Goal: Task Accomplishment & Management: Manage account settings

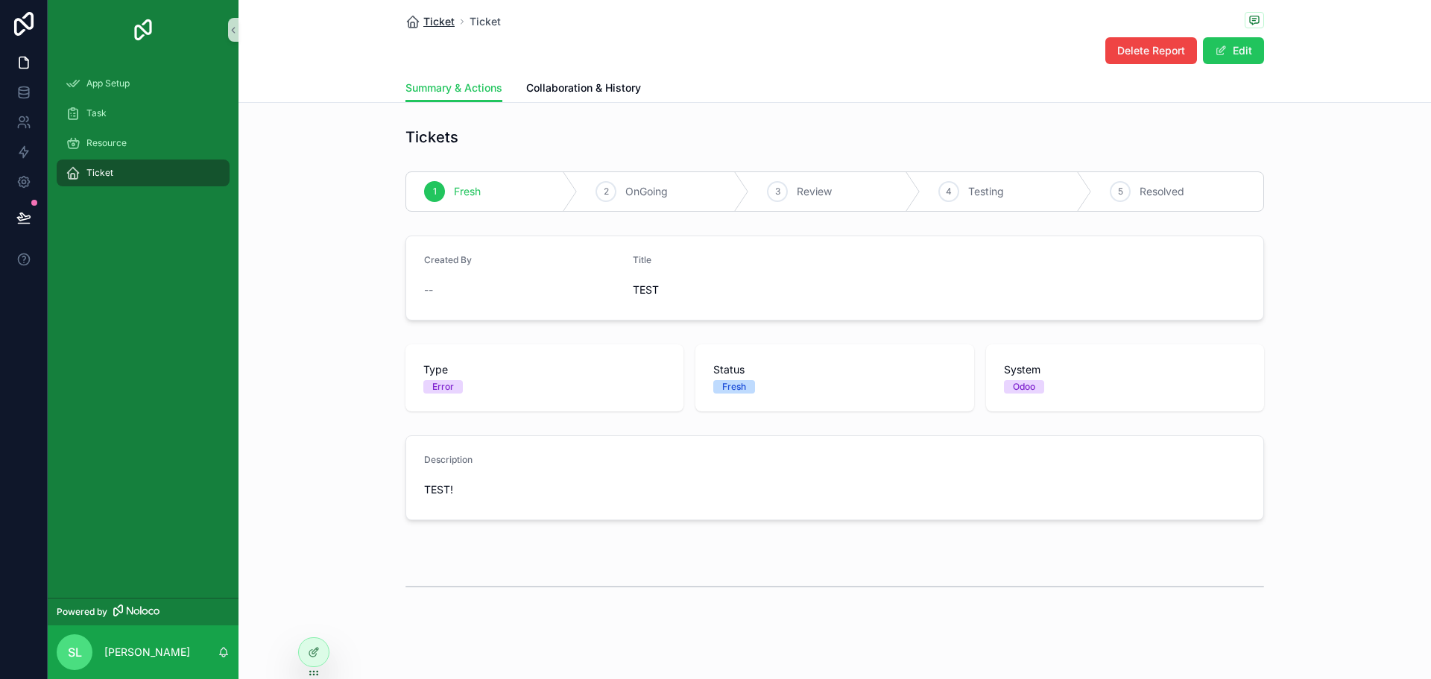
click at [431, 25] on span "Ticket" at bounding box center [438, 21] width 31 height 15
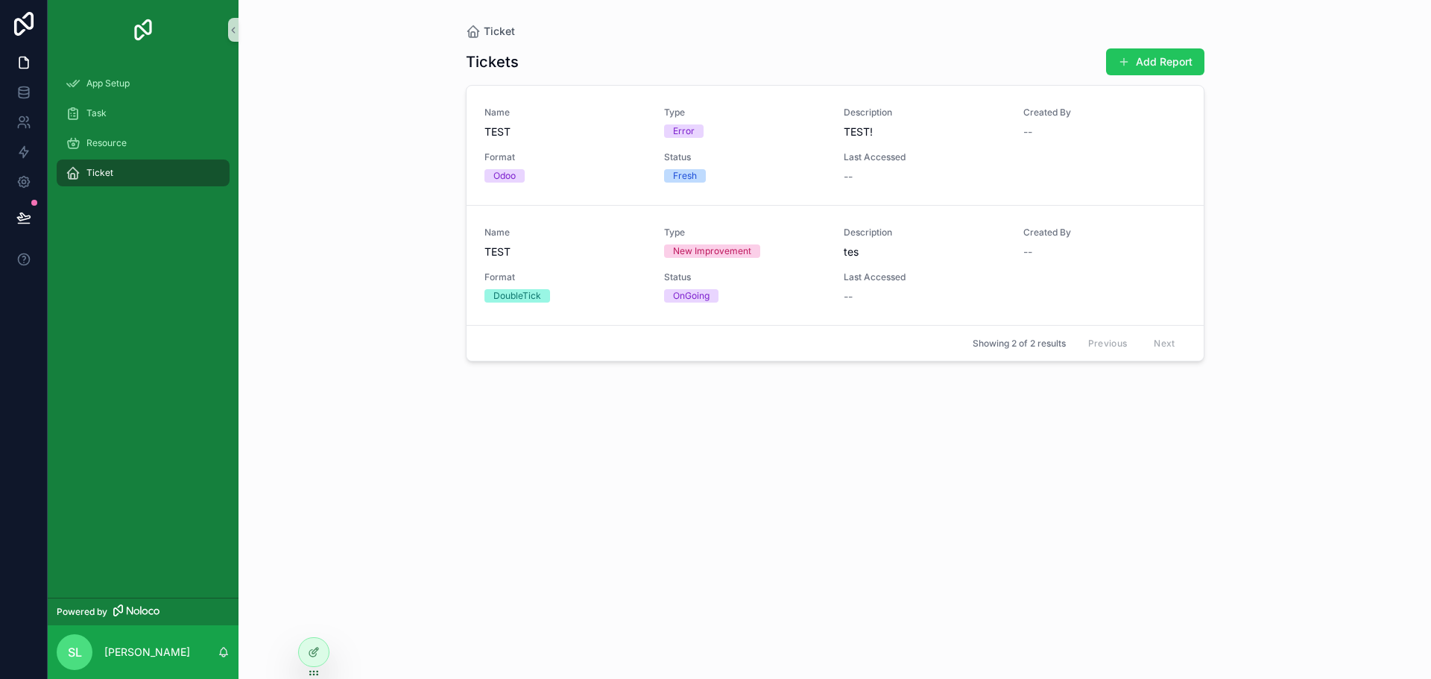
click at [311, 636] on div "Ticket Tickets Add Report Name TEST Type Error Description TEST! Created By -- …" at bounding box center [835, 339] width 1193 height 679
click at [313, 647] on icon at bounding box center [314, 652] width 12 height 12
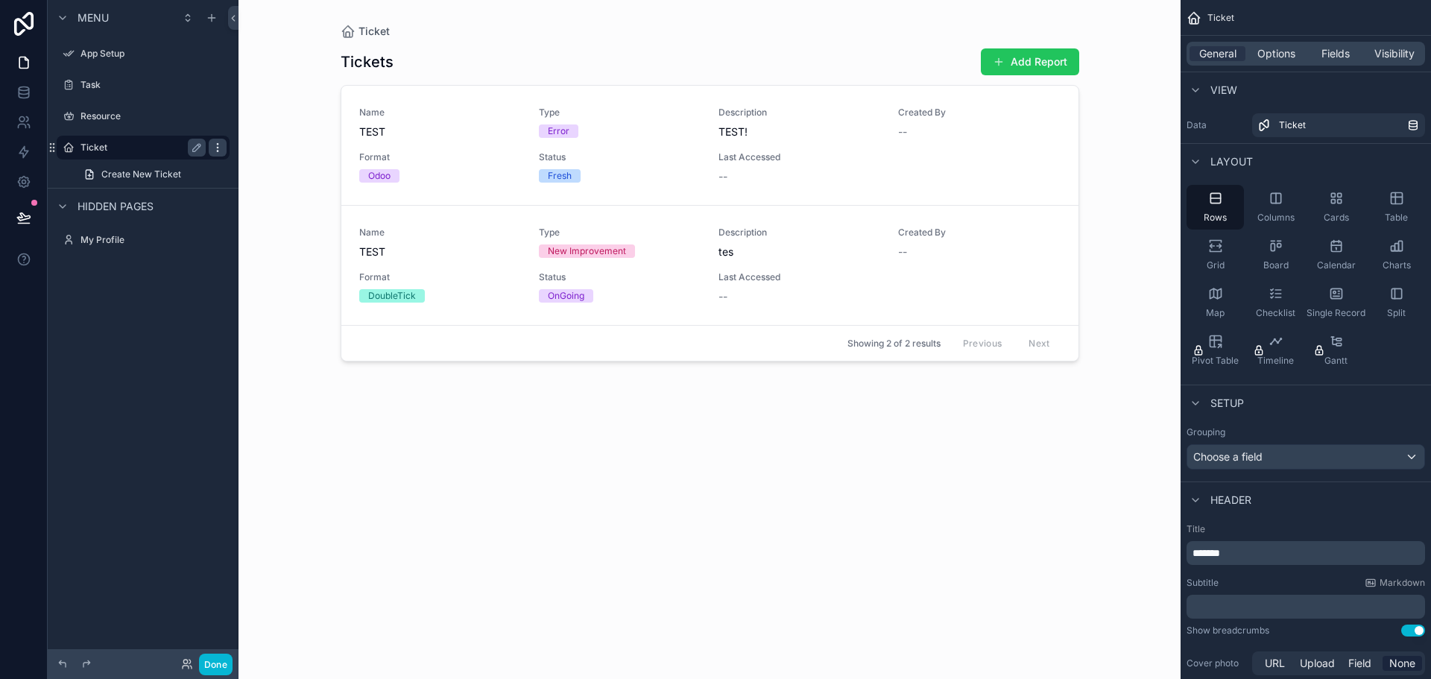
click at [223, 144] on icon "scrollable content" at bounding box center [218, 148] width 12 height 12
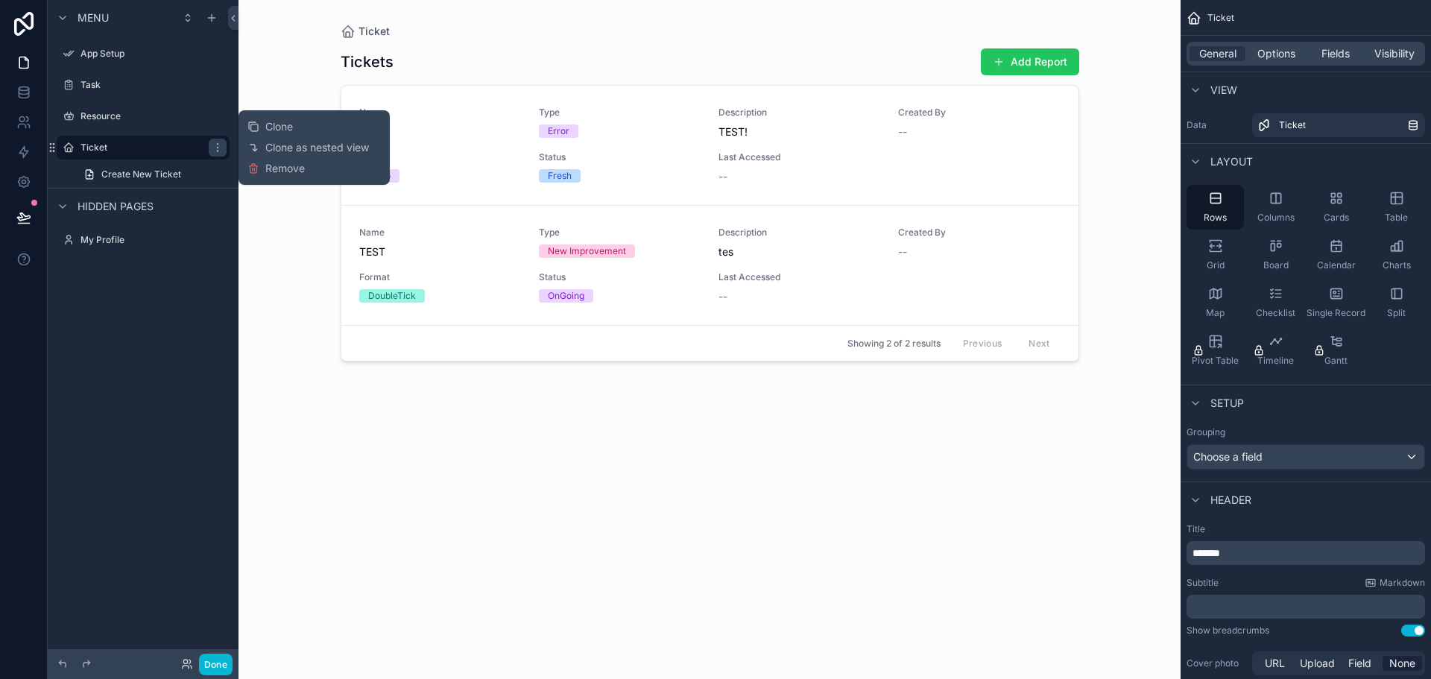
click at [108, 368] on div "Menu App Setup Task Resource Ticket Create New Ticket Hidden pages My Profile" at bounding box center [143, 330] width 191 height 661
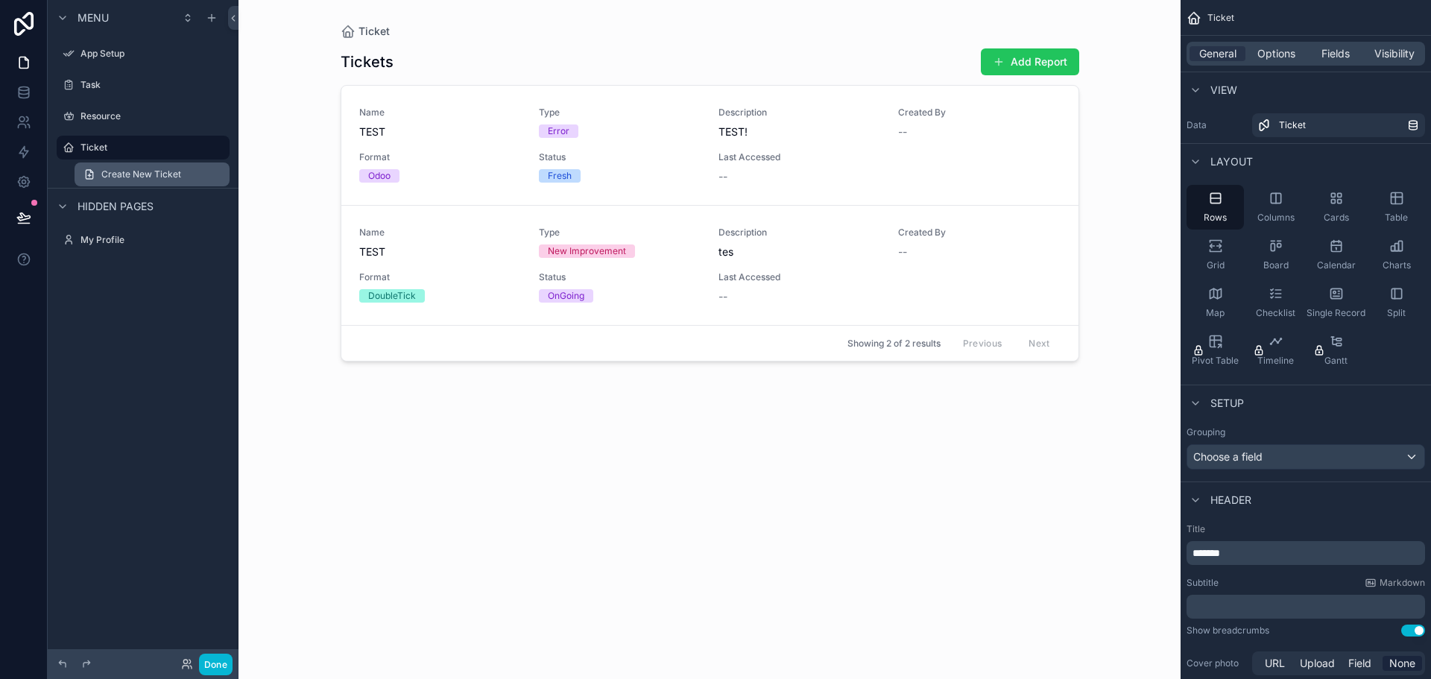
click at [108, 172] on span "Create New Ticket" at bounding box center [141, 174] width 80 height 12
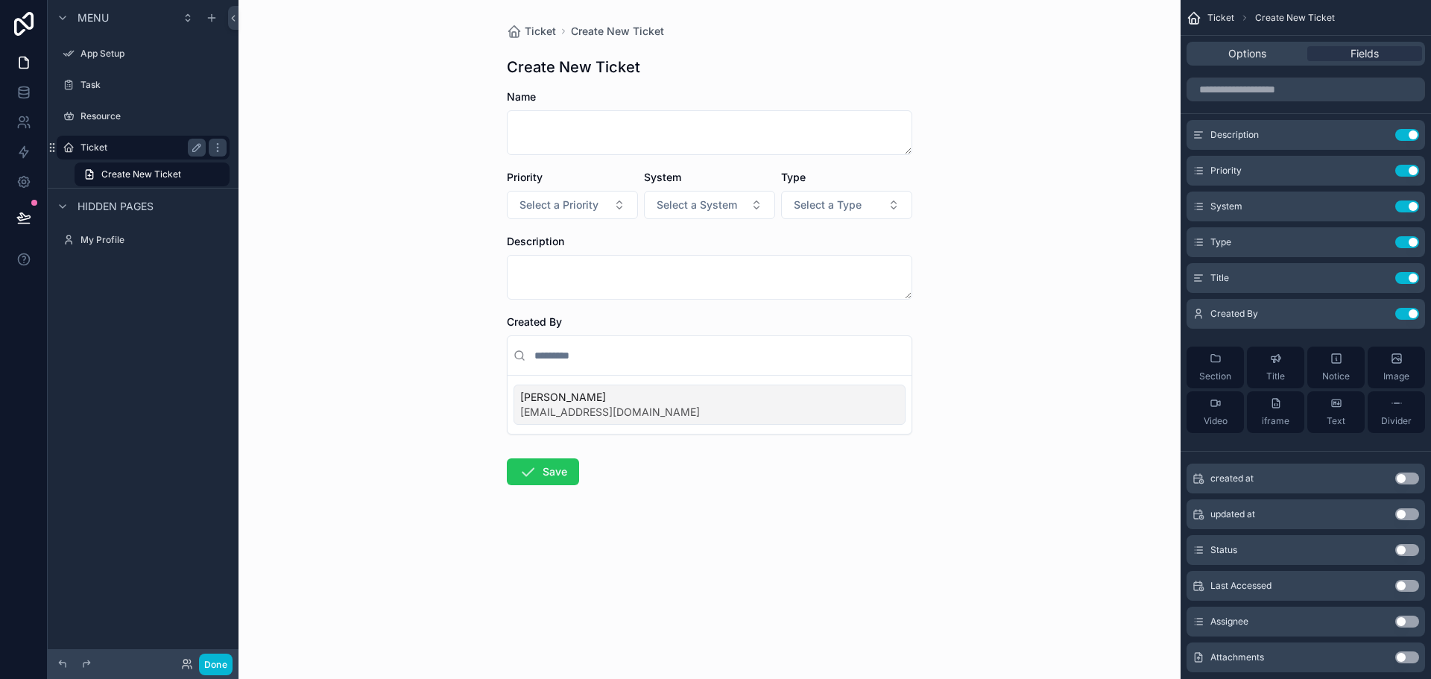
click at [157, 150] on label "Ticket" at bounding box center [140, 148] width 119 height 12
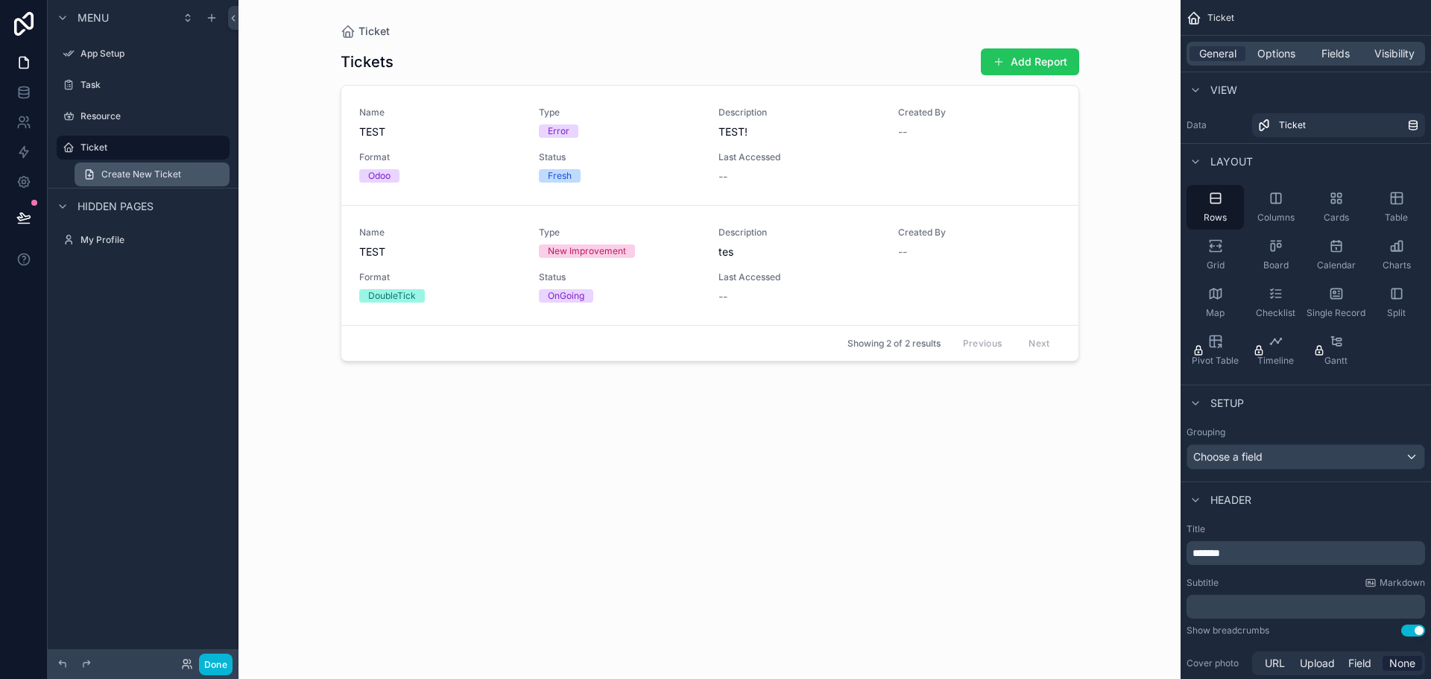
click at [106, 168] on link "Create New Ticket" at bounding box center [152, 175] width 155 height 24
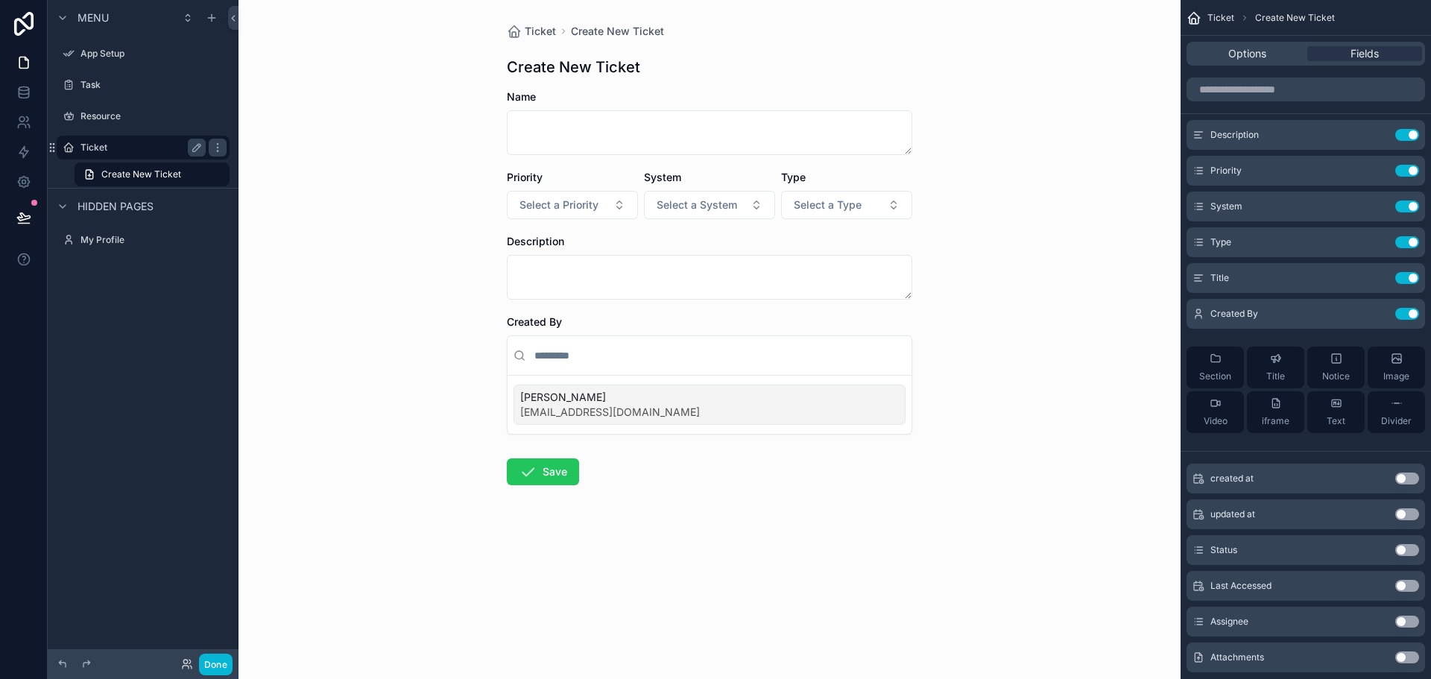
click at [102, 136] on div "Ticket" at bounding box center [143, 148] width 167 height 24
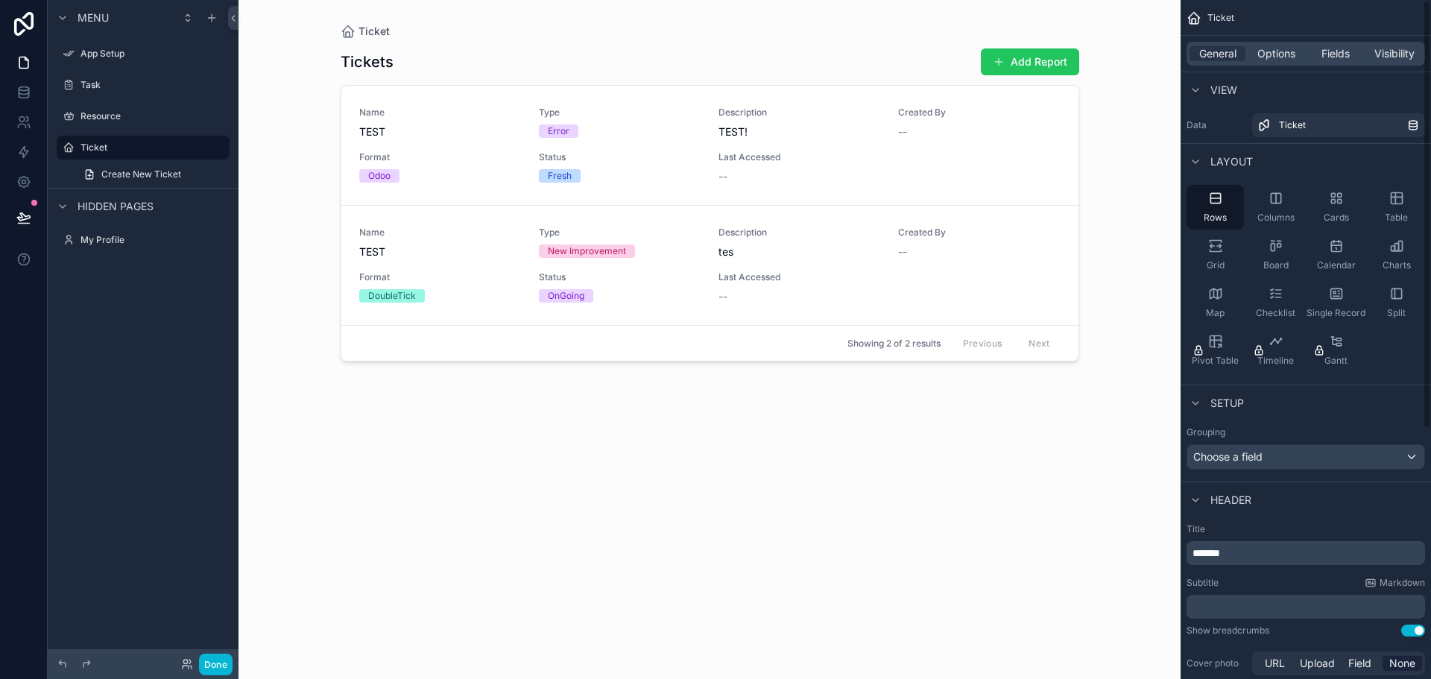
click at [1034, 70] on div "scrollable content" at bounding box center [710, 330] width 763 height 661
click at [1273, 52] on span "Options" at bounding box center [1277, 53] width 38 height 15
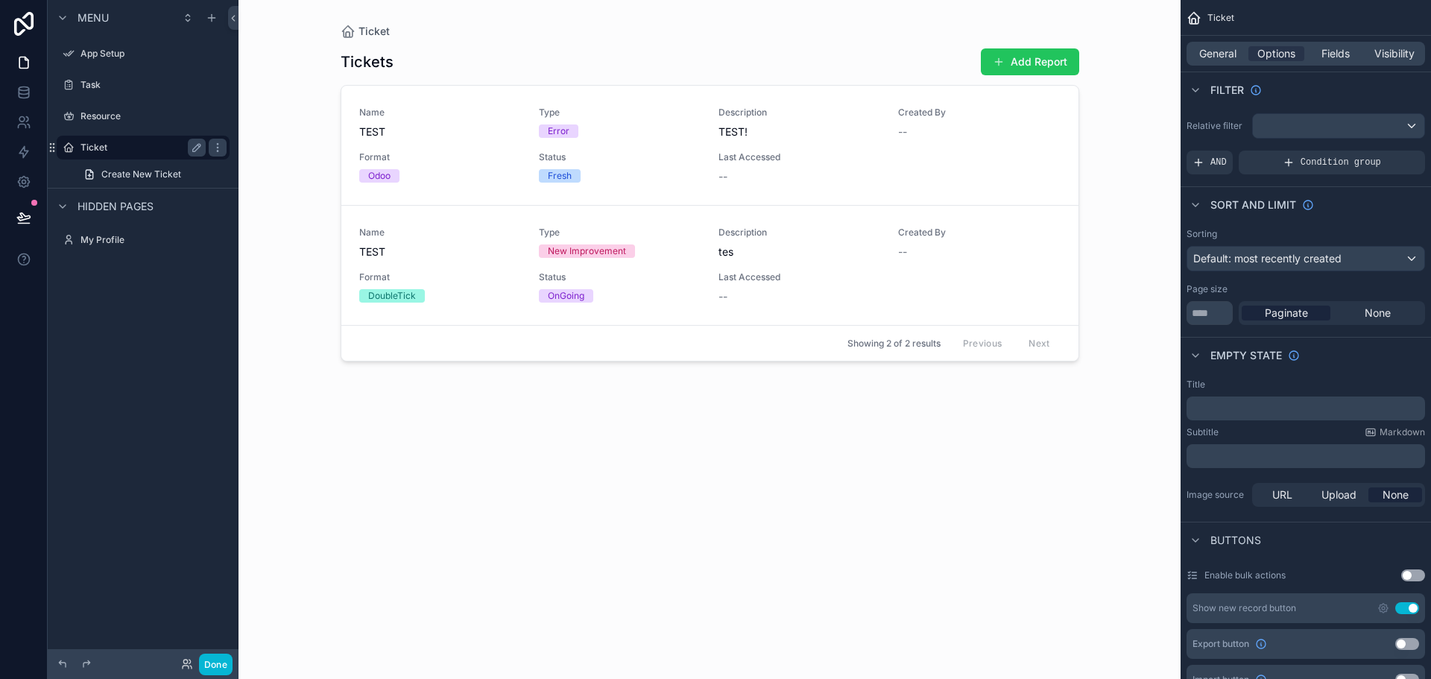
click at [130, 155] on div "Ticket" at bounding box center [143, 148] width 125 height 18
click at [129, 166] on link "Create New Ticket" at bounding box center [152, 175] width 155 height 24
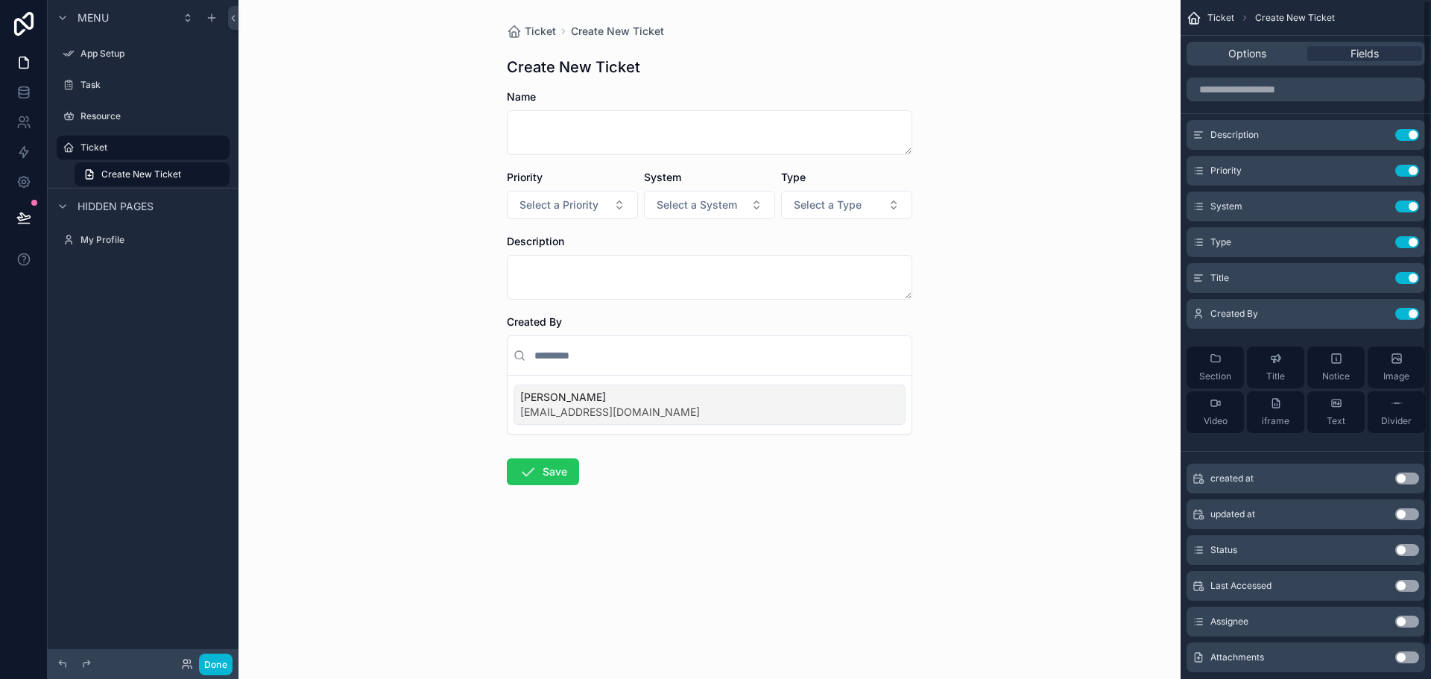
scroll to position [35, 0]
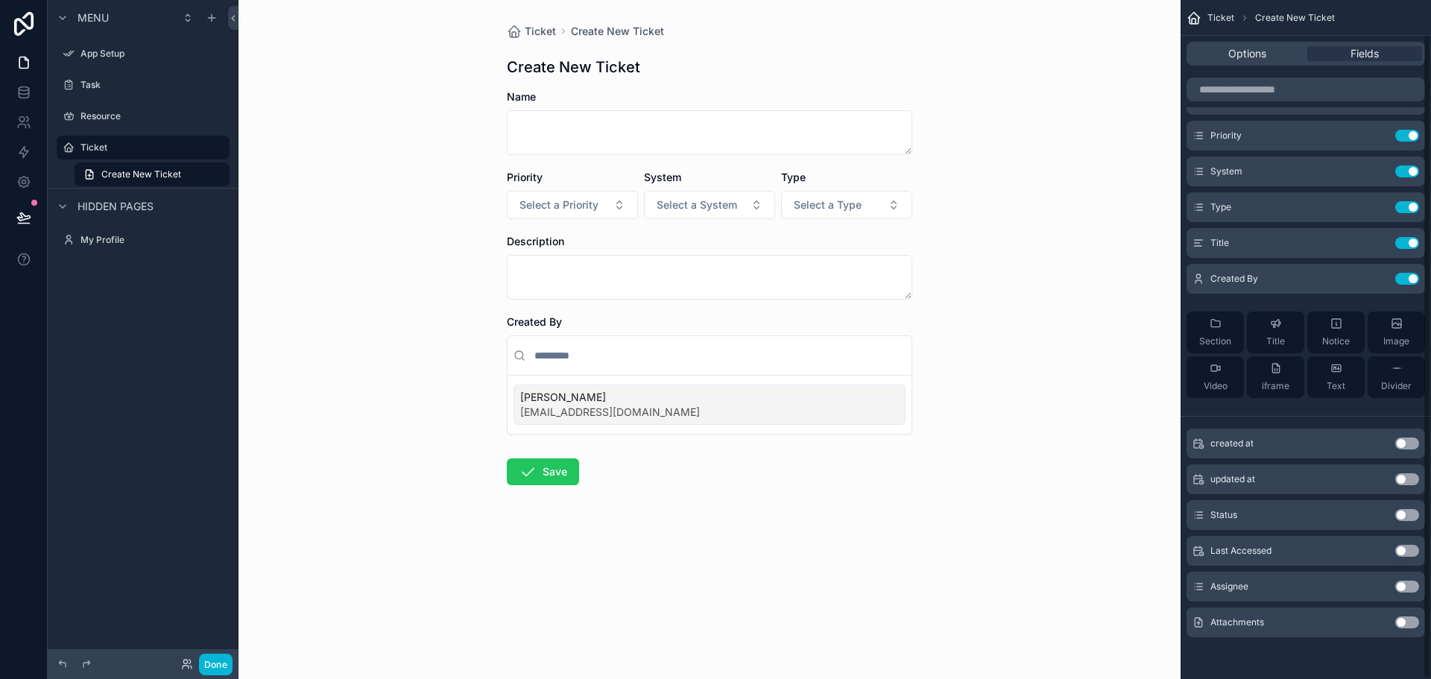
click at [1411, 624] on button "Use setting" at bounding box center [1407, 622] width 24 height 12
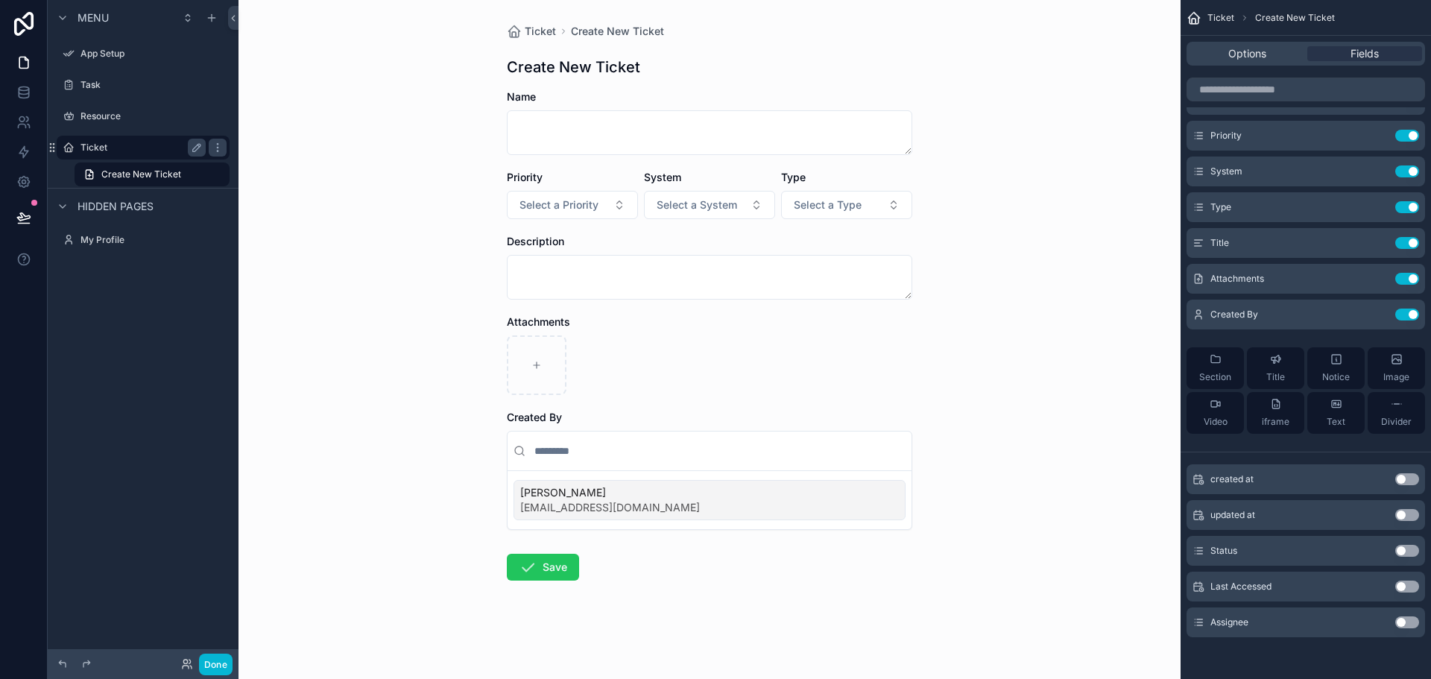
click at [101, 148] on label "Ticket" at bounding box center [140, 148] width 119 height 12
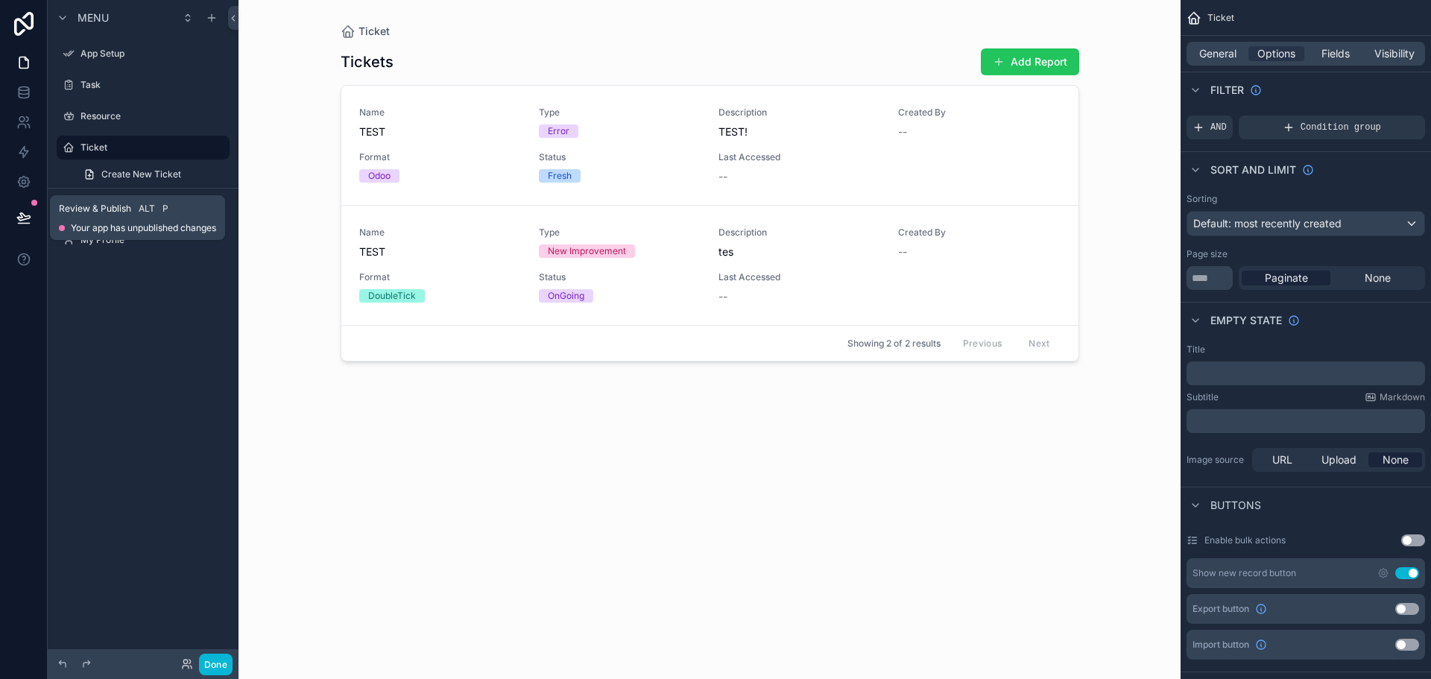
click at [108, 239] on div "Review & Publish Alt P Your app has unpublished changes" at bounding box center [137, 217] width 175 height 45
click at [153, 239] on label "My Profile" at bounding box center [140, 240] width 119 height 12
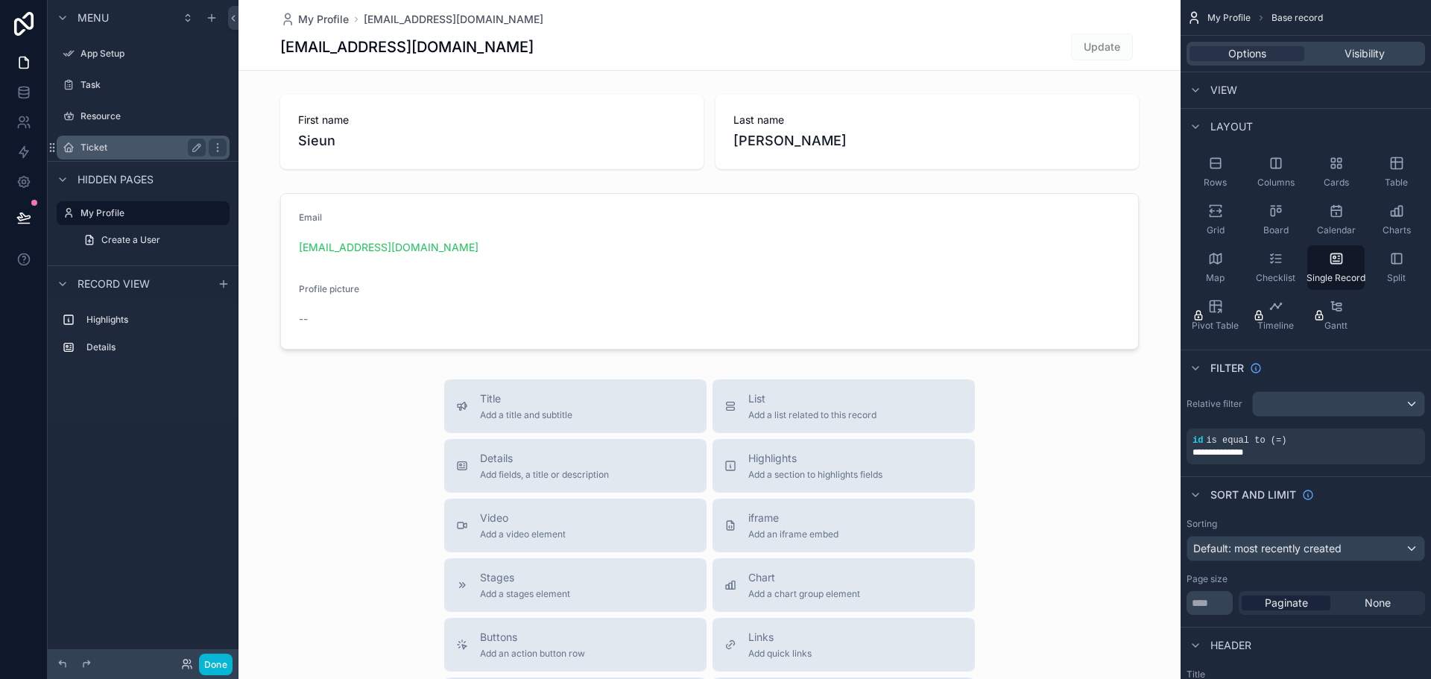
click at [97, 142] on label "Ticket" at bounding box center [140, 148] width 119 height 12
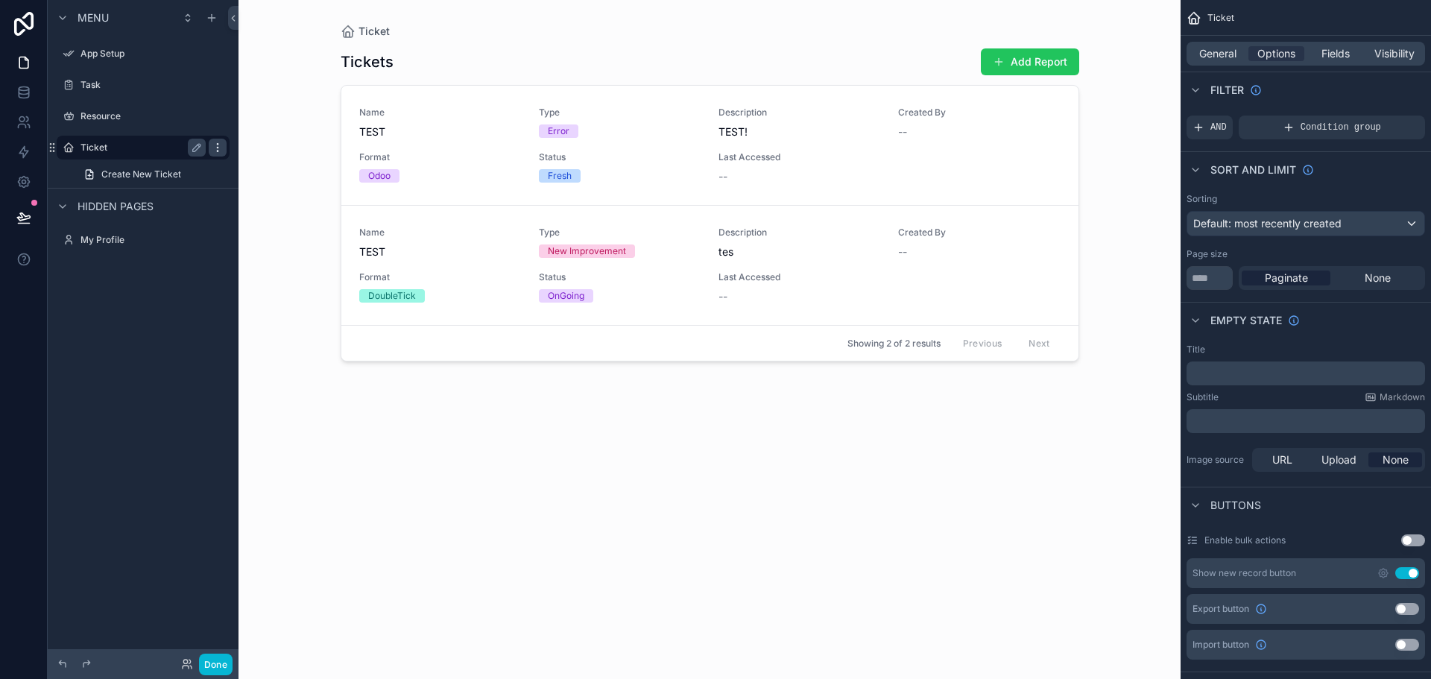
click at [224, 145] on div "scrollable content" at bounding box center [218, 148] width 18 height 18
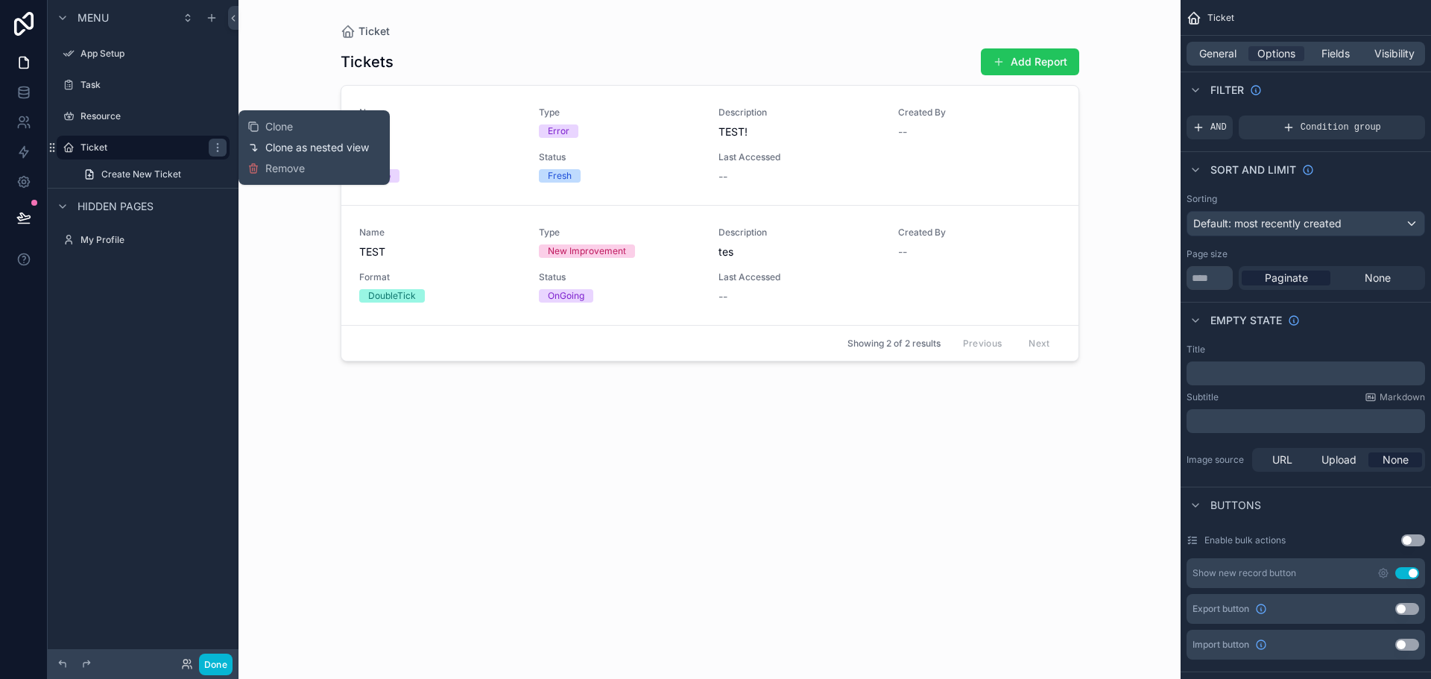
click at [277, 148] on span "Clone as nested view" at bounding box center [317, 147] width 104 height 15
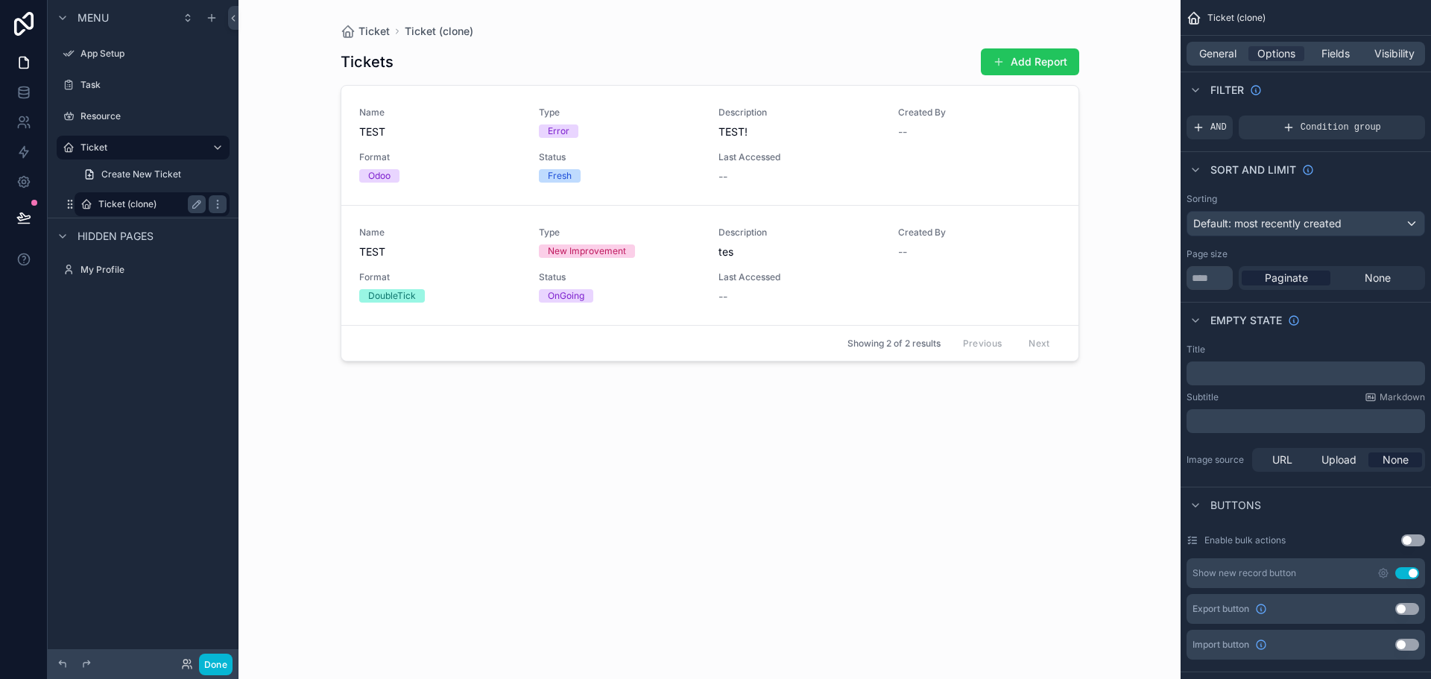
click at [118, 199] on label "Ticket (clone)" at bounding box center [148, 204] width 101 height 12
click at [129, 162] on div "Create New Ticket" at bounding box center [143, 174] width 191 height 27
click at [141, 177] on span "Create New Ticket" at bounding box center [141, 174] width 80 height 12
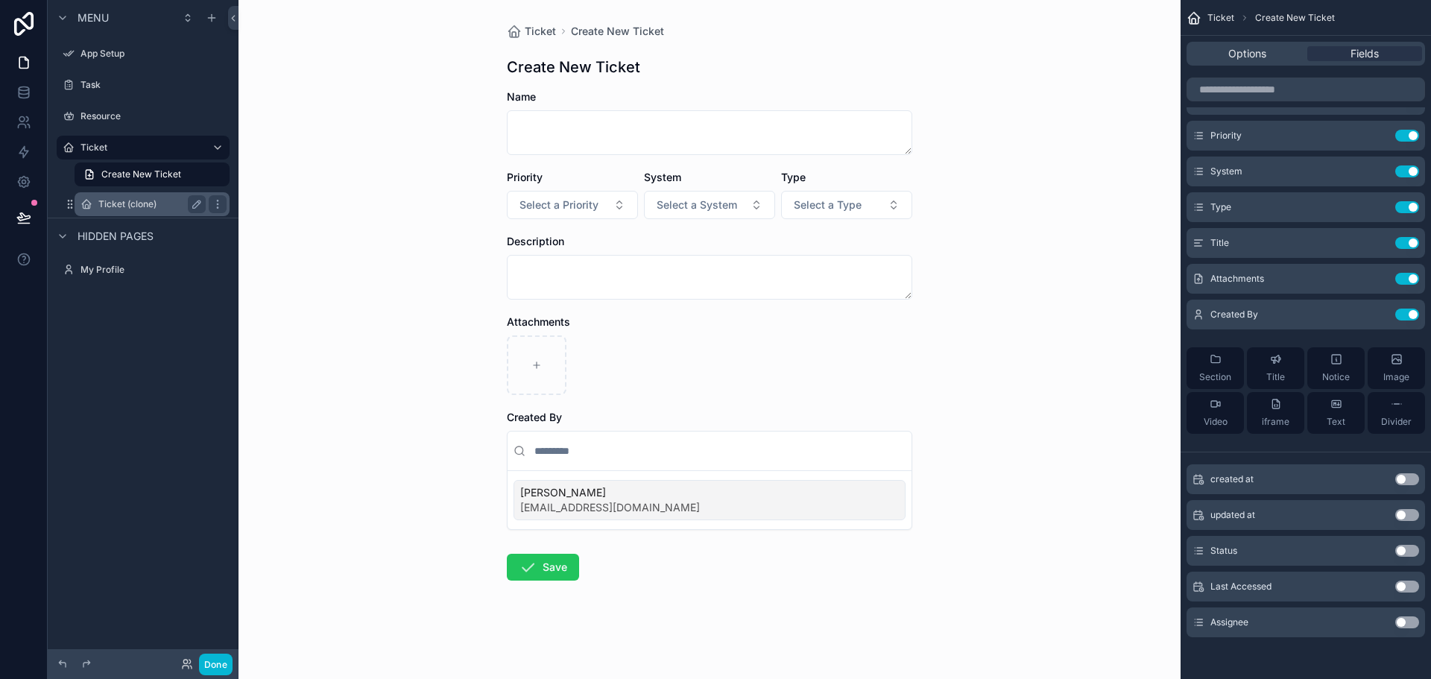
click at [138, 194] on div "Ticket (clone)" at bounding box center [152, 204] width 149 height 24
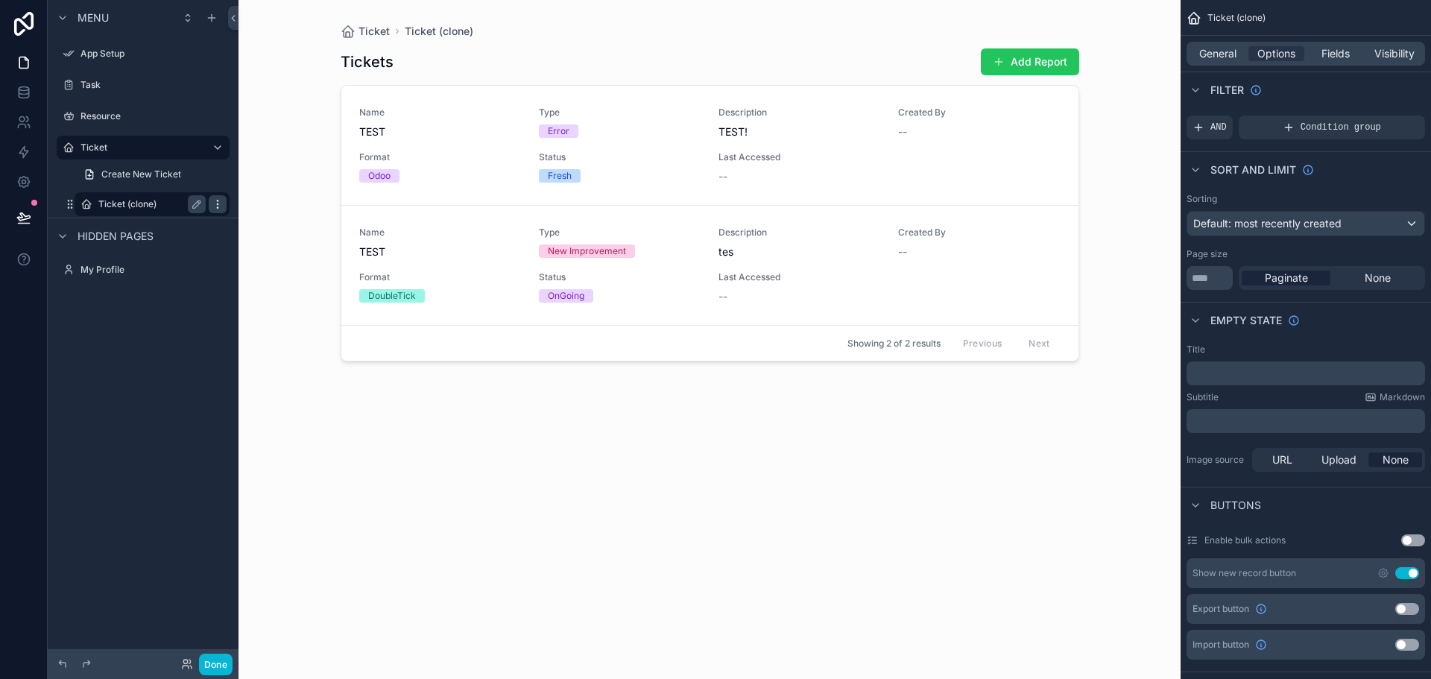
click at [223, 203] on icon "scrollable content" at bounding box center [218, 204] width 12 height 12
drag, startPoint x: 291, startPoint y: 209, endPoint x: 316, endPoint y: 222, distance: 28.0
click at [291, 209] on span "Remove" at bounding box center [285, 214] width 40 height 15
click at [204, 654] on button "Done" at bounding box center [216, 665] width 34 height 22
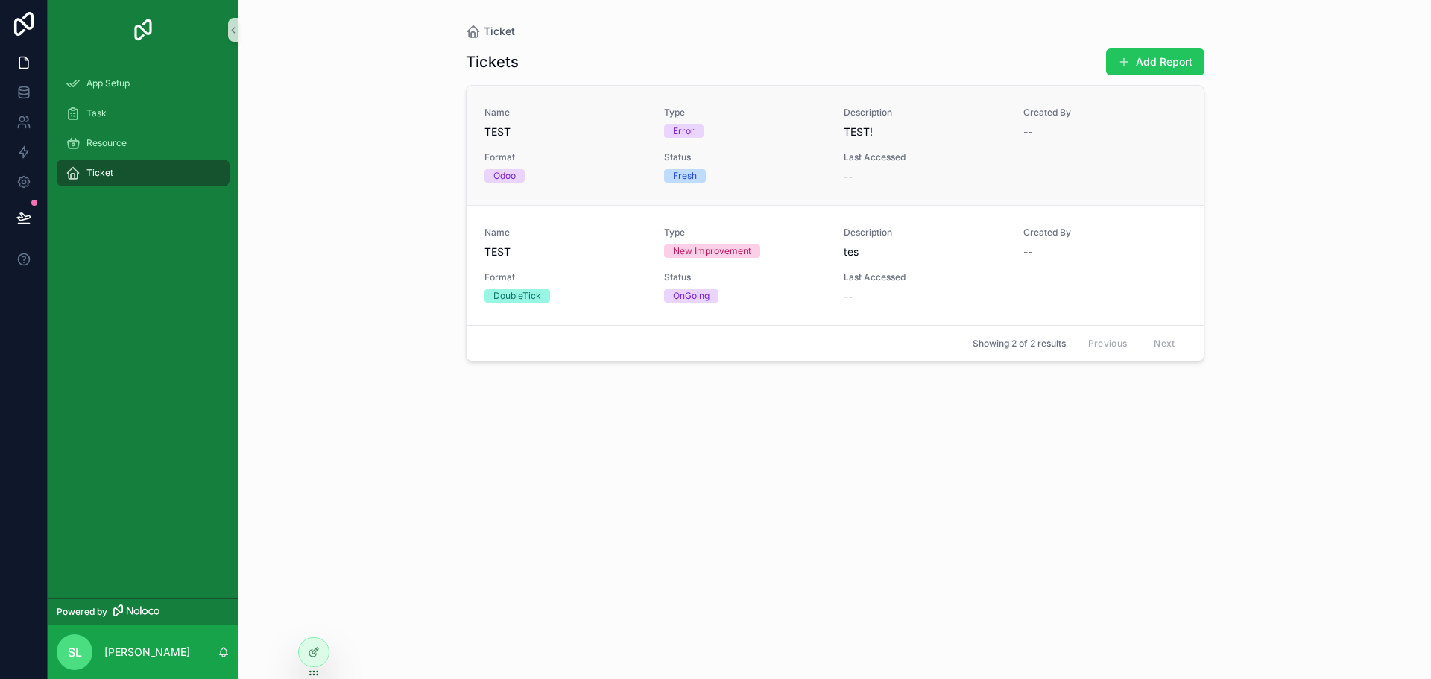
click at [771, 158] on span "Status" at bounding box center [745, 157] width 162 height 12
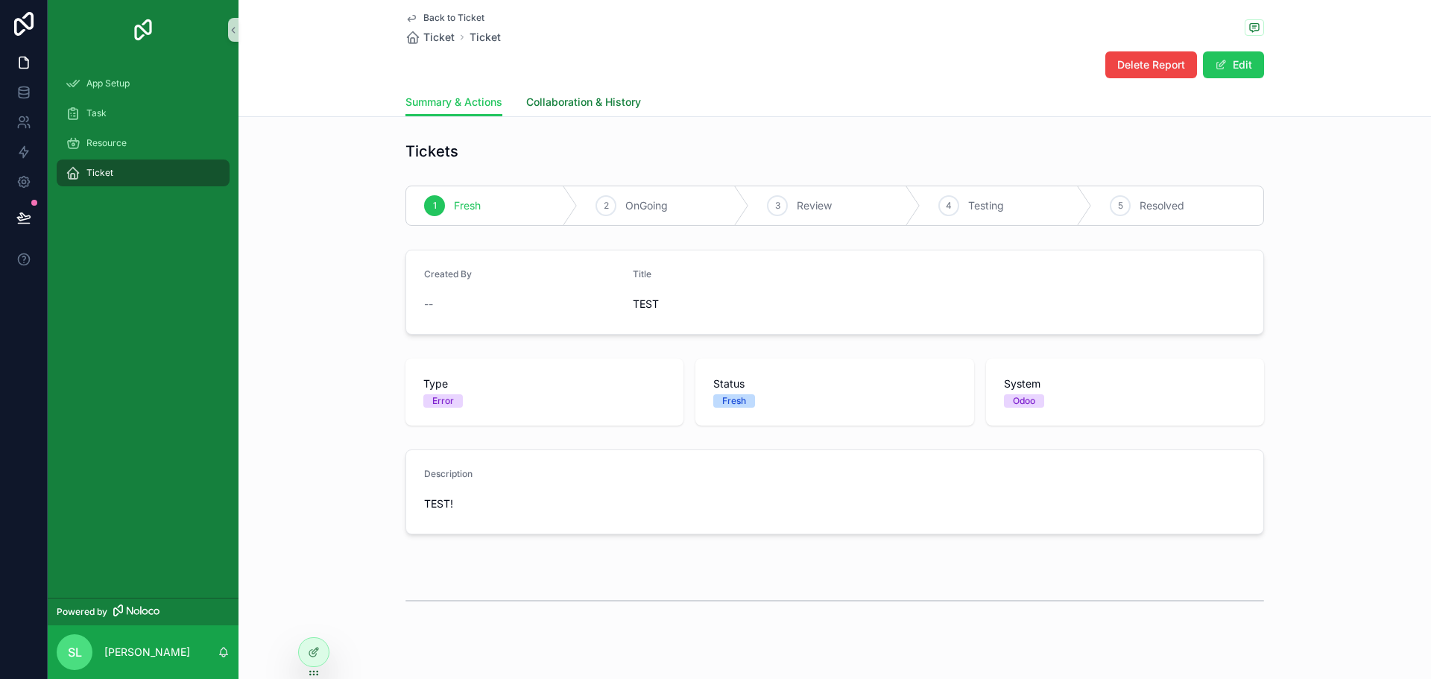
click at [558, 110] on link "Collaboration & History" at bounding box center [583, 104] width 115 height 30
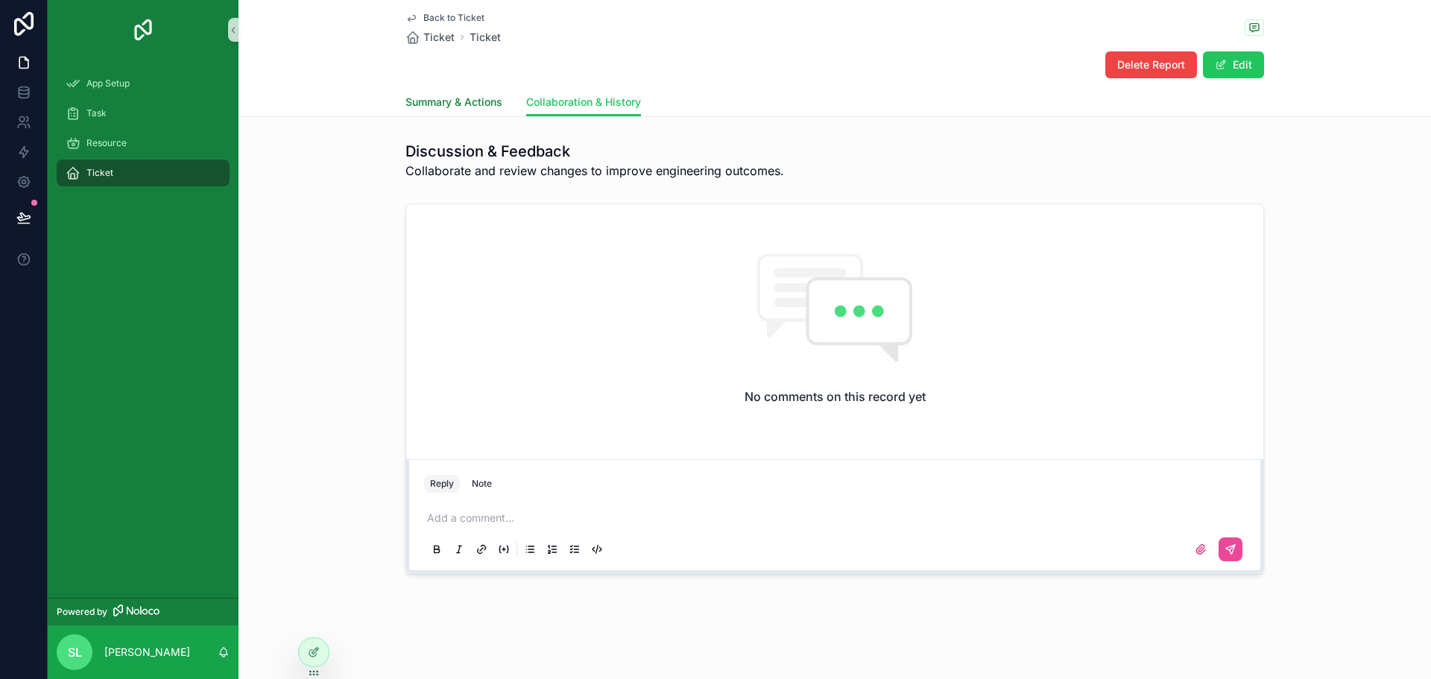
click at [452, 96] on span "Summary & Actions" at bounding box center [454, 102] width 97 height 15
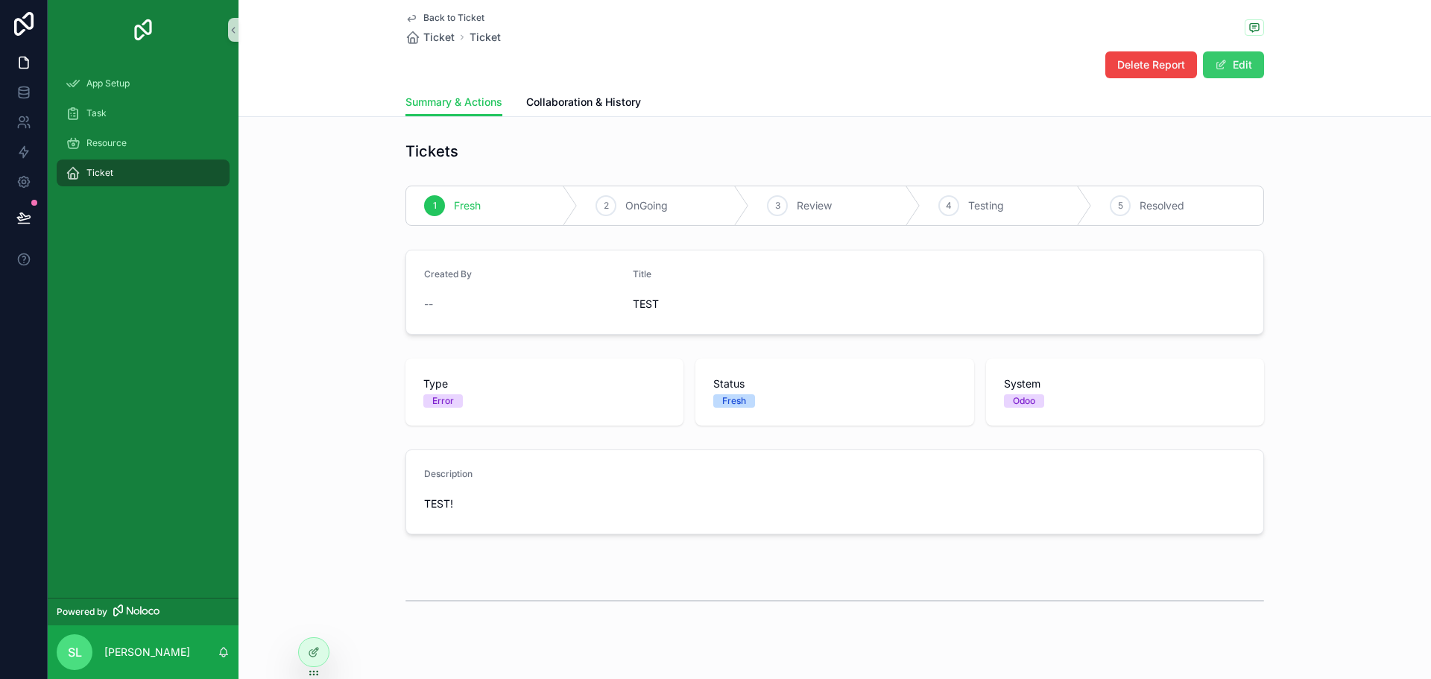
click at [1211, 63] on button "Edit" at bounding box center [1233, 64] width 61 height 27
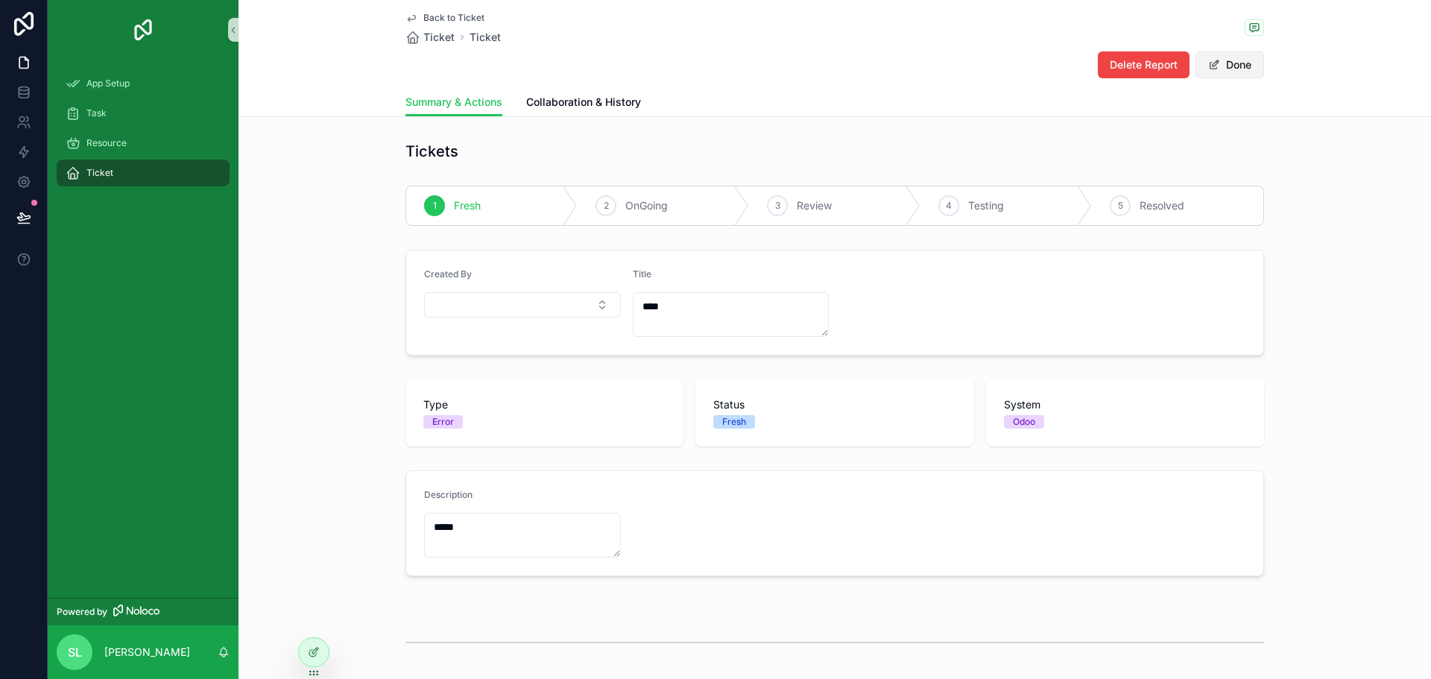
click at [1232, 51] on button "Done" at bounding box center [1230, 64] width 69 height 27
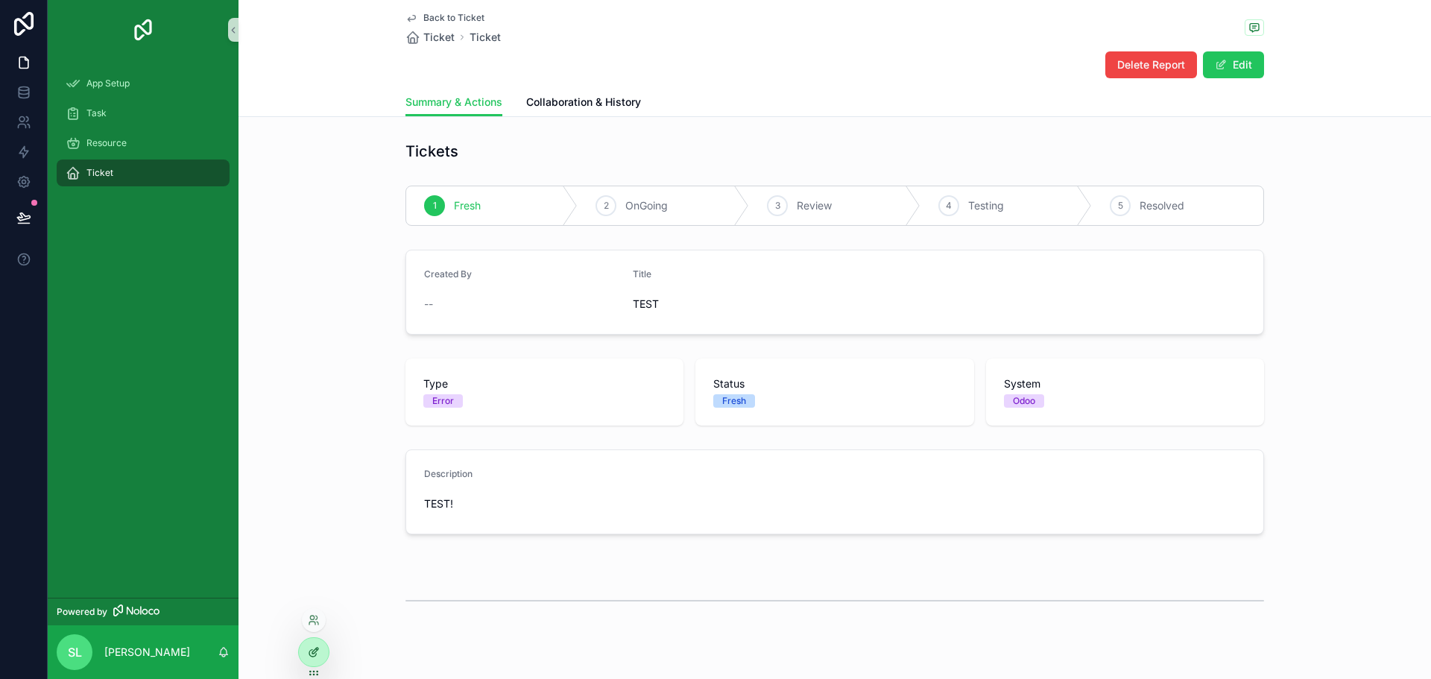
click at [314, 643] on div at bounding box center [314, 652] width 30 height 28
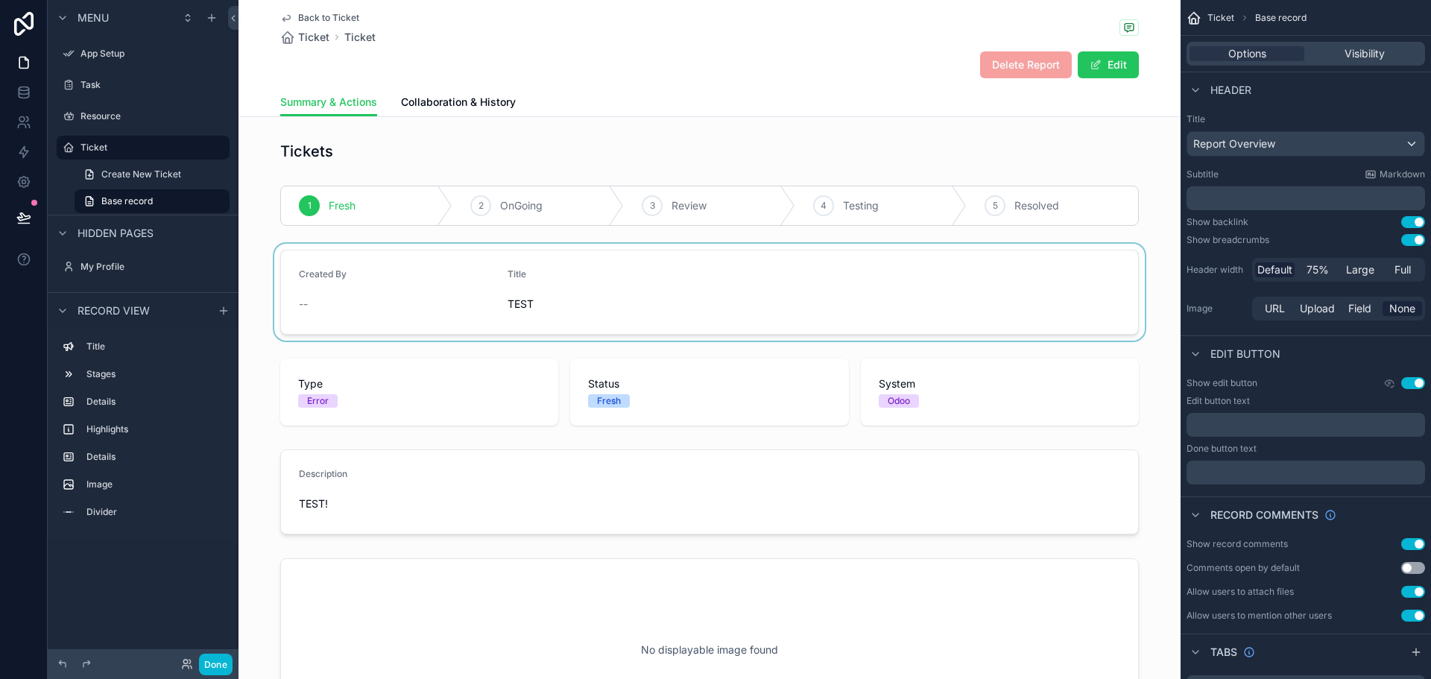
click at [619, 303] on div "scrollable content" at bounding box center [710, 292] width 942 height 97
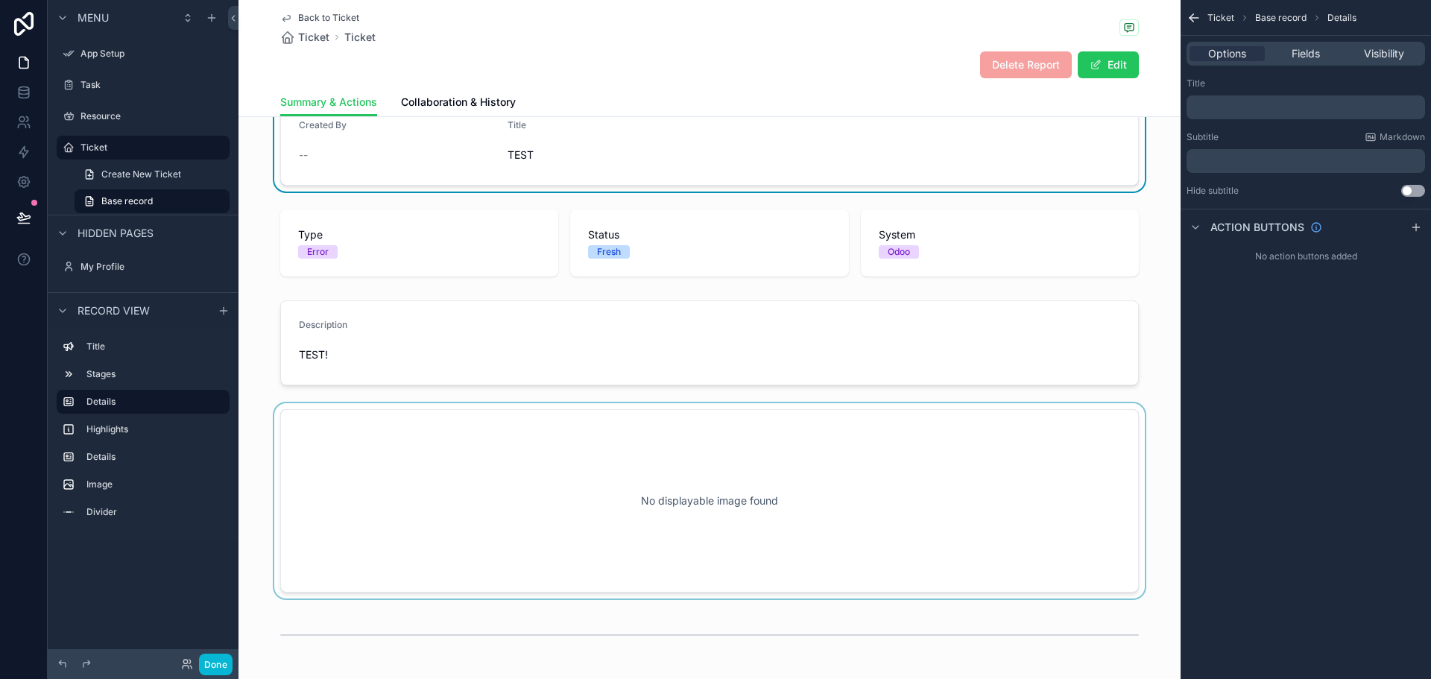
scroll to position [224, 0]
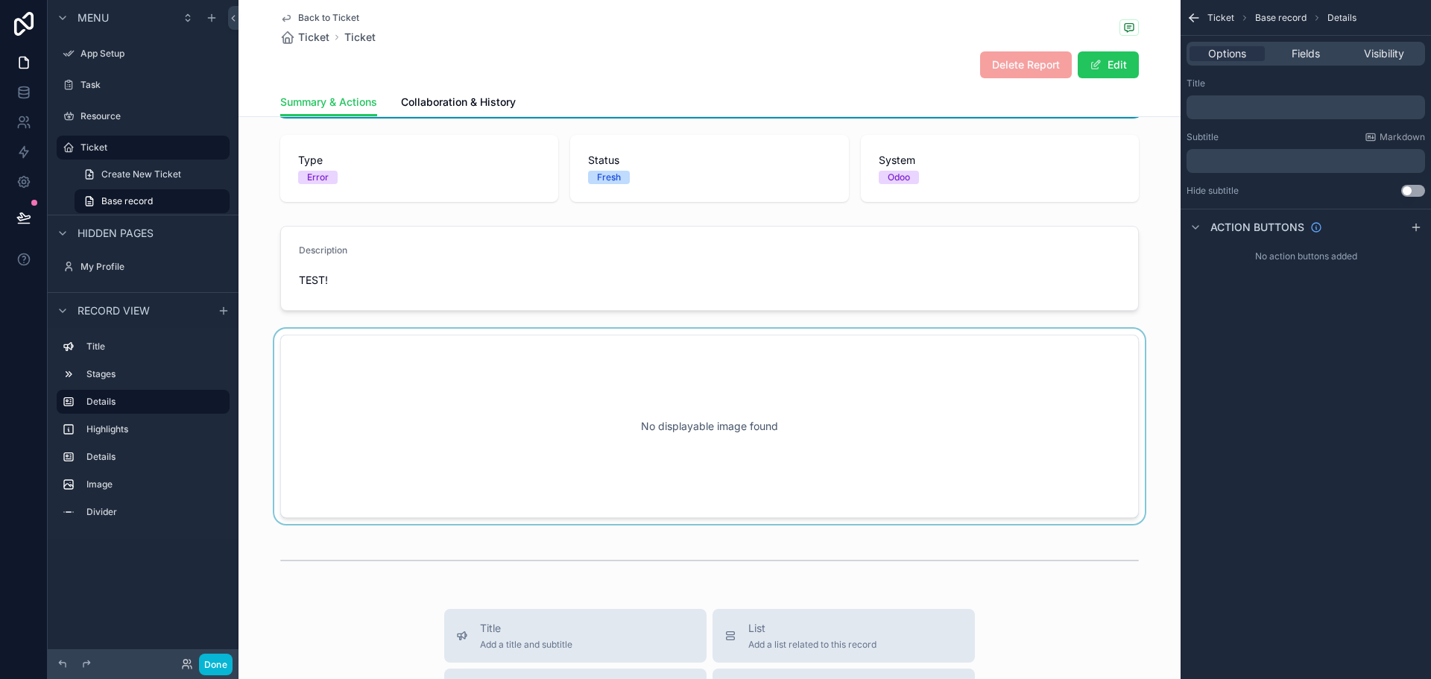
click at [796, 474] on div "scrollable content" at bounding box center [710, 426] width 942 height 195
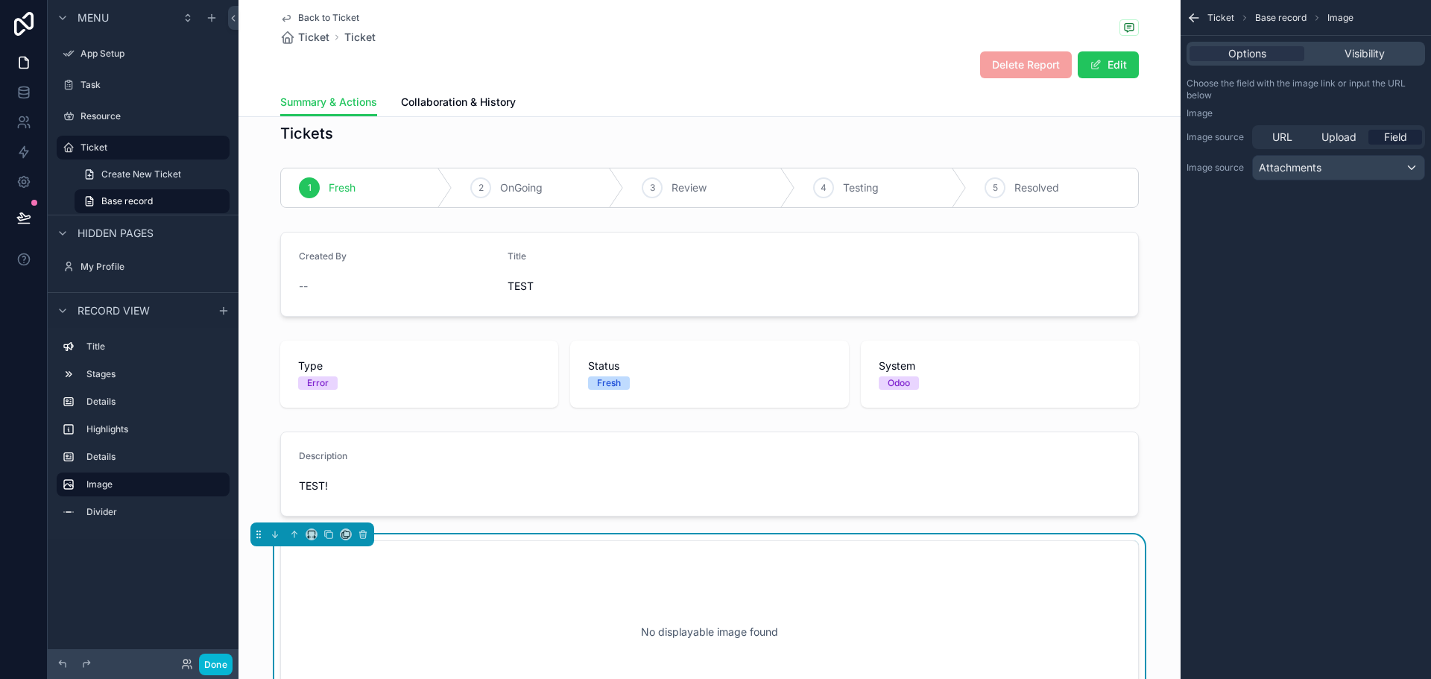
scroll to position [0, 0]
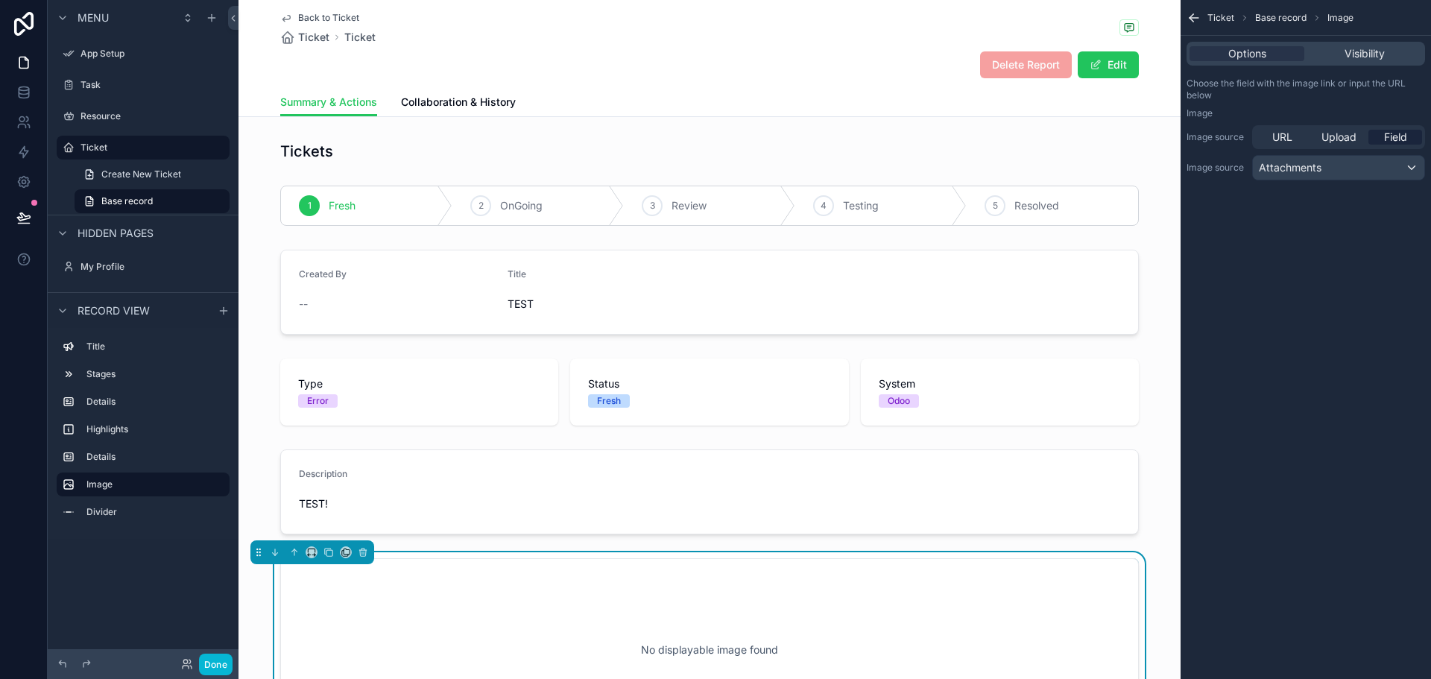
click at [857, 29] on div "Back to Ticket Ticket Ticket" at bounding box center [709, 28] width 859 height 33
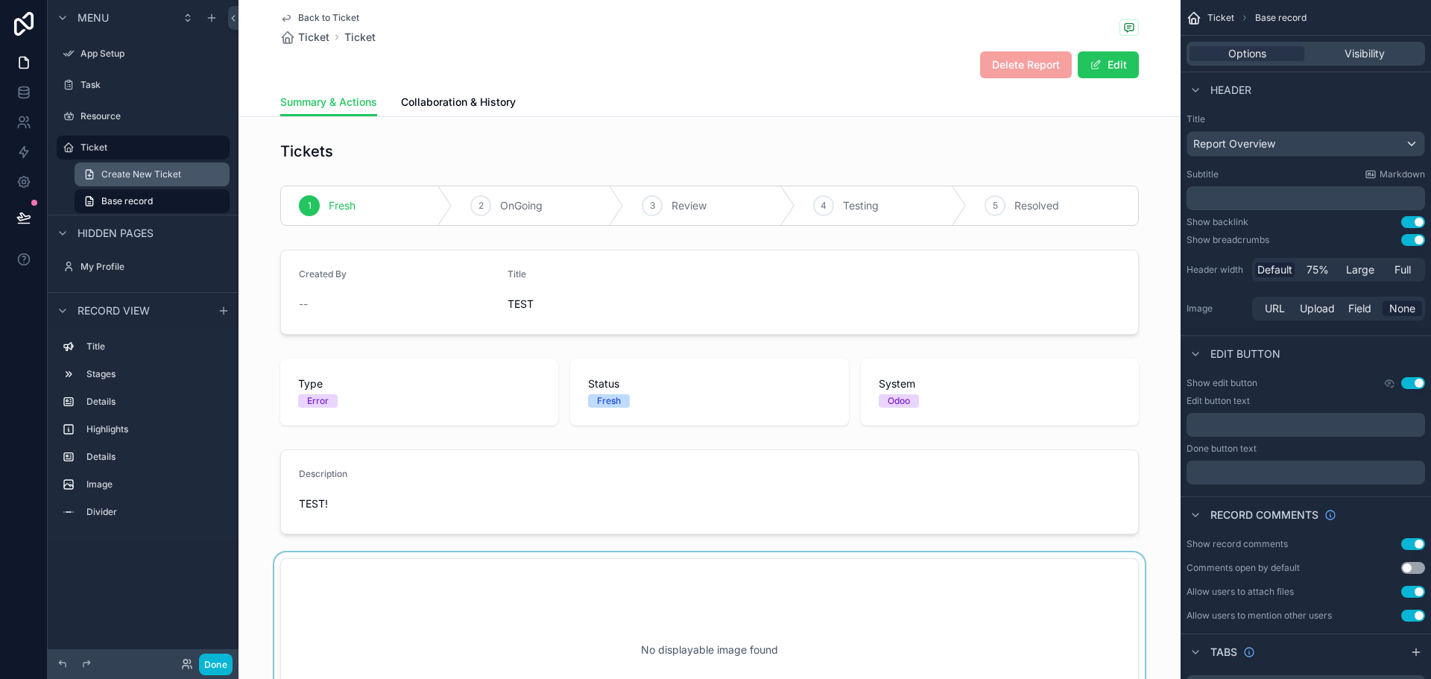
click at [162, 170] on span "Create New Ticket" at bounding box center [141, 174] width 80 height 12
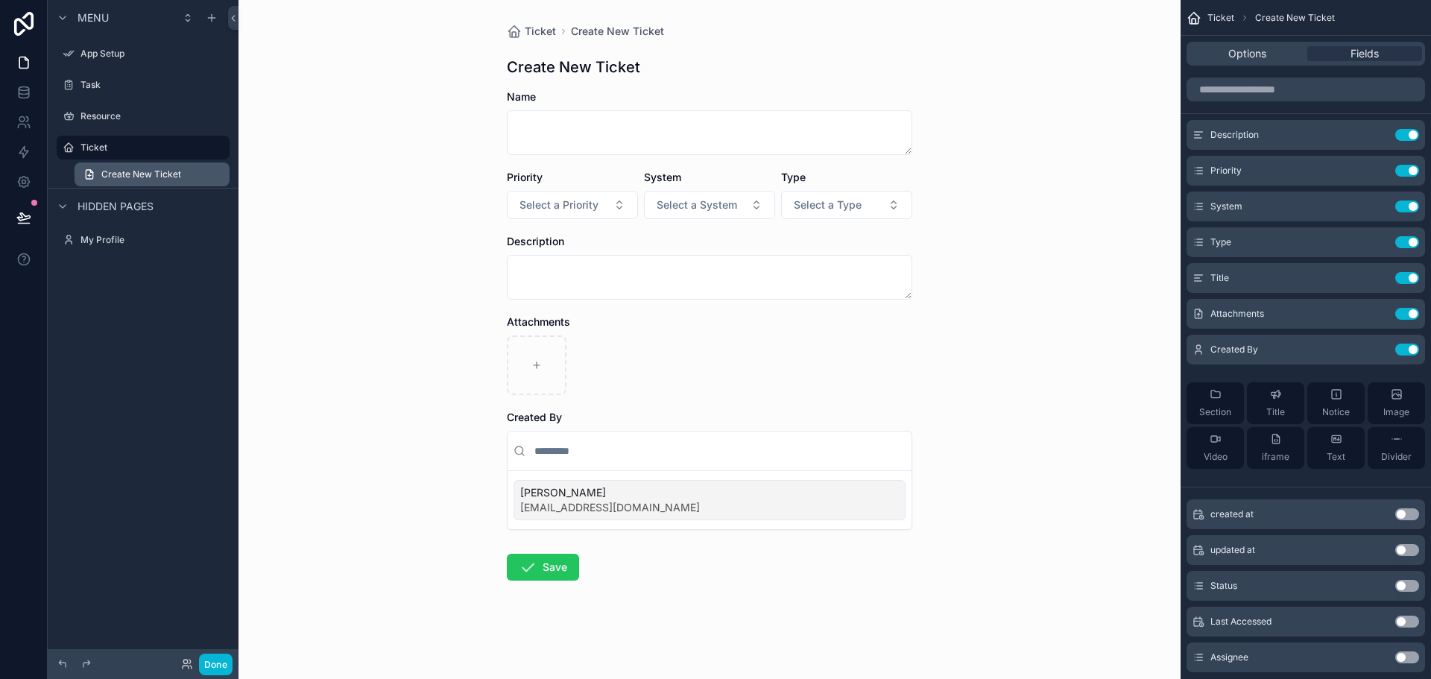
click at [133, 173] on span "Create New Ticket" at bounding box center [141, 174] width 80 height 12
click at [136, 154] on div "Ticket" at bounding box center [143, 148] width 125 height 18
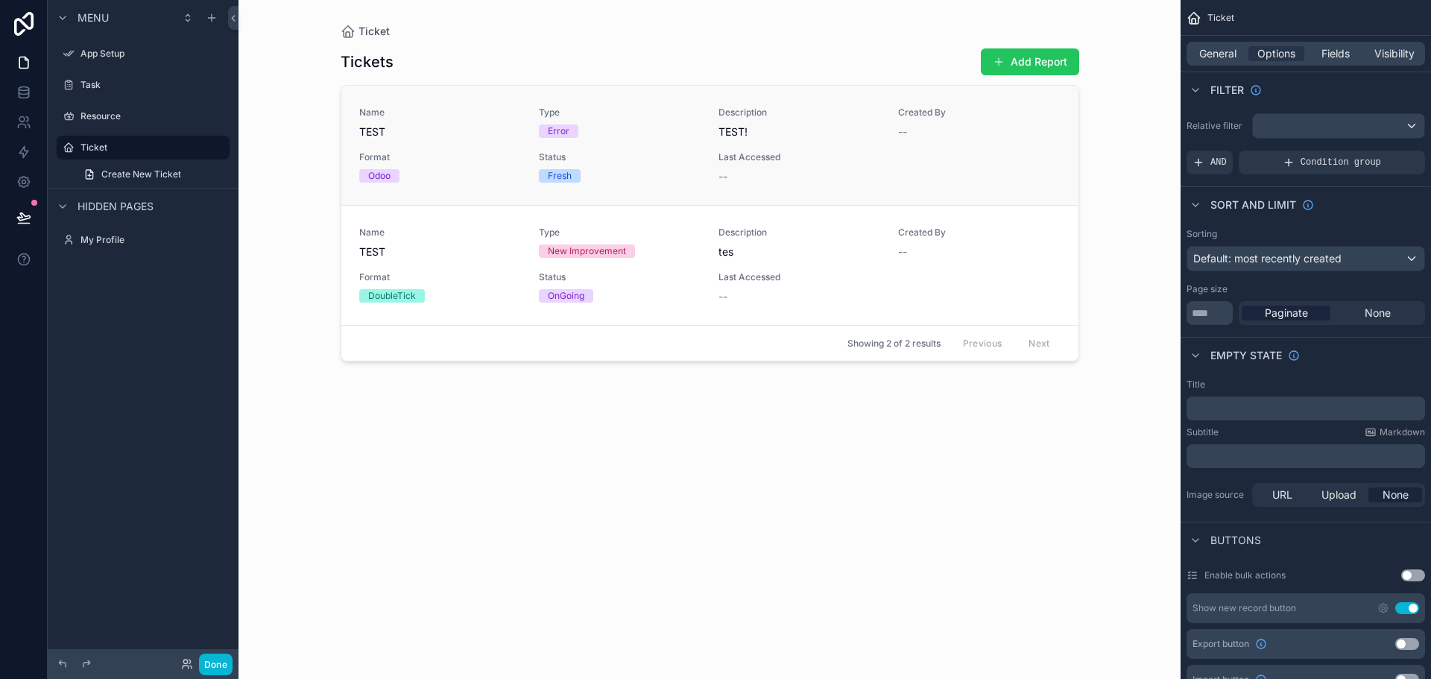
click at [639, 155] on span "Status" at bounding box center [620, 157] width 162 height 12
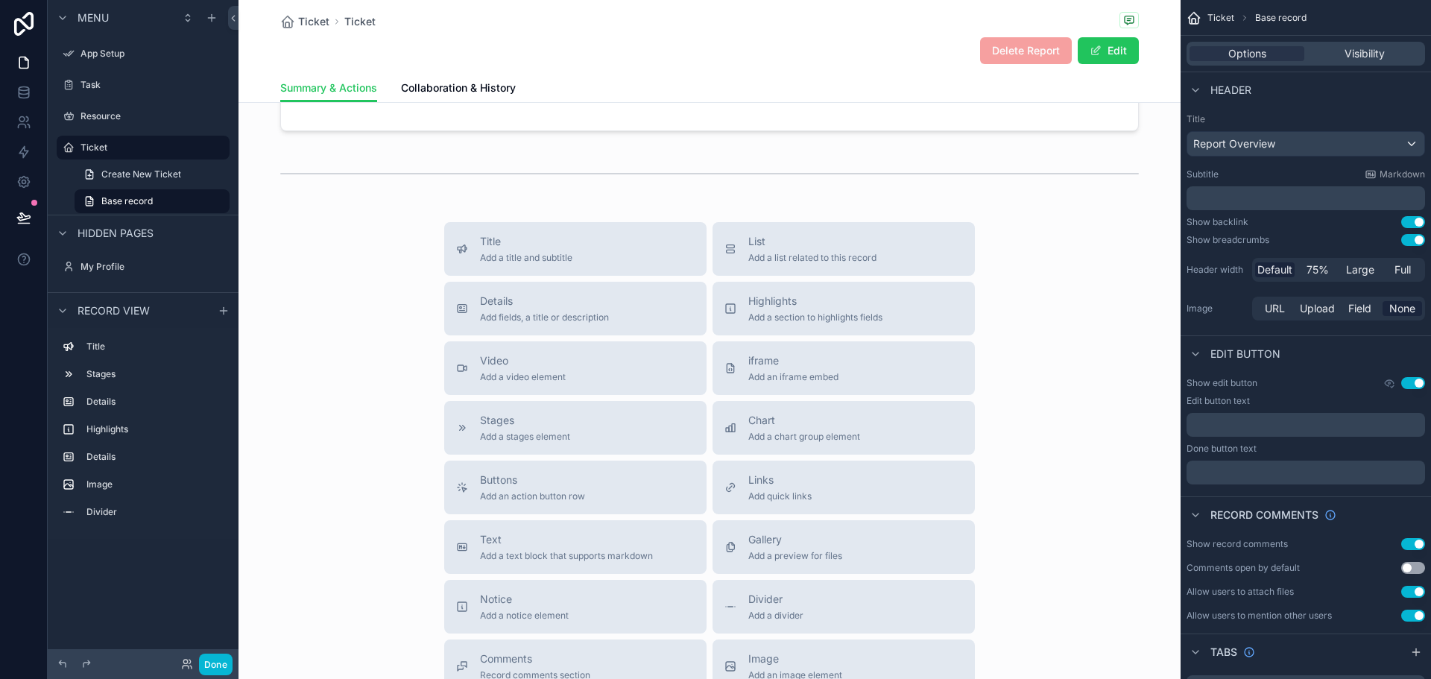
scroll to position [149, 0]
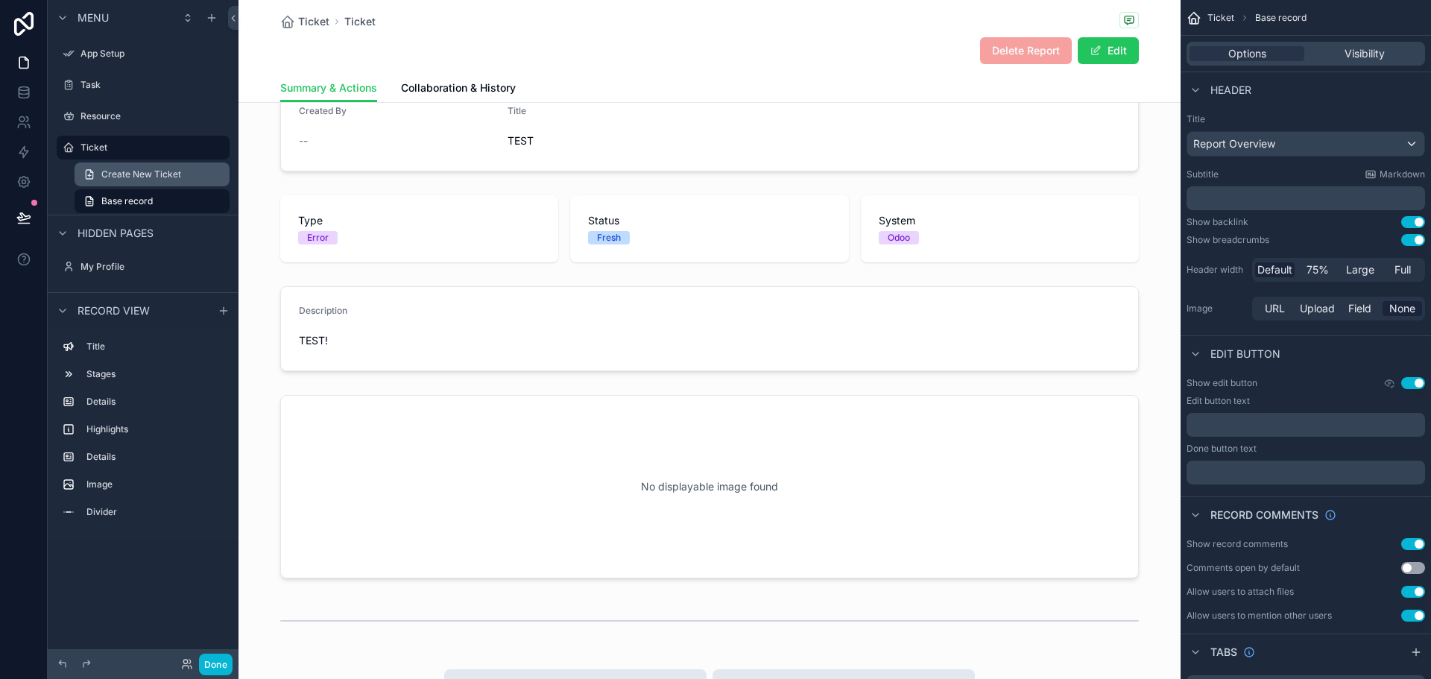
click at [136, 168] on link "Create New Ticket" at bounding box center [152, 175] width 155 height 24
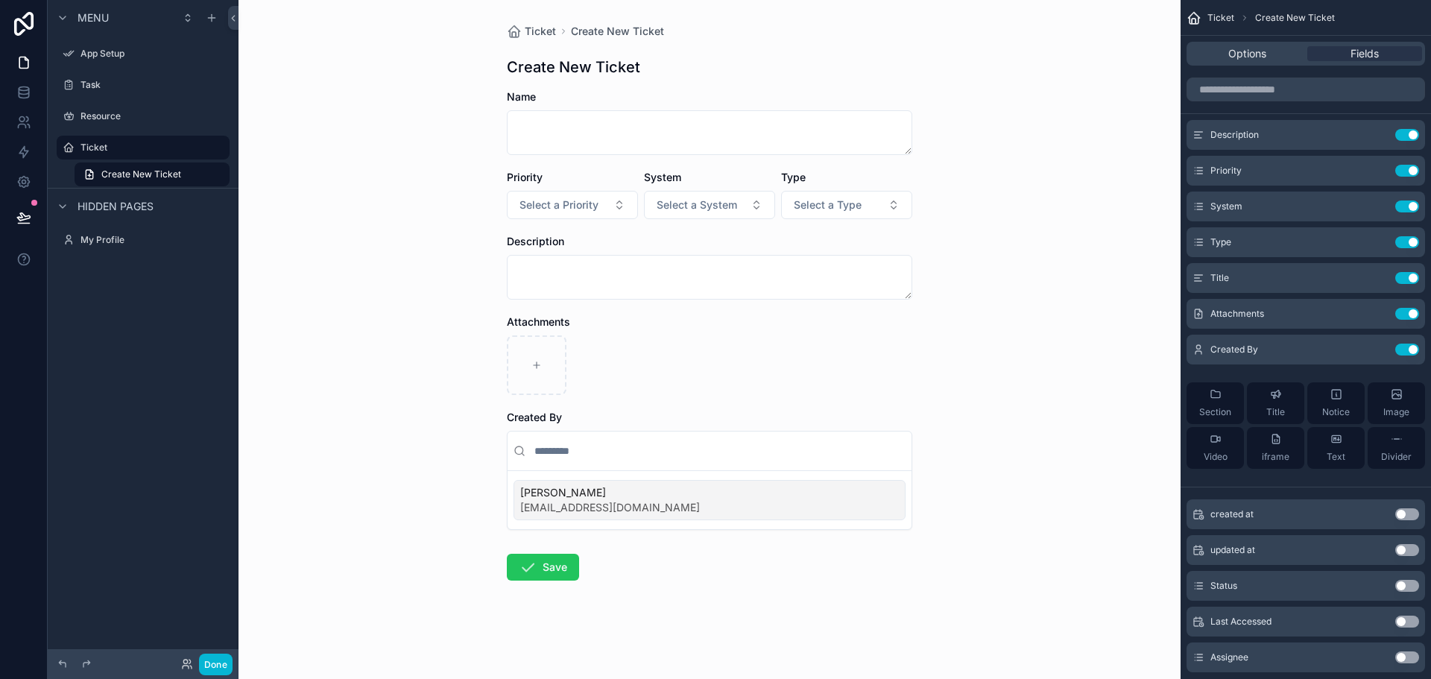
click at [123, 132] on div "scrollable content" at bounding box center [143, 131] width 191 height 3
click at [122, 142] on label "Ticket" at bounding box center [140, 148] width 119 height 12
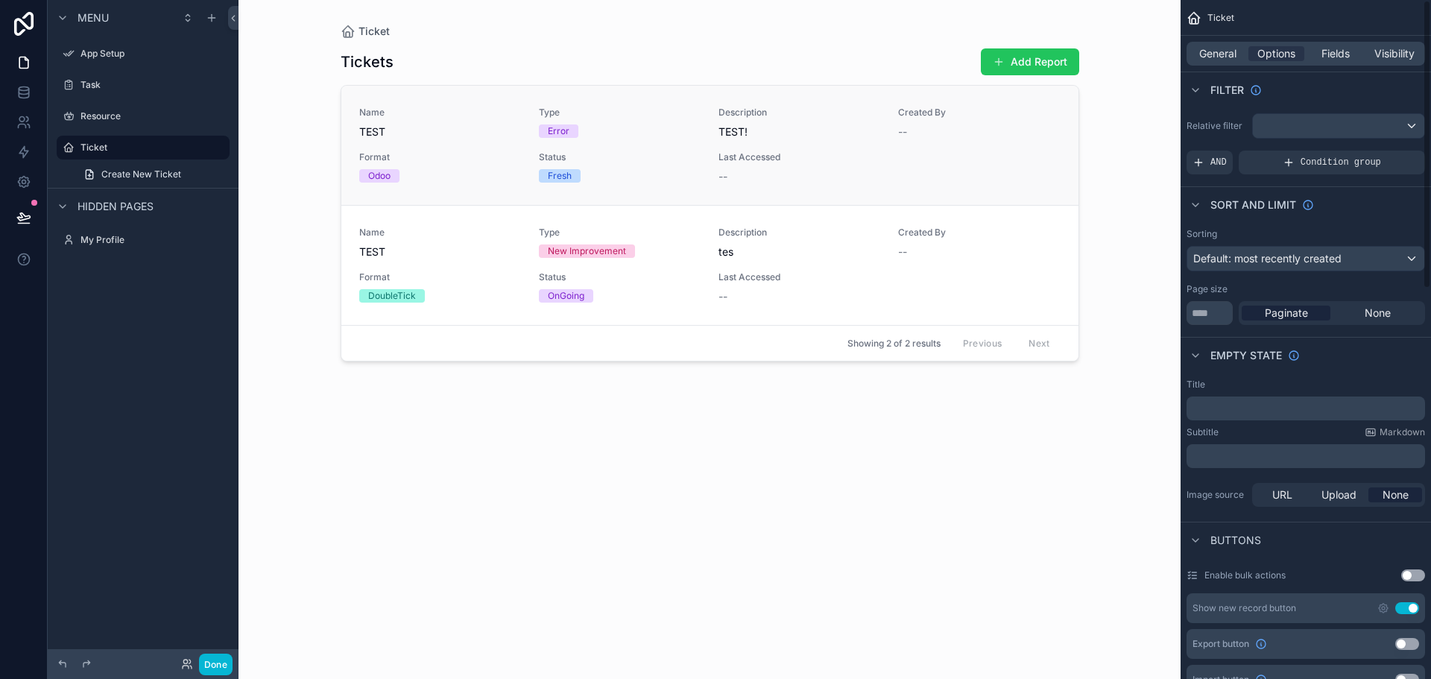
click at [1048, 163] on div "Name TEST Type Error Description TEST! Created By -- Format Odoo Status Fresh L…" at bounding box center [709, 146] width 701 height 78
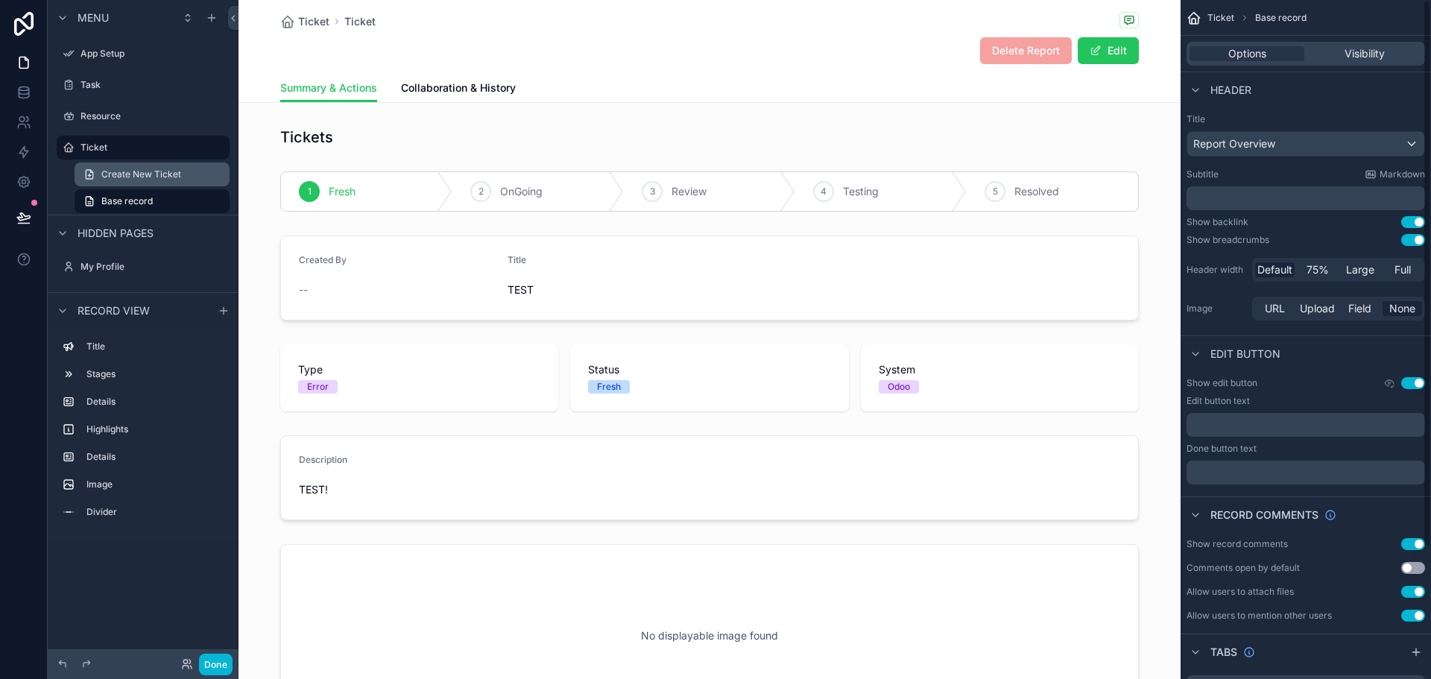
click at [166, 175] on span "Create New Ticket" at bounding box center [141, 174] width 80 height 12
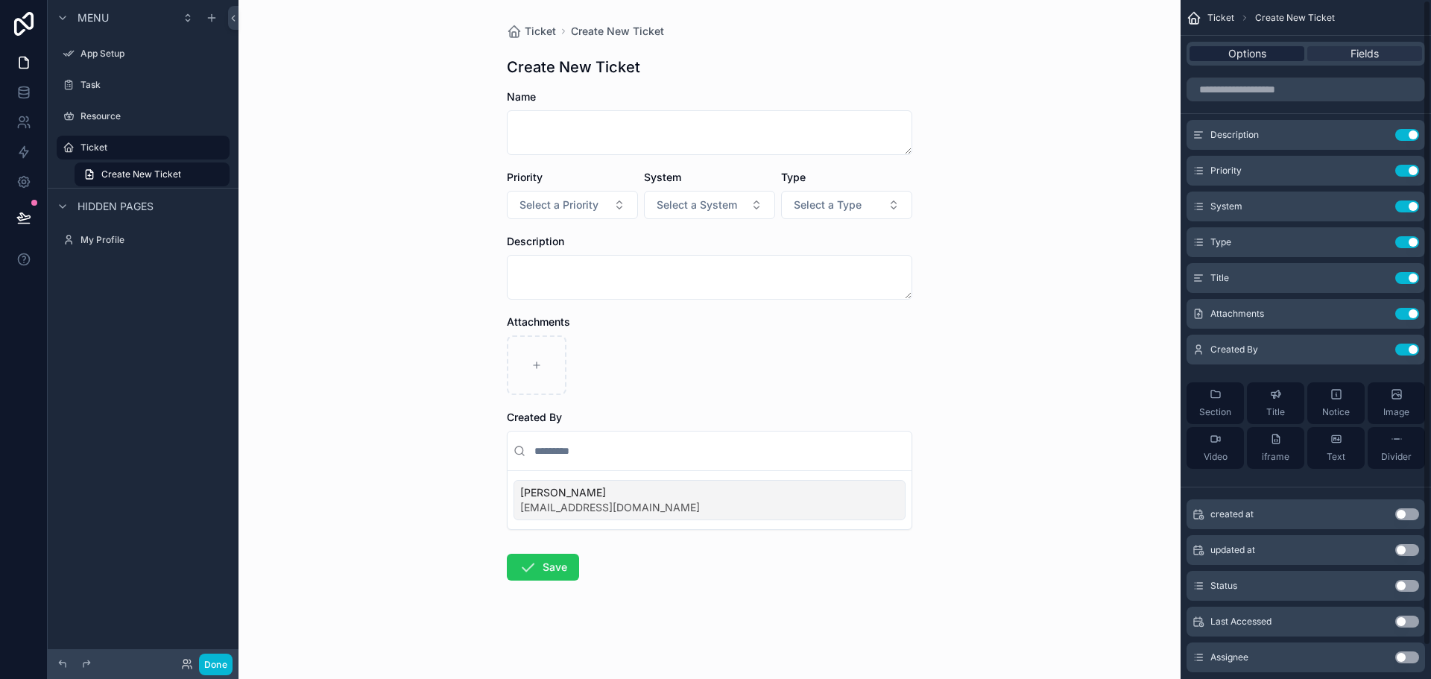
click at [1237, 55] on span "Options" at bounding box center [1247, 53] width 38 height 15
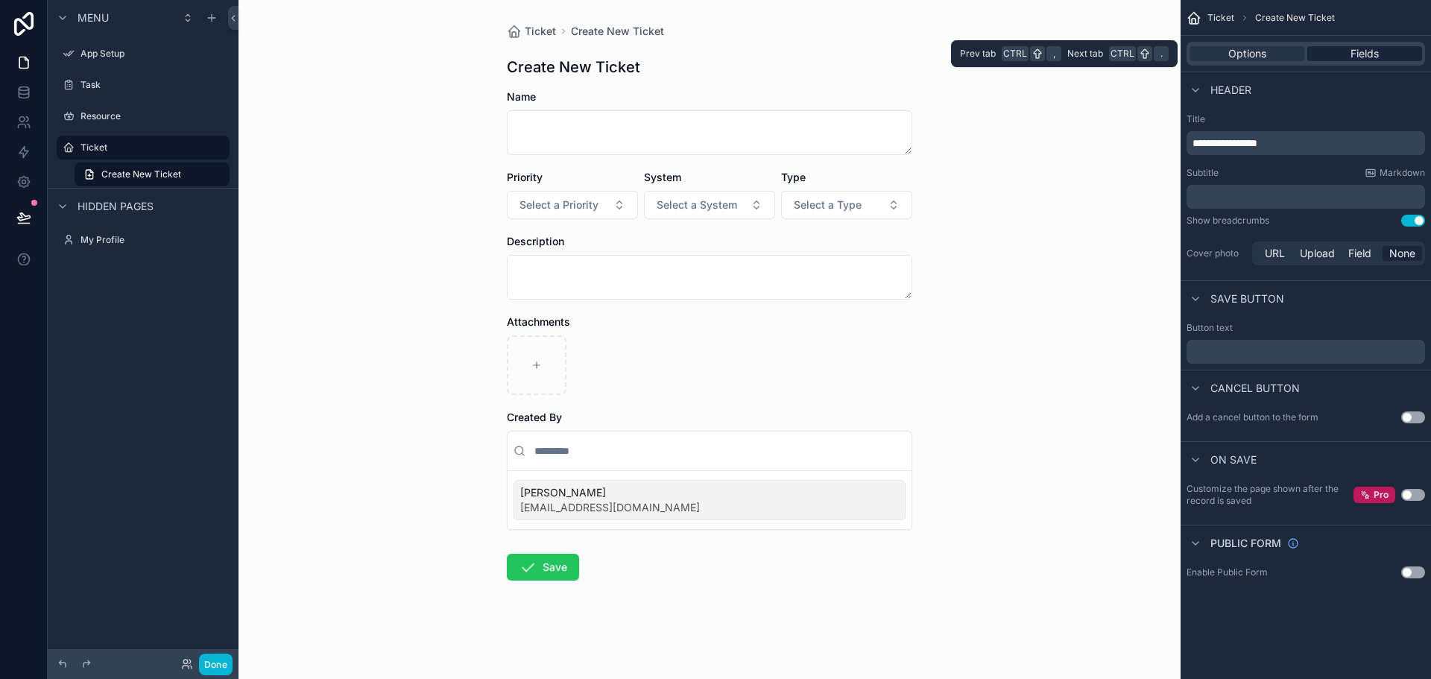
click at [1318, 55] on div "Fields" at bounding box center [1364, 53] width 115 height 15
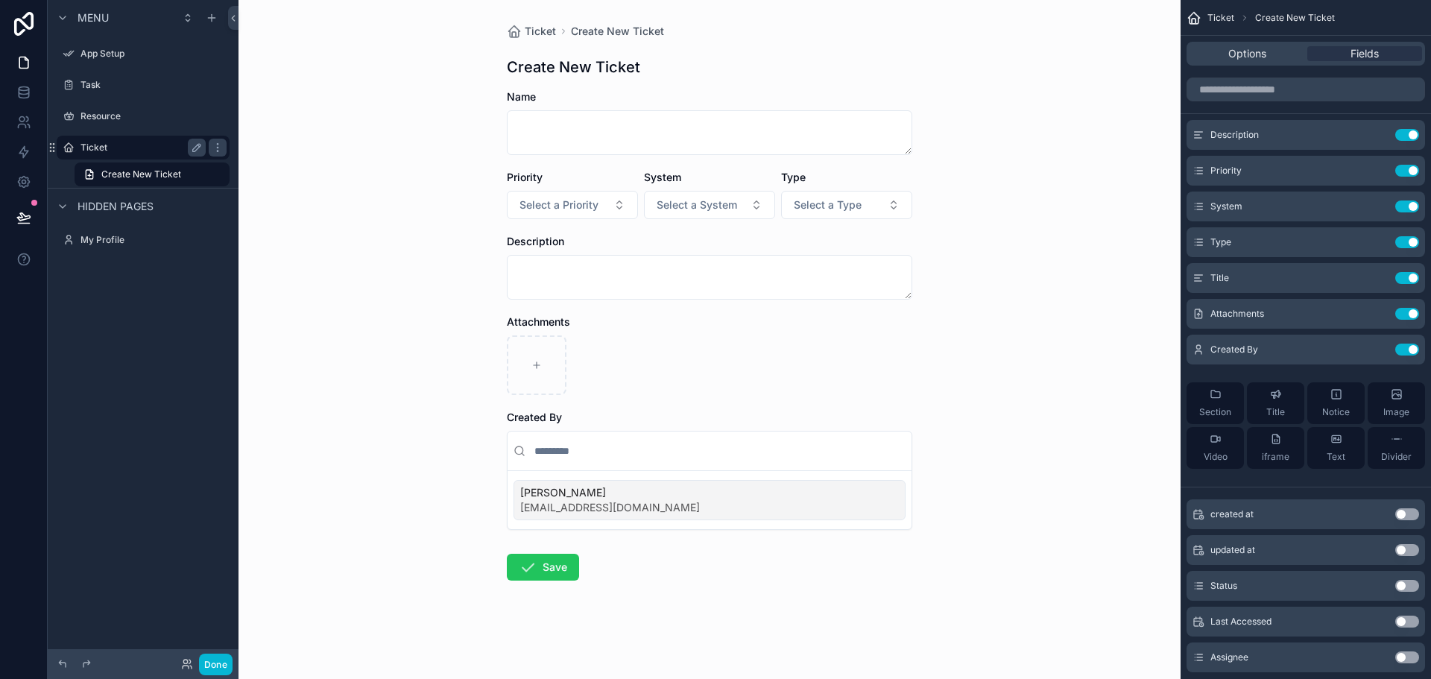
click at [160, 145] on label "Ticket" at bounding box center [140, 148] width 119 height 12
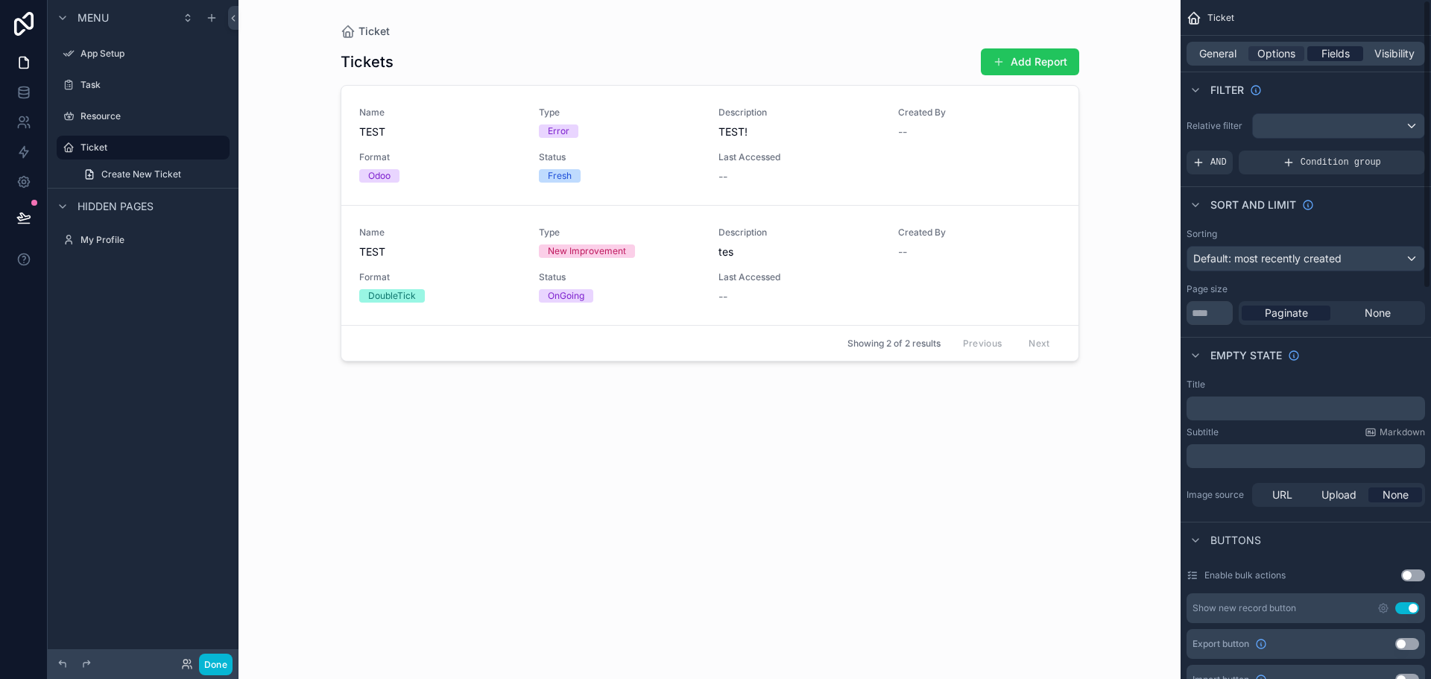
click at [1326, 48] on span "Fields" at bounding box center [1336, 53] width 28 height 15
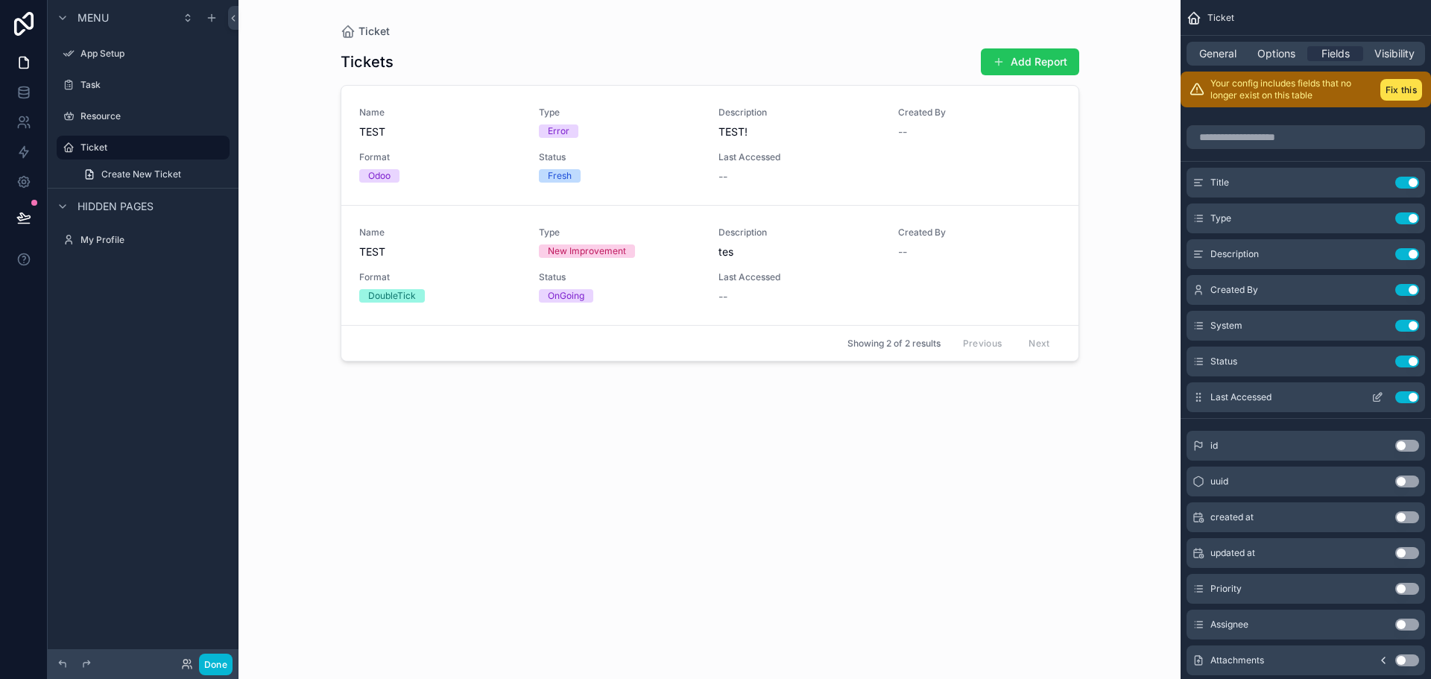
click at [1410, 394] on button "Use setting" at bounding box center [1407, 397] width 24 height 12
click at [1411, 622] on button "Use setting" at bounding box center [1407, 625] width 24 height 12
click at [1410, 256] on button "Use setting" at bounding box center [1407, 254] width 24 height 12
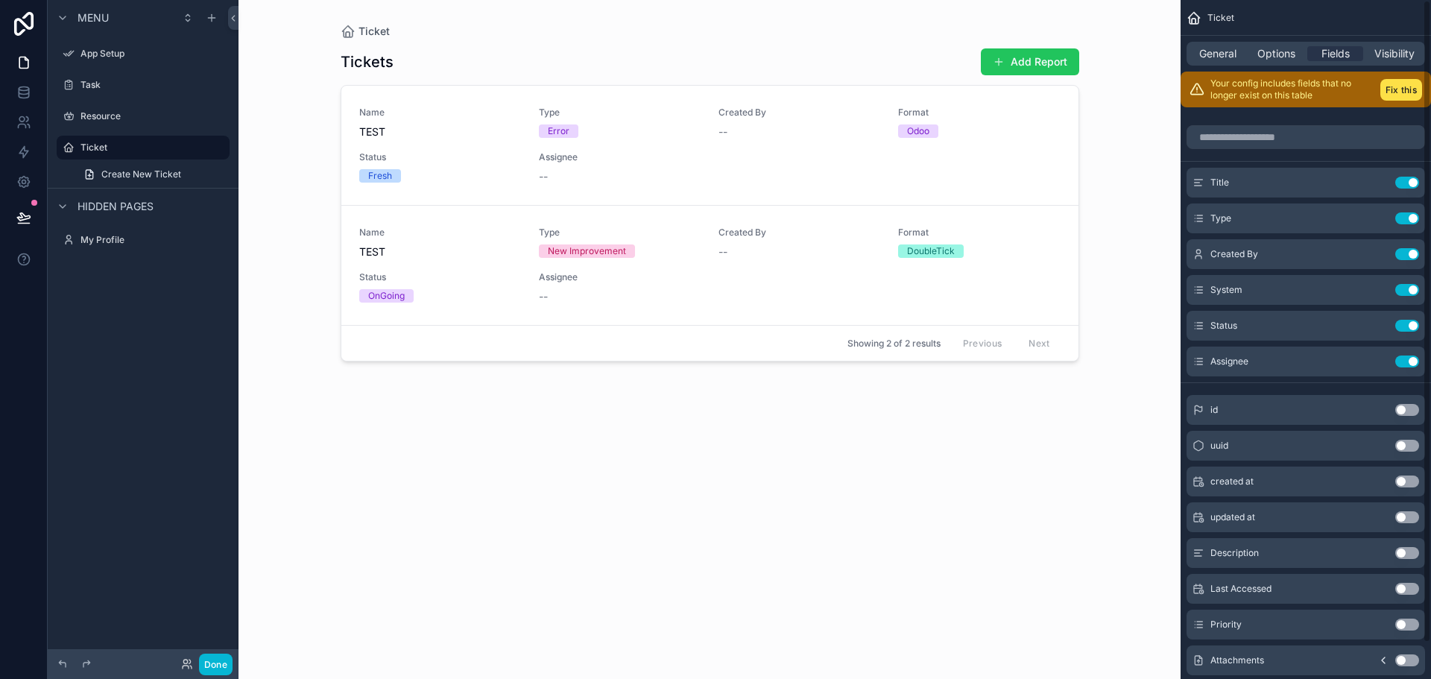
click at [1401, 659] on button "Use setting" at bounding box center [1407, 660] width 24 height 12
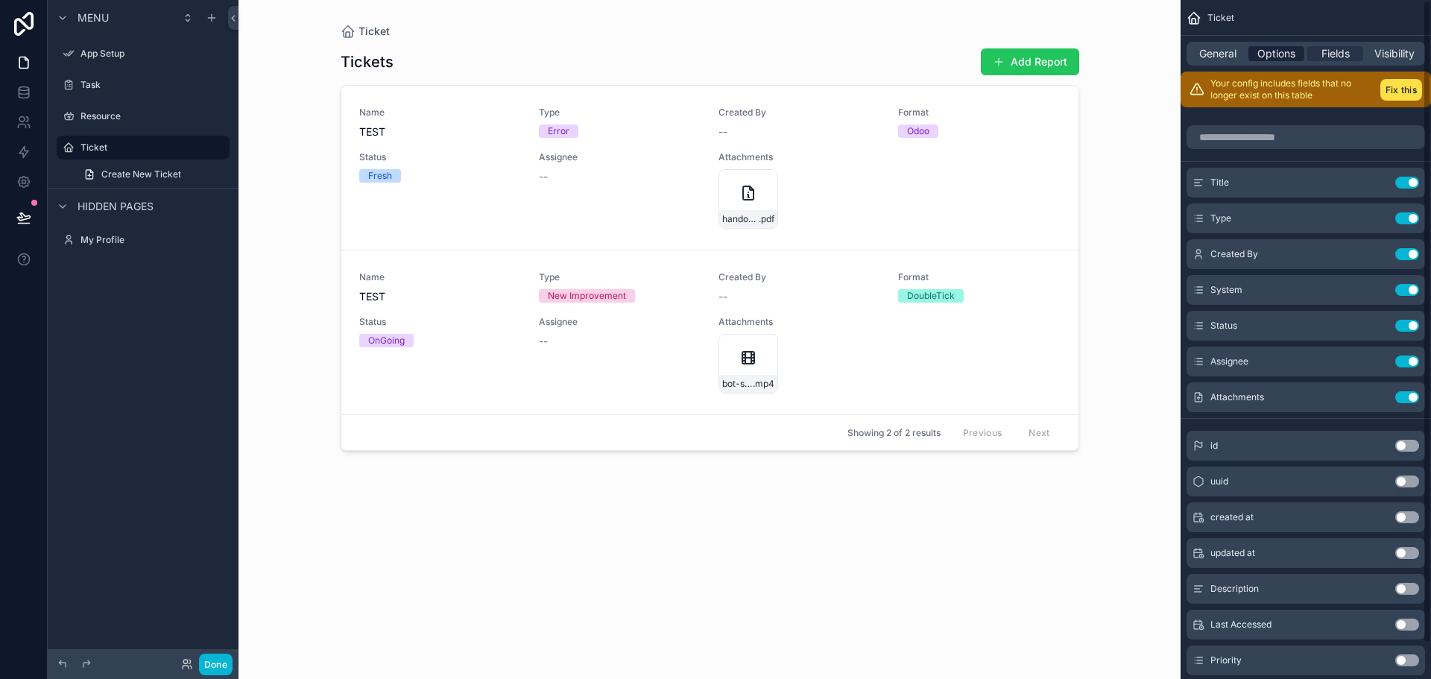
click at [1275, 57] on span "Options" at bounding box center [1277, 53] width 38 height 15
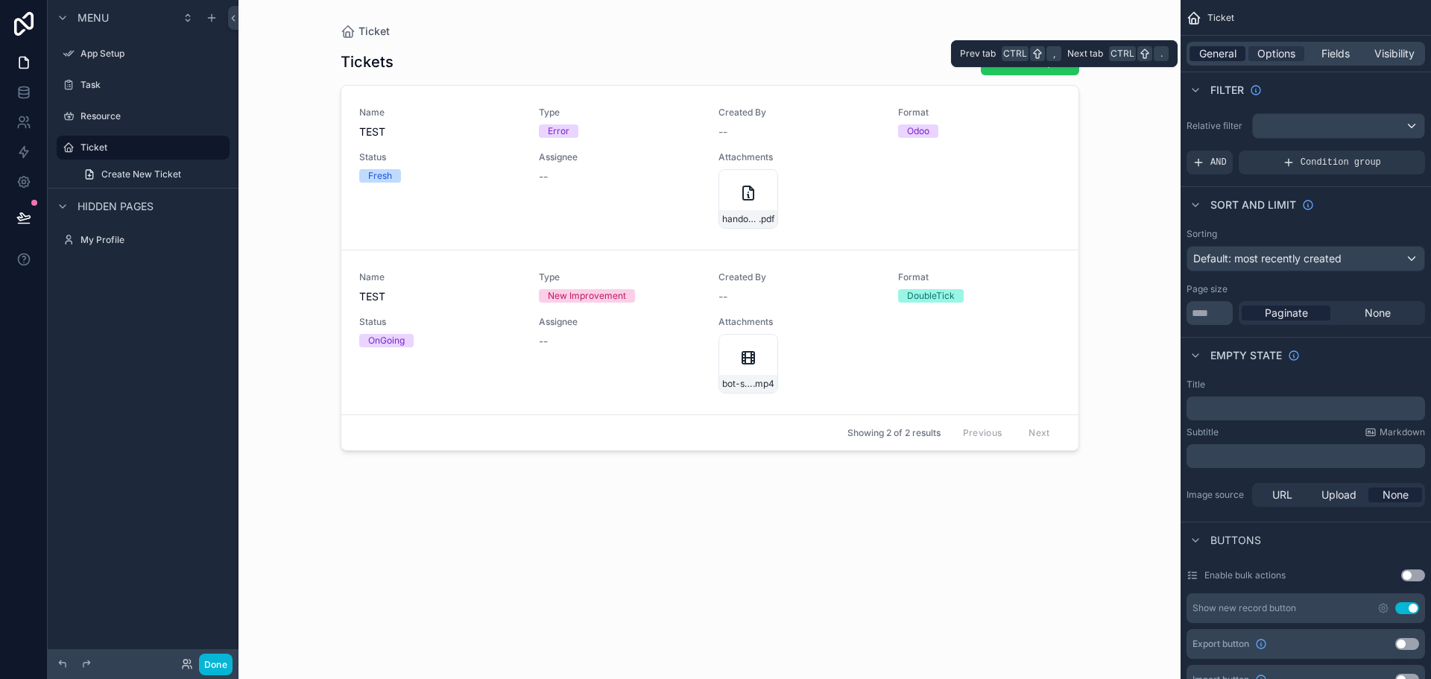
click at [1220, 51] on span "General" at bounding box center [1217, 53] width 37 height 15
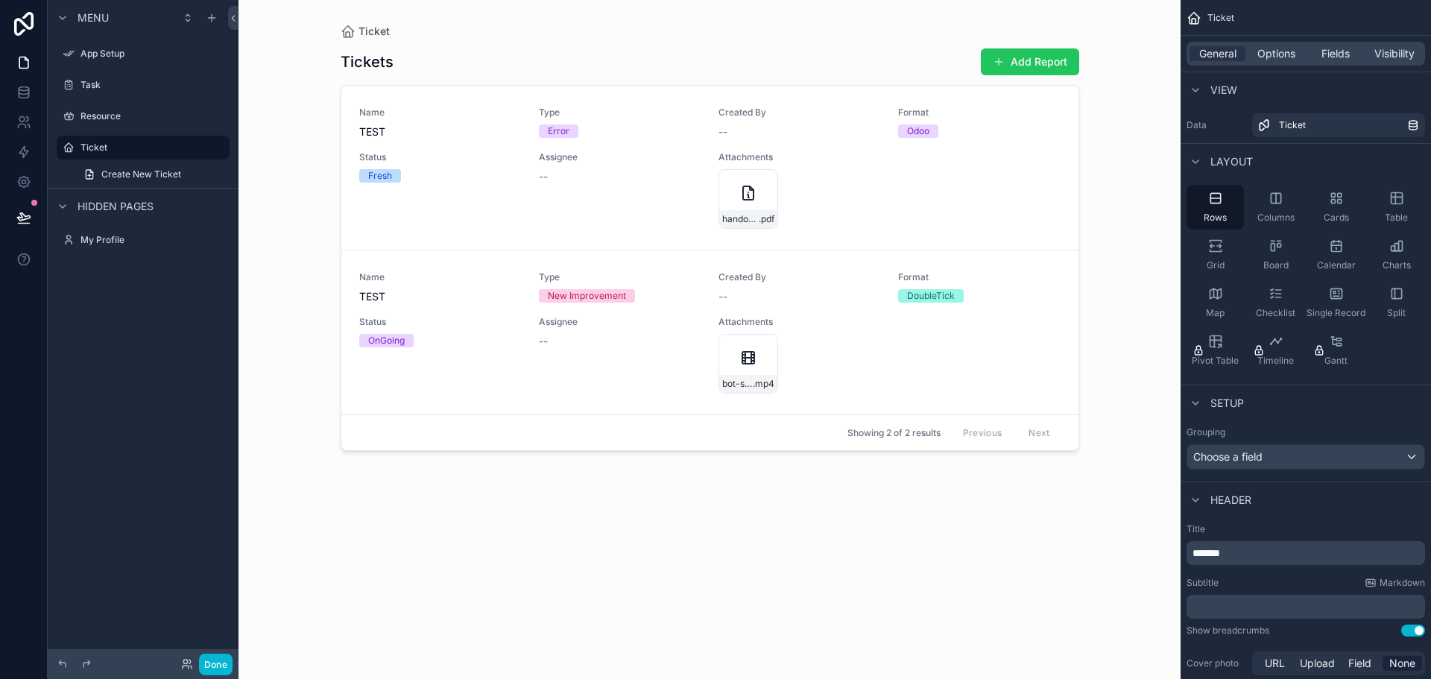
click at [1056, 546] on div "Tickets Add Report Name TEST Type Error Created By -- Format Odoo Status Fresh …" at bounding box center [710, 350] width 739 height 622
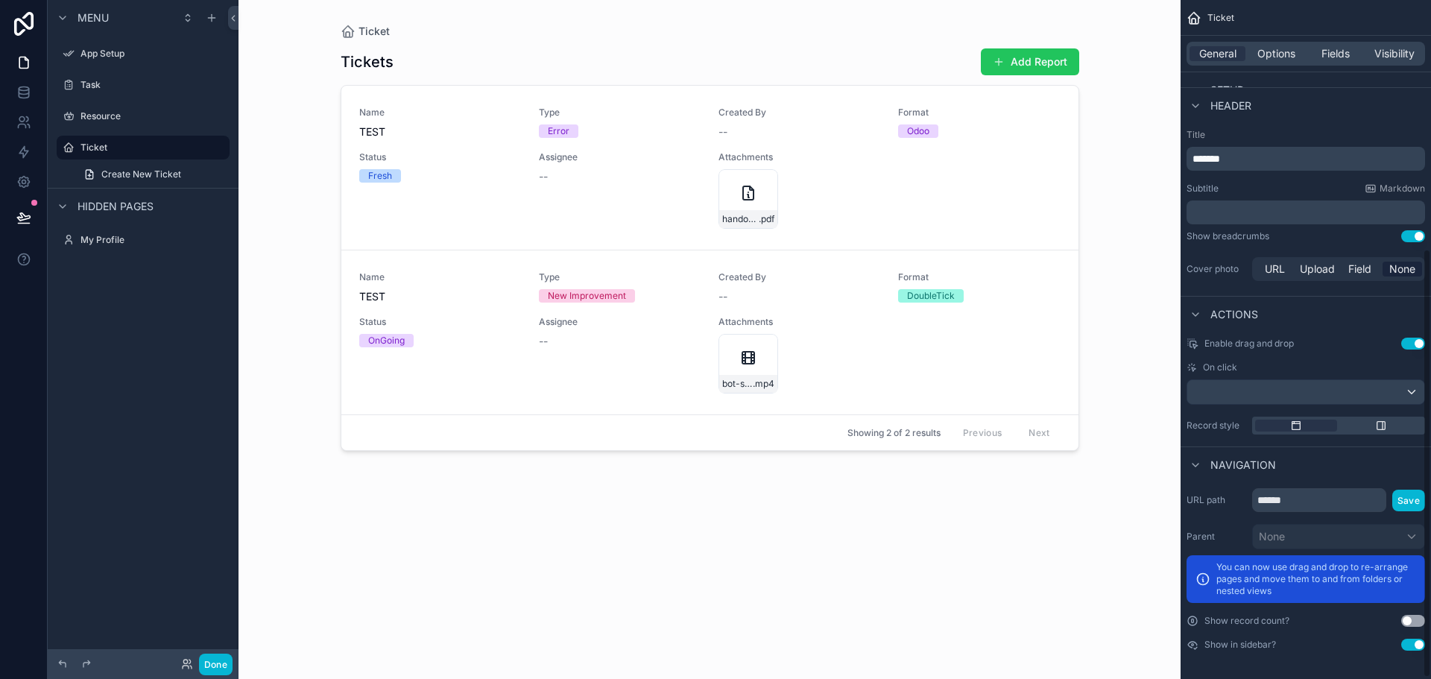
scroll to position [396, 0]
click at [1310, 501] on input "******" at bounding box center [1319, 499] width 134 height 24
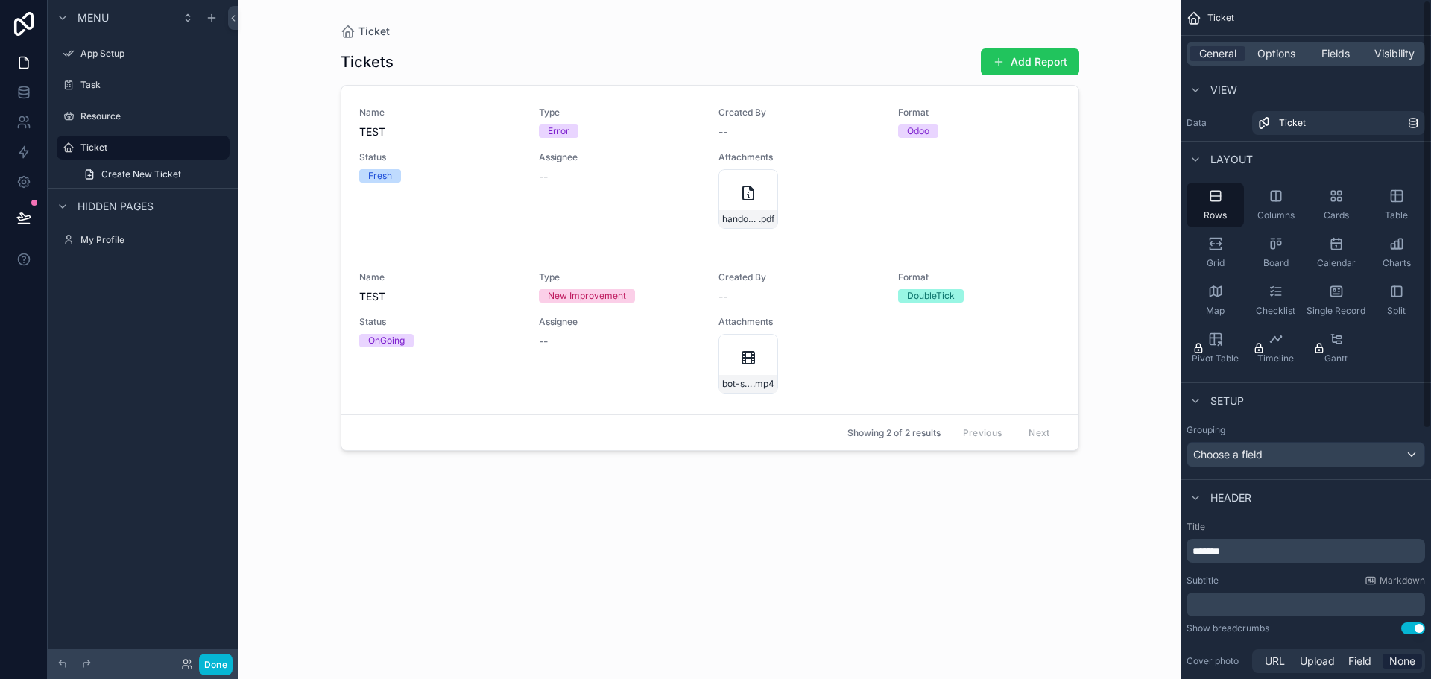
scroll to position [0, 0]
click at [1269, 57] on span "Options" at bounding box center [1277, 53] width 38 height 15
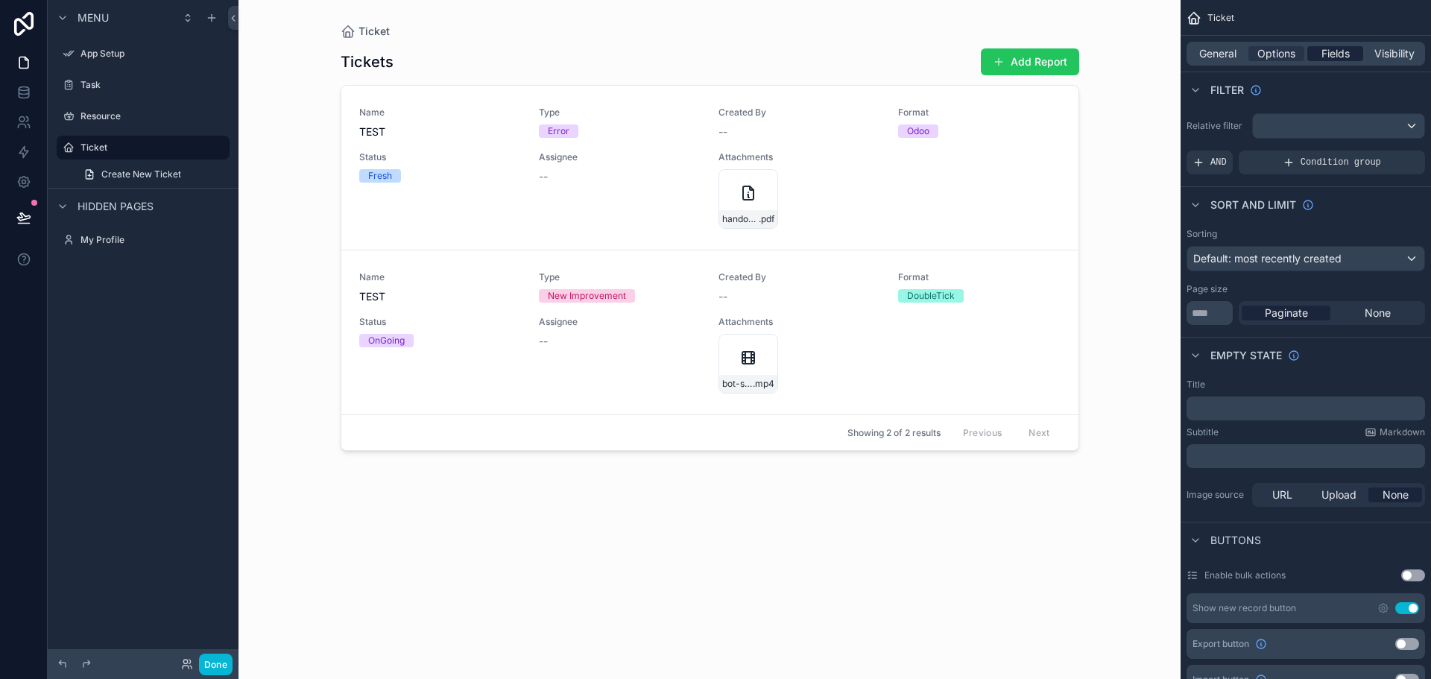
click at [1334, 57] on span "Fields" at bounding box center [1336, 53] width 28 height 15
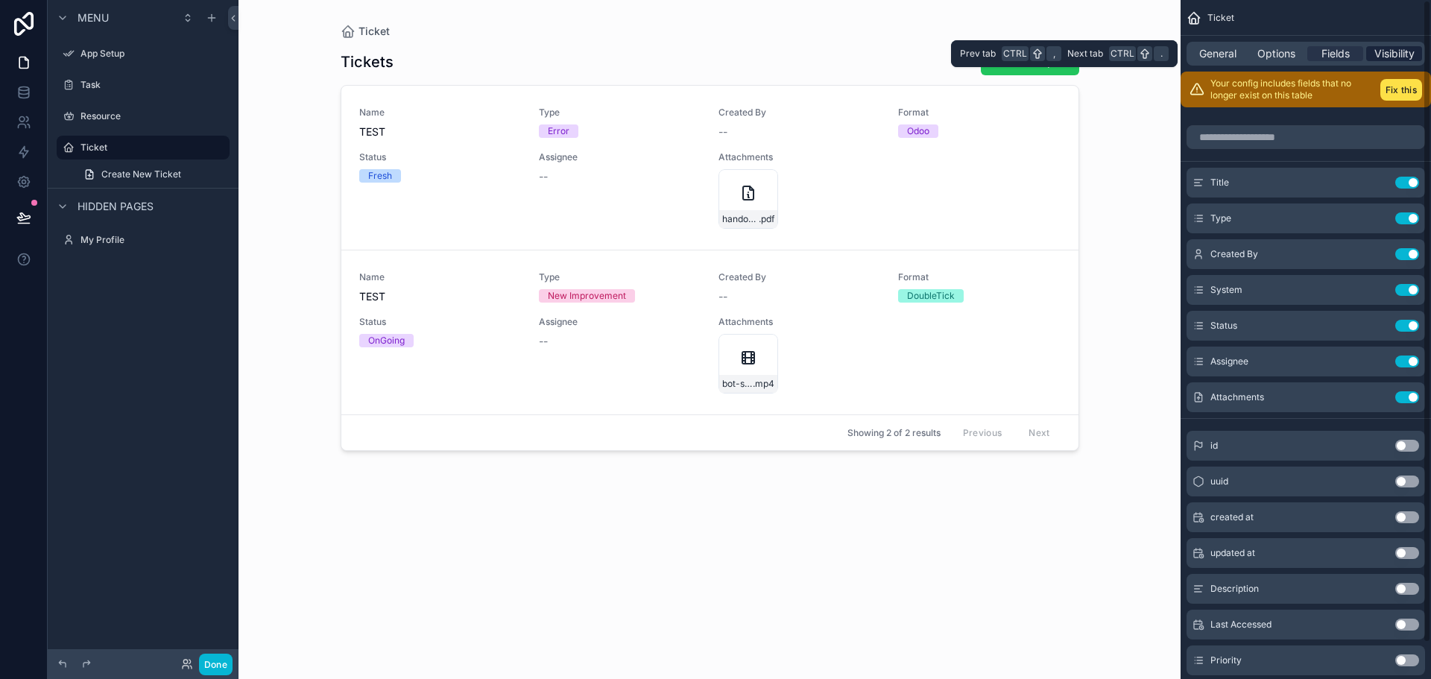
click at [1399, 59] on span "Visibility" at bounding box center [1395, 53] width 40 height 15
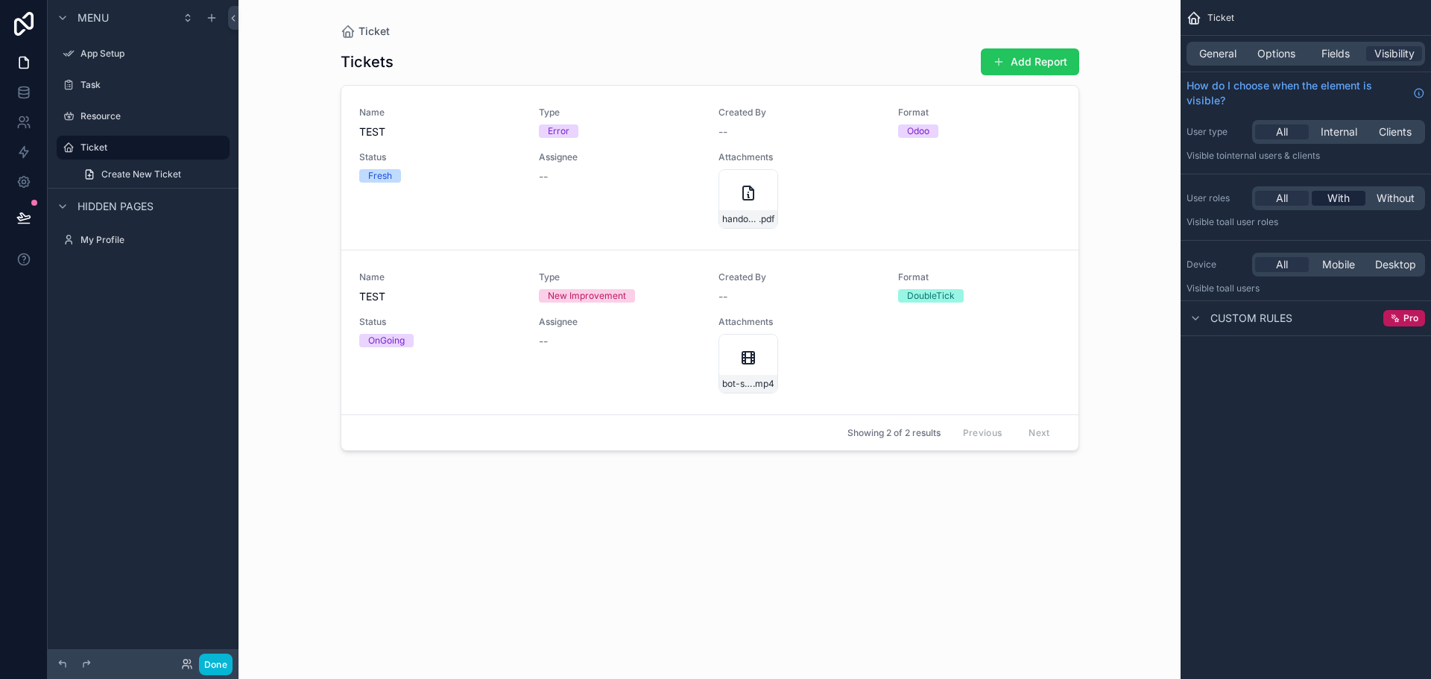
click at [1328, 195] on span "With" at bounding box center [1339, 198] width 22 height 15
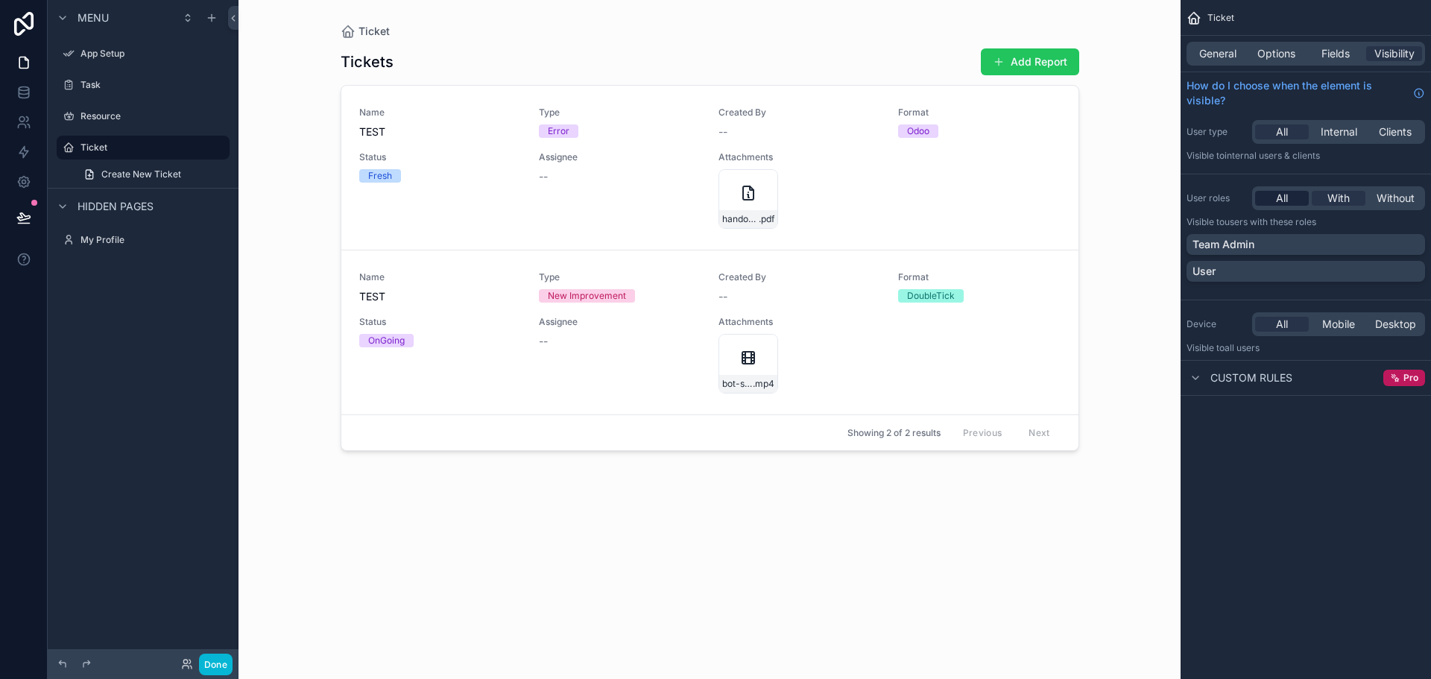
click at [1296, 195] on div "All" at bounding box center [1282, 198] width 54 height 15
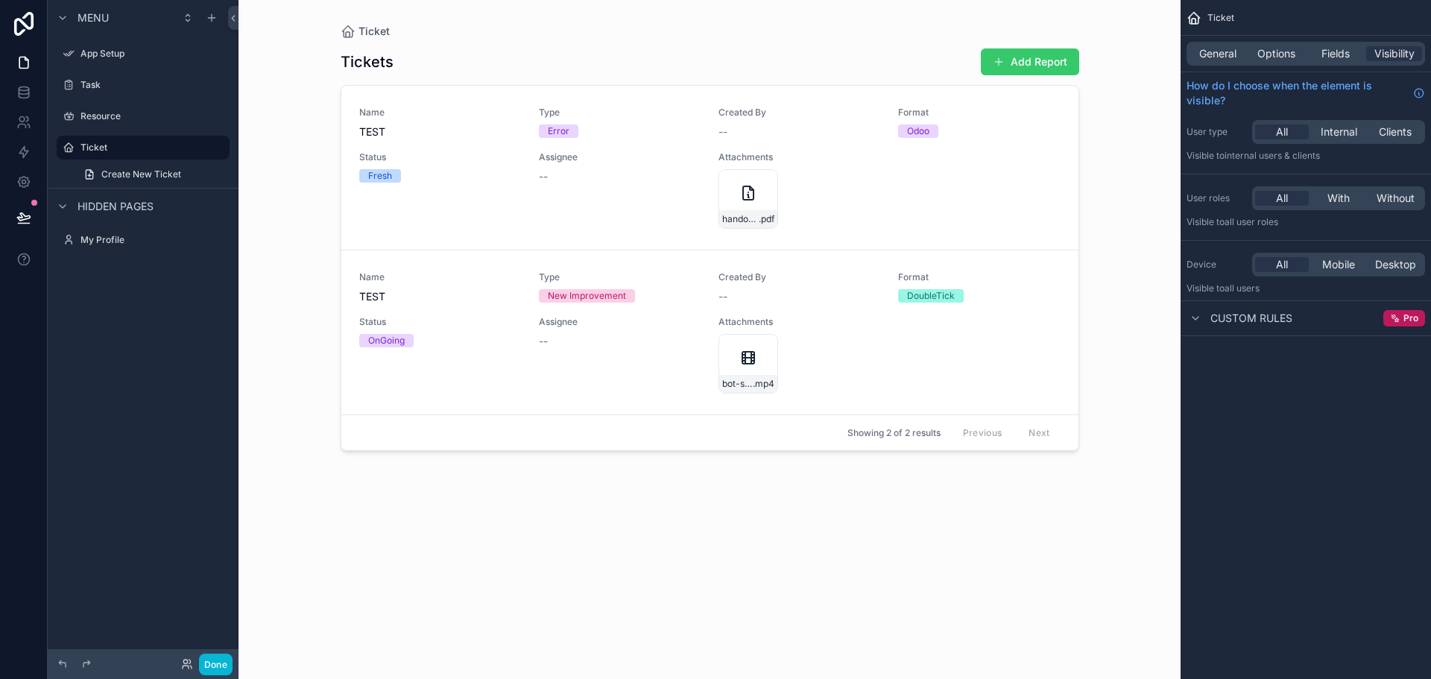
click at [993, 66] on span "scrollable content" at bounding box center [999, 62] width 12 height 12
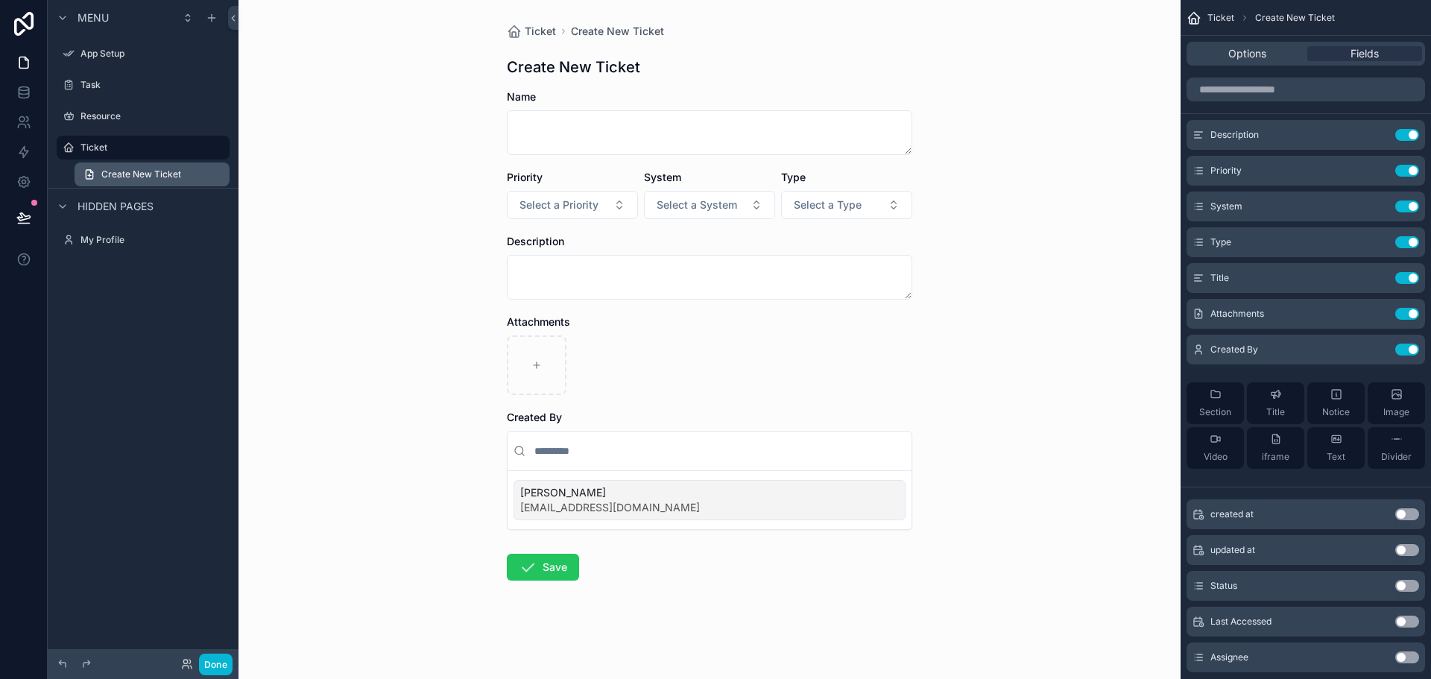
click at [107, 168] on link "Create New Ticket" at bounding box center [152, 175] width 155 height 24
click at [119, 158] on div "Ticket" at bounding box center [143, 148] width 167 height 24
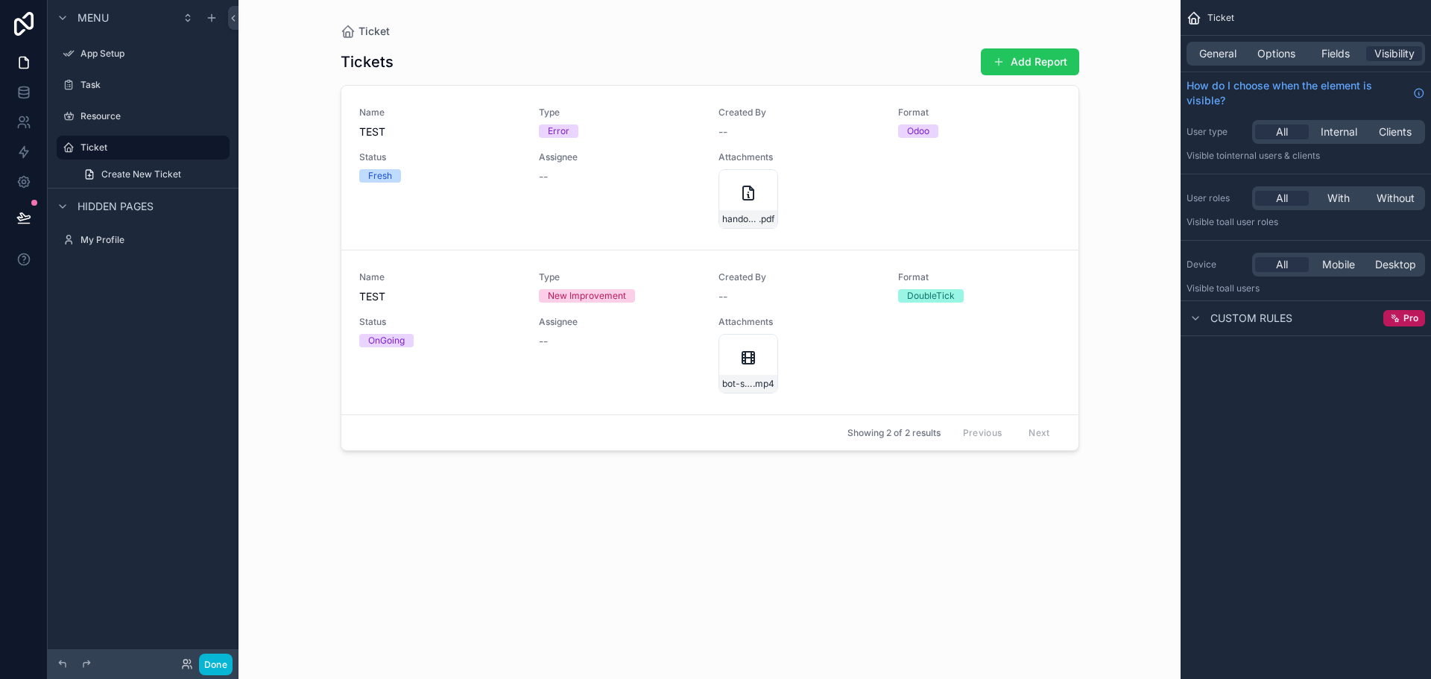
click at [943, 160] on div "Name TEST Type Error Created By -- Format Odoo Status Fresh Assignee -- Attachm…" at bounding box center [709, 168] width 701 height 122
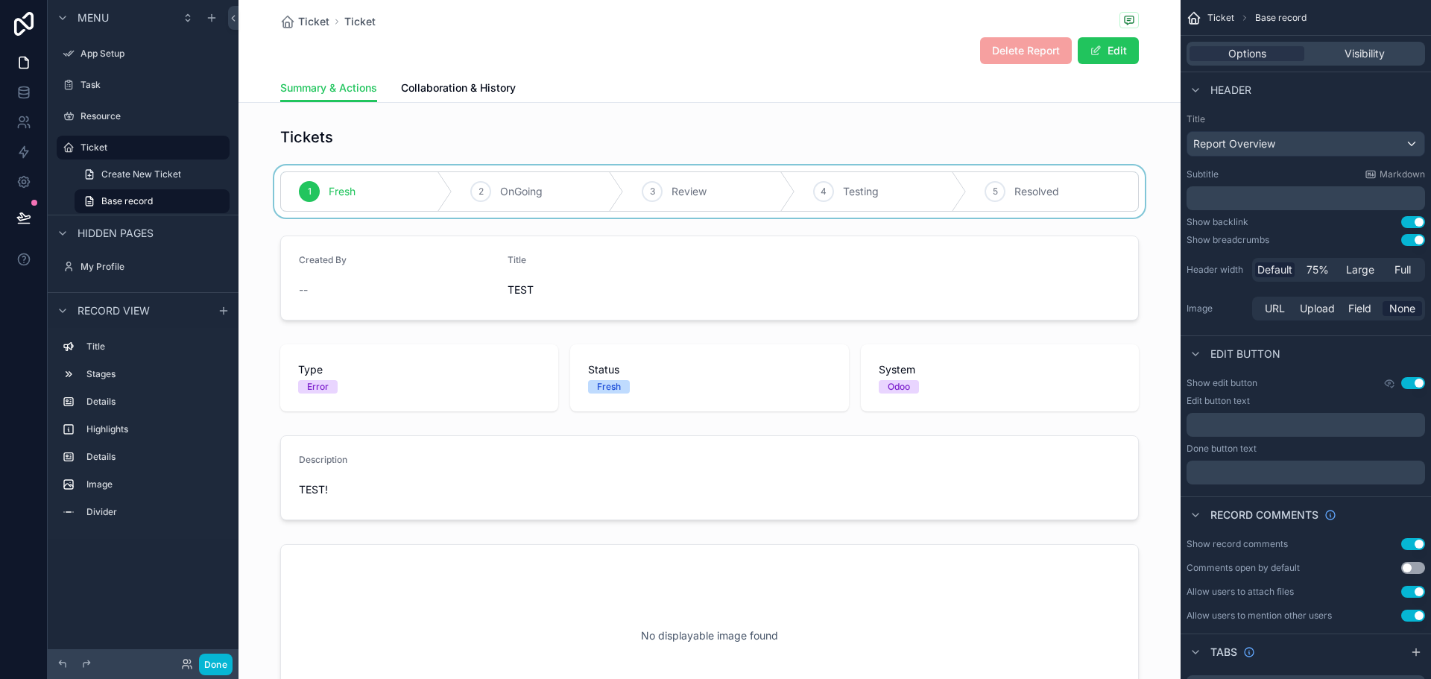
click at [454, 195] on div "scrollable content" at bounding box center [710, 191] width 942 height 52
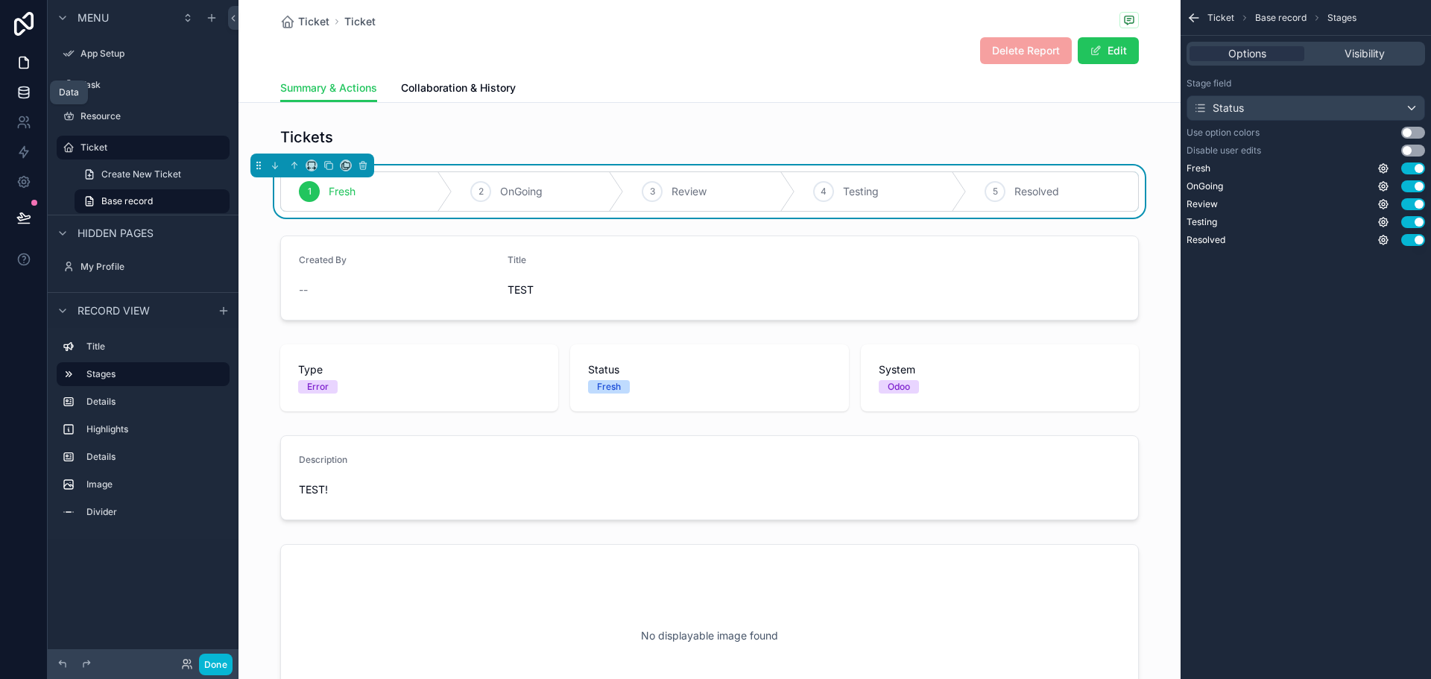
click at [20, 95] on icon at bounding box center [23, 92] width 15 height 15
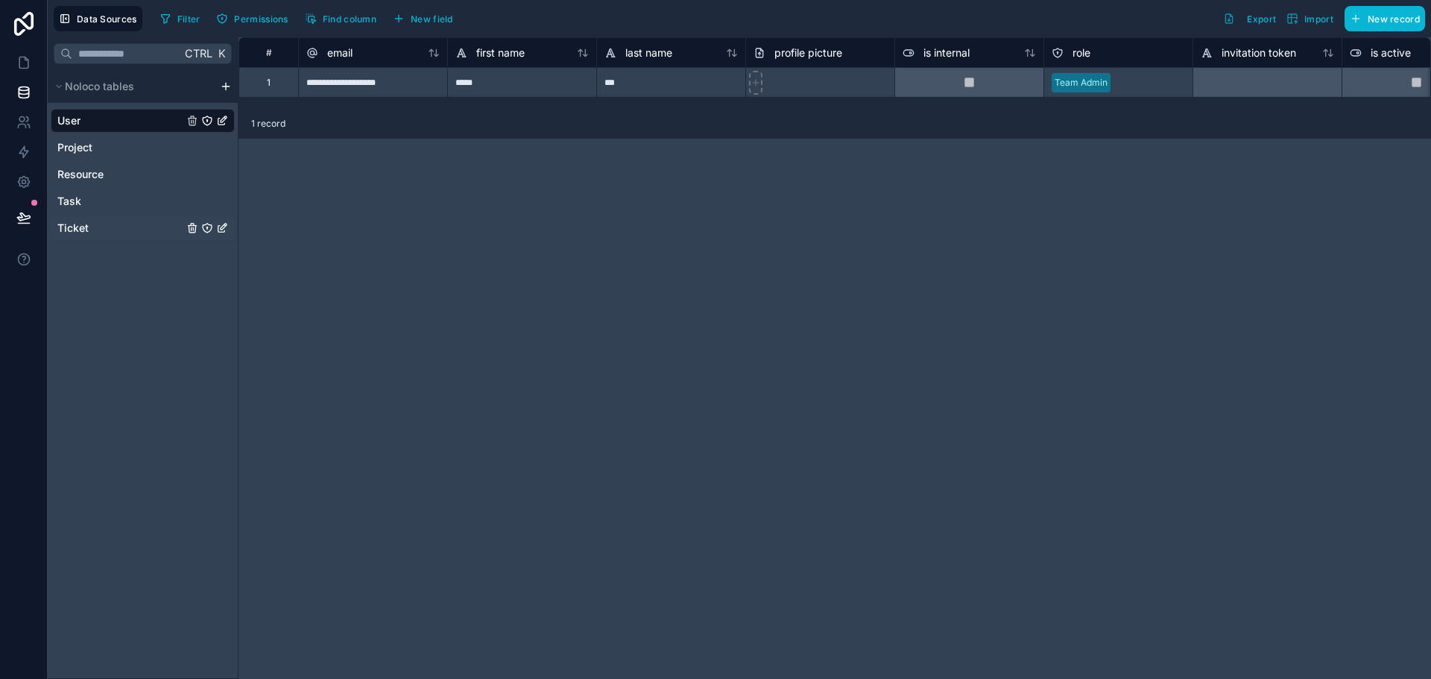
click at [83, 221] on span "Ticket" at bounding box center [72, 228] width 31 height 15
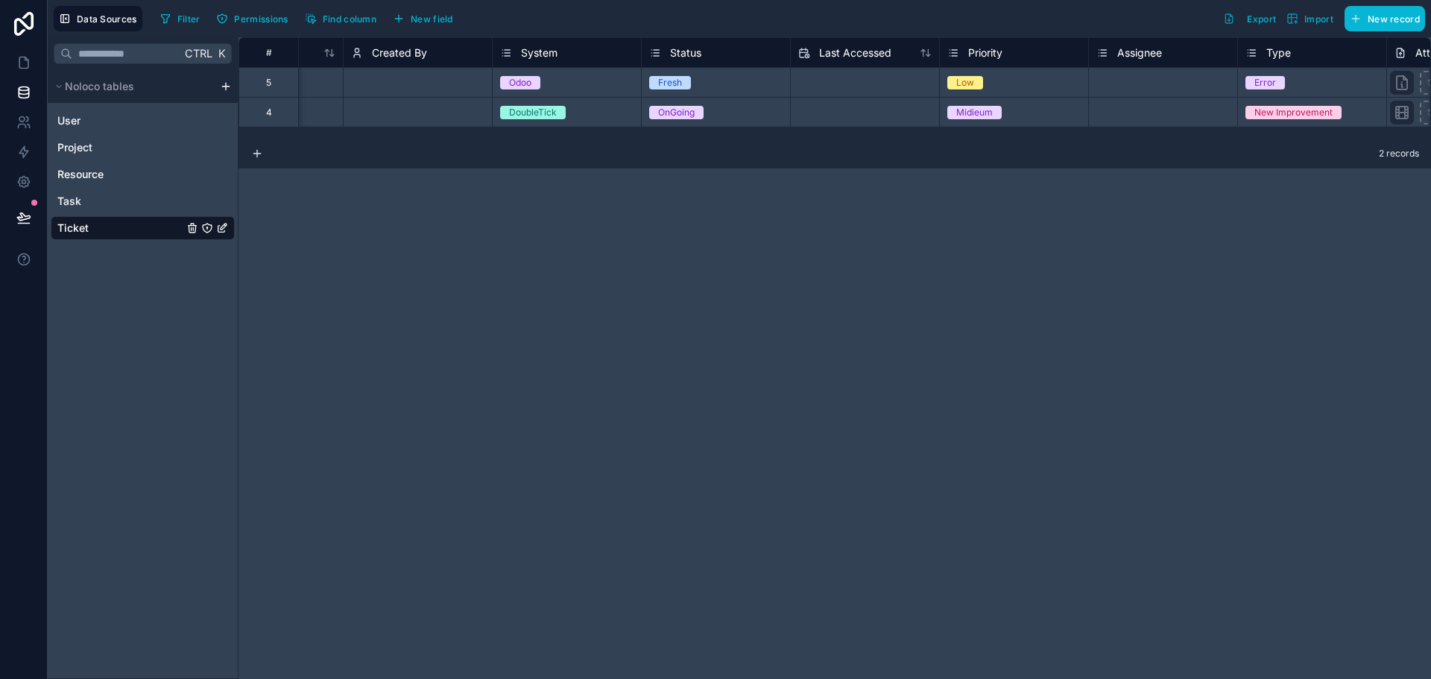
scroll to position [0, 297]
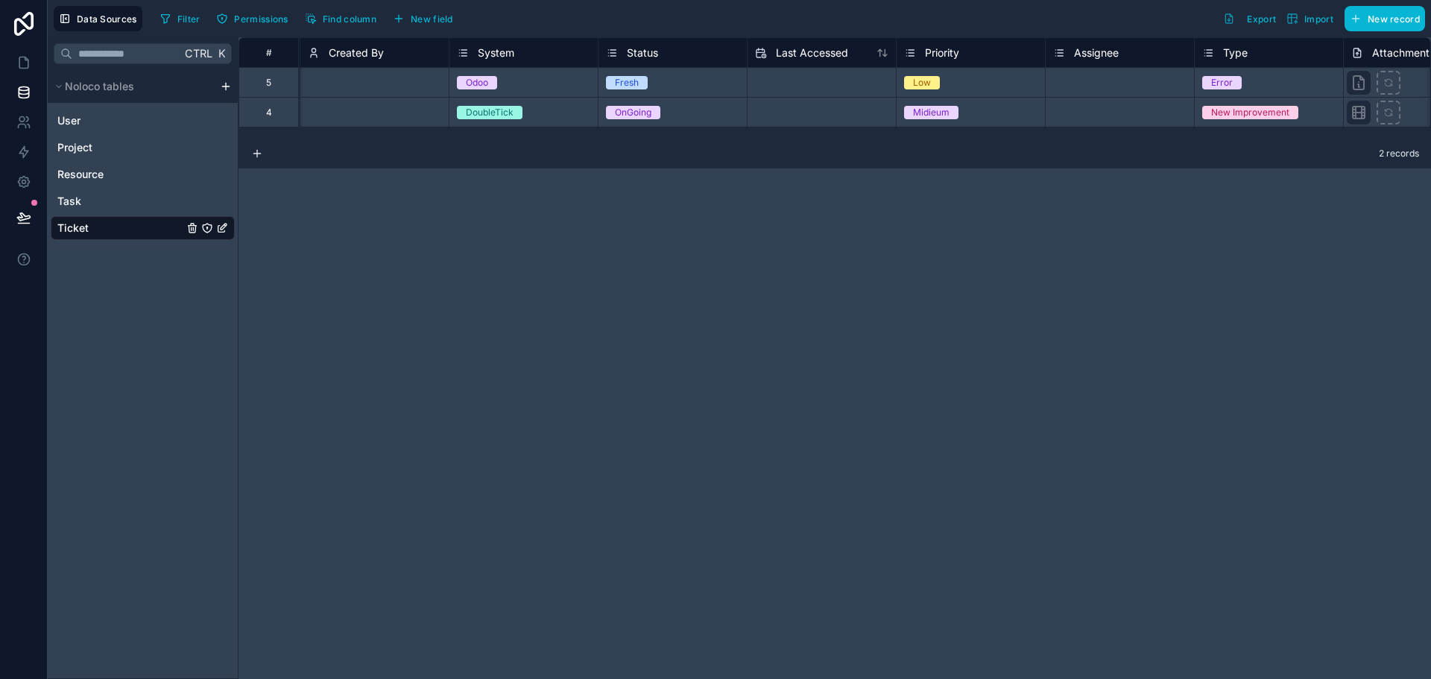
click at [725, 107] on div "OnGoing" at bounding box center [673, 112] width 148 height 16
click at [681, 109] on div "OnGoing" at bounding box center [673, 112] width 148 height 16
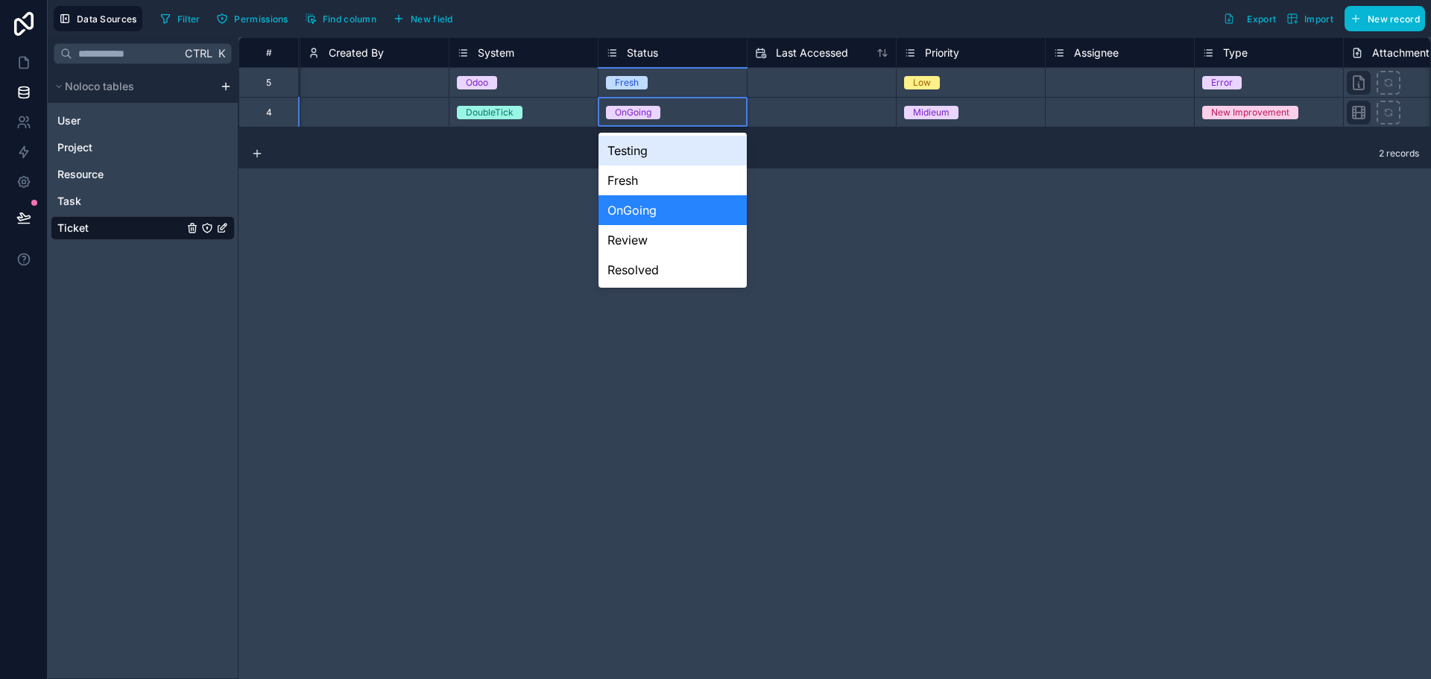
click at [681, 109] on div "OnGoing" at bounding box center [673, 112] width 148 height 16
click at [667, 68] on div "Fresh" at bounding box center [673, 82] width 148 height 29
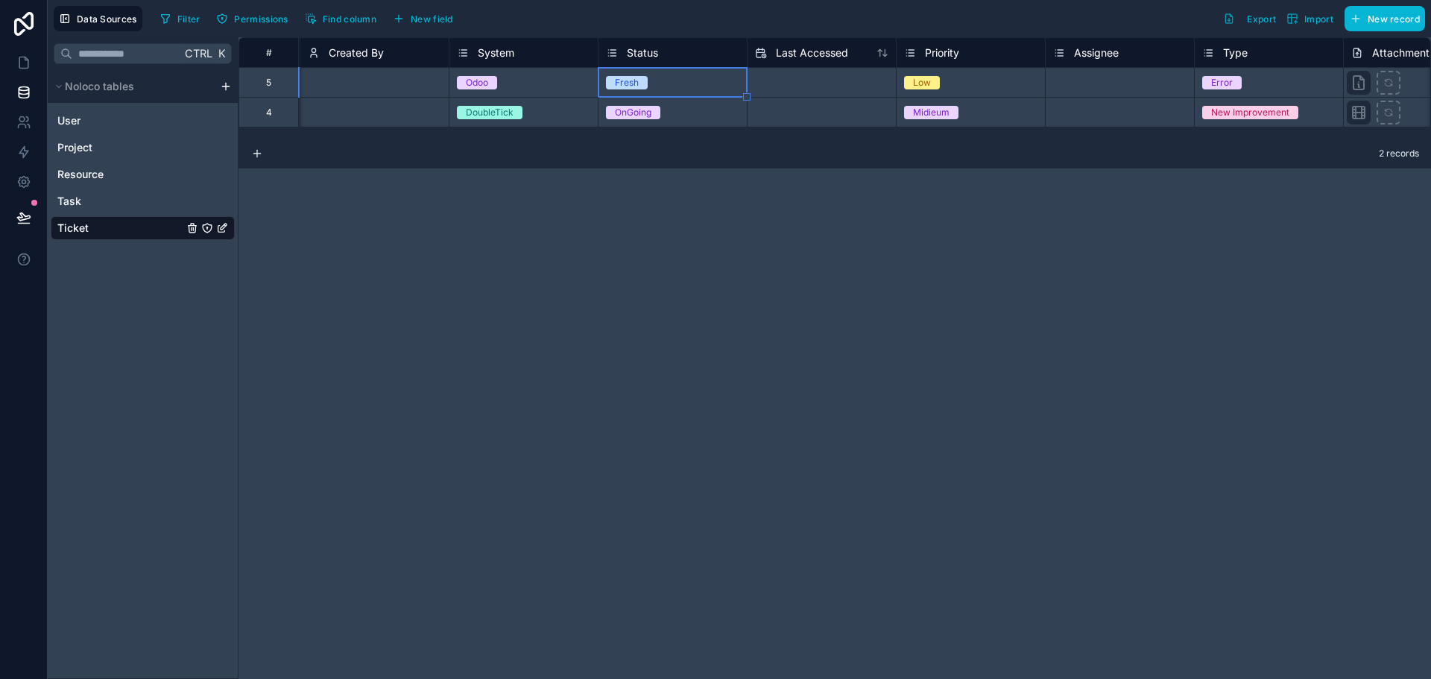
click at [680, 44] on div "Status" at bounding box center [672, 53] width 133 height 18
click at [651, 44] on div "Status" at bounding box center [632, 53] width 52 height 18
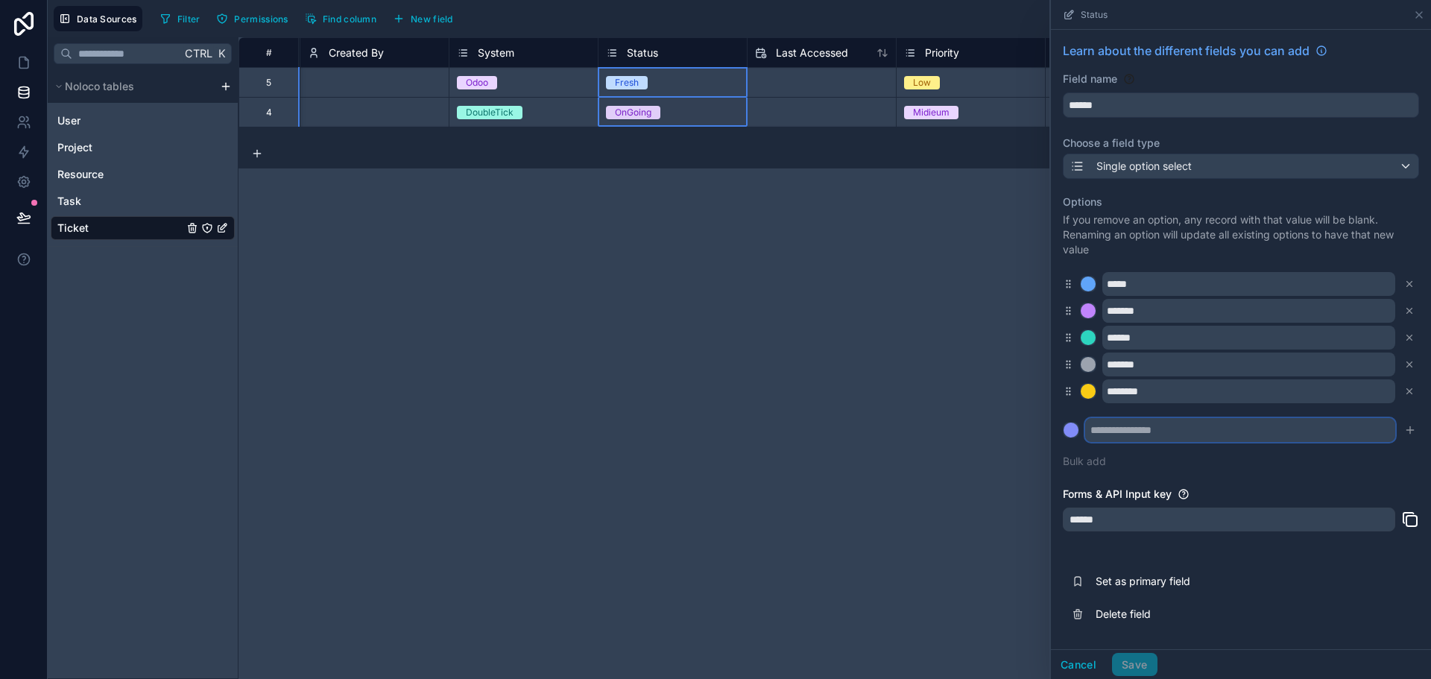
click at [1123, 429] on input "text" at bounding box center [1240, 430] width 310 height 24
type input "*"
type input "*****"
click at [1074, 428] on div at bounding box center [1071, 430] width 15 height 15
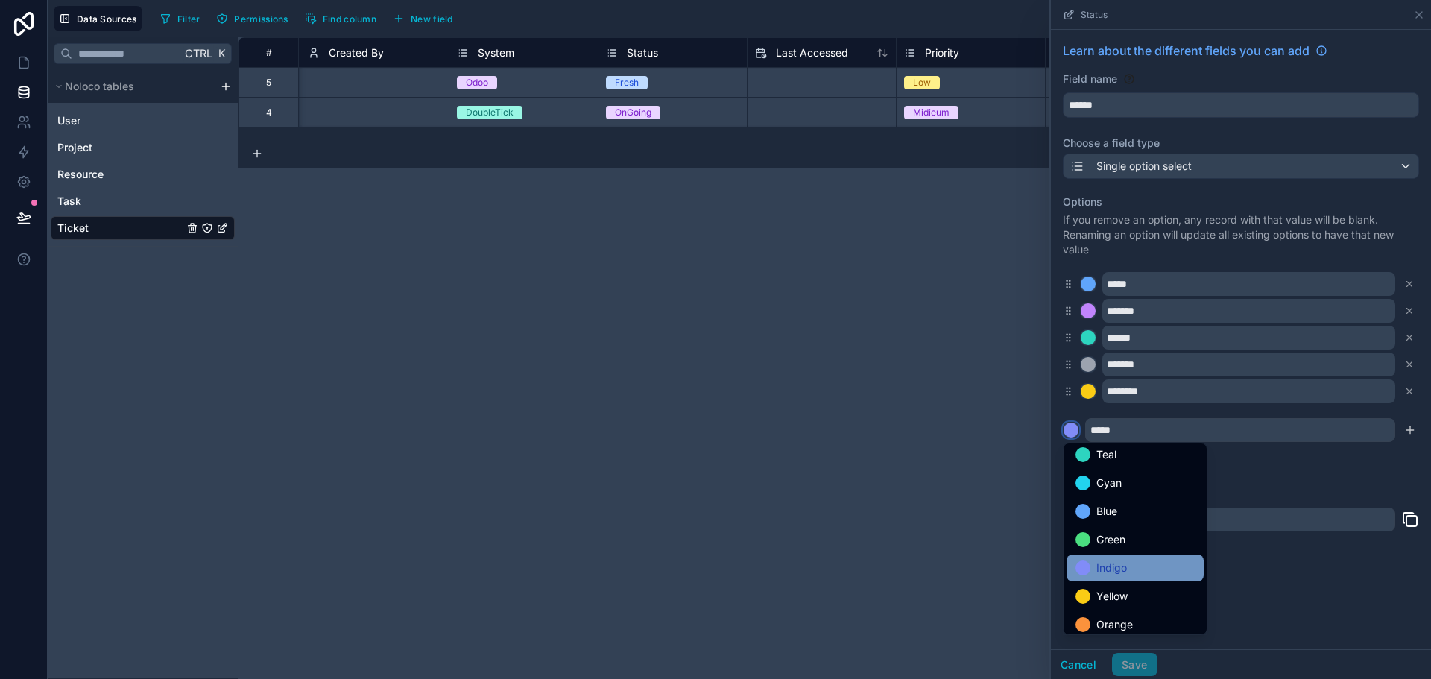
scroll to position [125, 0]
click at [1136, 563] on div "Orange" at bounding box center [1135, 561] width 119 height 18
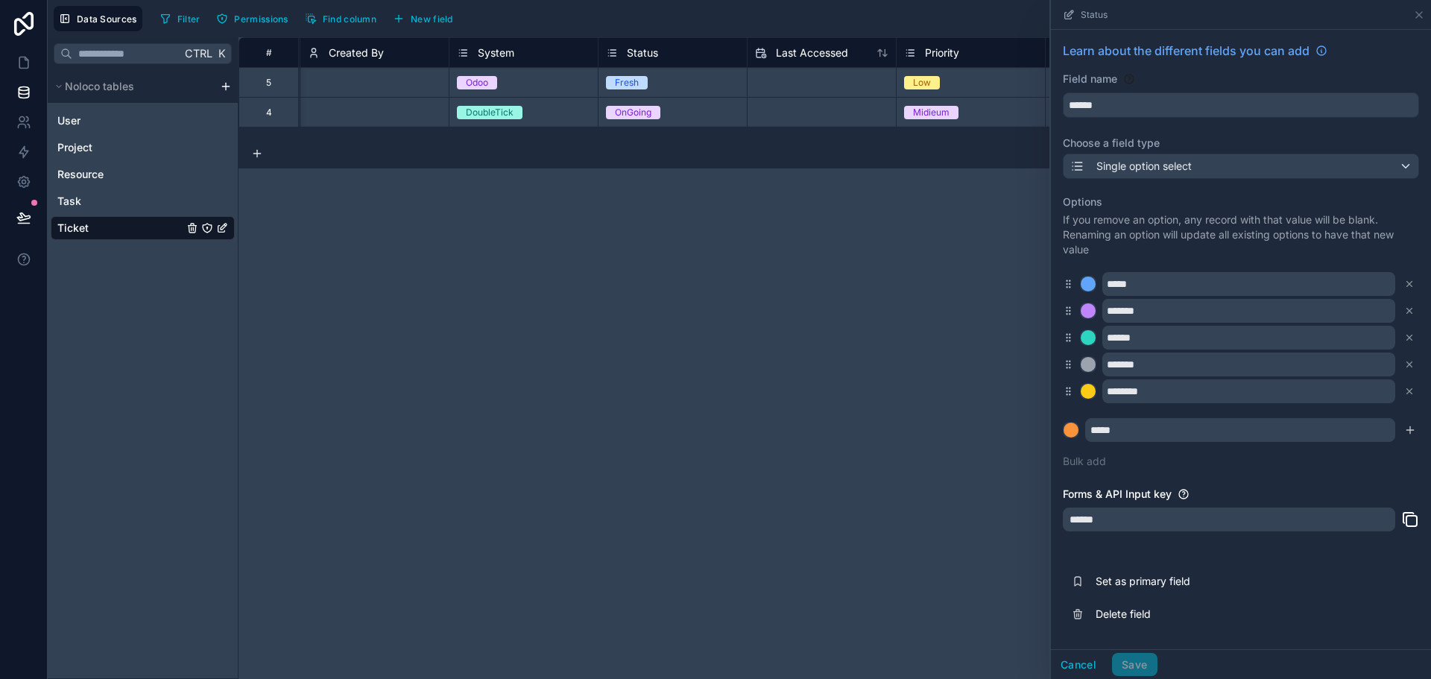
click at [1313, 452] on div "Options If you remove an option, any record with that value will be blank. Rena…" at bounding box center [1241, 332] width 356 height 292
click at [1412, 431] on icon "submit" at bounding box center [1410, 430] width 12 height 12
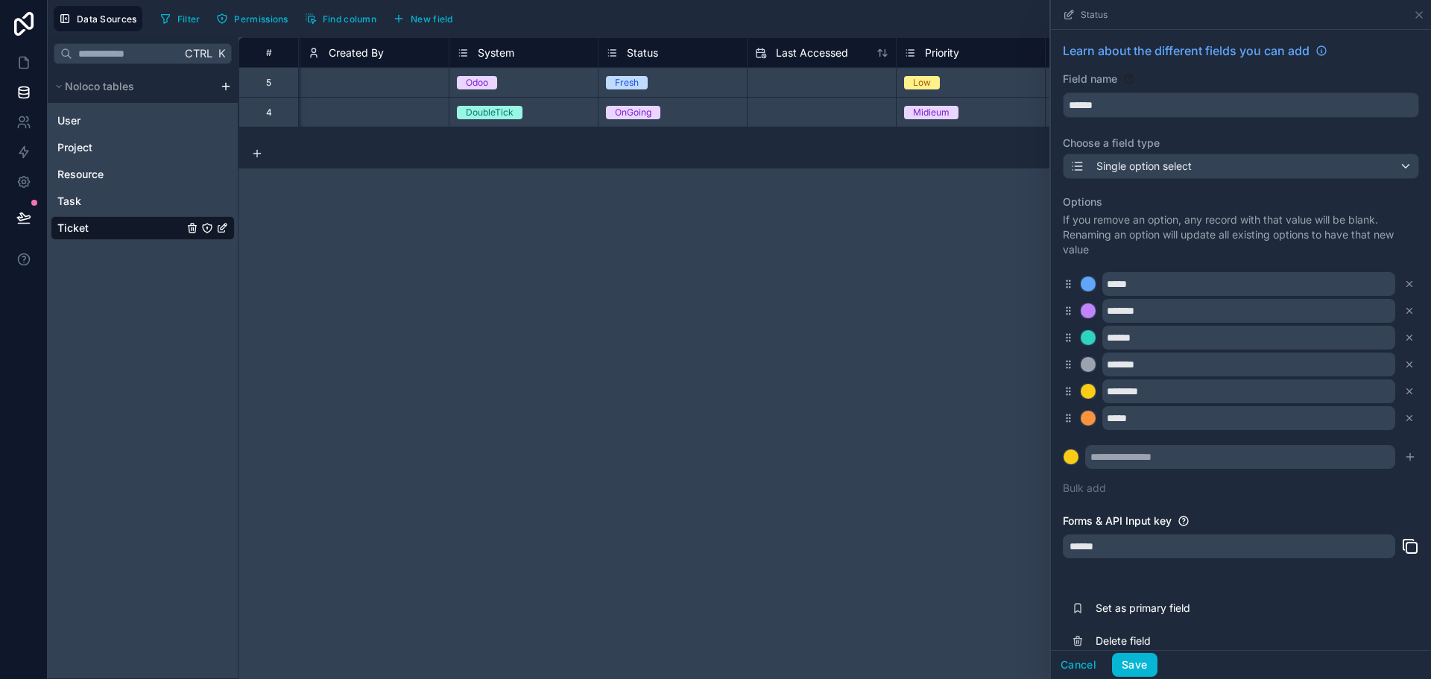
scroll to position [19, 0]
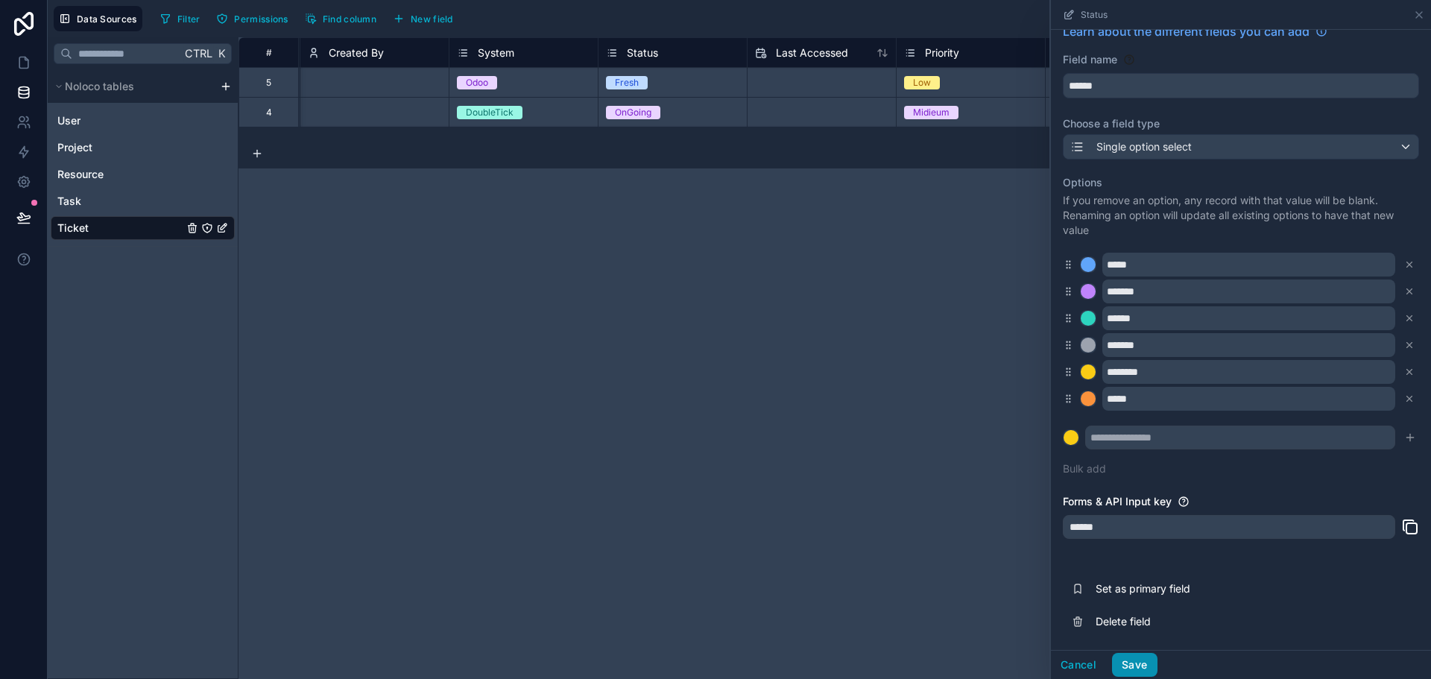
click at [1148, 665] on button "Save" at bounding box center [1134, 665] width 45 height 24
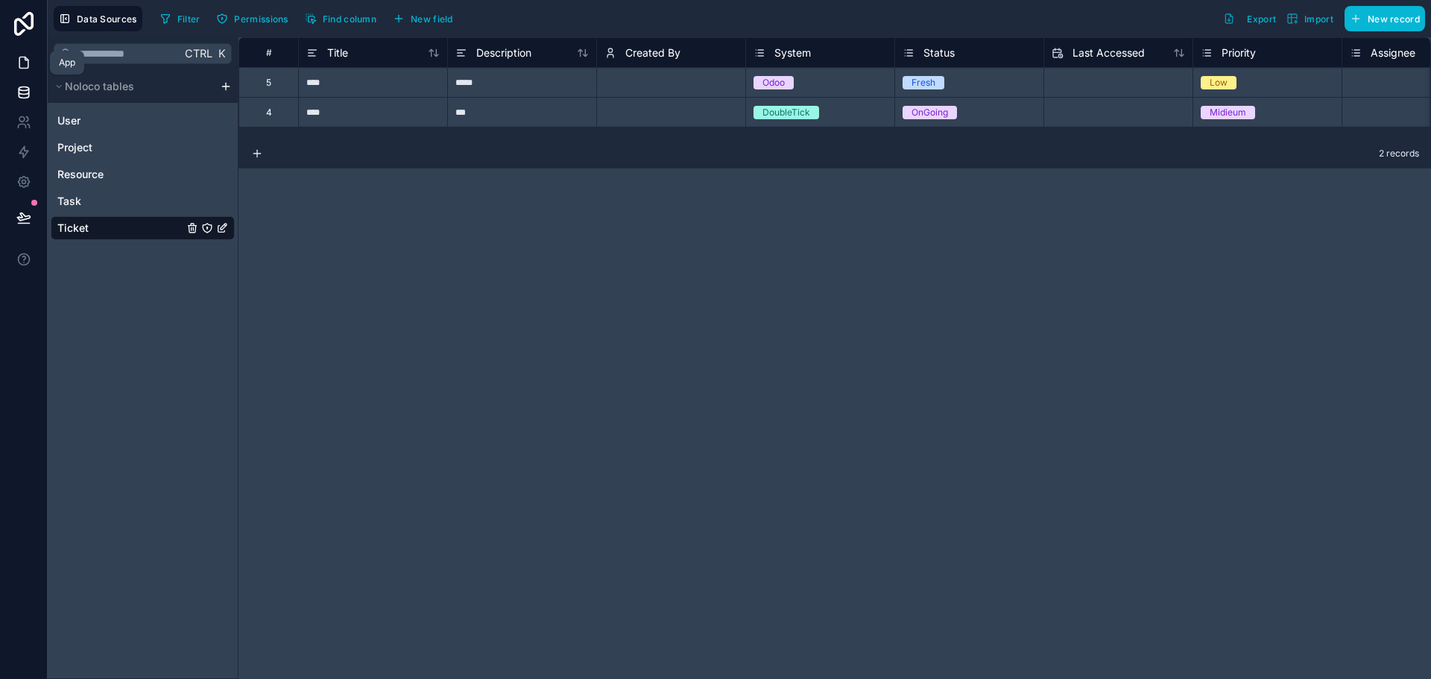
click at [19, 64] on icon at bounding box center [23, 62] width 9 height 11
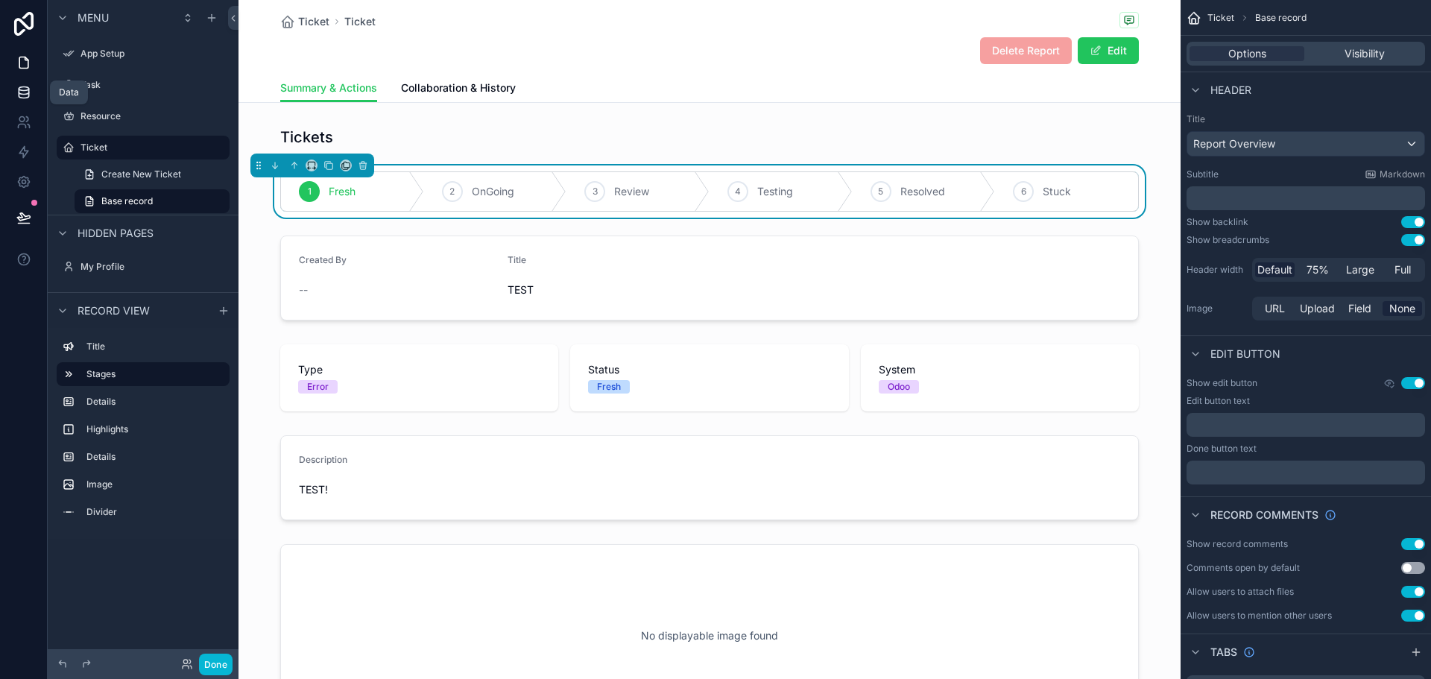
click at [27, 98] on icon at bounding box center [24, 95] width 10 height 6
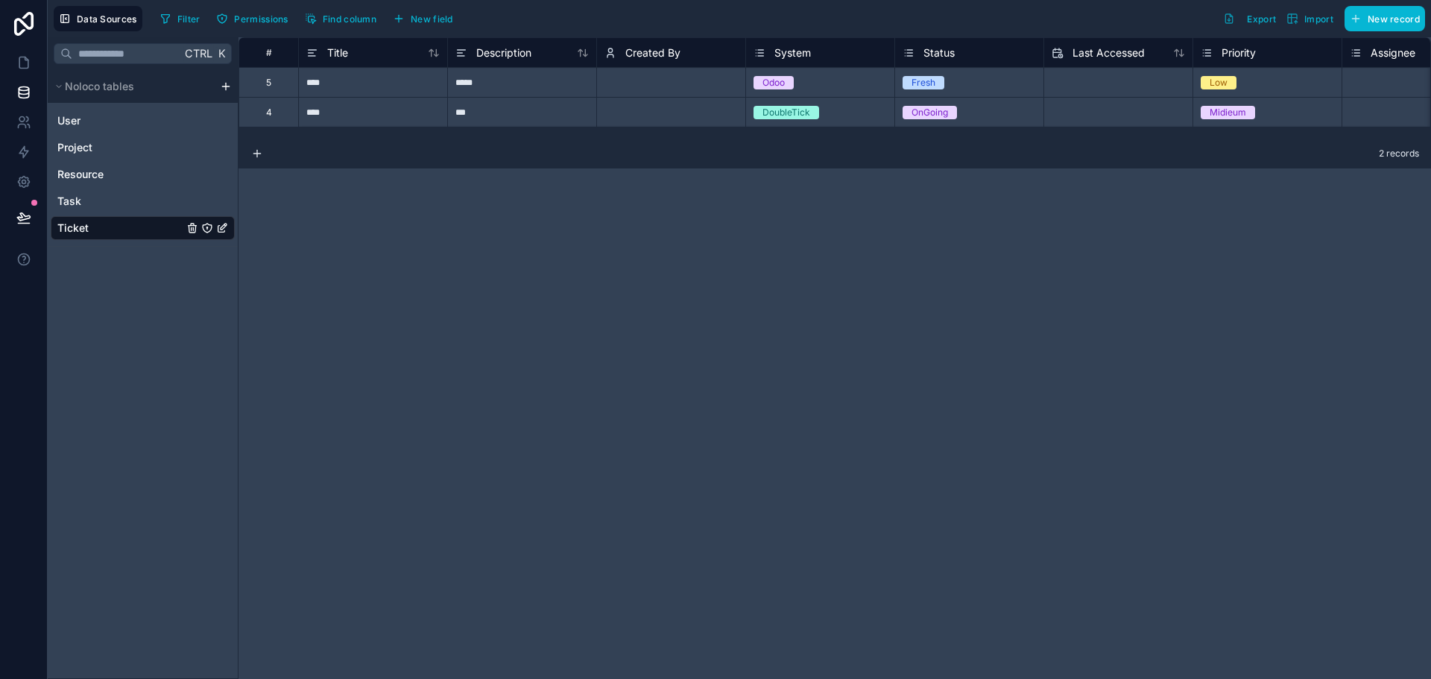
click at [967, 48] on div "Status" at bounding box center [969, 53] width 133 height 18
click at [918, 57] on div "Status" at bounding box center [929, 53] width 52 height 18
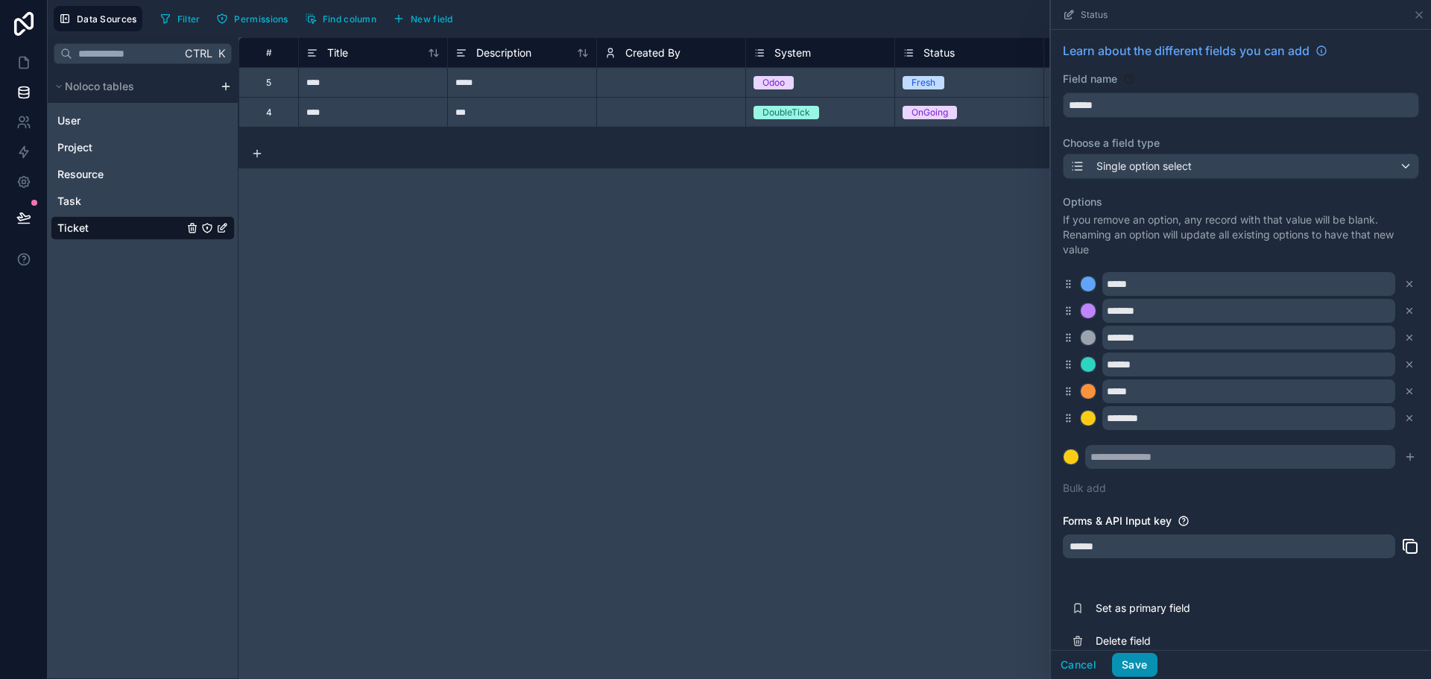
click at [1143, 662] on button "Save" at bounding box center [1134, 665] width 45 height 24
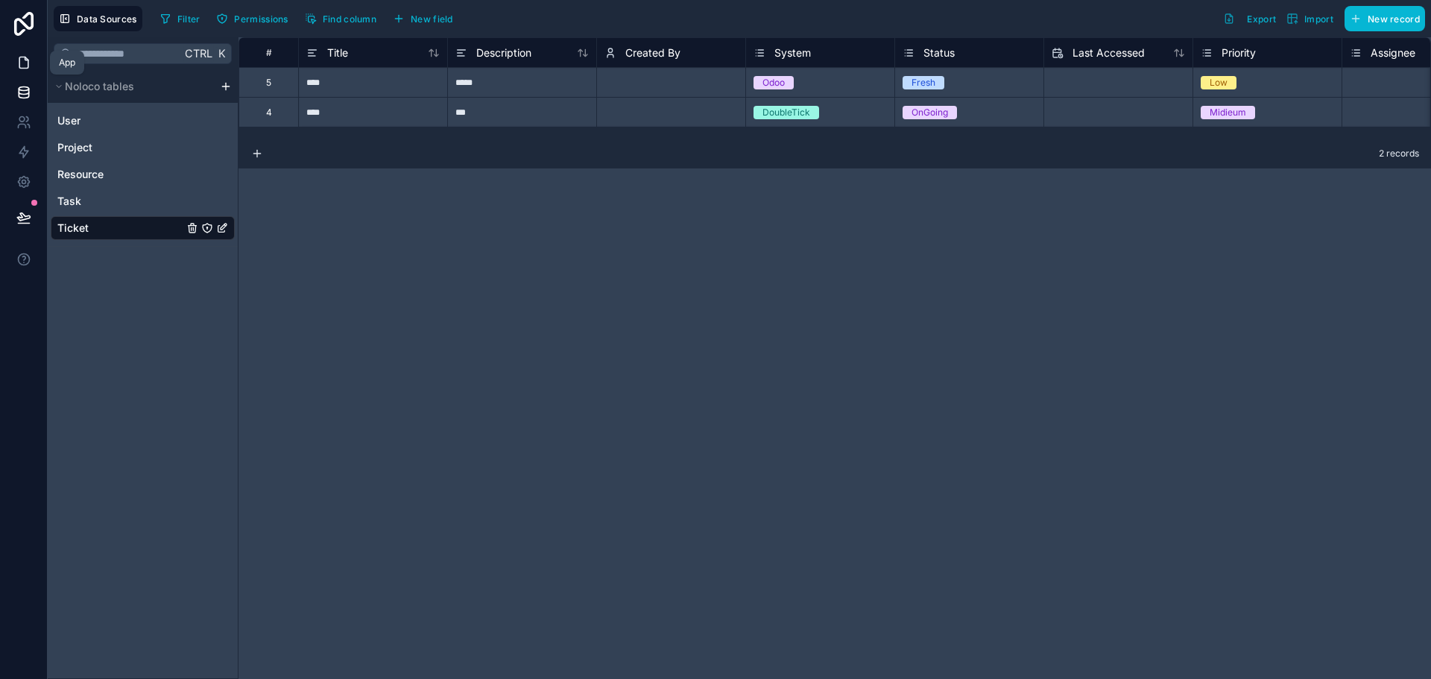
click at [25, 69] on icon at bounding box center [23, 62] width 9 height 11
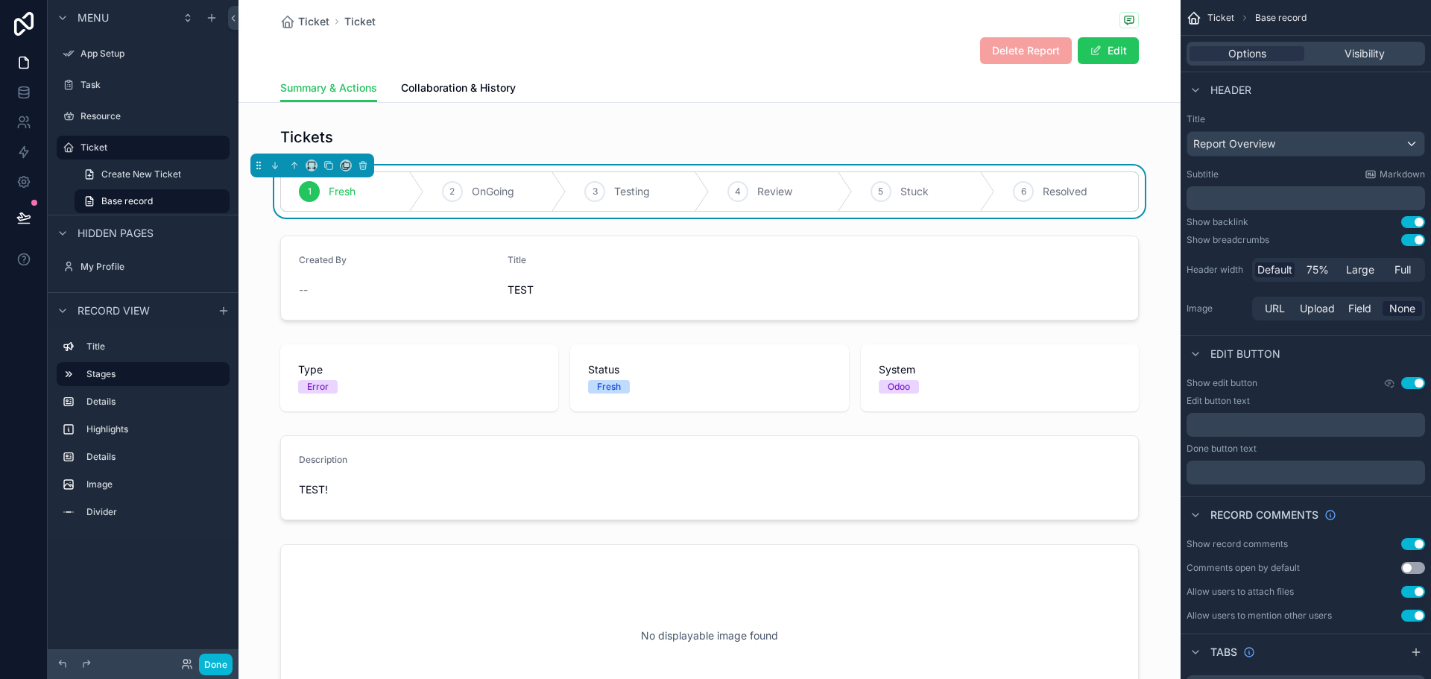
drag, startPoint x: 302, startPoint y: 22, endPoint x: 313, endPoint y: 36, distance: 17.5
click at [302, 22] on span "Ticket" at bounding box center [313, 21] width 31 height 15
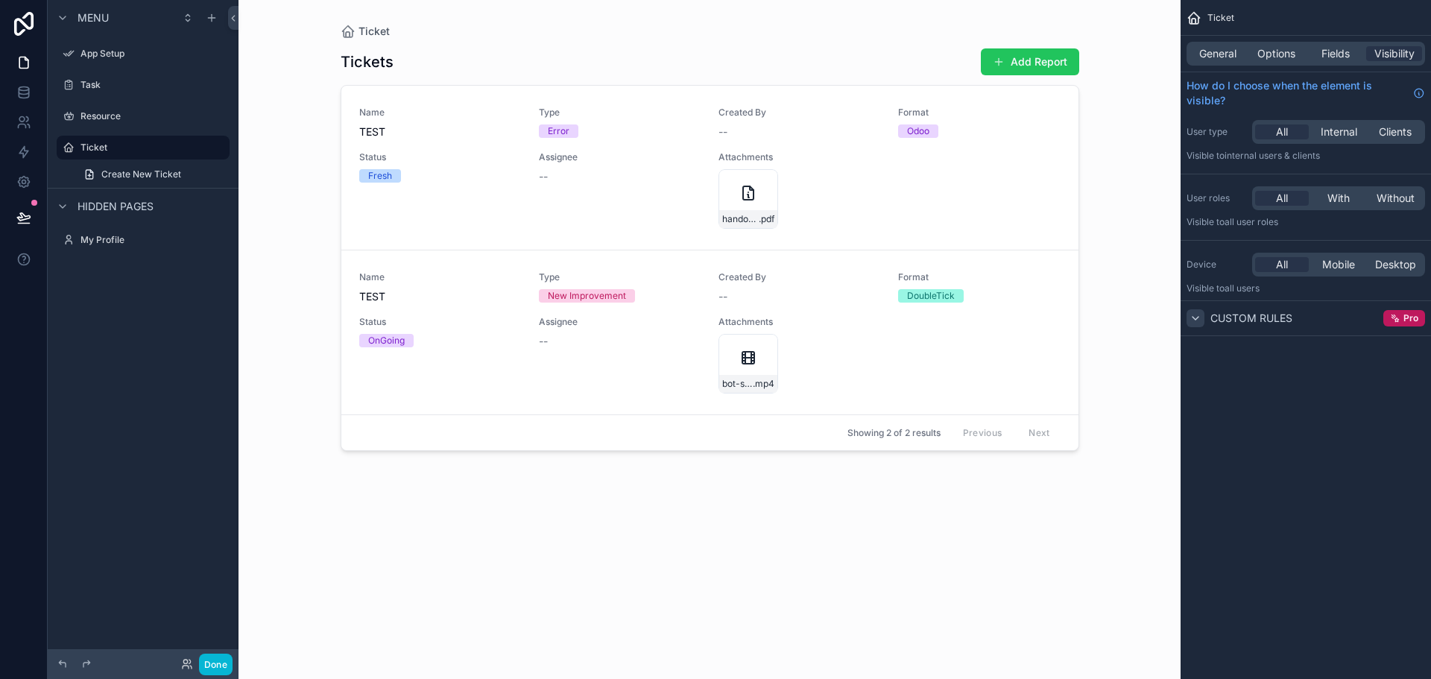
click at [1199, 318] on icon "scrollable content" at bounding box center [1196, 318] width 12 height 12
click at [1343, 47] on span "Fields" at bounding box center [1336, 53] width 28 height 15
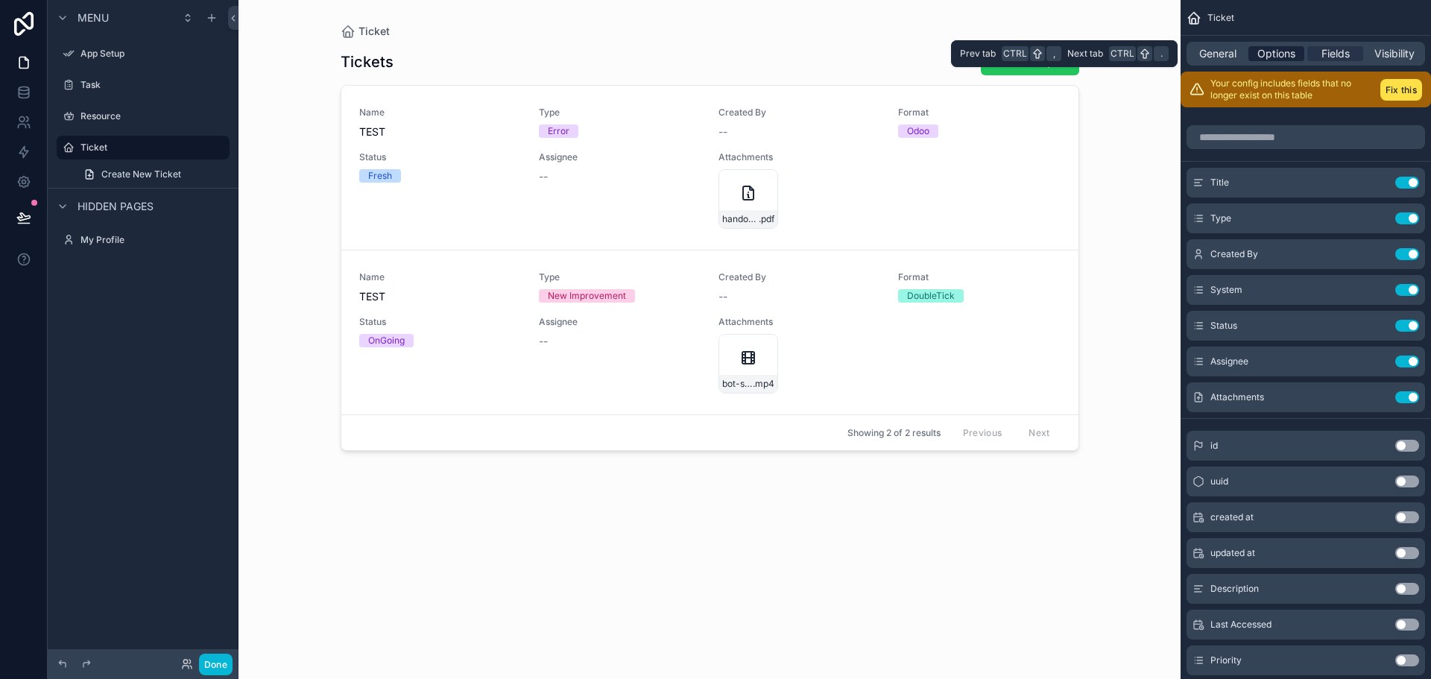
click at [1290, 47] on span "Options" at bounding box center [1277, 53] width 38 height 15
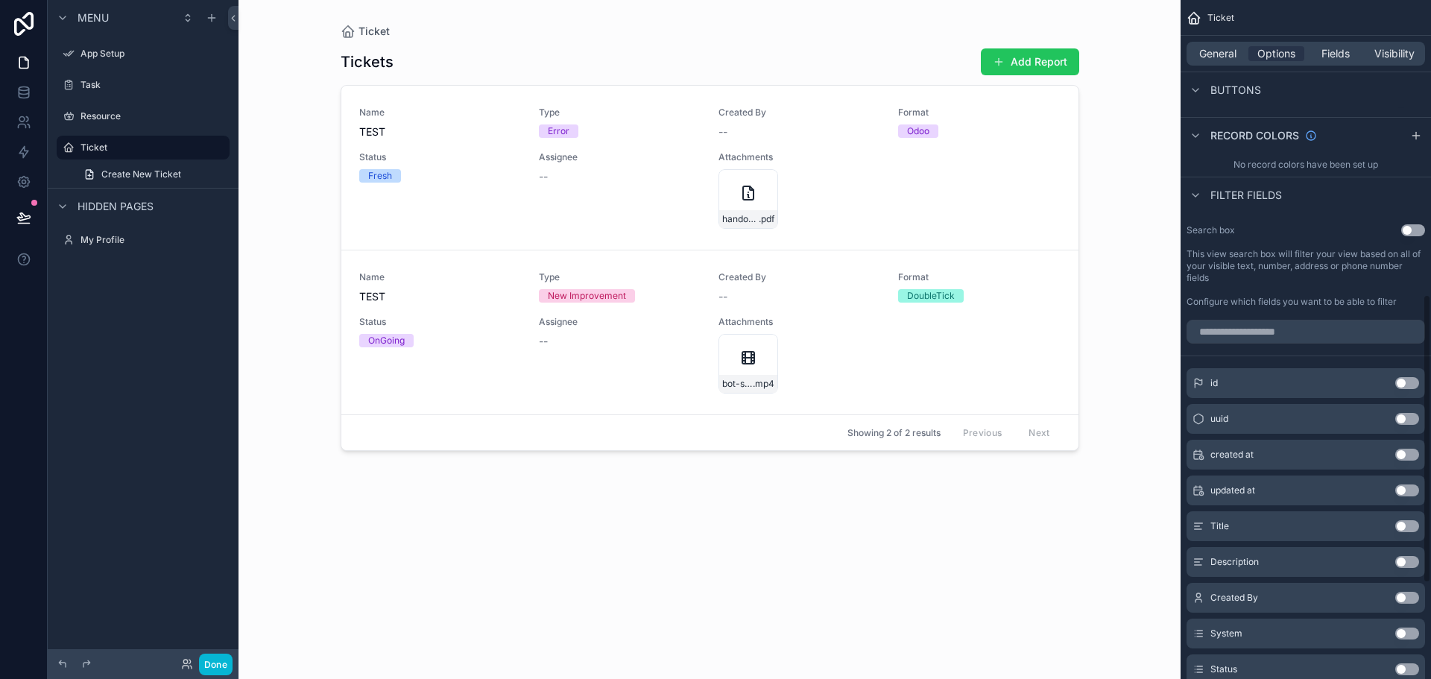
scroll to position [820, 0]
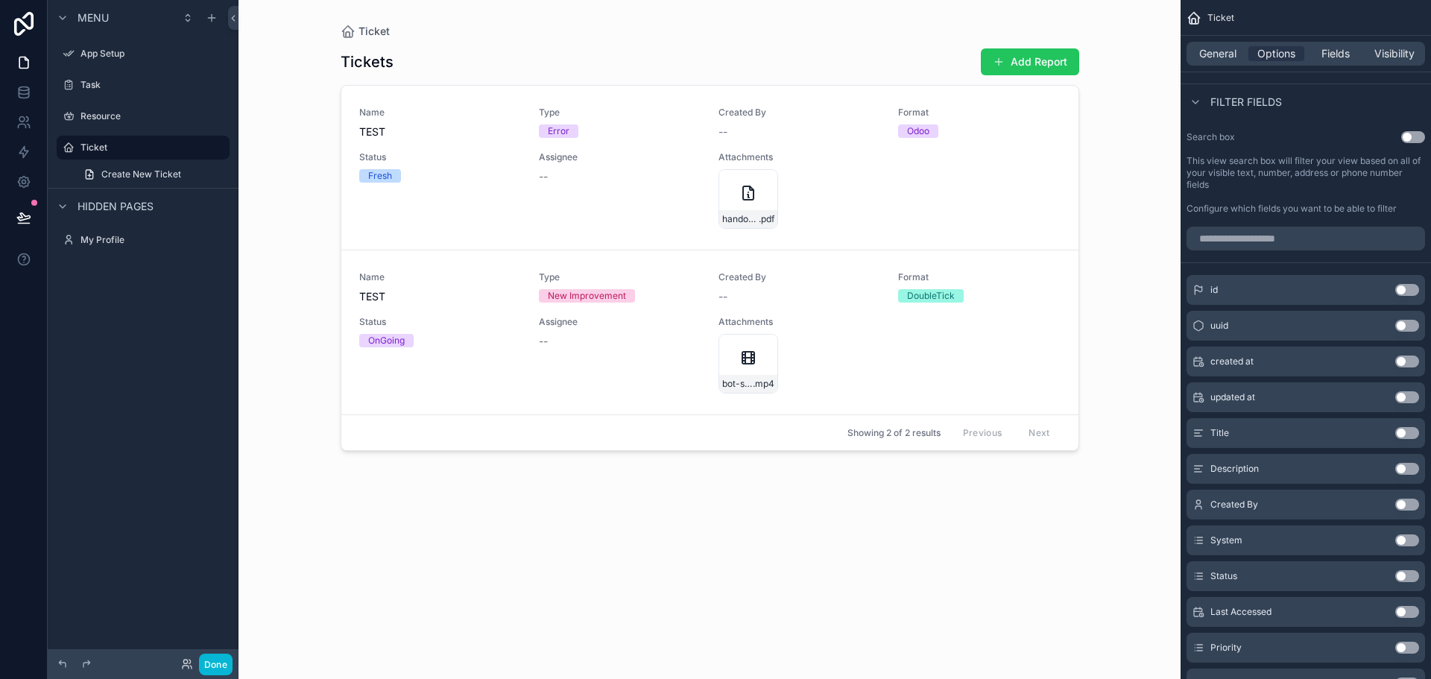
click at [1404, 430] on button "Use setting" at bounding box center [1407, 433] width 24 height 12
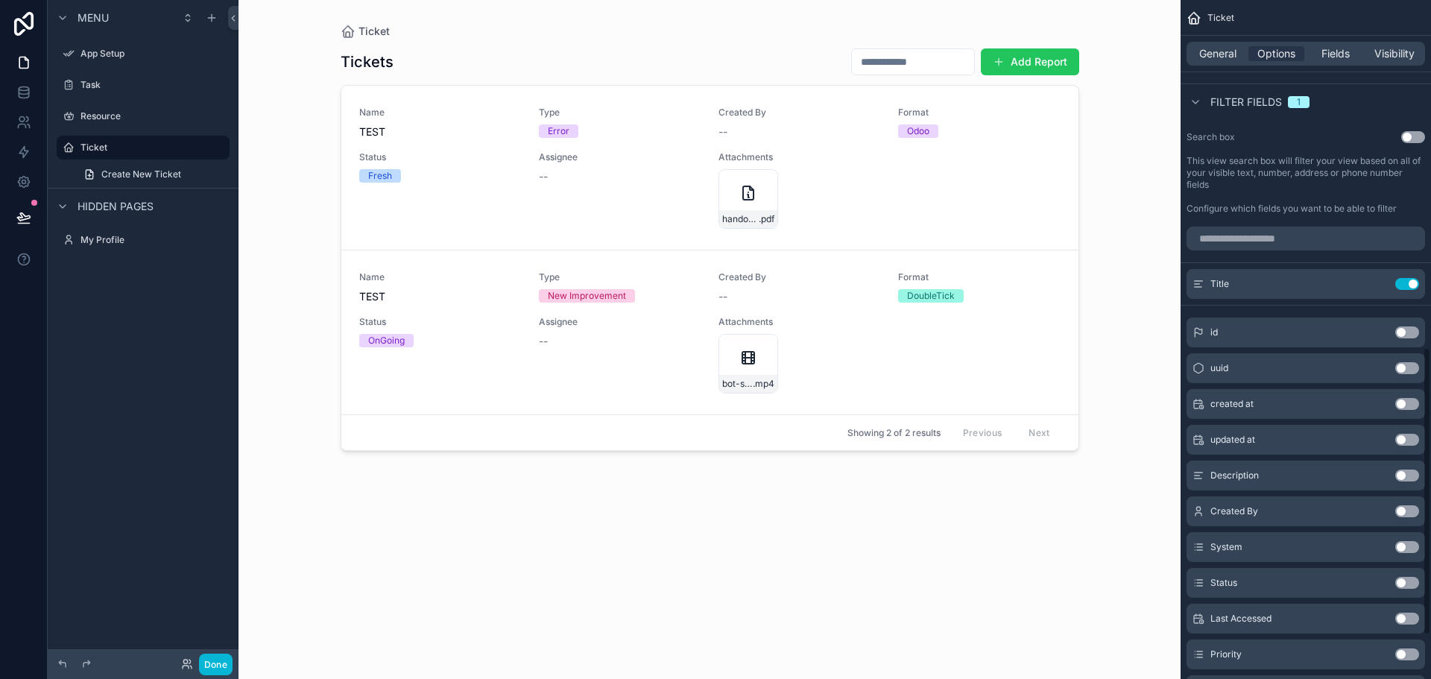
click at [1404, 430] on div "updated at Use setting" at bounding box center [1306, 440] width 239 height 30
click at [1413, 283] on button "Use setting" at bounding box center [1407, 284] width 24 height 12
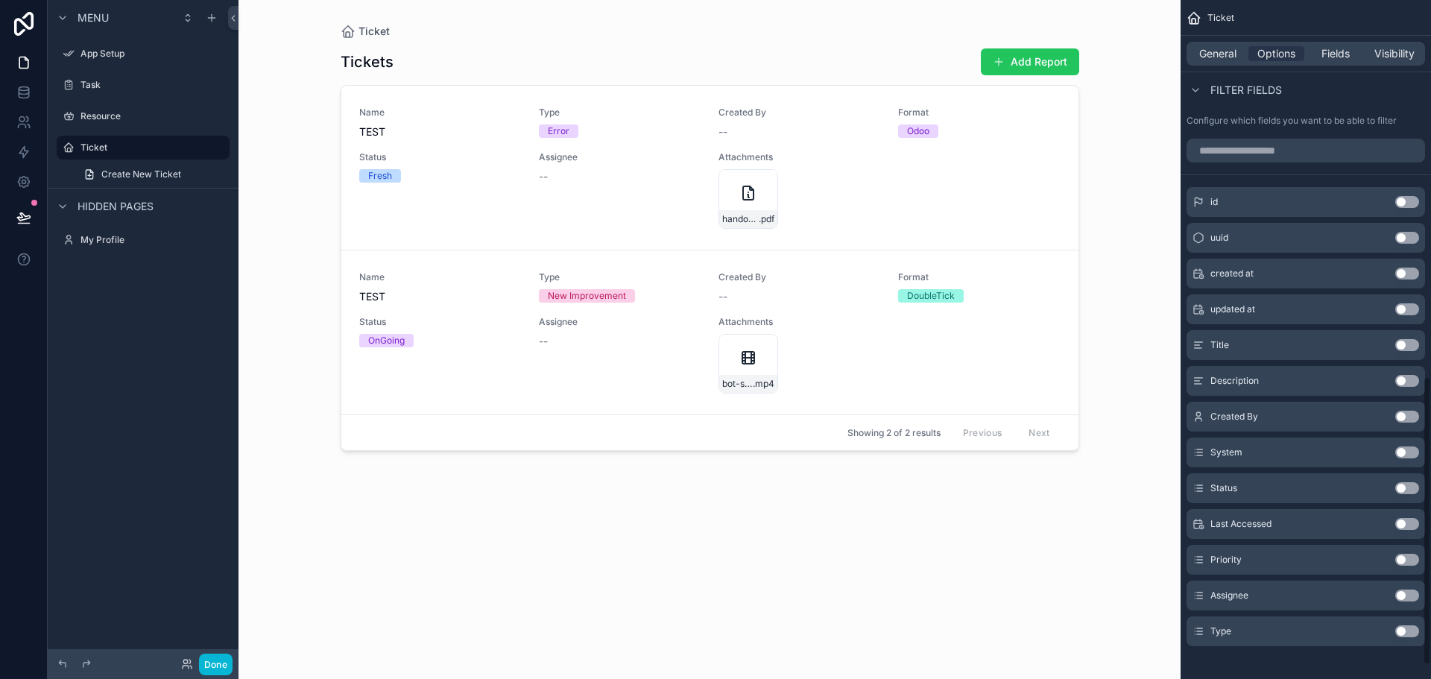
scroll to position [917, 0]
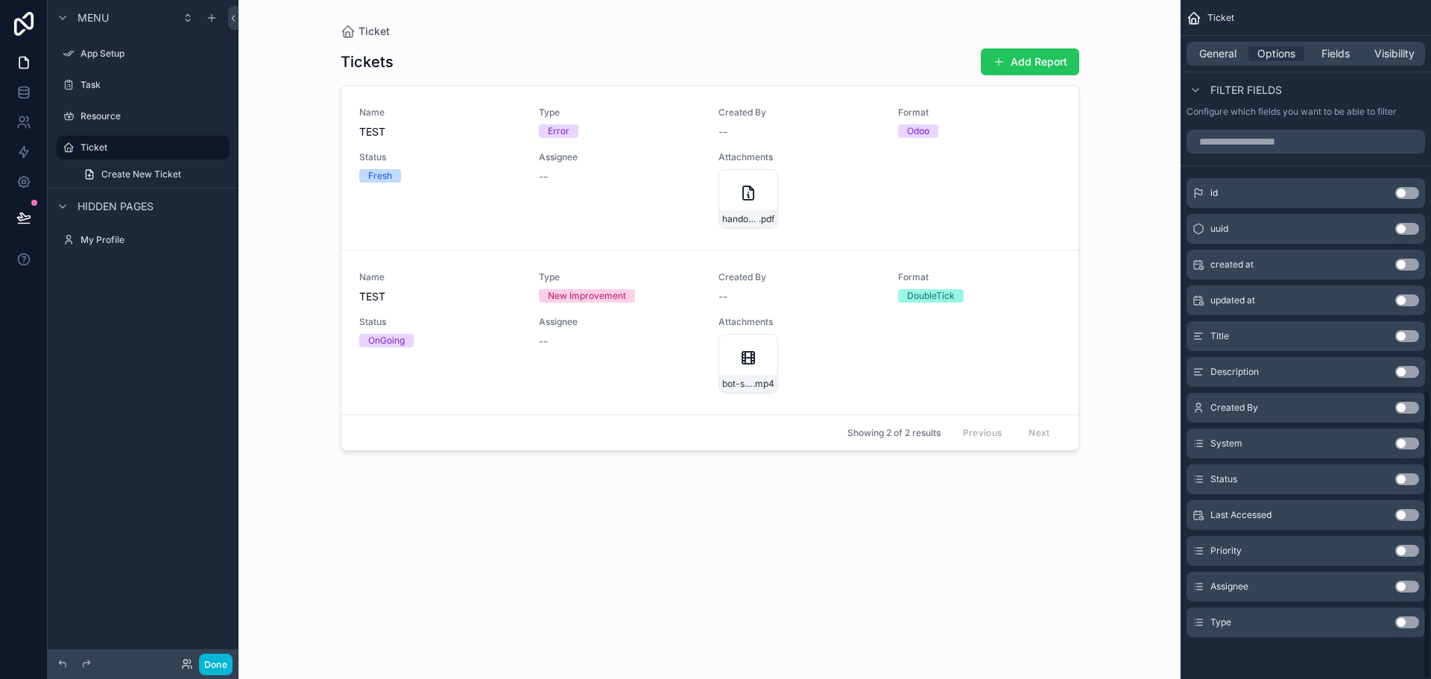
click at [1401, 476] on button "Use setting" at bounding box center [1407, 479] width 24 height 12
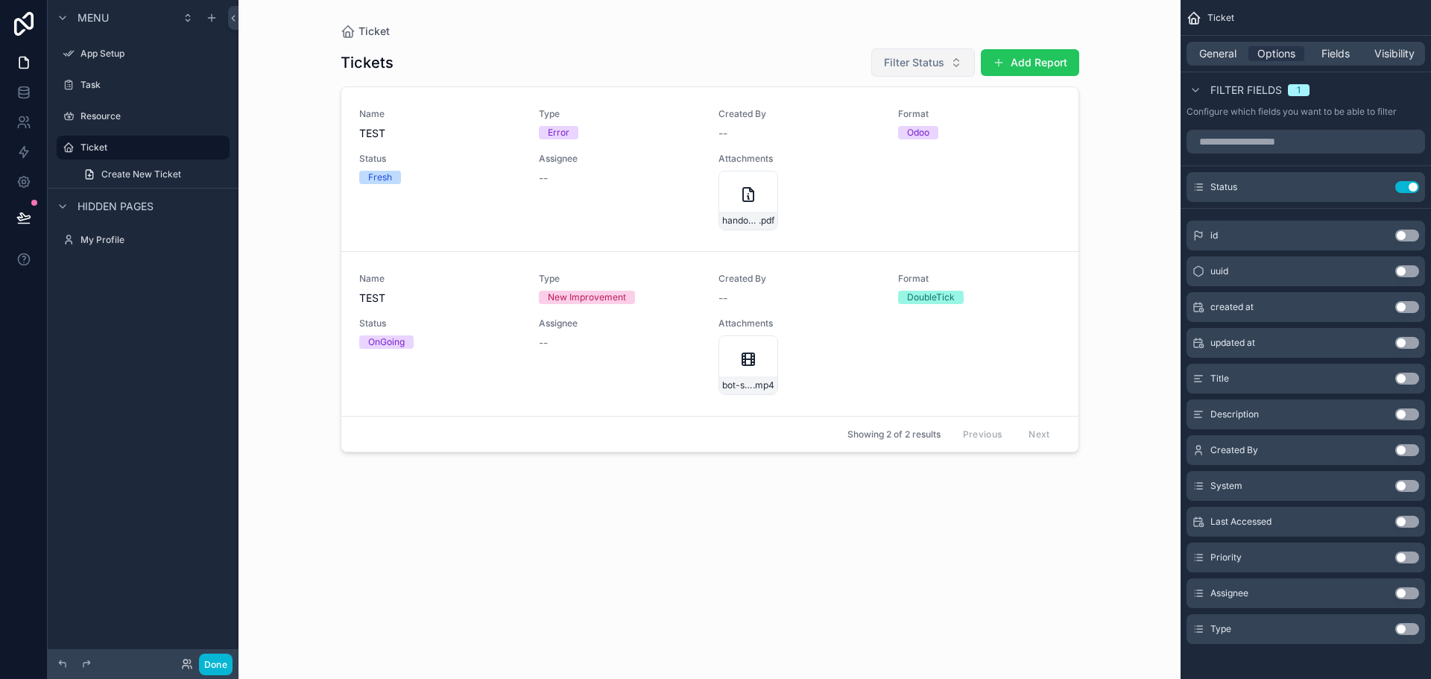
click at [943, 57] on span "Filter Status" at bounding box center [914, 62] width 60 height 15
click at [1411, 590] on button "Use setting" at bounding box center [1407, 593] width 24 height 12
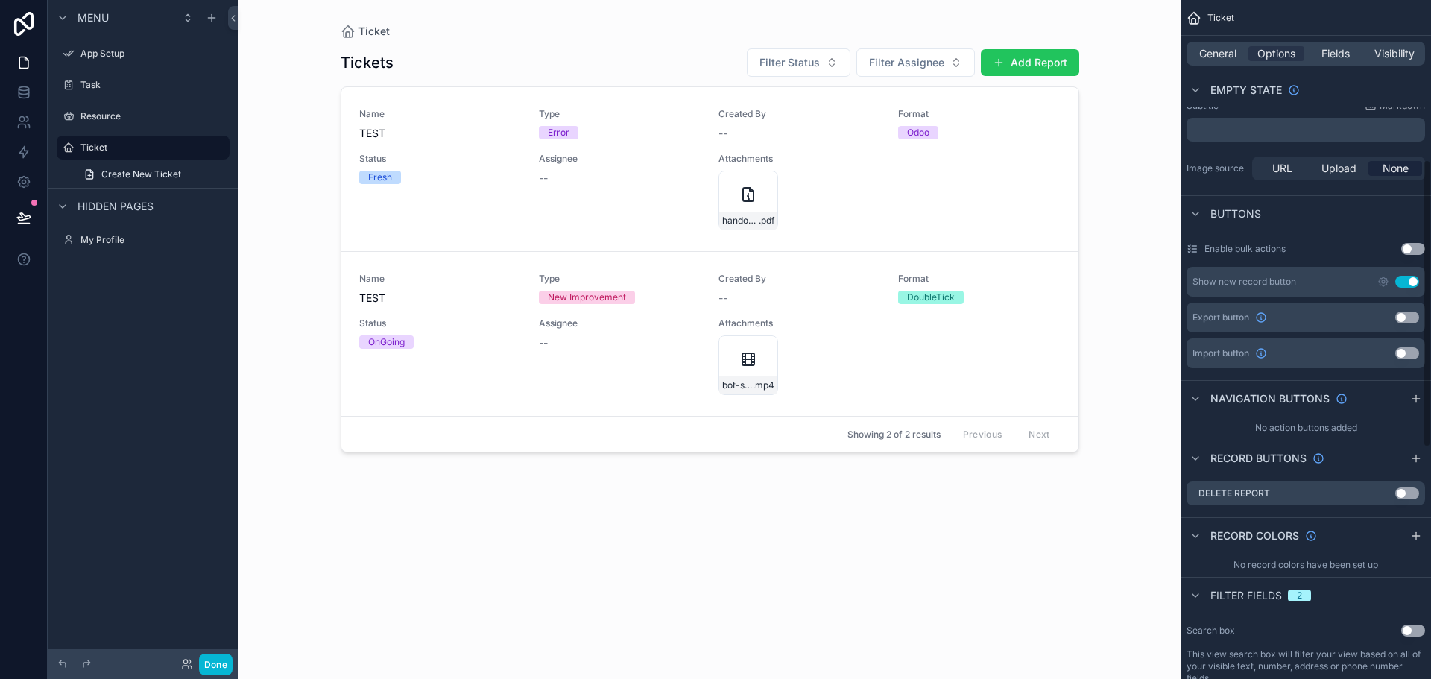
scroll to position [246, 0]
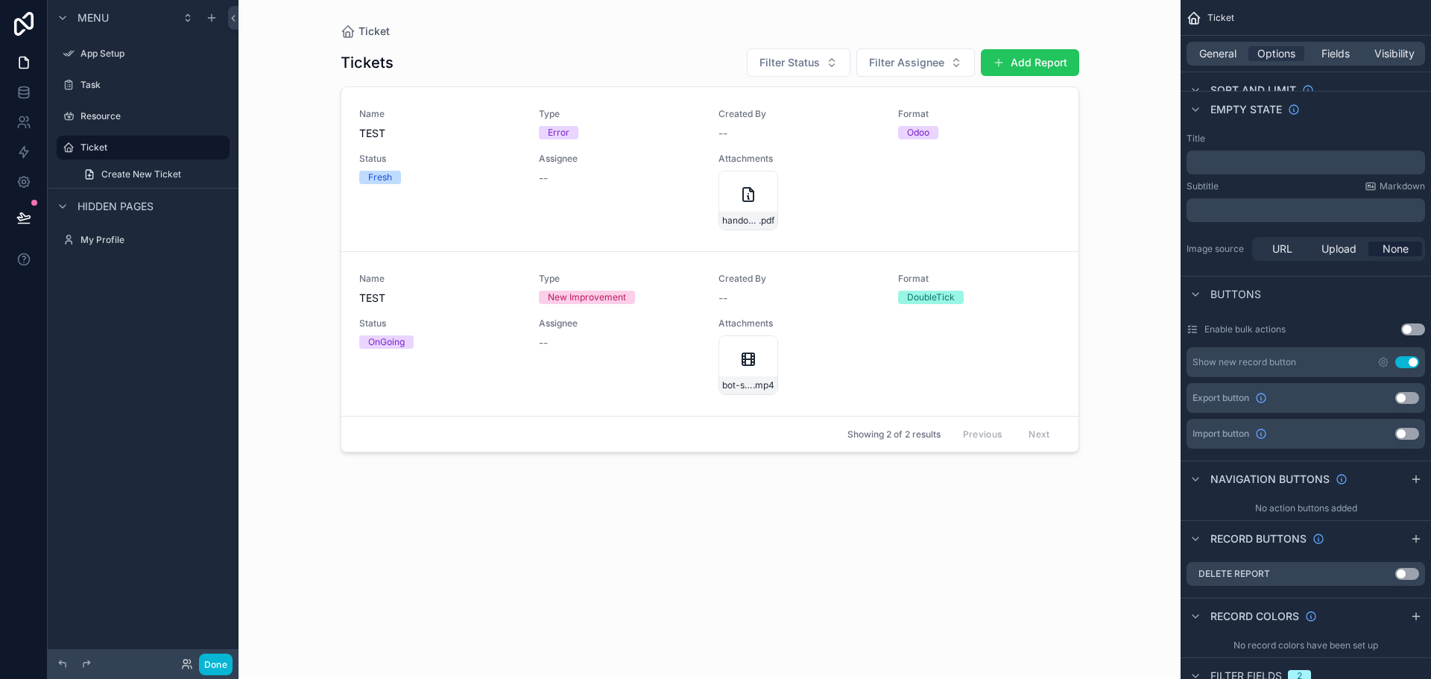
click at [1406, 356] on button "Use setting" at bounding box center [1407, 362] width 24 height 12
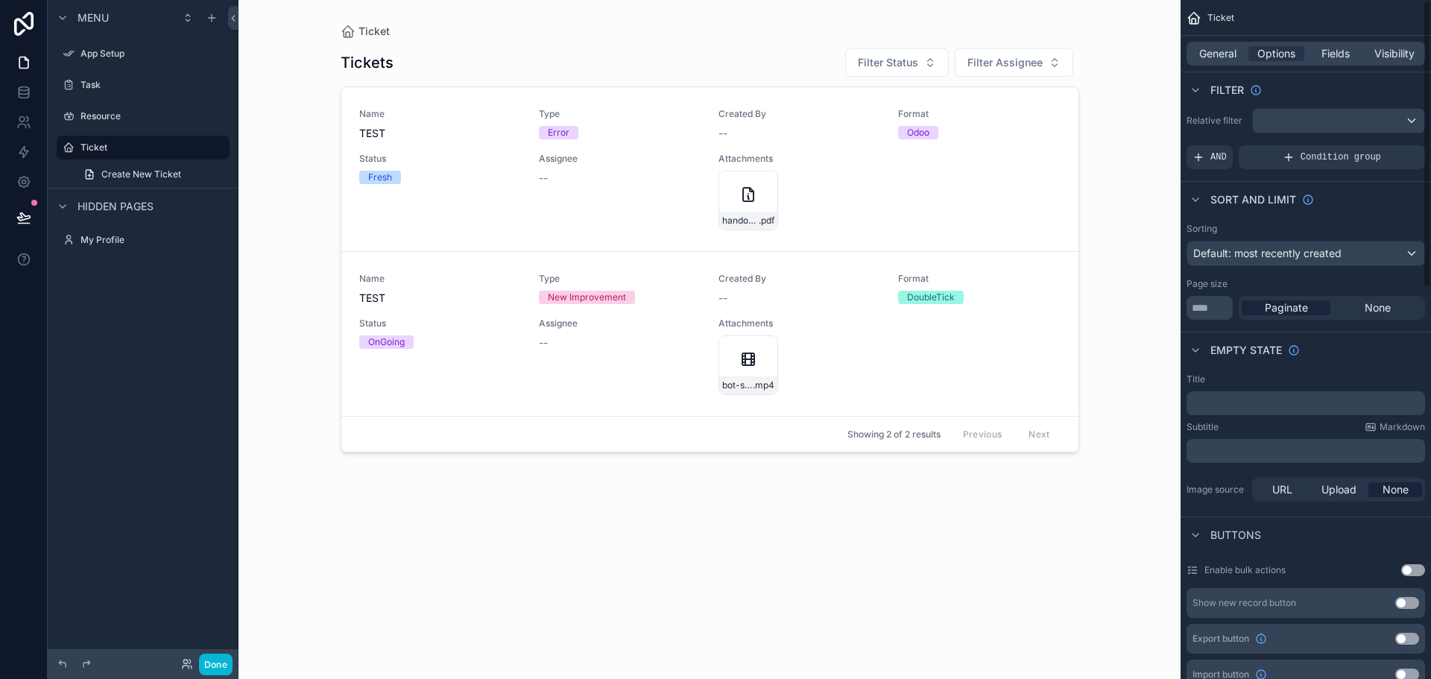
scroll to position [0, 0]
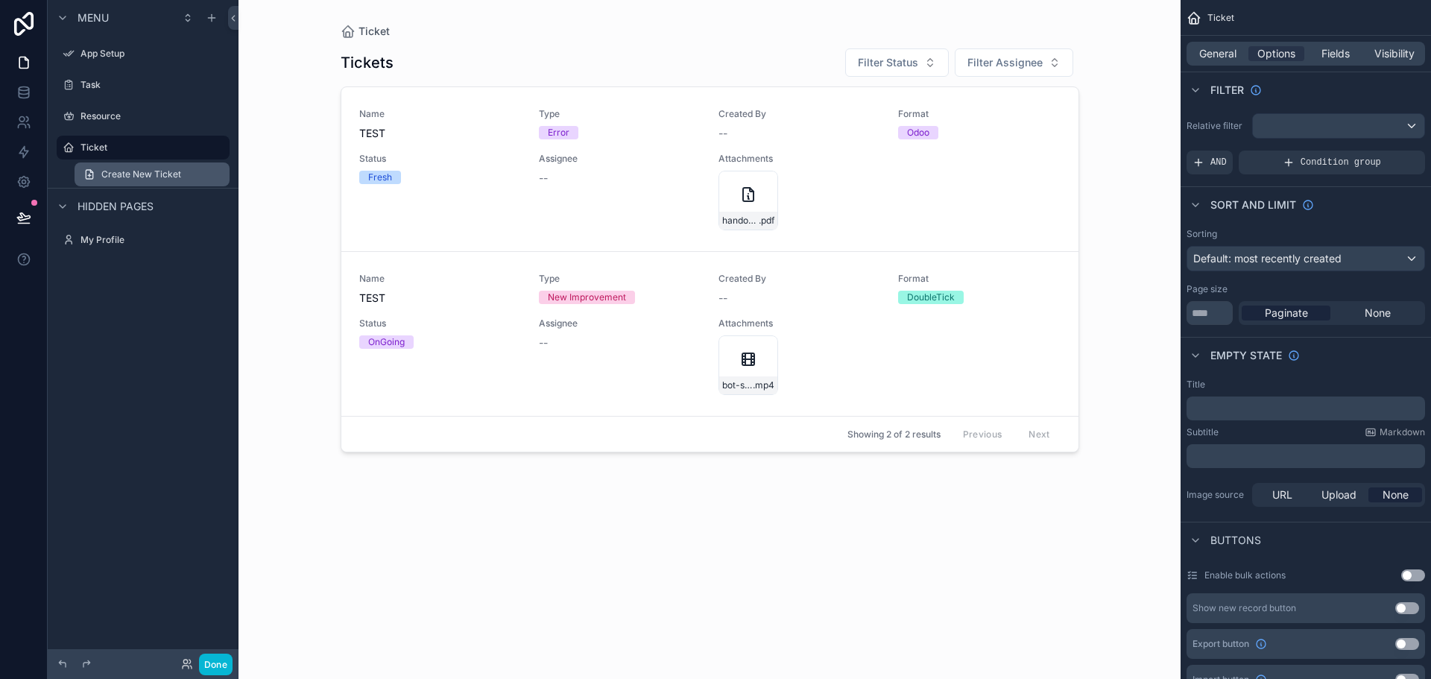
click at [145, 164] on link "Create New Ticket" at bounding box center [152, 175] width 155 height 24
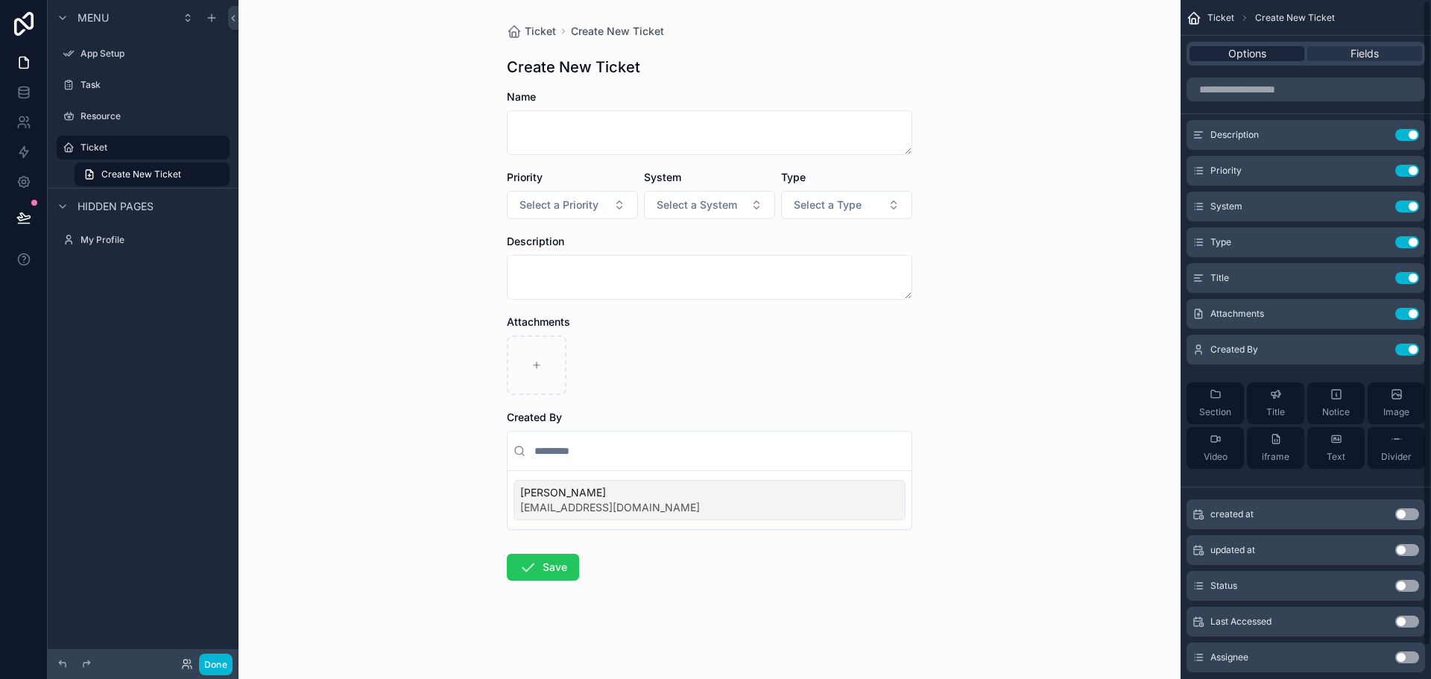
click at [1277, 50] on div "Options" at bounding box center [1247, 53] width 115 height 15
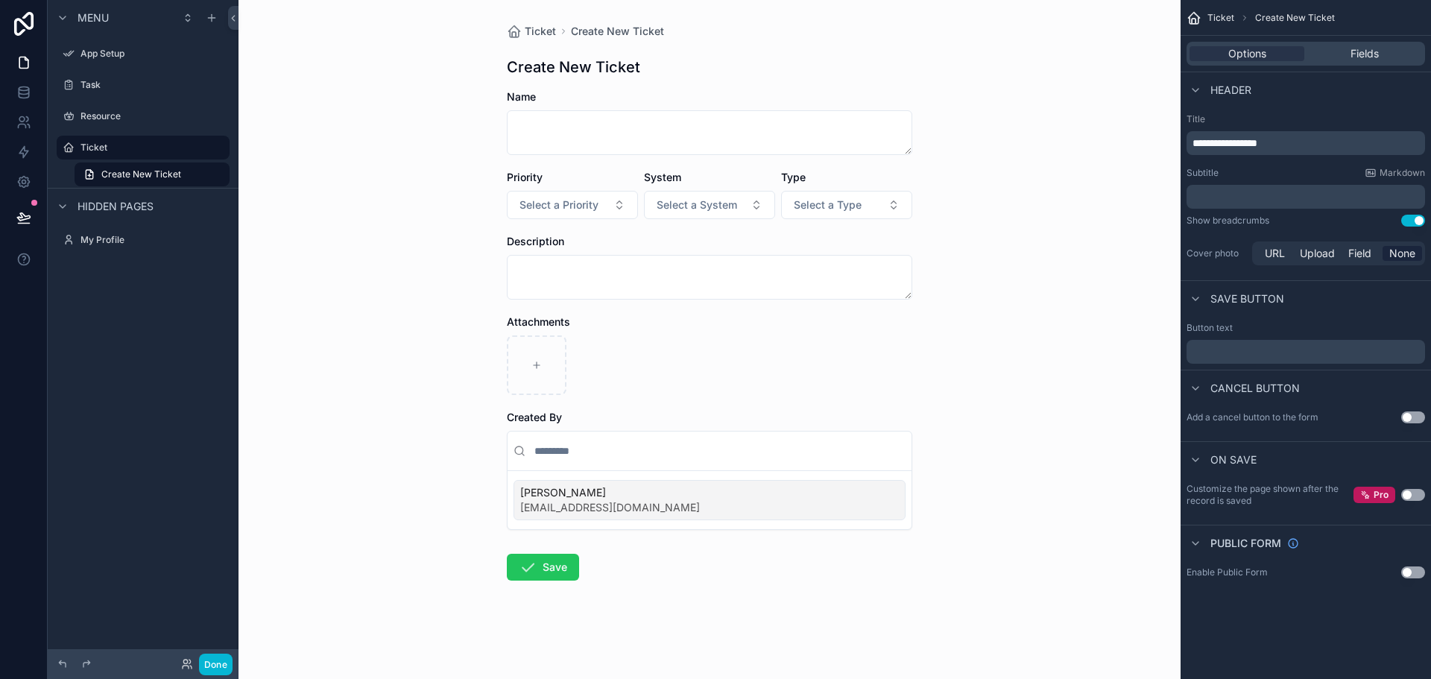
drag, startPoint x: 1196, startPoint y: 571, endPoint x: 1282, endPoint y: 562, distance: 86.9
click at [1282, 562] on div "Enable Public Form Use setting" at bounding box center [1306, 573] width 250 height 24
click at [1305, 585] on div "**********" at bounding box center [1306, 304] width 250 height 608
click at [1413, 572] on button "Use setting" at bounding box center [1413, 573] width 24 height 12
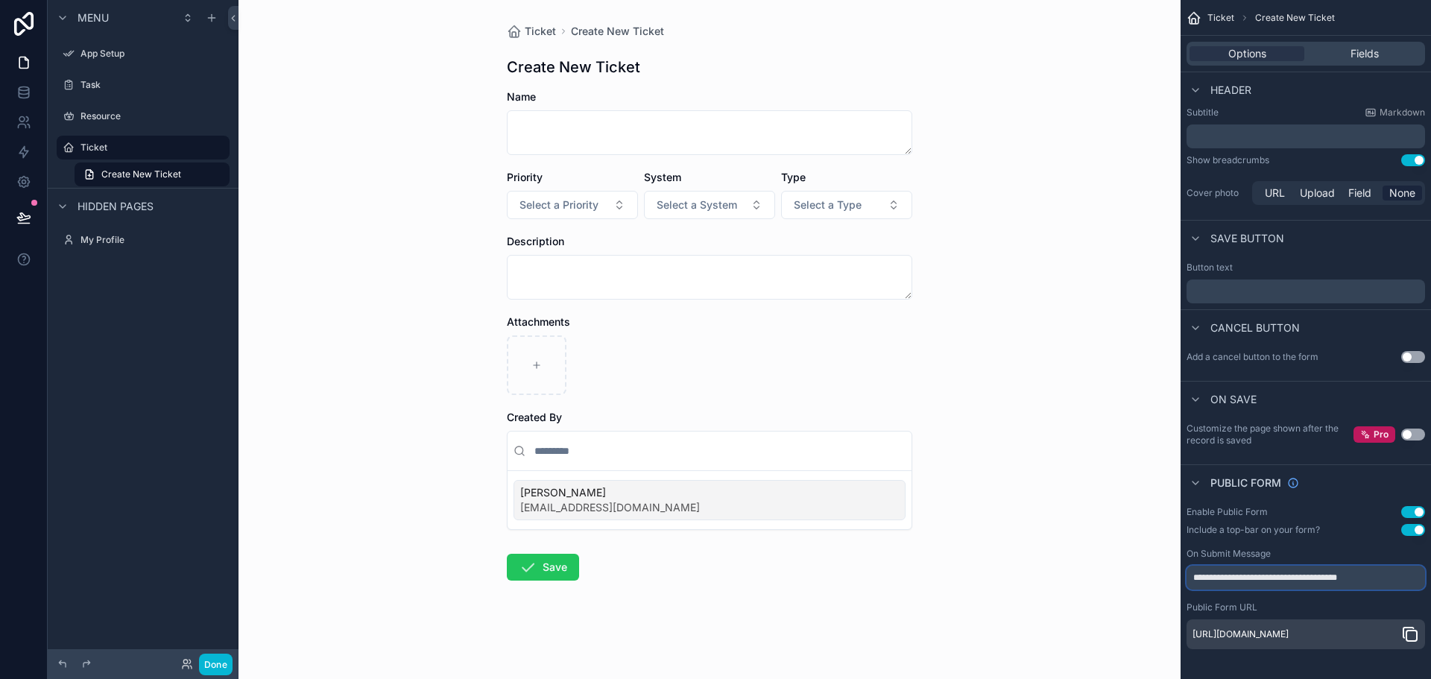
click at [1293, 566] on input "**********" at bounding box center [1306, 578] width 239 height 24
click at [1348, 566] on input "**********" at bounding box center [1306, 578] width 239 height 24
type input "**********"
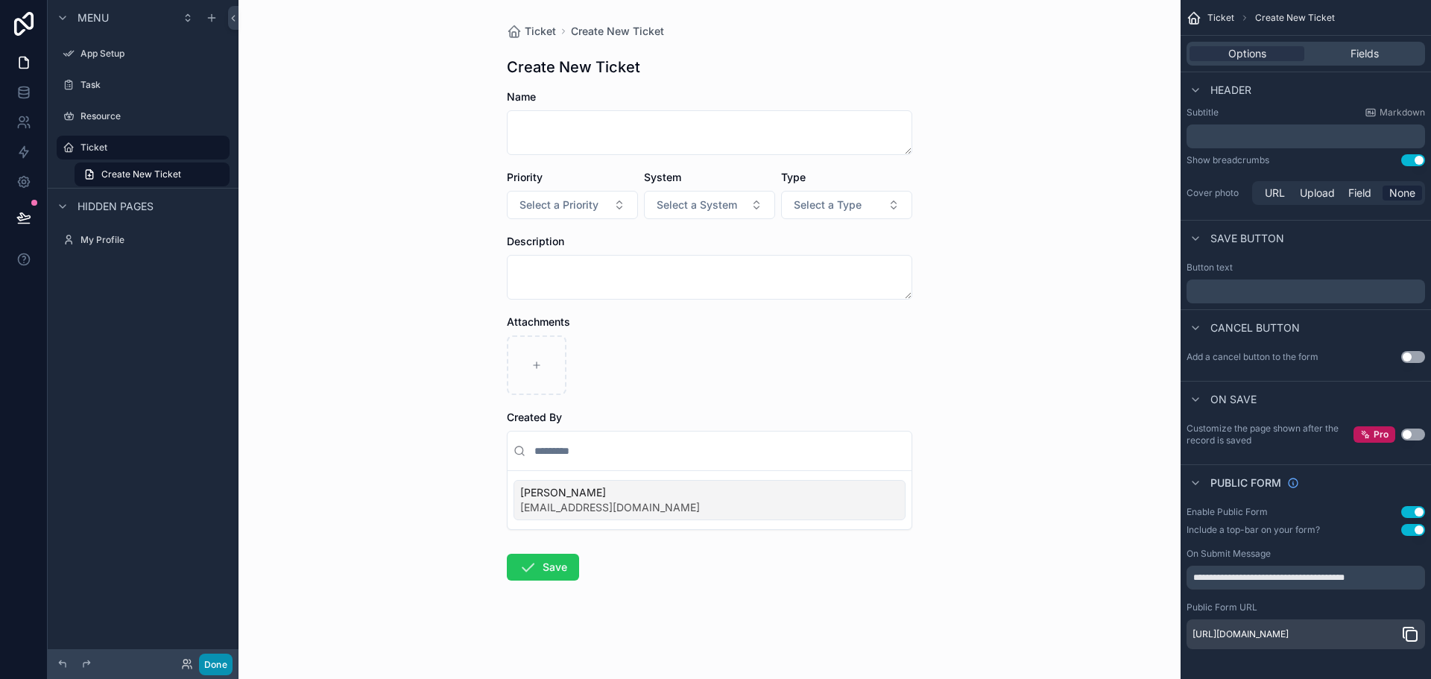
click at [203, 663] on button "Done" at bounding box center [216, 665] width 34 height 22
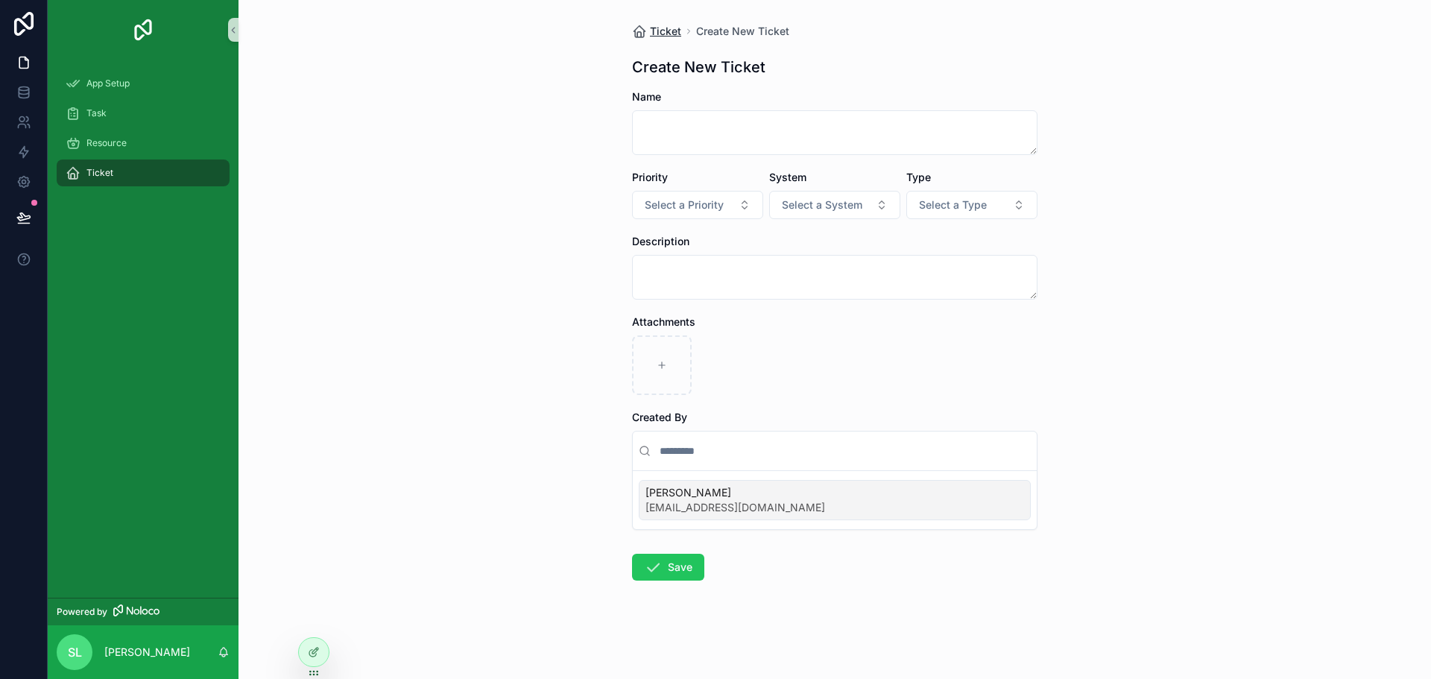
click at [667, 28] on span "Ticket" at bounding box center [665, 31] width 31 height 15
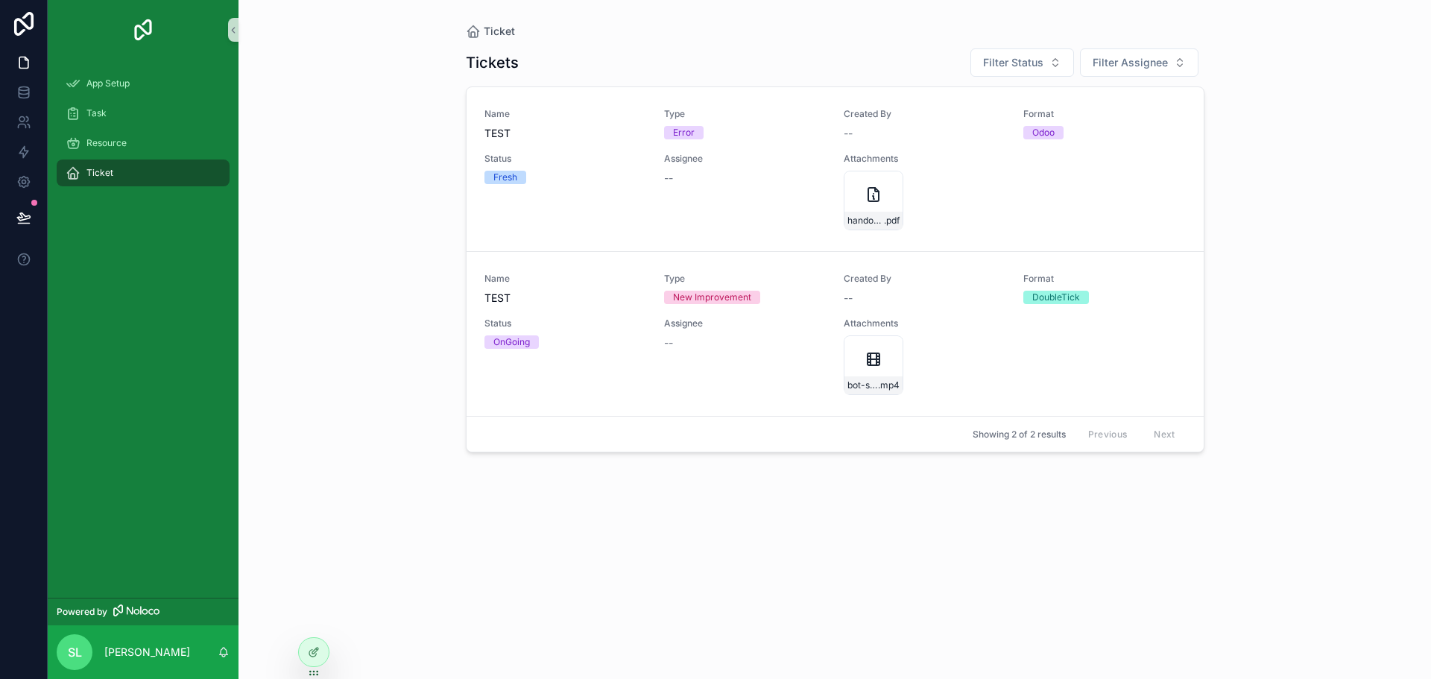
click at [811, 592] on div "Tickets Filter Status Filter Assignee Name TEST Type Error Created By -- Format…" at bounding box center [835, 350] width 739 height 622
click at [1035, 210] on div "Name TEST Type Error Created By -- Format Odoo Status Fresh Assignee -- Attachm…" at bounding box center [835, 169] width 701 height 122
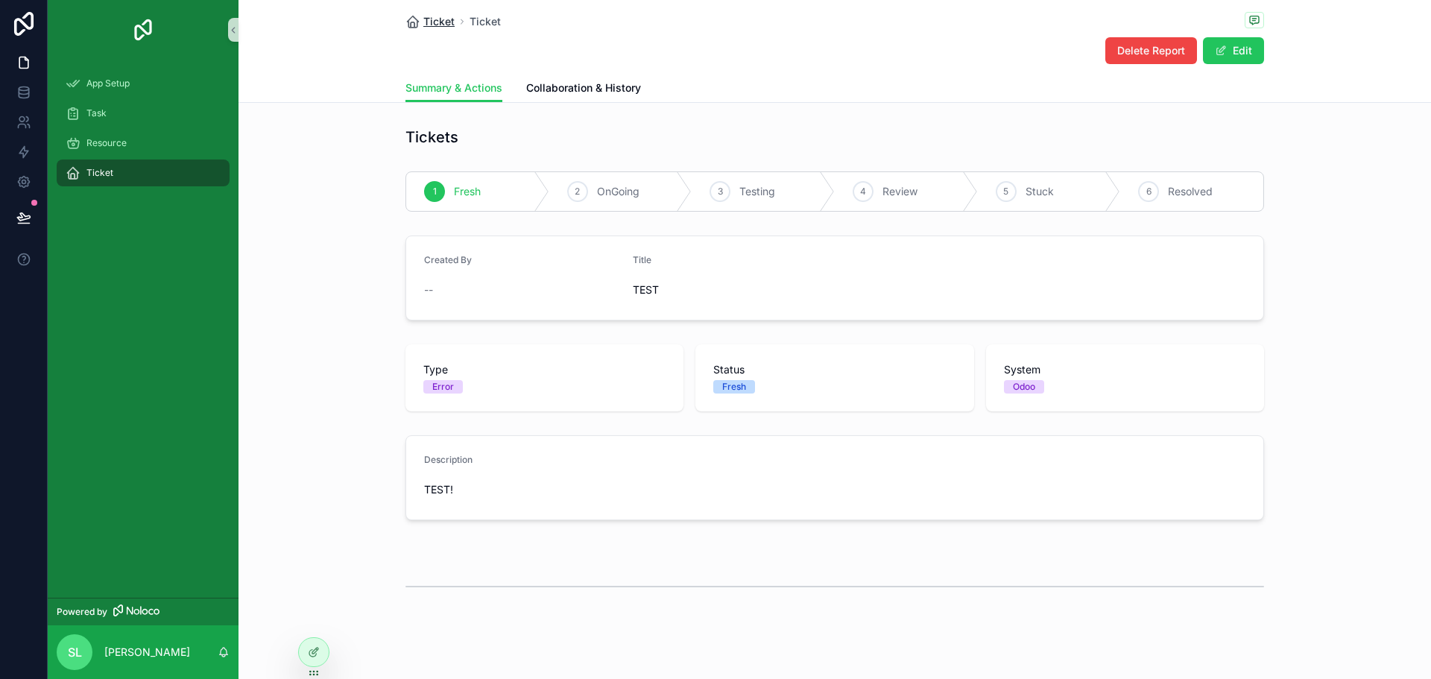
click at [423, 16] on span "Ticket" at bounding box center [438, 21] width 31 height 15
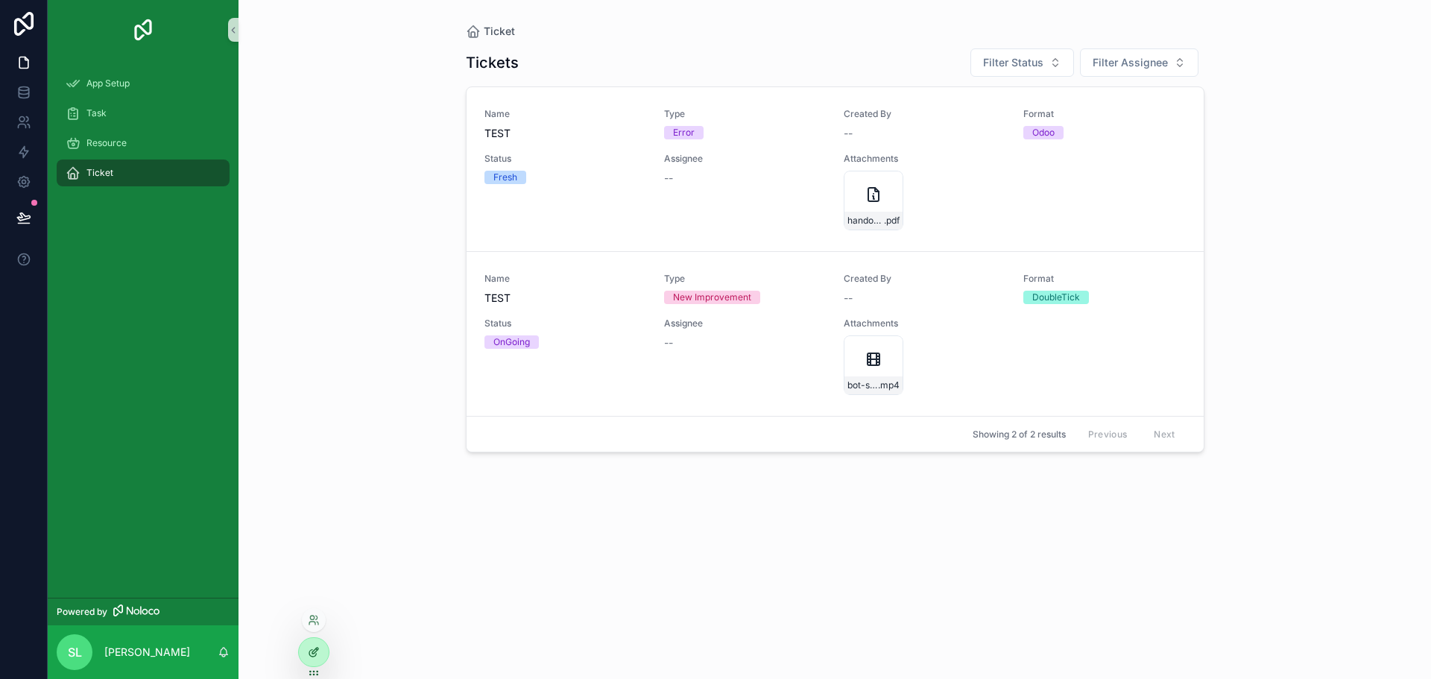
click at [314, 651] on icon at bounding box center [315, 651] width 6 height 6
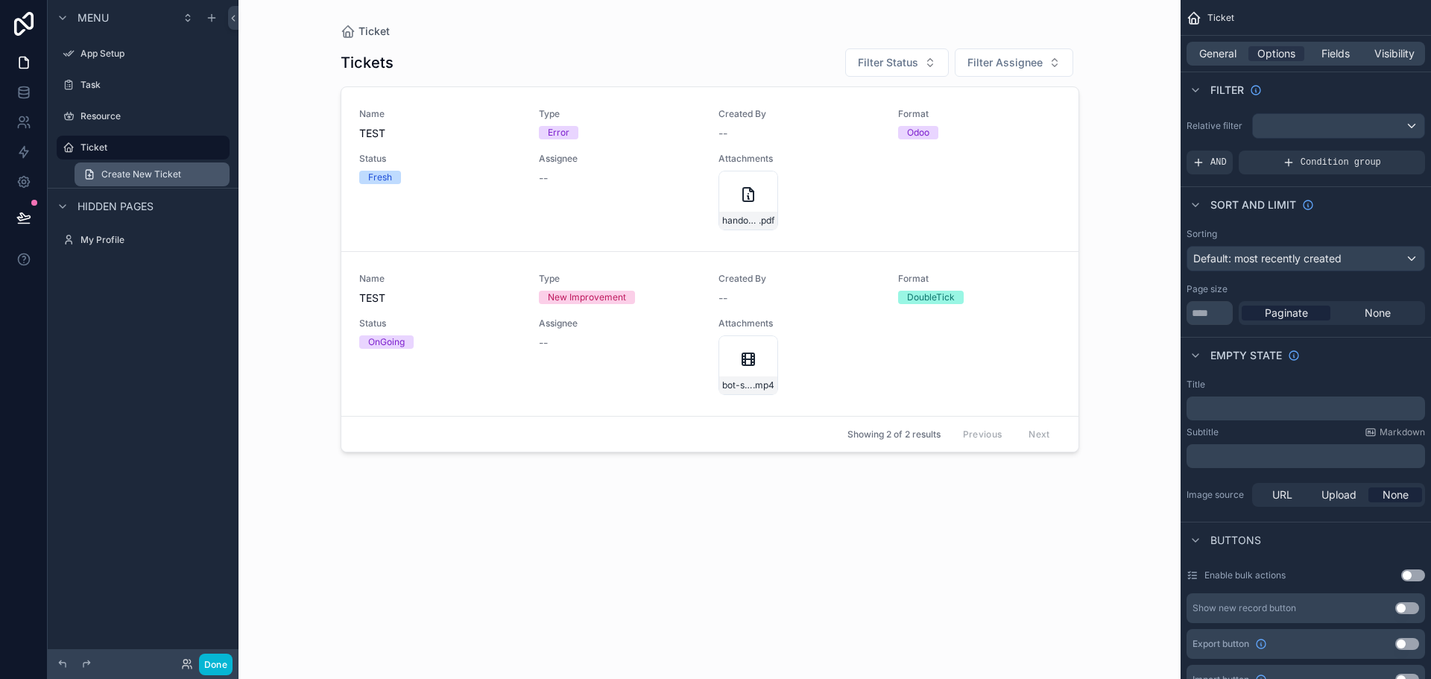
click at [158, 167] on link "Create New Ticket" at bounding box center [152, 175] width 155 height 24
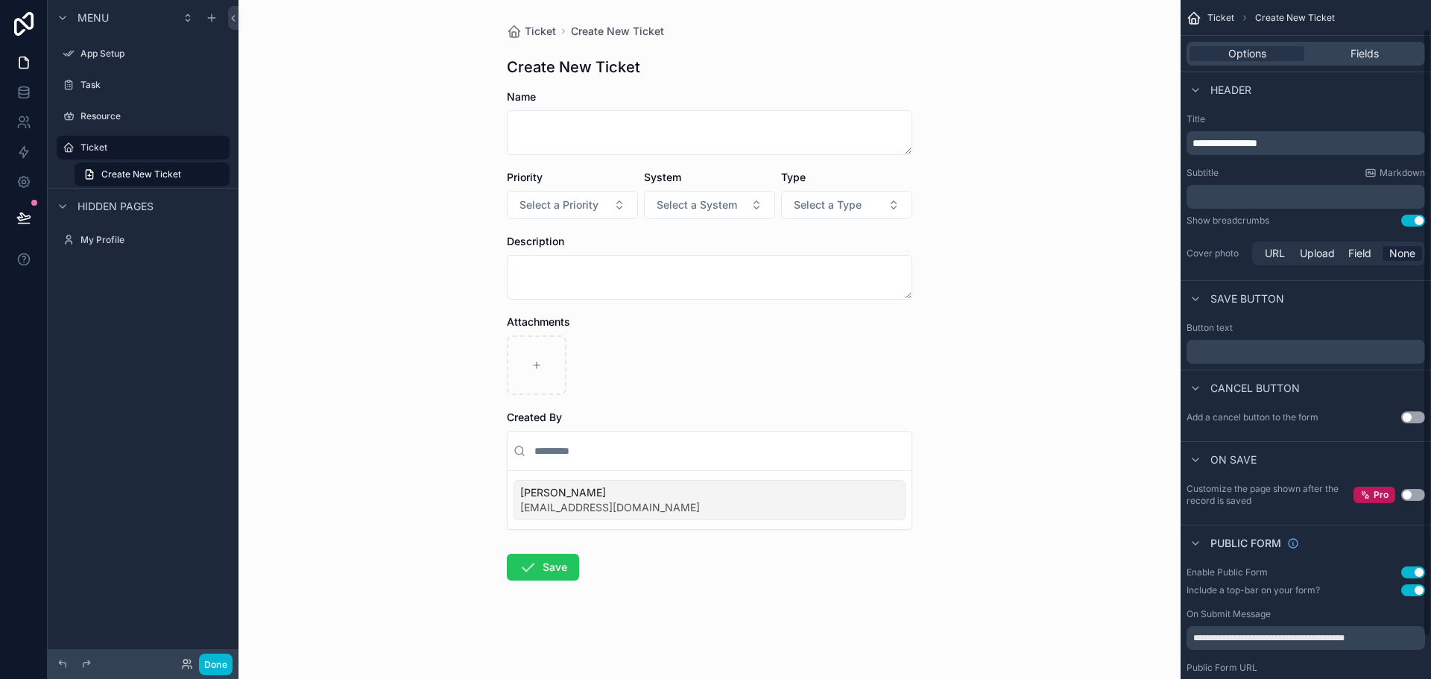
scroll to position [78, 0]
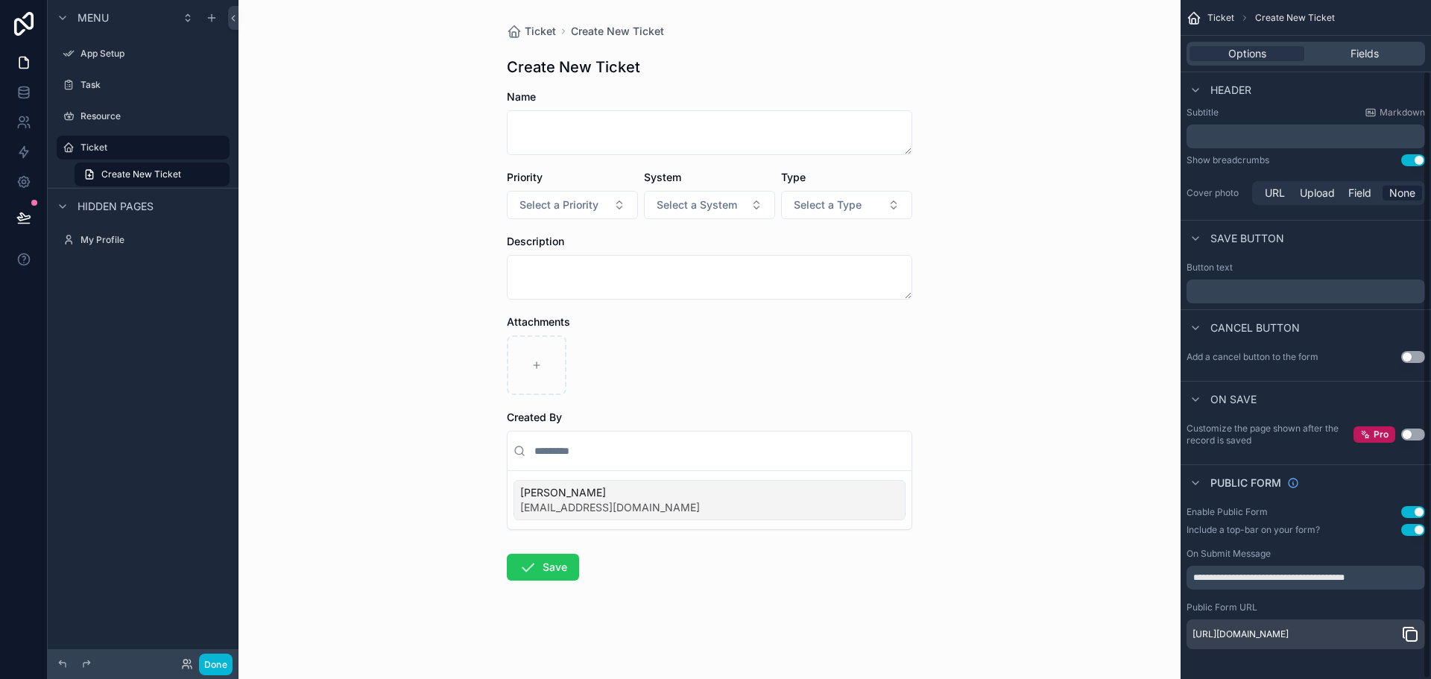
click at [1406, 625] on icon "scrollable content" at bounding box center [1410, 634] width 18 height 18
click at [216, 657] on button "Done" at bounding box center [216, 665] width 34 height 22
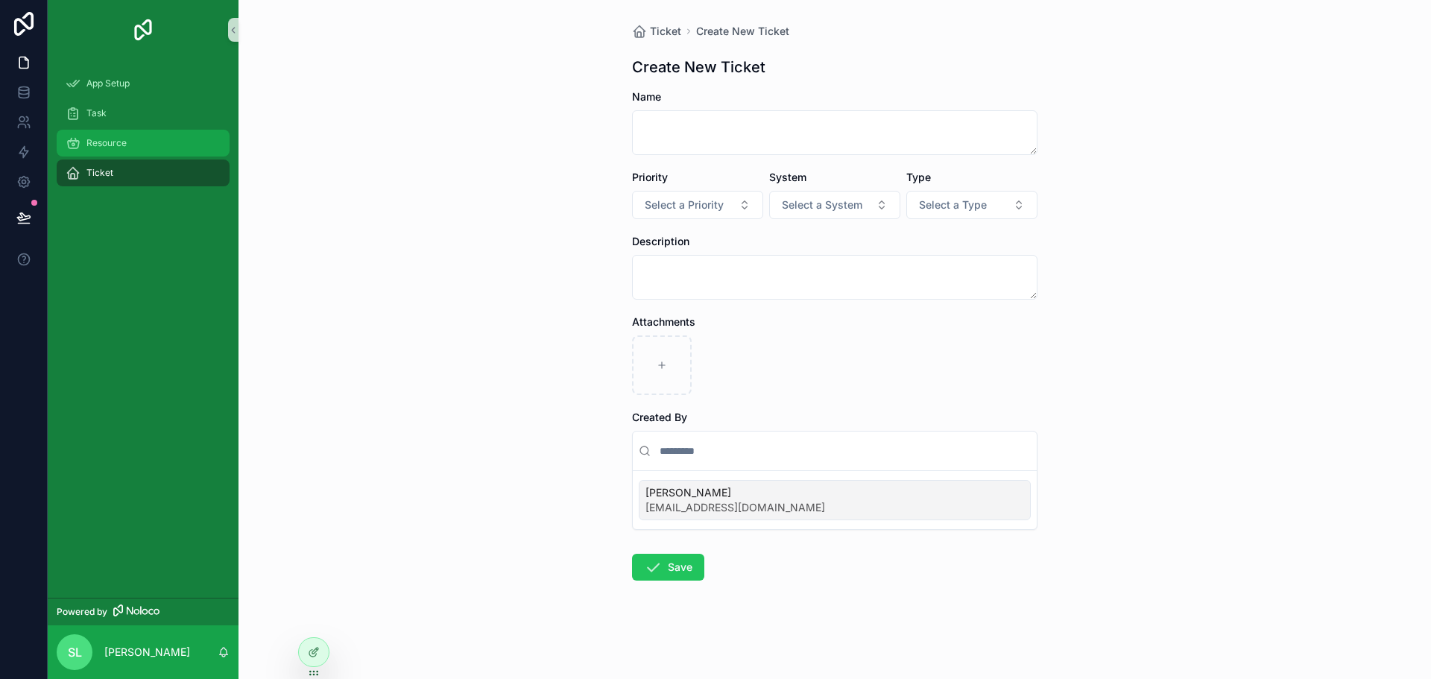
click at [117, 150] on div "Resource" at bounding box center [143, 143] width 155 height 24
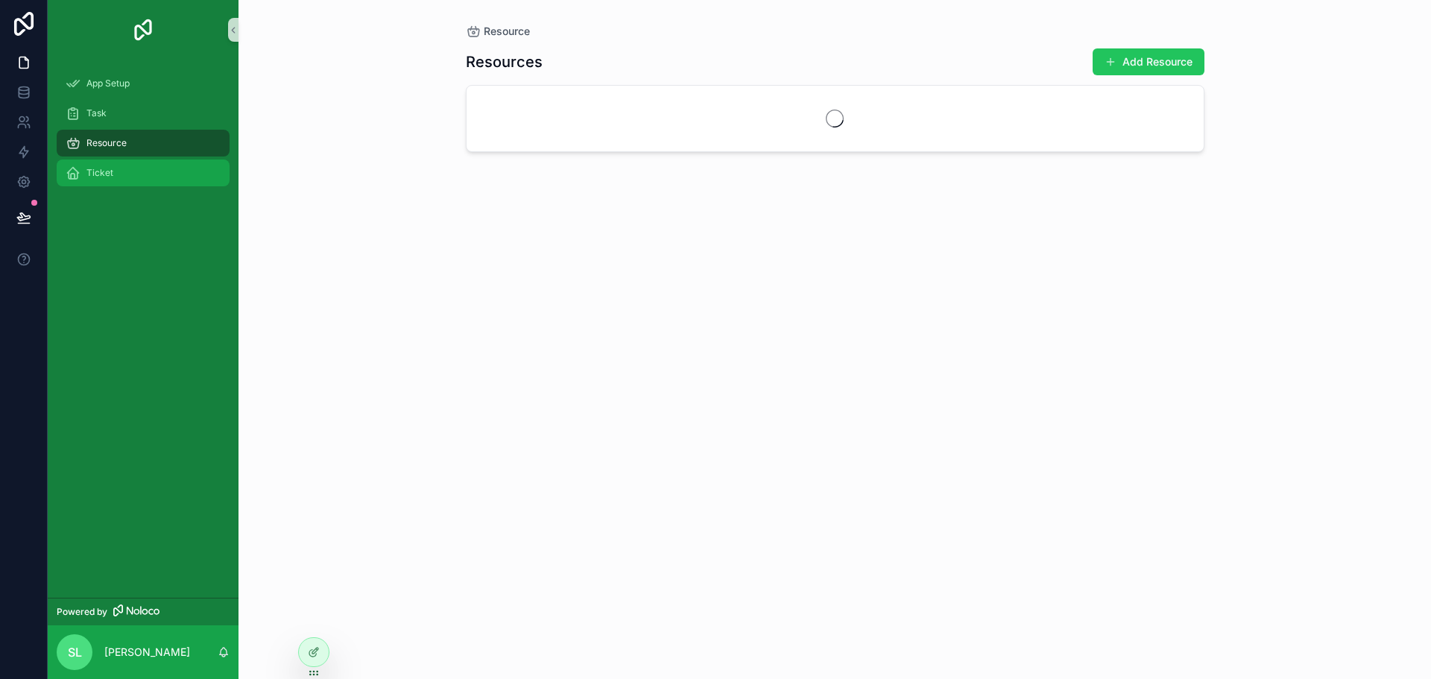
click at [113, 168] on div "Ticket" at bounding box center [143, 173] width 155 height 24
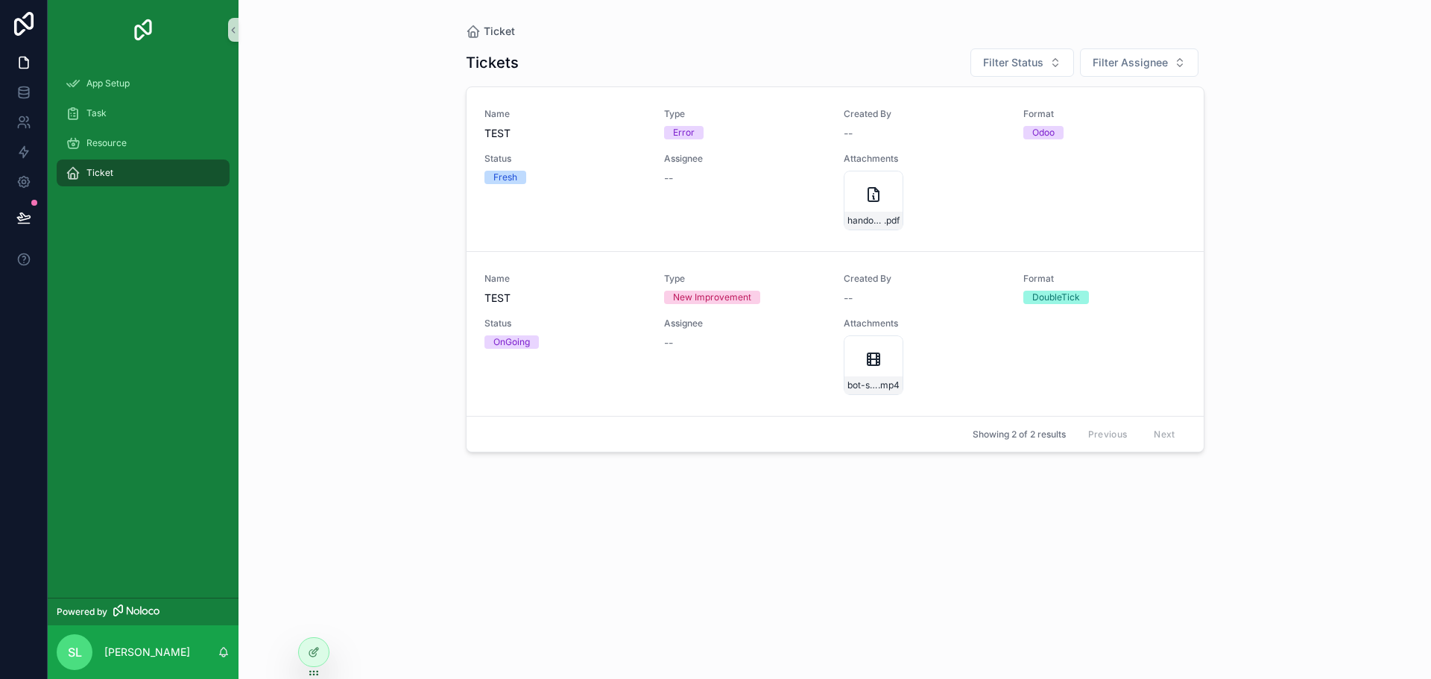
click at [297, 651] on div "Ticket Tickets Filter Status Filter Assignee Name TEST Type Error Created By --…" at bounding box center [835, 339] width 1193 height 679
click at [308, 649] on icon at bounding box center [314, 652] width 12 height 12
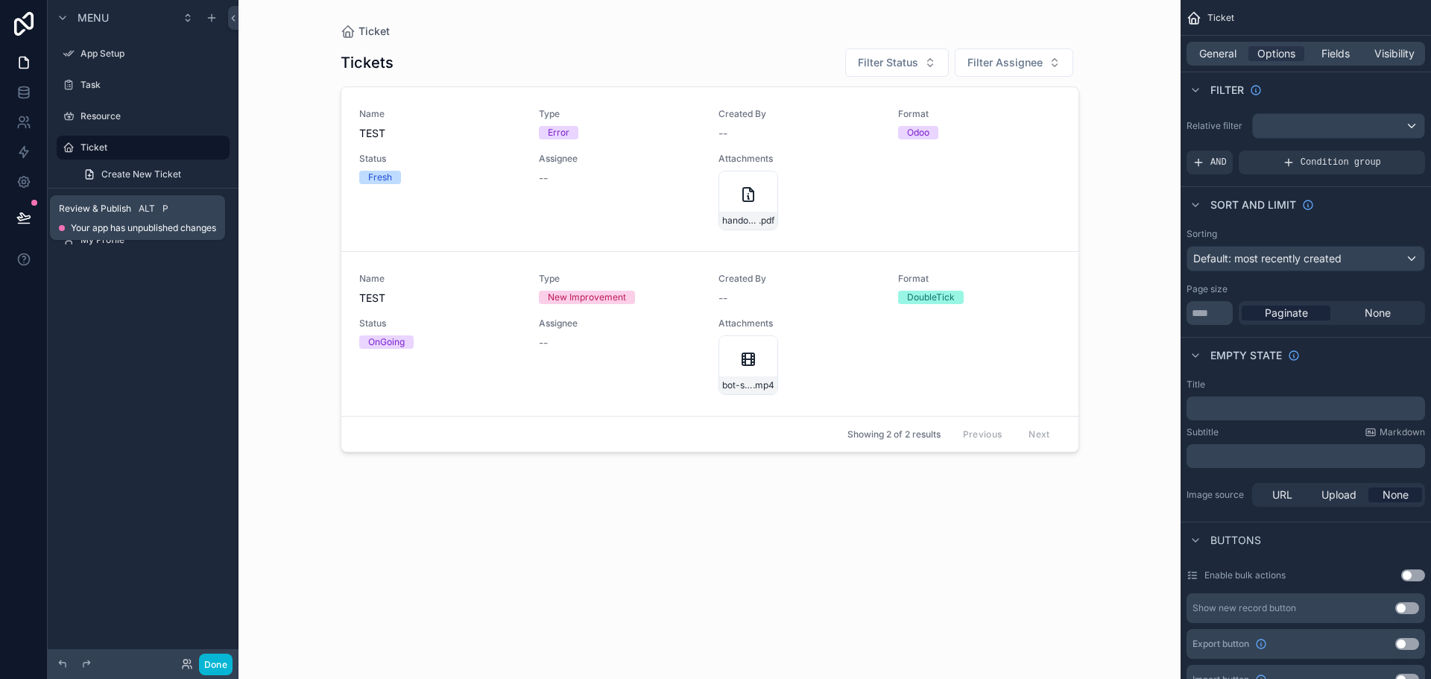
click at [21, 209] on button at bounding box center [23, 218] width 33 height 42
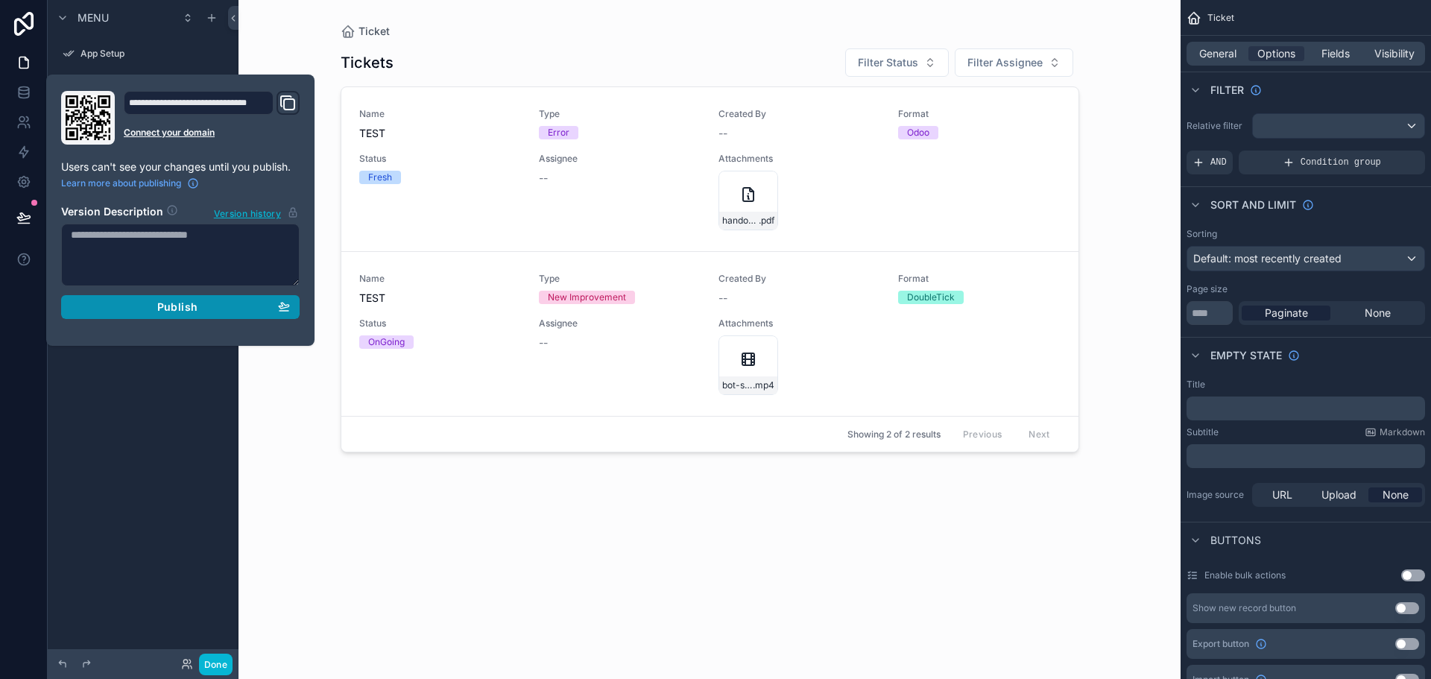
click at [200, 310] on div "Publish" at bounding box center [180, 306] width 219 height 13
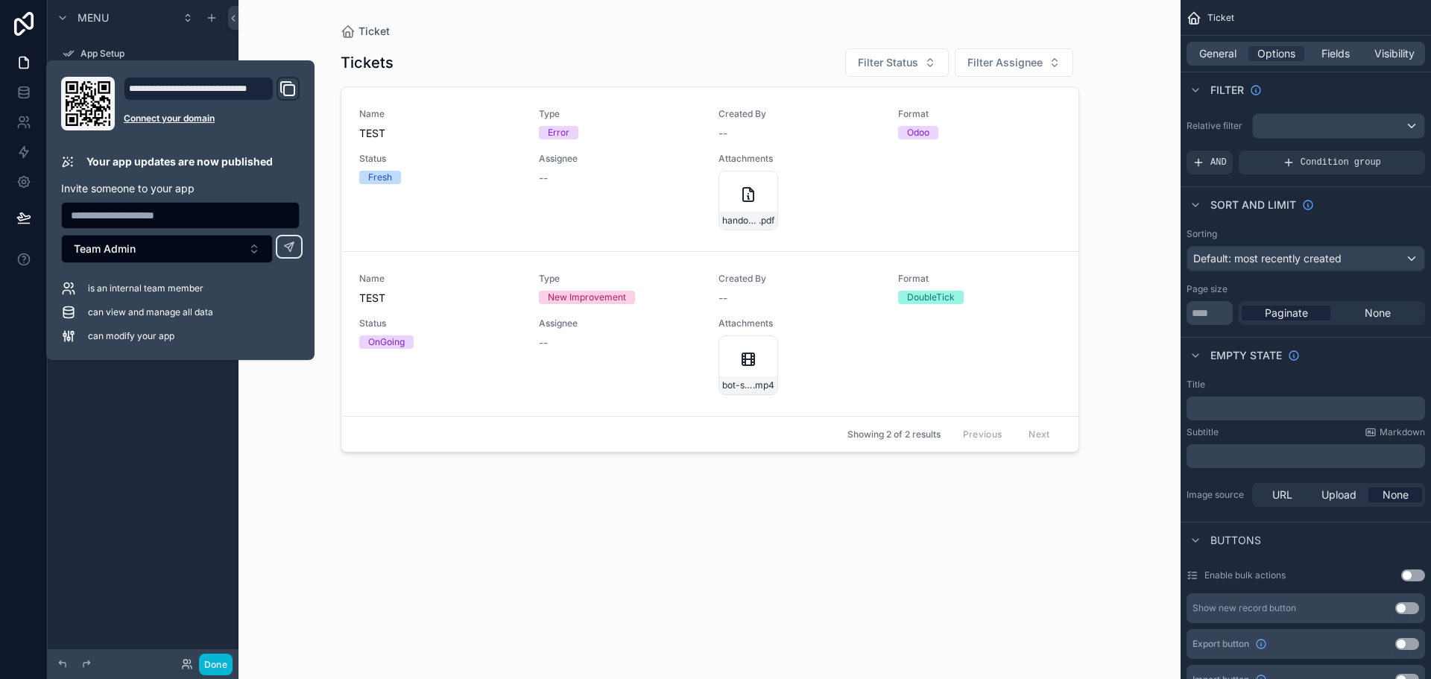
click at [669, 617] on div "scrollable content" at bounding box center [710, 330] width 763 height 661
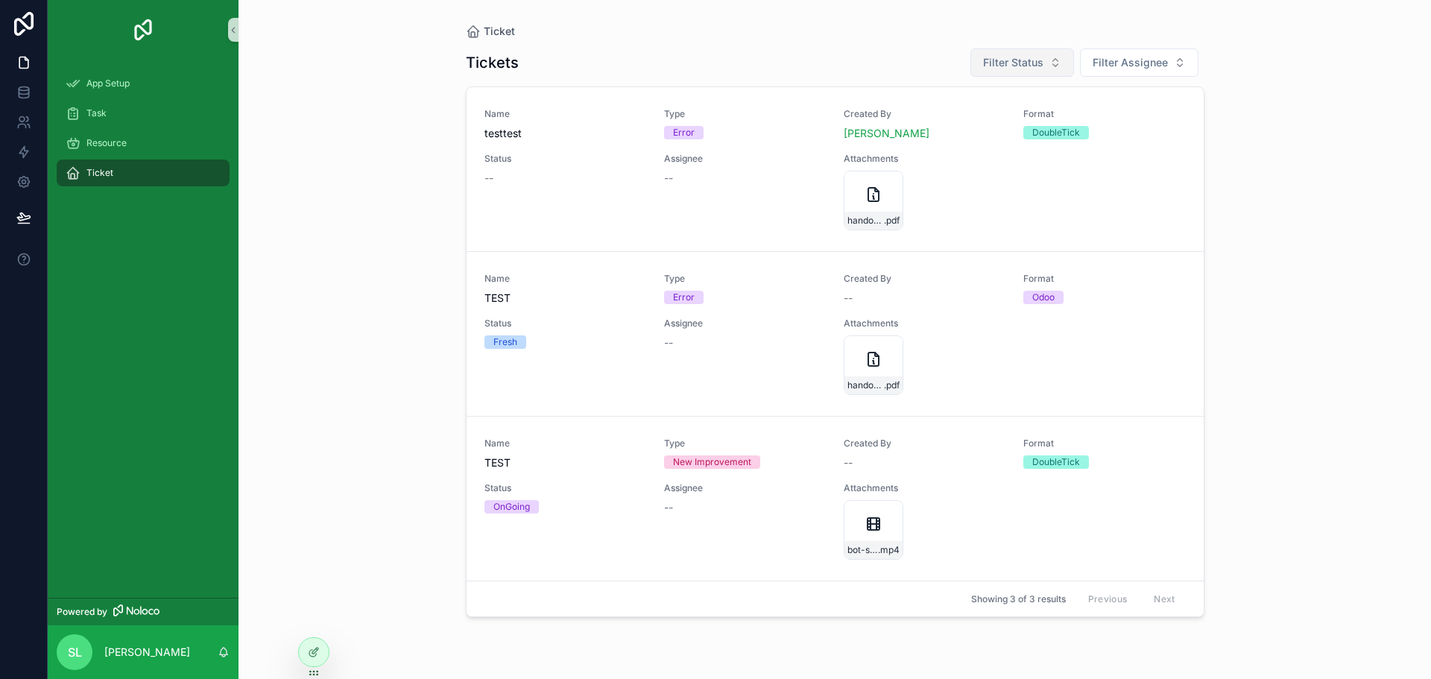
click at [1013, 73] on button "Filter Status" at bounding box center [1023, 62] width 104 height 28
click at [981, 124] on div "Fresh" at bounding box center [1023, 123] width 179 height 24
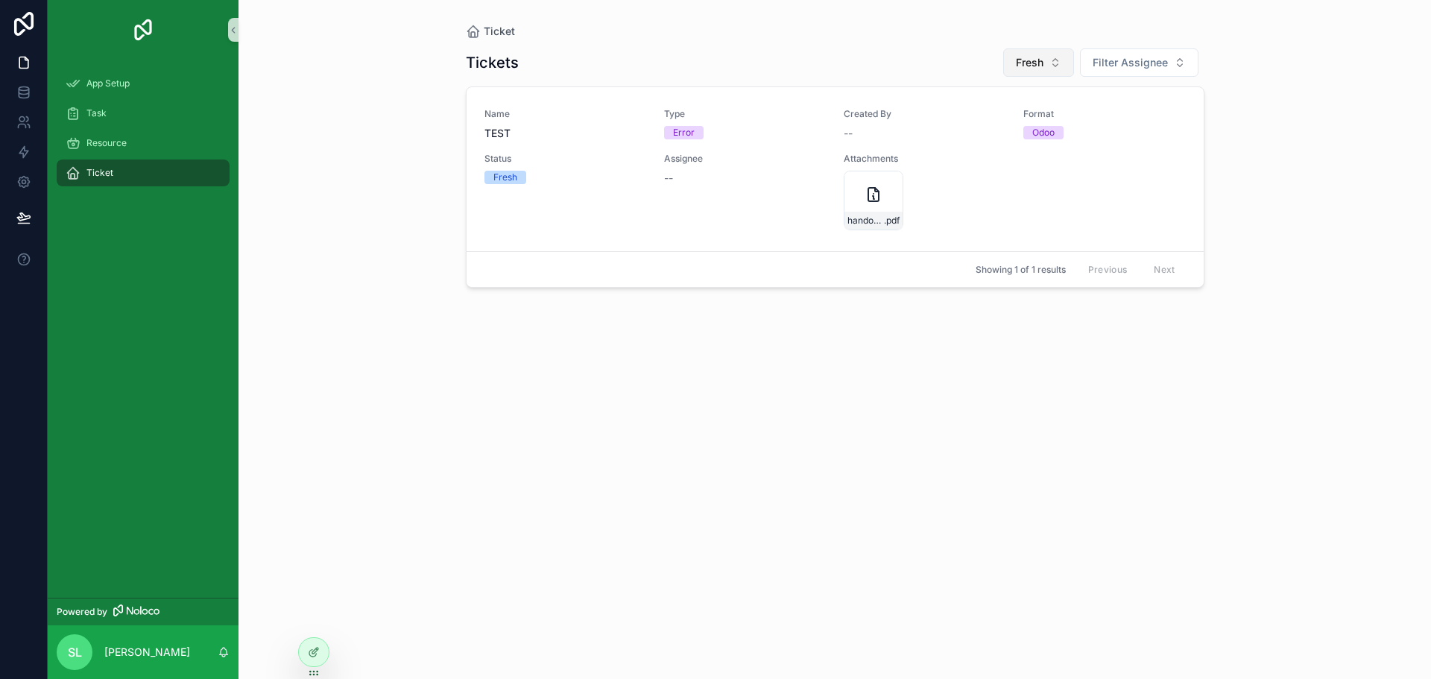
click at [1057, 67] on button "Fresh" at bounding box center [1038, 62] width 71 height 28
click at [1039, 118] on div "None" at bounding box center [1039, 123] width 179 height 24
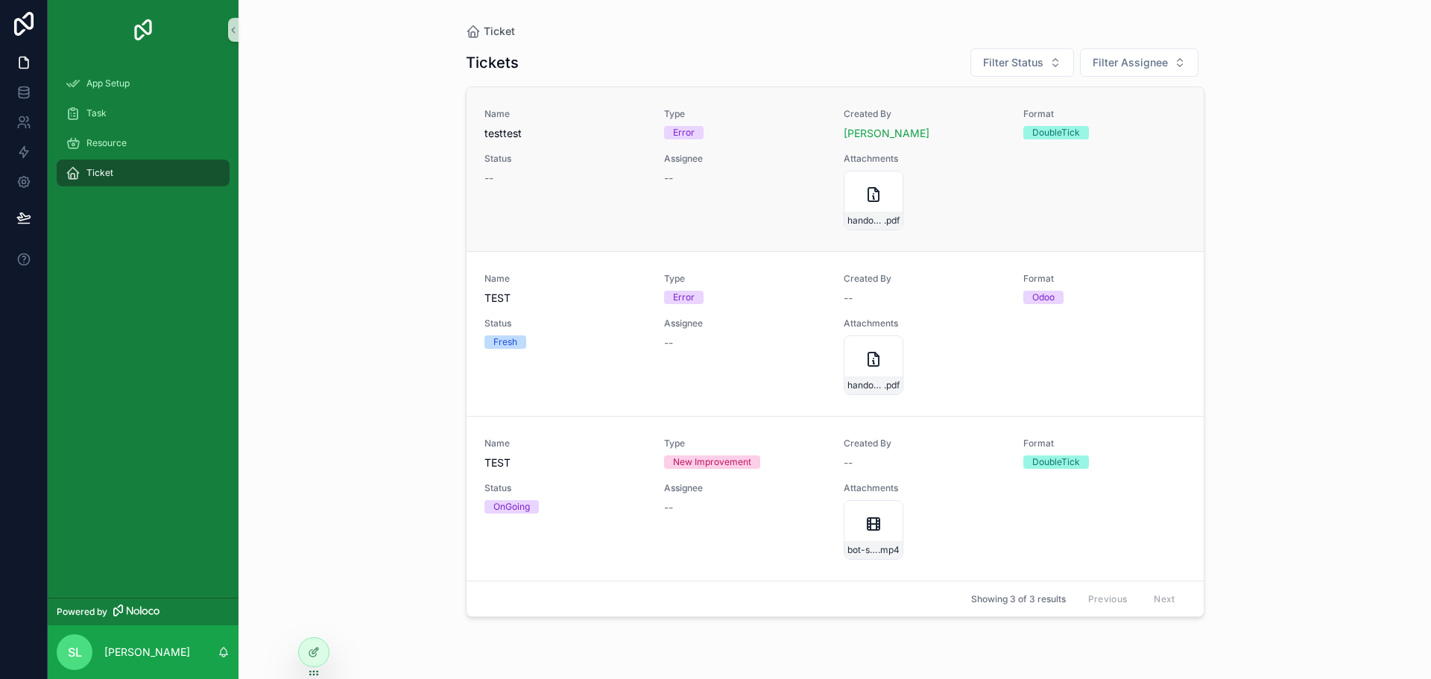
click at [1094, 158] on div "Name testtest Type Error Created By [PERSON_NAME] Format DoubleTick Status -- A…" at bounding box center [835, 169] width 701 height 122
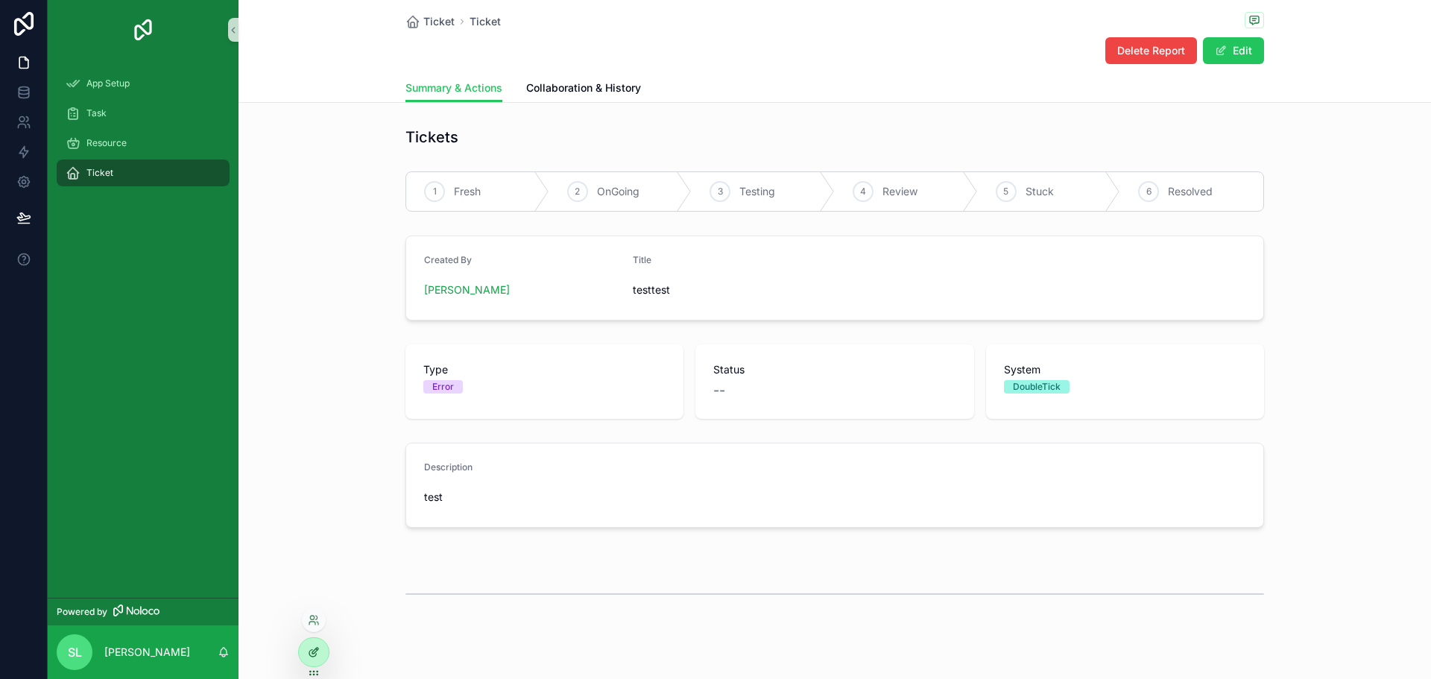
click at [318, 640] on div at bounding box center [314, 652] width 30 height 28
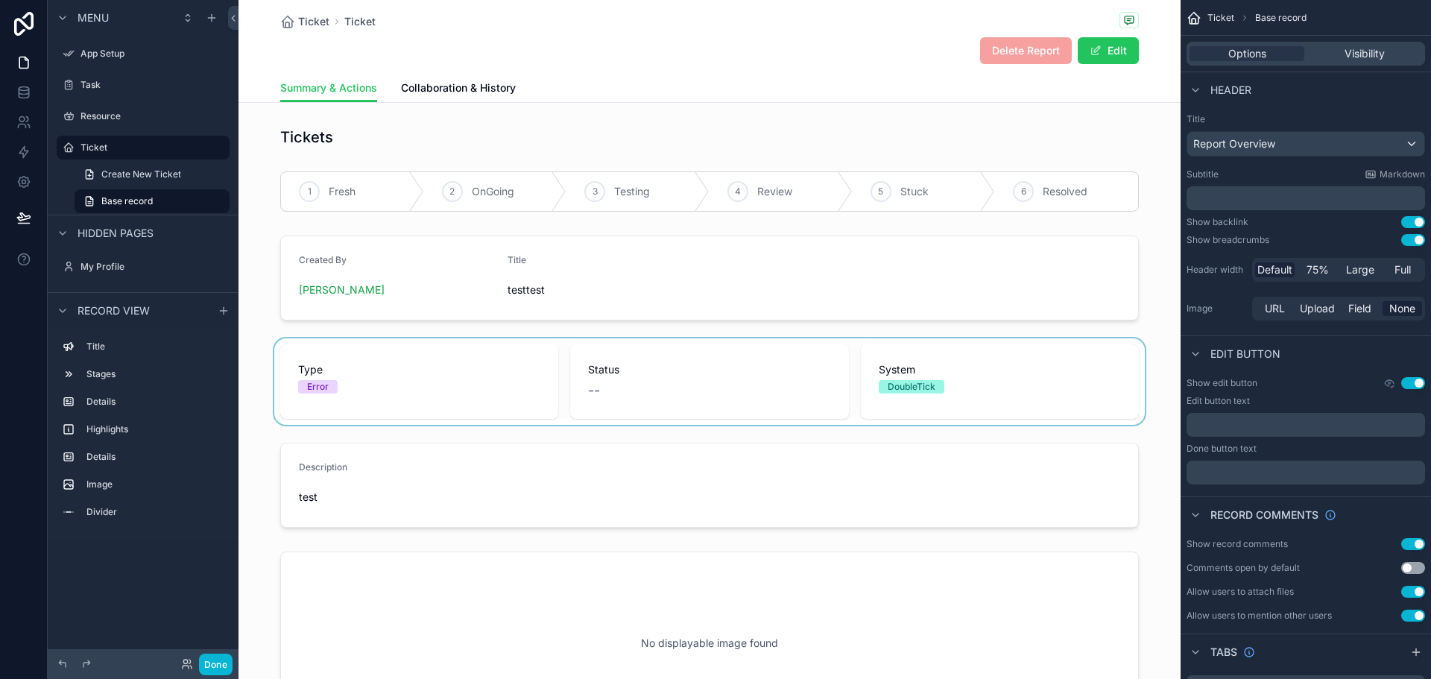
click at [713, 374] on div "scrollable content" at bounding box center [710, 381] width 942 height 86
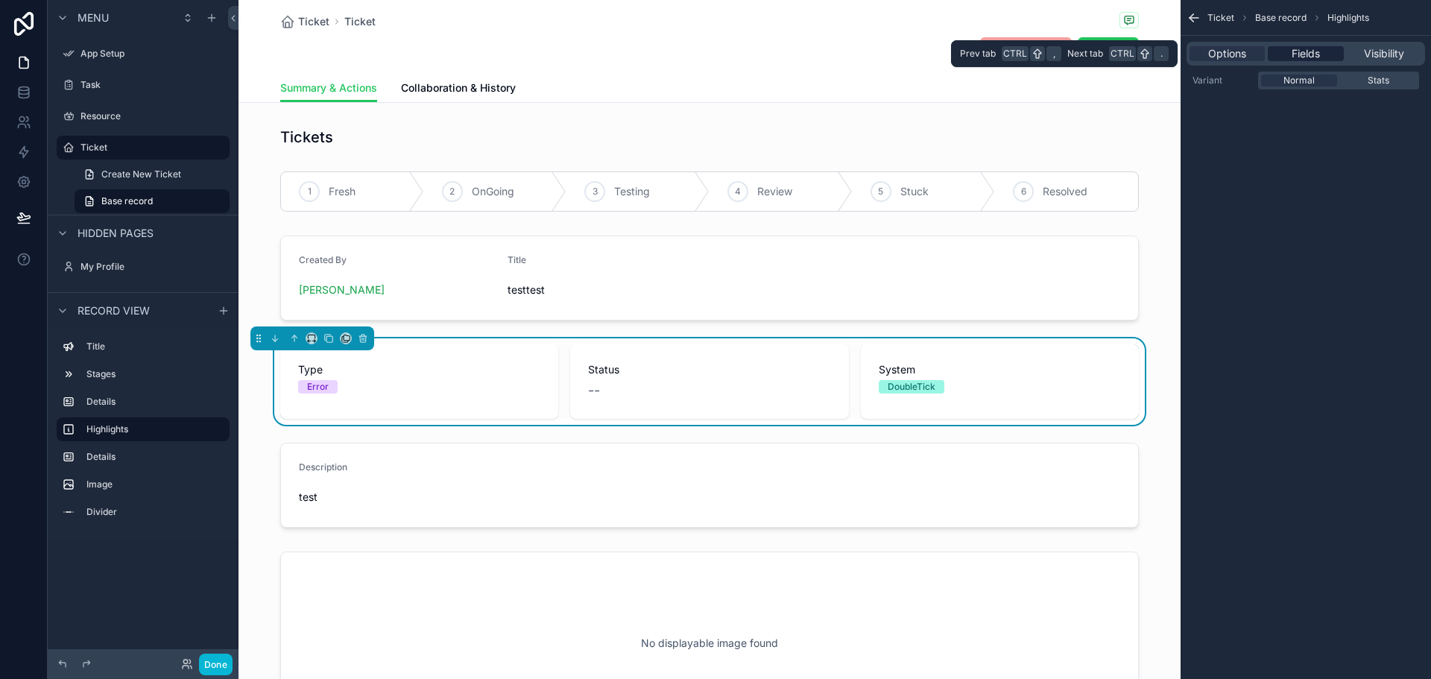
click at [1309, 55] on span "Fields" at bounding box center [1306, 53] width 28 height 15
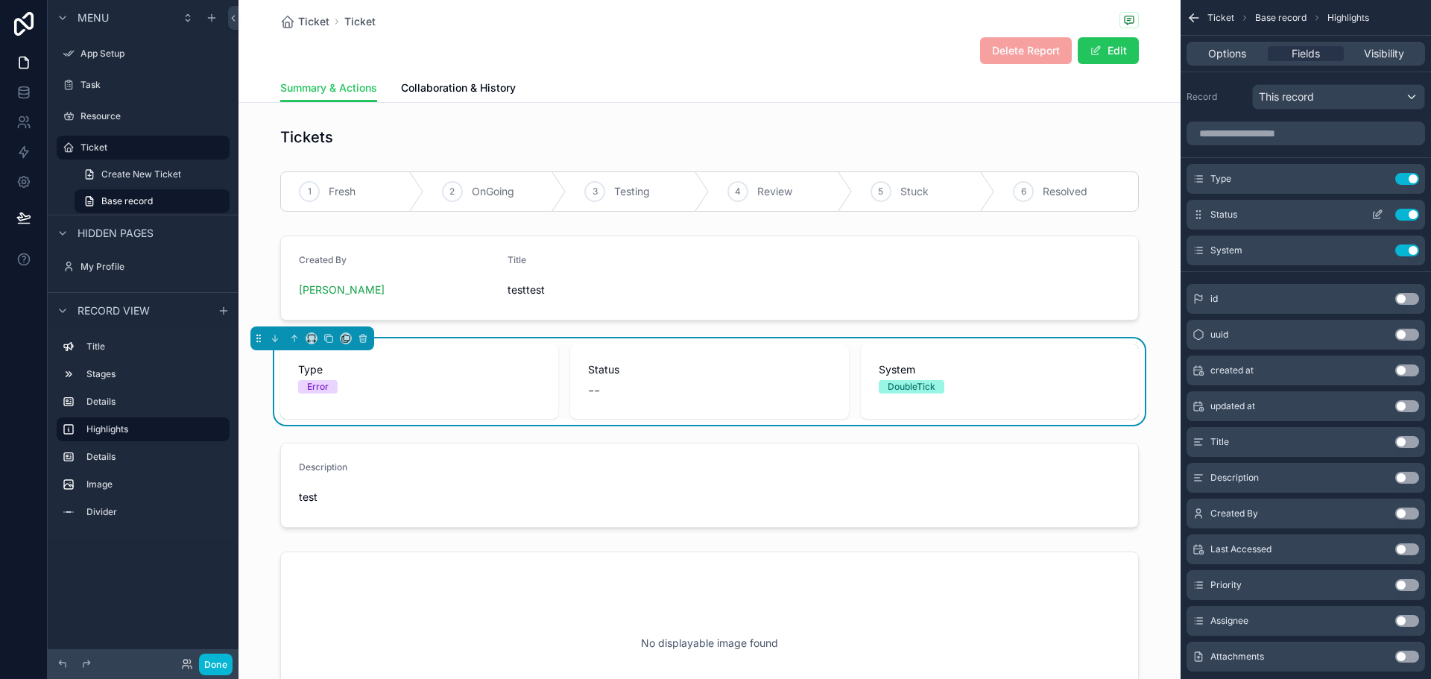
click at [1202, 219] on icon "scrollable content" at bounding box center [1199, 215] width 12 height 12
click at [1375, 209] on icon "scrollable content" at bounding box center [1378, 215] width 12 height 12
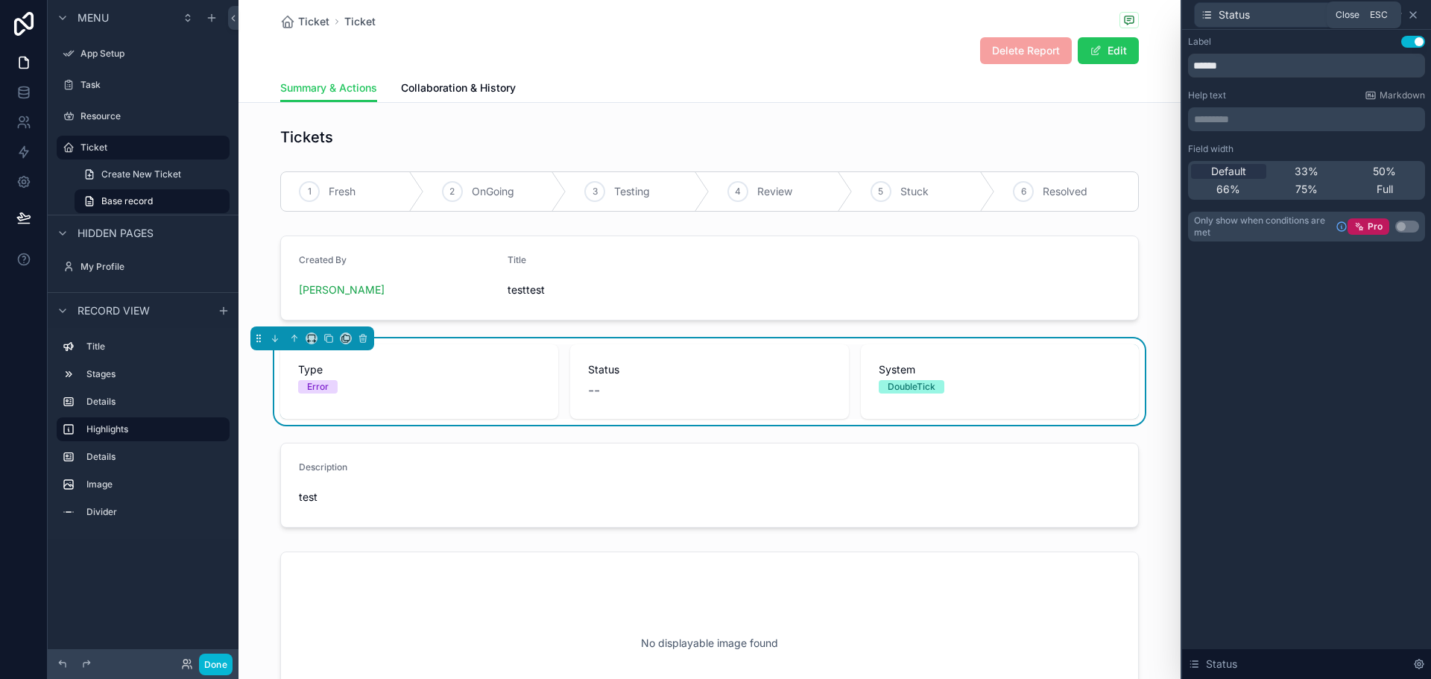
click at [1412, 10] on icon at bounding box center [1413, 15] width 12 height 12
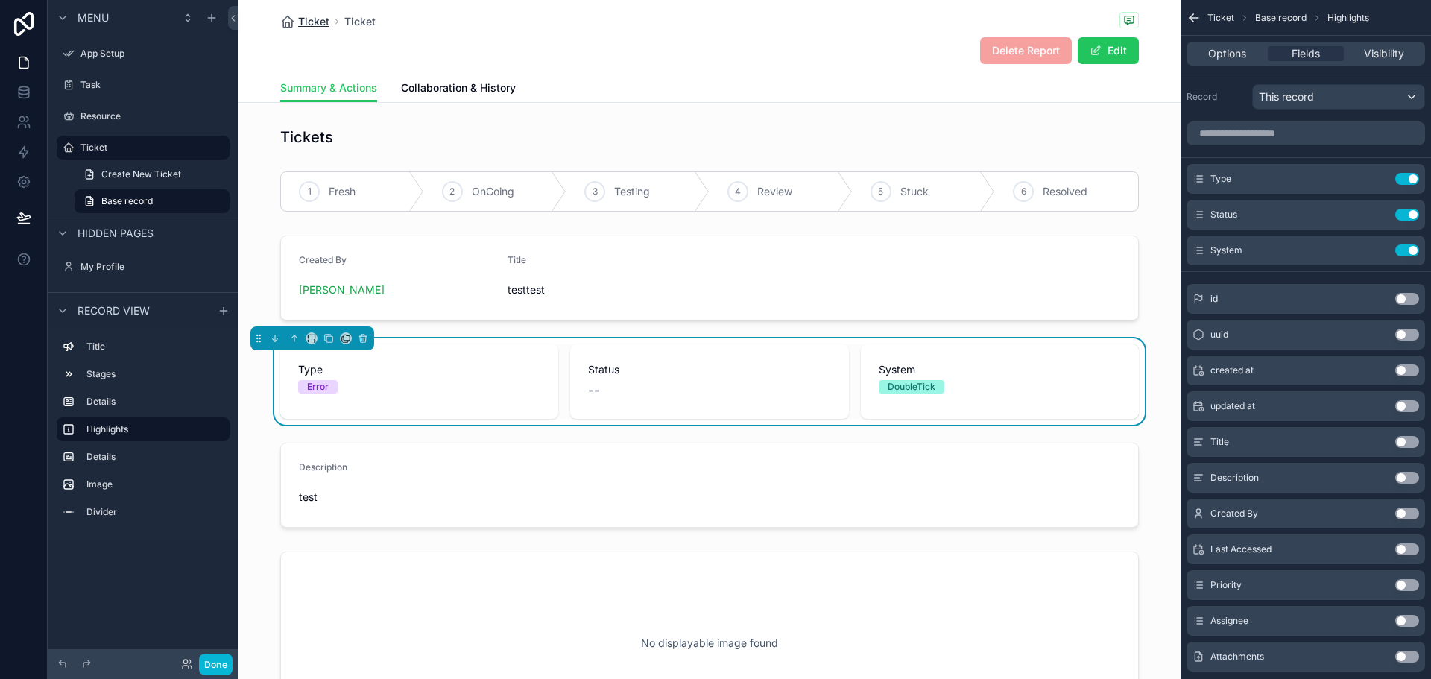
click at [307, 19] on span "Ticket" at bounding box center [313, 21] width 31 height 15
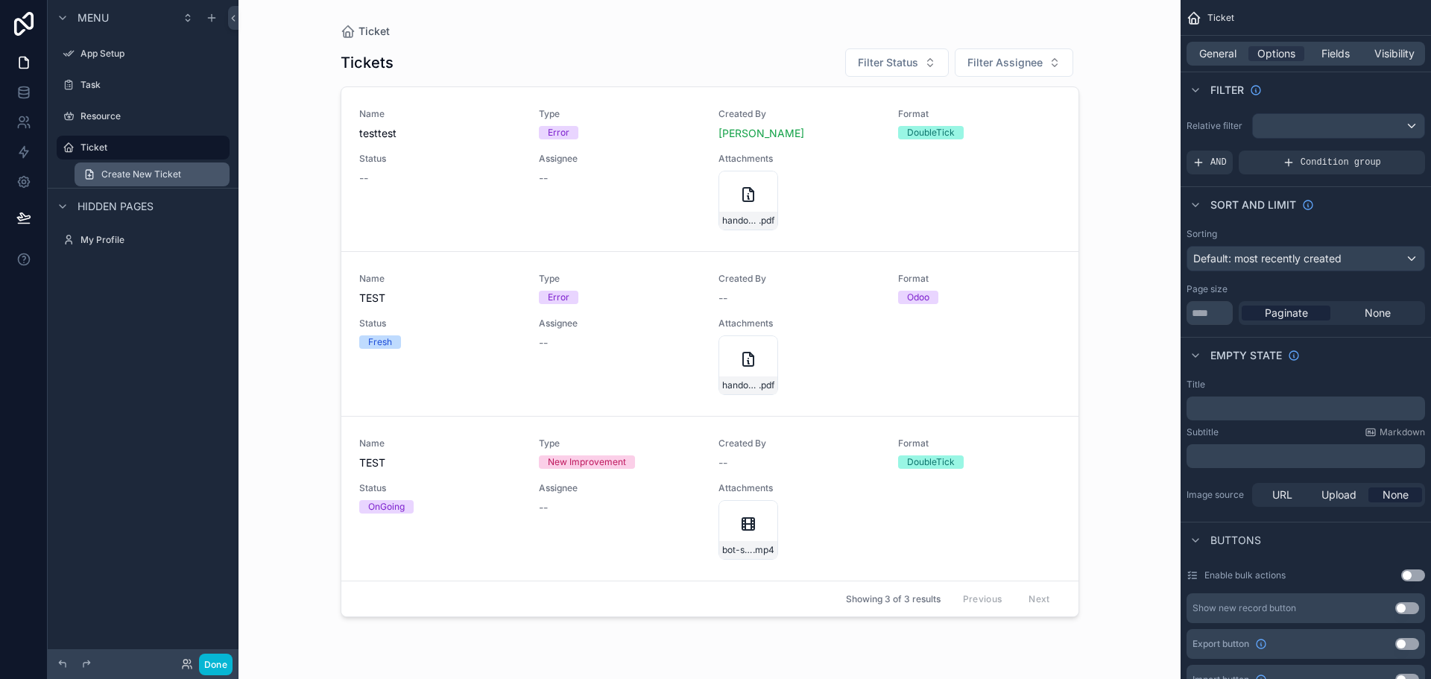
click at [122, 171] on span "Create New Ticket" at bounding box center [141, 174] width 80 height 12
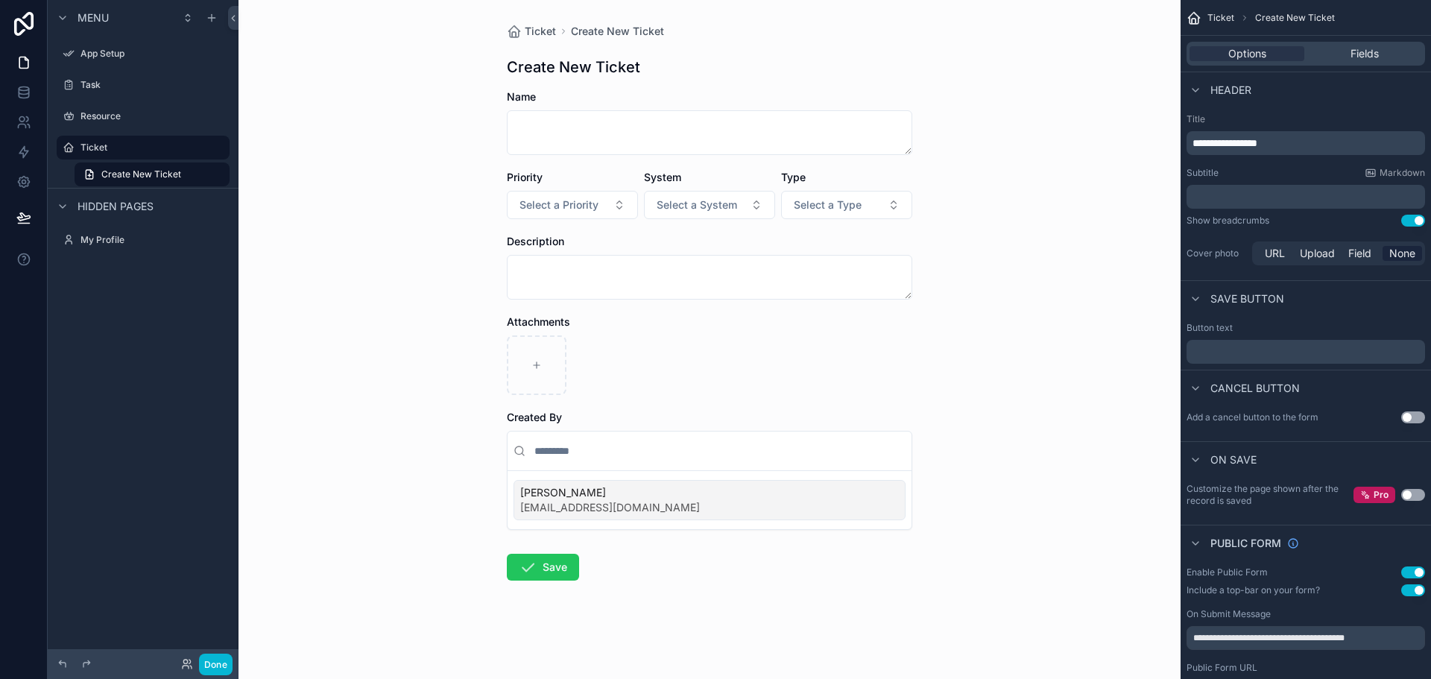
click at [1235, 353] on p "﻿" at bounding box center [1308, 352] width 230 height 12
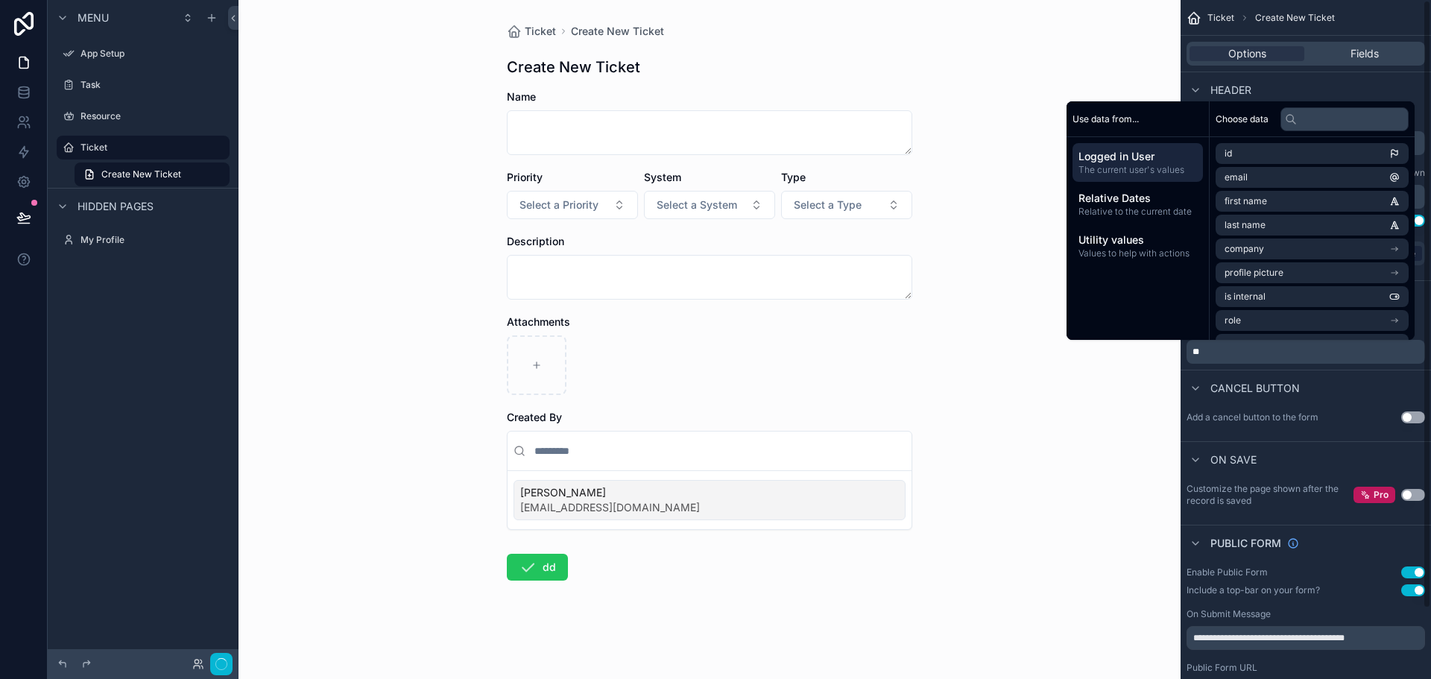
click at [1114, 446] on div "Ticket Create New Ticket Create New Ticket Name Priority Select a Priority Syst…" at bounding box center [710, 339] width 942 height 679
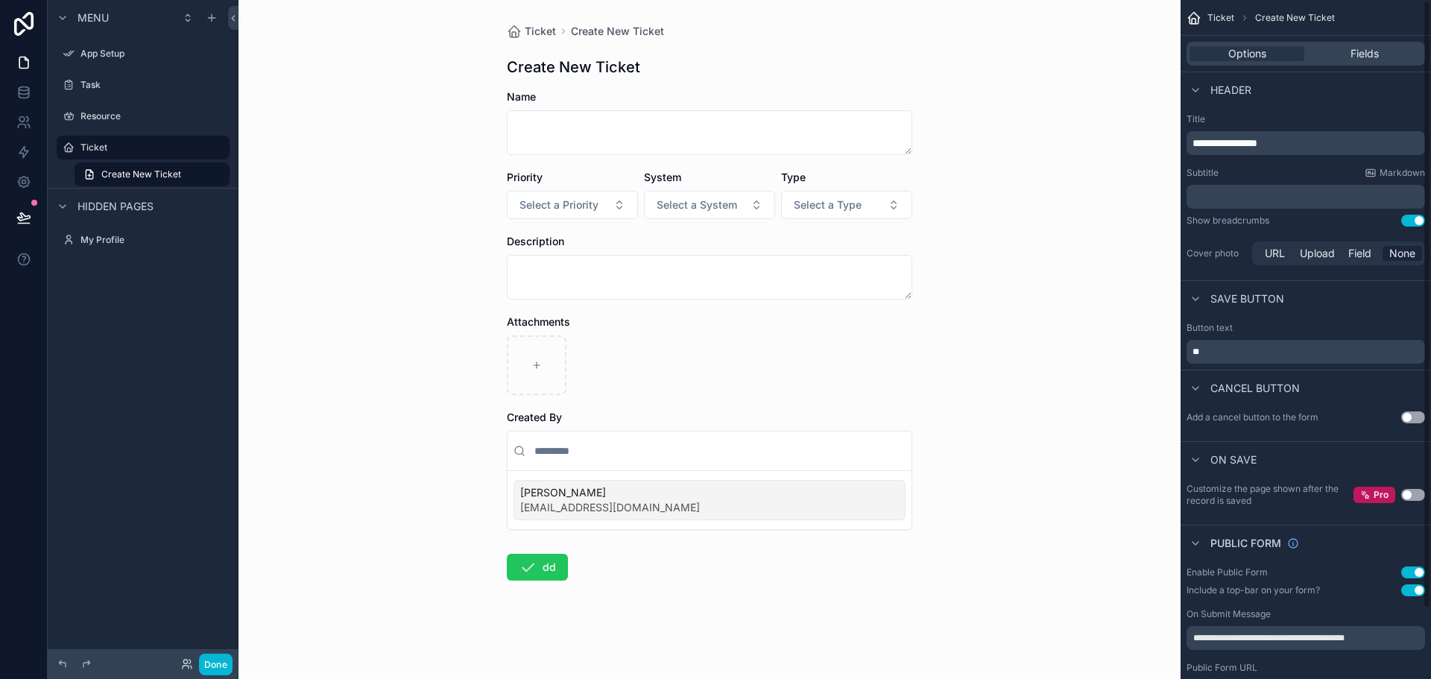
click at [1264, 353] on p "**" at bounding box center [1308, 352] width 230 height 12
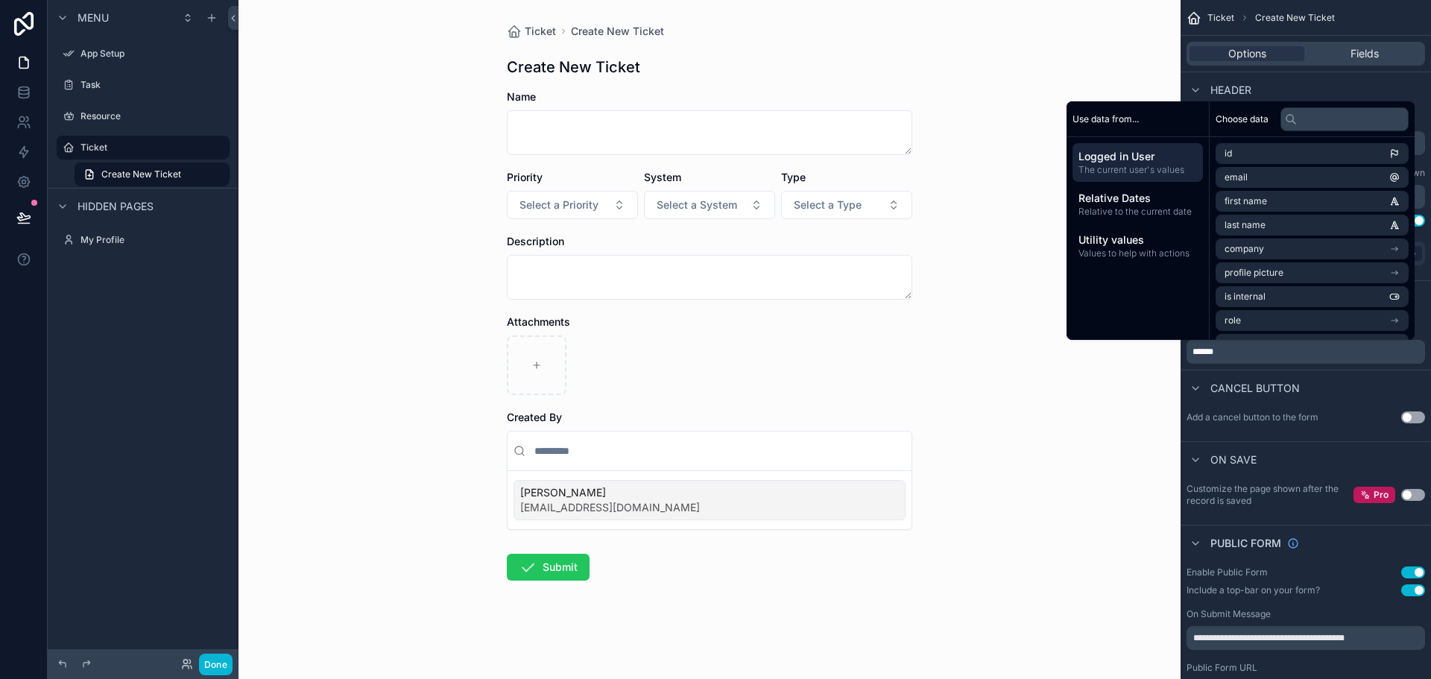
click at [1293, 379] on div "Cancel button" at bounding box center [1243, 388] width 113 height 18
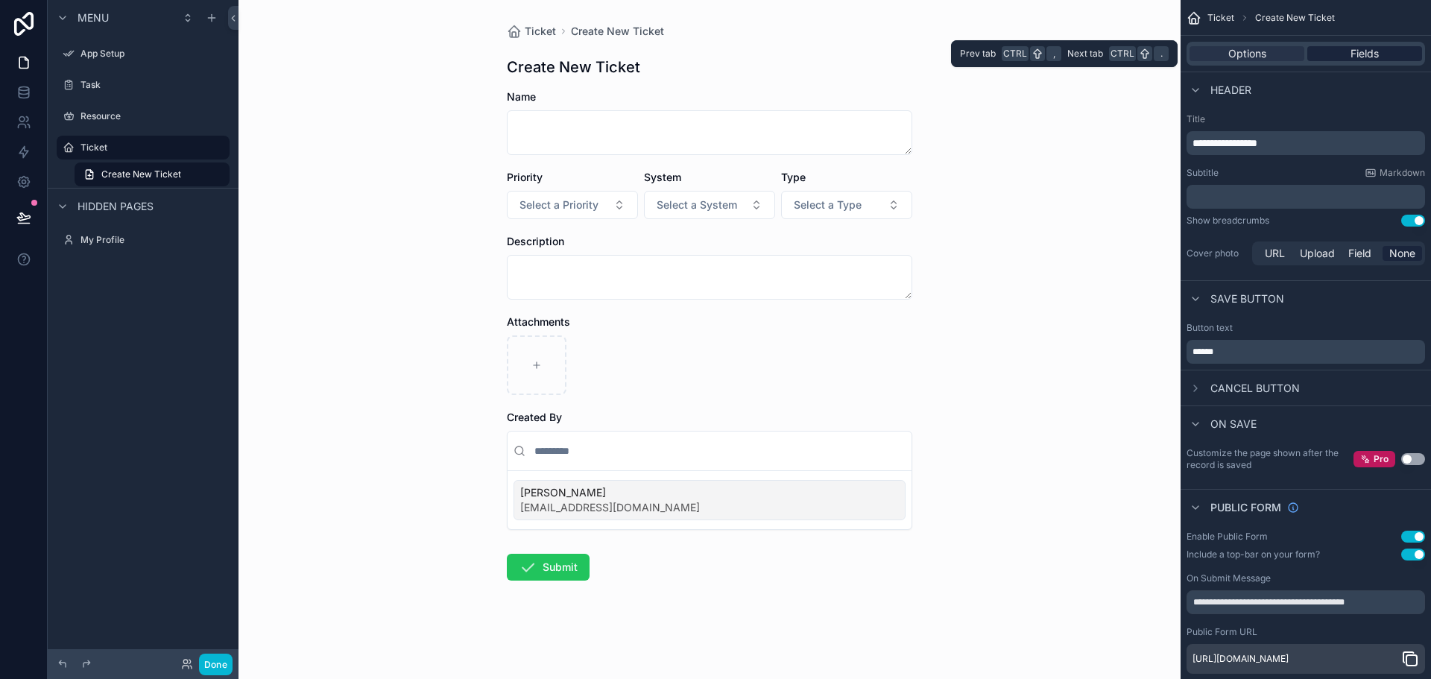
click at [1367, 54] on span "Fields" at bounding box center [1365, 53] width 28 height 15
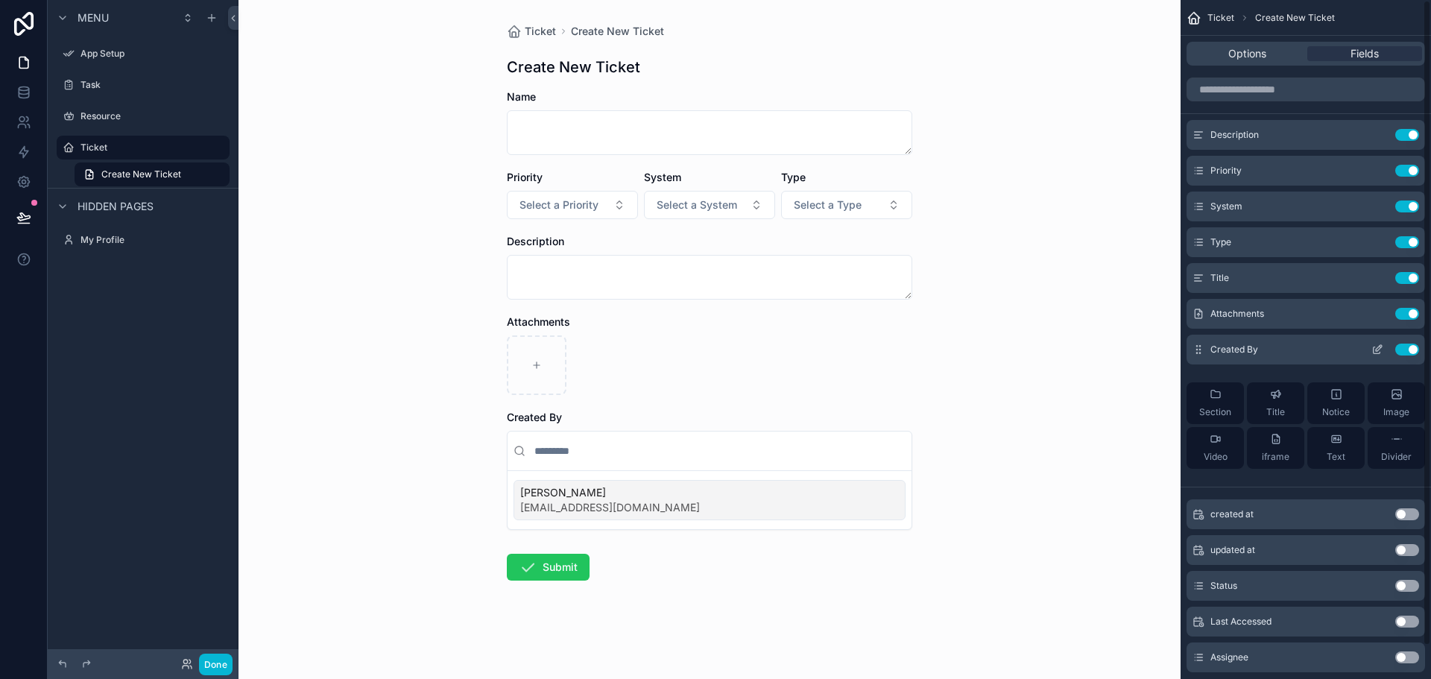
click at [1381, 350] on icon "scrollable content" at bounding box center [1378, 350] width 12 height 12
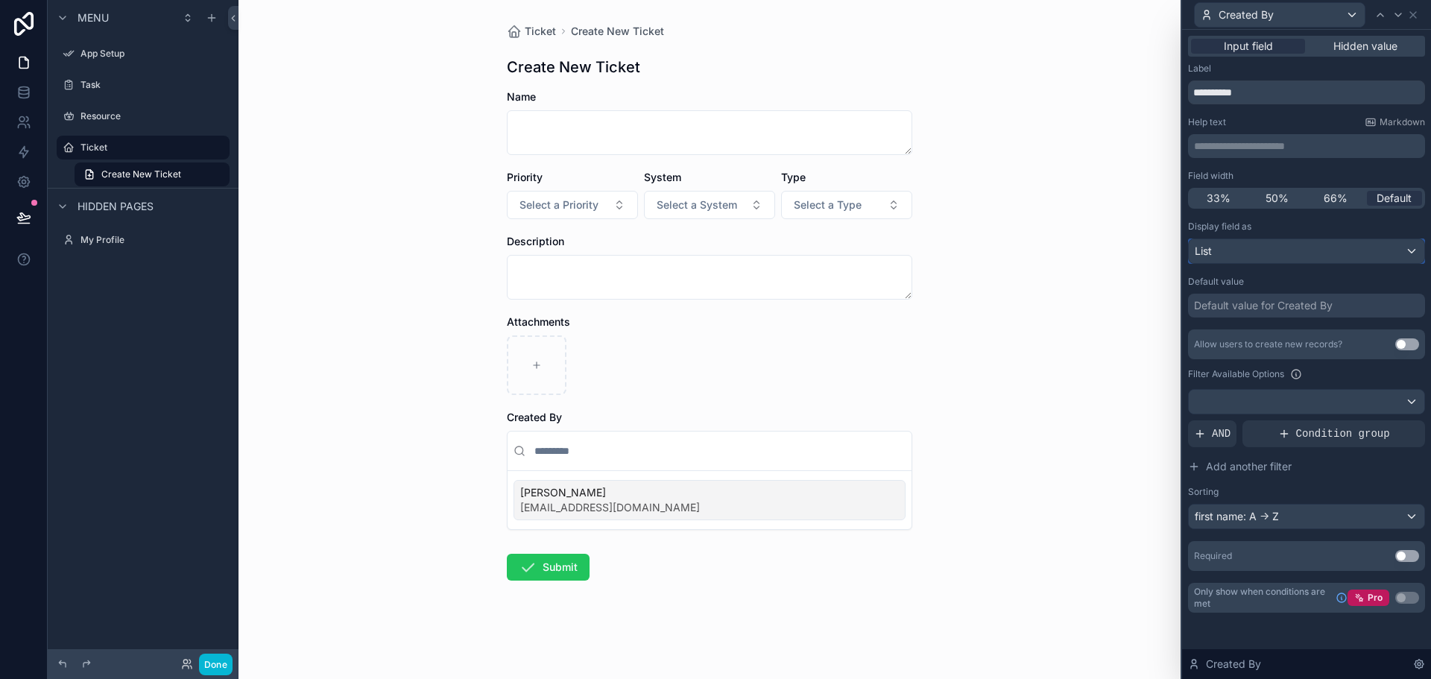
click at [1270, 245] on div "List" at bounding box center [1307, 251] width 236 height 24
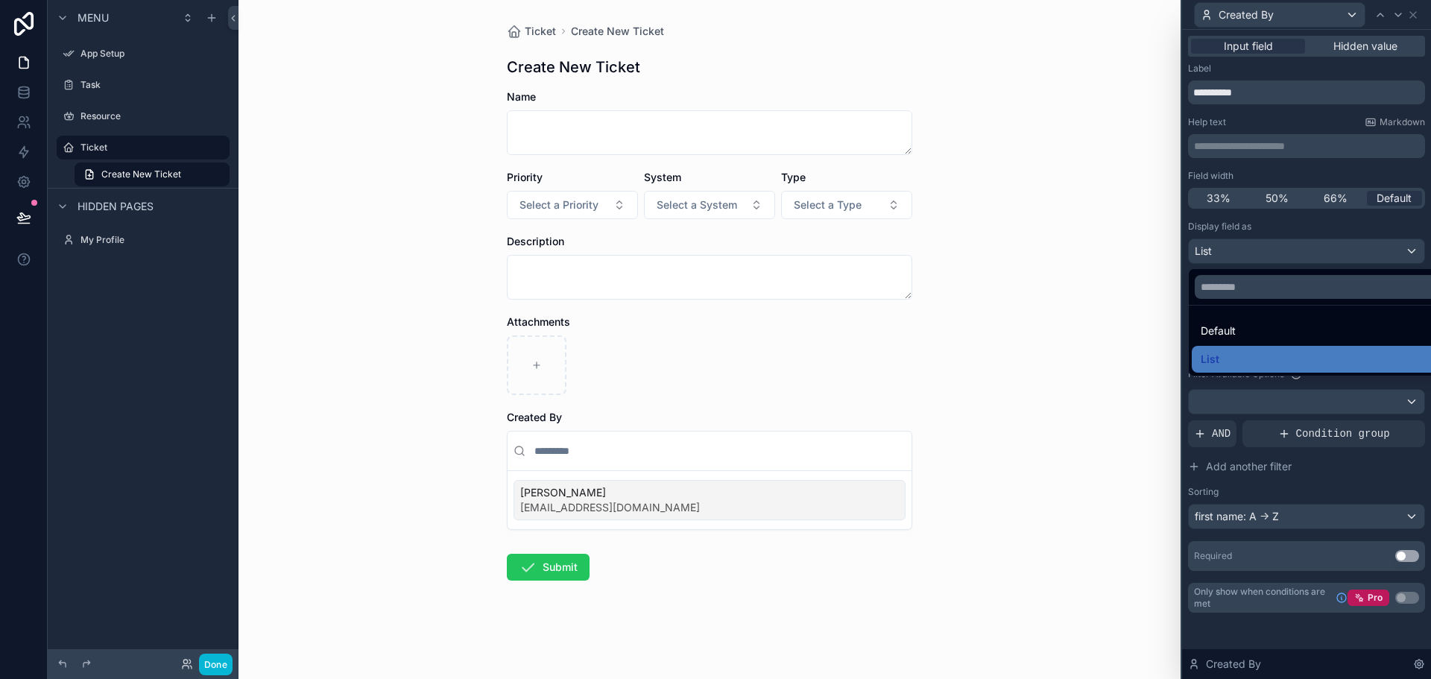
click at [1300, 224] on div at bounding box center [1306, 339] width 249 height 679
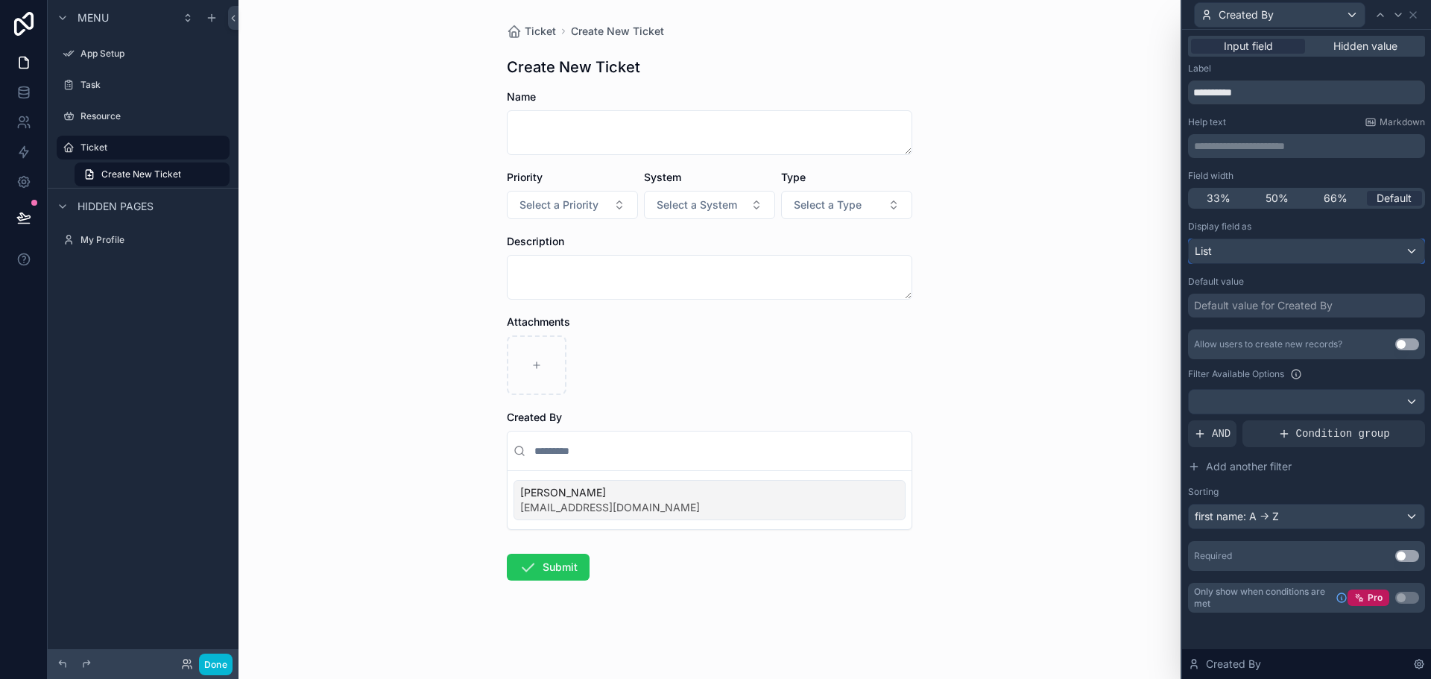
click at [1303, 253] on div "List" at bounding box center [1307, 251] width 236 height 24
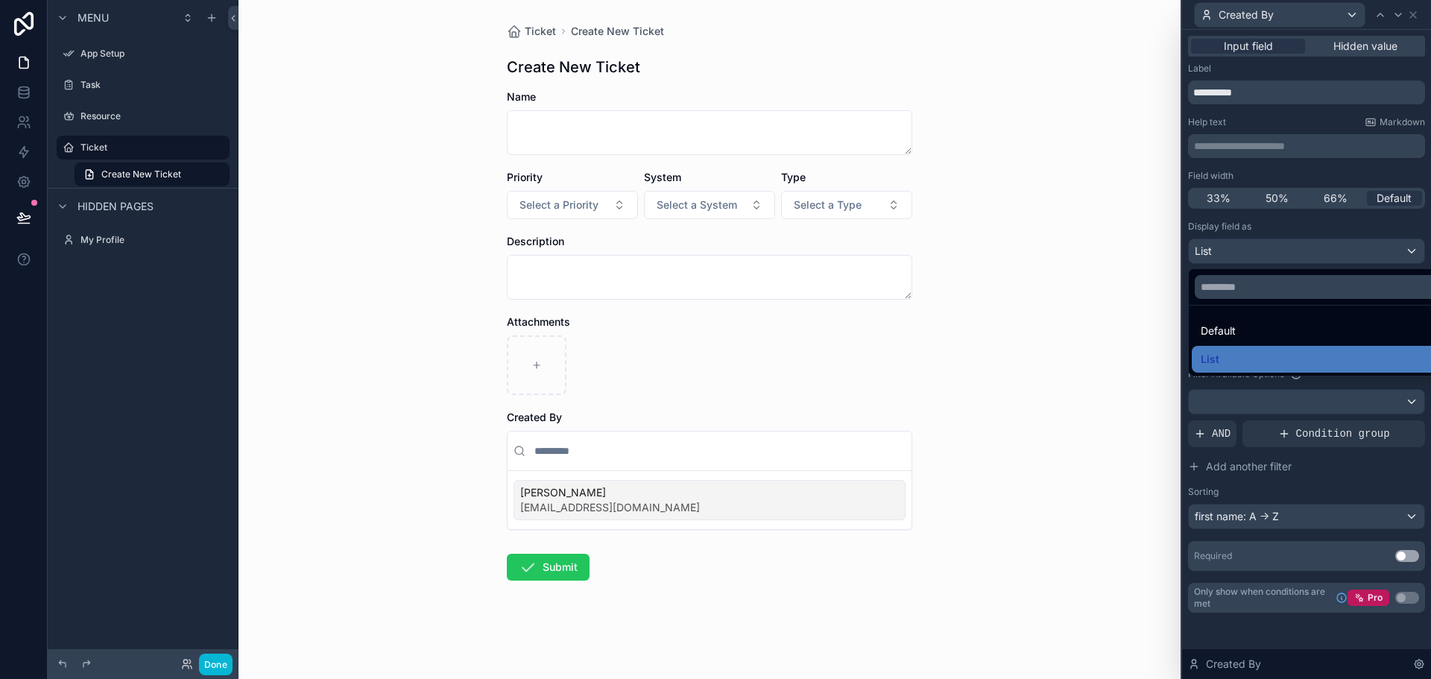
click at [1277, 345] on ul "Default List" at bounding box center [1324, 341] width 270 height 70
click at [1287, 327] on div "Default" at bounding box center [1324, 331] width 246 height 18
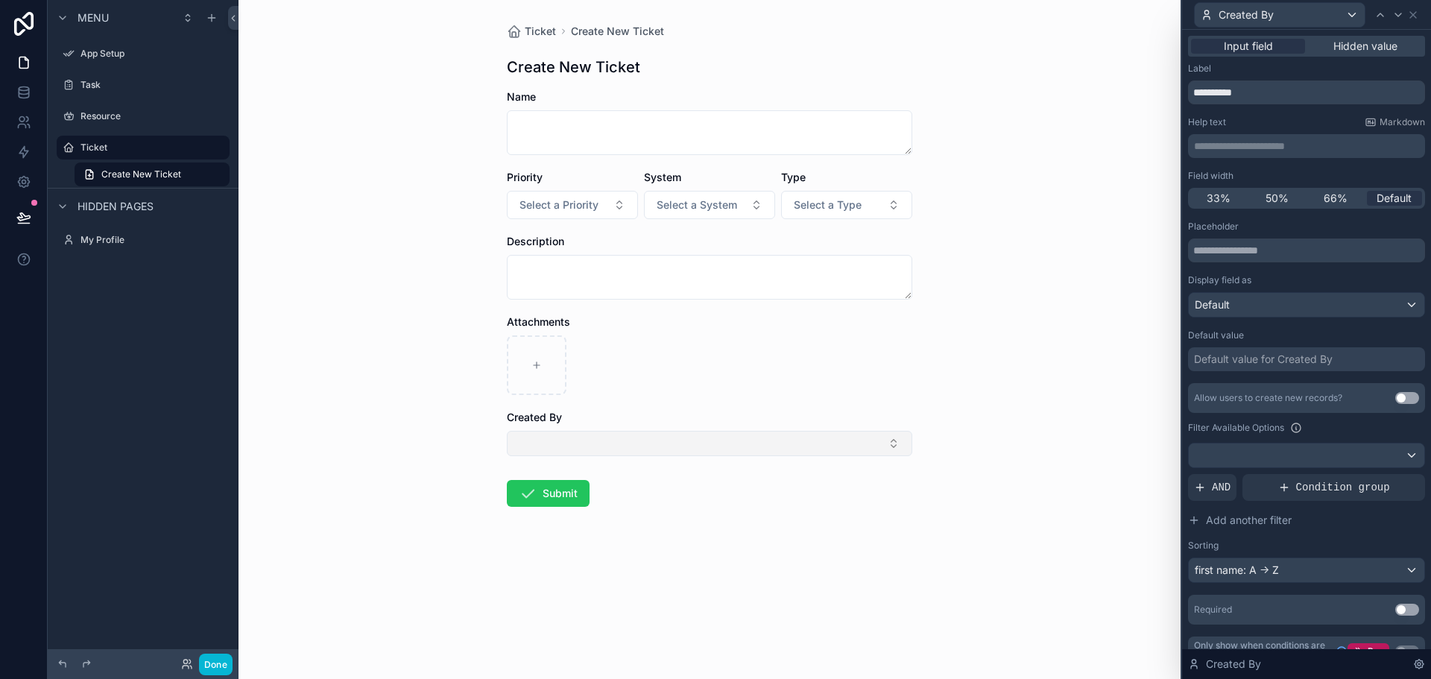
click at [711, 433] on button "Select Button" at bounding box center [710, 443] width 406 height 25
click at [945, 438] on div "Ticket Create New Ticket Create New Ticket Name Priority Select a Priority Syst…" at bounding box center [710, 339] width 942 height 679
click at [893, 435] on button "Select Button" at bounding box center [710, 443] width 406 height 25
click at [994, 447] on div "Ticket Create New Ticket Create New Ticket Name Priority Select a Priority Syst…" at bounding box center [710, 339] width 942 height 679
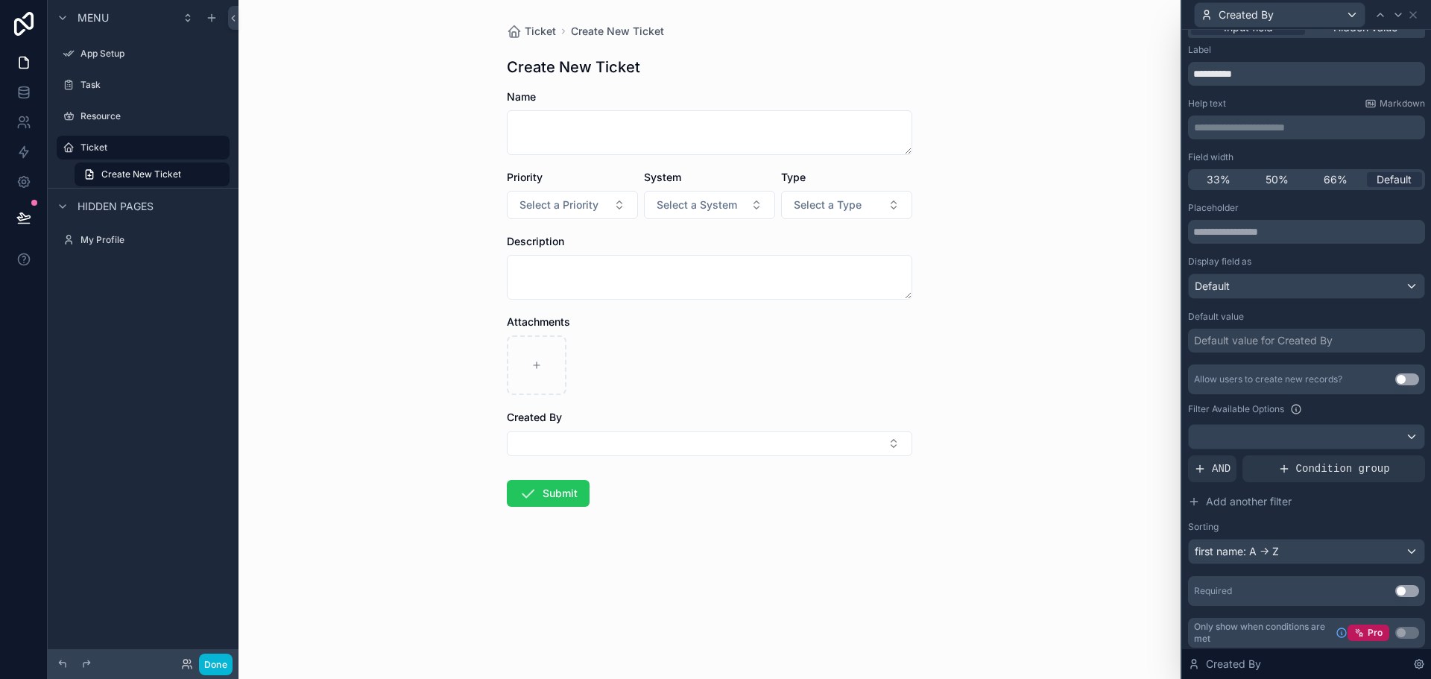
scroll to position [23, 0]
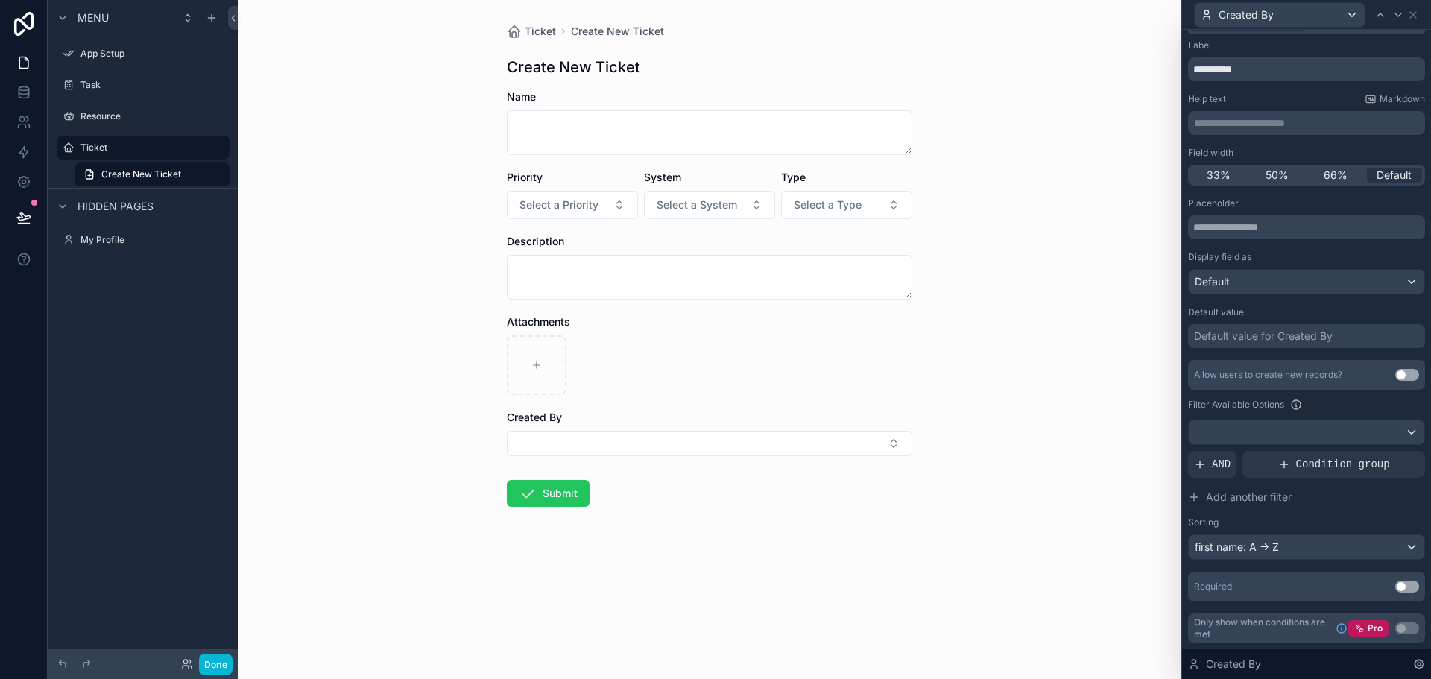
click at [1397, 584] on button "Use setting" at bounding box center [1407, 587] width 24 height 12
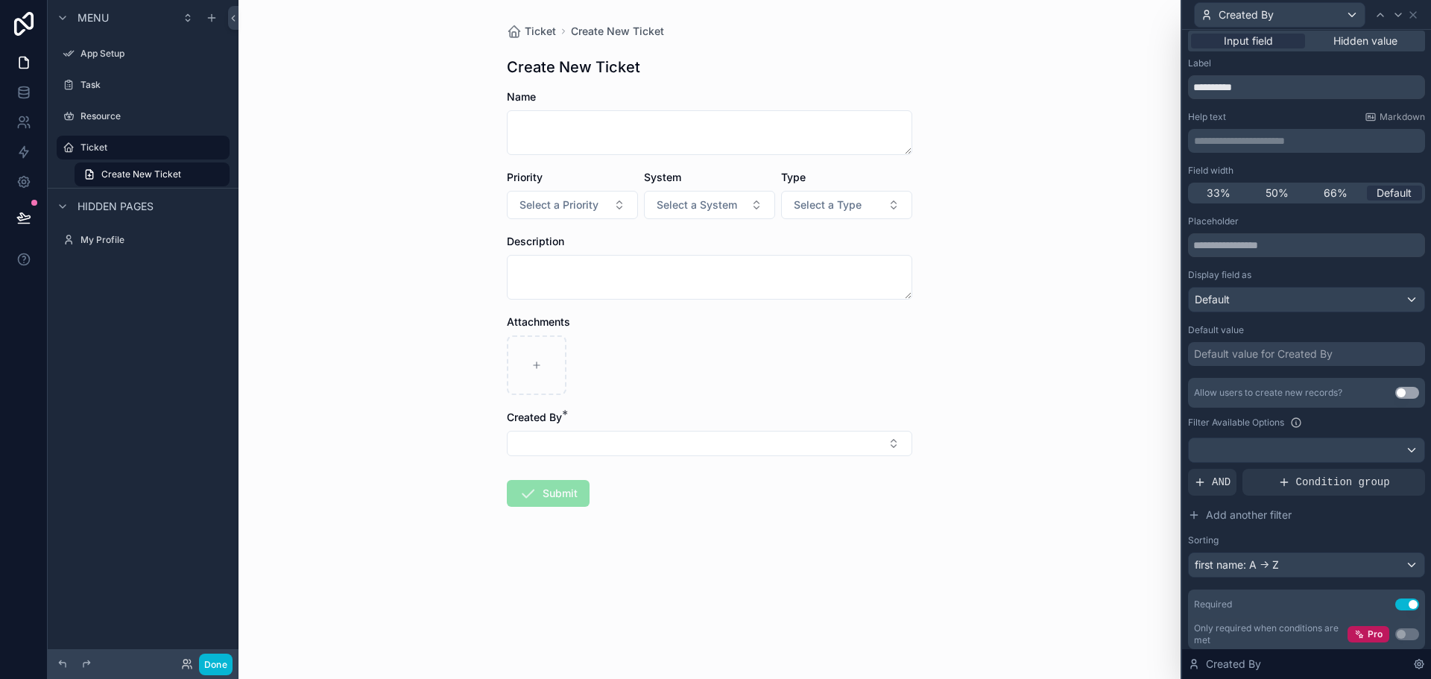
scroll to position [0, 0]
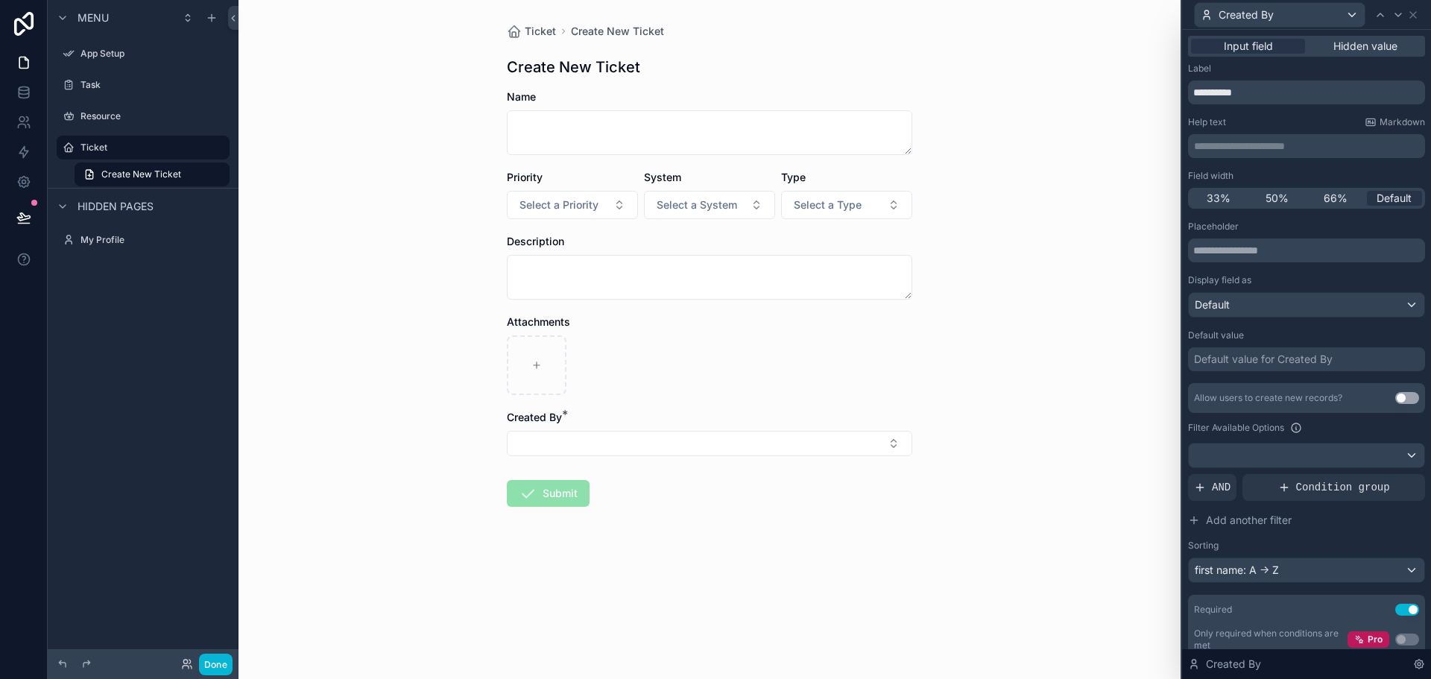
click at [622, 302] on form "Name Priority Select a Priority System Select a System Type Select a Type Descr…" at bounding box center [710, 345] width 406 height 513
click at [545, 320] on span "Attachments" at bounding box center [538, 321] width 63 height 13
click at [566, 234] on div "Description" at bounding box center [710, 241] width 406 height 15
click at [563, 238] on span "Description" at bounding box center [535, 241] width 57 height 13
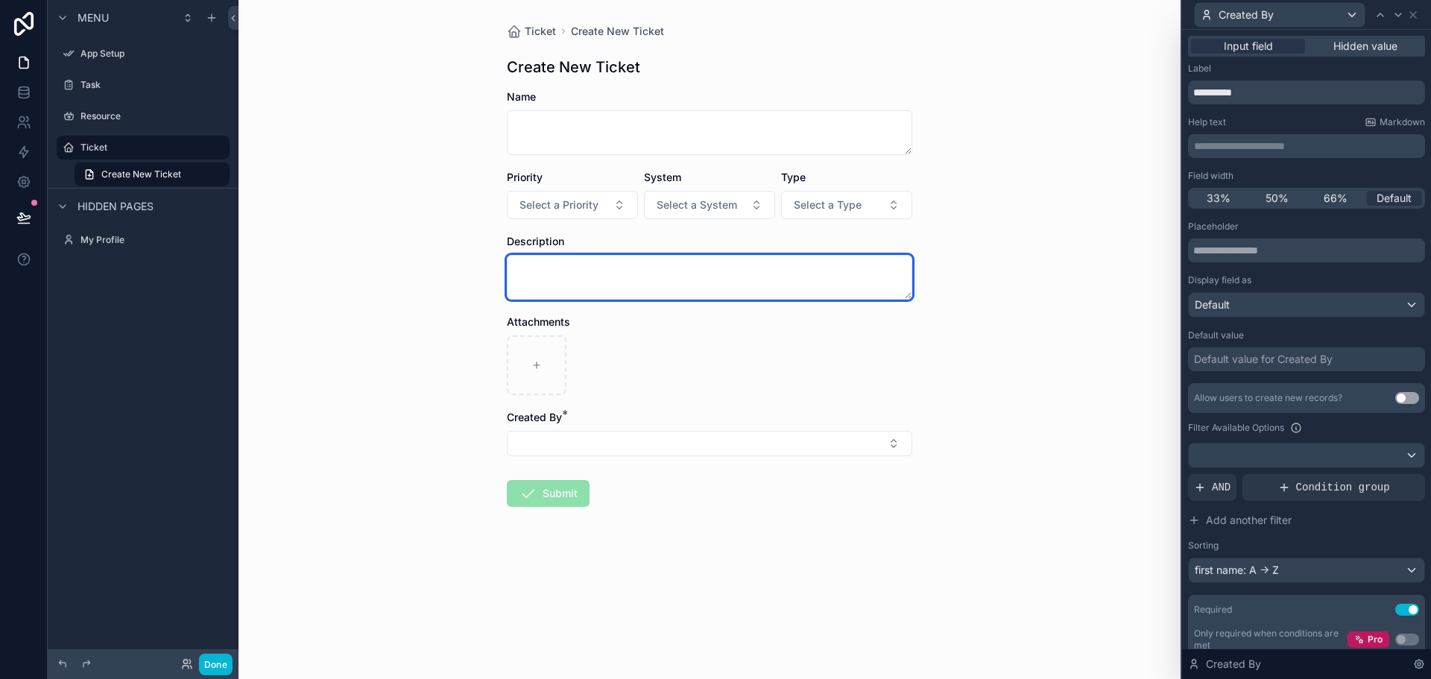
click at [564, 268] on textarea "scrollable content" at bounding box center [710, 277] width 406 height 45
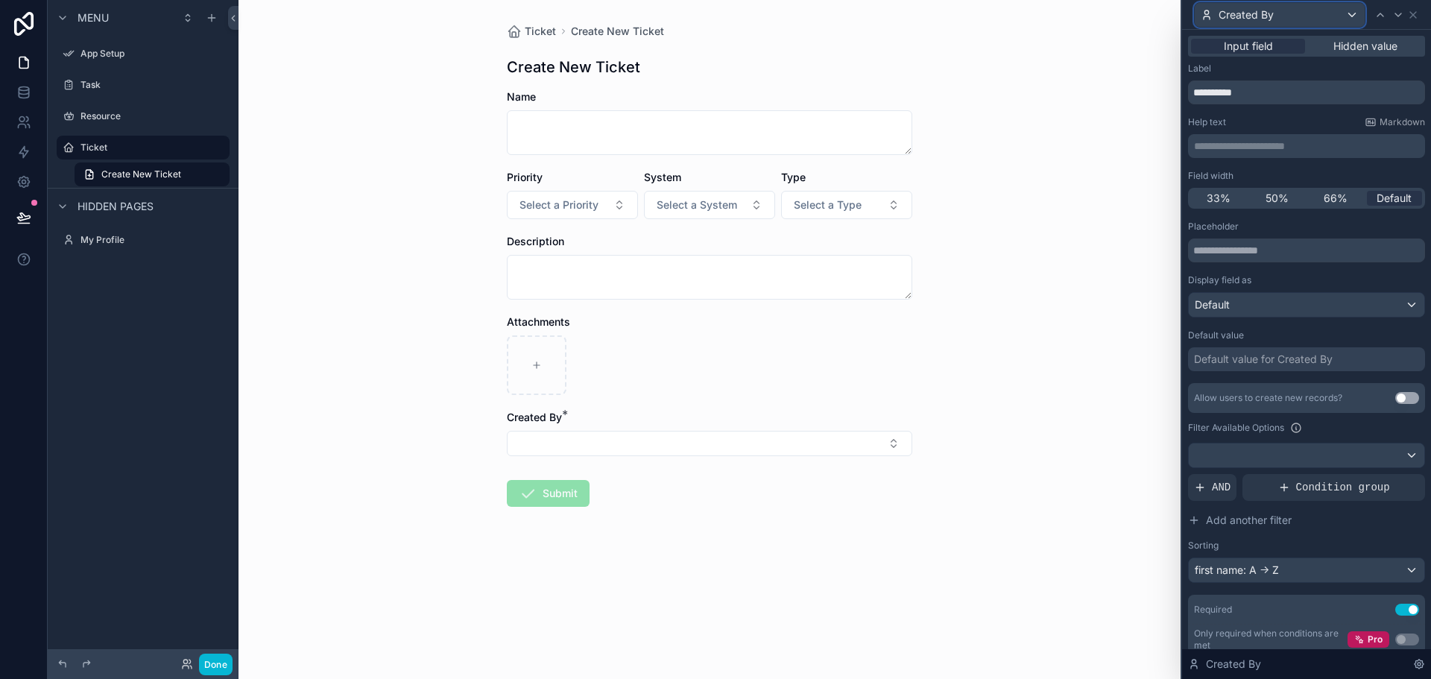
click at [1353, 18] on div "Created By" at bounding box center [1280, 15] width 170 height 24
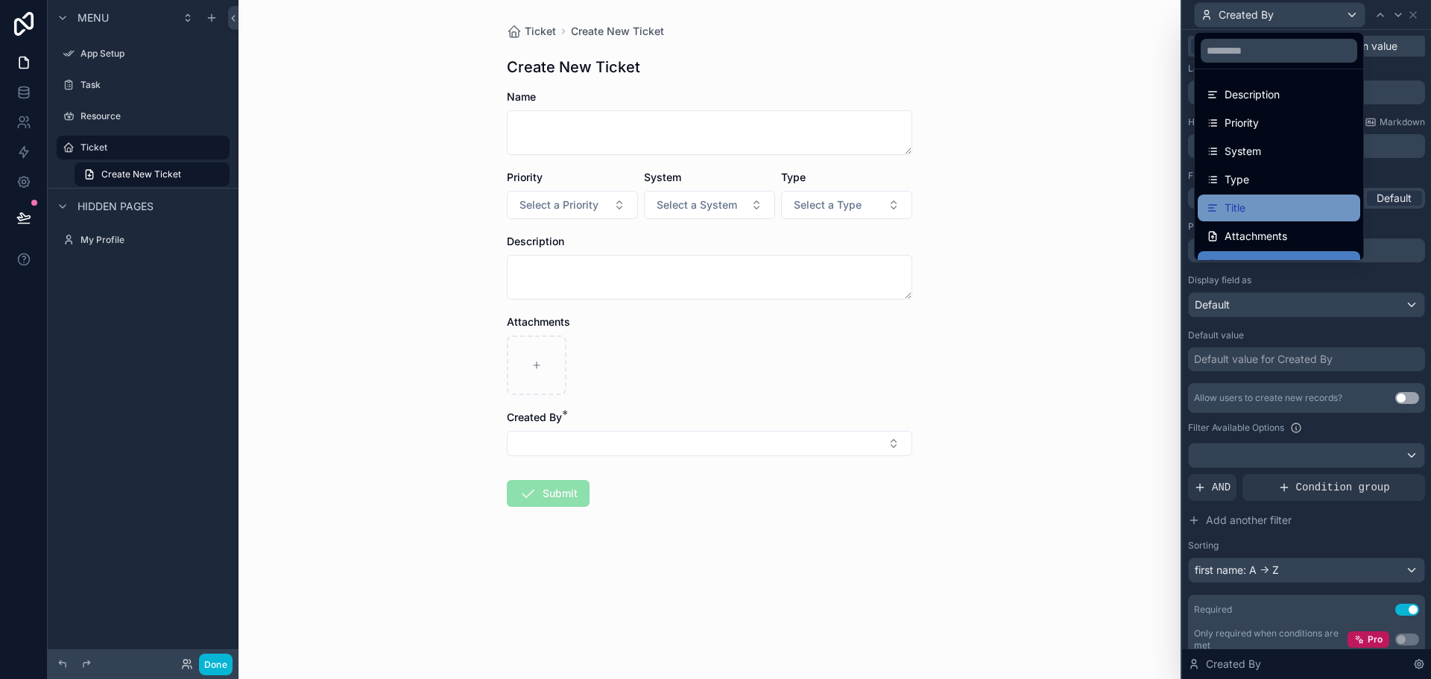
click at [1231, 205] on span "Title" at bounding box center [1235, 208] width 21 height 18
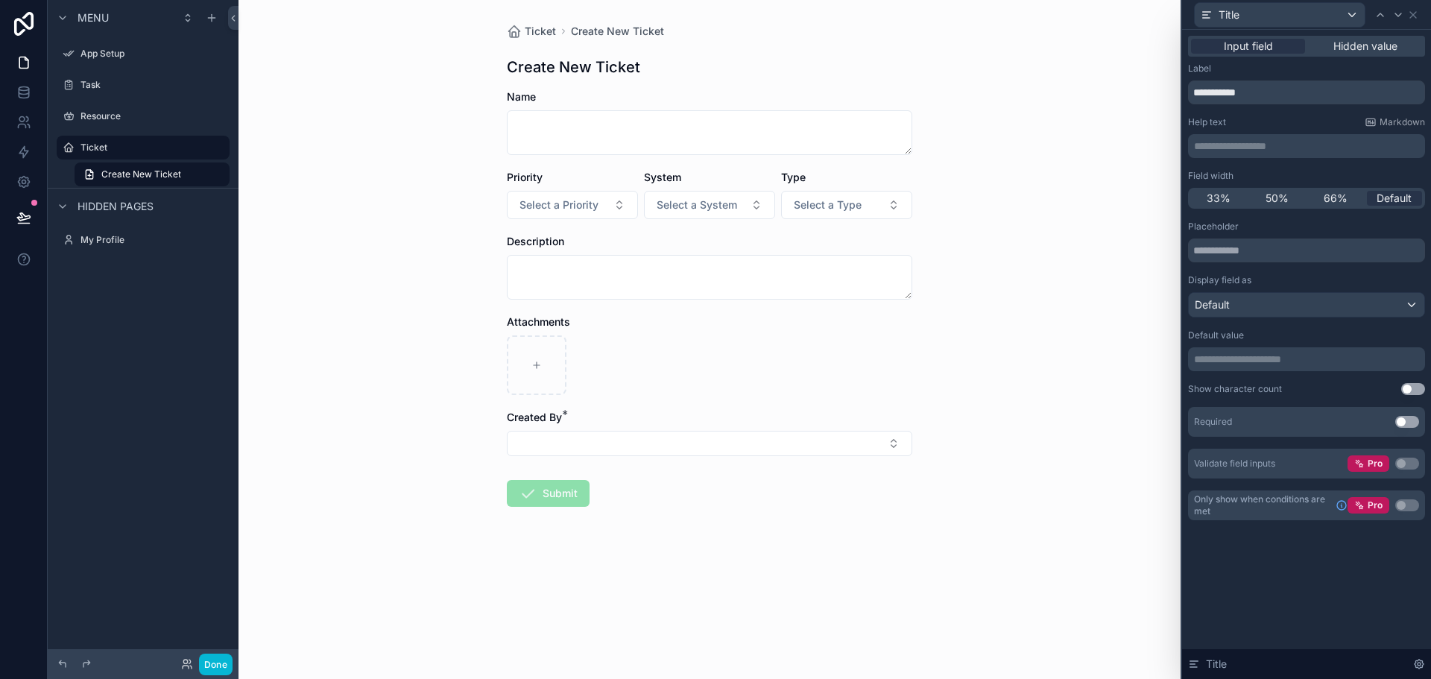
drag, startPoint x: 1408, startPoint y: 423, endPoint x: 1407, endPoint y: 432, distance: 9.0
click at [1408, 423] on button "Use setting" at bounding box center [1407, 422] width 24 height 12
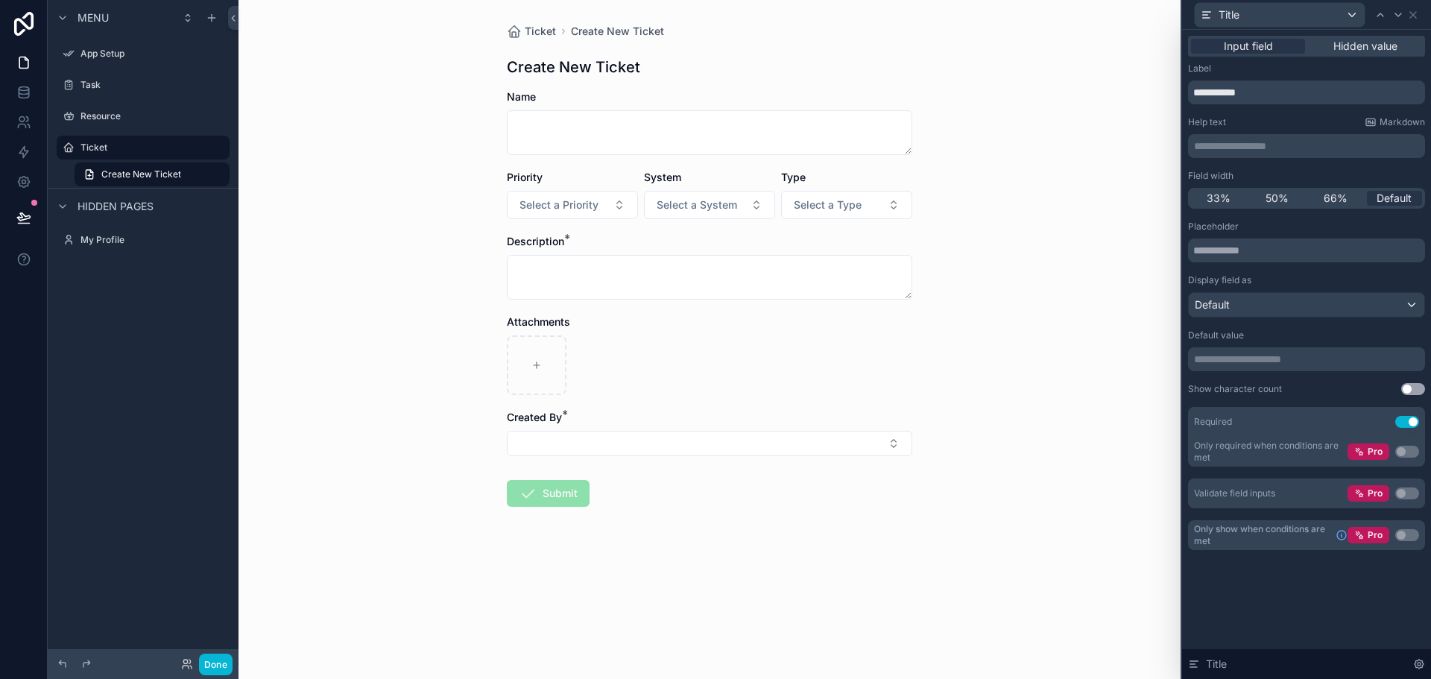
click at [1400, 417] on button "Use setting" at bounding box center [1407, 422] width 24 height 12
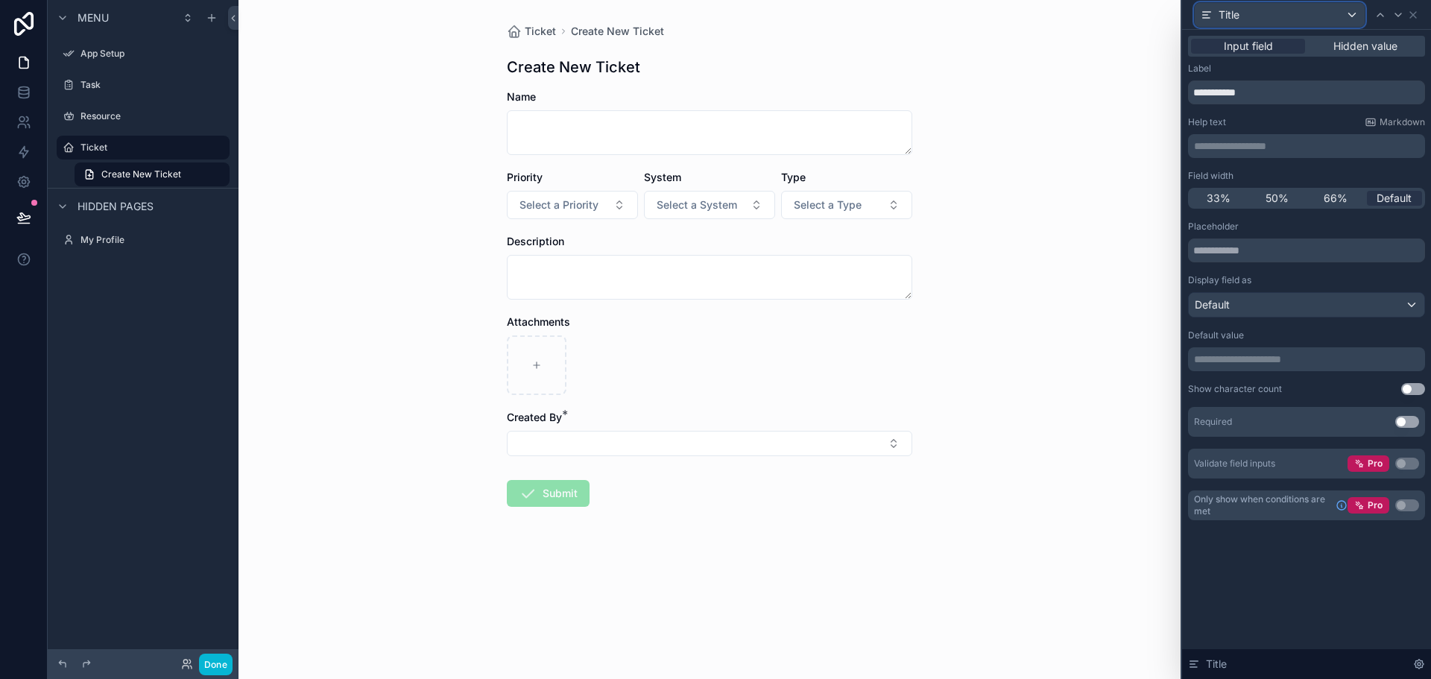
click at [1271, 9] on div "Title" at bounding box center [1280, 15] width 170 height 24
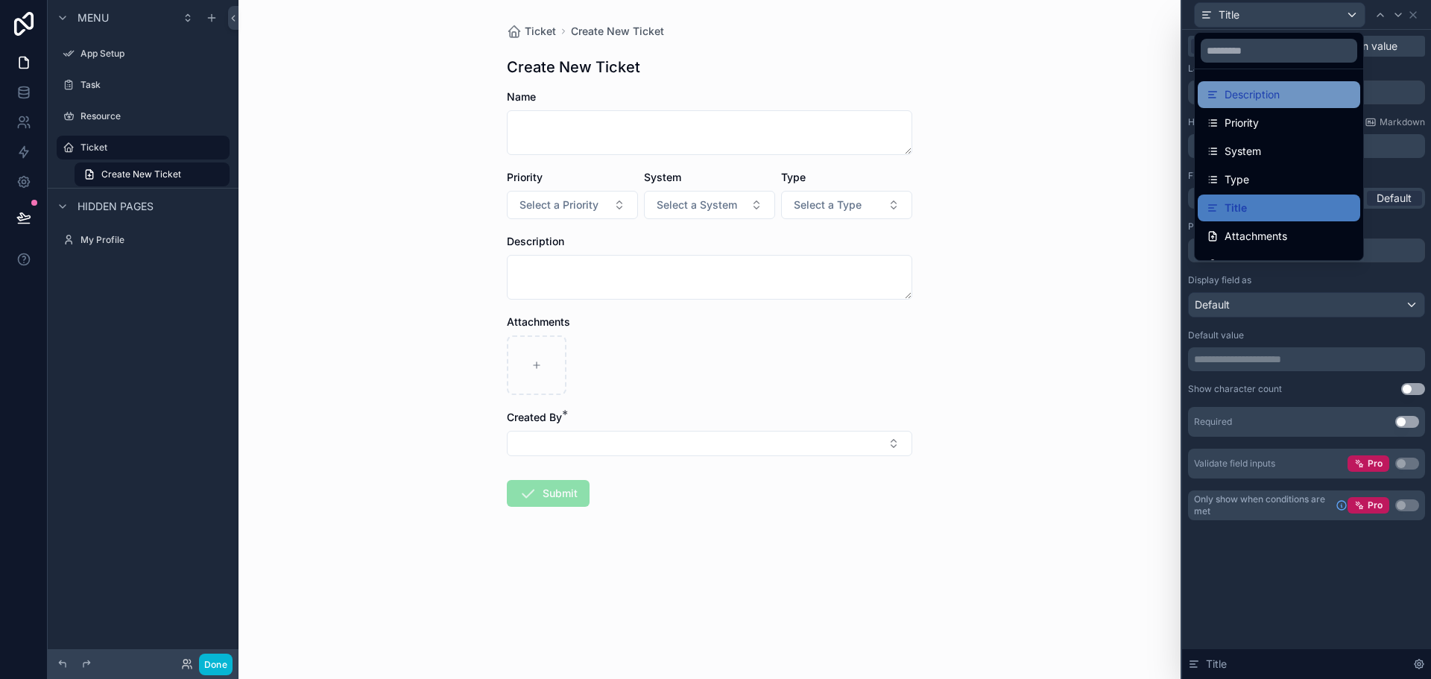
click at [1270, 98] on span "Description" at bounding box center [1252, 95] width 55 height 18
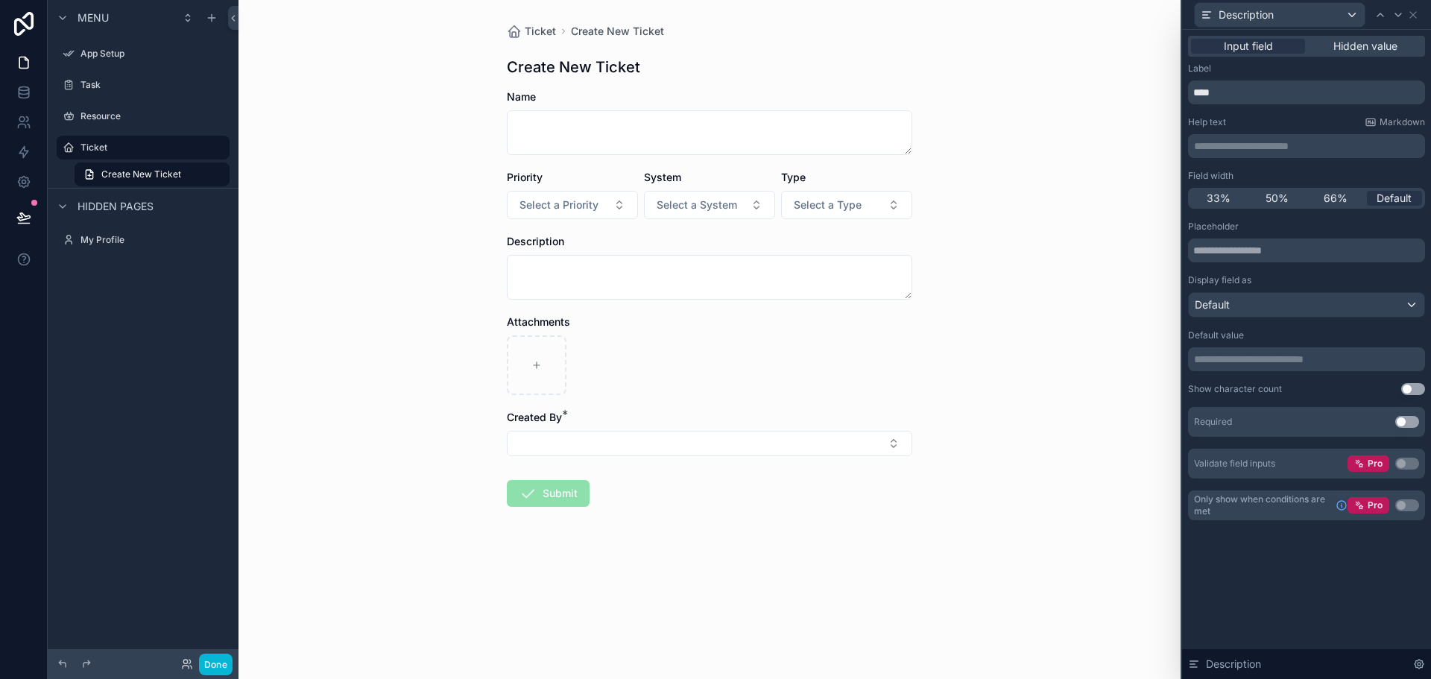
click at [1398, 426] on button "Use setting" at bounding box center [1407, 422] width 24 height 12
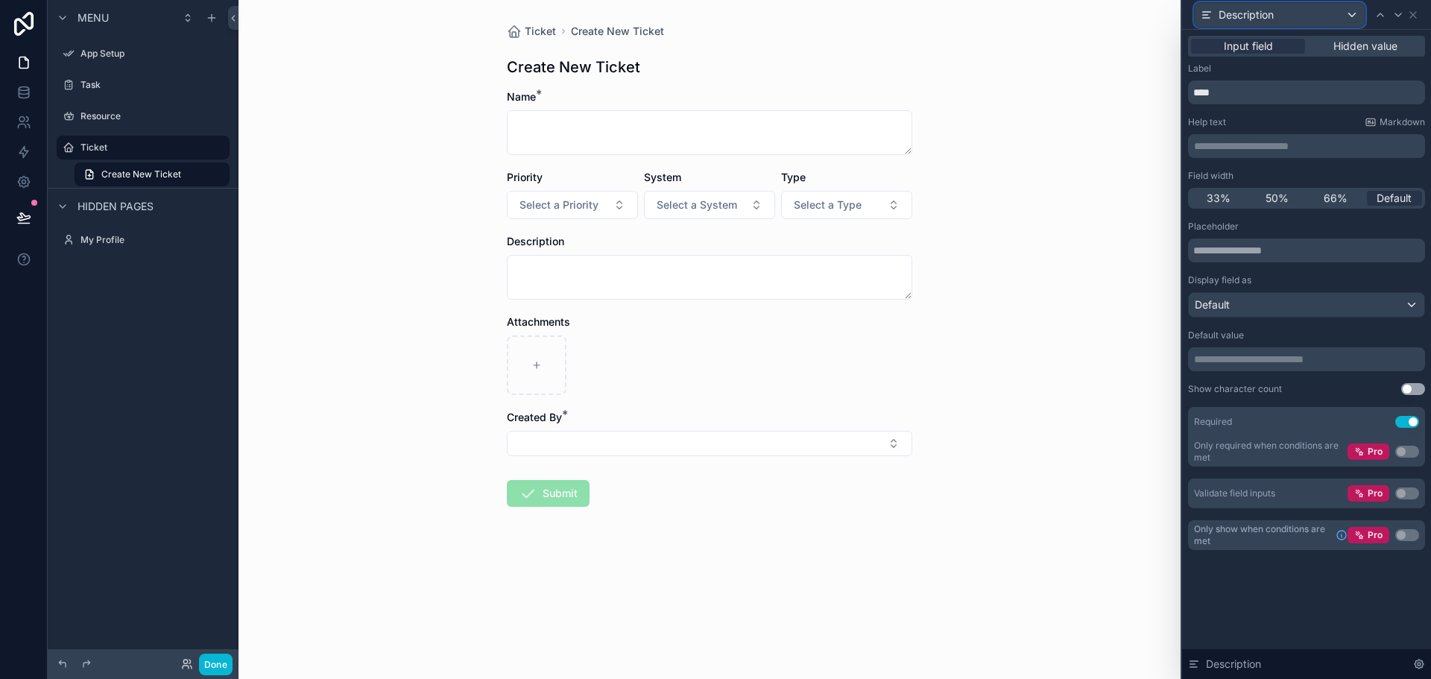
click at [1282, 19] on div "Description" at bounding box center [1280, 15] width 170 height 24
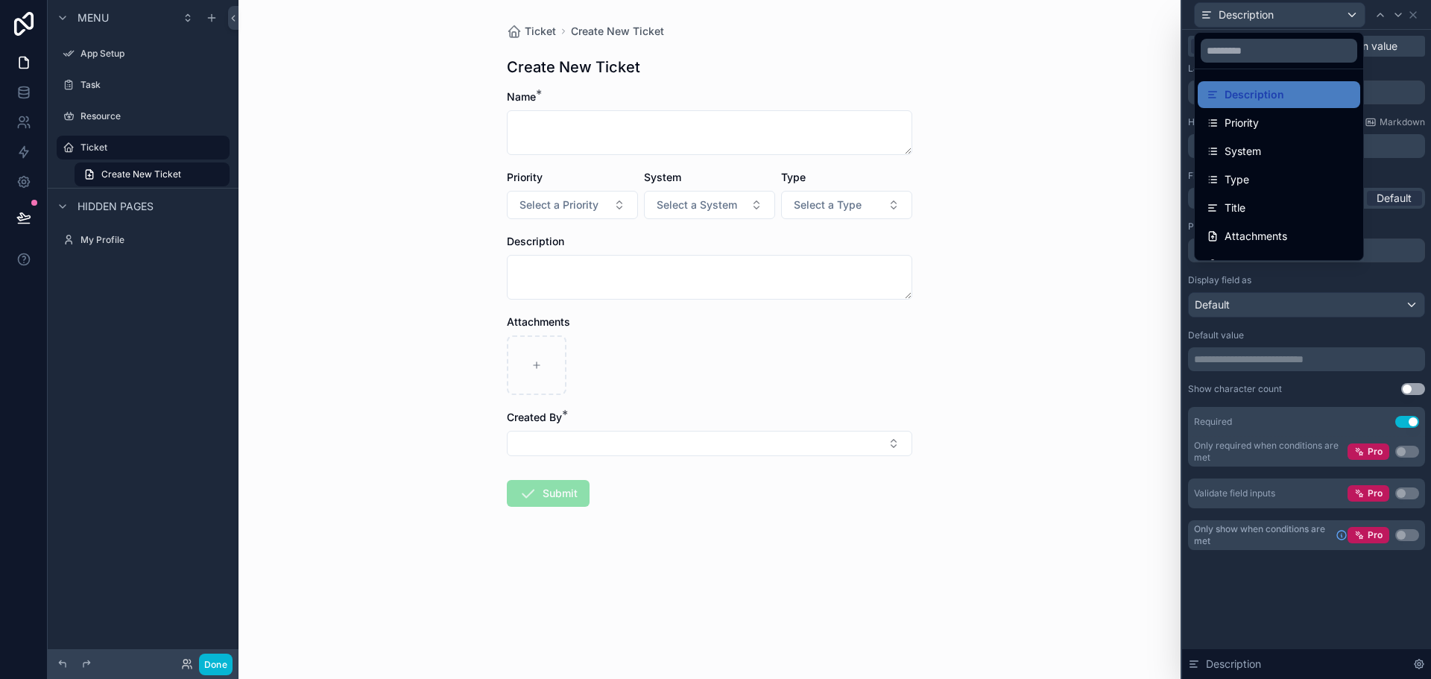
click at [1072, 482] on div "Ticket Create New Ticket Create New Ticket Name * Priority Select a Priority Sy…" at bounding box center [710, 339] width 942 height 679
click at [1300, 602] on div at bounding box center [1306, 339] width 249 height 679
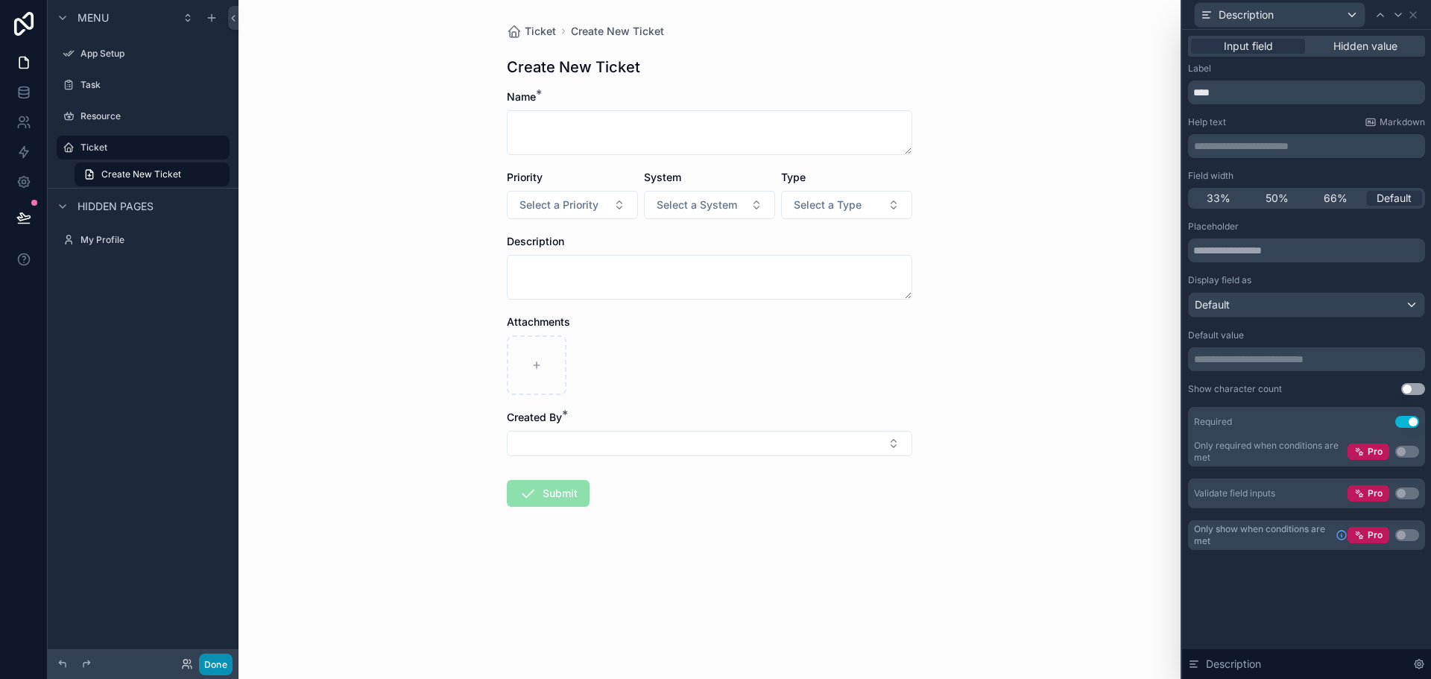
click at [208, 671] on button "Done" at bounding box center [216, 665] width 34 height 22
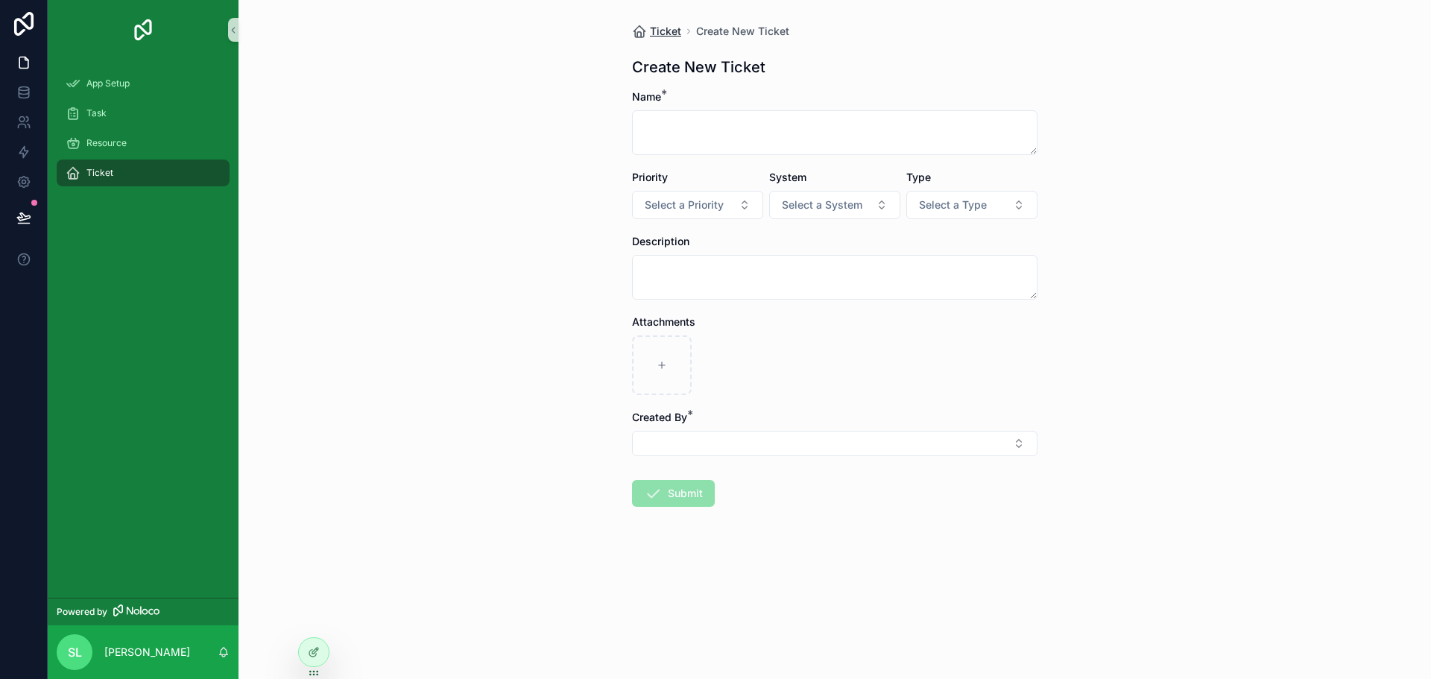
click at [659, 31] on span "Ticket" at bounding box center [665, 31] width 31 height 15
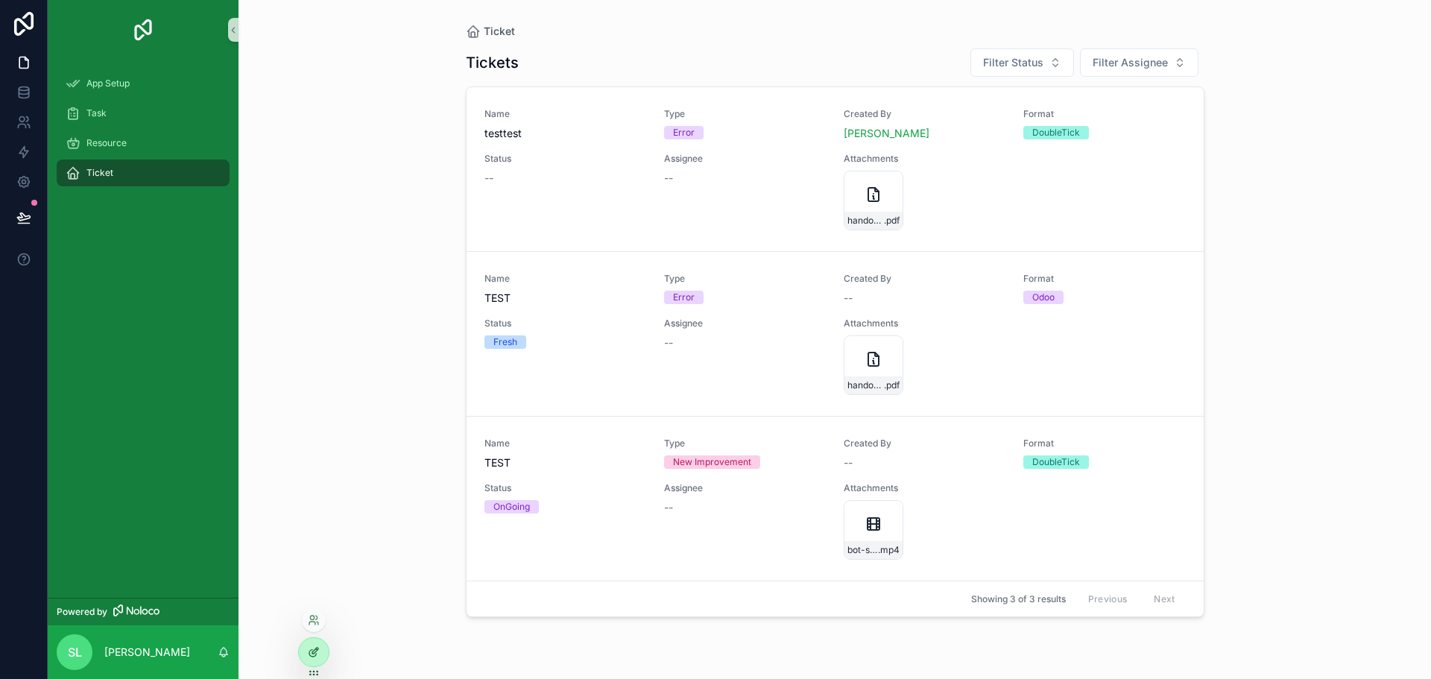
click at [311, 655] on icon at bounding box center [314, 652] width 12 height 12
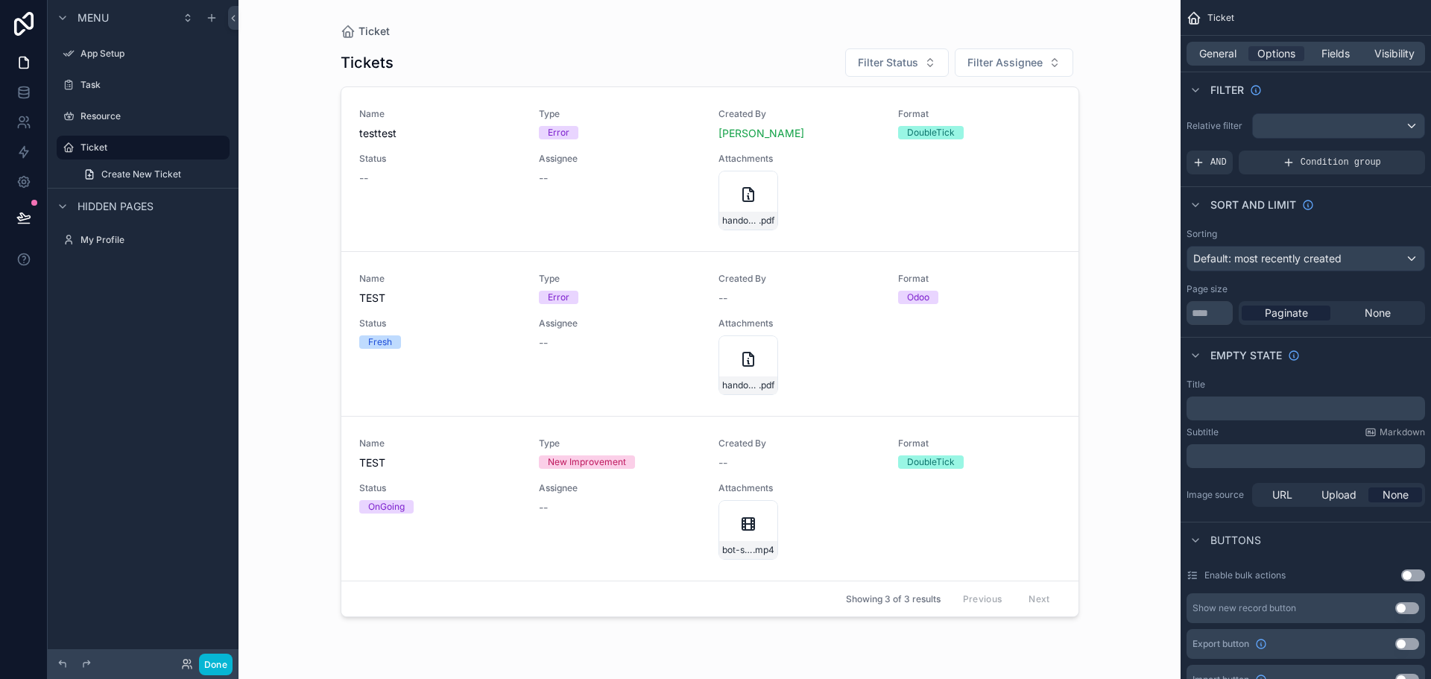
click at [1117, 585] on div "Ticket Tickets Filter Status Filter Assignee Name testtest Type Error Created B…" at bounding box center [710, 339] width 942 height 679
click at [1096, 597] on div "Ticket Tickets Filter Status Filter Assignee Name testtest Type Error Created B…" at bounding box center [710, 339] width 942 height 679
click at [1330, 46] on div "General Options Fields Visibility" at bounding box center [1306, 54] width 239 height 24
click at [1331, 46] on span "Fields" at bounding box center [1336, 53] width 28 height 15
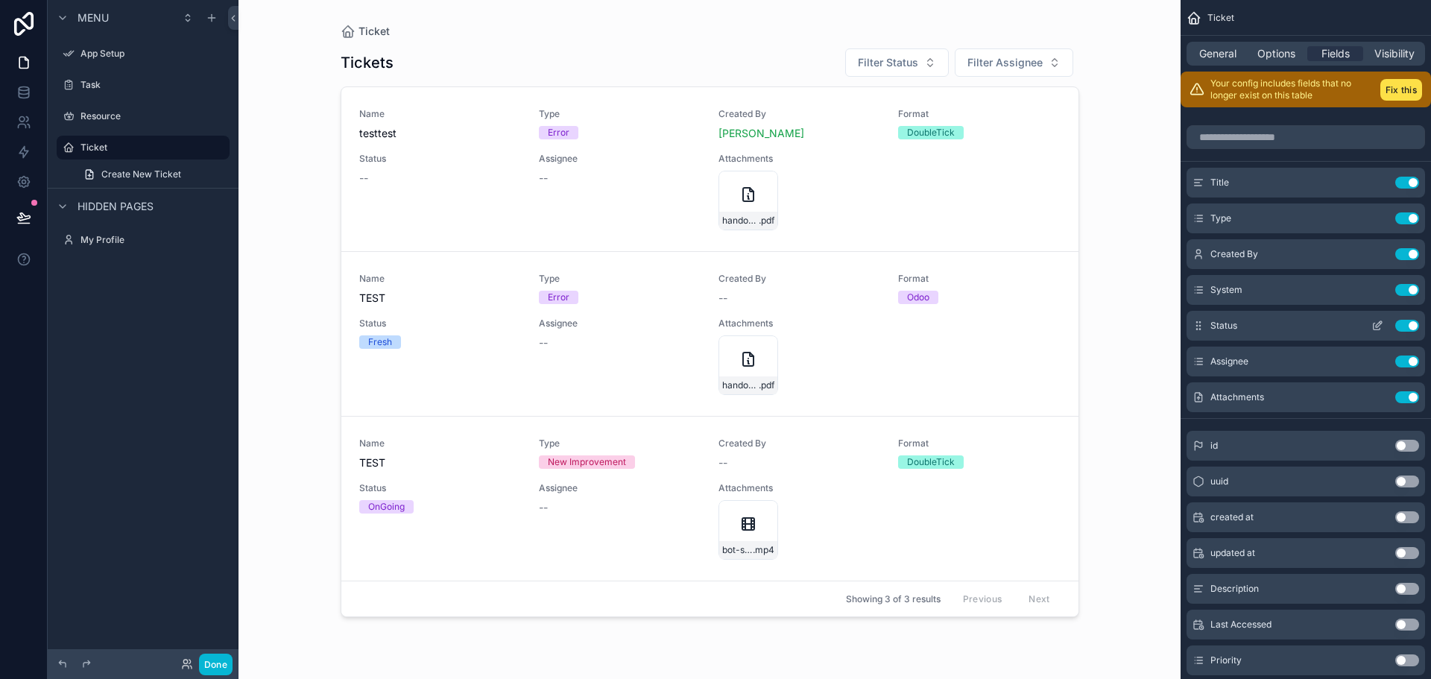
click at [1377, 329] on icon "scrollable content" at bounding box center [1378, 326] width 12 height 12
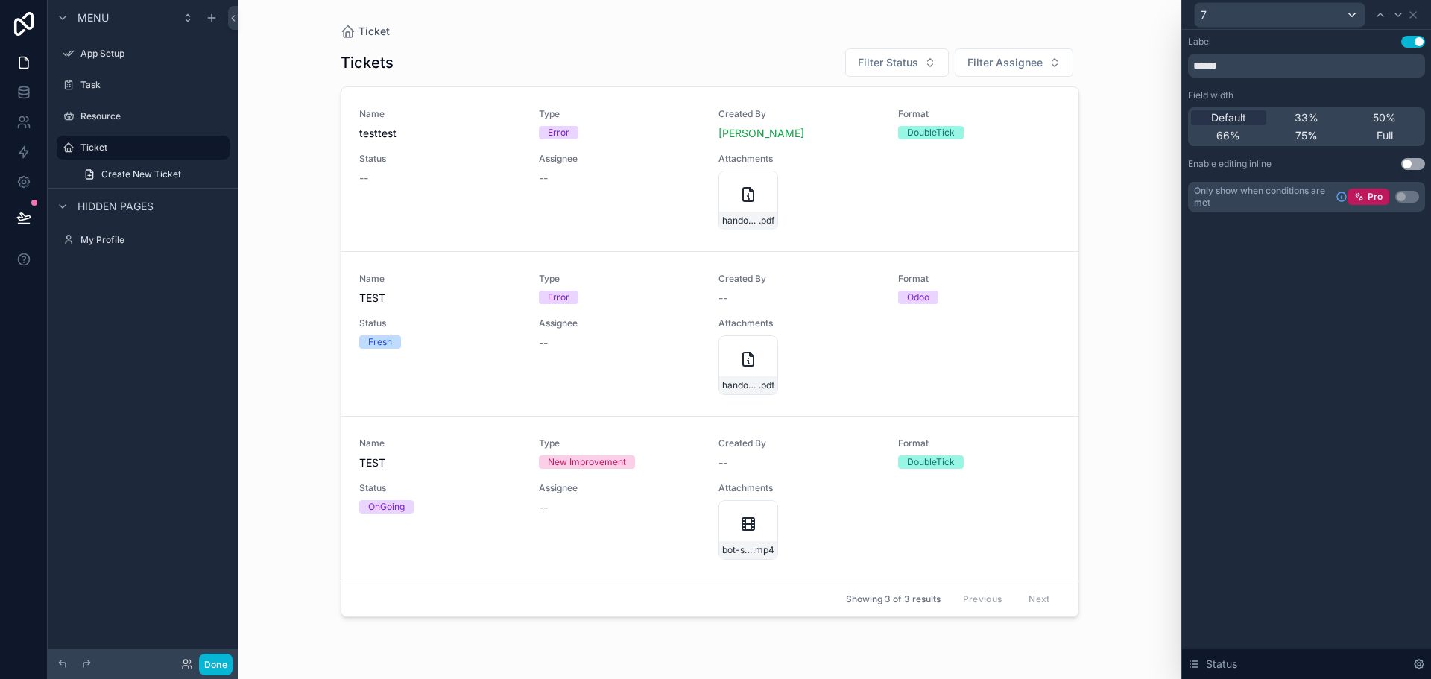
click at [1416, 167] on button "Use setting" at bounding box center [1413, 164] width 24 height 12
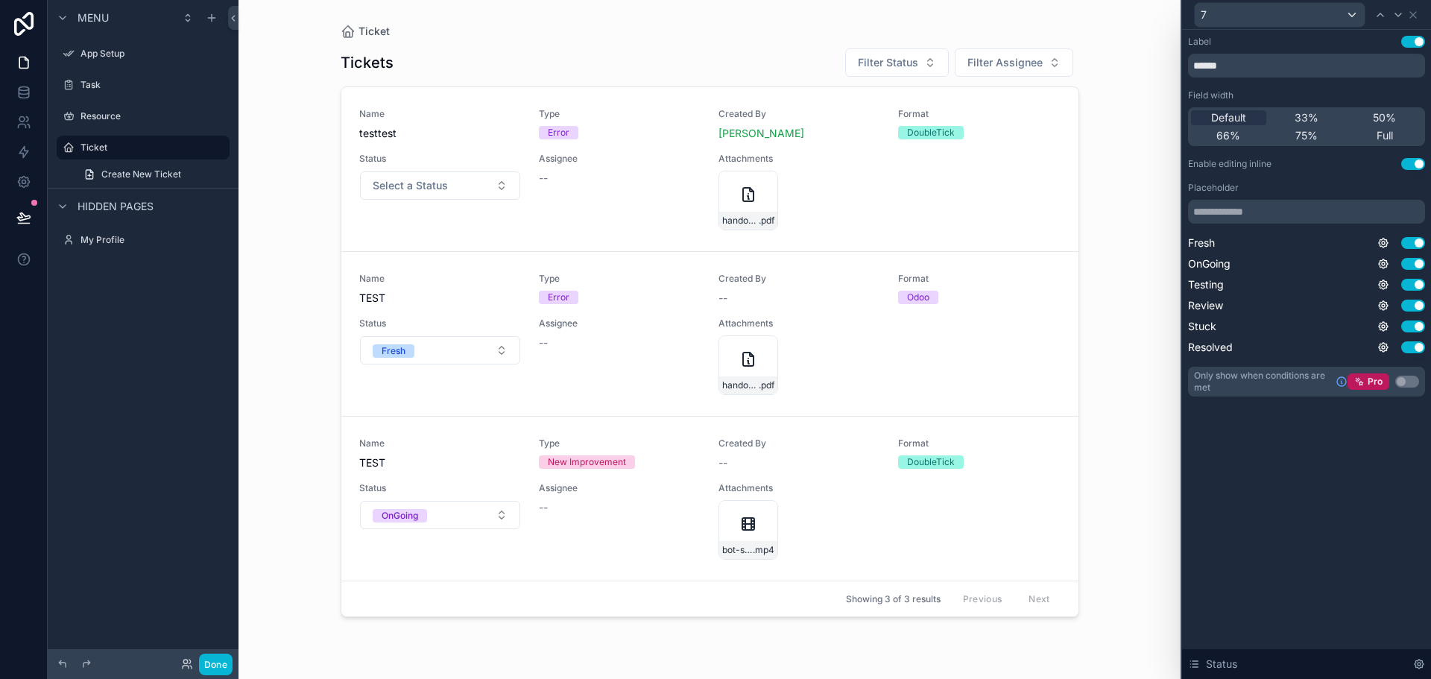
click at [1403, 165] on button "Use setting" at bounding box center [1413, 164] width 24 height 12
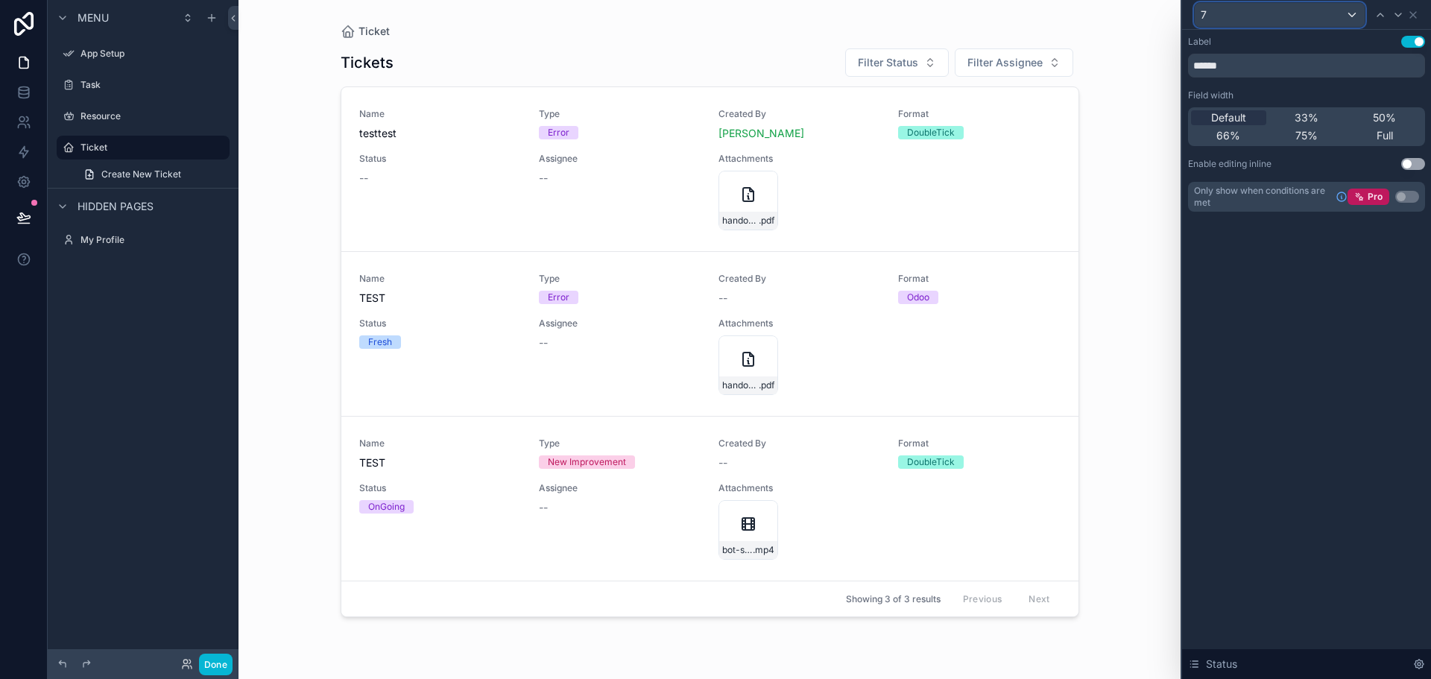
click at [1236, 19] on div "7" at bounding box center [1280, 15] width 170 height 24
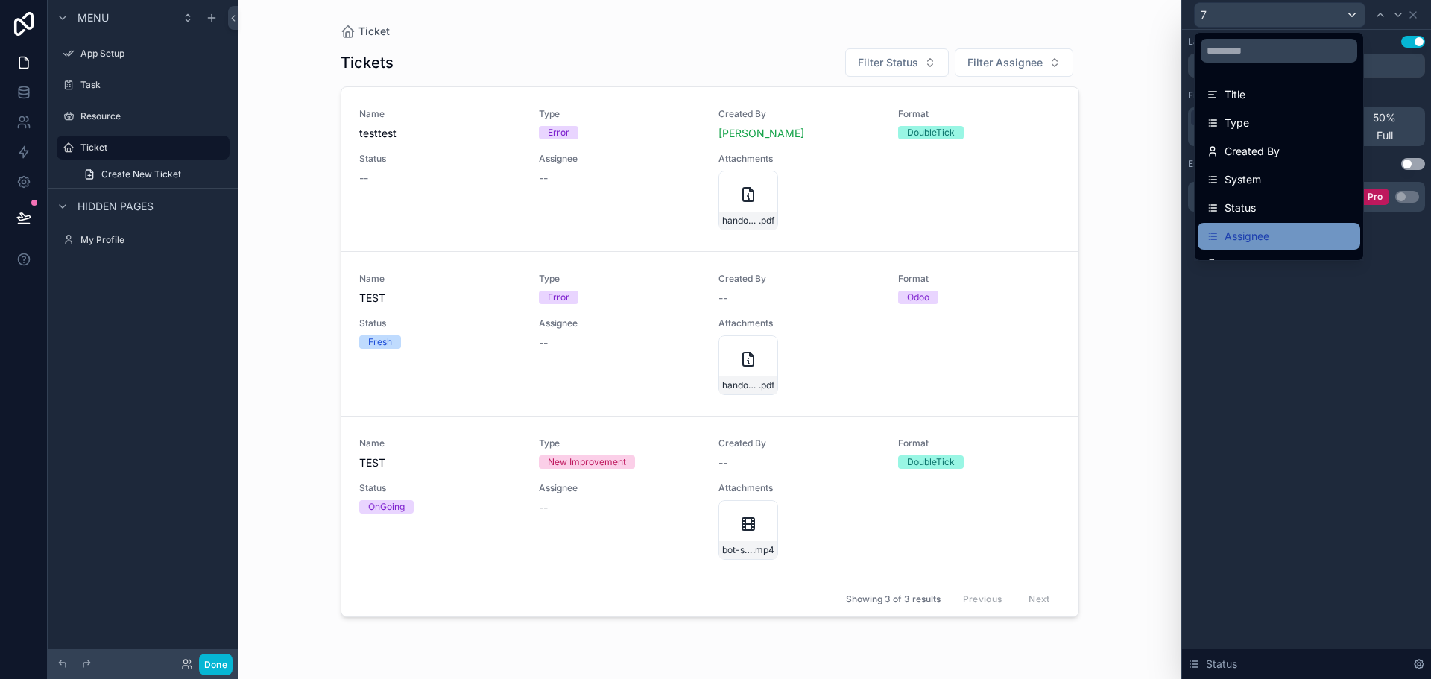
click at [1256, 239] on span "Assignee" at bounding box center [1247, 236] width 45 height 18
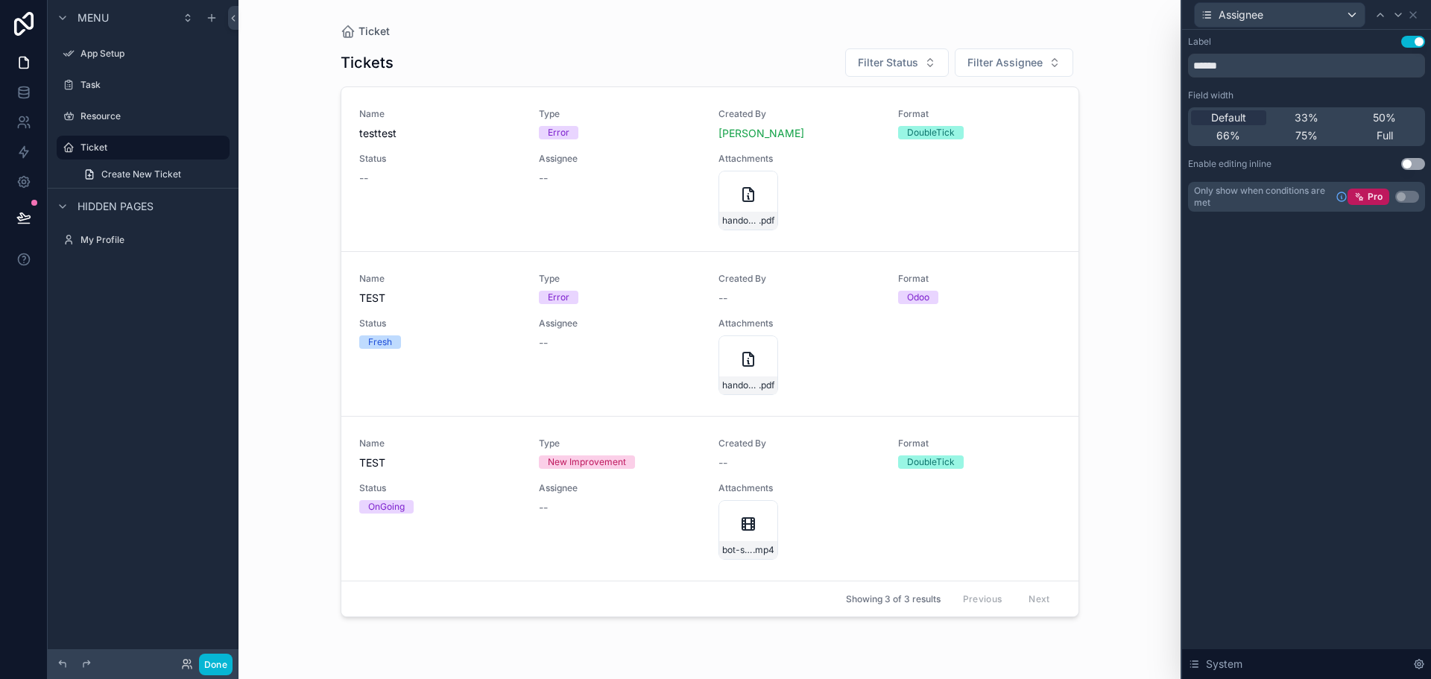
click at [1415, 161] on button "Use setting" at bounding box center [1413, 164] width 24 height 12
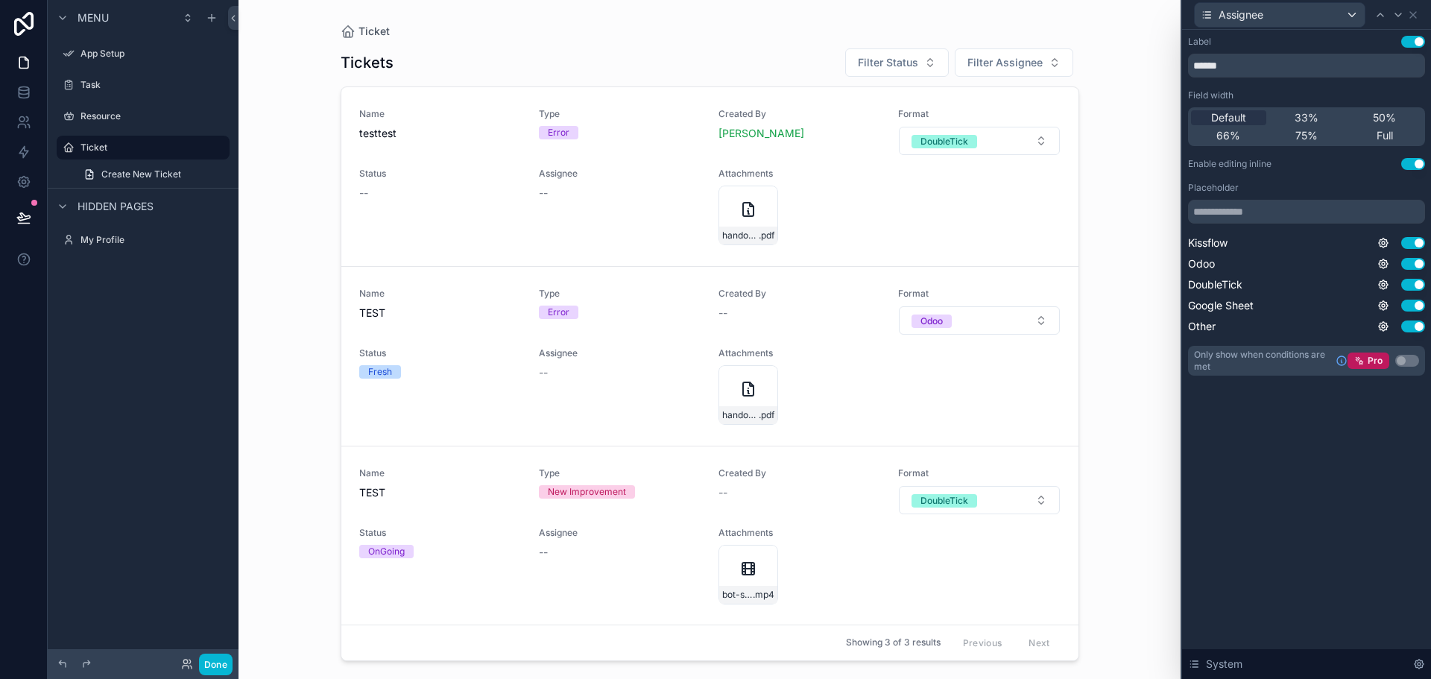
click at [1416, 152] on div "Label Use setting ****** Field width Default 33% 50% 66% 75% Full Enable editin…" at bounding box center [1306, 206] width 237 height 340
click at [1407, 167] on button "Use setting" at bounding box center [1413, 164] width 24 height 12
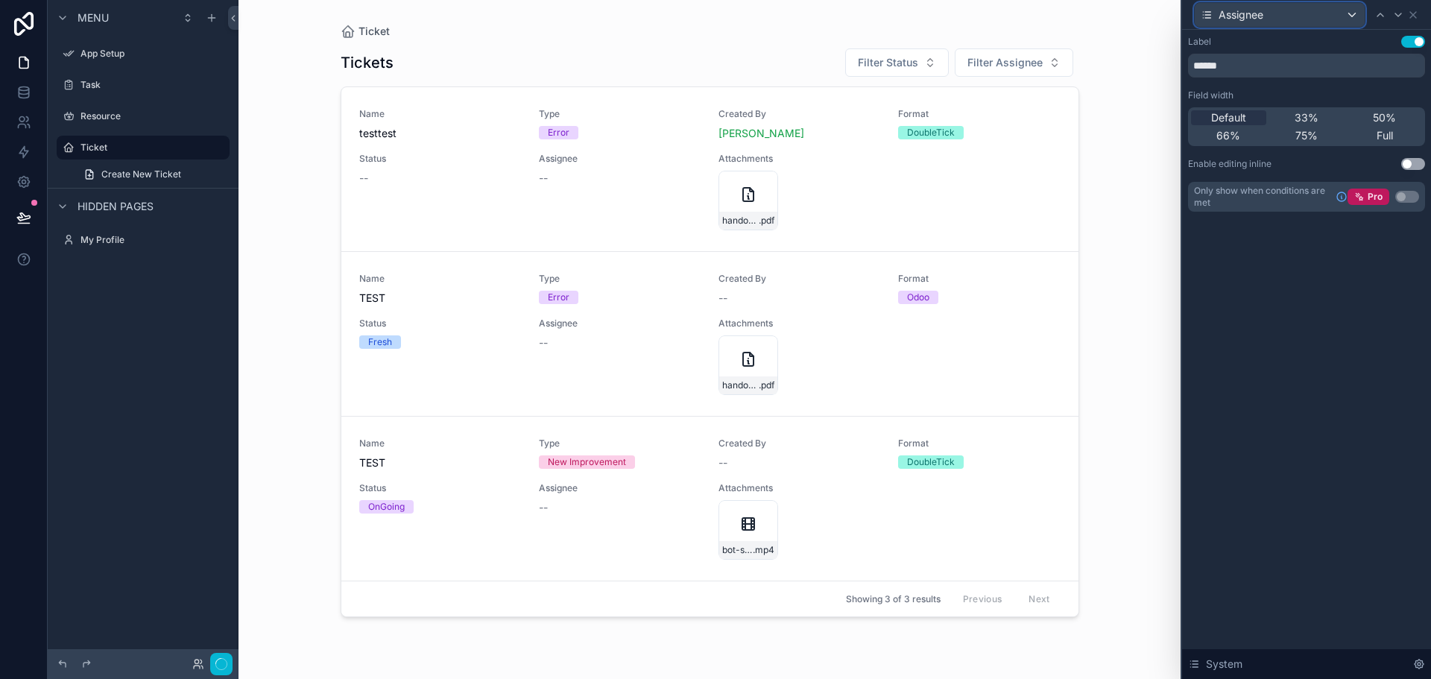
click at [1299, 13] on div "Assignee" at bounding box center [1280, 15] width 170 height 24
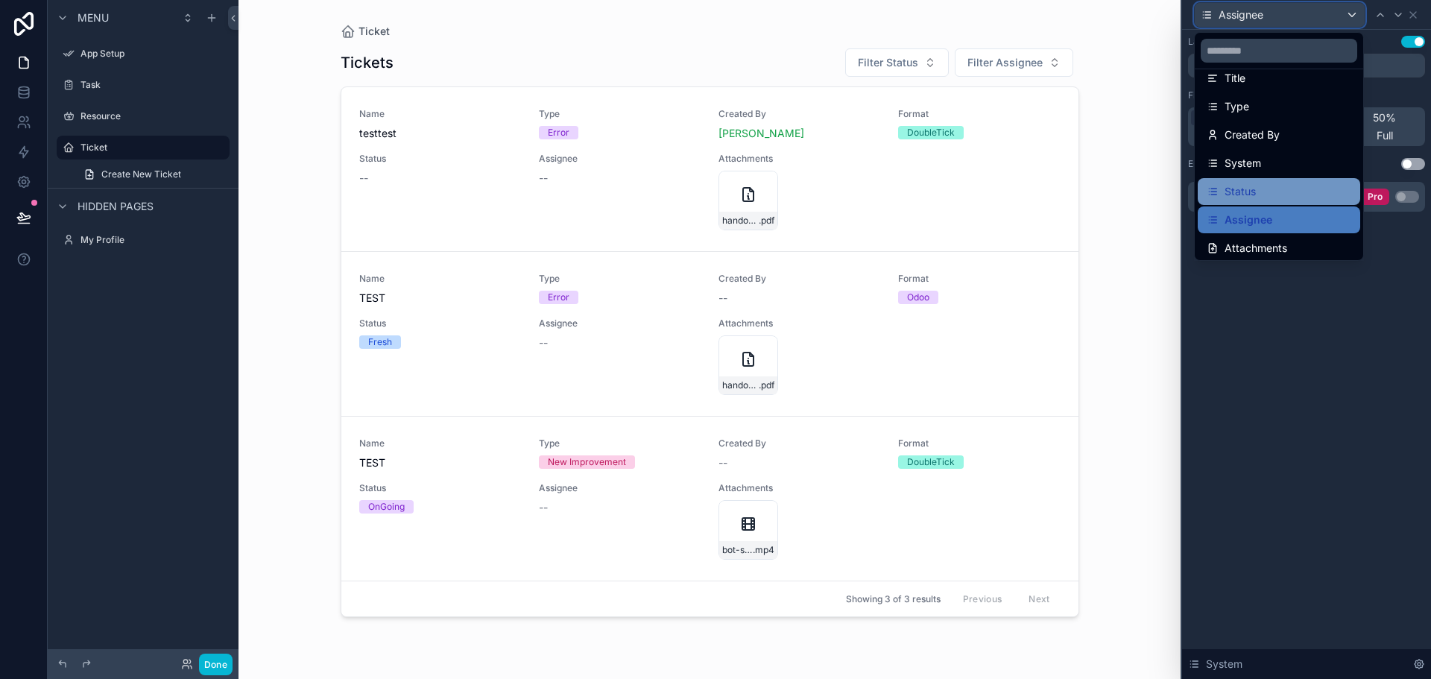
scroll to position [21, 0]
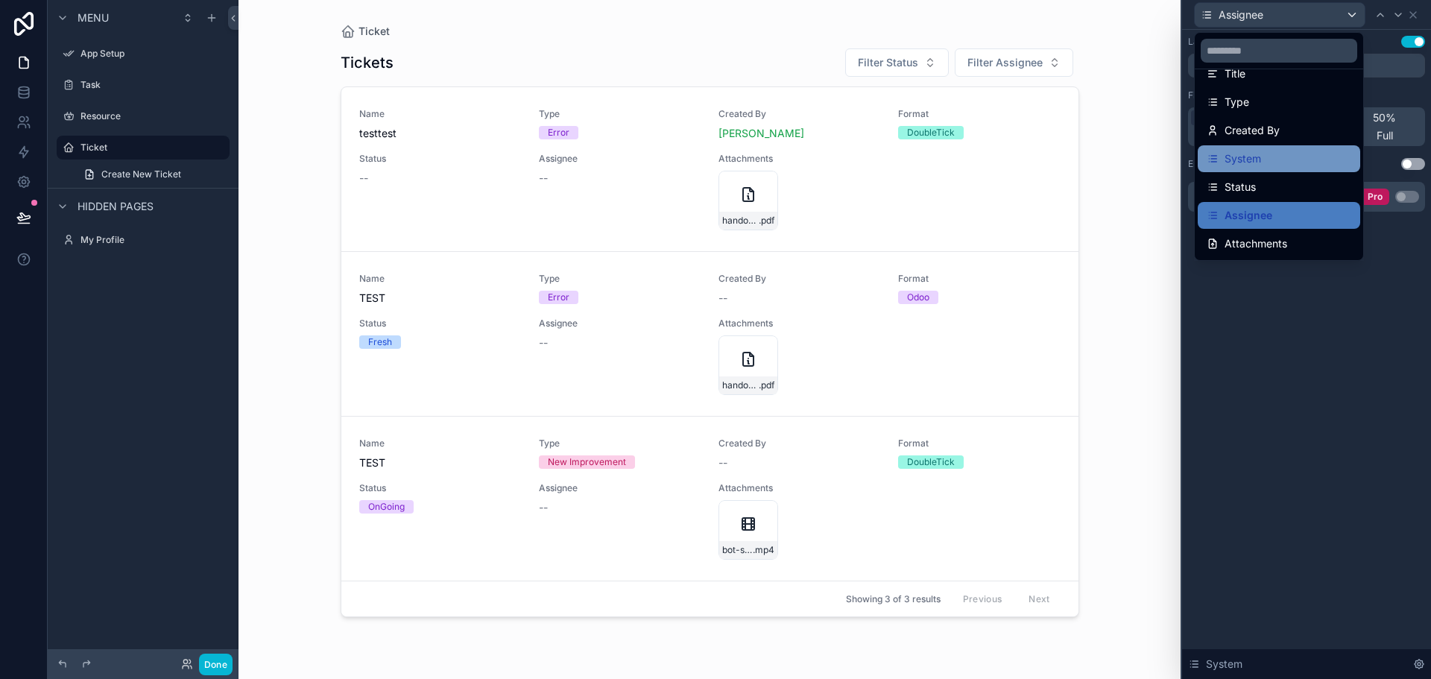
click at [1271, 166] on div "System" at bounding box center [1279, 159] width 145 height 18
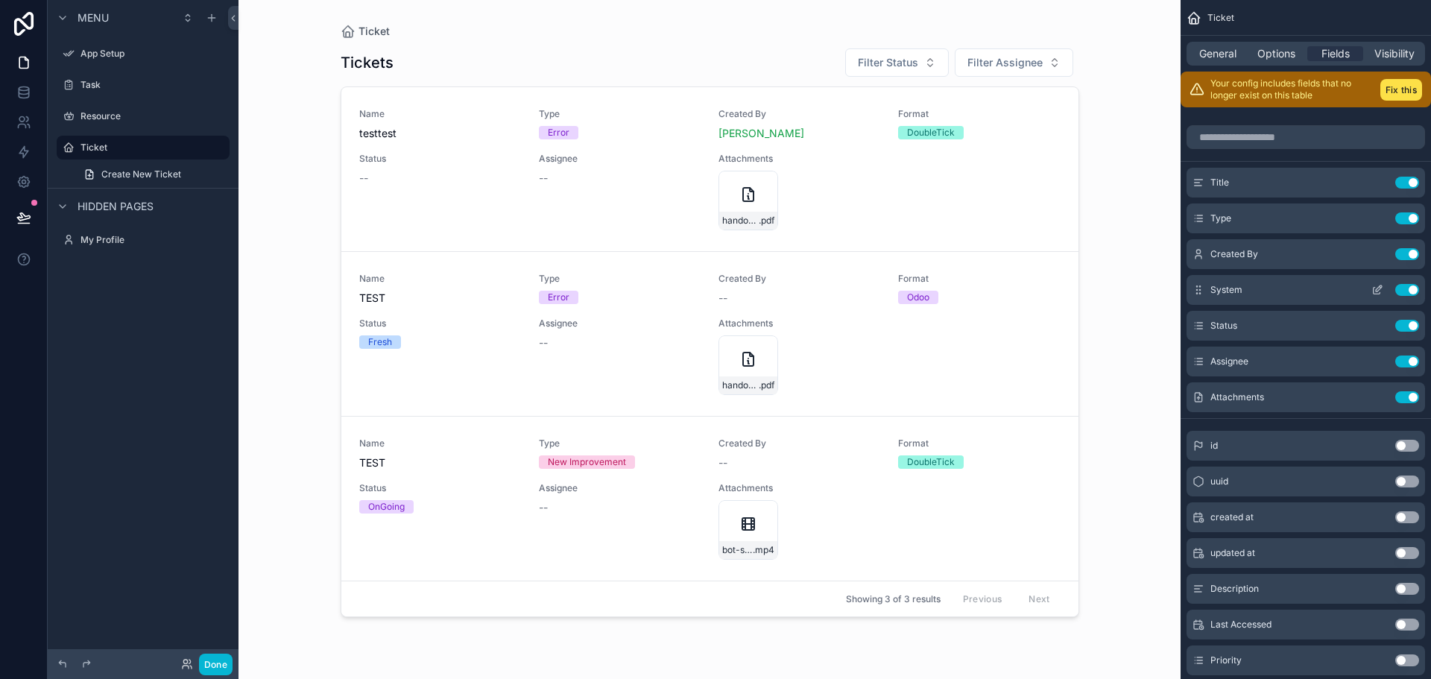
click at [1375, 288] on icon "scrollable content" at bounding box center [1378, 290] width 12 height 12
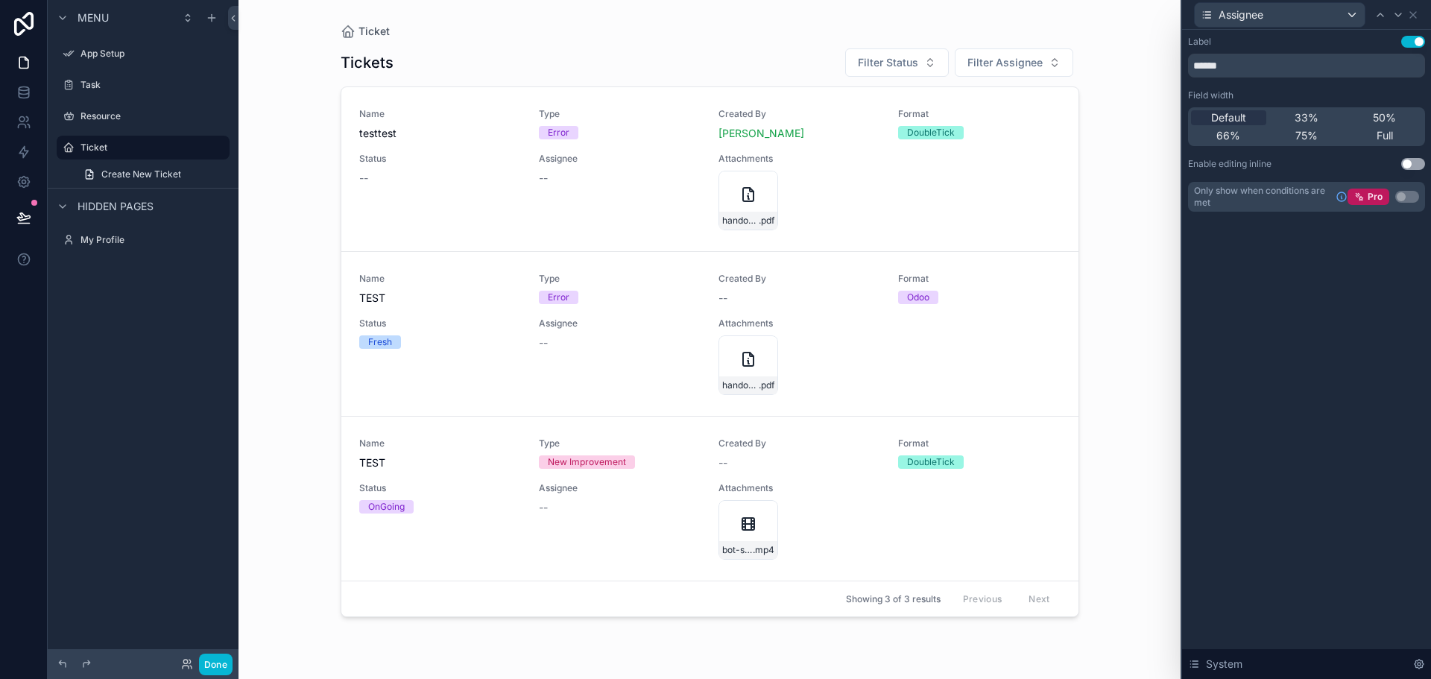
click at [1409, 154] on div "Label Use setting ****** Field width Default 33% 50% 66% 75% Full Enable editin…" at bounding box center [1306, 124] width 237 height 176
click at [1414, 157] on div "Label Use setting ****** Field width Default 33% 50% 66% 75% Full Enable editin…" at bounding box center [1306, 124] width 237 height 176
click at [1415, 168] on button "Use setting" at bounding box center [1413, 164] width 24 height 12
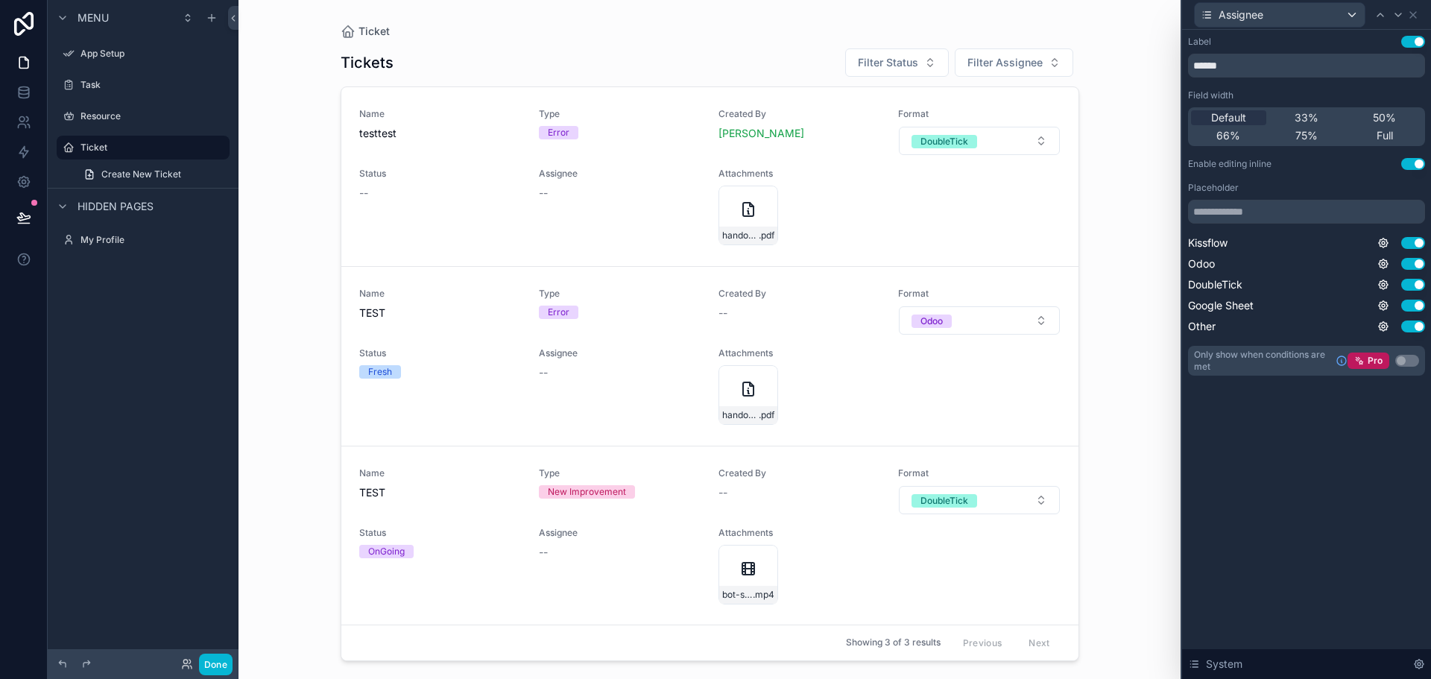
click at [1415, 168] on button "Use setting" at bounding box center [1413, 164] width 24 height 12
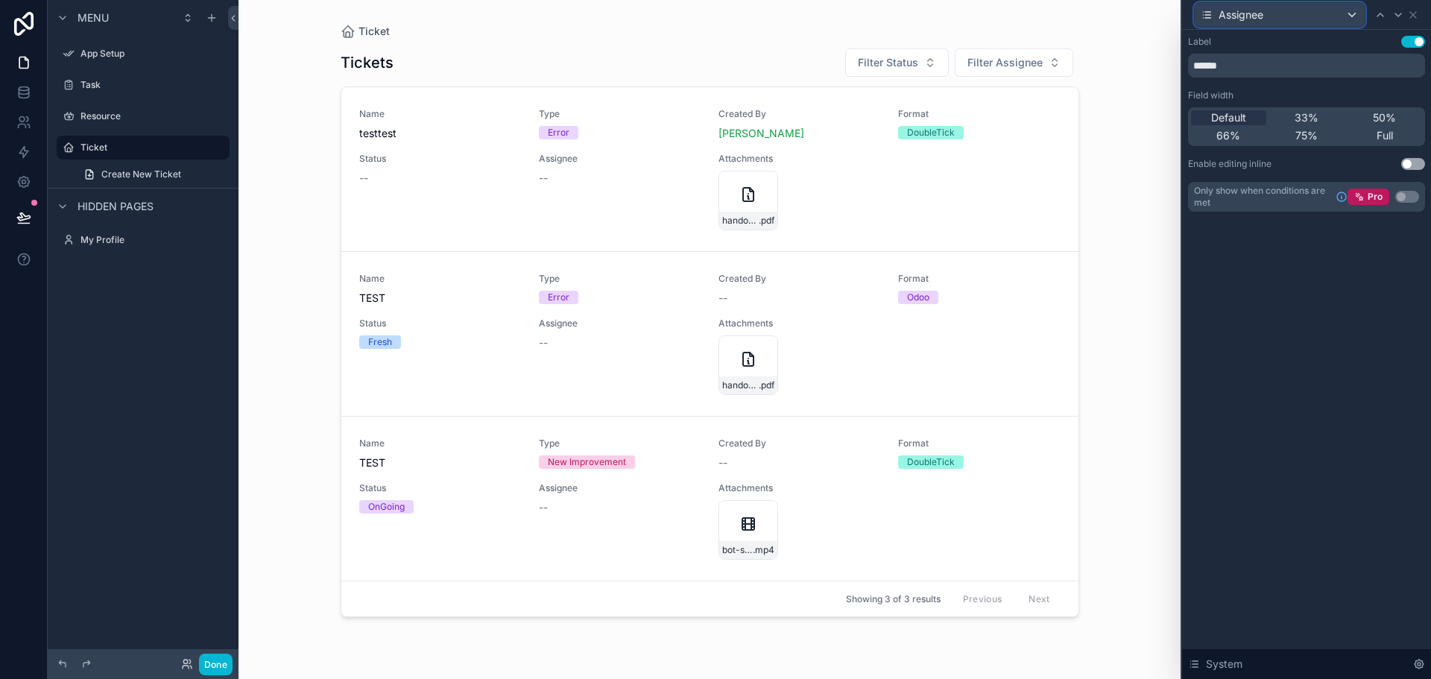
click at [1311, 4] on div "Assignee" at bounding box center [1280, 15] width 170 height 24
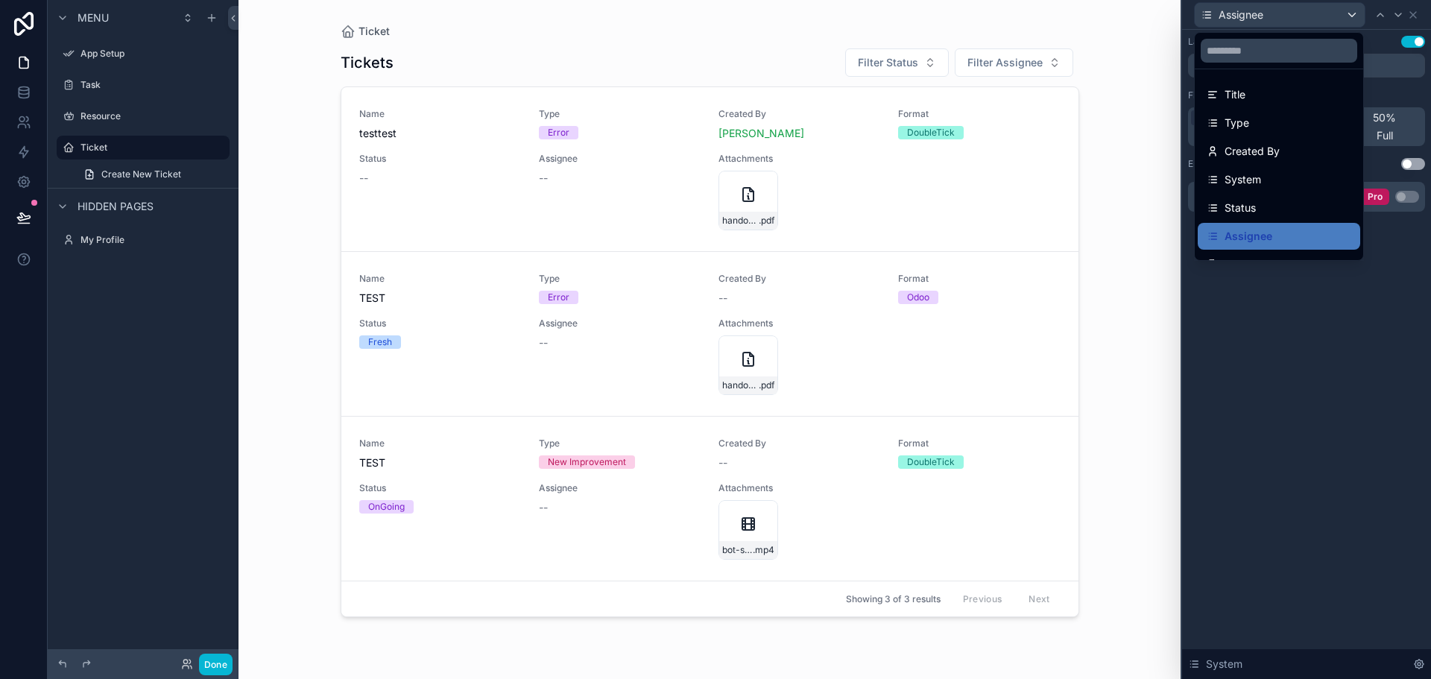
drag, startPoint x: 1334, startPoint y: 365, endPoint x: 1337, endPoint y: 350, distance: 15.2
click at [1337, 350] on div at bounding box center [1306, 339] width 249 height 679
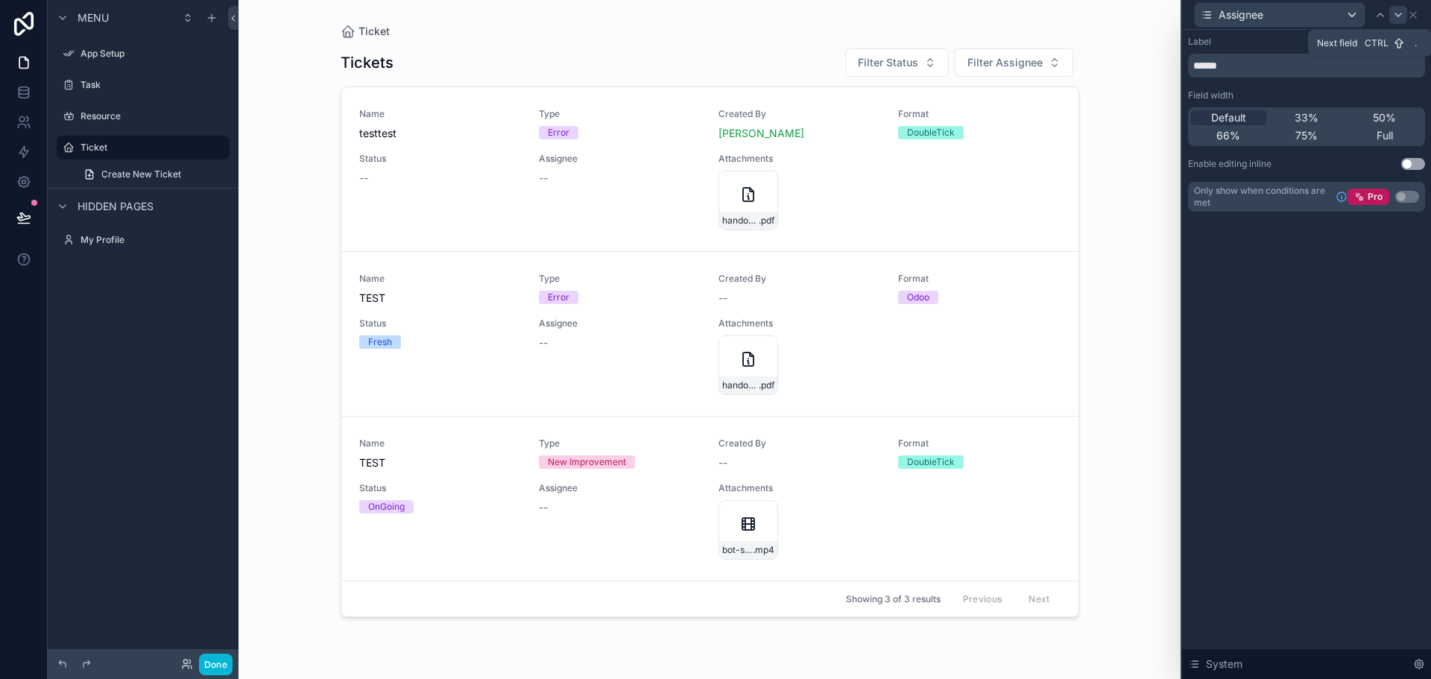
click at [1401, 16] on icon at bounding box center [1398, 15] width 12 height 12
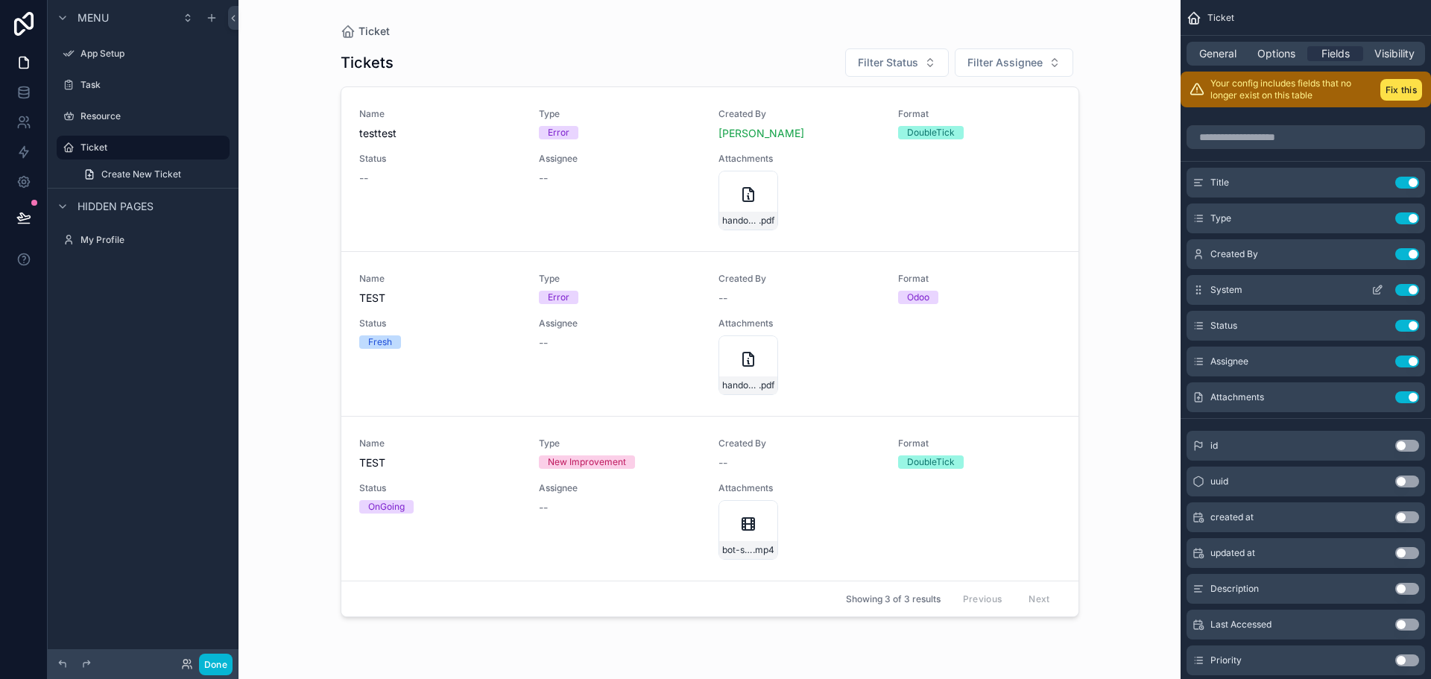
click at [1381, 287] on icon "scrollable content" at bounding box center [1378, 290] width 12 height 12
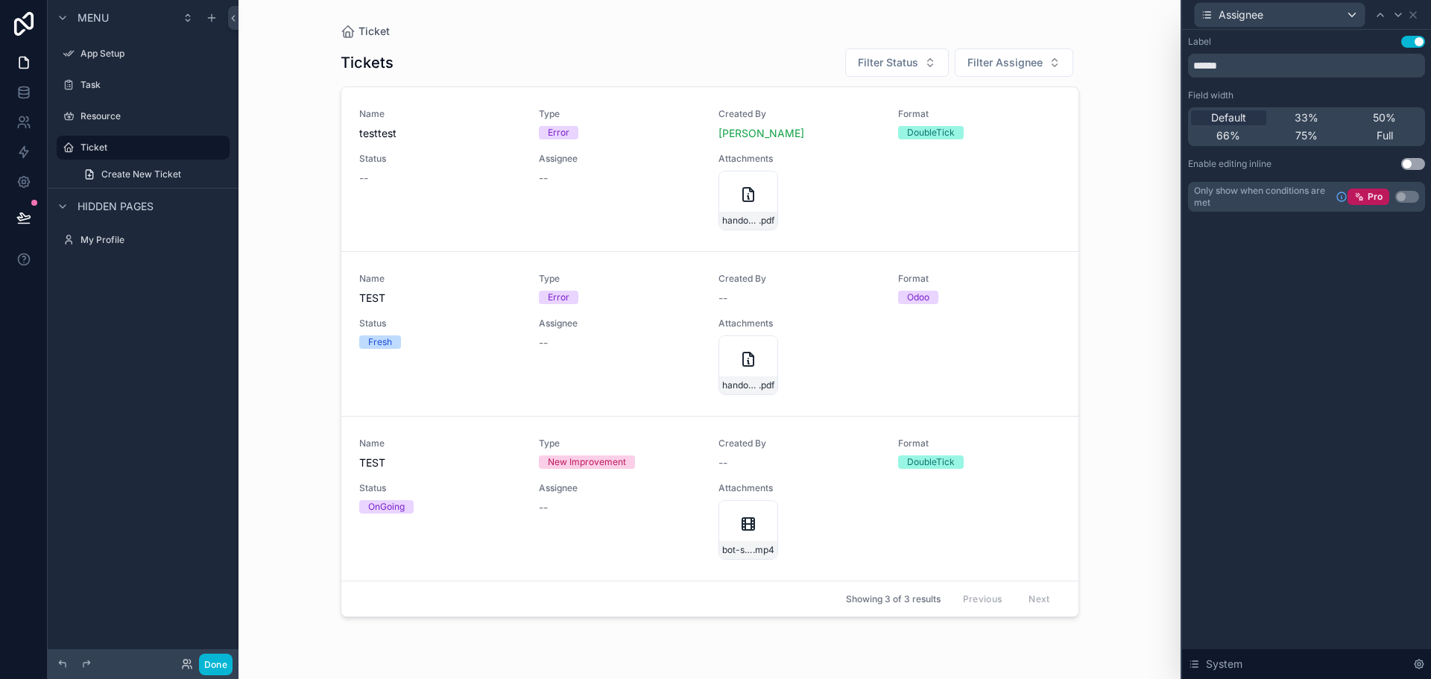
click at [1416, 165] on button "Use setting" at bounding box center [1413, 164] width 24 height 12
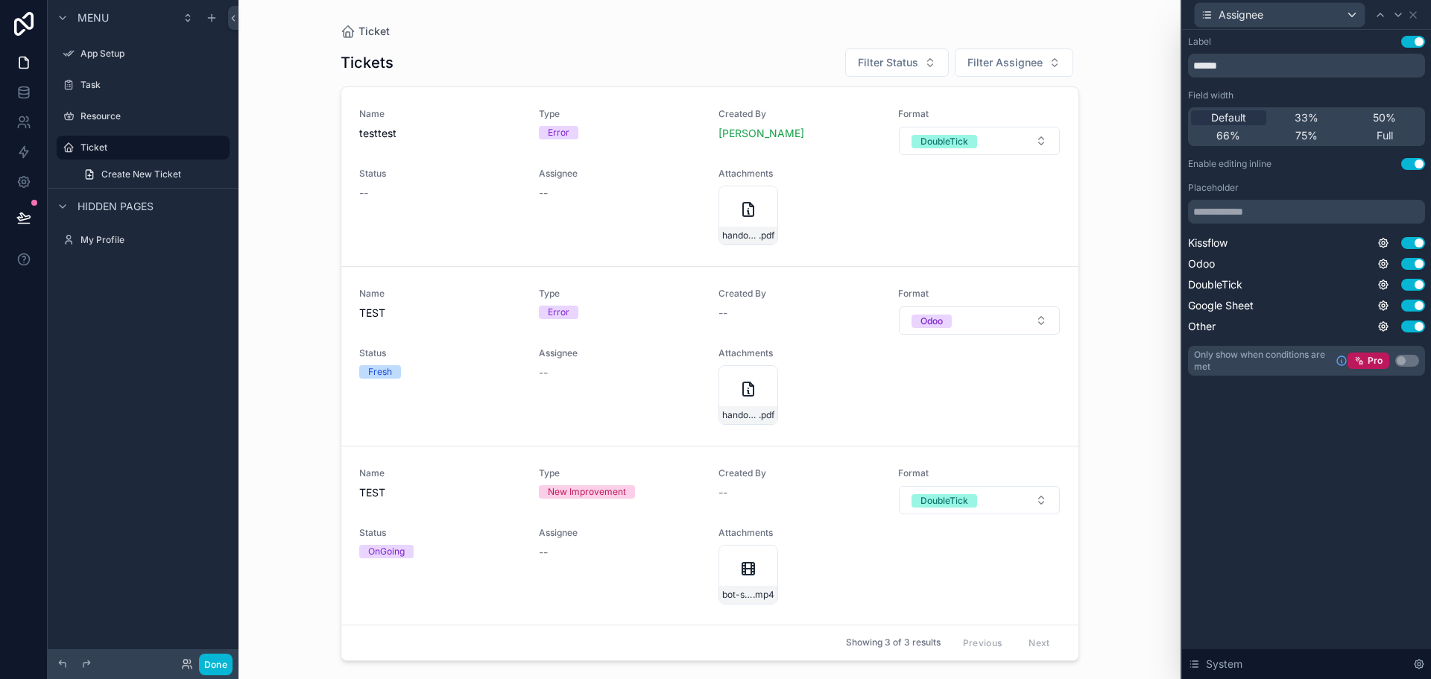
click at [1416, 165] on button "Use setting" at bounding box center [1413, 164] width 24 height 12
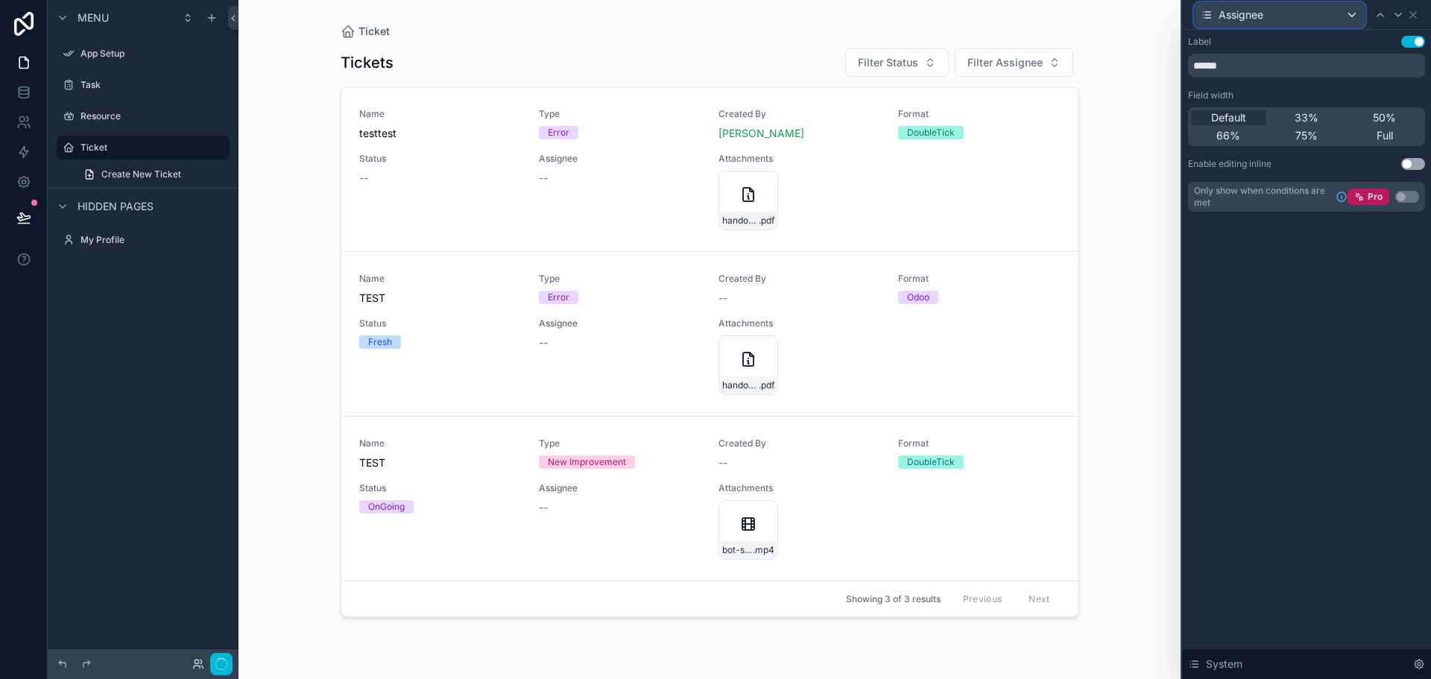
click at [1299, 16] on div "Assignee" at bounding box center [1280, 15] width 170 height 24
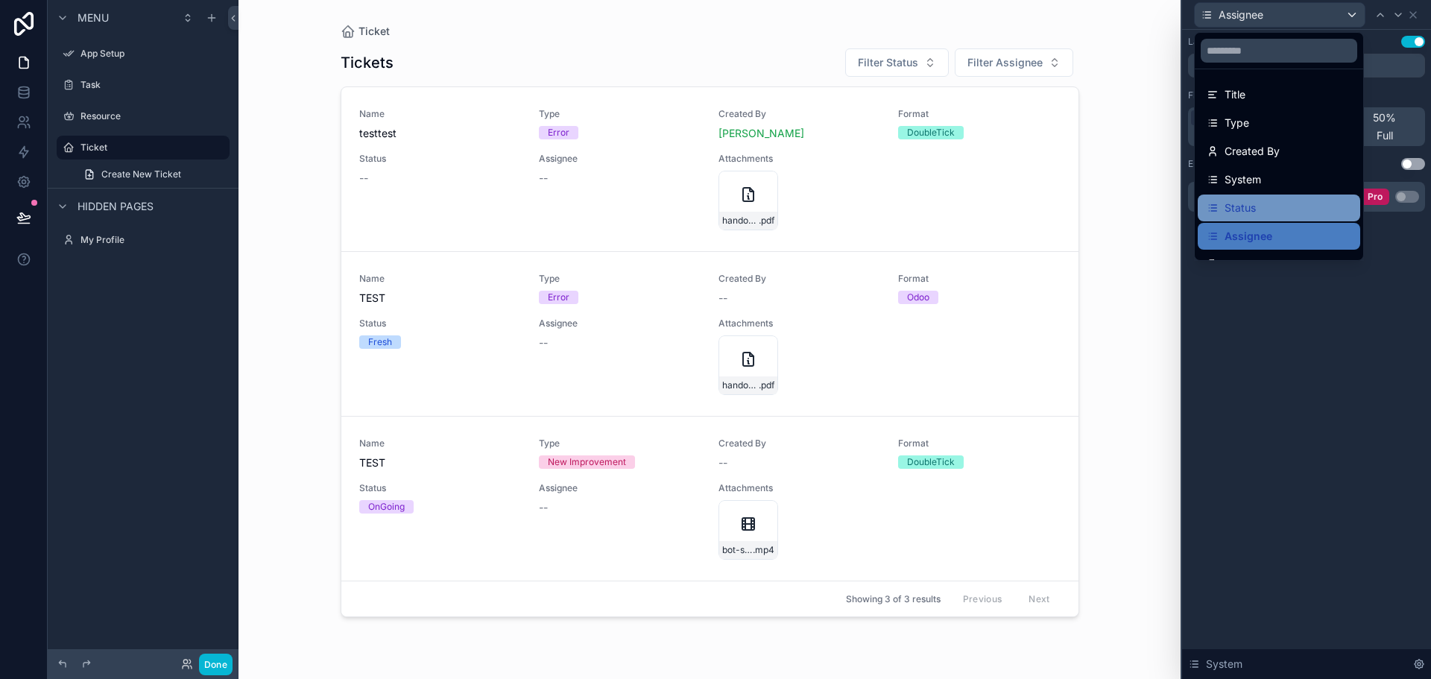
click at [1281, 204] on div "Status" at bounding box center [1279, 208] width 145 height 18
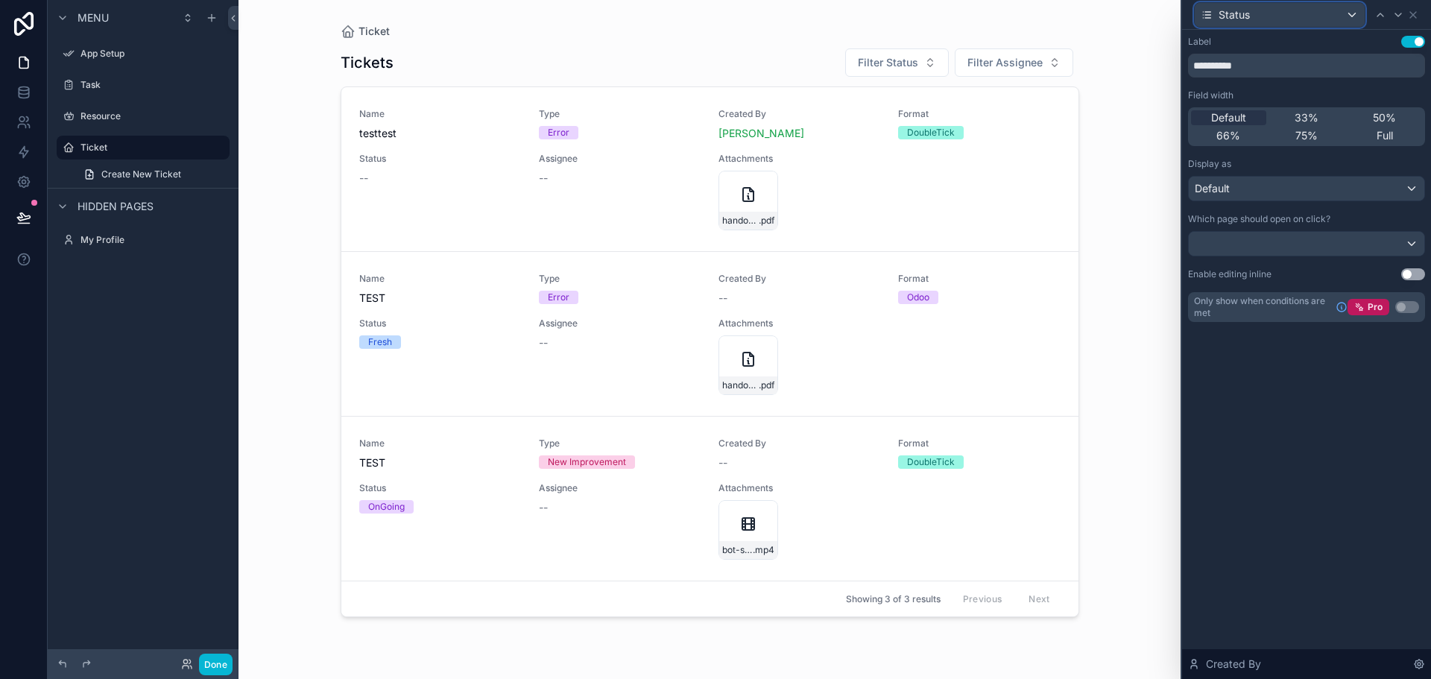
click at [1316, 11] on div "Status" at bounding box center [1280, 15] width 170 height 24
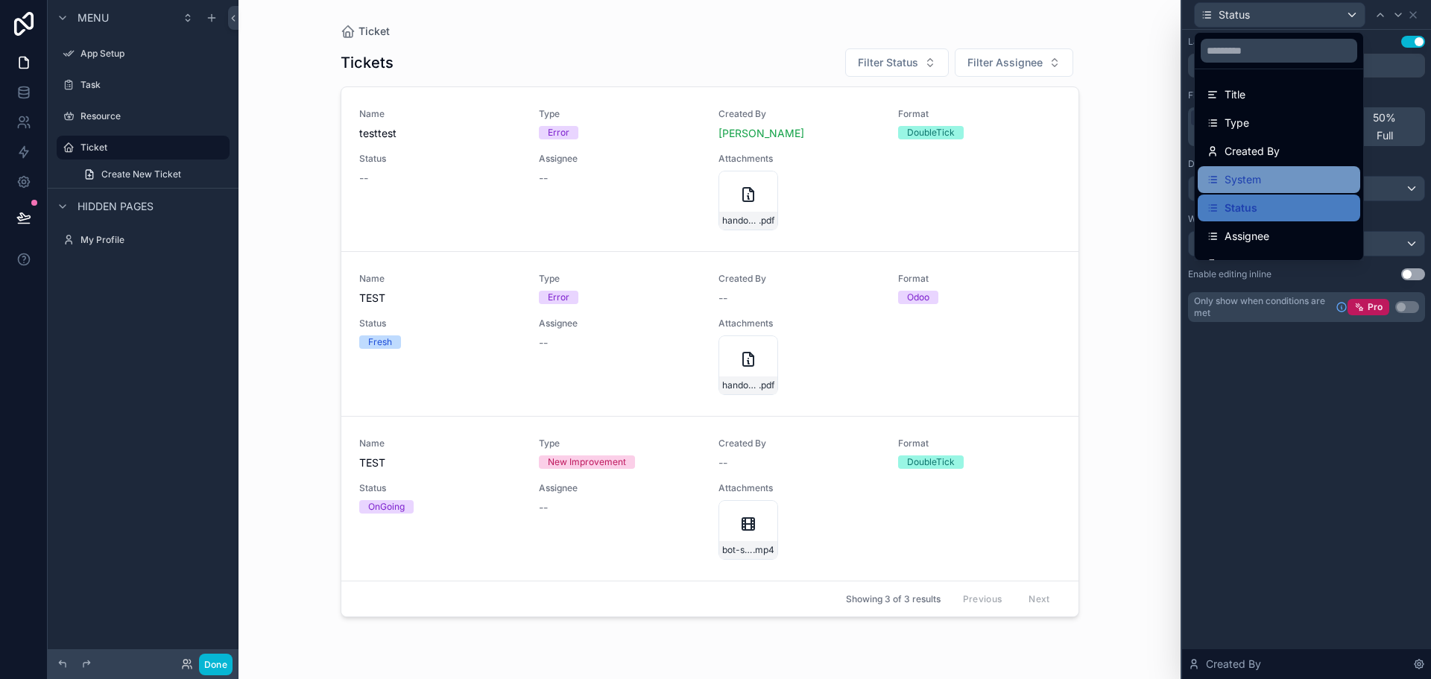
click at [1298, 180] on div "System" at bounding box center [1279, 180] width 145 height 18
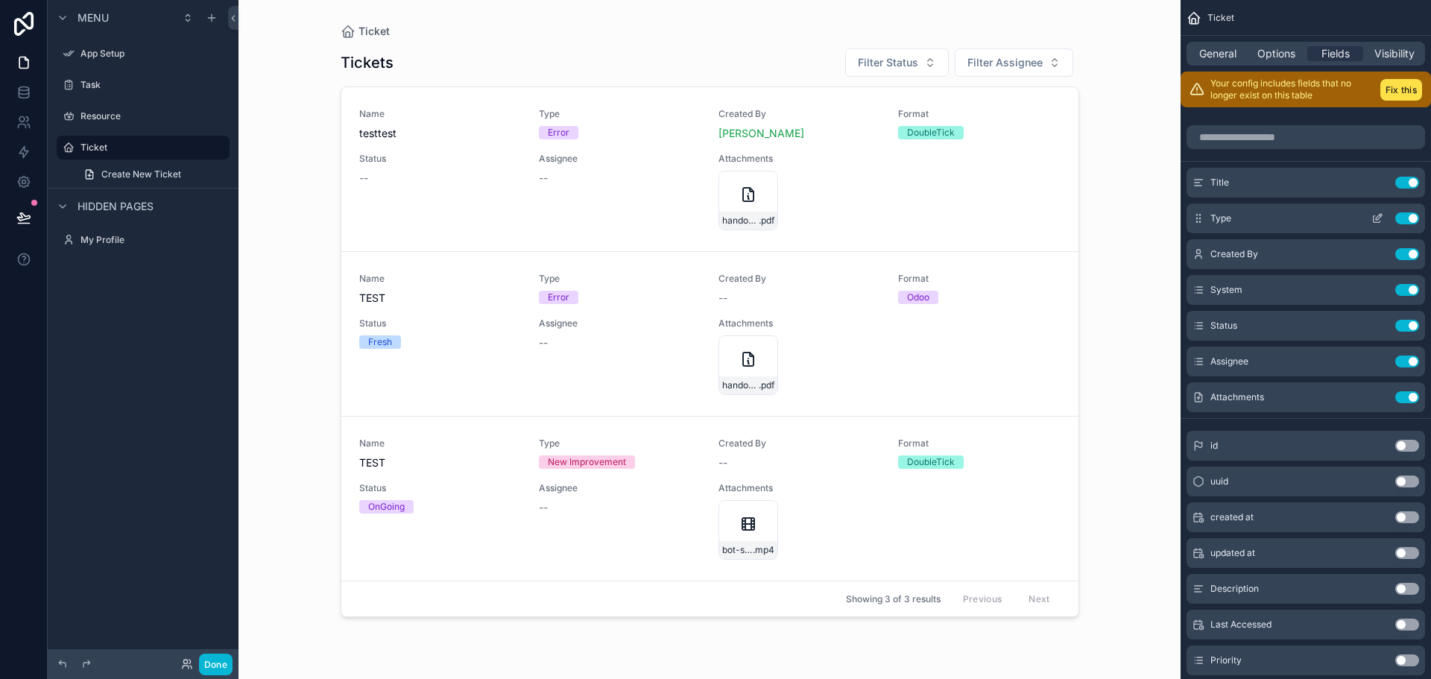
click at [1376, 219] on icon "scrollable content" at bounding box center [1379, 217] width 6 height 6
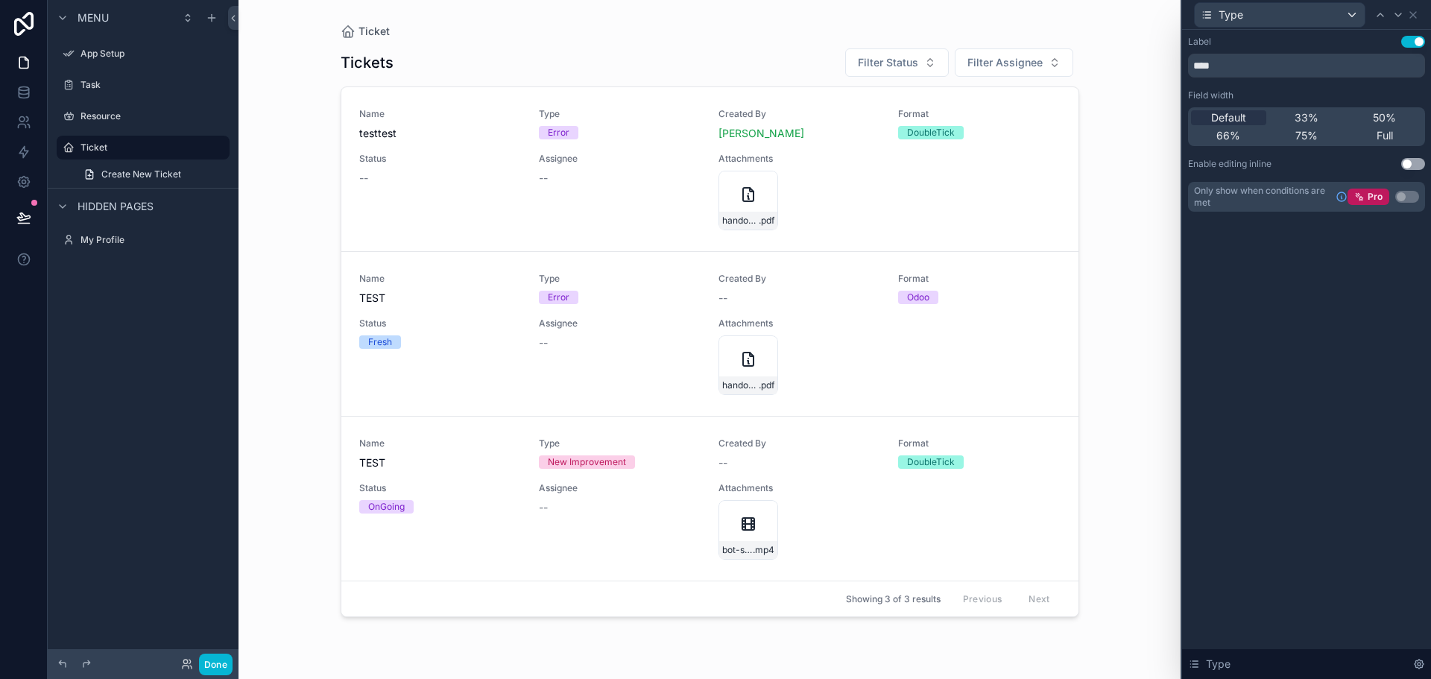
click at [1413, 162] on button "Use setting" at bounding box center [1413, 164] width 24 height 12
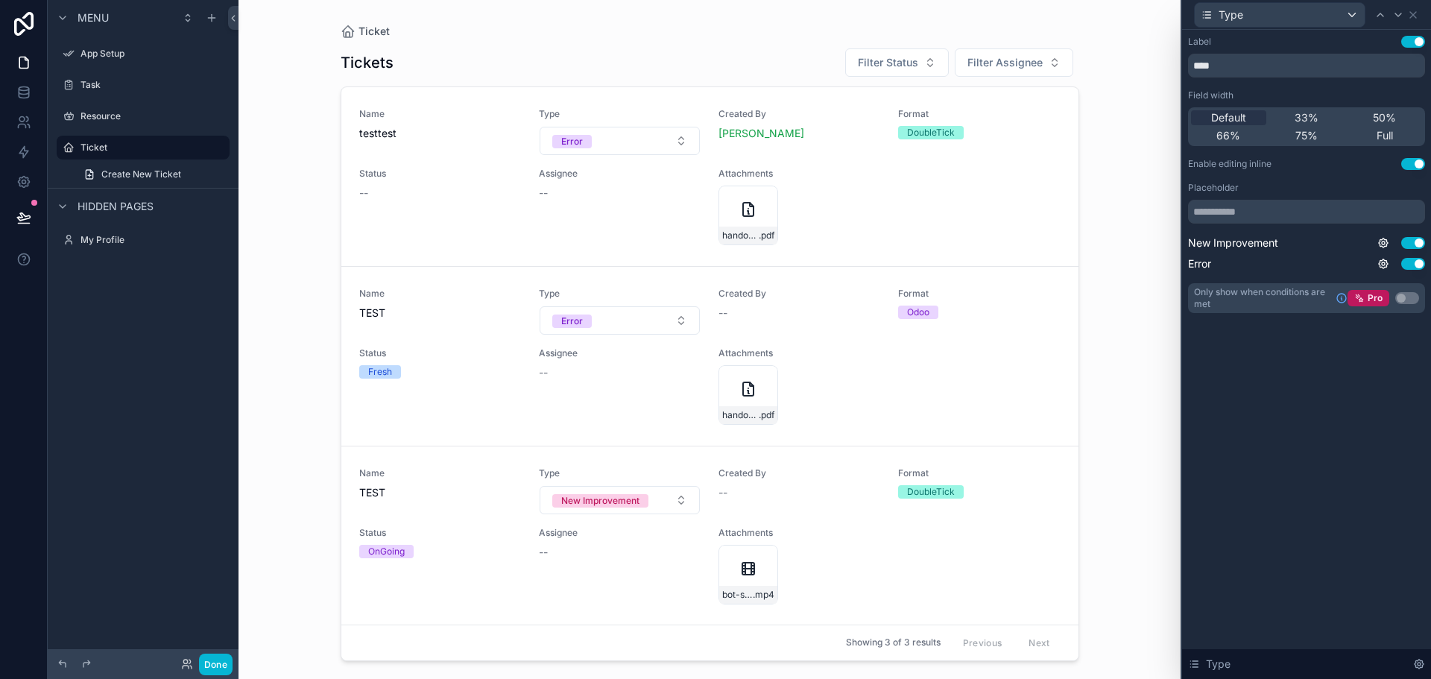
click at [1413, 162] on button "Use setting" at bounding box center [1413, 164] width 24 height 12
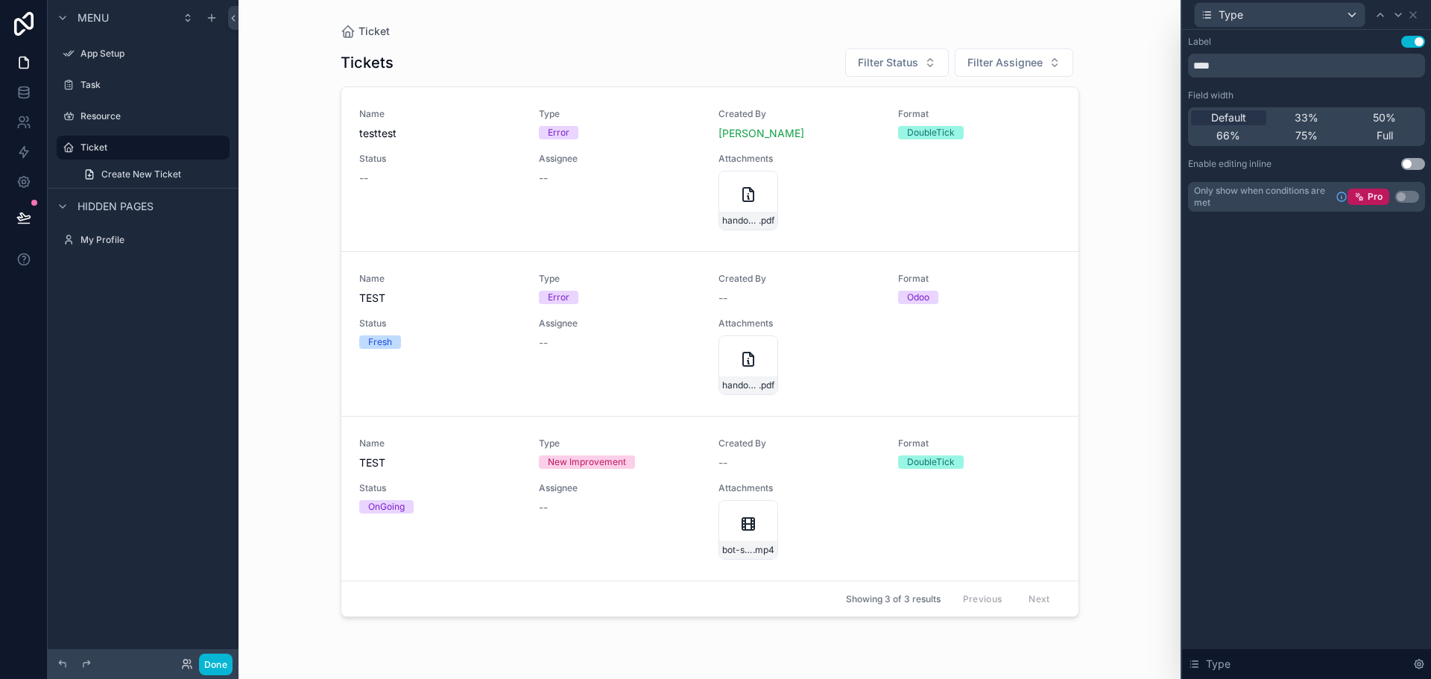
click at [1288, 28] on div "Type" at bounding box center [1306, 14] width 237 height 29
click at [1290, 11] on div "Type" at bounding box center [1280, 15] width 170 height 24
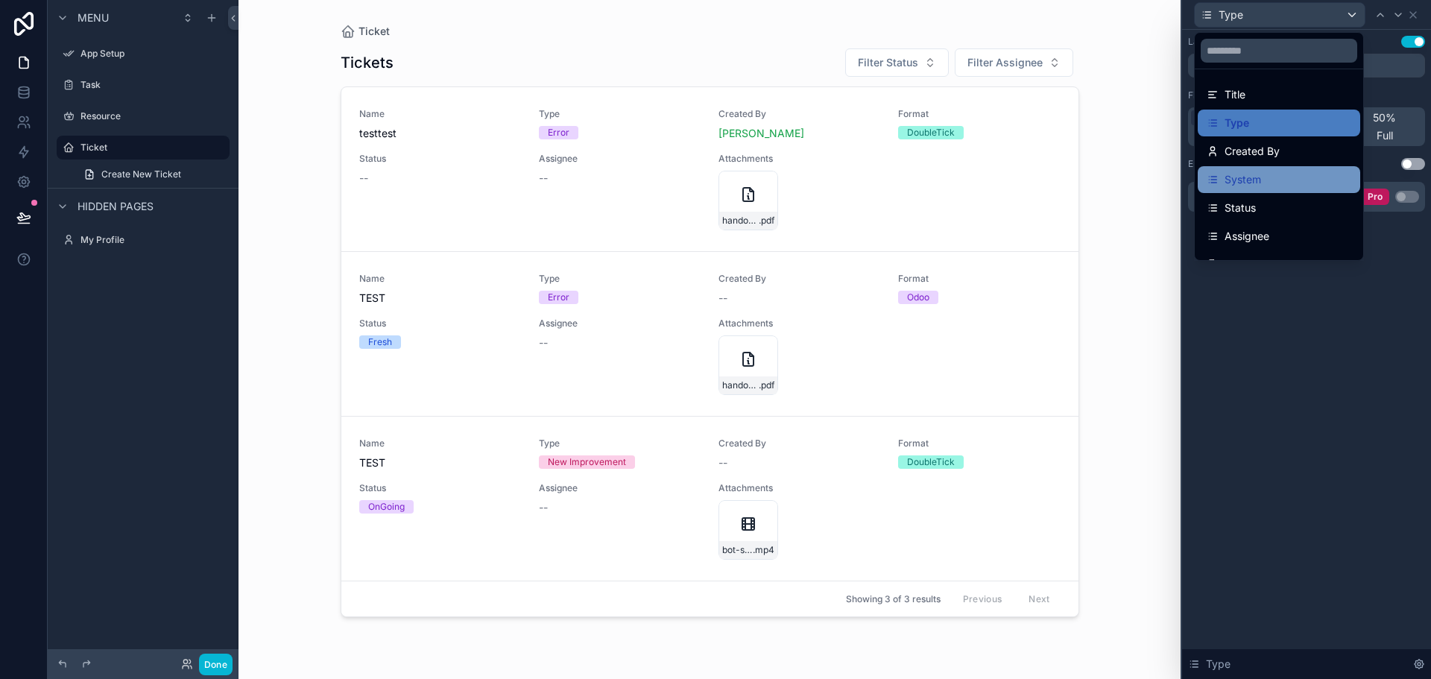
click at [1289, 174] on div "System" at bounding box center [1279, 180] width 145 height 18
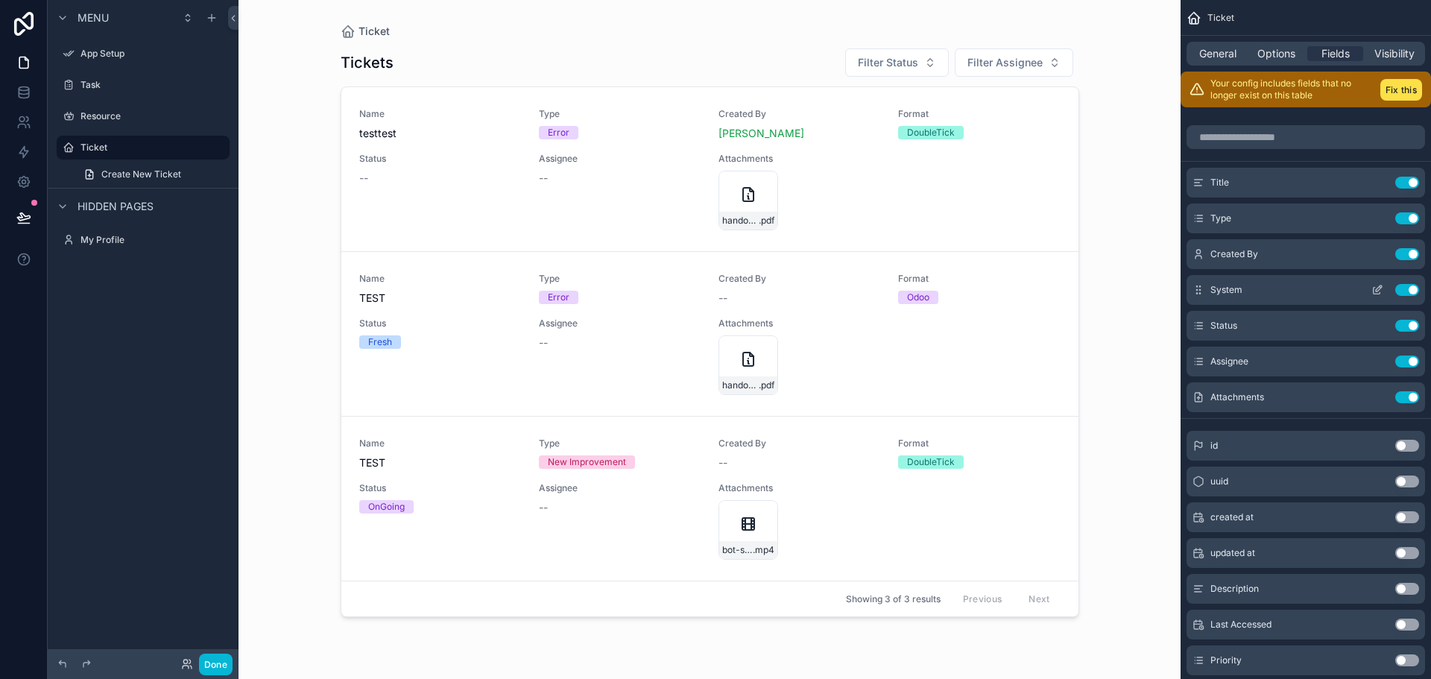
click at [1375, 290] on icon "scrollable content" at bounding box center [1378, 290] width 12 height 12
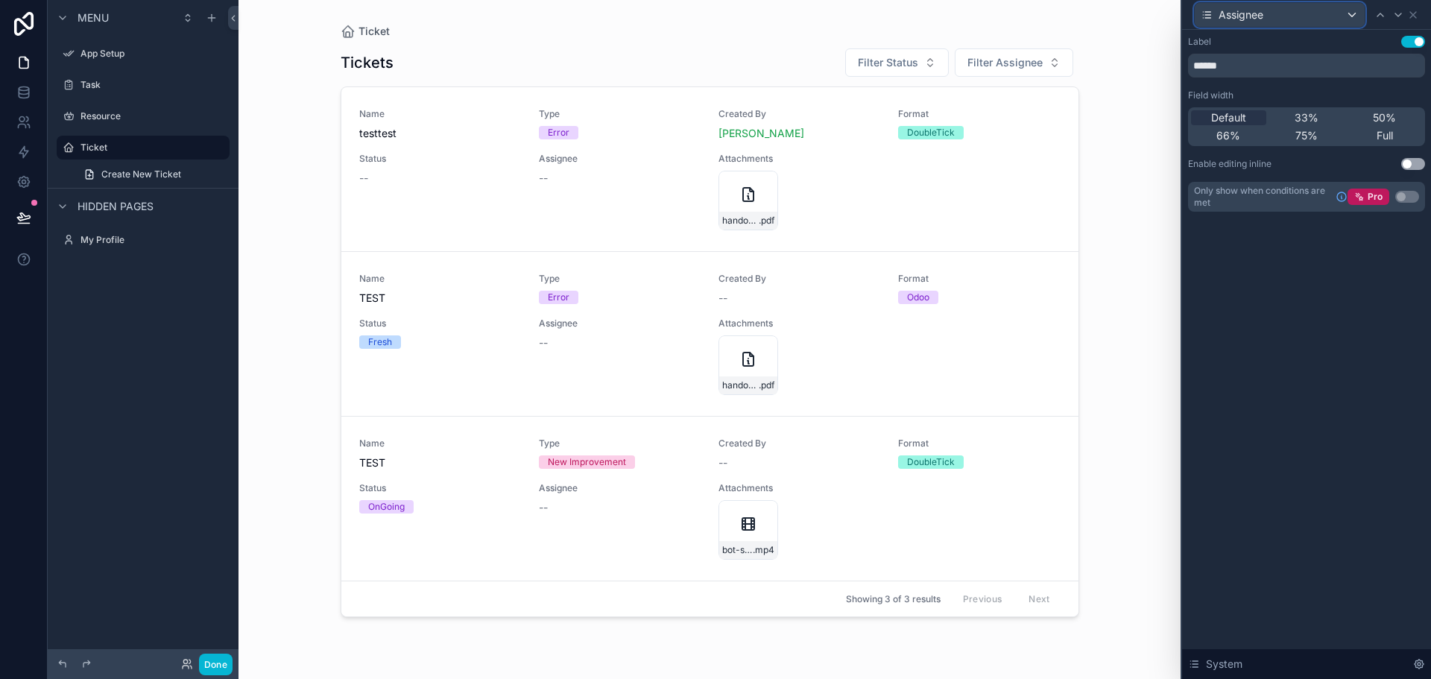
click at [1293, 10] on div "Assignee" at bounding box center [1280, 15] width 170 height 24
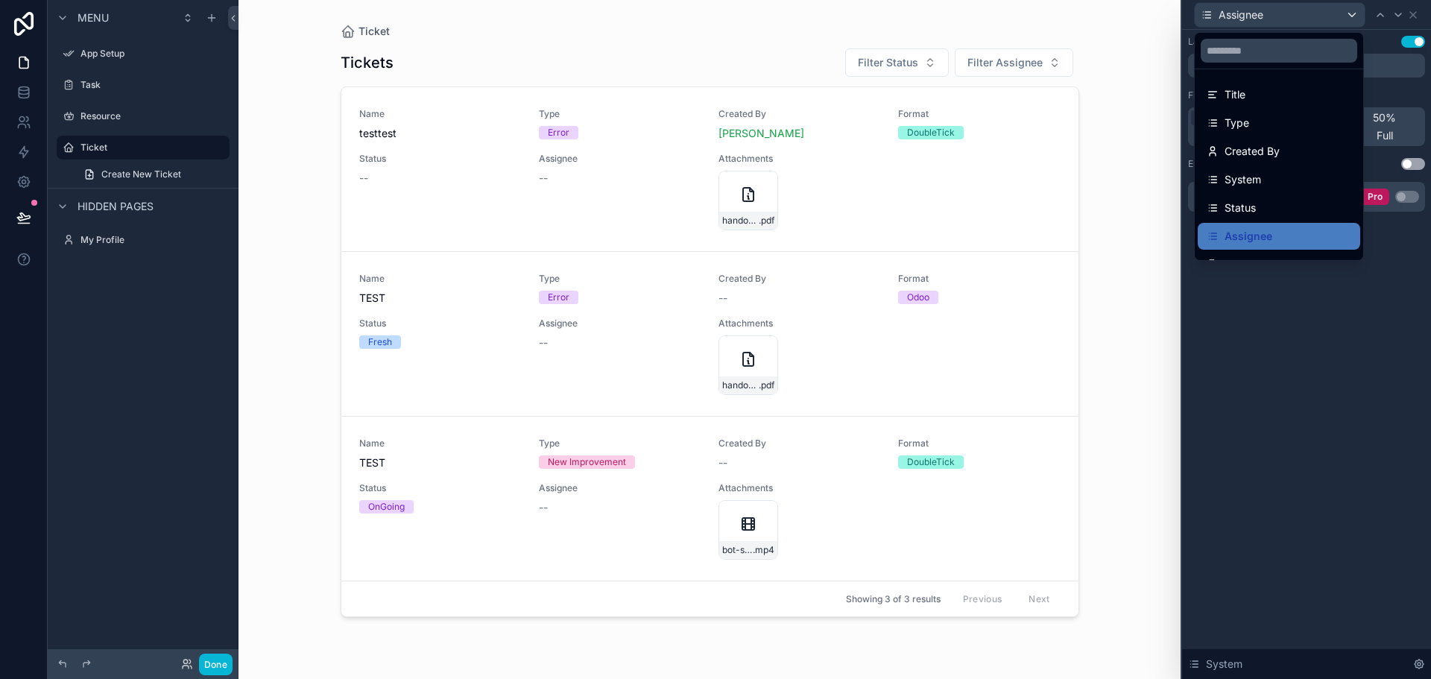
click at [1342, 376] on div at bounding box center [1306, 339] width 249 height 679
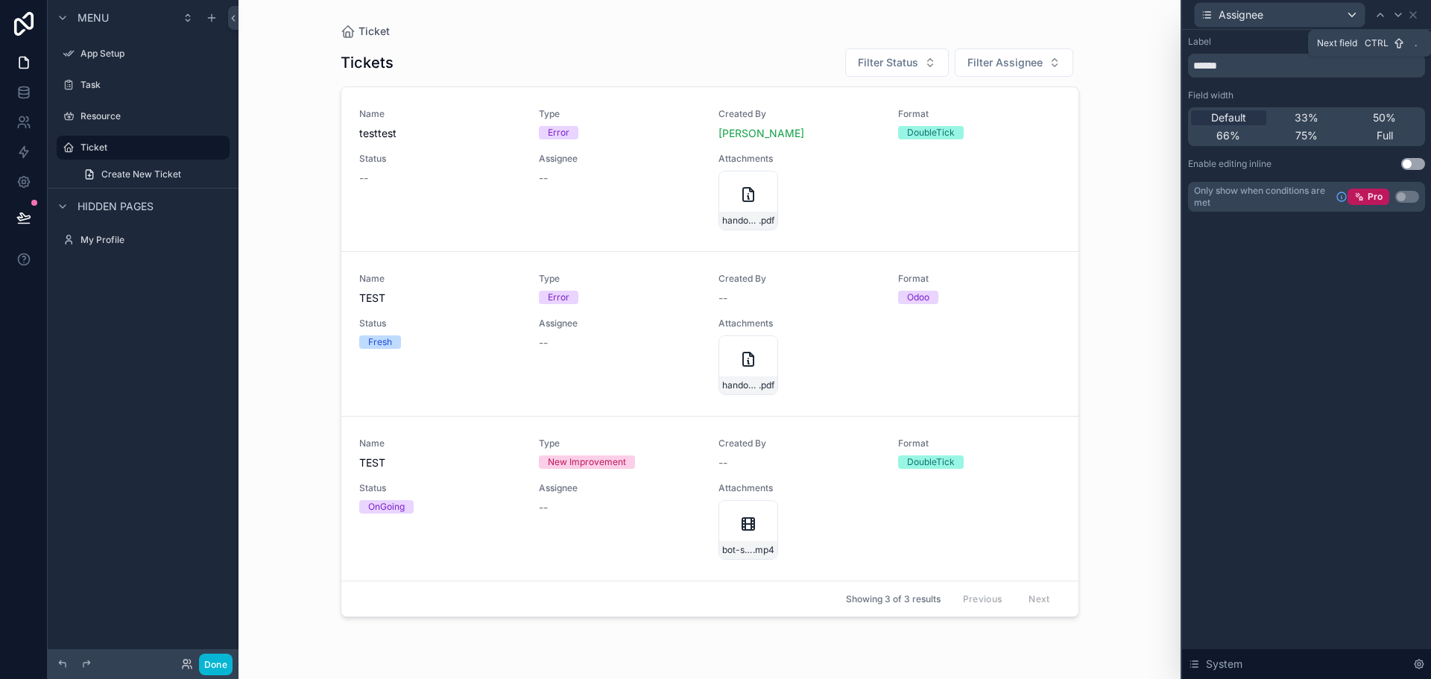
drag, startPoint x: 1404, startPoint y: 13, endPoint x: 1421, endPoint y: 13, distance: 17.2
click at [1404, 13] on div at bounding box center [1398, 15] width 18 height 18
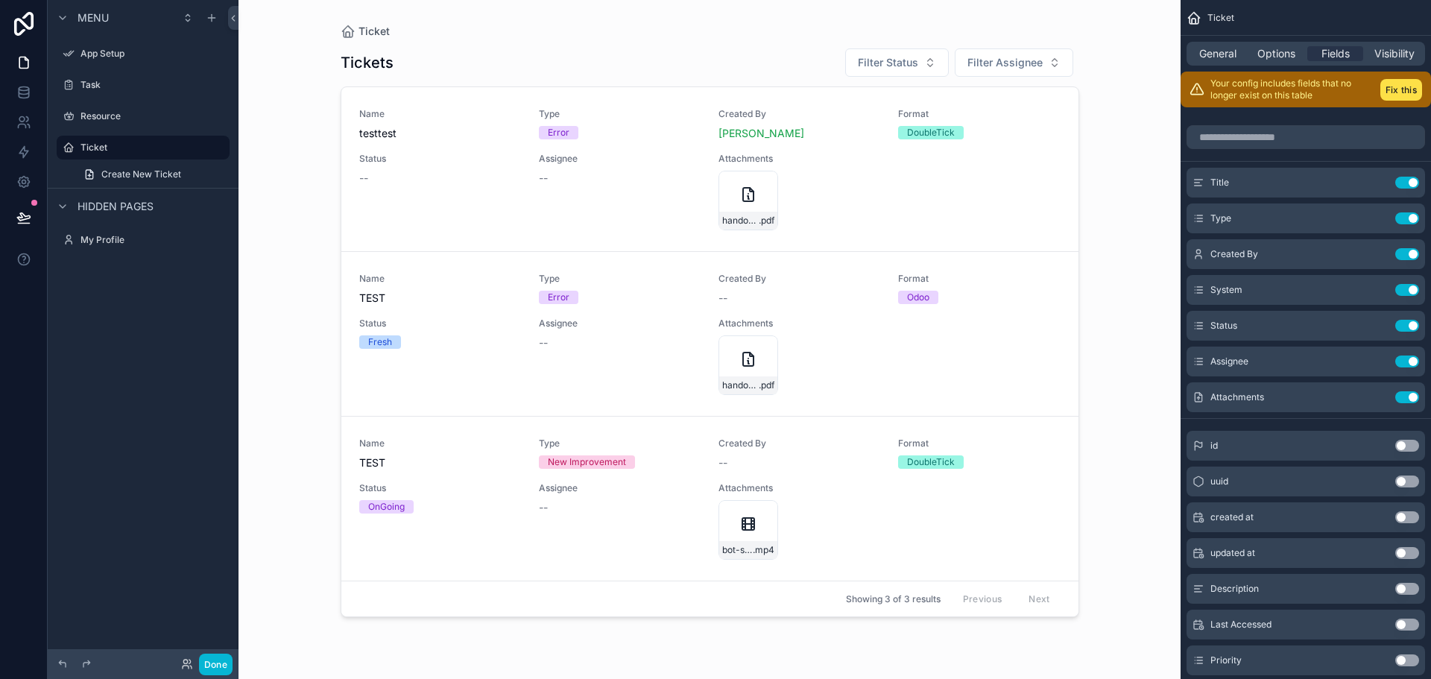
click at [567, 165] on div "scrollable content" at bounding box center [710, 330] width 763 height 661
click at [554, 180] on div "--" at bounding box center [620, 178] width 162 height 15
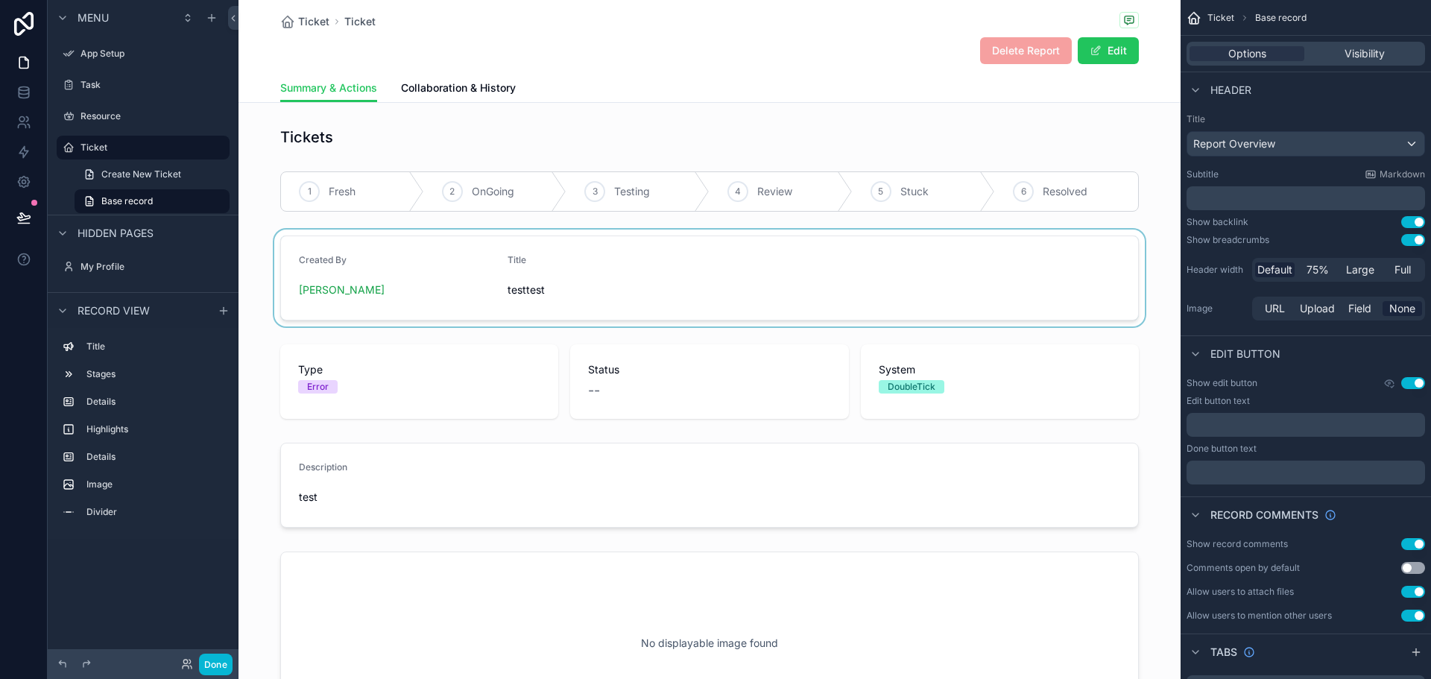
click at [762, 286] on div "scrollable content" at bounding box center [710, 278] width 942 height 97
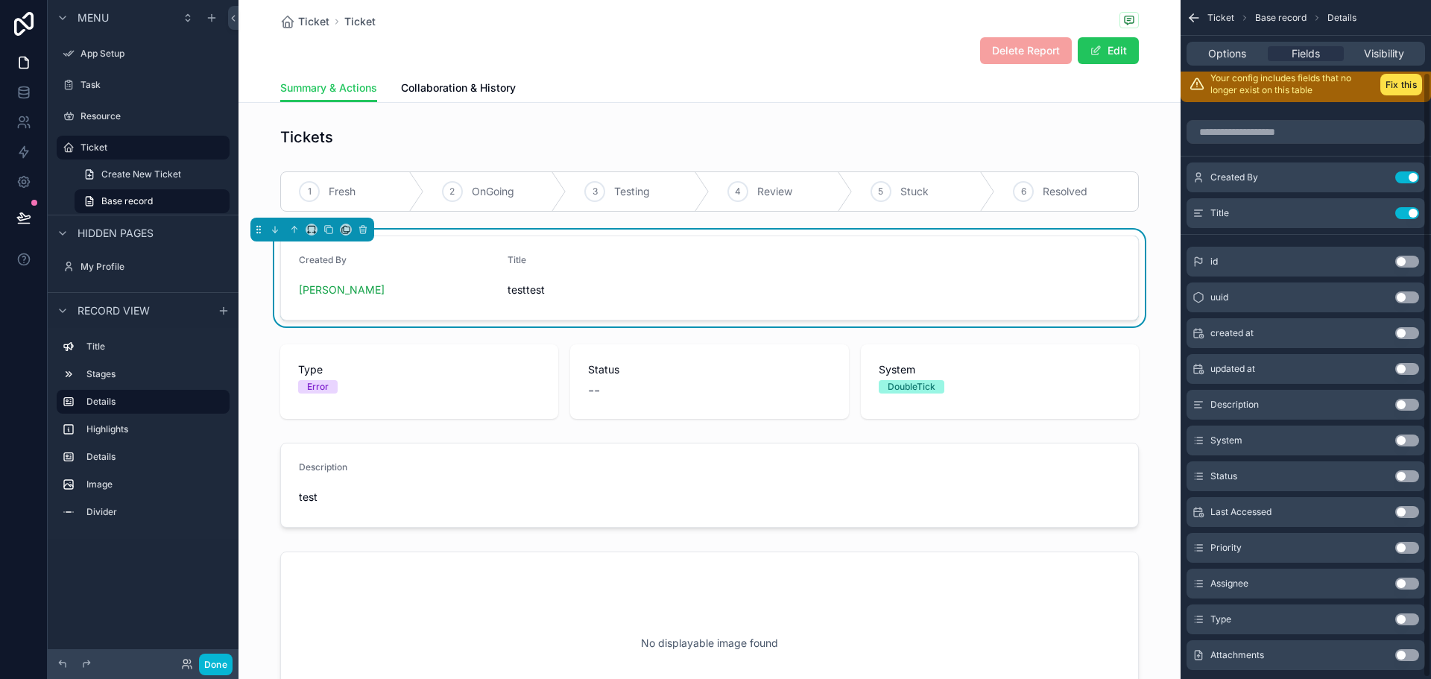
scroll to position [82, 0]
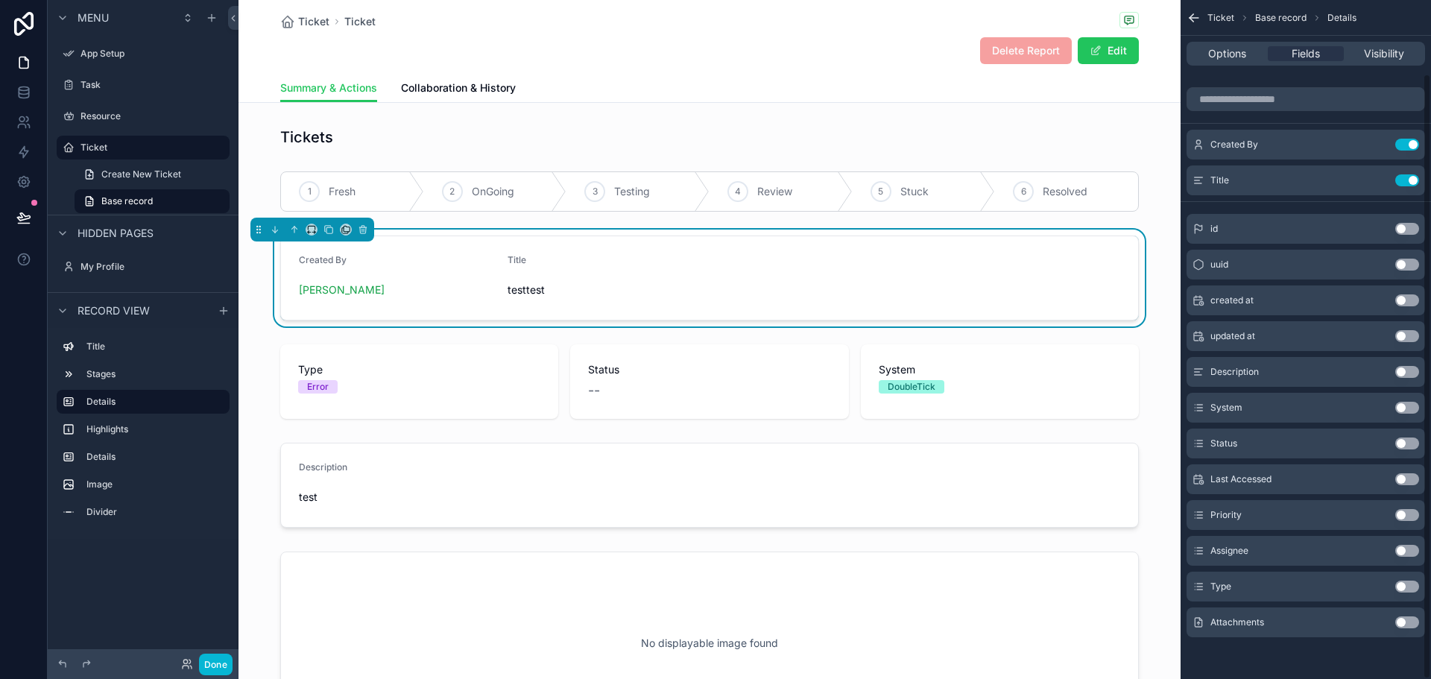
click at [1407, 546] on button "Use setting" at bounding box center [1407, 551] width 24 height 12
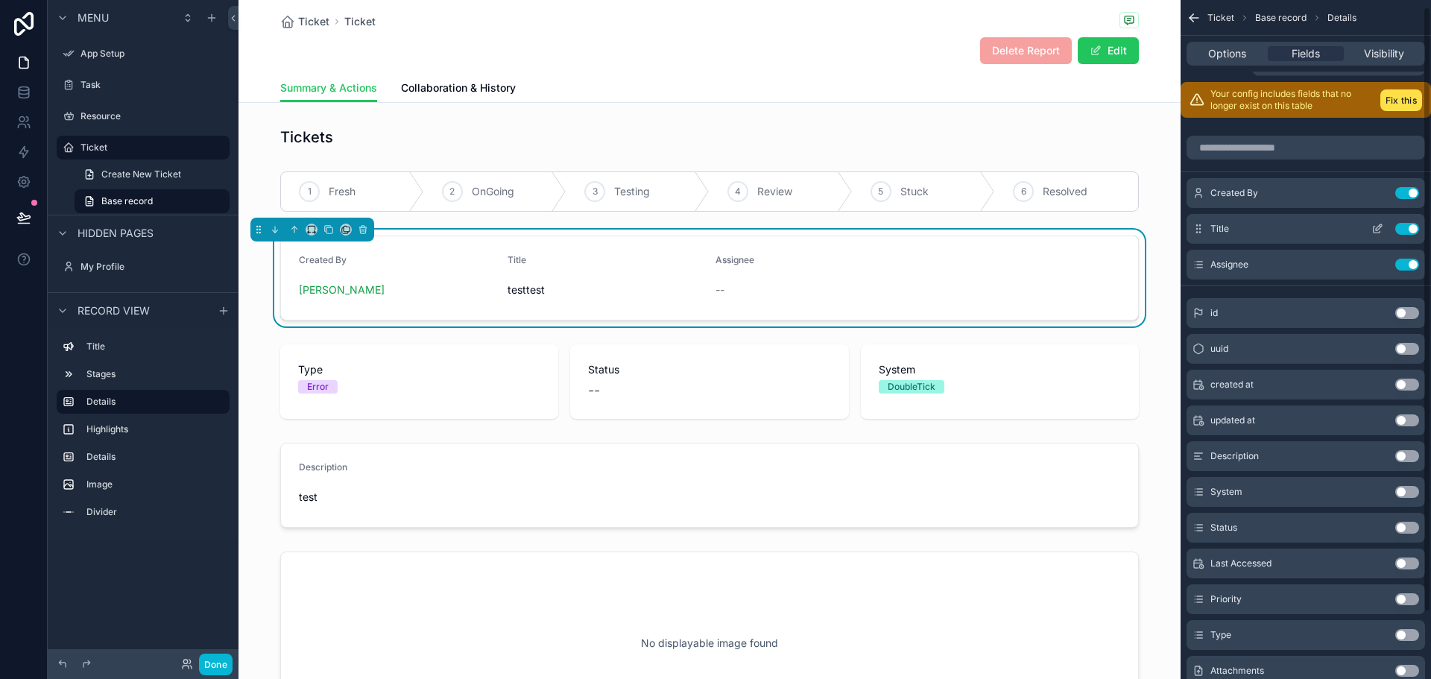
scroll to position [7, 0]
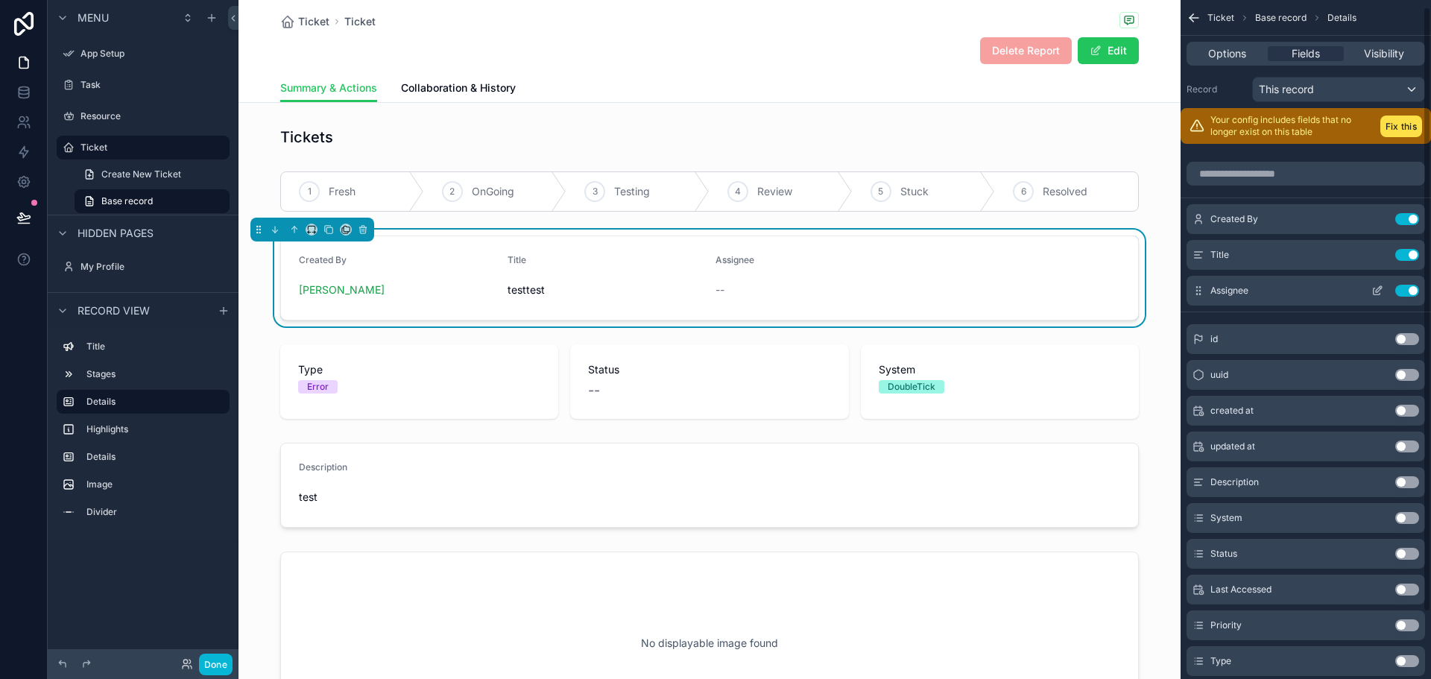
click at [1407, 277] on div "Assignee Use setting" at bounding box center [1306, 291] width 239 height 30
click at [1406, 288] on button "Use setting" at bounding box center [1407, 291] width 24 height 12
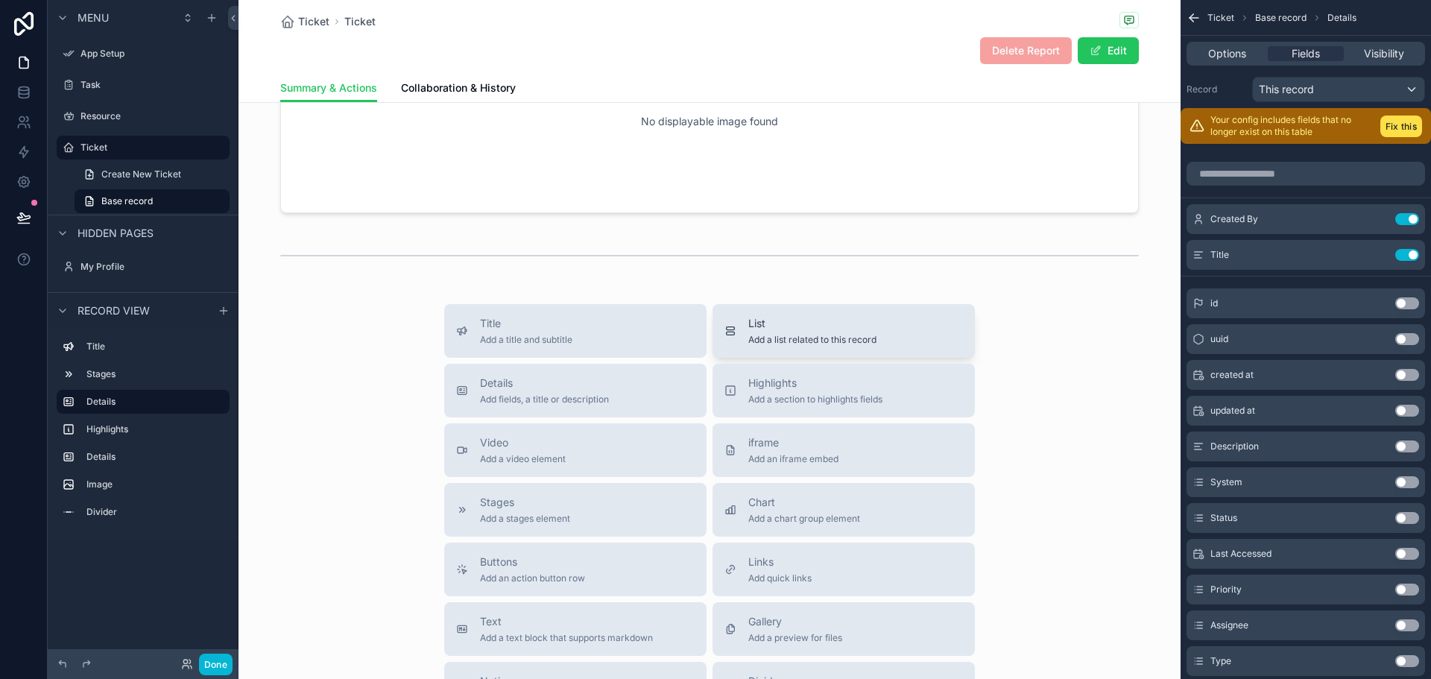
scroll to position [596, 0]
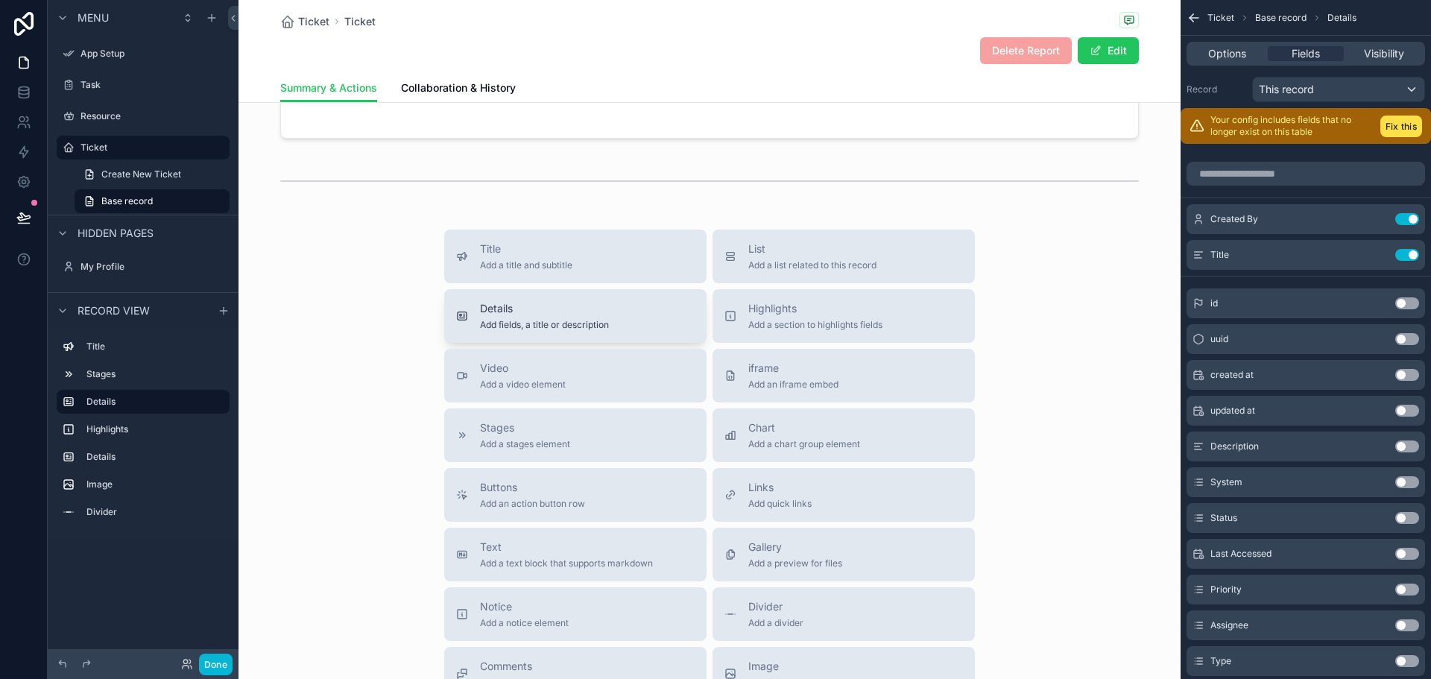
click at [557, 306] on span "Details" at bounding box center [544, 308] width 129 height 15
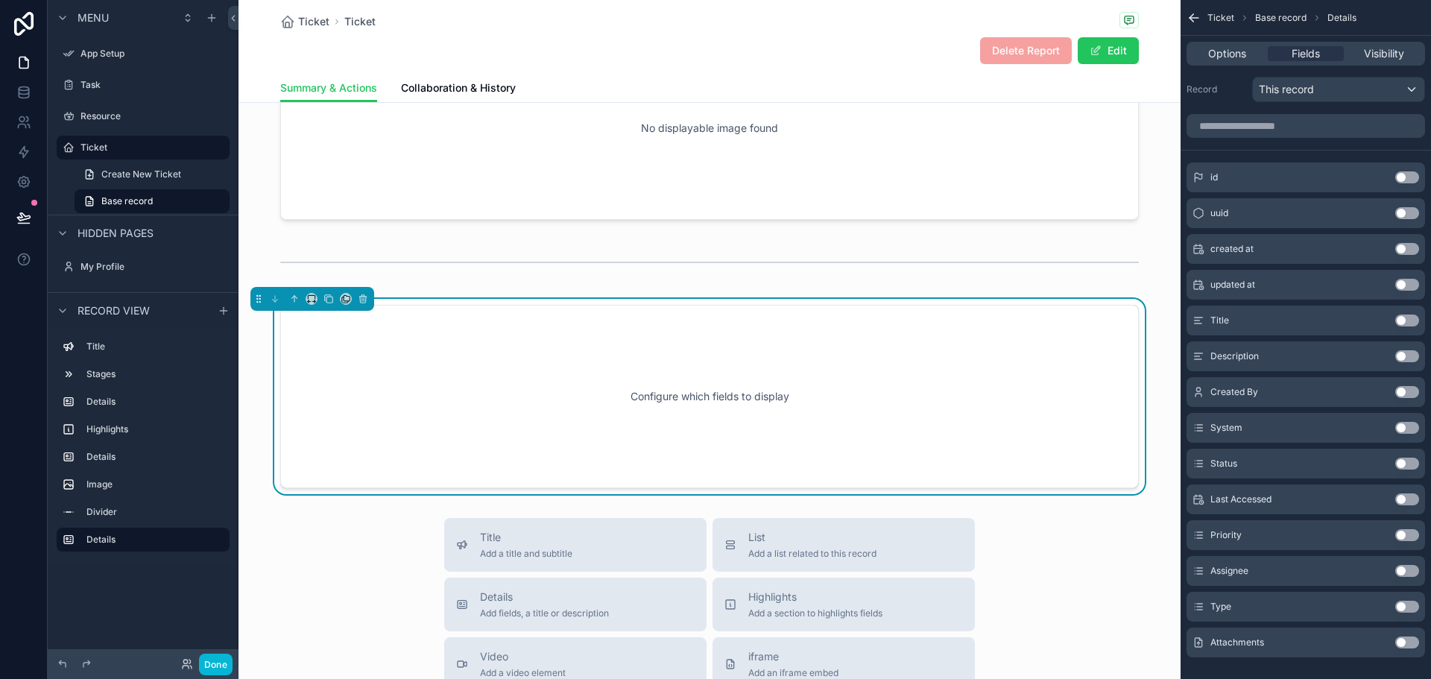
scroll to position [498, 0]
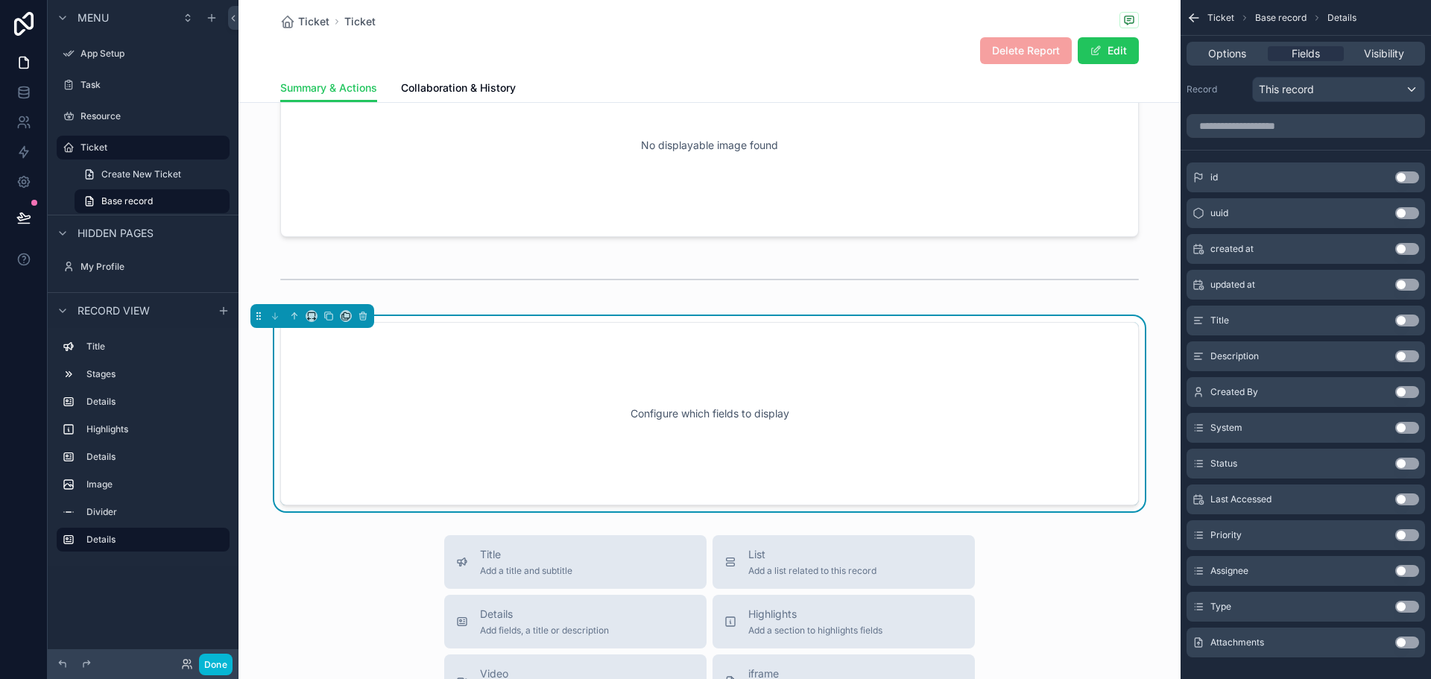
click at [1403, 569] on button "Use setting" at bounding box center [1407, 571] width 24 height 12
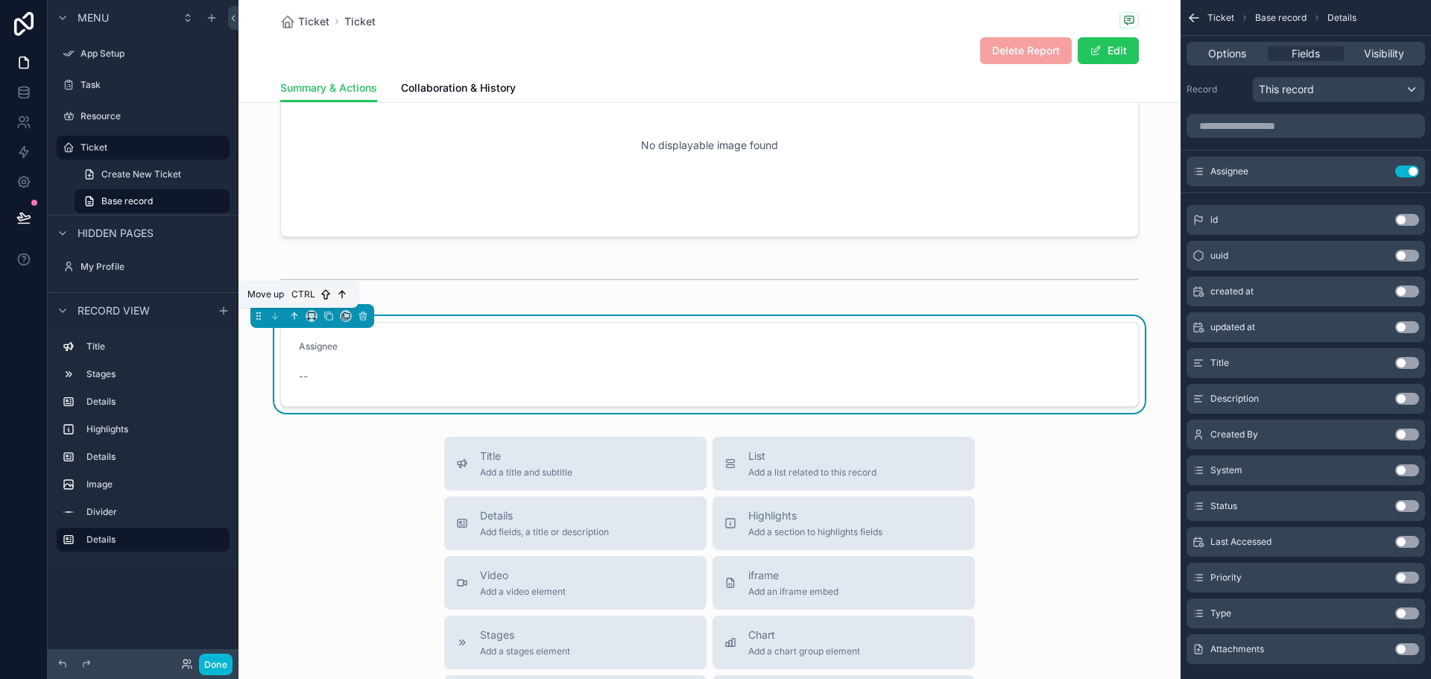
click at [290, 315] on icon "scrollable content" at bounding box center [294, 316] width 10 height 10
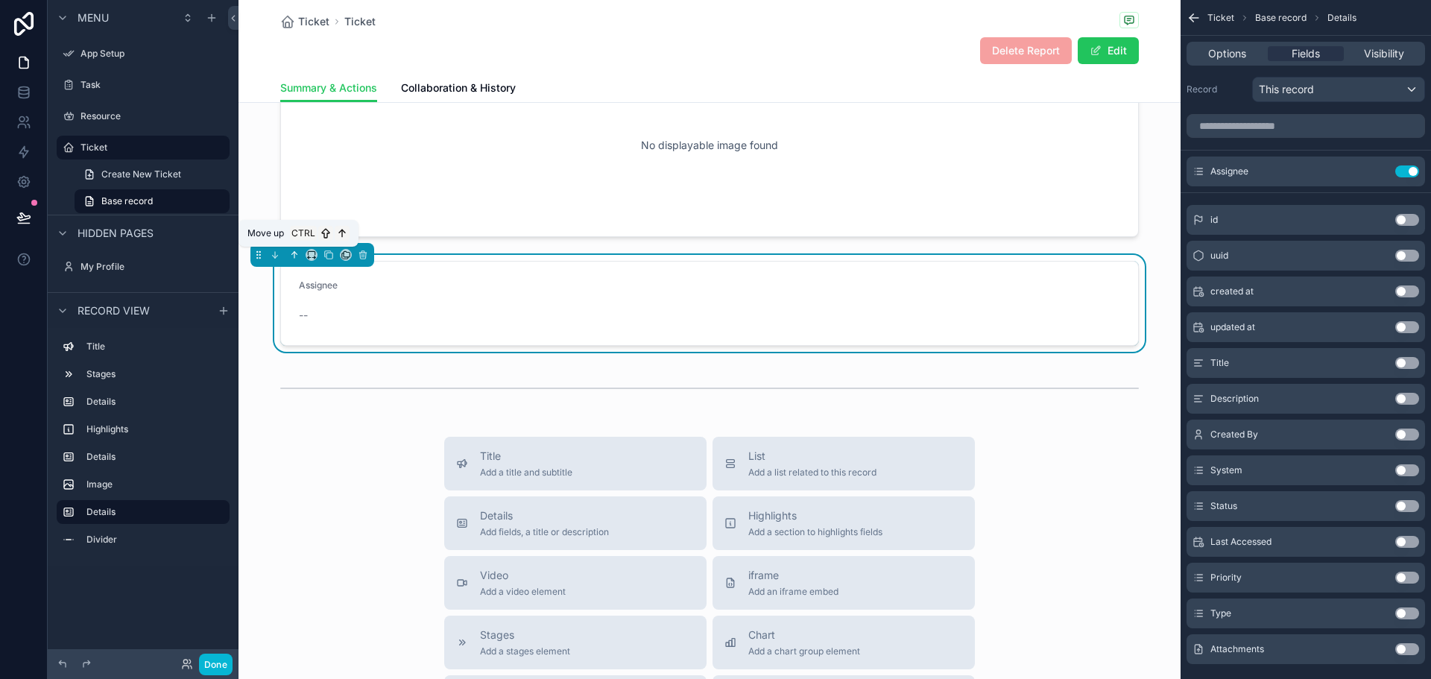
click at [294, 254] on icon "scrollable content" at bounding box center [294, 255] width 0 height 6
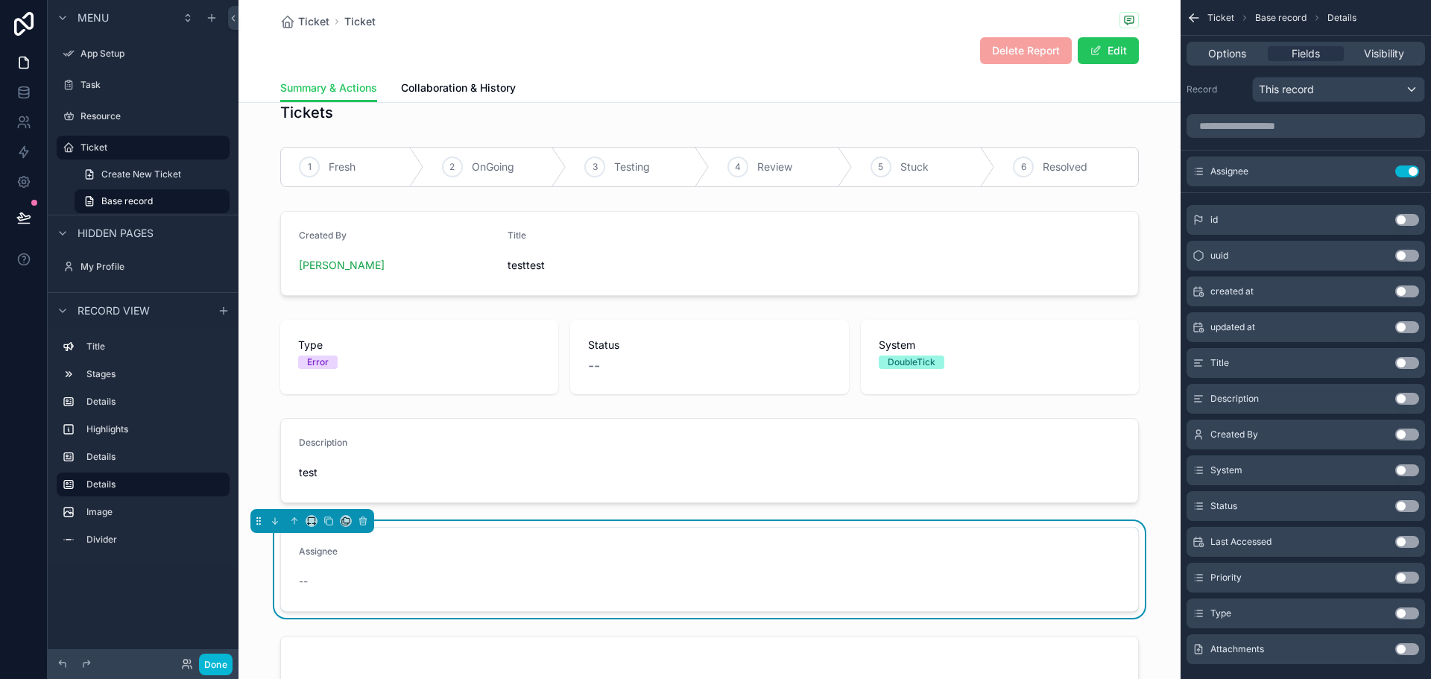
scroll to position [0, 0]
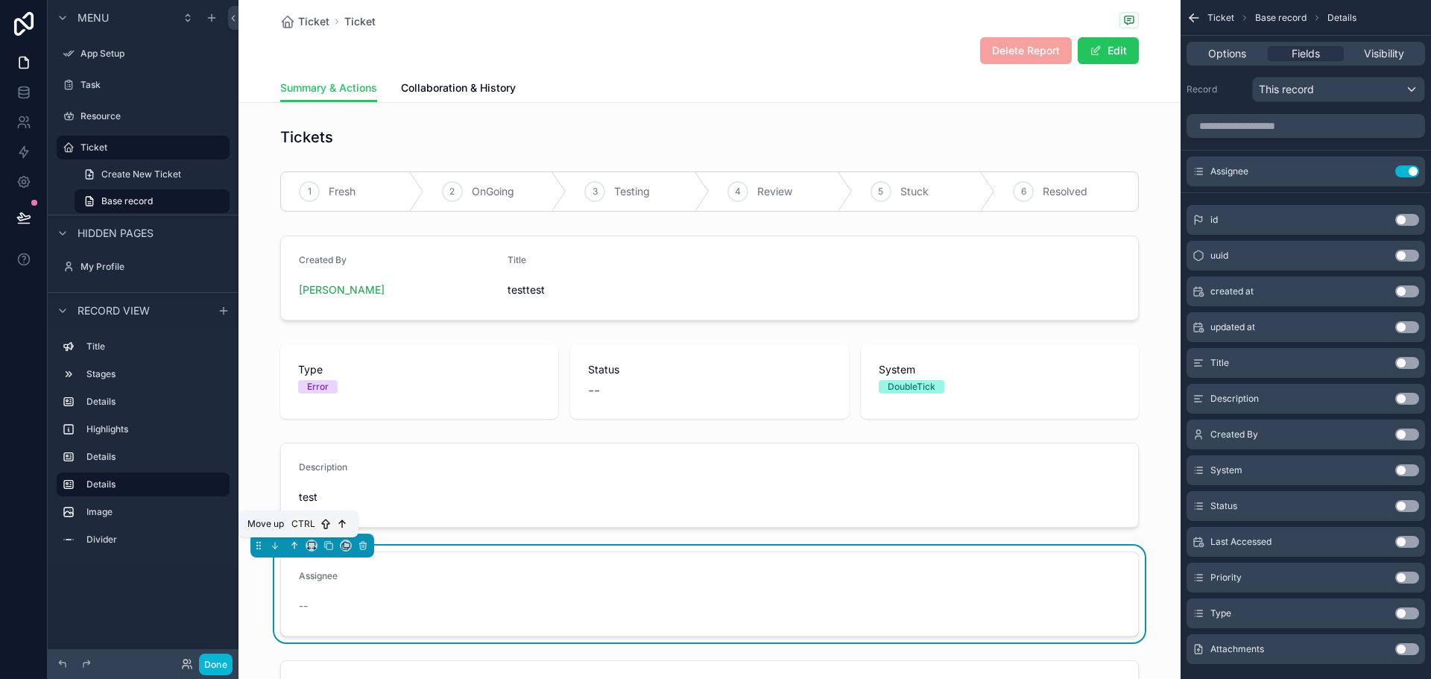
click at [292, 540] on button "scrollable content" at bounding box center [294, 545] width 16 height 16
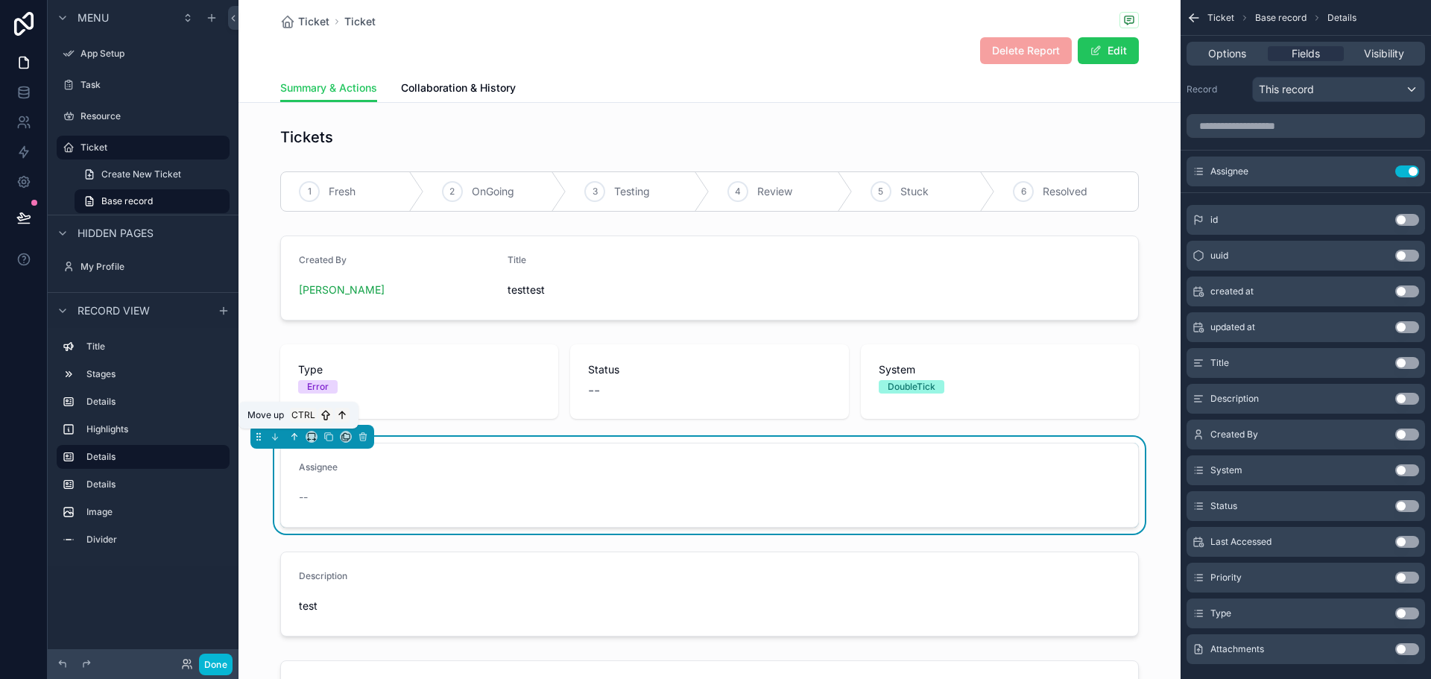
click at [292, 444] on button "scrollable content" at bounding box center [294, 437] width 16 height 16
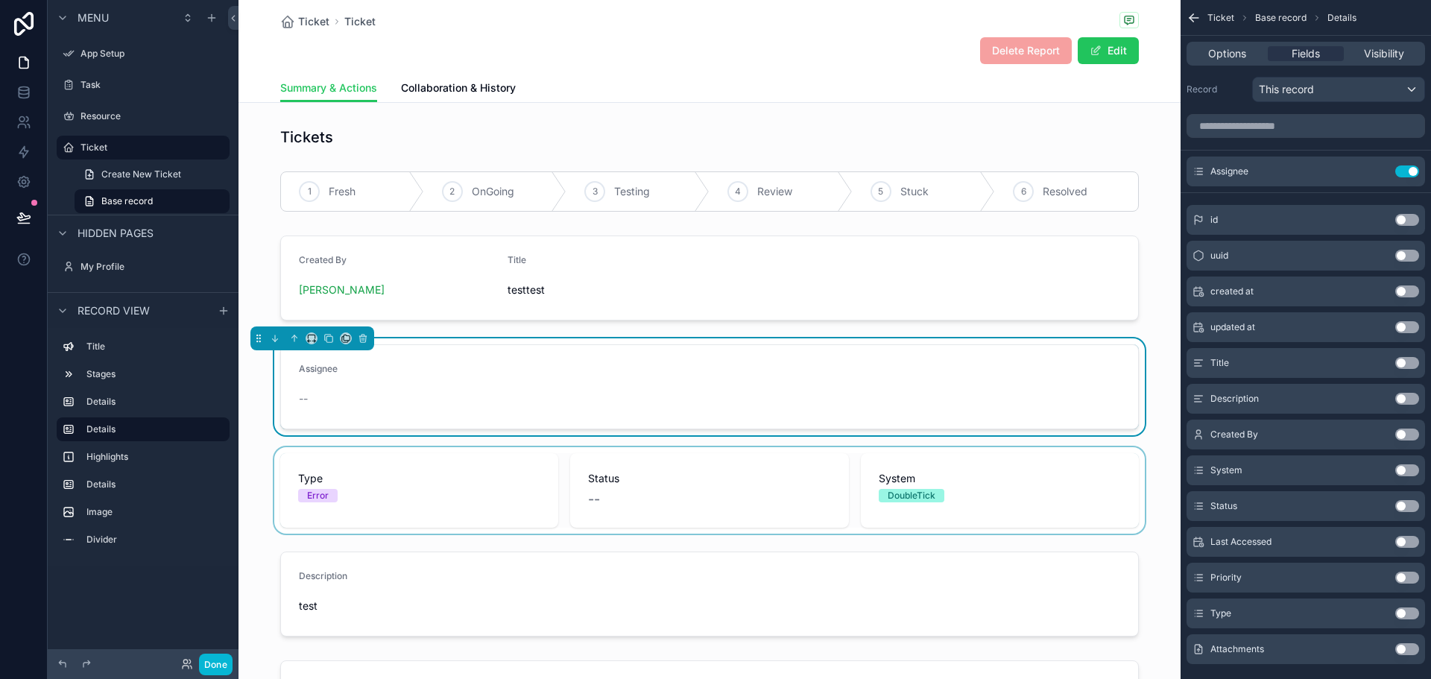
scroll to position [75, 0]
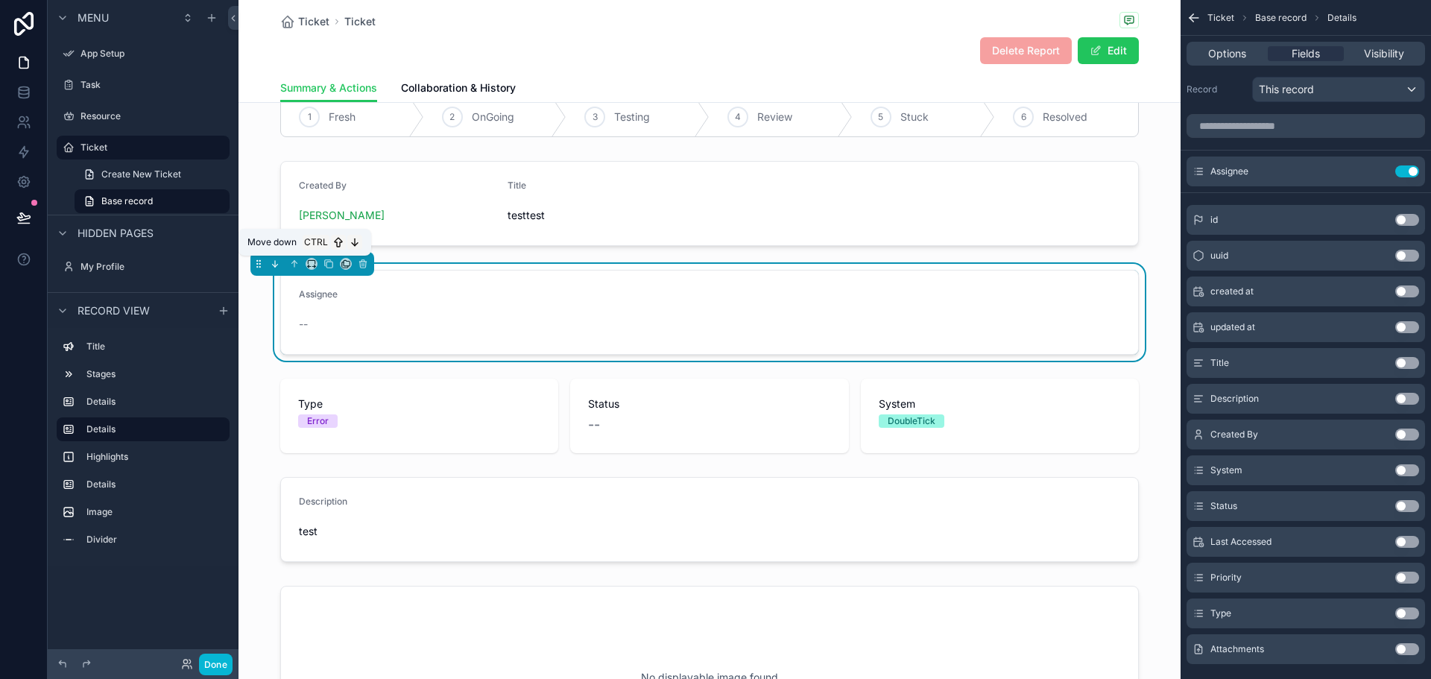
click at [278, 265] on icon "scrollable content" at bounding box center [275, 264] width 10 height 10
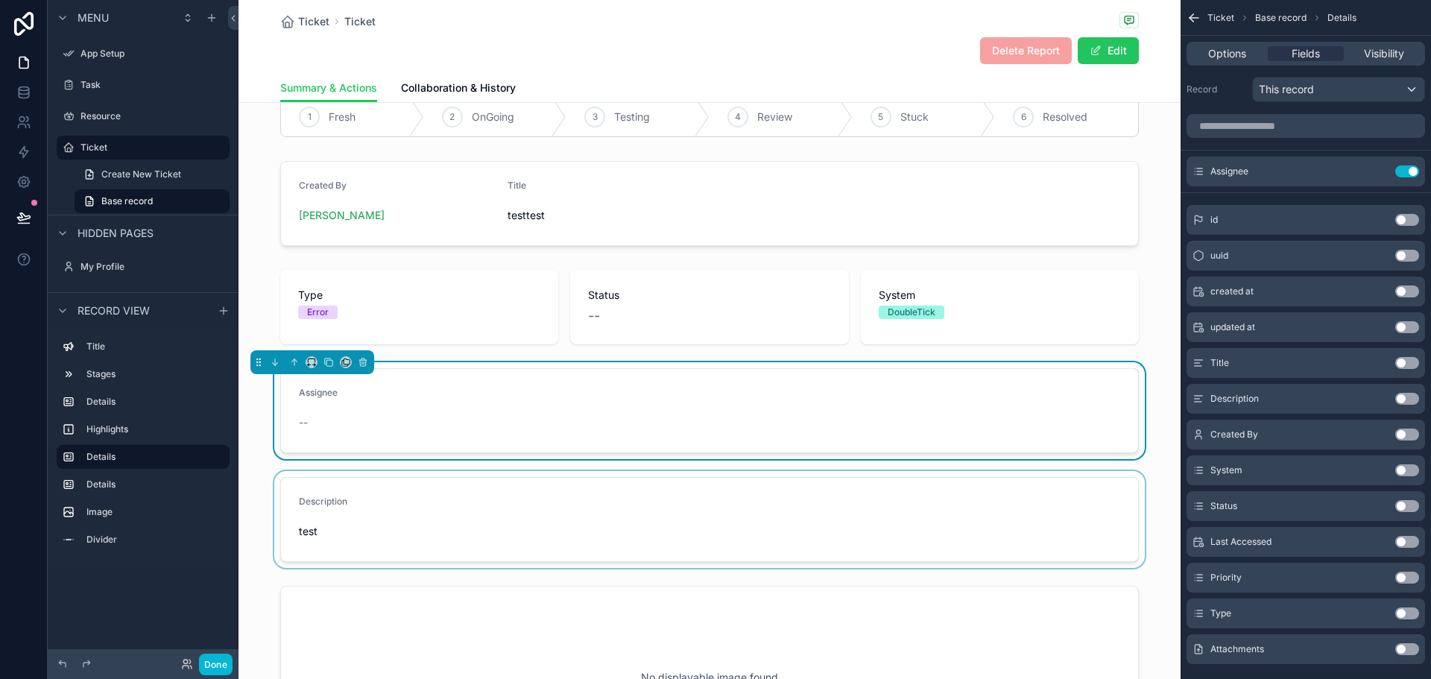
scroll to position [0, 0]
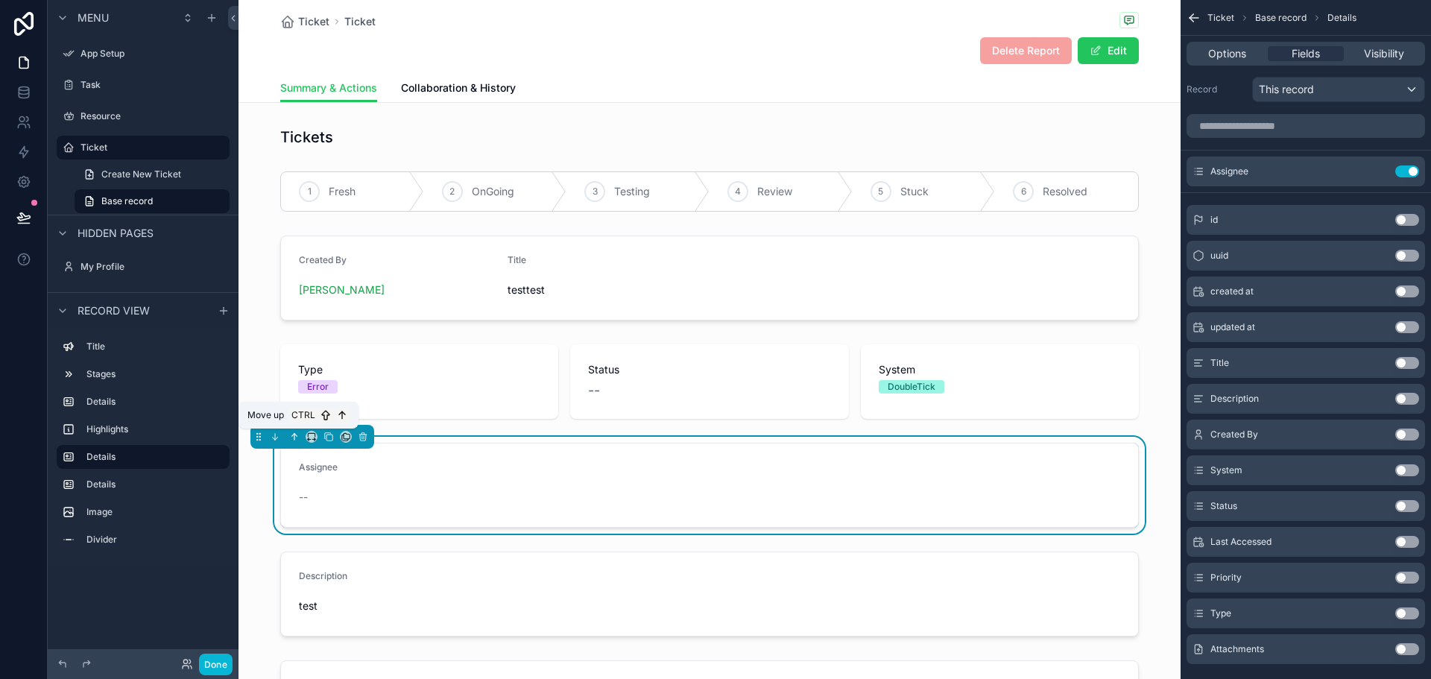
click at [295, 432] on icon "scrollable content" at bounding box center [294, 437] width 10 height 10
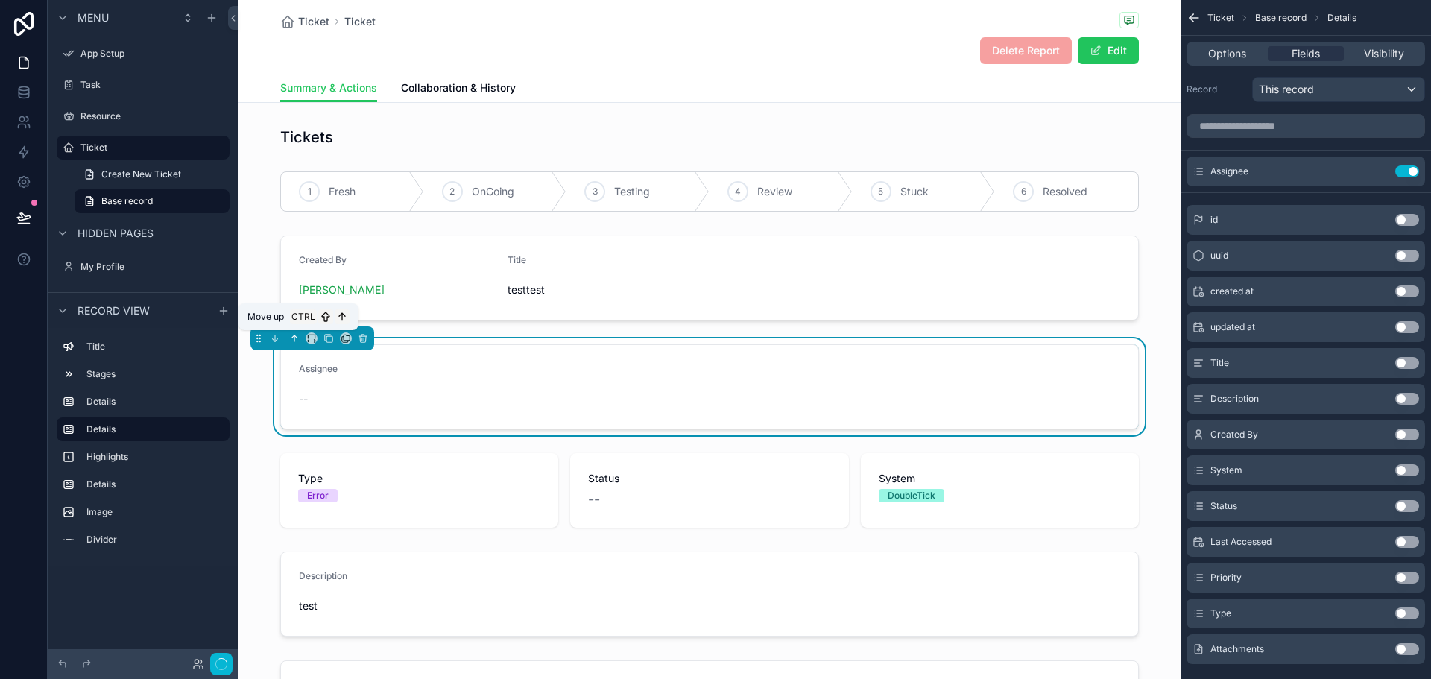
click at [294, 338] on icon "scrollable content" at bounding box center [294, 338] width 0 height 6
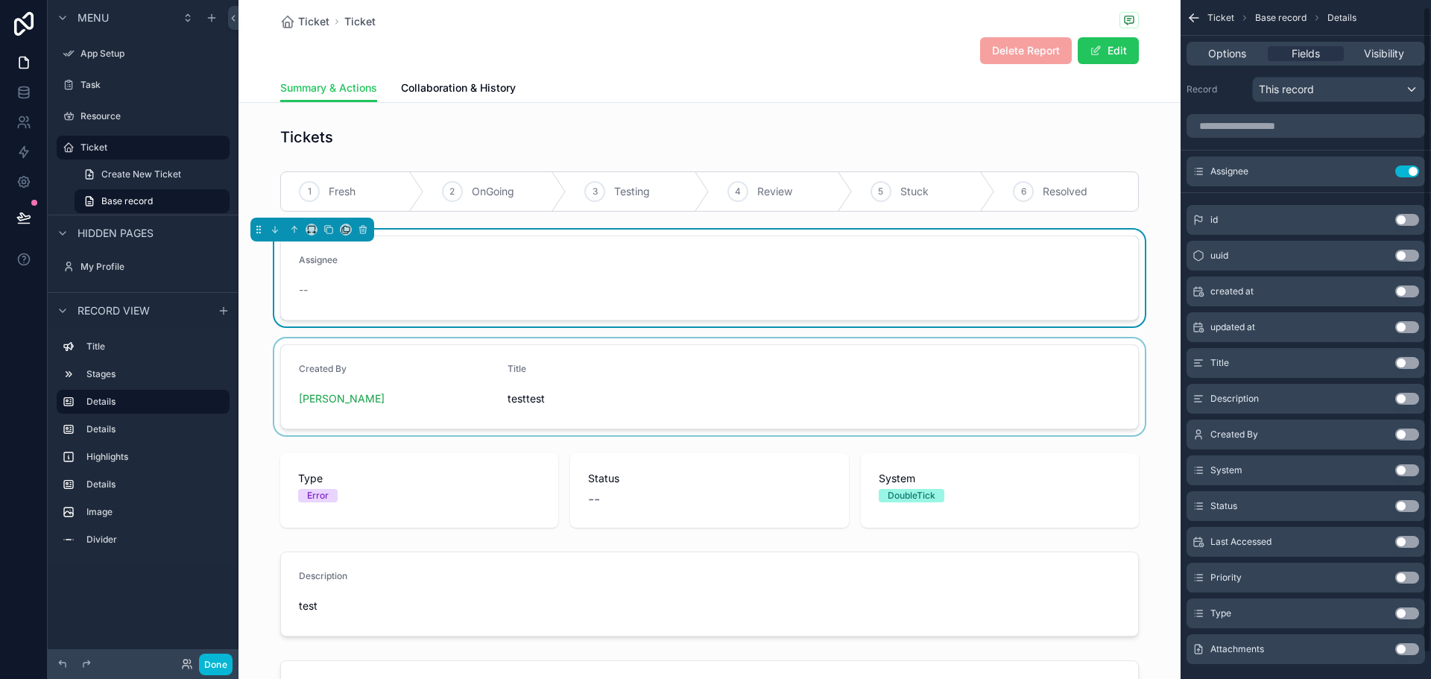
click at [1157, 371] on div "scrollable content" at bounding box center [710, 386] width 942 height 97
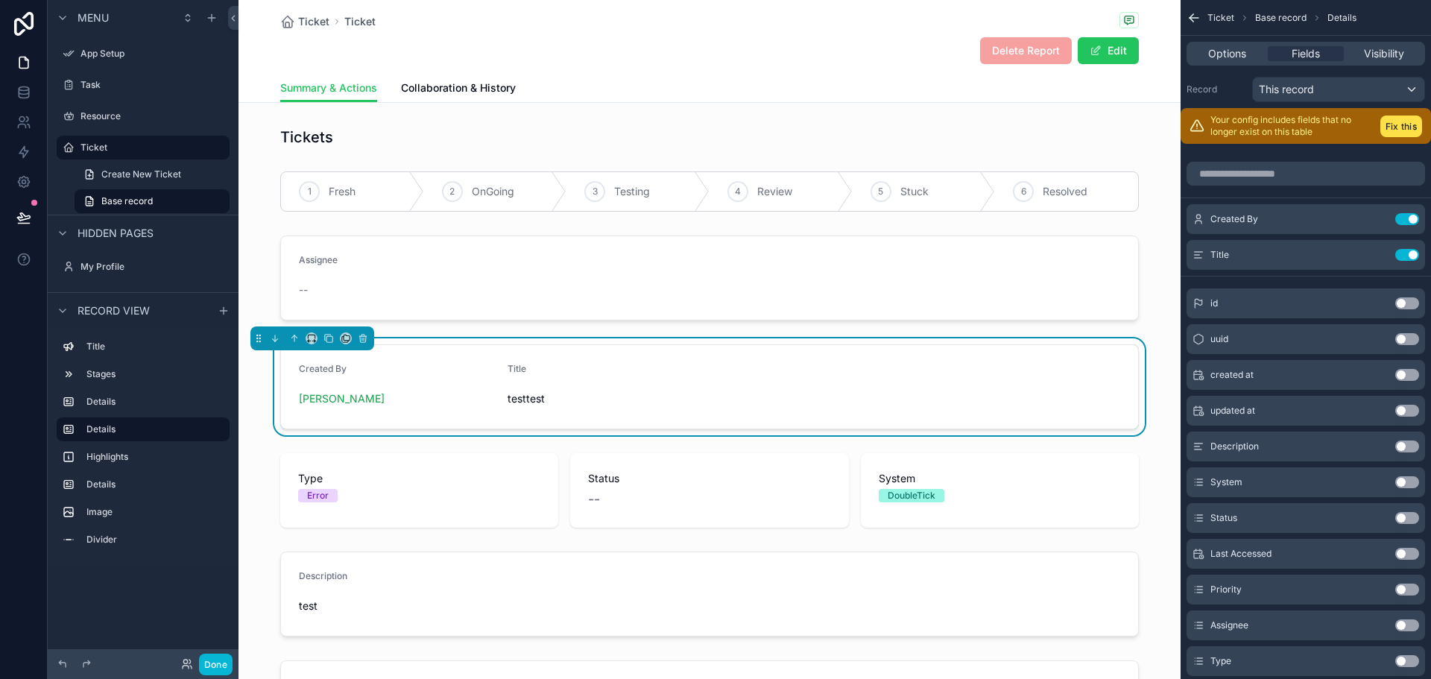
click at [314, 18] on span "Ticket" at bounding box center [313, 21] width 31 height 15
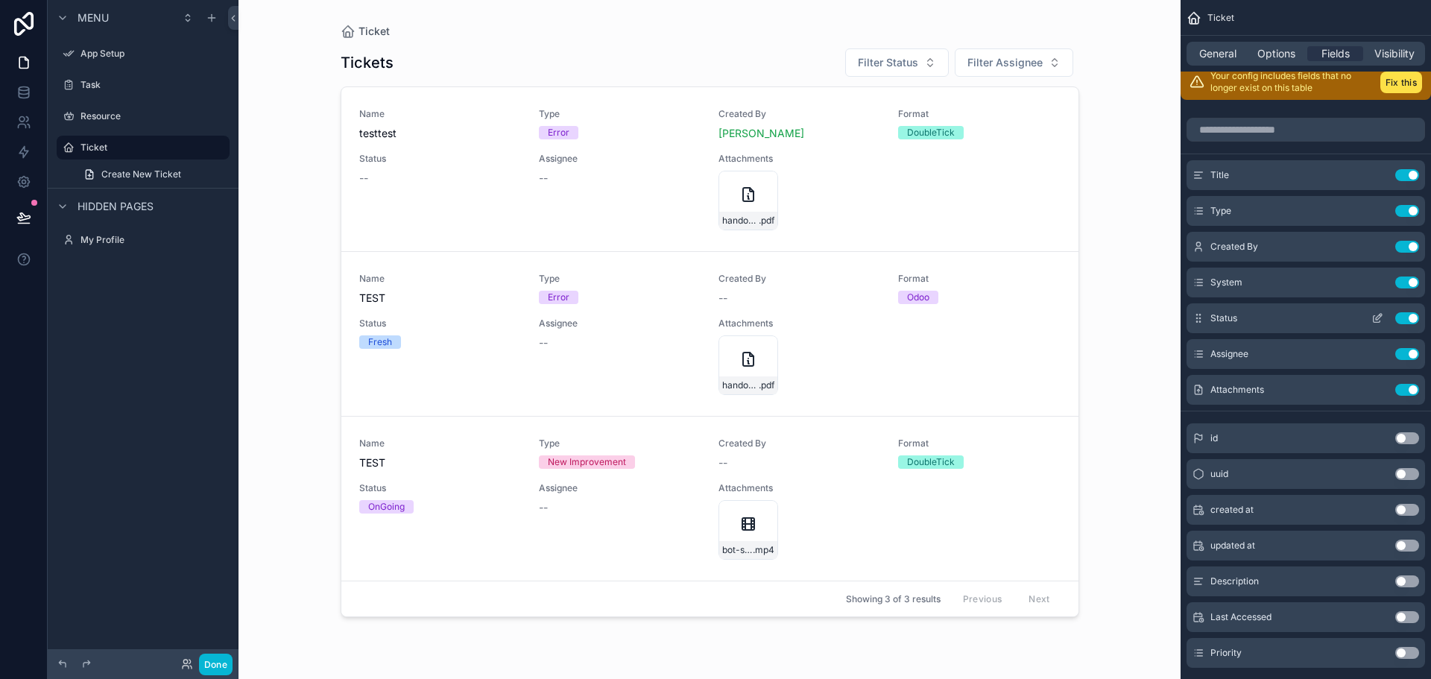
click at [1408, 315] on button "Use setting" at bounding box center [1407, 318] width 24 height 12
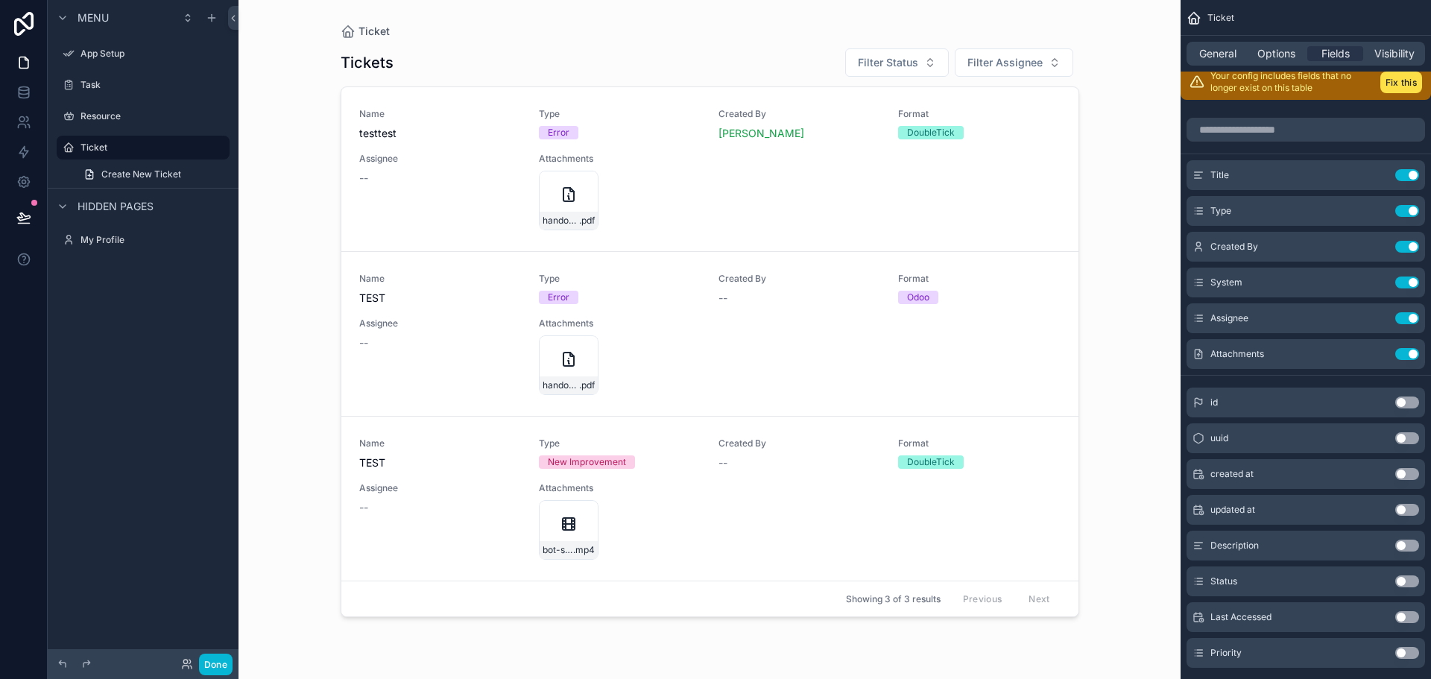
click at [1398, 580] on button "Use setting" at bounding box center [1407, 581] width 24 height 12
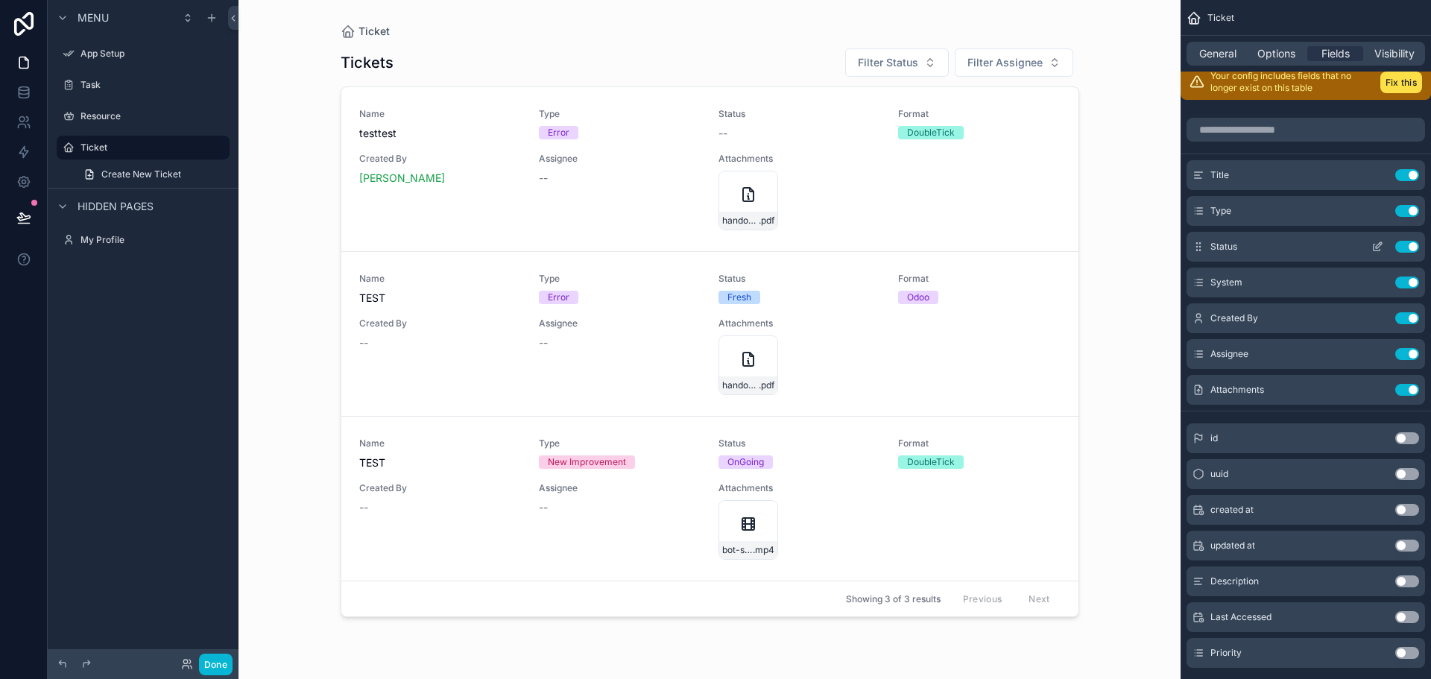
click at [1375, 249] on icon "scrollable content" at bounding box center [1378, 247] width 12 height 12
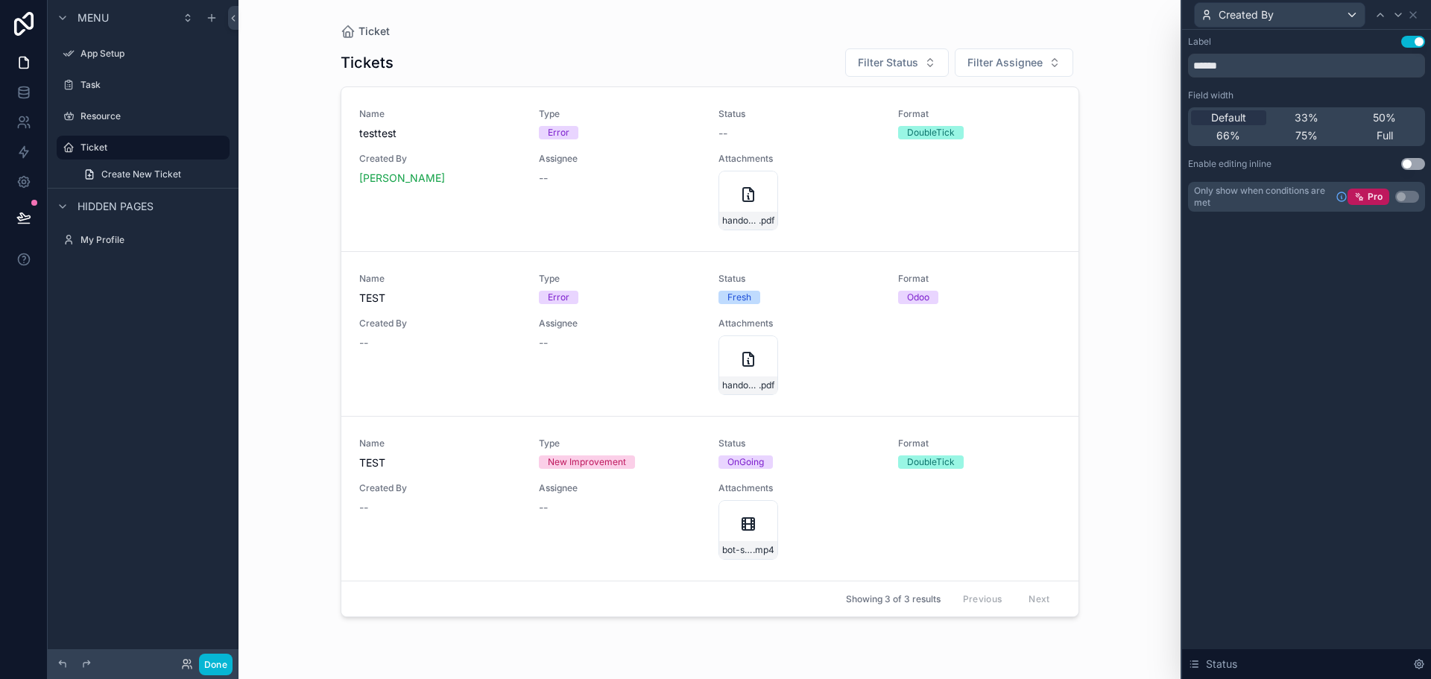
click at [1405, 86] on div "Label Use setting ****** Field width Default 33% 50% 66% 75% Full Enable editin…" at bounding box center [1306, 124] width 237 height 176
click at [1416, 162] on button "Use setting" at bounding box center [1413, 164] width 24 height 12
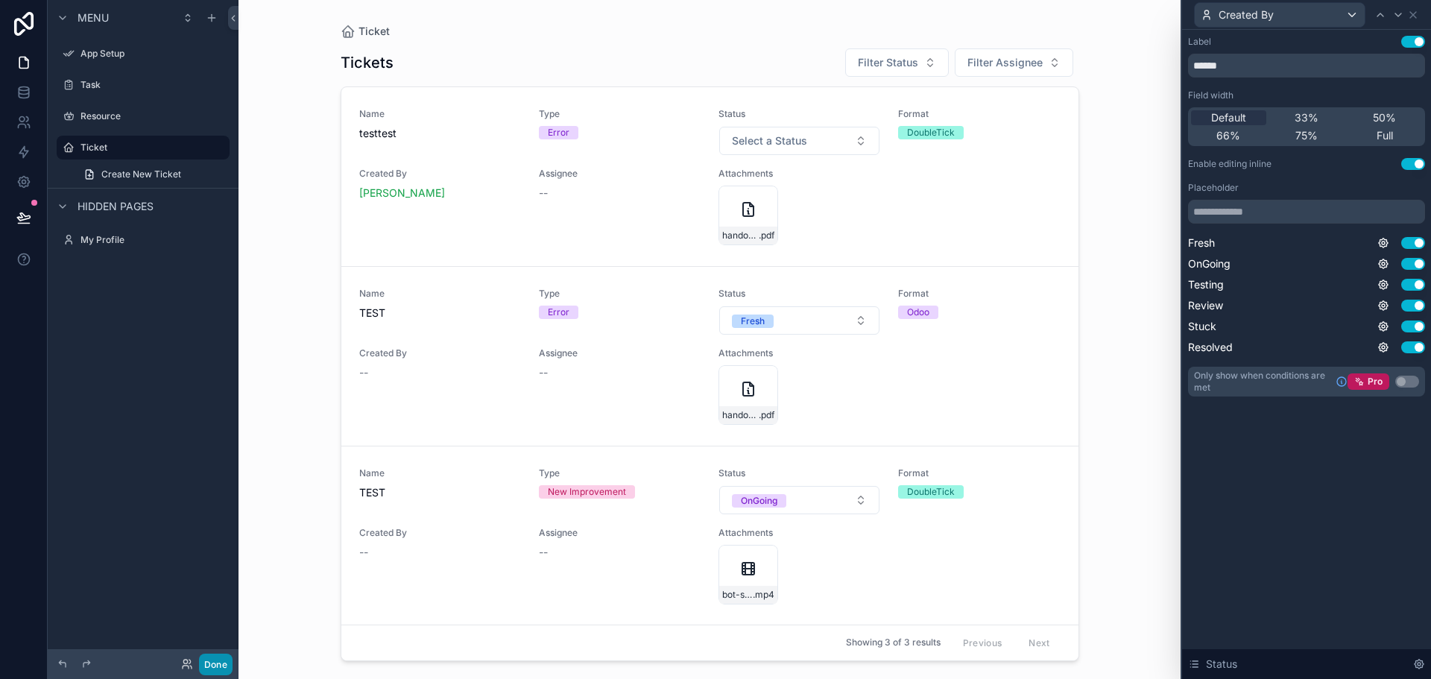
click at [227, 655] on button "Done" at bounding box center [216, 665] width 34 height 22
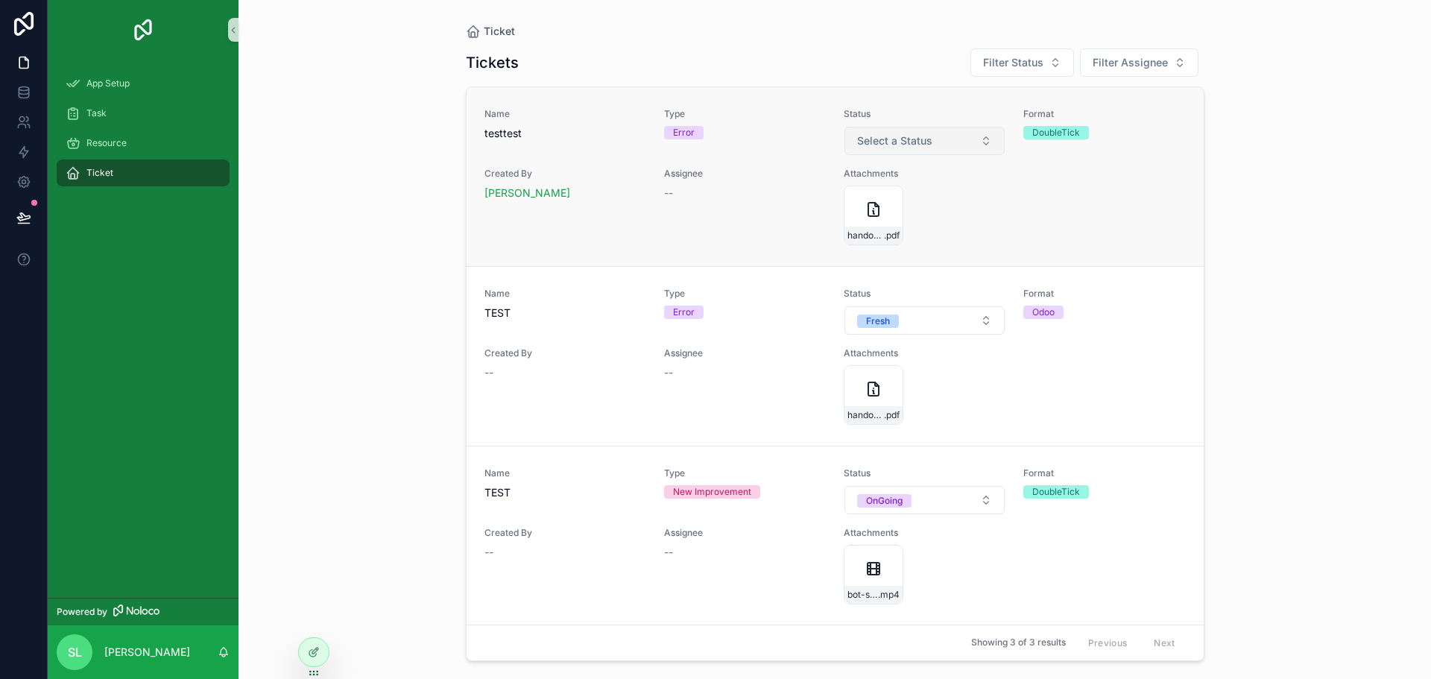
click at [962, 132] on button "Select a Status" at bounding box center [925, 141] width 160 height 28
click at [1293, 316] on div "Ticket Tickets Filter Status Filter Assignee Name testtest Type Error Status Se…" at bounding box center [835, 339] width 1193 height 679
click at [1064, 54] on button "Filter Status" at bounding box center [1023, 62] width 104 height 28
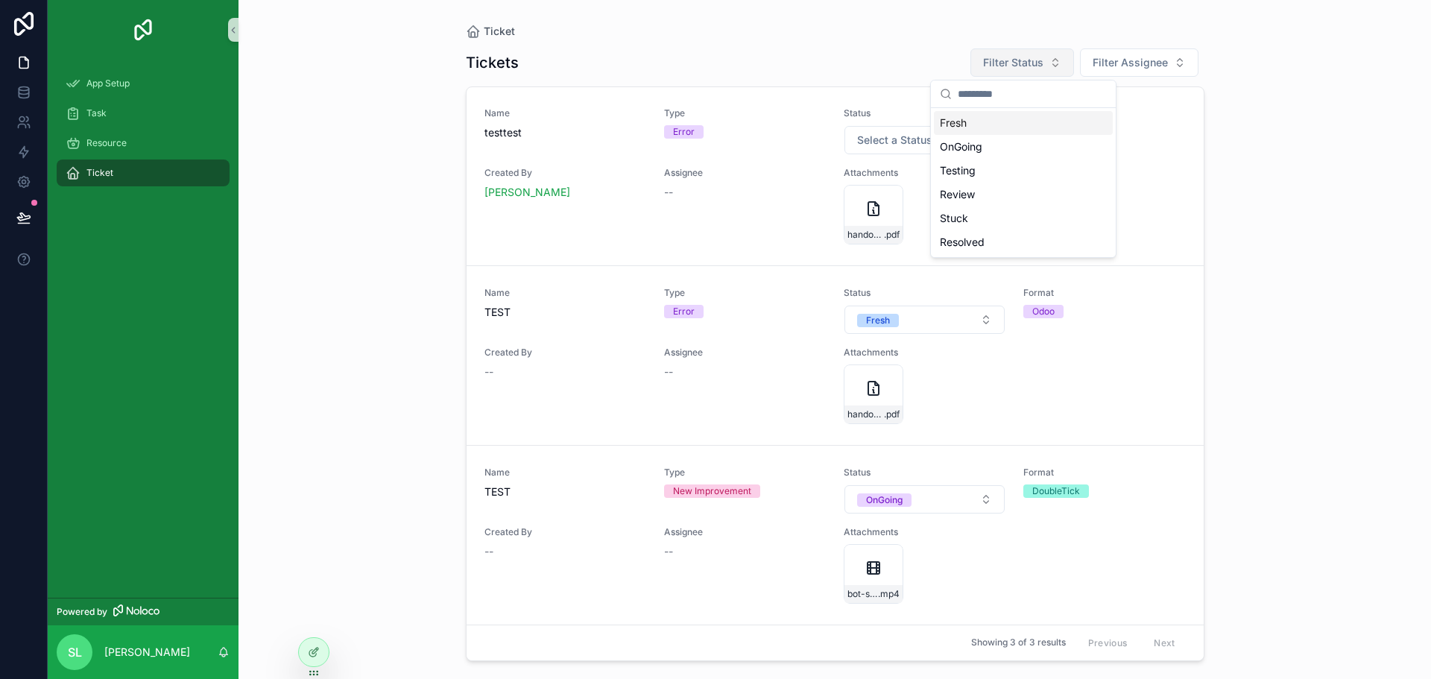
click at [1064, 54] on button "Filter Status" at bounding box center [1023, 62] width 104 height 28
click at [1237, 303] on div "Ticket Tickets Filter Status Filter Assignee Name testtest Type Error Status Se…" at bounding box center [835, 339] width 1193 height 679
click at [314, 662] on div at bounding box center [314, 652] width 30 height 28
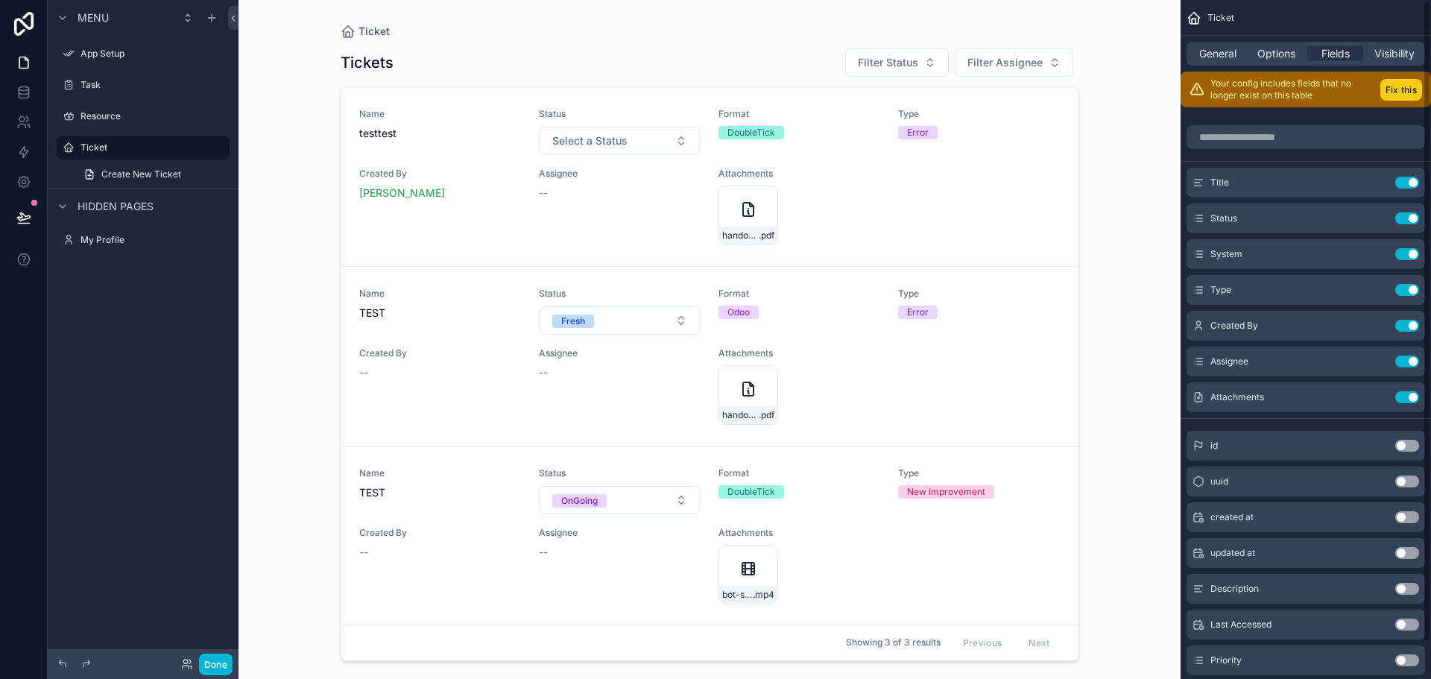
click at [1401, 81] on button "Fix this" at bounding box center [1402, 90] width 42 height 22
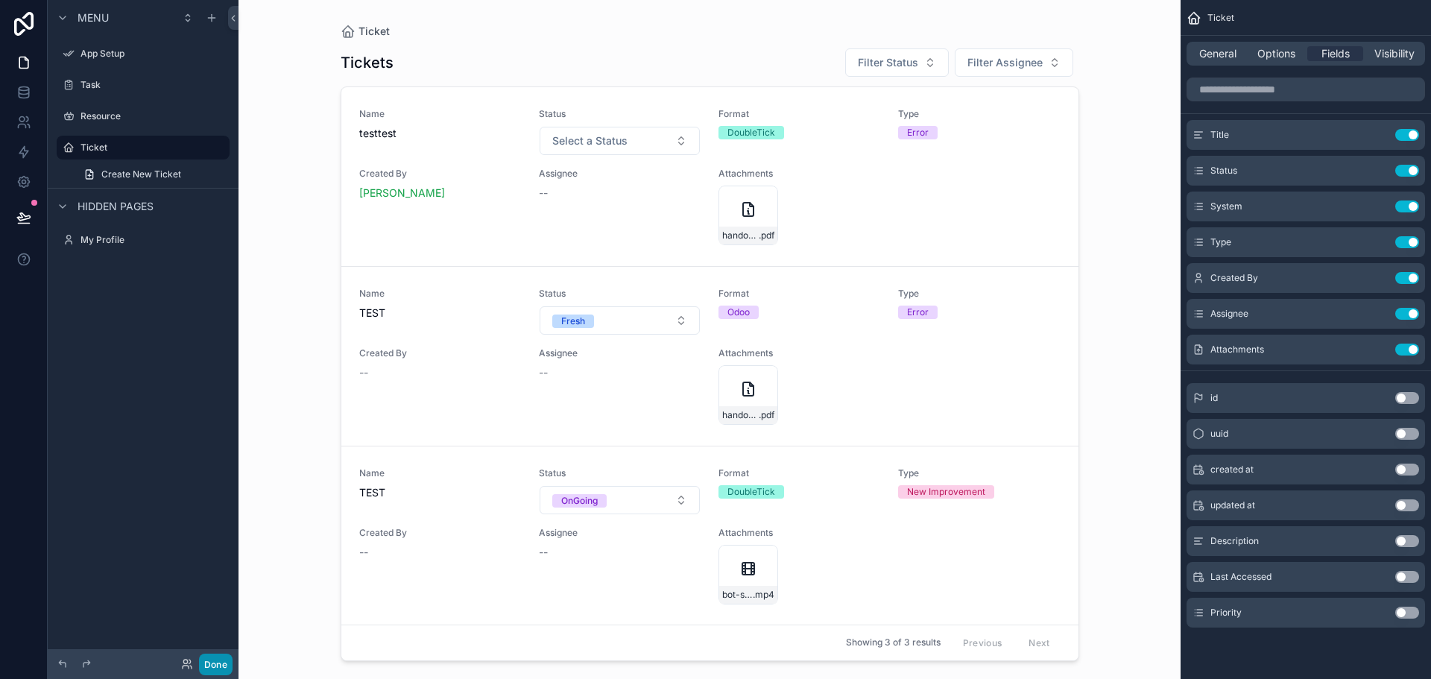
click at [220, 663] on button "Done" at bounding box center [216, 665] width 34 height 22
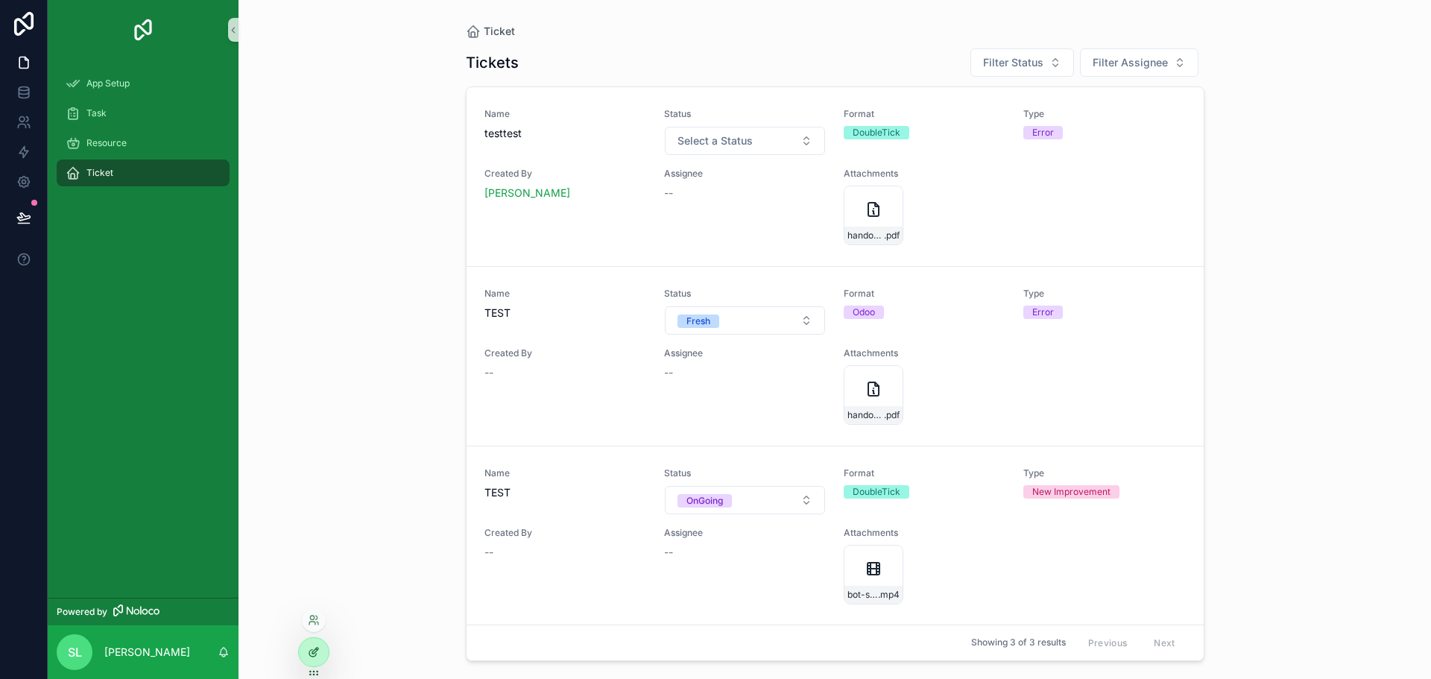
click at [324, 643] on div at bounding box center [314, 652] width 30 height 28
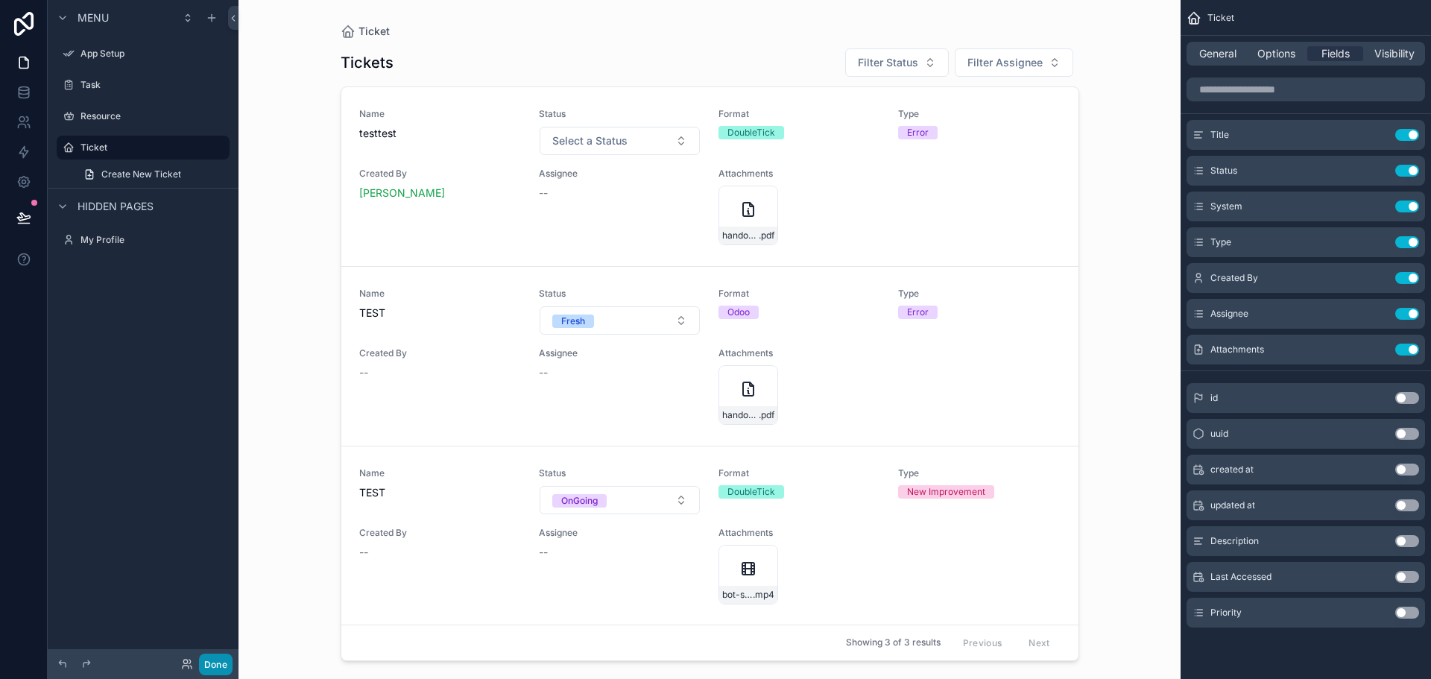
click at [218, 654] on button "Done" at bounding box center [216, 665] width 34 height 22
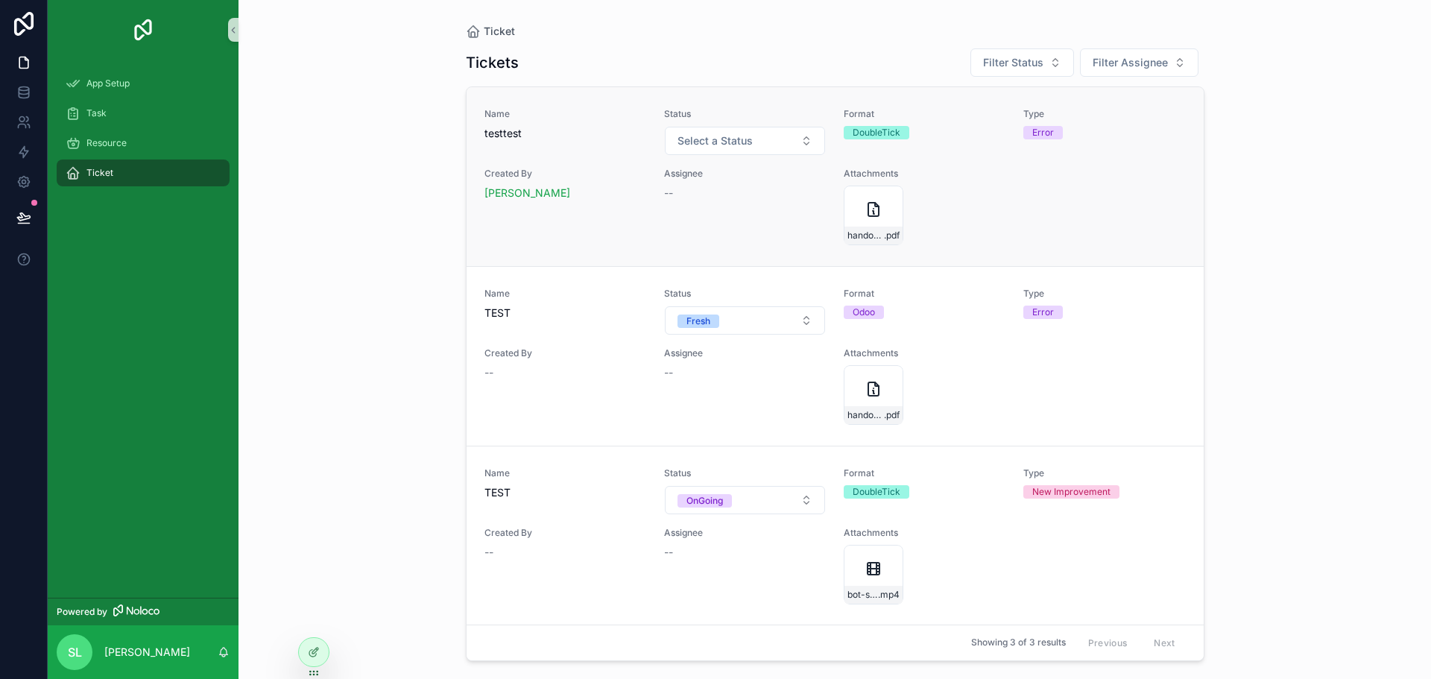
click at [996, 226] on div "handover .pdf" at bounding box center [925, 216] width 162 height 60
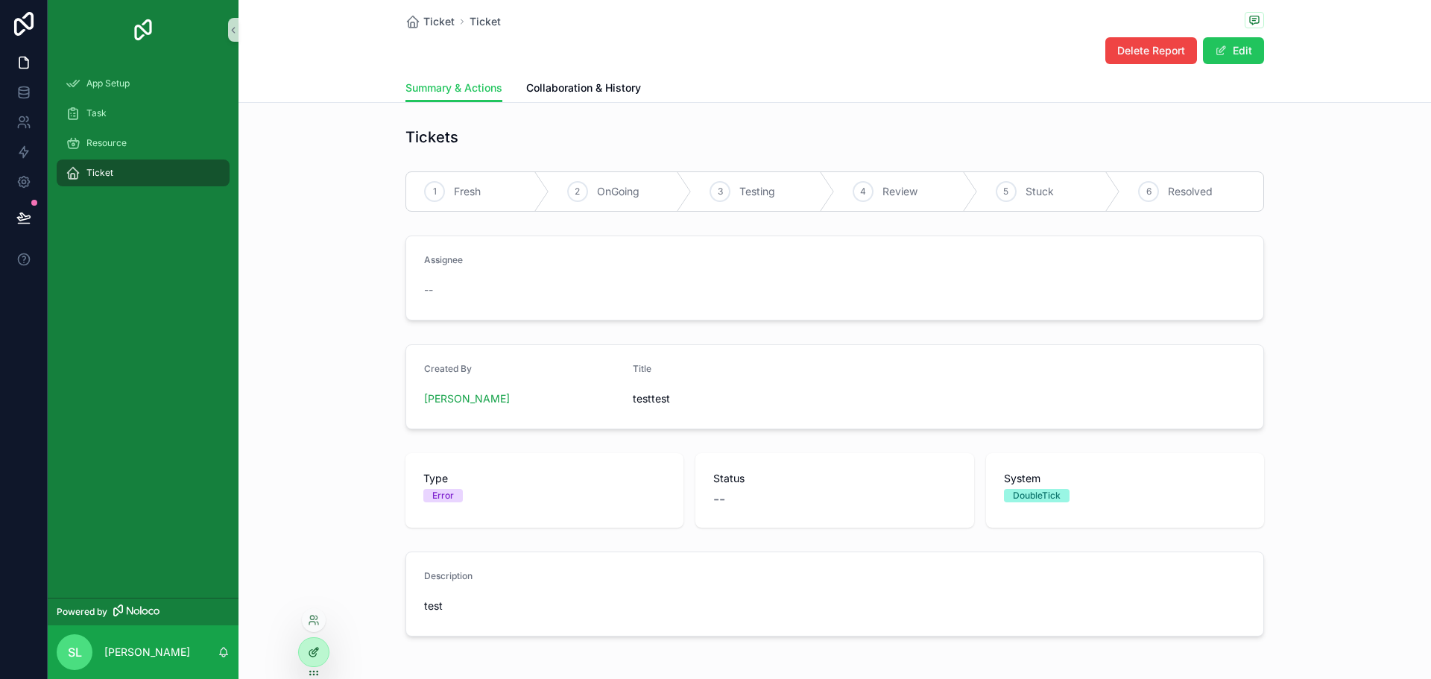
click at [318, 664] on div at bounding box center [314, 652] width 30 height 28
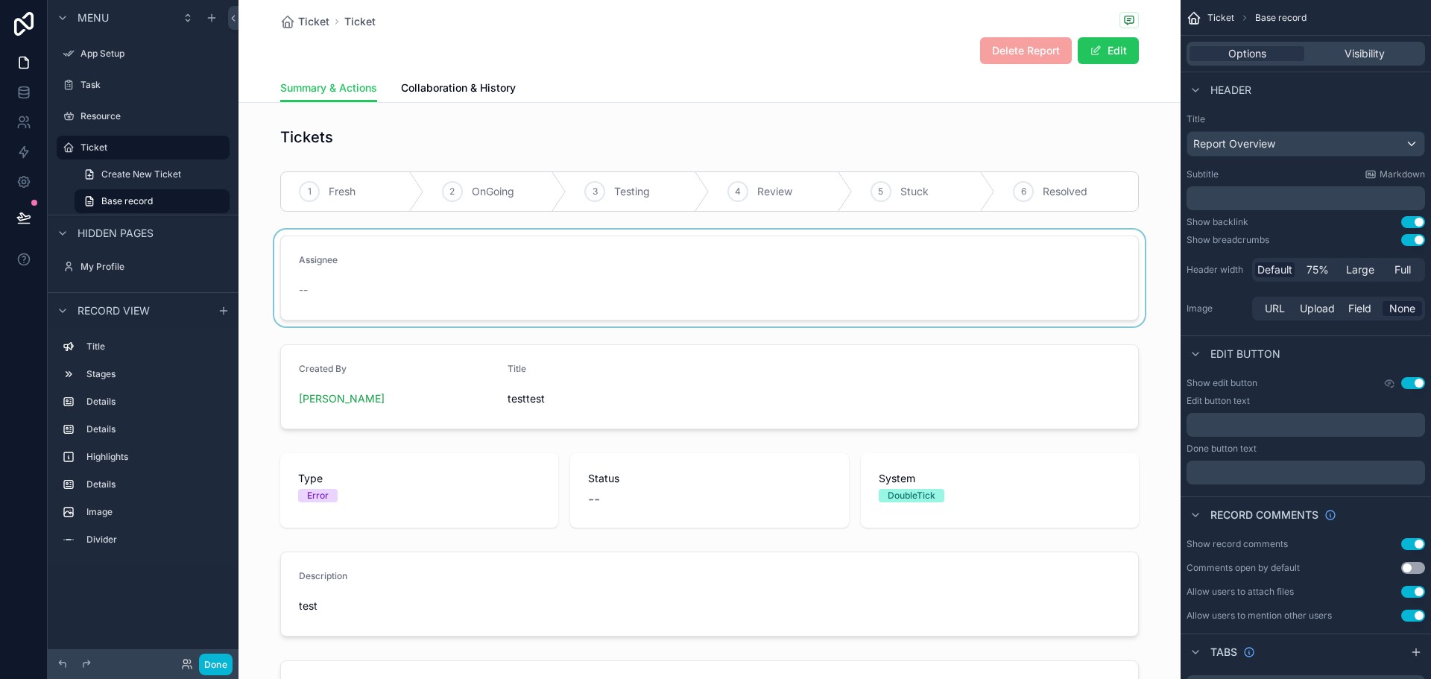
click at [690, 294] on div "scrollable content" at bounding box center [710, 278] width 942 height 97
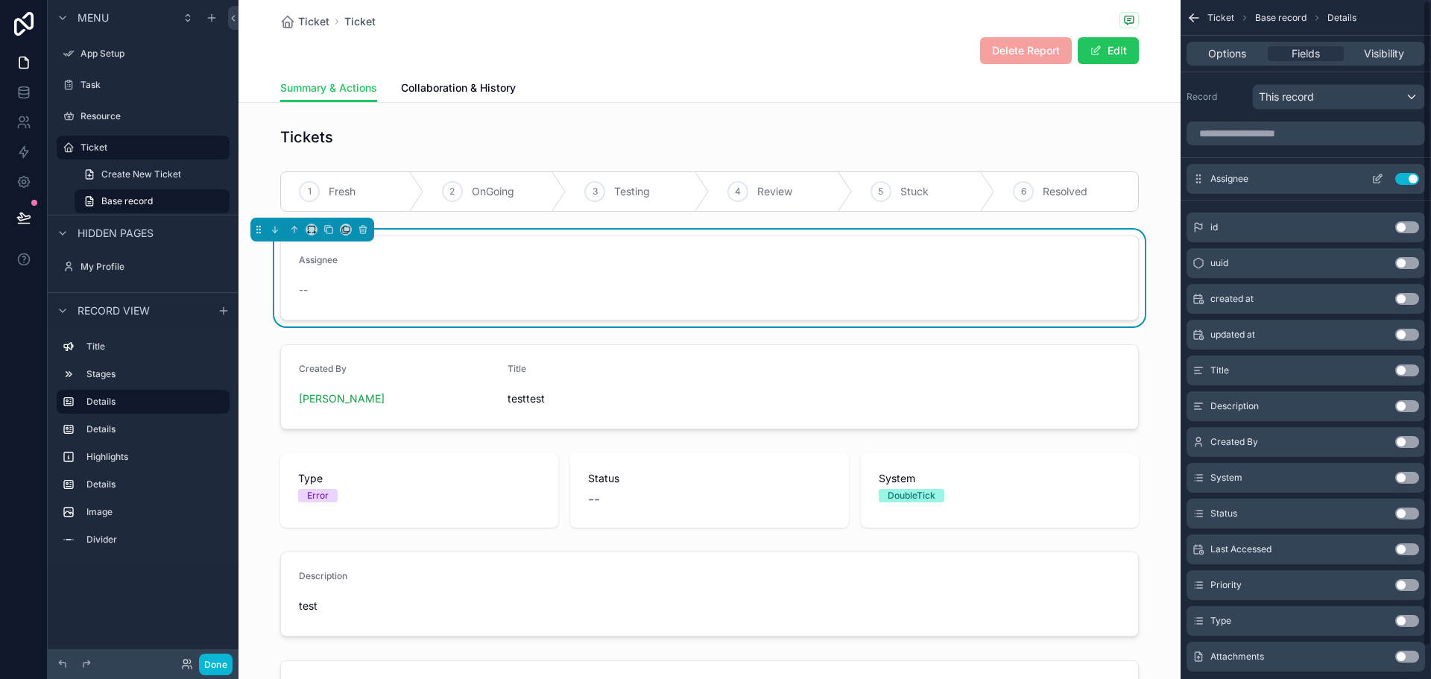
click at [1380, 174] on icon "scrollable content" at bounding box center [1378, 179] width 12 height 12
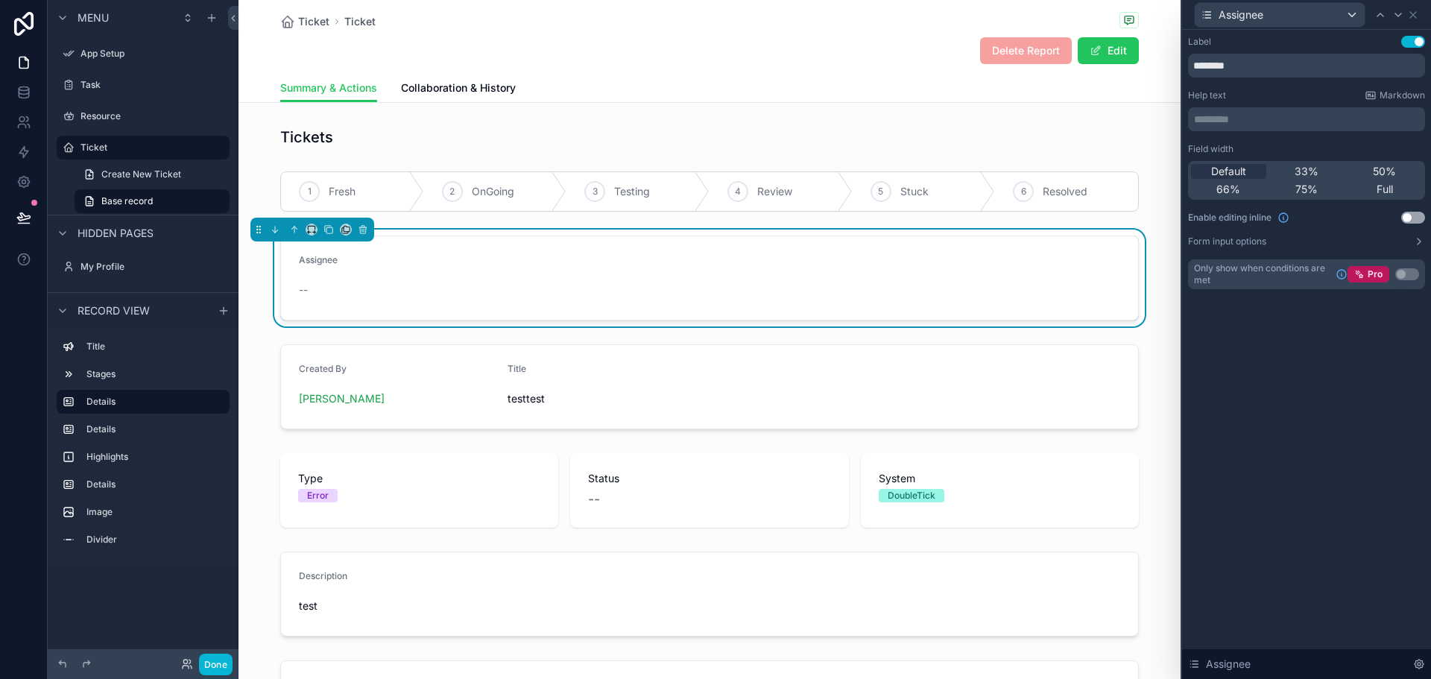
click at [1413, 215] on button "Use setting" at bounding box center [1413, 218] width 24 height 12
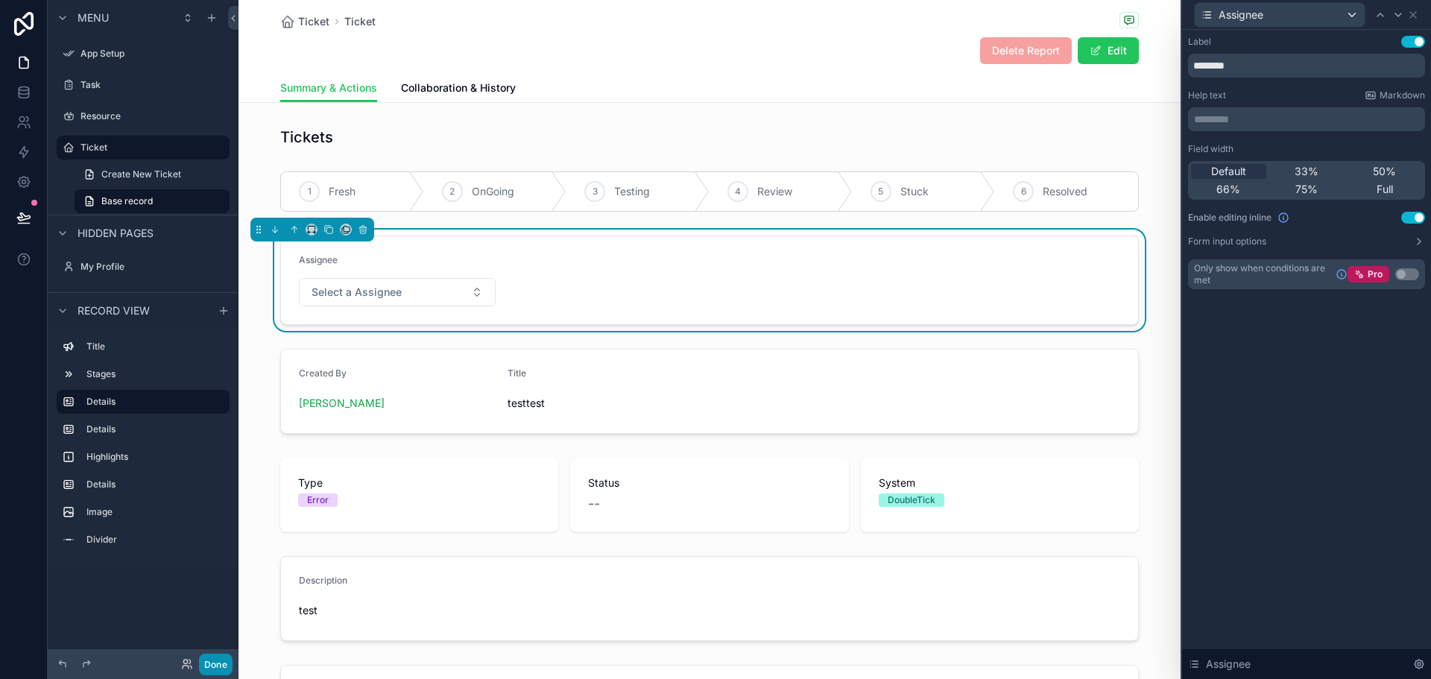
click at [215, 669] on button "Done" at bounding box center [216, 665] width 34 height 22
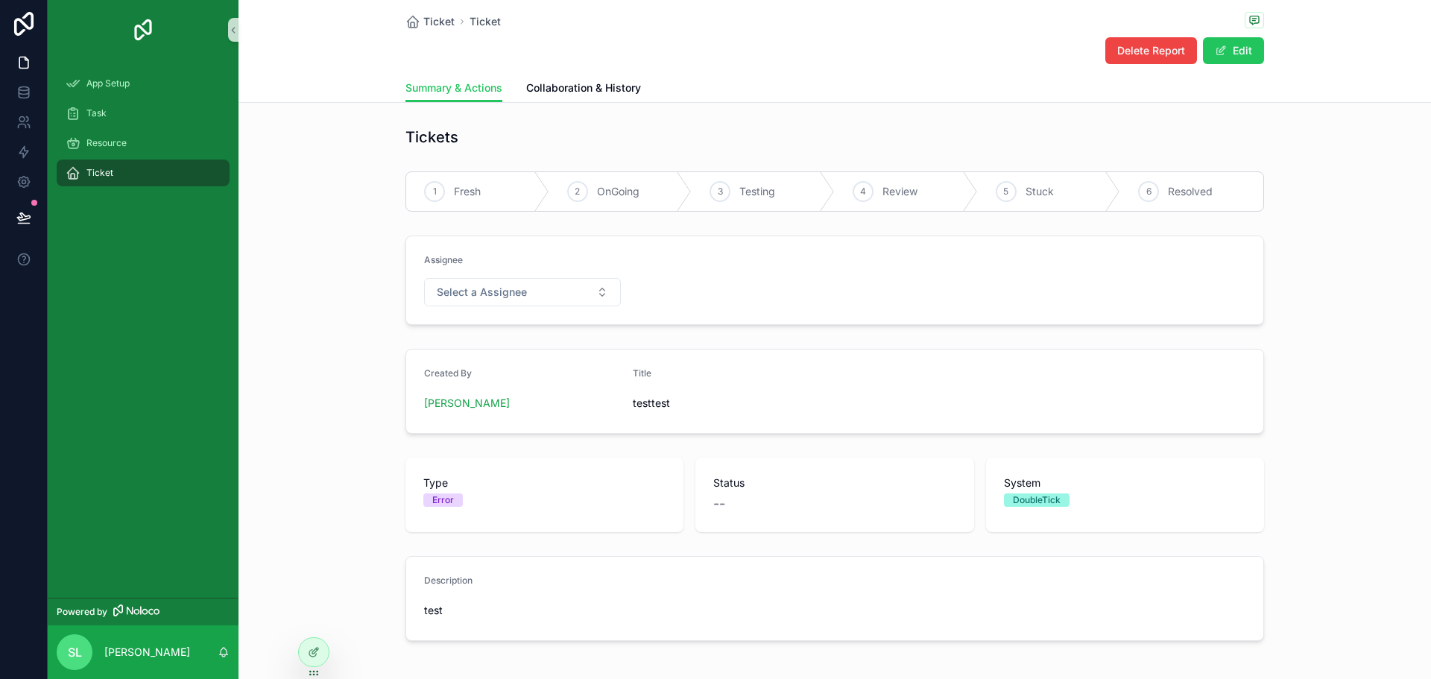
click at [496, 271] on div "Assignee" at bounding box center [522, 263] width 197 height 18
click at [484, 293] on span "Select a Assignee" at bounding box center [482, 292] width 90 height 15
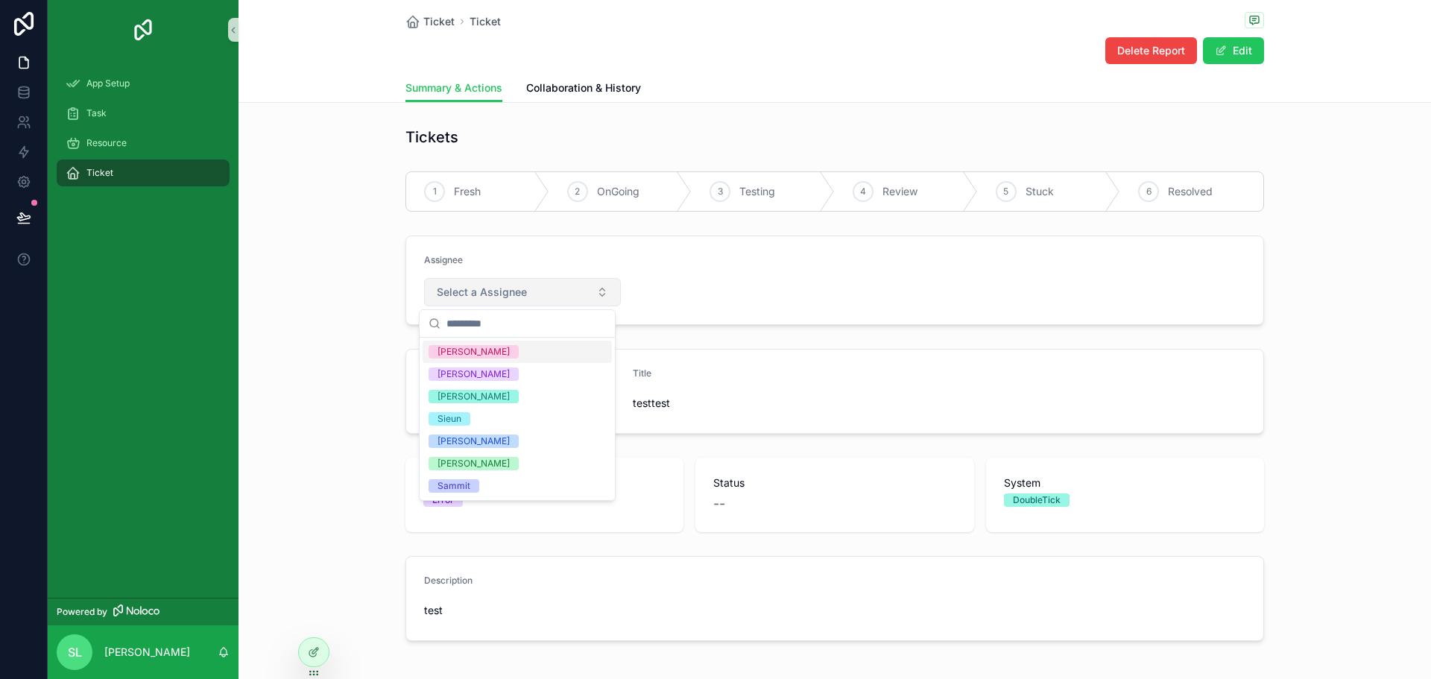
click at [484, 293] on span "Select a Assignee" at bounding box center [482, 292] width 90 height 15
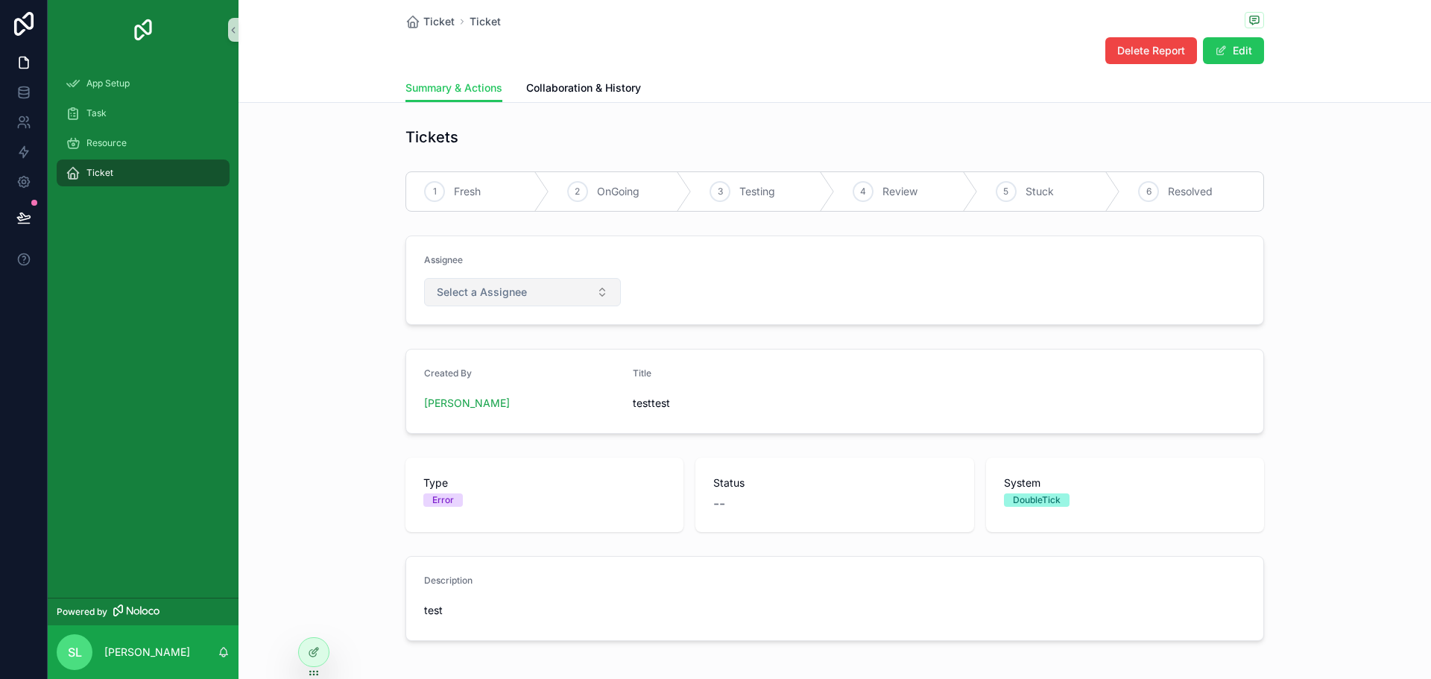
click at [584, 295] on button "Select a Assignee" at bounding box center [522, 292] width 197 height 28
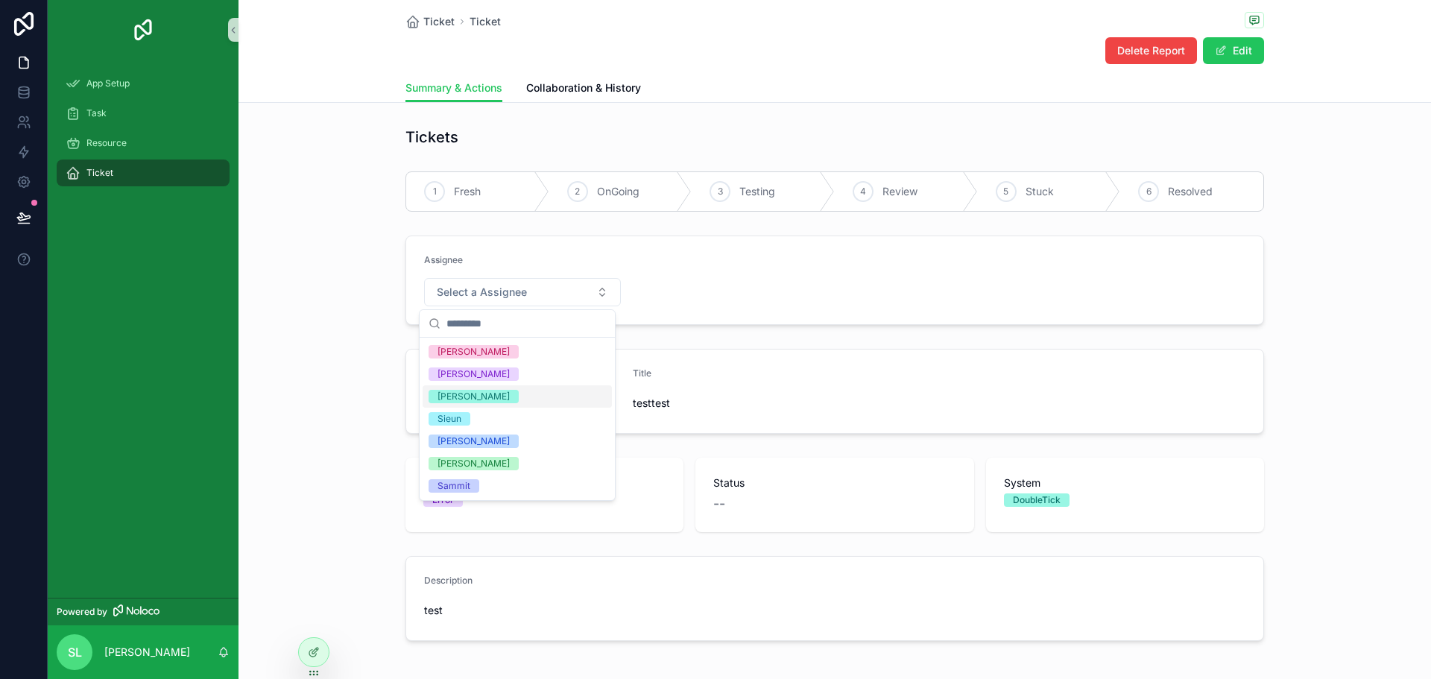
click at [553, 415] on div "Sieun" at bounding box center [517, 419] width 189 height 22
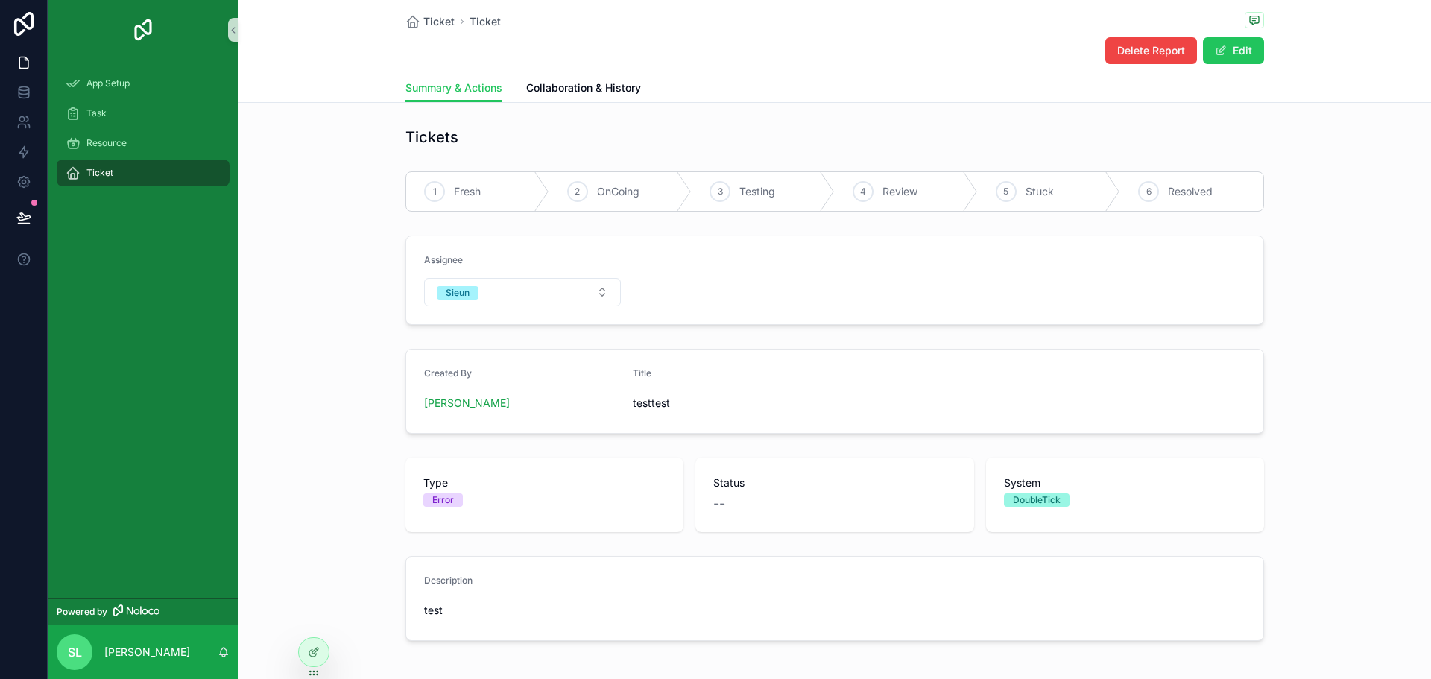
click at [821, 277] on form "Assignee Sieun" at bounding box center [834, 280] width 857 height 88
drag, startPoint x: 1366, startPoint y: 215, endPoint x: 1320, endPoint y: 259, distance: 63.3
click at [1366, 215] on div "1 Fresh 2 OnGoing 3 Testing 4 Review 5 Stuck 6 Resolved" at bounding box center [835, 191] width 1193 height 52
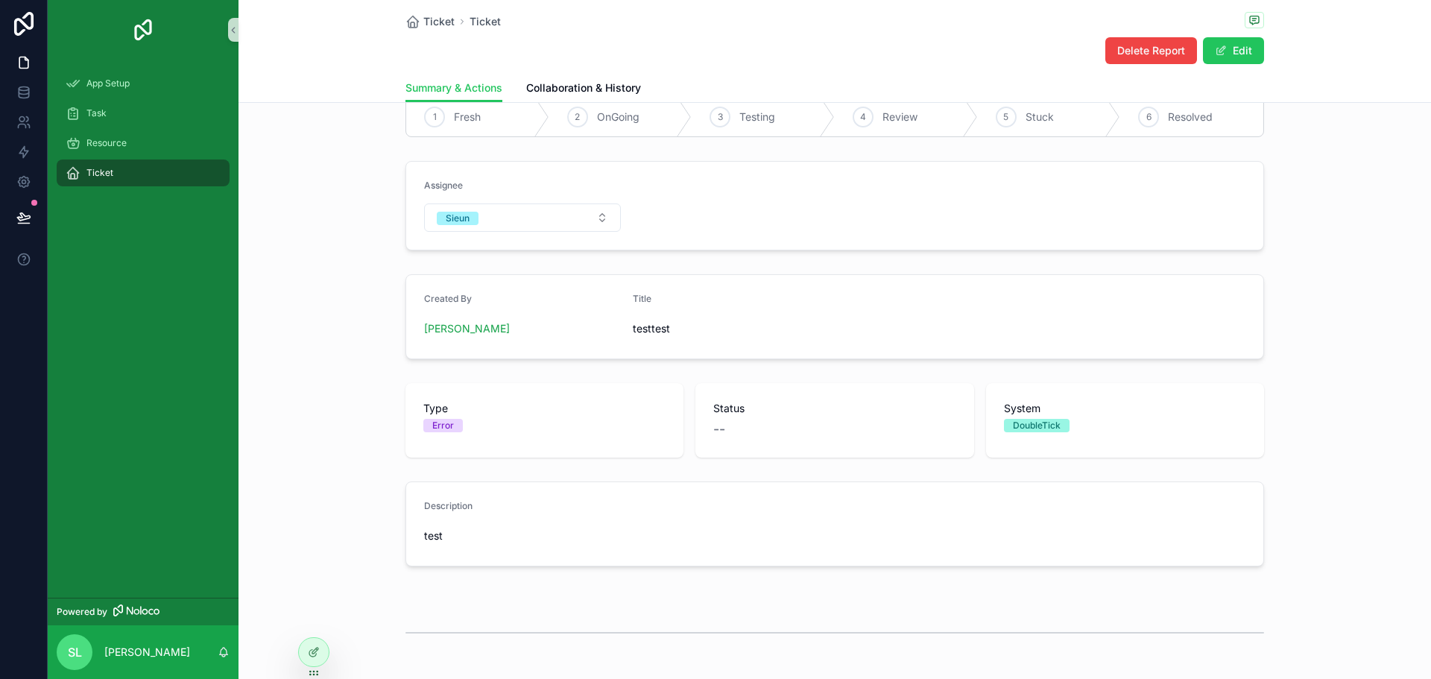
scroll to position [148, 0]
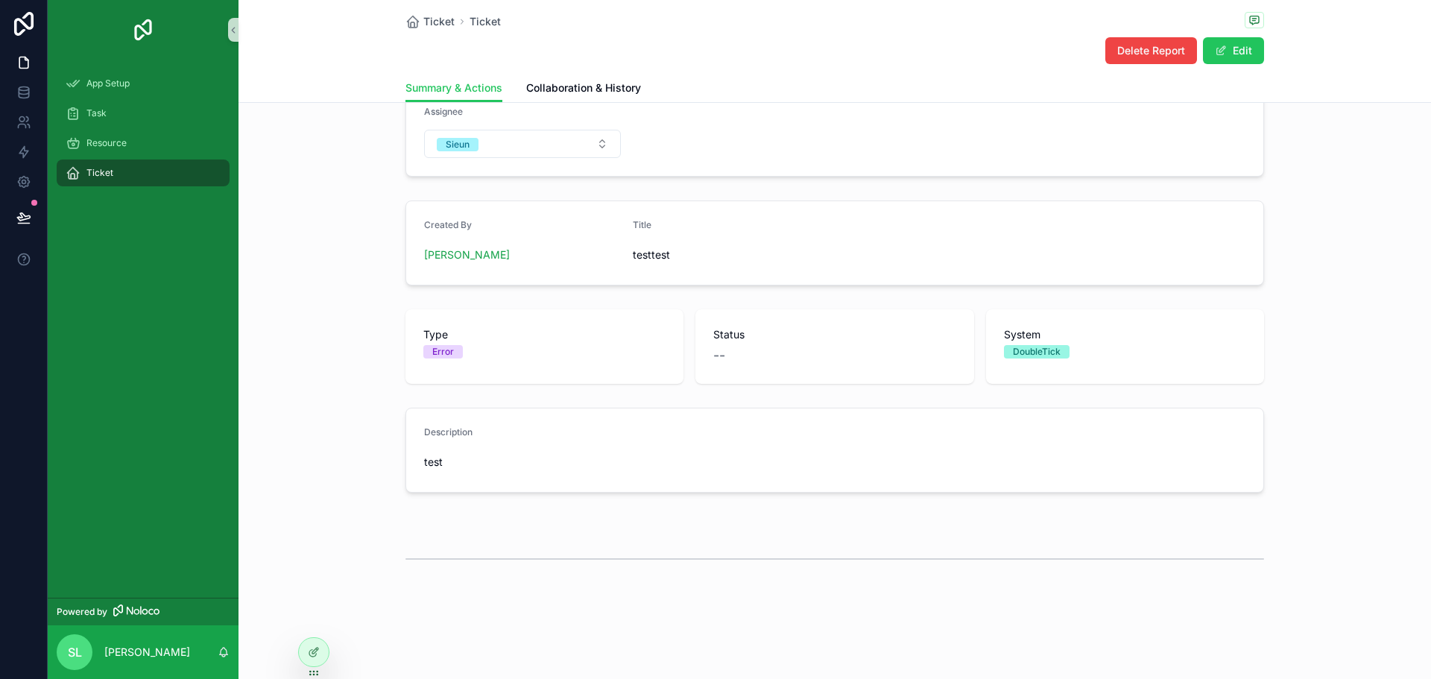
click at [123, 167] on div "Ticket" at bounding box center [143, 173] width 155 height 24
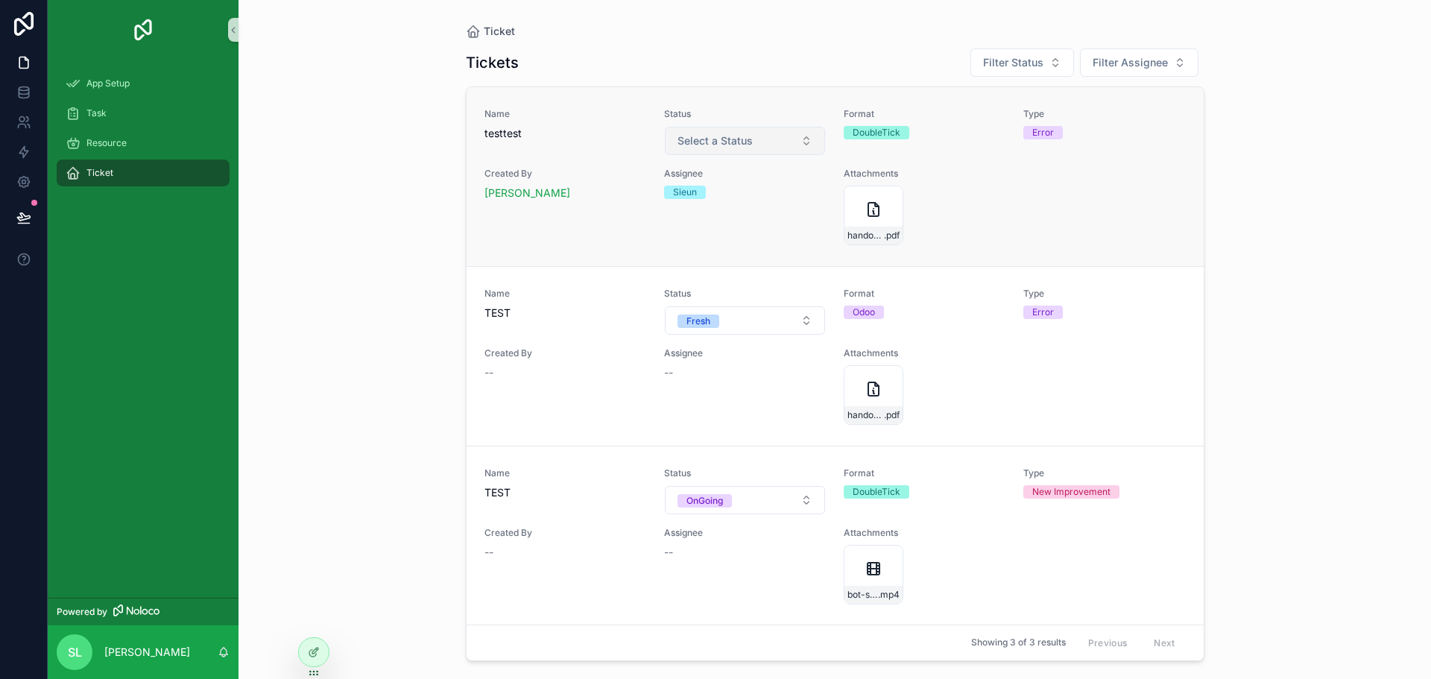
click at [761, 138] on button "Select a Status" at bounding box center [745, 141] width 160 height 28
click at [731, 193] on div "Fresh" at bounding box center [740, 200] width 179 height 22
click at [1338, 578] on div "Ticket Tickets Filter Status Filter Assignee Name testtest Status Fresh Format …" at bounding box center [835, 339] width 1193 height 679
click at [24, 92] on icon at bounding box center [23, 92] width 15 height 15
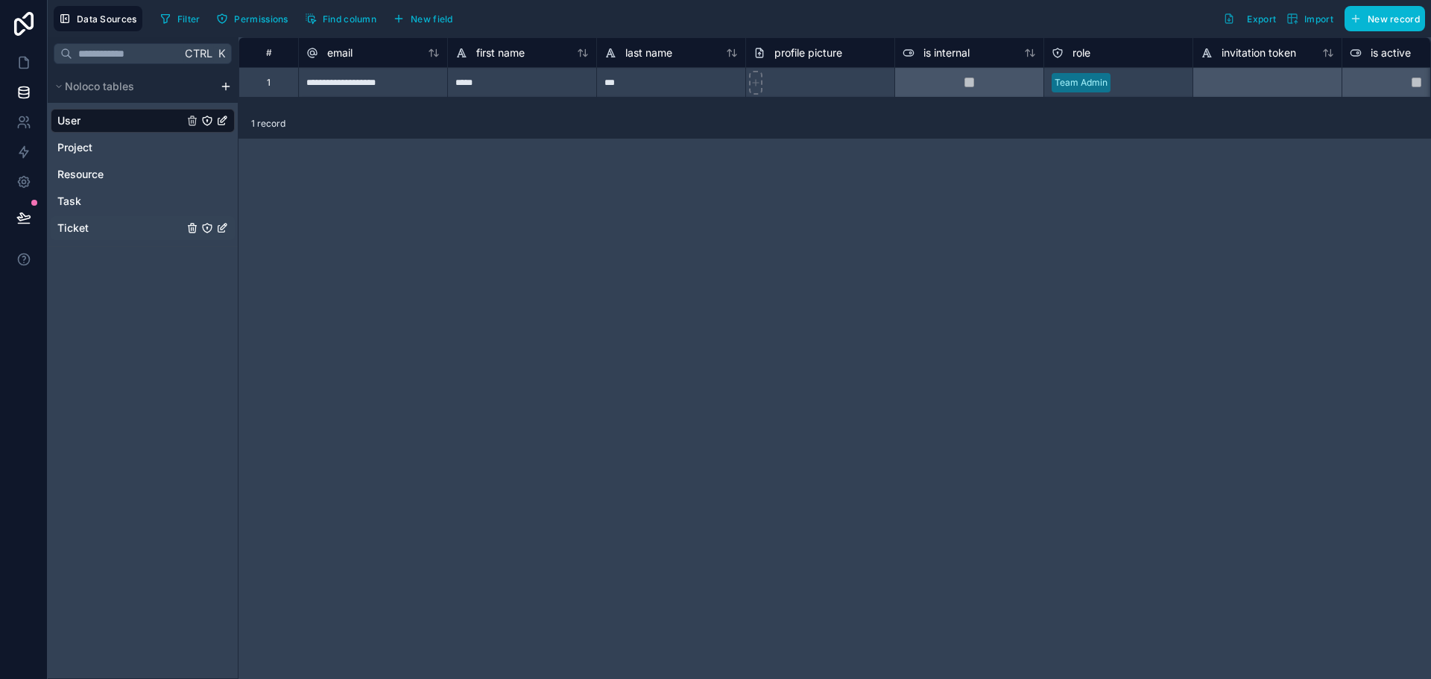
click at [72, 227] on span "Ticket" at bounding box center [72, 228] width 31 height 15
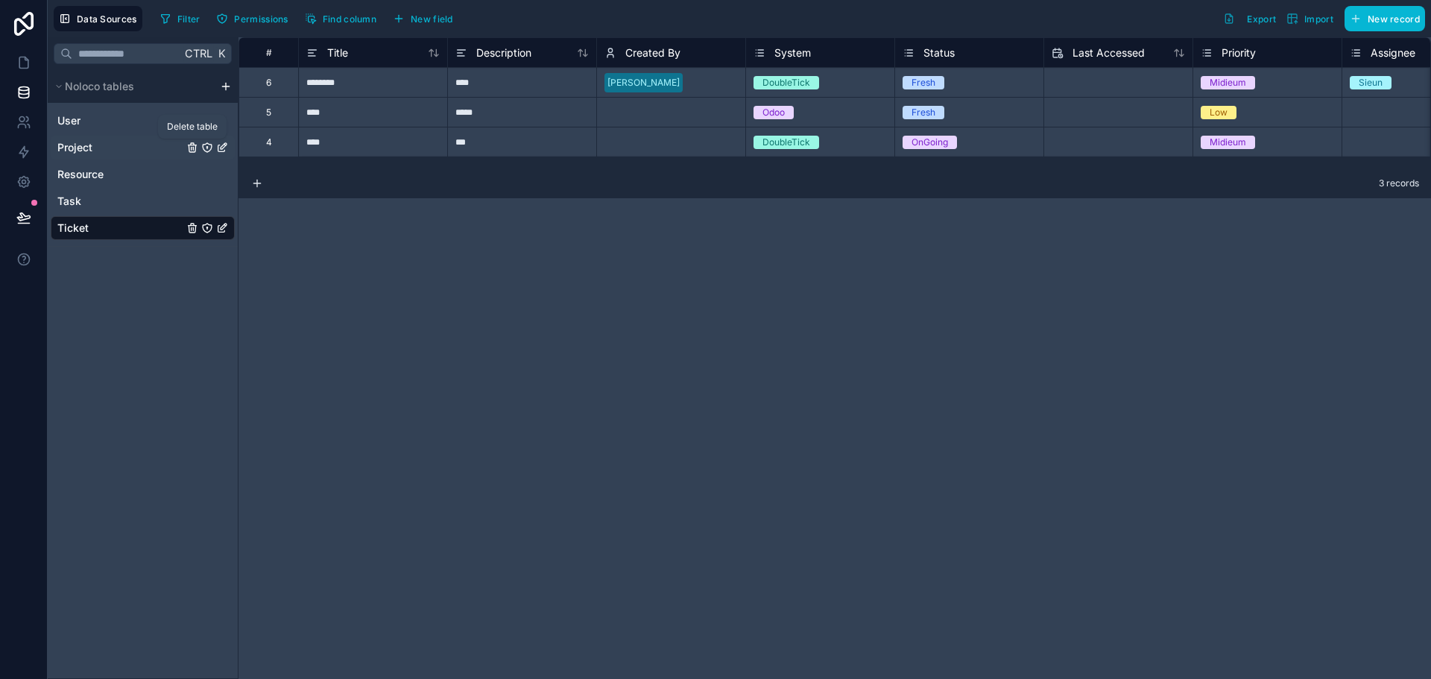
click at [191, 146] on icon "Project" at bounding box center [192, 148] width 12 height 12
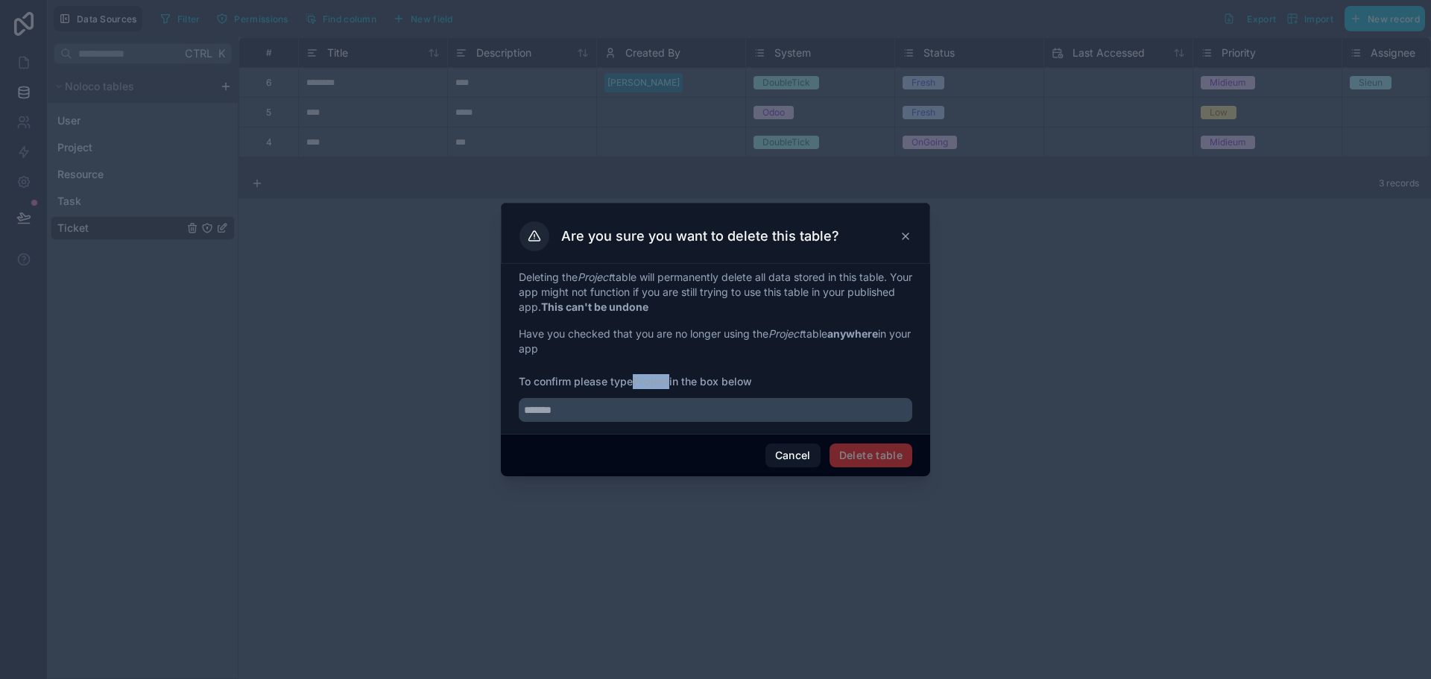
drag, startPoint x: 637, startPoint y: 383, endPoint x: 671, endPoint y: 383, distance: 34.3
click at [669, 383] on strong "Project" at bounding box center [651, 381] width 37 height 13
copy strong "Project"
click at [654, 400] on input "text" at bounding box center [716, 410] width 394 height 24
paste input "*******"
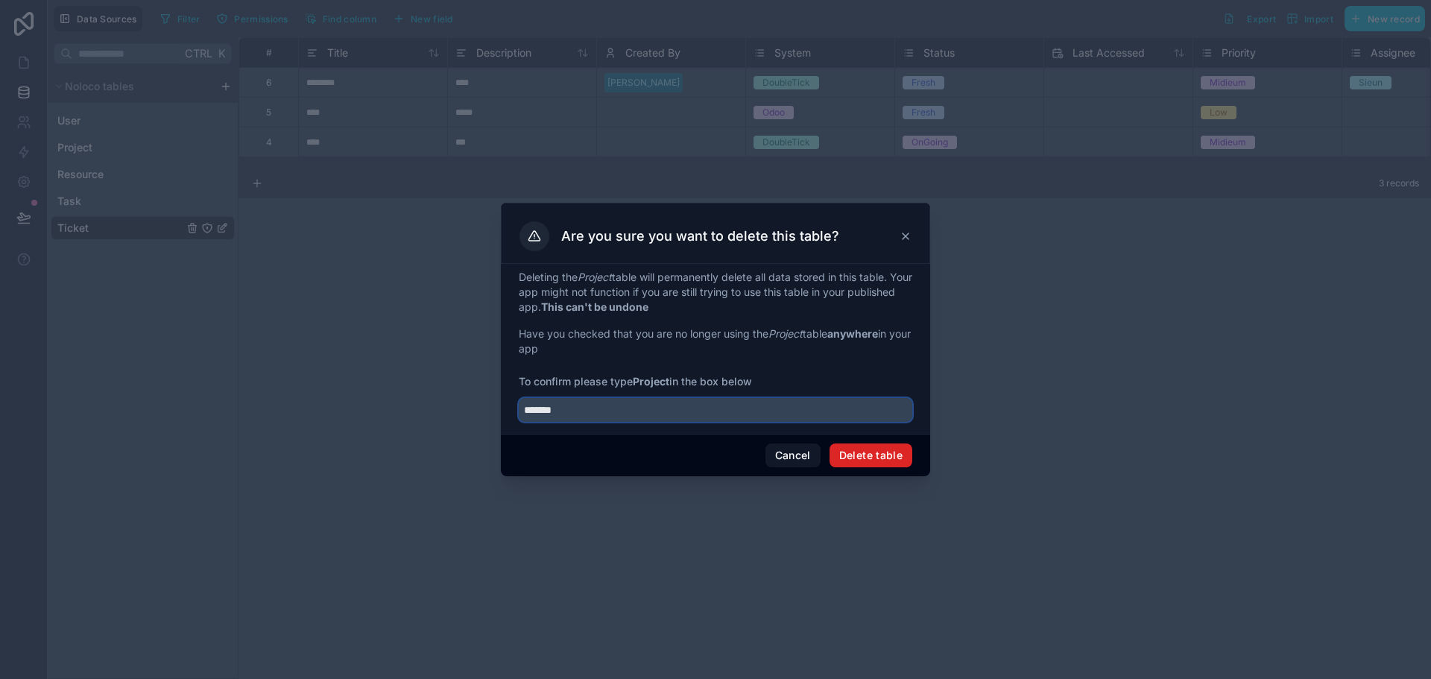
type input "*******"
click at [902, 464] on button "Delete table" at bounding box center [871, 456] width 83 height 24
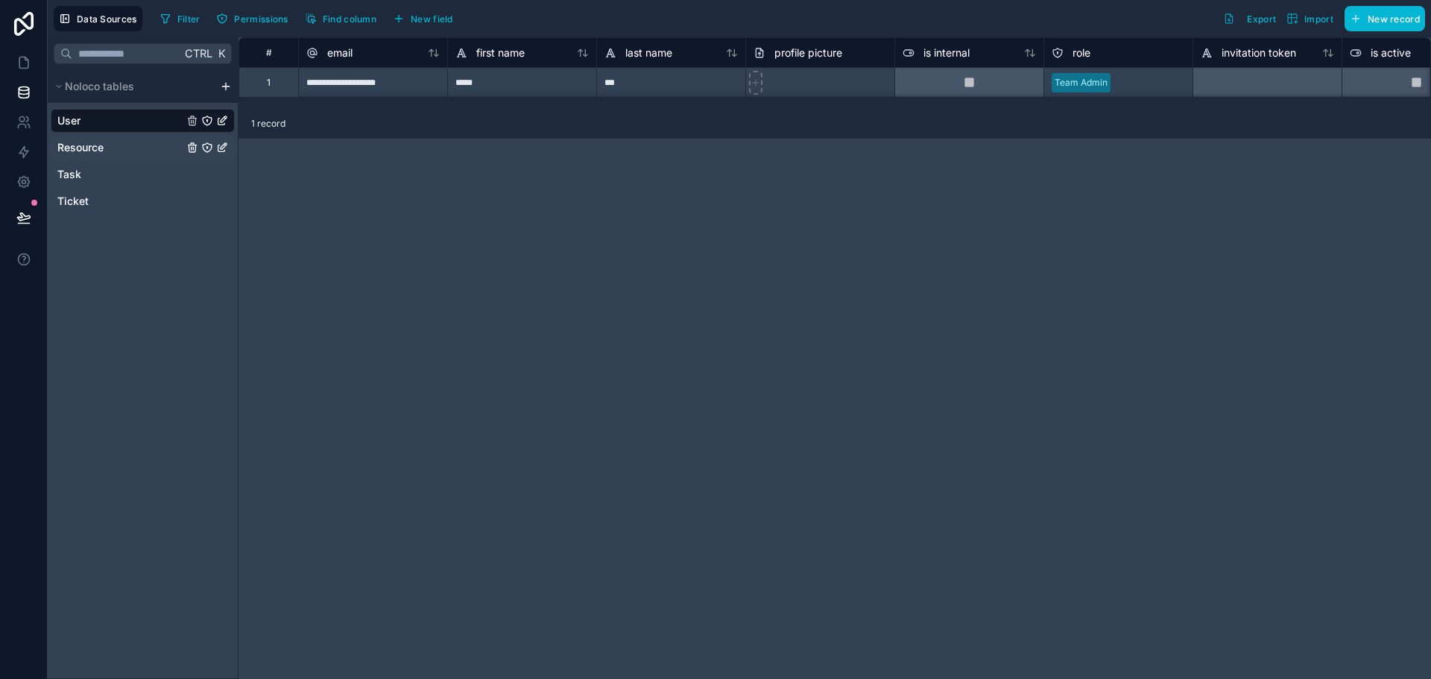
click at [69, 152] on span "Resource" at bounding box center [80, 147] width 46 height 15
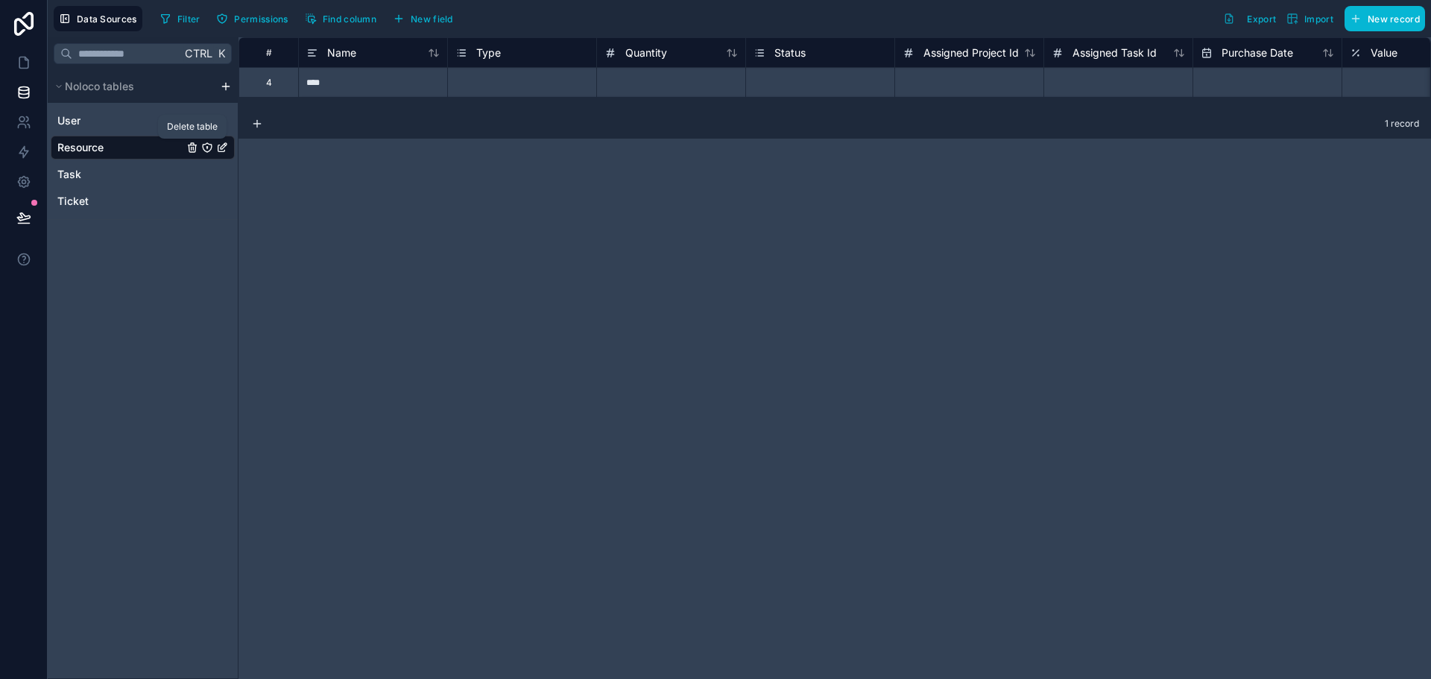
click at [189, 148] on icon "Resource" at bounding box center [192, 148] width 7 height 7
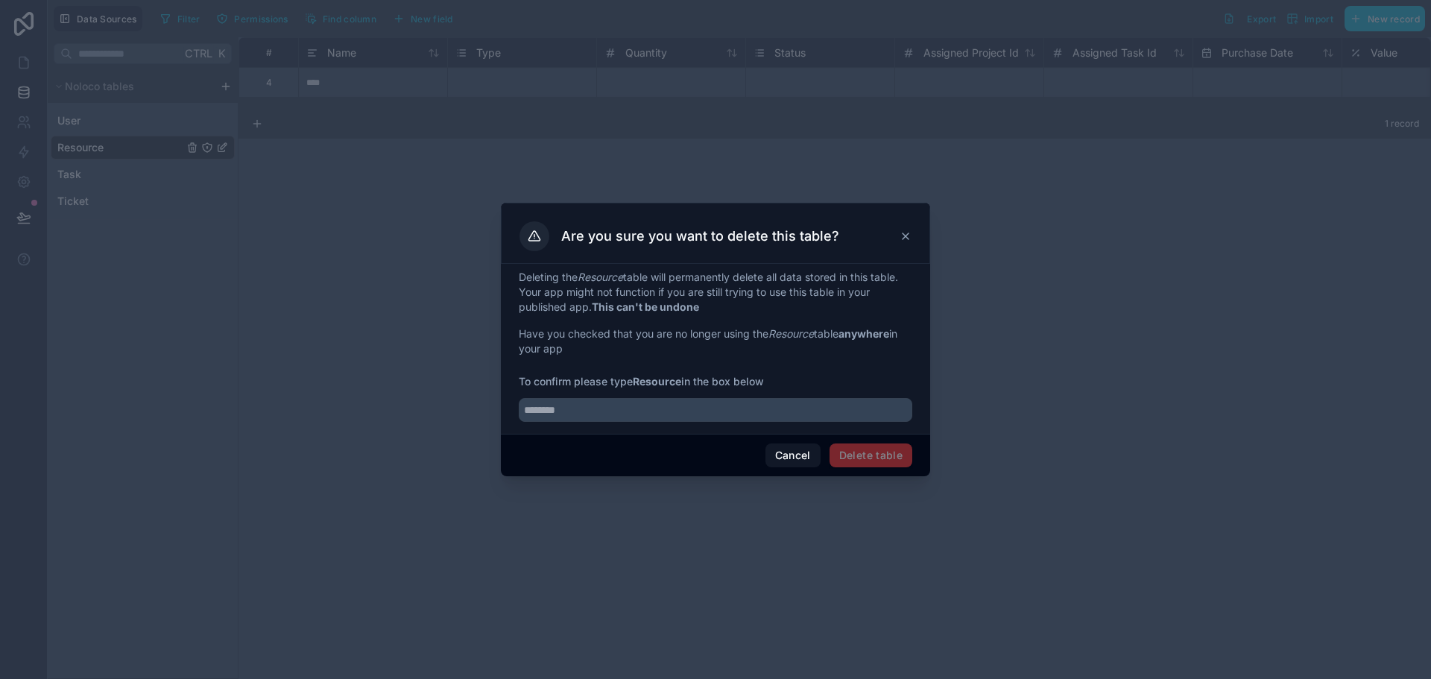
click at [659, 379] on strong "Resource" at bounding box center [657, 381] width 48 height 13
copy span "Resource"
click at [657, 400] on input "text" at bounding box center [716, 410] width 394 height 24
click at [657, 403] on input "text" at bounding box center [716, 410] width 394 height 24
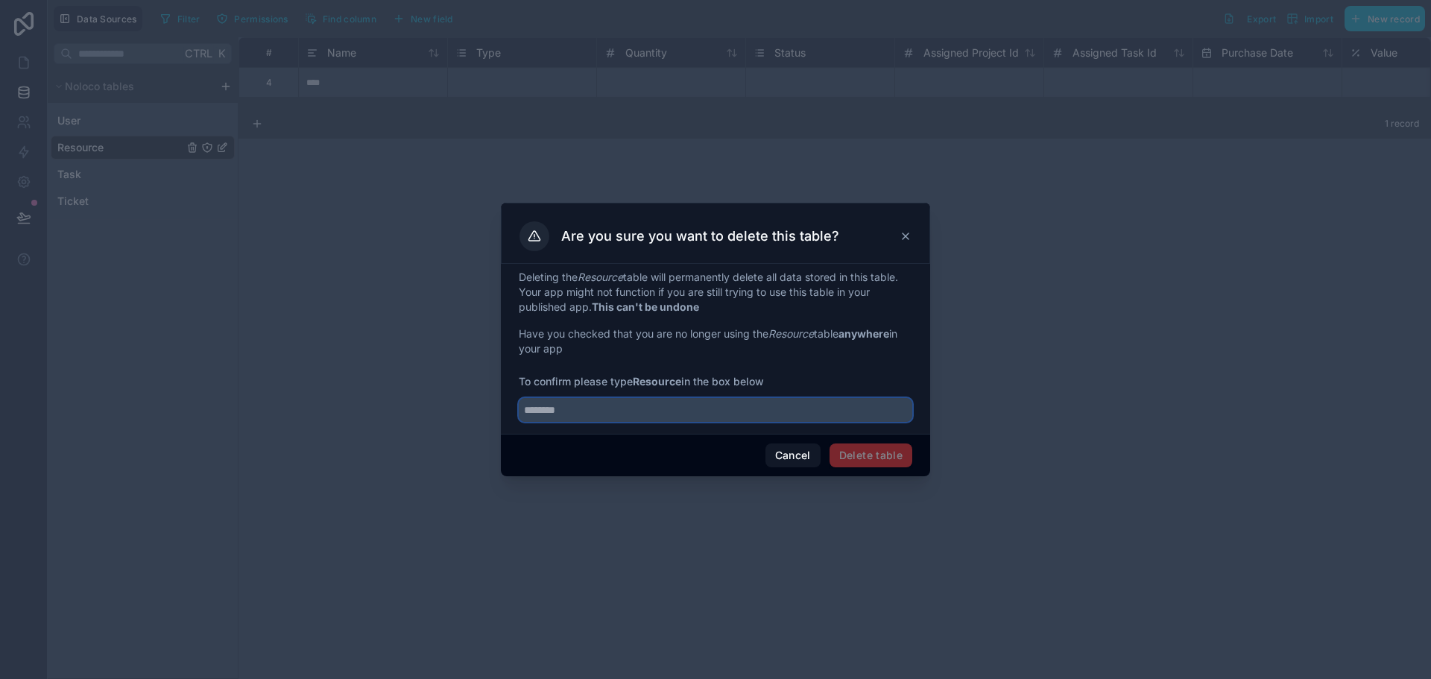
paste input "********"
type input "********"
click at [891, 474] on div "Cancel Delete table" at bounding box center [715, 455] width 429 height 42
click at [892, 451] on button "Delete table" at bounding box center [871, 456] width 83 height 24
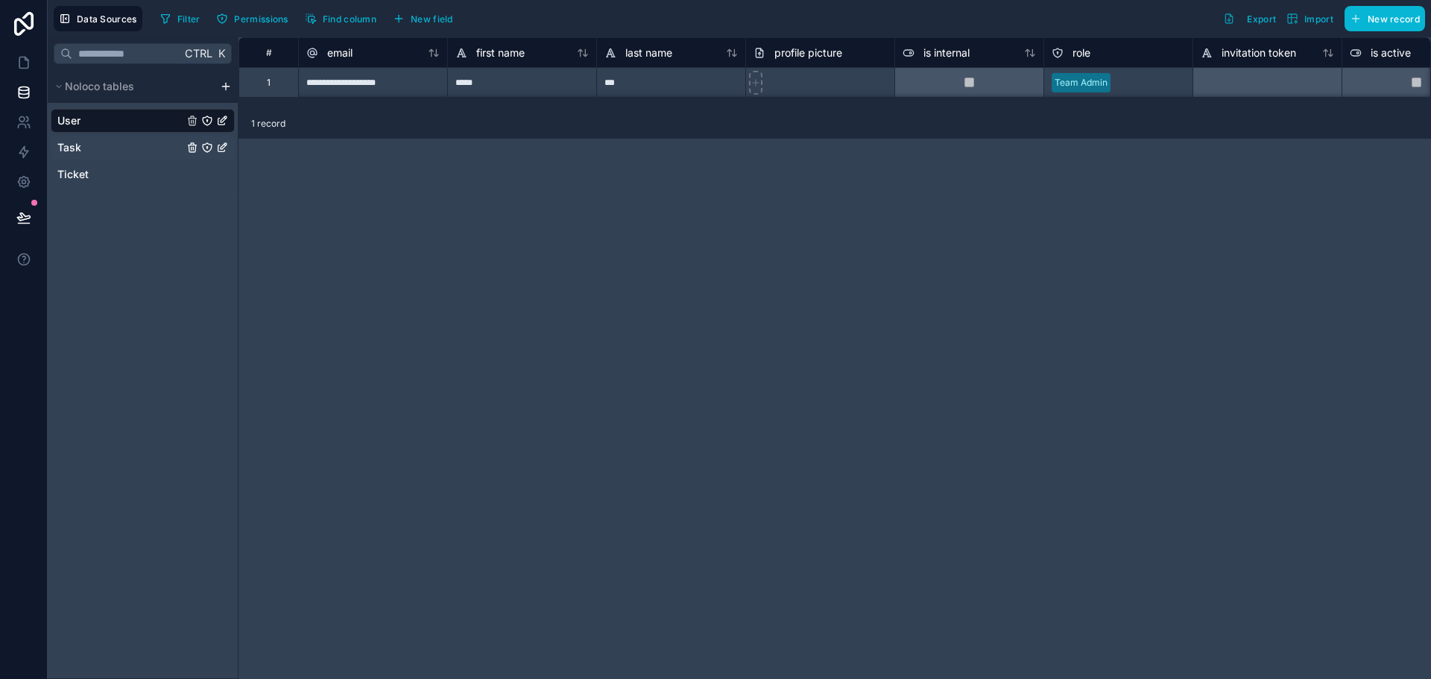
click at [97, 141] on link "Task" at bounding box center [120, 147] width 126 height 15
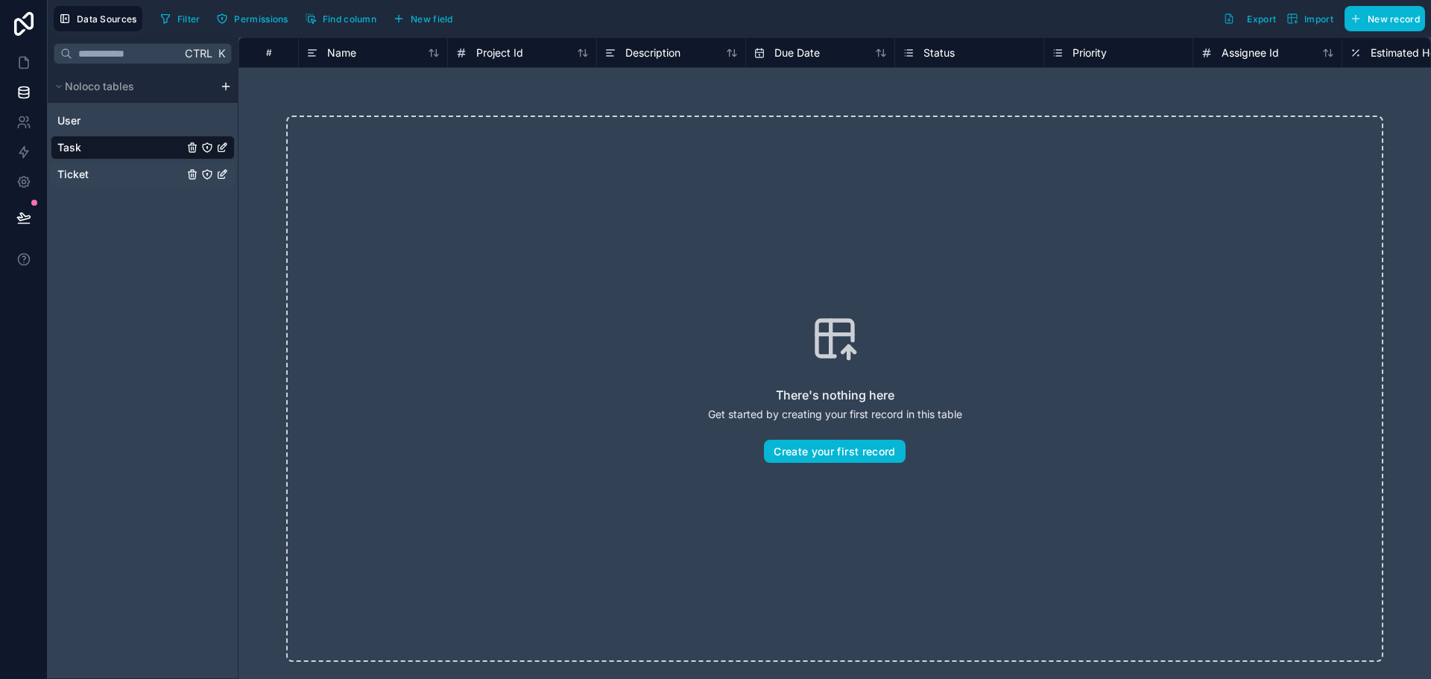
click at [67, 179] on span "Ticket" at bounding box center [72, 174] width 31 height 15
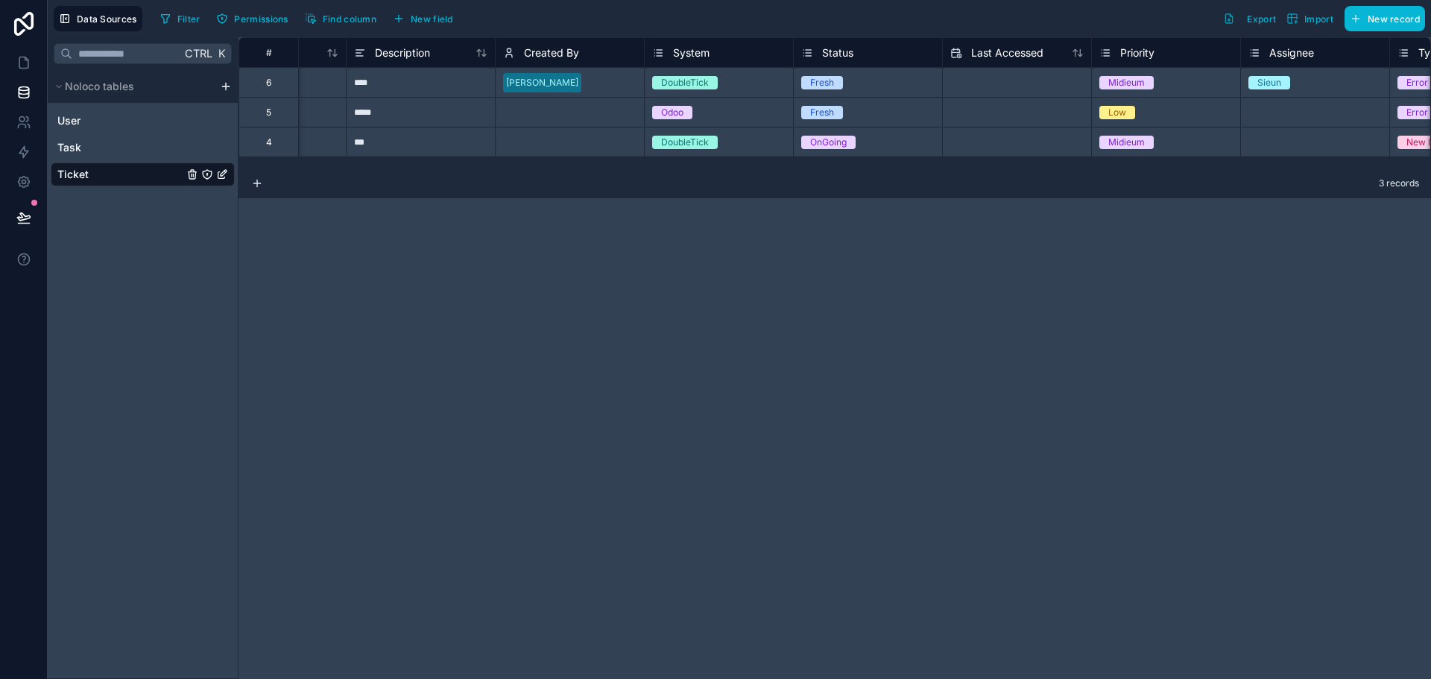
scroll to position [0, 224]
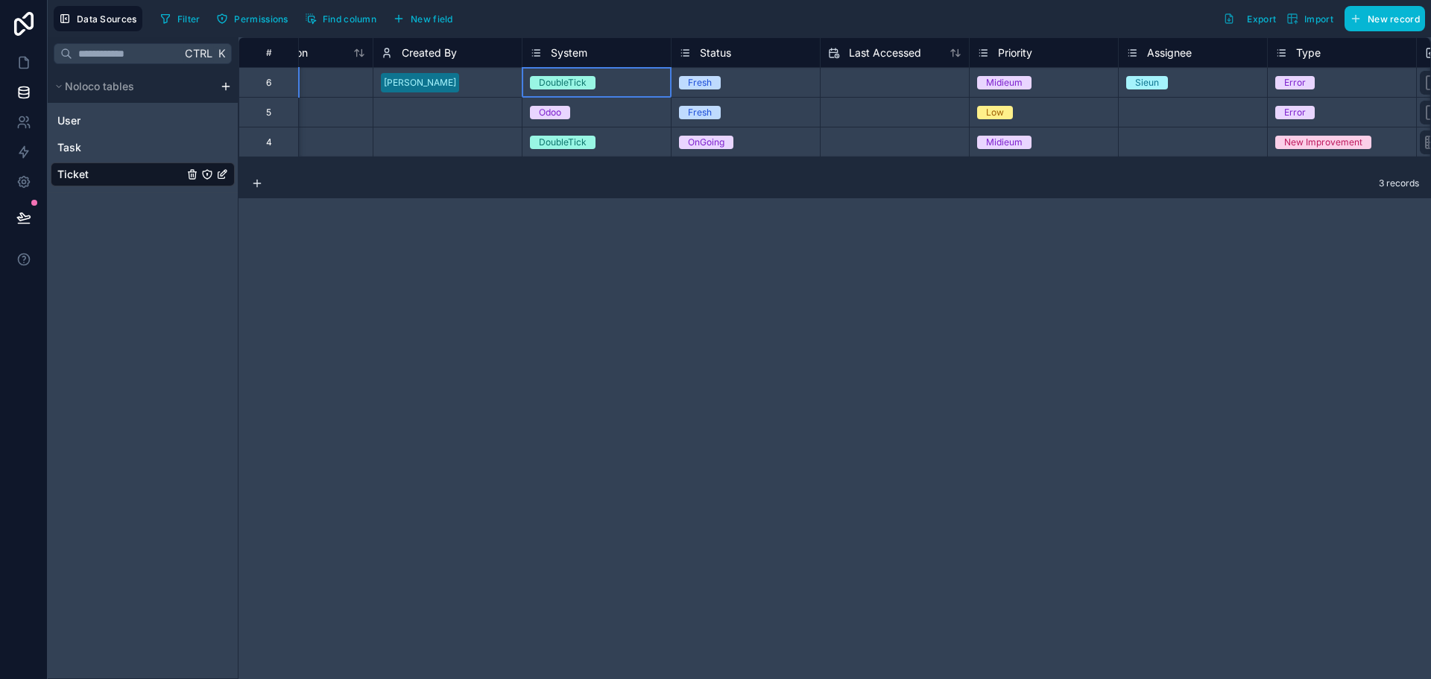
click at [631, 73] on div "DoubleTick" at bounding box center [597, 82] width 148 height 29
click at [627, 83] on div "DoubleTick" at bounding box center [597, 83] width 148 height 16
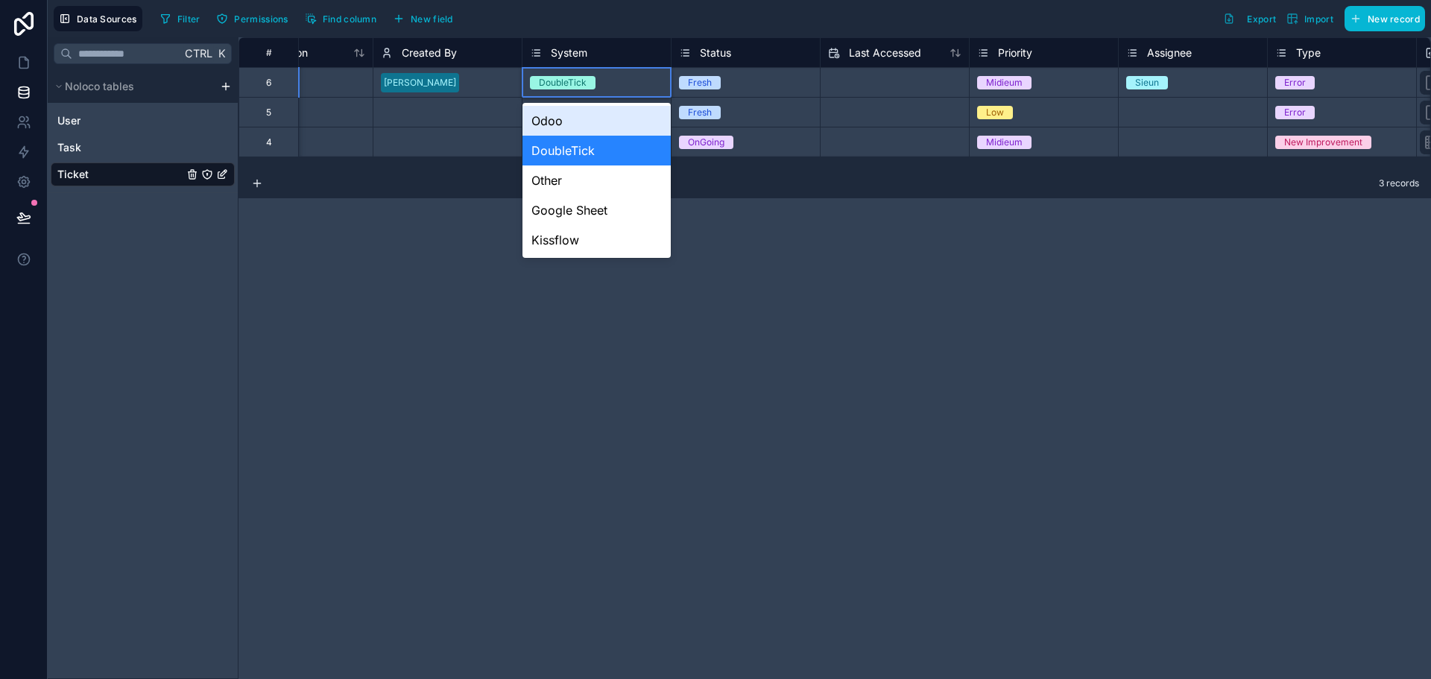
click at [627, 83] on div "DoubleTick" at bounding box center [597, 83] width 148 height 16
click at [1002, 374] on div "**********" at bounding box center [835, 358] width 1193 height 642
click at [705, 358] on div "**********" at bounding box center [835, 358] width 1193 height 642
drag, startPoint x: 191, startPoint y: 356, endPoint x: 253, endPoint y: 215, distance: 153.9
click at [191, 355] on div "Ctrl K Noloco tables User Task Ticket" at bounding box center [143, 358] width 191 height 642
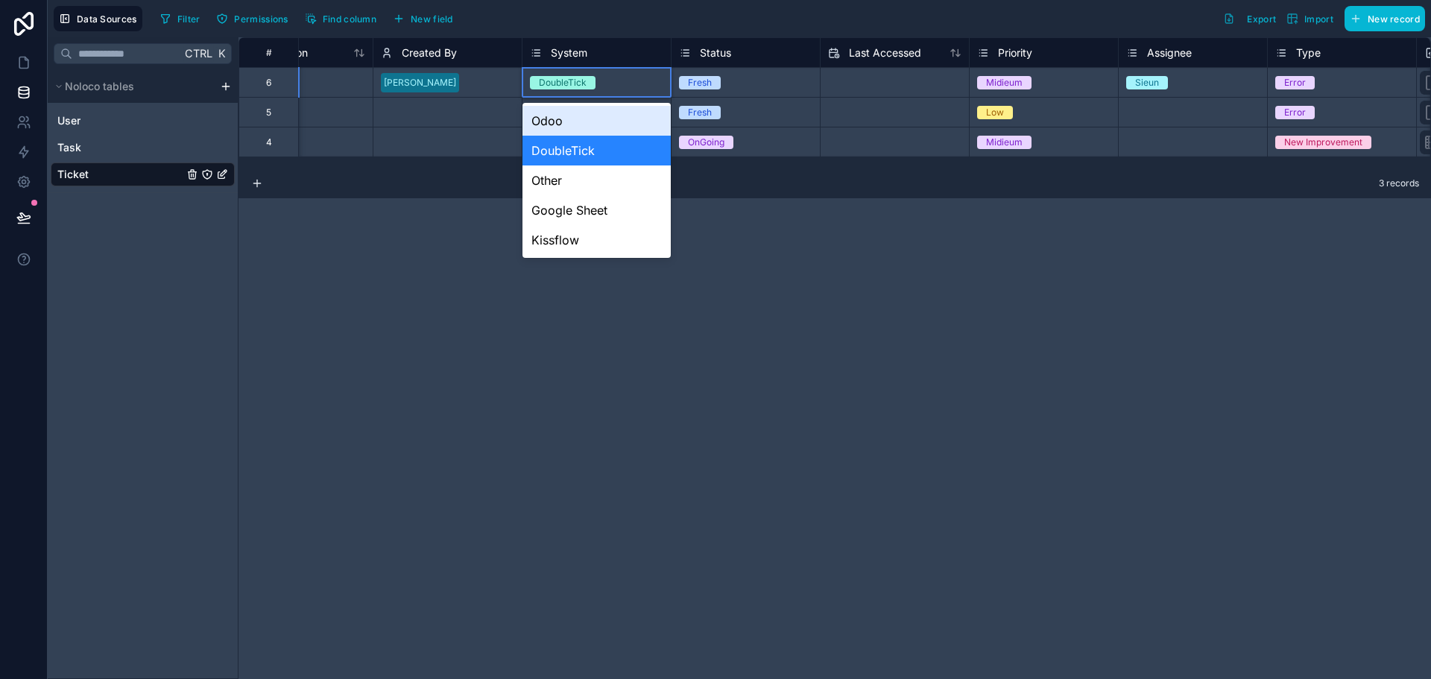
click at [637, 69] on div "DoubleTick" at bounding box center [597, 82] width 148 height 29
click at [639, 45] on div "System" at bounding box center [596, 53] width 133 height 18
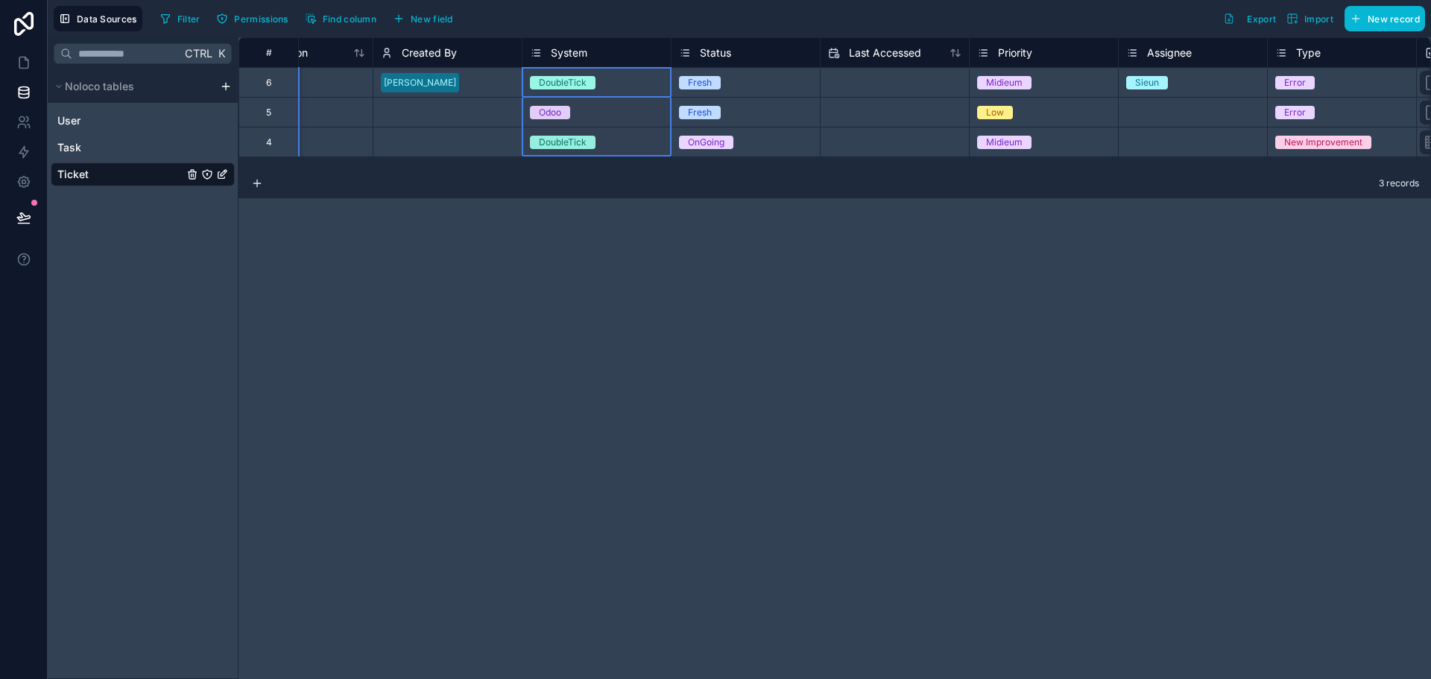
click at [624, 47] on div "System" at bounding box center [596, 53] width 133 height 18
click at [558, 47] on span "System" at bounding box center [569, 52] width 37 height 15
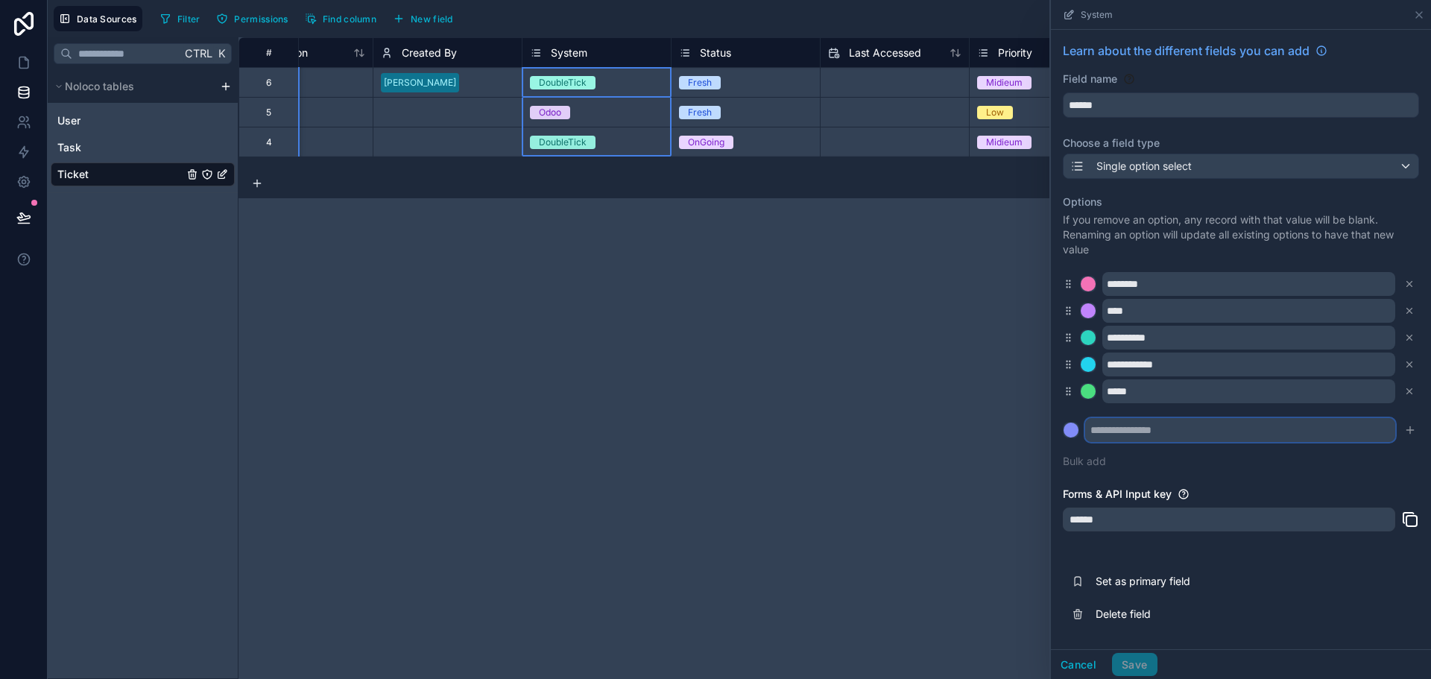
click at [1136, 438] on input "text" at bounding box center [1240, 430] width 310 height 24
type input "*"
type input "********"
click at [1063, 422] on button at bounding box center [1071, 430] width 16 height 16
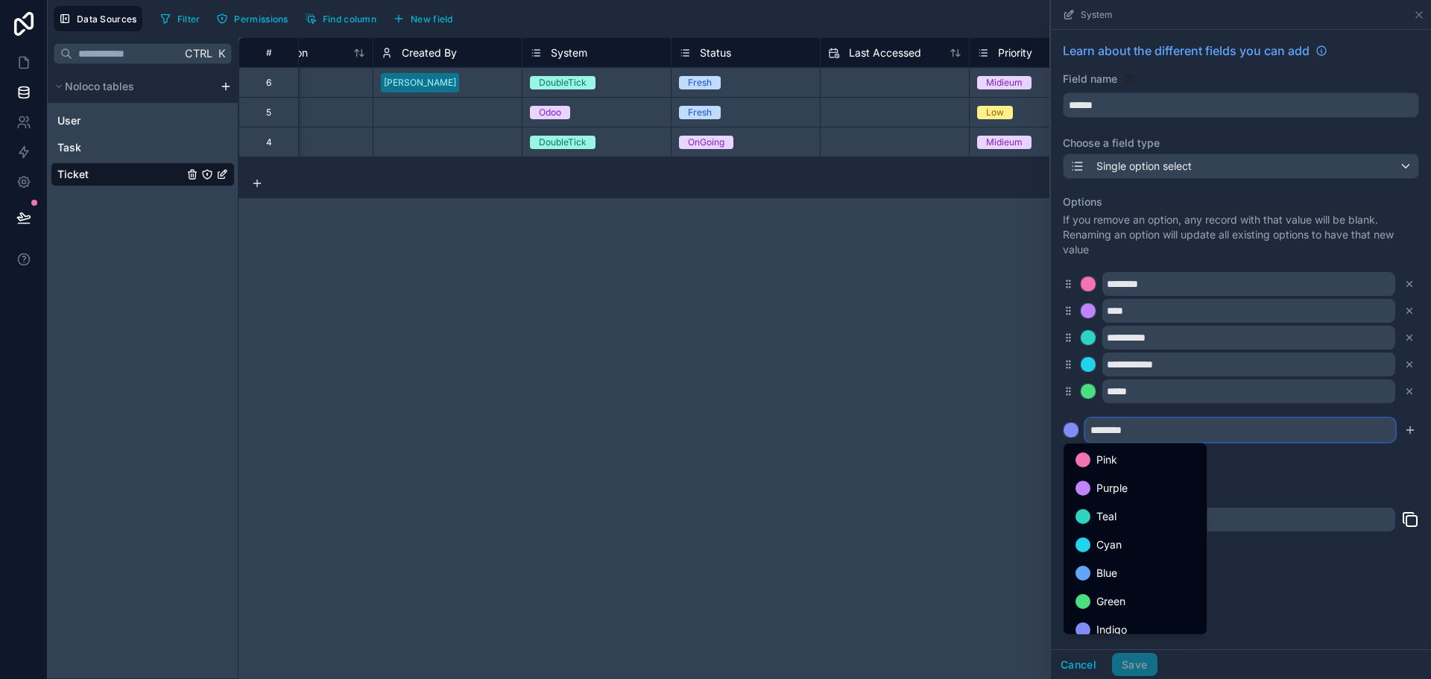
click at [1063, 422] on button at bounding box center [1071, 430] width 16 height 16
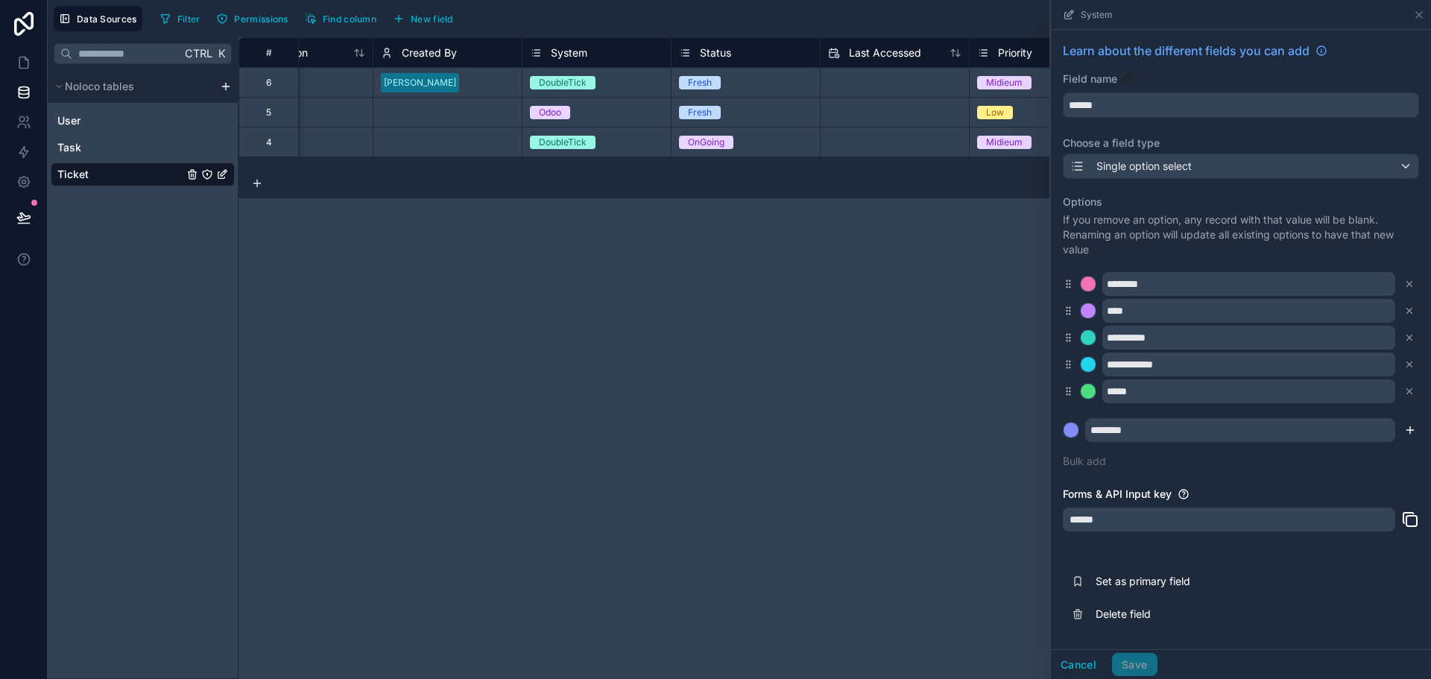
click at [1410, 430] on icon "submit" at bounding box center [1410, 430] width 7 height 0
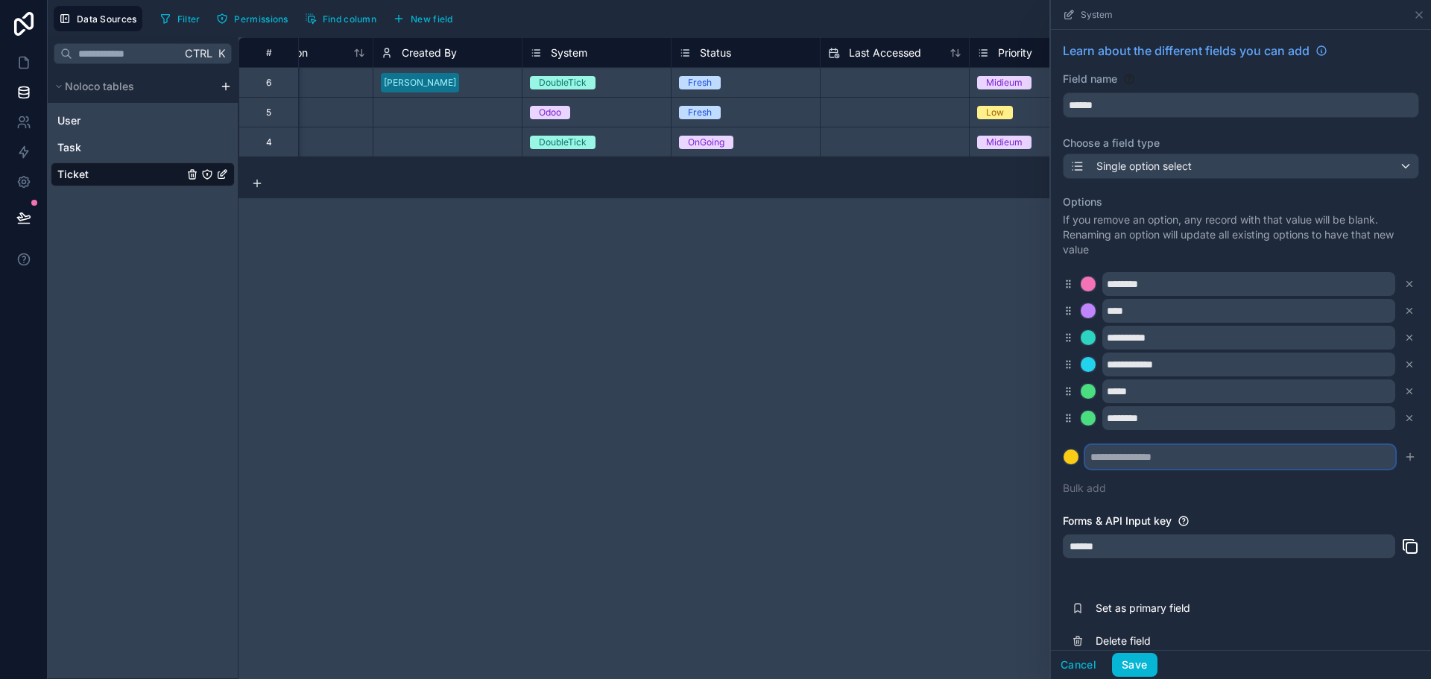
click at [1208, 459] on input "text" at bounding box center [1240, 457] width 310 height 24
type input "*********"
click at [1407, 457] on icon "submit" at bounding box center [1410, 457] width 7 height 0
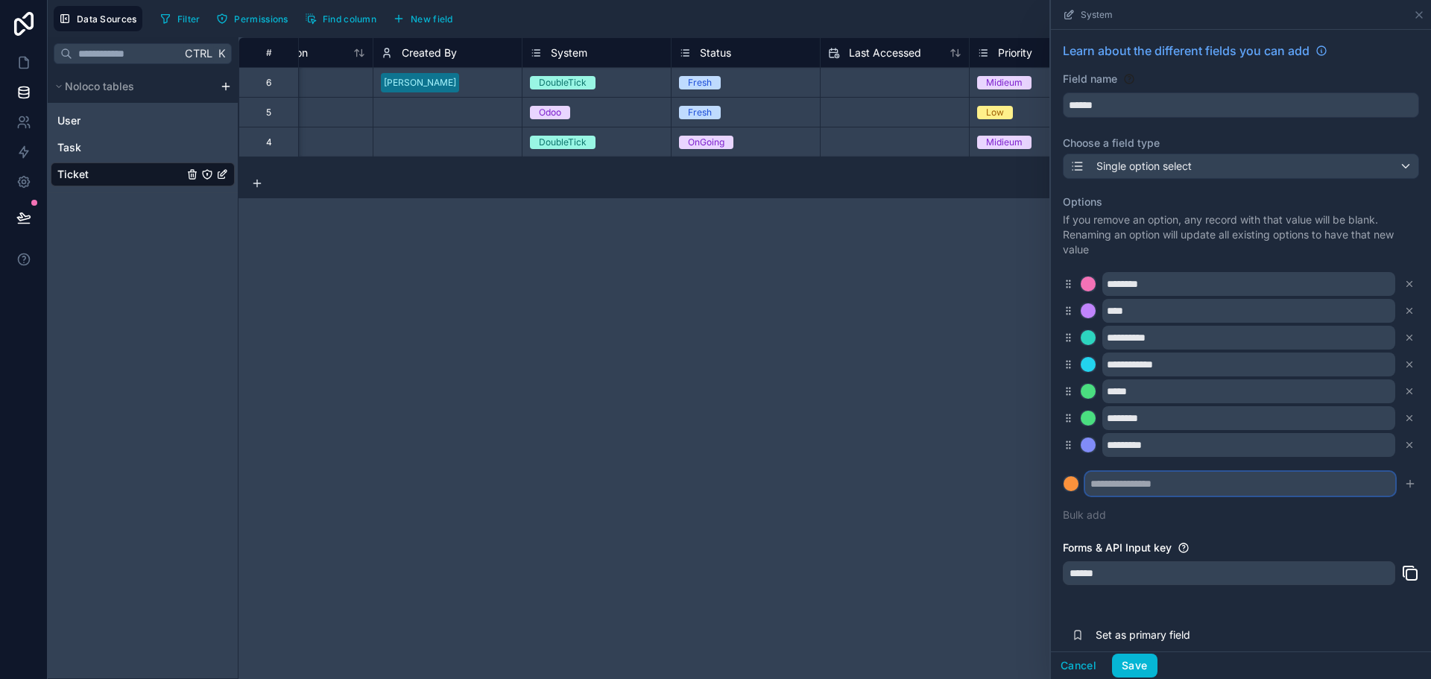
click at [1184, 487] on input "text" at bounding box center [1240, 484] width 310 height 24
type input "*********"
click at [1076, 477] on button at bounding box center [1071, 484] width 16 height 16
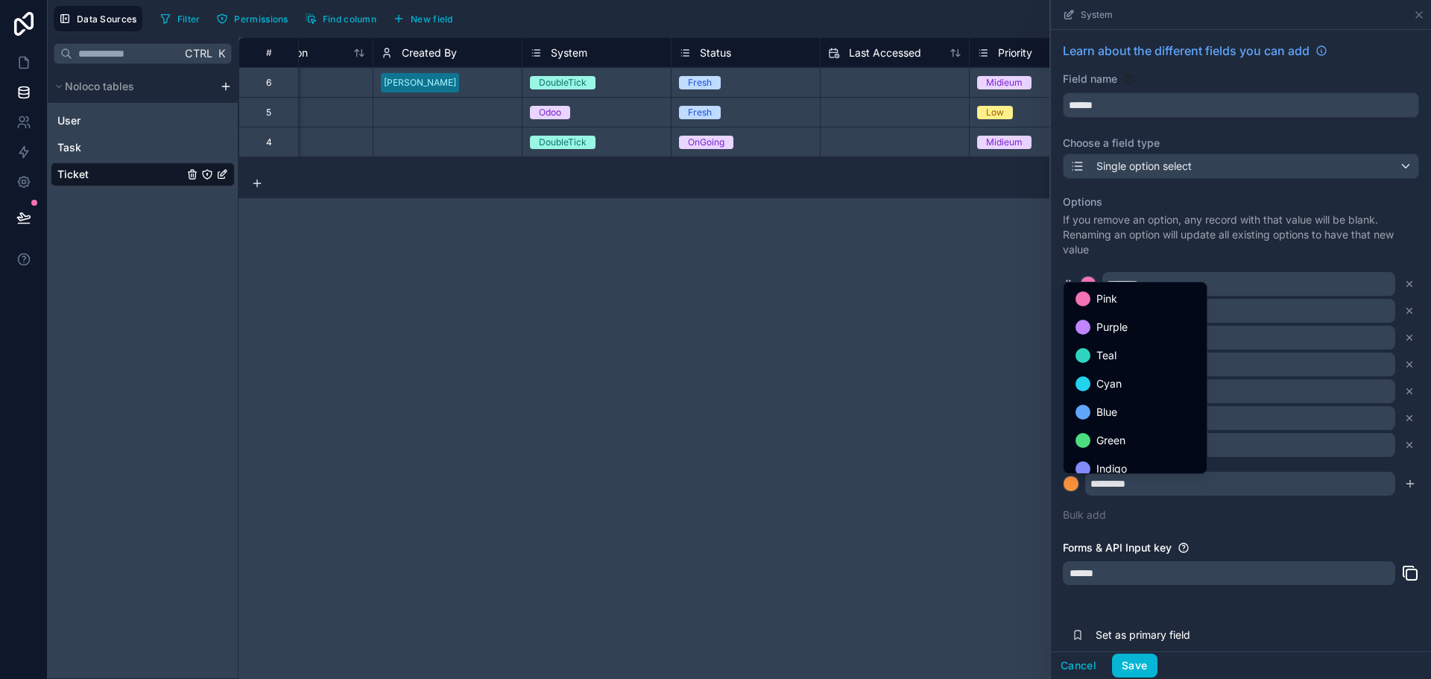
click at [991, 541] on div "**********" at bounding box center [835, 358] width 1193 height 642
click at [1402, 476] on div at bounding box center [1241, 339] width 380 height 679
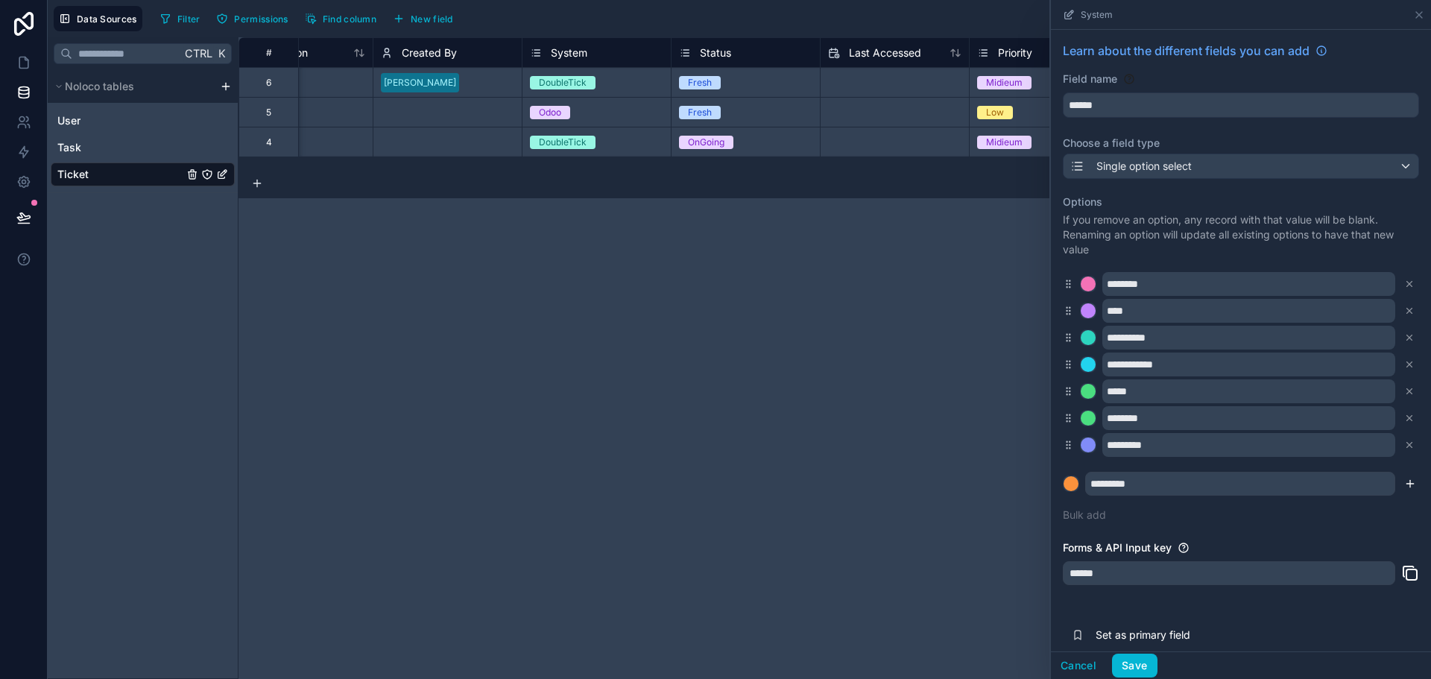
click at [1404, 482] on icon "submit" at bounding box center [1410, 484] width 12 height 12
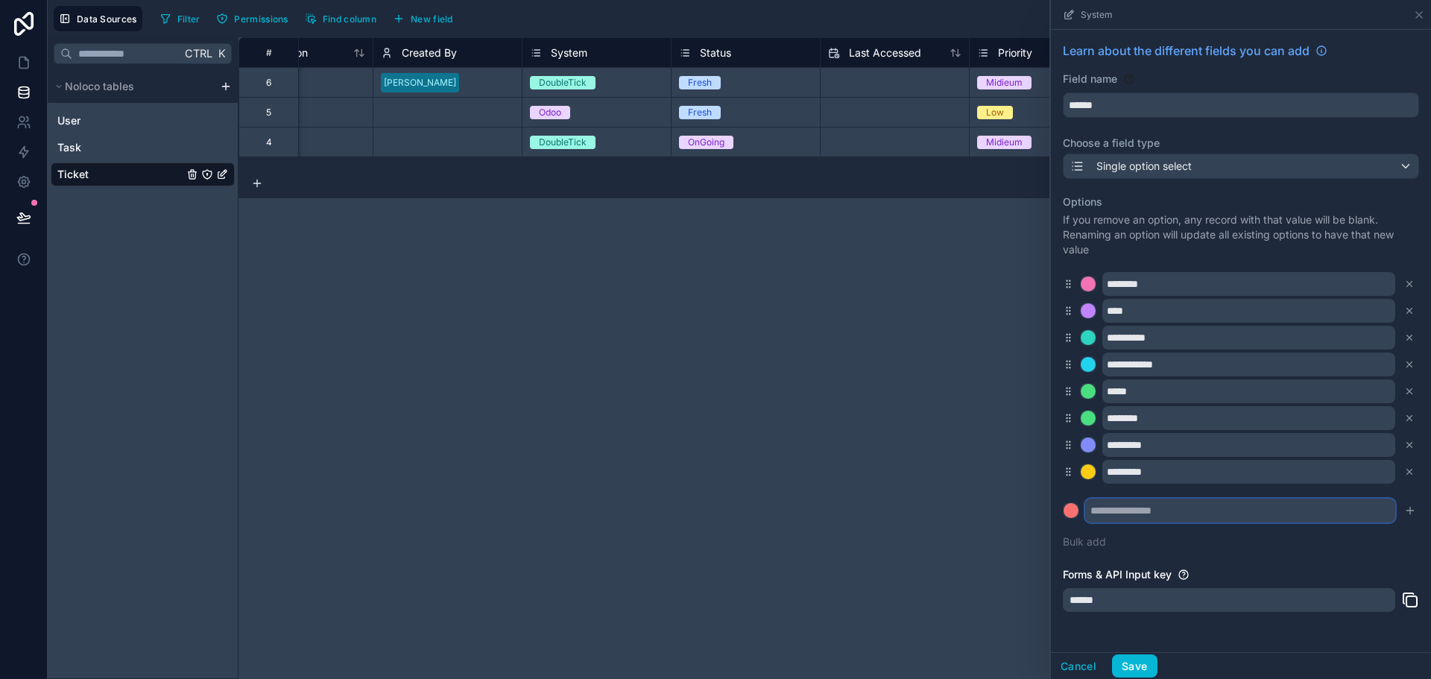
click at [1138, 516] on input "text" at bounding box center [1240, 511] width 310 height 24
type input "**********"
click at [1404, 508] on icon "submit" at bounding box center [1410, 511] width 12 height 12
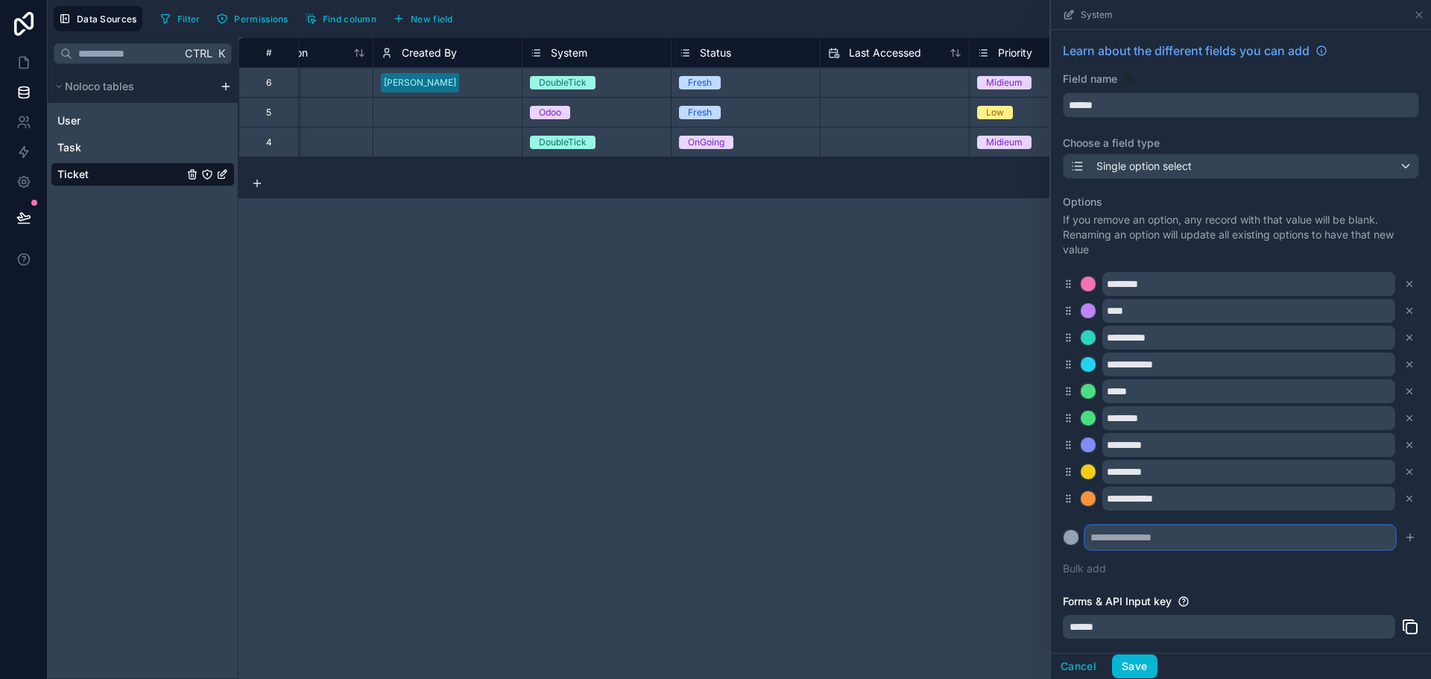
click at [1155, 540] on input "text" at bounding box center [1240, 538] width 310 height 24
type input "******"
click at [1069, 536] on div at bounding box center [1071, 537] width 15 height 15
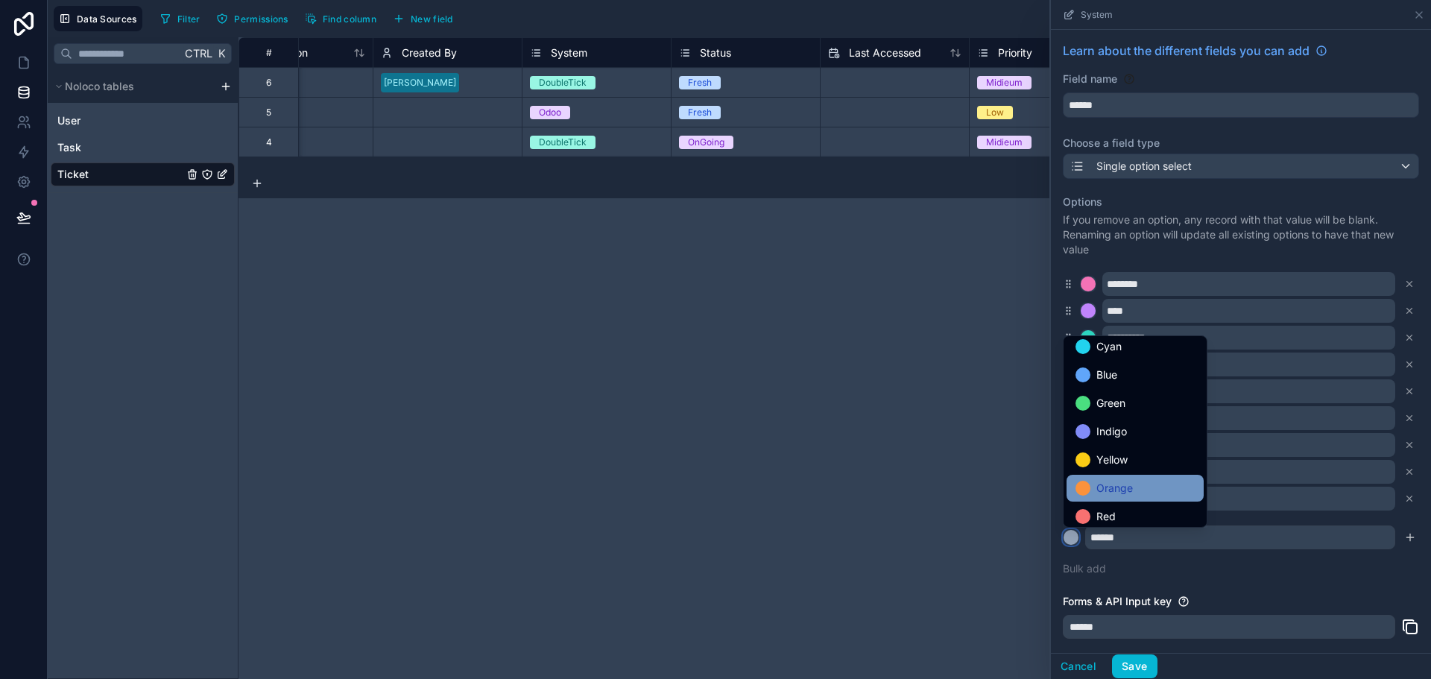
scroll to position [125, 0]
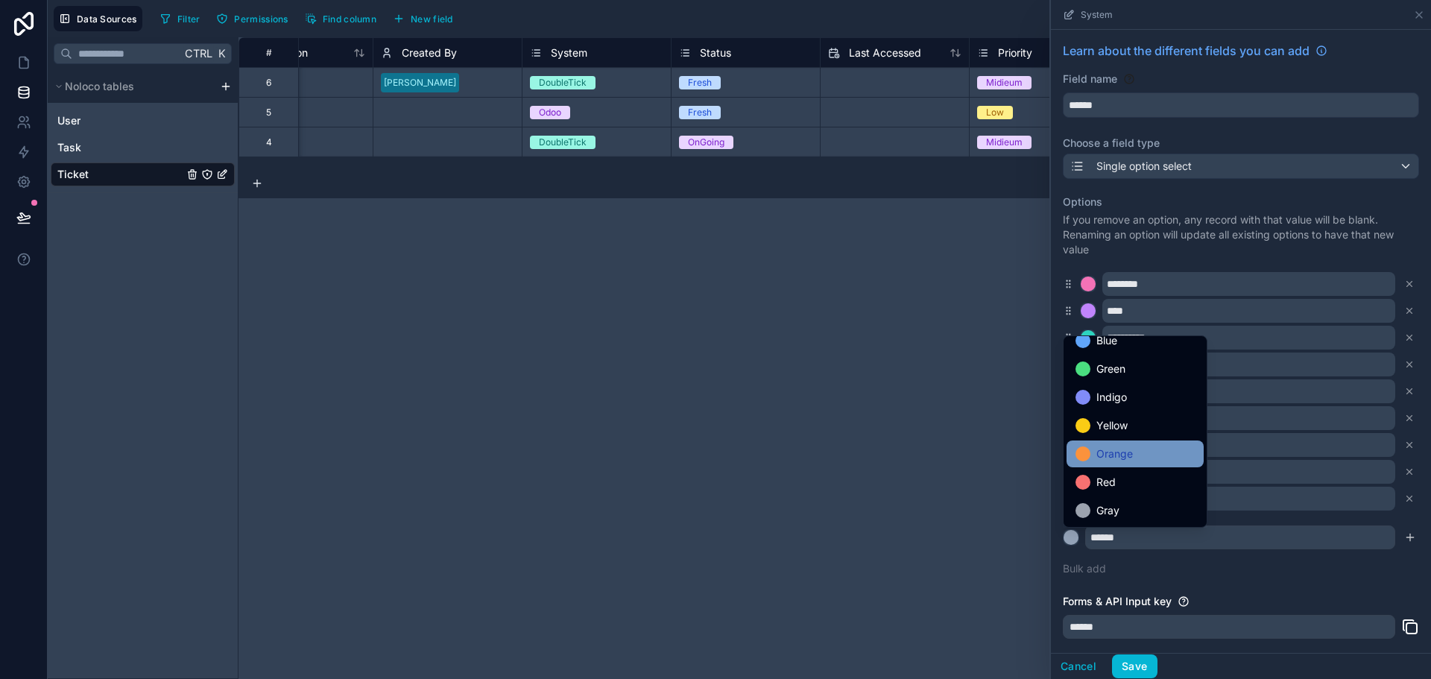
click at [1132, 458] on span "Orange" at bounding box center [1115, 454] width 37 height 18
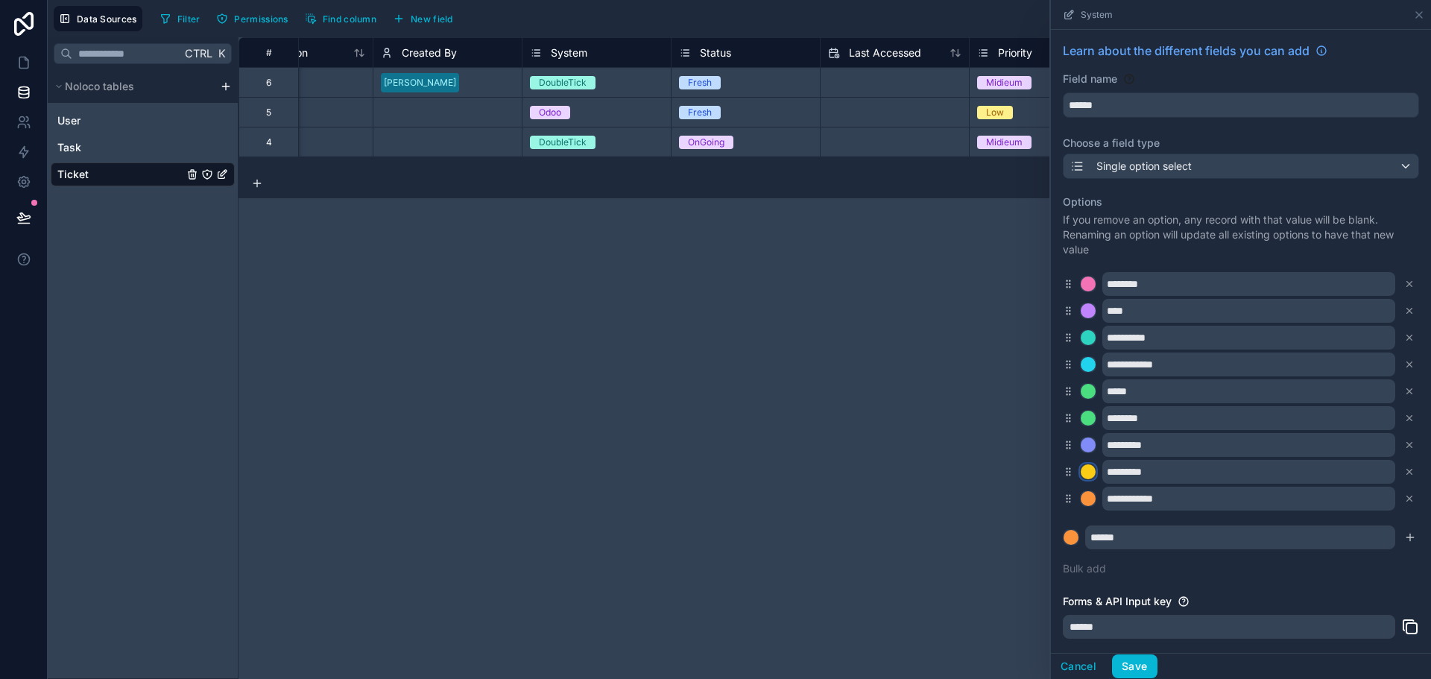
click at [1089, 467] on div at bounding box center [1088, 471] width 15 height 15
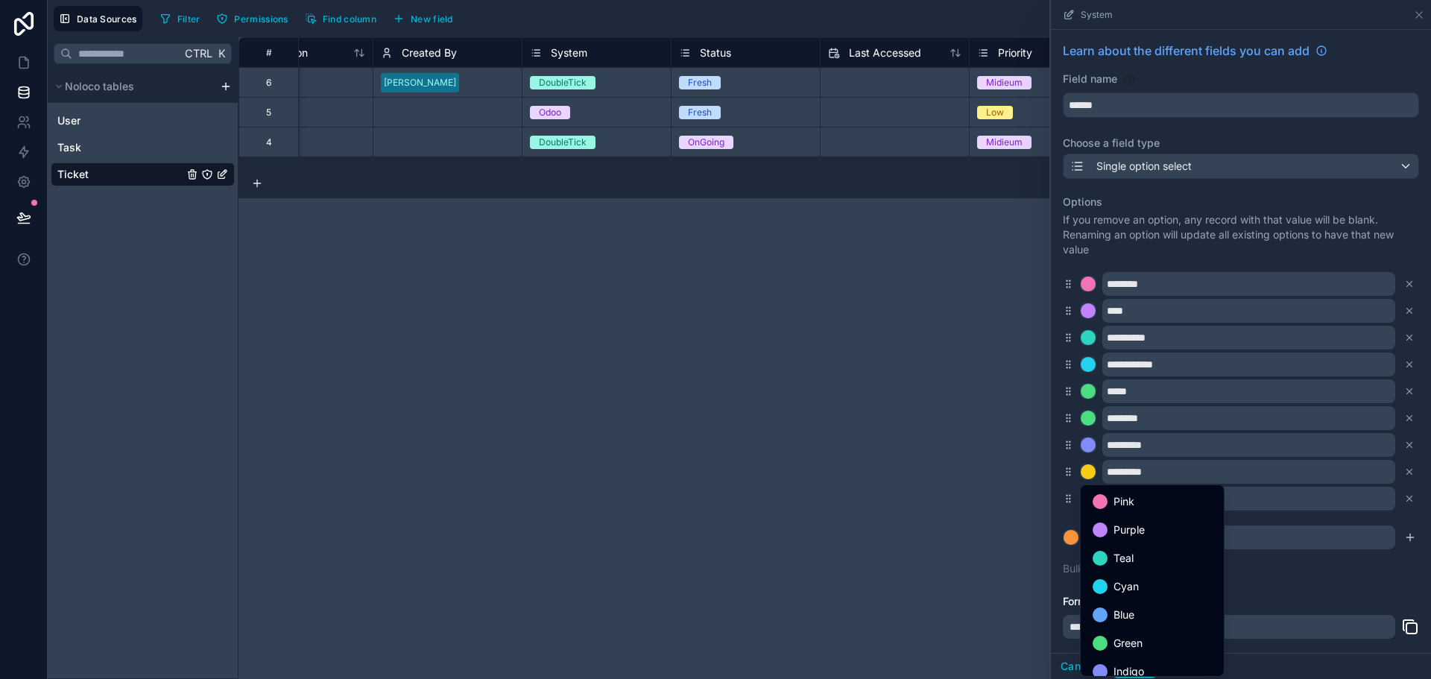
click at [1070, 516] on div at bounding box center [1241, 339] width 380 height 679
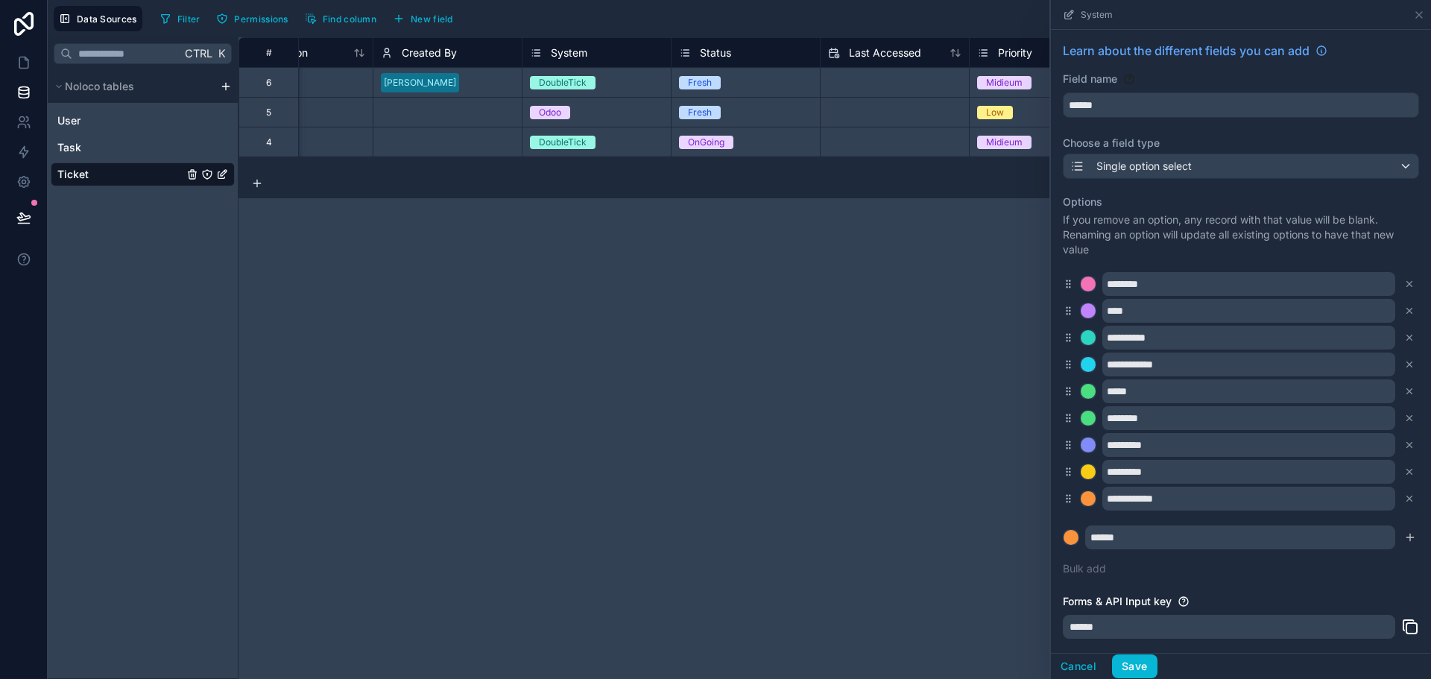
click at [1404, 538] on icon "submit" at bounding box center [1410, 537] width 12 height 12
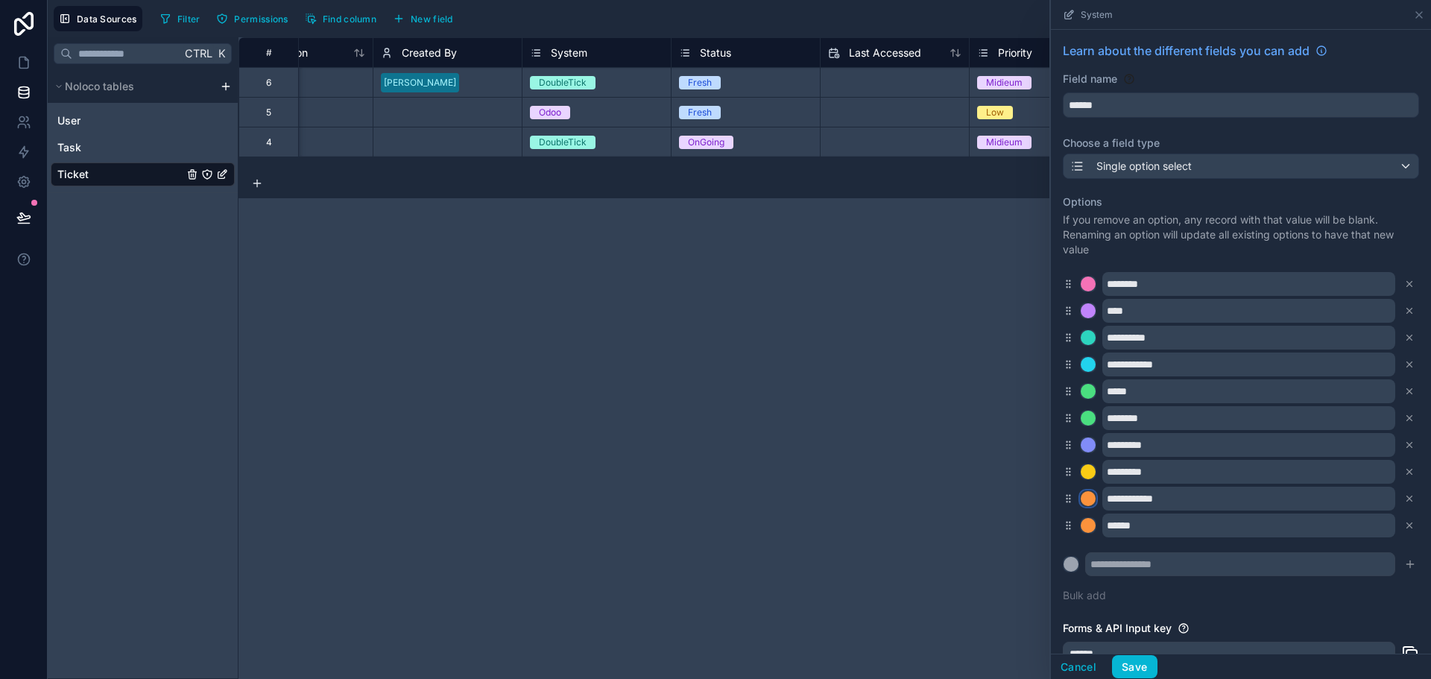
click at [1090, 496] on div at bounding box center [1088, 498] width 15 height 15
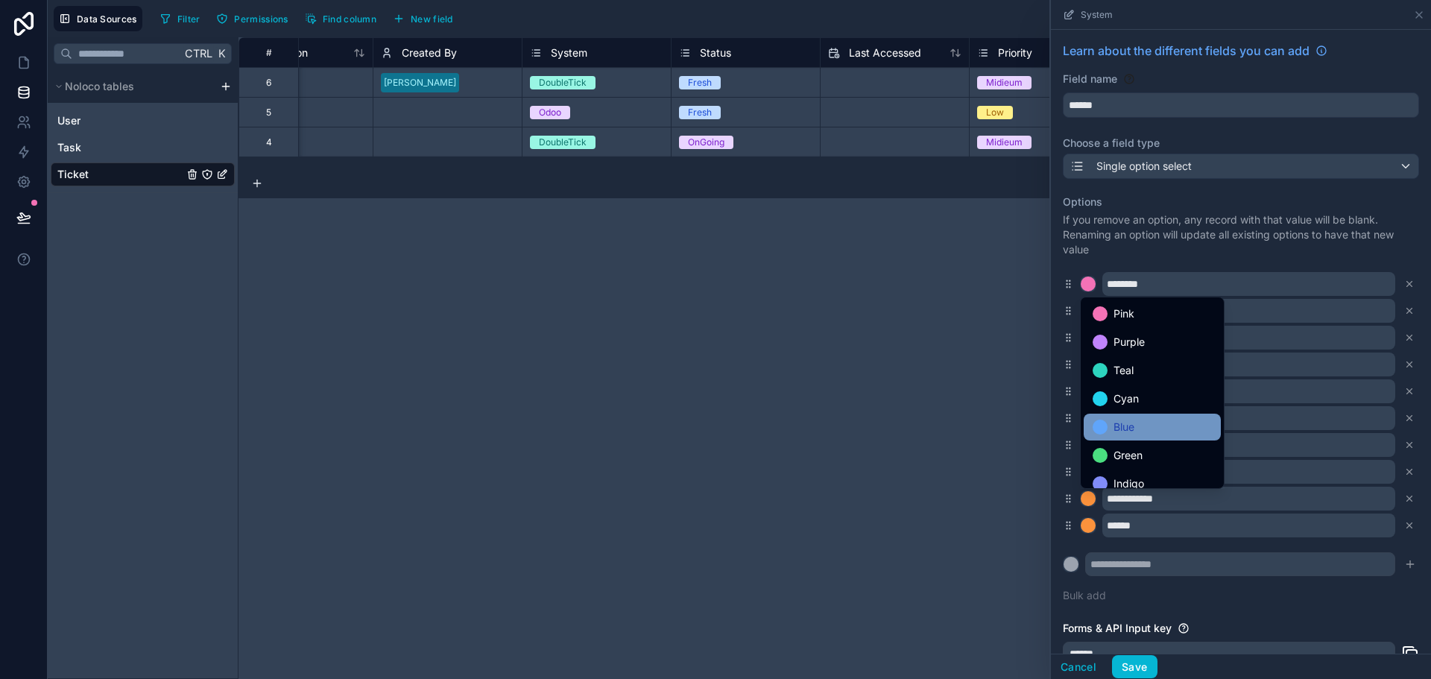
click at [1139, 437] on div "Blue" at bounding box center [1152, 427] width 137 height 27
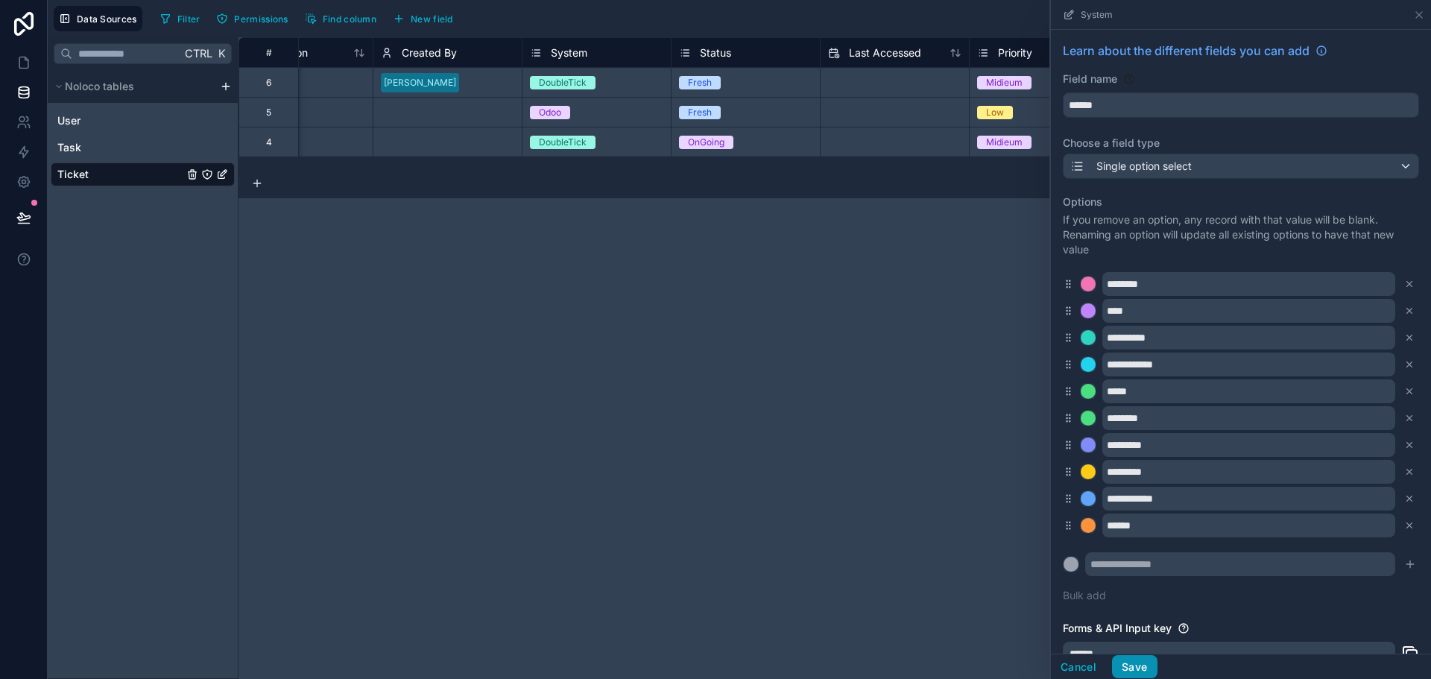
click at [1132, 662] on button "Save" at bounding box center [1134, 667] width 45 height 24
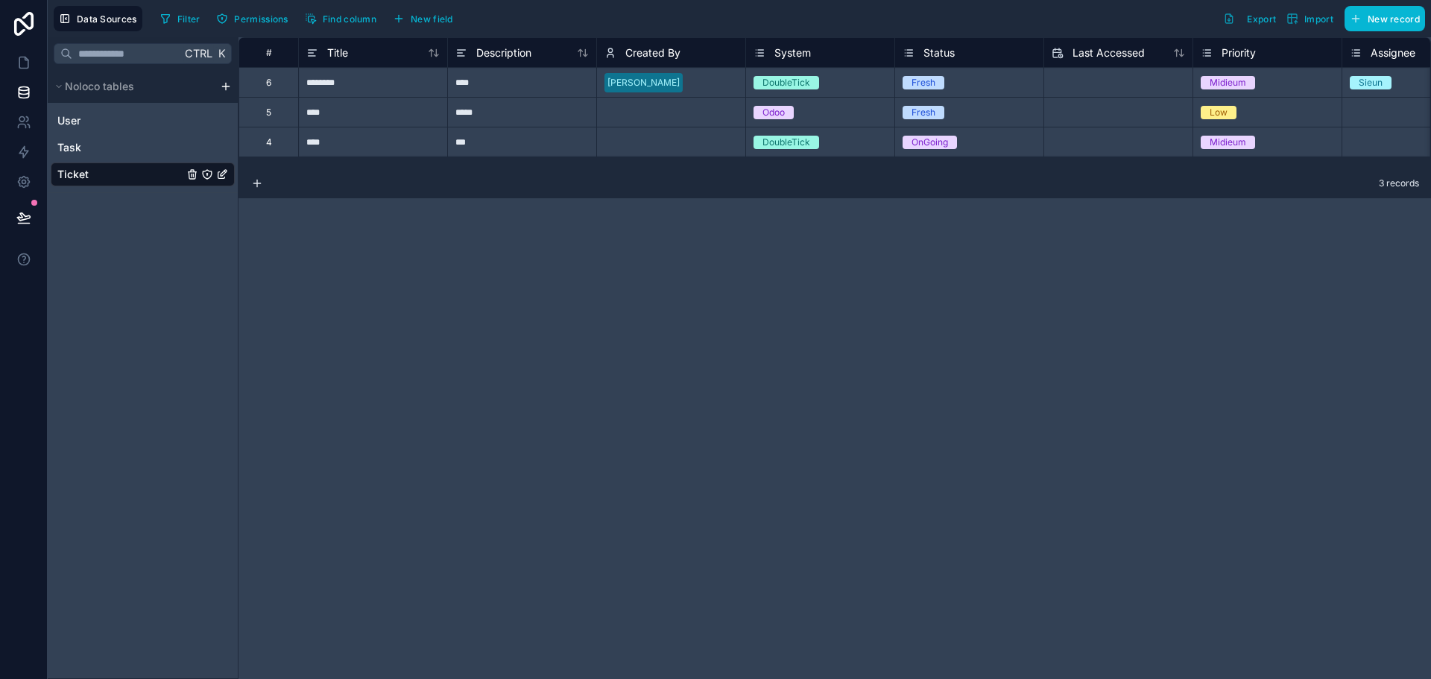
click at [1050, 60] on div "Last Accessed" at bounding box center [1118, 53] width 148 height 18
click at [1023, 57] on div "Status" at bounding box center [969, 53] width 133 height 18
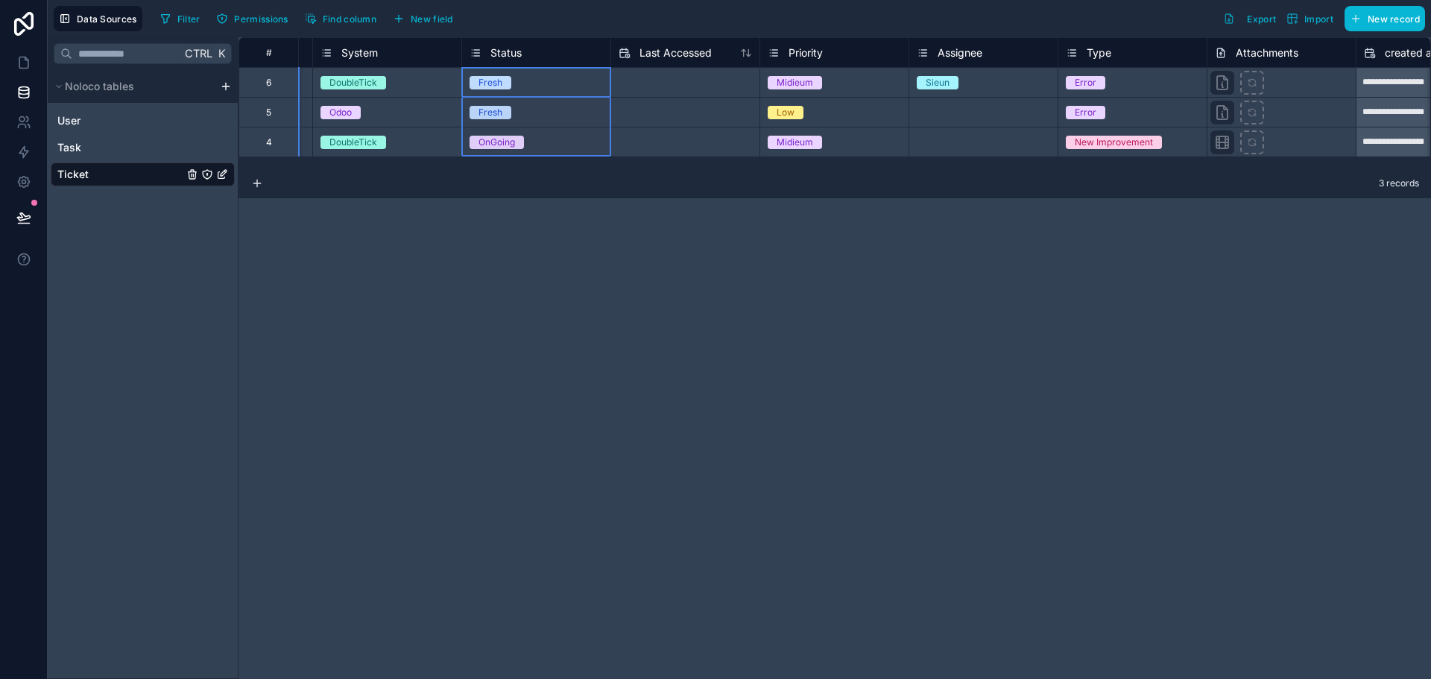
scroll to position [0, 447]
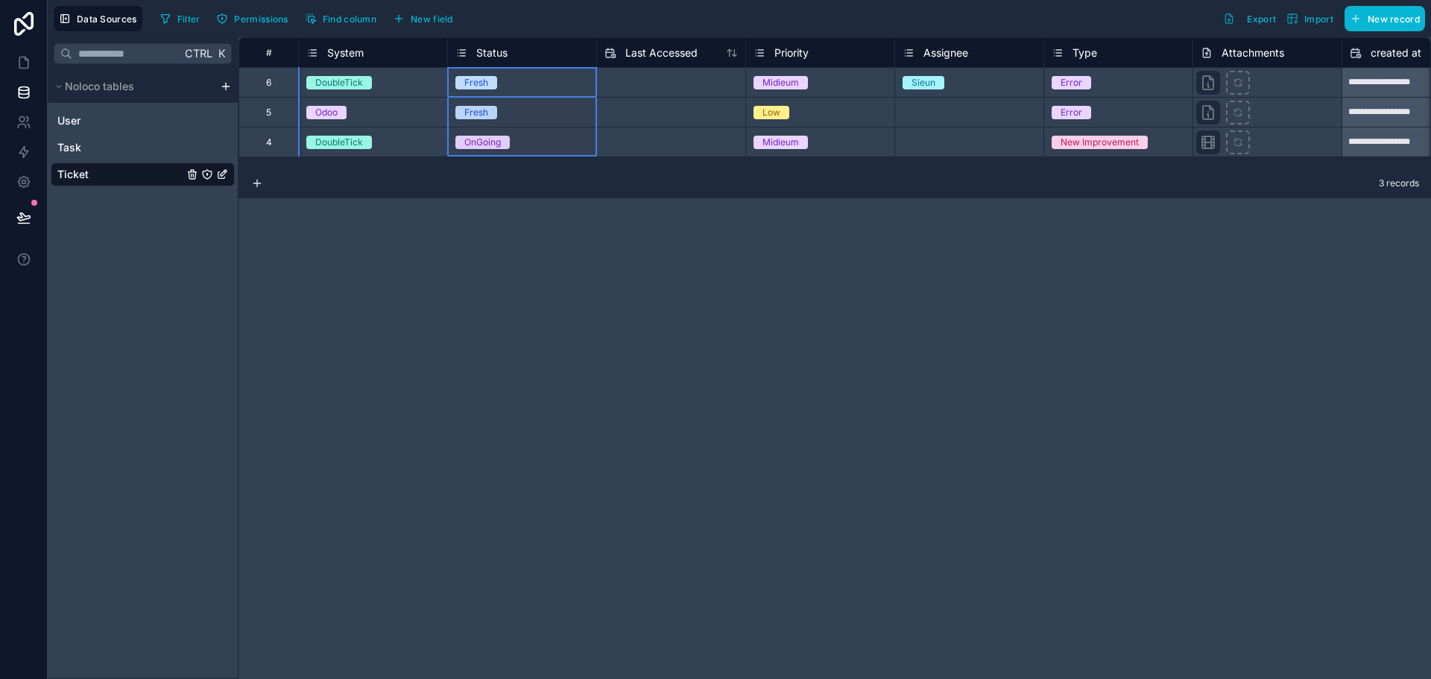
click at [861, 51] on div "Priority" at bounding box center [820, 53] width 133 height 18
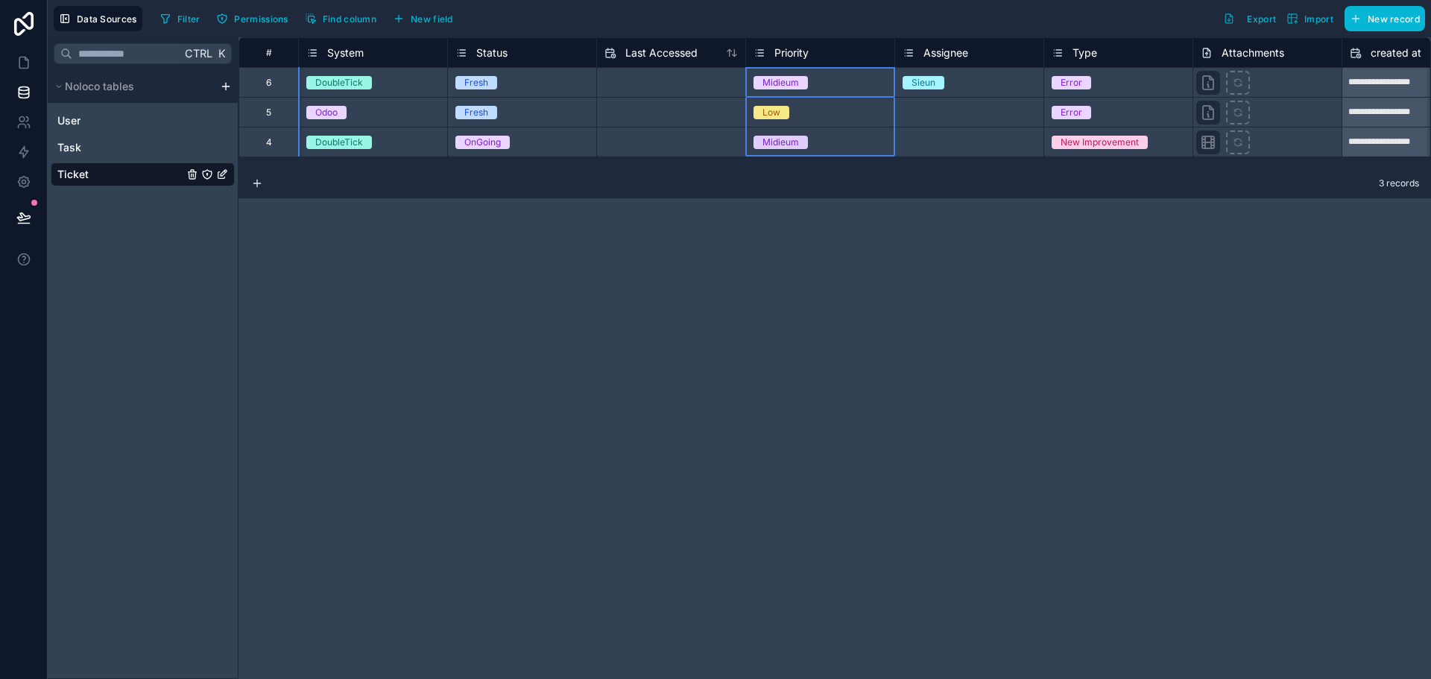
click at [797, 55] on span "Priority" at bounding box center [791, 52] width 34 height 15
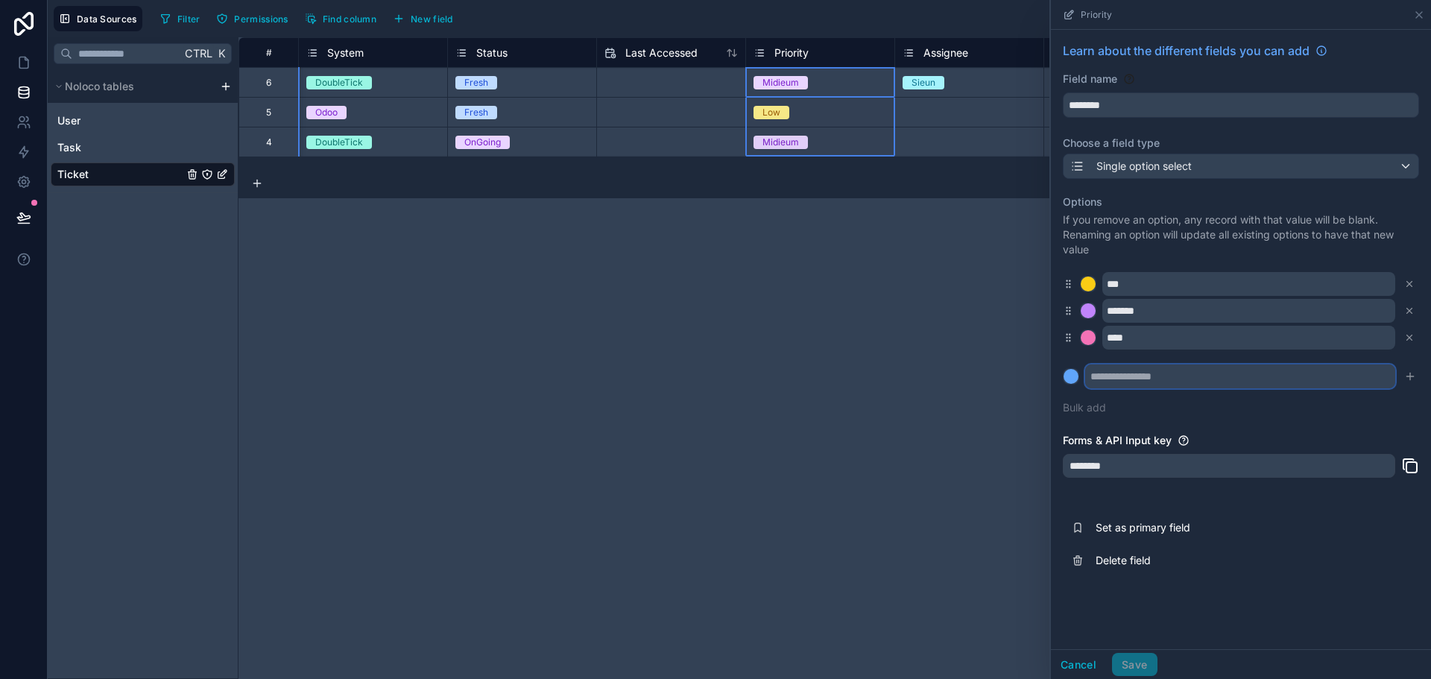
click at [1151, 382] on input "text" at bounding box center [1240, 377] width 310 height 24
type input "*********"
click at [1070, 376] on div at bounding box center [1071, 376] width 15 height 15
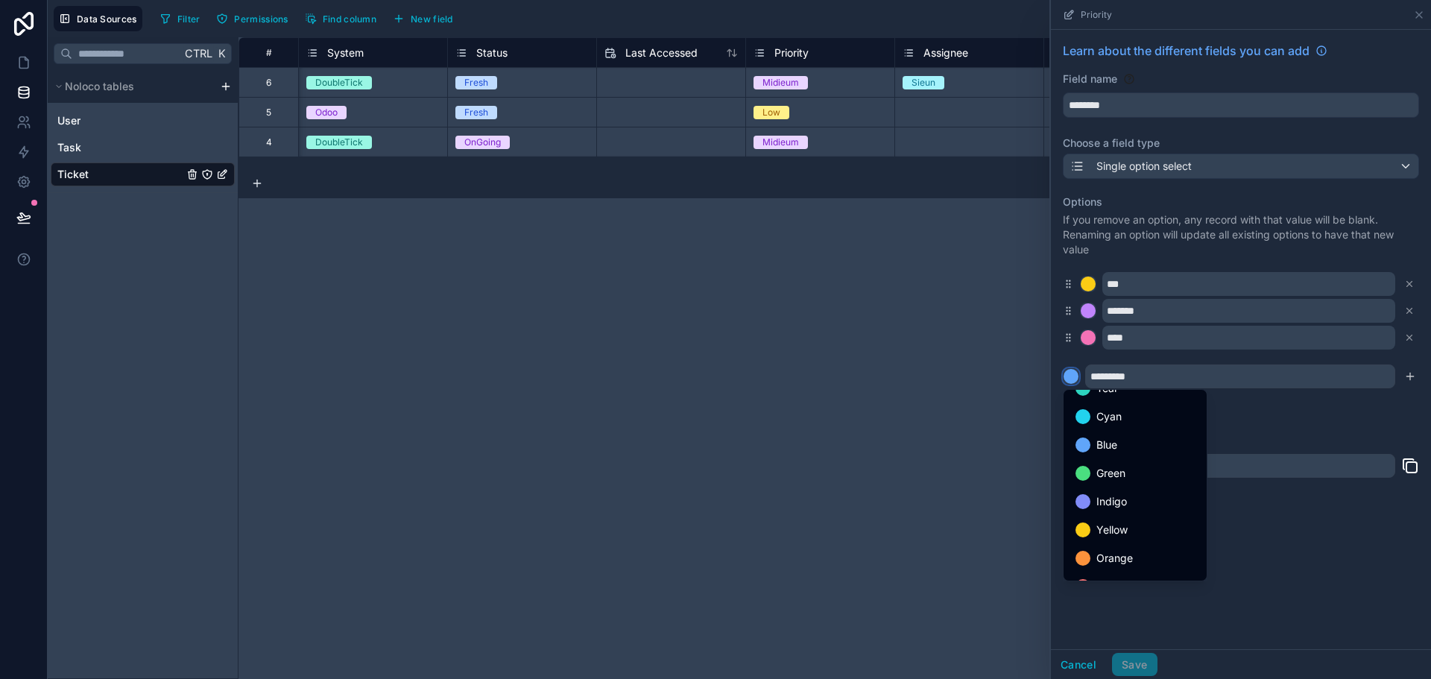
scroll to position [125, 0]
click at [1140, 540] on div "Red" at bounding box center [1135, 536] width 119 height 18
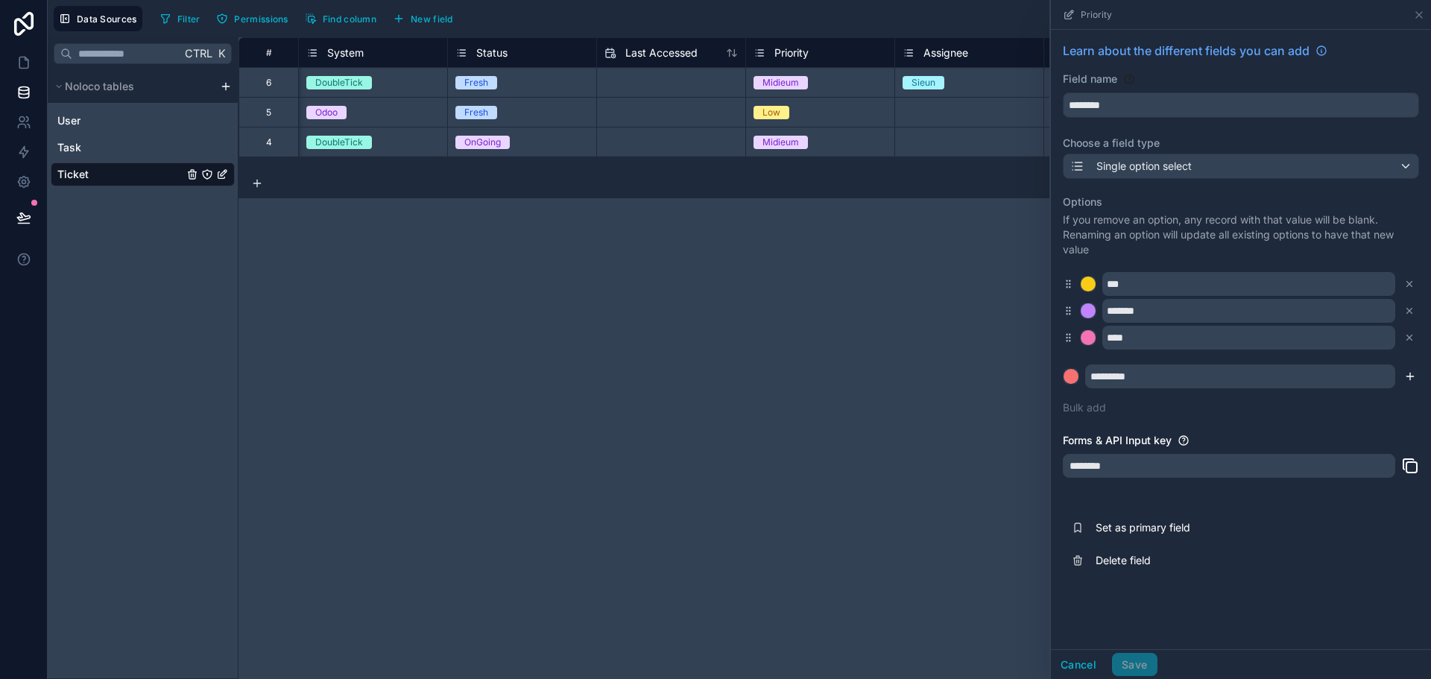
click at [1401, 379] on button "submit" at bounding box center [1410, 376] width 18 height 18
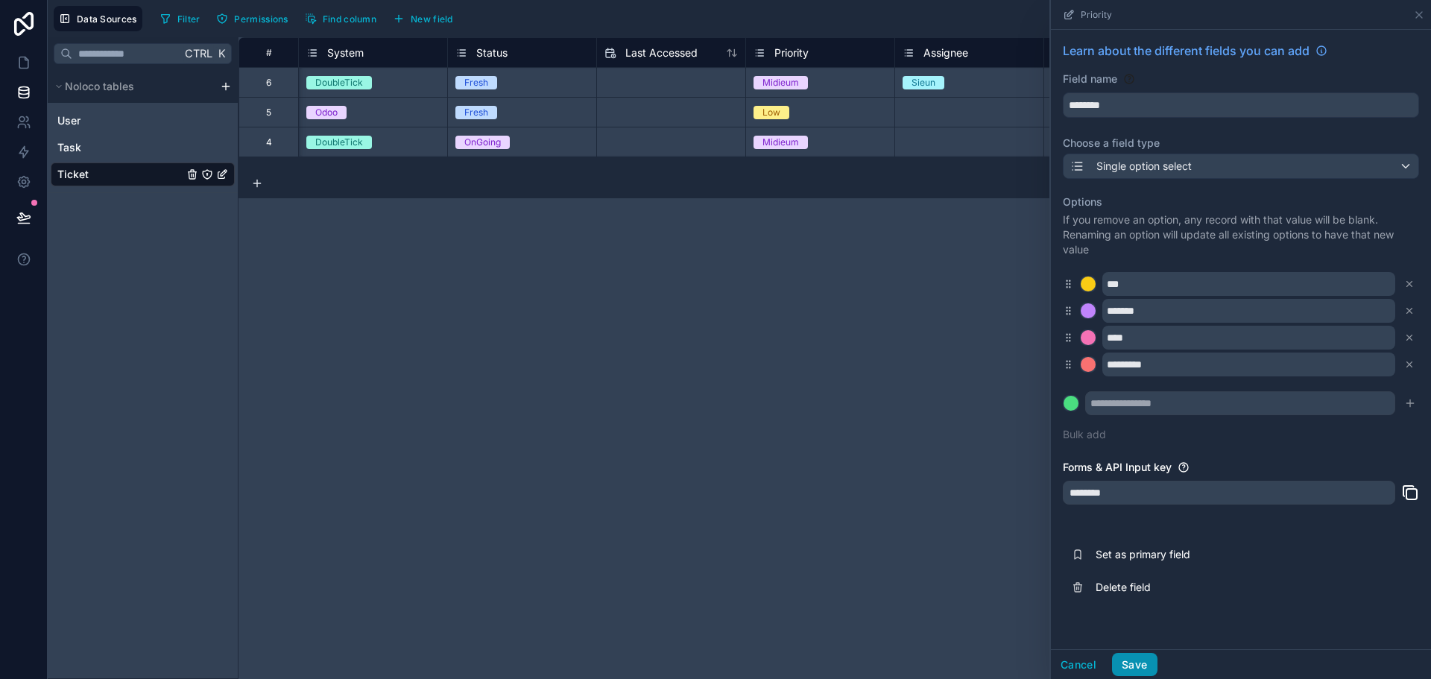
click at [1136, 661] on button "Save" at bounding box center [1134, 665] width 45 height 24
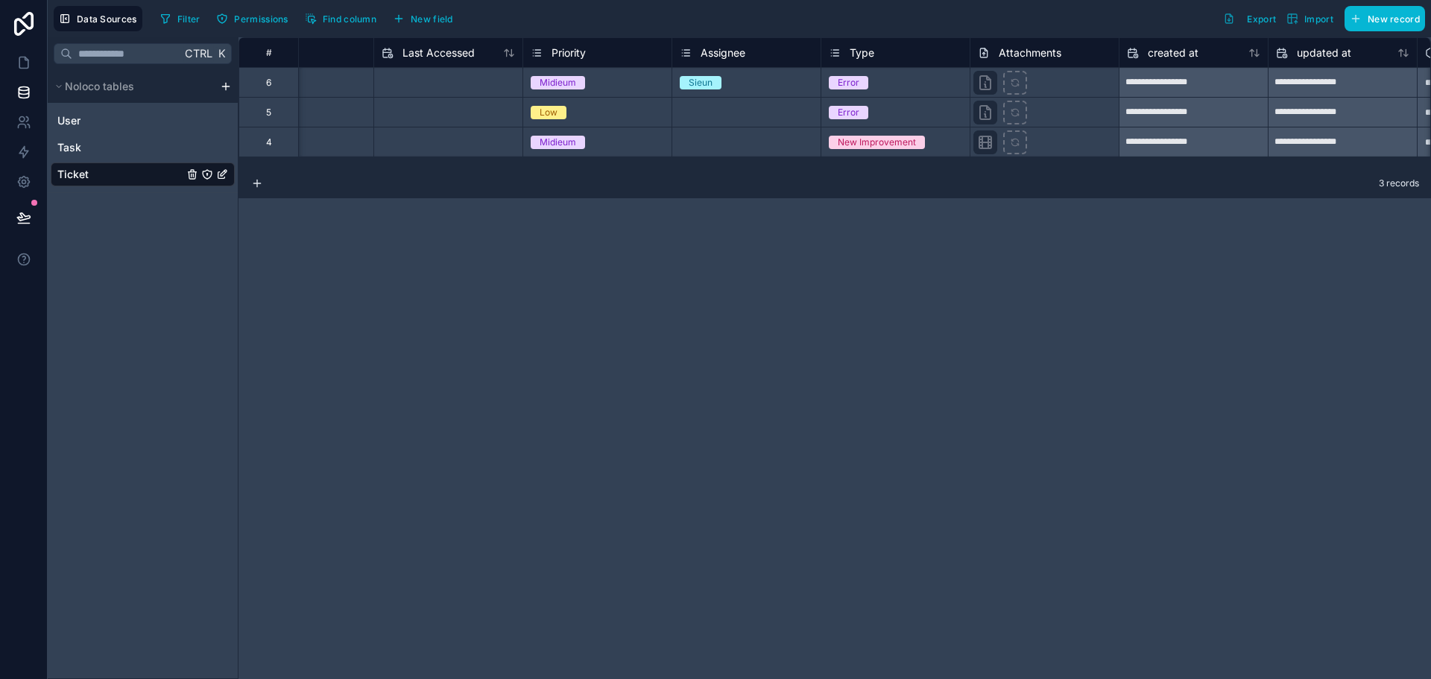
scroll to position [0, 671]
click at [954, 58] on div "Type" at bounding box center [894, 53] width 133 height 18
click at [932, 53] on div "Type" at bounding box center [894, 53] width 133 height 18
click at [859, 50] on span "Type" at bounding box center [861, 52] width 25 height 15
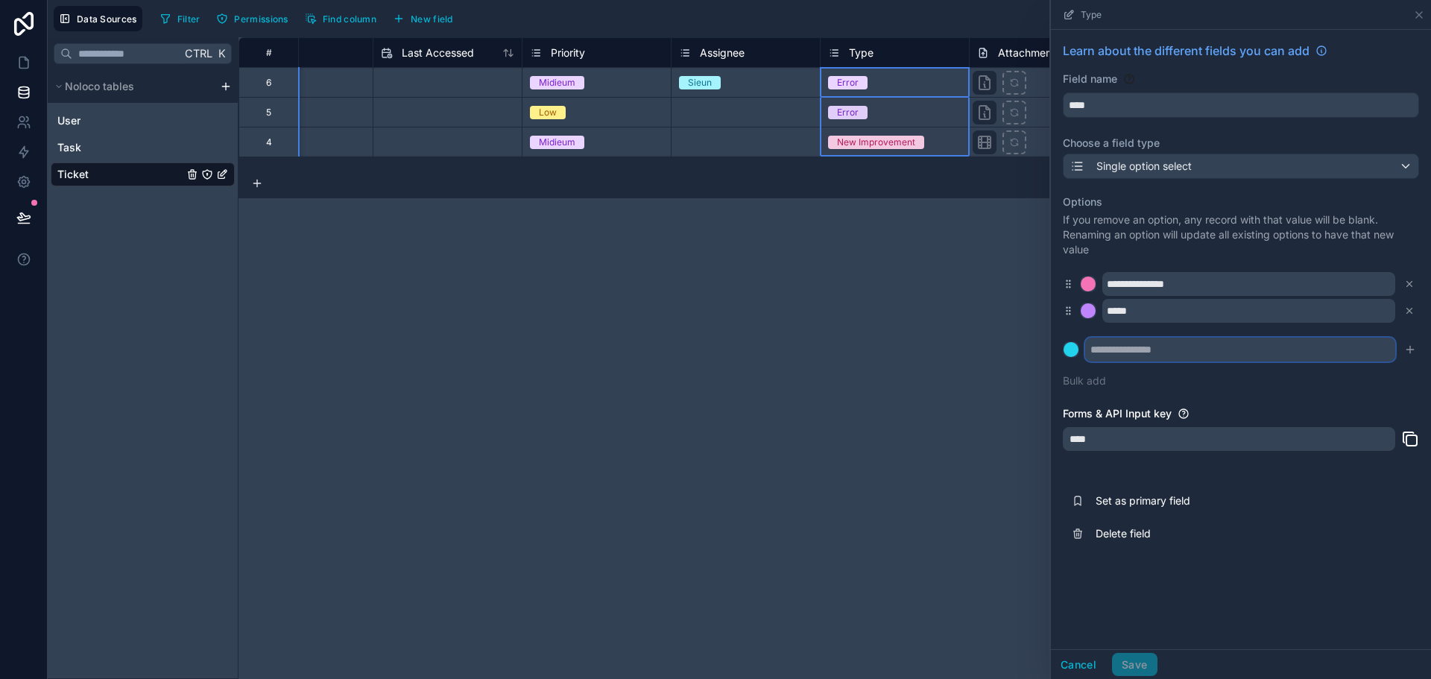
click at [1104, 353] on input "text" at bounding box center [1240, 350] width 310 height 24
paste input "**********"
type input "**********"
click at [1410, 349] on icon "submit" at bounding box center [1410, 350] width 12 height 12
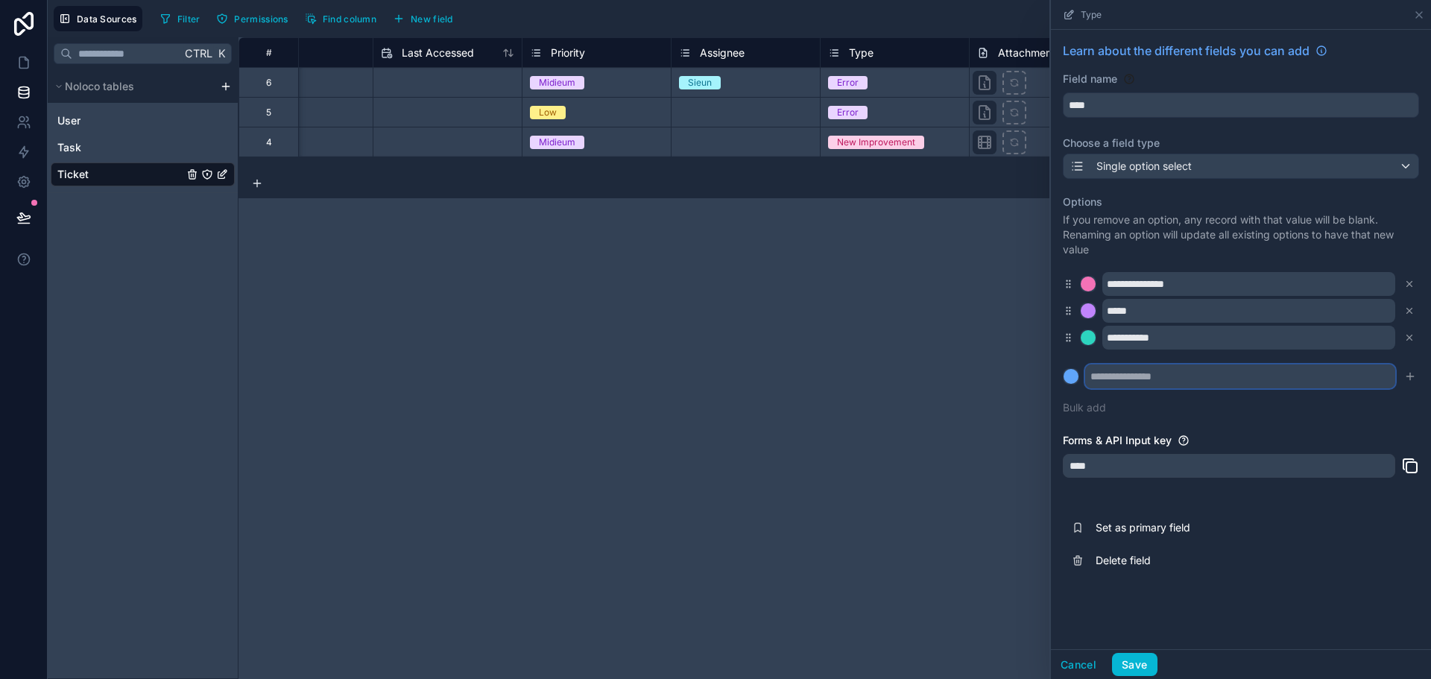
click at [1129, 378] on input "text" at bounding box center [1240, 377] width 310 height 24
paste input "********"
type input "********"
click at [1411, 373] on icon "submit" at bounding box center [1410, 376] width 12 height 12
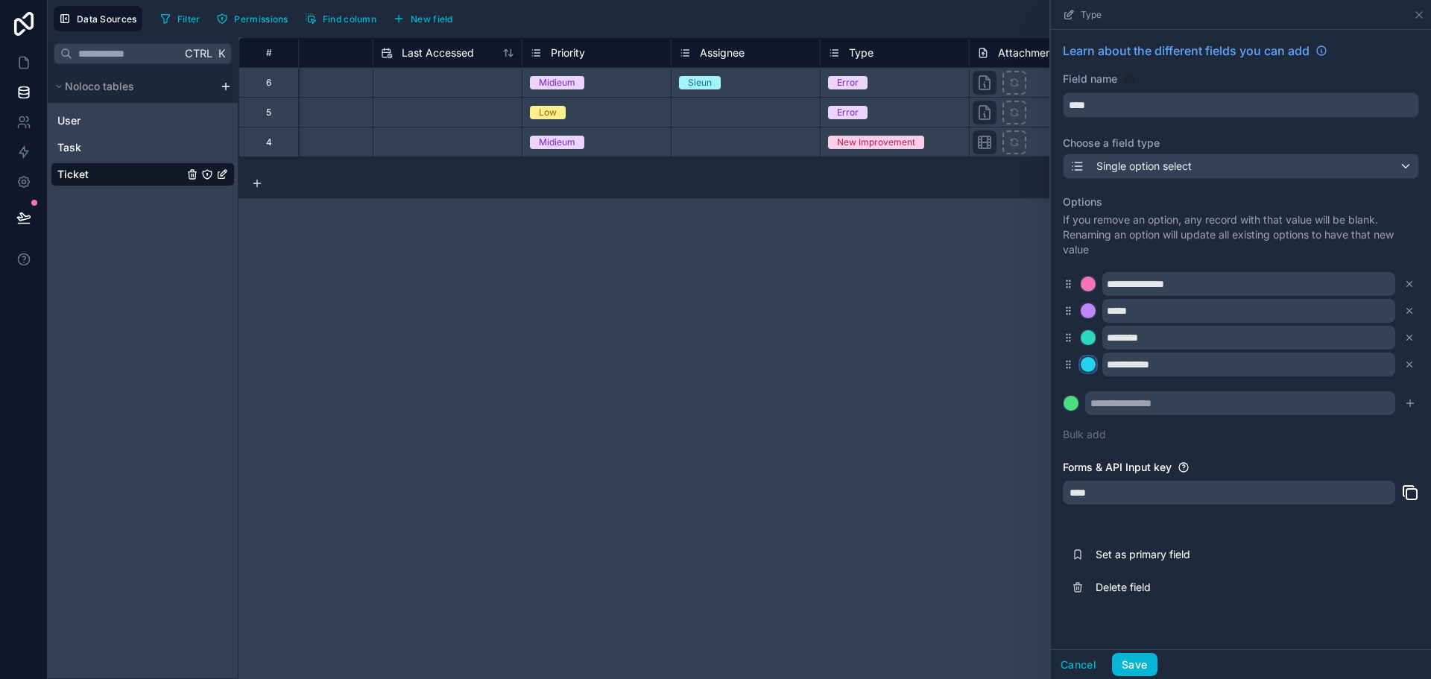
click at [1091, 365] on div at bounding box center [1088, 364] width 15 height 15
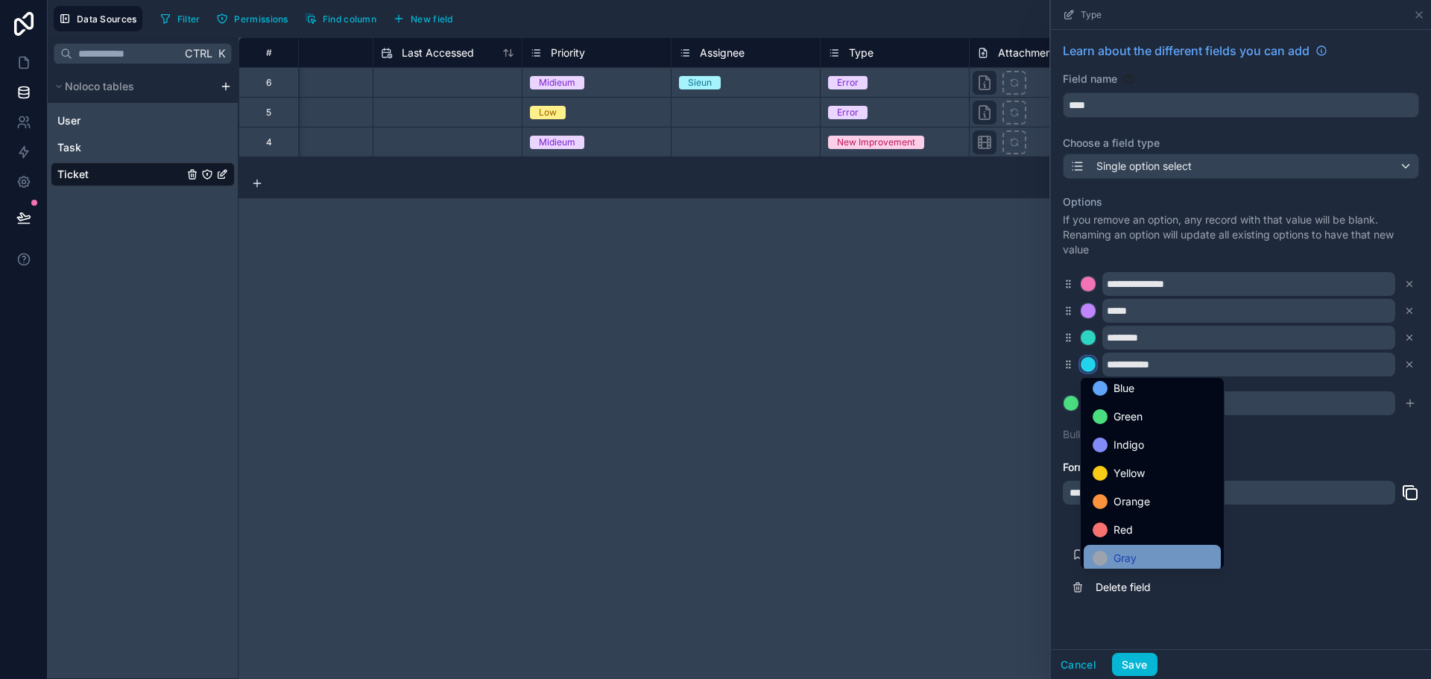
scroll to position [125, 0]
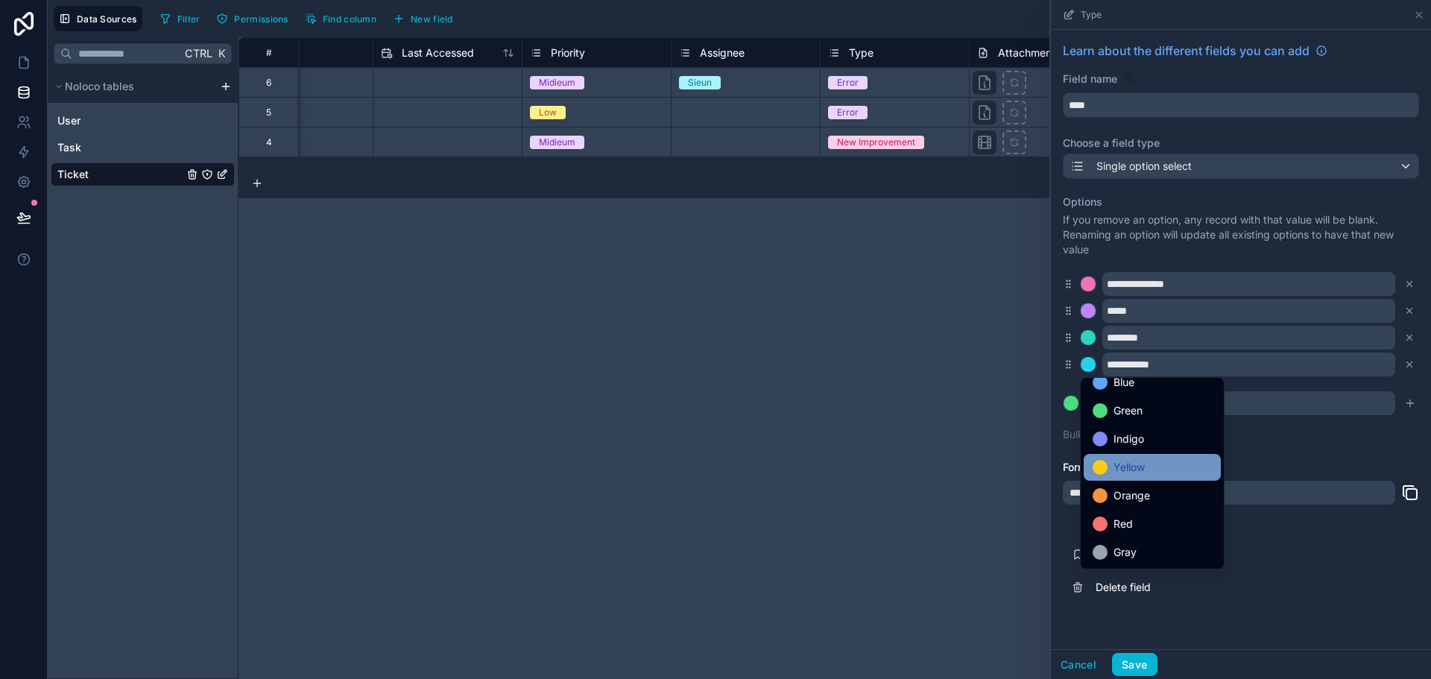
click at [1156, 478] on div "Yellow" at bounding box center [1152, 467] width 137 height 27
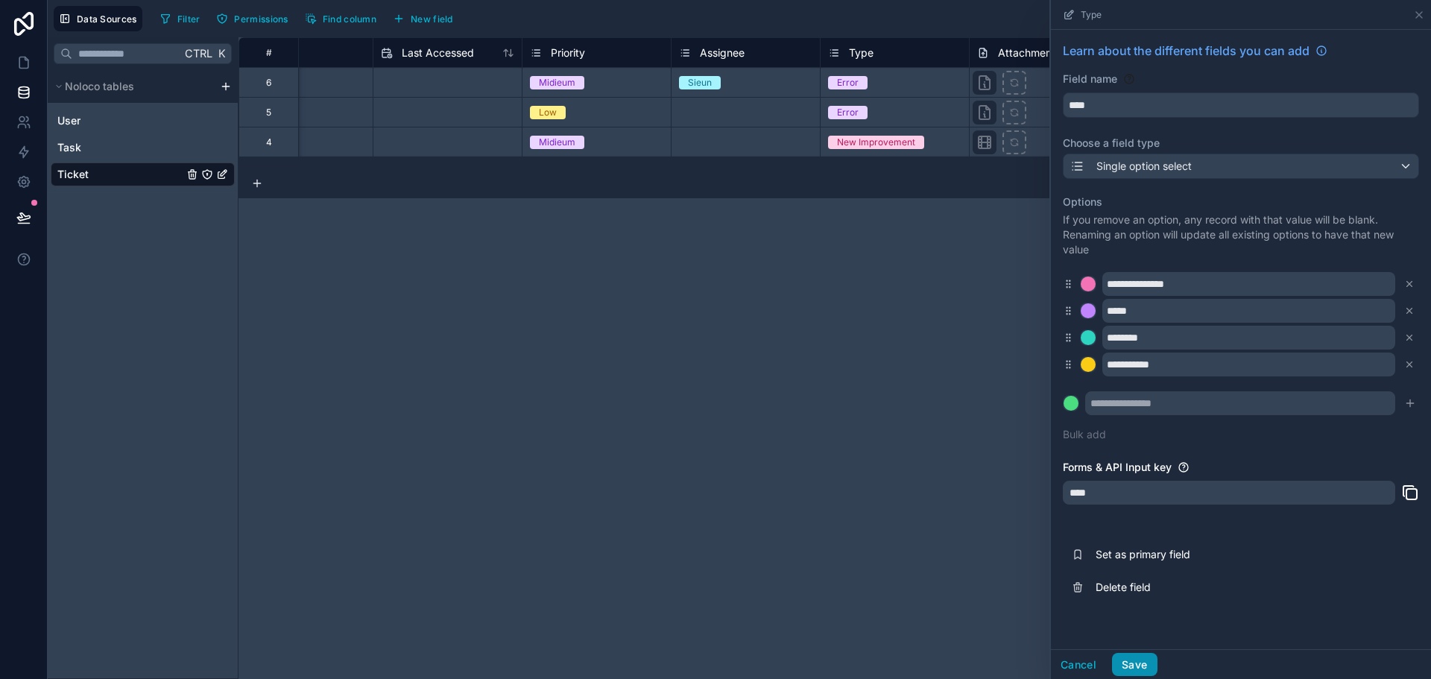
click at [1141, 658] on button "Save" at bounding box center [1134, 665] width 45 height 24
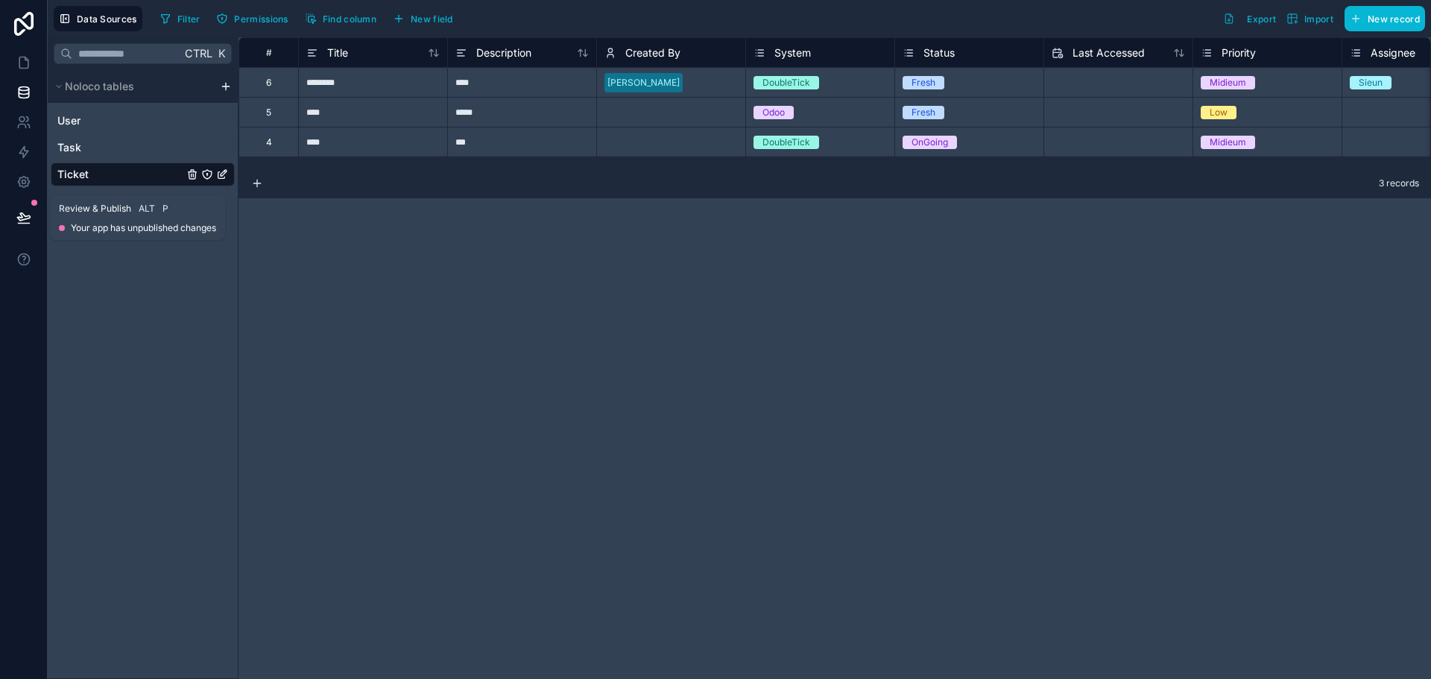
click at [19, 219] on icon at bounding box center [23, 217] width 15 height 15
click at [25, 215] on icon at bounding box center [23, 217] width 15 height 15
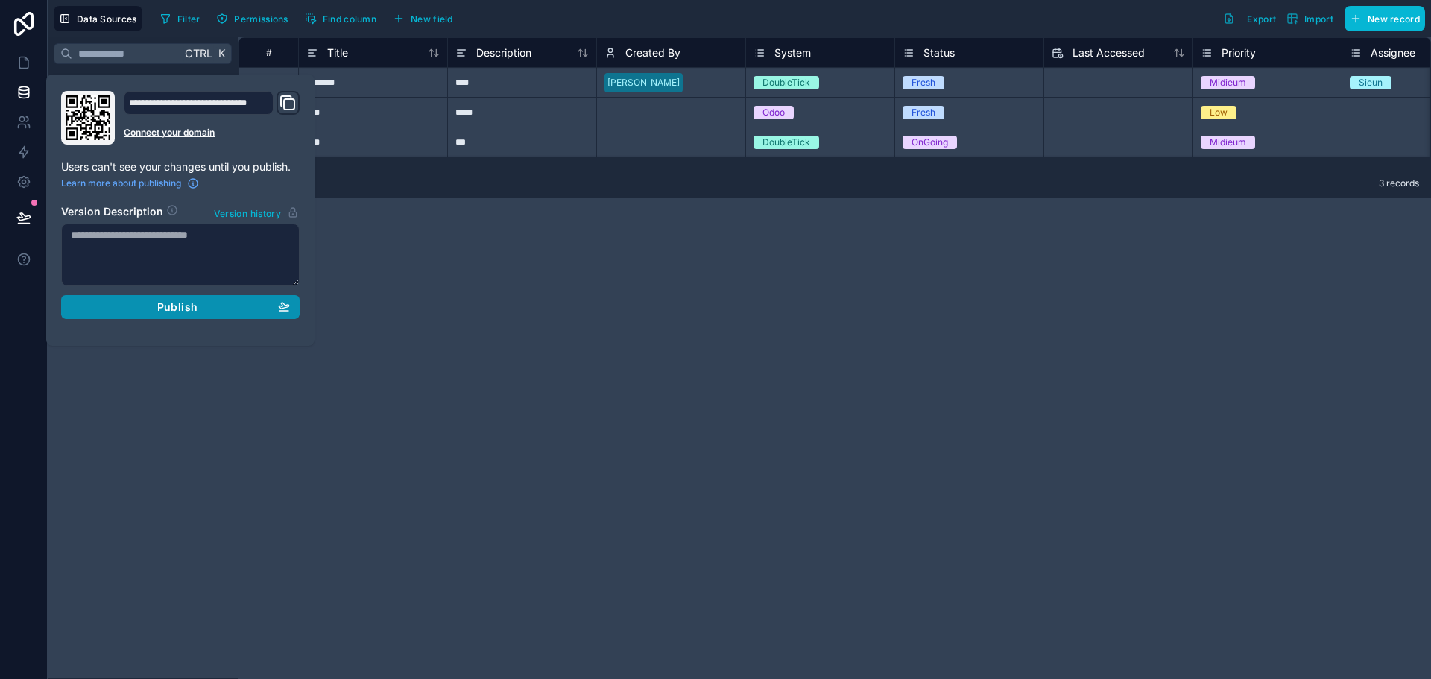
click at [133, 306] on div "Publish" at bounding box center [180, 306] width 219 height 13
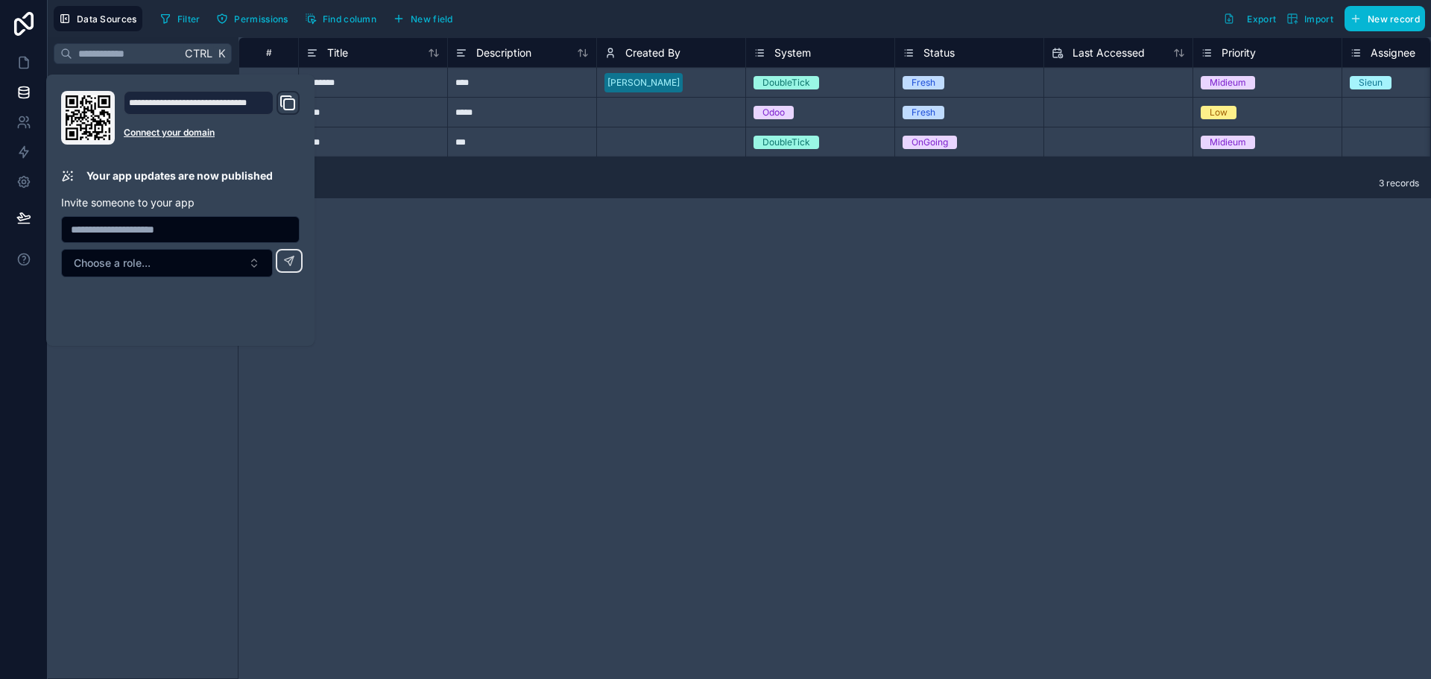
click at [466, 297] on div "# Title Description Created By System Status Last Accessed Priority Assignee Ty…" at bounding box center [835, 358] width 1193 height 642
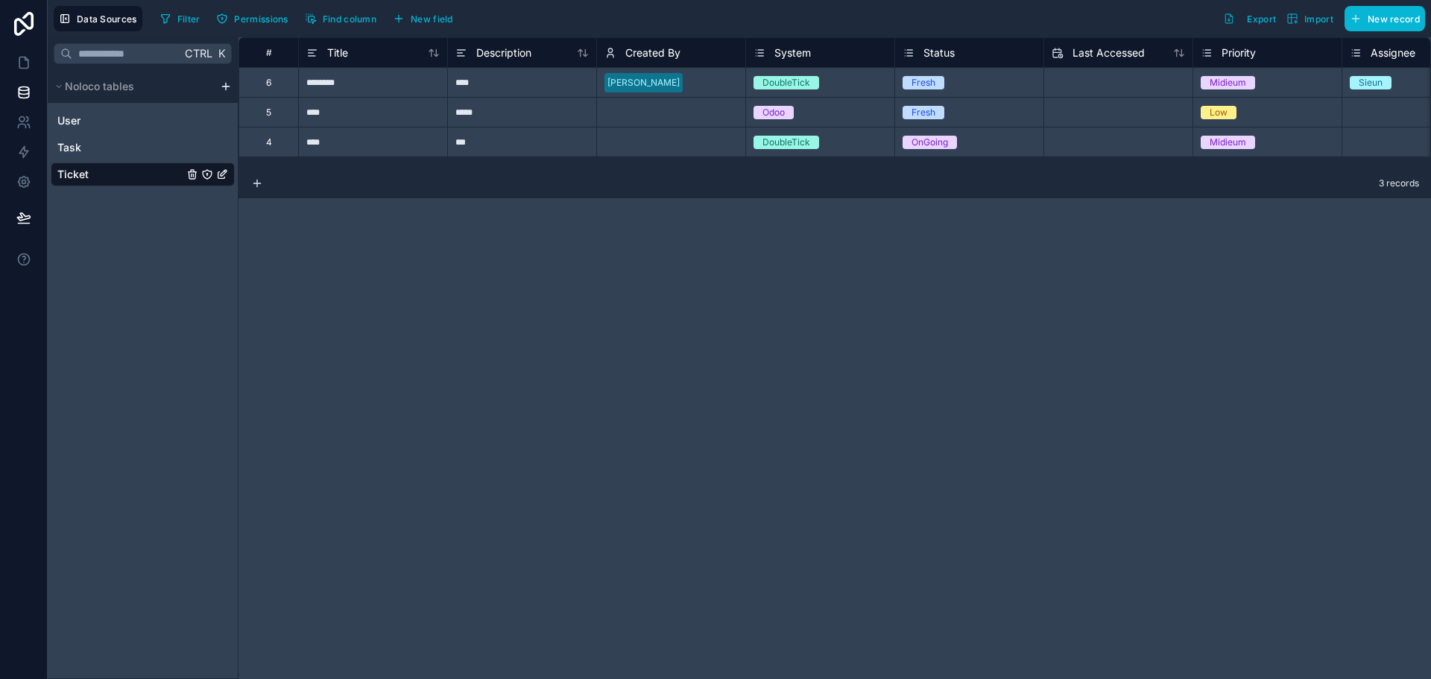
click at [991, 54] on div "Status" at bounding box center [969, 53] width 133 height 18
click at [929, 54] on span "Status" at bounding box center [939, 52] width 31 height 15
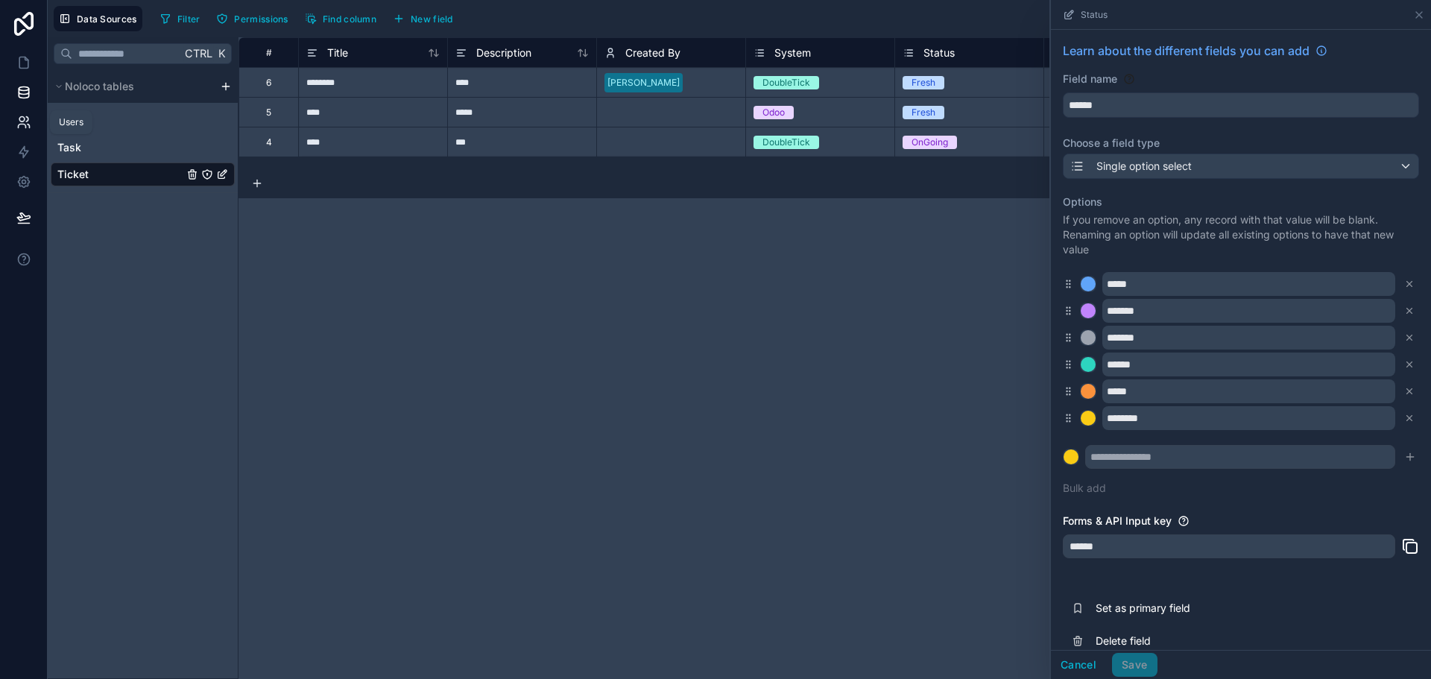
click at [28, 124] on icon at bounding box center [29, 126] width 2 height 4
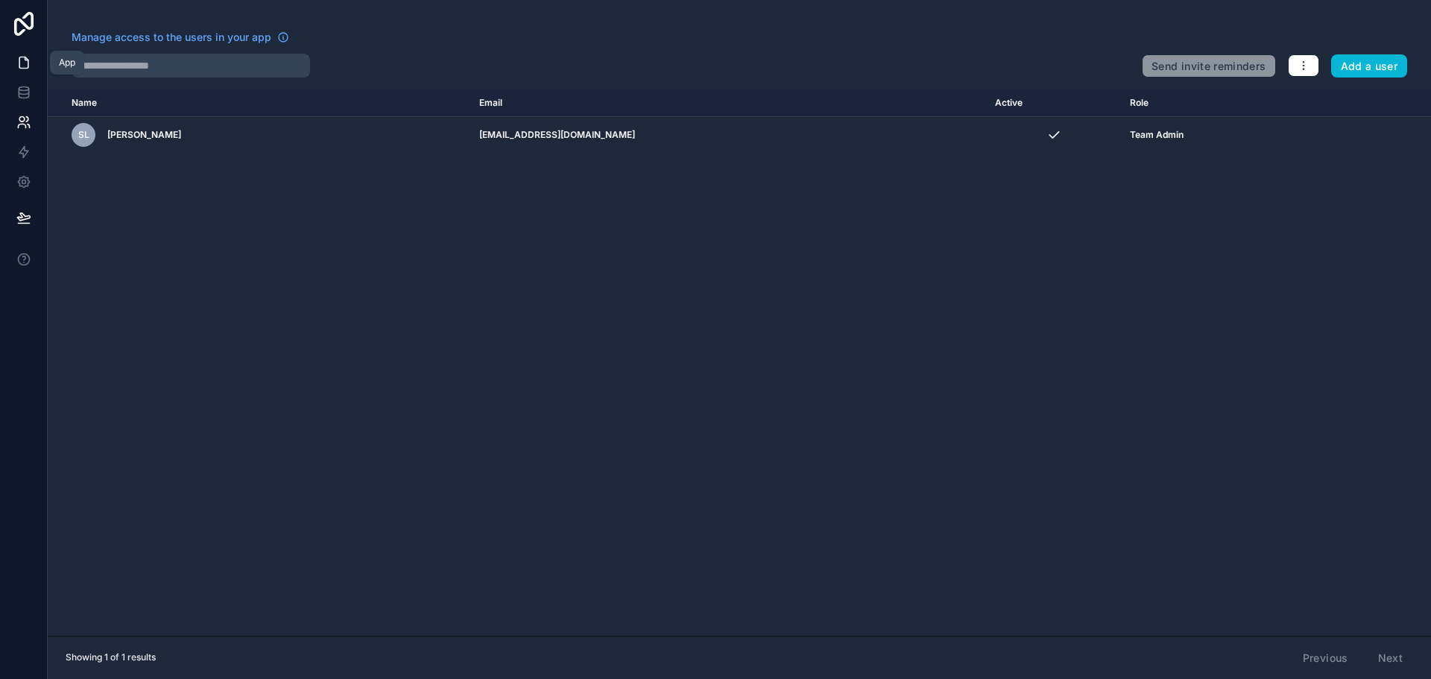
click at [16, 67] on icon at bounding box center [23, 62] width 15 height 15
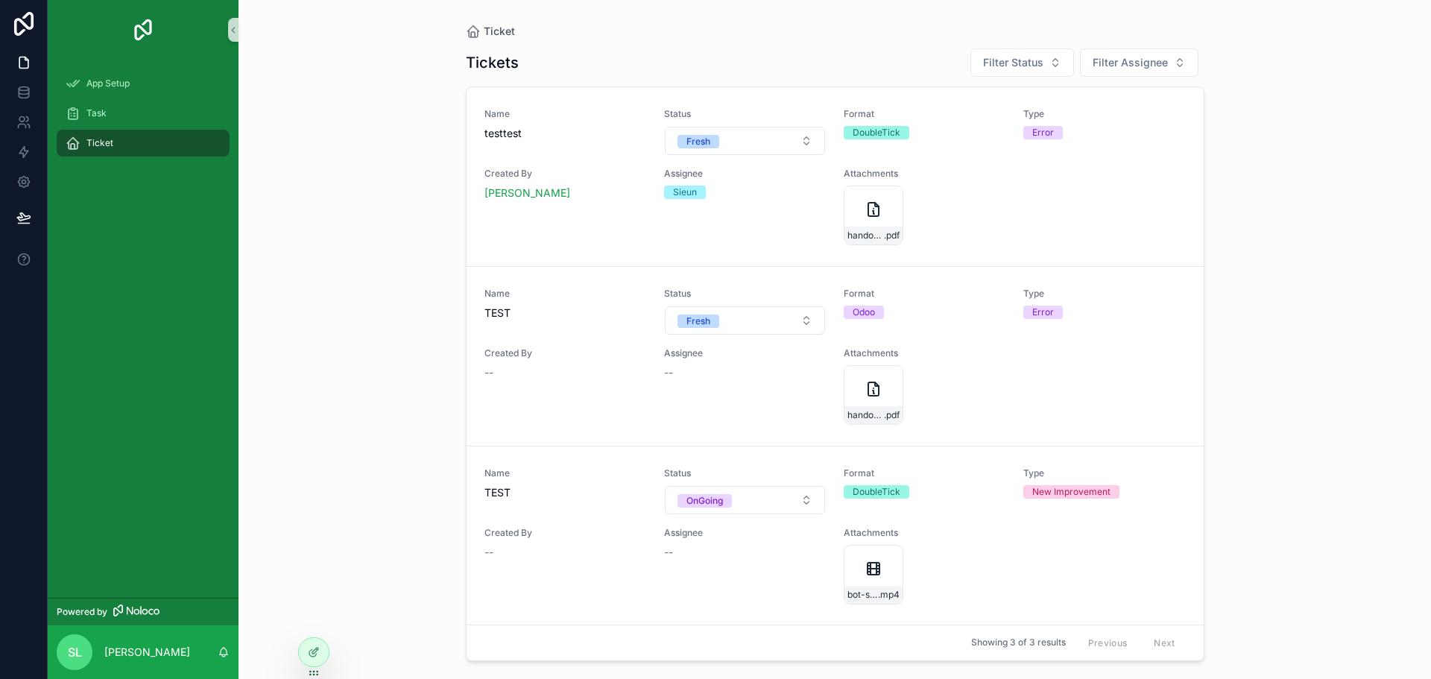
click at [128, 137] on div "Ticket" at bounding box center [143, 143] width 155 height 24
click at [146, 104] on div "Task" at bounding box center [143, 113] width 155 height 24
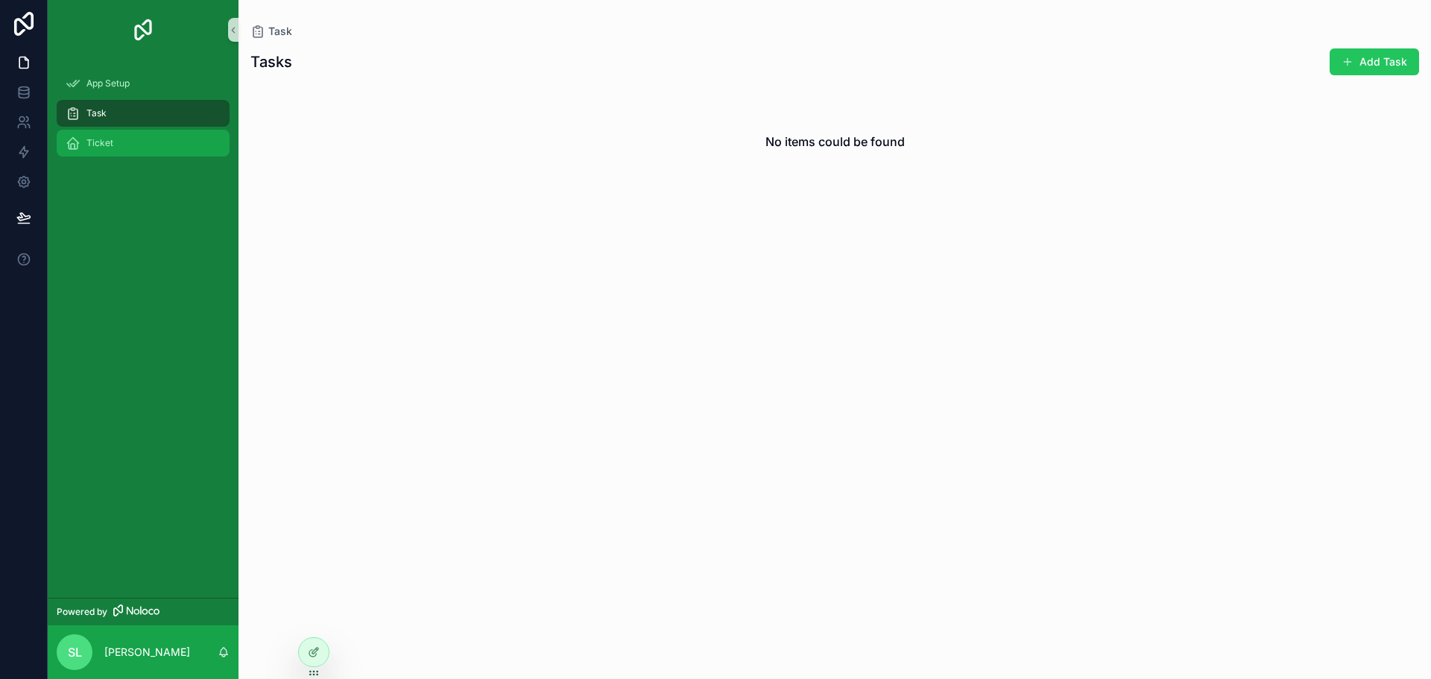
click at [141, 145] on div "Ticket" at bounding box center [143, 143] width 155 height 24
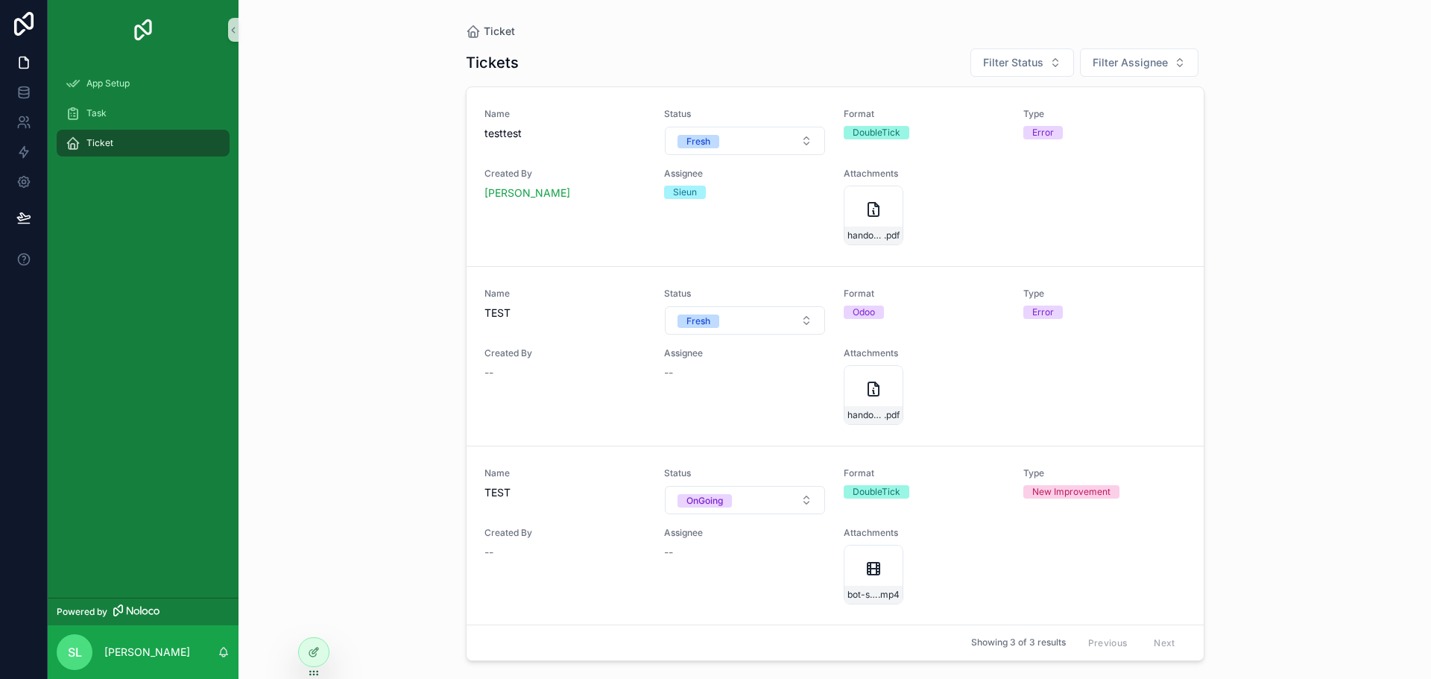
scroll to position [1, 0]
click at [1009, 246] on link "Name testtest Status Fresh Format DoubleTick Type Error Created By Sieun Lee As…" at bounding box center [835, 175] width 737 height 179
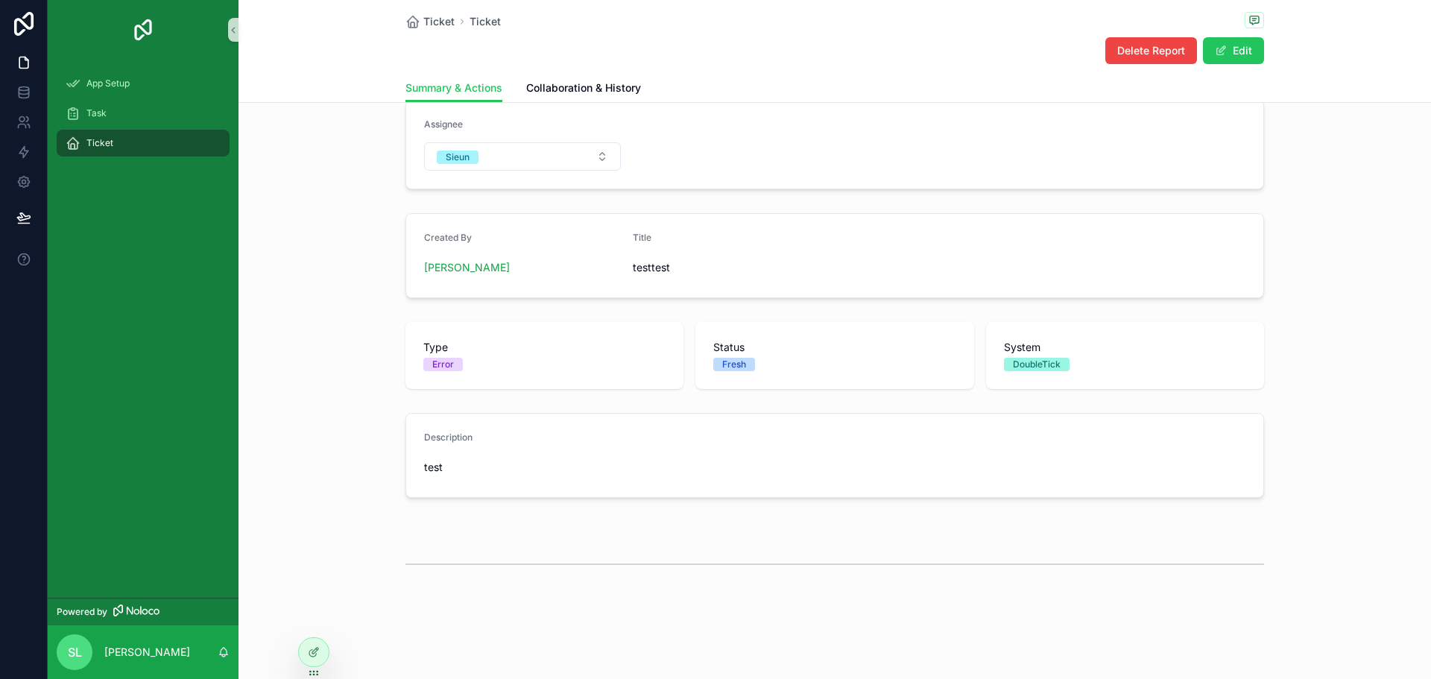
scroll to position [141, 0]
click at [526, 75] on link "Collaboration & History" at bounding box center [583, 90] width 115 height 30
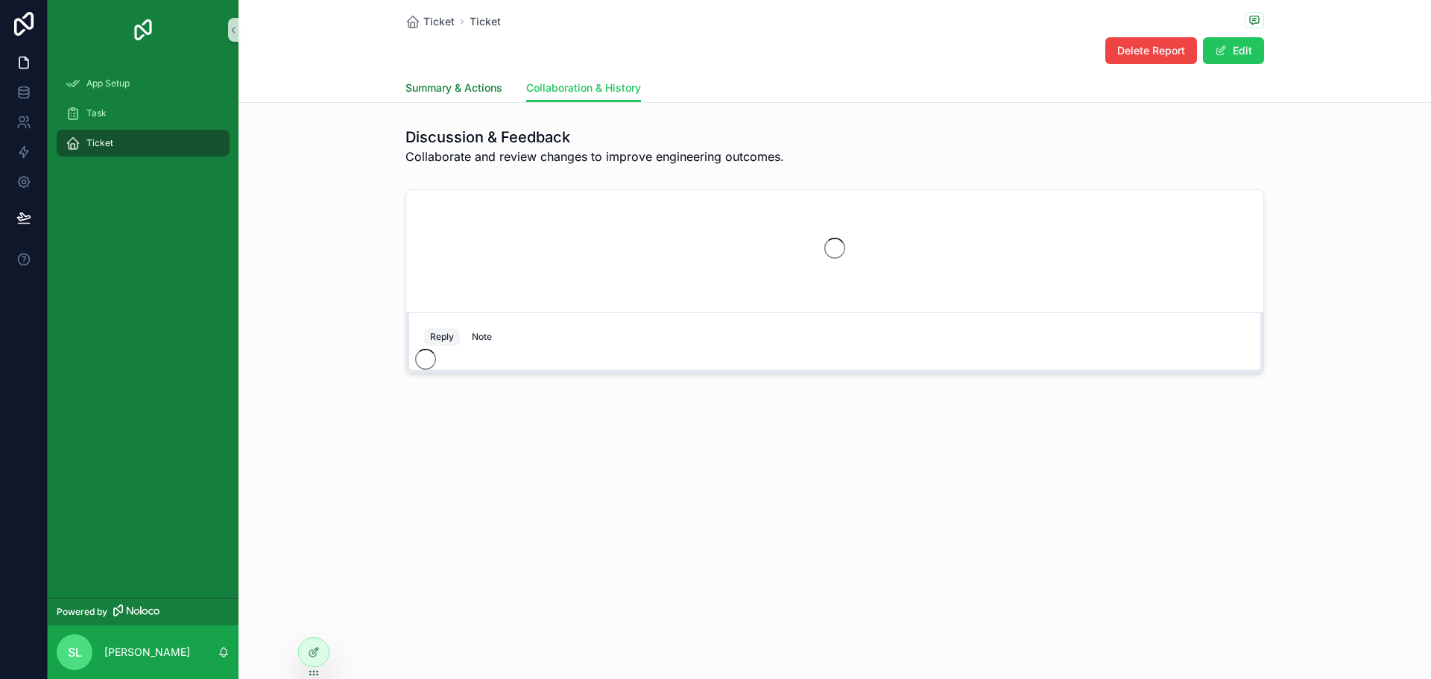
click at [423, 89] on span "Summary & Actions" at bounding box center [454, 88] width 97 height 15
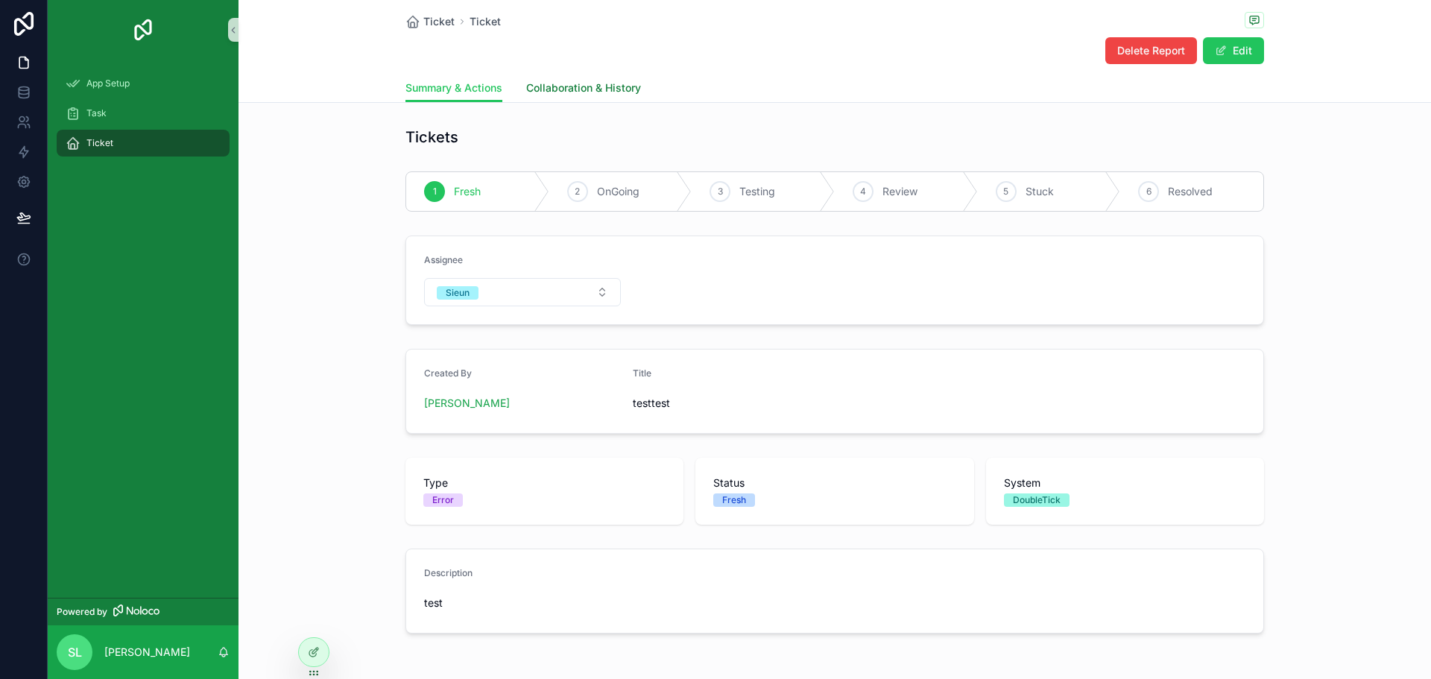
click at [567, 89] on span "Collaboration & History" at bounding box center [583, 88] width 115 height 15
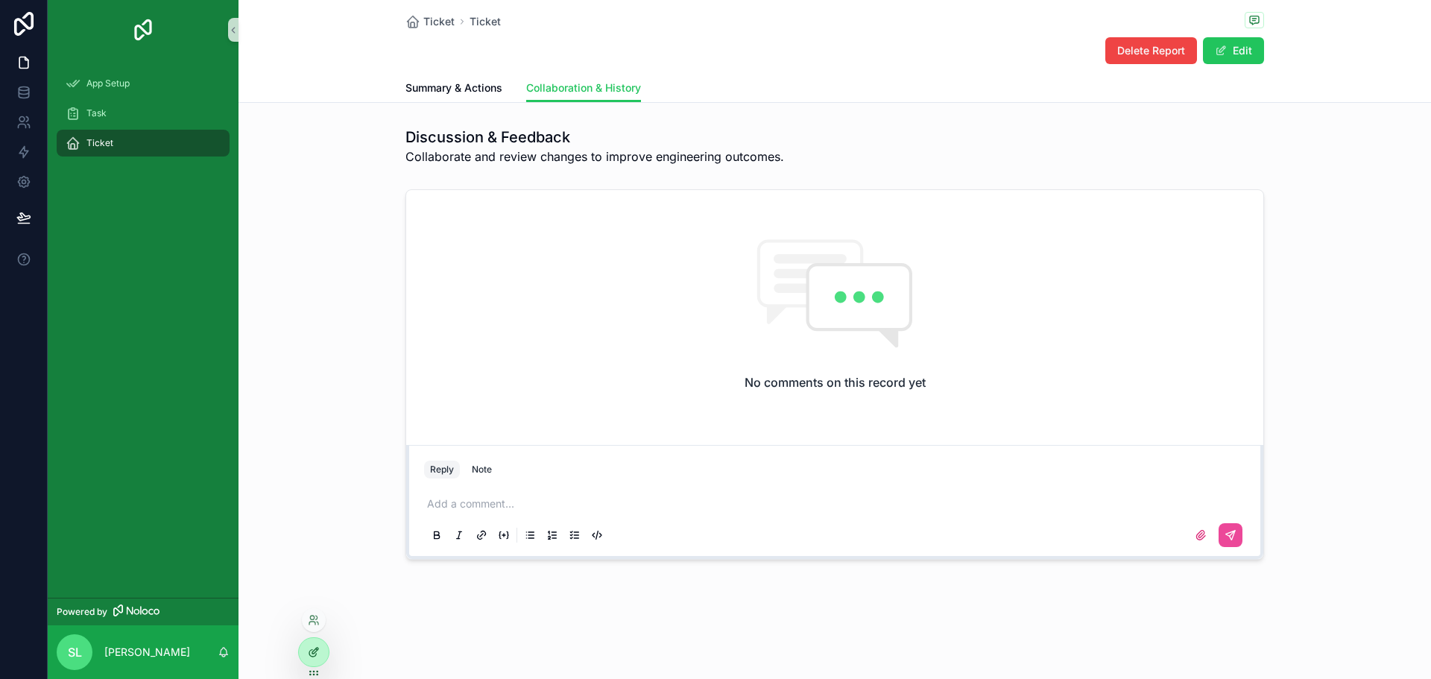
click at [312, 663] on div at bounding box center [314, 652] width 30 height 28
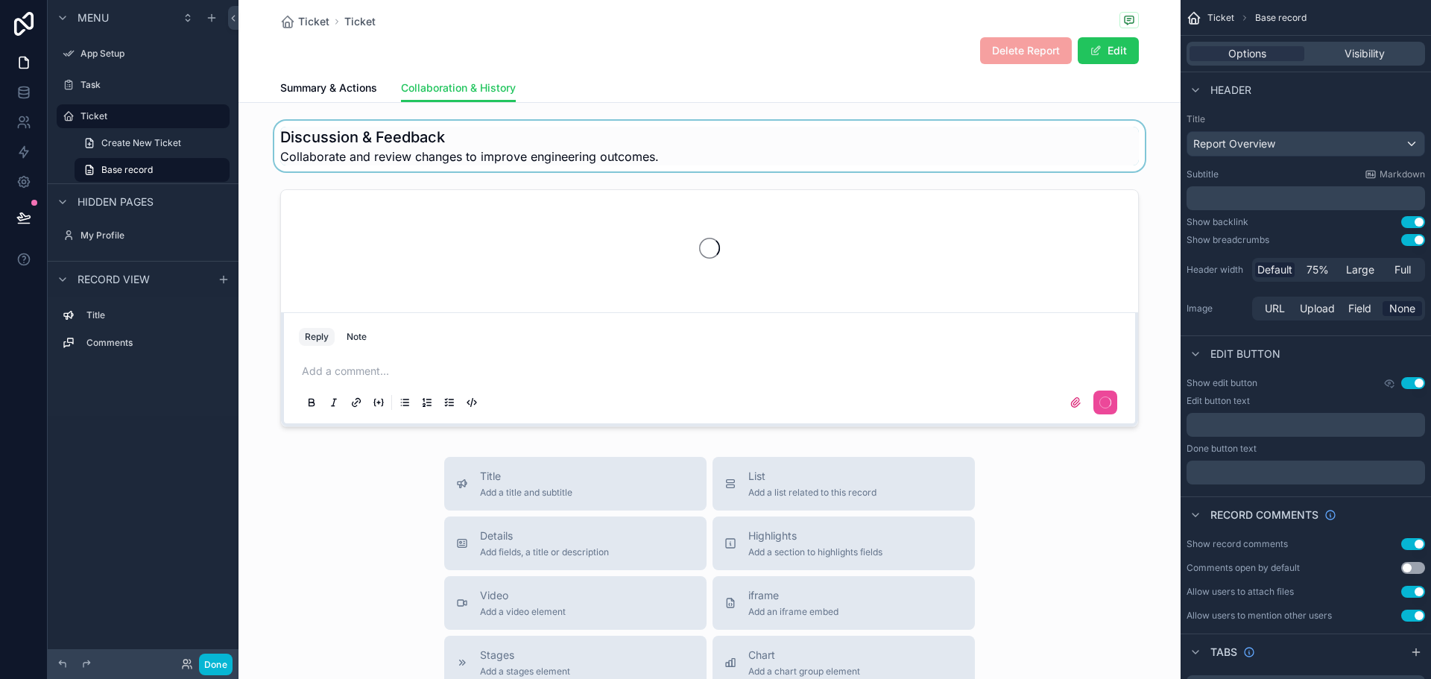
click at [468, 146] on div "scrollable content" at bounding box center [710, 146] width 942 height 51
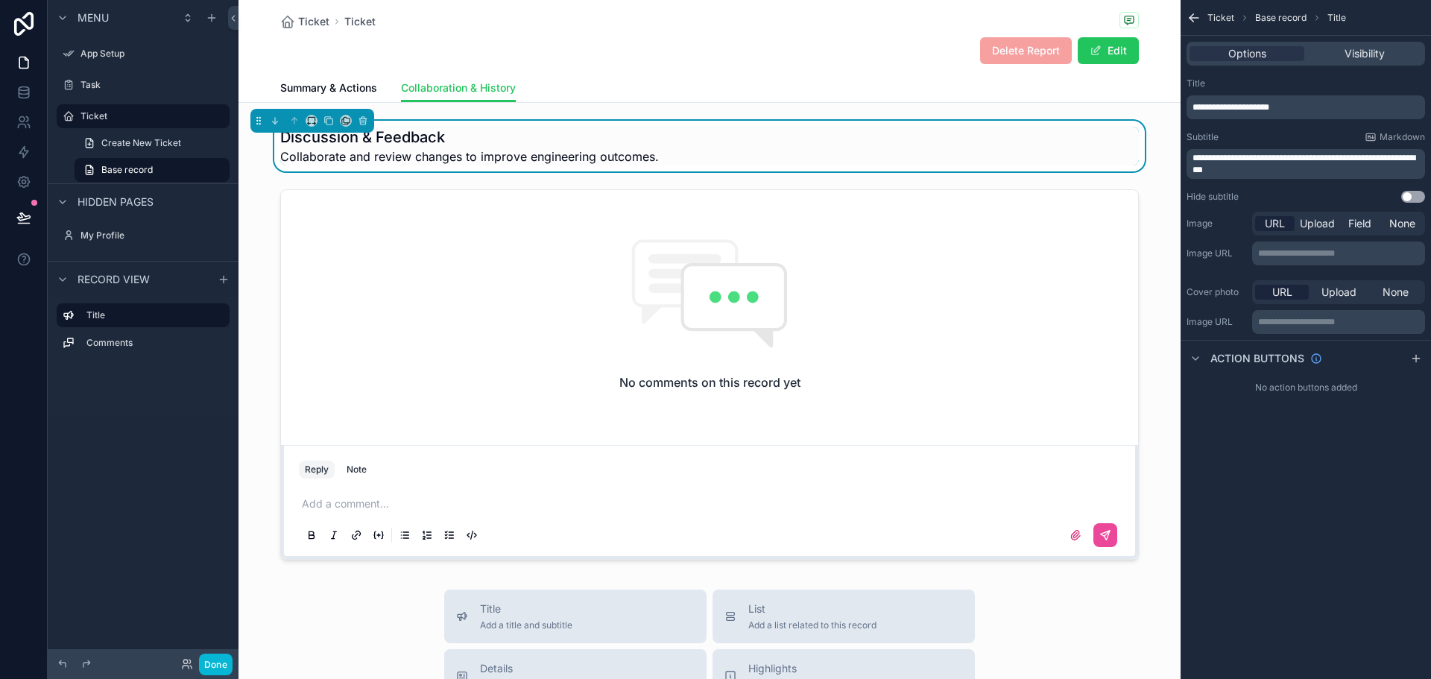
click at [1292, 160] on span "**********" at bounding box center [1304, 164] width 223 height 21
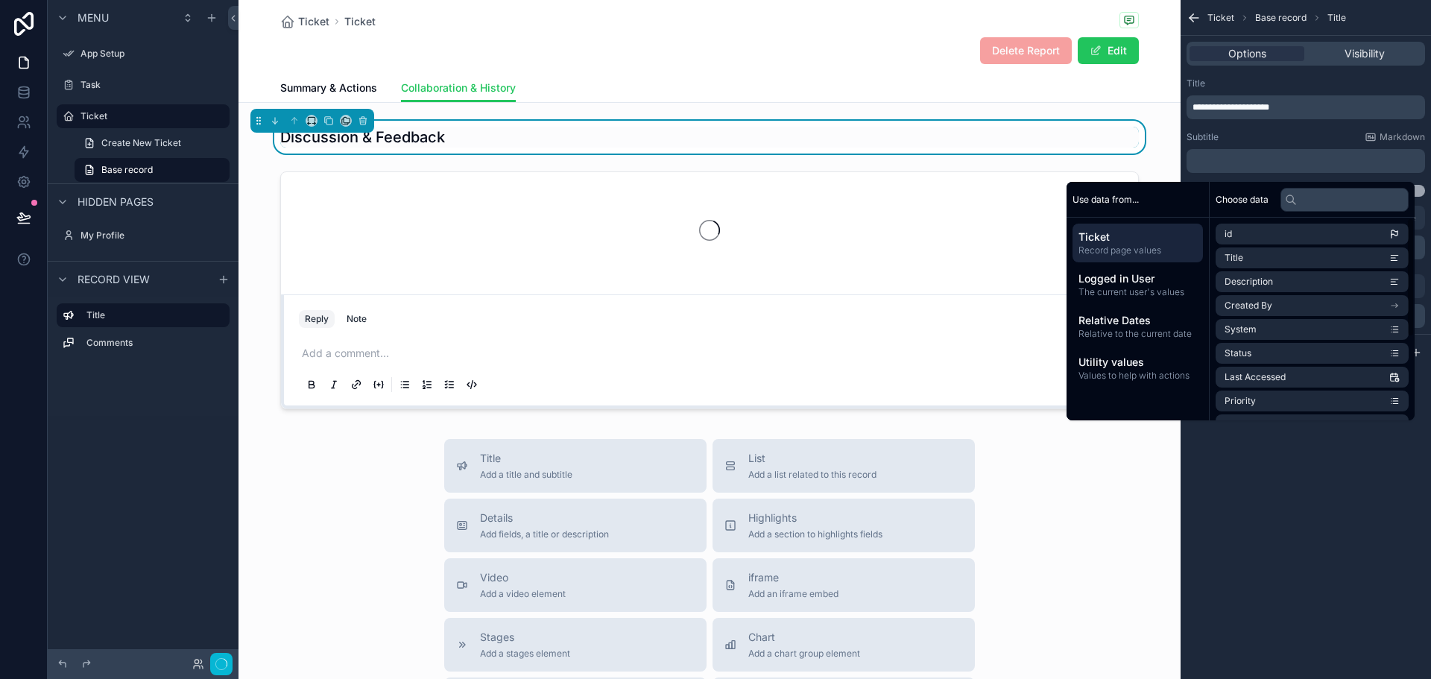
click at [1355, 544] on div "**********" at bounding box center [1306, 339] width 250 height 679
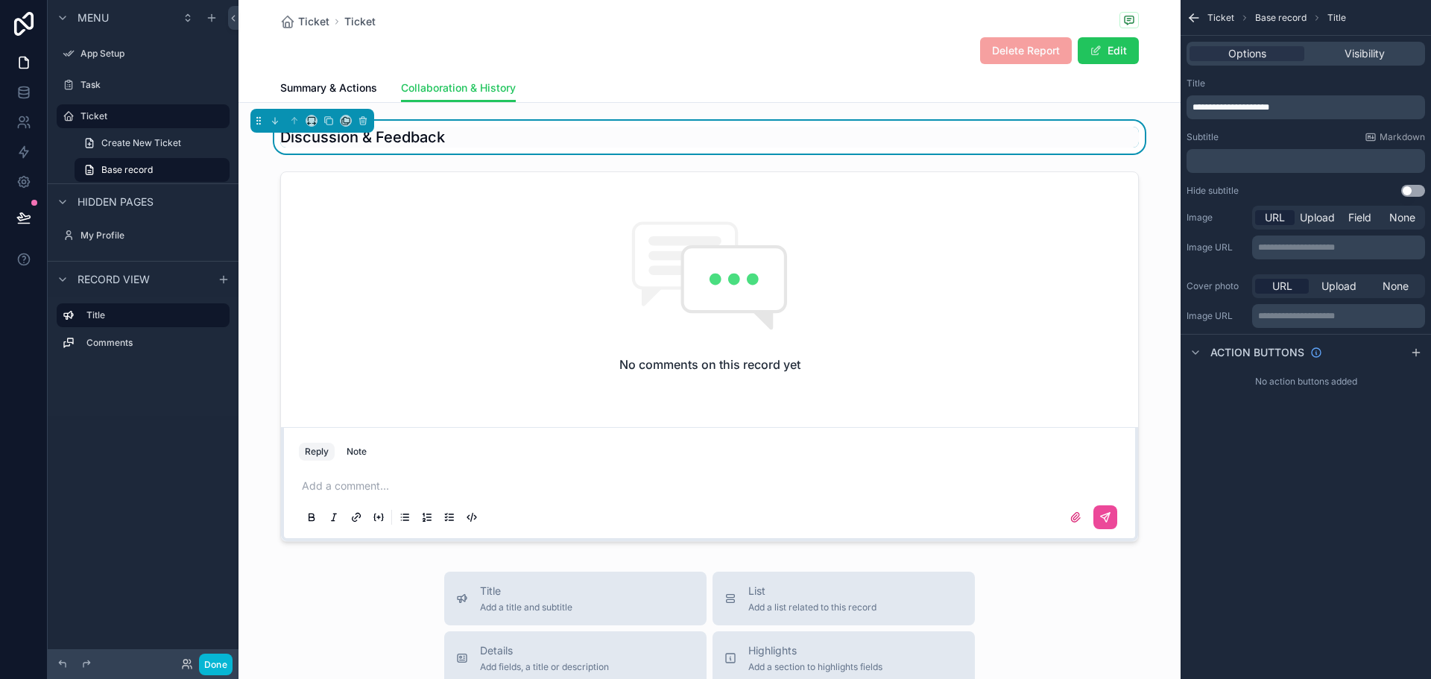
scroll to position [75, 0]
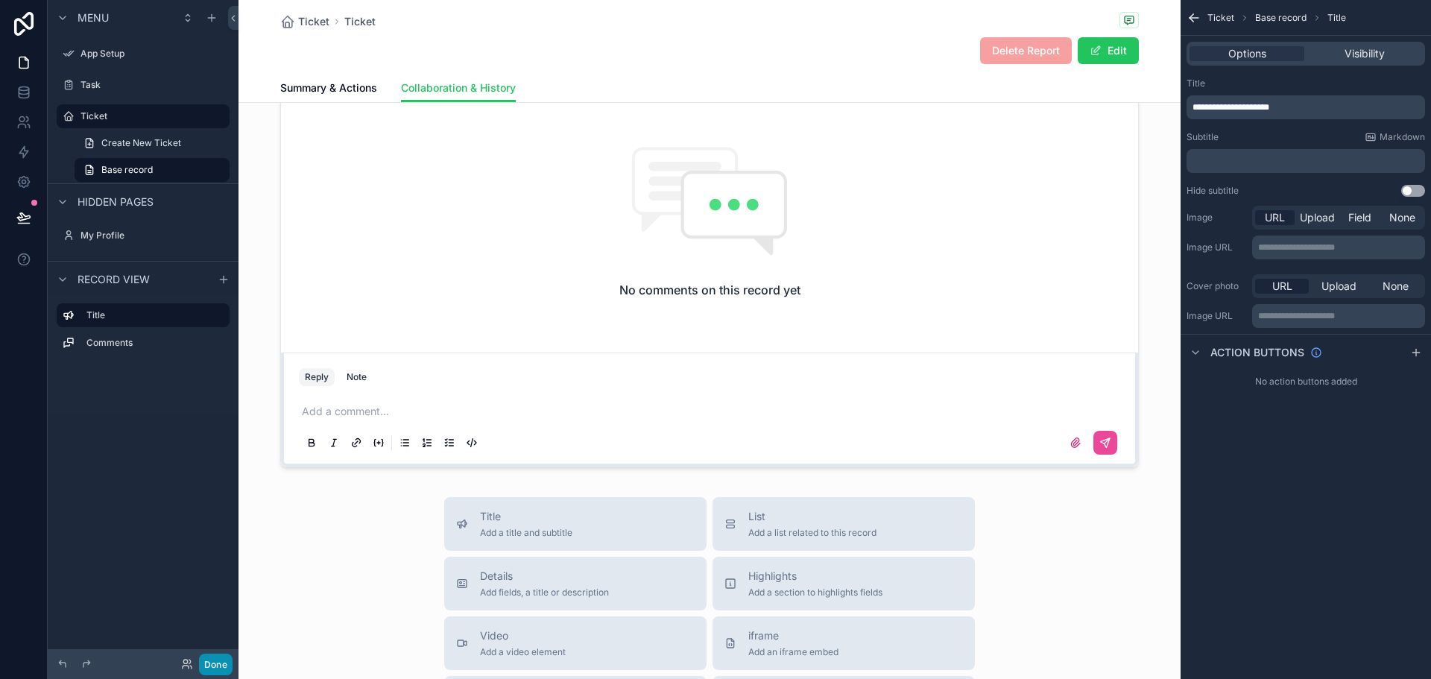
click at [205, 663] on button "Done" at bounding box center [216, 665] width 34 height 22
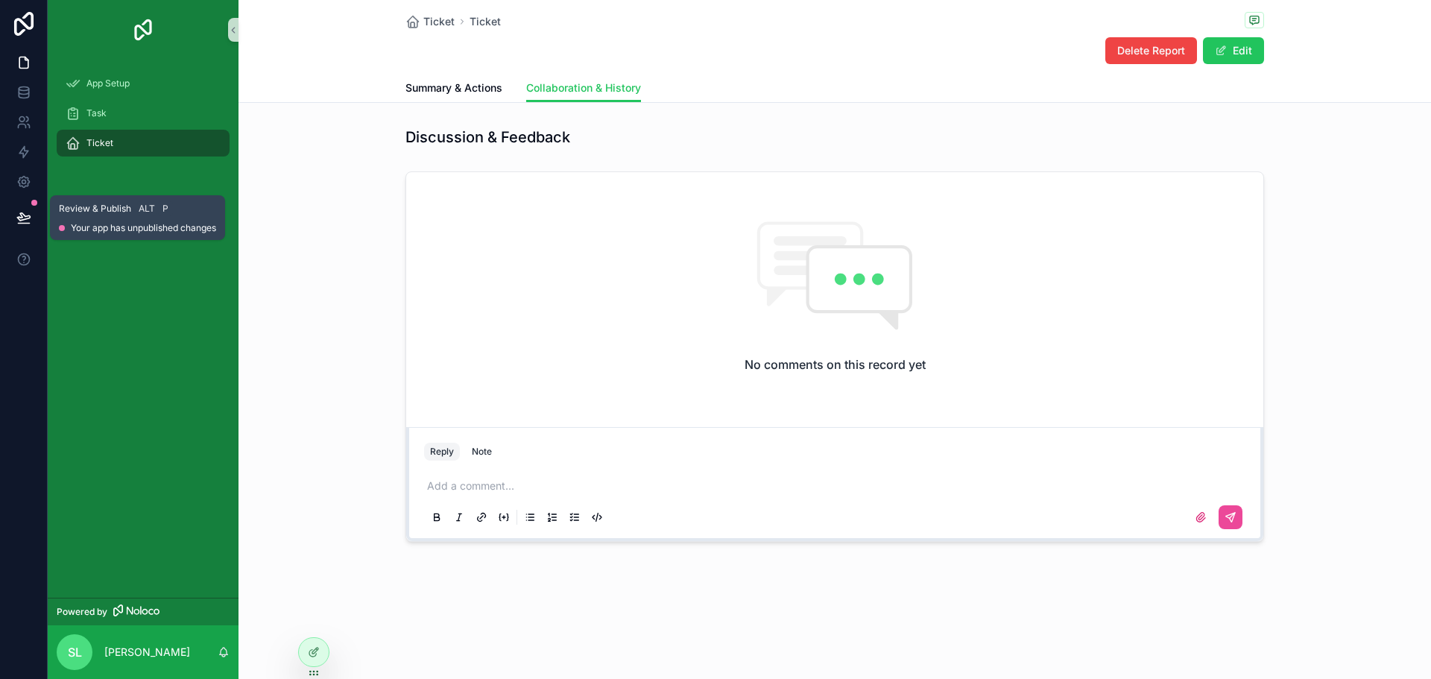
click at [25, 216] on icon at bounding box center [23, 216] width 13 height 7
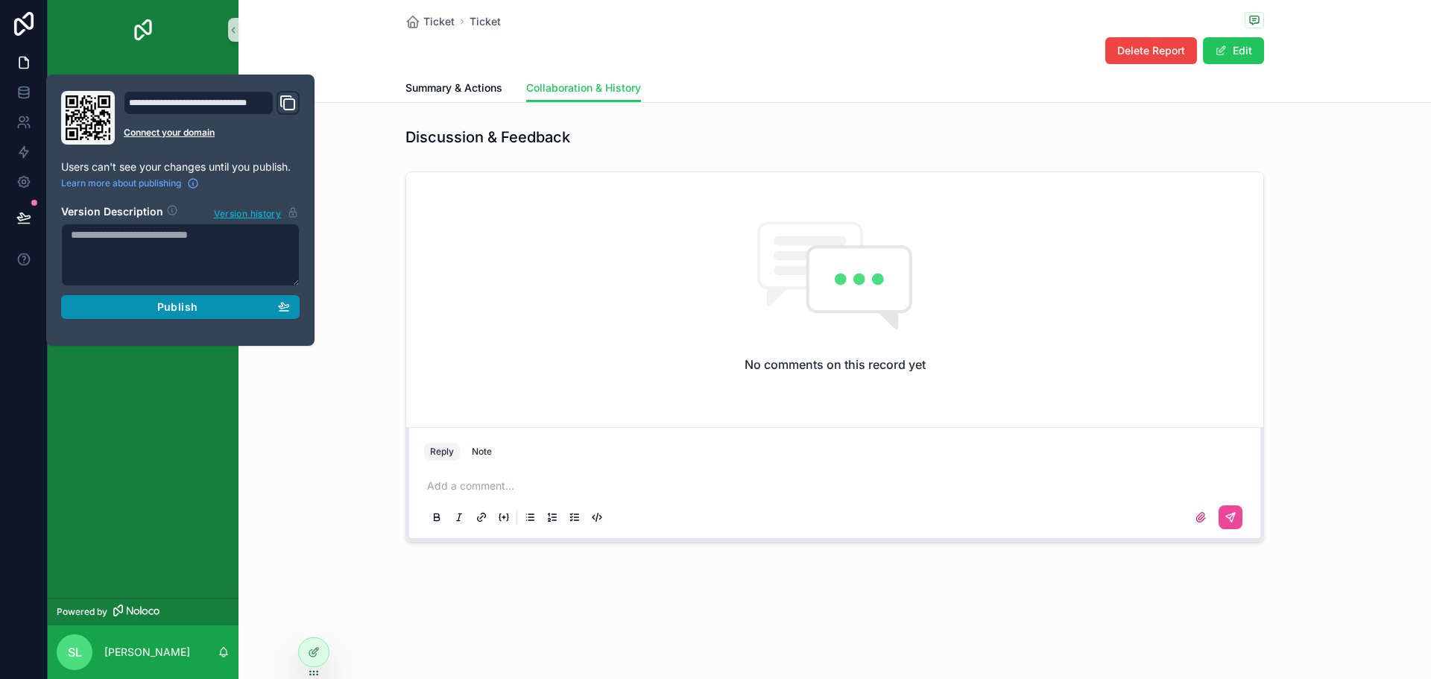
click at [165, 306] on span "Publish" at bounding box center [177, 306] width 40 height 13
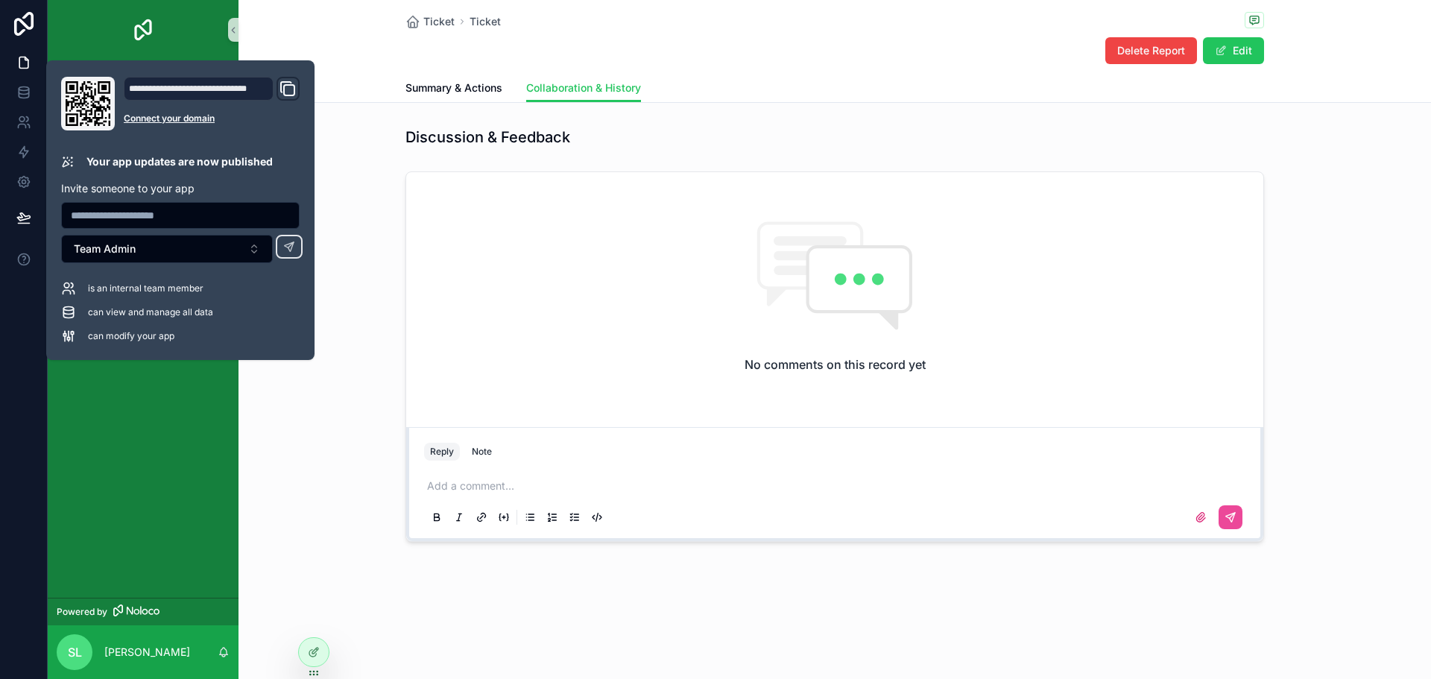
click at [278, 481] on div "No comments on this record yet Reply Note Add a comment..." at bounding box center [835, 356] width 1193 height 382
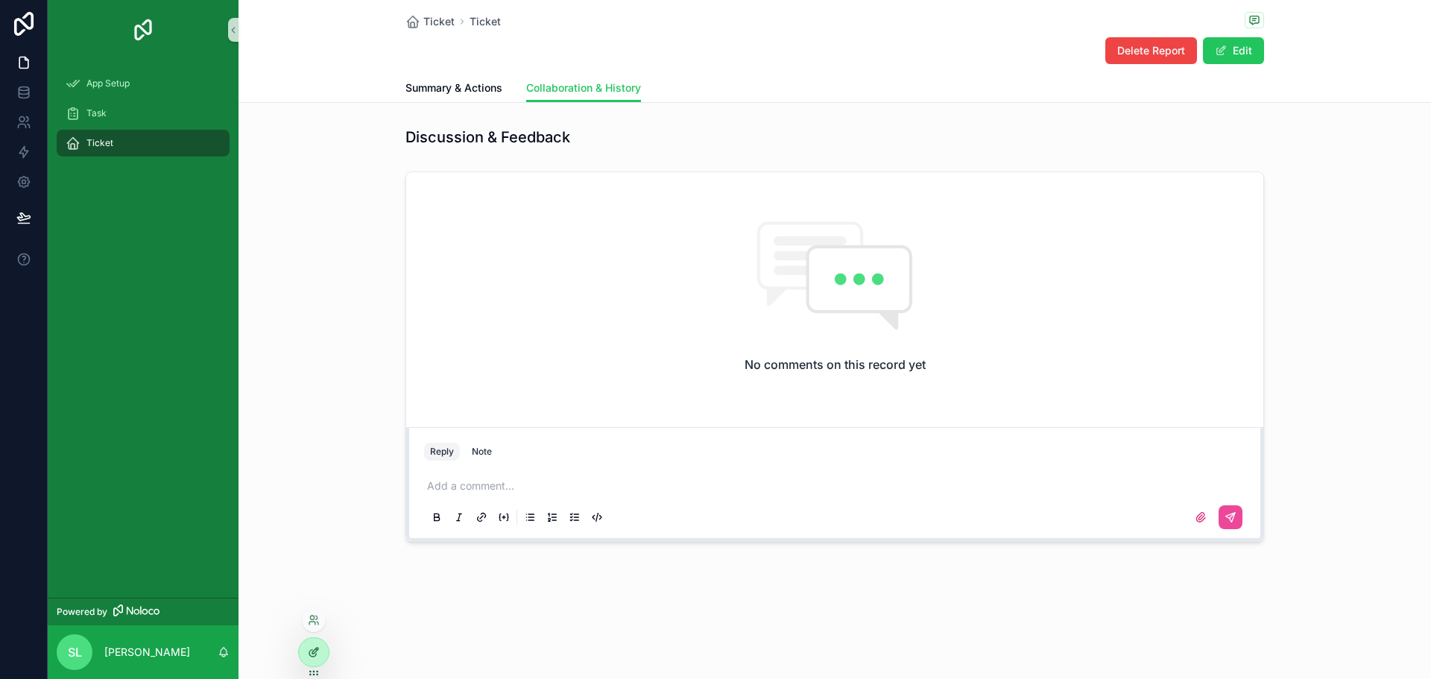
click at [317, 660] on div at bounding box center [314, 652] width 30 height 28
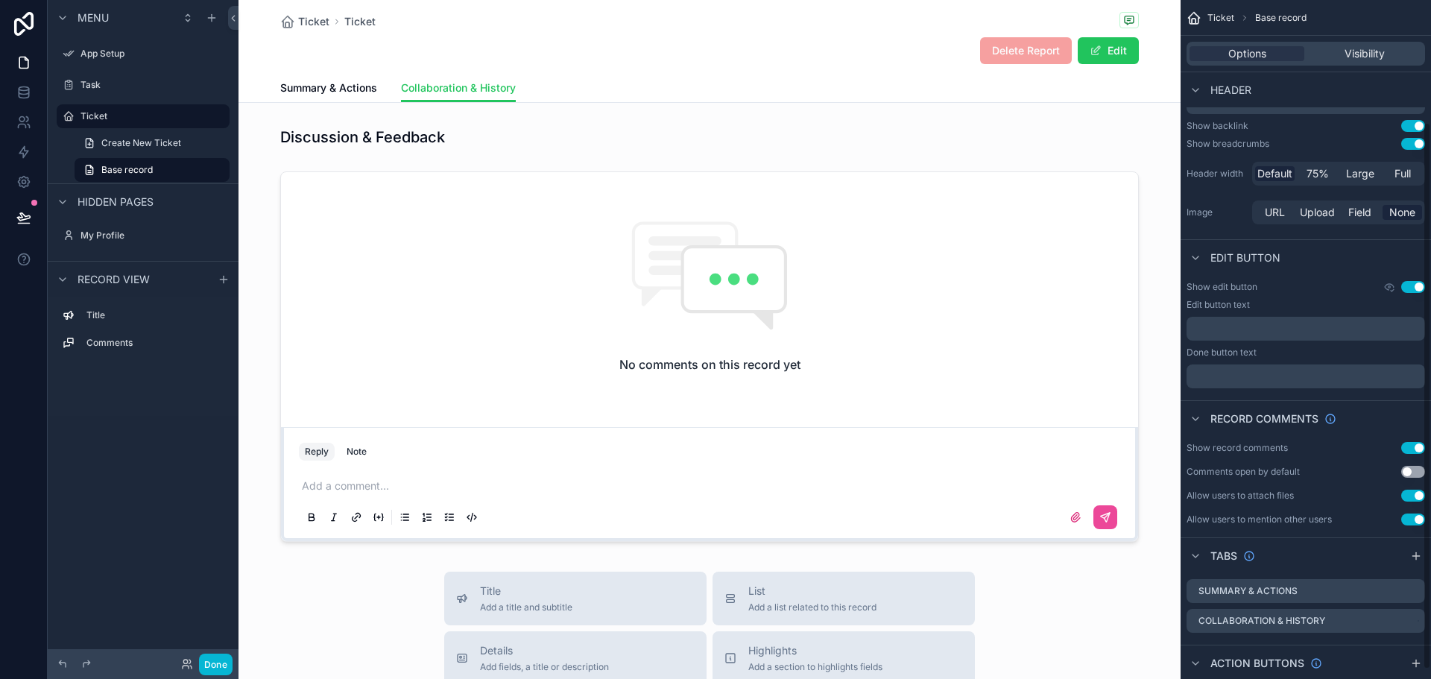
scroll to position [163, 0]
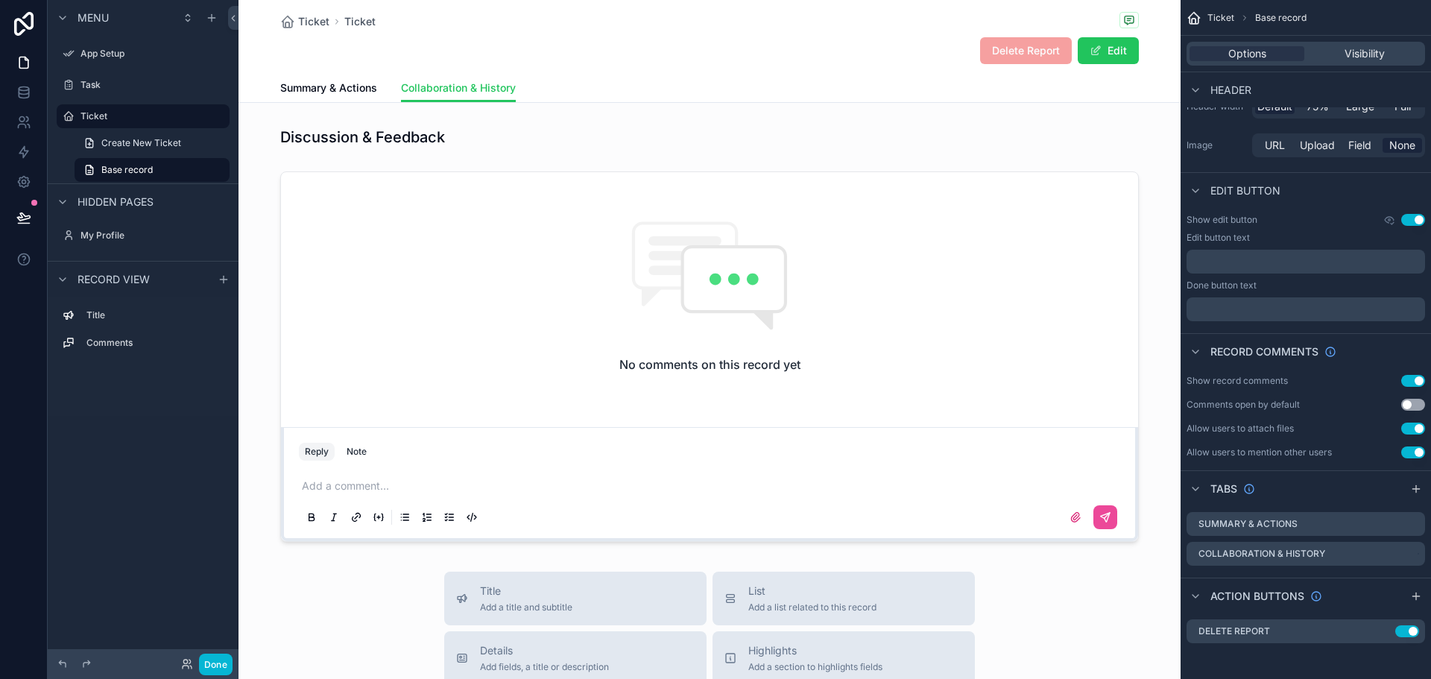
click at [1383, 44] on div "Options Visibility" at bounding box center [1306, 54] width 239 height 24
click at [1383, 48] on span "Visibility" at bounding box center [1365, 53] width 40 height 15
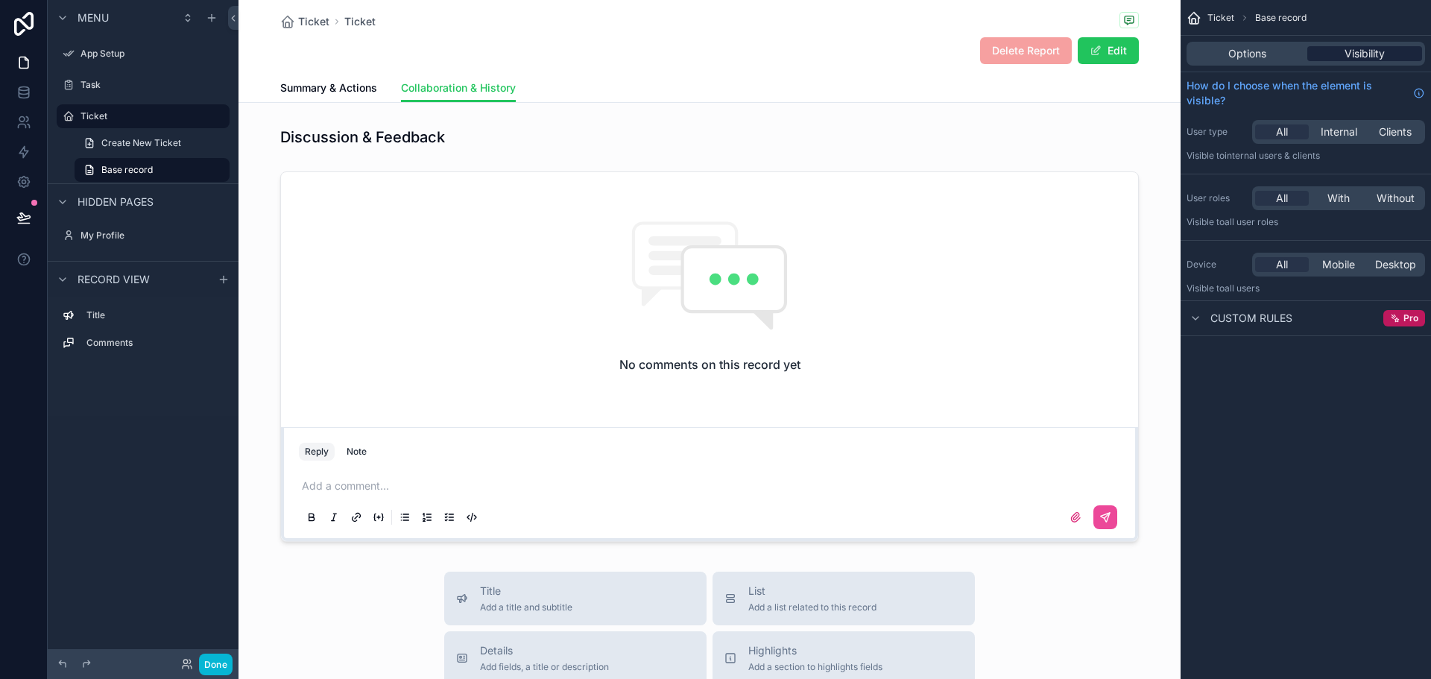
scroll to position [0, 0]
click at [1240, 62] on div "Options Visibility" at bounding box center [1306, 54] width 239 height 24
click at [753, 88] on div "Summary & Actions Collaboration & History" at bounding box center [709, 88] width 859 height 28
click at [325, 89] on span "Summary & Actions" at bounding box center [328, 88] width 97 height 15
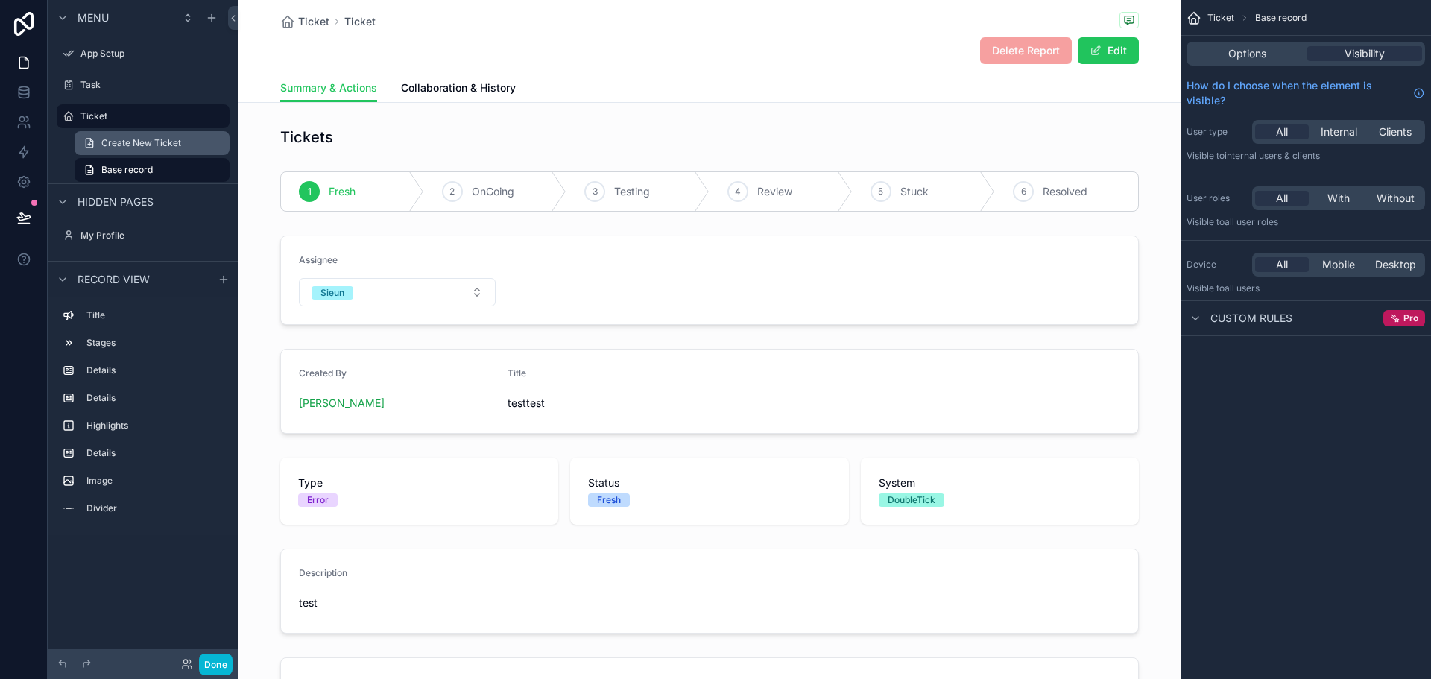
click at [137, 131] on link "Create New Ticket" at bounding box center [152, 143] width 155 height 24
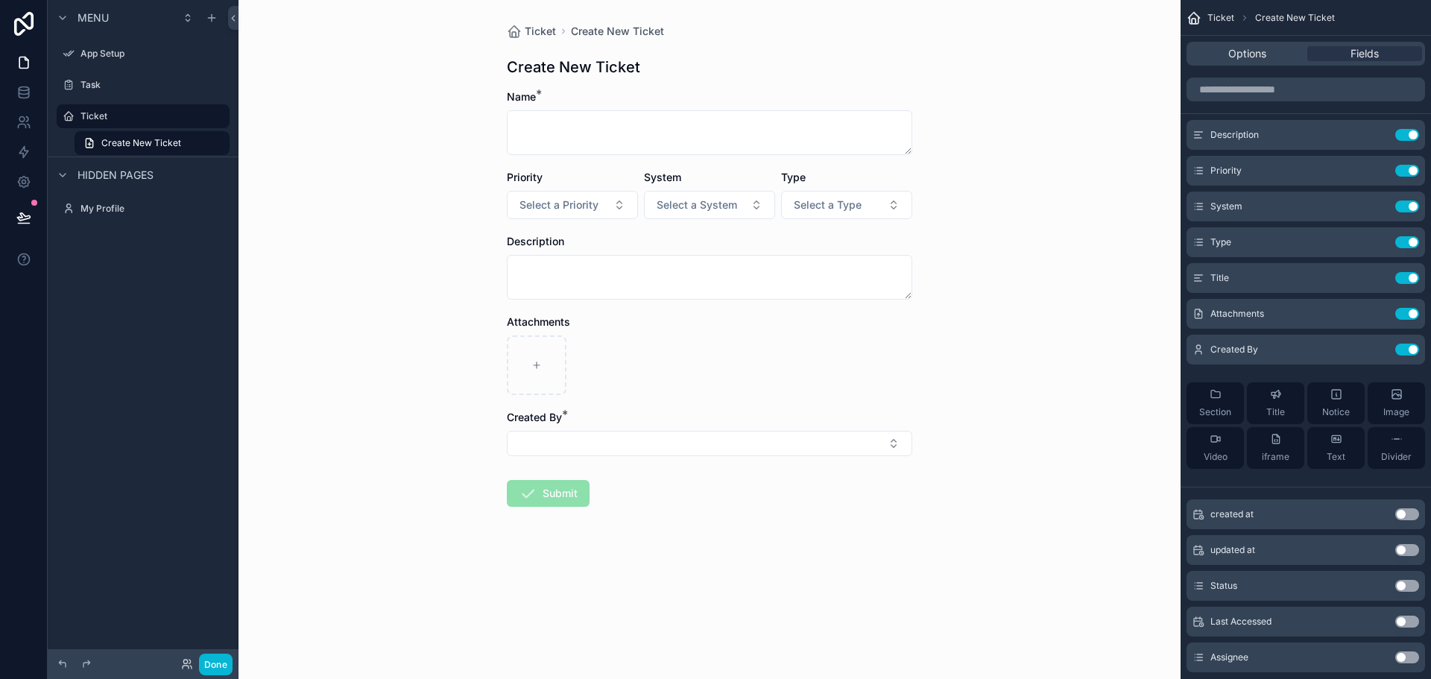
click at [142, 168] on span "Hidden pages" at bounding box center [116, 175] width 76 height 15
click at [148, 110] on div "Ticket" at bounding box center [143, 116] width 125 height 18
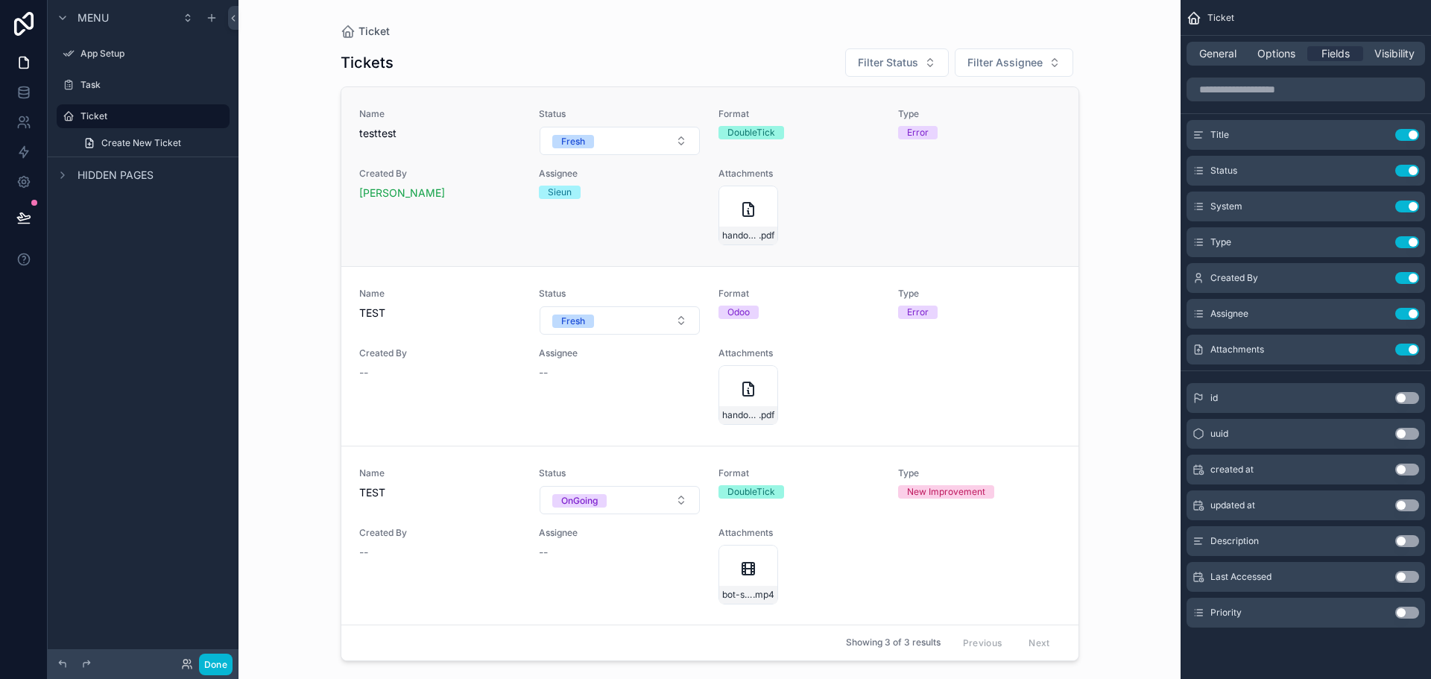
click at [552, 252] on link "Name testtest Status Fresh Format DoubleTick Type Error Created By Sieun Lee As…" at bounding box center [709, 176] width 737 height 179
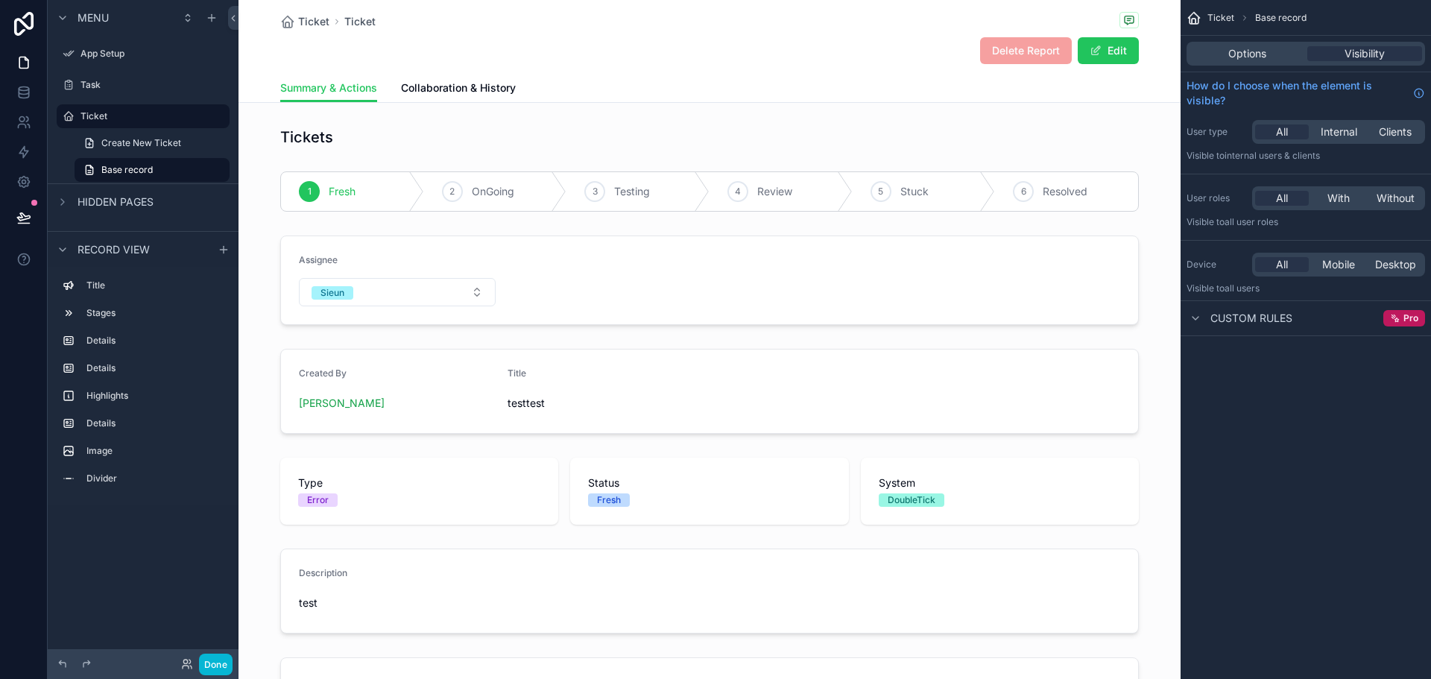
click at [1252, 65] on div "Options Visibility" at bounding box center [1306, 54] width 239 height 24
click at [1255, 60] on span "Options" at bounding box center [1247, 53] width 38 height 15
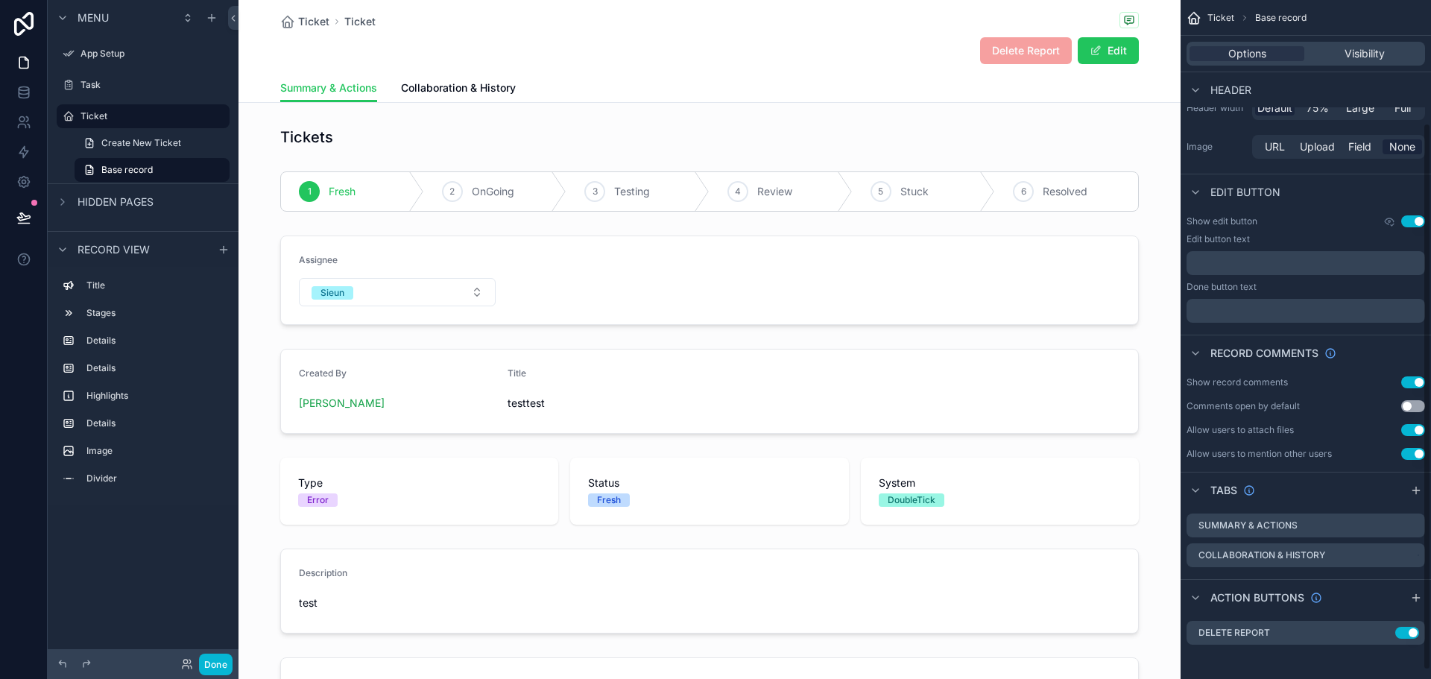
scroll to position [163, 0]
click at [1404, 632] on button "Use setting" at bounding box center [1407, 631] width 24 height 12
click at [228, 669] on button "Done" at bounding box center [216, 665] width 34 height 22
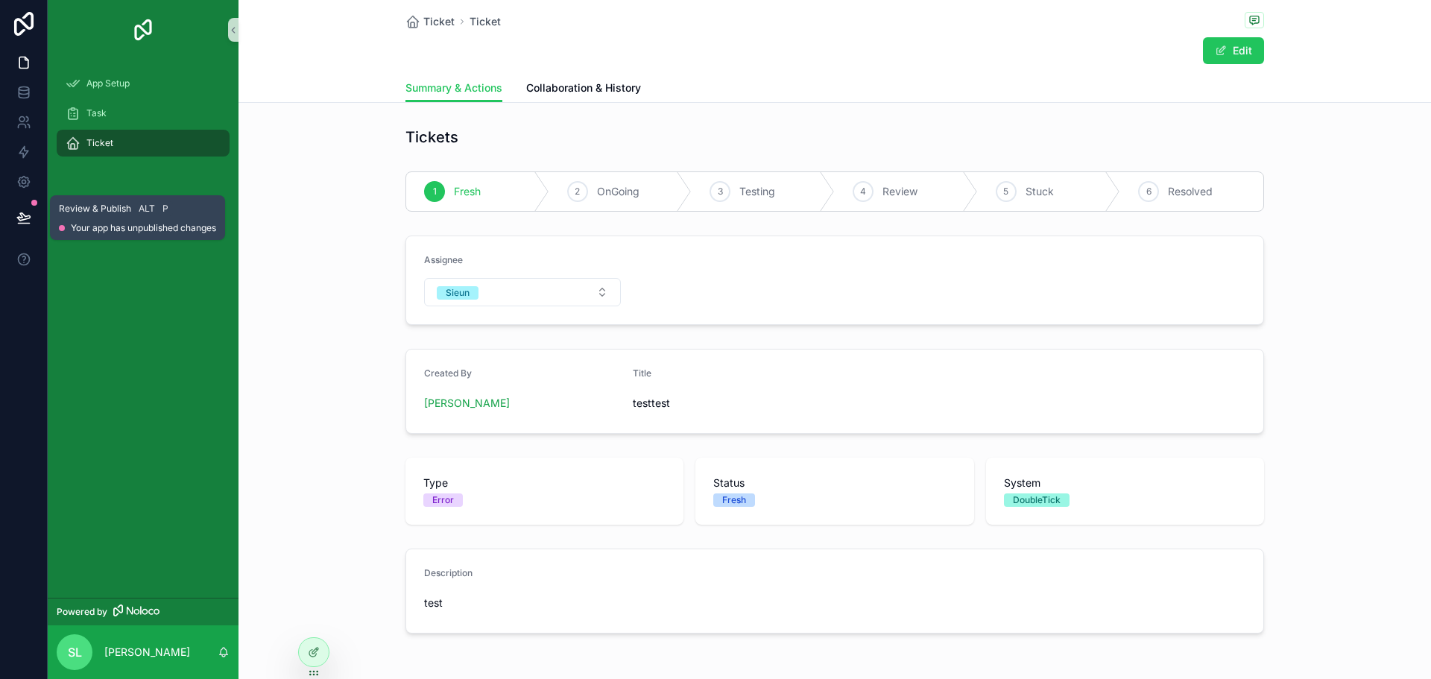
click at [46, 217] on div at bounding box center [23, 218] width 47 height 42
click at [40, 217] on button at bounding box center [23, 218] width 33 height 42
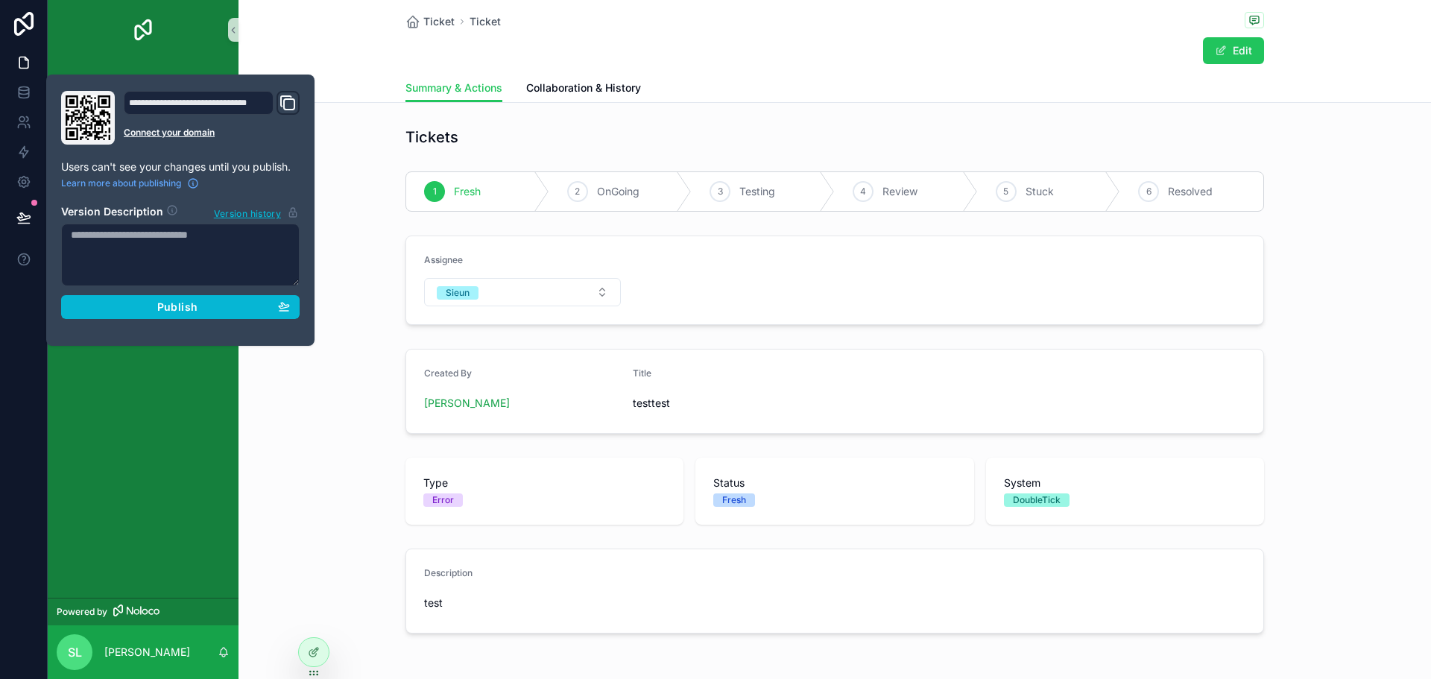
click at [128, 321] on div "**********" at bounding box center [180, 210] width 250 height 239
click at [151, 304] on div "Publish" at bounding box center [180, 306] width 219 height 13
click at [1252, 16] on icon "scrollable content" at bounding box center [1254, 20] width 9 height 8
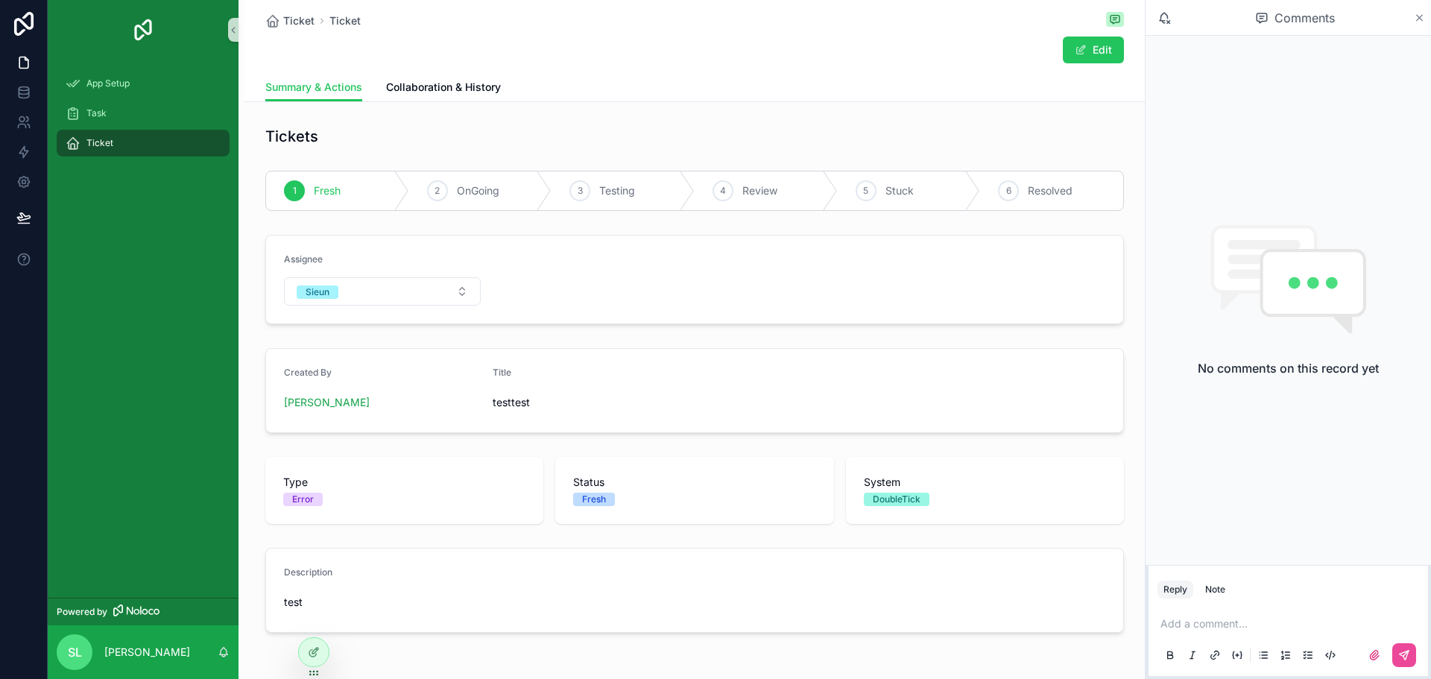
click at [1419, 16] on icon "scrollable content" at bounding box center [1419, 18] width 11 height 12
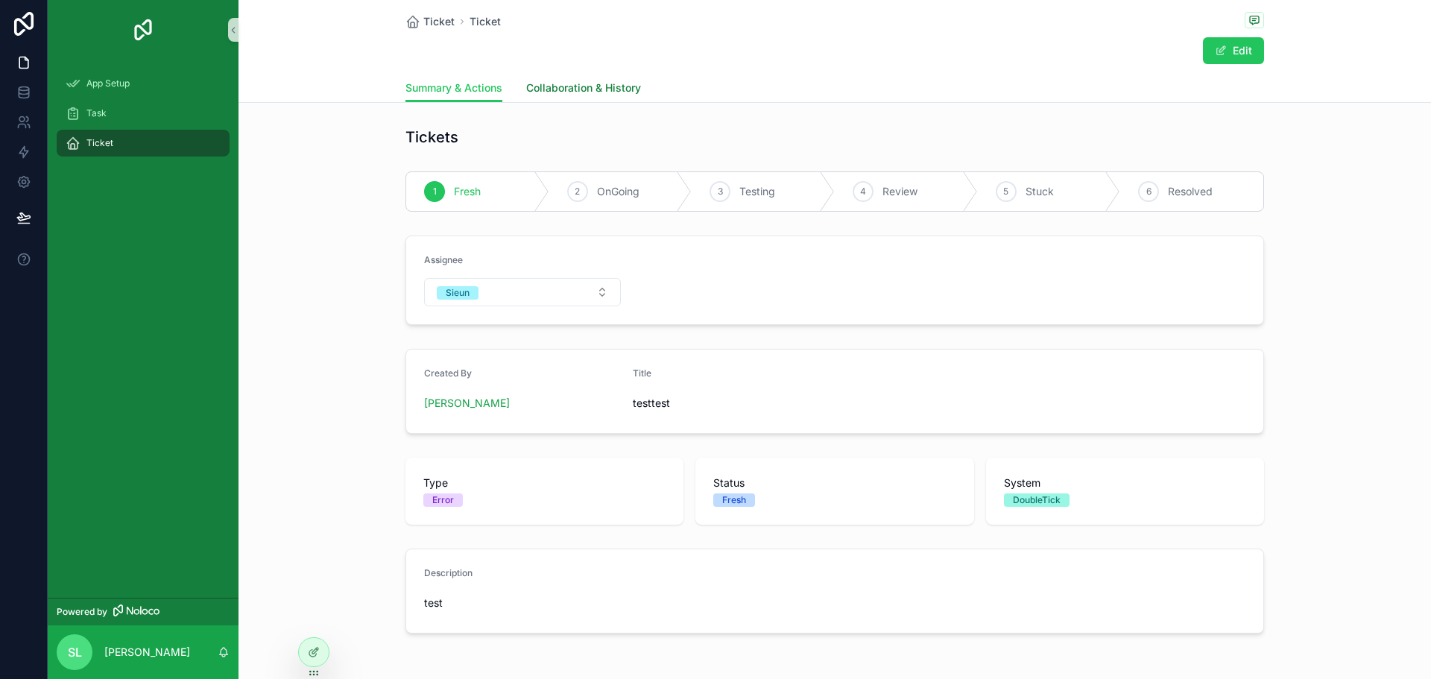
click at [575, 99] on link "Collaboration & History" at bounding box center [583, 90] width 115 height 30
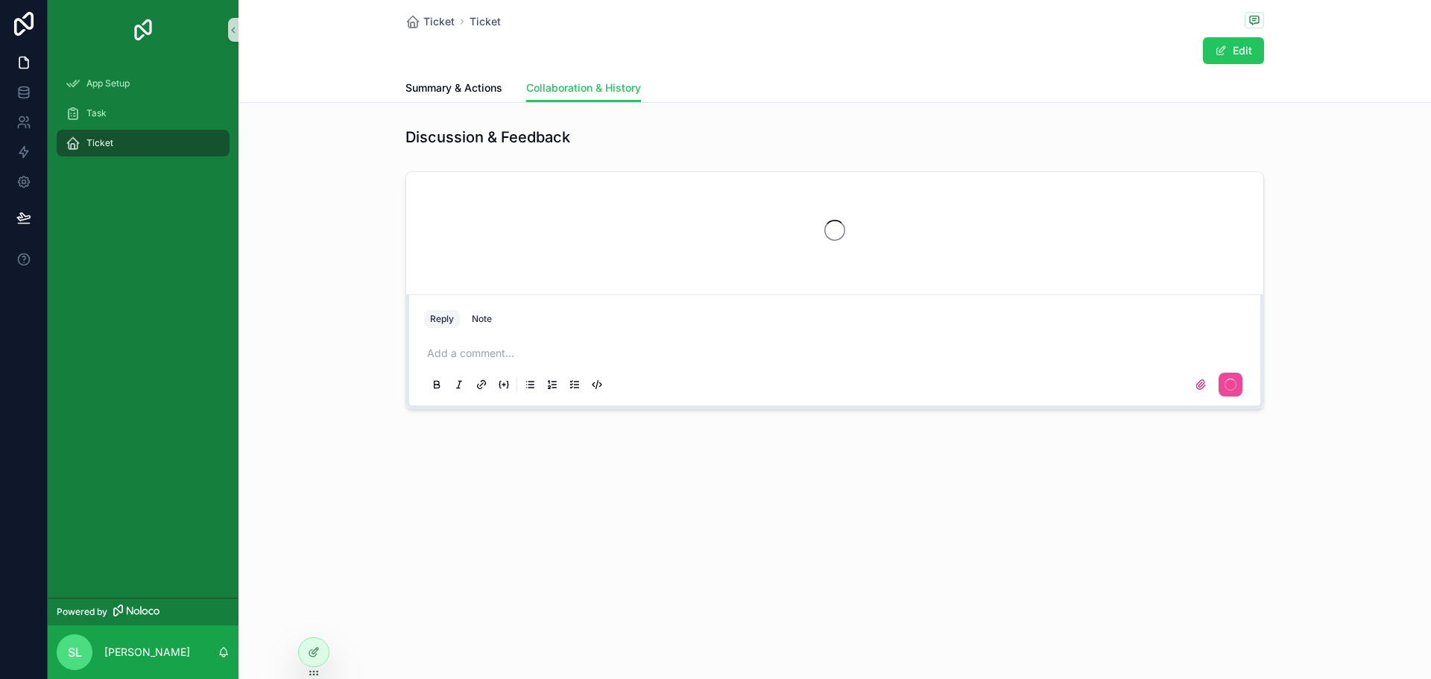
click at [545, 216] on div "scrollable content" at bounding box center [834, 230] width 857 height 116
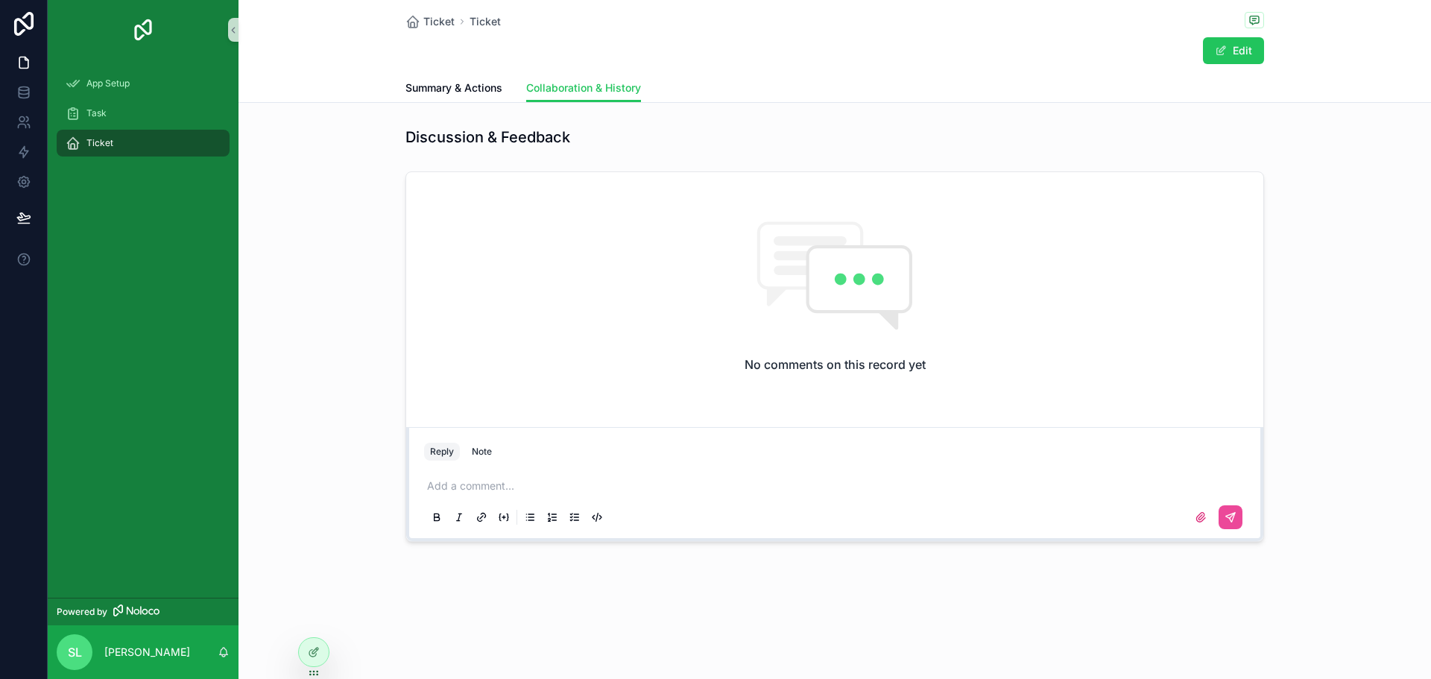
click at [618, 474] on div "Add a comment..." at bounding box center [834, 501] width 821 height 63
click at [476, 486] on p "scrollable content" at bounding box center [837, 486] width 821 height 15
click at [496, 444] on div "Reply Note" at bounding box center [834, 452] width 839 height 24
click at [489, 444] on button "Note" at bounding box center [482, 452] width 32 height 18
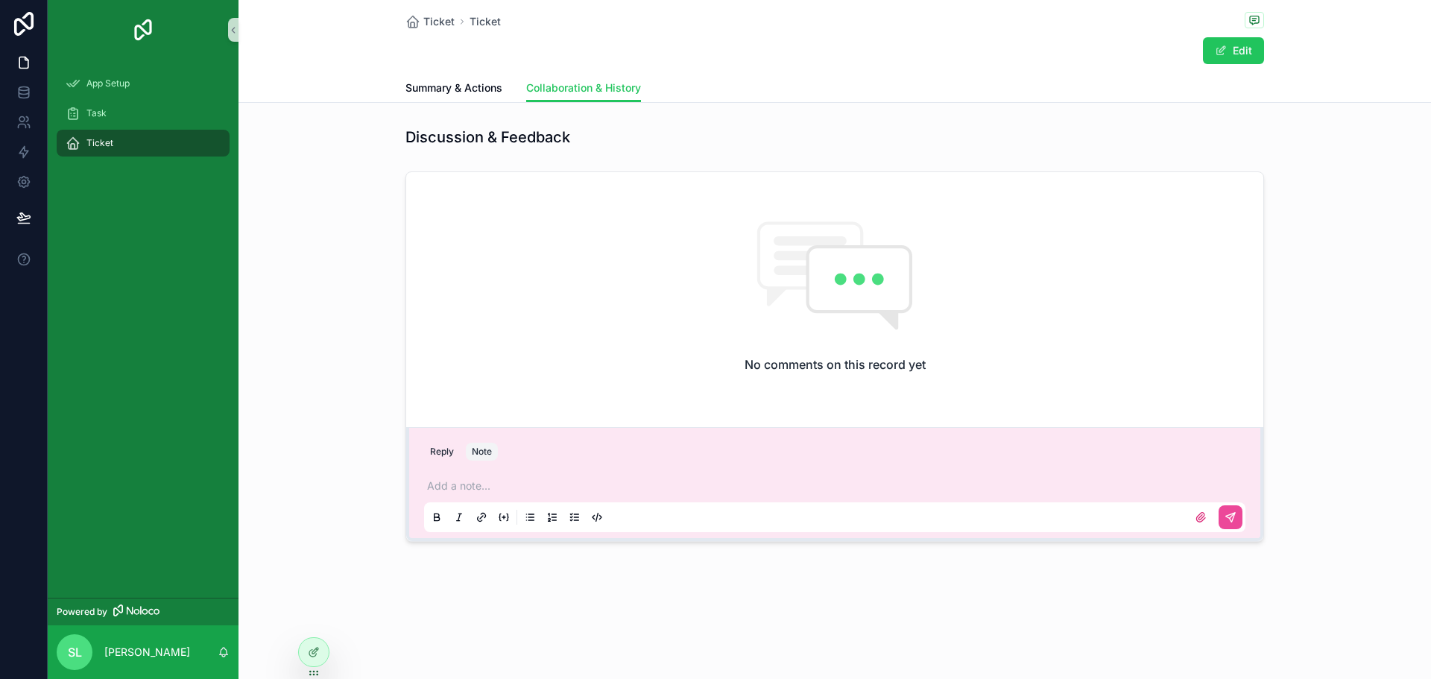
click at [479, 494] on div "Add a note..." at bounding box center [834, 501] width 821 height 63
click at [442, 450] on button "Reply" at bounding box center [442, 452] width 36 height 18
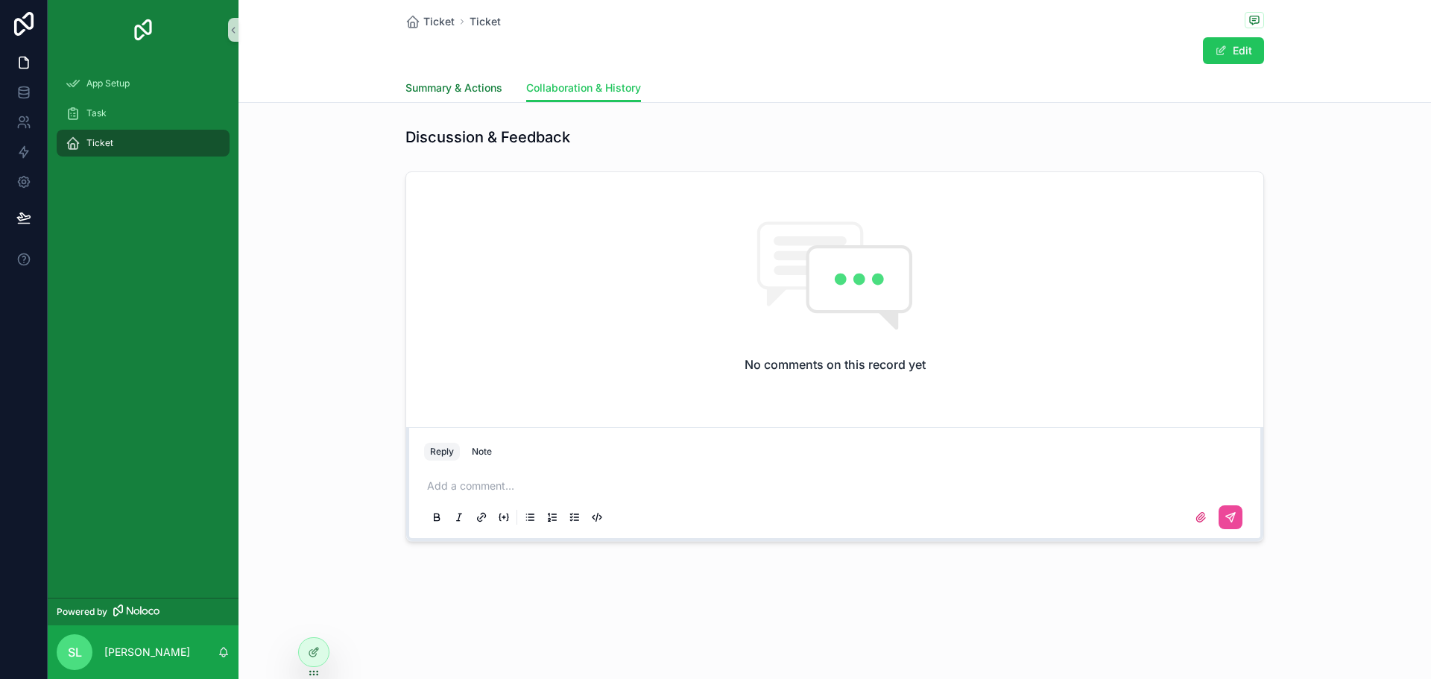
click at [443, 95] on span "Summary & Actions" at bounding box center [454, 88] width 97 height 15
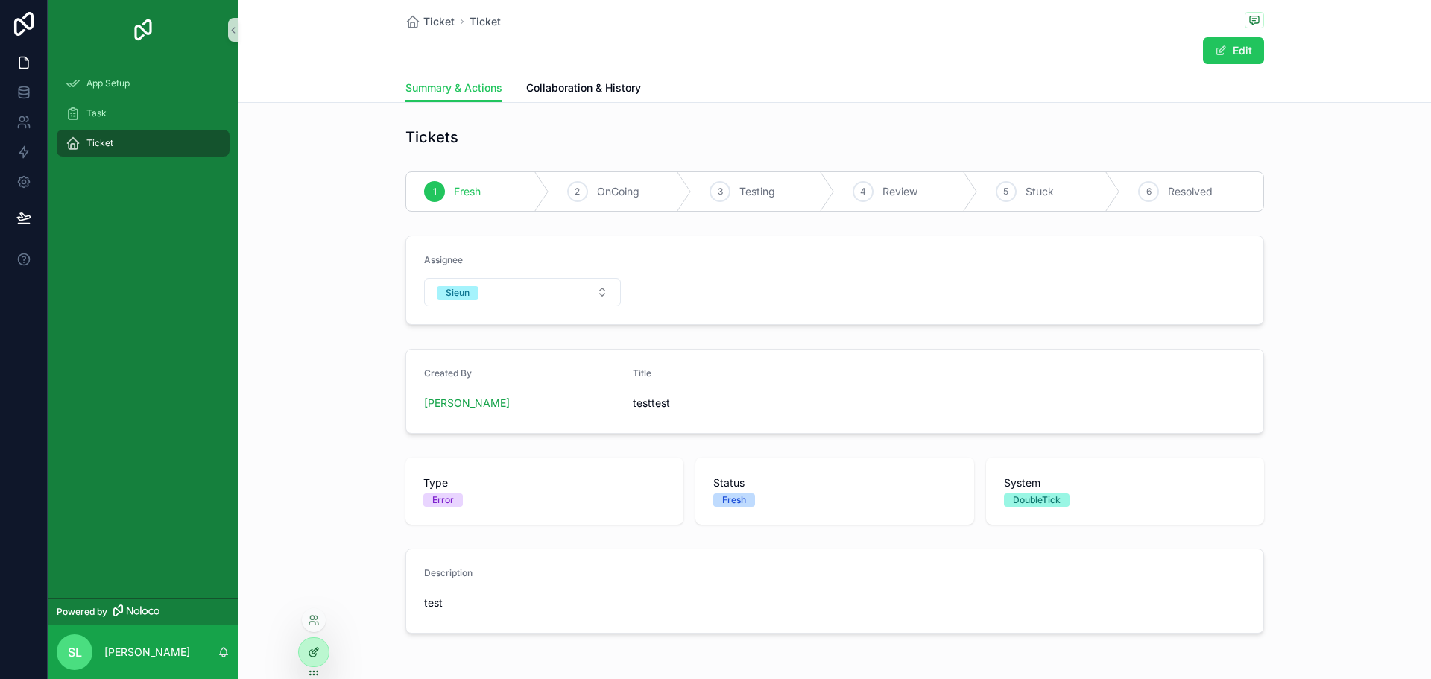
click at [319, 644] on div at bounding box center [314, 652] width 30 height 28
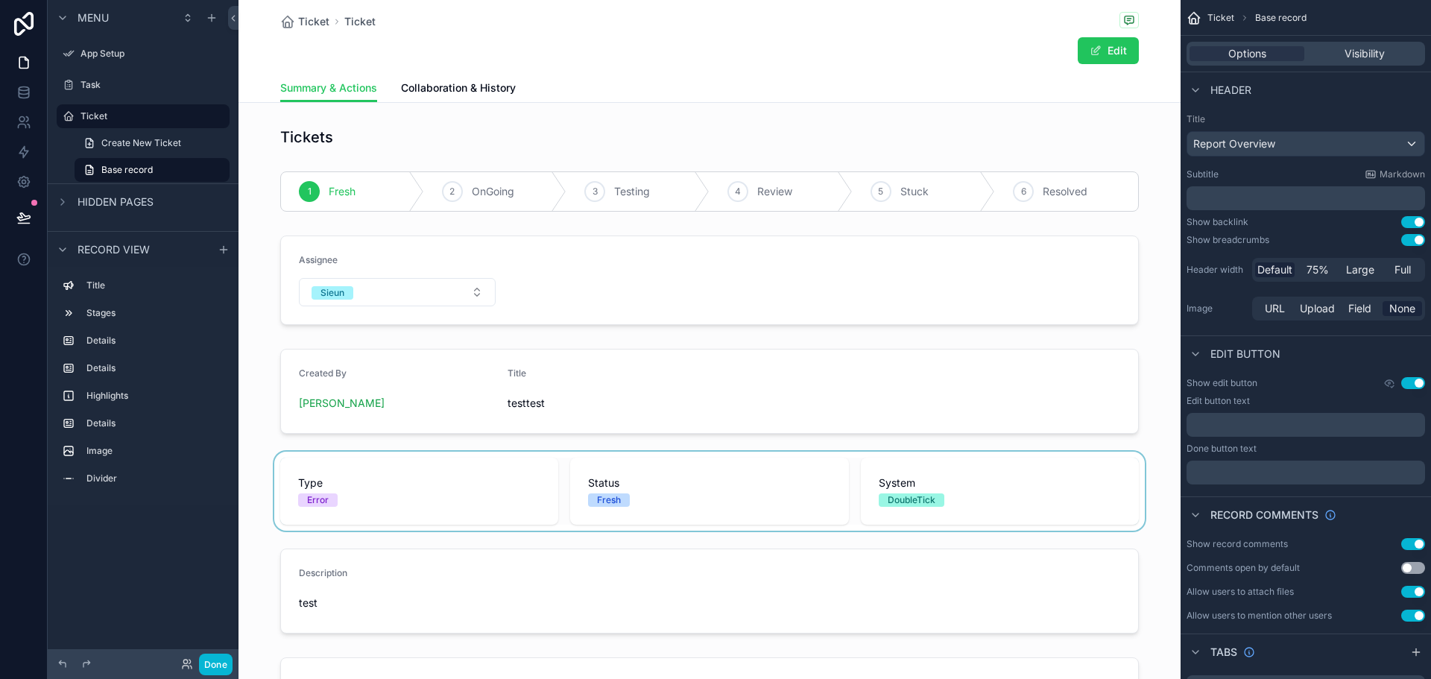
click at [702, 485] on div "scrollable content" at bounding box center [710, 491] width 942 height 79
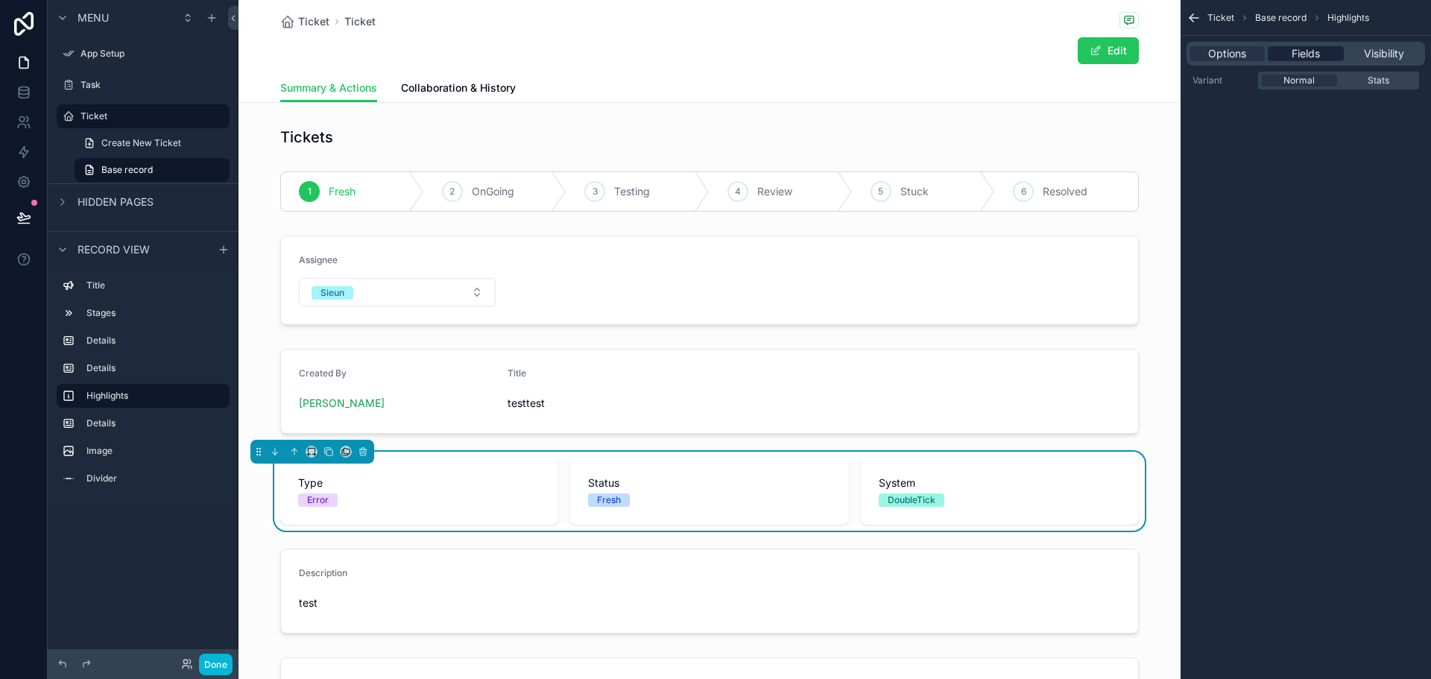
click at [1302, 55] on span "Fields" at bounding box center [1306, 53] width 28 height 15
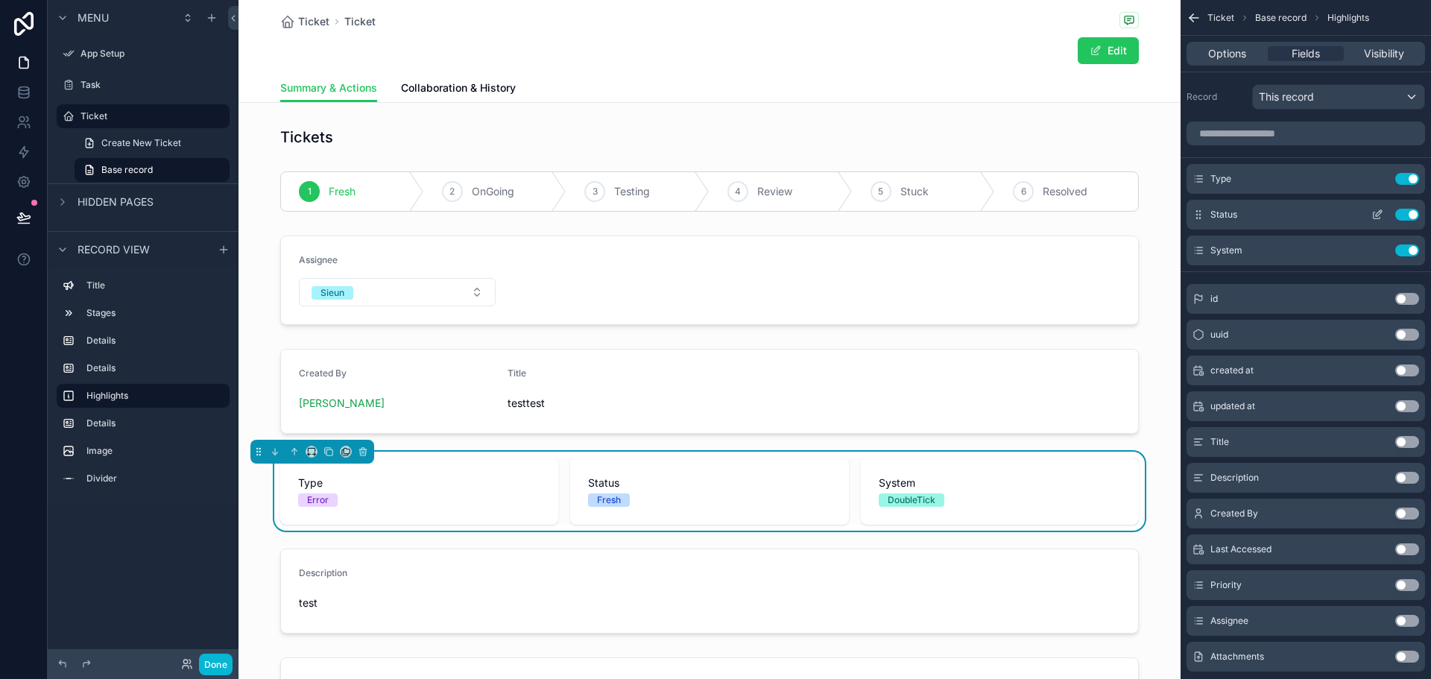
click at [1402, 211] on button "Use setting" at bounding box center [1407, 215] width 24 height 12
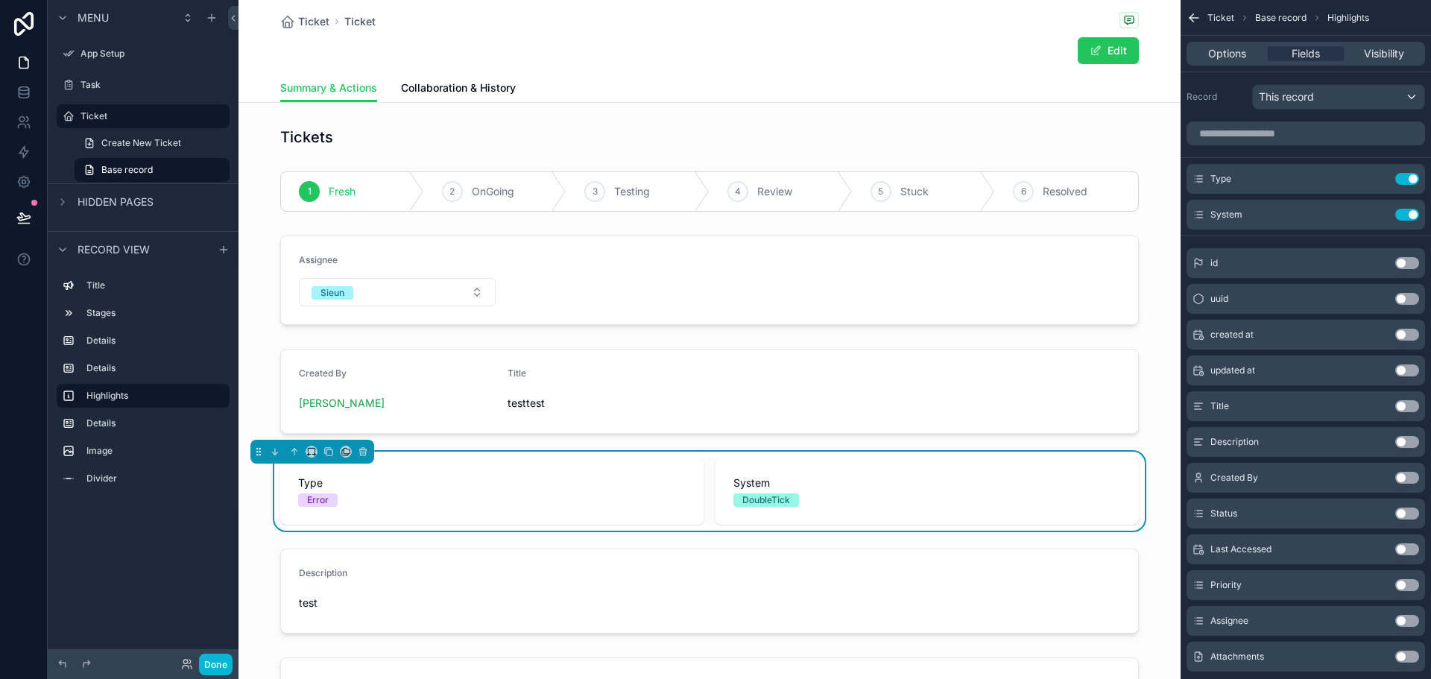
click at [1409, 479] on button "Use setting" at bounding box center [1407, 478] width 24 height 12
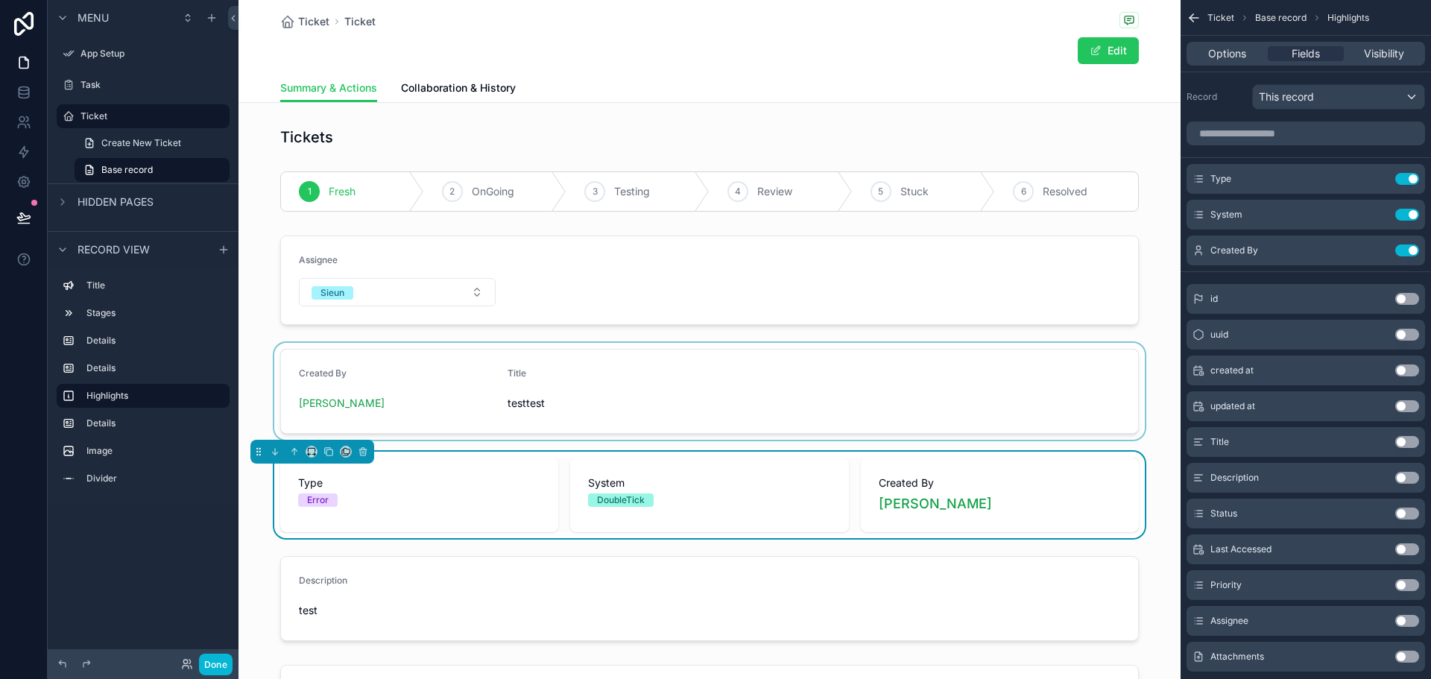
click at [659, 394] on div "scrollable content" at bounding box center [710, 391] width 942 height 97
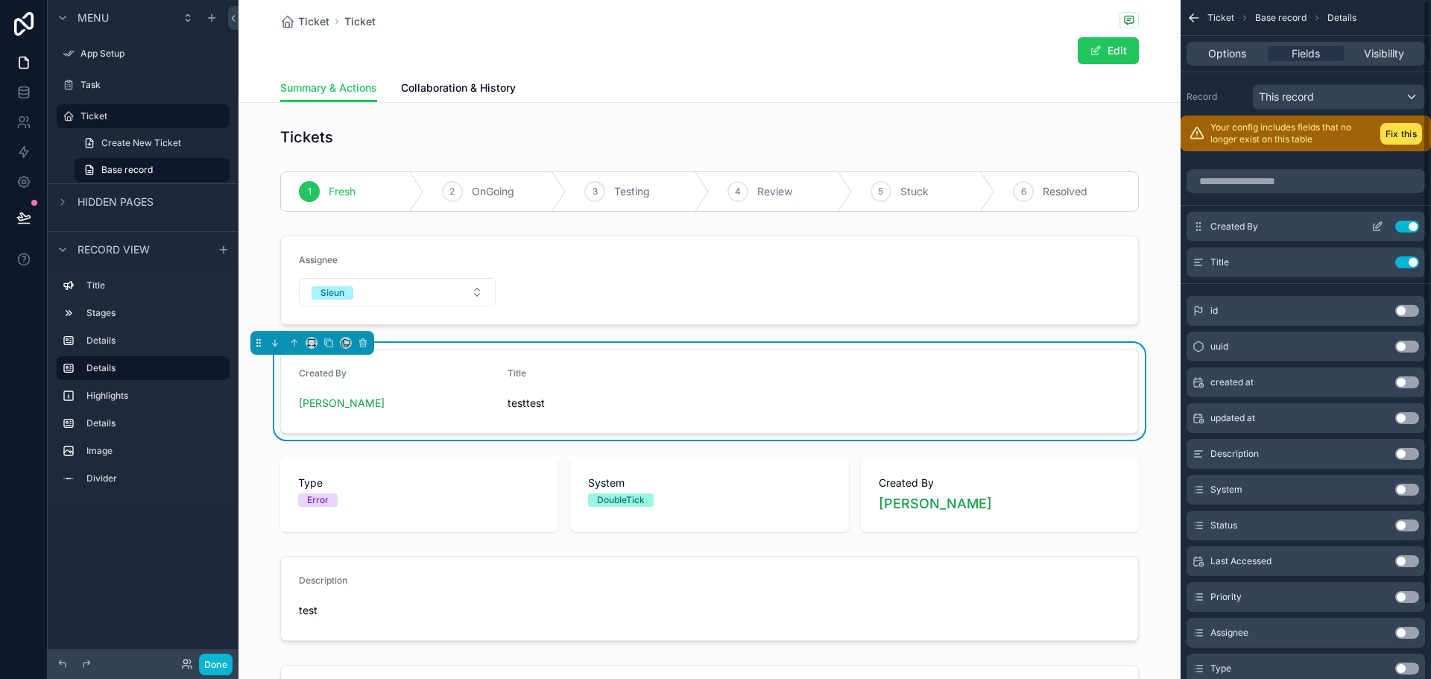
click at [1407, 227] on button "Use setting" at bounding box center [1407, 227] width 24 height 12
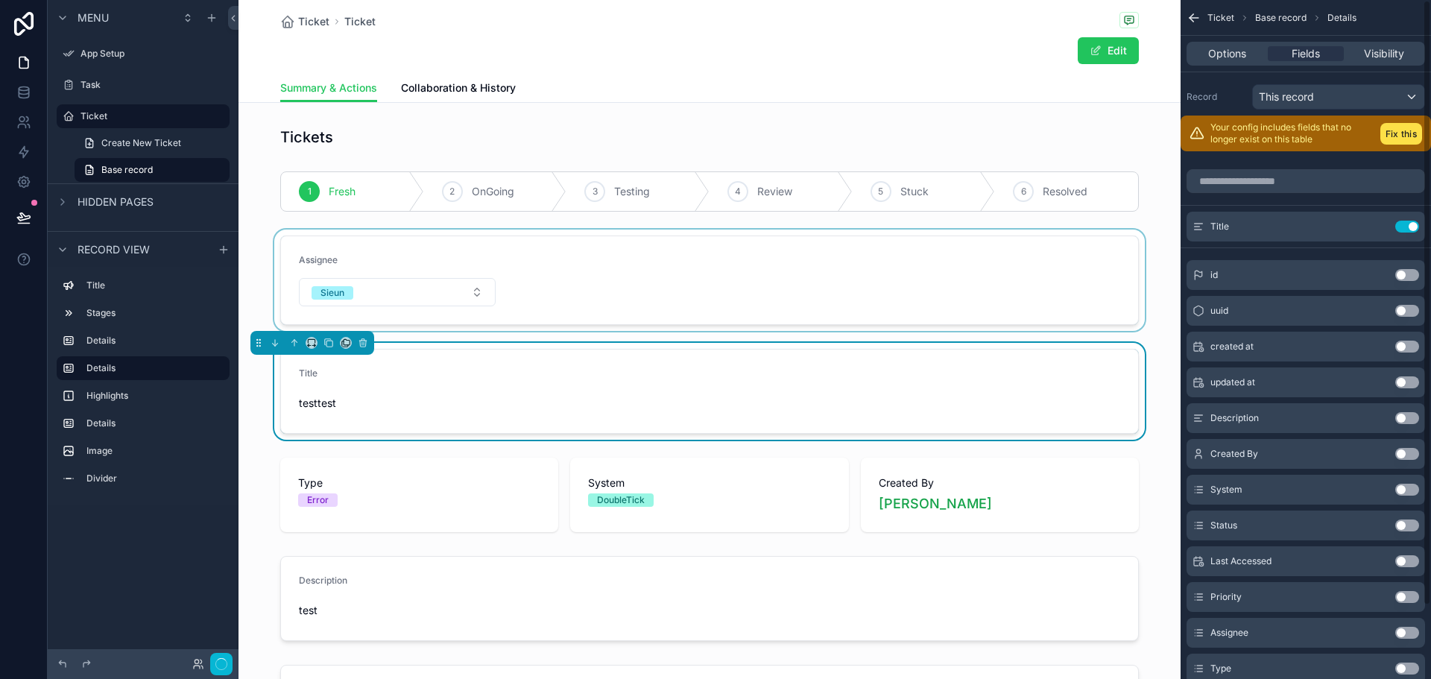
click at [650, 309] on div "scrollable content" at bounding box center [710, 280] width 942 height 101
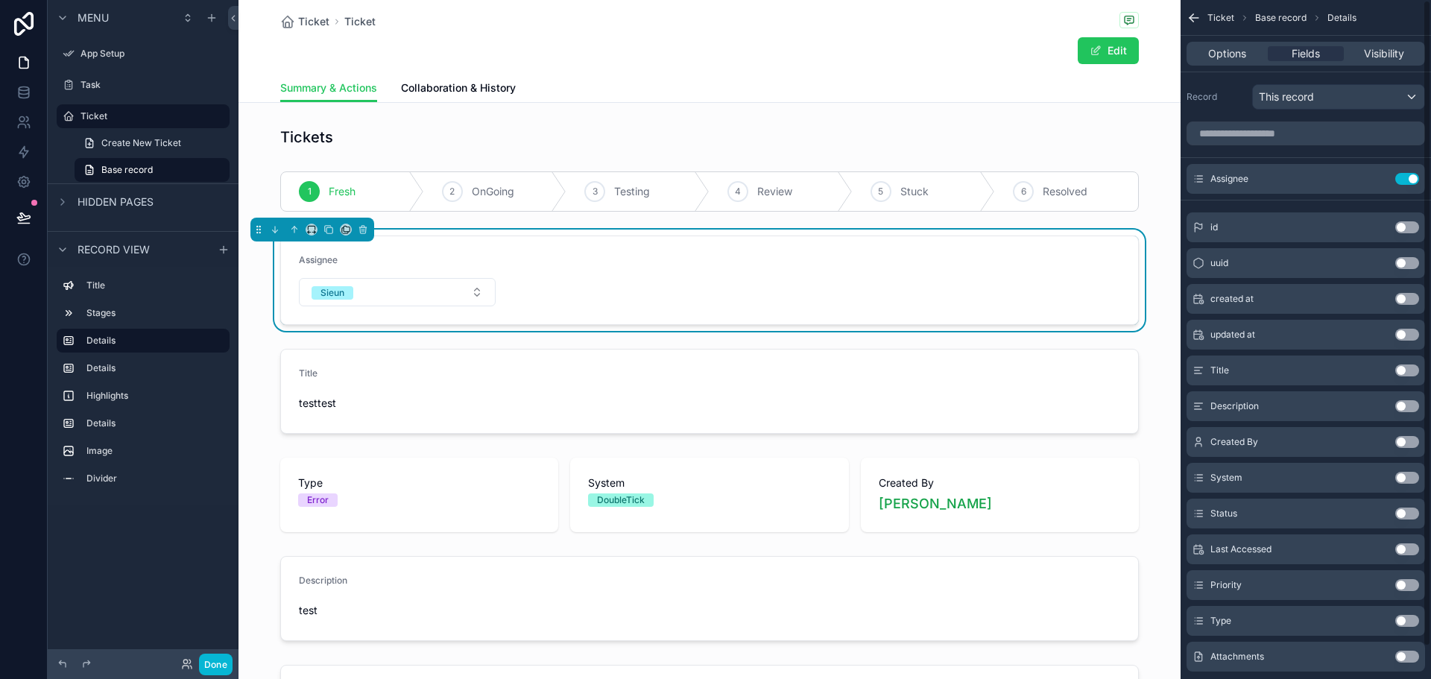
click at [1408, 508] on button "Use setting" at bounding box center [1407, 514] width 24 height 12
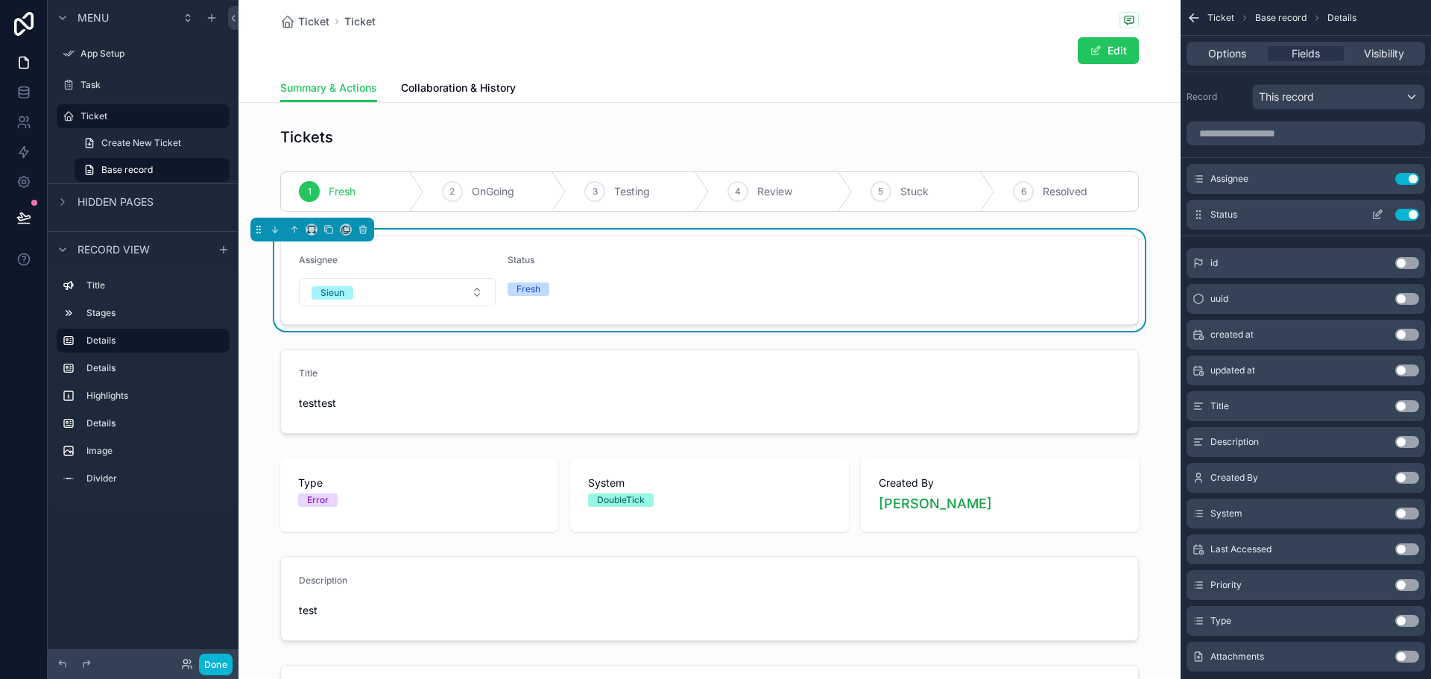
click at [1378, 212] on icon "scrollable content" at bounding box center [1379, 213] width 6 height 6
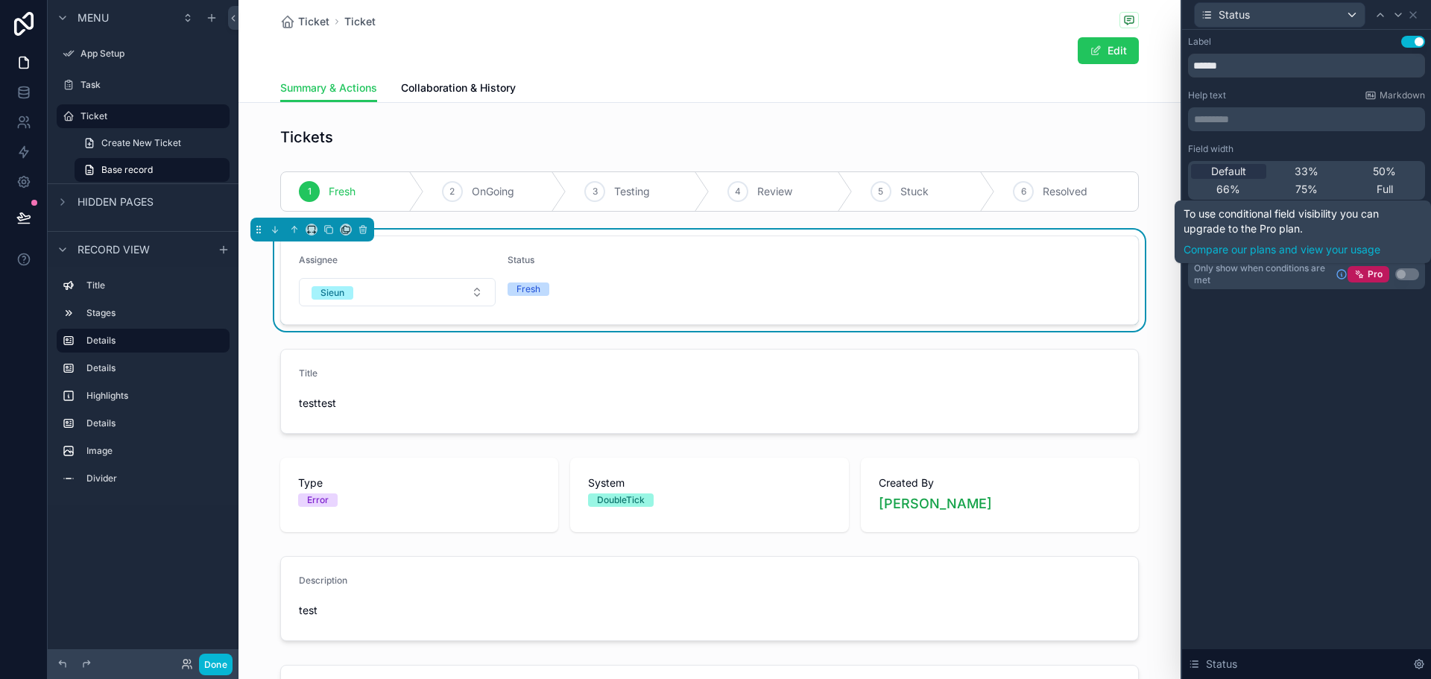
drag, startPoint x: 1328, startPoint y: 447, endPoint x: 1383, endPoint y: 232, distance: 221.5
click at [1345, 419] on div "Label Use setting ****** Help text Markdown ********* ﻿ Field width Default 33%…" at bounding box center [1306, 354] width 249 height 649
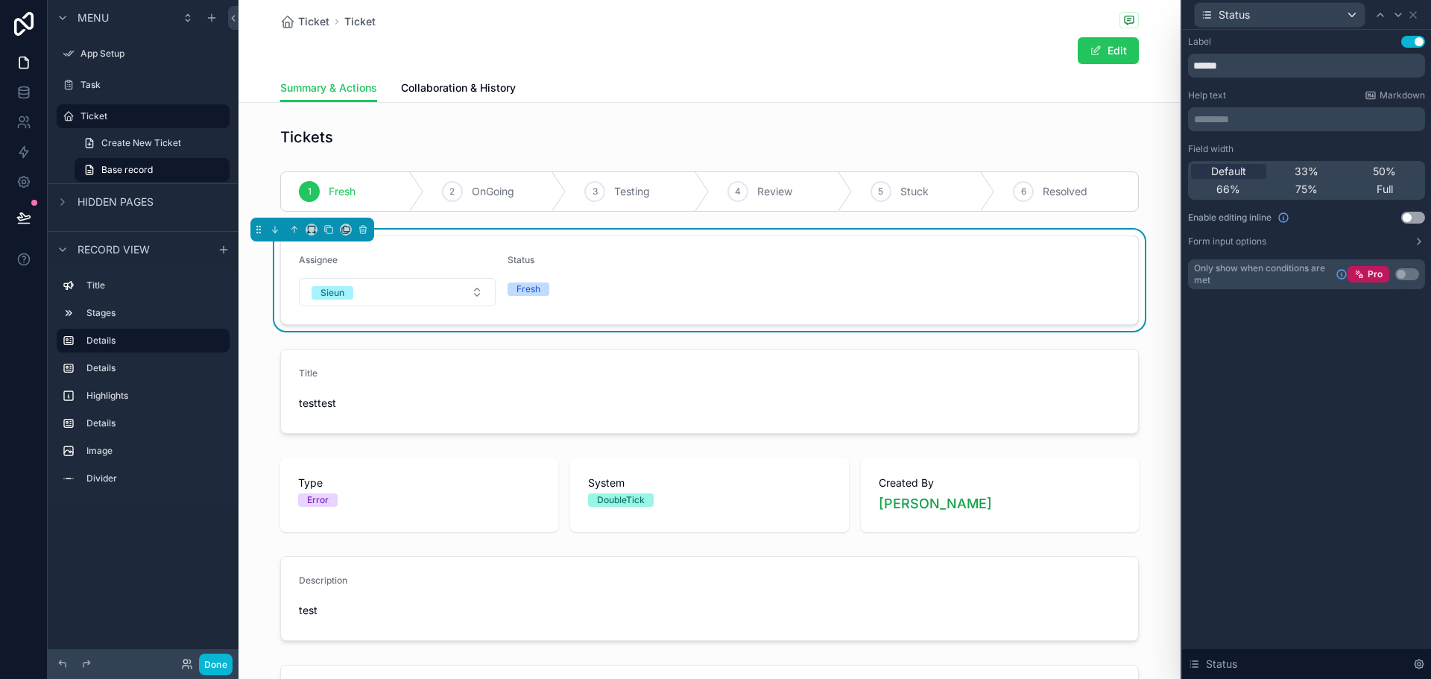
click at [1409, 218] on button "Use setting" at bounding box center [1413, 218] width 24 height 12
click at [225, 657] on button "Done" at bounding box center [216, 665] width 34 height 22
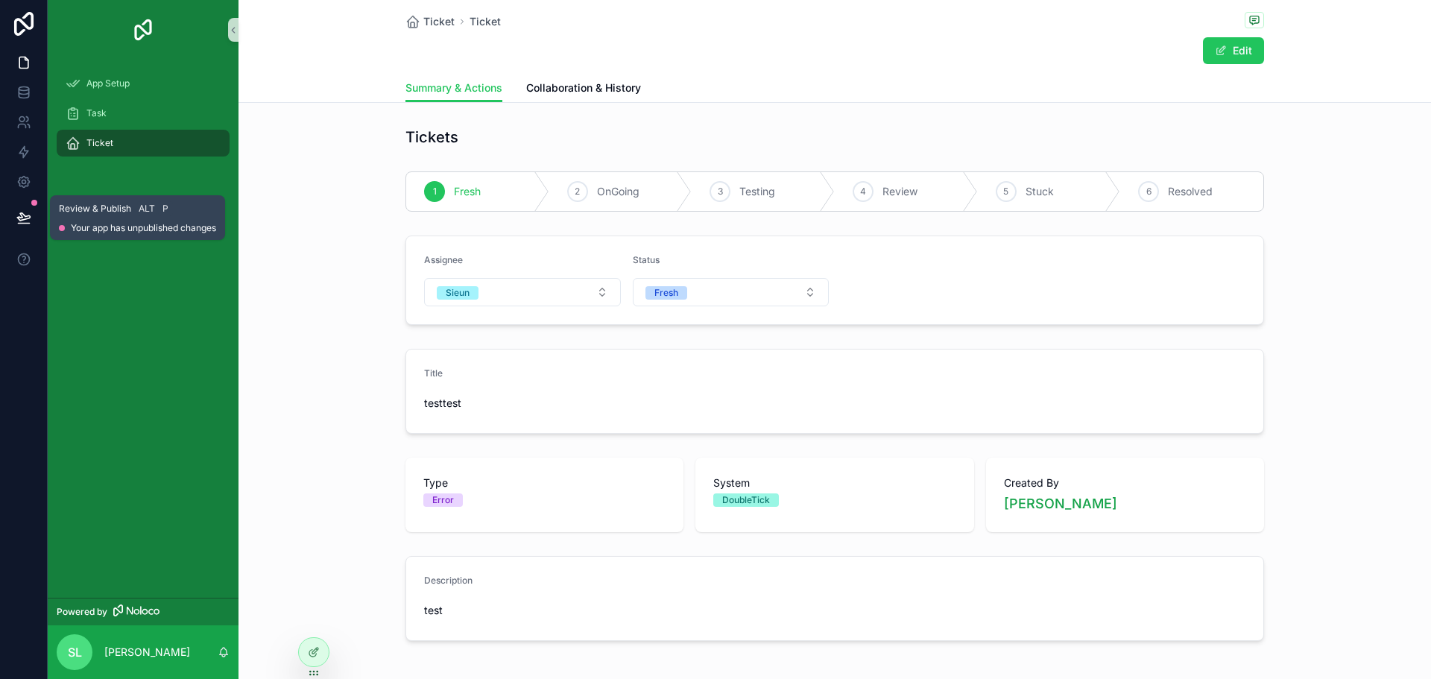
click at [30, 215] on icon at bounding box center [23, 217] width 15 height 15
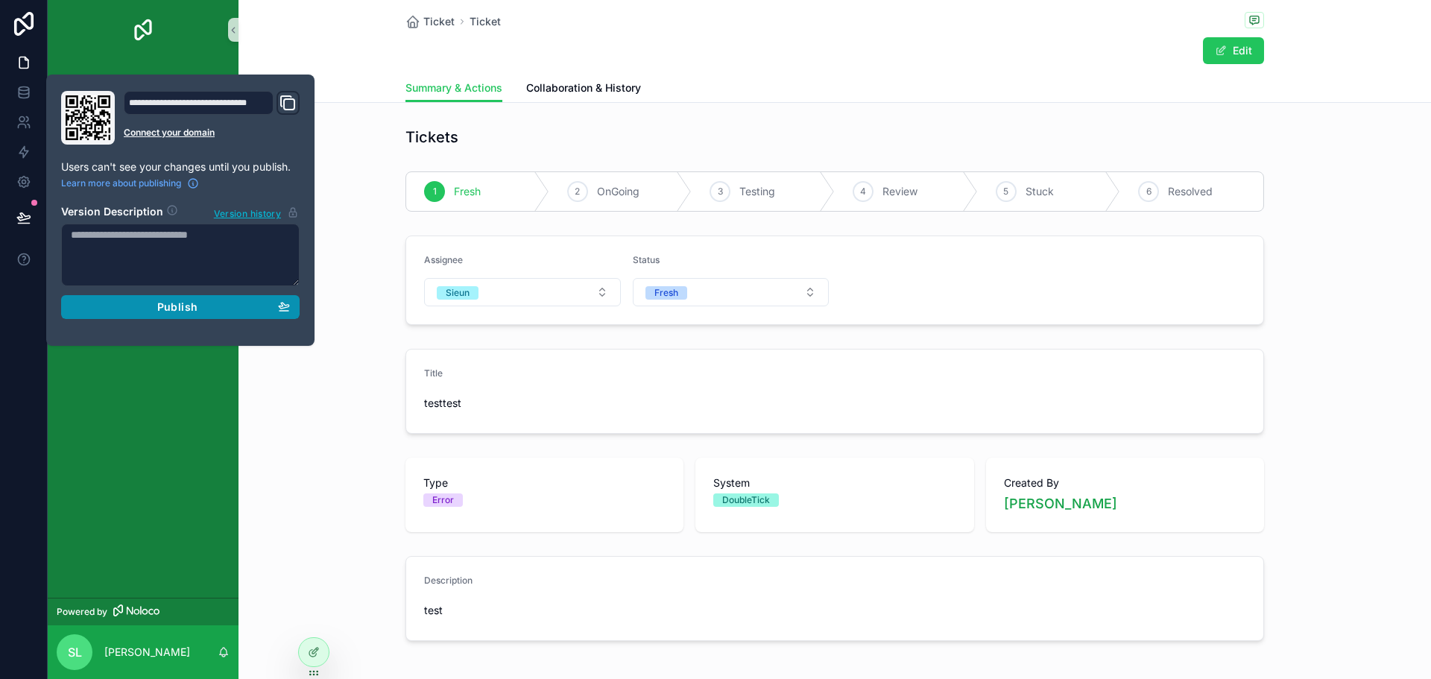
click at [243, 297] on button "Publish" at bounding box center [180, 307] width 239 height 24
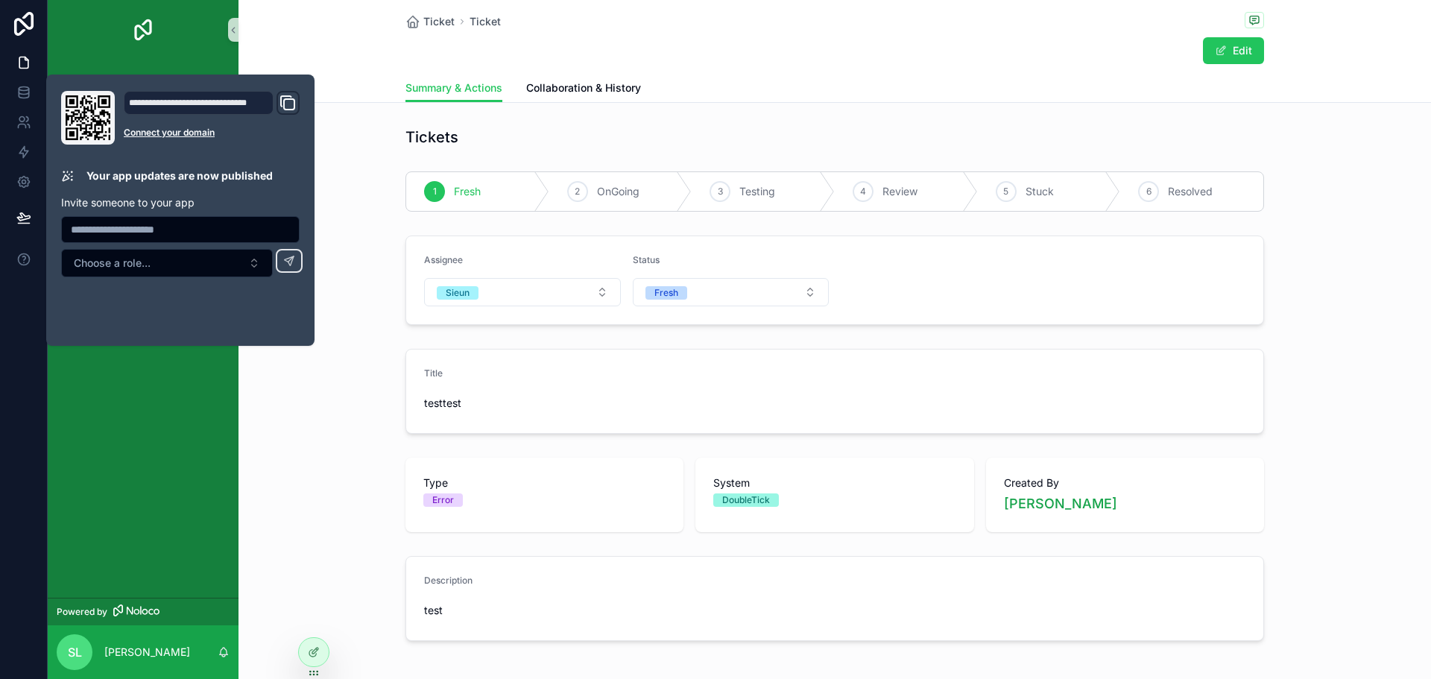
click at [279, 388] on div "Title testtest" at bounding box center [835, 391] width 1193 height 97
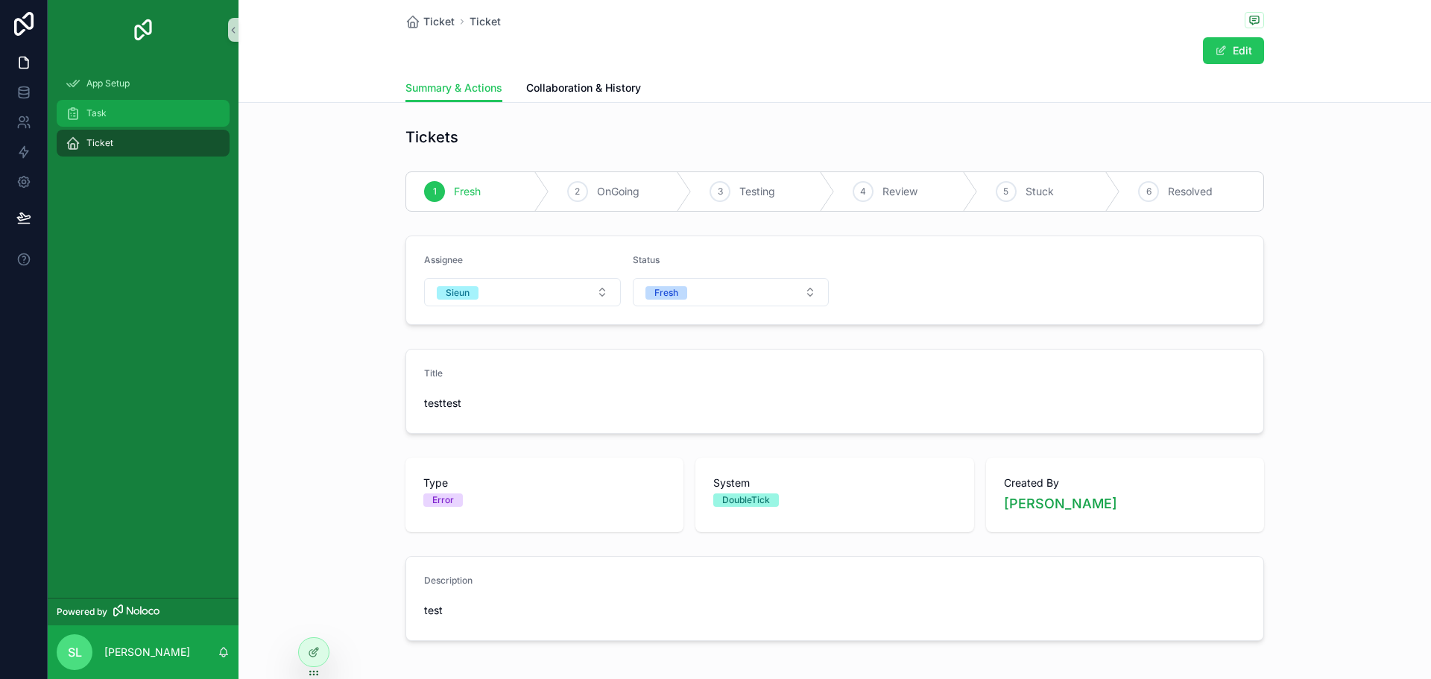
click at [148, 103] on div "Task" at bounding box center [143, 113] width 155 height 24
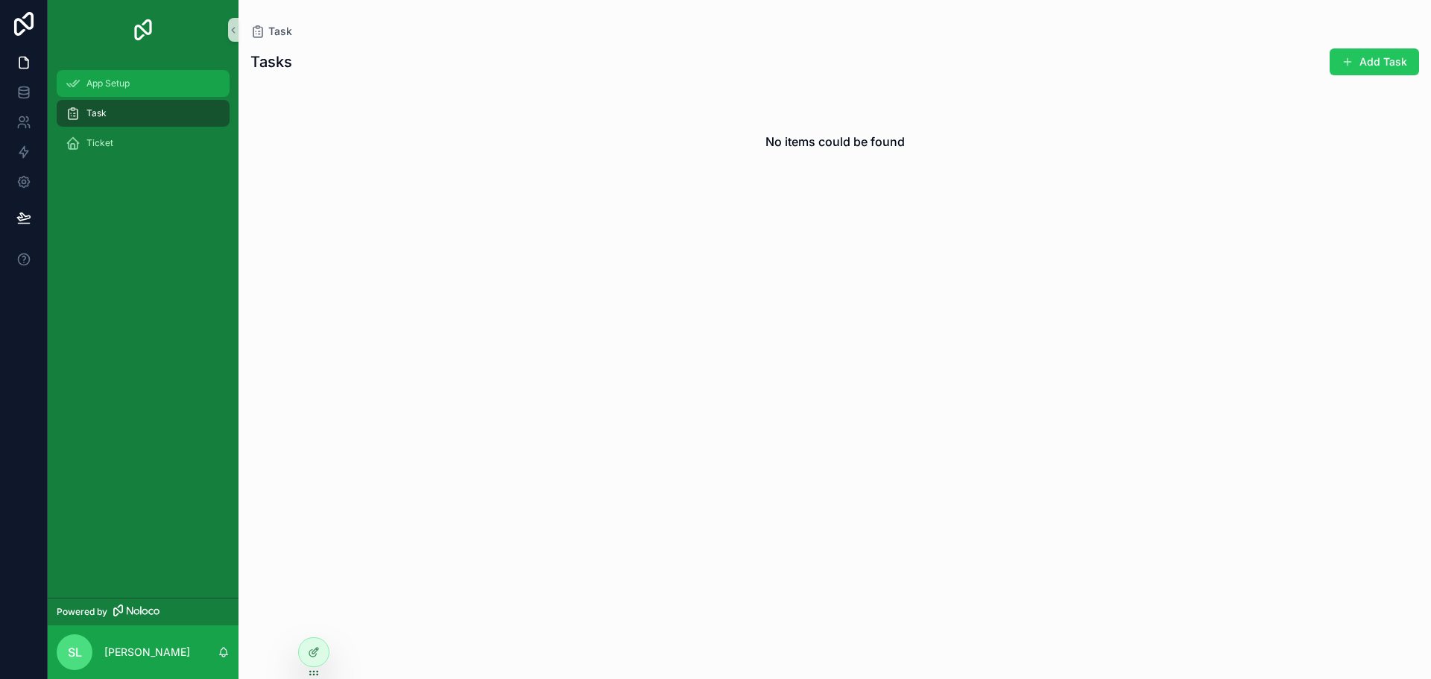
click at [162, 84] on div "App Setup" at bounding box center [143, 84] width 155 height 24
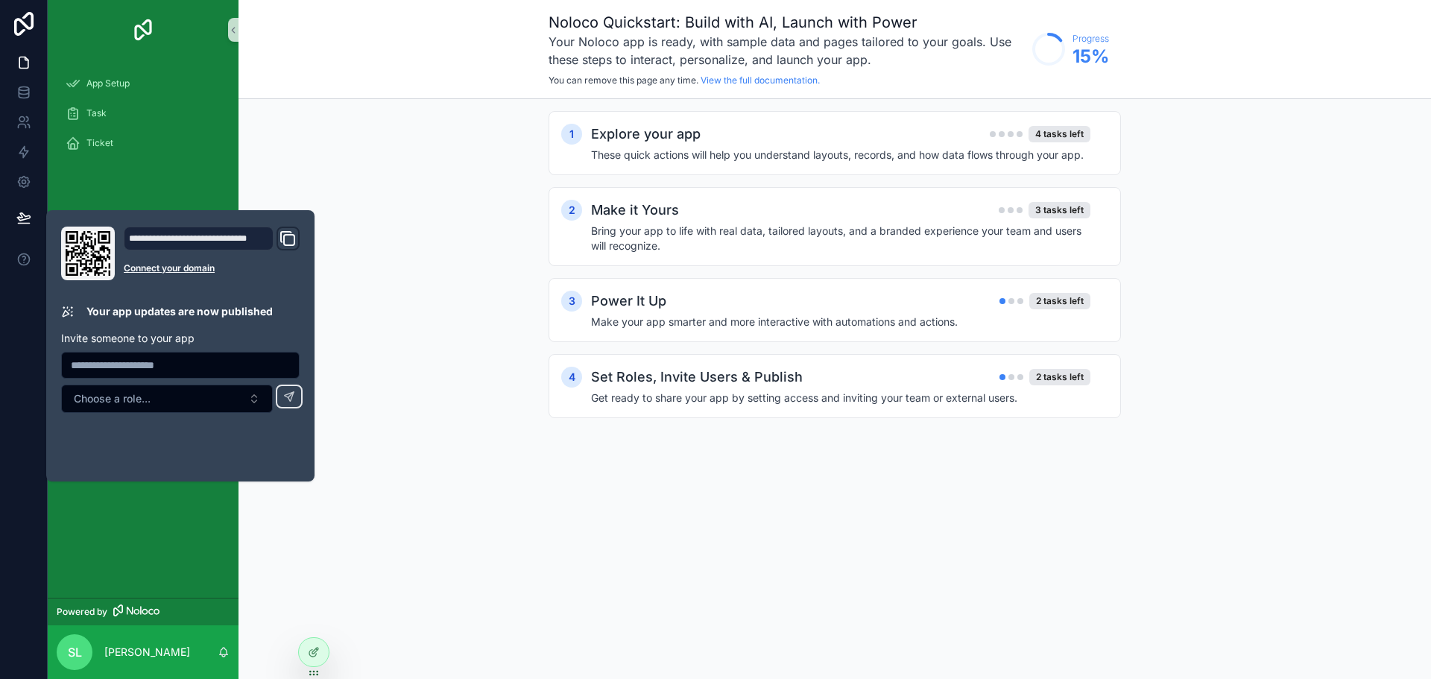
click at [407, 464] on div "Noloco Quickstart: Build with AI, Launch with Power Your Noloco app is ready, w…" at bounding box center [835, 339] width 1193 height 679
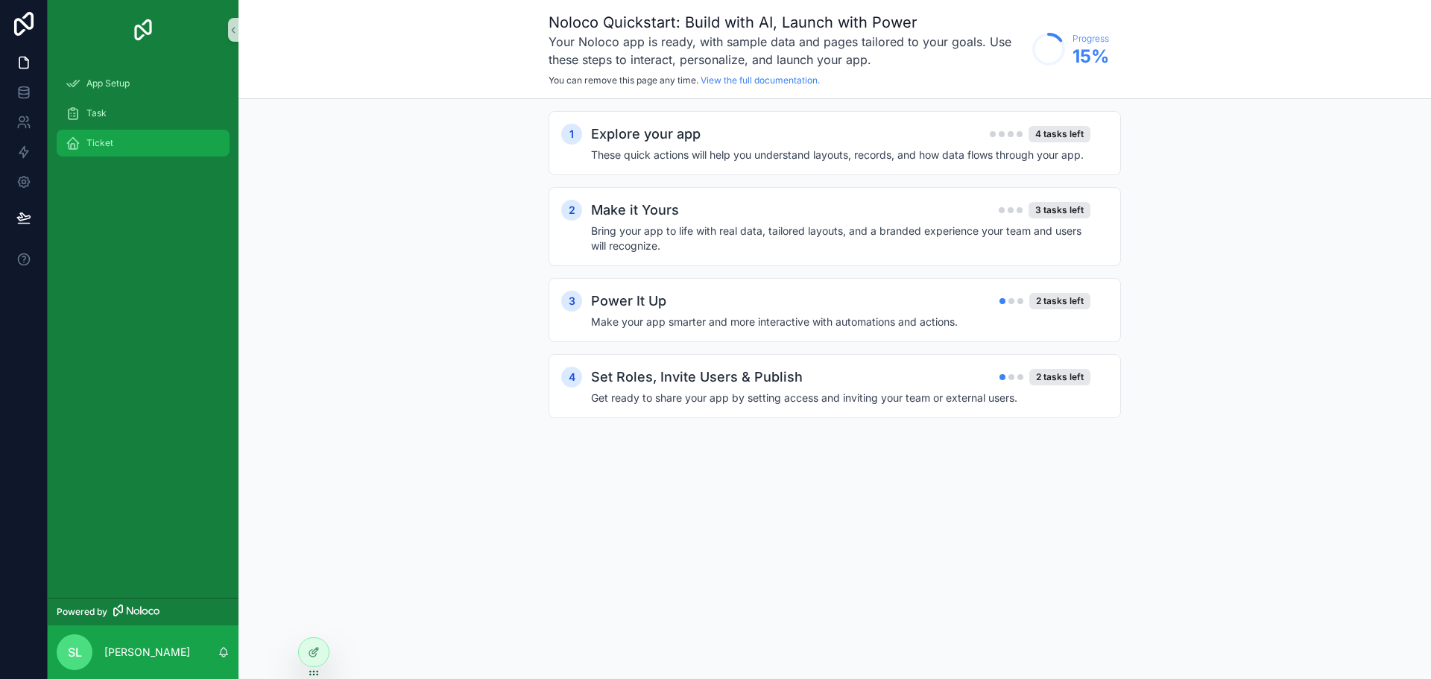
click at [122, 148] on div "Ticket" at bounding box center [143, 143] width 155 height 24
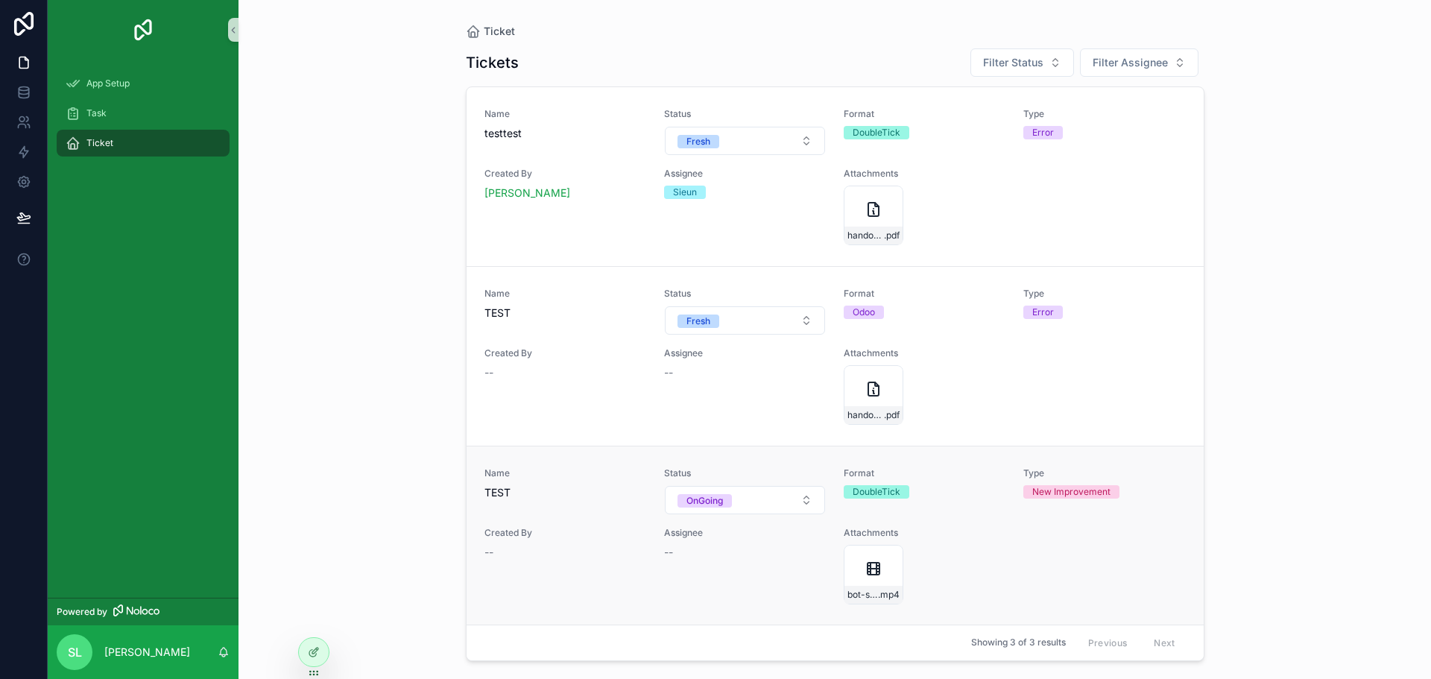
scroll to position [1, 0]
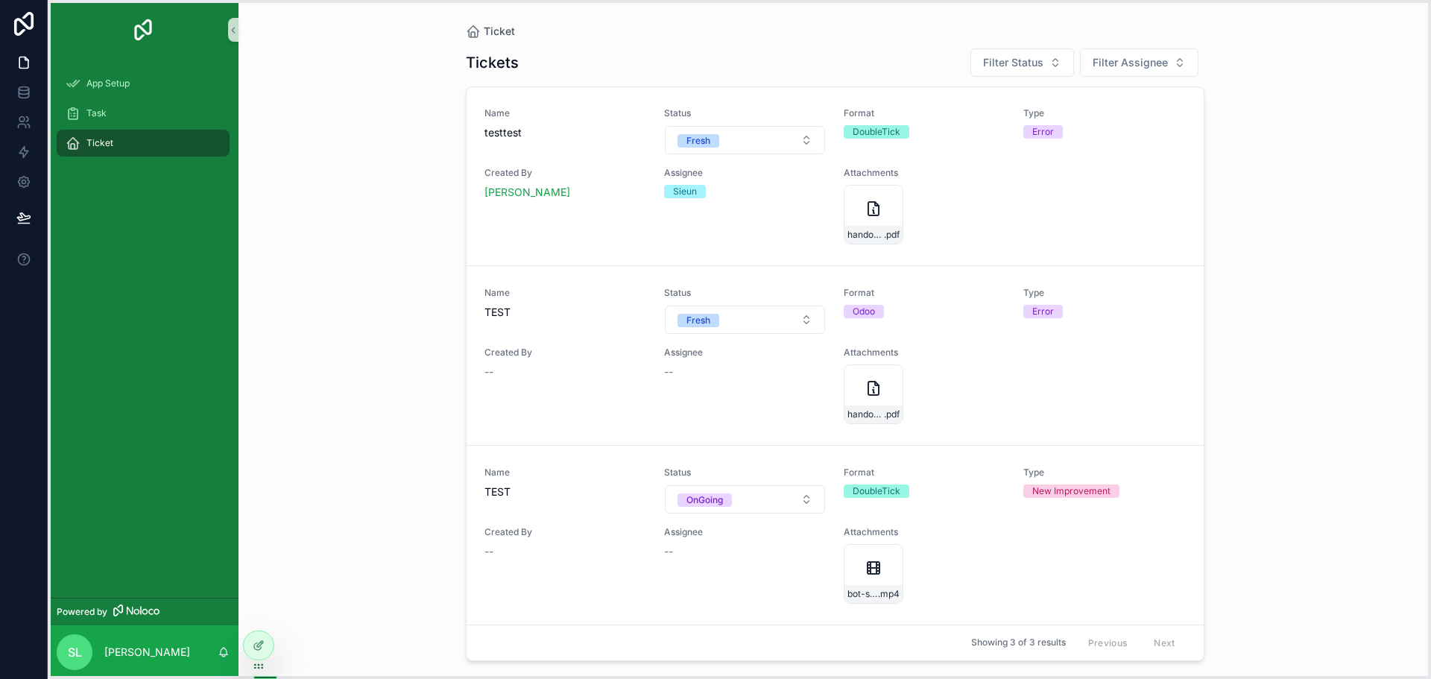
drag, startPoint x: 309, startPoint y: 678, endPoint x: 254, endPoint y: 671, distance: 55.6
click at [254, 671] on icon at bounding box center [259, 666] width 12 height 12
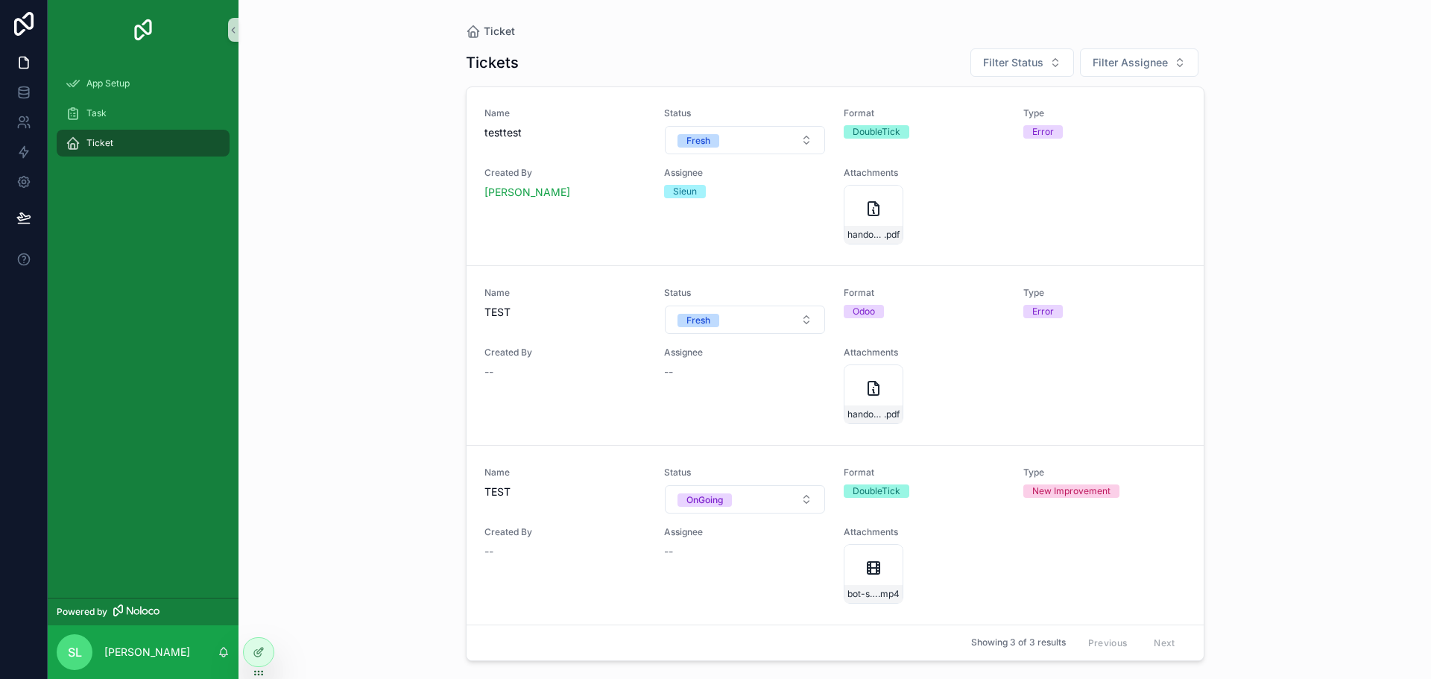
click at [371, 559] on div "Ticket Tickets Filter Status Filter Assignee Name testtest Status Fresh Format …" at bounding box center [835, 339] width 1193 height 679
click at [260, 614] on icon at bounding box center [259, 620] width 12 height 12
click at [1328, 296] on div "Ticket Tickets Filter Status Filter Assignee Name testtest Status Fresh Format …" at bounding box center [835, 339] width 1193 height 679
click at [671, 230] on div "Assignee Sieun" at bounding box center [745, 206] width 162 height 78
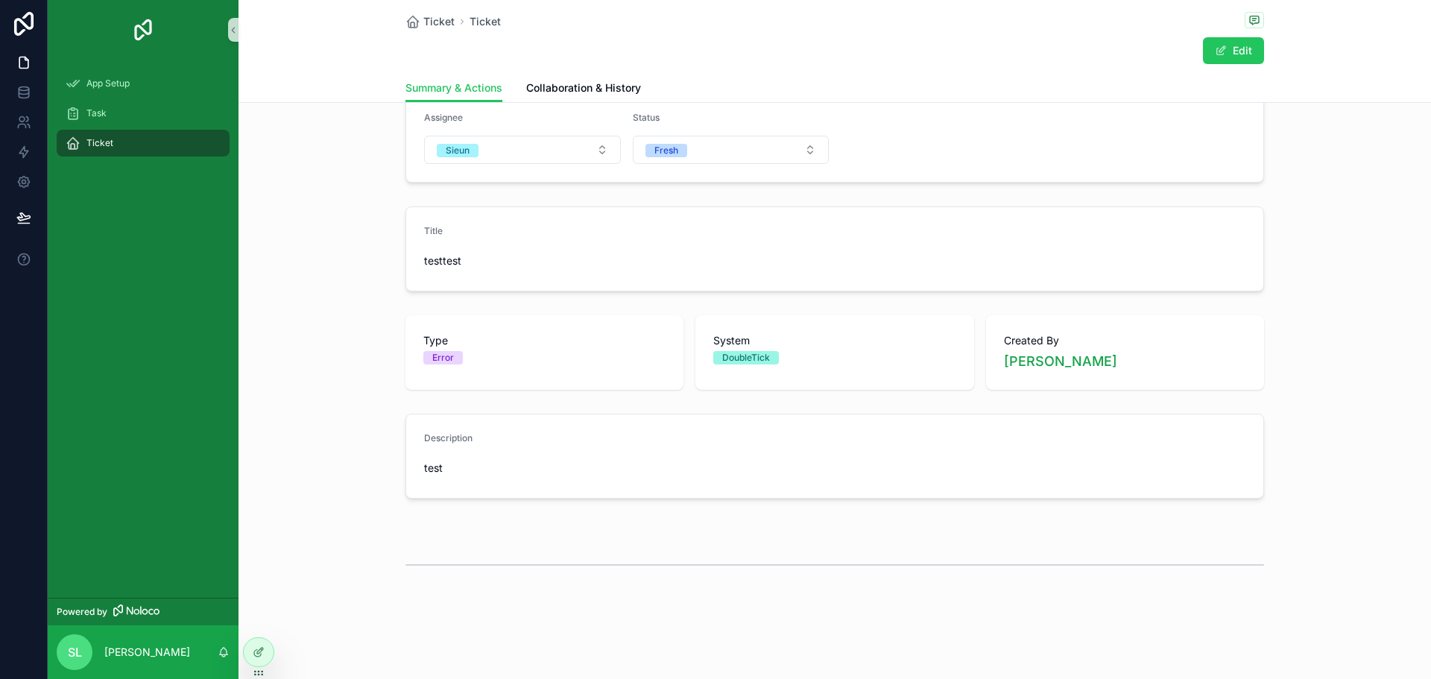
scroll to position [148, 0]
click at [270, 646] on div at bounding box center [259, 652] width 30 height 28
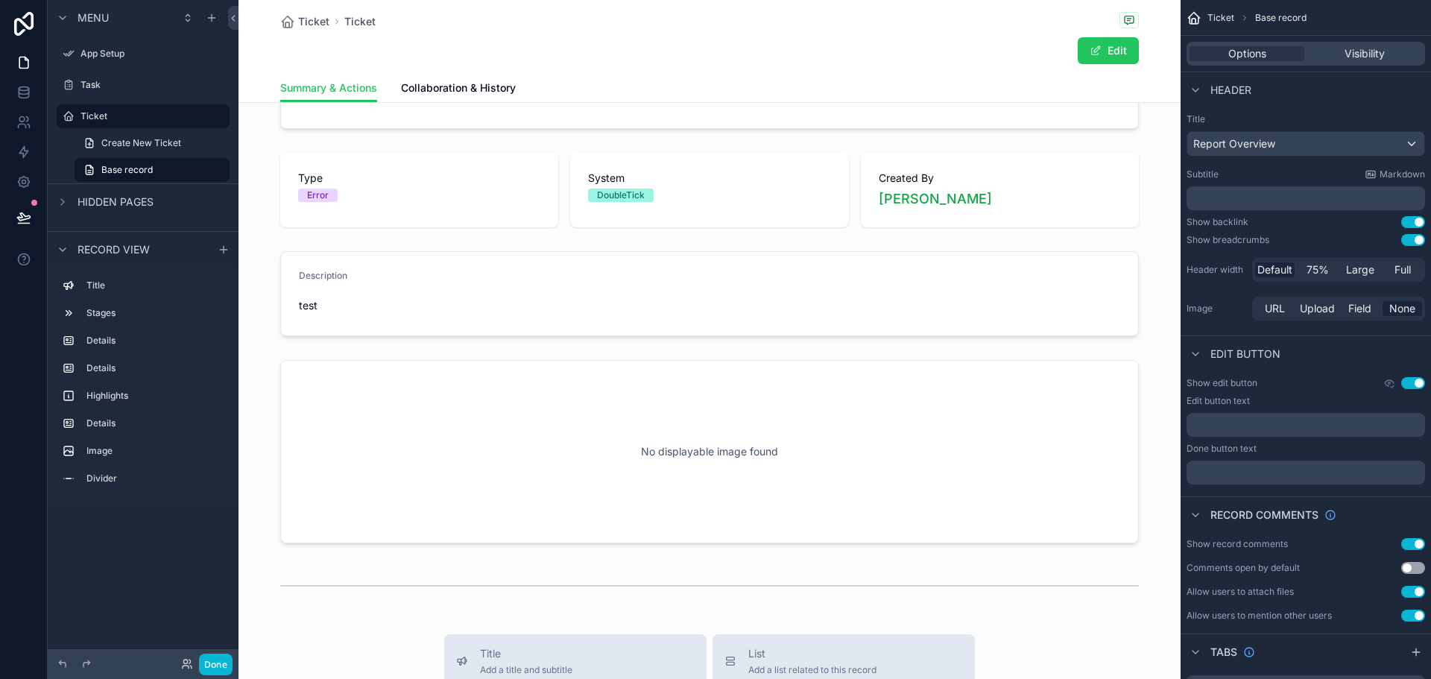
scroll to position [297, 0]
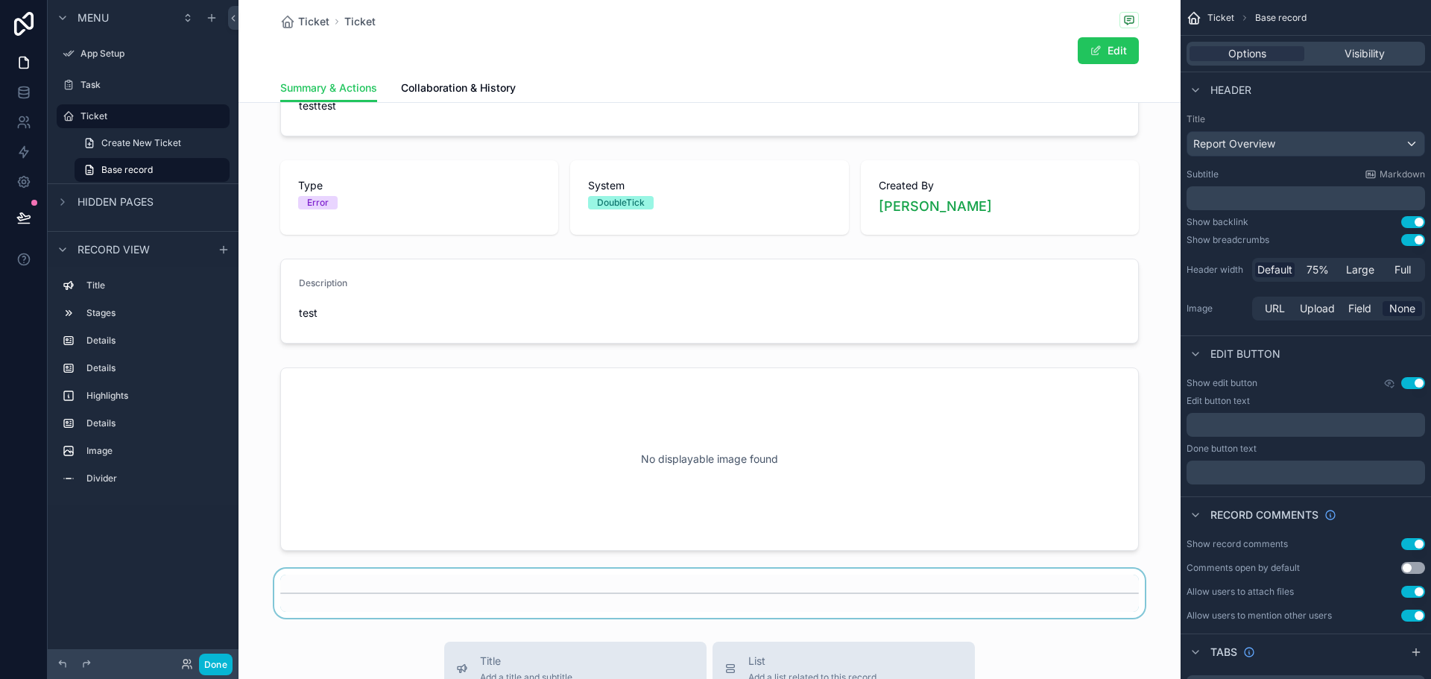
click at [385, 579] on div "scrollable content" at bounding box center [710, 593] width 942 height 49
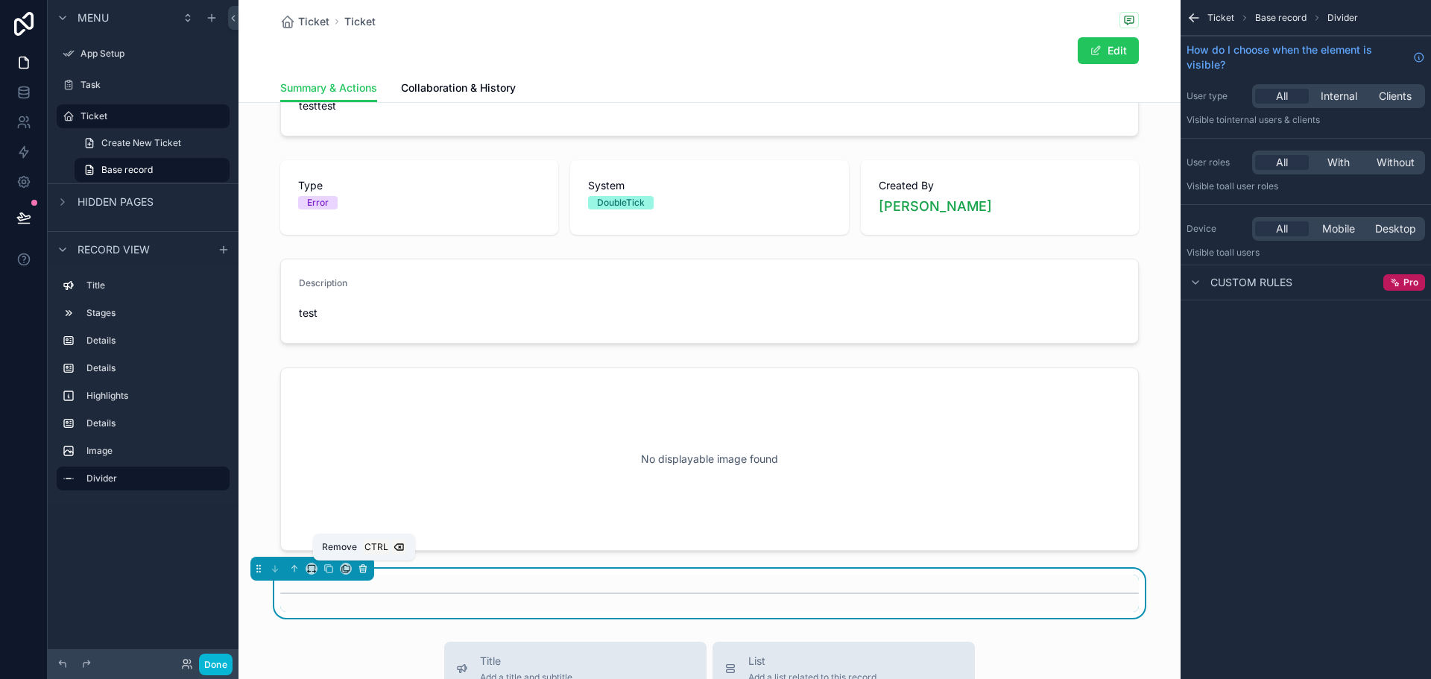
click at [357, 565] on button "scrollable content" at bounding box center [363, 569] width 16 height 16
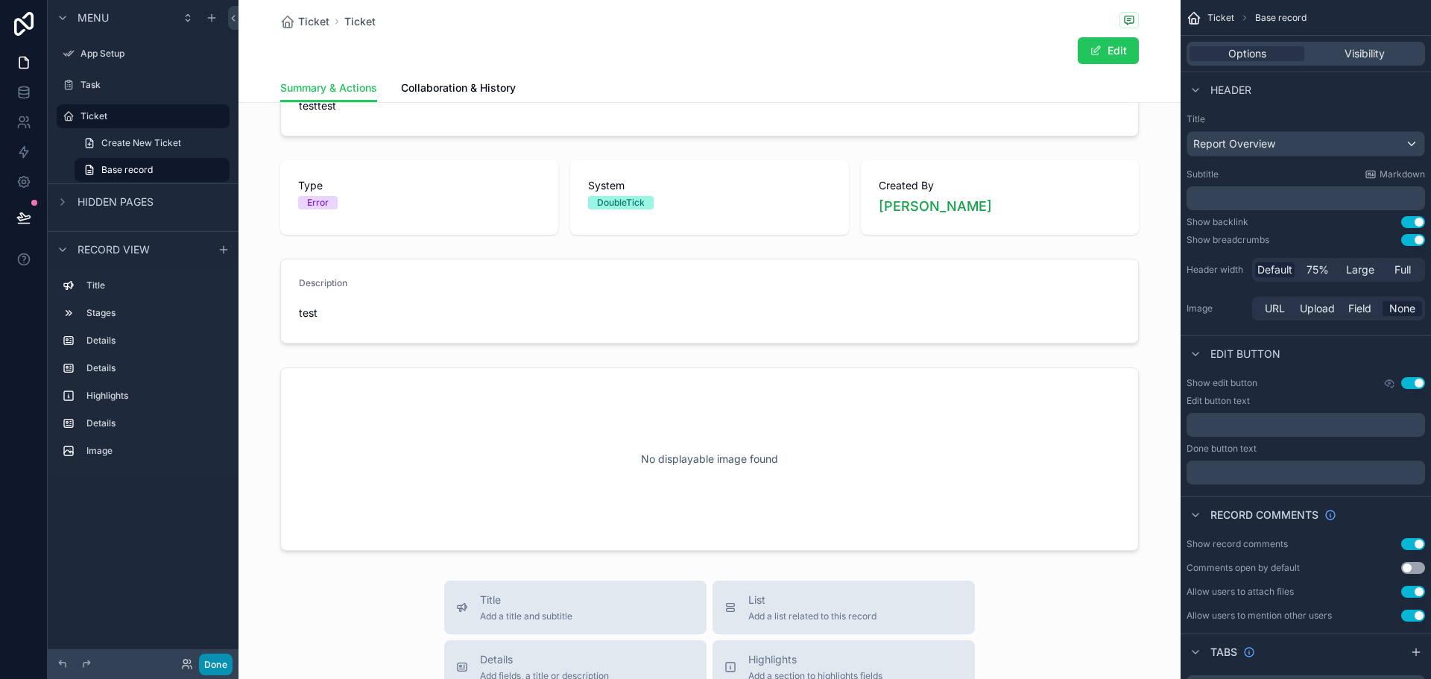
click at [226, 666] on button "Done" at bounding box center [216, 665] width 34 height 22
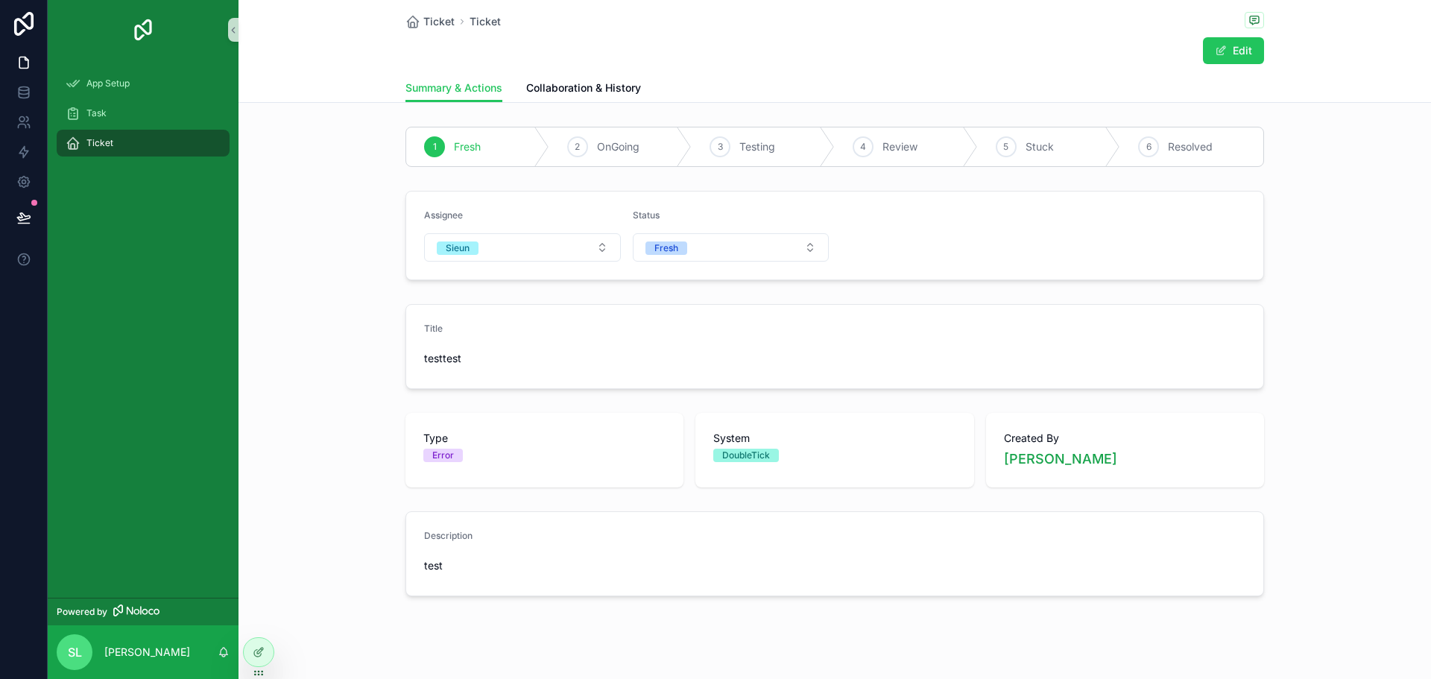
scroll to position [0, 0]
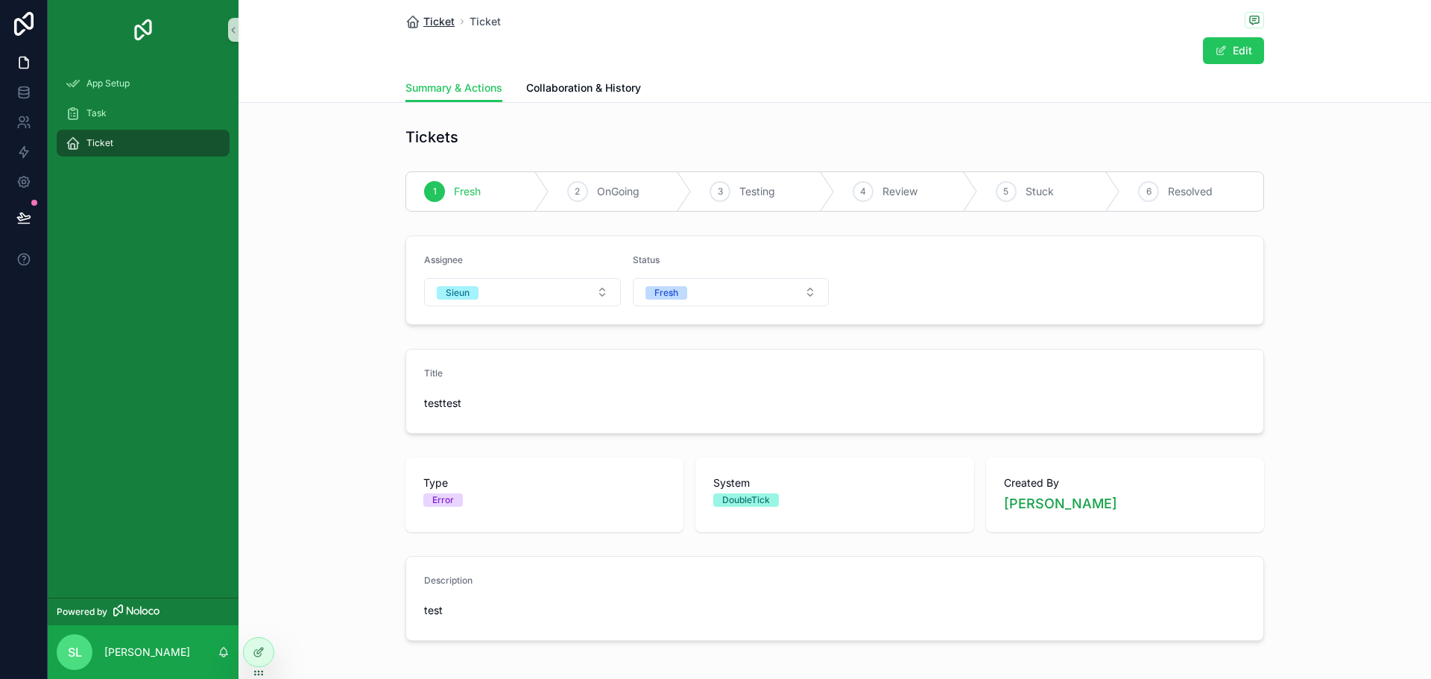
click at [429, 21] on span "Ticket" at bounding box center [438, 21] width 31 height 15
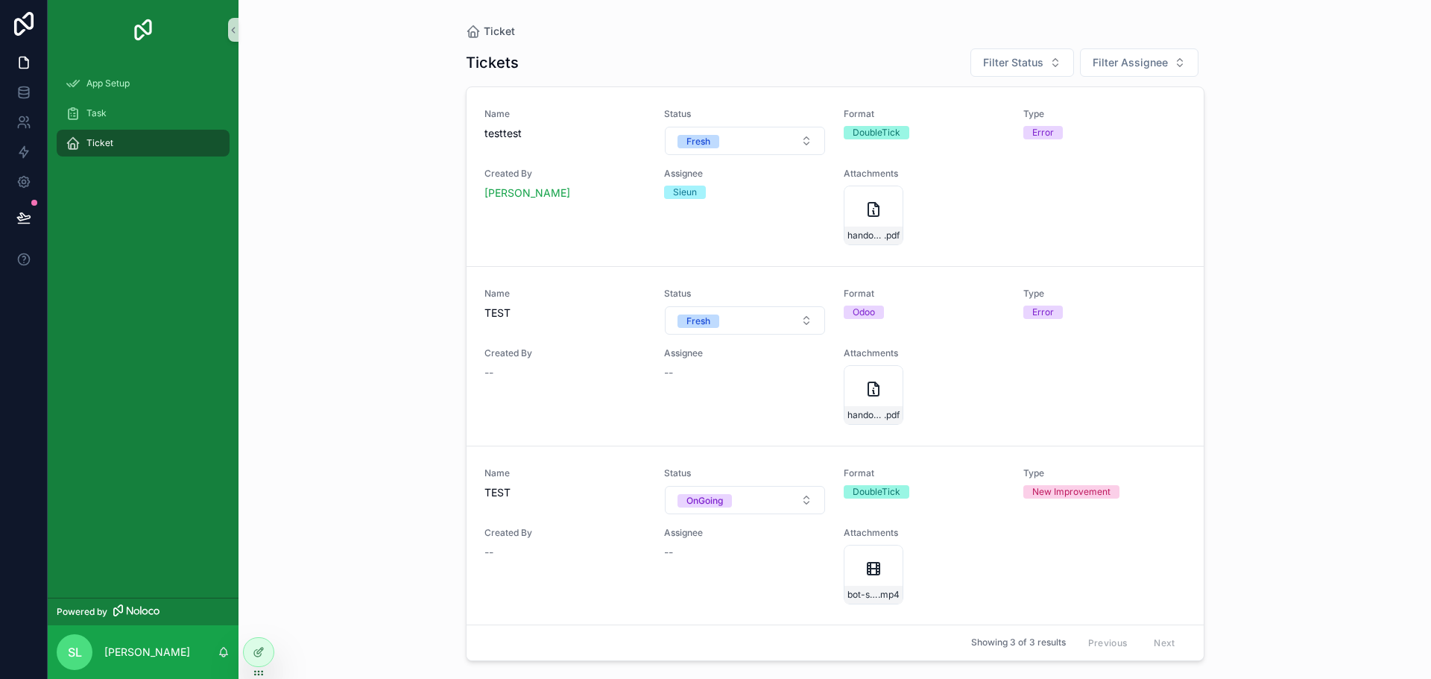
click at [1375, 399] on div "Ticket Tickets Filter Status Filter Assignee Name testtest Status Fresh Format …" at bounding box center [835, 339] width 1193 height 679
click at [1018, 50] on button "Filter Status" at bounding box center [1023, 62] width 104 height 28
click at [1046, 211] on div "Stuck" at bounding box center [1023, 218] width 179 height 24
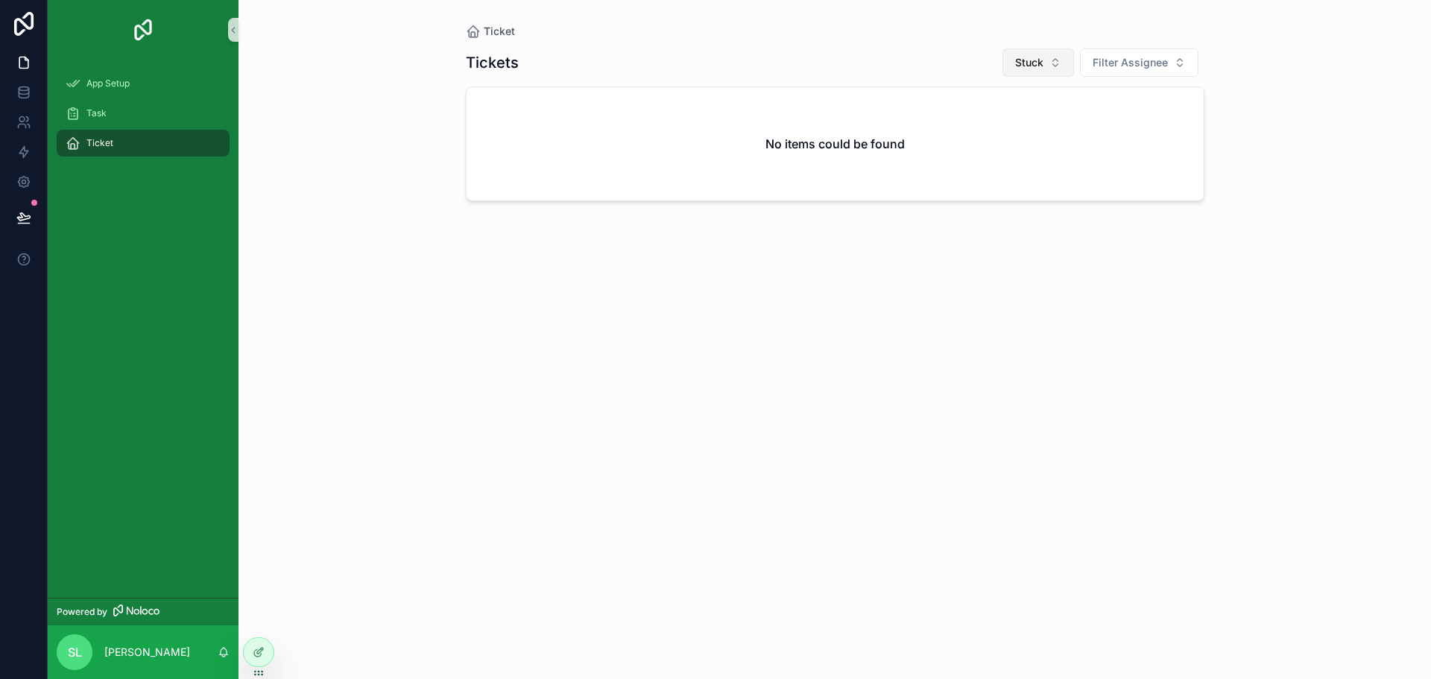
click at [1050, 58] on button "Stuck" at bounding box center [1039, 62] width 72 height 28
click at [1002, 113] on div "None" at bounding box center [1039, 123] width 179 height 24
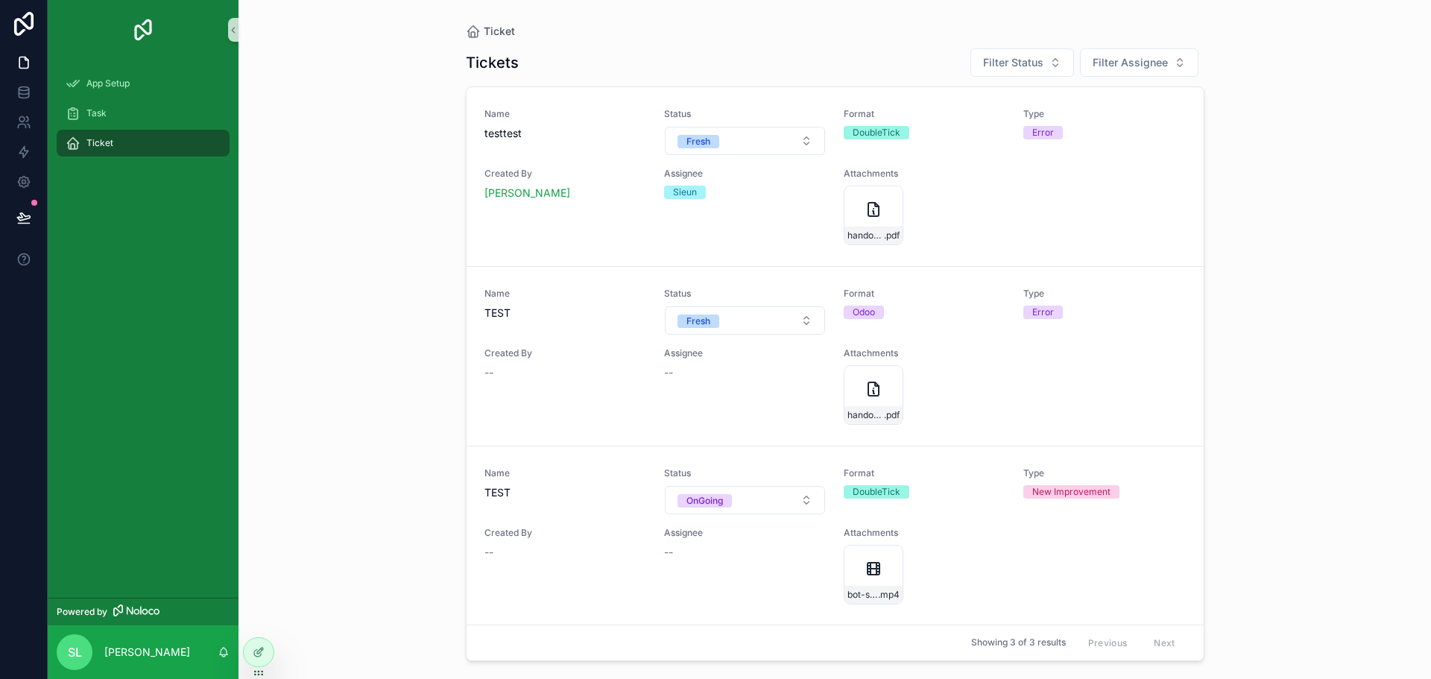
click at [1335, 244] on div "Ticket Tickets Filter Status Filter Assignee Name testtest Status Fresh Format …" at bounding box center [835, 339] width 1193 height 679
click at [22, 91] on icon at bounding box center [24, 89] width 10 height 4
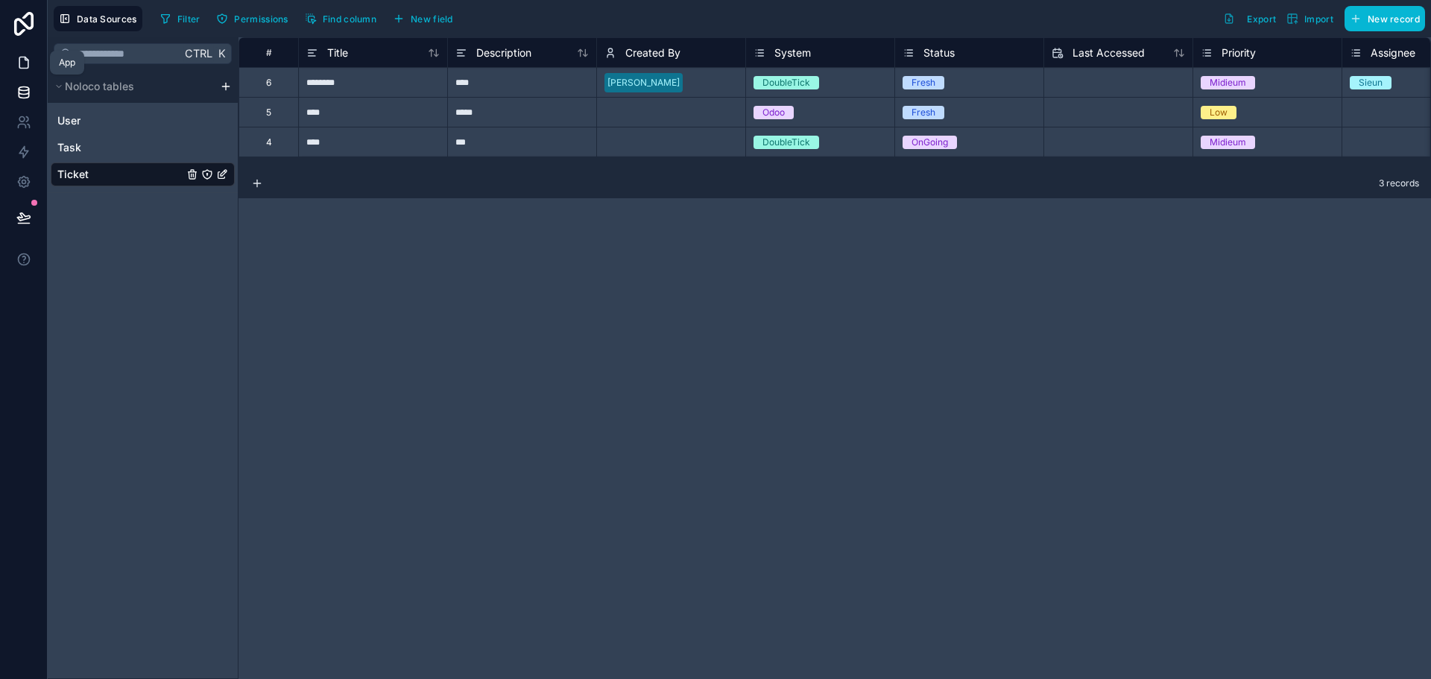
click at [22, 60] on icon at bounding box center [23, 62] width 15 height 15
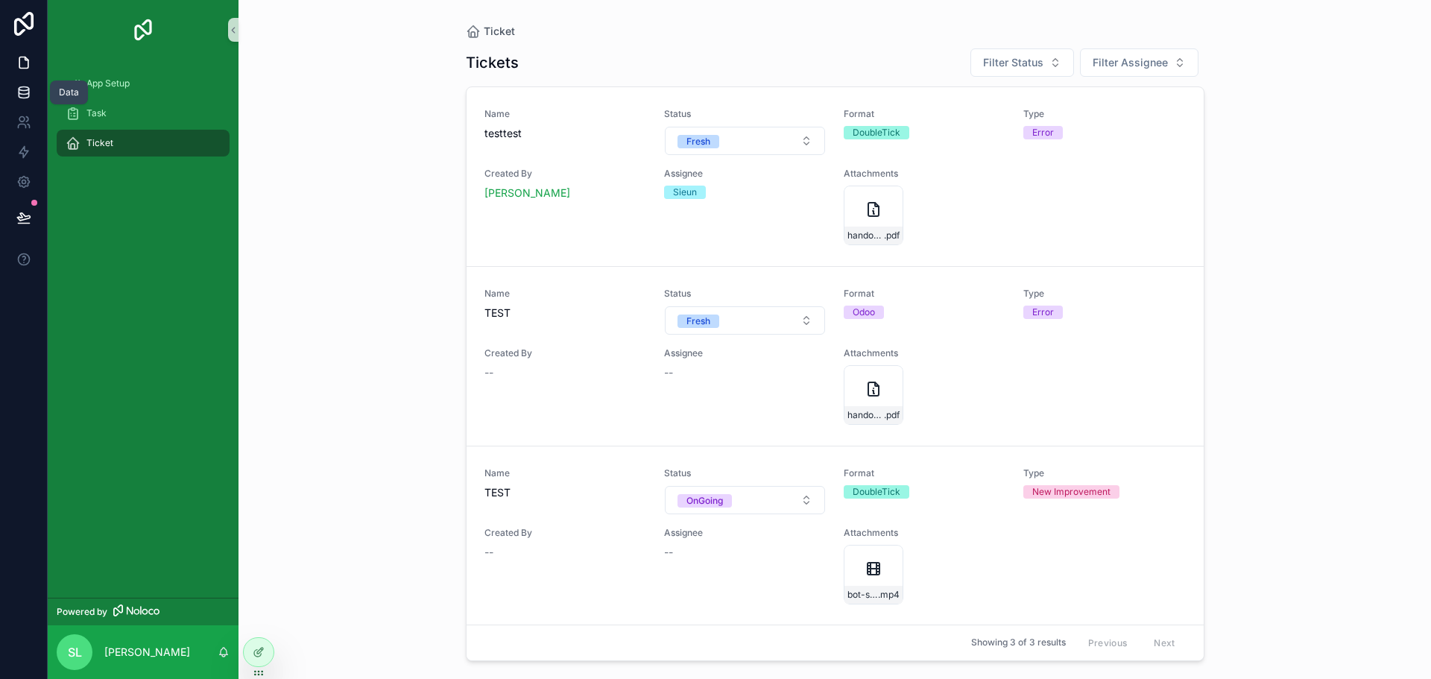
click at [19, 84] on link at bounding box center [23, 93] width 47 height 30
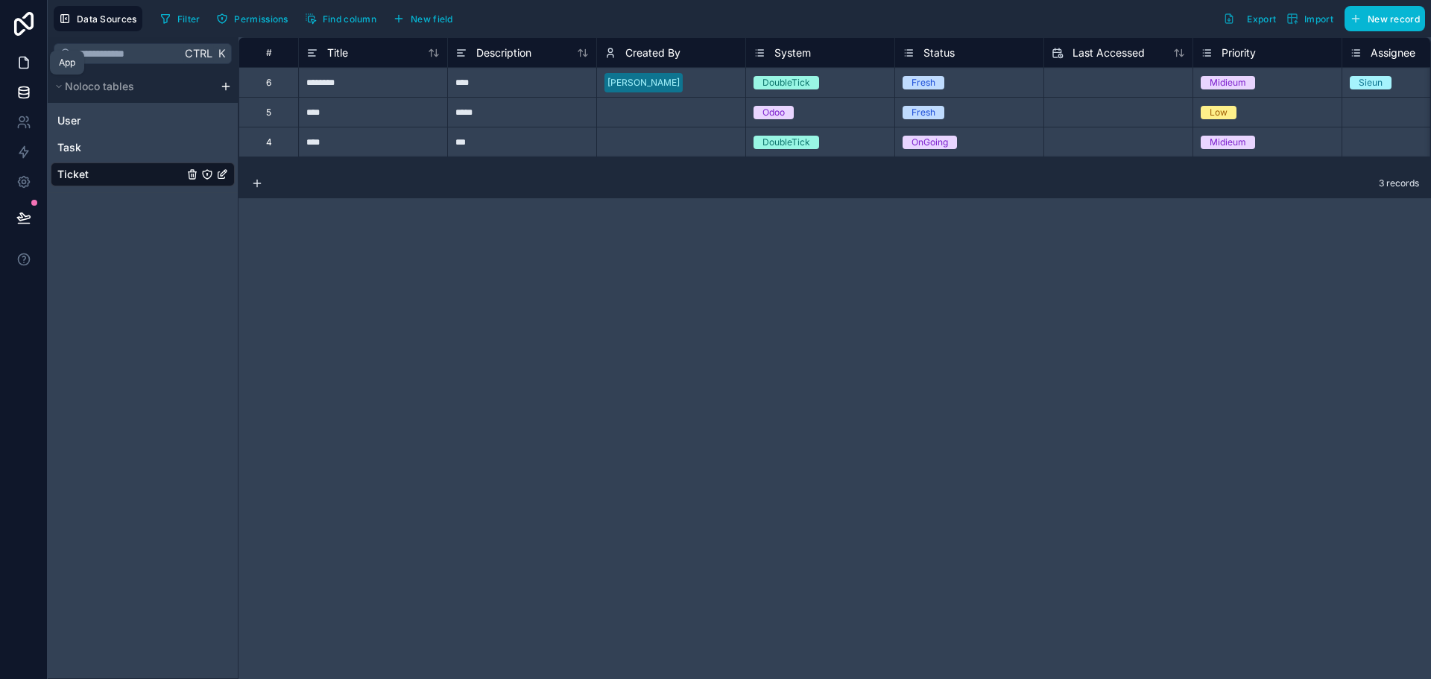
click at [28, 57] on icon at bounding box center [23, 62] width 15 height 15
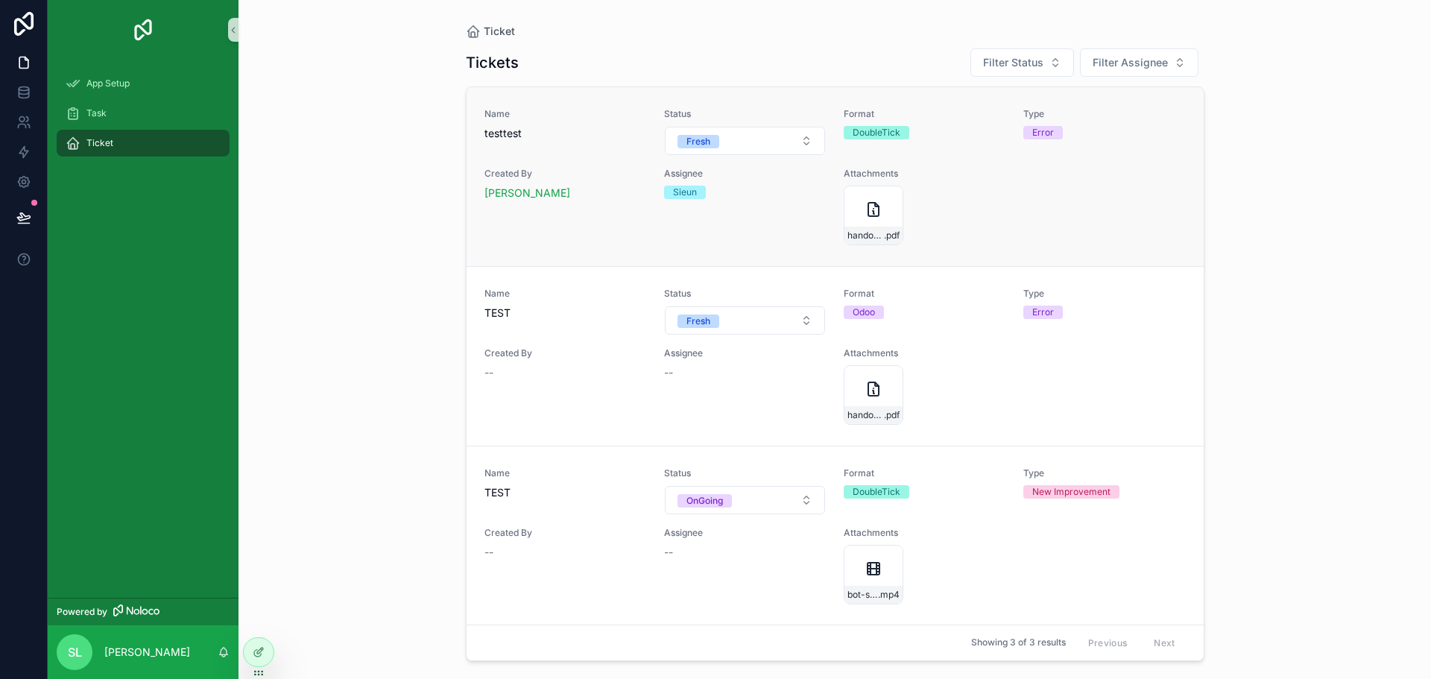
click at [1157, 237] on div "Name testtest Status Fresh Format DoubleTick Type Error Created By Sieun Lee As…" at bounding box center [835, 176] width 701 height 137
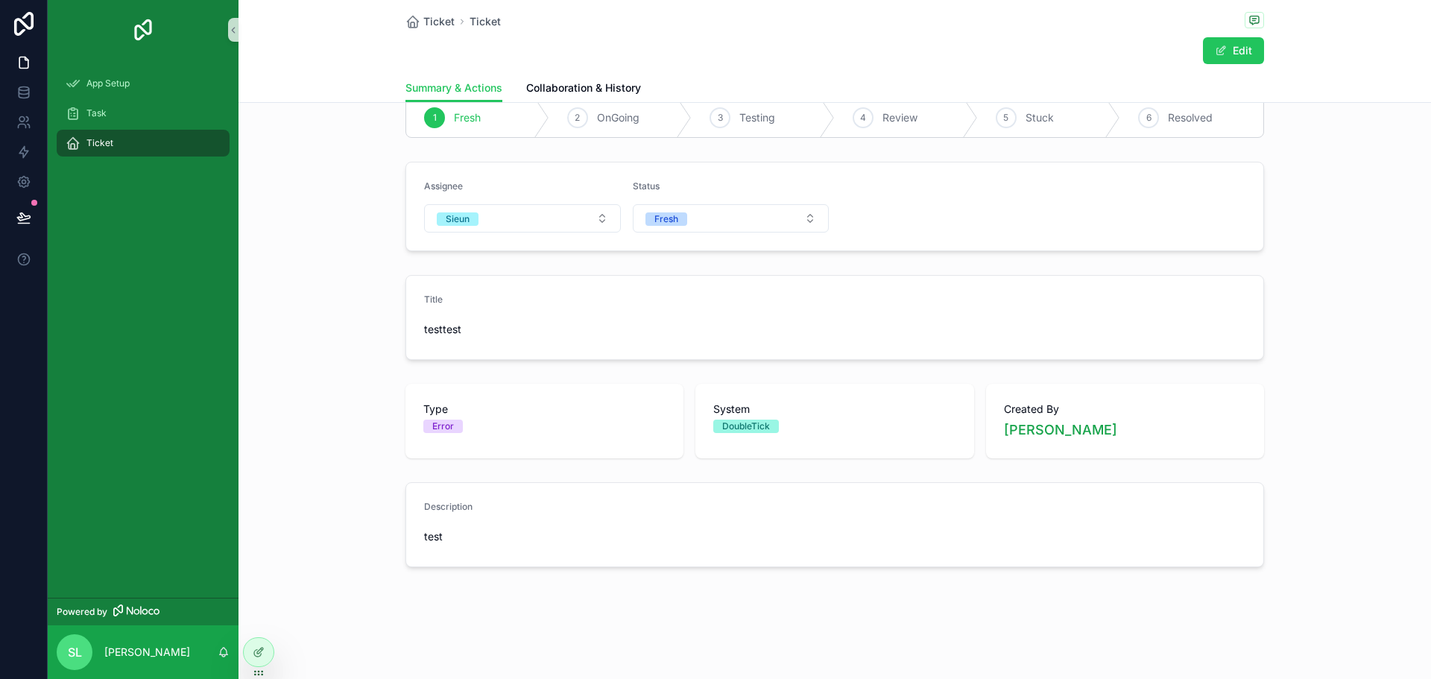
scroll to position [75, 0]
click at [265, 652] on div at bounding box center [259, 652] width 30 height 28
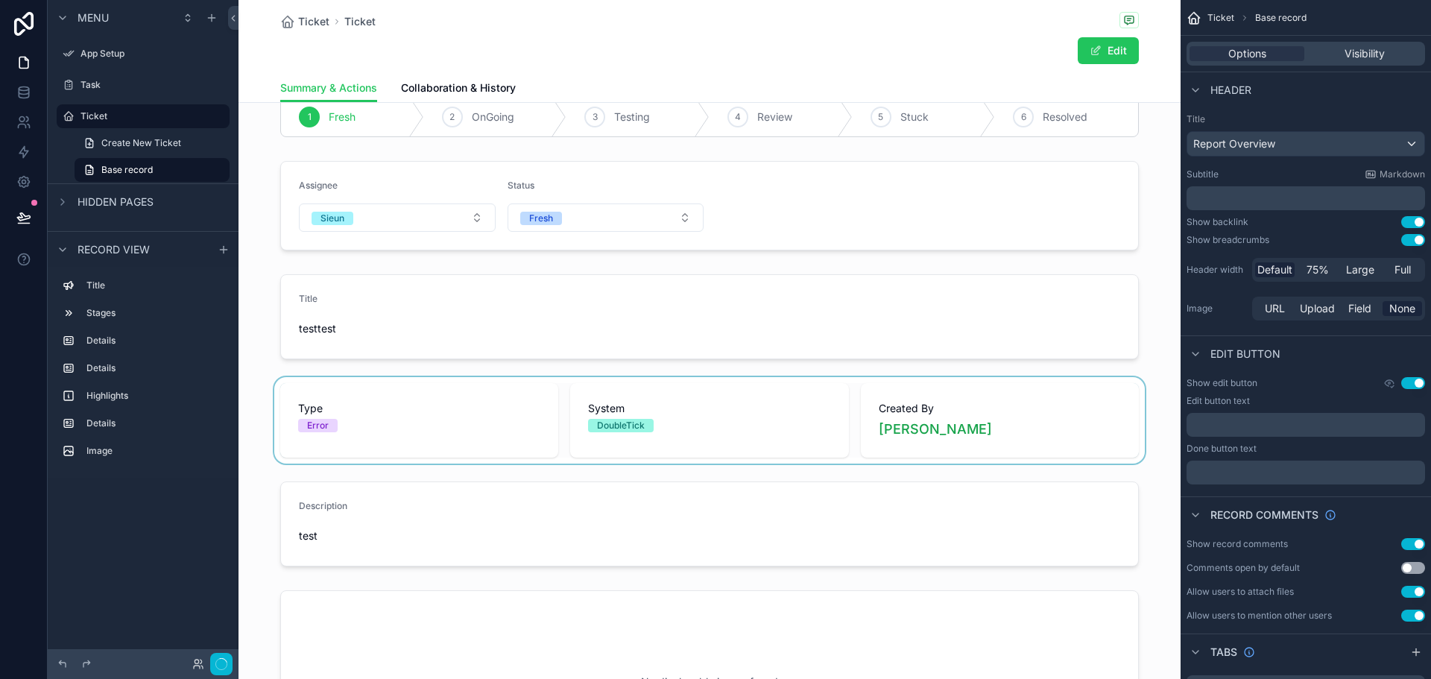
click at [503, 438] on div "scrollable content" at bounding box center [710, 420] width 942 height 86
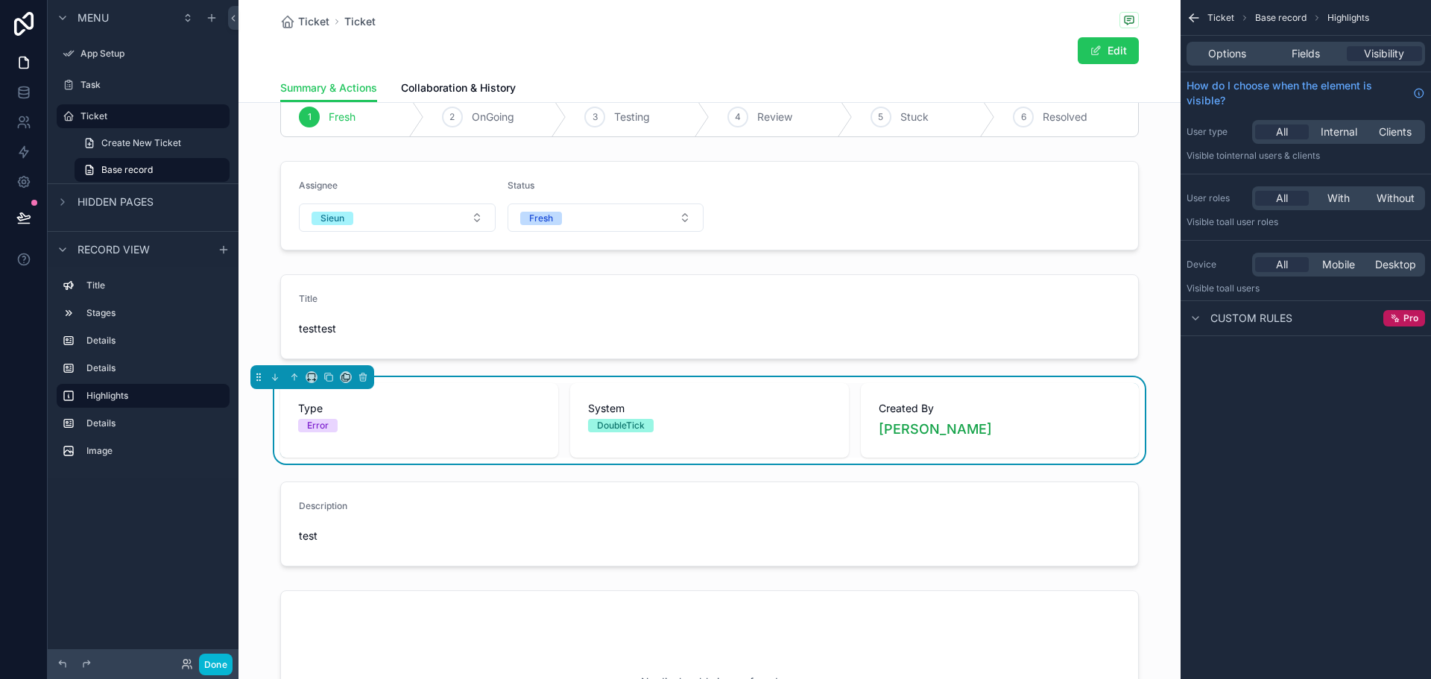
click at [1301, 65] on div "Options Fields Visibility" at bounding box center [1306, 54] width 239 height 24
click at [1302, 63] on div "Options Fields Visibility" at bounding box center [1306, 54] width 239 height 24
click at [1310, 54] on span "Fields" at bounding box center [1306, 53] width 28 height 15
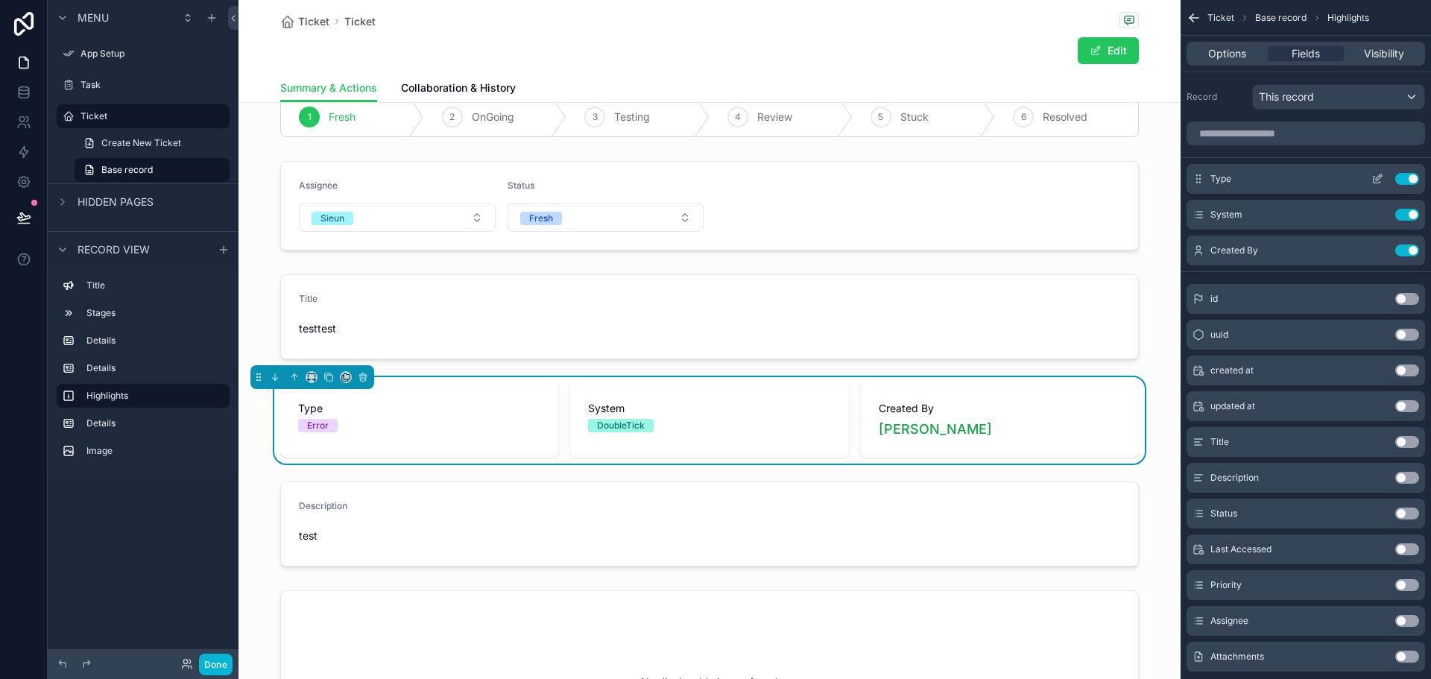
click at [1383, 177] on button "scrollable content" at bounding box center [1378, 179] width 24 height 12
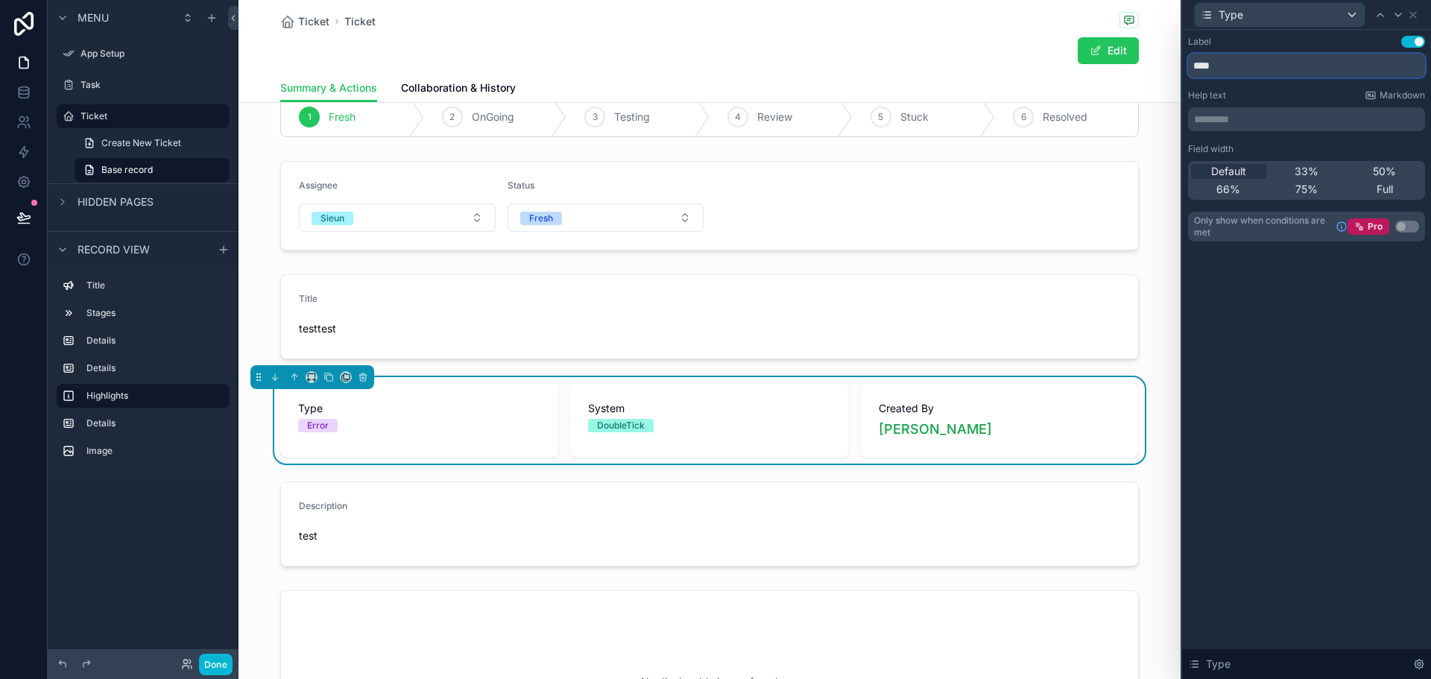
click at [1216, 63] on input "****" at bounding box center [1306, 66] width 237 height 24
type input "******"
click at [1363, 502] on div "Label Use setting ****** Help text Markdown ********* ﻿ Field width Default 33%…" at bounding box center [1306, 354] width 249 height 649
click at [301, 27] on span "Ticket" at bounding box center [313, 21] width 31 height 15
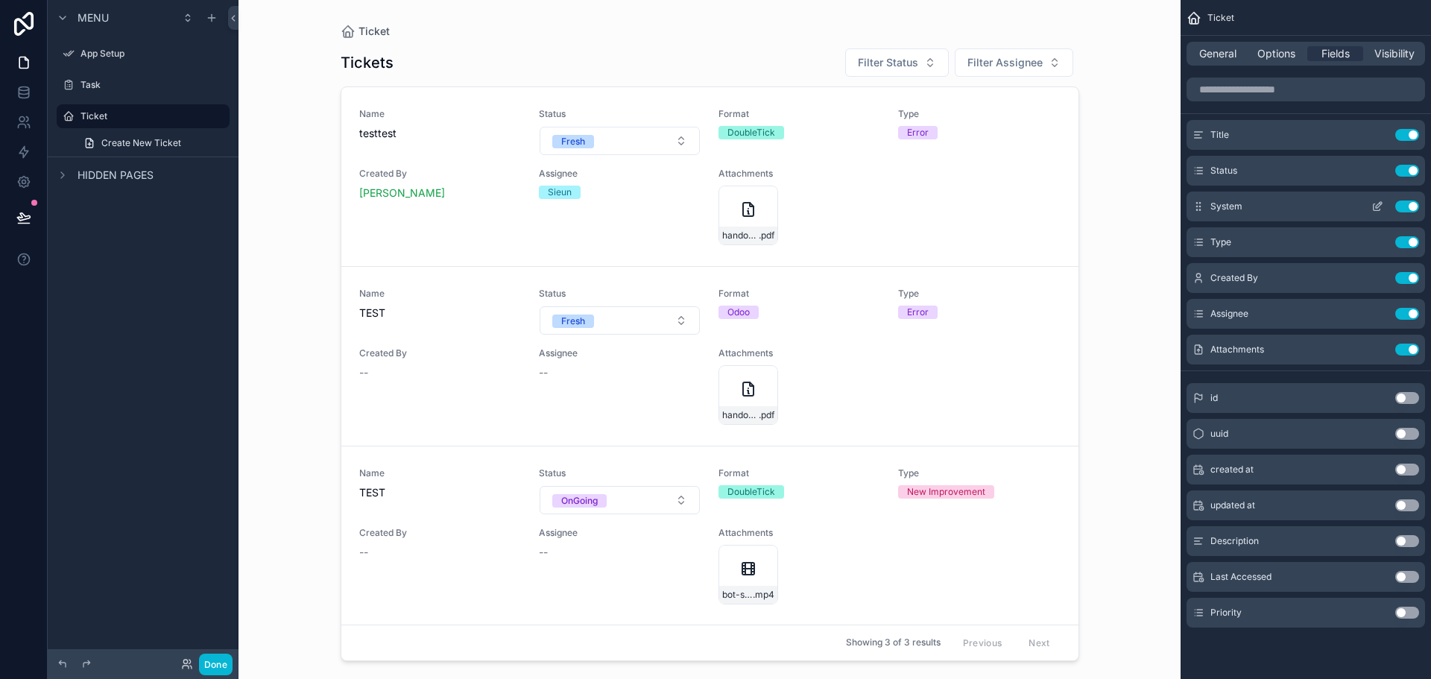
click at [1378, 209] on icon "scrollable content" at bounding box center [1378, 207] width 12 height 12
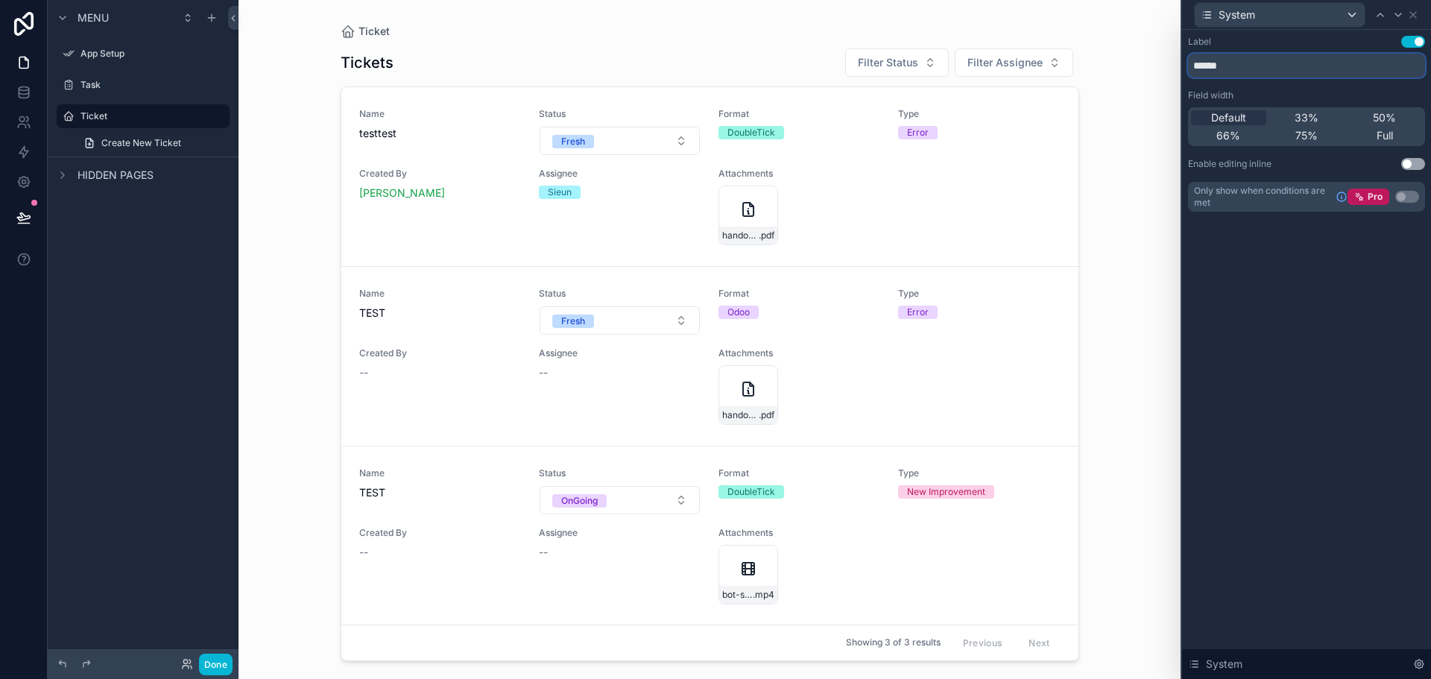
drag, startPoint x: 1263, startPoint y: 61, endPoint x: 1079, endPoint y: 64, distance: 183.4
click at [1080, 64] on div "System Label Use setting ****** Field width Default 33% 50% 66% 75% Full Enable…" at bounding box center [715, 339] width 1431 height 679
type input "******"
click at [1258, 393] on div "Label Use setting ****** Field width Default 33% 50% 66% 75% Full Enable editin…" at bounding box center [1306, 354] width 249 height 649
click at [1416, 11] on icon at bounding box center [1413, 15] width 12 height 12
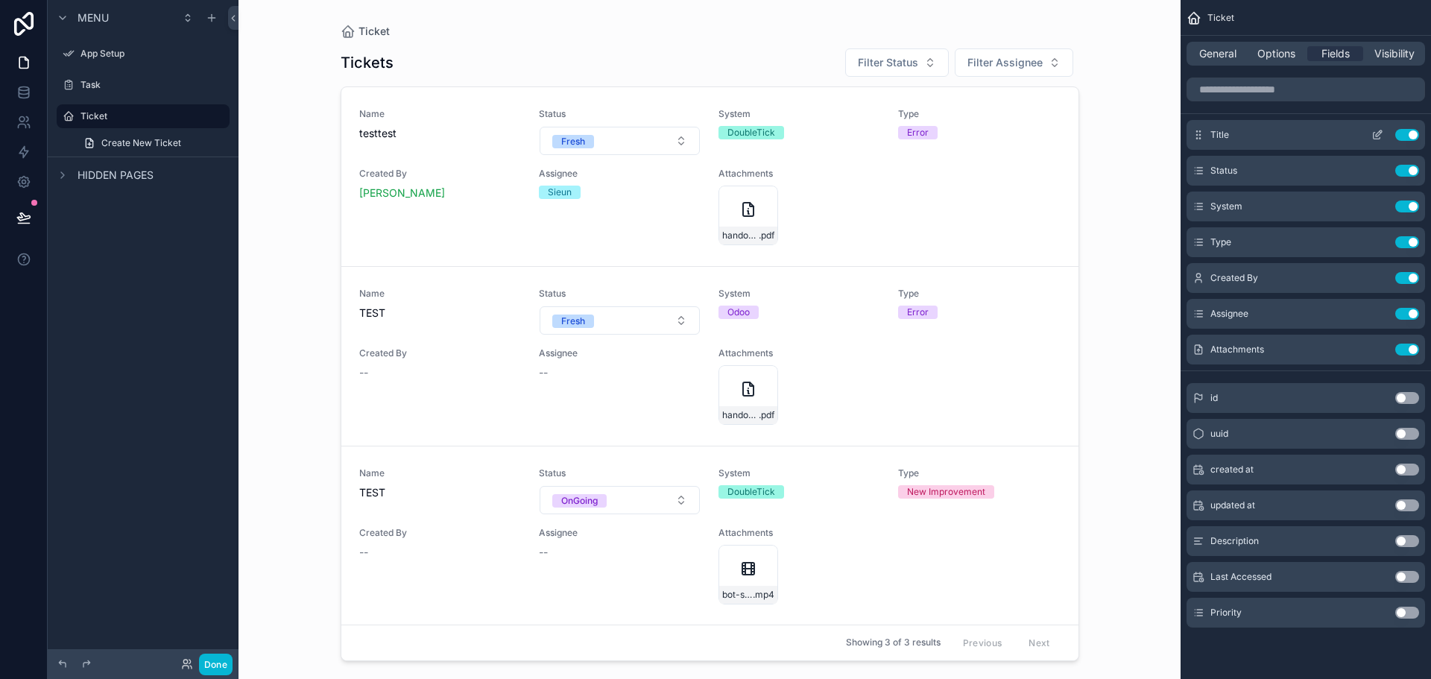
click at [1381, 132] on icon "scrollable content" at bounding box center [1380, 131] width 1 height 1
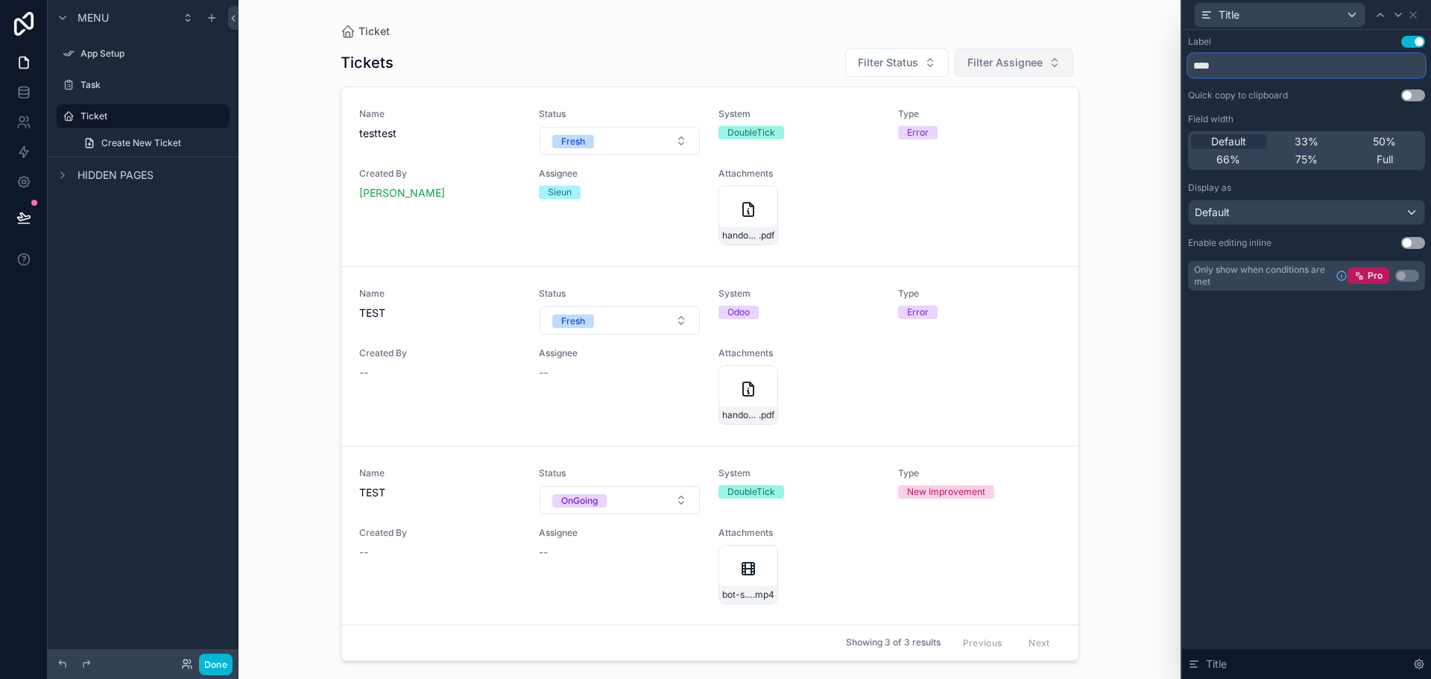
drag, startPoint x: 1263, startPoint y: 68, endPoint x: 1035, endPoint y: 48, distance: 229.7
click at [1035, 48] on div "Title Label Use setting **** Quick copy to clipboard Use setting Field width De…" at bounding box center [715, 339] width 1431 height 679
type input "*****"
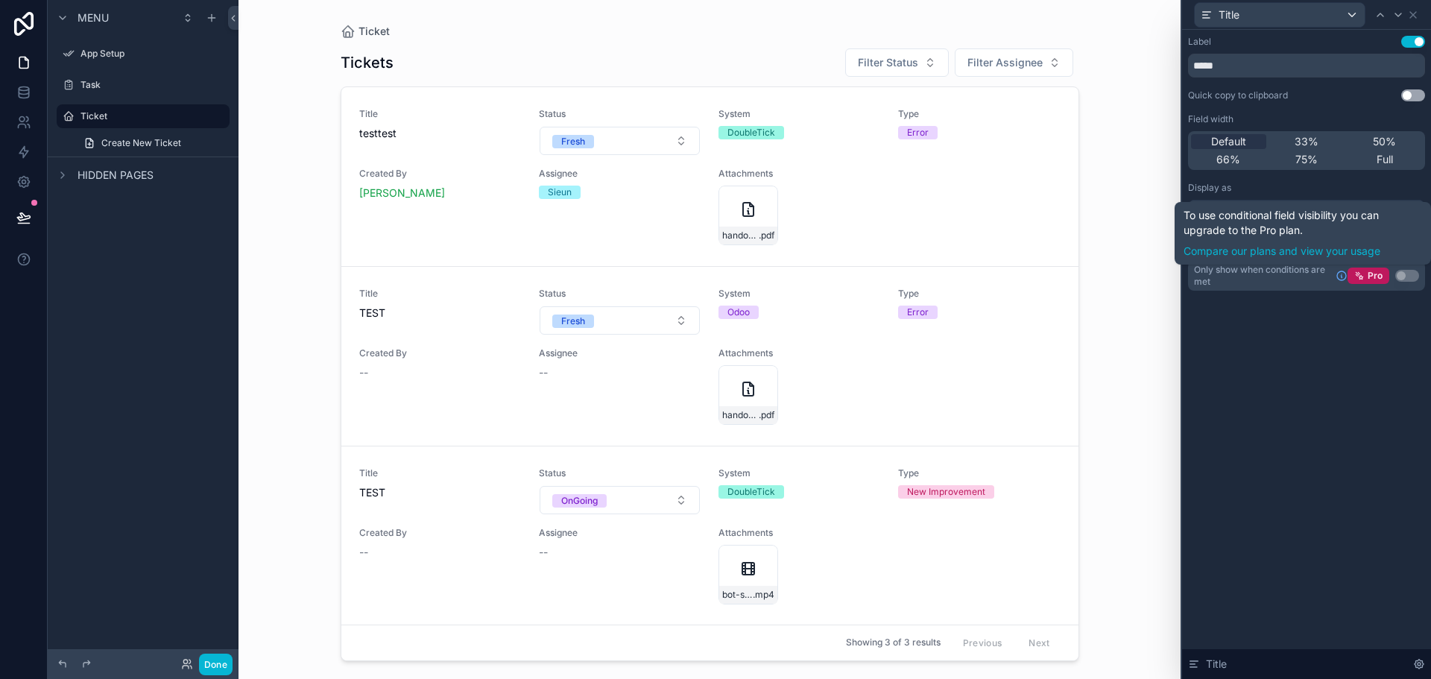
click at [1401, 414] on div "Label Use setting ***** Quick copy to clipboard Use setting Field width Default…" at bounding box center [1306, 354] width 249 height 649
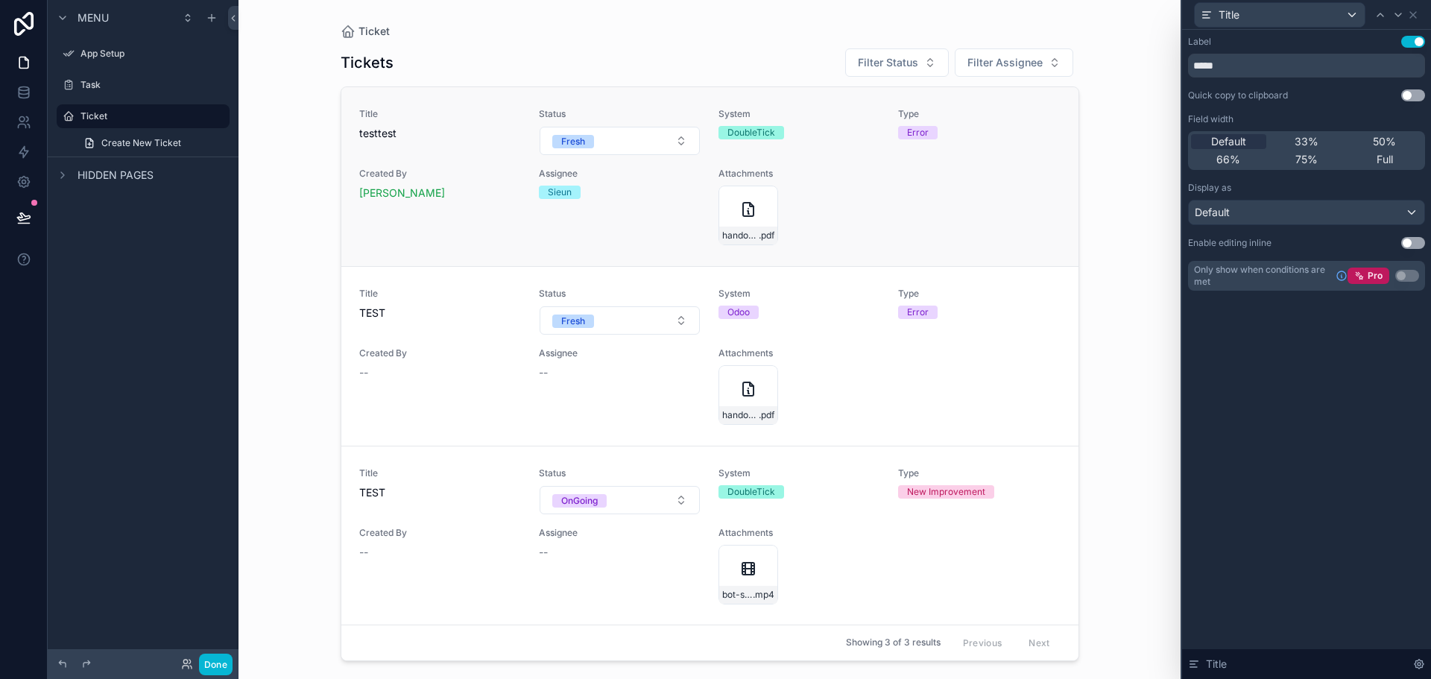
click at [871, 216] on div "handover .pdf" at bounding box center [800, 216] width 162 height 60
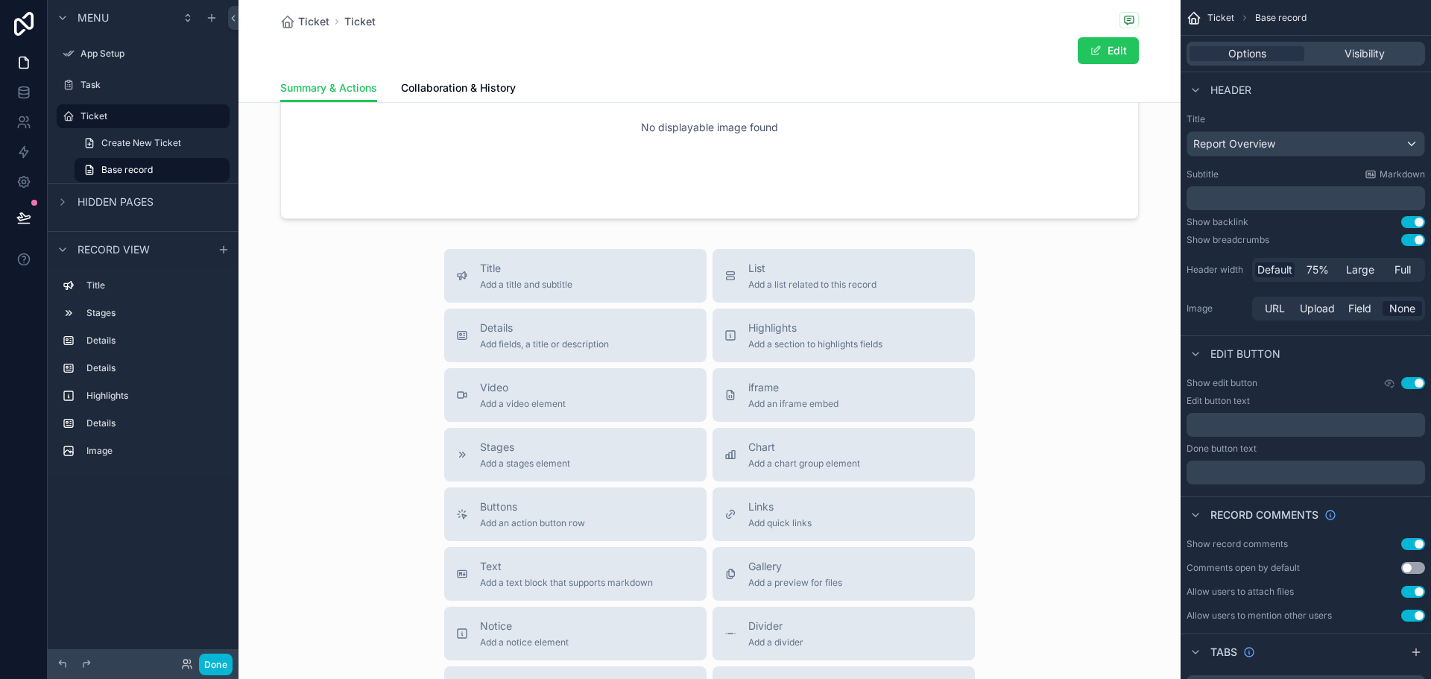
scroll to position [820, 0]
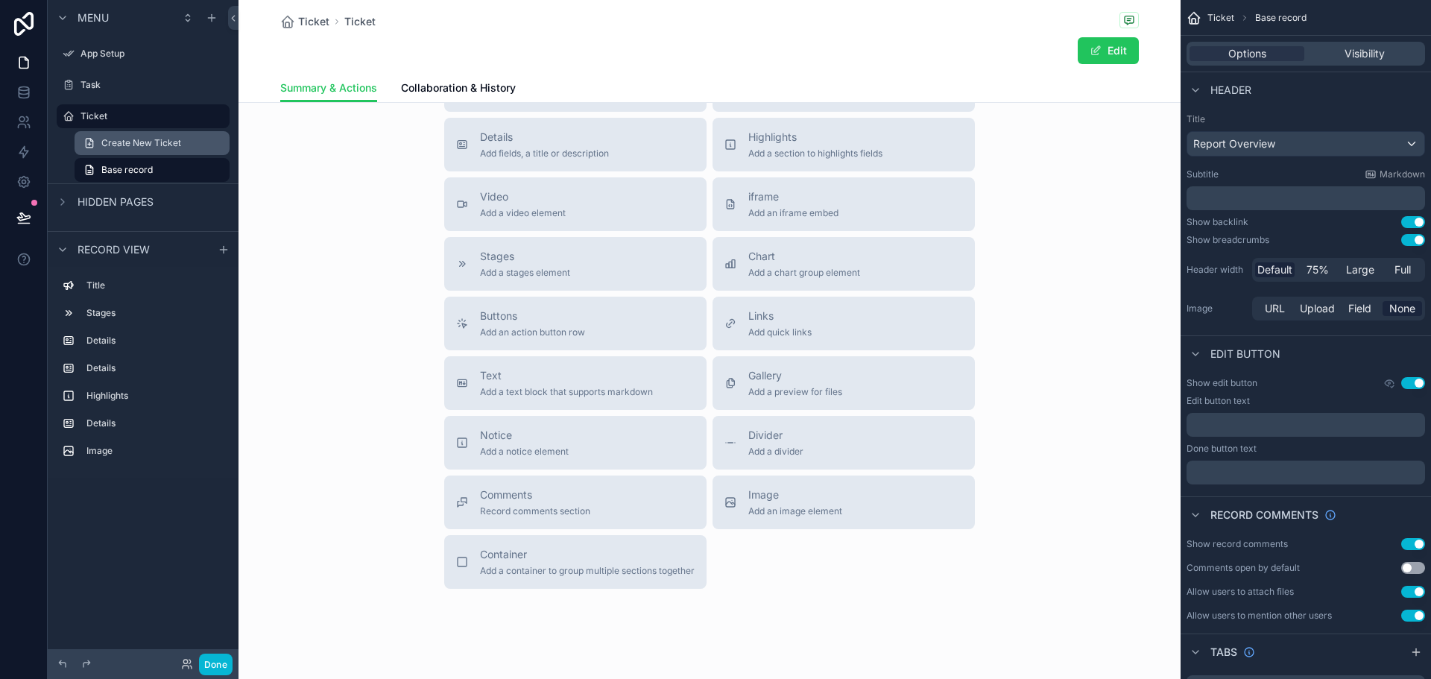
click at [120, 145] on span "Create New Ticket" at bounding box center [141, 143] width 80 height 12
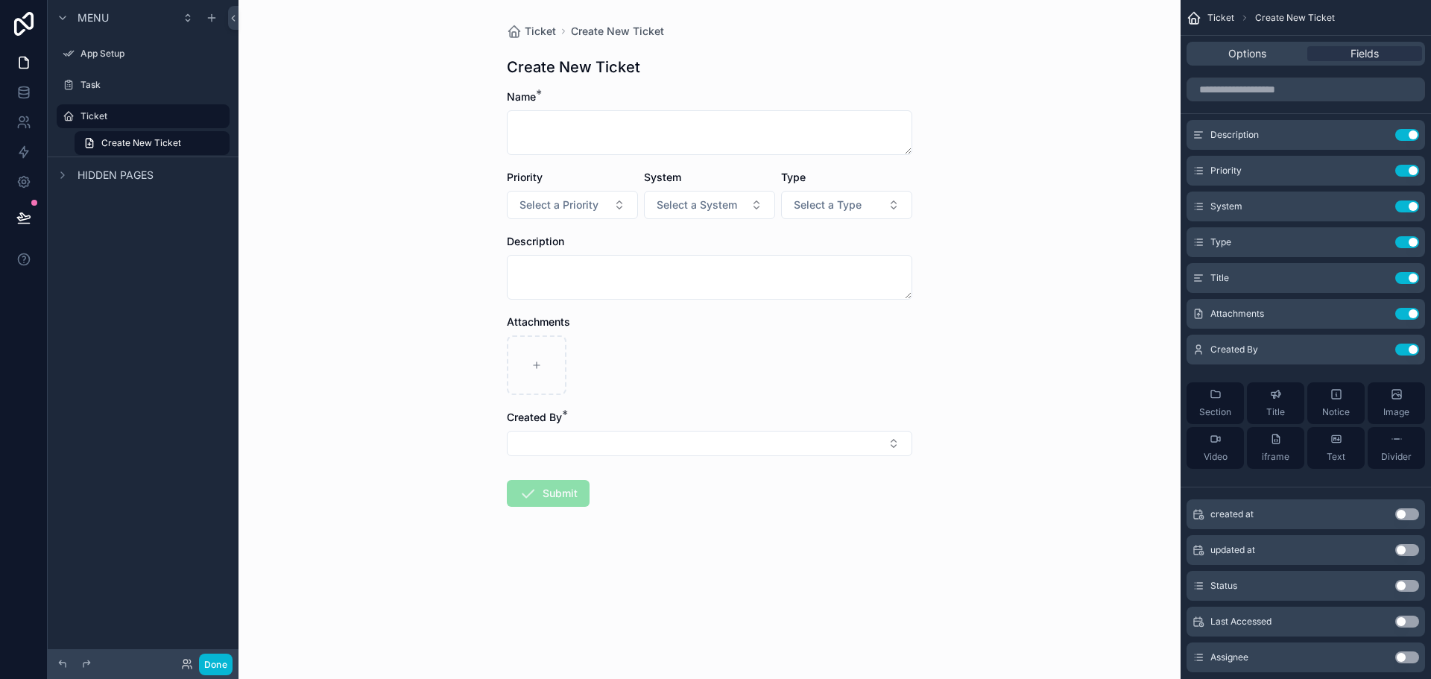
click at [413, 447] on div "Ticket Create New Ticket Create New Ticket Name * Priority Select a Priority Sy…" at bounding box center [710, 339] width 942 height 679
drag, startPoint x: 904, startPoint y: 294, endPoint x: 940, endPoint y: 304, distance: 37.3
click at [940, 304] on div "Ticket Create New Ticket Create New Ticket Name * Priority Select a Priority Sy…" at bounding box center [710, 339] width 942 height 679
click at [1016, 414] on div "Ticket Create New Ticket Create New Ticket Name * Priority Select a Priority Sy…" at bounding box center [710, 339] width 942 height 679
drag, startPoint x: 903, startPoint y: 304, endPoint x: 965, endPoint y: 410, distance: 122.2
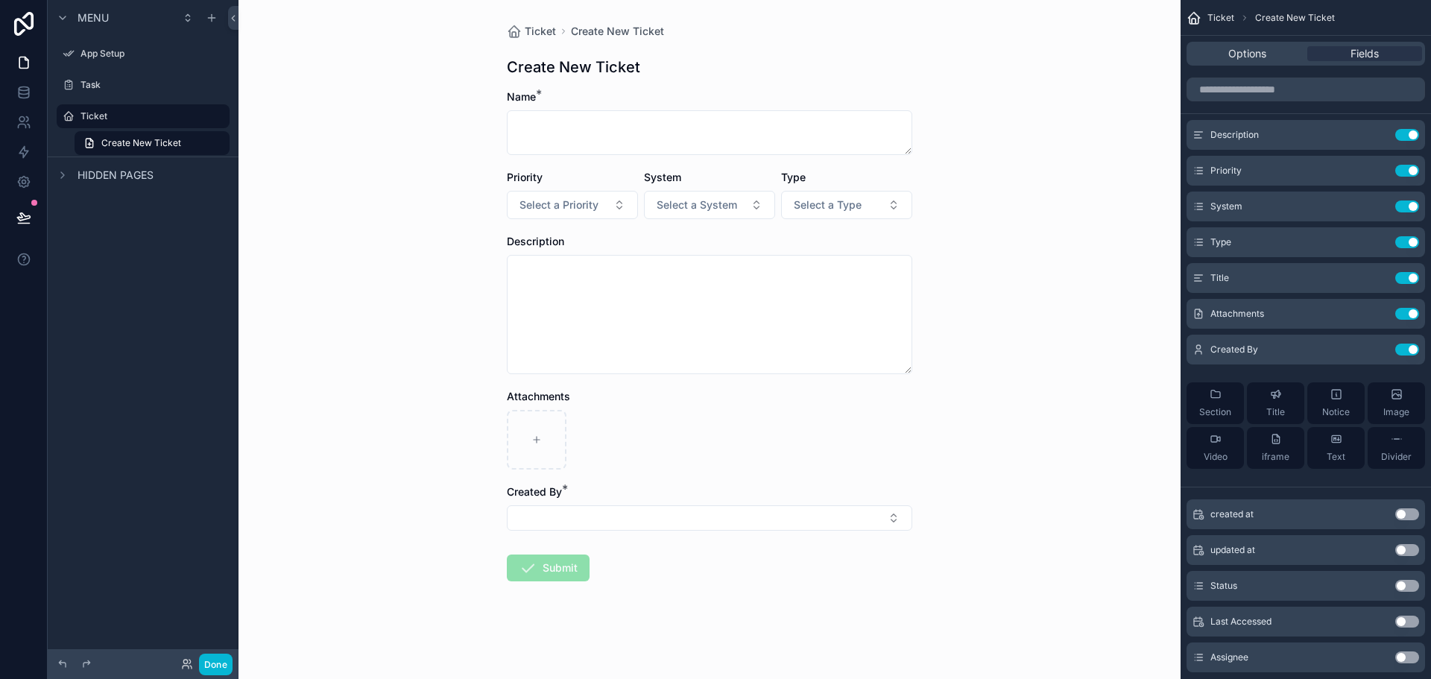
click at [924, 410] on div "Ticket Create New Ticket Create New Ticket Name * Priority Select a Priority Sy…" at bounding box center [710, 339] width 942 height 679
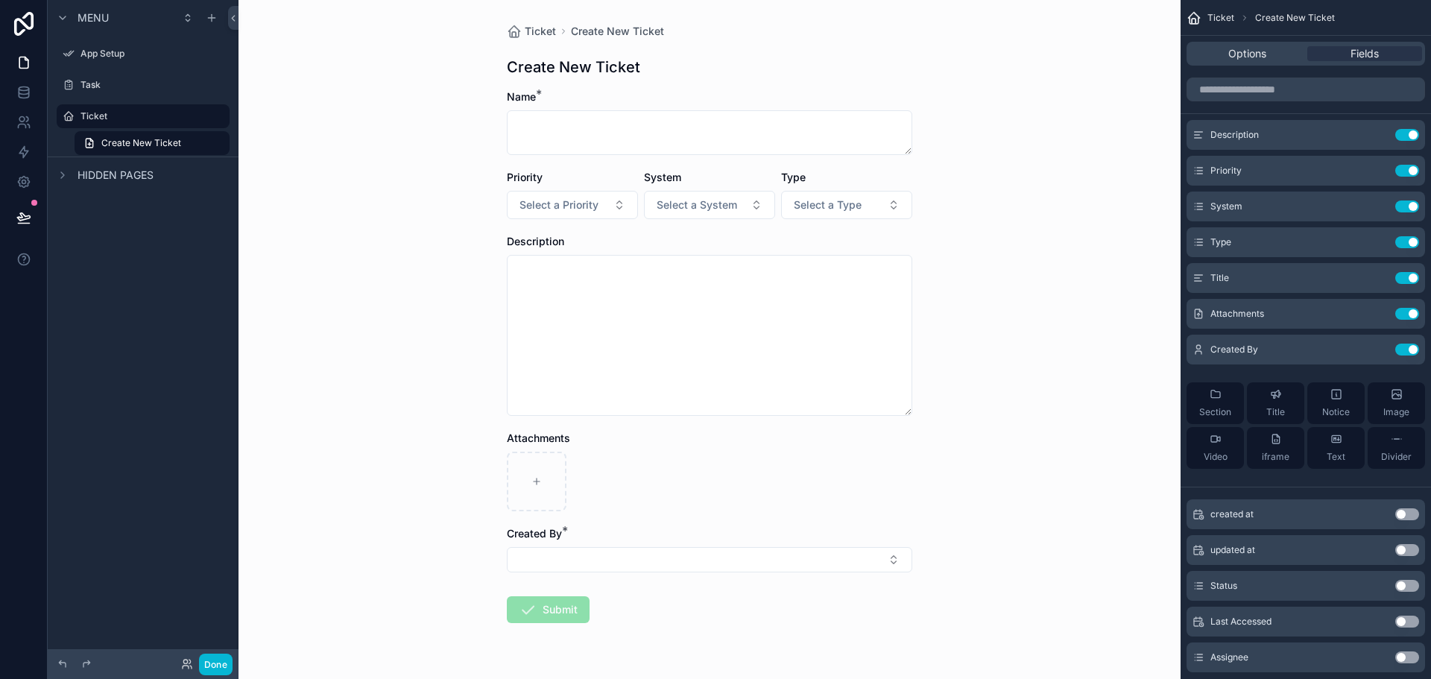
click at [903, 414] on textarea "scrollable content" at bounding box center [710, 335] width 406 height 161
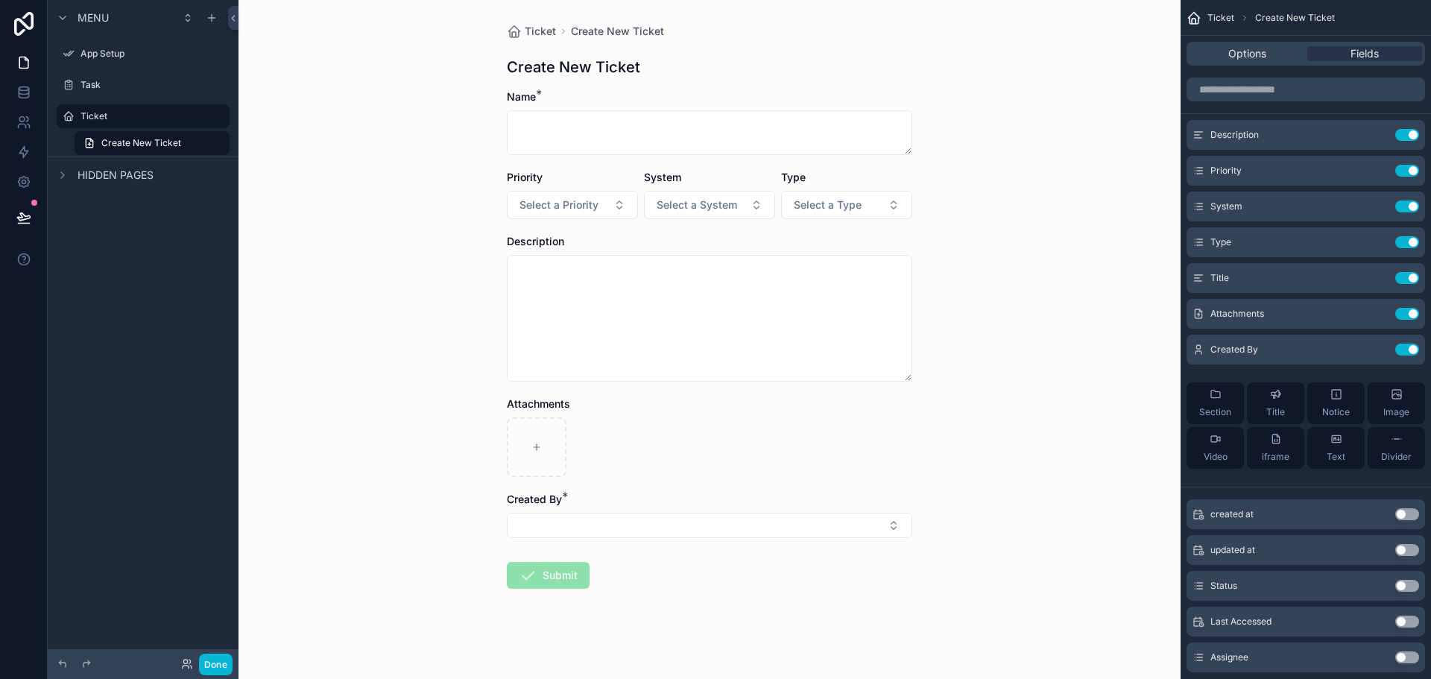
drag, startPoint x: 903, startPoint y: 414, endPoint x: 903, endPoint y: 380, distance: 34.3
click at [903, 380] on textarea "scrollable content" at bounding box center [710, 318] width 406 height 127
click at [1099, 314] on div "Ticket Create New Ticket Create New Ticket Name * Priority Select a Priority Sy…" at bounding box center [710, 339] width 942 height 679
click at [142, 140] on span "Create New Ticket" at bounding box center [141, 143] width 80 height 12
click at [142, 116] on label "Ticket" at bounding box center [140, 116] width 119 height 12
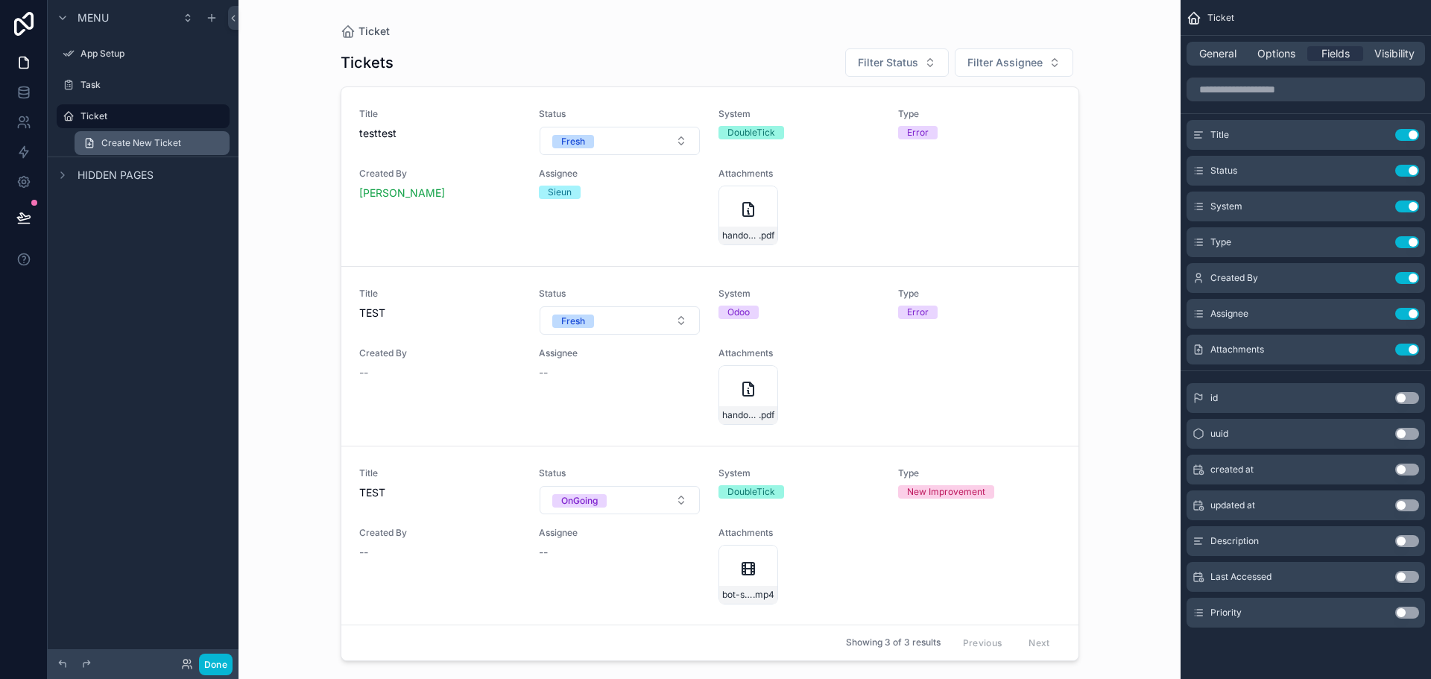
click at [144, 137] on span "Create New Ticket" at bounding box center [141, 143] width 80 height 12
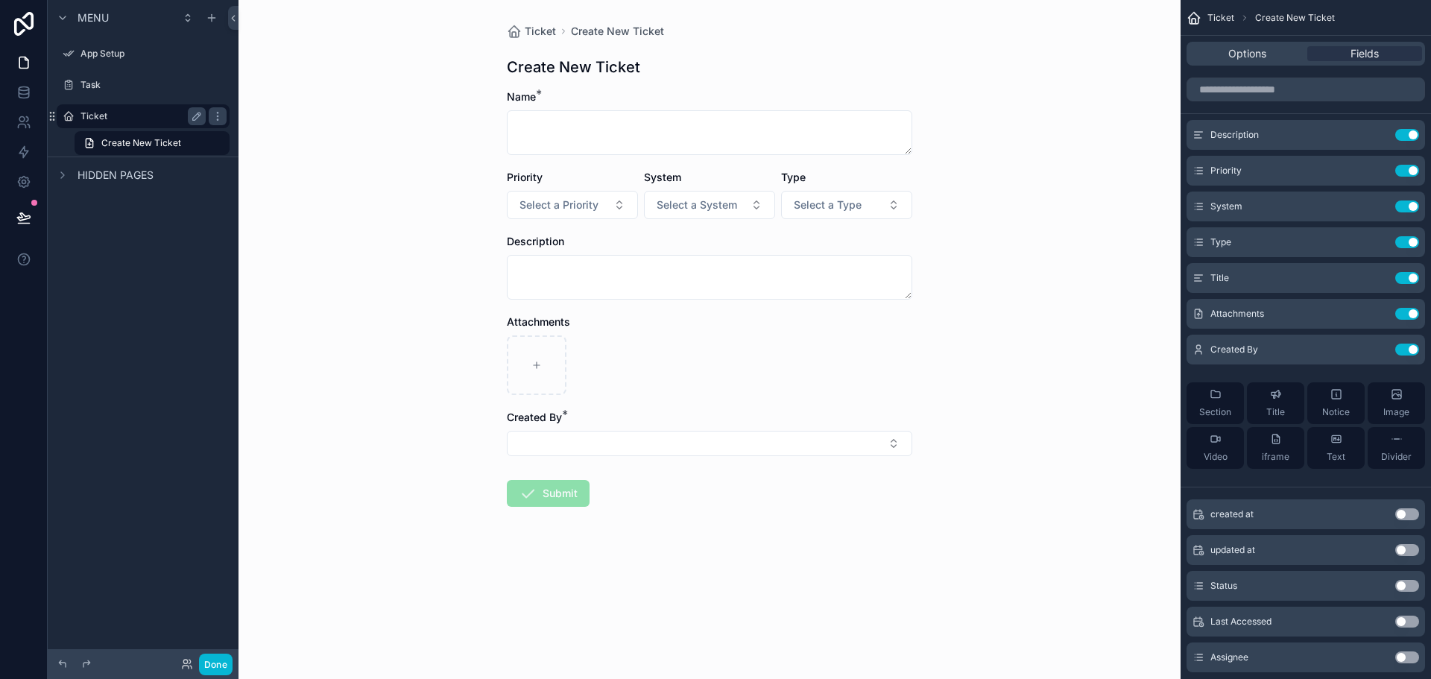
click at [144, 116] on label "Ticket" at bounding box center [140, 116] width 119 height 12
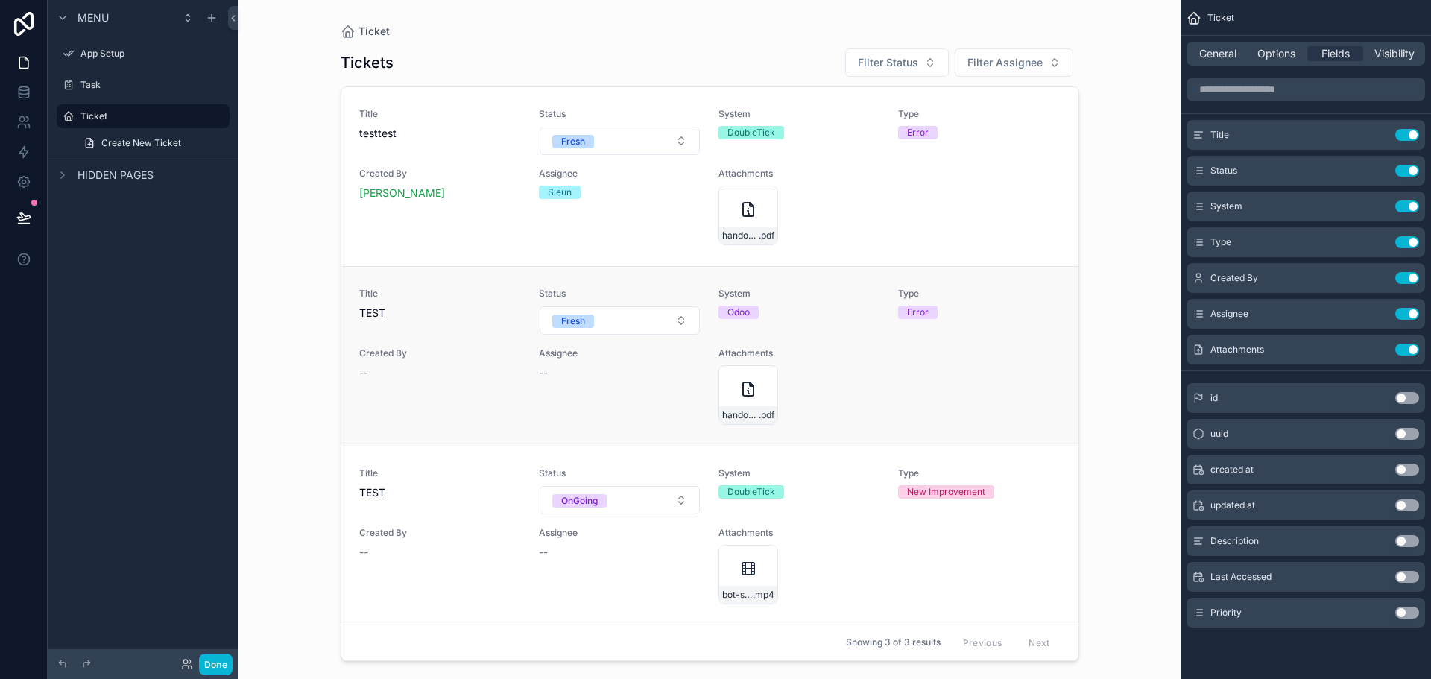
scroll to position [1, 0]
click at [992, 170] on div "Title testtest Status Fresh System DoubleTick Type Error Created By Sieun Lee A…" at bounding box center [709, 175] width 701 height 137
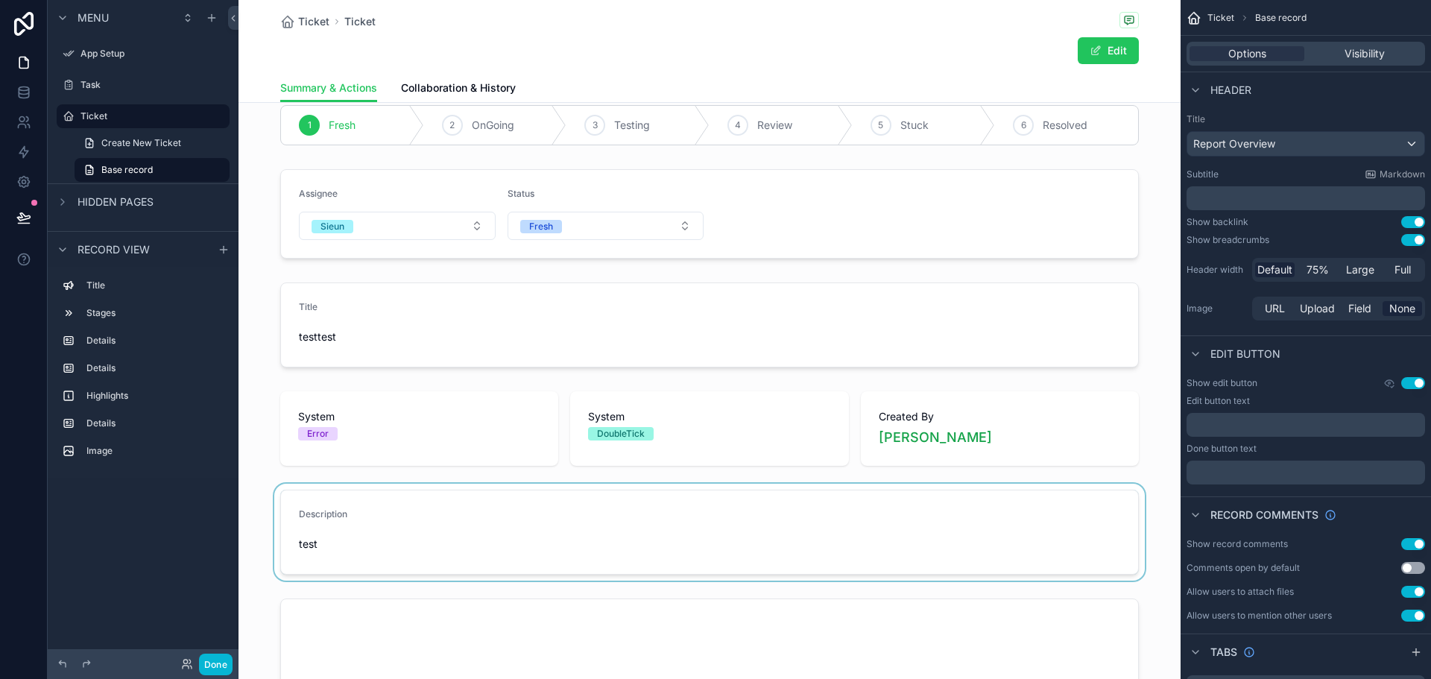
scroll to position [149, 0]
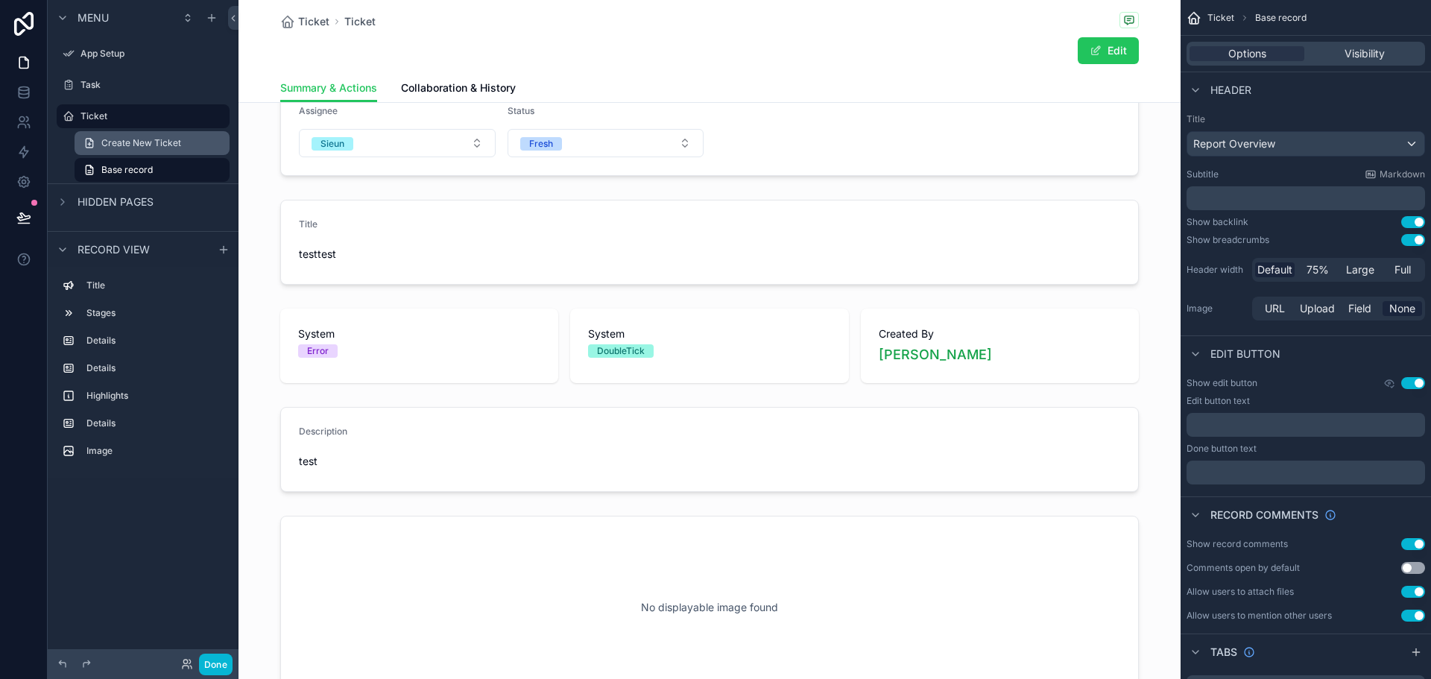
click at [139, 153] on link "Create New Ticket" at bounding box center [152, 143] width 155 height 24
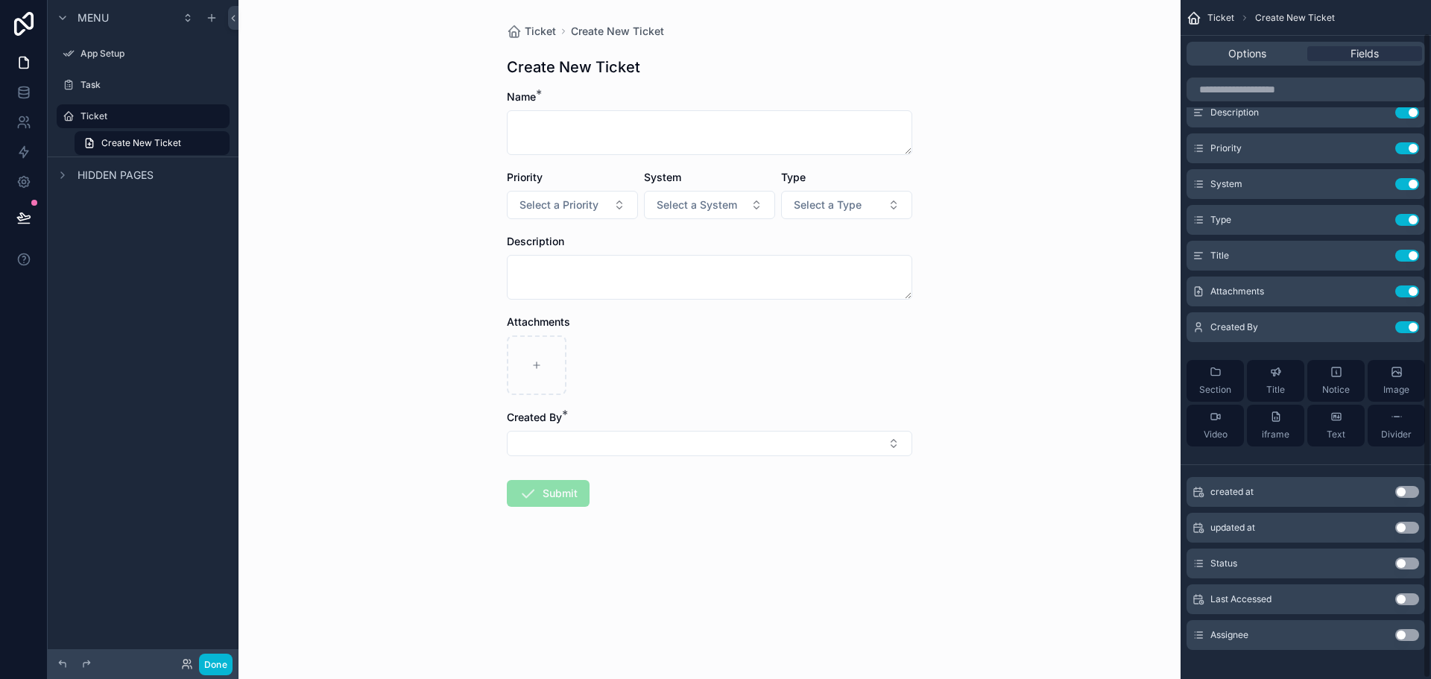
scroll to position [35, 0]
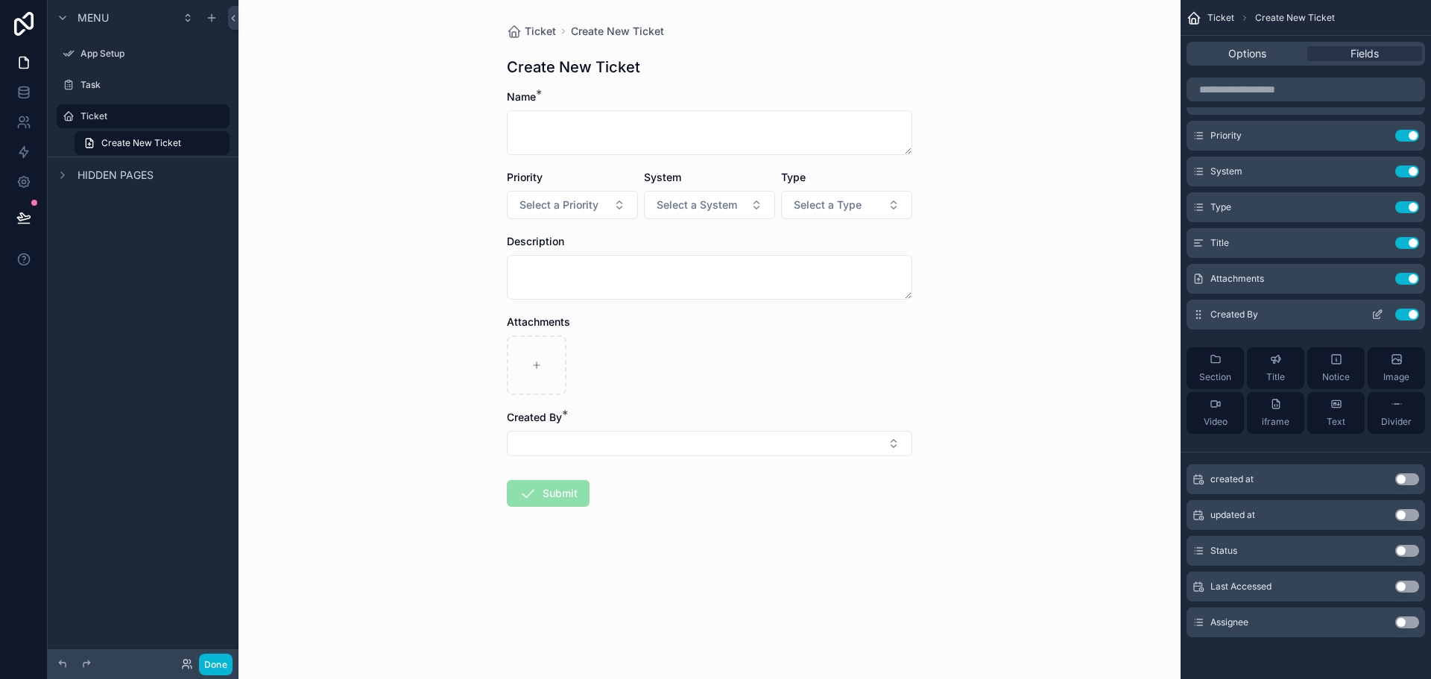
click at [1372, 314] on icon "scrollable content" at bounding box center [1378, 315] width 12 height 12
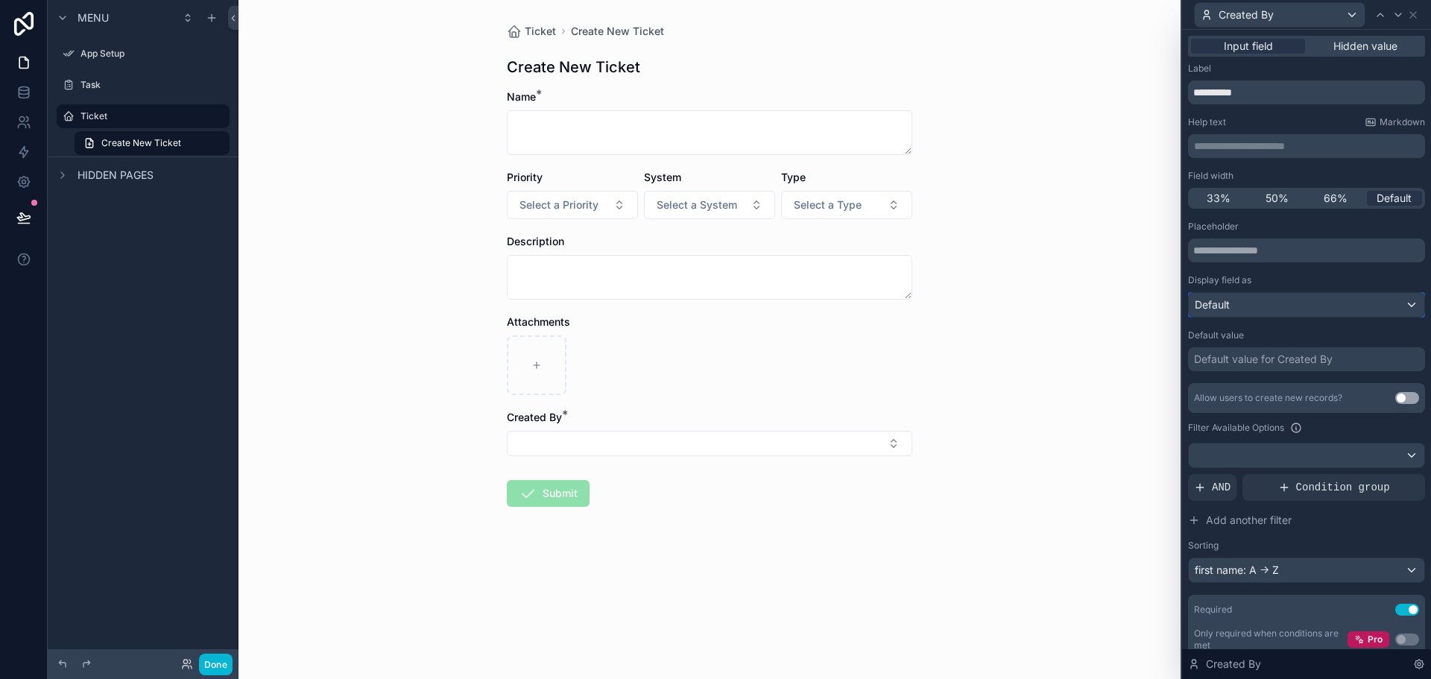
click at [1298, 303] on div "Default" at bounding box center [1307, 305] width 236 height 24
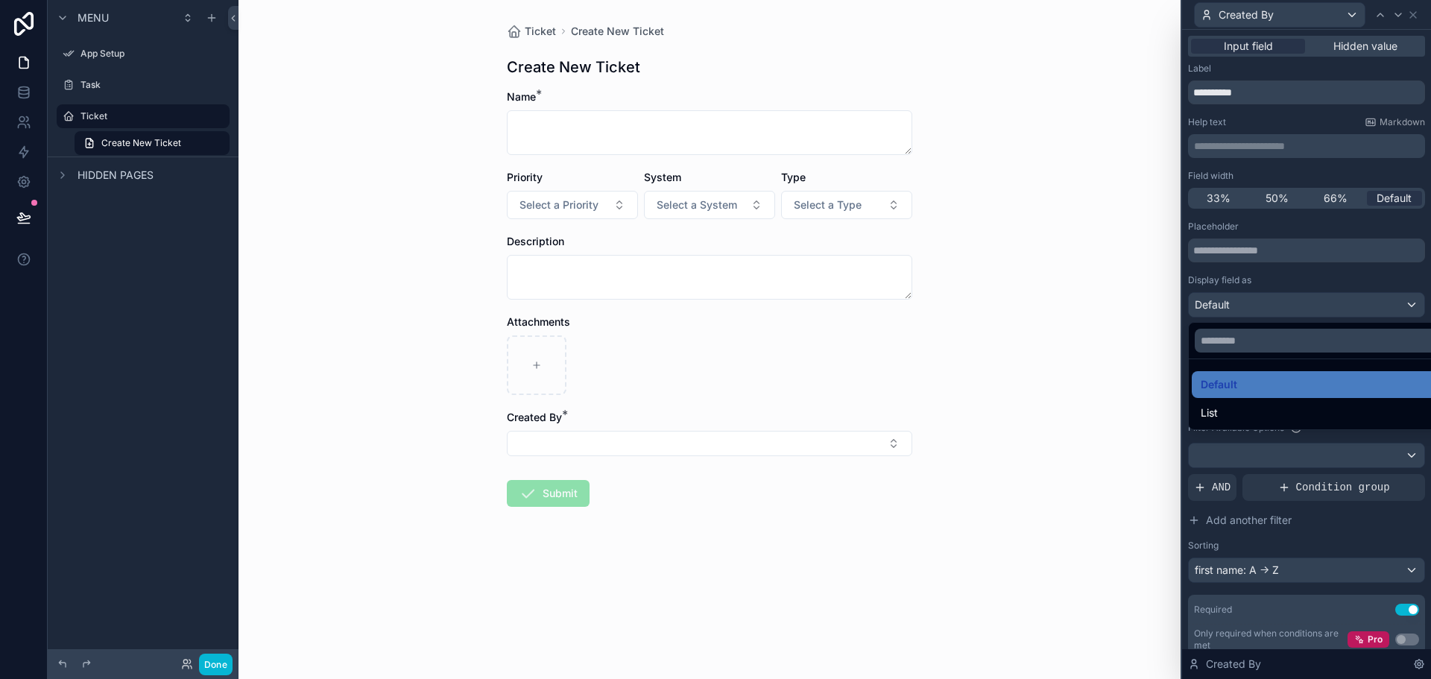
click at [1298, 303] on div at bounding box center [1306, 339] width 249 height 679
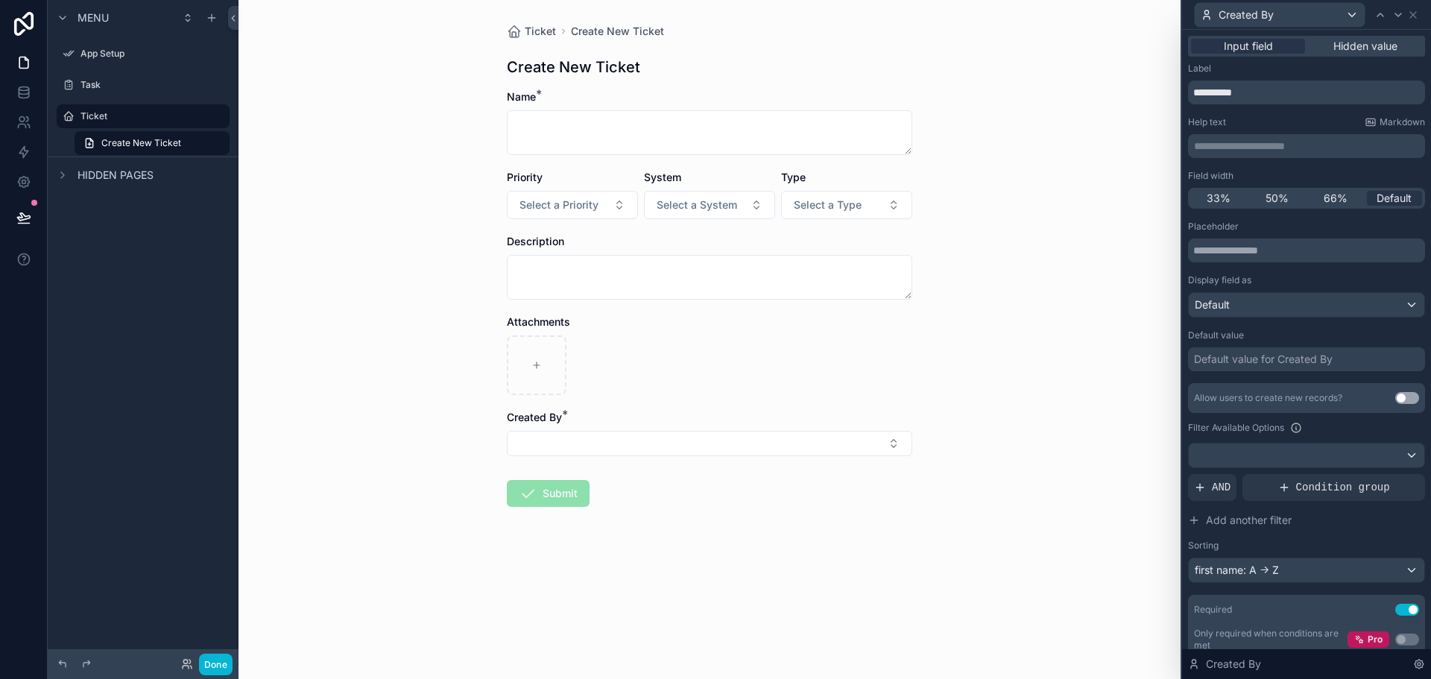
click at [1281, 353] on div "Default value for Created By" at bounding box center [1263, 359] width 139 height 15
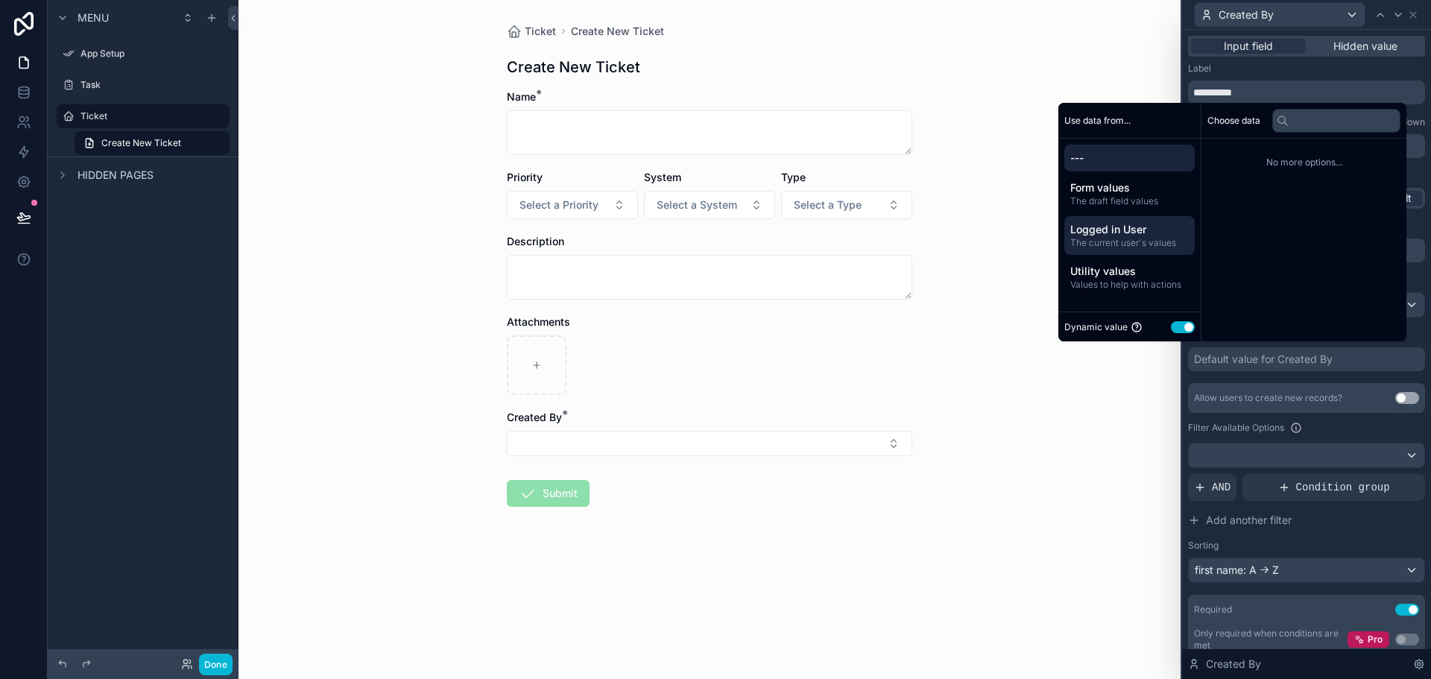
click at [1110, 221] on div "Logged in User The current user's values" at bounding box center [1129, 235] width 130 height 39
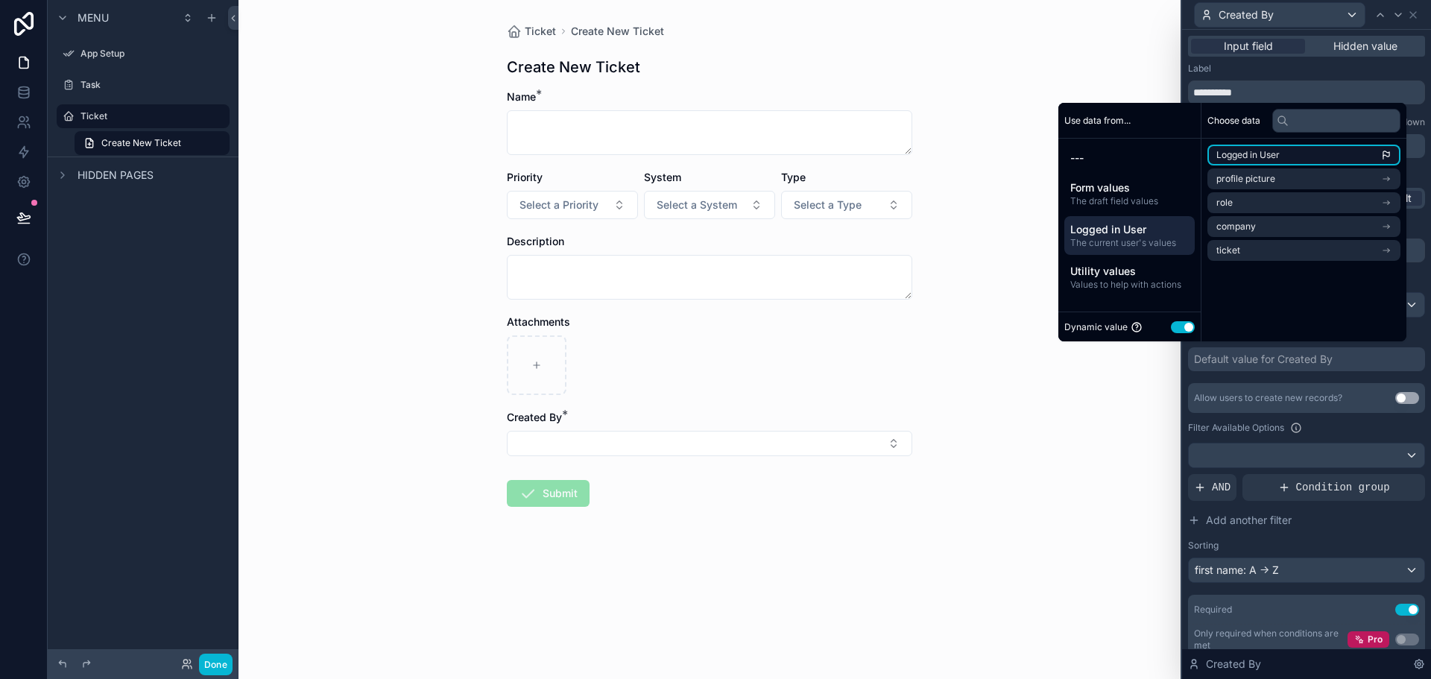
click at [1246, 152] on span "Logged in User" at bounding box center [1248, 155] width 63 height 12
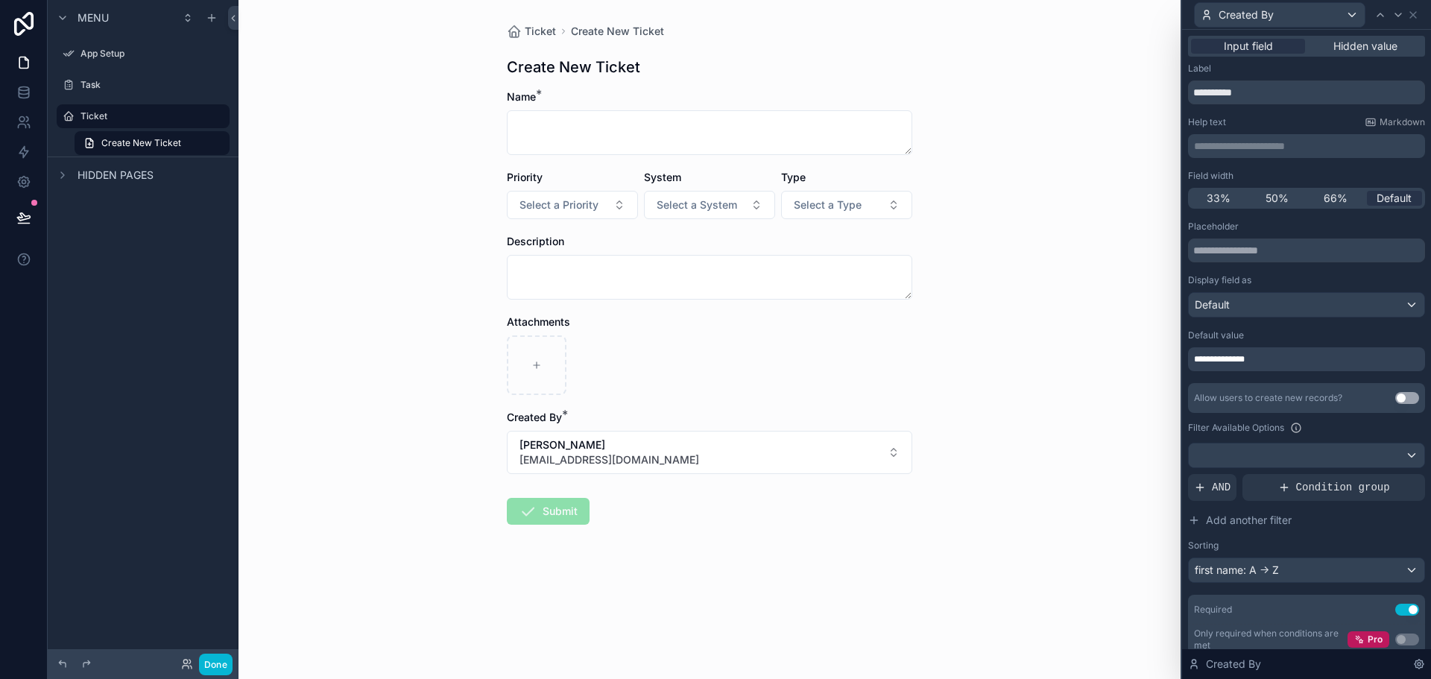
click at [1072, 528] on div "Ticket Create New Ticket Create New Ticket Name * Priority Select a Priority Sy…" at bounding box center [710, 339] width 942 height 679
click at [778, 594] on form "Name * Priority Select a Priority System Select a System Type Select a Type Des…" at bounding box center [710, 354] width 406 height 531
click at [1322, 54] on div "Input field Hidden value" at bounding box center [1306, 46] width 237 height 21
click at [1339, 42] on span "Hidden value" at bounding box center [1366, 46] width 64 height 15
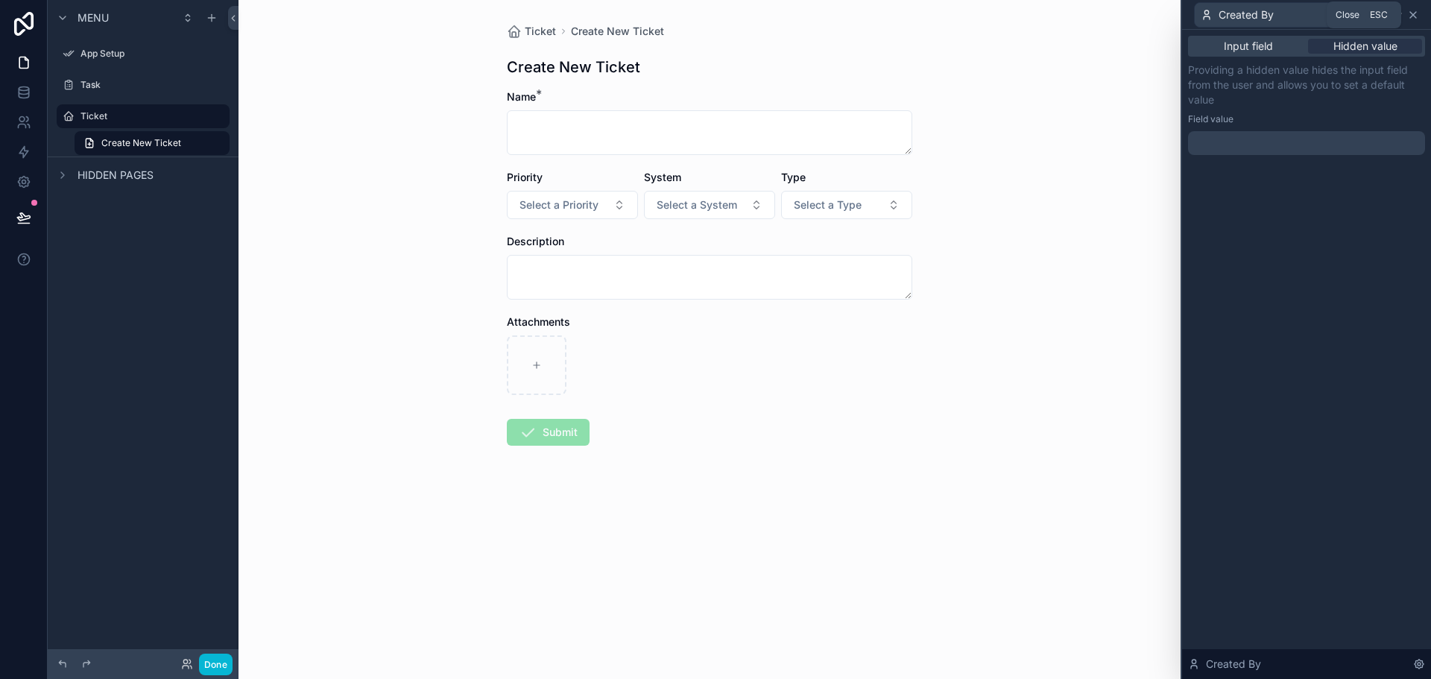
click at [1412, 11] on icon at bounding box center [1413, 15] width 12 height 12
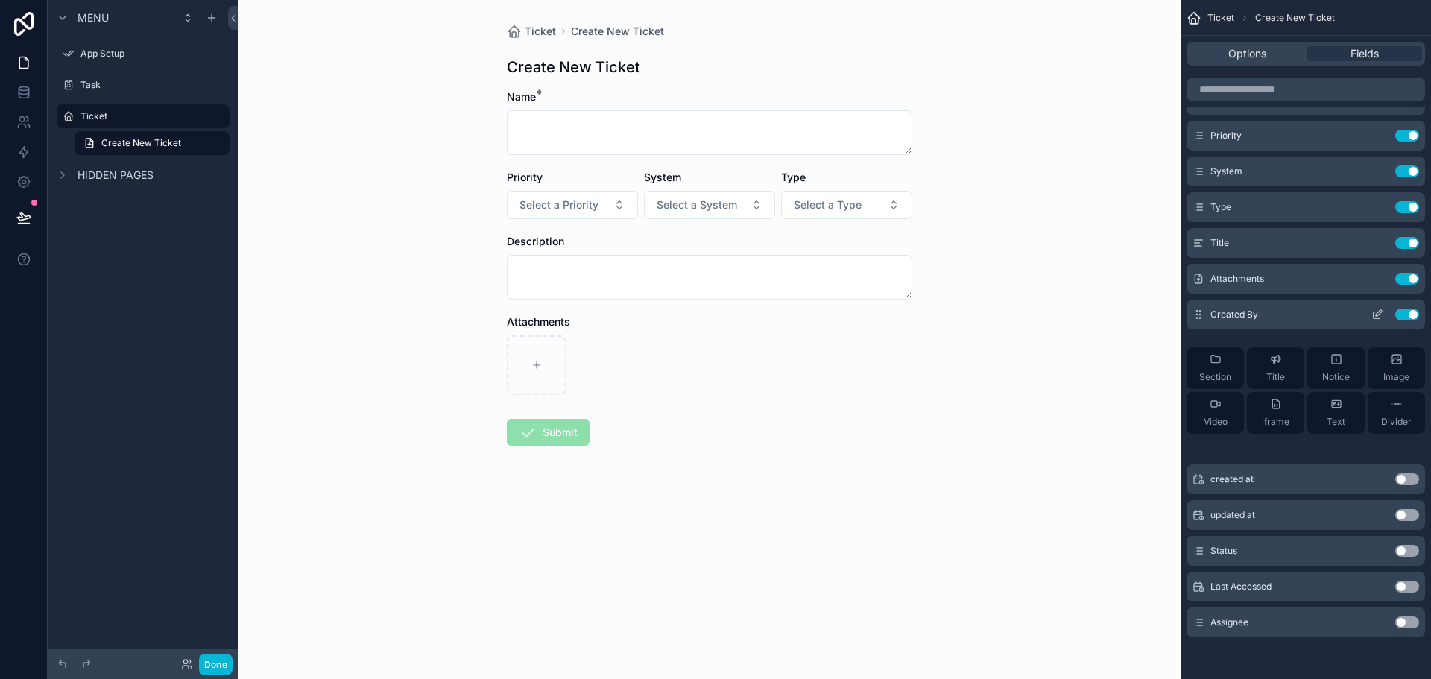
click at [1410, 317] on button "Use setting" at bounding box center [1407, 315] width 24 height 12
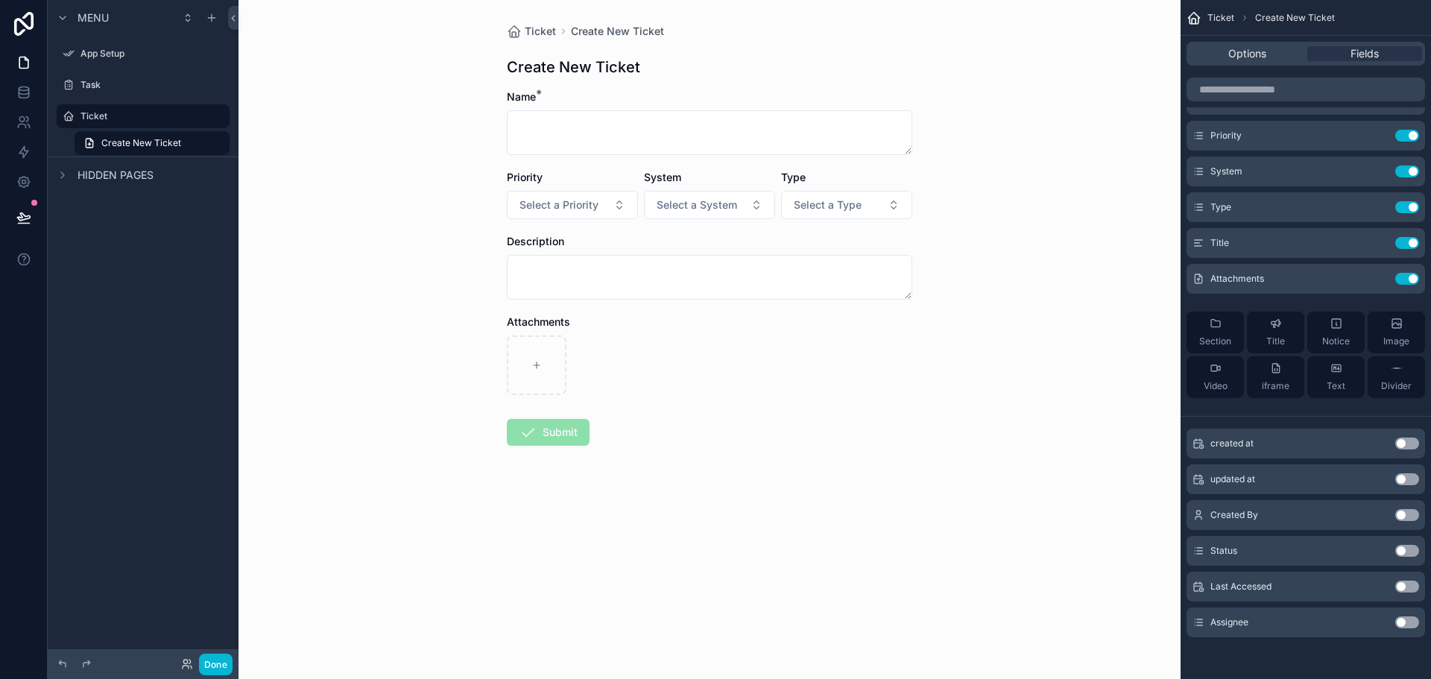
click at [1196, 552] on icon "scrollable content" at bounding box center [1199, 551] width 12 height 12
click at [1215, 550] on span "Status" at bounding box center [1224, 551] width 27 height 12
click at [1403, 552] on button "Use setting" at bounding box center [1407, 551] width 24 height 12
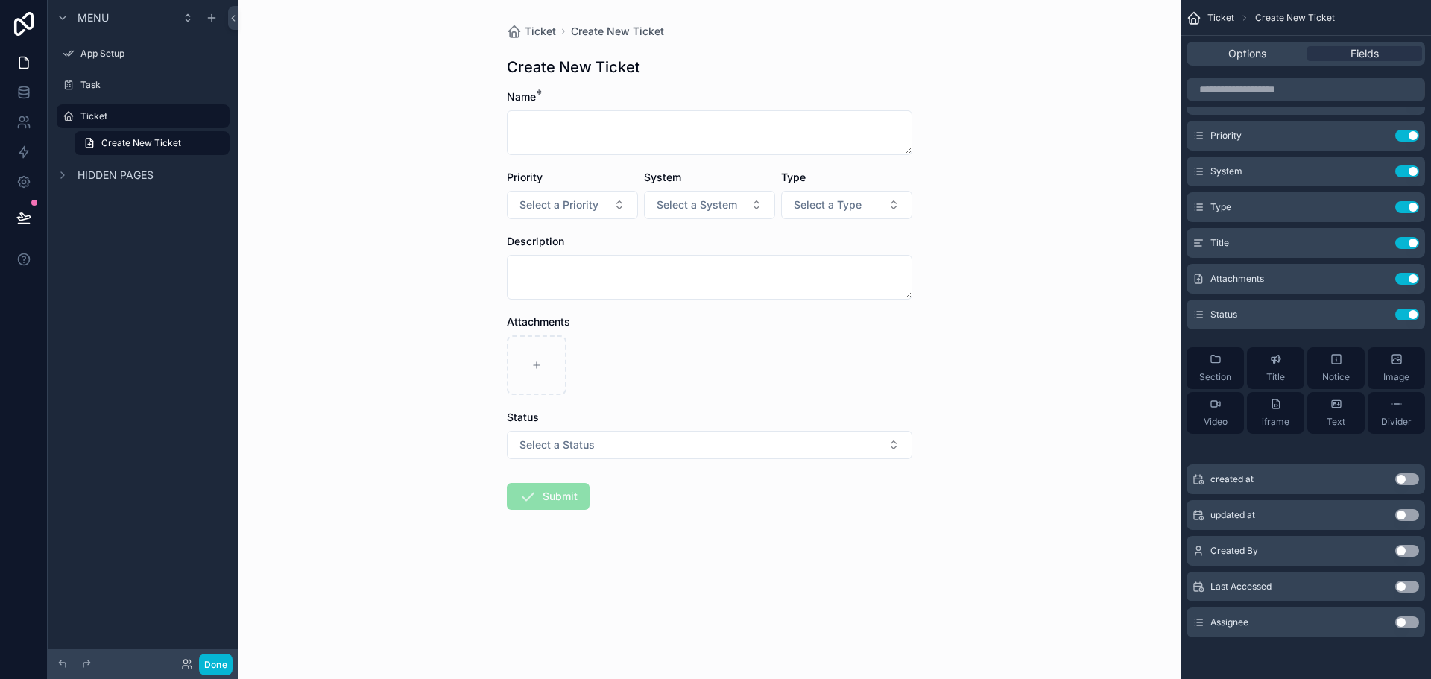
click at [1404, 543] on div "Created By Use setting" at bounding box center [1306, 551] width 239 height 30
click at [1405, 548] on button "Use setting" at bounding box center [1407, 551] width 24 height 12
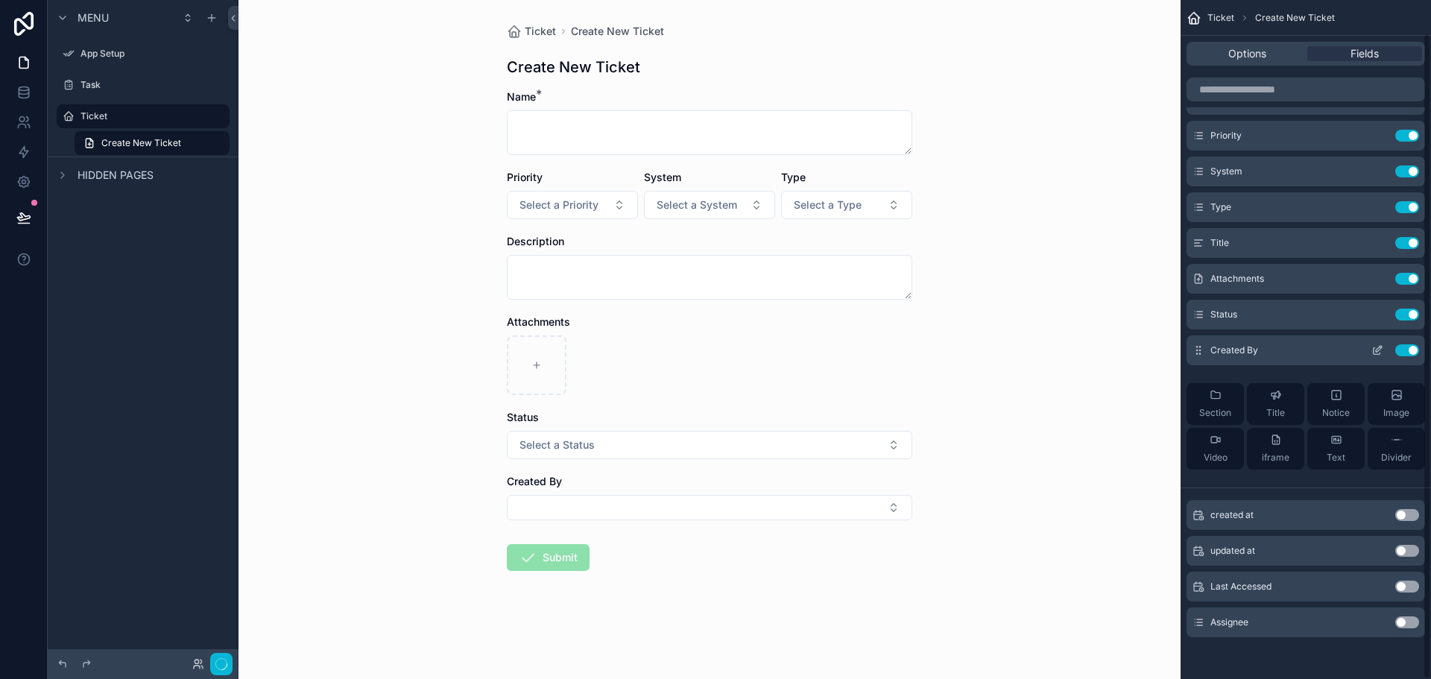
click at [1373, 347] on icon "scrollable content" at bounding box center [1378, 350] width 12 height 12
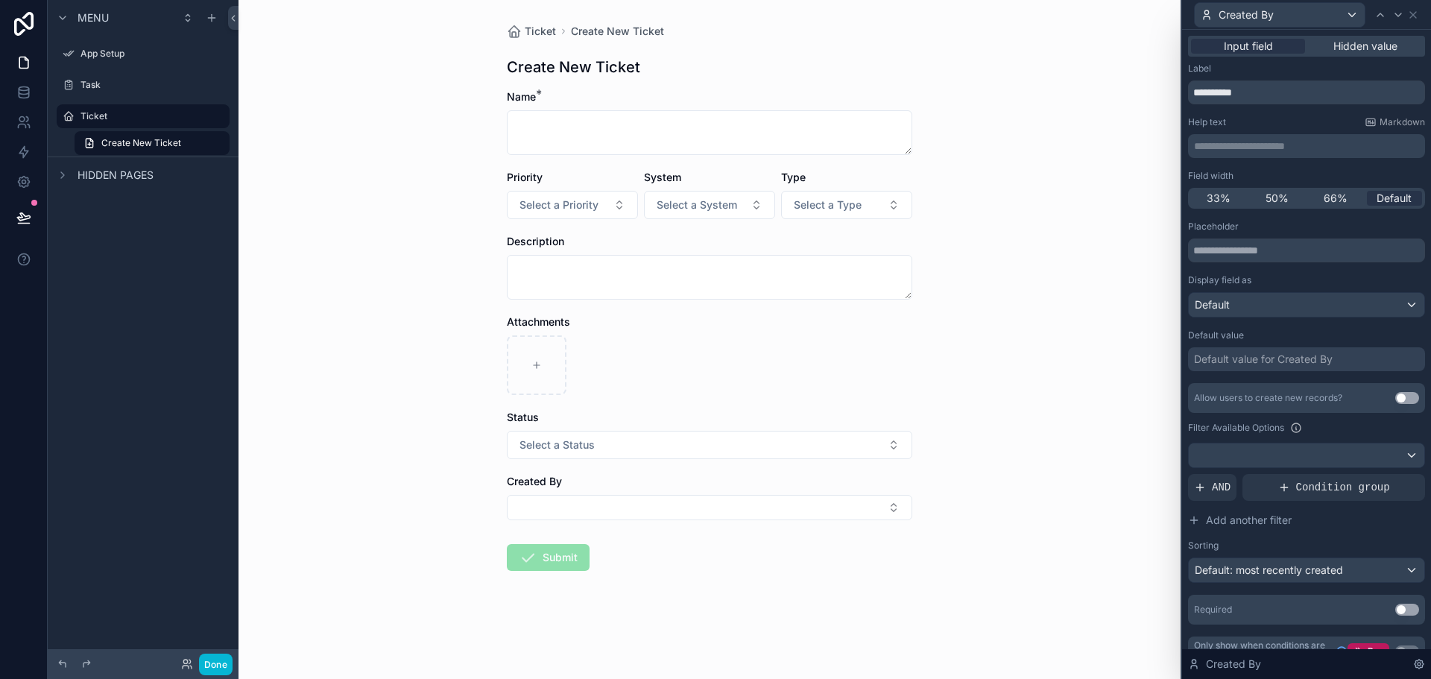
click at [1329, 356] on div "Default value for Created By" at bounding box center [1263, 359] width 139 height 15
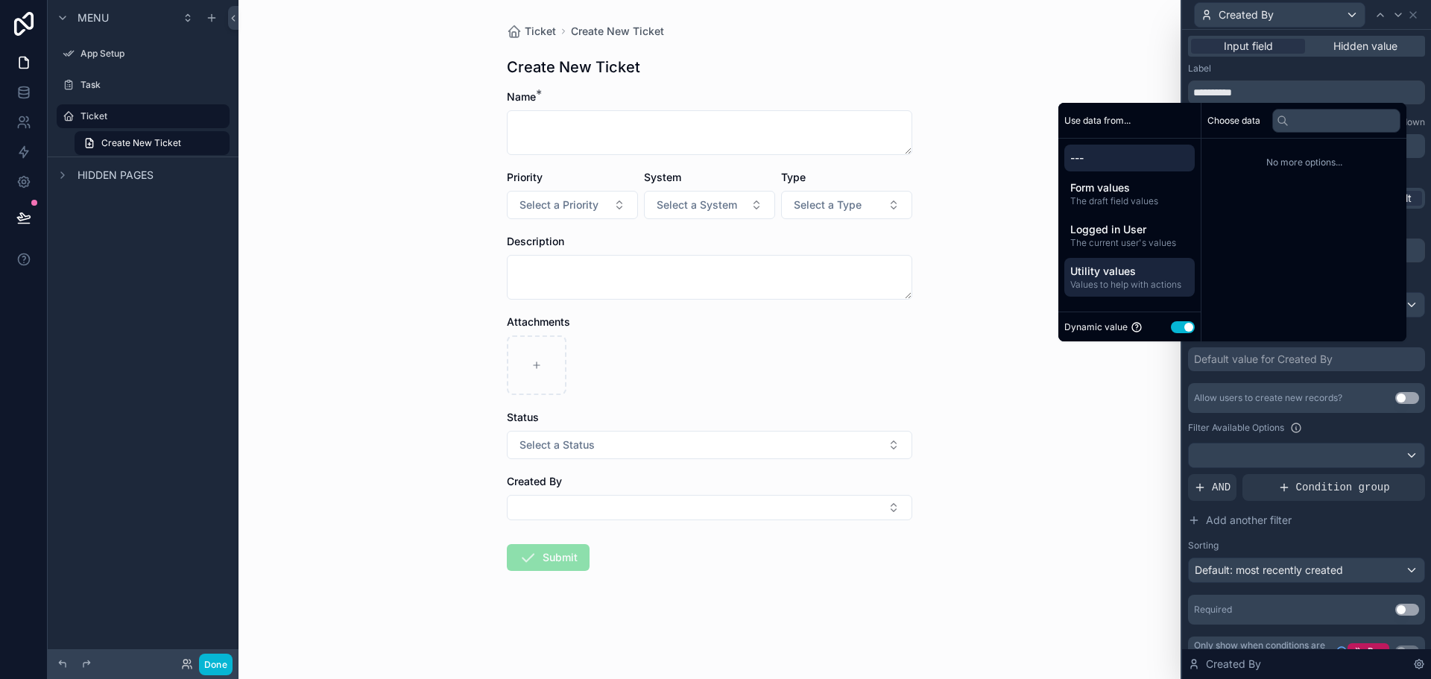
click at [1121, 273] on span "Utility values" at bounding box center [1129, 271] width 119 height 15
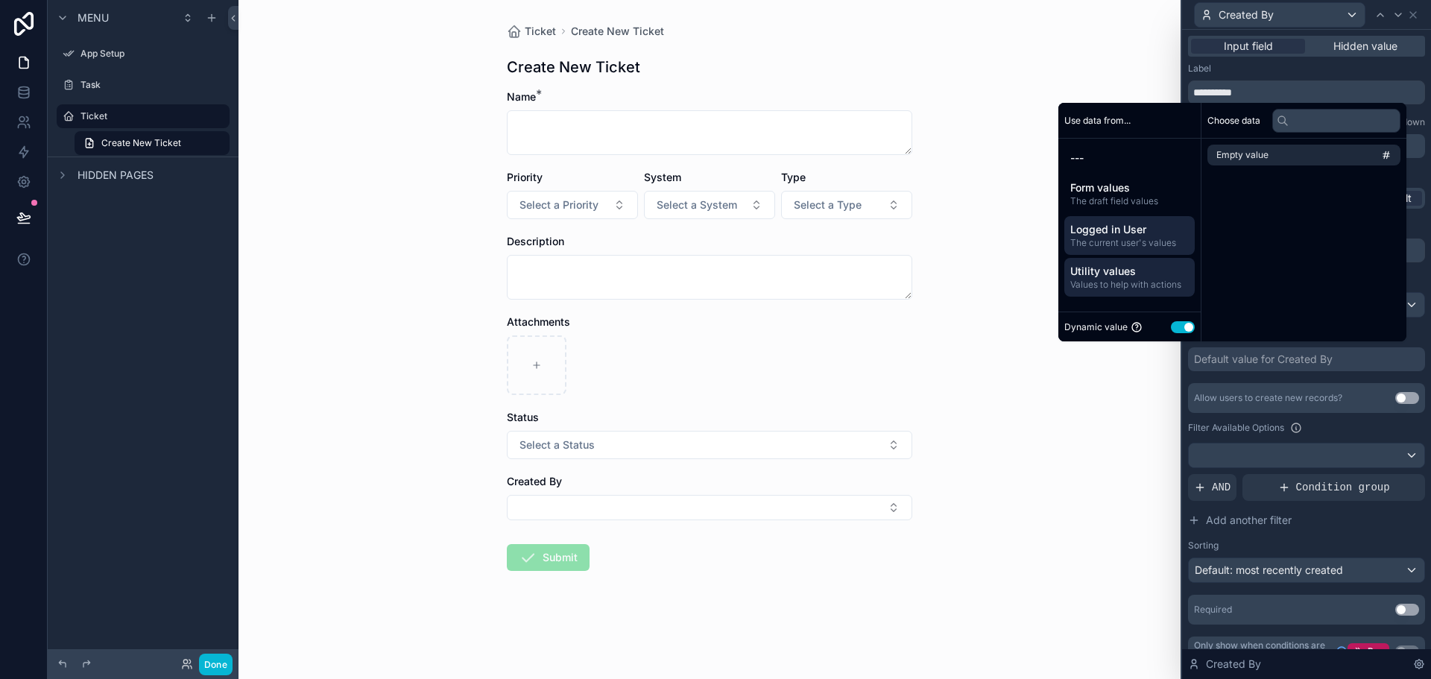
click at [1139, 247] on span "The current user's values" at bounding box center [1129, 243] width 119 height 12
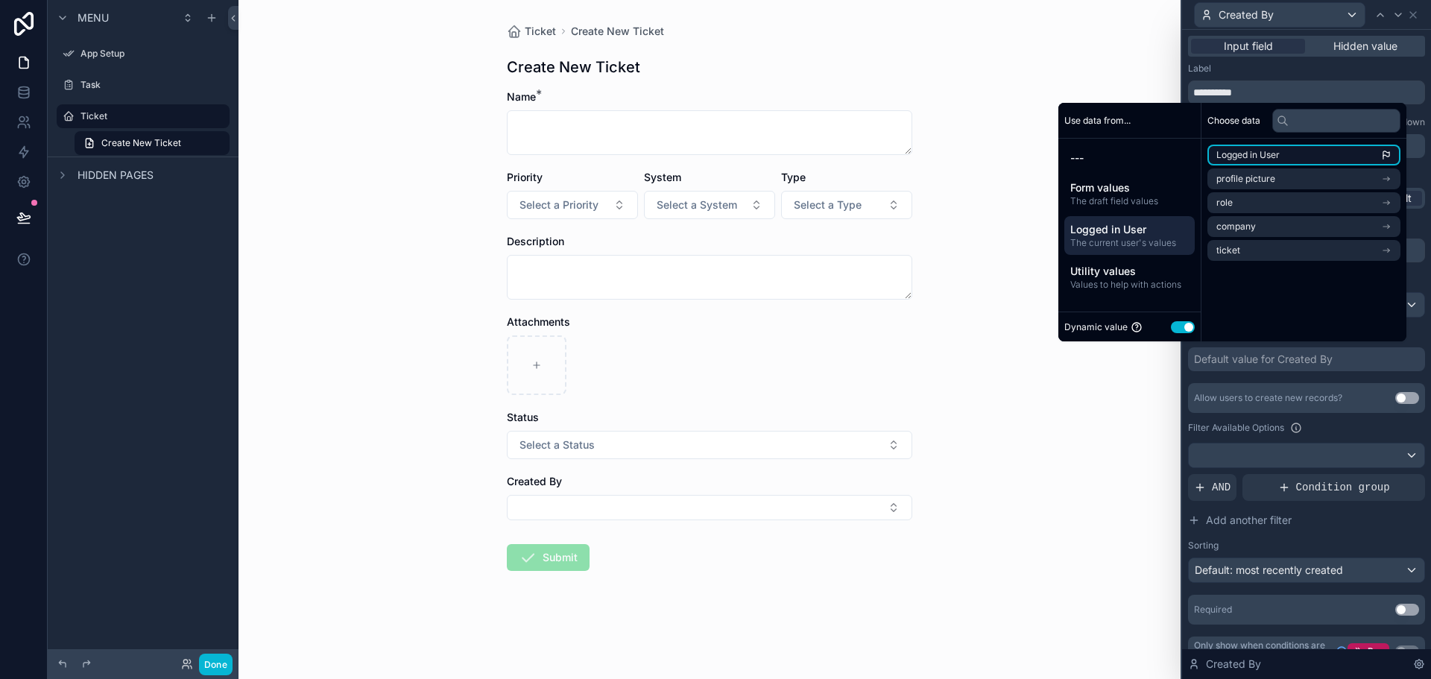
click at [1254, 156] on span "Logged in User" at bounding box center [1248, 155] width 63 height 12
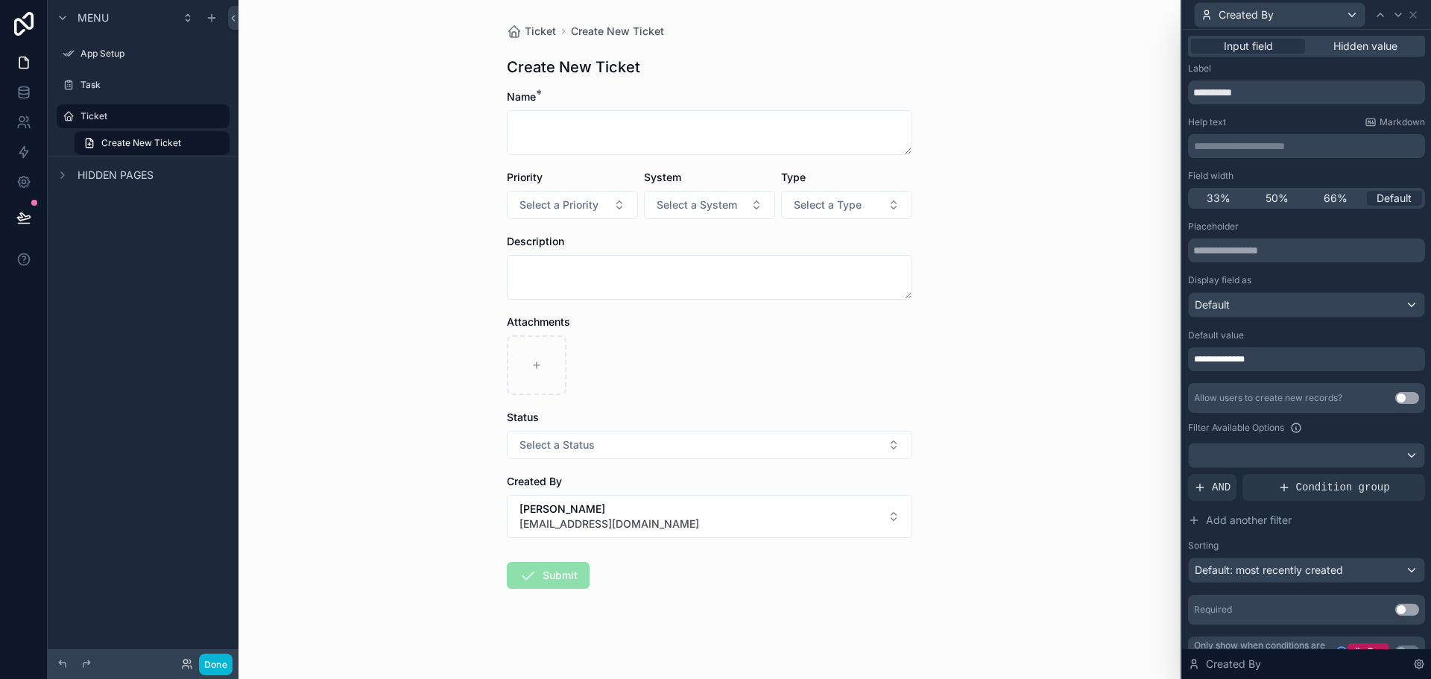
click at [1309, 438] on div "Allow users to create new records? Use setting Filter Available Options AND Con…" at bounding box center [1306, 483] width 237 height 200
click at [1356, 41] on span "Hidden value" at bounding box center [1366, 46] width 64 height 15
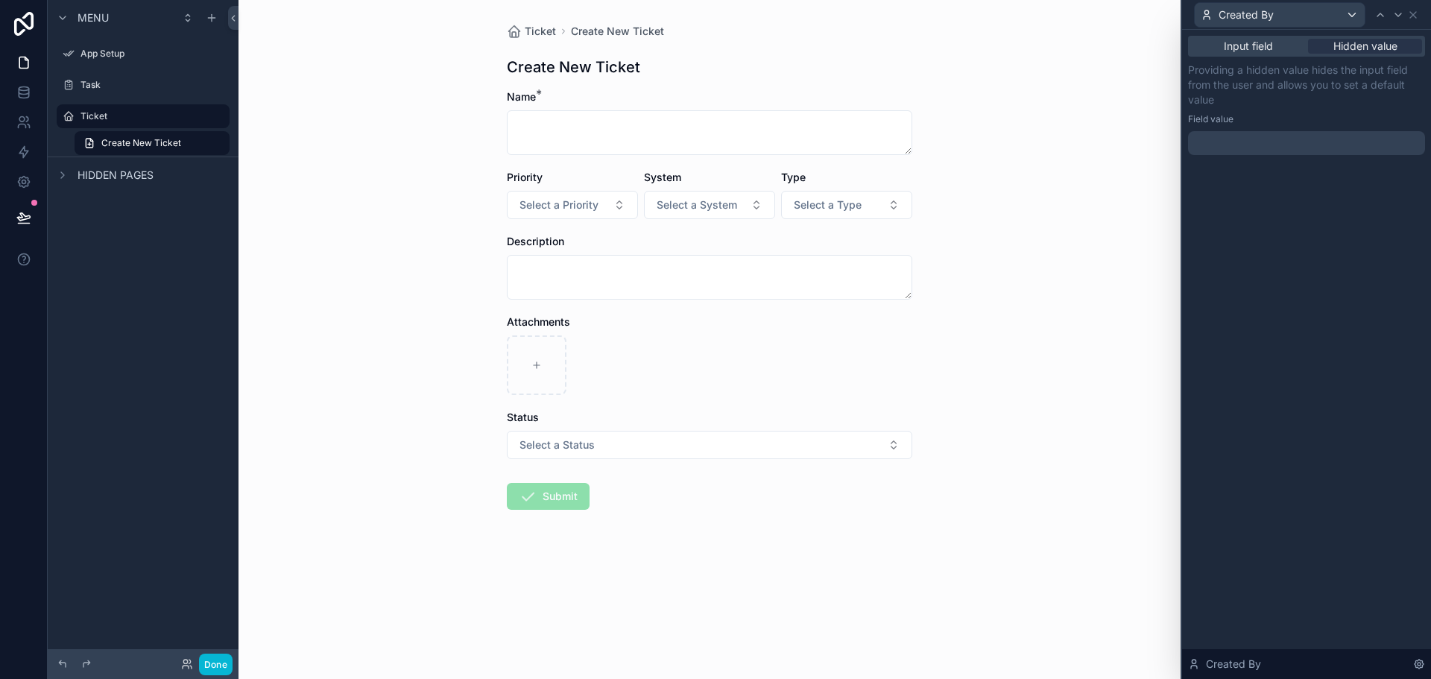
click at [1287, 150] on div at bounding box center [1306, 143] width 237 height 24
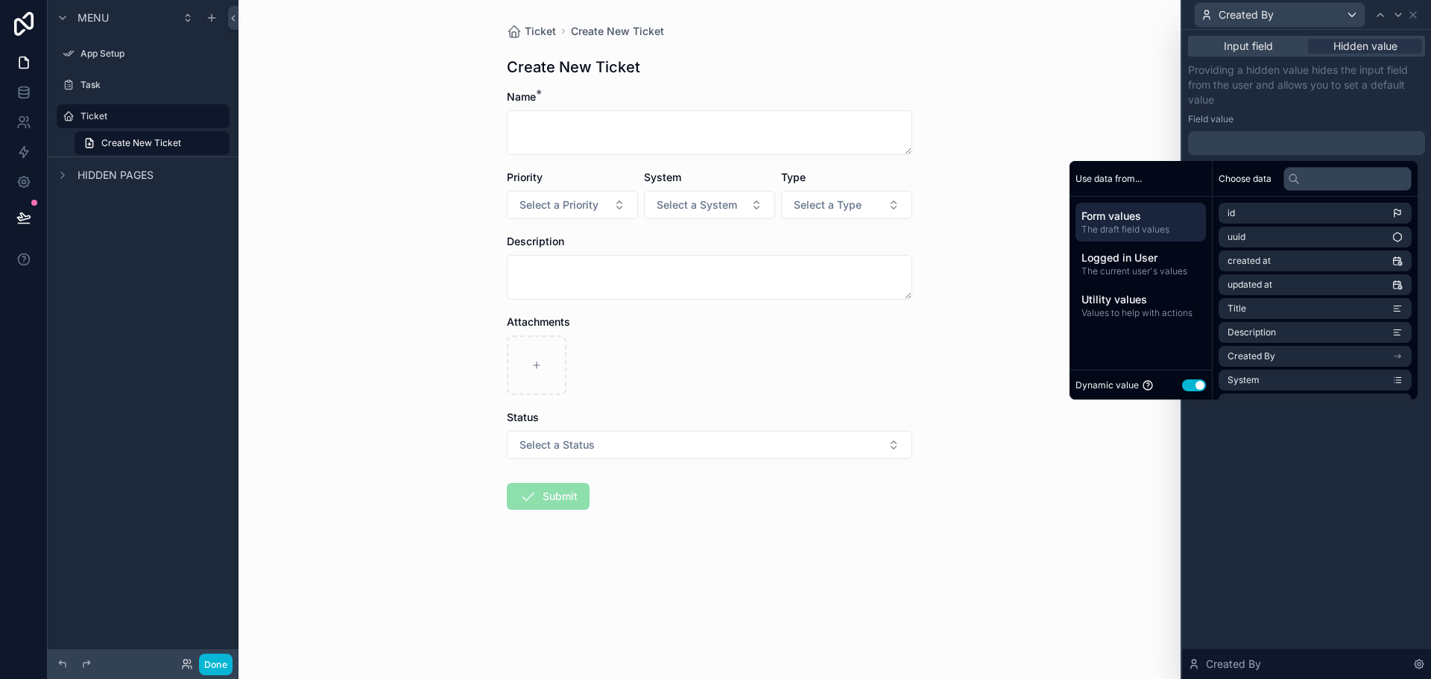
click at [1302, 476] on div "Input field Hidden value Providing a hidden value hides the input field from th…" at bounding box center [1306, 354] width 249 height 649
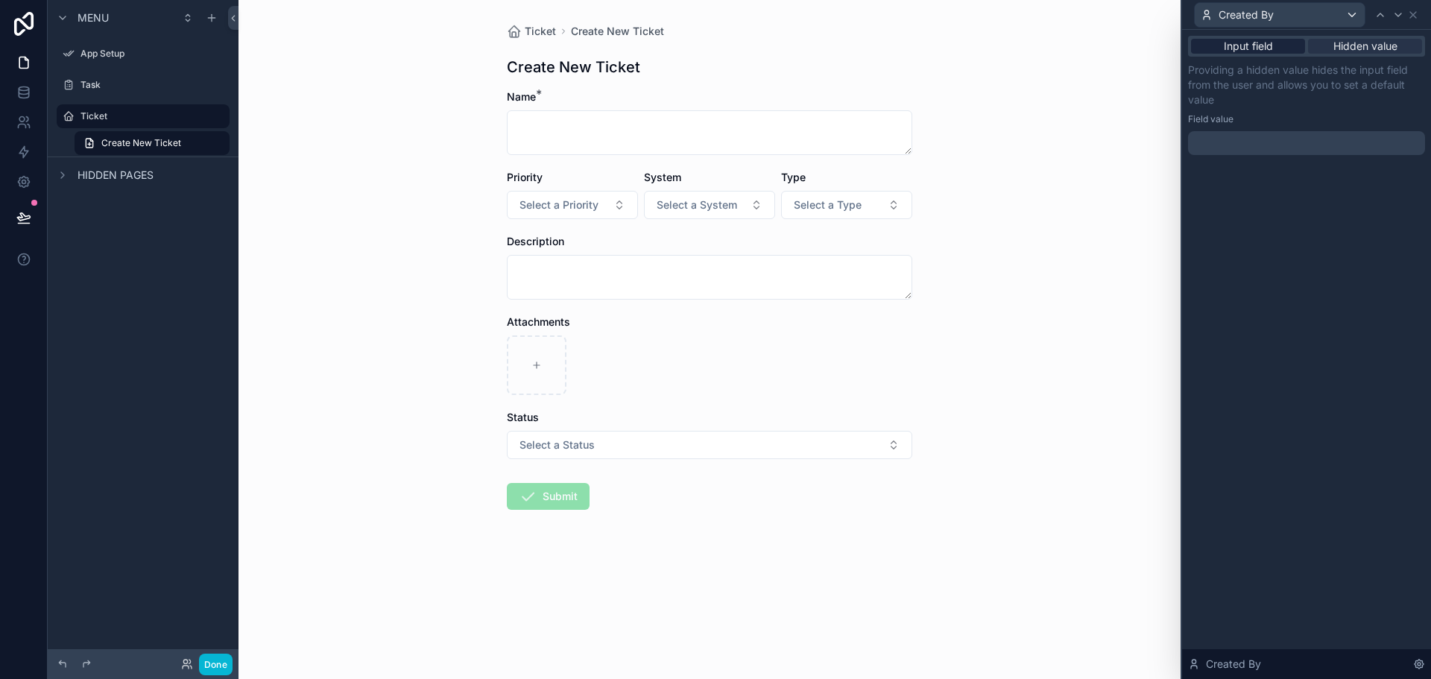
click at [1274, 52] on div "Input field" at bounding box center [1248, 46] width 114 height 15
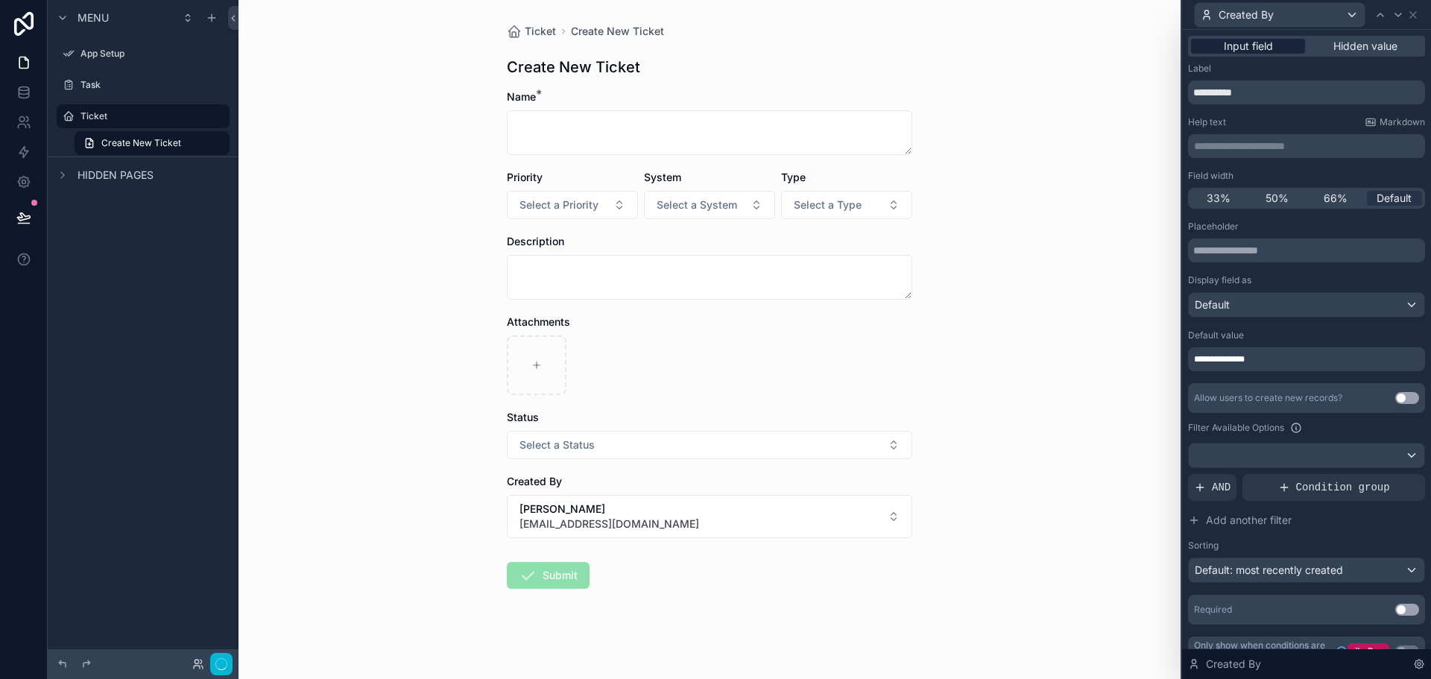
click at [1274, 47] on div "Input field" at bounding box center [1248, 46] width 114 height 15
click at [1358, 46] on span "Hidden value" at bounding box center [1366, 46] width 64 height 15
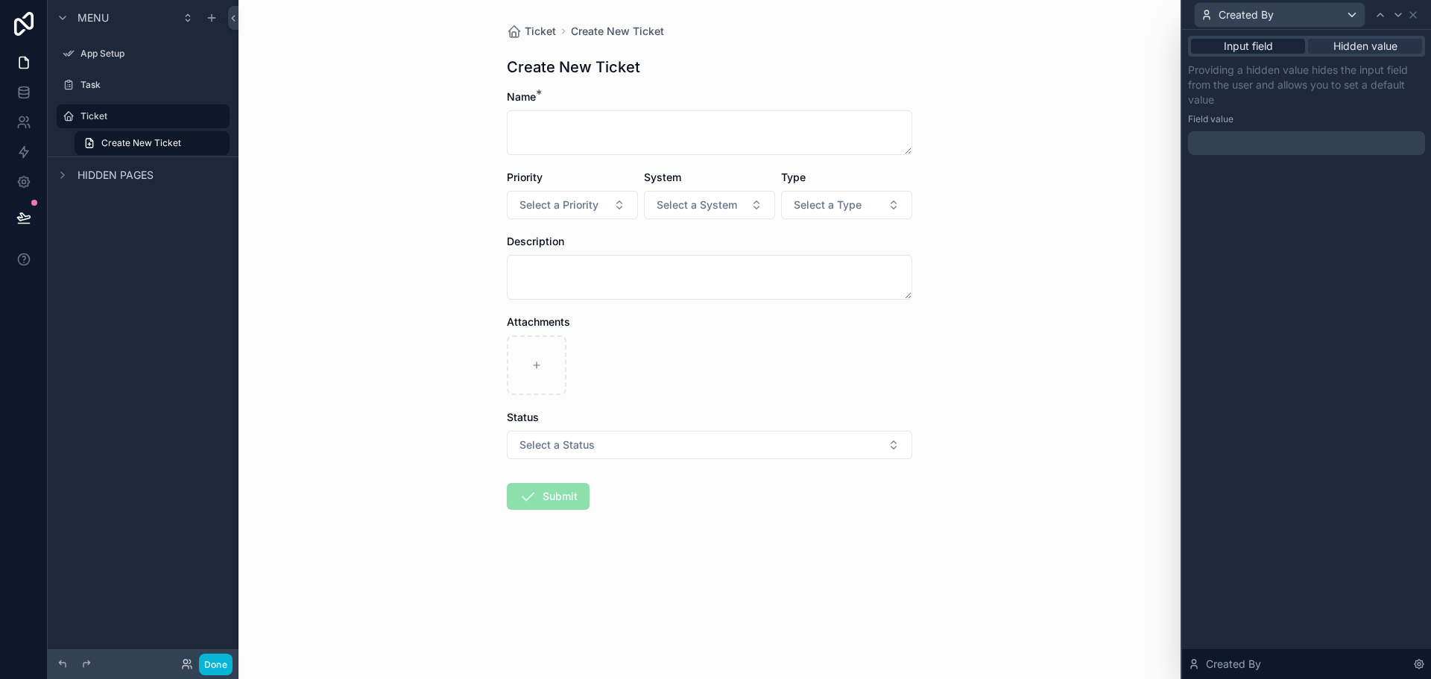
click at [1242, 51] on span "Input field" at bounding box center [1248, 46] width 49 height 15
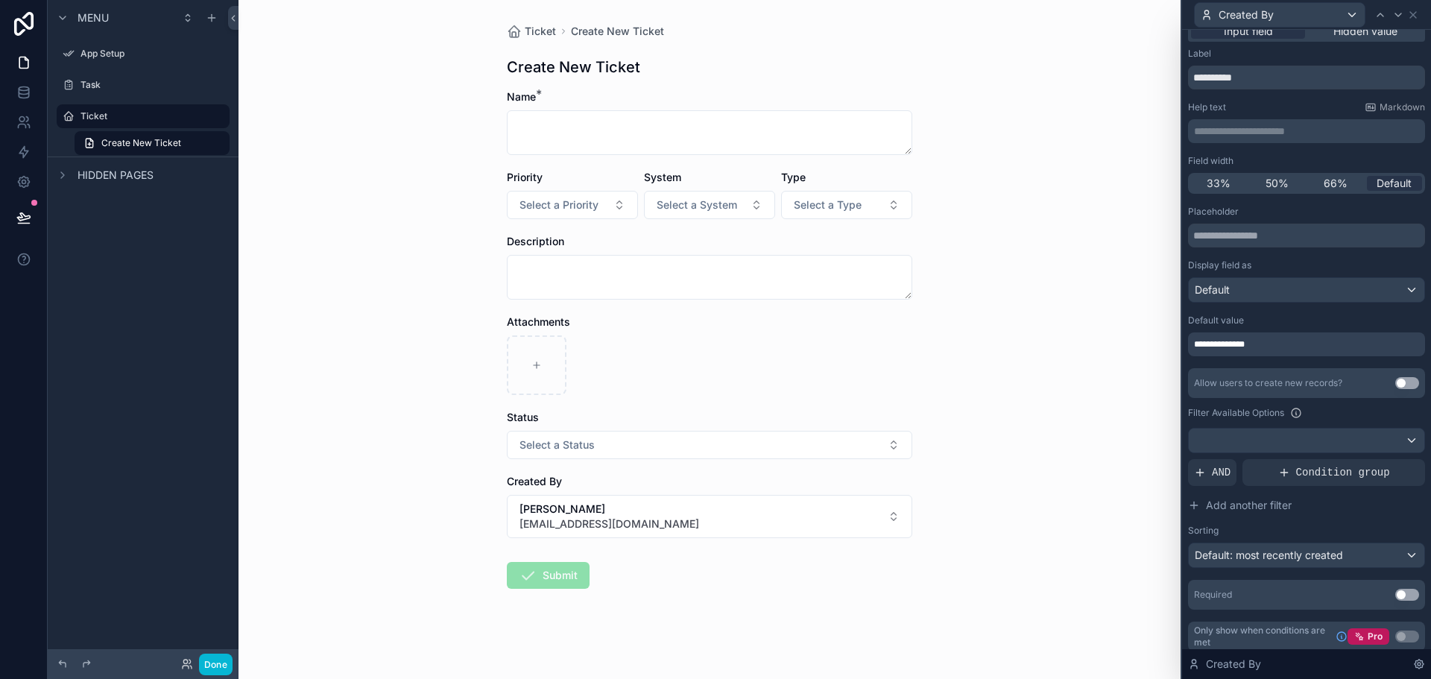
scroll to position [23, 0]
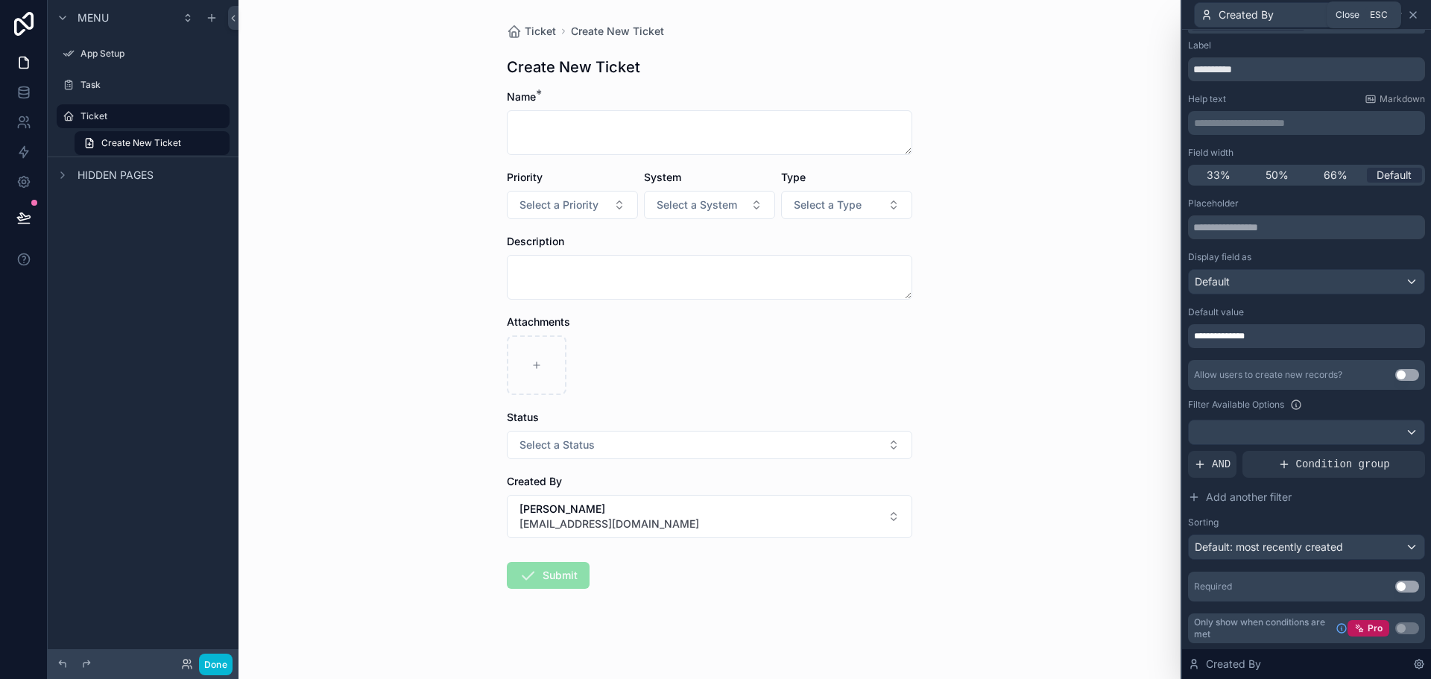
click at [1414, 11] on icon at bounding box center [1413, 15] width 12 height 12
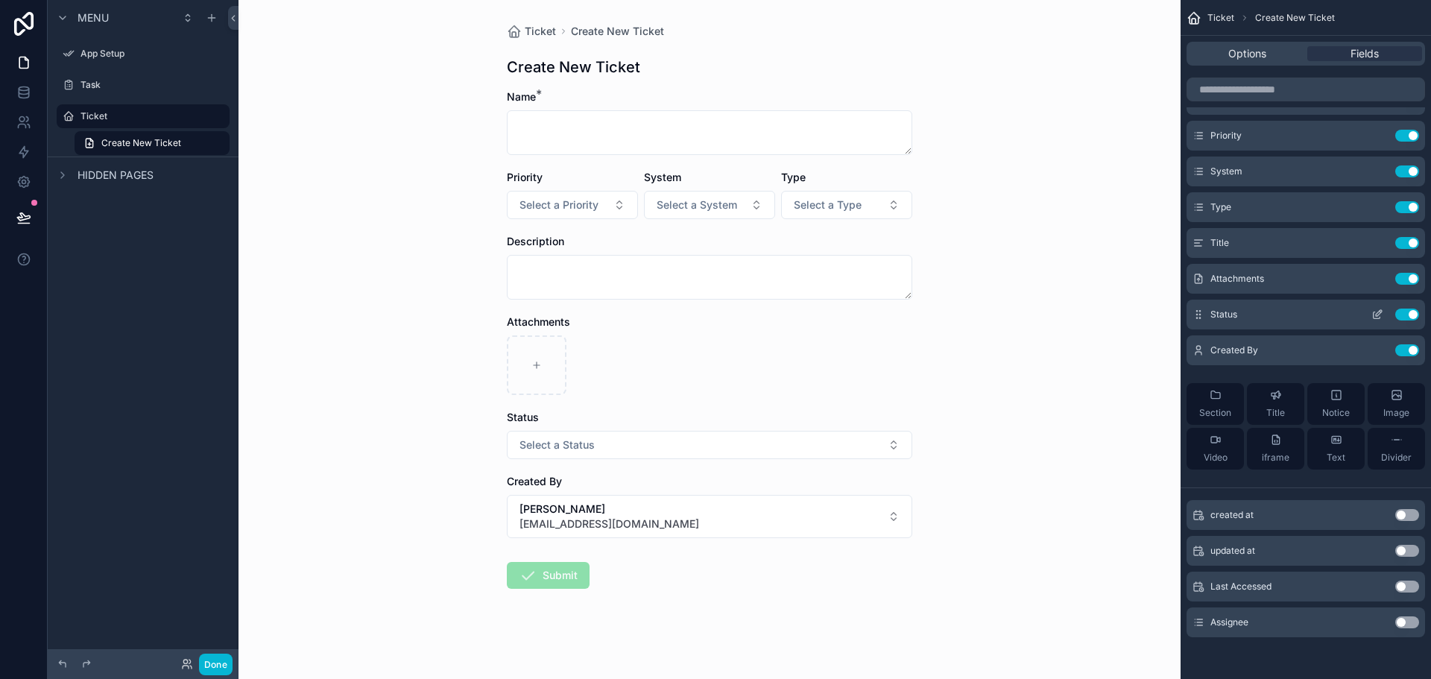
click at [1376, 312] on icon "scrollable content" at bounding box center [1378, 315] width 12 height 12
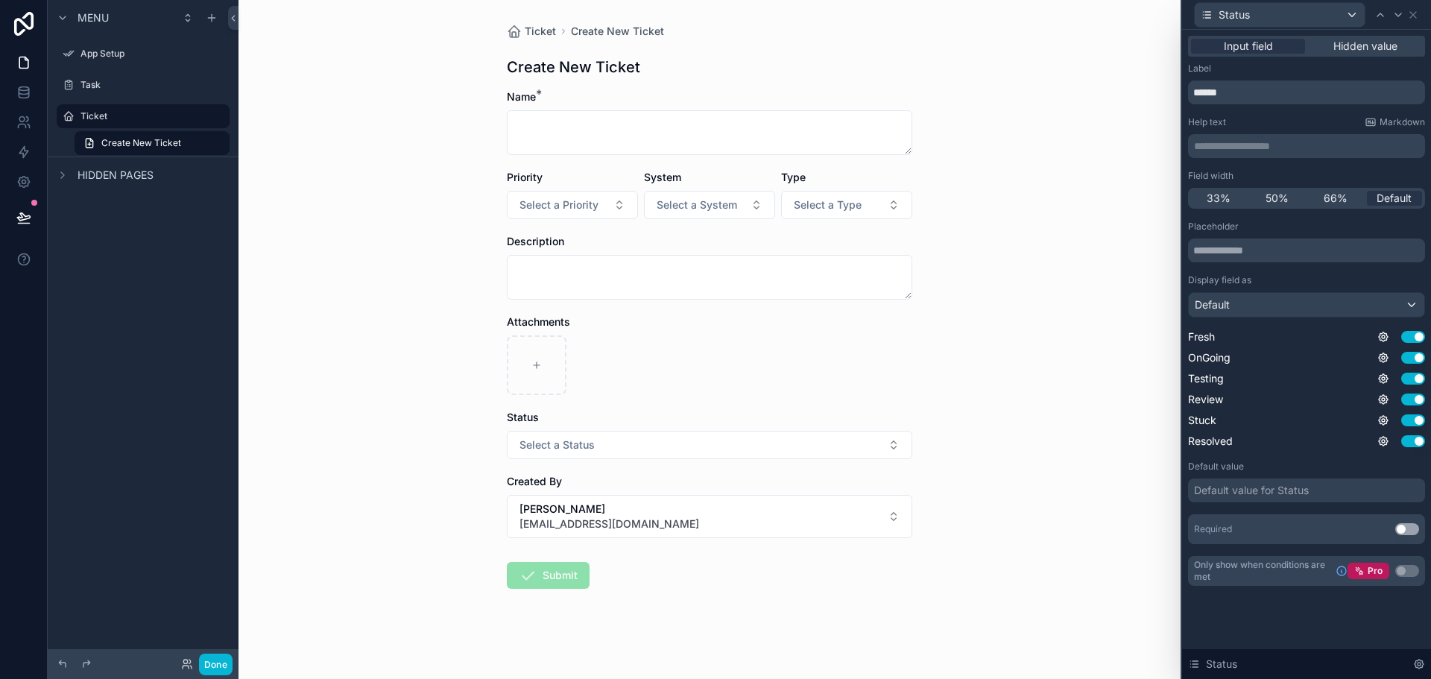
click at [1318, 482] on div "Default value for Status" at bounding box center [1306, 491] width 237 height 24
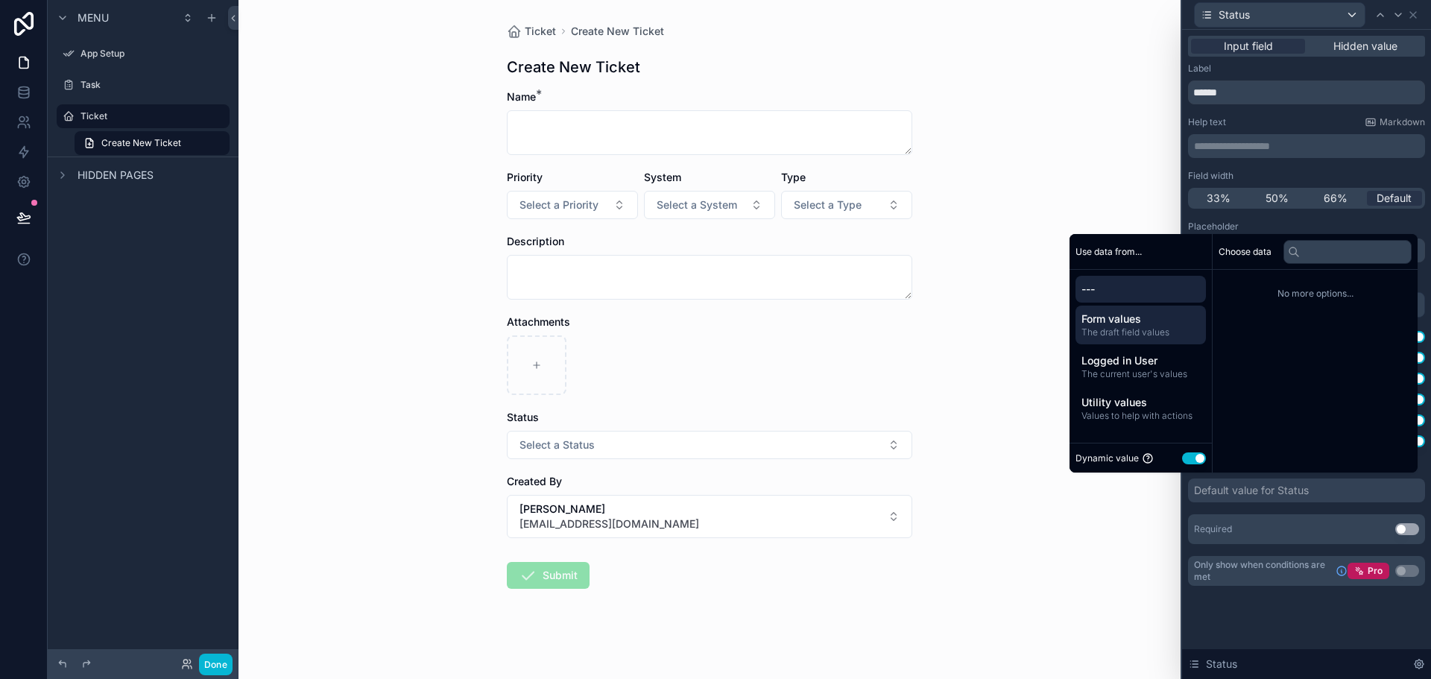
click at [1172, 332] on span "The draft field values" at bounding box center [1141, 332] width 119 height 12
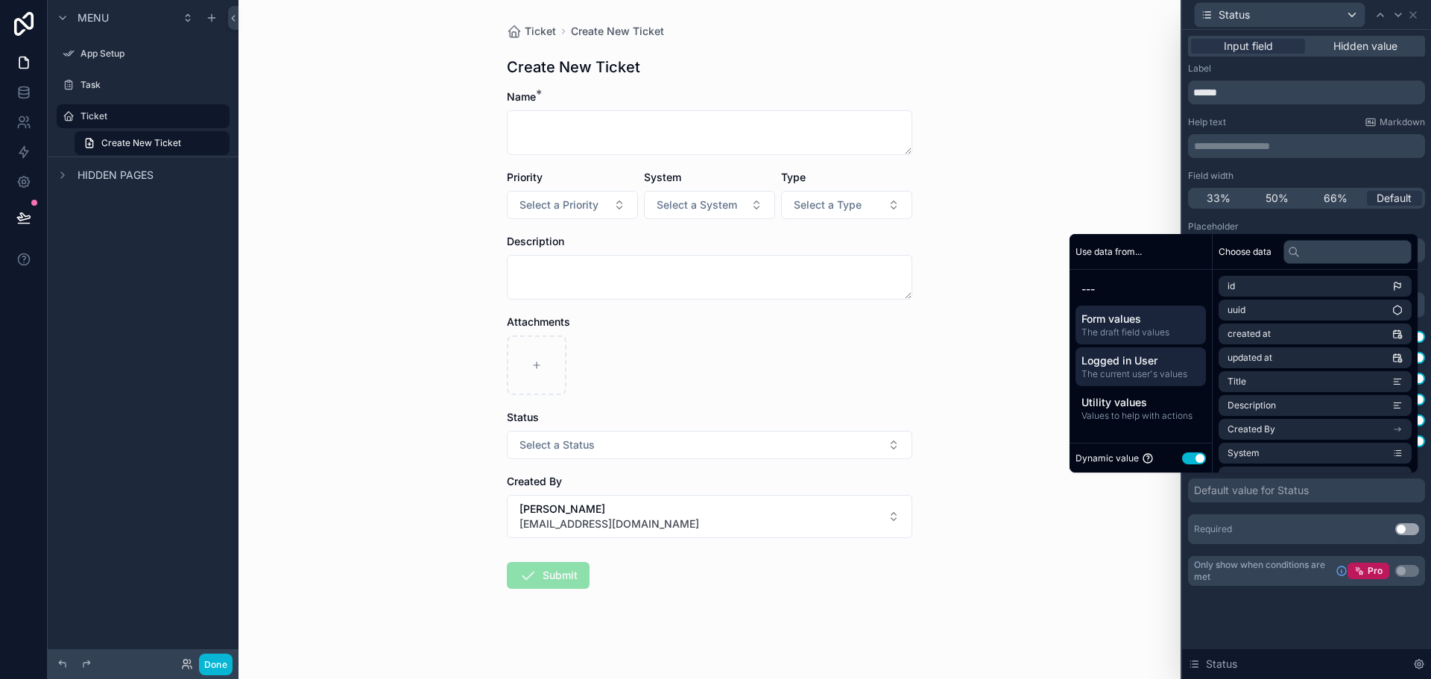
click at [1138, 347] on div "Logged in User The current user's values" at bounding box center [1141, 366] width 130 height 39
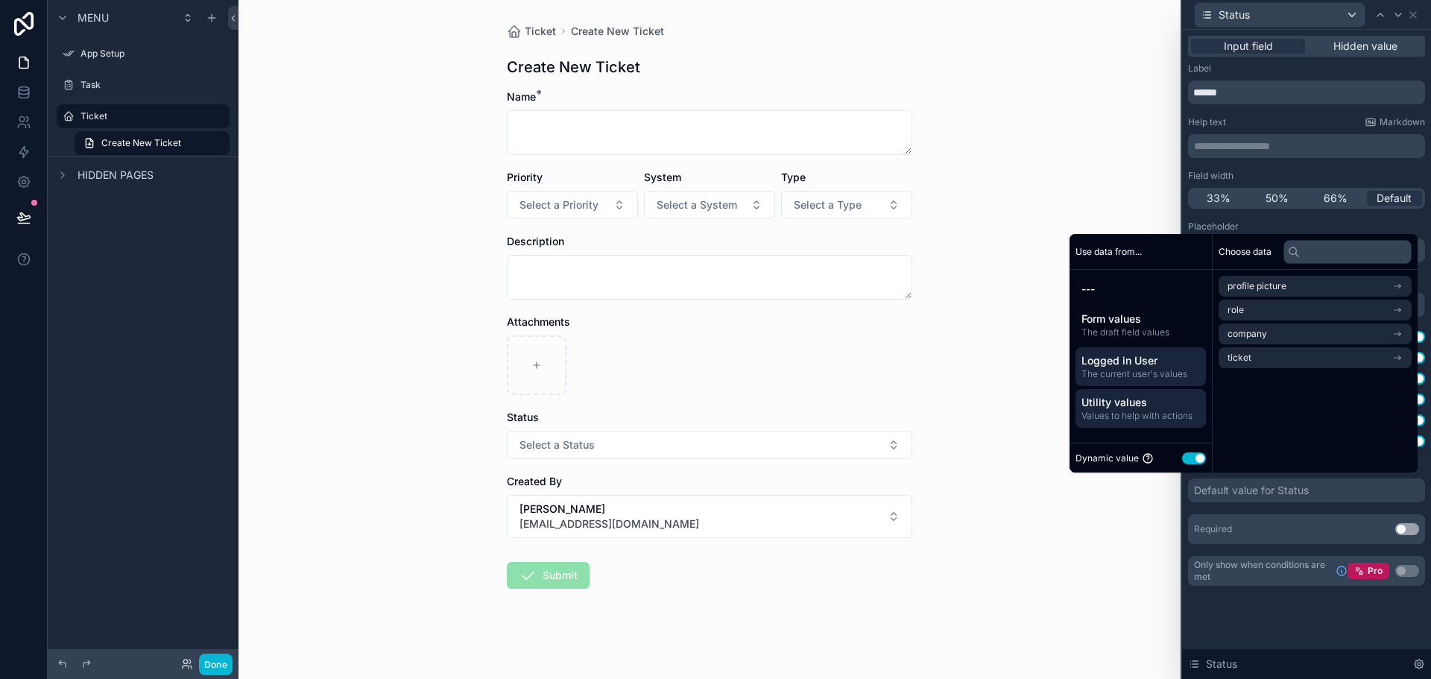
click at [1136, 401] on span "Utility values" at bounding box center [1141, 402] width 119 height 15
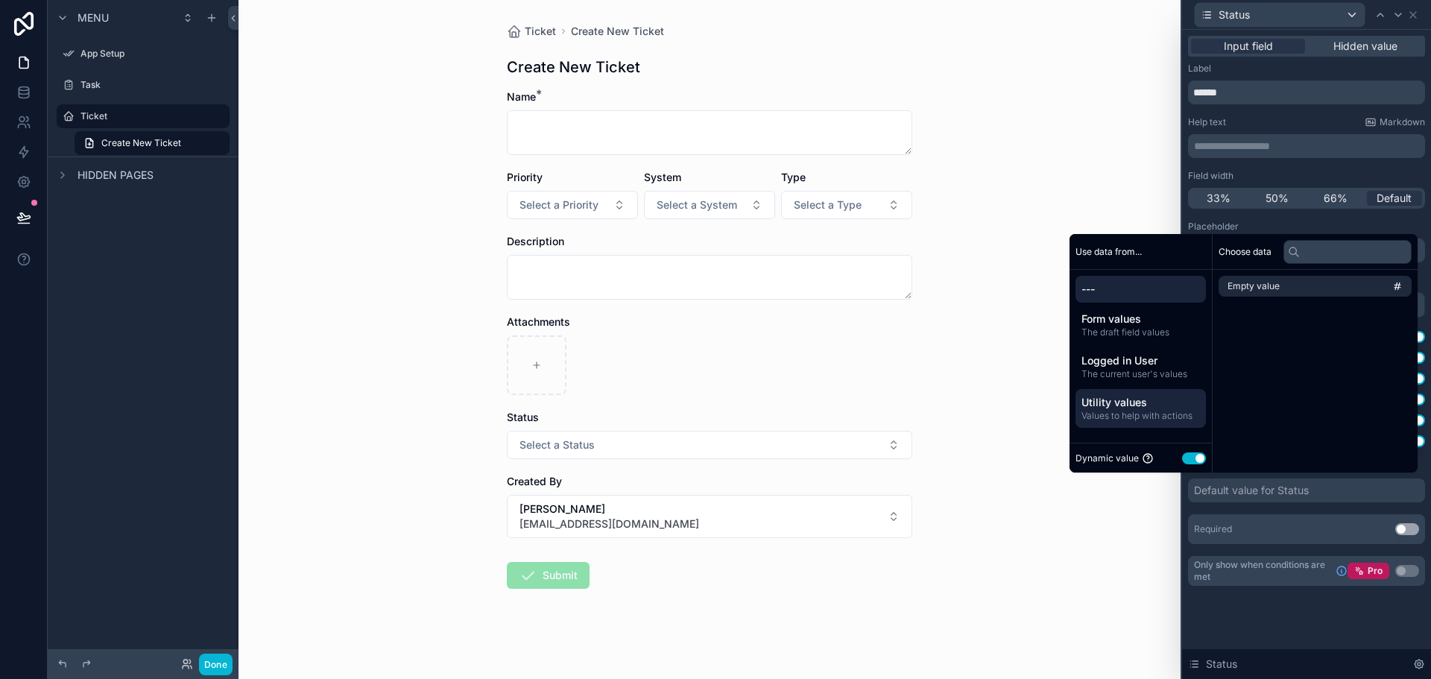
click at [1123, 288] on span "---" at bounding box center [1141, 289] width 119 height 15
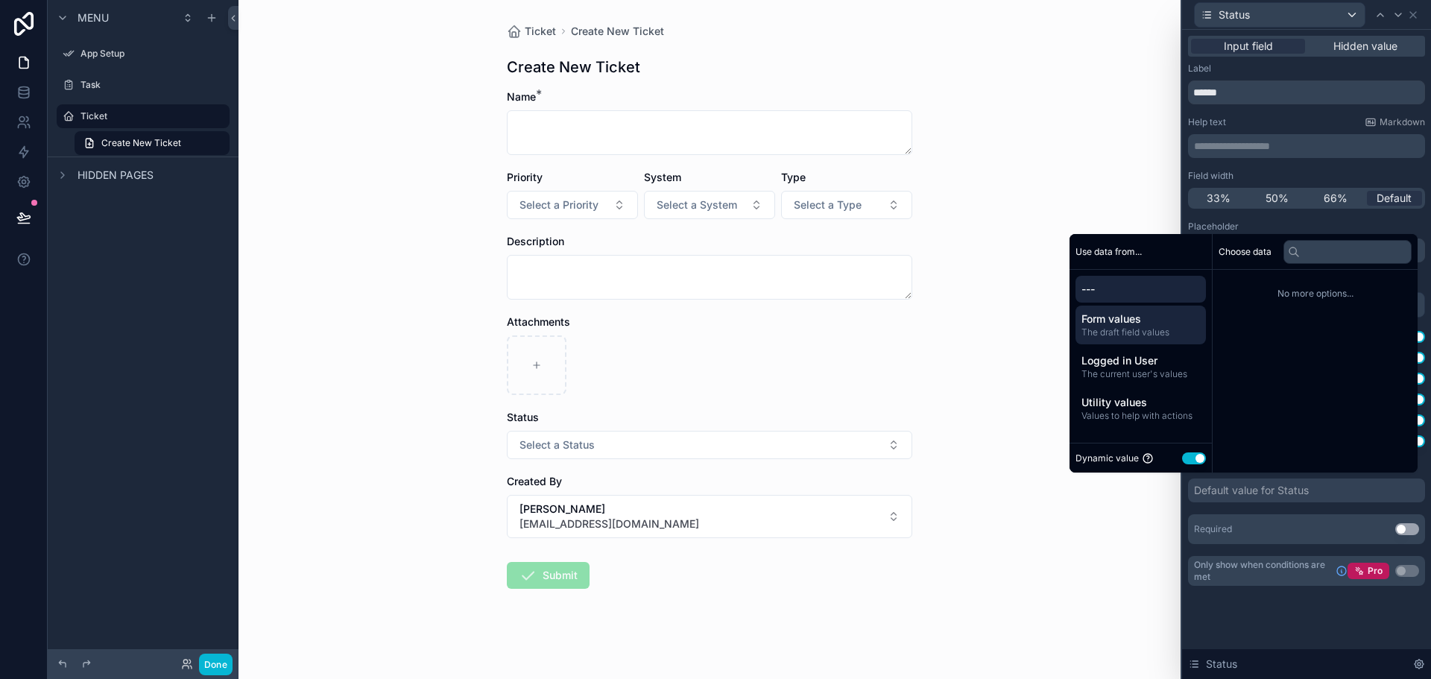
click at [1124, 311] on div "Form values The draft field values" at bounding box center [1141, 325] width 130 height 39
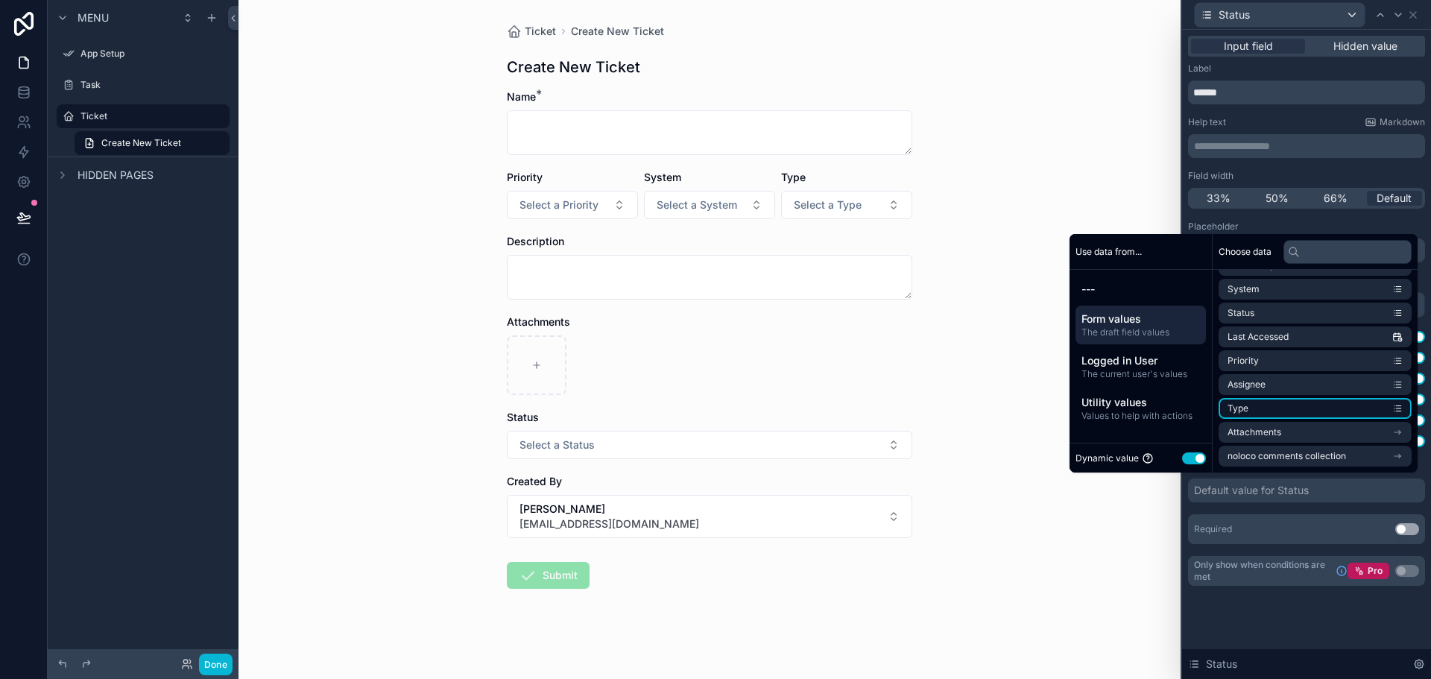
scroll to position [89, 0]
click at [1278, 388] on li "Status" at bounding box center [1315, 387] width 193 height 21
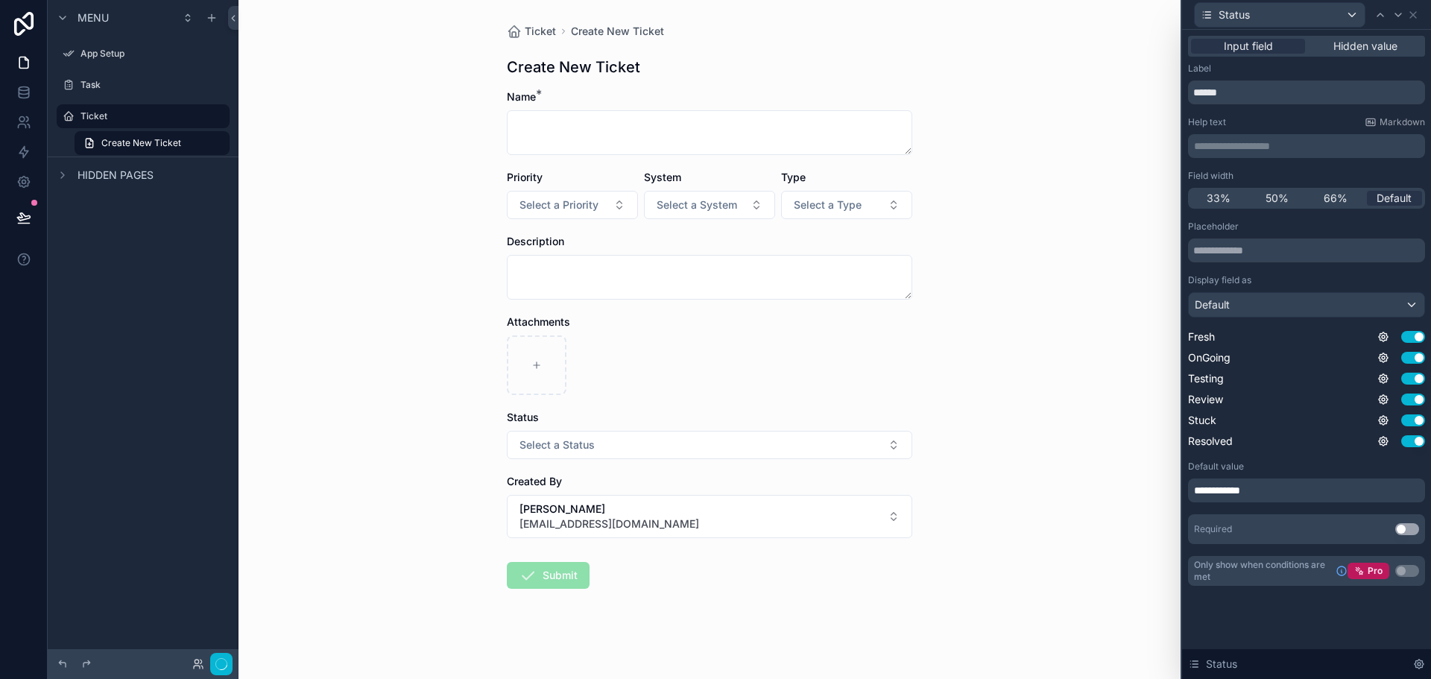
click at [1303, 508] on div "**********" at bounding box center [1306, 383] width 237 height 324
click at [1351, 495] on div "**********" at bounding box center [1306, 491] width 237 height 24
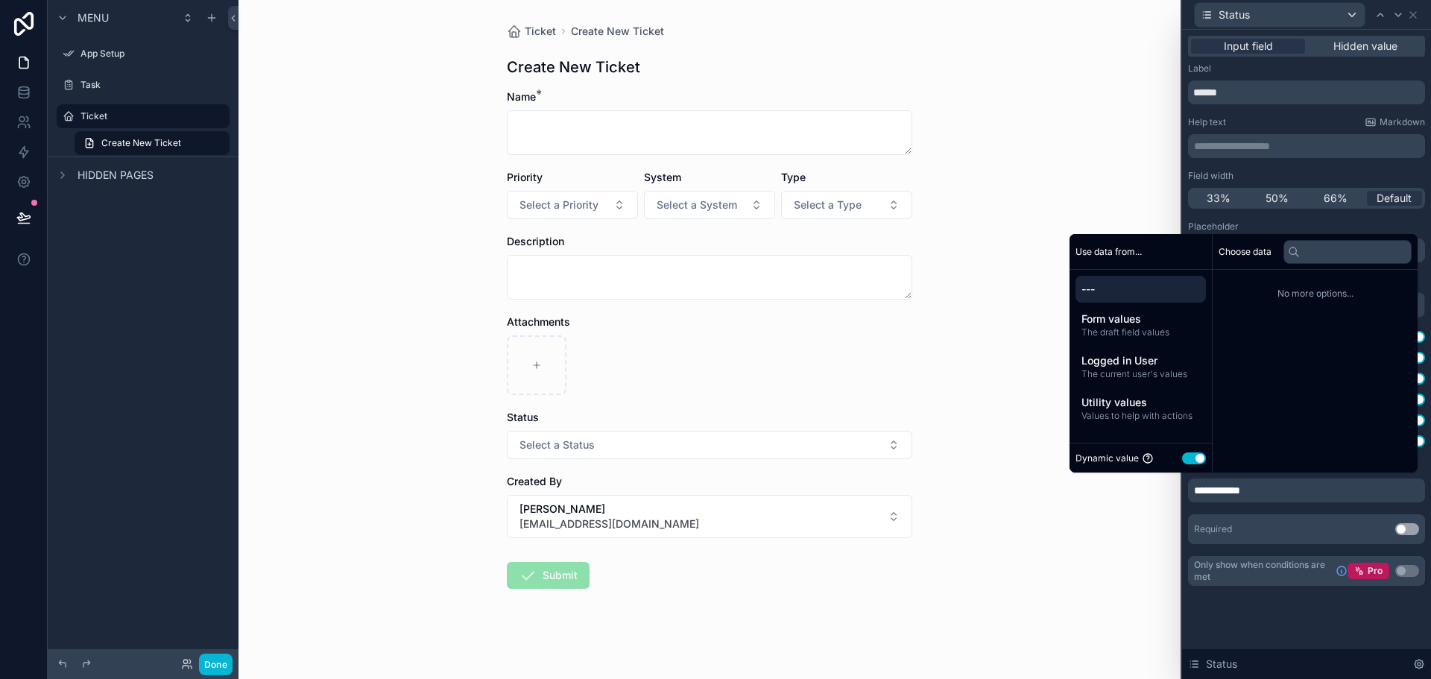
click at [1184, 242] on div "Use data from..." at bounding box center [1141, 252] width 142 height 36
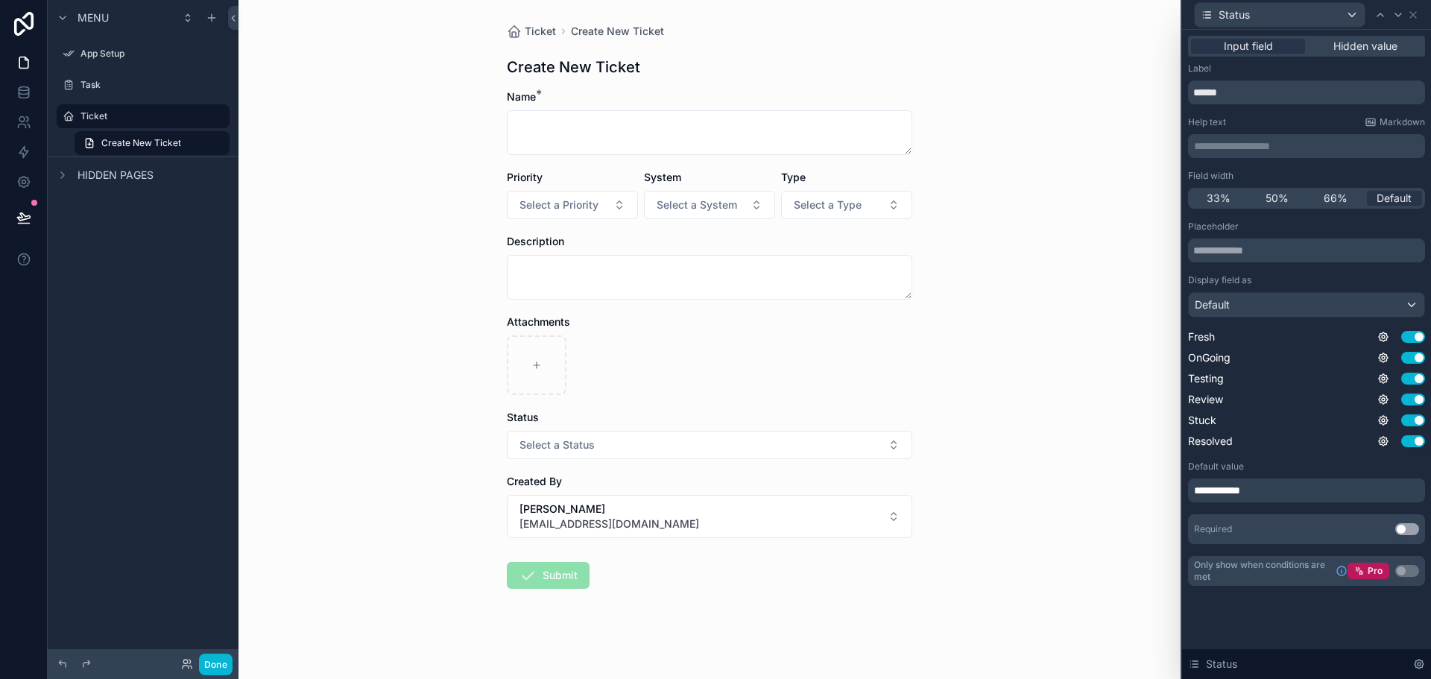
click at [1208, 221] on label "Placeholder" at bounding box center [1213, 227] width 51 height 12
click at [1339, 308] on div "Default" at bounding box center [1307, 305] width 236 height 24
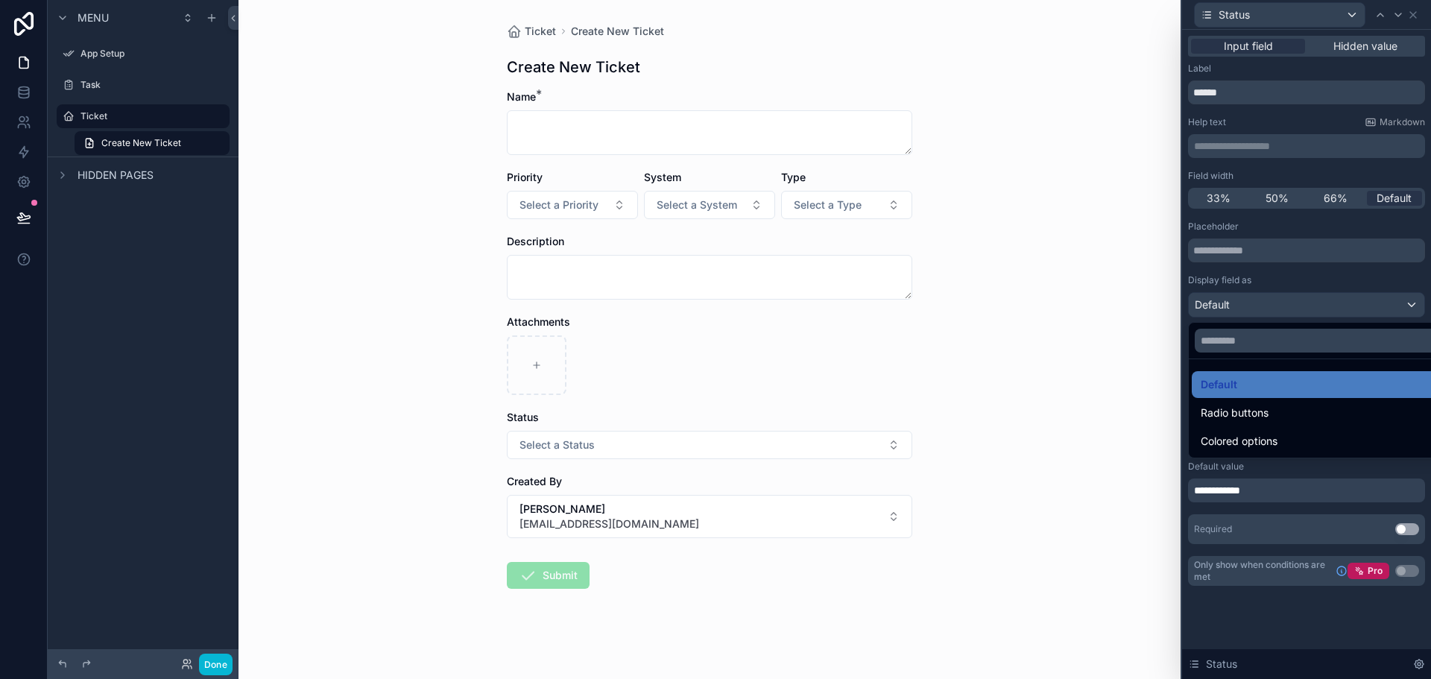
click at [1339, 308] on div at bounding box center [1306, 339] width 249 height 679
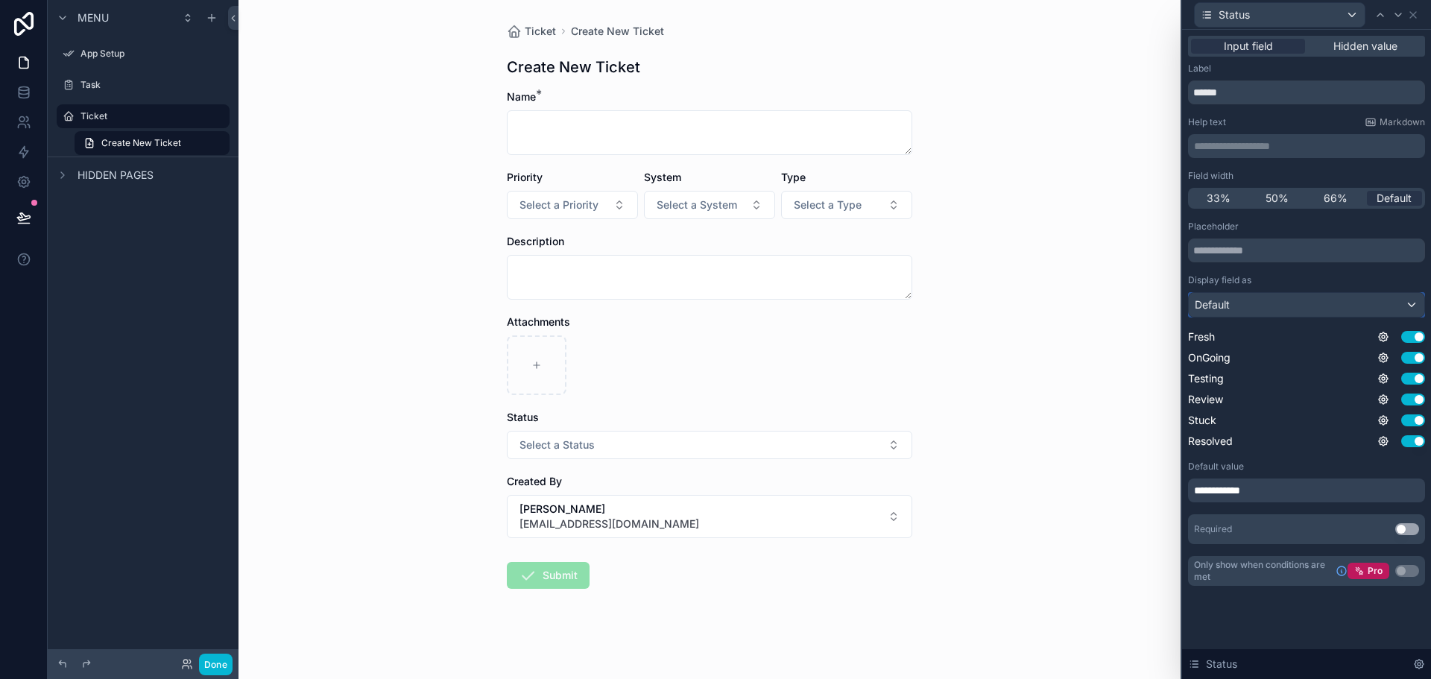
click at [1357, 301] on div "Default" at bounding box center [1307, 305] width 236 height 24
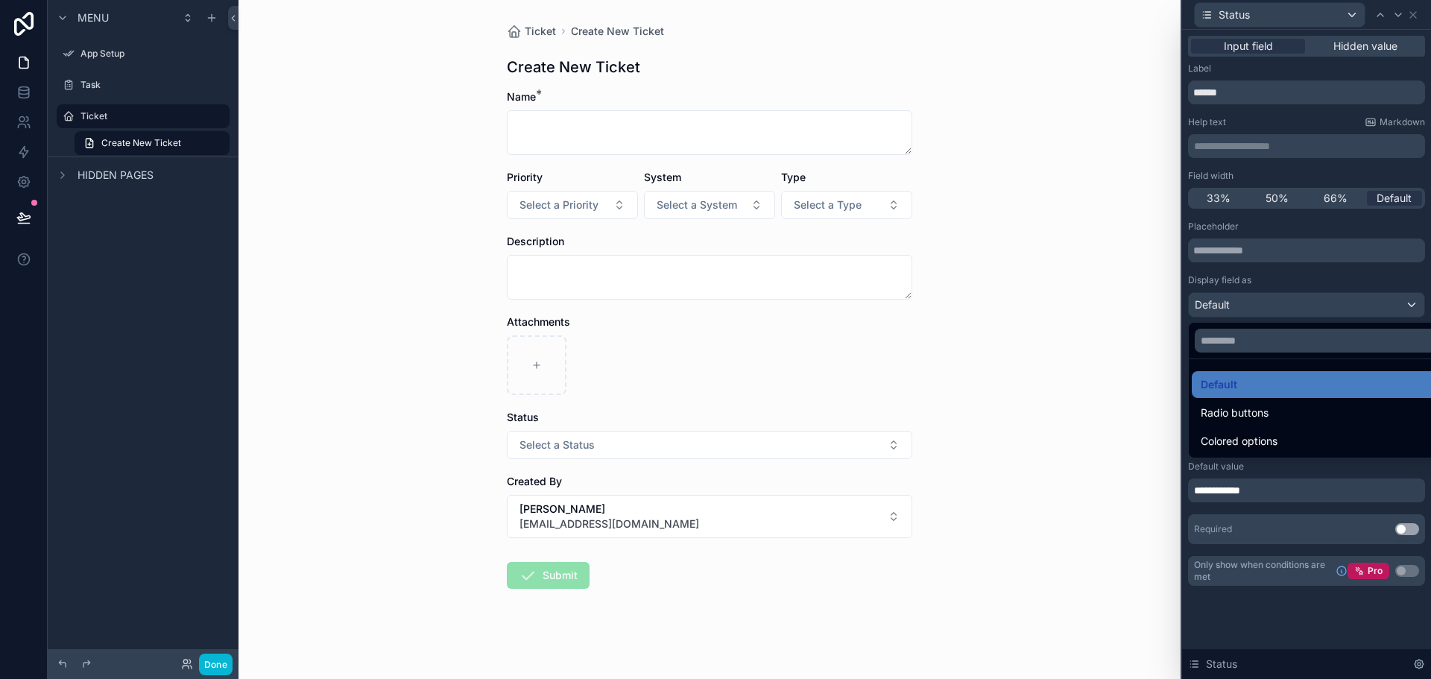
click at [1318, 283] on div at bounding box center [1306, 339] width 249 height 679
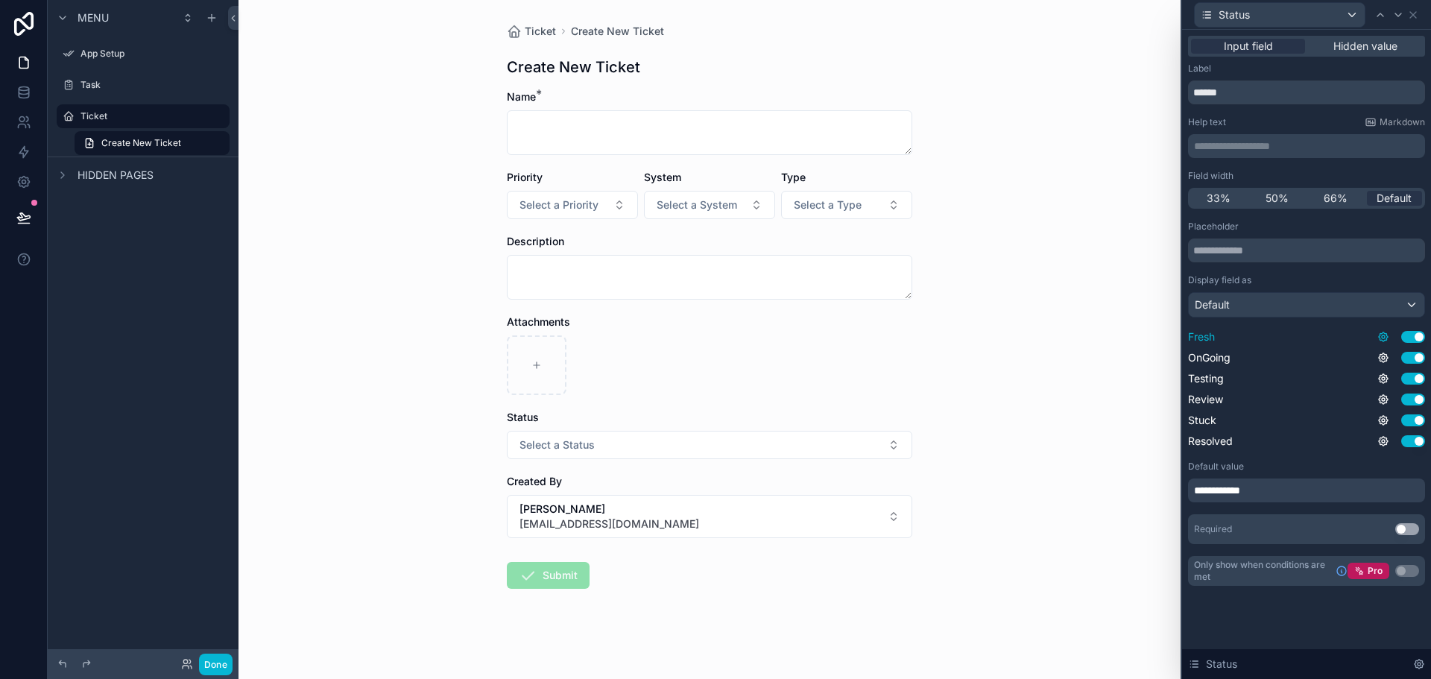
click at [1379, 336] on icon at bounding box center [1383, 336] width 9 height 9
click at [1326, 469] on div "Default value" at bounding box center [1306, 467] width 237 height 12
click at [1407, 435] on button "Use setting" at bounding box center [1413, 441] width 24 height 12
click at [1408, 419] on button "Use setting" at bounding box center [1413, 420] width 24 height 12
click at [1408, 397] on button "Use setting" at bounding box center [1413, 400] width 24 height 12
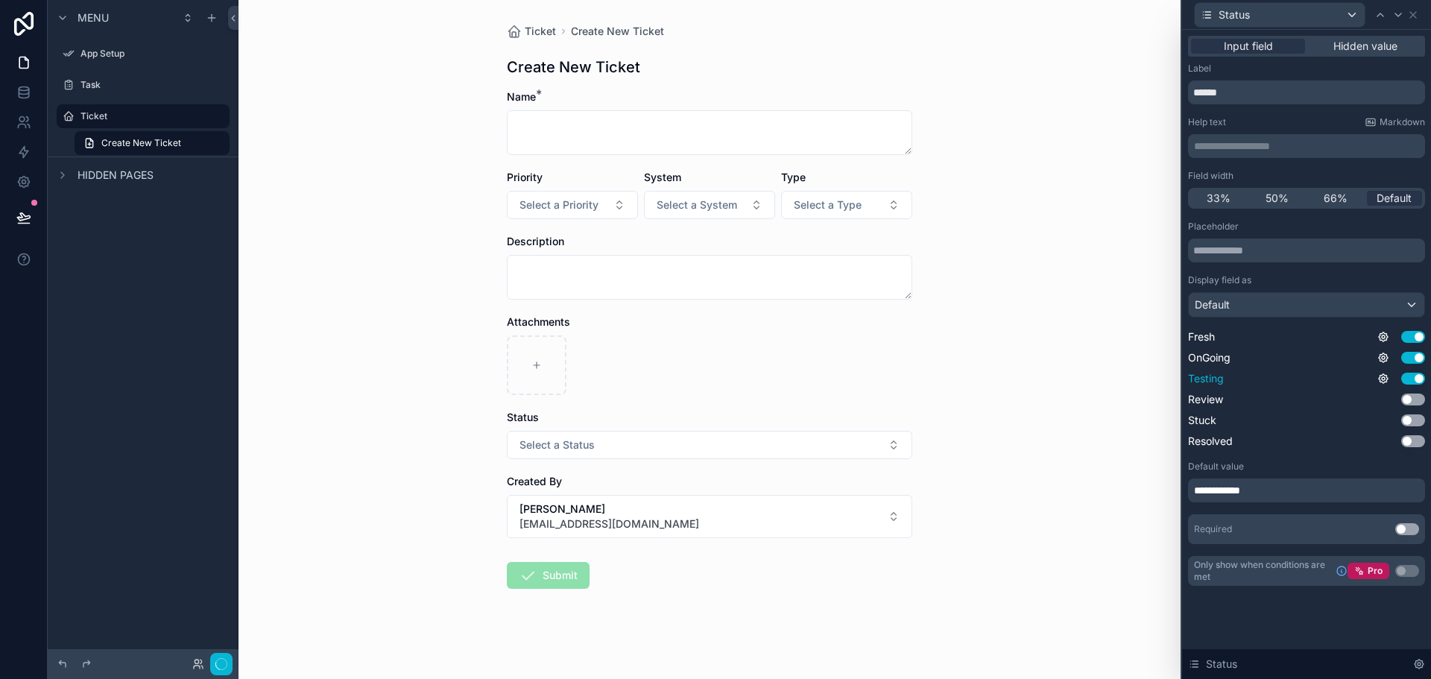
click at [1410, 377] on button "Use setting" at bounding box center [1413, 379] width 24 height 12
click at [1410, 356] on button "Use setting" at bounding box center [1413, 358] width 24 height 12
click at [690, 438] on button "Select a Status" at bounding box center [710, 445] width 406 height 28
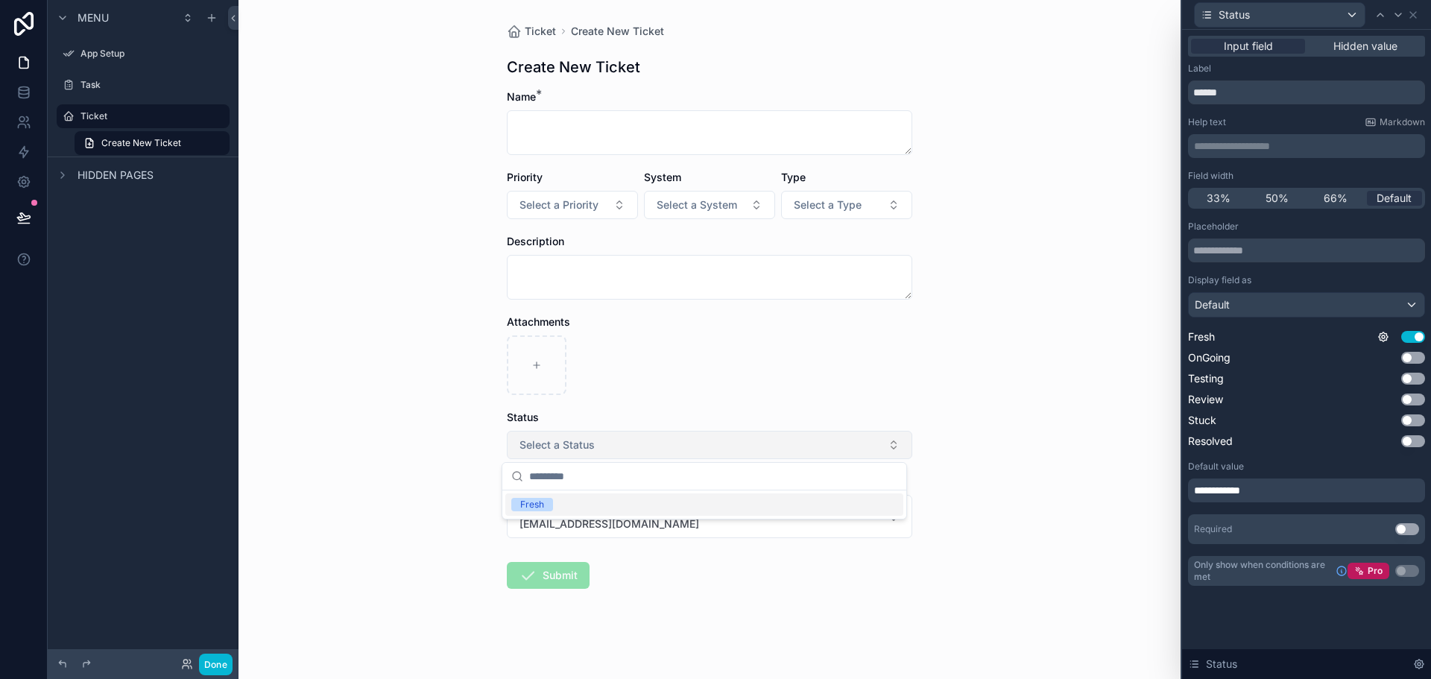
click at [690, 438] on button "Select a Status" at bounding box center [710, 445] width 406 height 28
click at [1415, 360] on button "Use setting" at bounding box center [1413, 358] width 24 height 12
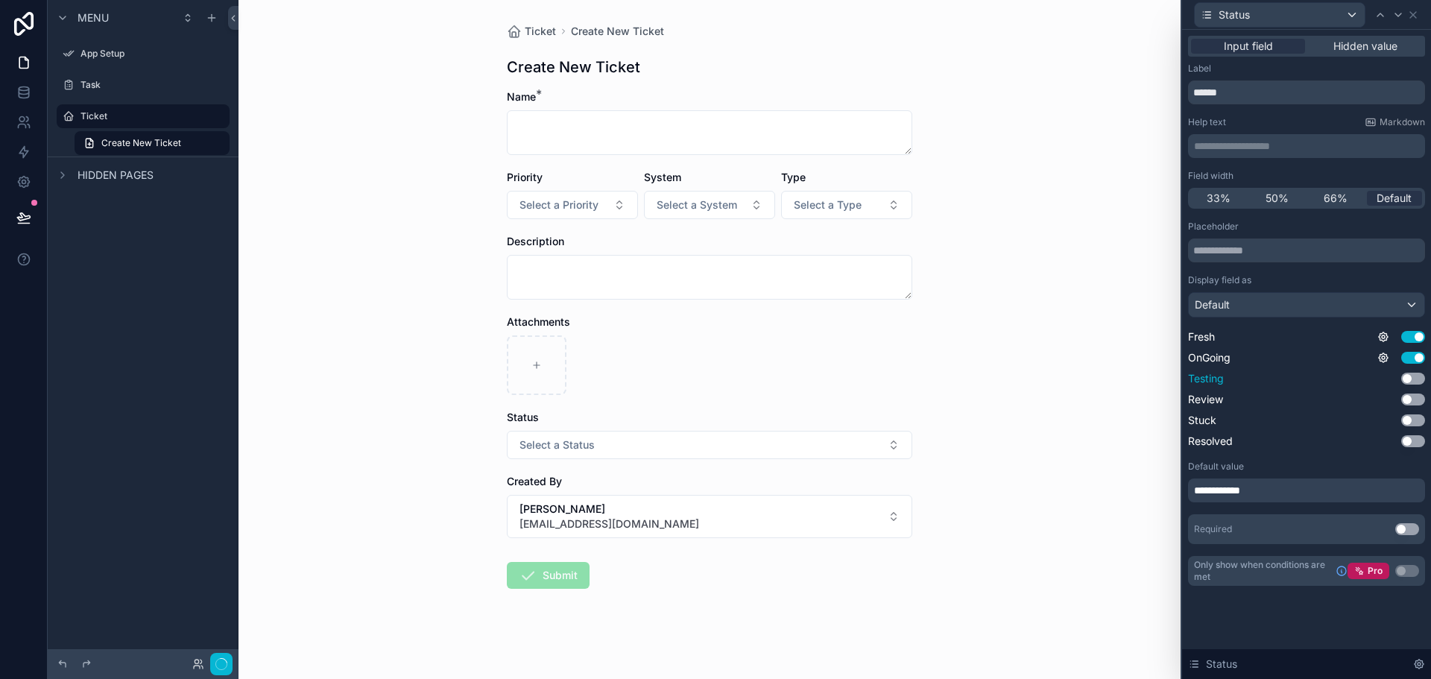
click at [1414, 381] on button "Use setting" at bounding box center [1413, 379] width 24 height 12
click at [1413, 396] on button "Use setting" at bounding box center [1413, 400] width 24 height 12
click at [1412, 415] on button "Use setting" at bounding box center [1413, 420] width 24 height 12
click at [1412, 432] on div "Fresh Use setting OnGoing Use setting Testing Use setting Review Use setting St…" at bounding box center [1306, 388] width 237 height 119
click at [1412, 435] on button "Use setting" at bounding box center [1413, 441] width 24 height 12
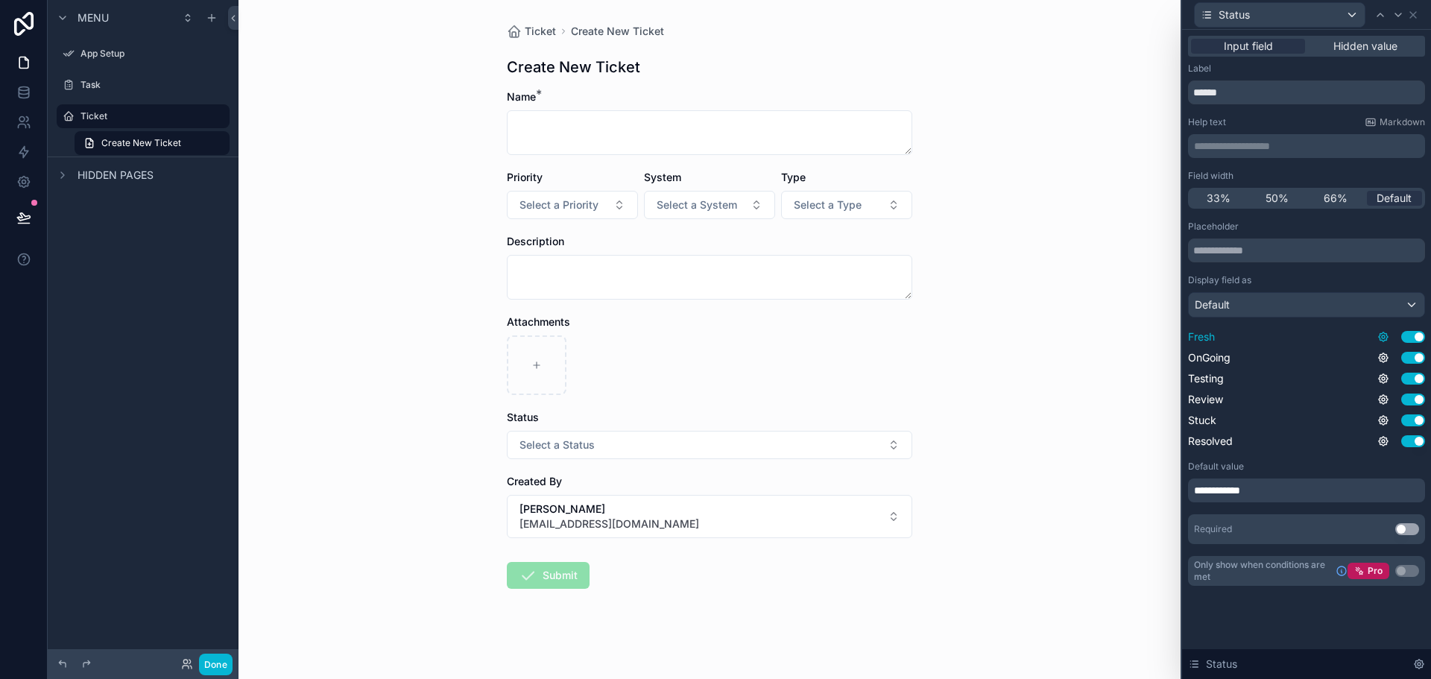
click at [1383, 339] on icon at bounding box center [1384, 337] width 12 height 12
click at [1377, 277] on div "Display field as" at bounding box center [1306, 280] width 237 height 12
click at [1266, 488] on div "**********" at bounding box center [1306, 491] width 237 height 24
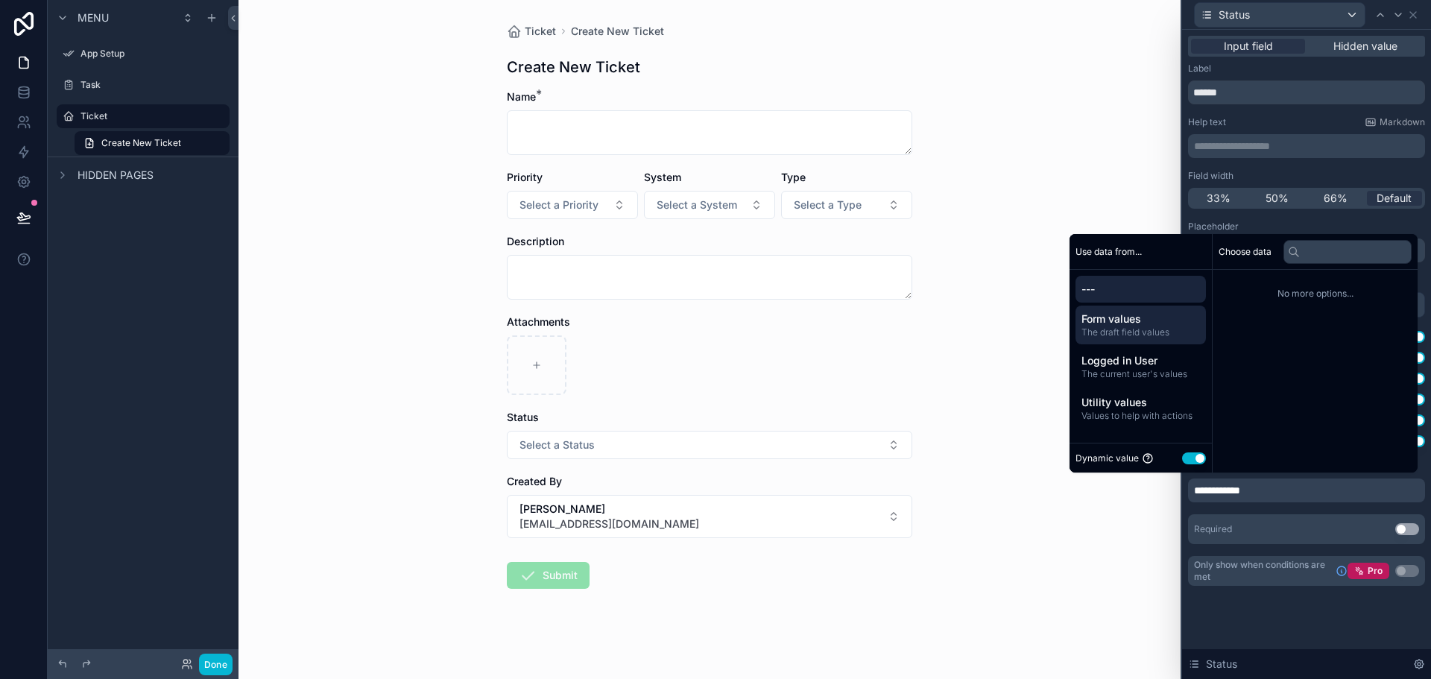
click at [1162, 340] on div "Form values The draft field values" at bounding box center [1141, 325] width 130 height 39
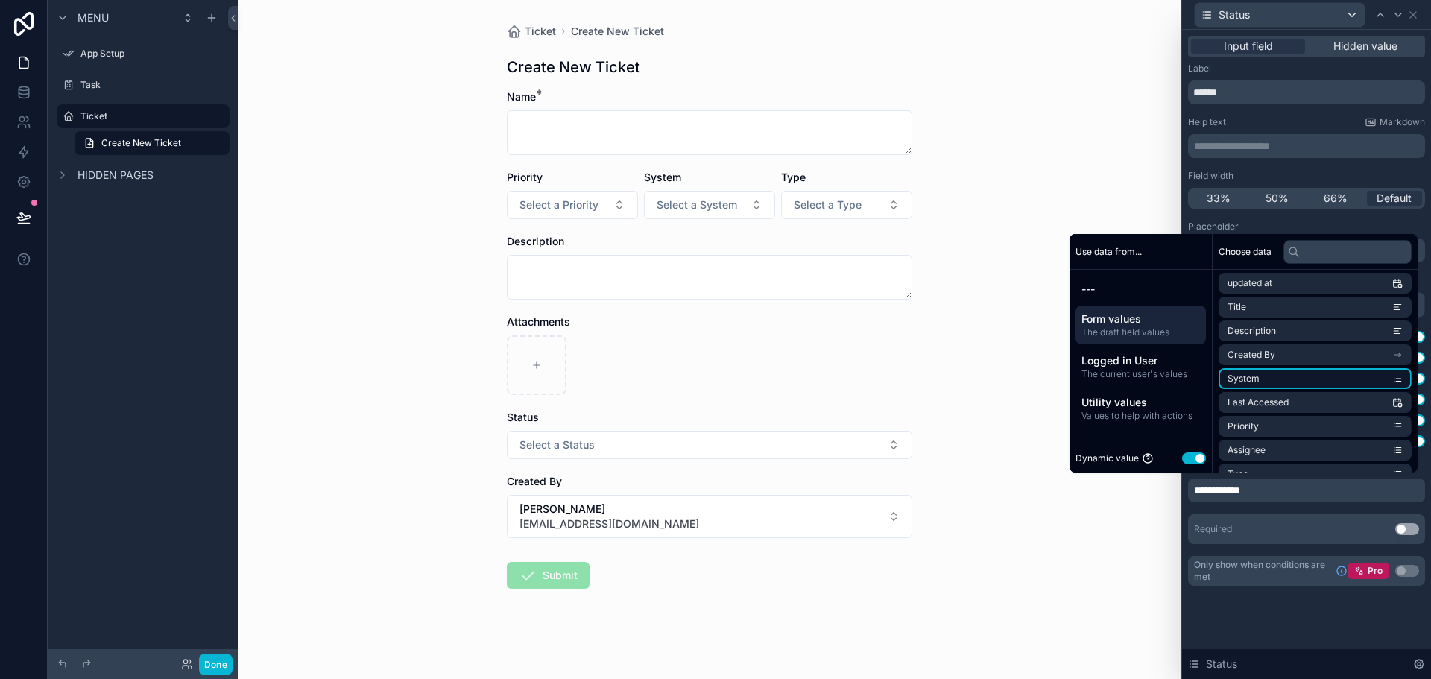
scroll to position [140, 0]
click at [1135, 322] on span "Form values" at bounding box center [1141, 319] width 119 height 15
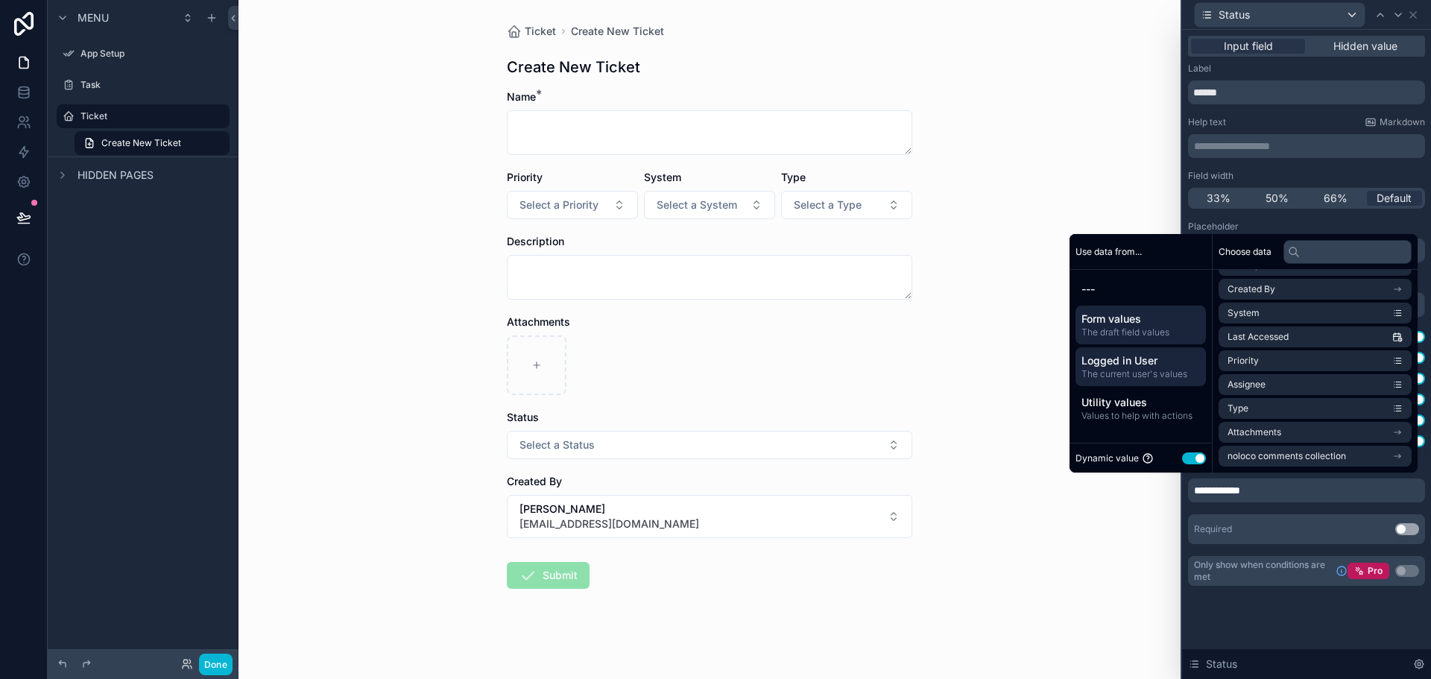
click at [1143, 374] on span "The current user's values" at bounding box center [1141, 374] width 119 height 12
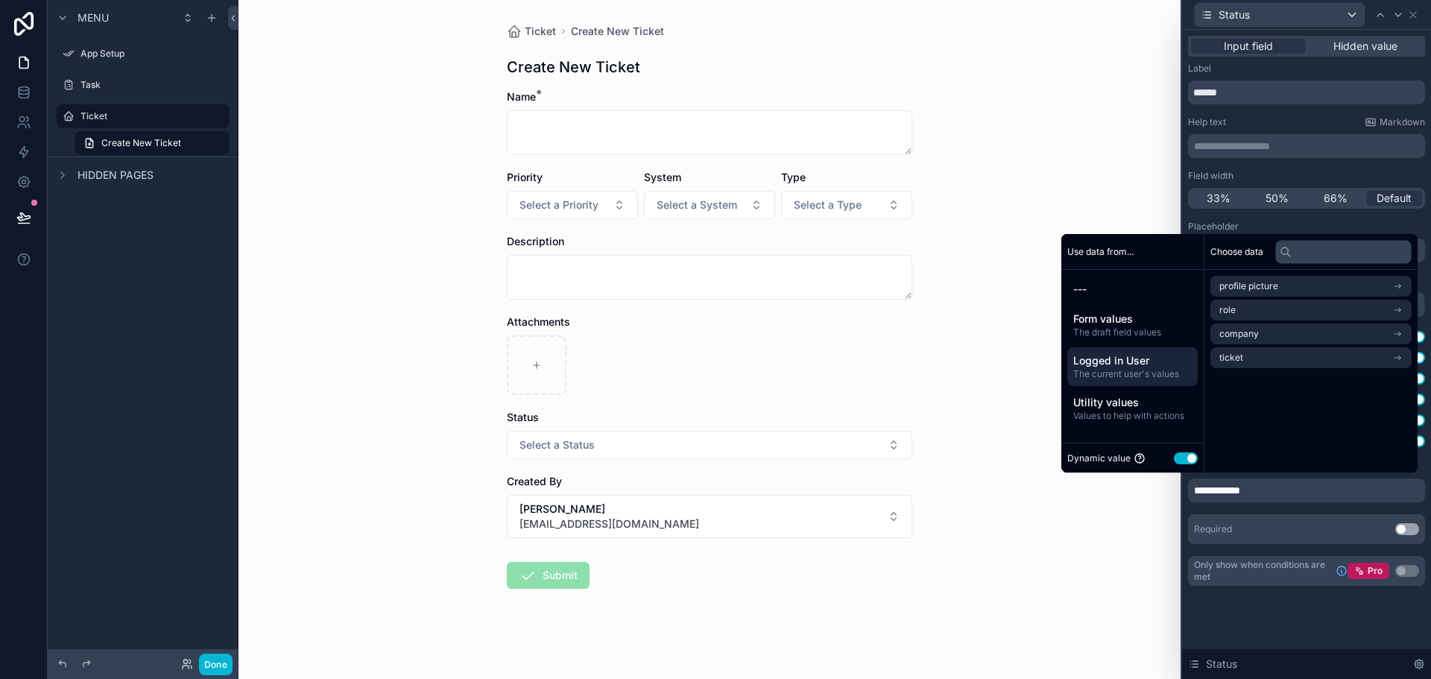
scroll to position [0, 0]
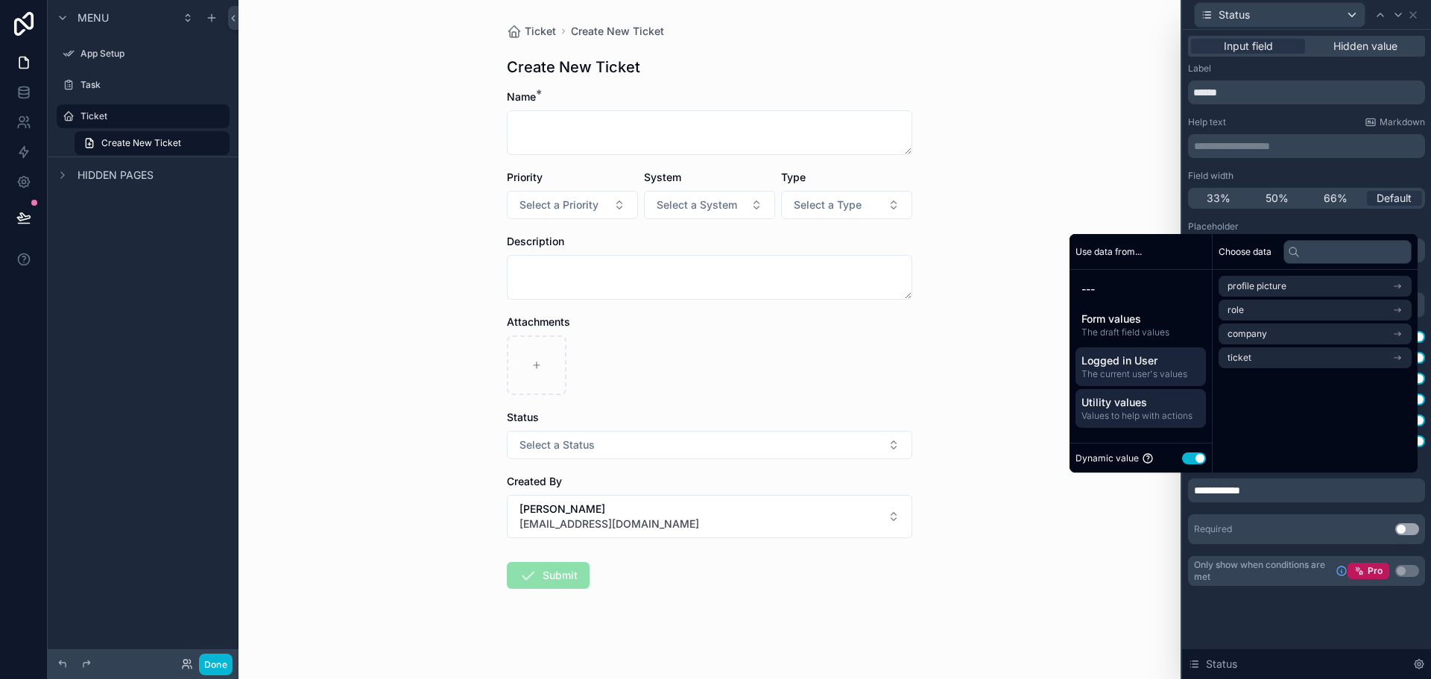
click at [1148, 423] on div "Utility values Values to help with actions" at bounding box center [1141, 408] width 130 height 39
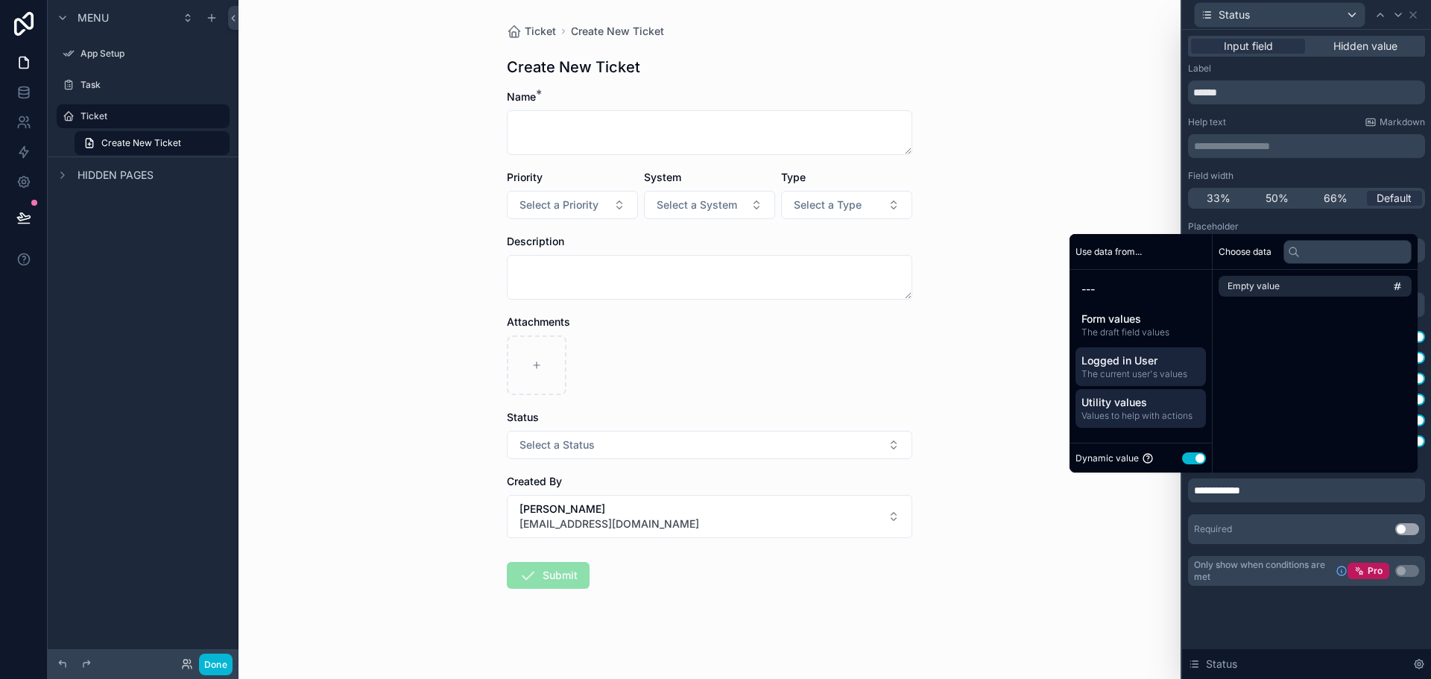
click at [1141, 367] on span "Logged in User" at bounding box center [1141, 360] width 119 height 15
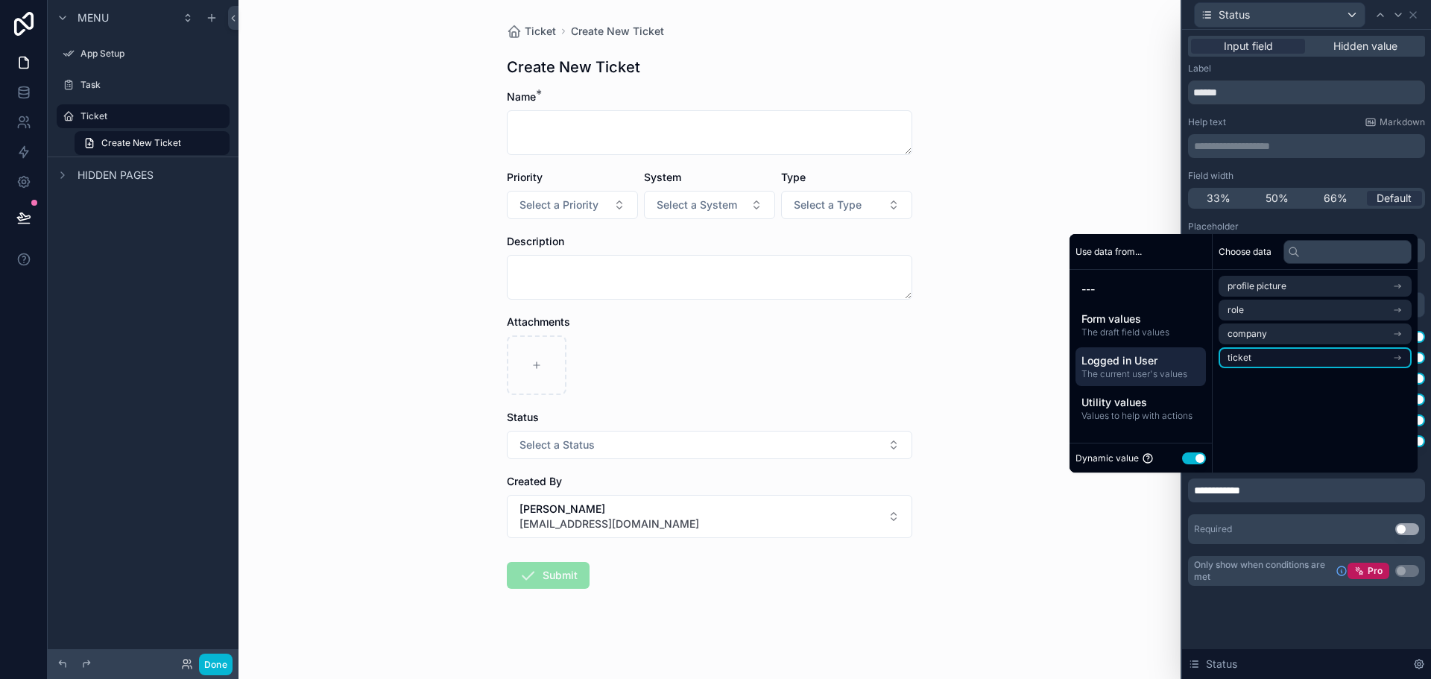
click at [1283, 356] on li "ticket" at bounding box center [1315, 357] width 193 height 21
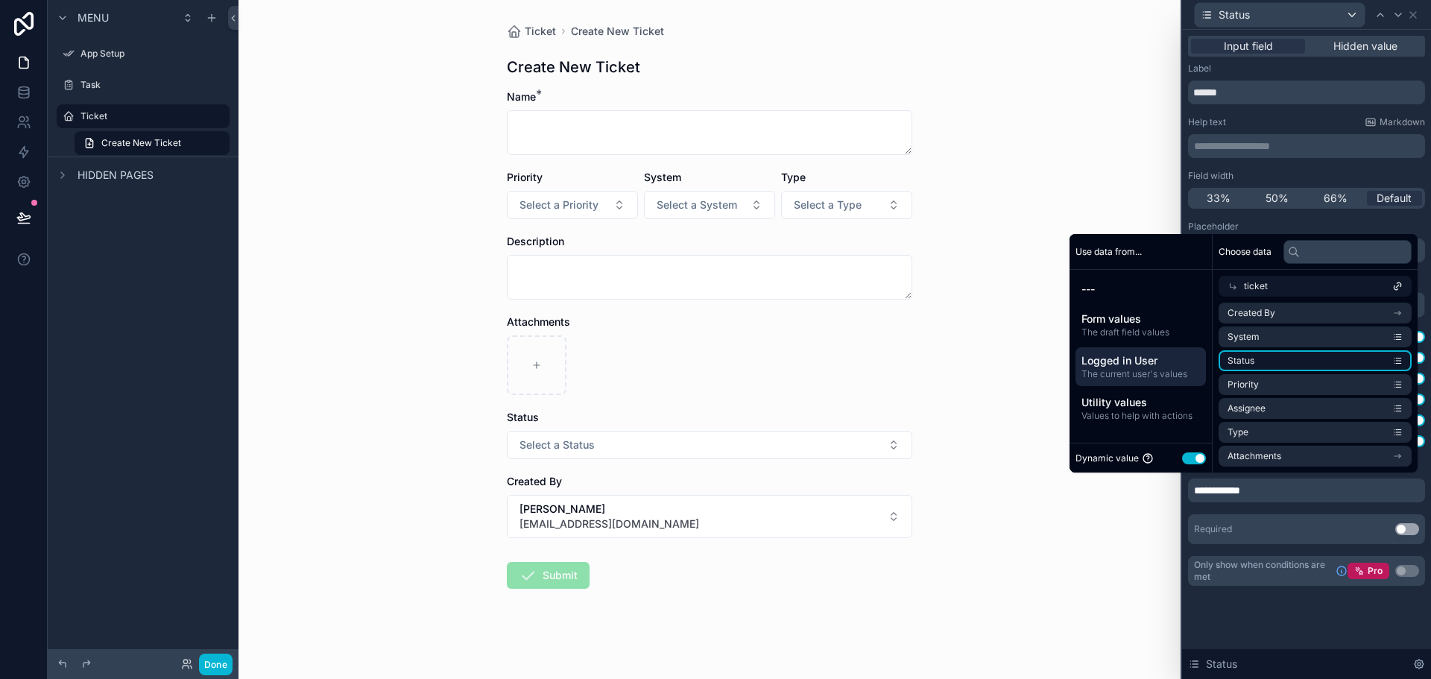
click at [1285, 362] on li "Status" at bounding box center [1315, 360] width 193 height 21
click at [1326, 616] on div "**********" at bounding box center [1306, 326] width 249 height 592
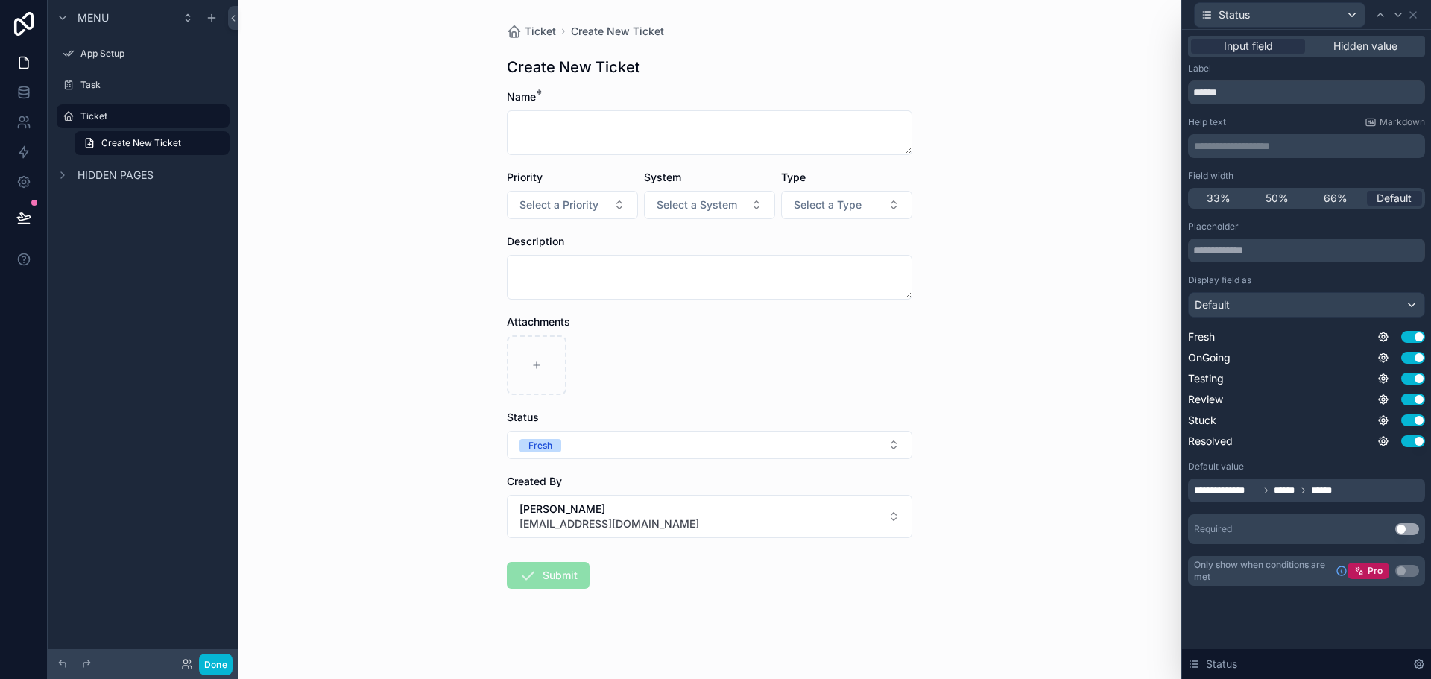
click at [696, 430] on div "Status Fresh" at bounding box center [710, 434] width 406 height 49
click at [696, 432] on button "Fresh" at bounding box center [710, 445] width 406 height 28
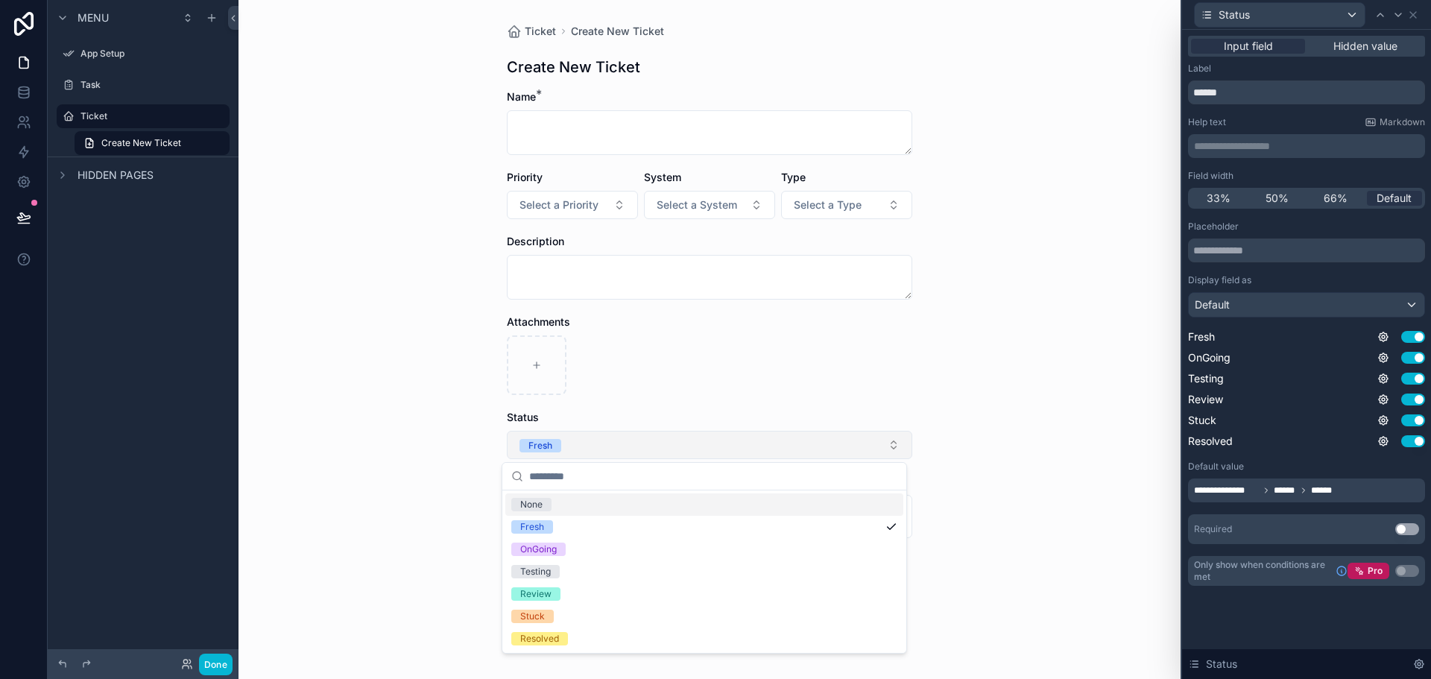
click at [696, 432] on button "Fresh" at bounding box center [710, 445] width 406 height 28
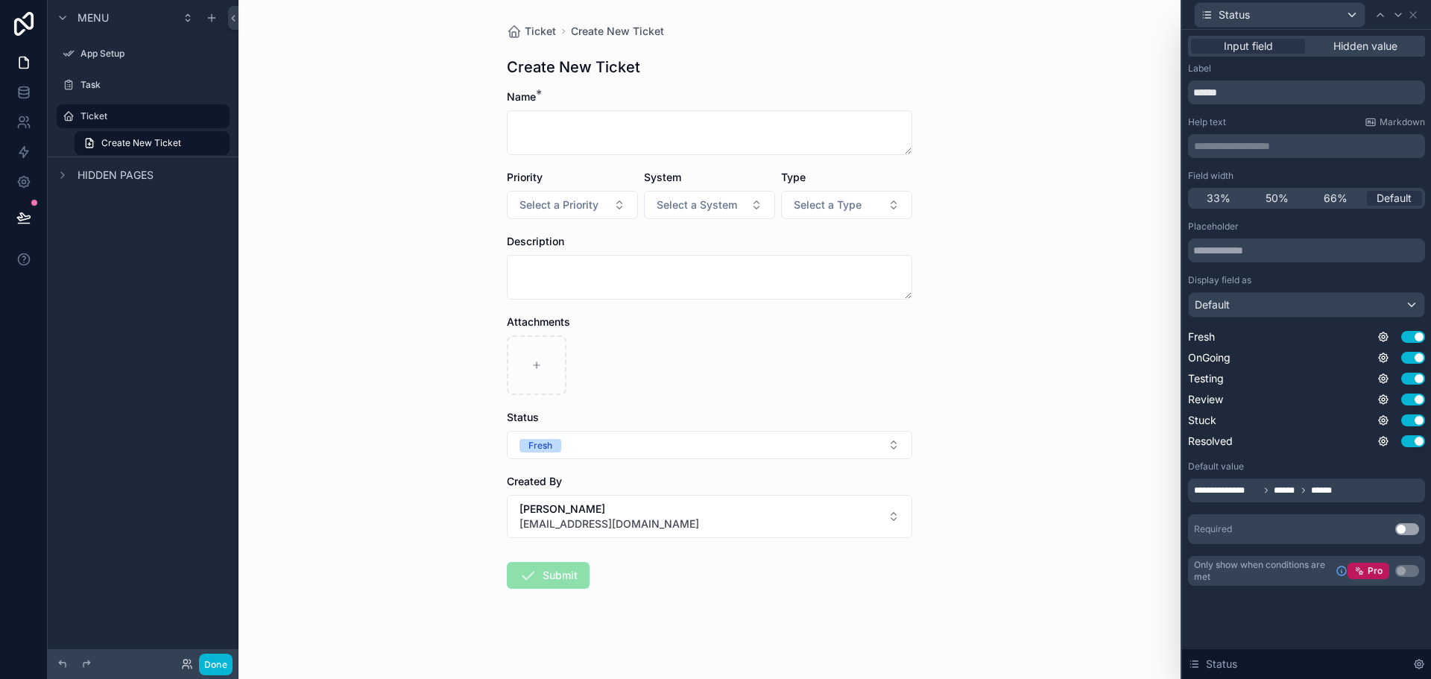
click at [991, 452] on div "Ticket Create New Ticket Create New Ticket Name * Priority Select a Priority Sy…" at bounding box center [710, 339] width 942 height 679
click at [208, 662] on button "Done" at bounding box center [216, 665] width 34 height 22
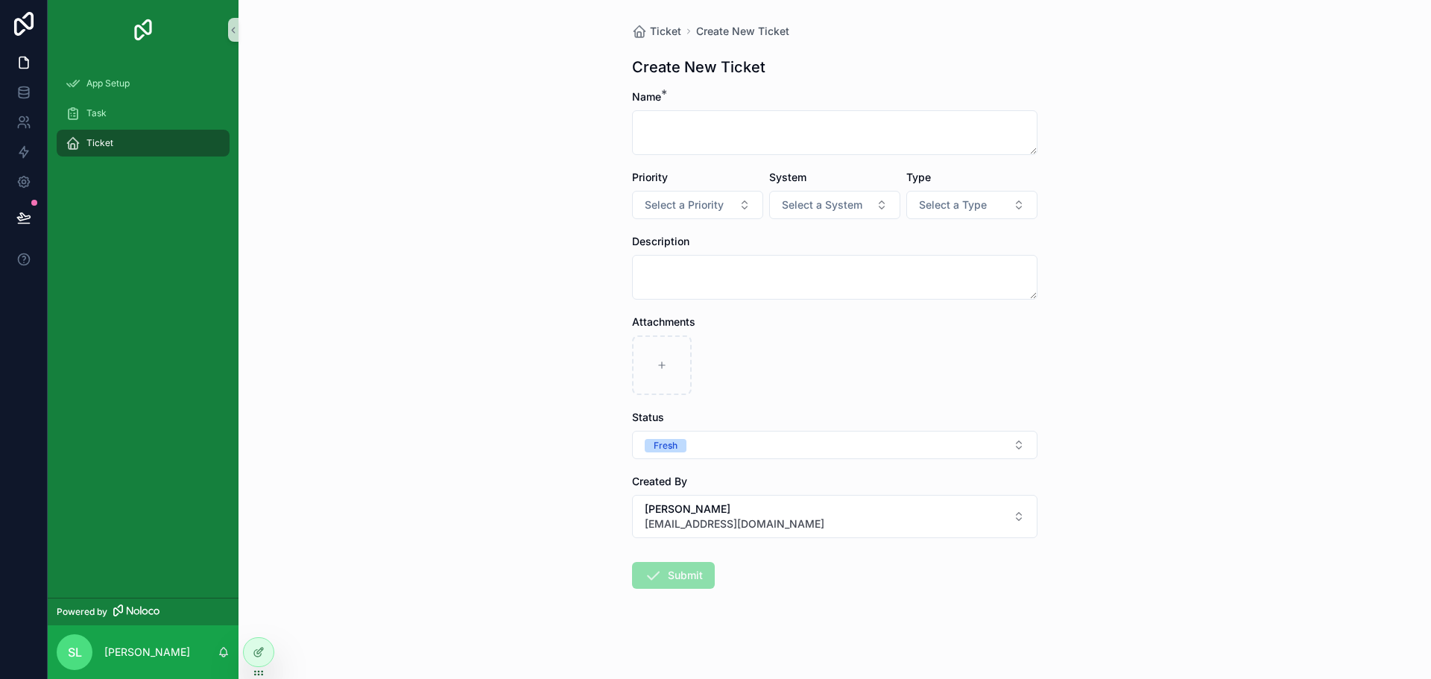
click at [281, 363] on div "Ticket Create New Ticket Create New Ticket Name * Priority Select a Priority Sy…" at bounding box center [835, 339] width 1193 height 679
click at [29, 209] on button at bounding box center [23, 218] width 33 height 42
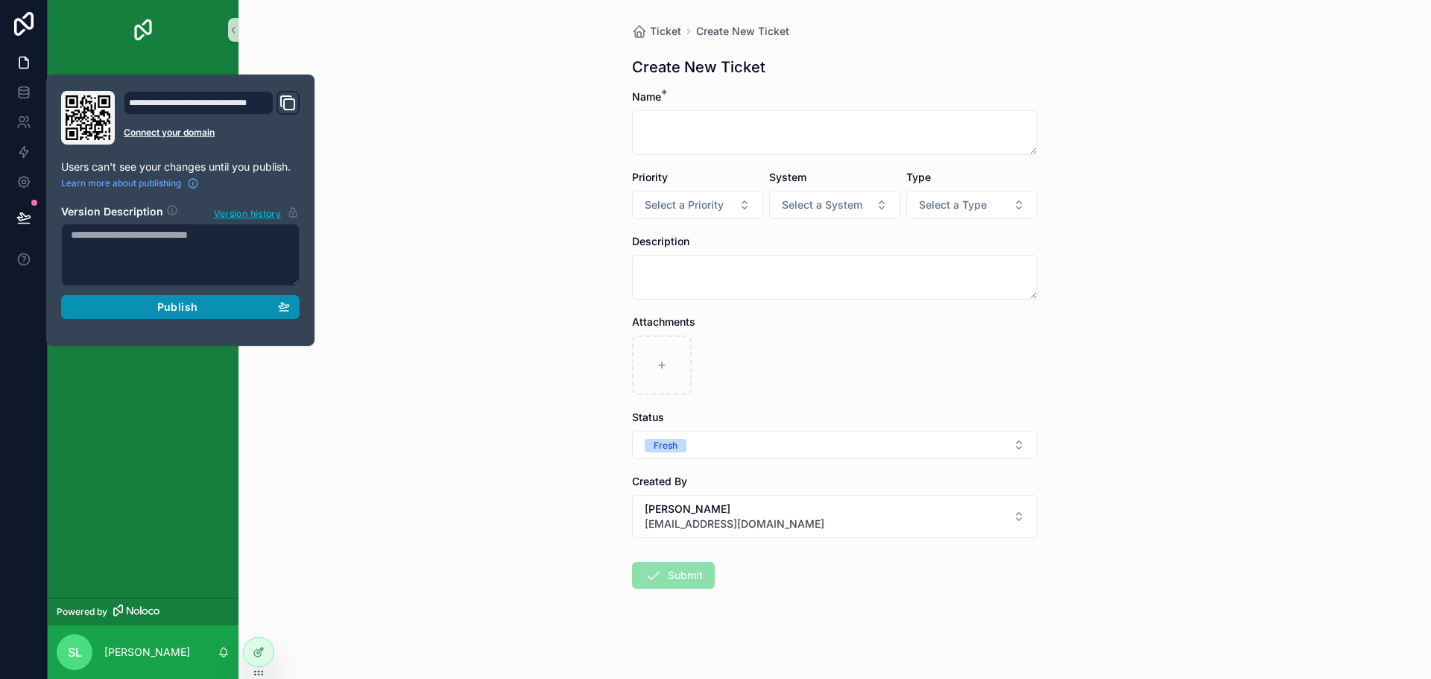
click at [188, 306] on span "Publish" at bounding box center [177, 306] width 40 height 13
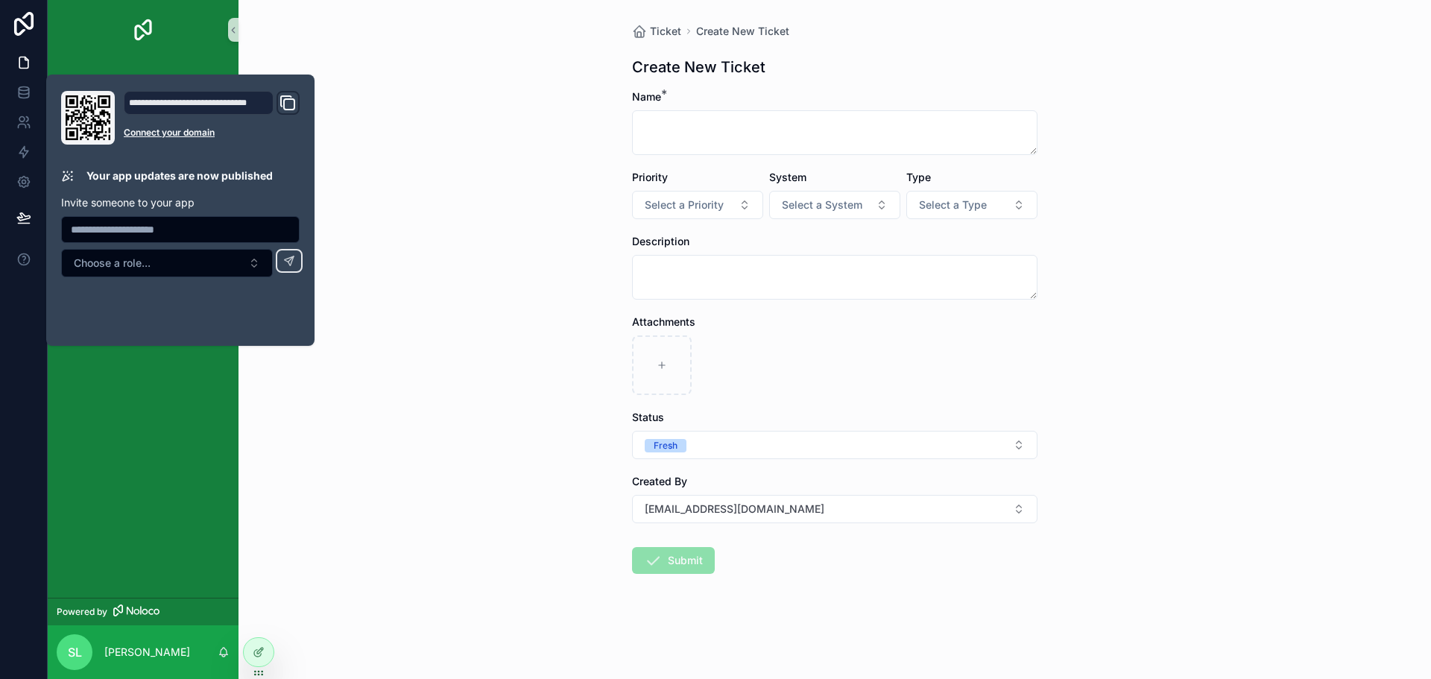
click at [414, 406] on div "Ticket Create New Ticket Create New Ticket Name * Priority Select a Priority Sy…" at bounding box center [835, 339] width 1193 height 679
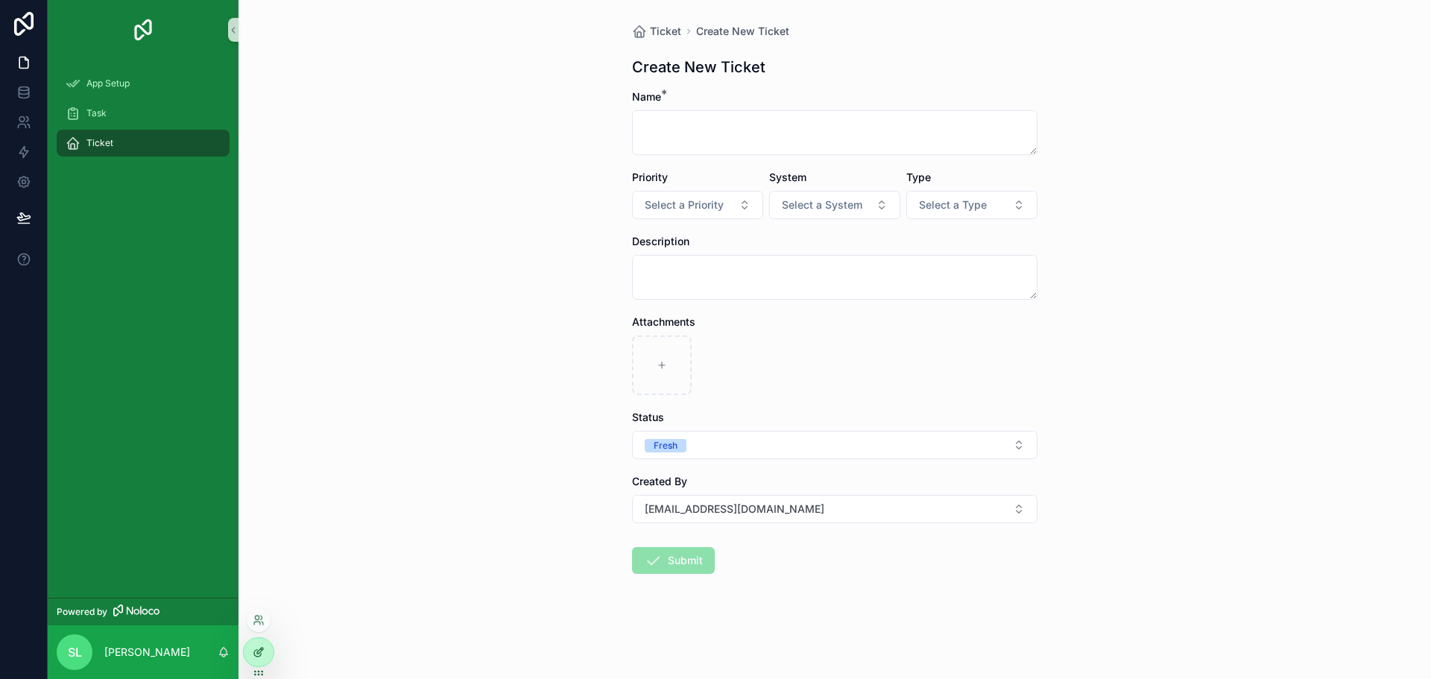
click at [266, 649] on div at bounding box center [259, 652] width 30 height 28
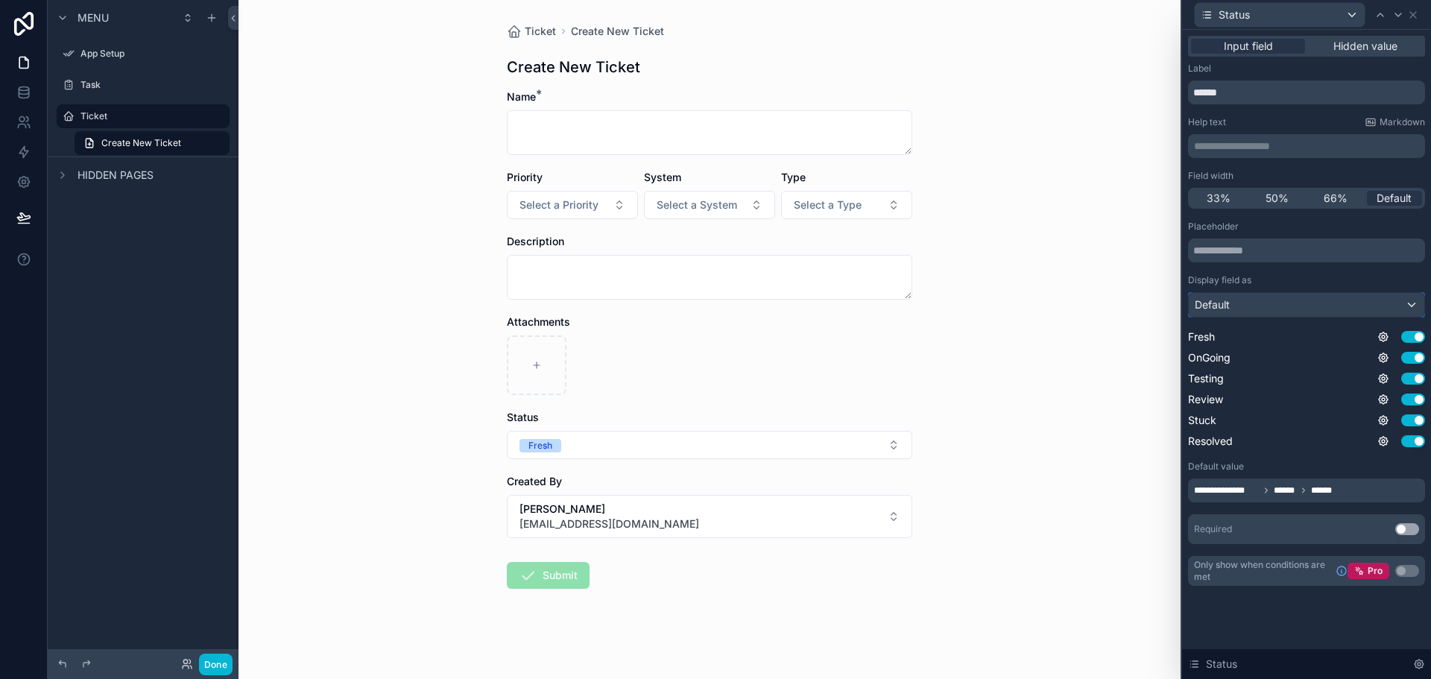
click at [1331, 303] on div "Default" at bounding box center [1307, 305] width 236 height 24
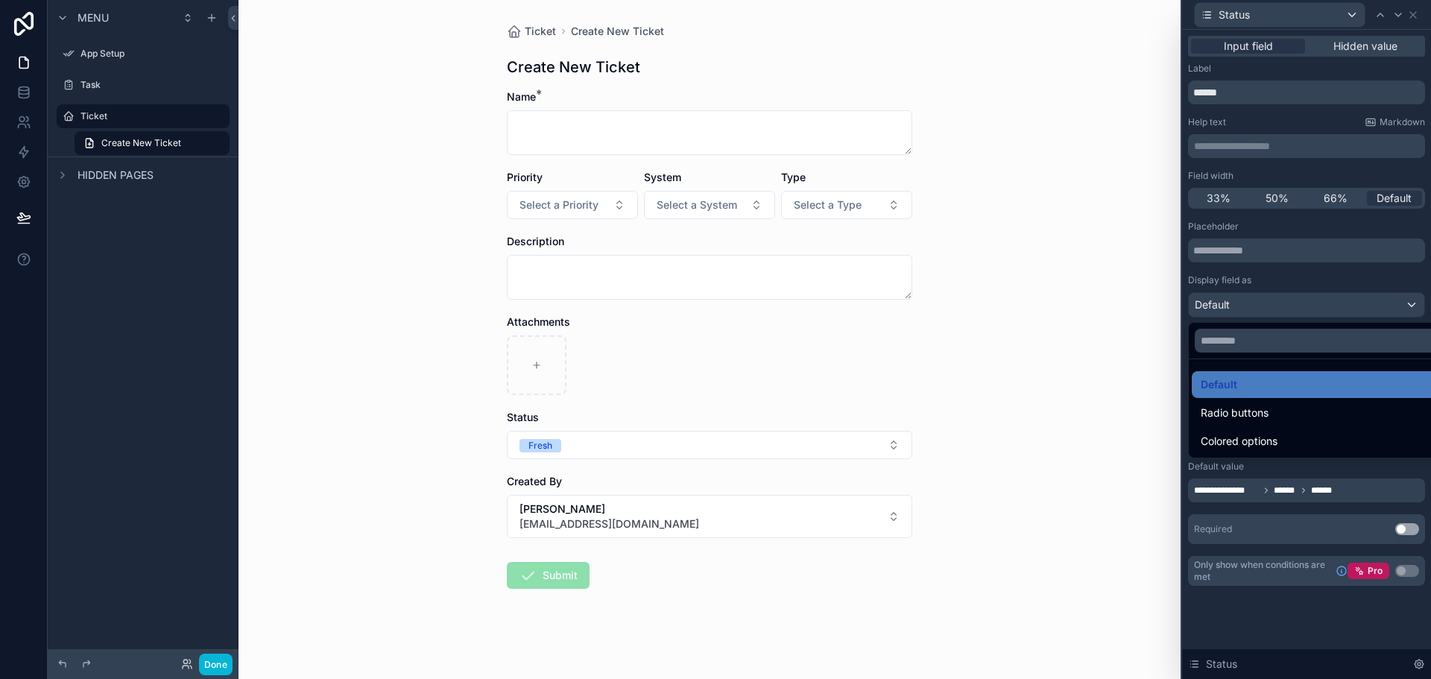
click at [1331, 303] on div at bounding box center [1306, 339] width 249 height 679
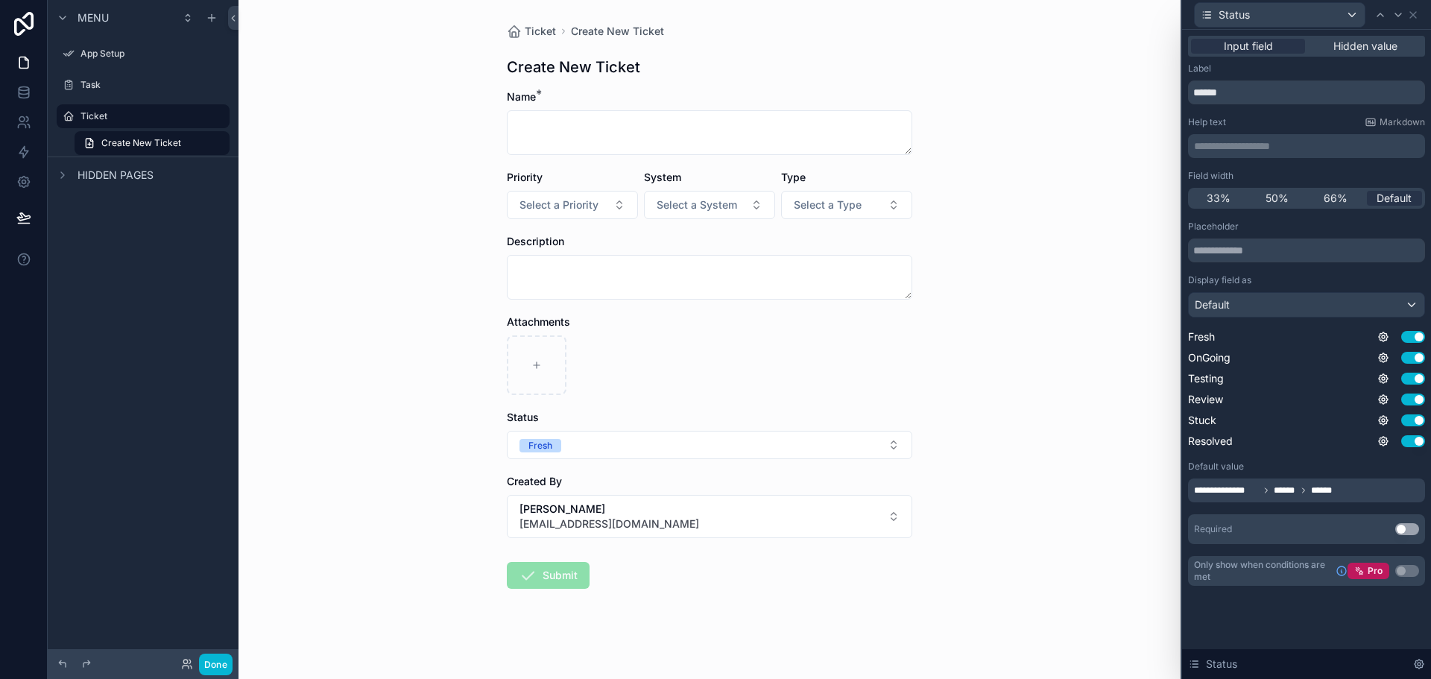
click at [1262, 321] on div "Placeholder Display field as Default Fresh Use setting OnGoing Use setting Test…" at bounding box center [1306, 335] width 237 height 228
click at [1264, 311] on div "Default" at bounding box center [1307, 305] width 236 height 24
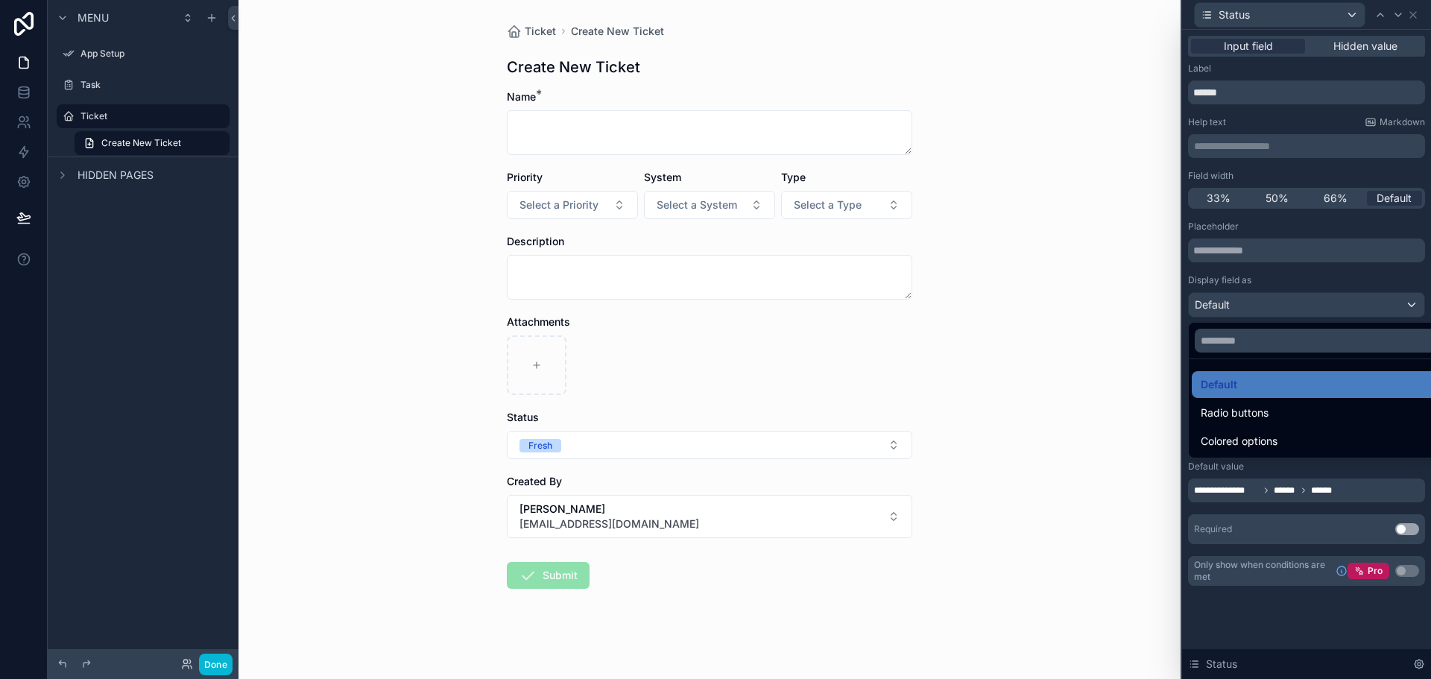
click at [1274, 318] on div at bounding box center [1306, 339] width 249 height 679
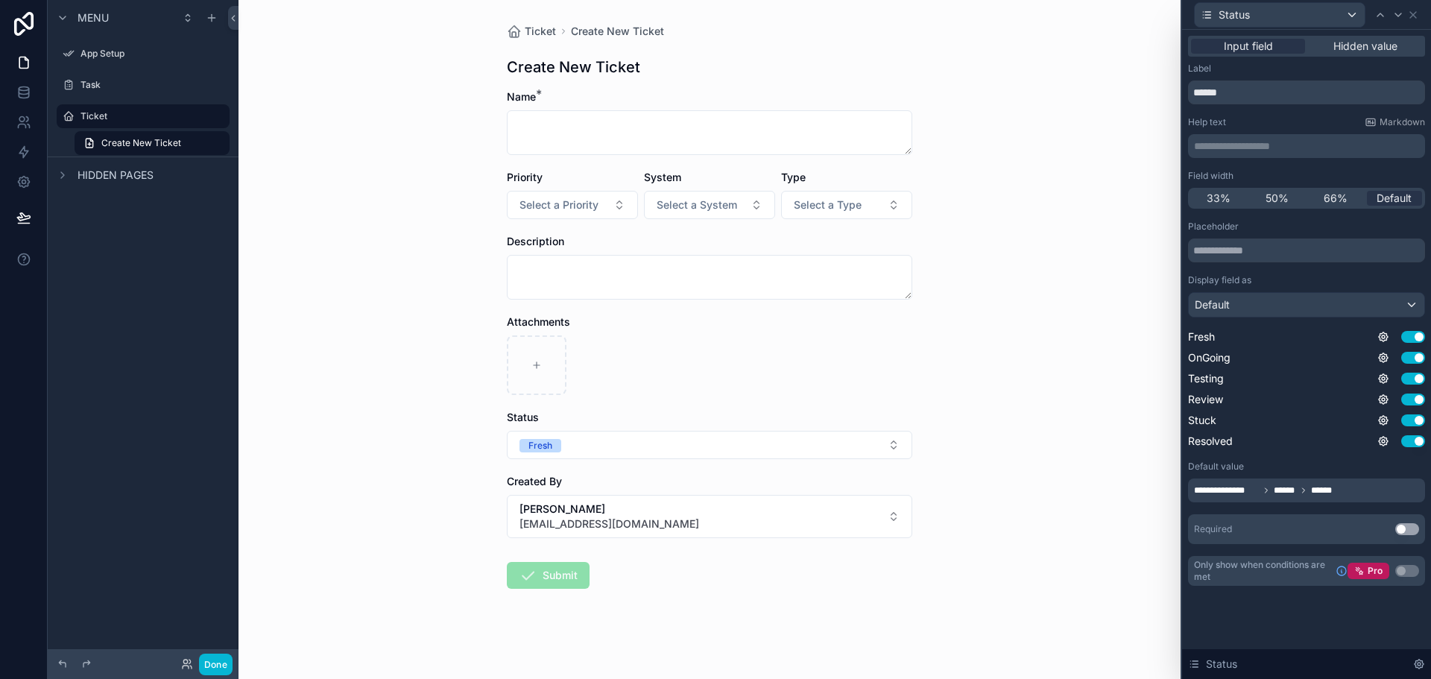
click at [1300, 498] on div "**********" at bounding box center [1266, 491] width 144 height 18
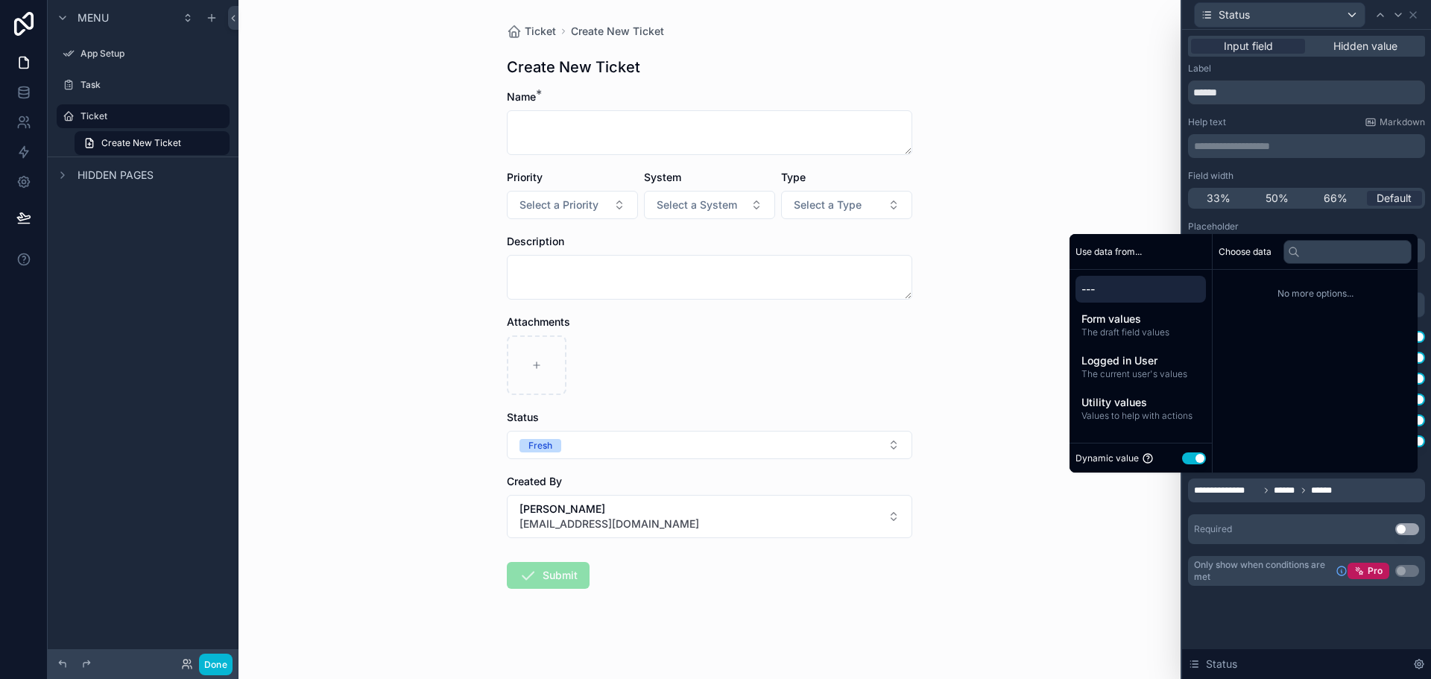
click at [1189, 458] on button "Use setting" at bounding box center [1194, 458] width 24 height 12
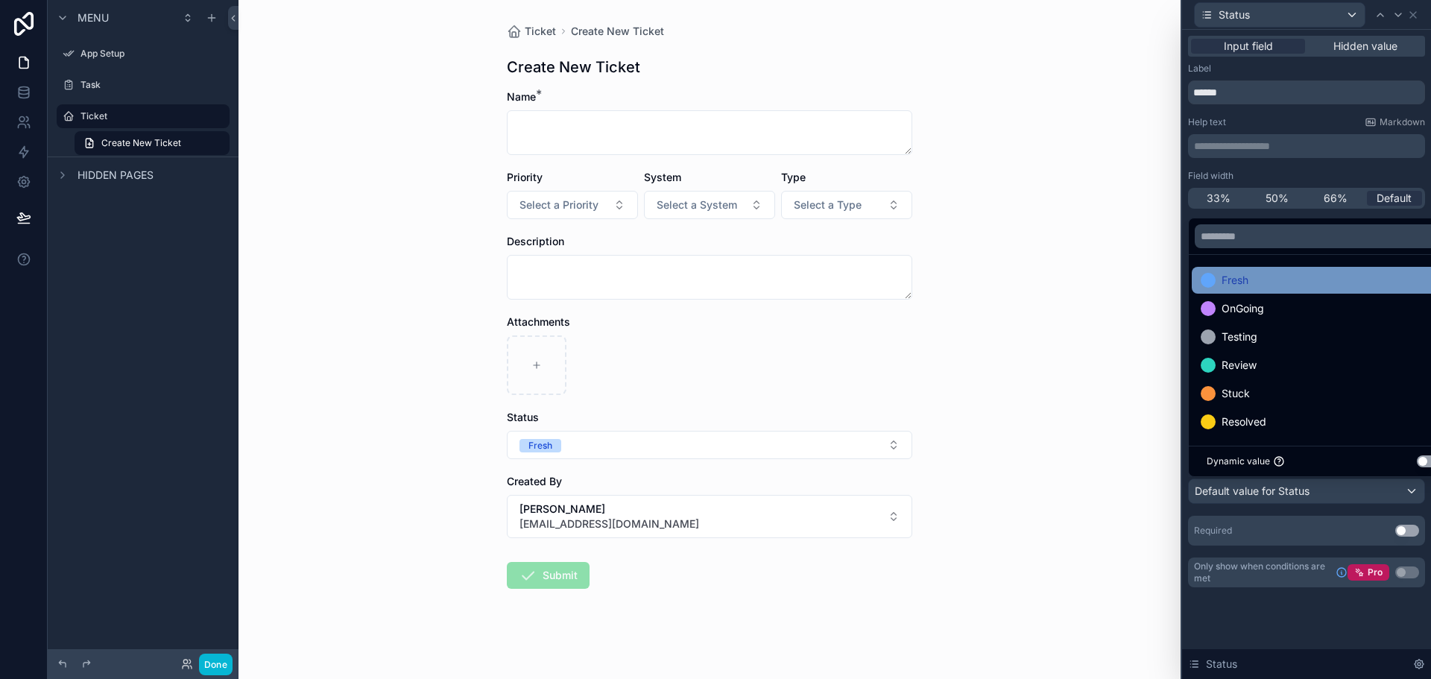
click at [1228, 279] on span "Fresh" at bounding box center [1235, 280] width 27 height 18
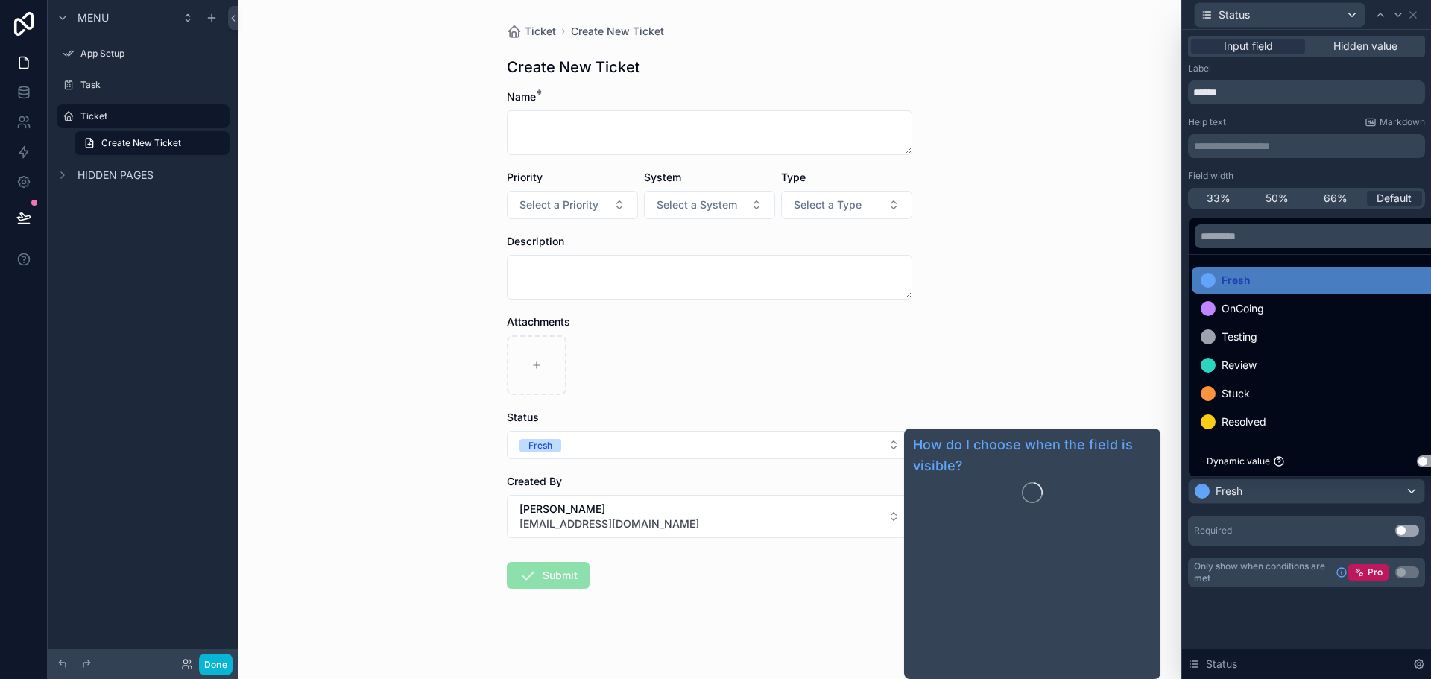
click at [1292, 608] on div "**********" at bounding box center [1306, 326] width 249 height 593
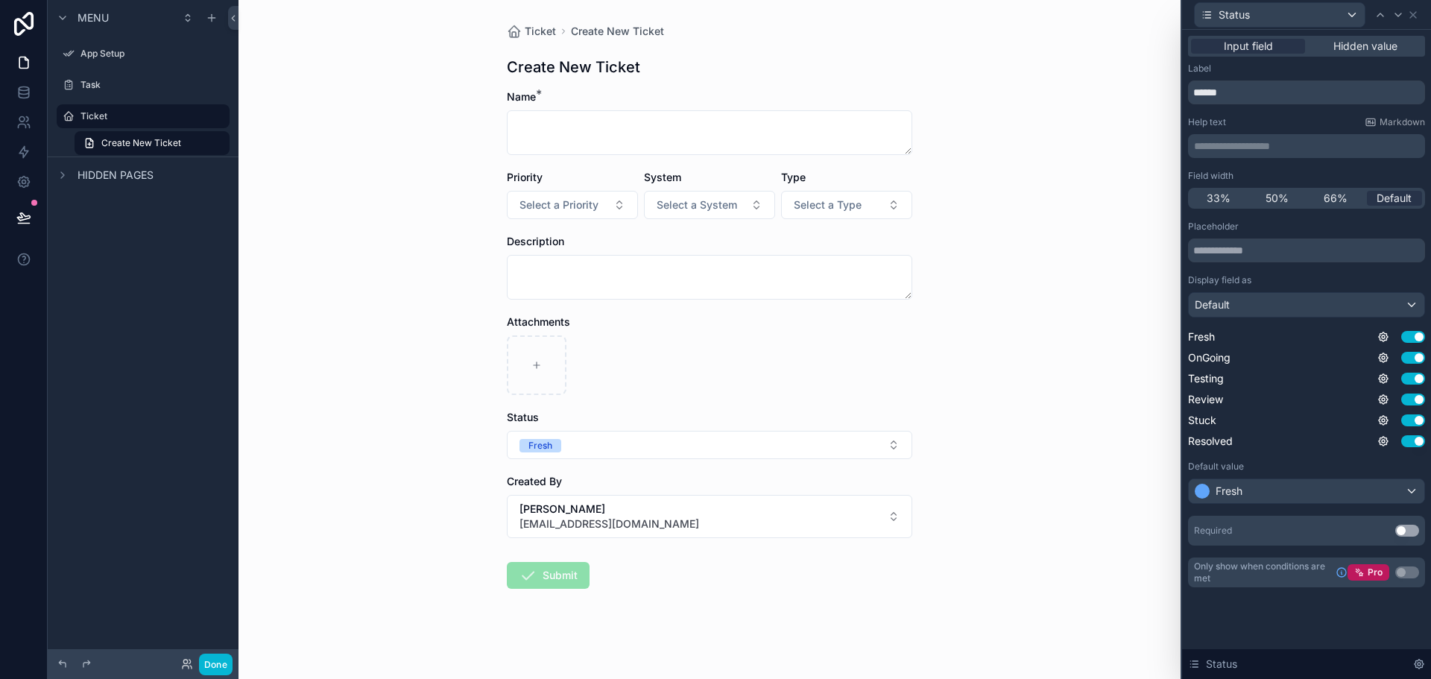
scroll to position [35, 0]
click at [1410, 663] on div "Status" at bounding box center [1306, 664] width 249 height 30
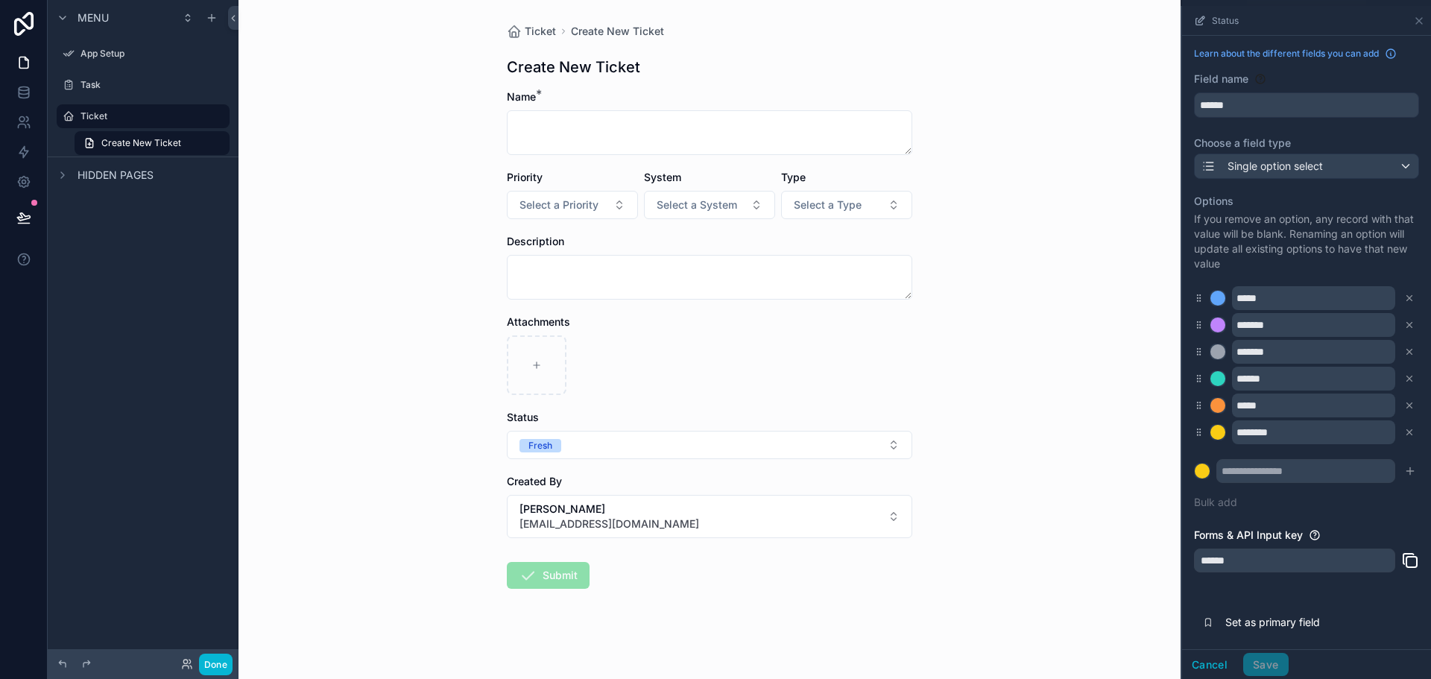
scroll to position [1, 0]
click at [1216, 661] on button "Cancel" at bounding box center [1209, 665] width 55 height 24
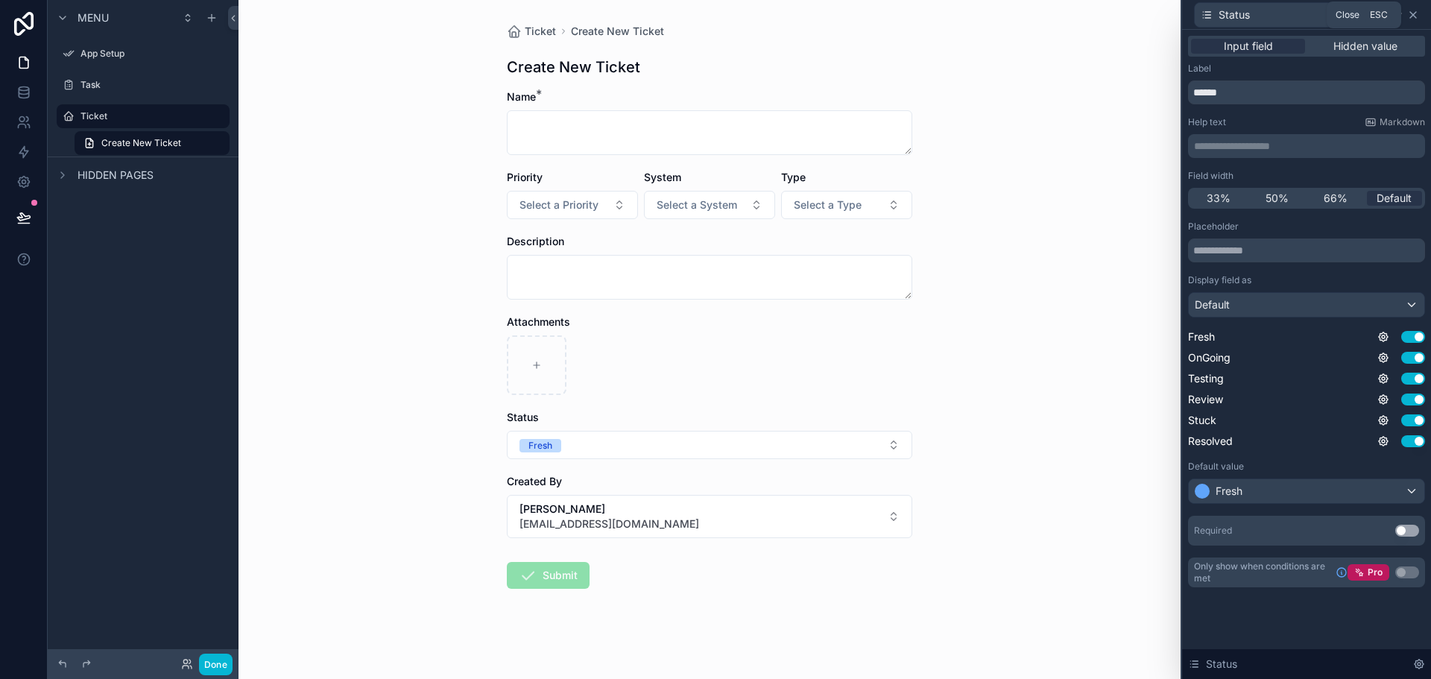
click at [1416, 13] on icon at bounding box center [1413, 15] width 12 height 12
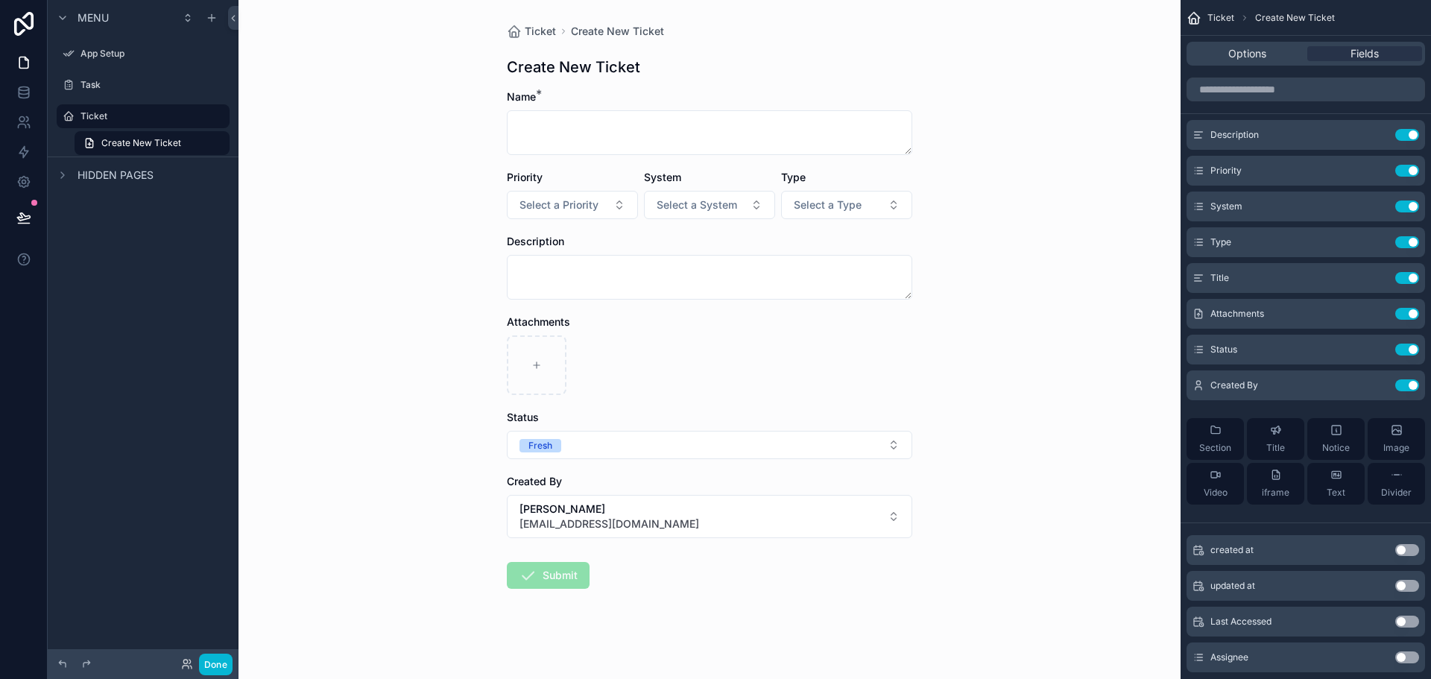
click at [1381, 554] on div "created at Use setting" at bounding box center [1306, 550] width 239 height 30
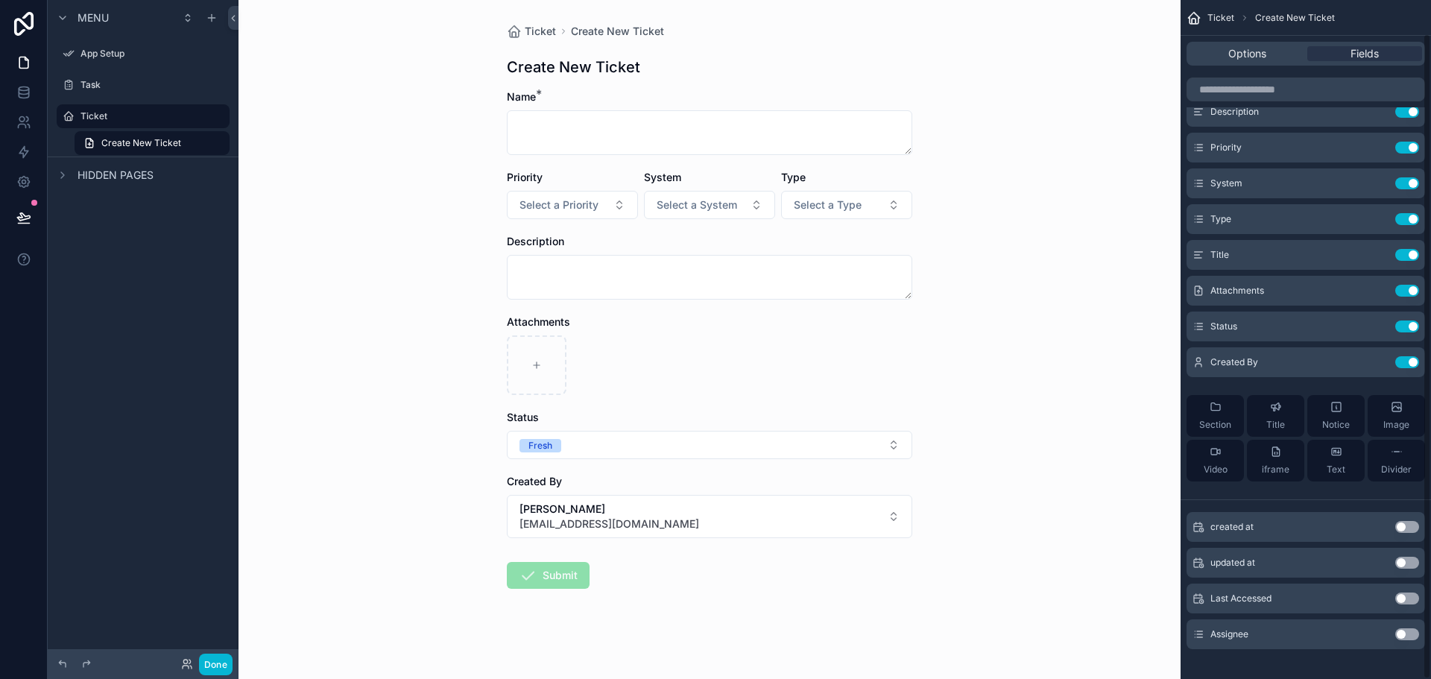
scroll to position [35, 0]
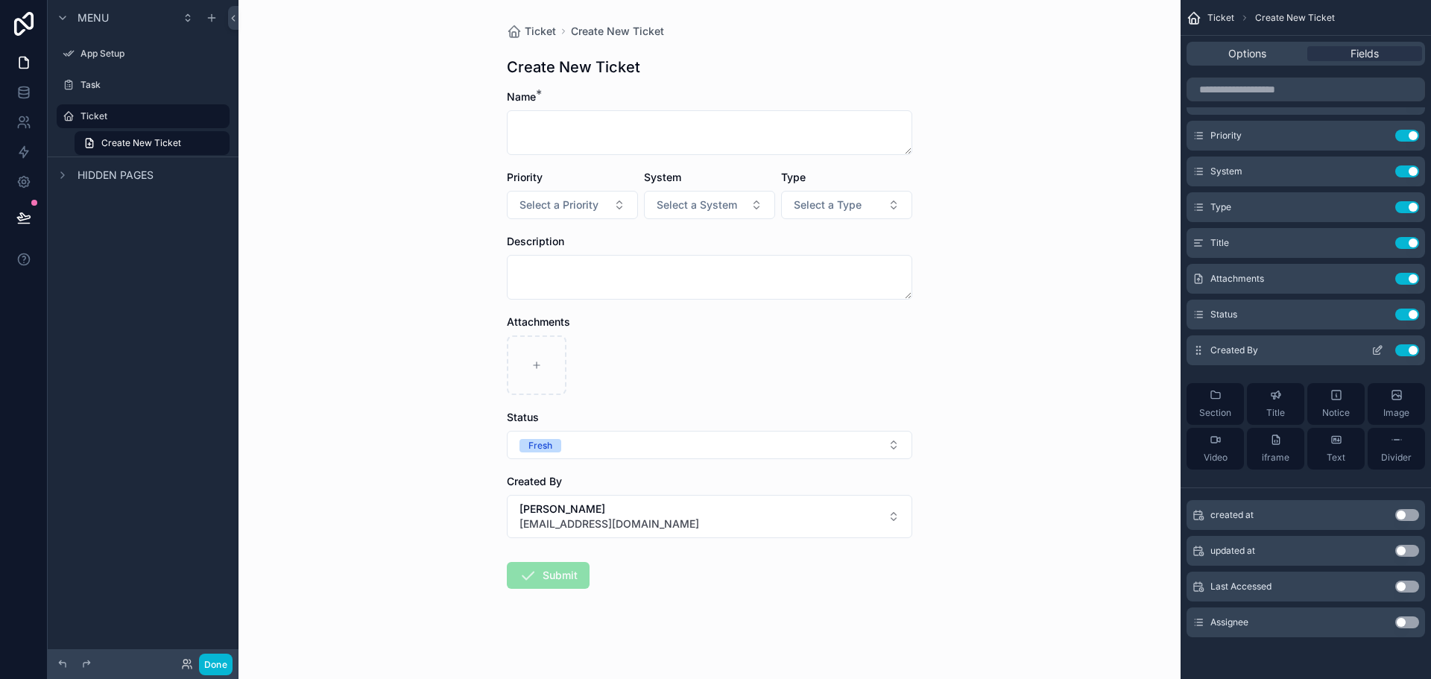
click at [1376, 348] on icon "scrollable content" at bounding box center [1378, 350] width 12 height 12
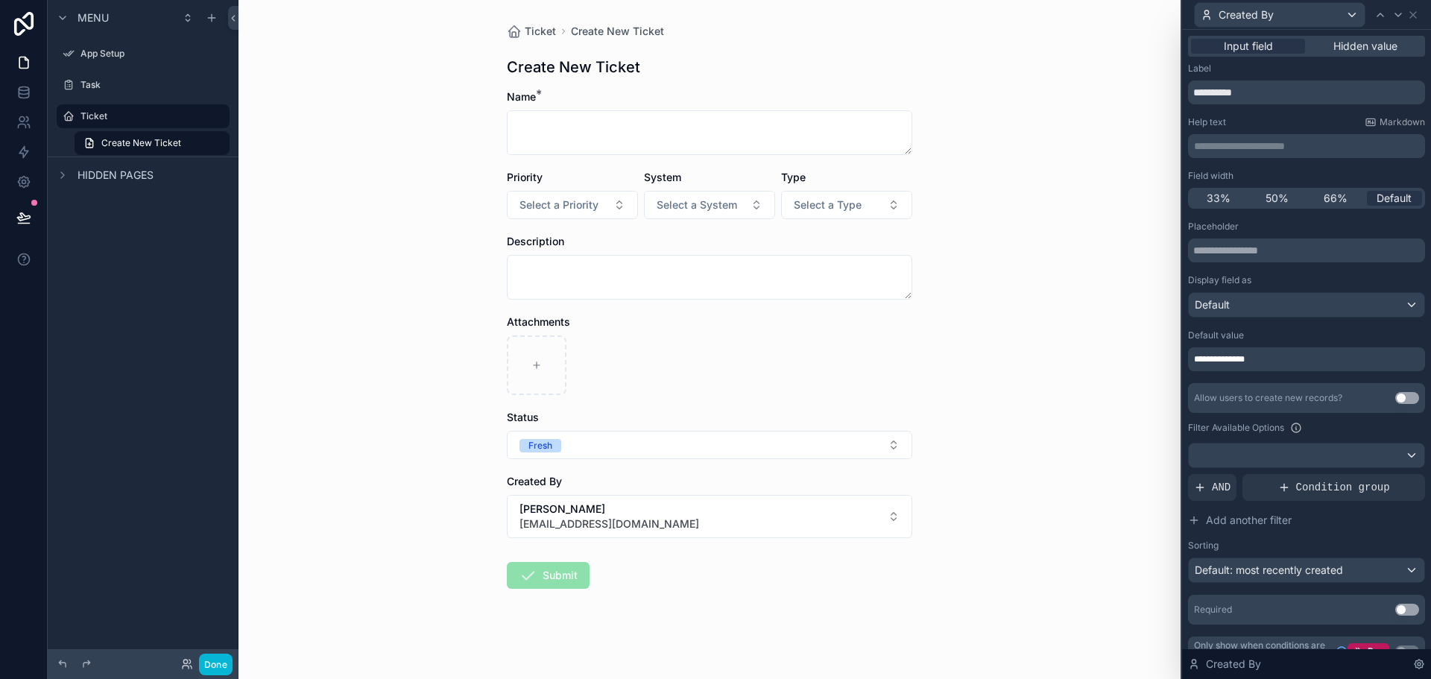
scroll to position [23, 0]
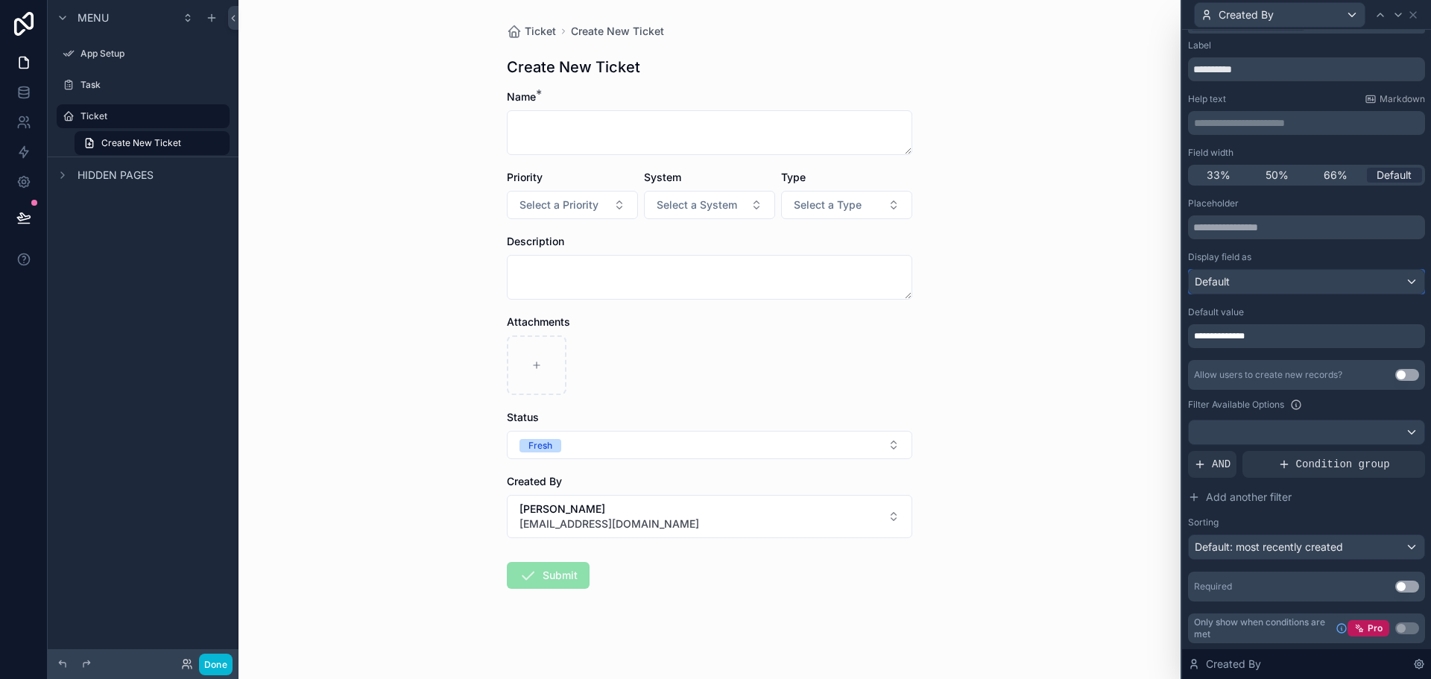
click at [1296, 275] on div "Default" at bounding box center [1307, 282] width 236 height 24
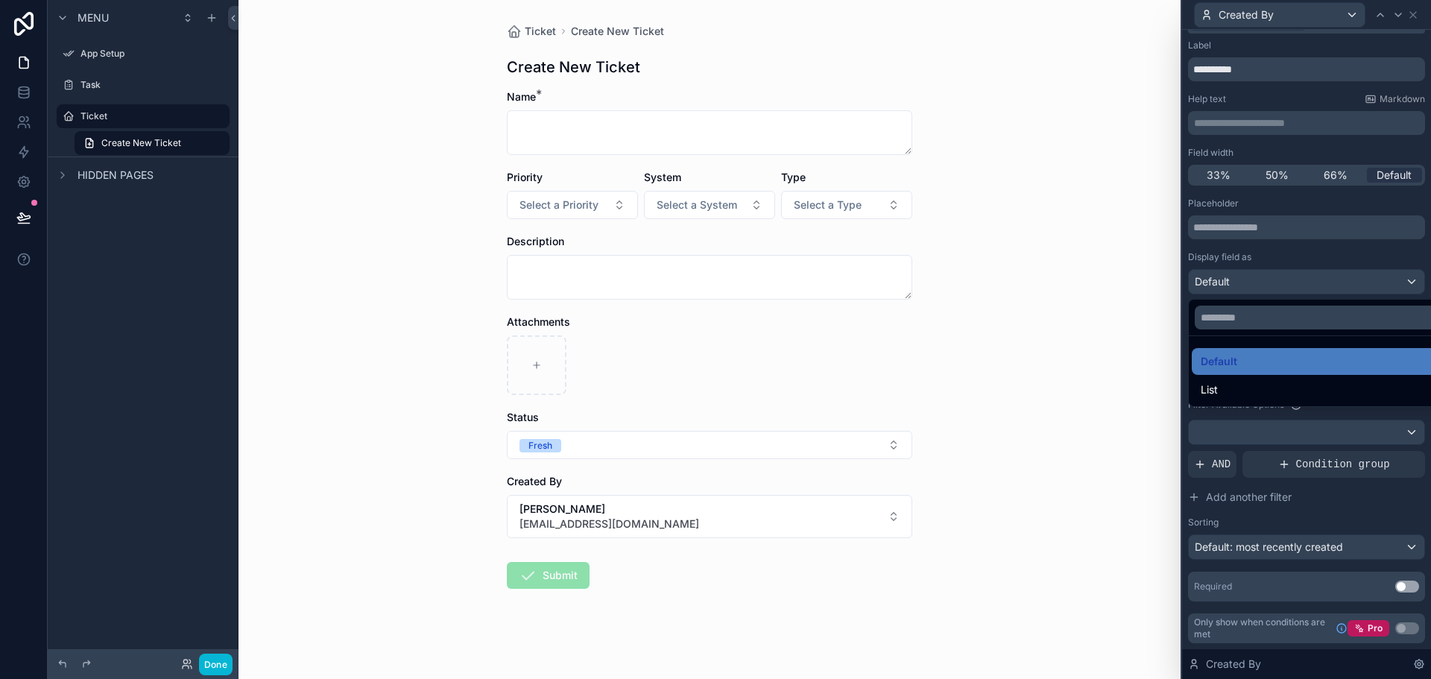
click at [1296, 275] on div at bounding box center [1306, 339] width 249 height 679
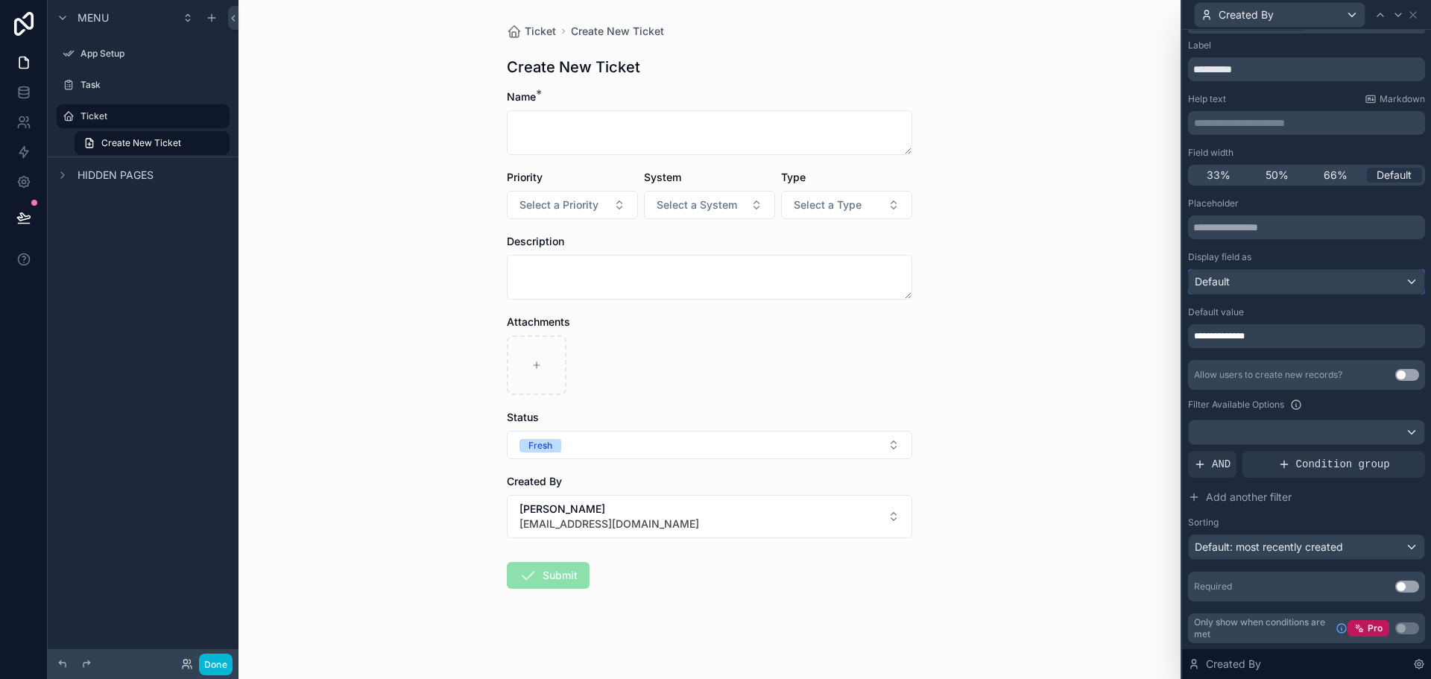
click at [1296, 275] on div "Default" at bounding box center [1307, 282] width 236 height 24
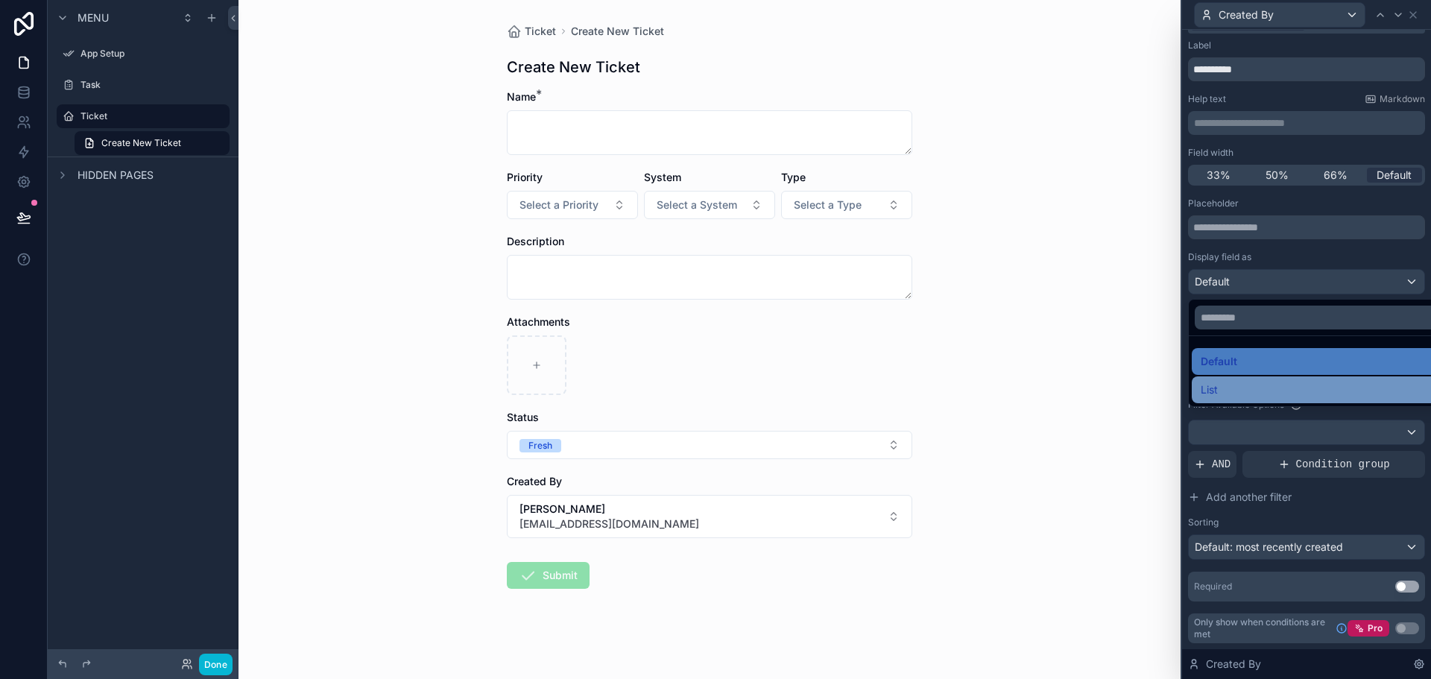
click at [1266, 398] on div "List" at bounding box center [1318, 390] width 235 height 18
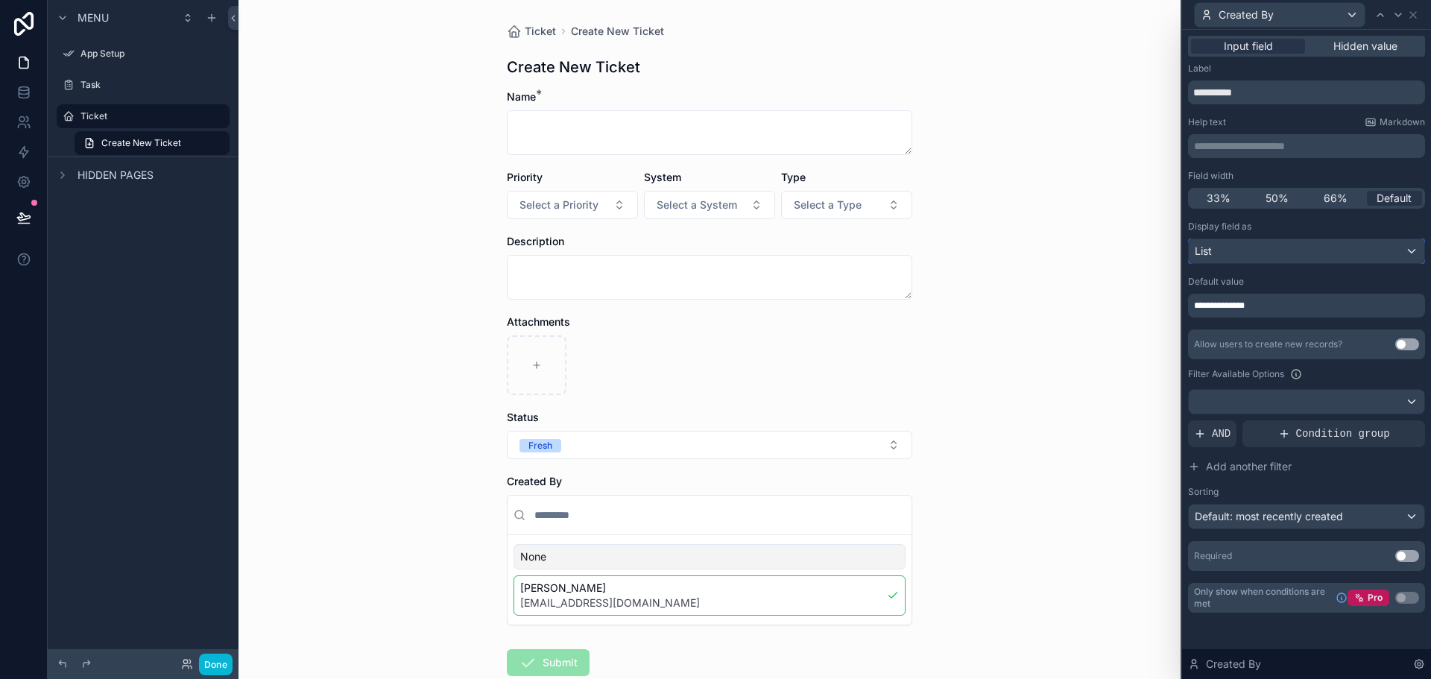
click at [1287, 255] on div "List" at bounding box center [1307, 251] width 236 height 24
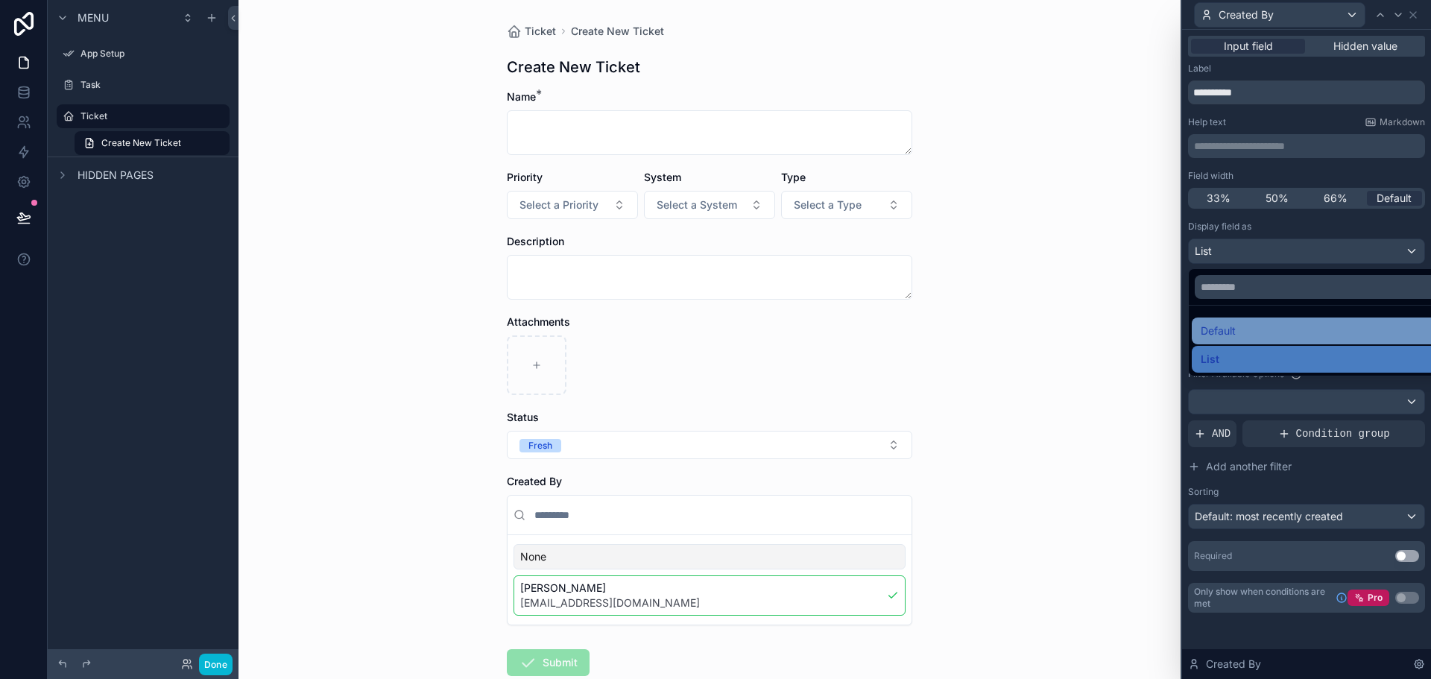
click at [1270, 324] on div "Default" at bounding box center [1324, 331] width 246 height 18
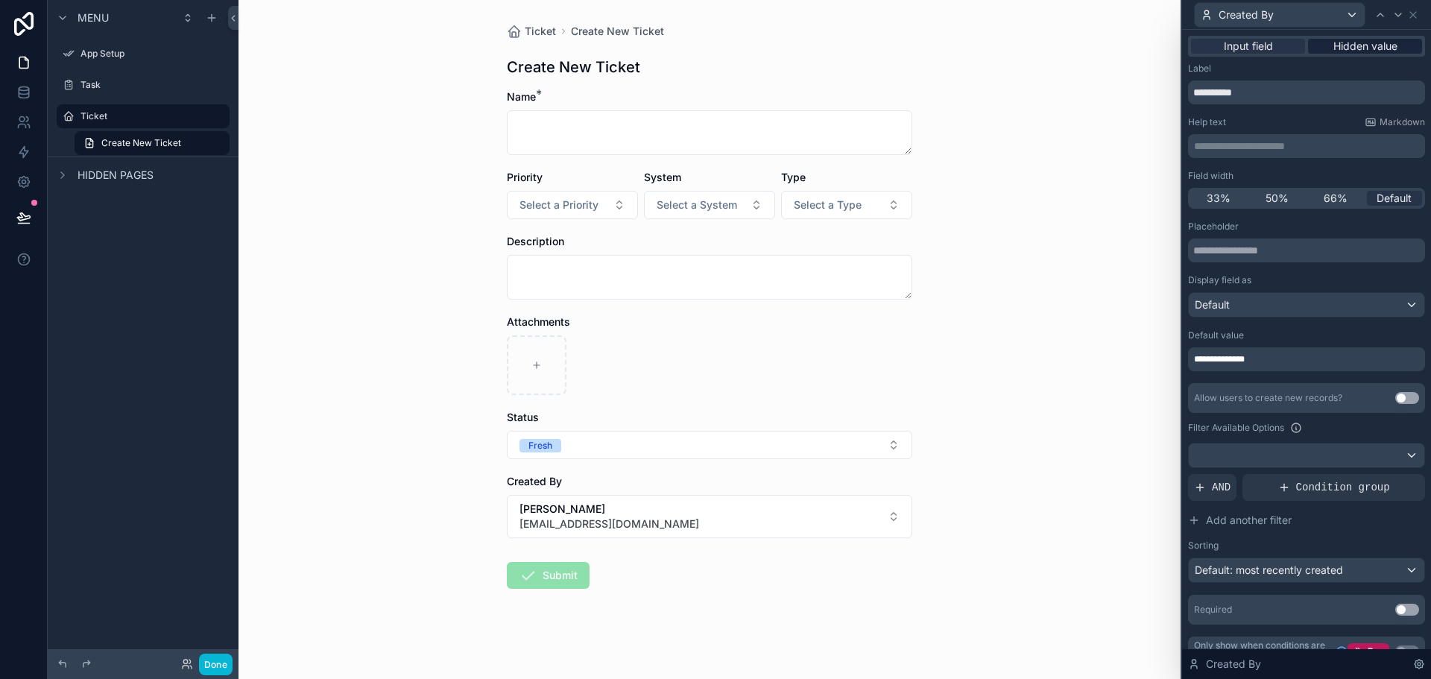
click at [1346, 47] on span "Hidden value" at bounding box center [1366, 46] width 64 height 15
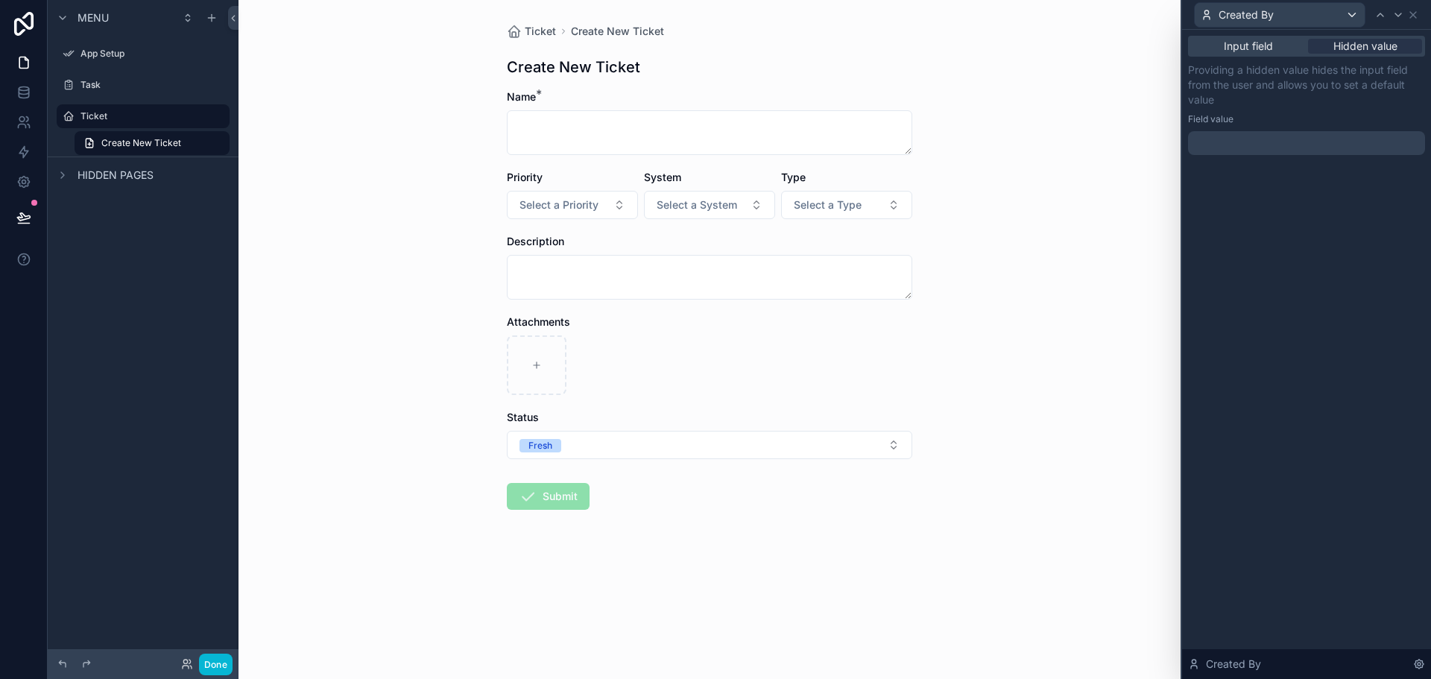
click at [1295, 140] on div at bounding box center [1306, 143] width 237 height 24
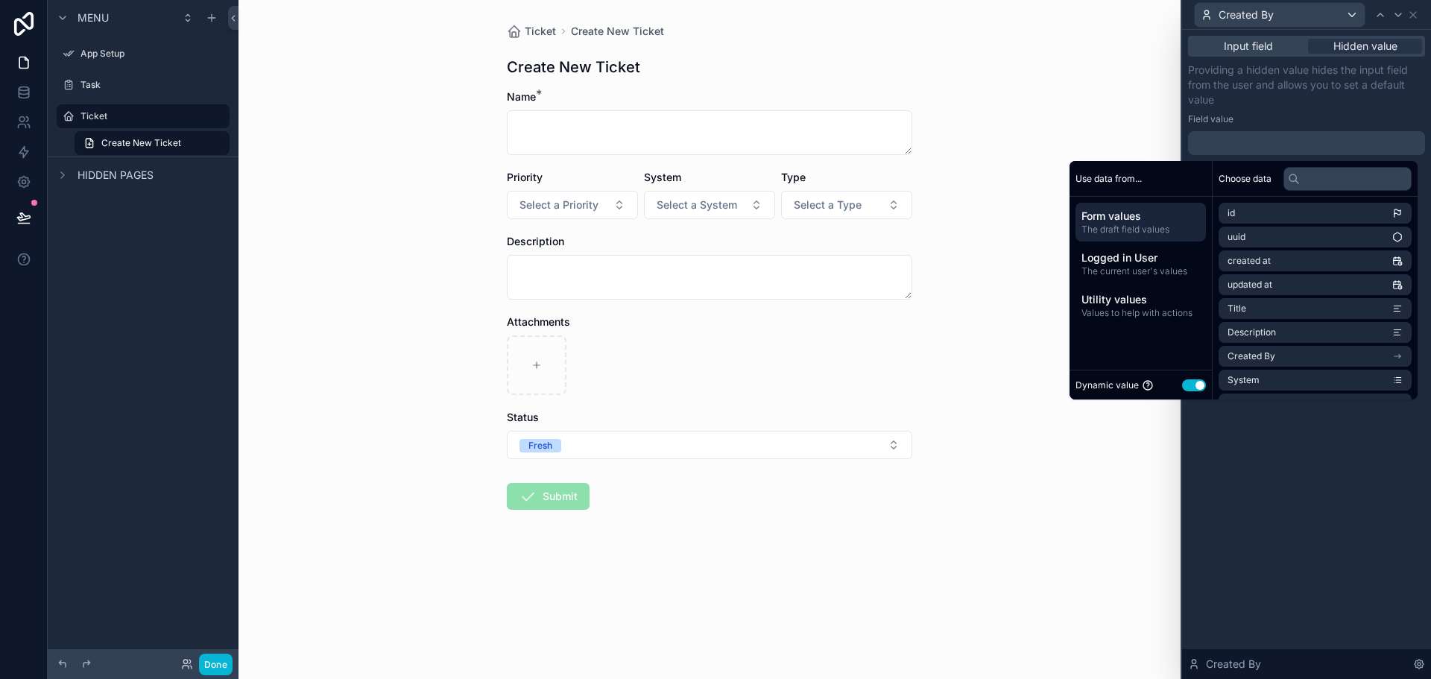
click at [1281, 482] on div "Input field Hidden value Providing a hidden value hides the input field from th…" at bounding box center [1306, 354] width 249 height 649
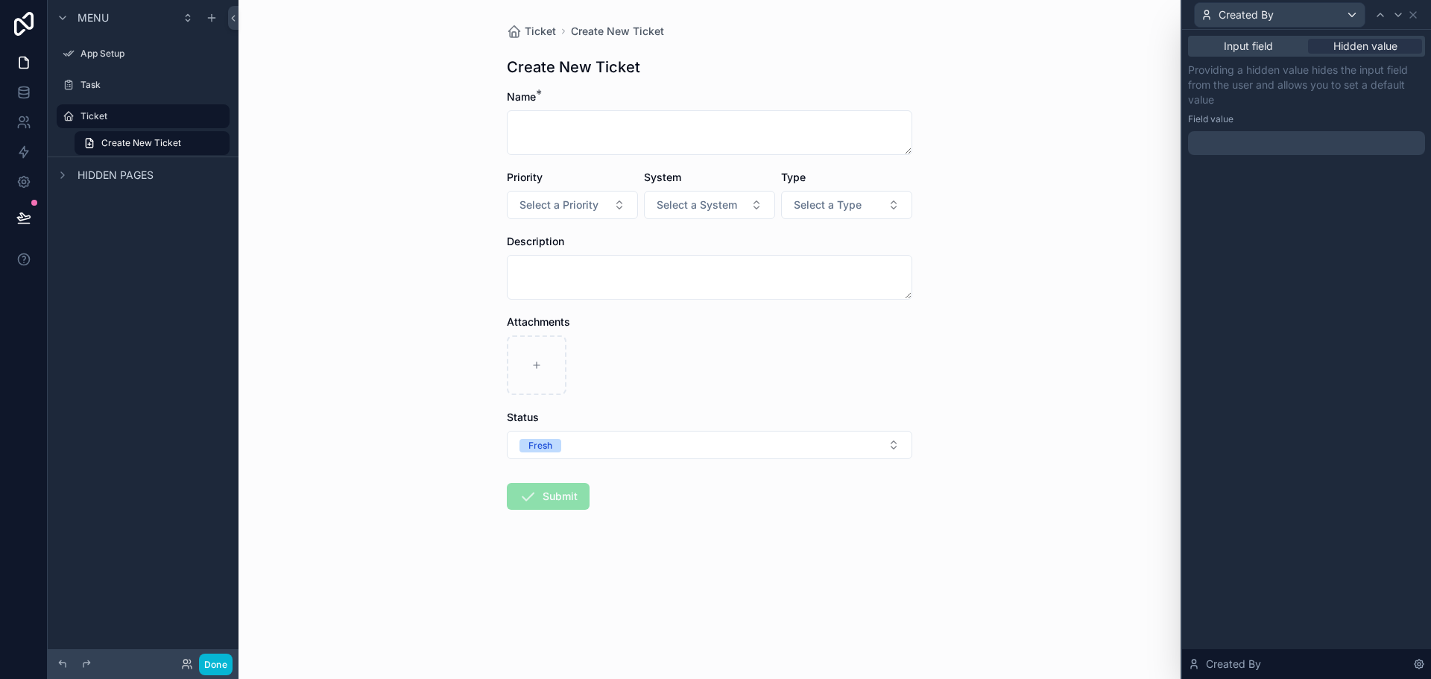
click at [1292, 141] on div at bounding box center [1306, 143] width 237 height 24
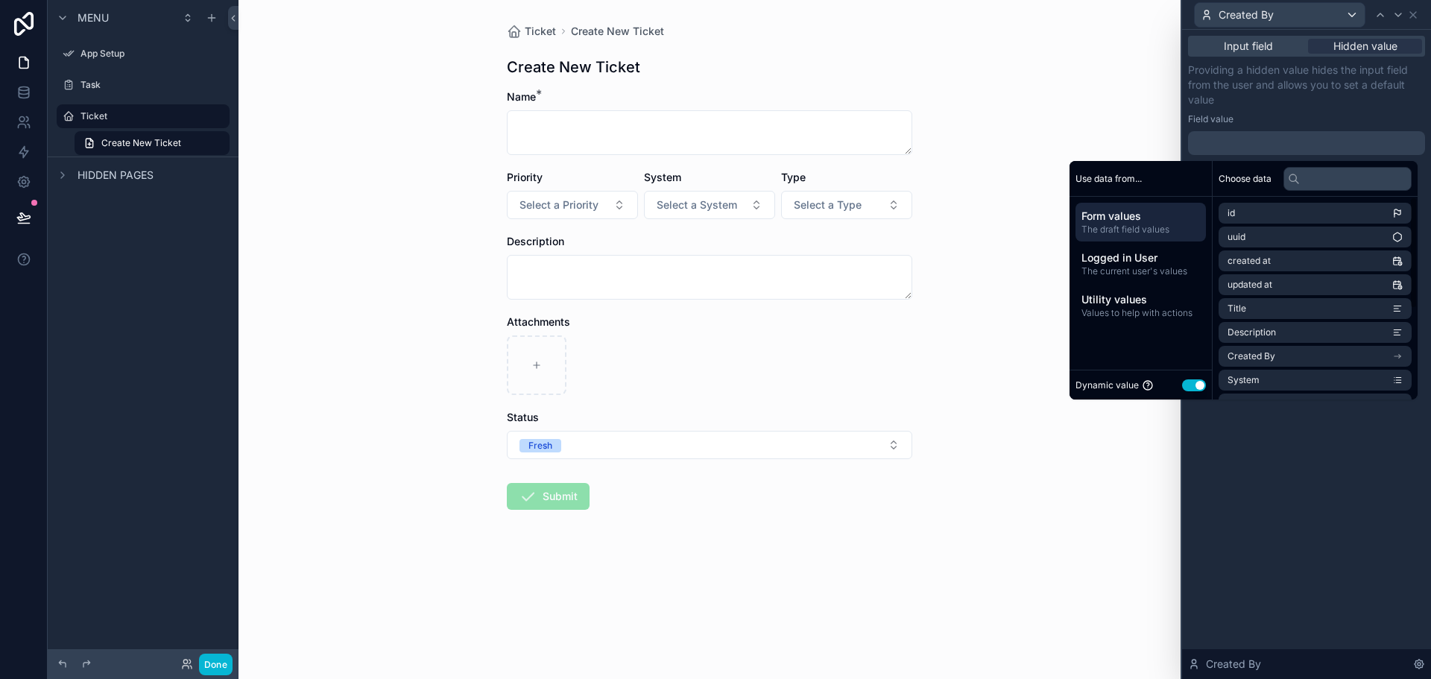
click at [1182, 385] on button "Use setting" at bounding box center [1194, 385] width 24 height 12
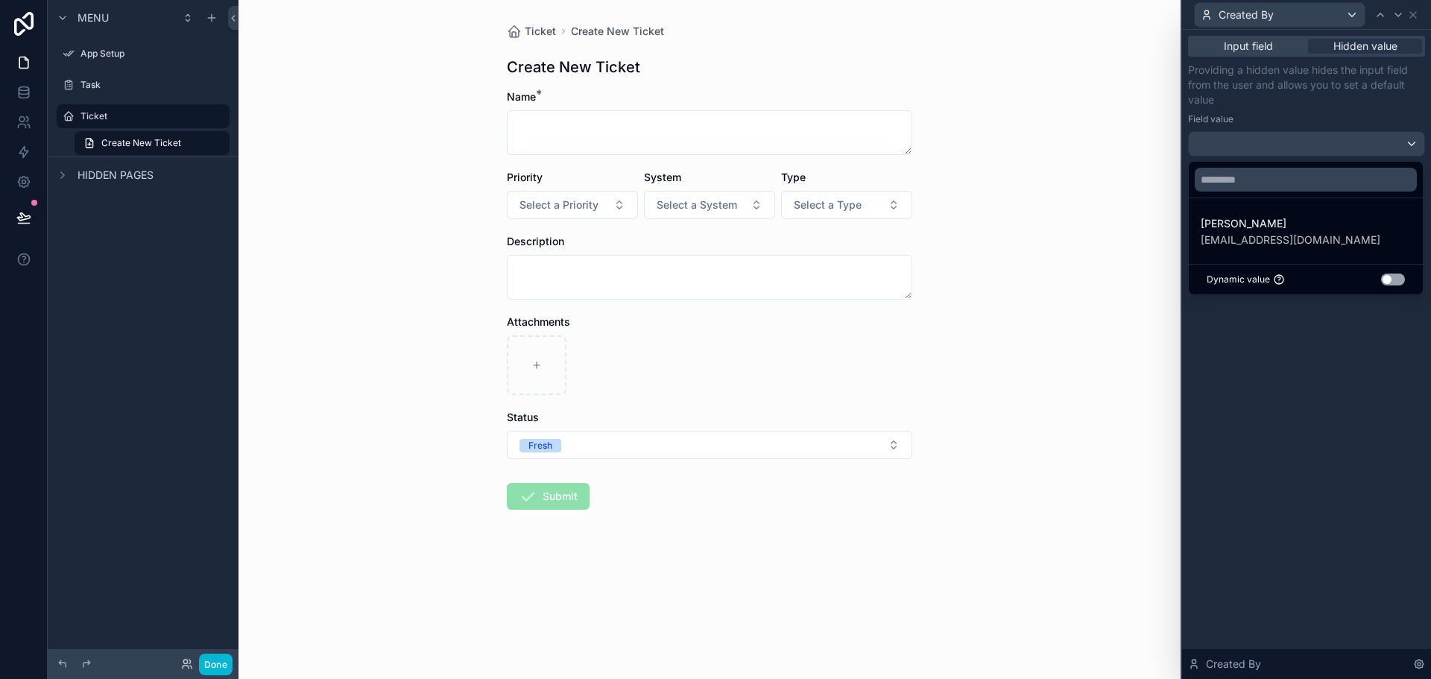
click at [1393, 278] on button "Use setting" at bounding box center [1393, 280] width 24 height 12
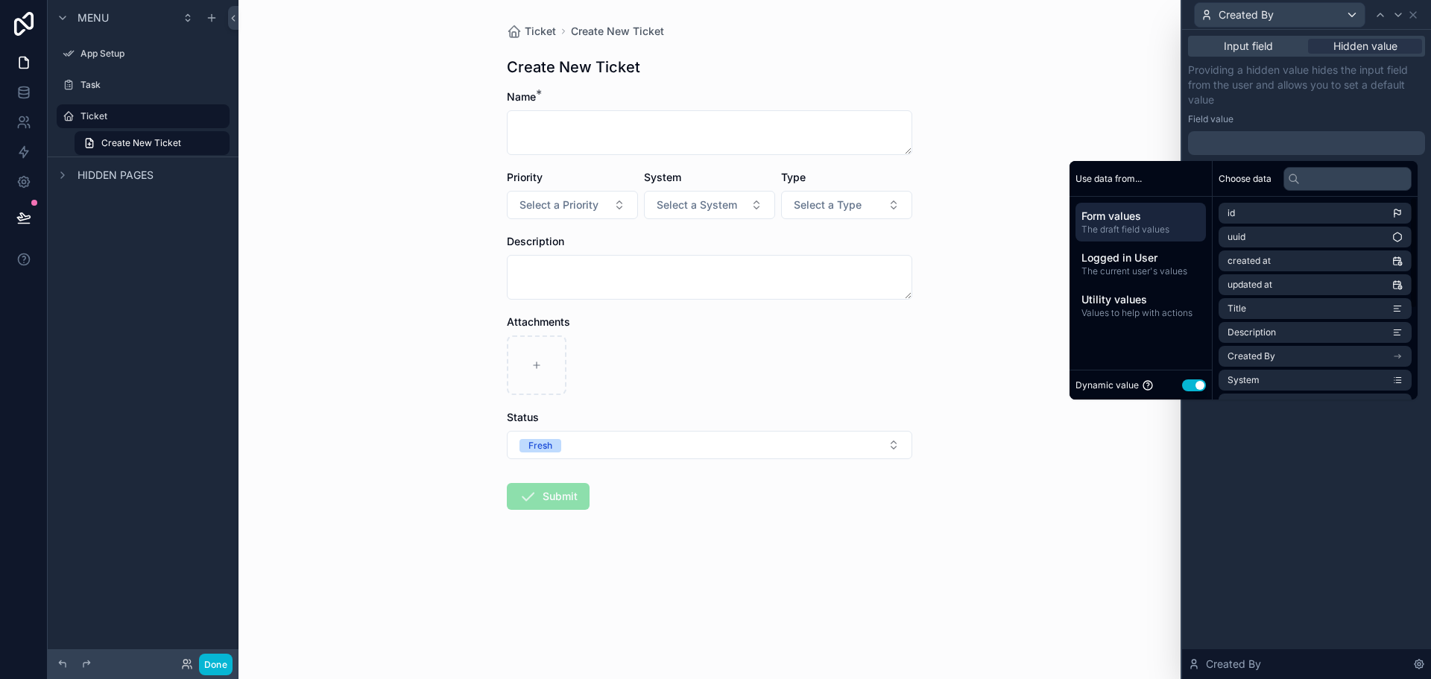
click at [1305, 485] on div "Input field Hidden value Providing a hidden value hides the input field from th…" at bounding box center [1306, 354] width 249 height 649
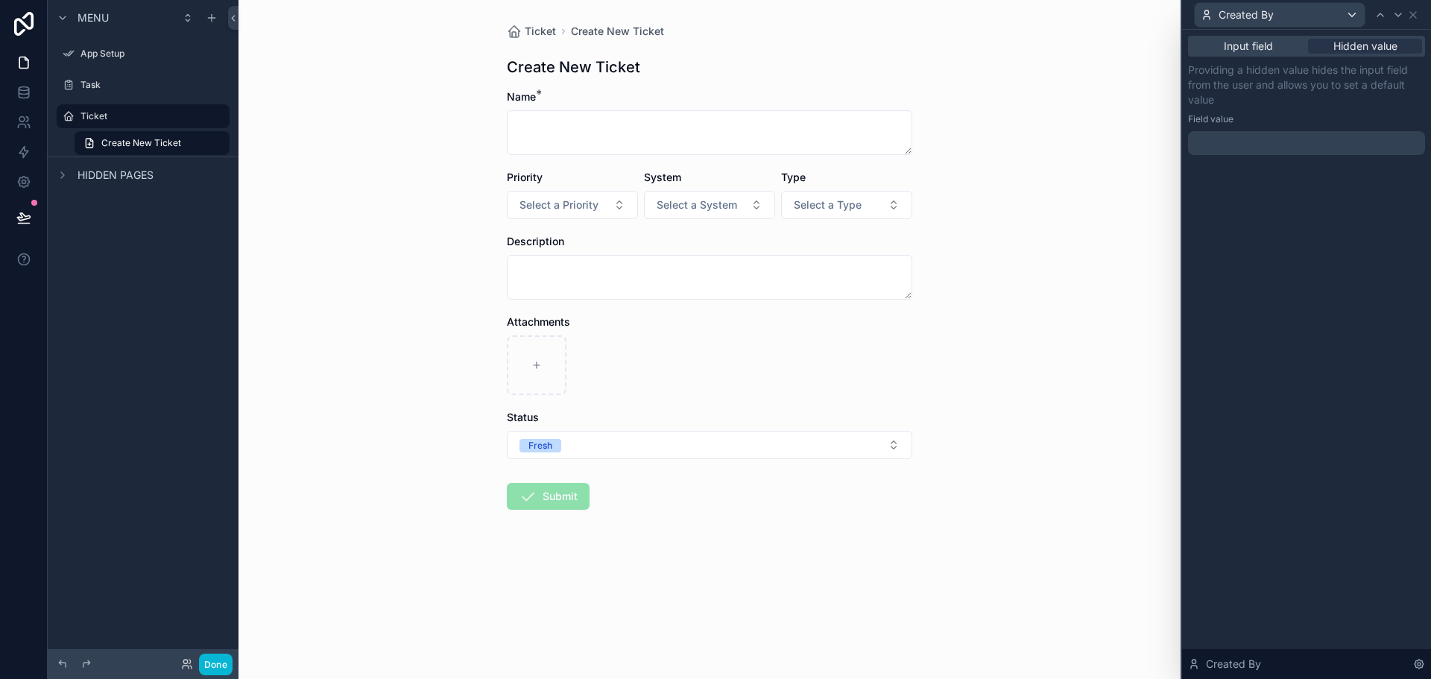
click at [1344, 143] on div at bounding box center [1306, 143] width 237 height 24
click at [1282, 550] on div "Input field Hidden value Providing a hidden value hides the input field from th…" at bounding box center [1306, 354] width 249 height 649
click at [223, 668] on button "Done" at bounding box center [216, 665] width 34 height 22
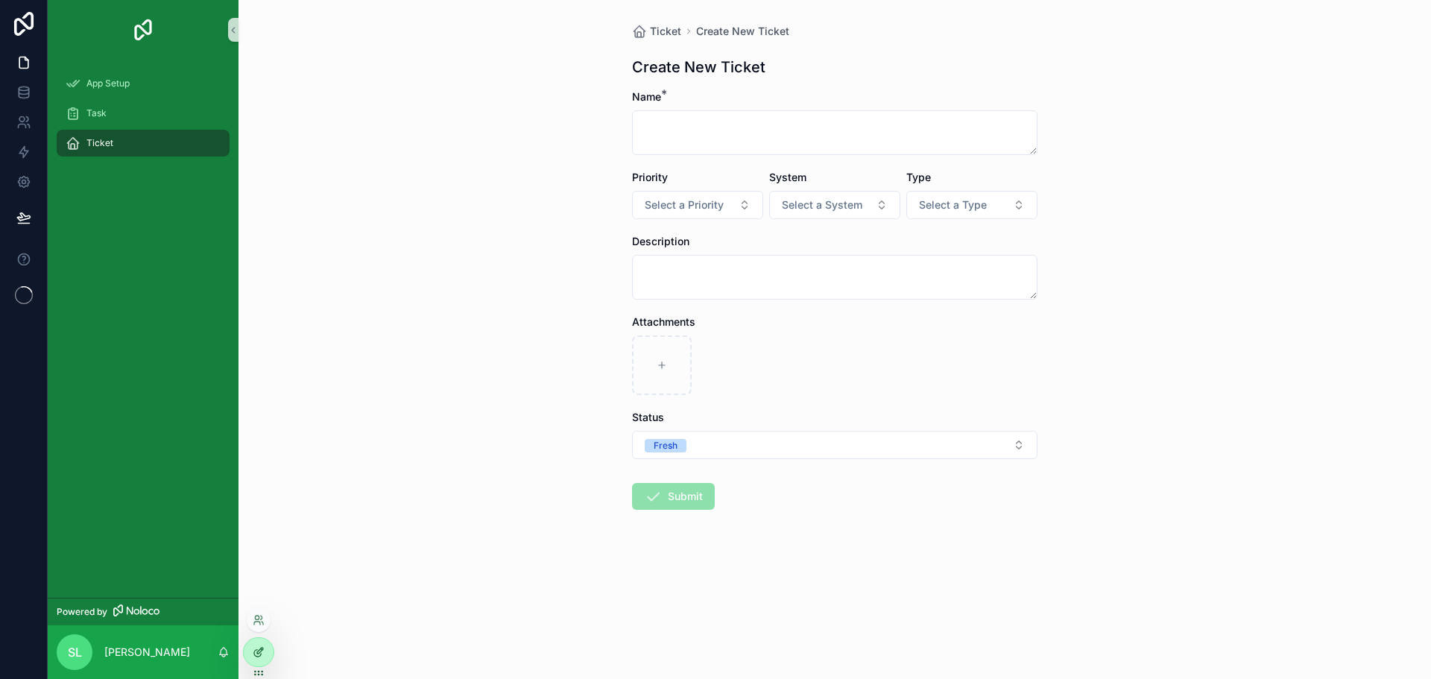
click at [266, 664] on div at bounding box center [259, 652] width 30 height 28
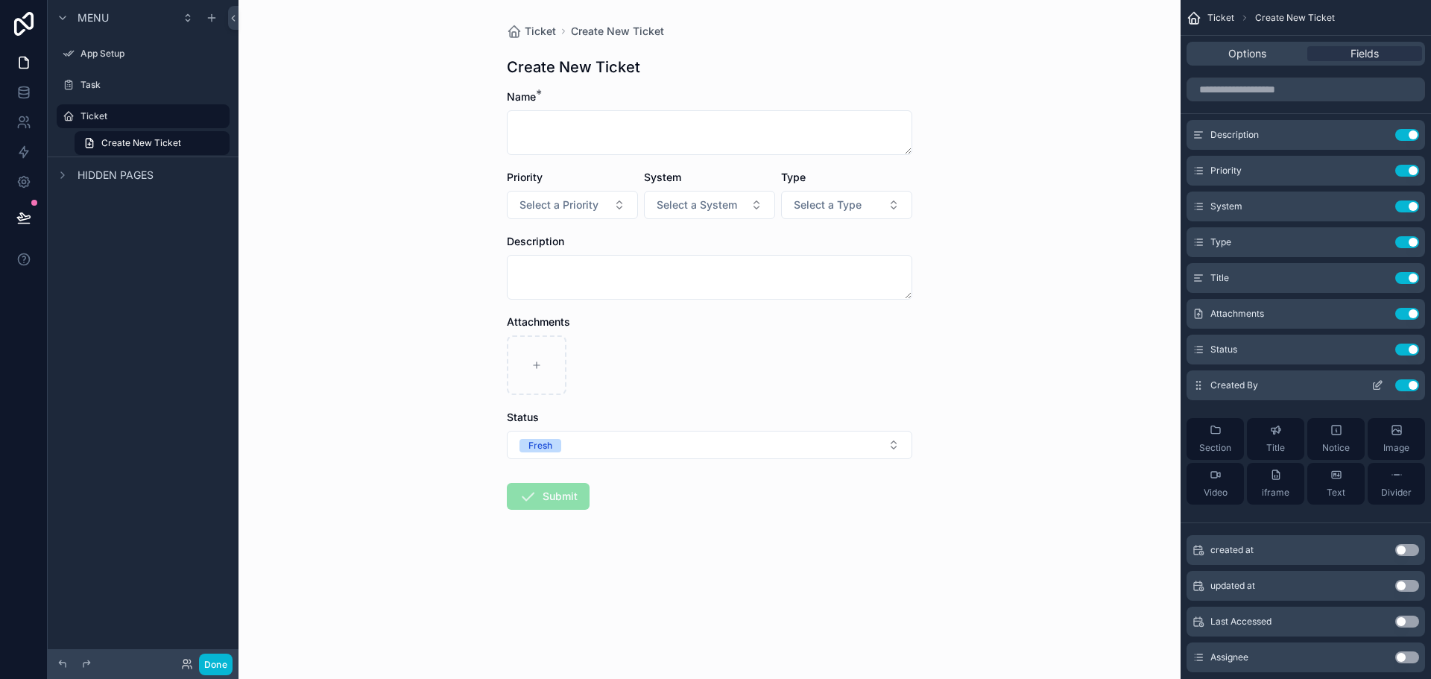
click at [1372, 385] on icon "scrollable content" at bounding box center [1378, 385] width 12 height 12
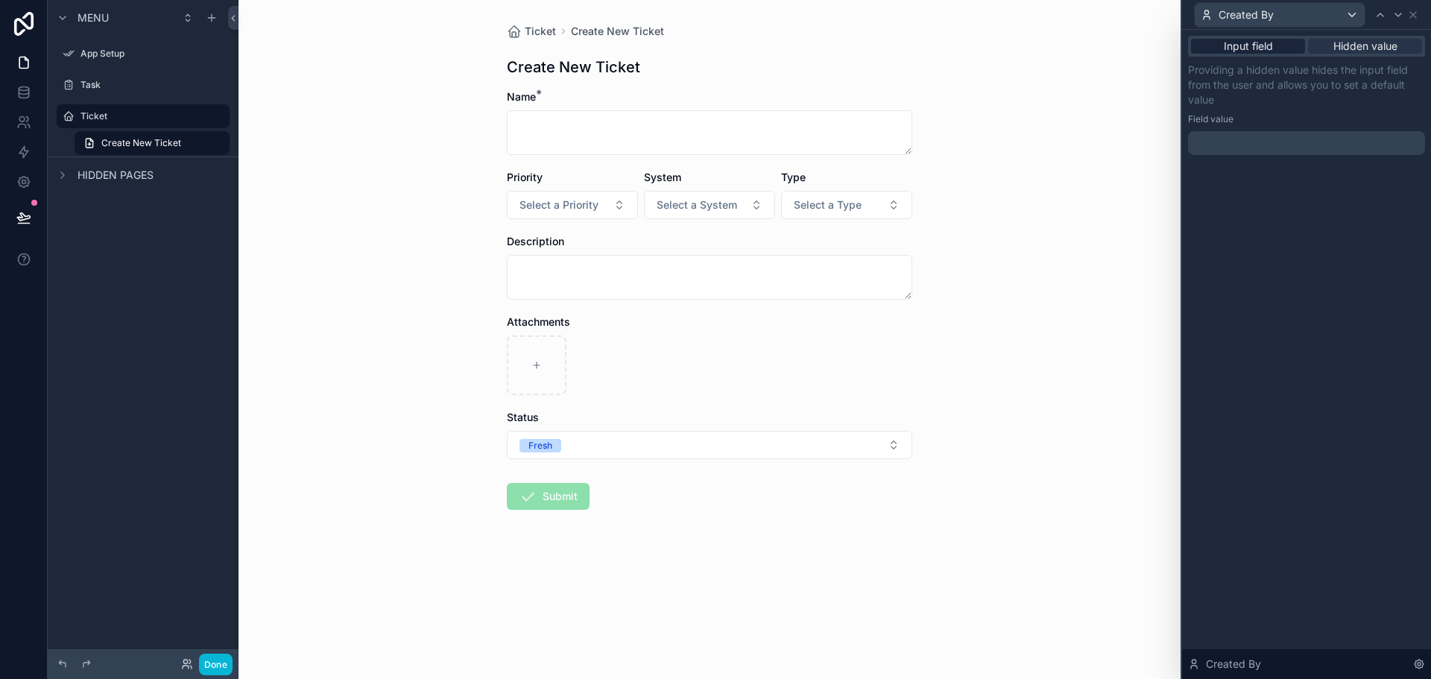
click at [1282, 48] on div "Input field" at bounding box center [1248, 46] width 114 height 15
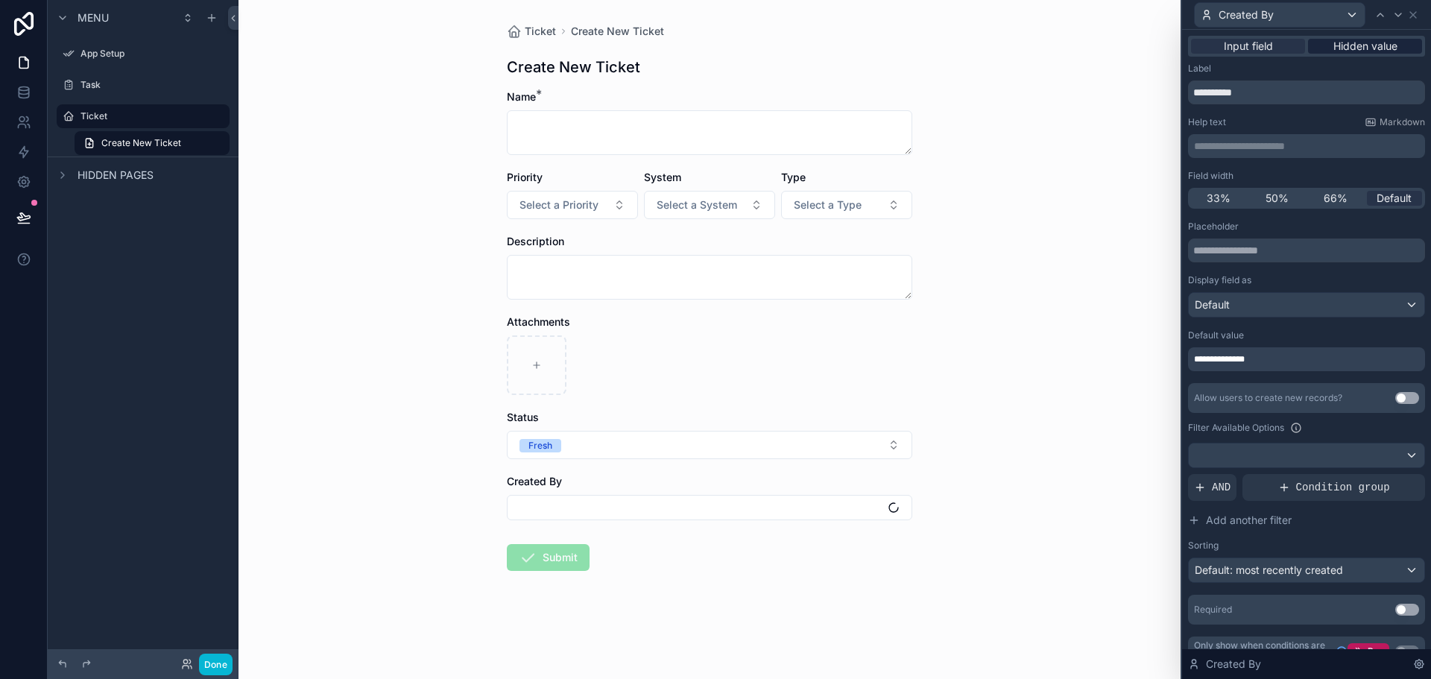
click at [1339, 44] on span "Hidden value" at bounding box center [1366, 46] width 64 height 15
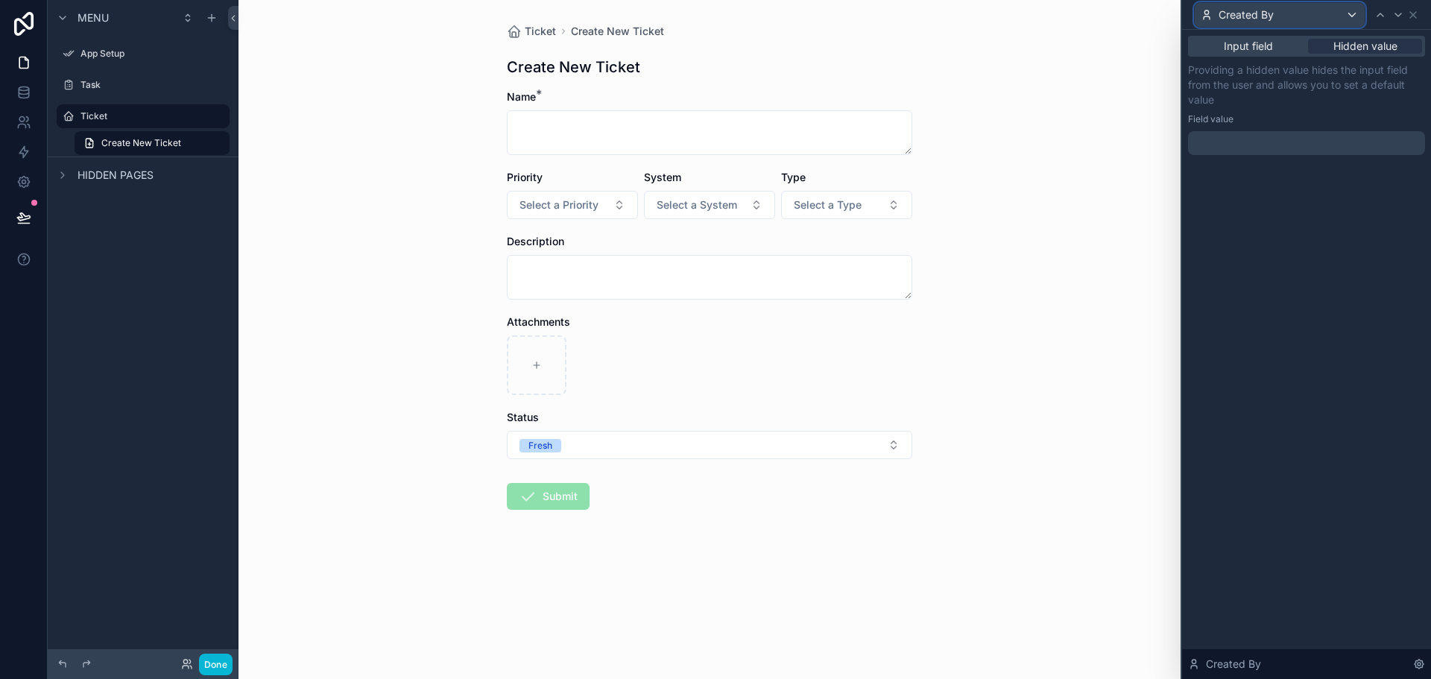
click at [1336, 22] on div "Created By" at bounding box center [1280, 15] width 170 height 24
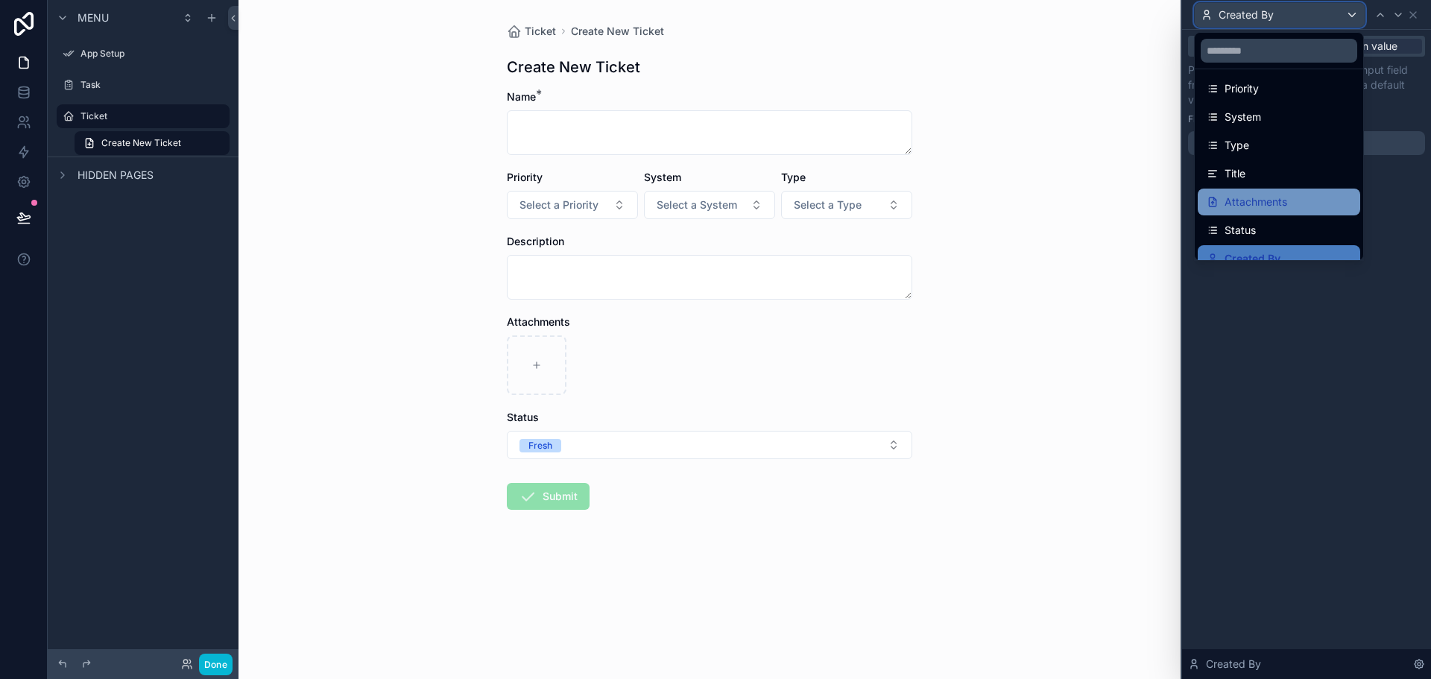
scroll to position [49, 0]
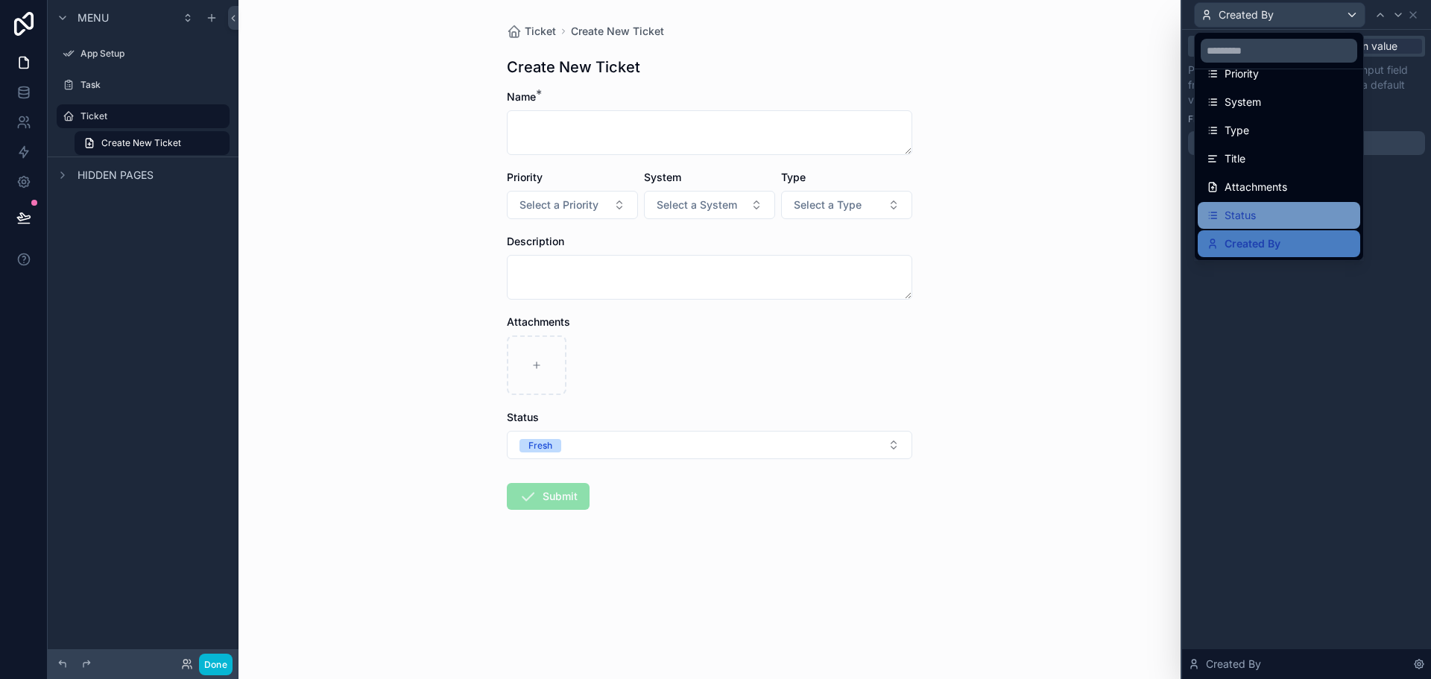
click at [1293, 219] on div "Status" at bounding box center [1279, 215] width 145 height 18
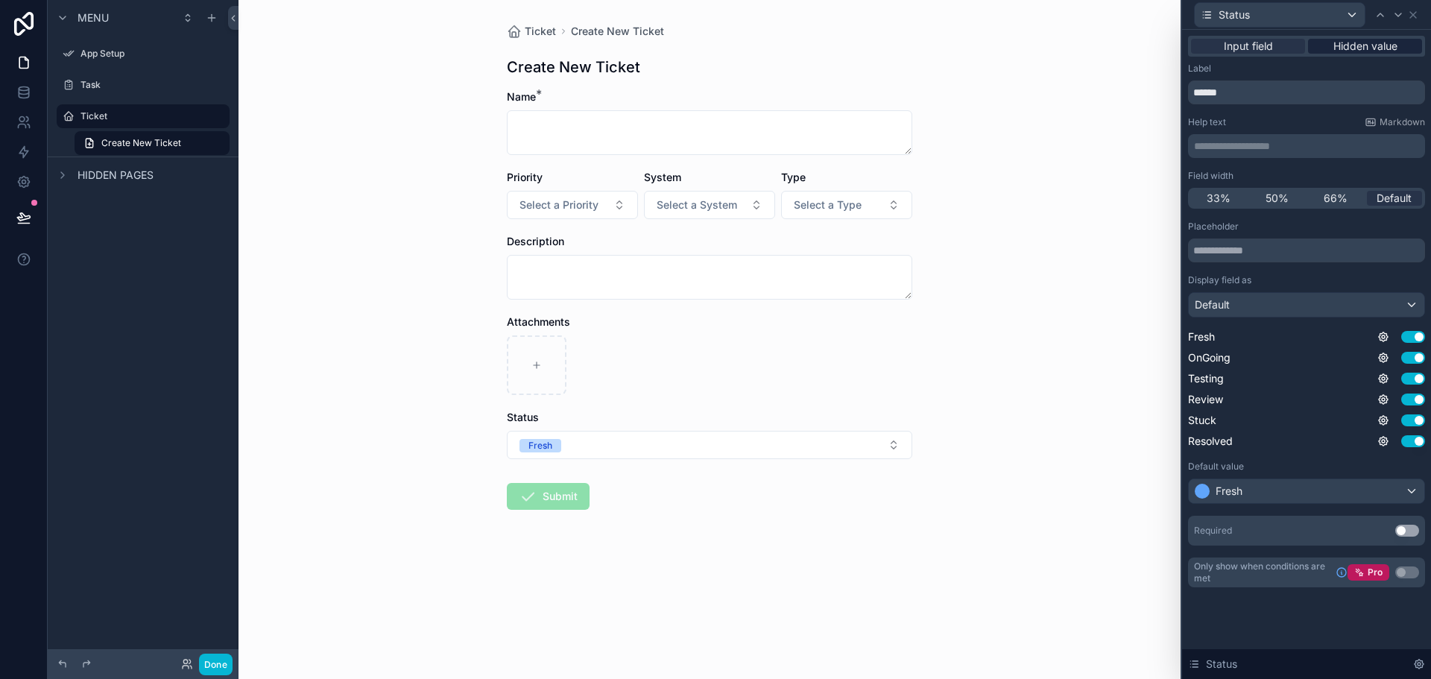
click at [1388, 46] on span "Hidden value" at bounding box center [1366, 46] width 64 height 15
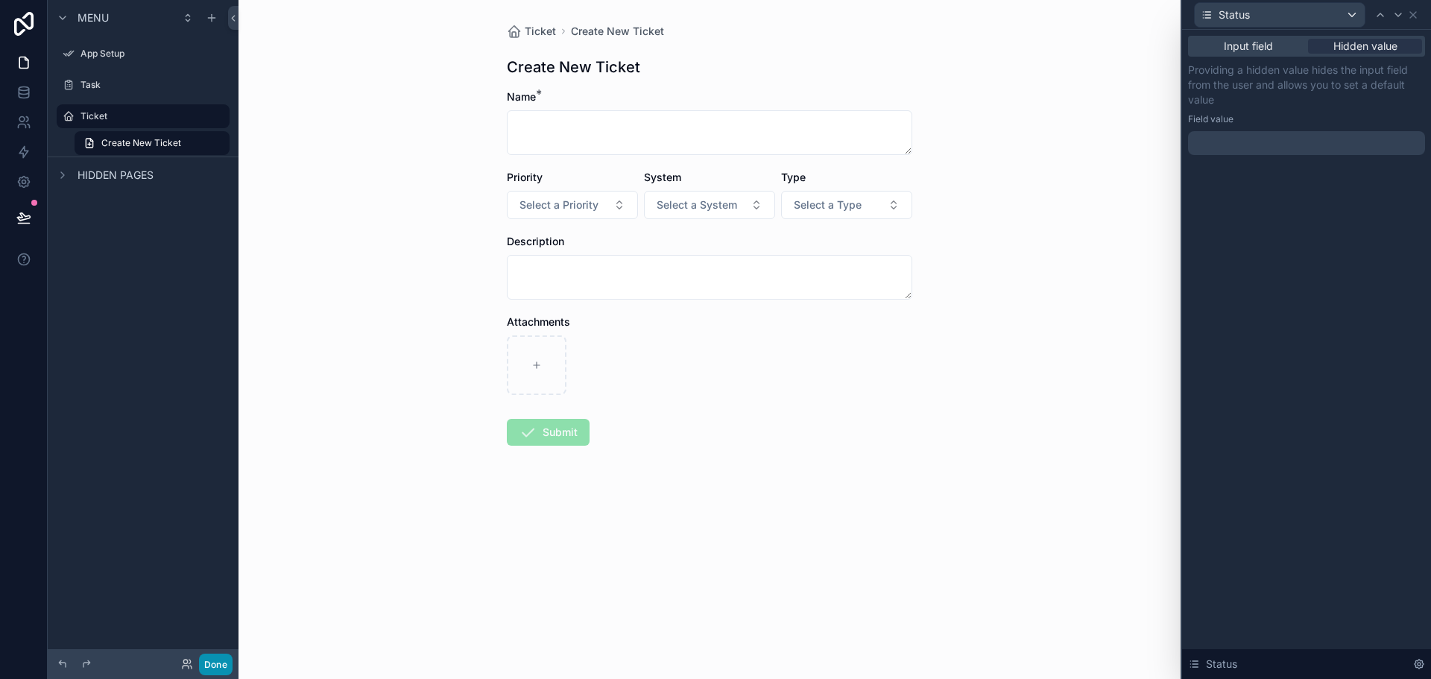
click at [226, 660] on button "Done" at bounding box center [216, 665] width 34 height 22
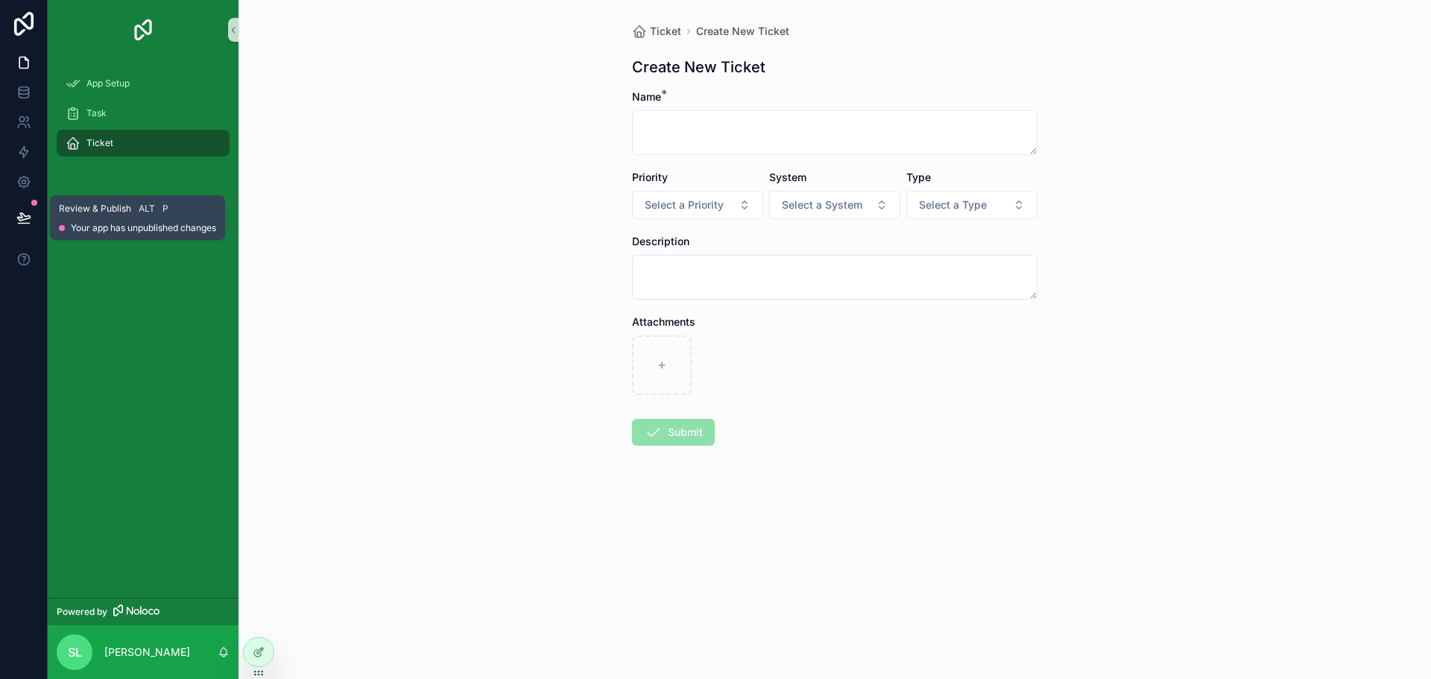
click at [11, 216] on button at bounding box center [23, 218] width 33 height 42
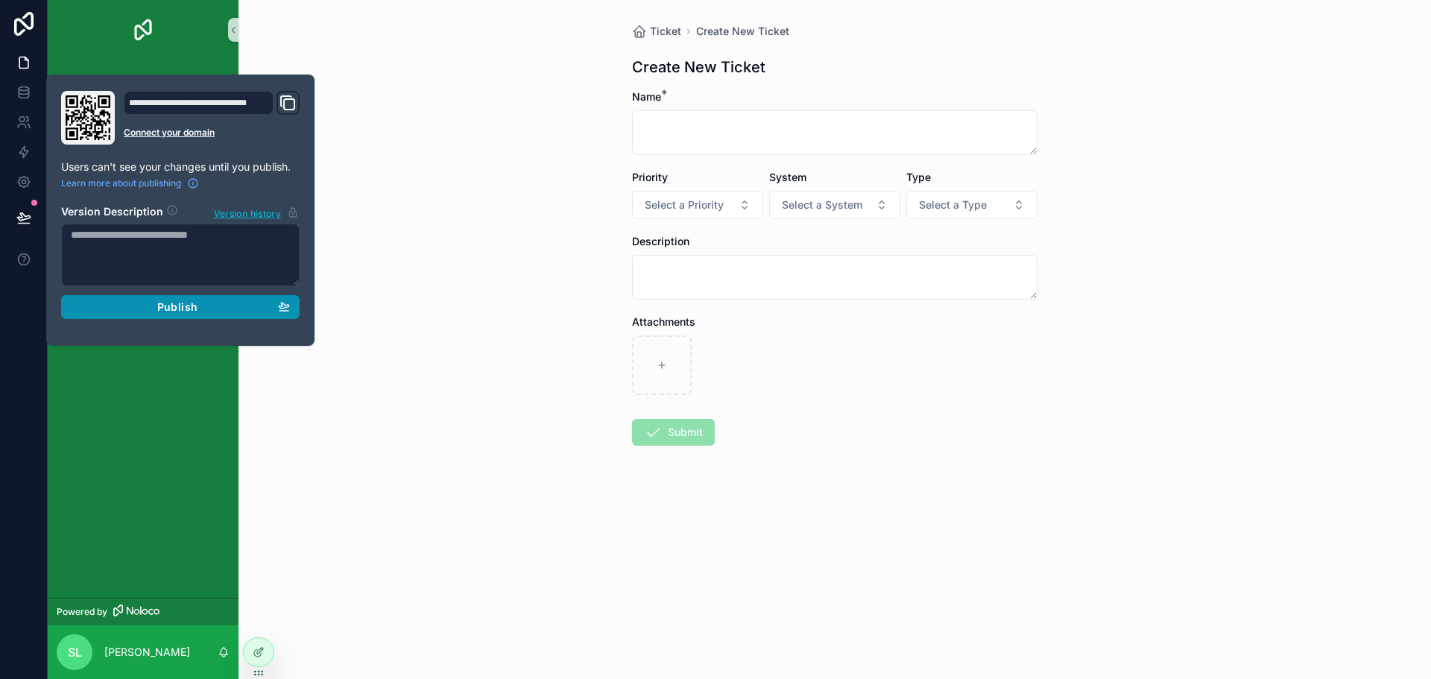
click at [227, 308] on div "Publish" at bounding box center [180, 306] width 219 height 13
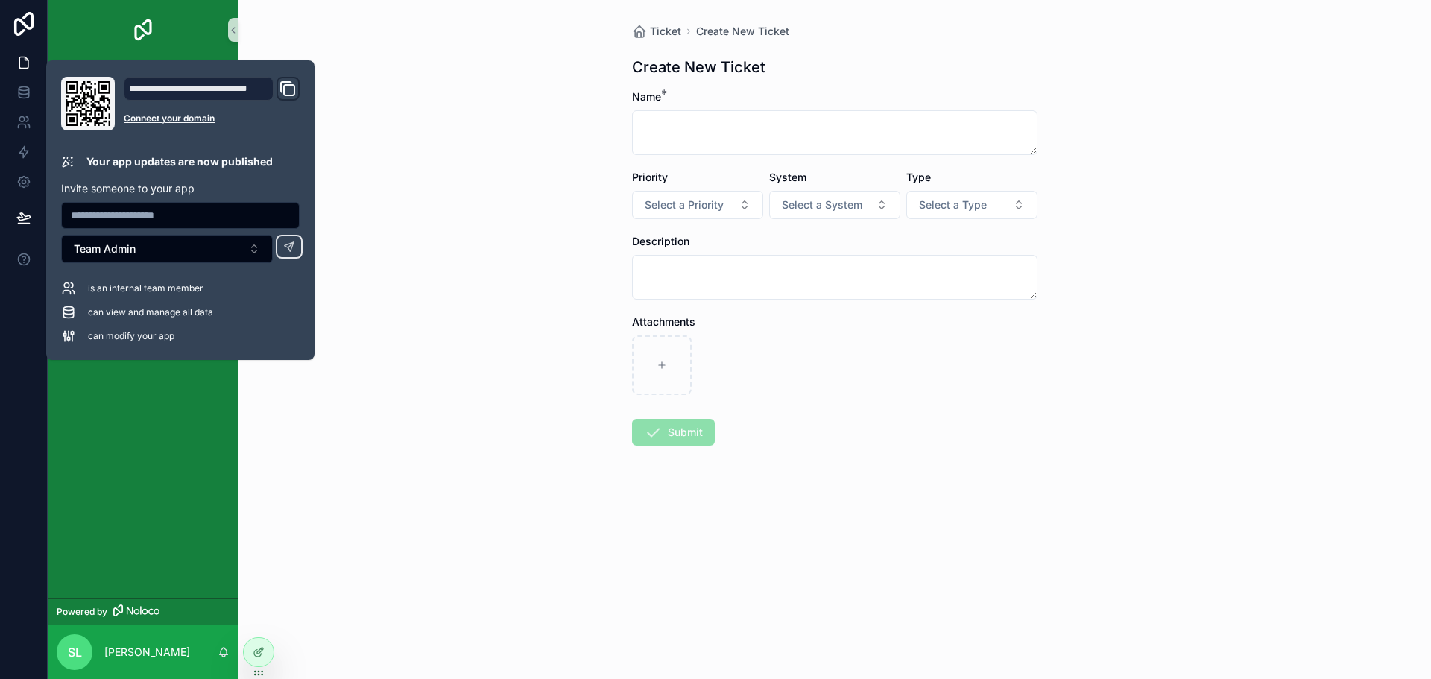
click at [384, 418] on div "Ticket Create New Ticket Create New Ticket Name * Priority Select a Priority Sy…" at bounding box center [835, 339] width 1193 height 679
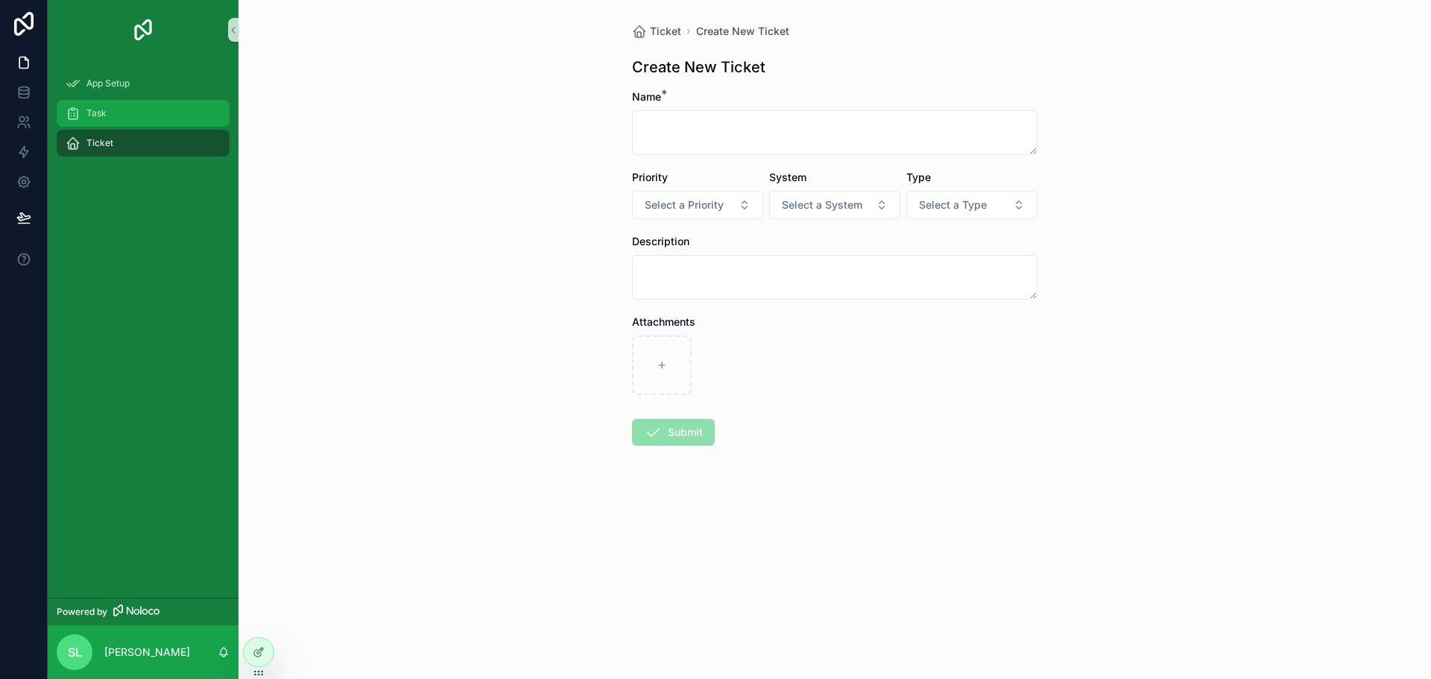
click at [157, 115] on div "Task" at bounding box center [143, 113] width 155 height 24
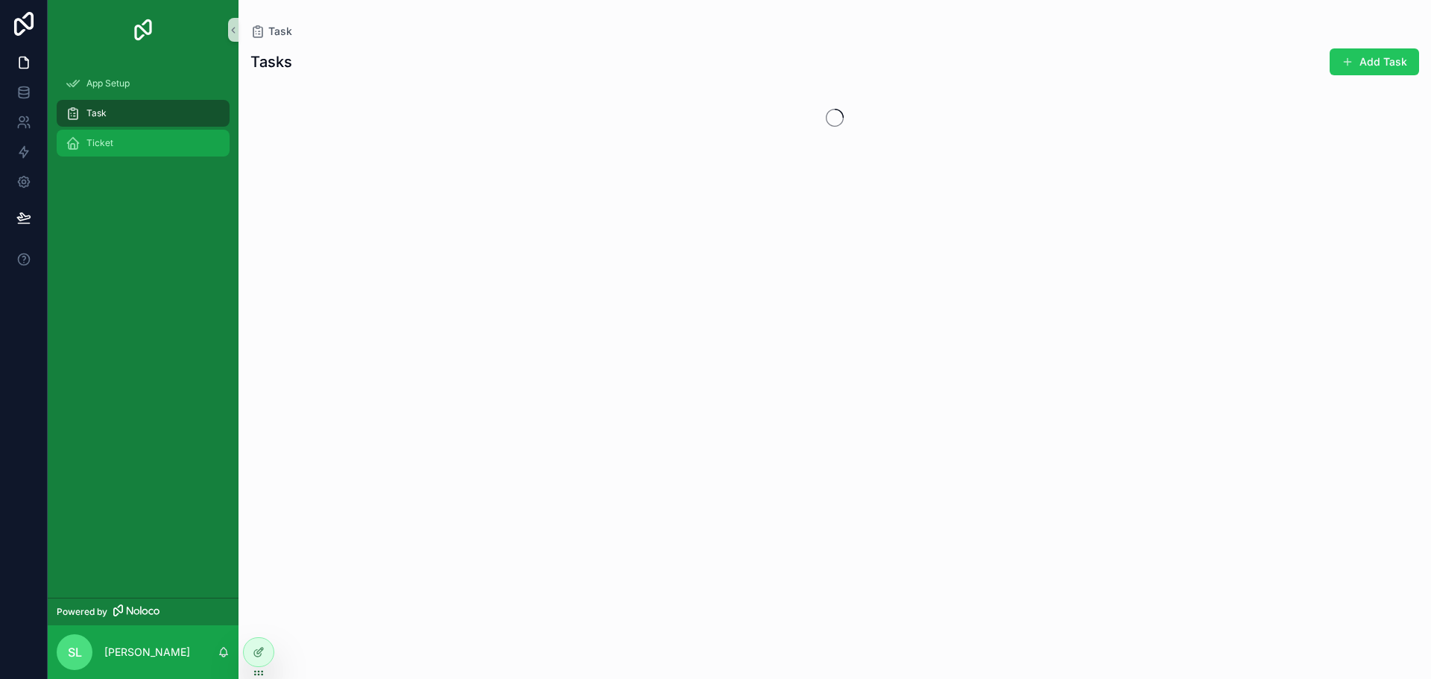
click at [143, 139] on div "Ticket" at bounding box center [143, 143] width 155 height 24
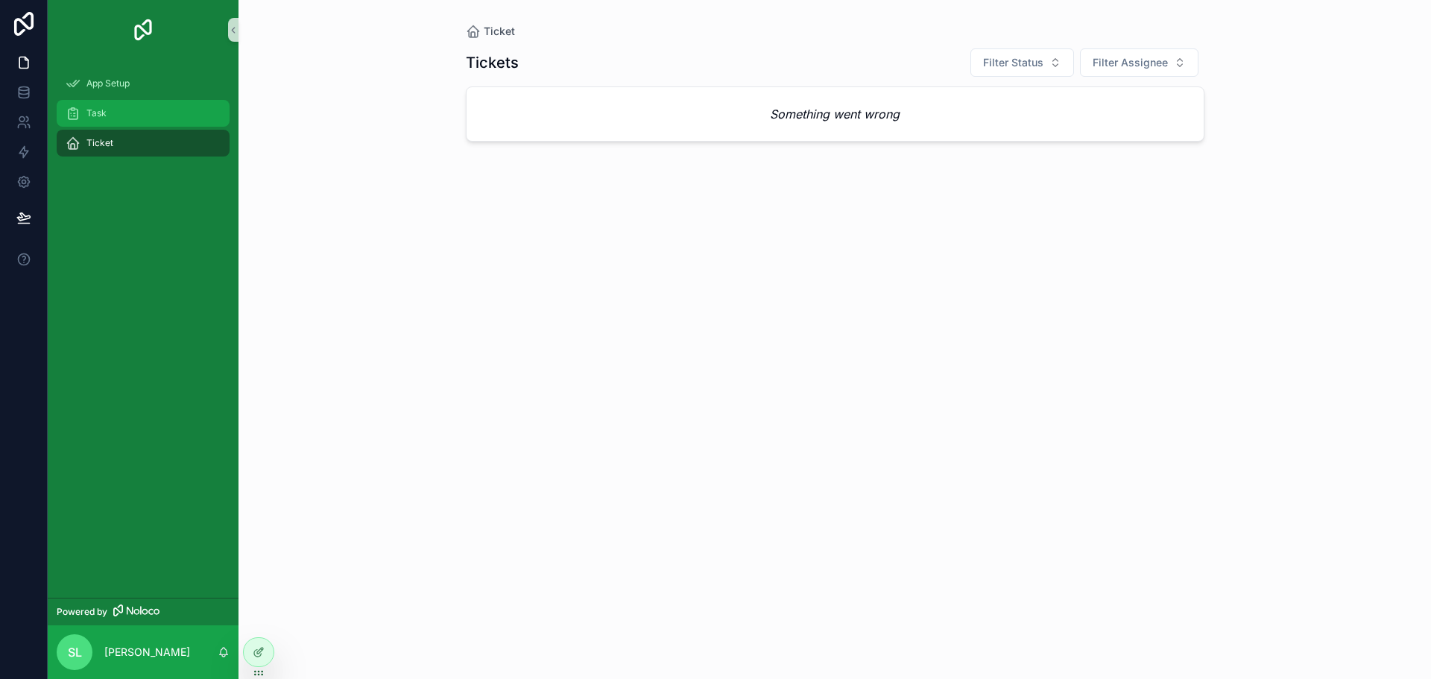
click at [118, 119] on div "Task" at bounding box center [143, 113] width 155 height 24
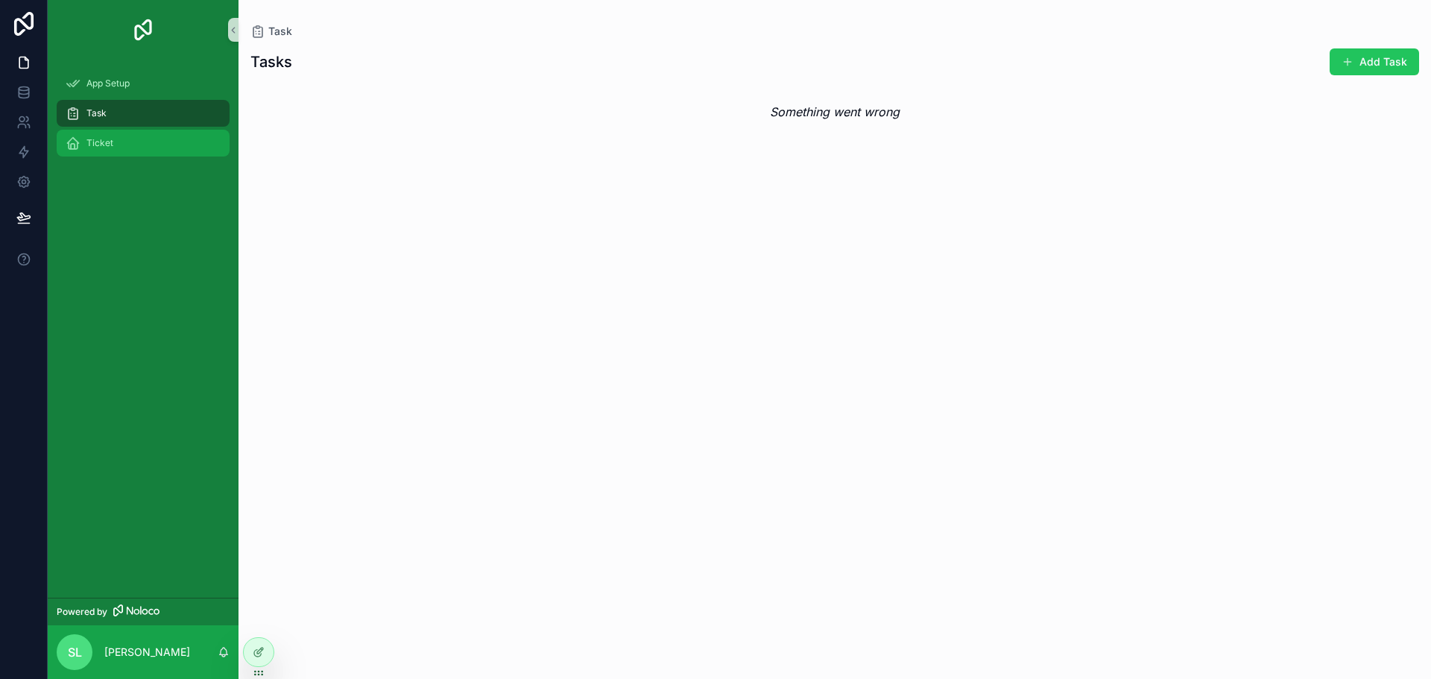
click at [115, 144] on div "Ticket" at bounding box center [143, 143] width 155 height 24
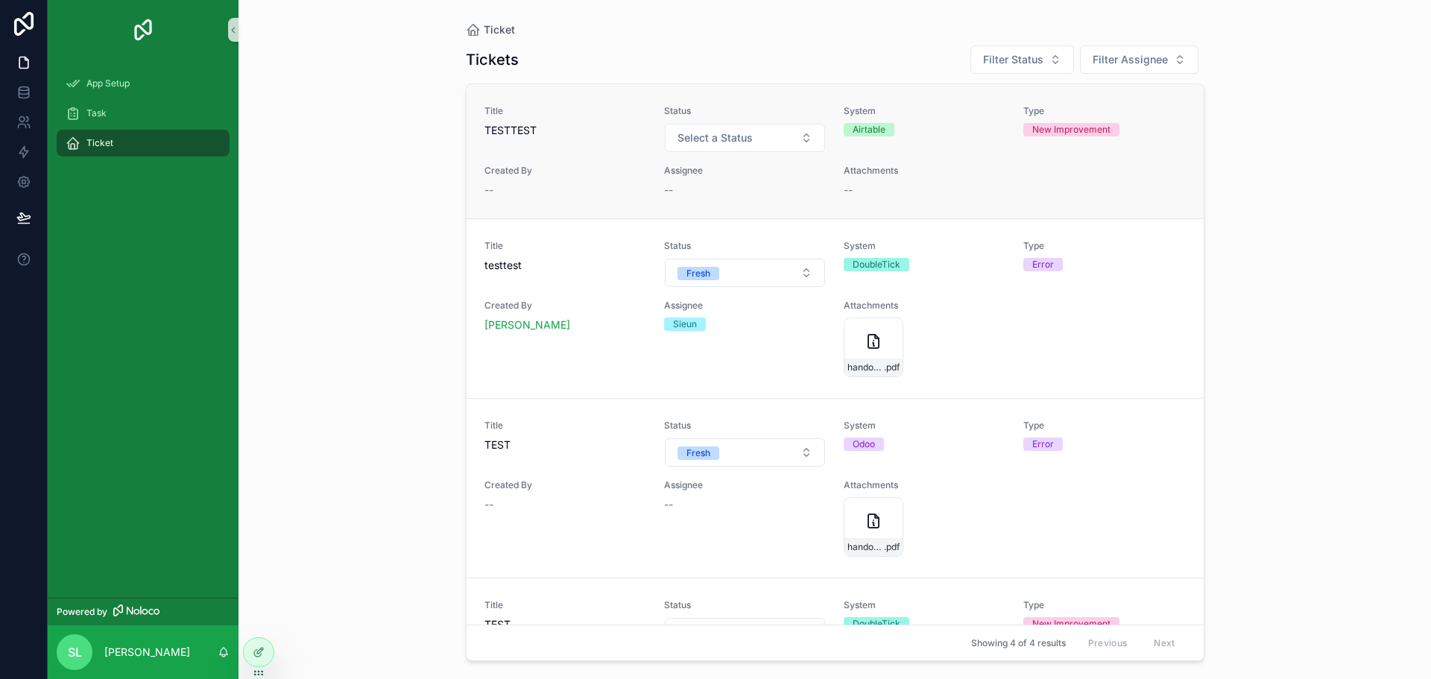
click at [1088, 172] on div "Title TESTTEST Status Select a Status System Airtable Type New Improvement Crea…" at bounding box center [835, 151] width 701 height 92
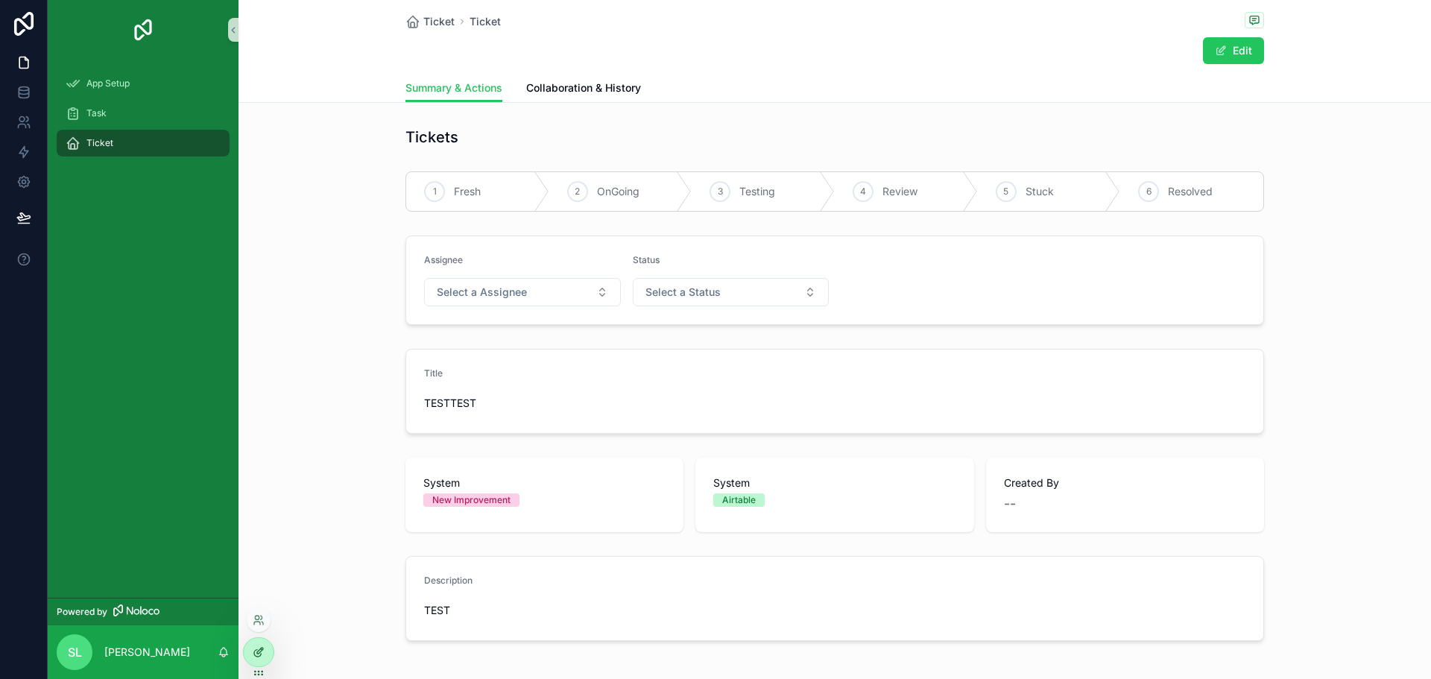
click at [255, 651] on icon at bounding box center [257, 653] width 7 height 7
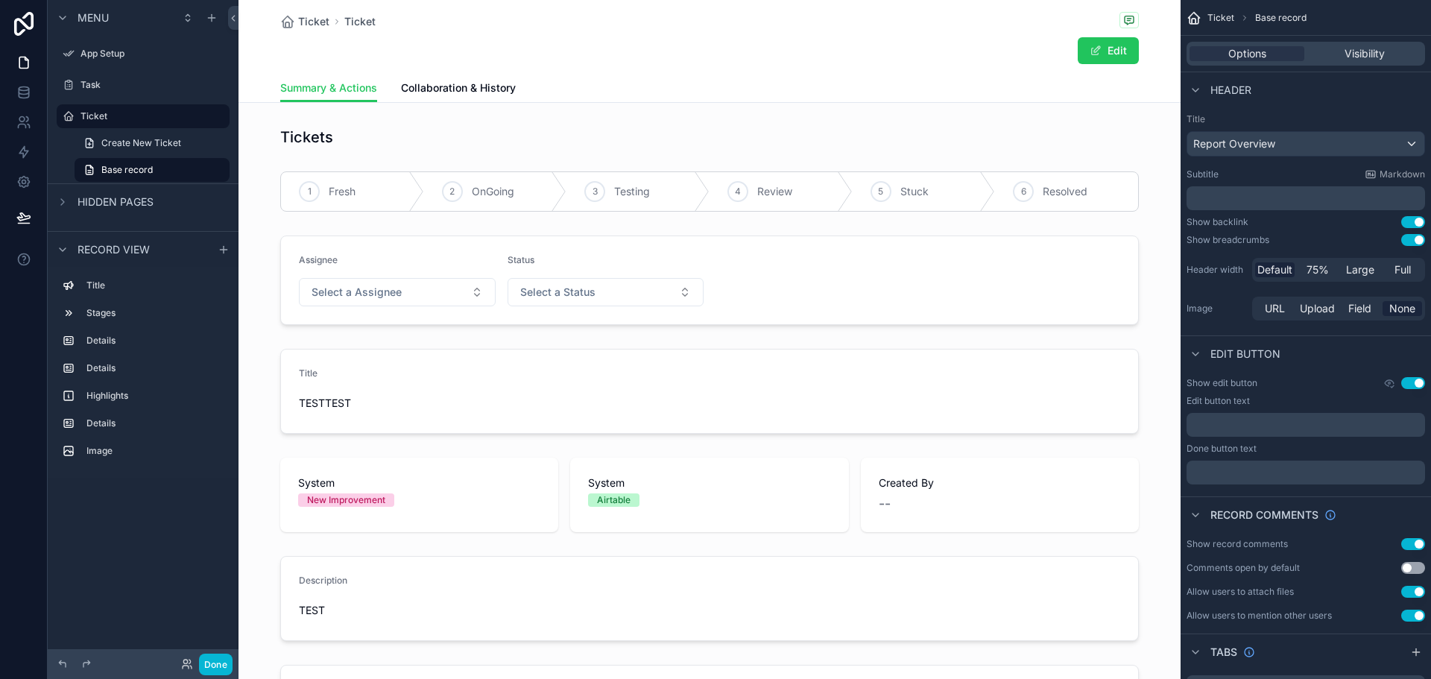
click at [312, 19] on span "Ticket" at bounding box center [313, 21] width 31 height 15
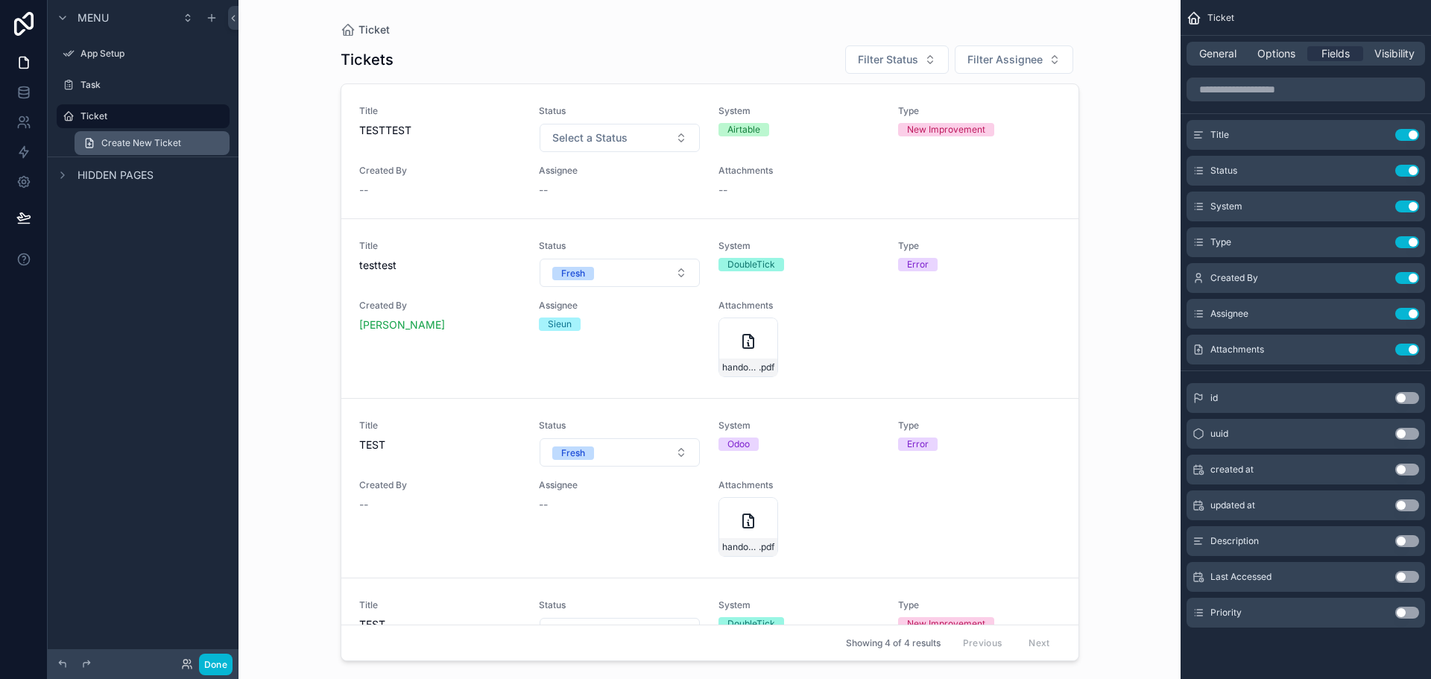
click at [124, 152] on link "Create New Ticket" at bounding box center [152, 143] width 155 height 24
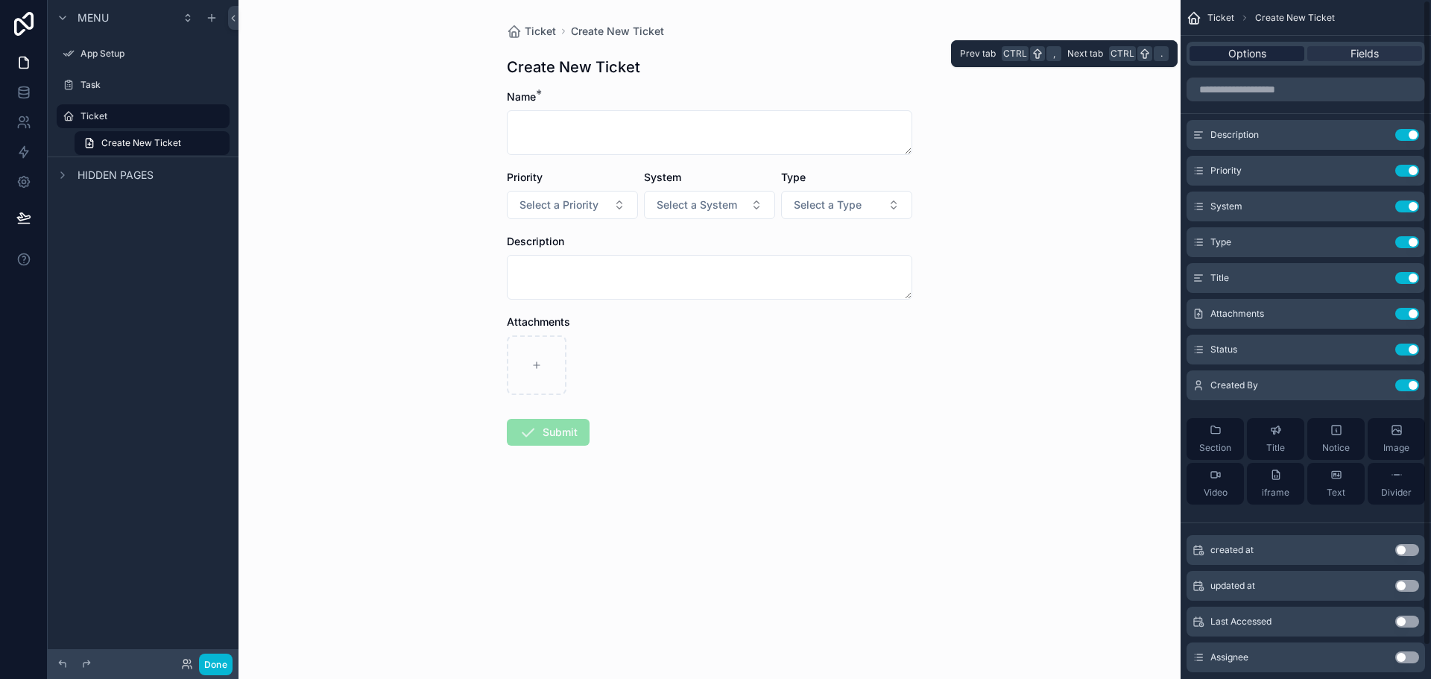
click at [1252, 48] on span "Options" at bounding box center [1247, 53] width 38 height 15
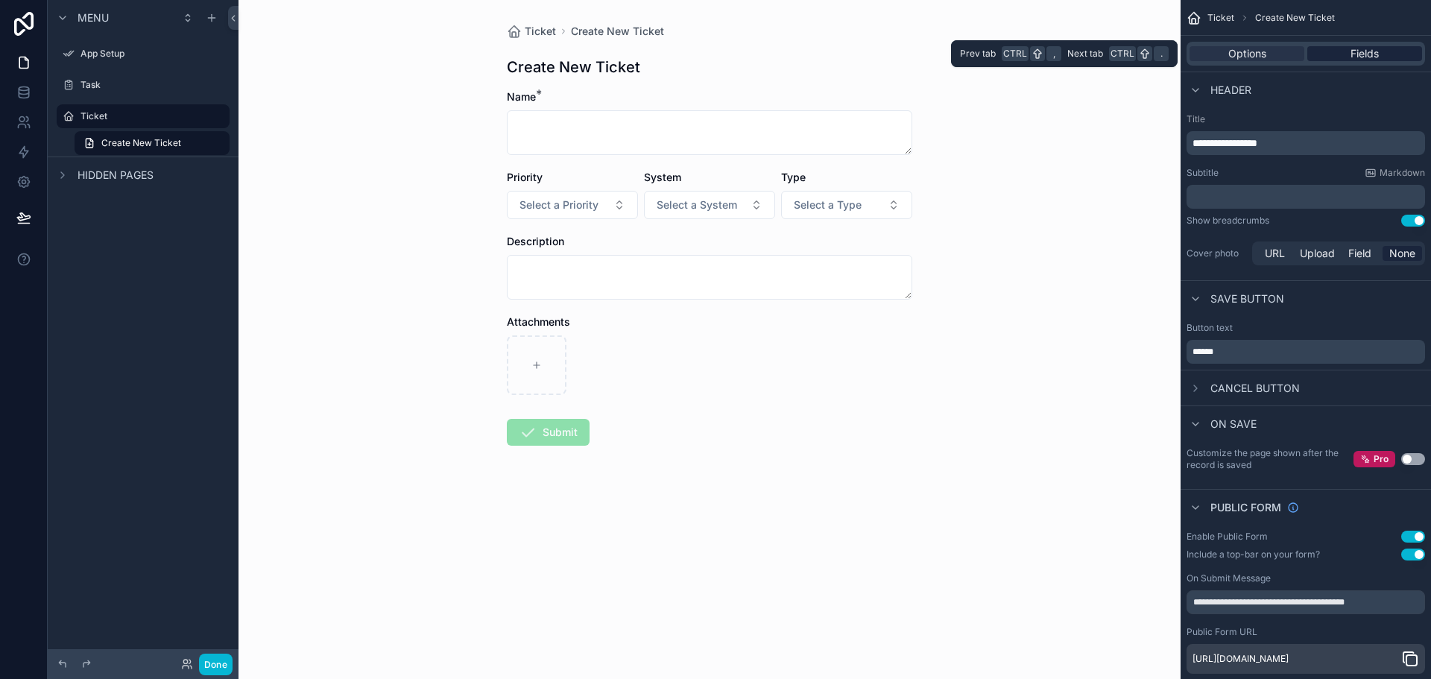
click at [1340, 51] on div "Fields" at bounding box center [1364, 53] width 115 height 15
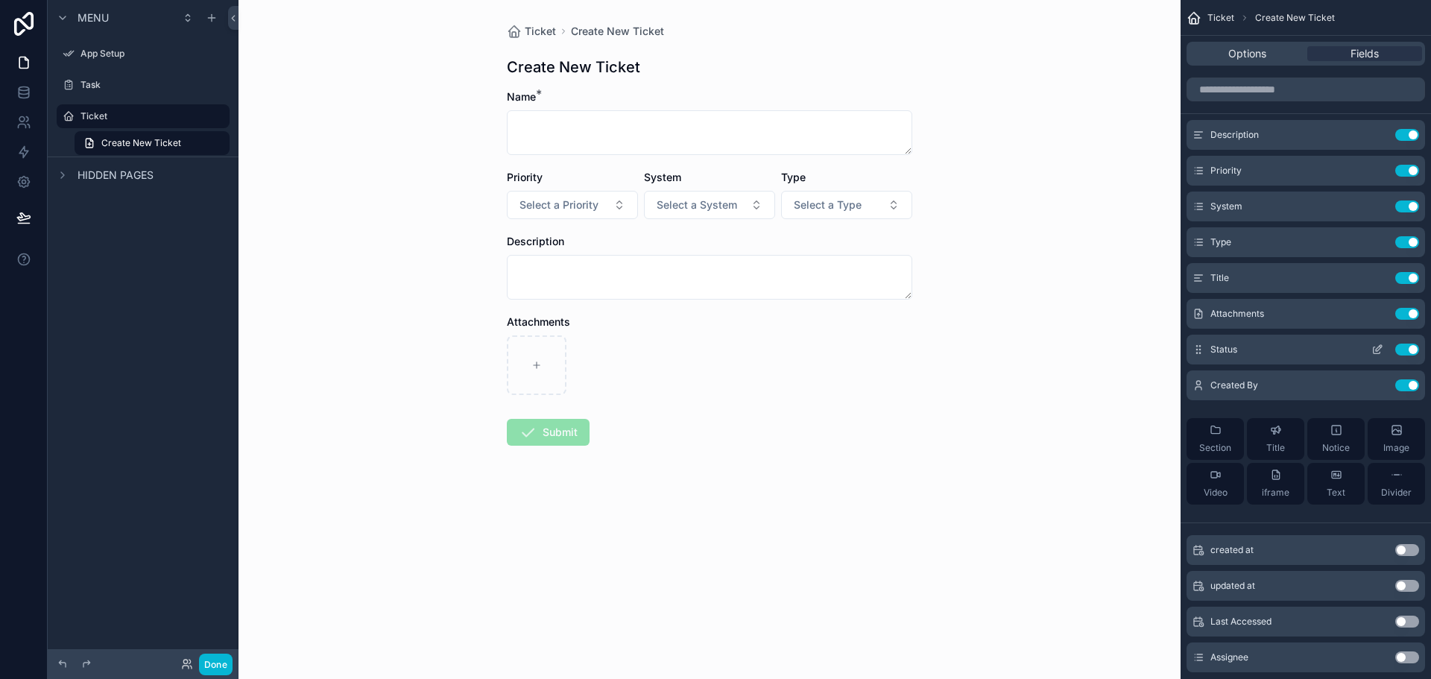
click at [1376, 350] on icon "scrollable content" at bounding box center [1379, 348] width 6 height 6
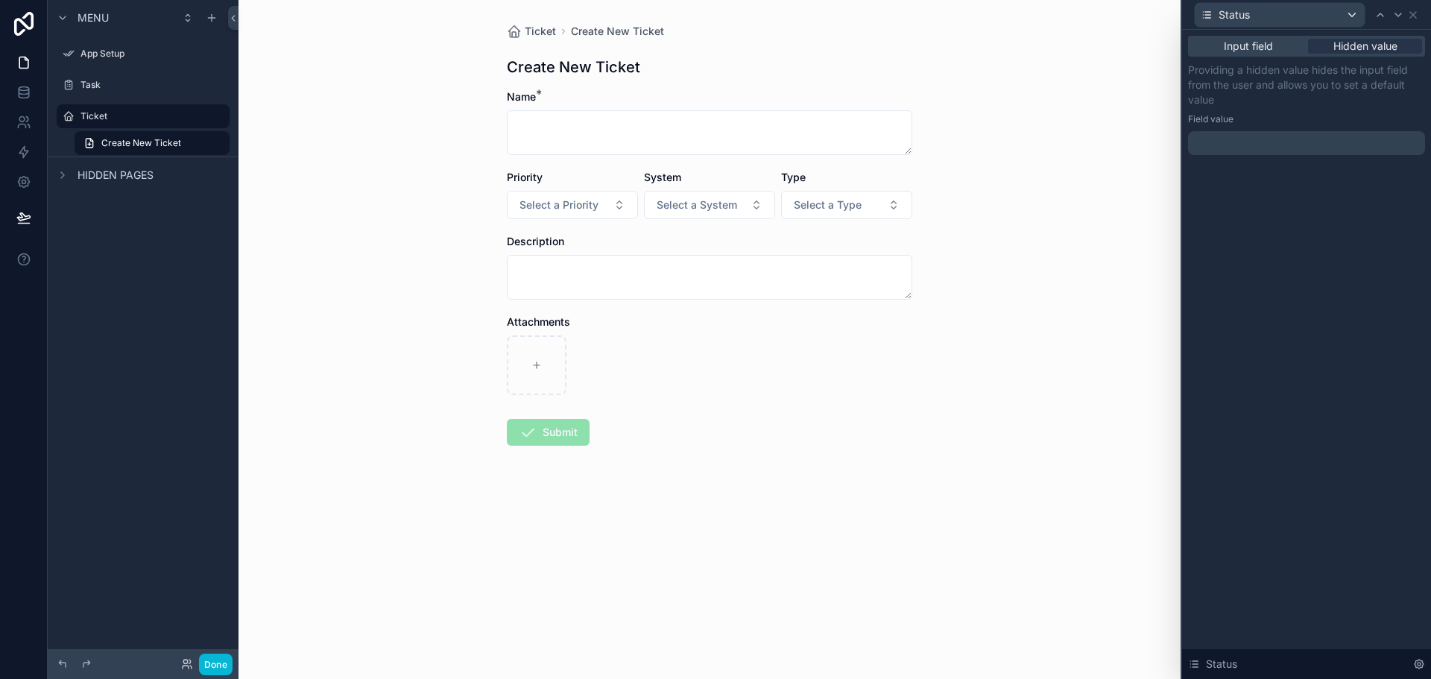
click at [1263, 34] on div "Input field Hidden value Providing a hidden value hides the input field from th…" at bounding box center [1306, 110] width 249 height 161
click at [1254, 43] on span "Input field" at bounding box center [1248, 46] width 49 height 15
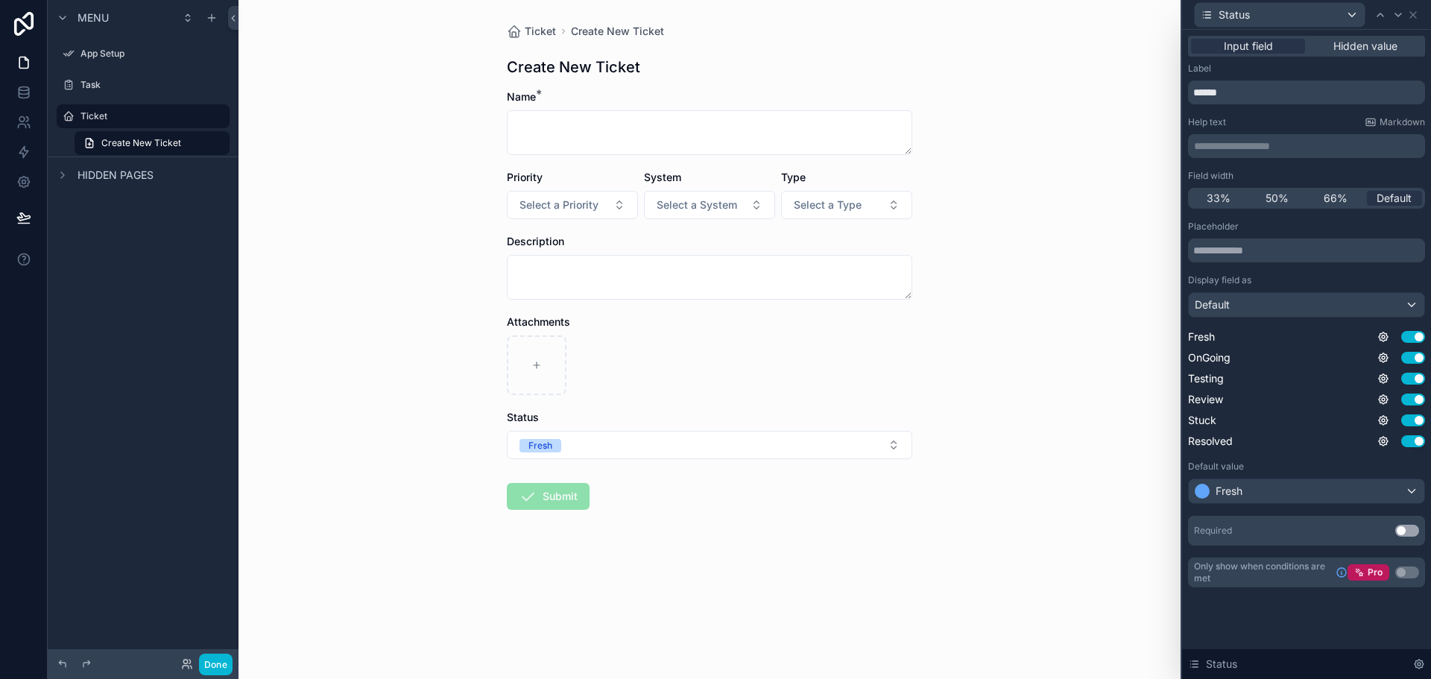
click at [1345, 56] on div "Input field Hidden value" at bounding box center [1306, 46] width 237 height 21
click at [1362, 44] on span "Hidden value" at bounding box center [1366, 46] width 64 height 15
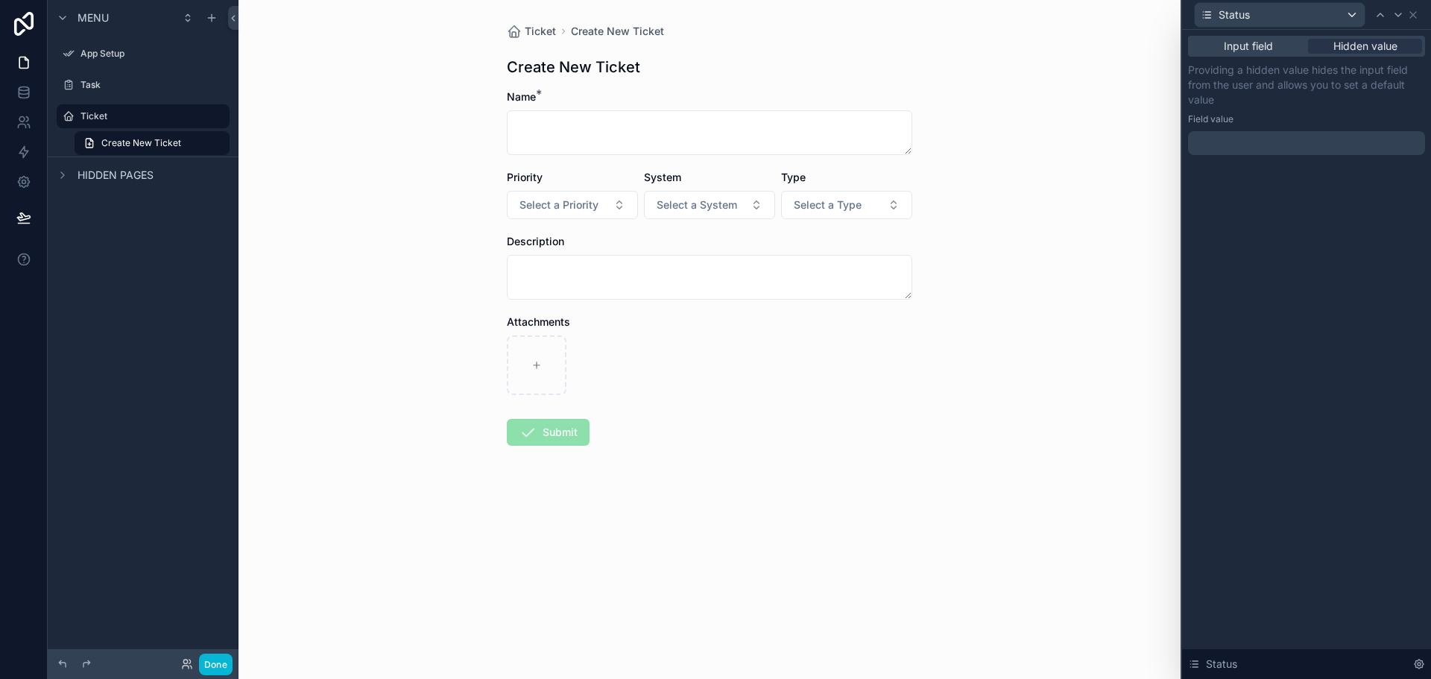
click at [1275, 142] on div at bounding box center [1306, 143] width 237 height 24
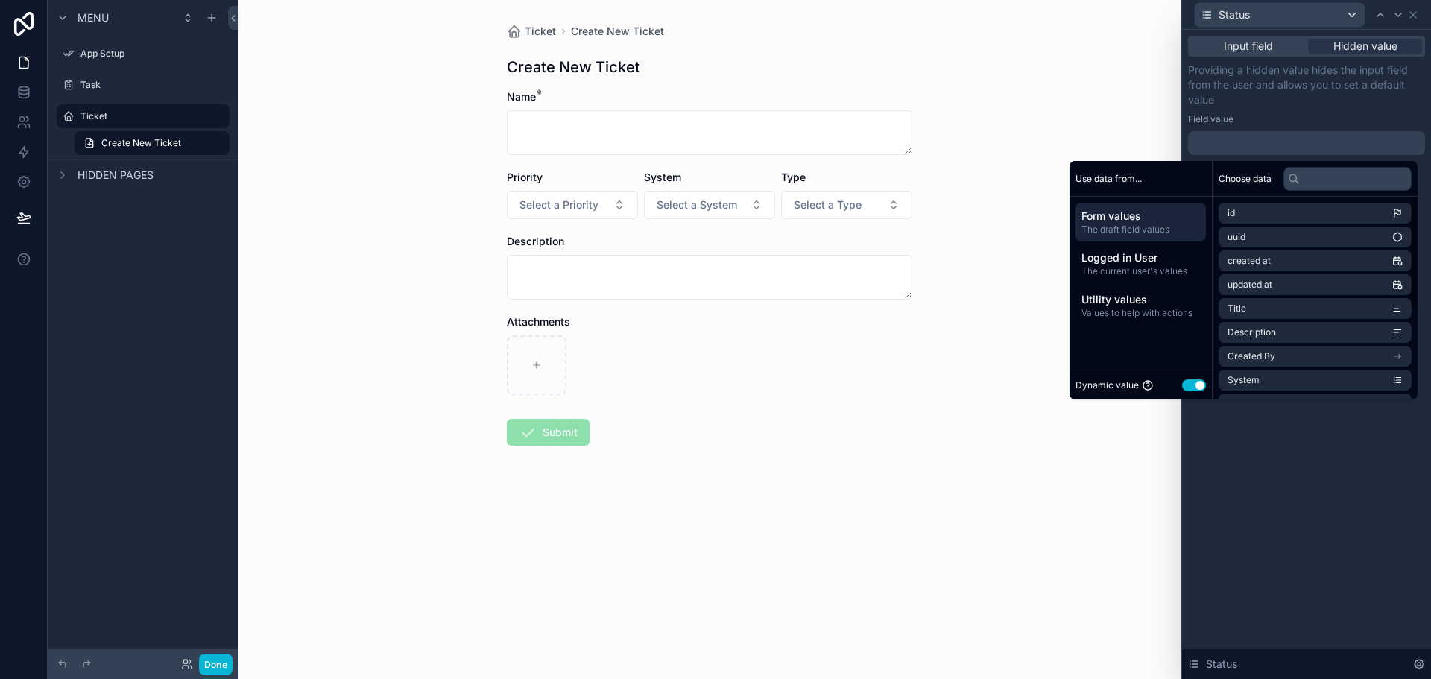
click at [1190, 385] on button "Use setting" at bounding box center [1194, 385] width 24 height 12
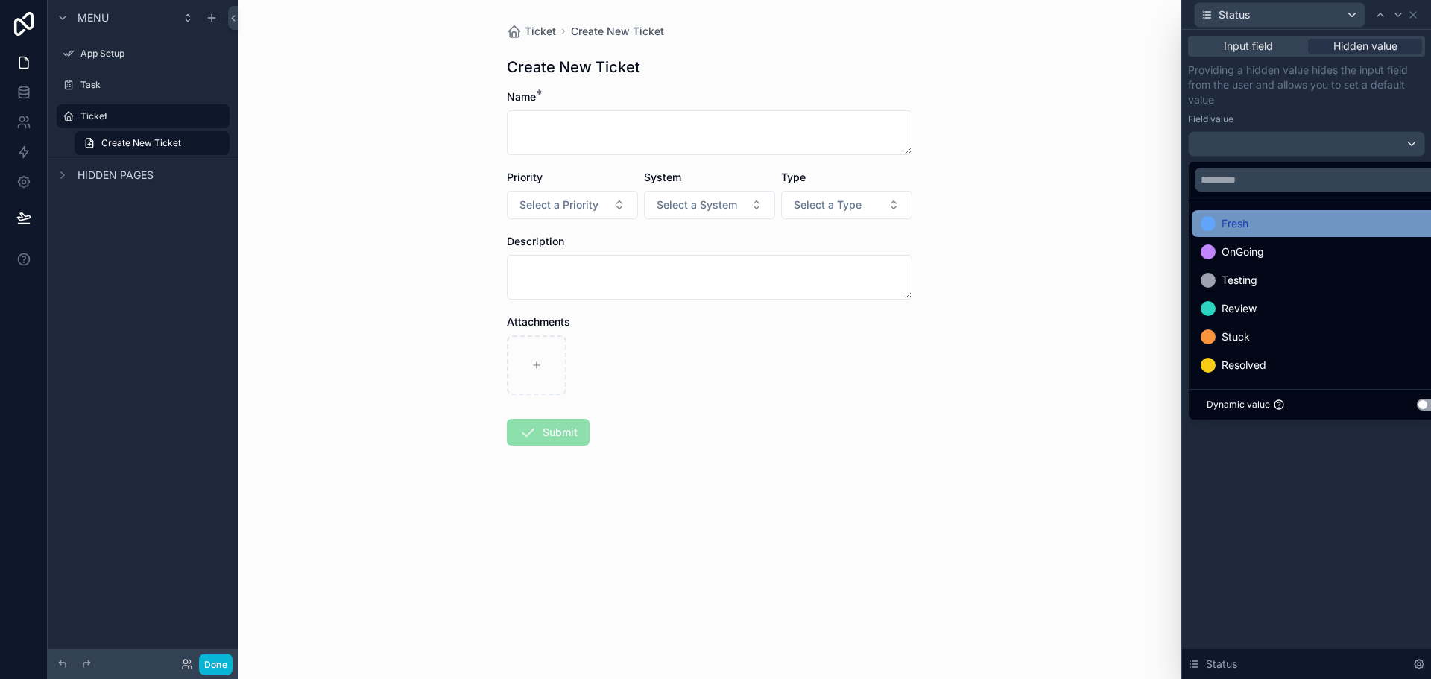
click at [1280, 218] on div "Fresh" at bounding box center [1324, 224] width 246 height 18
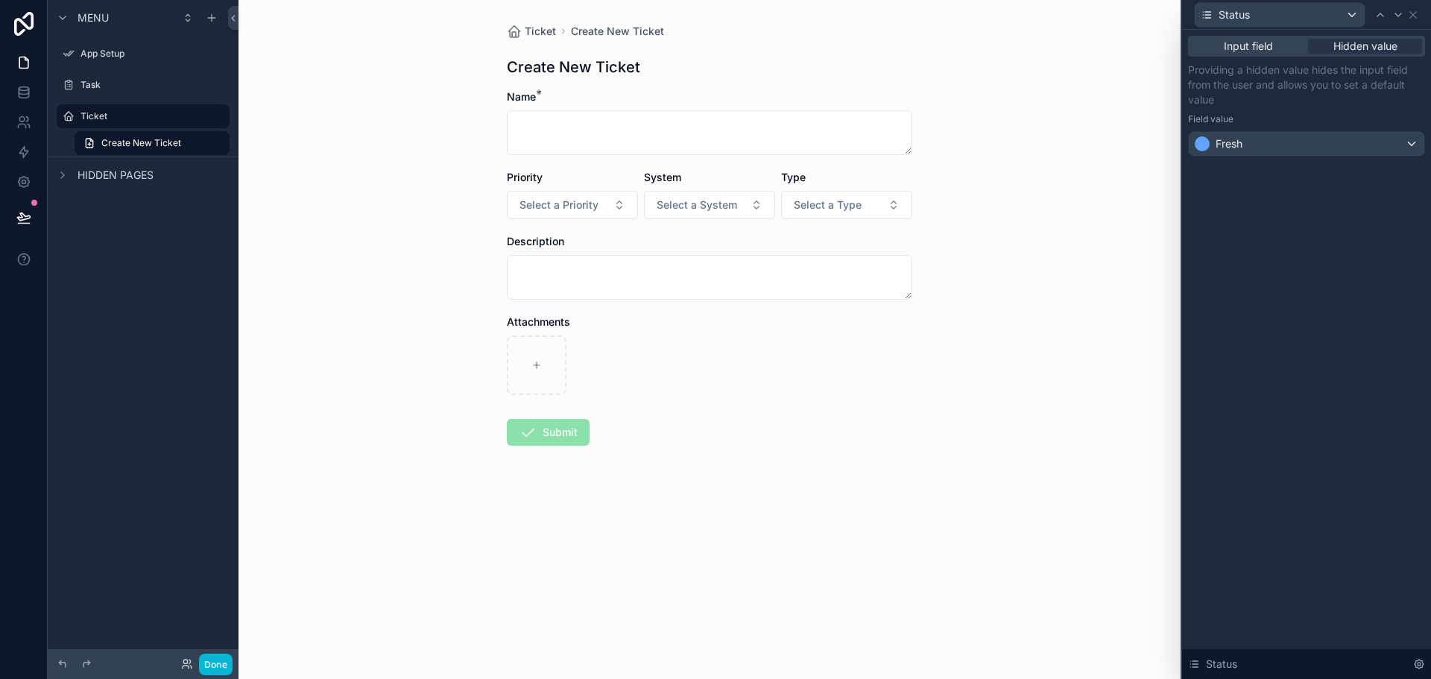
click at [1325, 96] on p "Providing a hidden value hides the input field from the user and allows you to …" at bounding box center [1306, 85] width 237 height 45
click at [1392, 15] on div at bounding box center [1398, 15] width 18 height 18
click at [1274, 145] on div at bounding box center [1306, 143] width 237 height 24
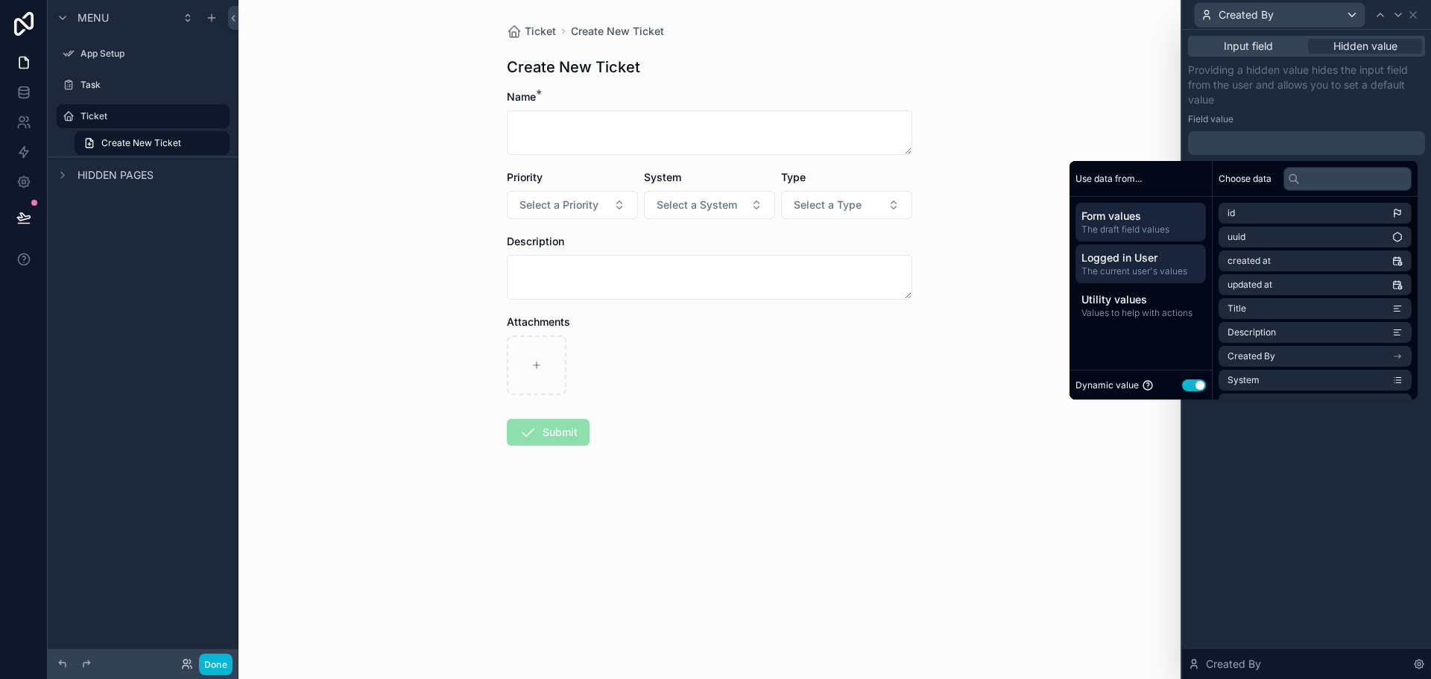
click at [1156, 260] on span "Logged in User" at bounding box center [1141, 257] width 119 height 15
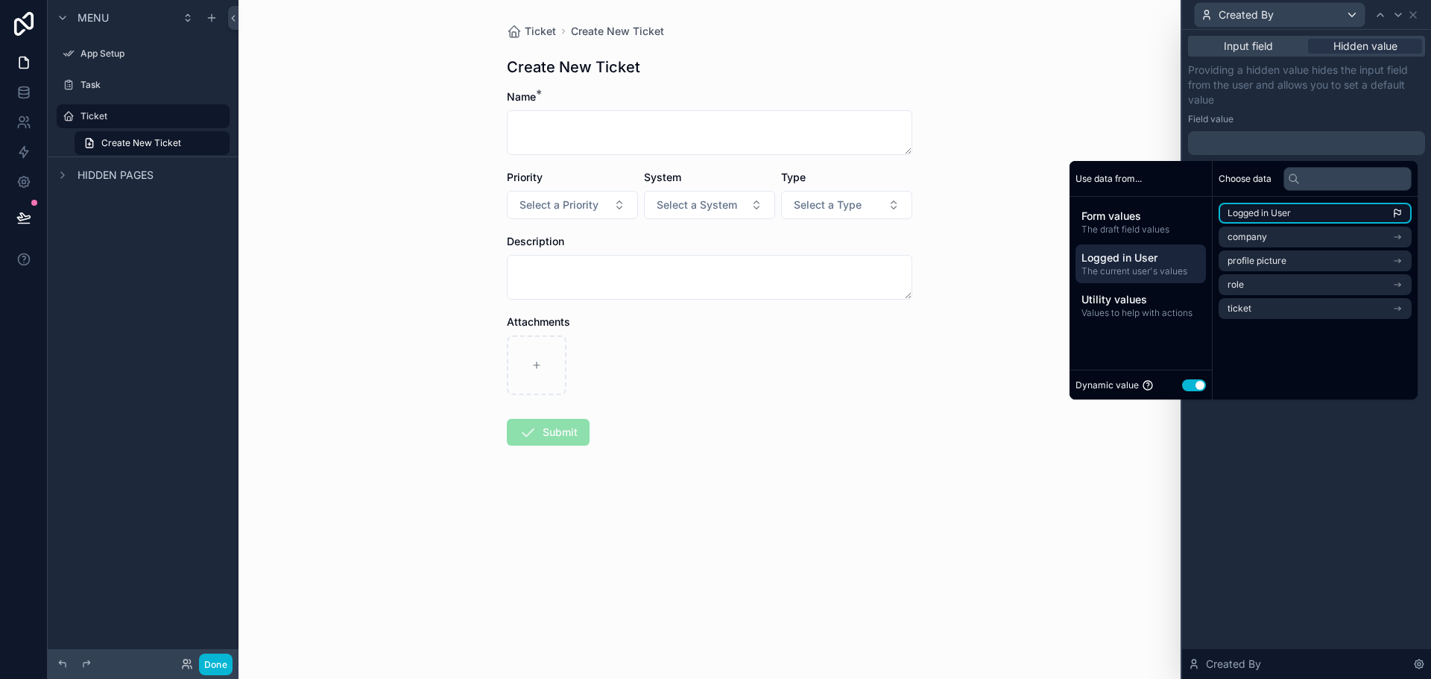
click at [1278, 214] on span "Logged in User" at bounding box center [1259, 213] width 63 height 12
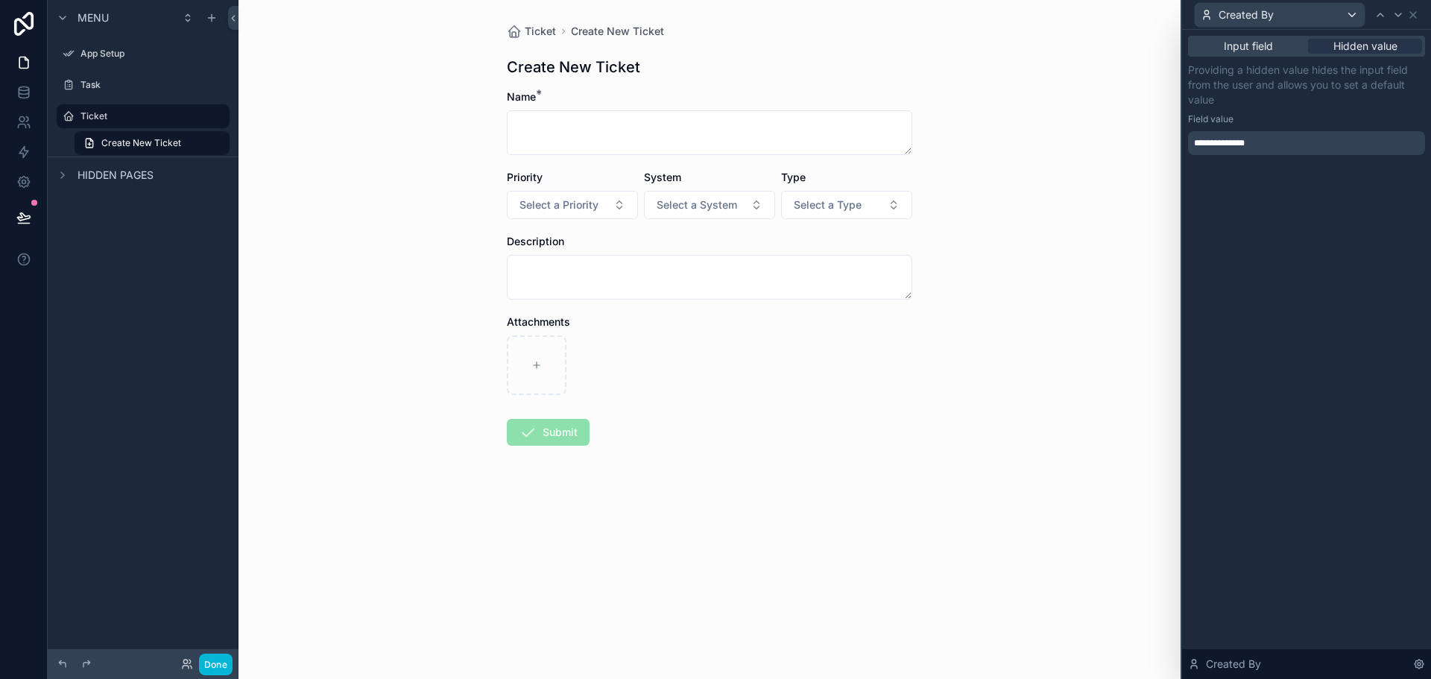
click at [1318, 416] on div "**********" at bounding box center [1306, 354] width 249 height 649
click at [212, 654] on button "Done" at bounding box center [216, 665] width 34 height 22
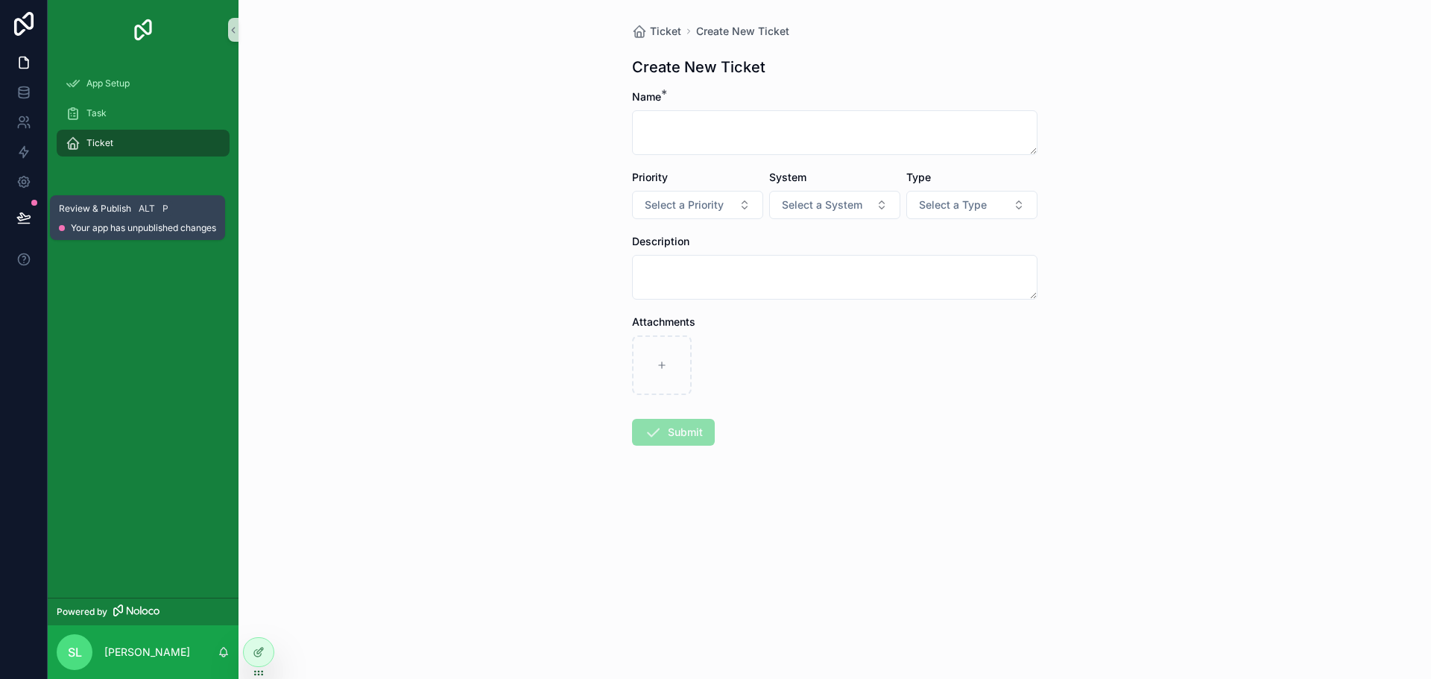
click at [18, 216] on icon at bounding box center [23, 217] width 15 height 15
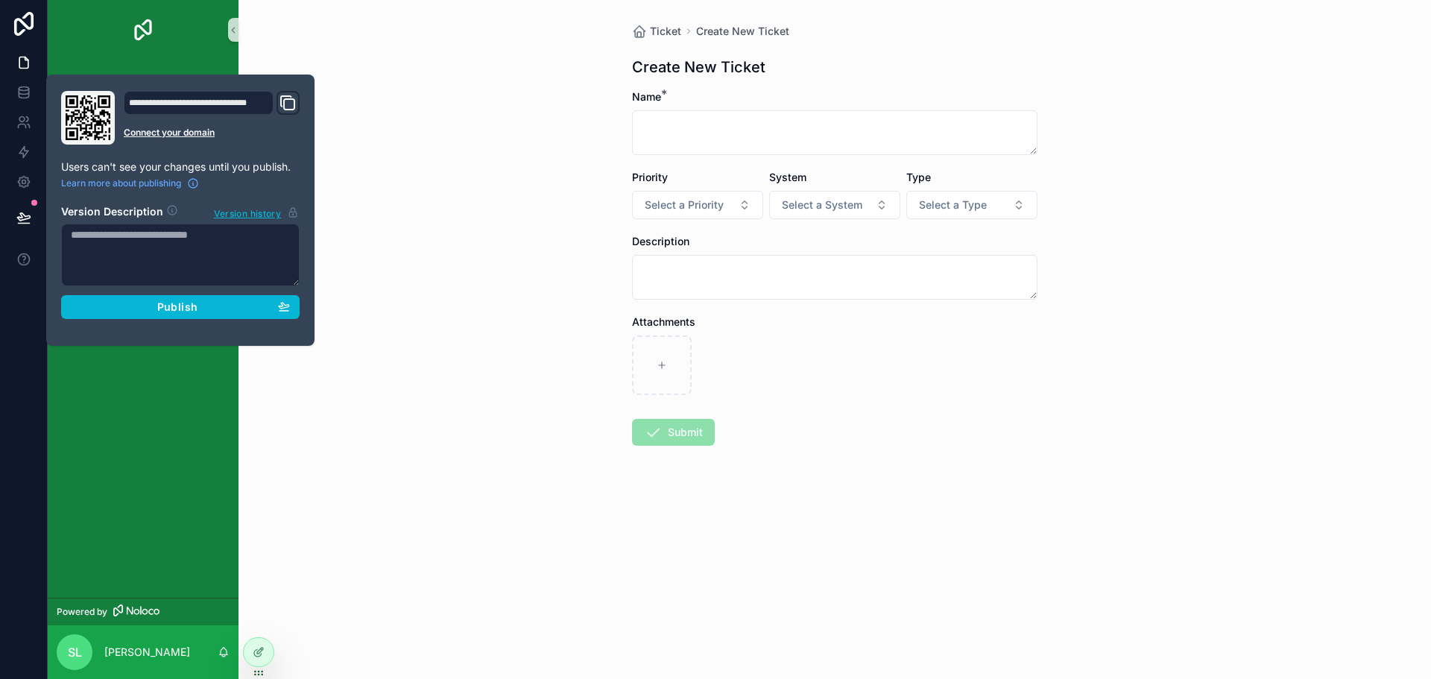
click at [212, 323] on div "**********" at bounding box center [180, 210] width 250 height 239
click at [214, 303] on div "Publish" at bounding box center [180, 306] width 219 height 13
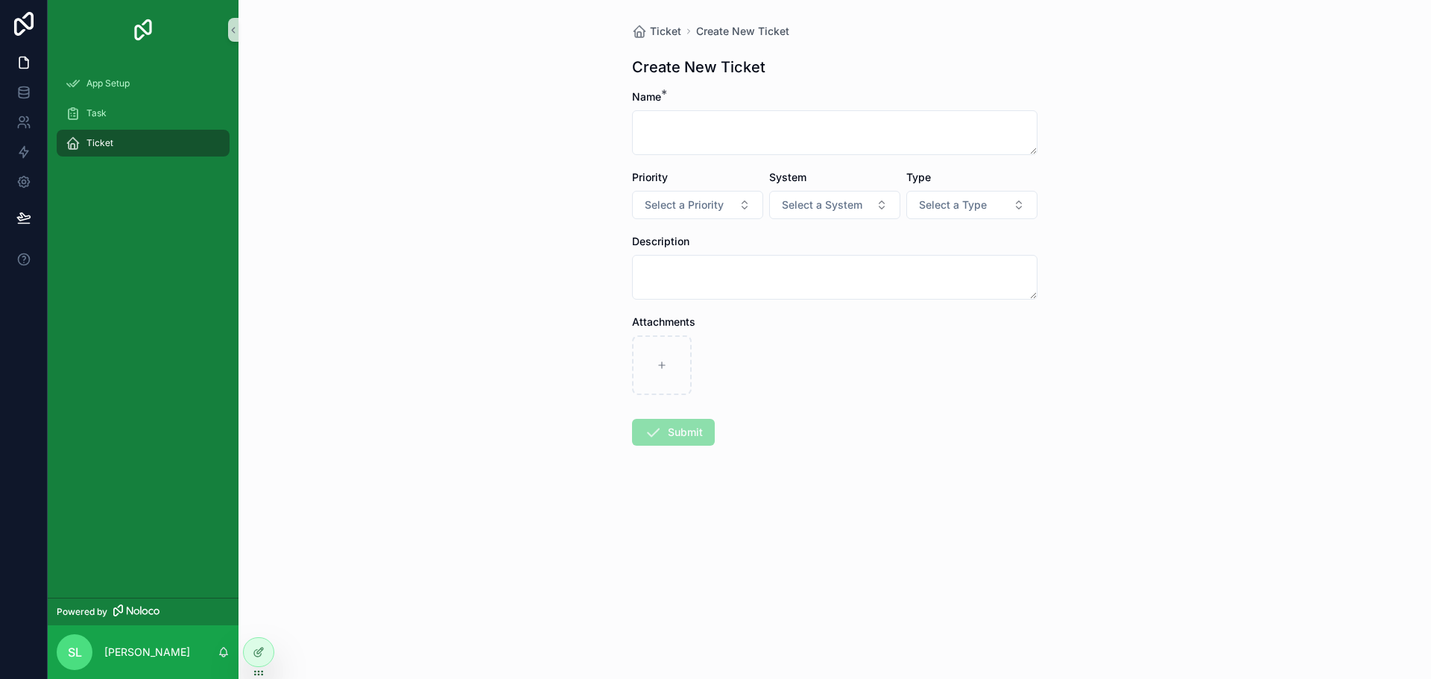
click at [946, 456] on form "Name * Priority Select a Priority System Select a System Type Select a Type Des…" at bounding box center [835, 315] width 406 height 452
drag, startPoint x: 78, startPoint y: 116, endPoint x: 95, endPoint y: 150, distance: 38.3
click at [78, 116] on icon "scrollable content" at bounding box center [73, 113] width 15 height 15
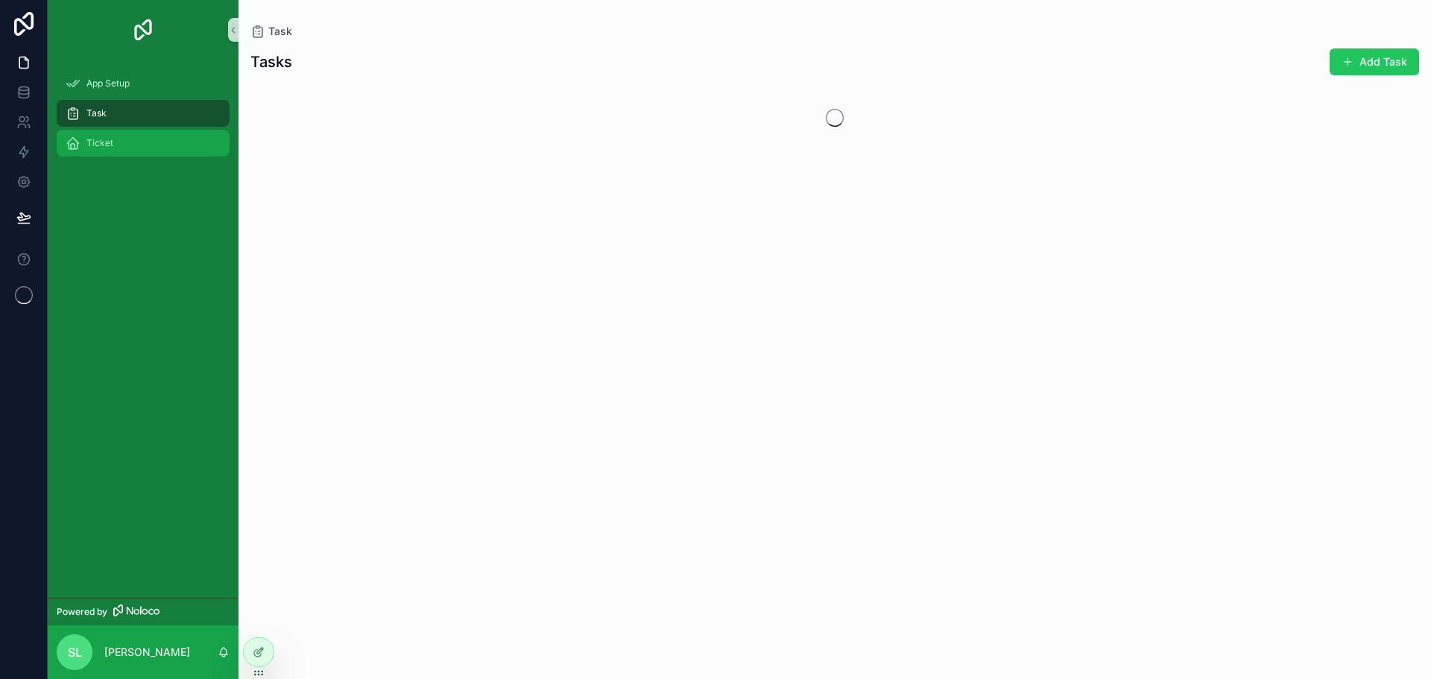
click at [142, 148] on div "Ticket" at bounding box center [143, 143] width 155 height 24
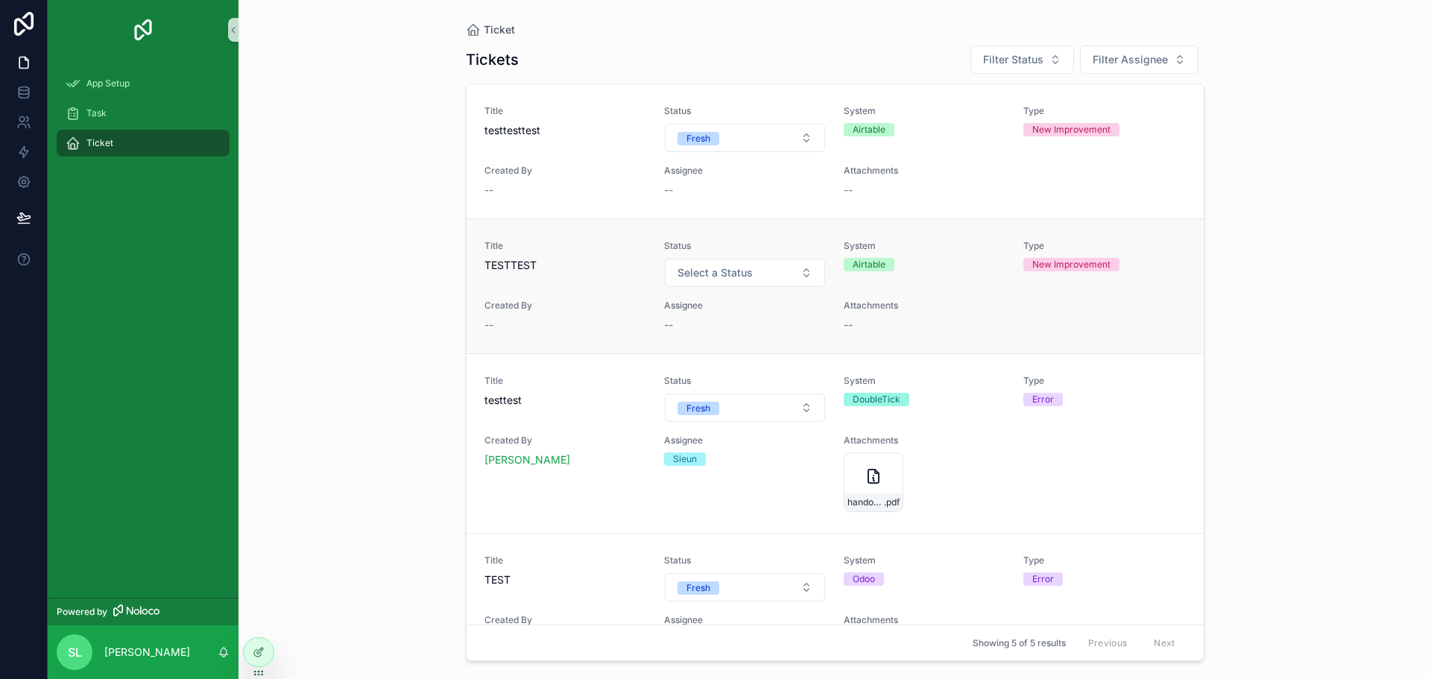
click at [915, 281] on div "System Airtable" at bounding box center [925, 264] width 162 height 48
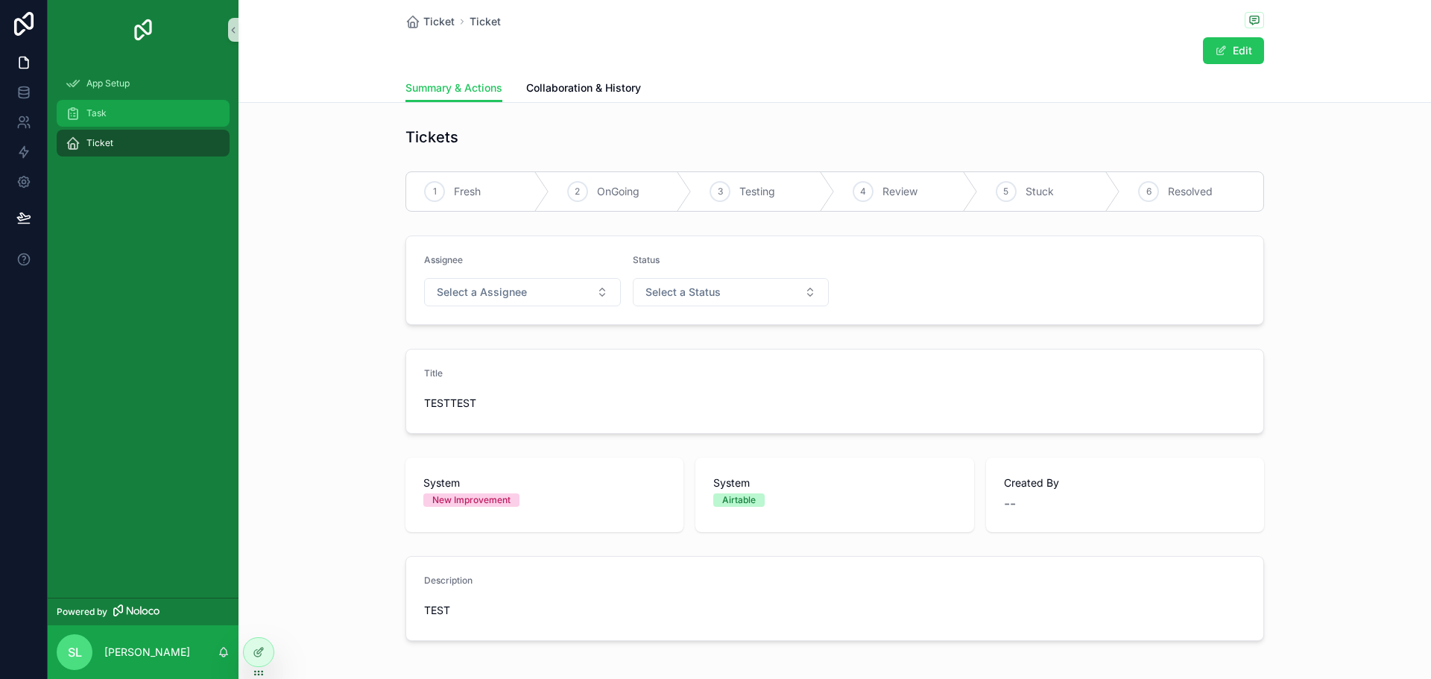
click at [150, 119] on div "Task" at bounding box center [143, 113] width 155 height 24
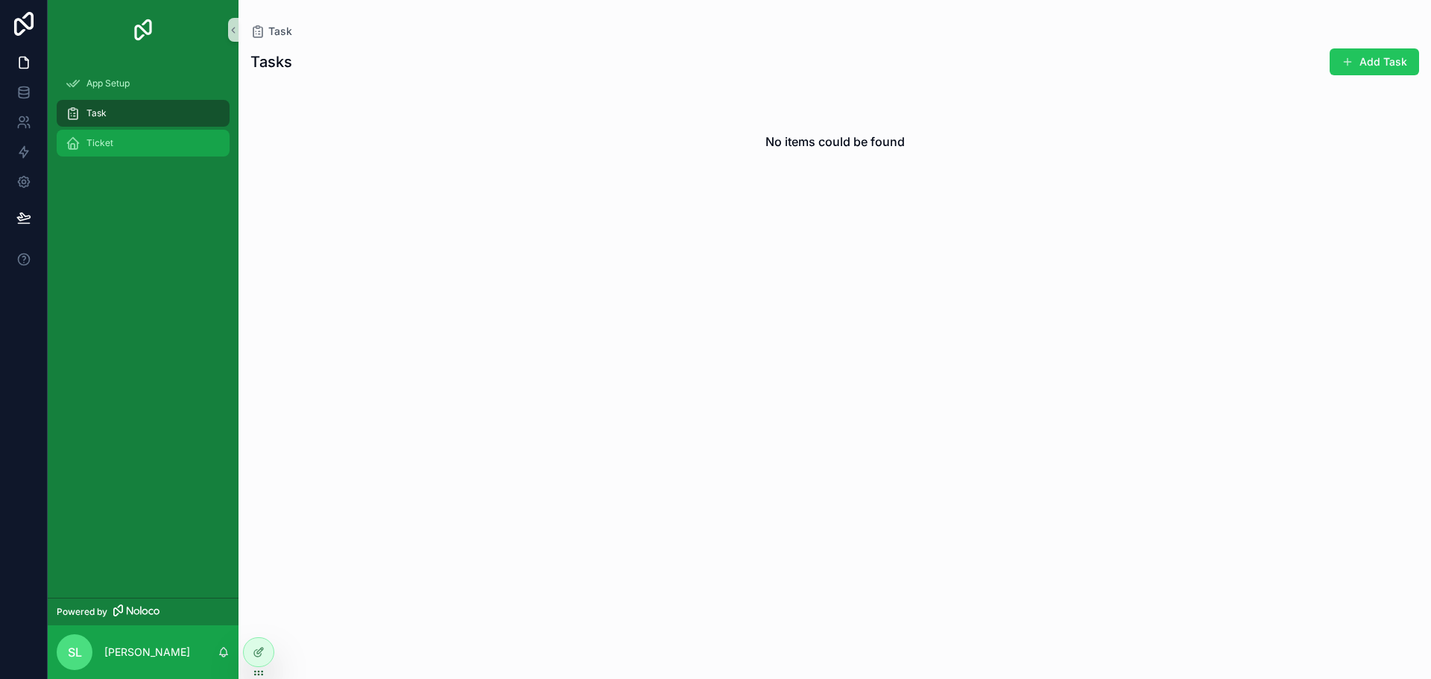
click at [109, 138] on span "Ticket" at bounding box center [99, 143] width 27 height 12
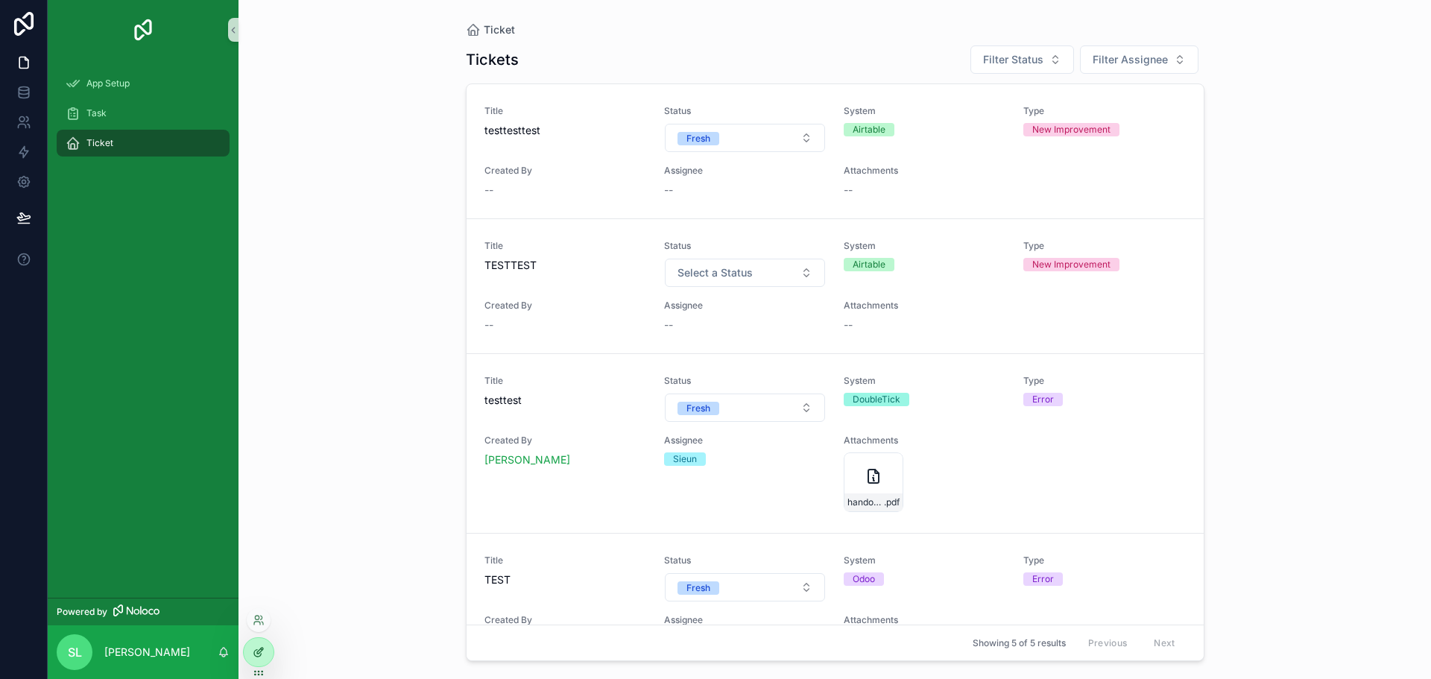
click at [262, 644] on div at bounding box center [259, 652] width 30 height 28
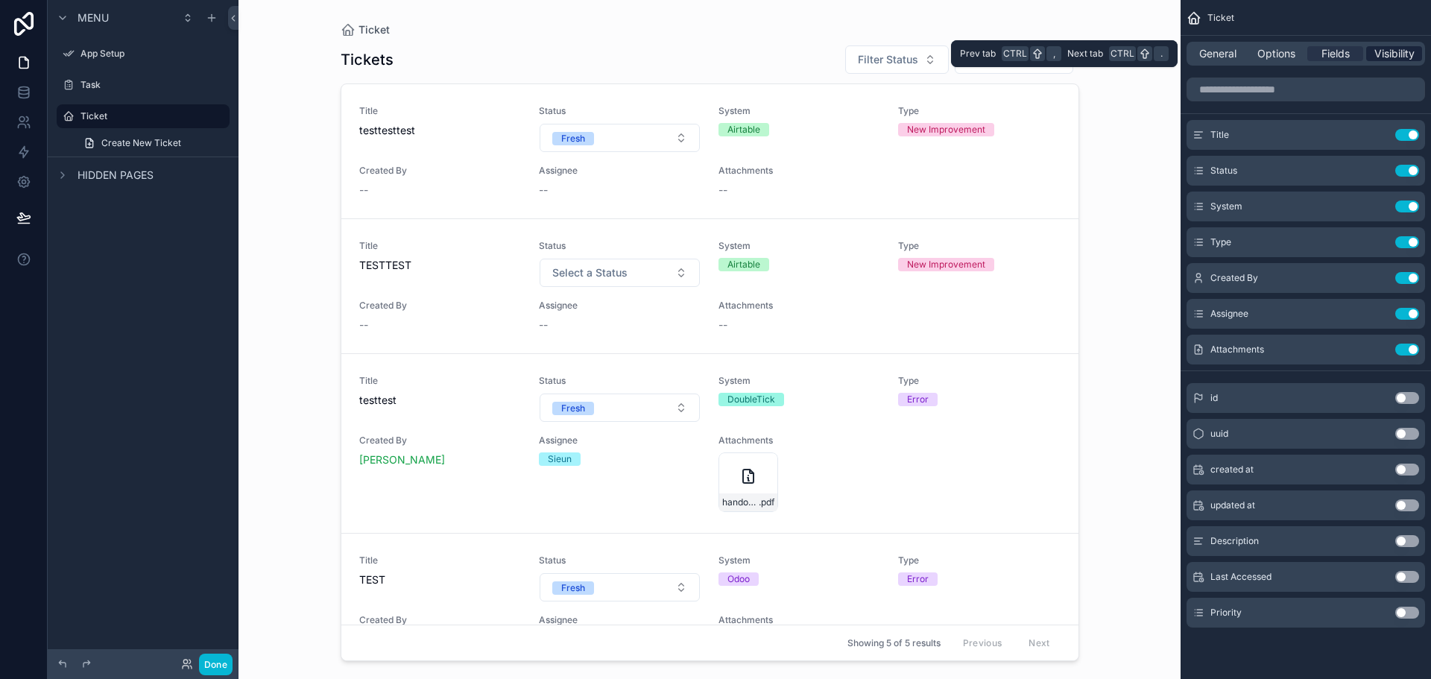
click at [1383, 59] on span "Visibility" at bounding box center [1395, 53] width 40 height 15
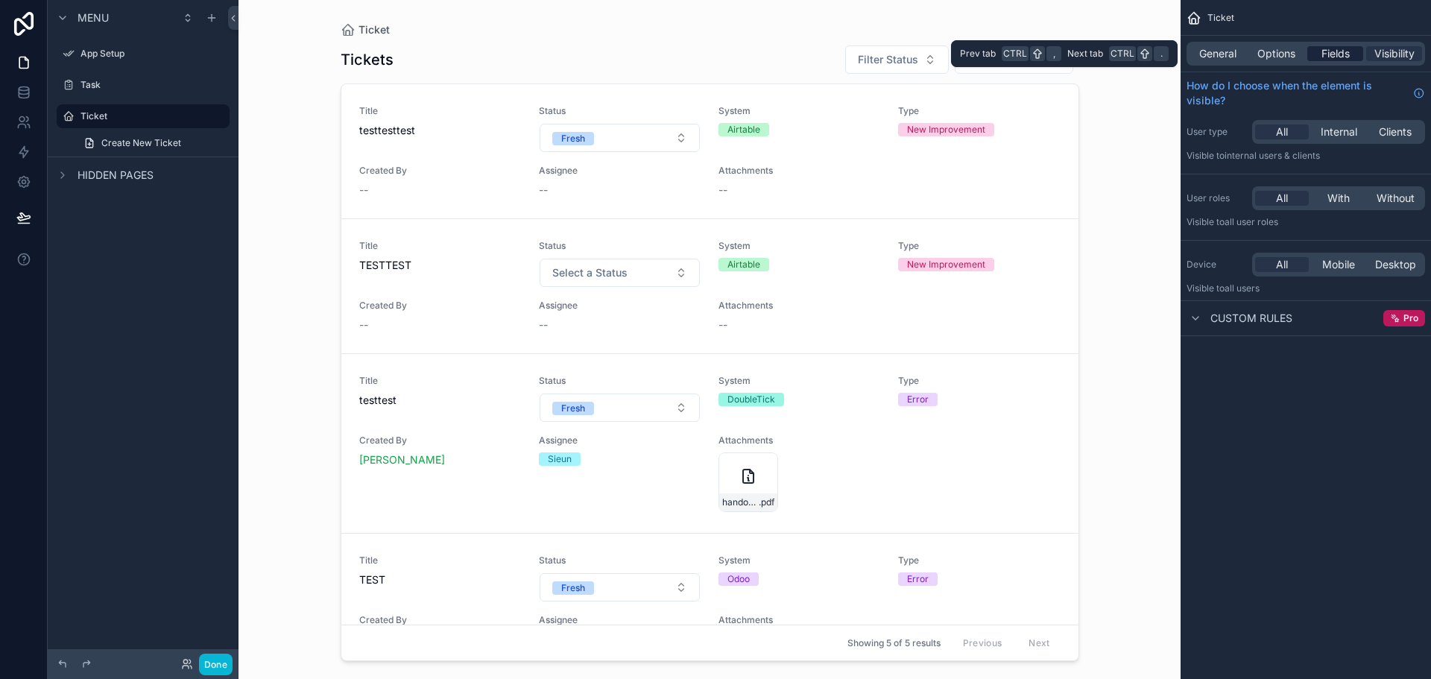
click at [1322, 47] on span "Fields" at bounding box center [1336, 53] width 28 height 15
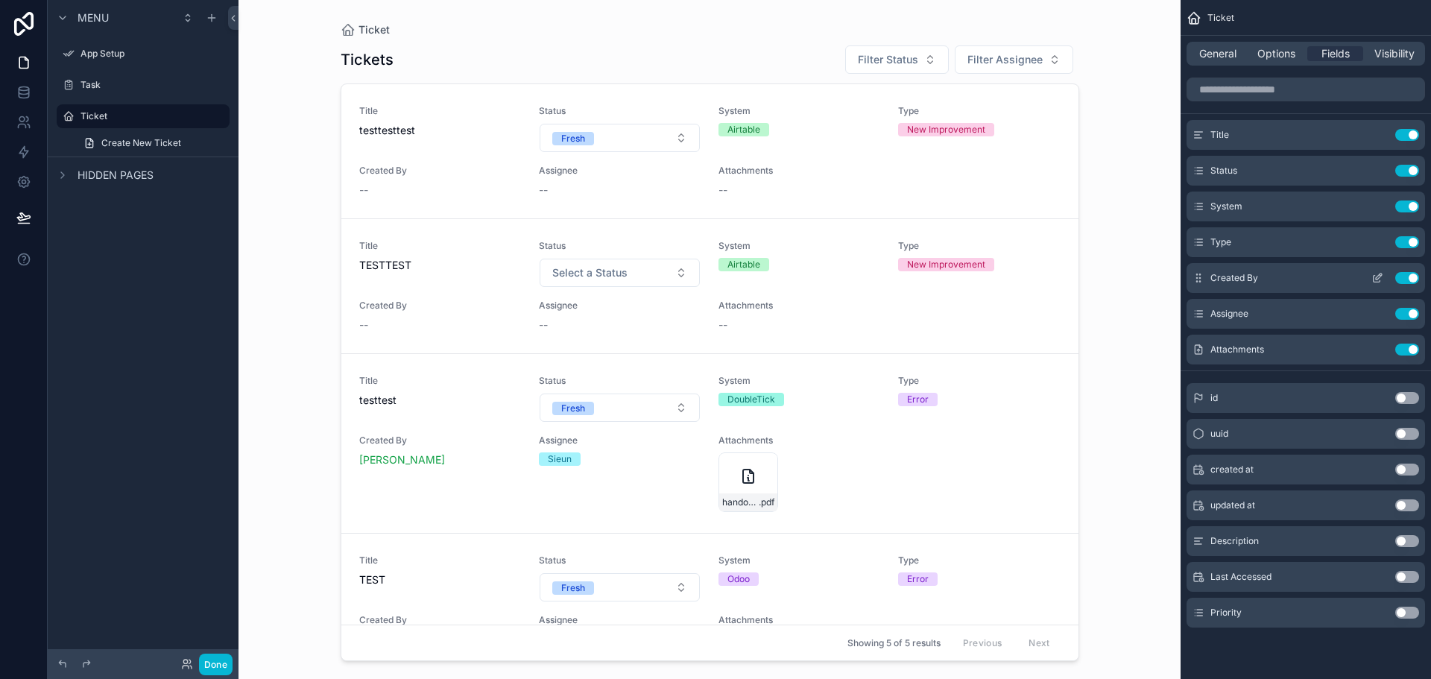
click at [1379, 277] on icon "scrollable content" at bounding box center [1378, 278] width 12 height 12
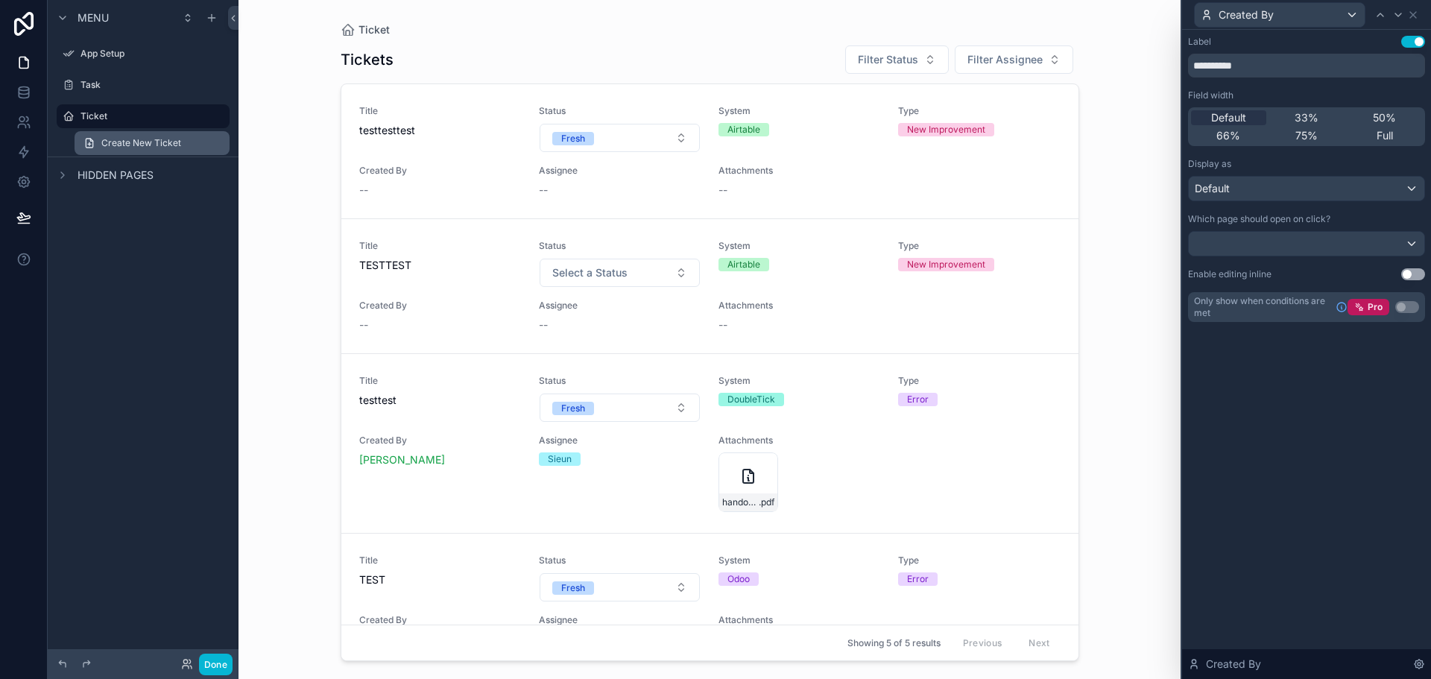
click at [145, 137] on span "Create New Ticket" at bounding box center [141, 143] width 80 height 12
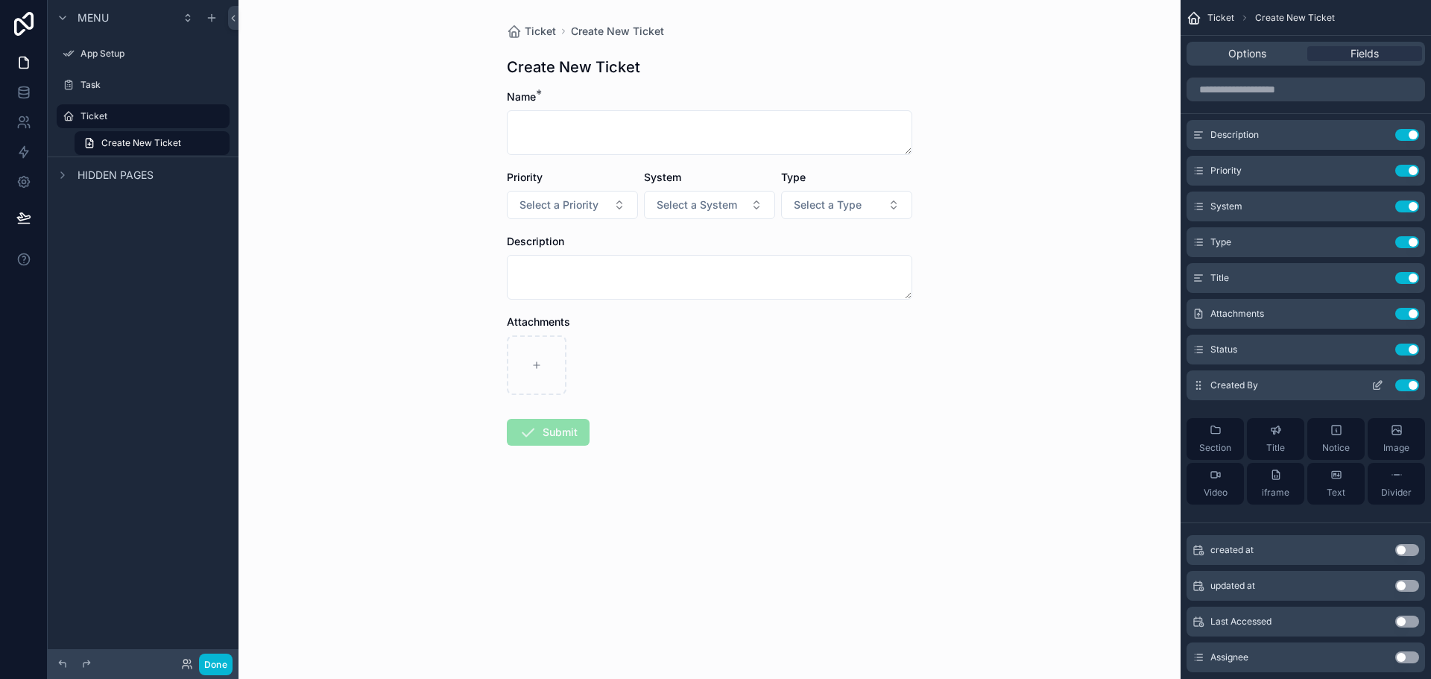
click at [1377, 380] on icon "scrollable content" at bounding box center [1378, 385] width 12 height 12
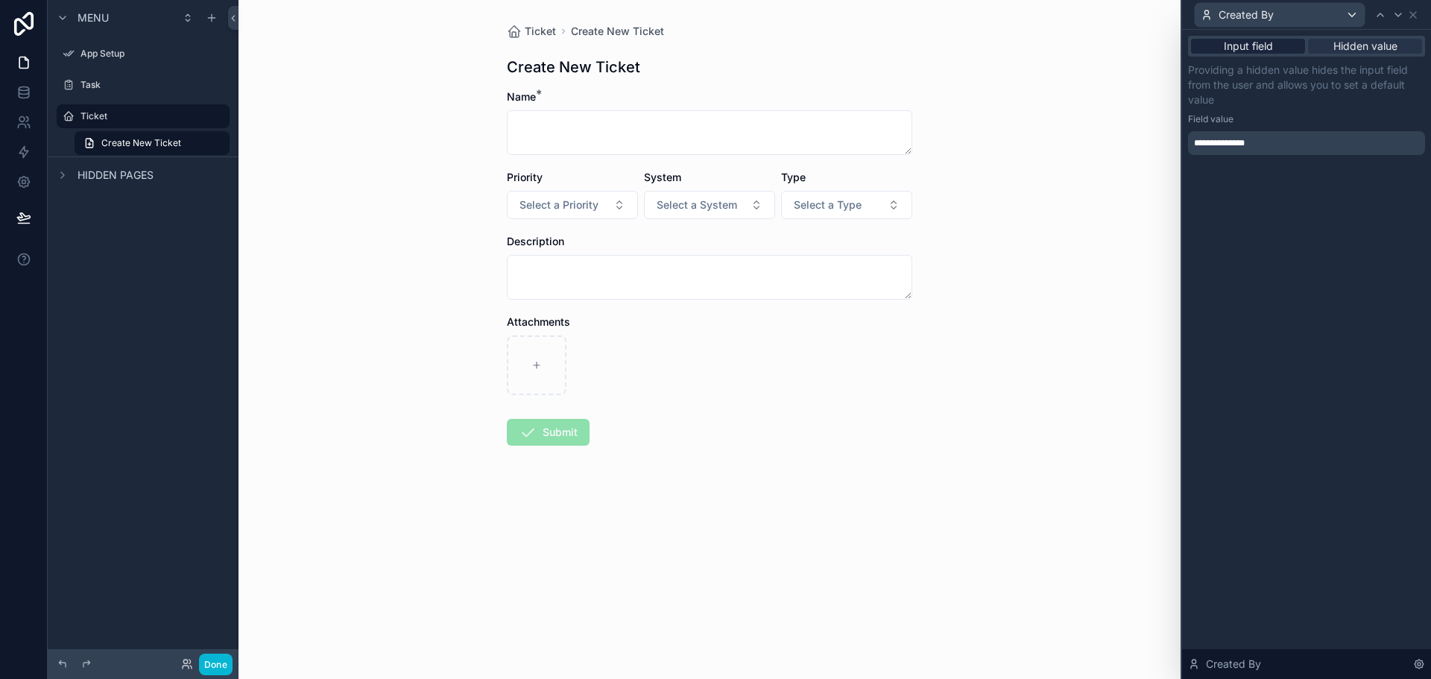
click at [1242, 41] on span "Input field" at bounding box center [1248, 46] width 49 height 15
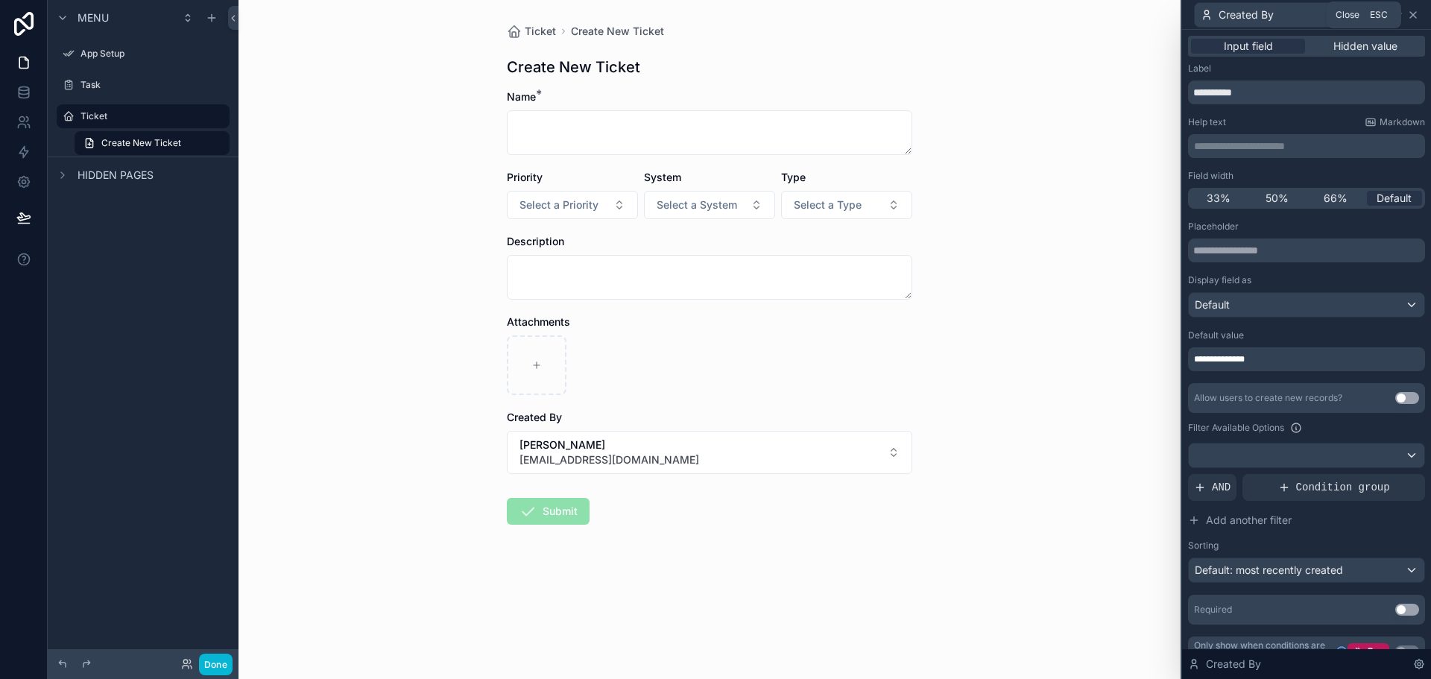
click at [1415, 13] on icon at bounding box center [1413, 15] width 6 height 6
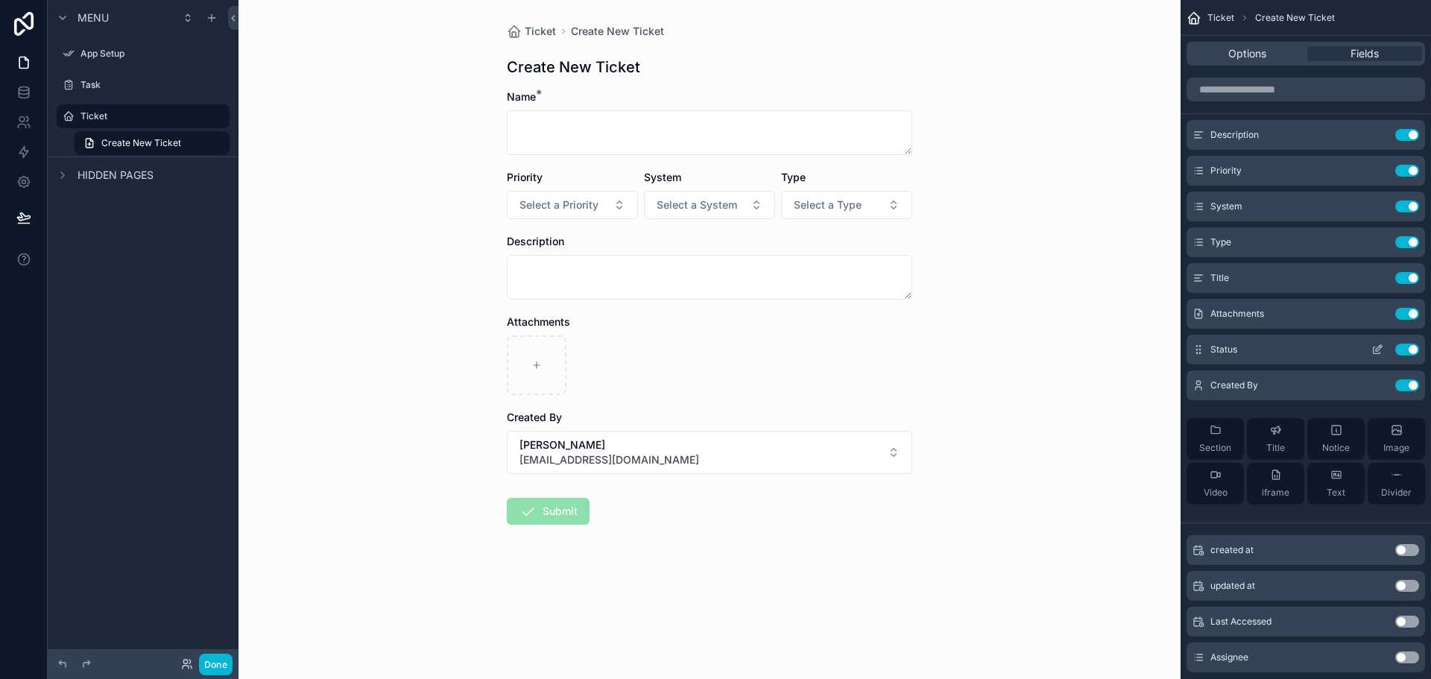
click at [1377, 347] on icon "scrollable content" at bounding box center [1378, 350] width 12 height 12
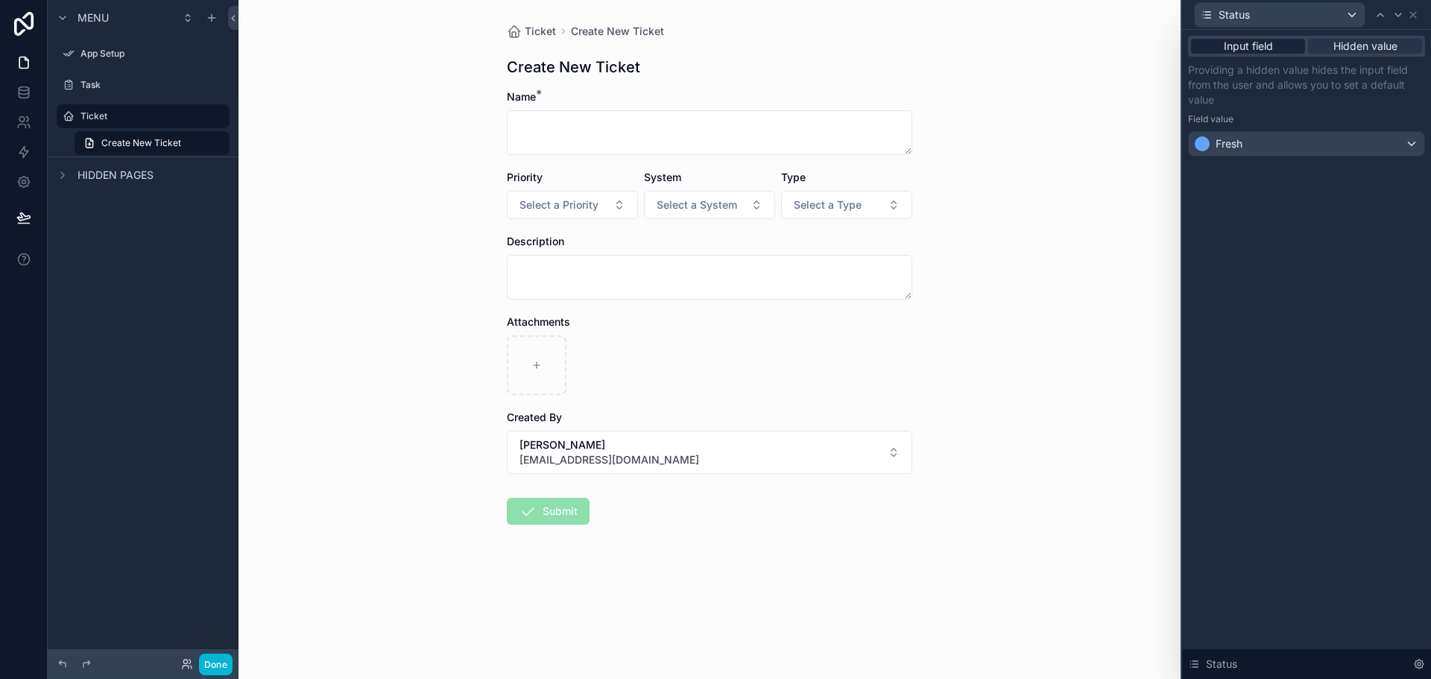
click at [1278, 47] on div "Input field" at bounding box center [1248, 46] width 114 height 15
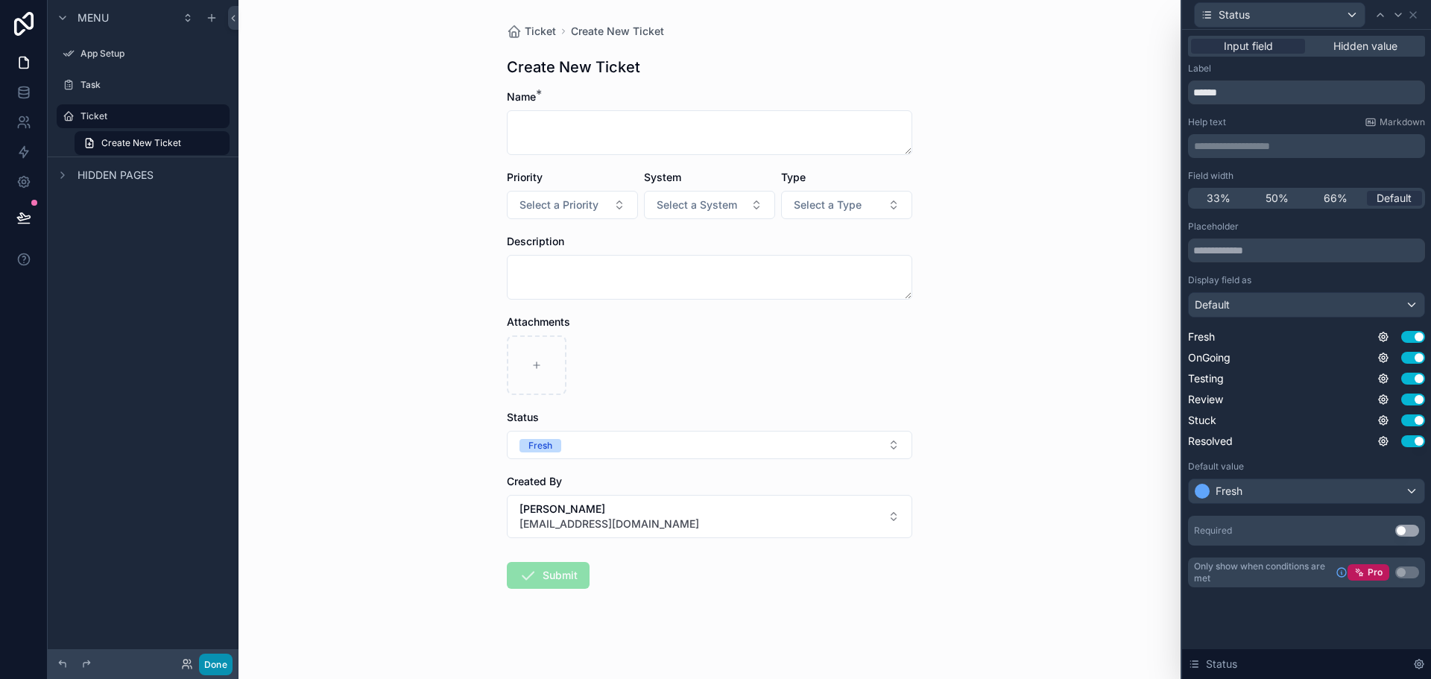
click at [218, 660] on button "Done" at bounding box center [216, 665] width 34 height 22
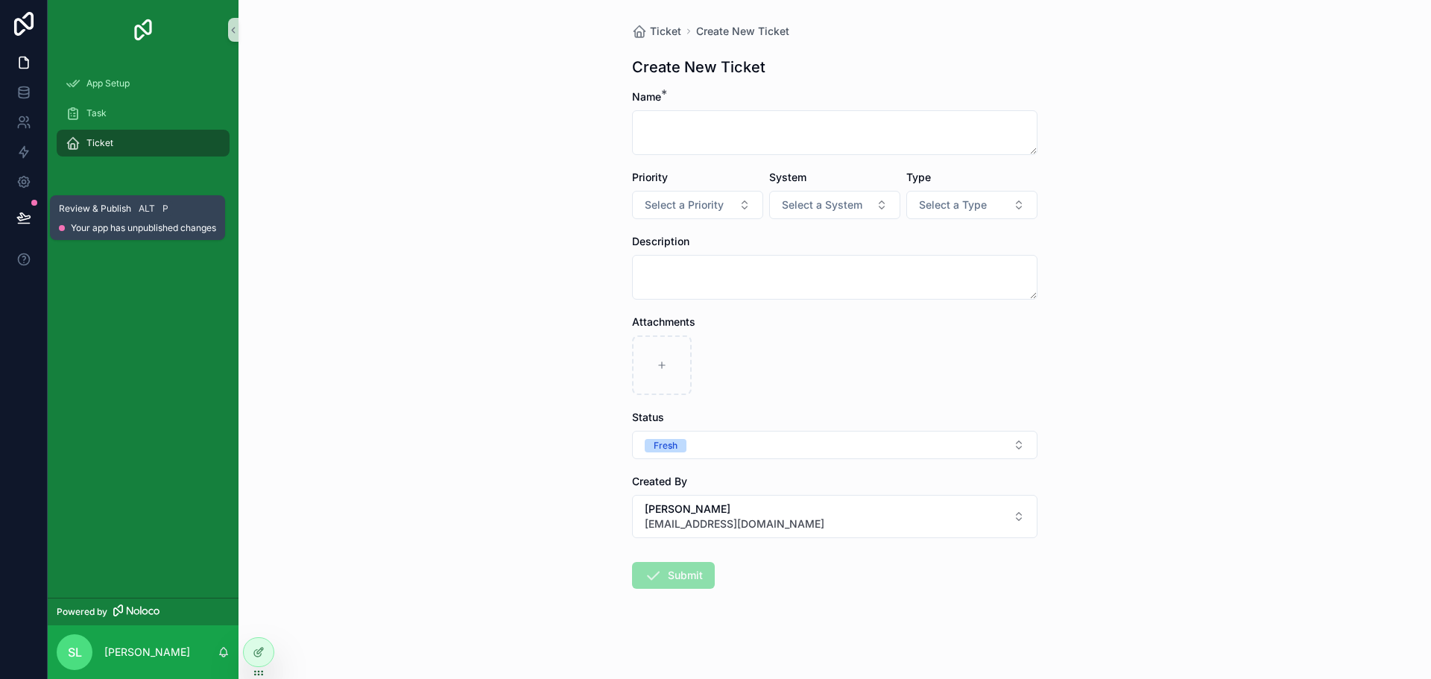
click at [24, 206] on button at bounding box center [23, 218] width 33 height 42
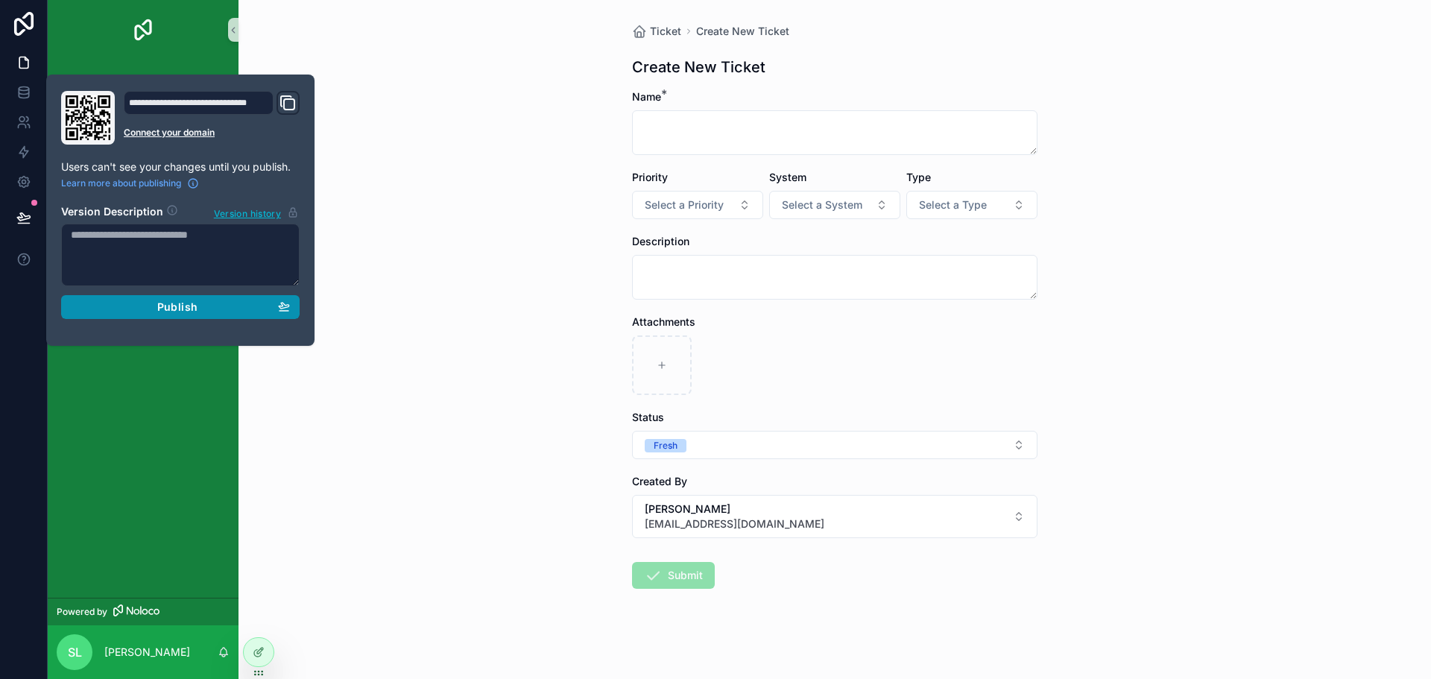
click at [160, 306] on span "Publish" at bounding box center [177, 306] width 40 height 13
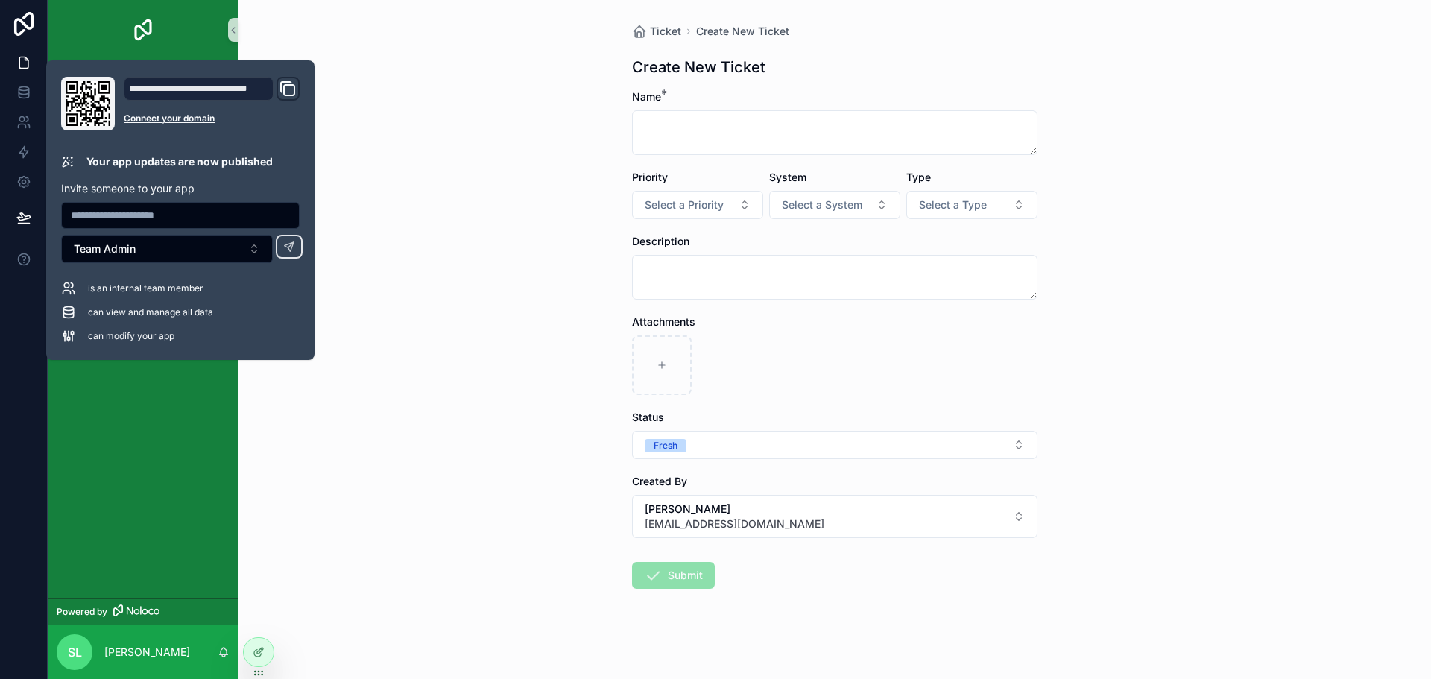
click at [411, 503] on div "Ticket Create New Ticket Create New Ticket Name * Priority Select a Priority Sy…" at bounding box center [835, 339] width 1193 height 679
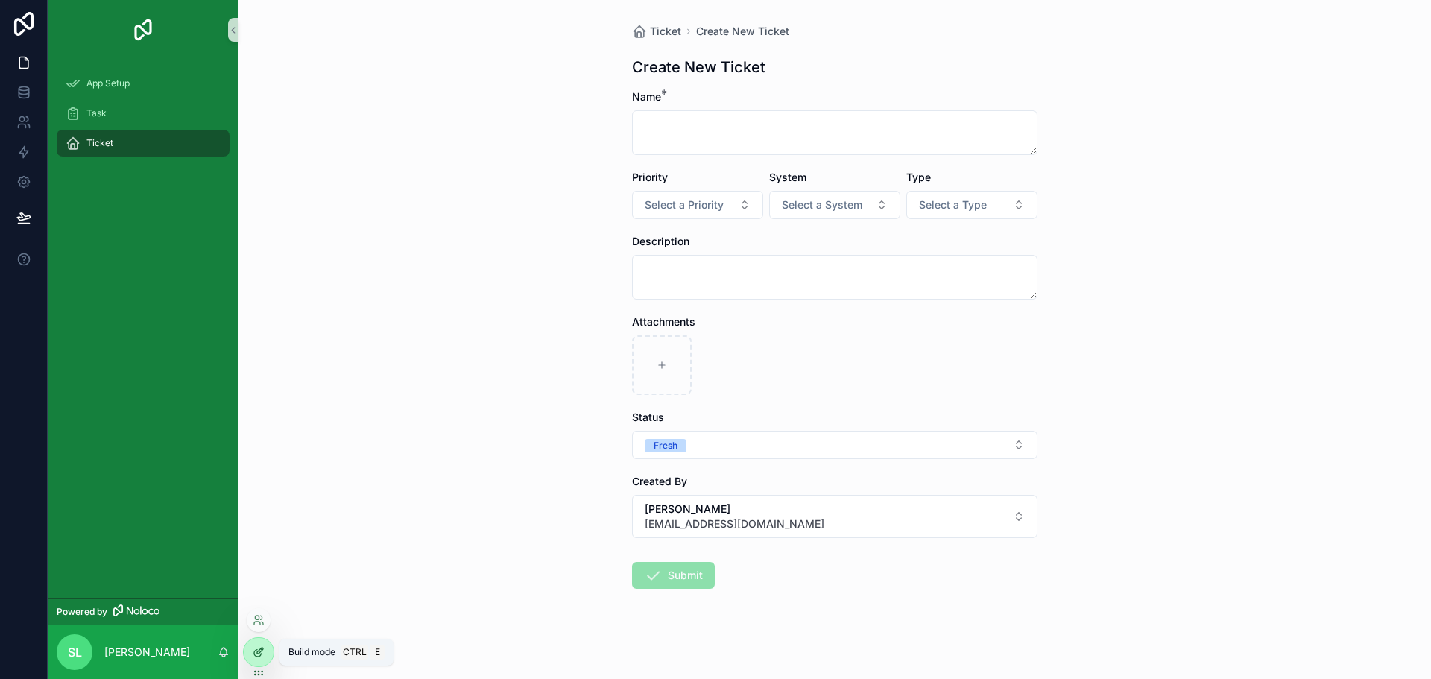
click at [259, 651] on icon at bounding box center [259, 652] width 12 height 12
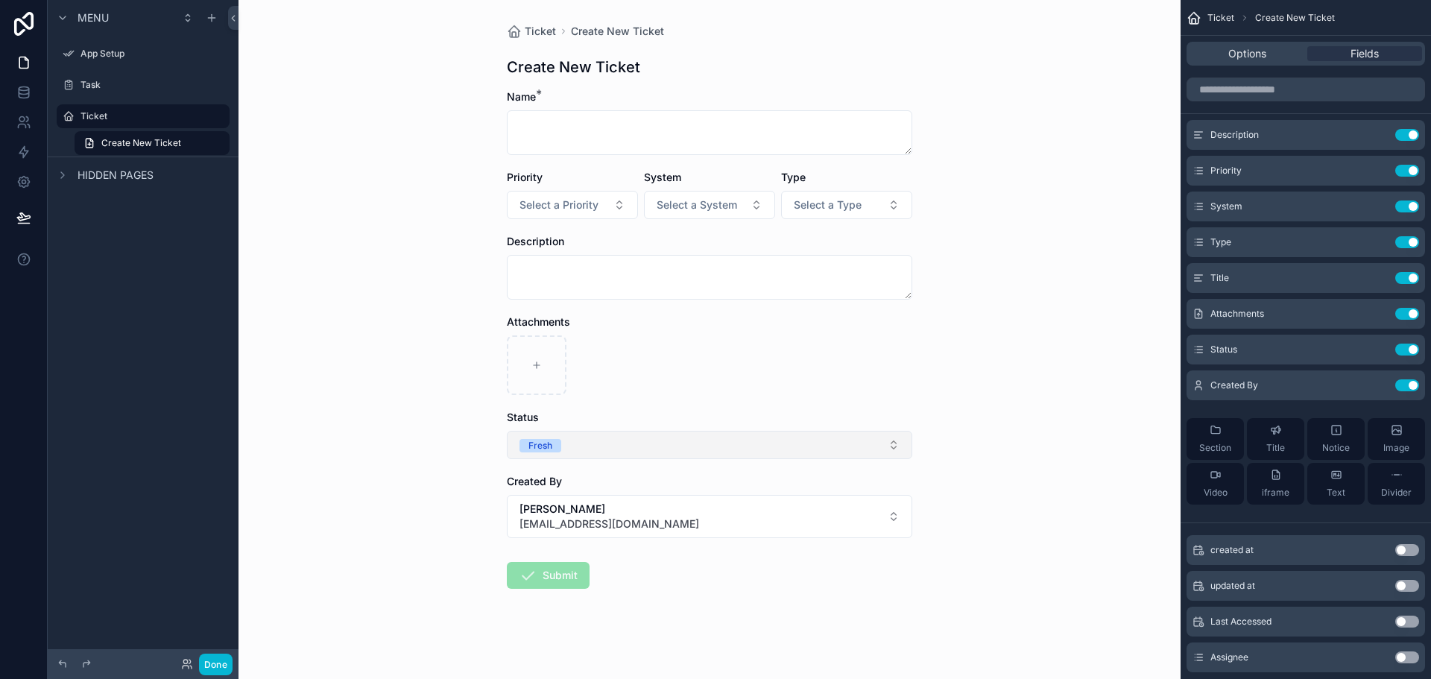
click at [607, 452] on button "Fresh" at bounding box center [710, 445] width 406 height 28
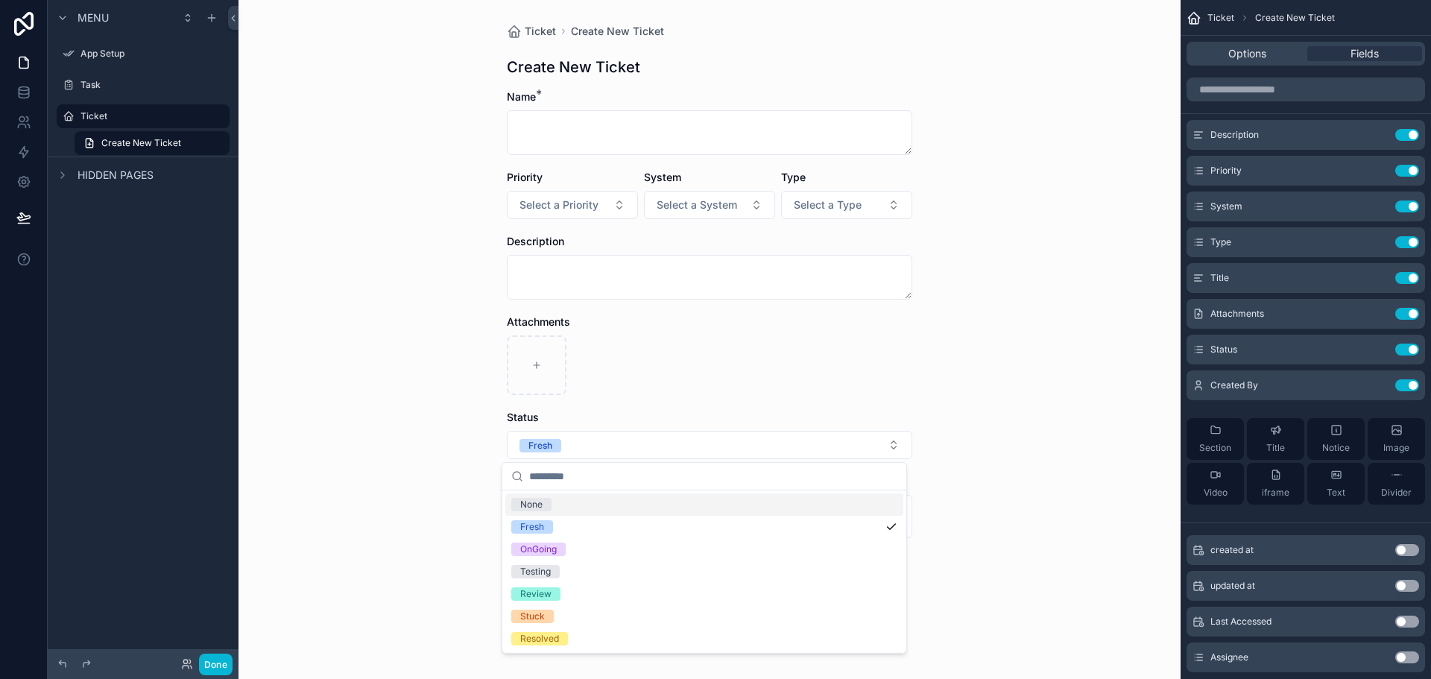
click at [1031, 414] on div "Ticket Create New Ticket Create New Ticket Name * Priority Select a Priority Sy…" at bounding box center [710, 339] width 942 height 679
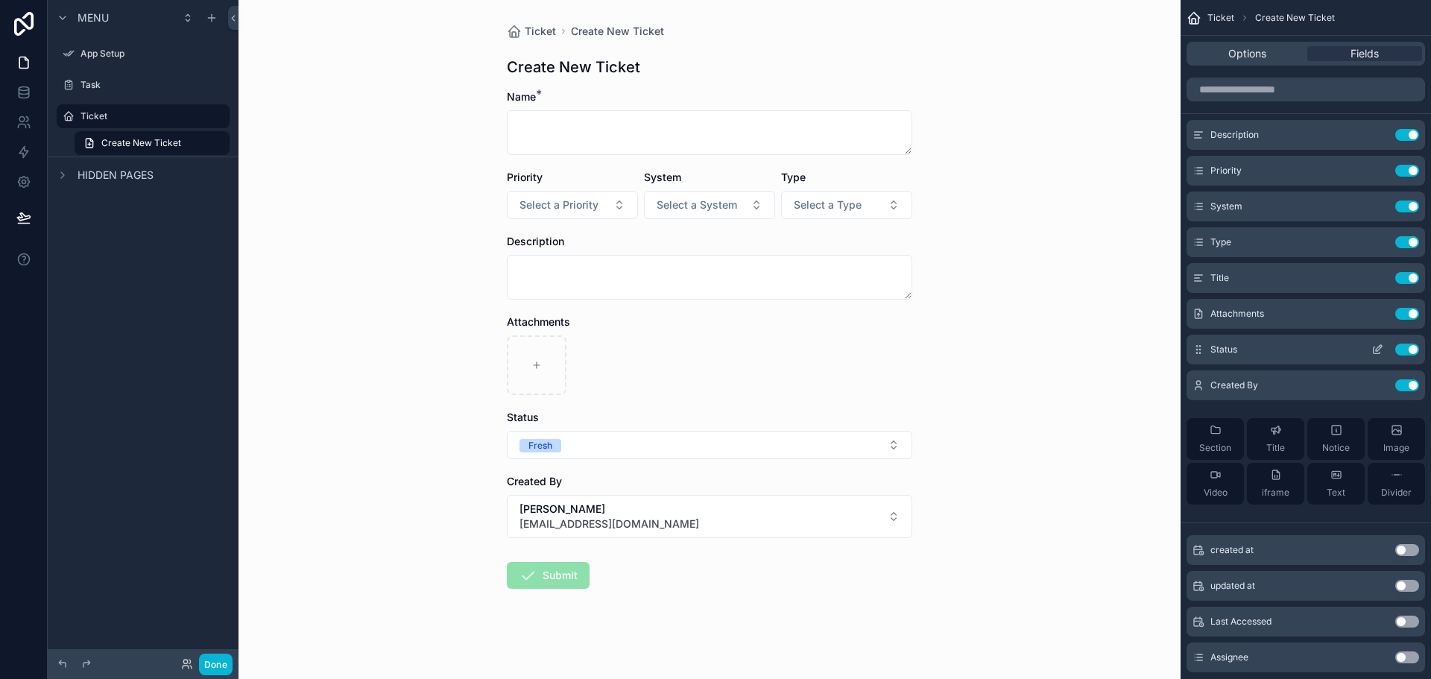
click at [1375, 347] on icon "scrollable content" at bounding box center [1377, 350] width 7 height 7
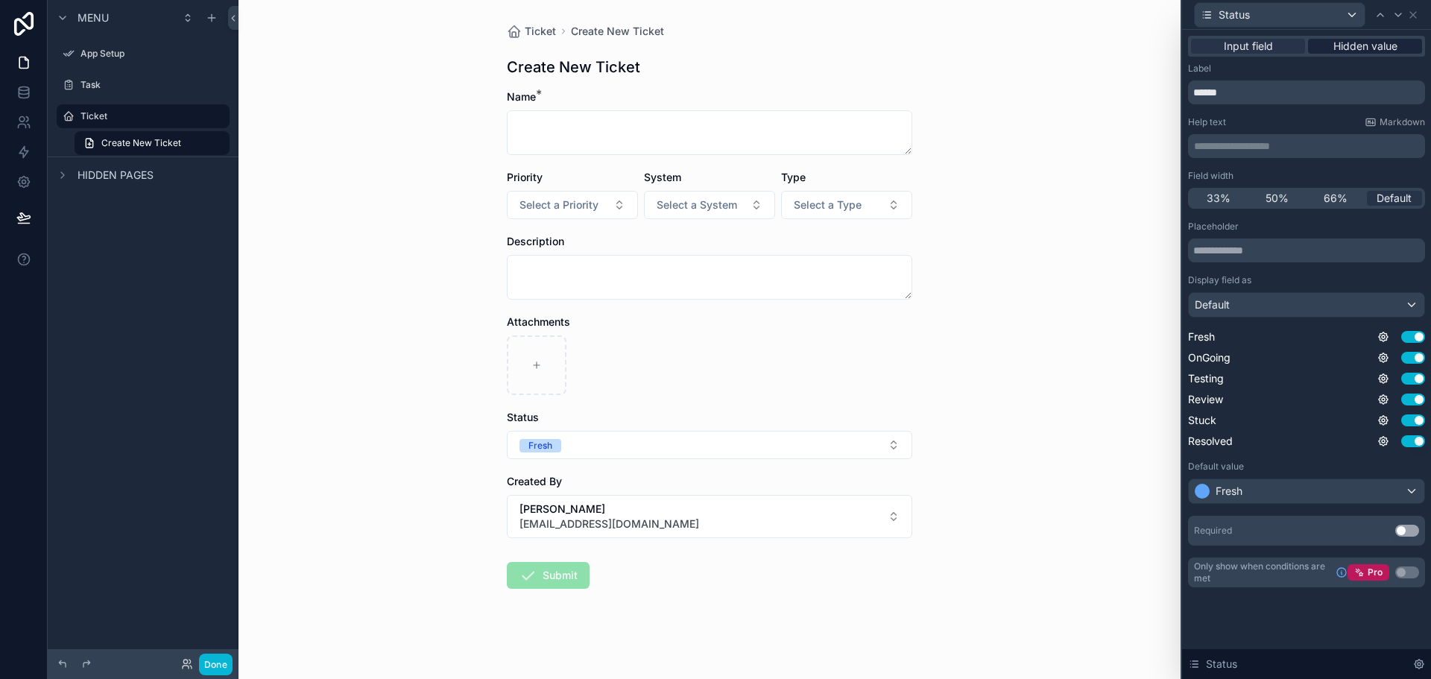
click at [1374, 42] on span "Hidden value" at bounding box center [1366, 46] width 64 height 15
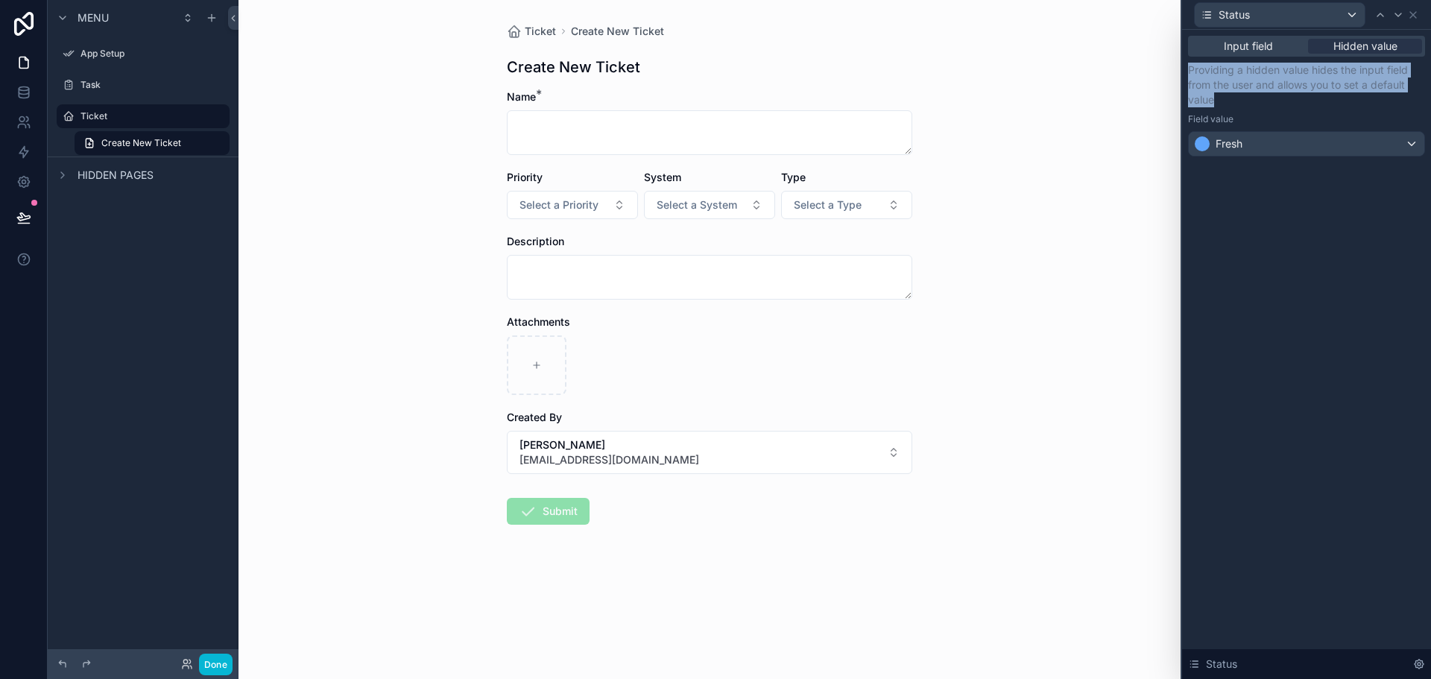
drag, startPoint x: 1186, startPoint y: 64, endPoint x: 1245, endPoint y: 101, distance: 69.3
click at [1245, 101] on div "Input field Hidden value Providing a hidden value hides the input field from th…" at bounding box center [1306, 111] width 249 height 163
click at [658, 438] on button "Sieun Lee sieun.l@albacars.ae" at bounding box center [710, 452] width 406 height 43
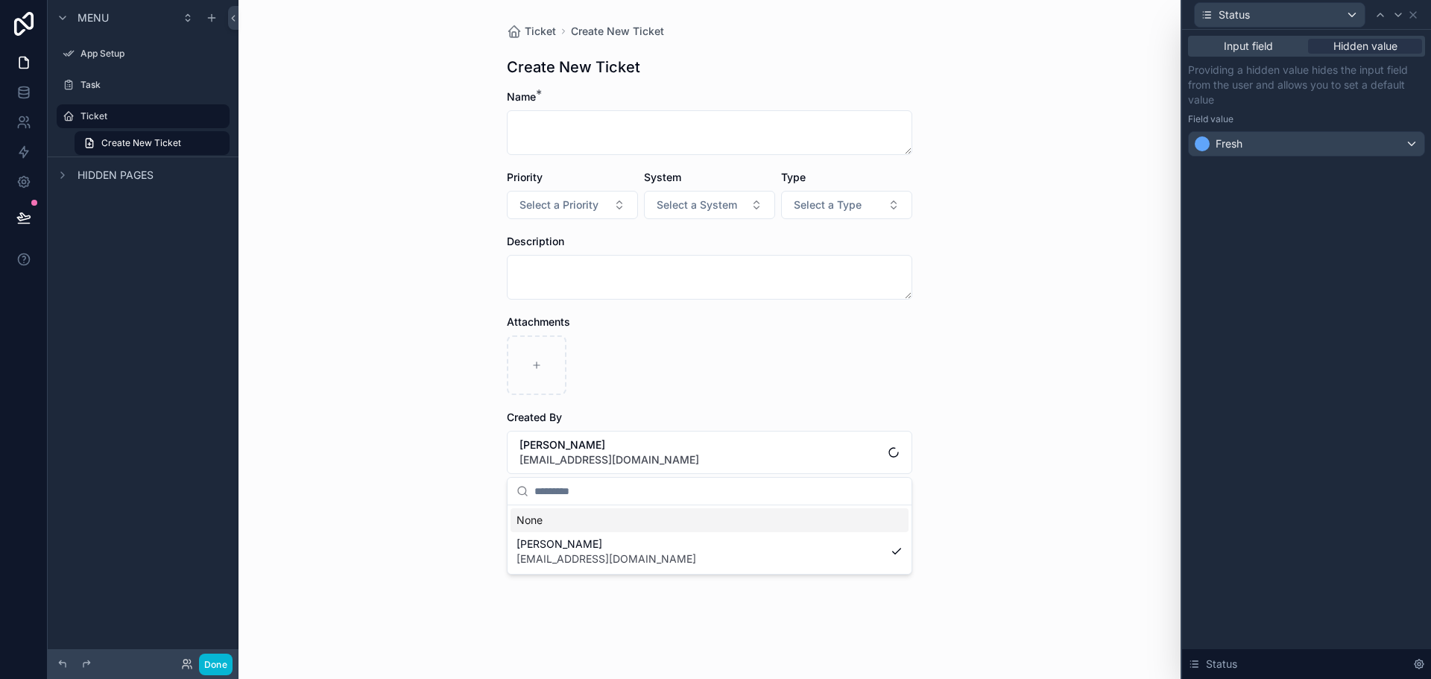
click at [711, 382] on div "scrollable content" at bounding box center [710, 365] width 406 height 60
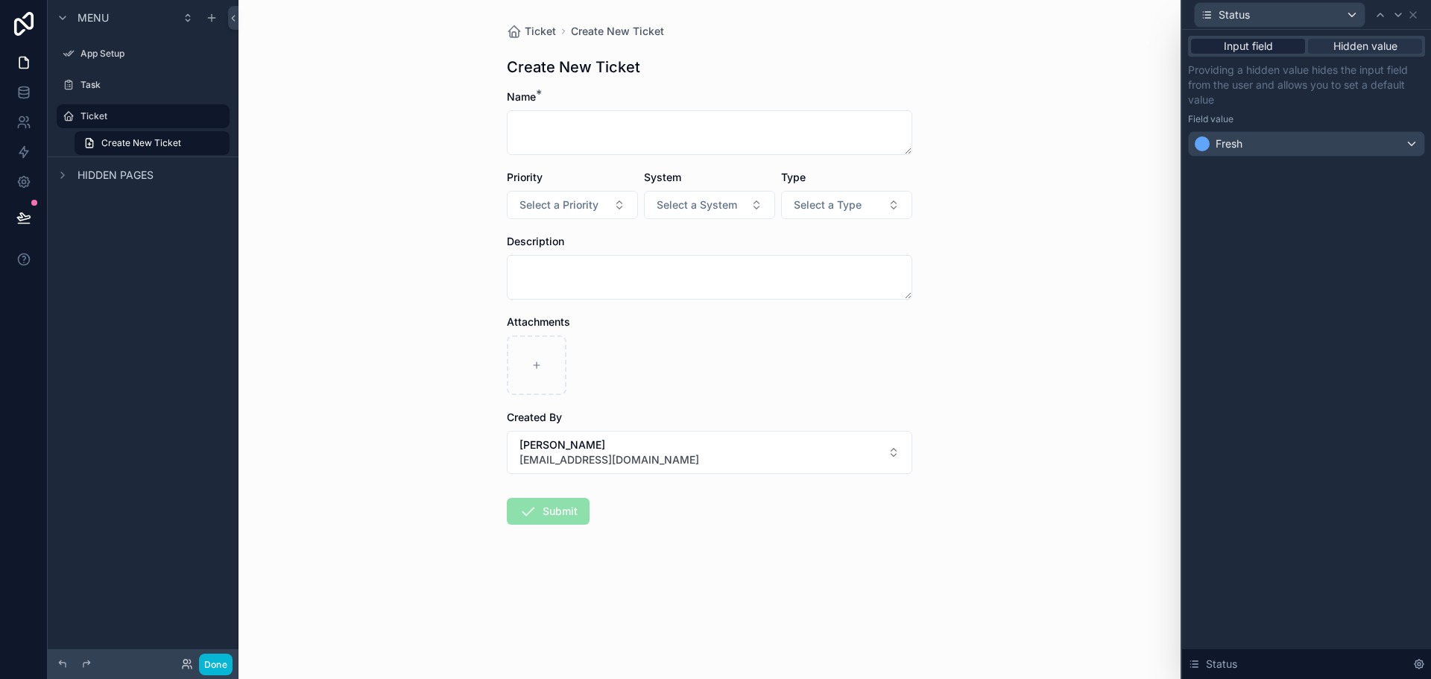
click at [1228, 46] on span "Input field" at bounding box center [1248, 46] width 49 height 15
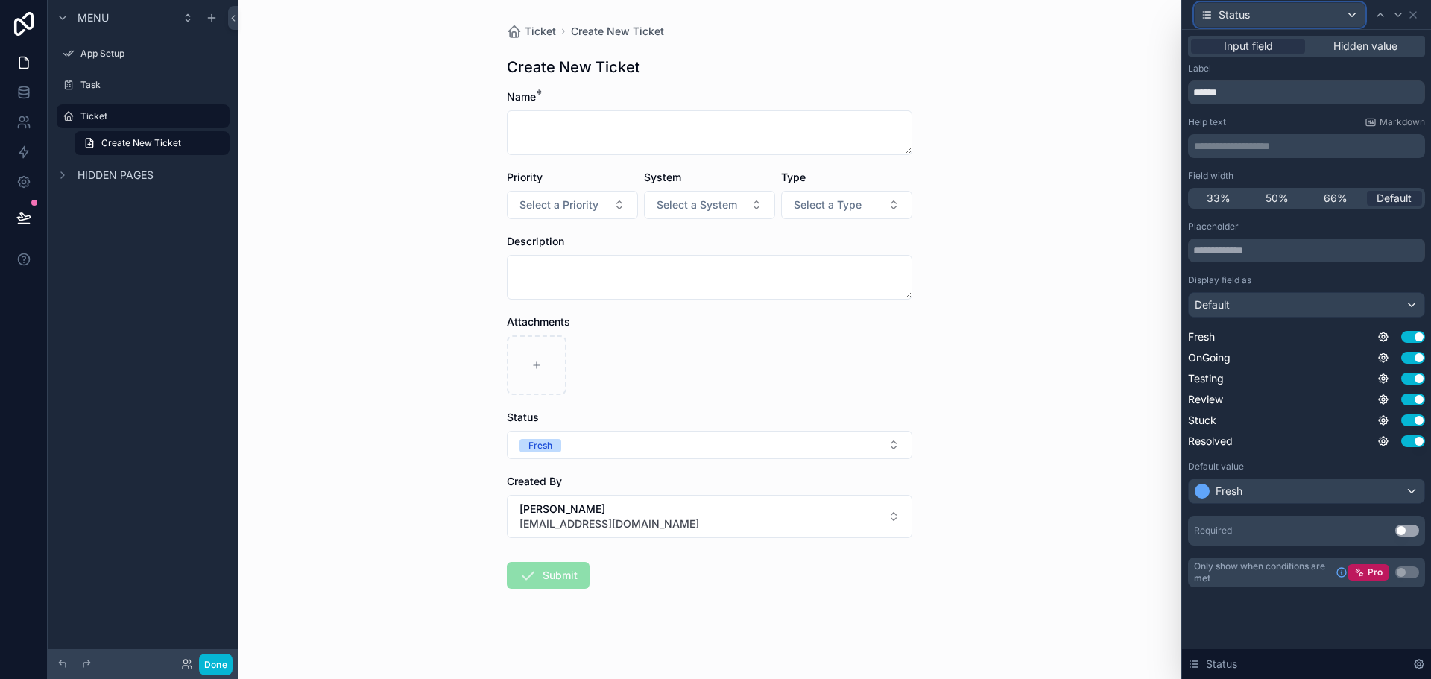
click at [1304, 19] on div "Status" at bounding box center [1280, 15] width 170 height 24
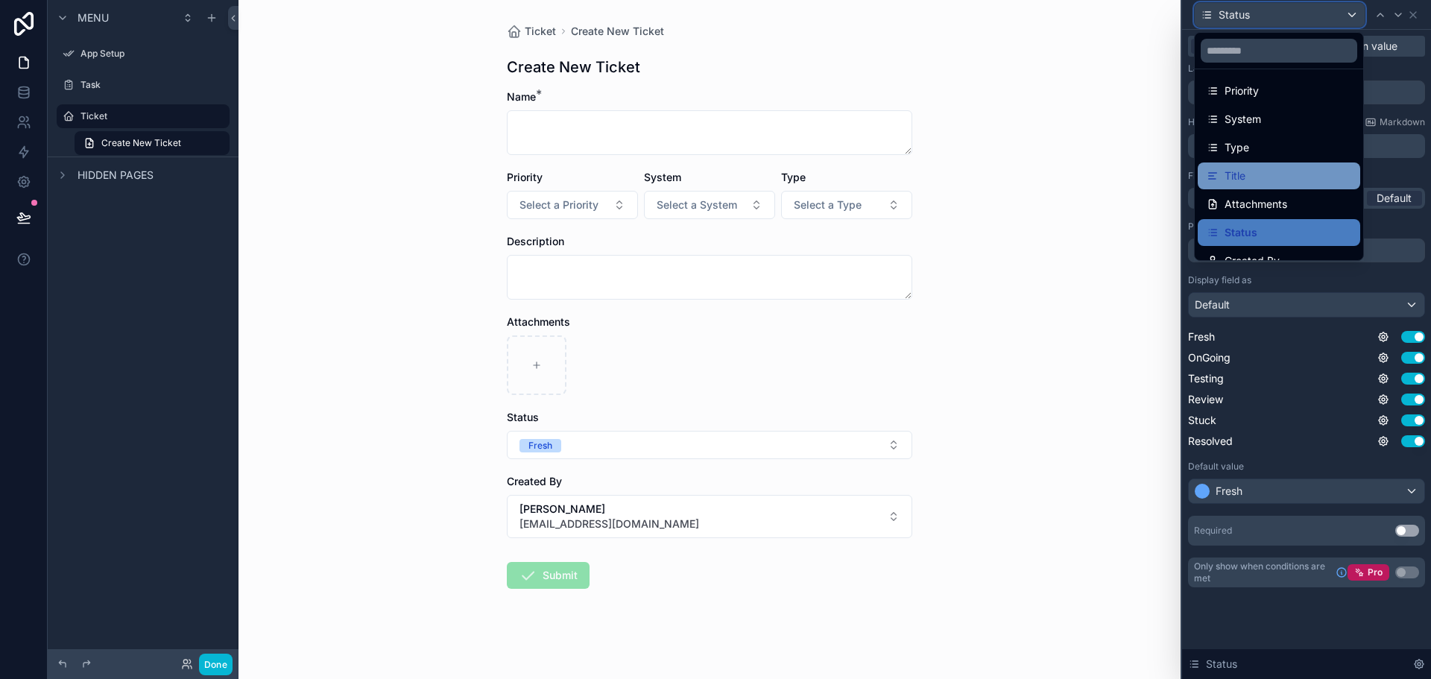
scroll to position [49, 0]
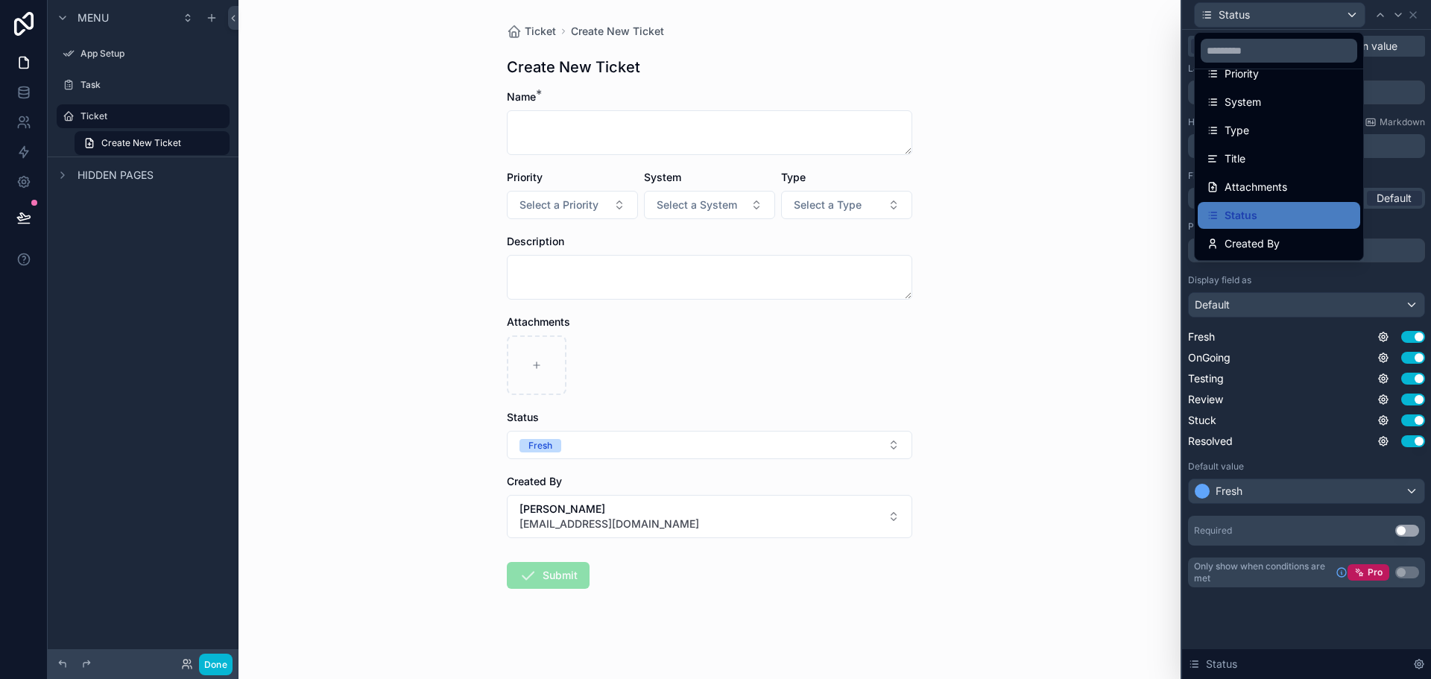
click at [1270, 230] on ul "Description Priority System Type Title Attachments Status Created By" at bounding box center [1279, 164] width 168 height 191
click at [1268, 238] on span "Created By" at bounding box center [1252, 244] width 55 height 18
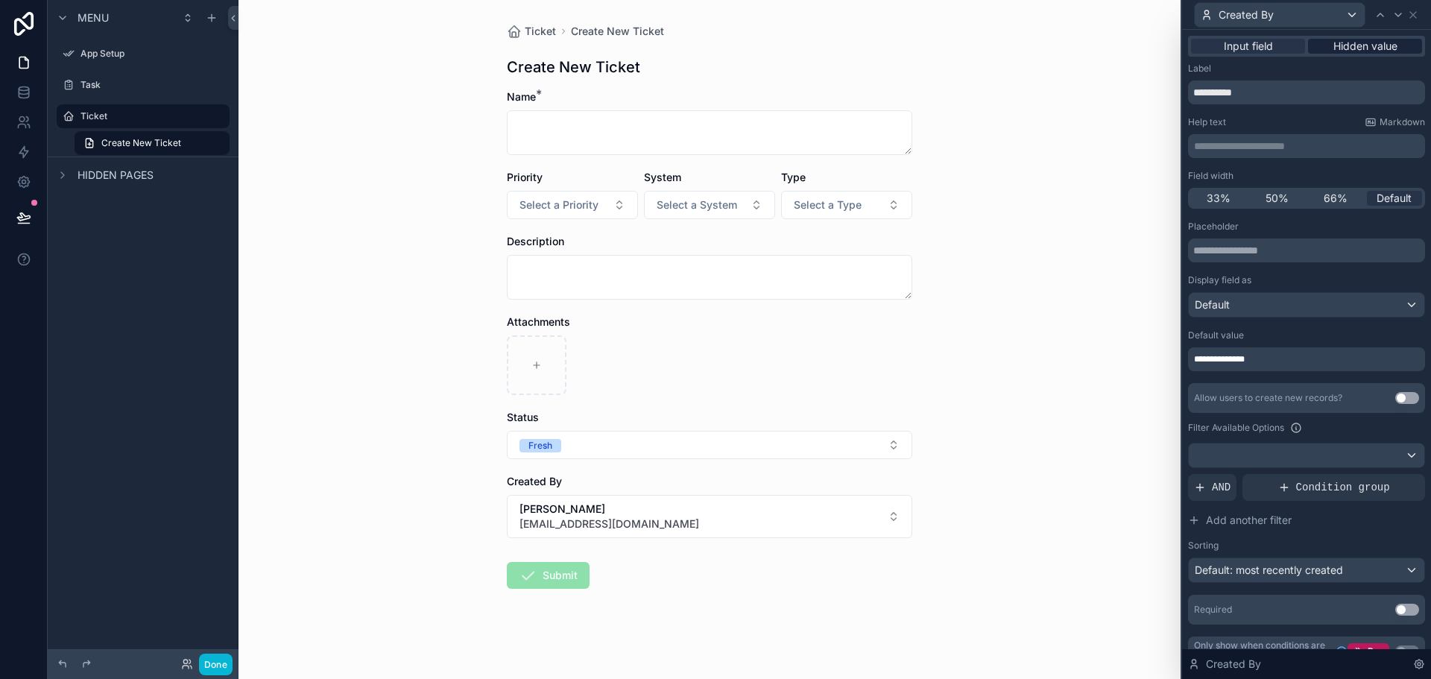
click at [1363, 48] on span "Hidden value" at bounding box center [1366, 46] width 64 height 15
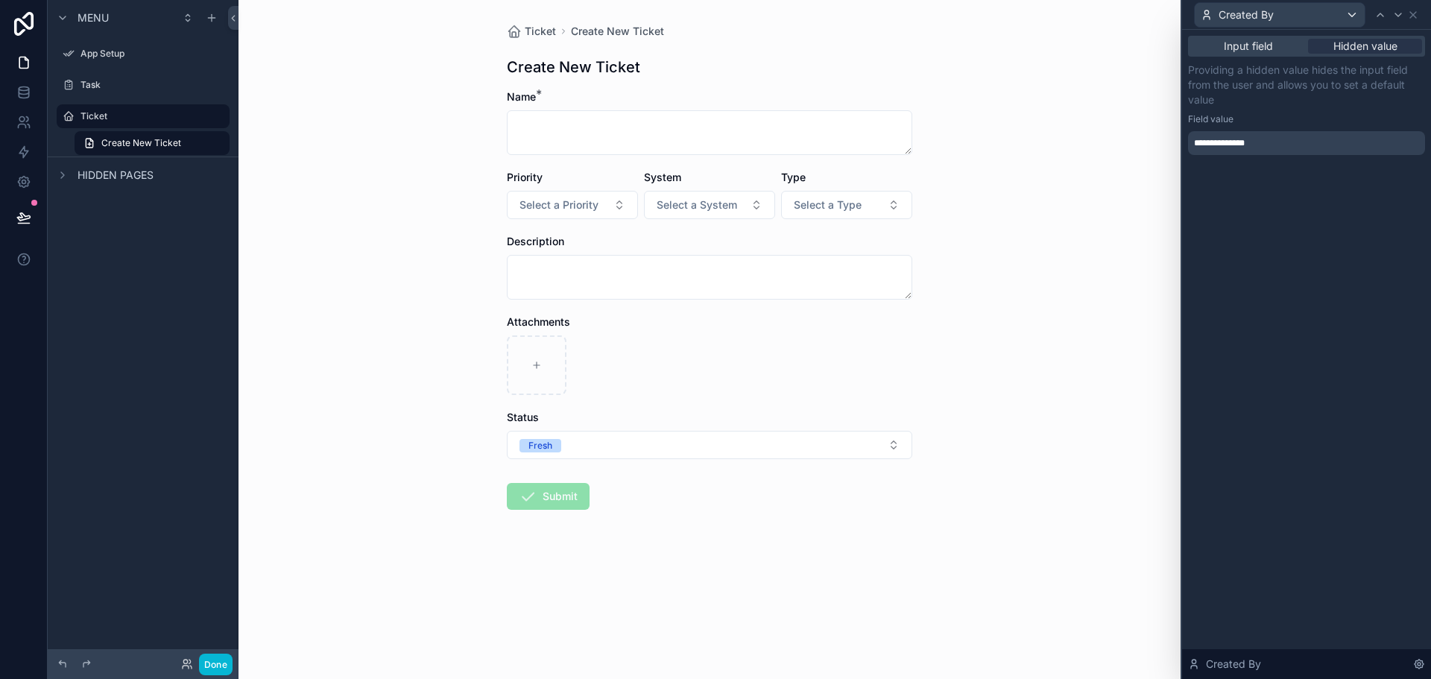
click at [1282, 364] on div "**********" at bounding box center [1306, 354] width 249 height 649
click at [1257, 40] on span "Input field" at bounding box center [1248, 46] width 49 height 15
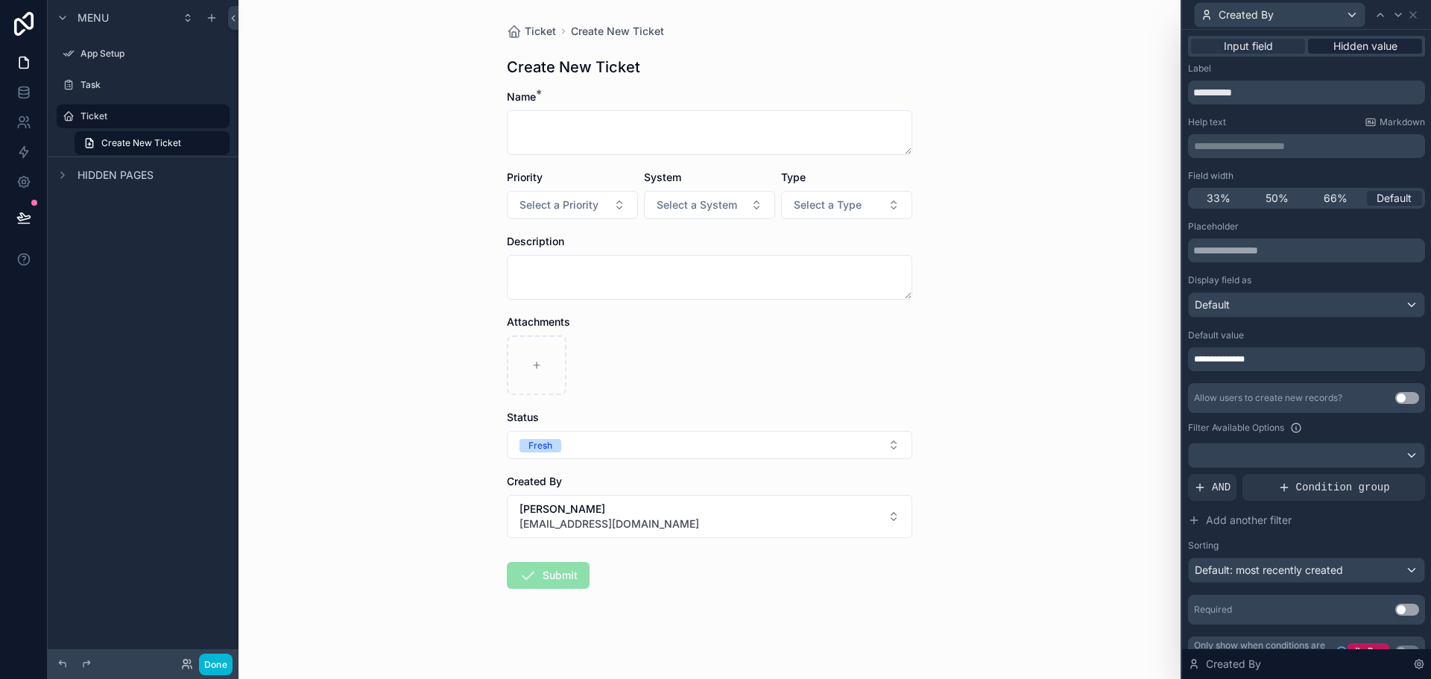
click at [1337, 48] on span "Hidden value" at bounding box center [1366, 46] width 64 height 15
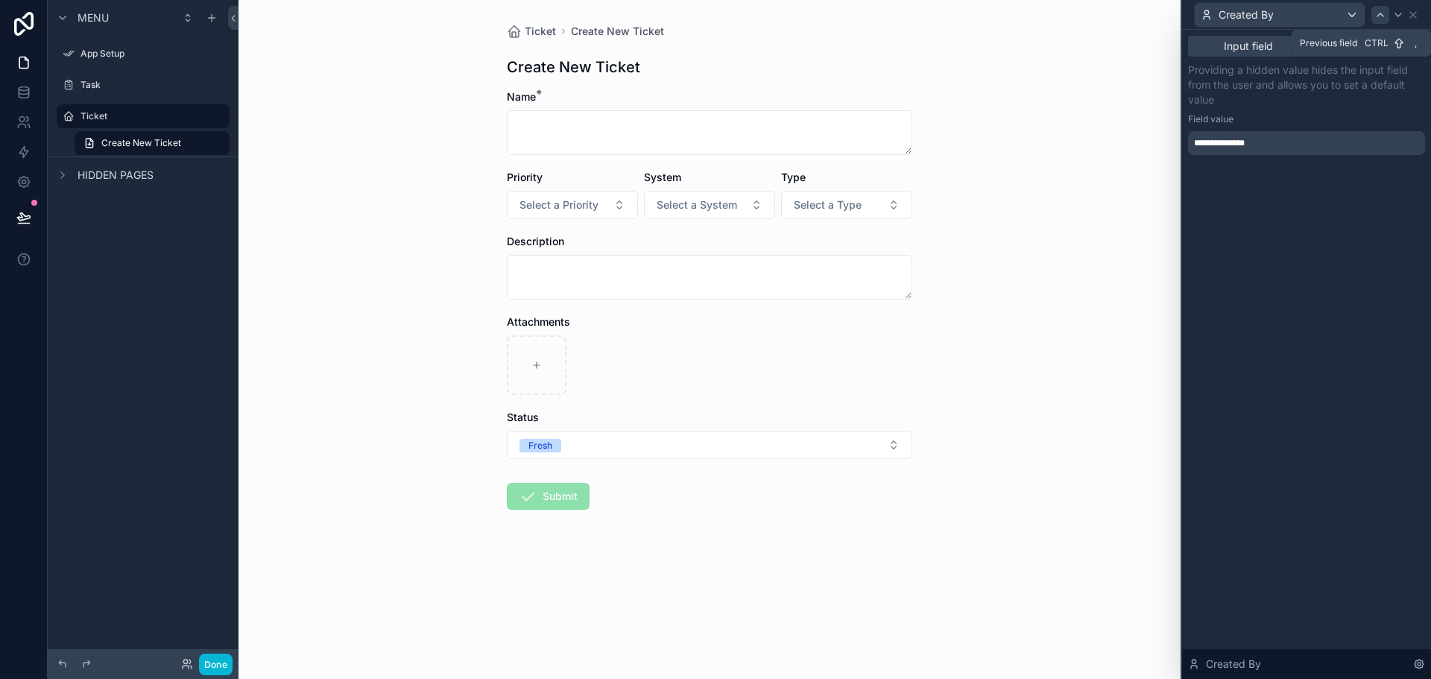
click at [1375, 12] on icon at bounding box center [1381, 15] width 12 height 12
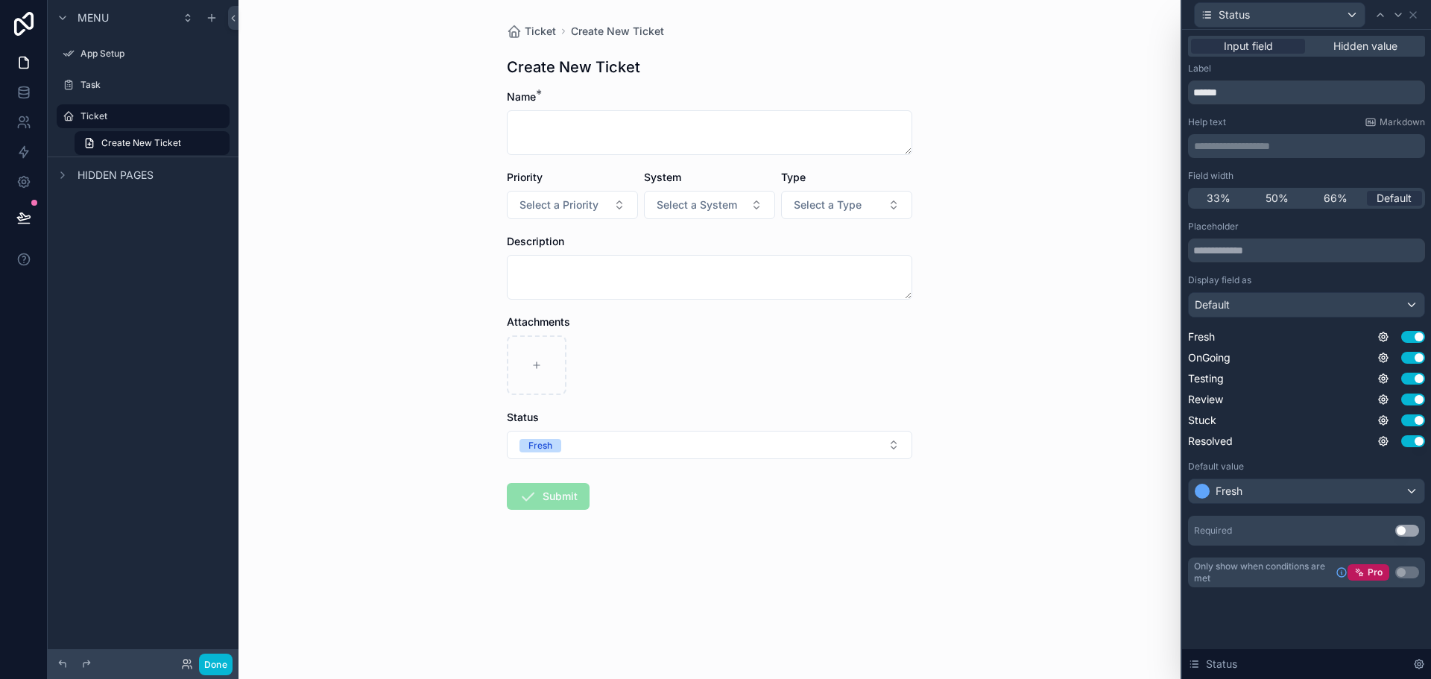
click at [1405, 36] on div "Input field Hidden value" at bounding box center [1306, 46] width 237 height 21
click at [1394, 48] on span "Hidden value" at bounding box center [1366, 46] width 64 height 15
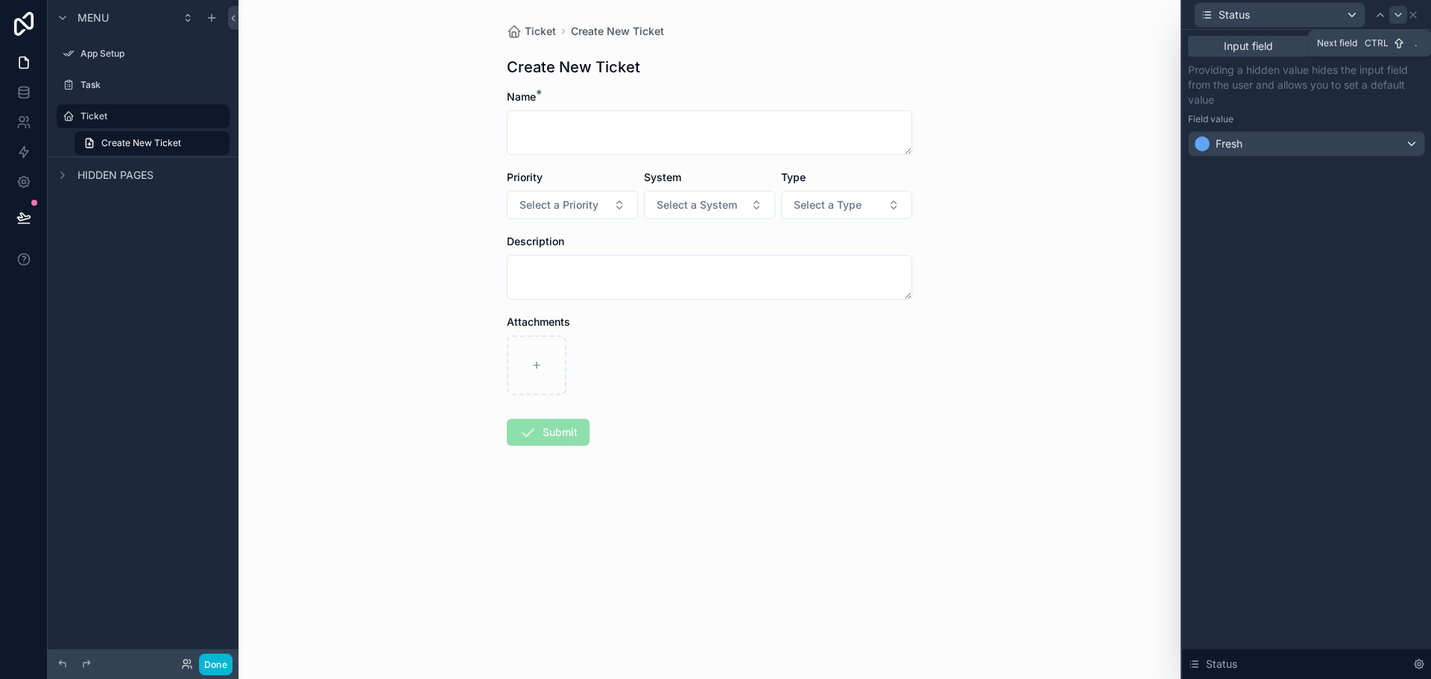
click at [1400, 11] on icon at bounding box center [1398, 15] width 12 height 12
click at [1299, 142] on div "**********" at bounding box center [1306, 143] width 237 height 24
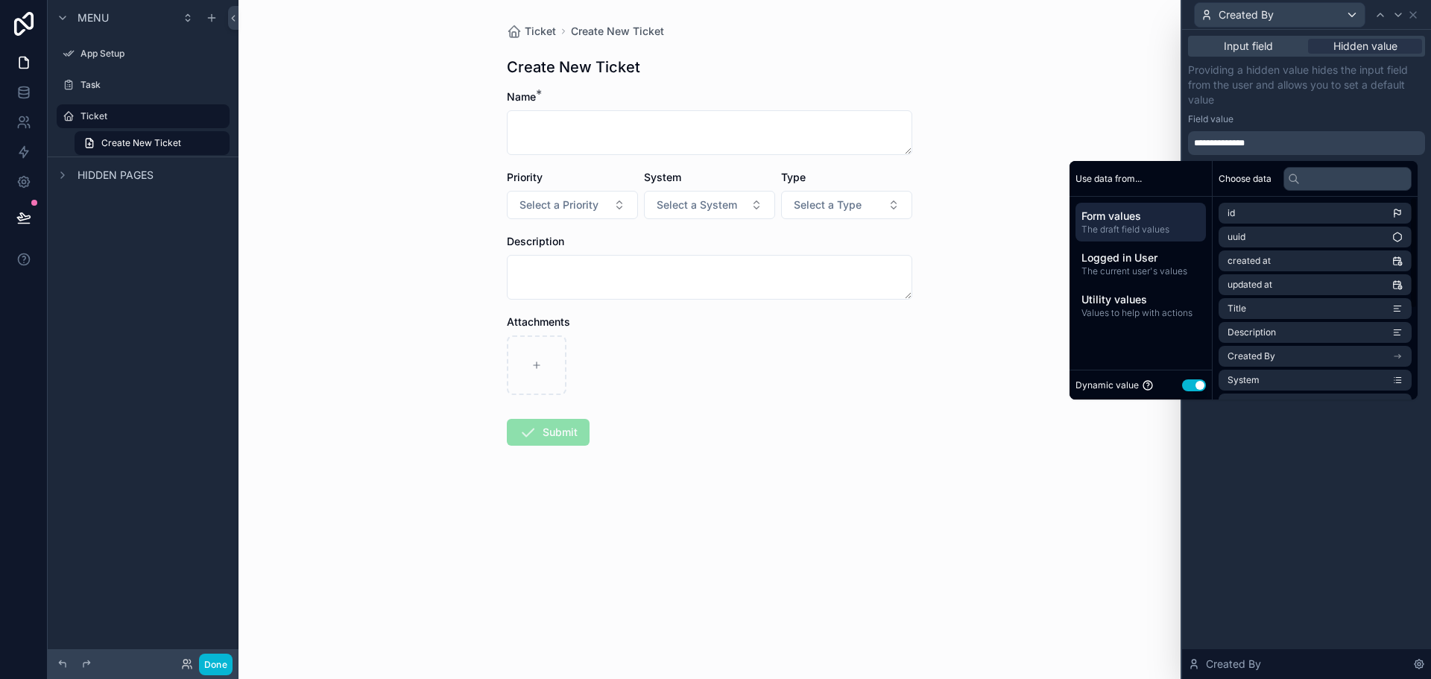
click at [1317, 477] on div "**********" at bounding box center [1306, 354] width 249 height 649
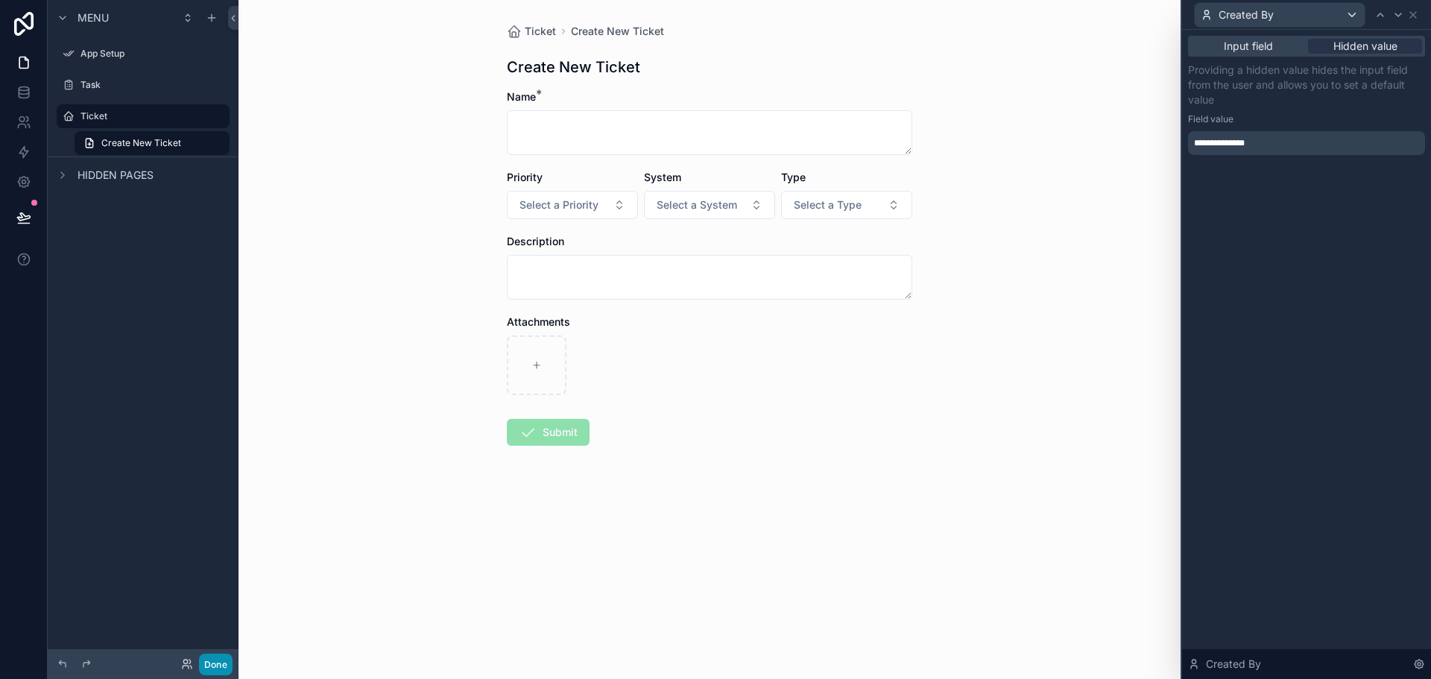
click at [221, 661] on button "Done" at bounding box center [216, 665] width 34 height 22
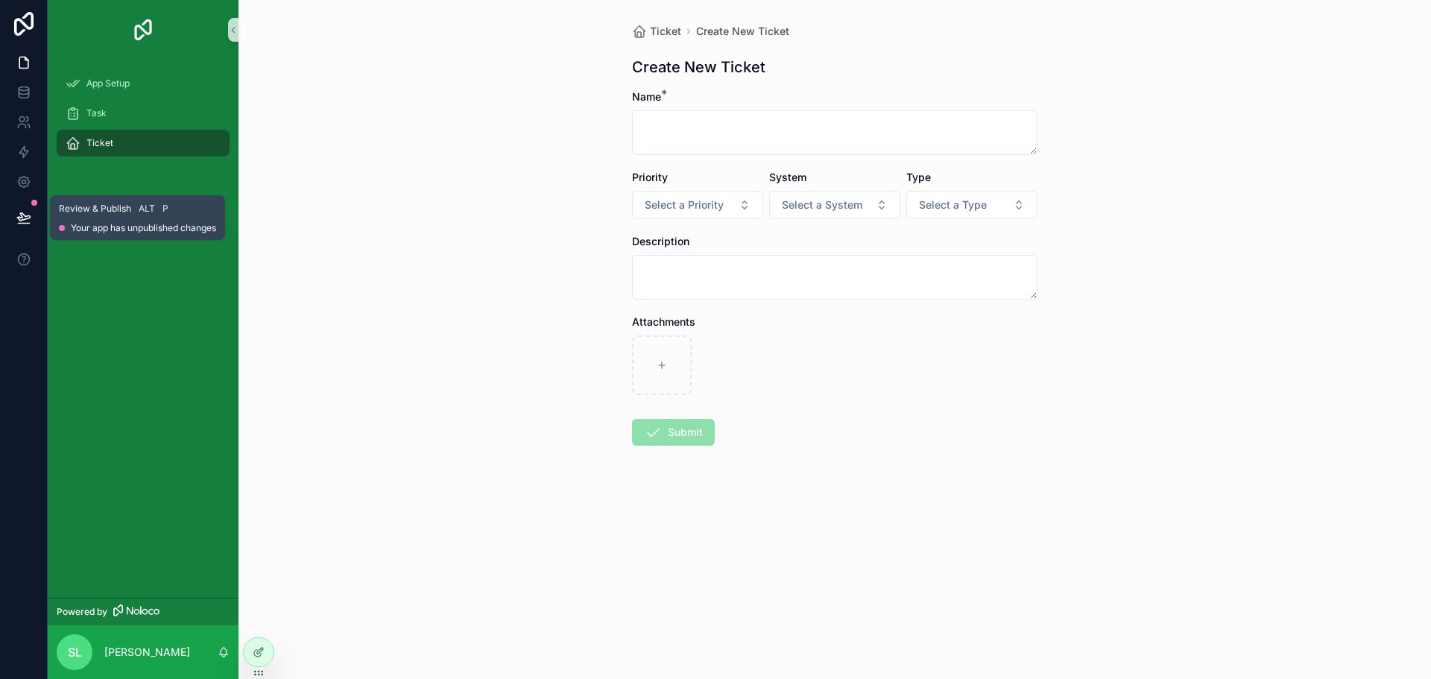
click at [22, 221] on icon at bounding box center [23, 217] width 15 height 15
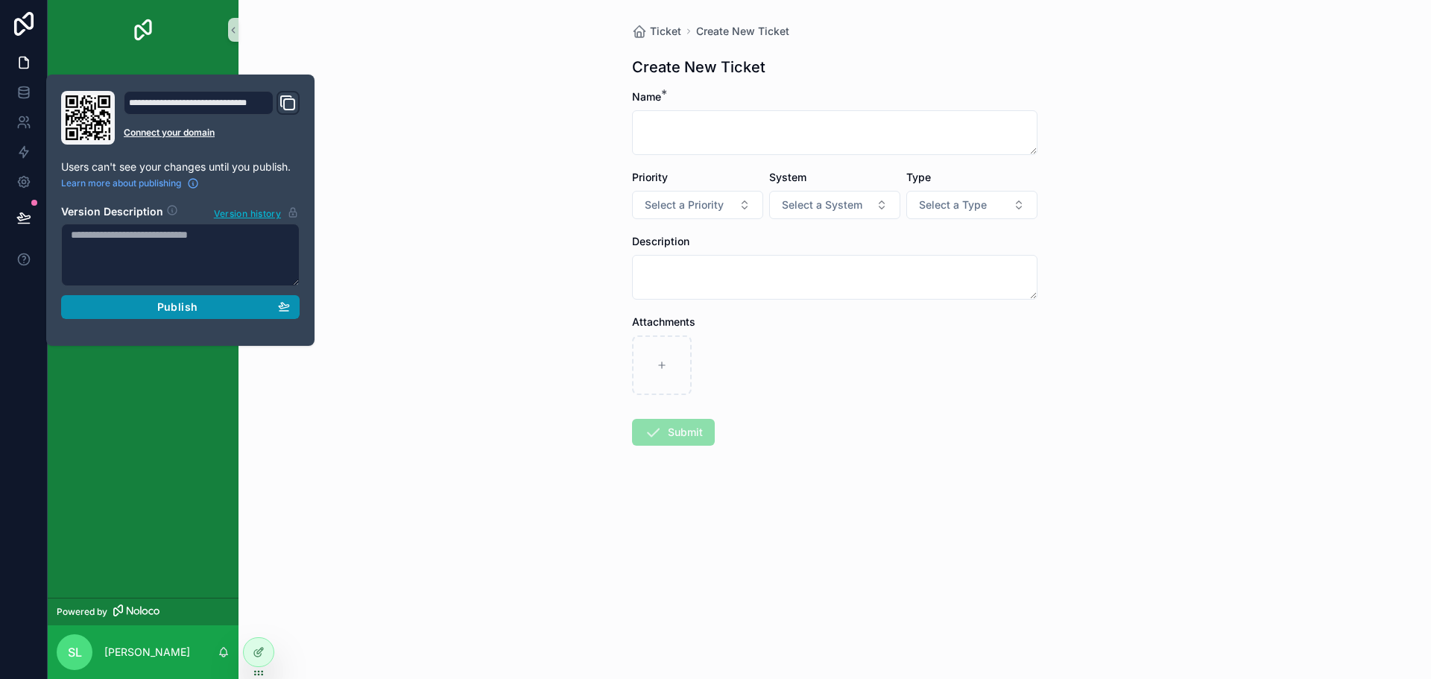
click at [197, 304] on span "Publish" at bounding box center [177, 306] width 40 height 13
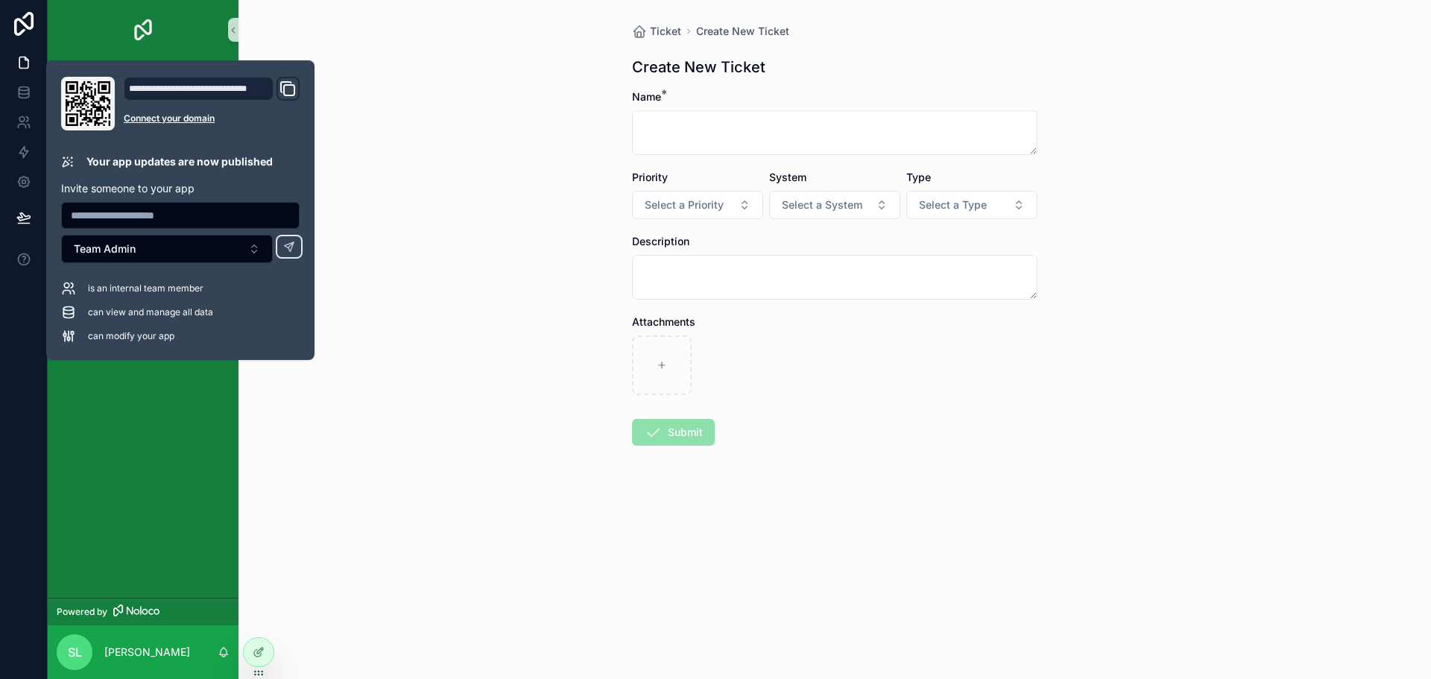
click at [370, 500] on div "Ticket Create New Ticket Create New Ticket Name * Priority Select a Priority Sy…" at bounding box center [835, 339] width 1193 height 679
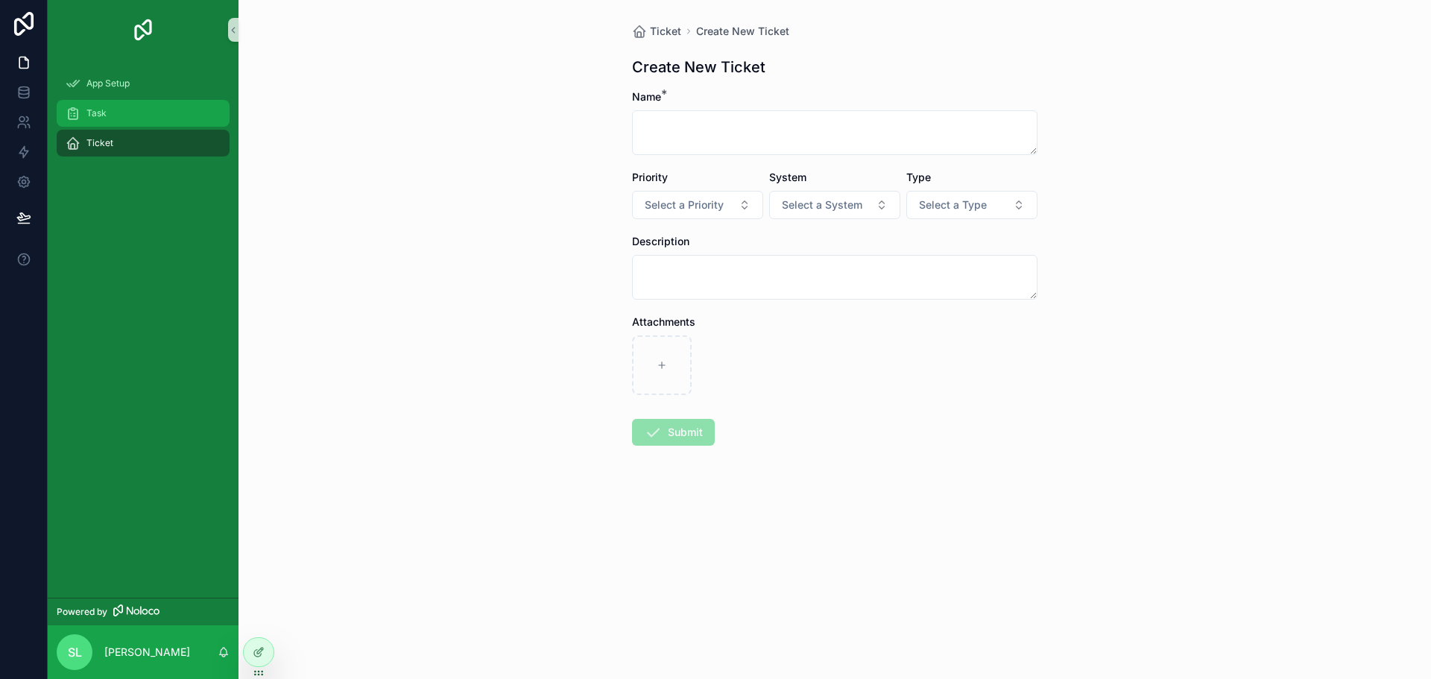
click at [105, 114] on span "Task" at bounding box center [96, 113] width 20 height 12
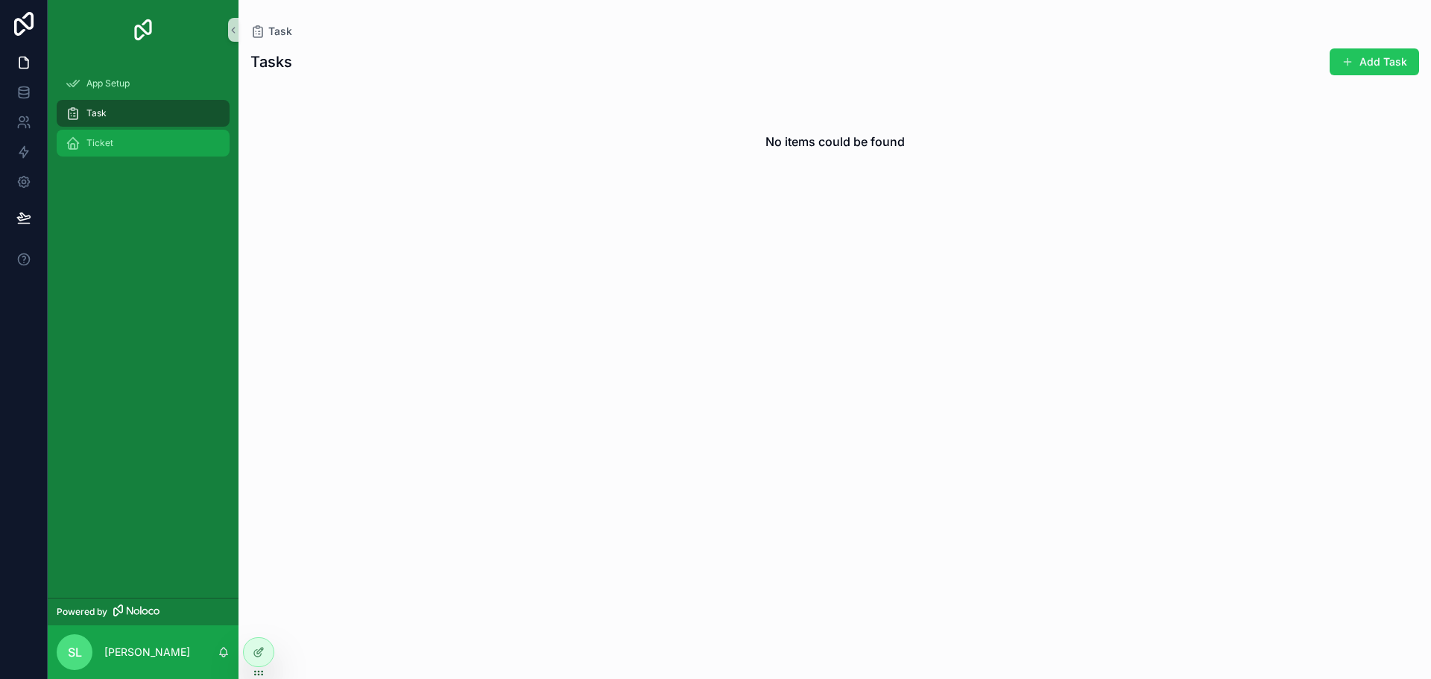
click at [140, 136] on div "Ticket" at bounding box center [143, 143] width 155 height 24
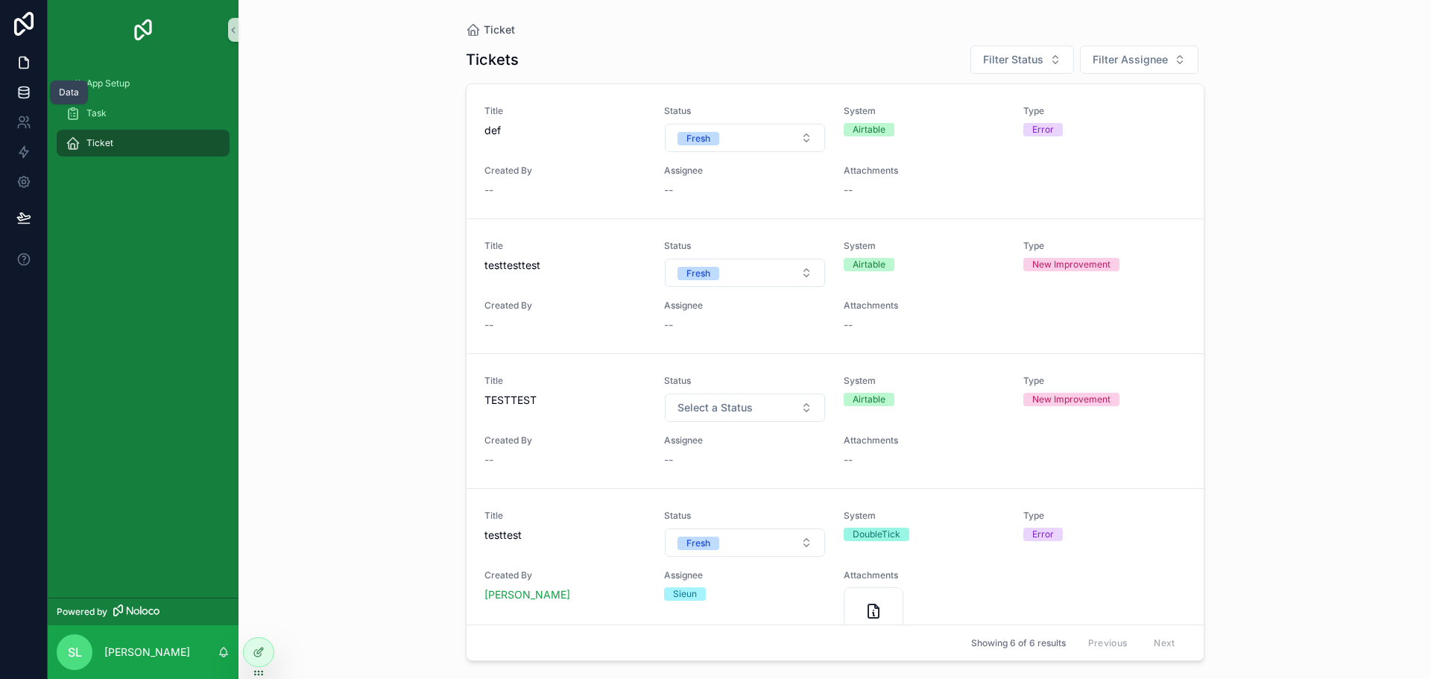
click at [15, 89] on link at bounding box center [23, 93] width 47 height 30
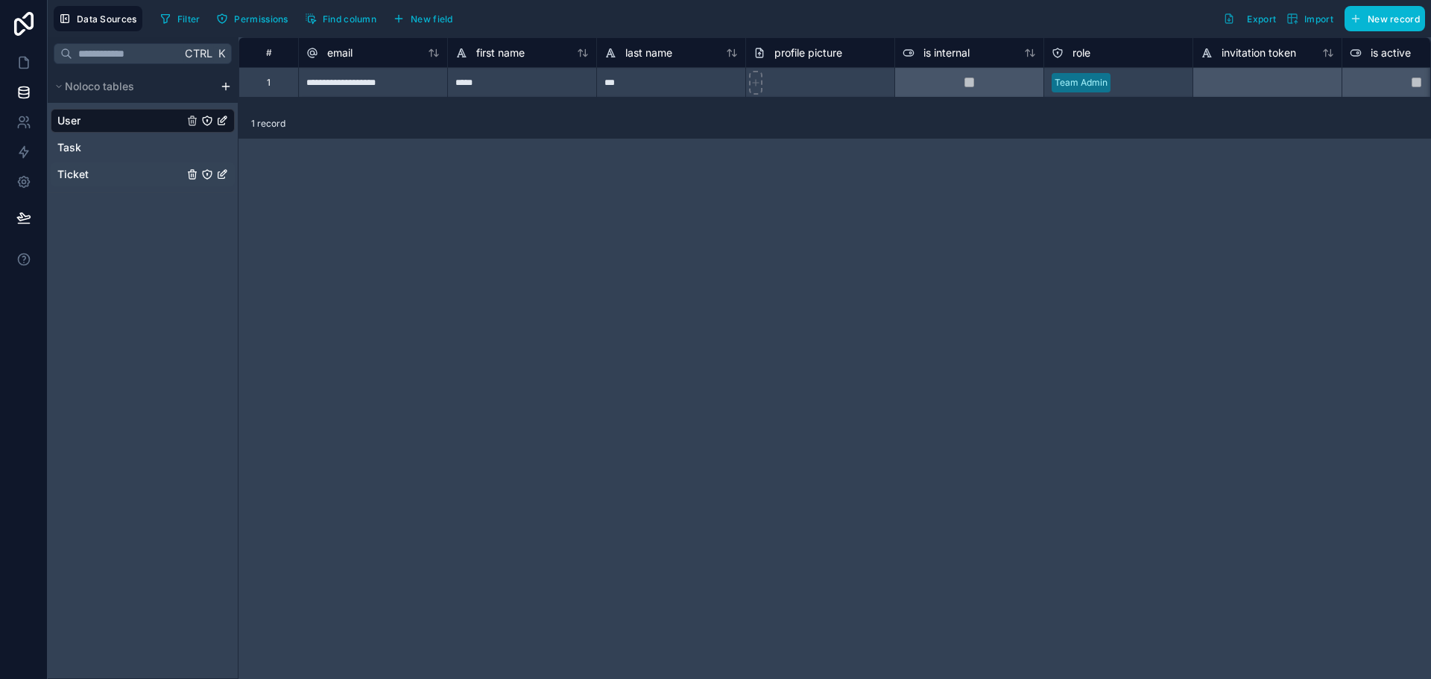
click at [100, 171] on link "Ticket" at bounding box center [120, 174] width 126 height 15
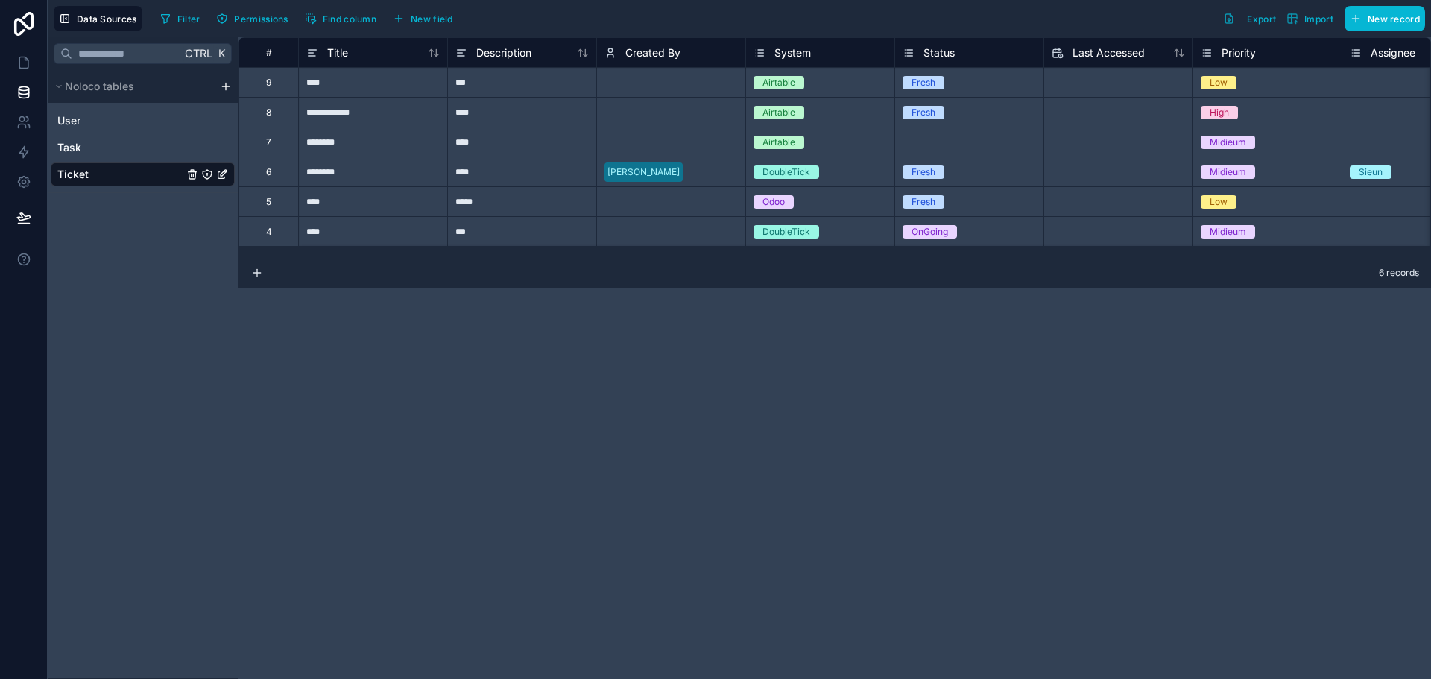
click at [268, 85] on div "9" at bounding box center [268, 83] width 5 height 12
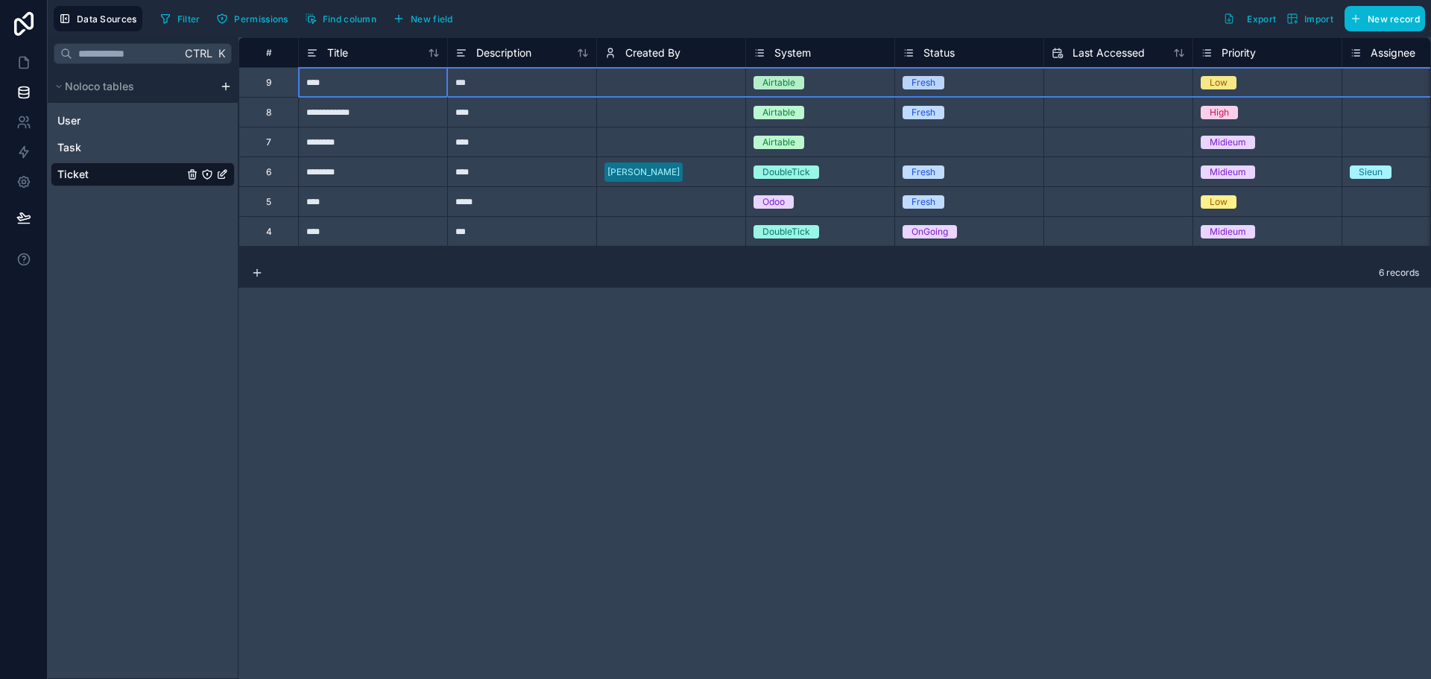
click at [291, 141] on div "7" at bounding box center [269, 142] width 60 height 30
click at [288, 81] on div "9" at bounding box center [269, 82] width 60 height 30
click at [277, 133] on div "7" at bounding box center [269, 142] width 60 height 30
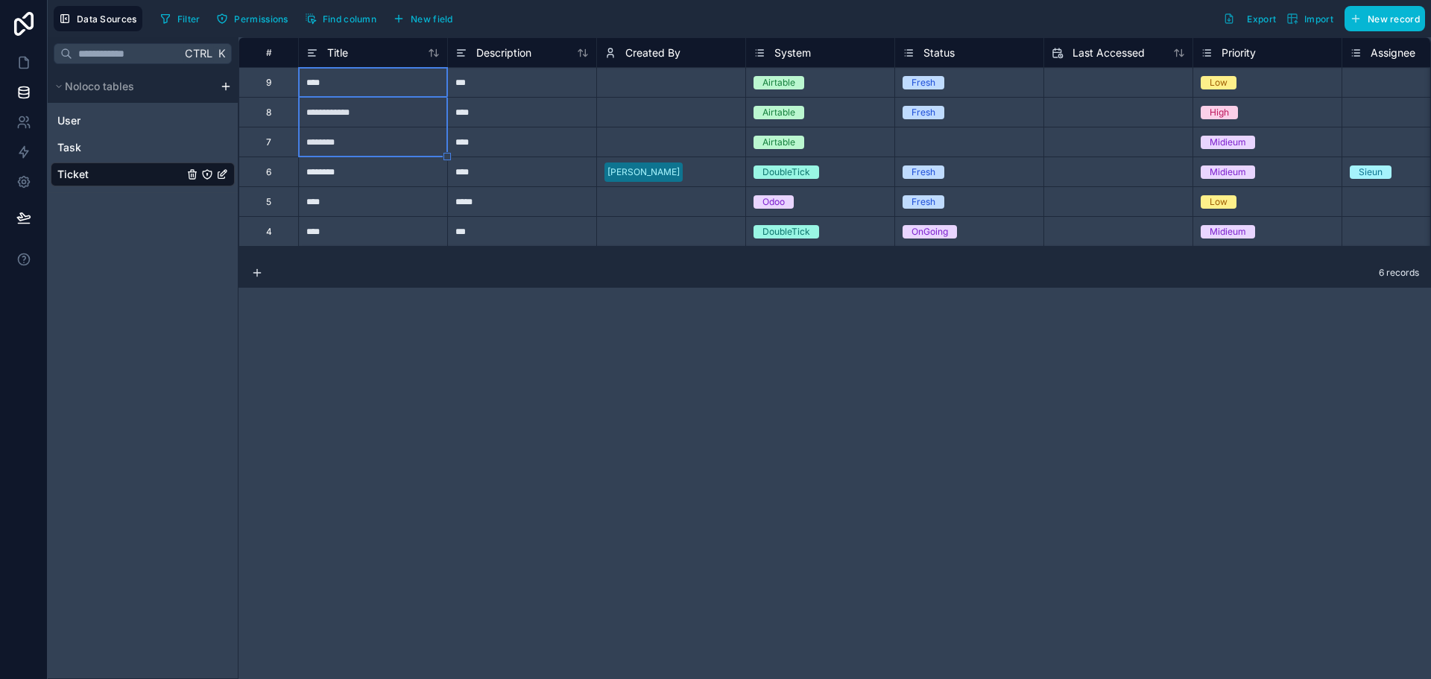
click at [275, 88] on div "9" at bounding box center [269, 82] width 60 height 30
click at [264, 124] on div "8" at bounding box center [269, 112] width 60 height 30
click at [269, 142] on div "7" at bounding box center [268, 142] width 5 height 12
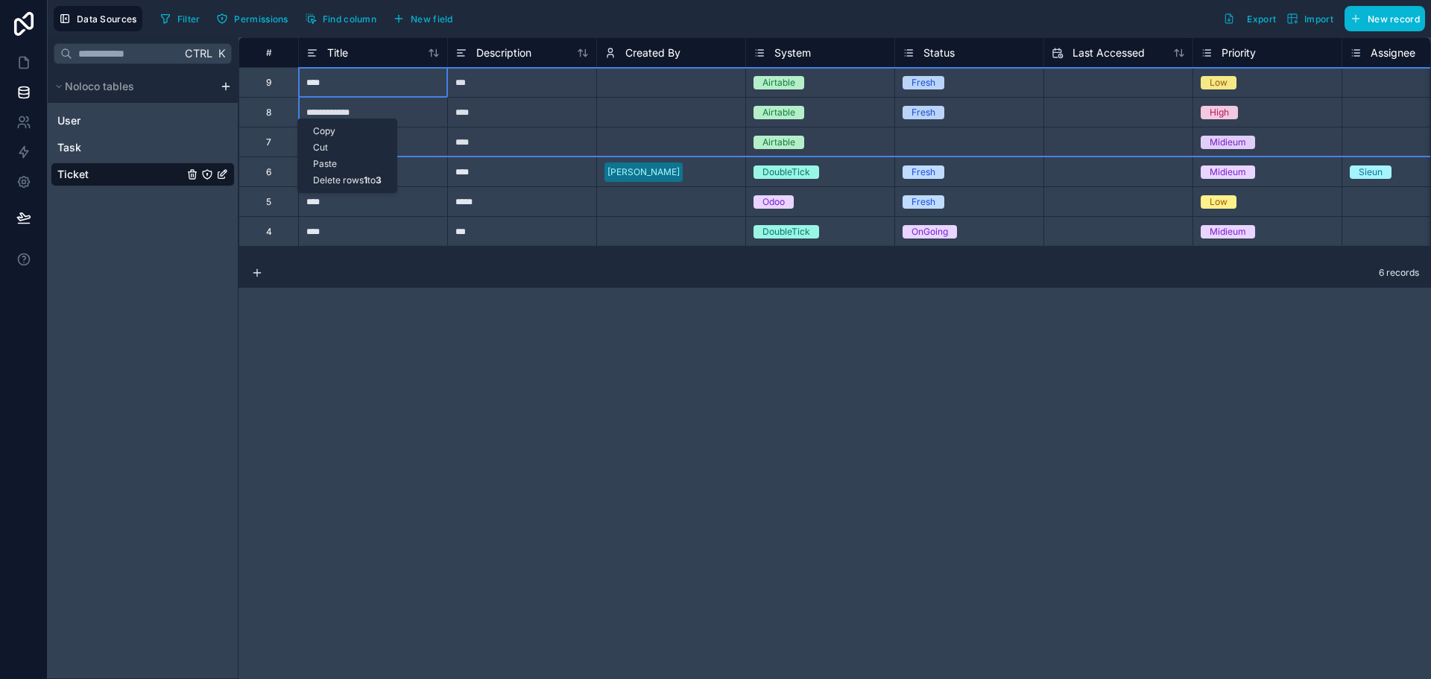
click at [320, 174] on div "Delete rows 1 to 3" at bounding box center [347, 180] width 98 height 16
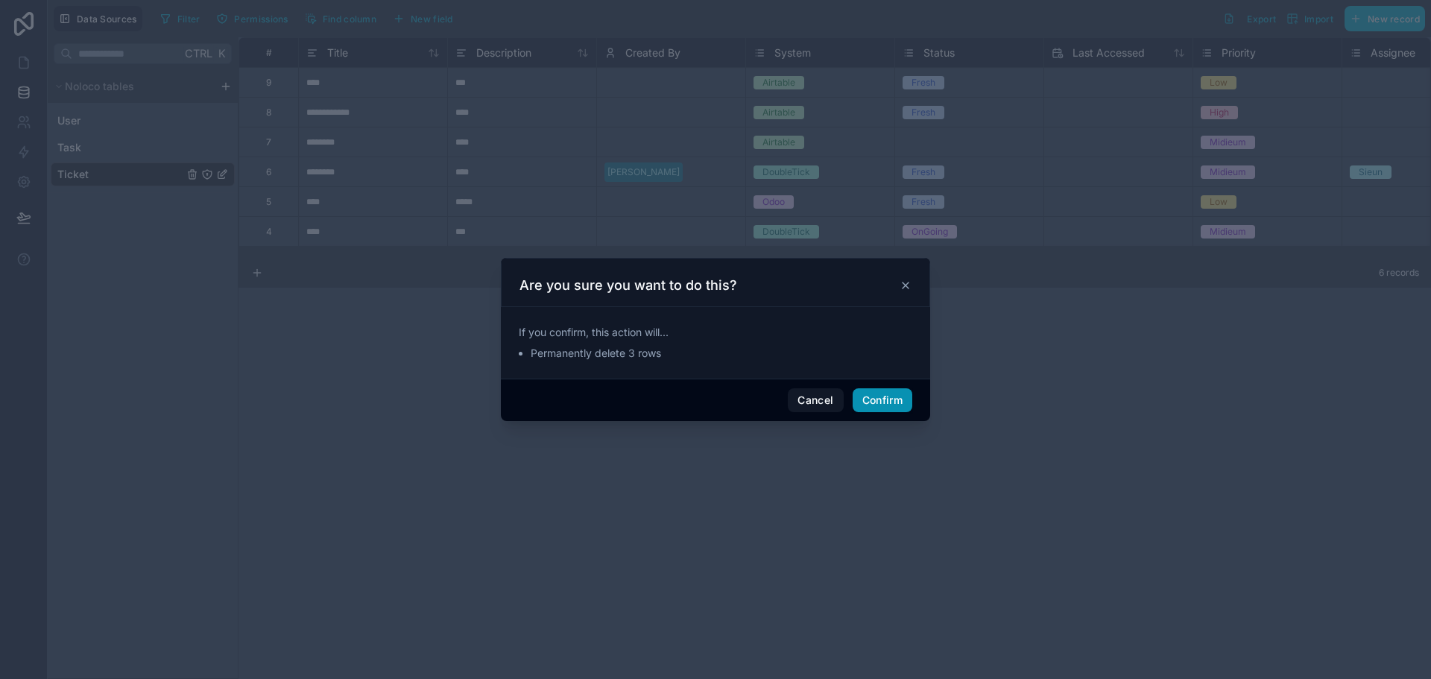
click at [880, 392] on button "Confirm" at bounding box center [883, 400] width 60 height 24
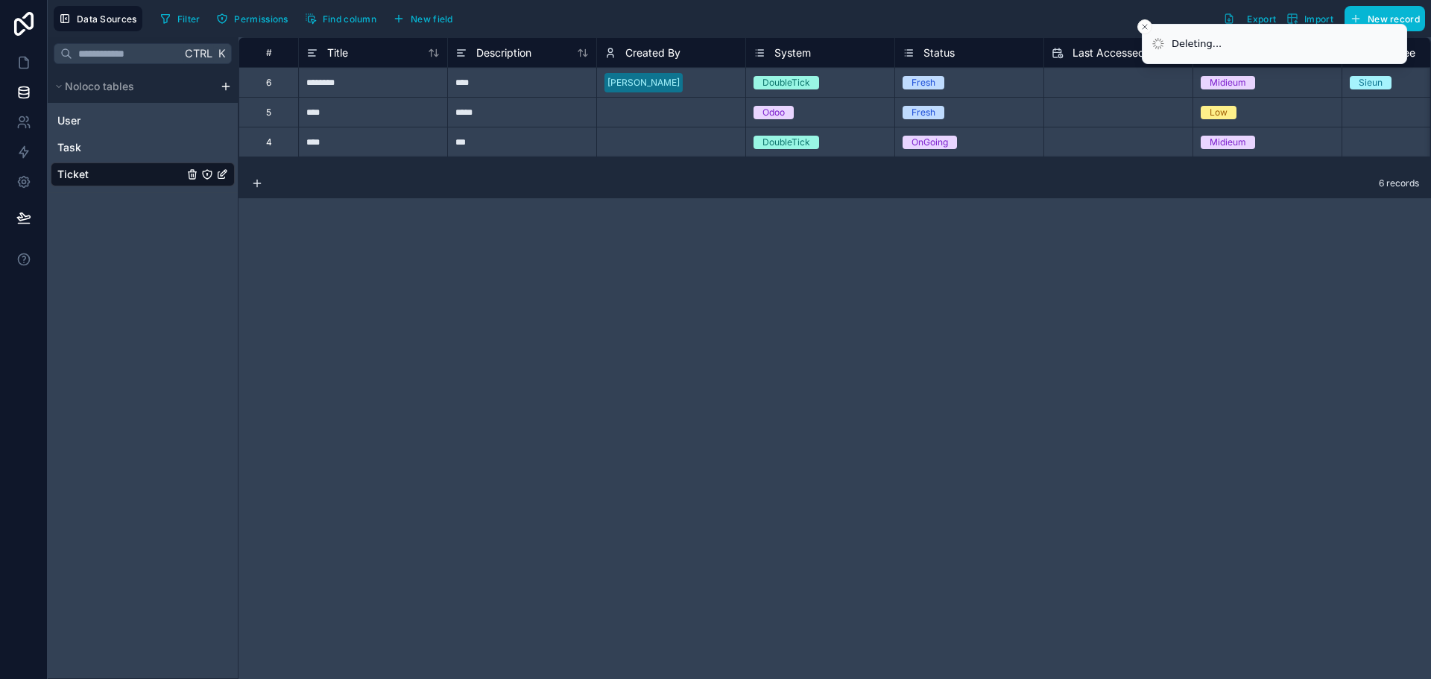
click at [879, 387] on div "# Title Description Created By System Status Last Accessed Priority Assignee Ty…" at bounding box center [835, 358] width 1193 height 642
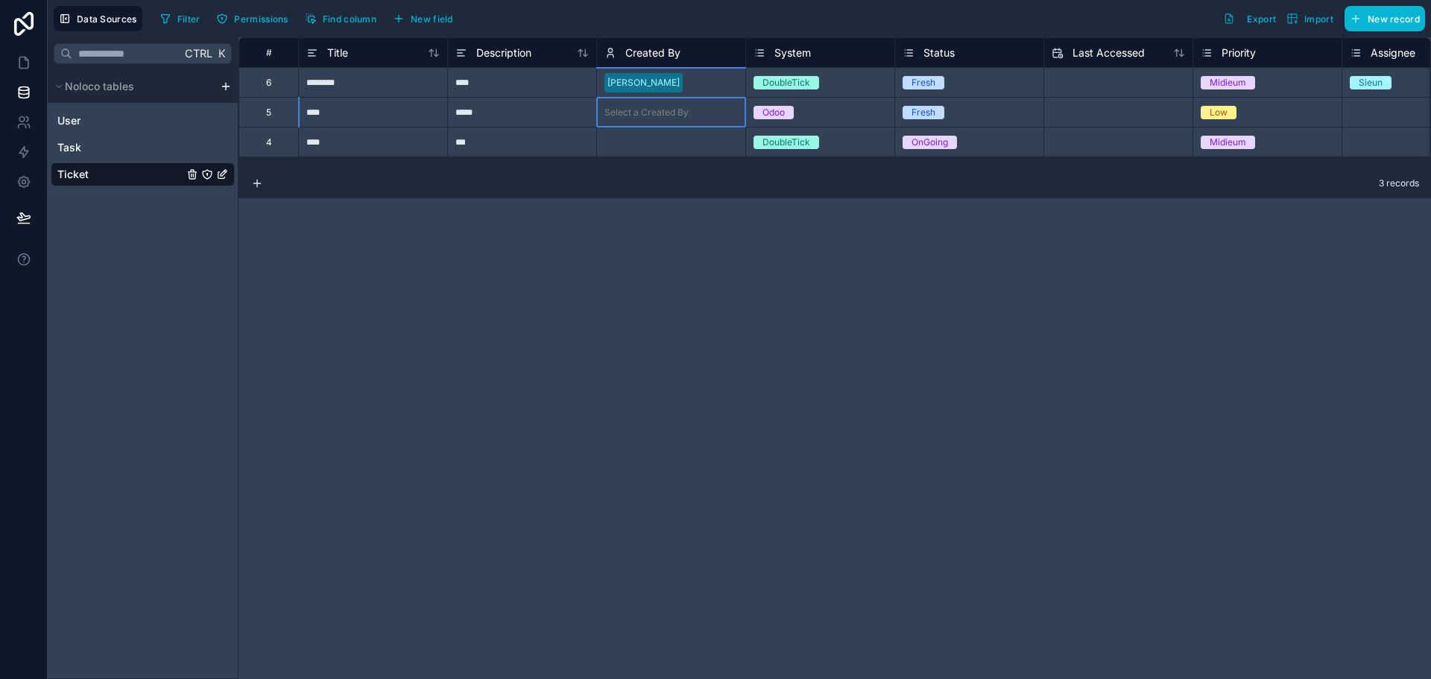
click at [642, 113] on div "Select a Created By" at bounding box center [647, 113] width 84 height 12
click at [670, 112] on div "Select a Created By" at bounding box center [647, 113] width 84 height 12
click at [663, 166] on div "[EMAIL_ADDRESS][DOMAIN_NAME]" at bounding box center [671, 160] width 148 height 54
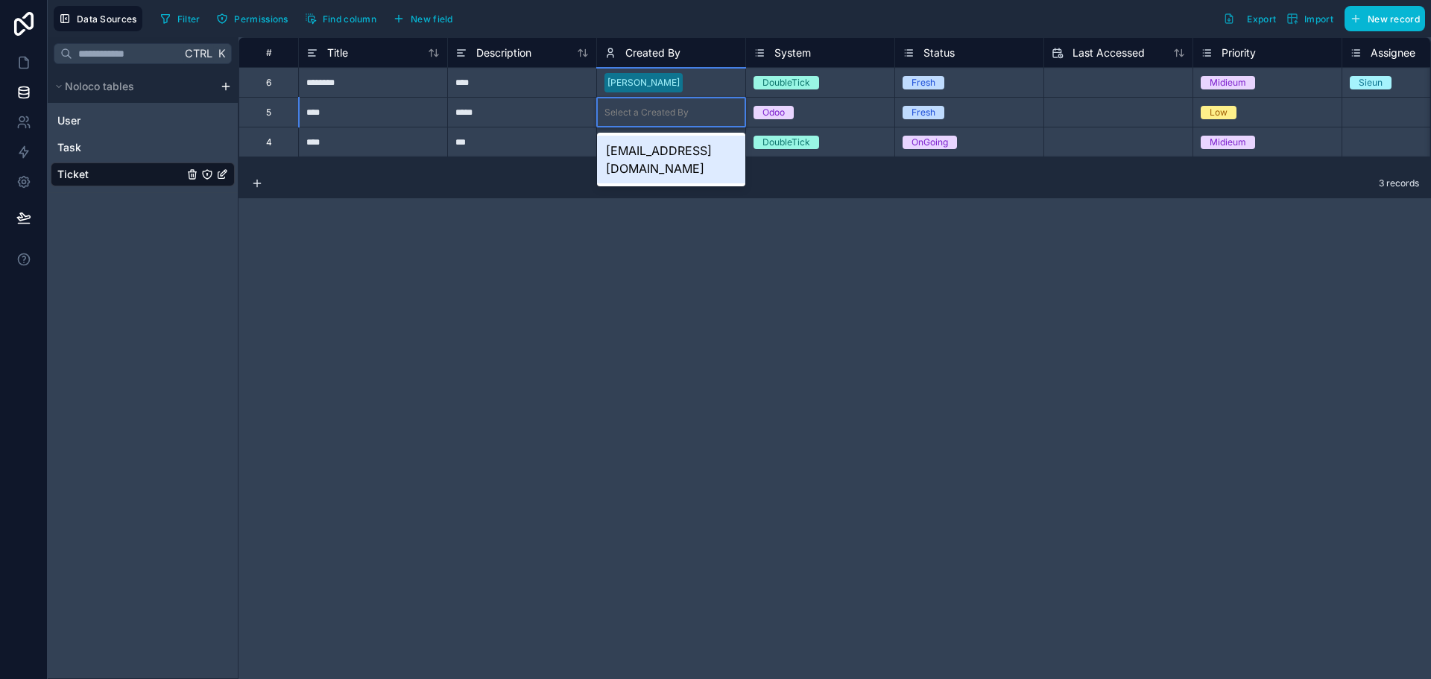
click at [670, 152] on div "[EMAIL_ADDRESS][DOMAIN_NAME]" at bounding box center [671, 160] width 148 height 48
click at [680, 140] on div "Select a Created By" at bounding box center [647, 142] width 84 height 12
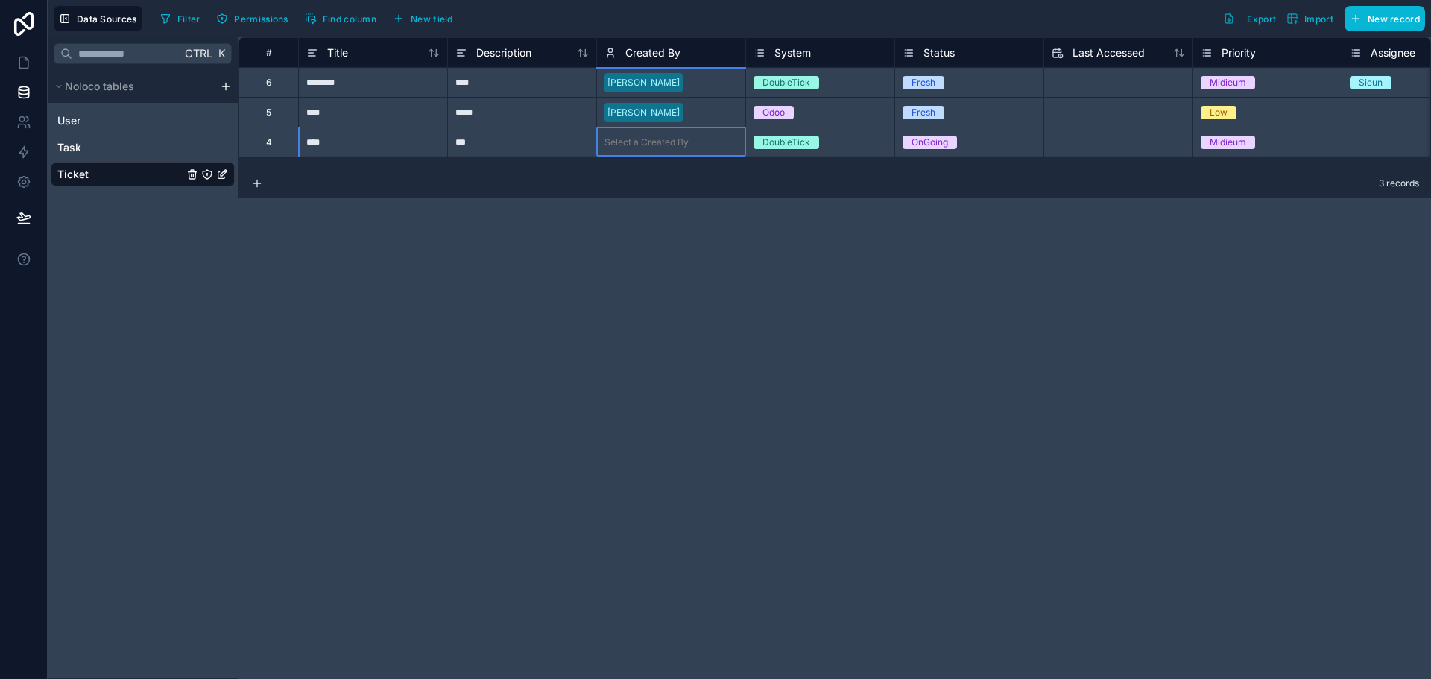
click at [680, 140] on div "Select a Created By" at bounding box center [647, 142] width 84 height 12
click at [674, 174] on div "[EMAIL_ADDRESS][DOMAIN_NAME]" at bounding box center [671, 189] width 148 height 48
click at [704, 251] on div "# Title Description Created By System Status Last Accessed Priority Assignee Ty…" at bounding box center [835, 358] width 1193 height 642
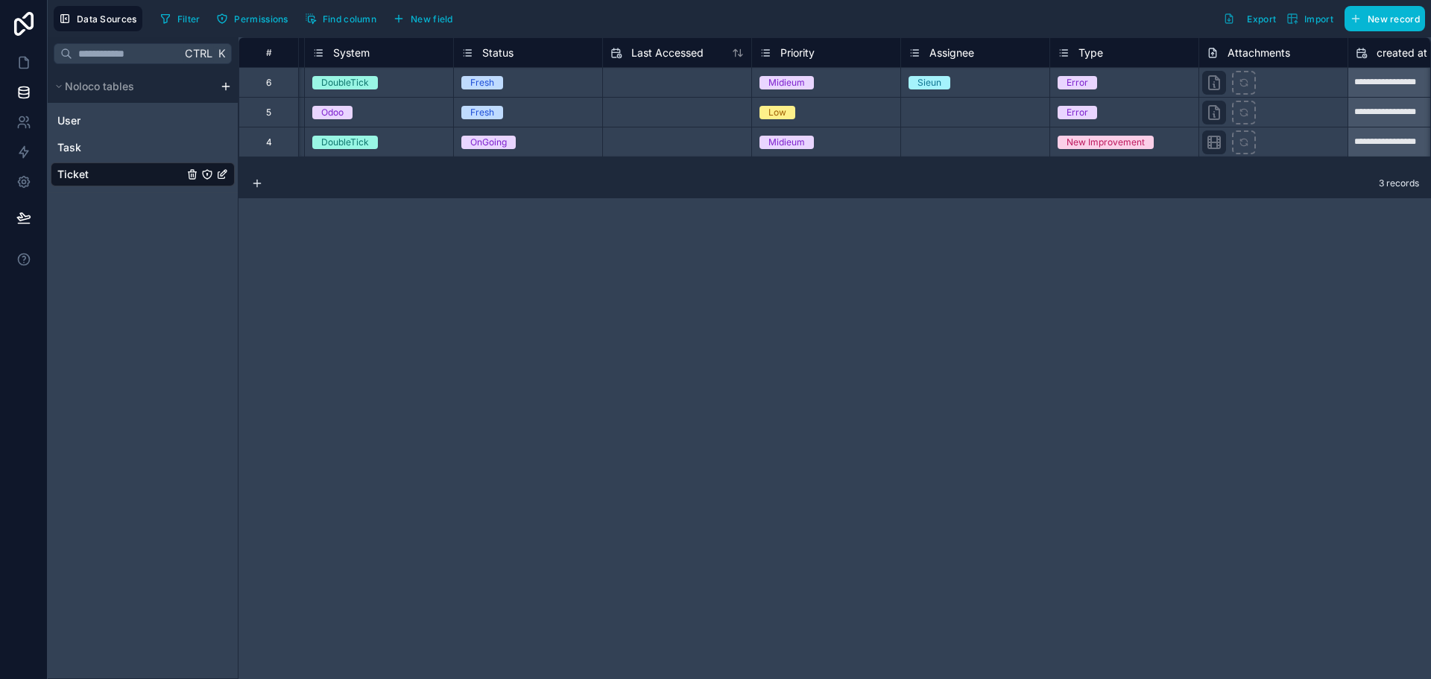
scroll to position [0, 447]
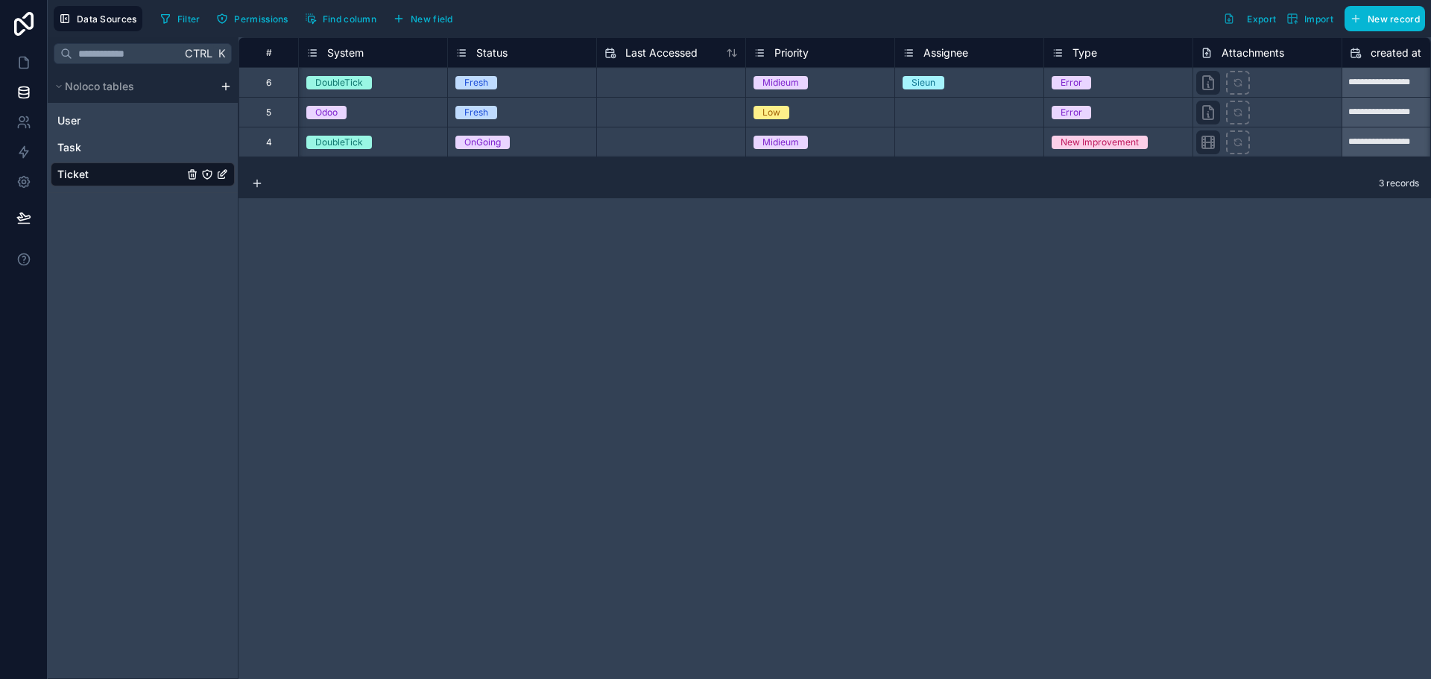
click at [984, 111] on div "Select a Assignee" at bounding box center [969, 112] width 148 height 15
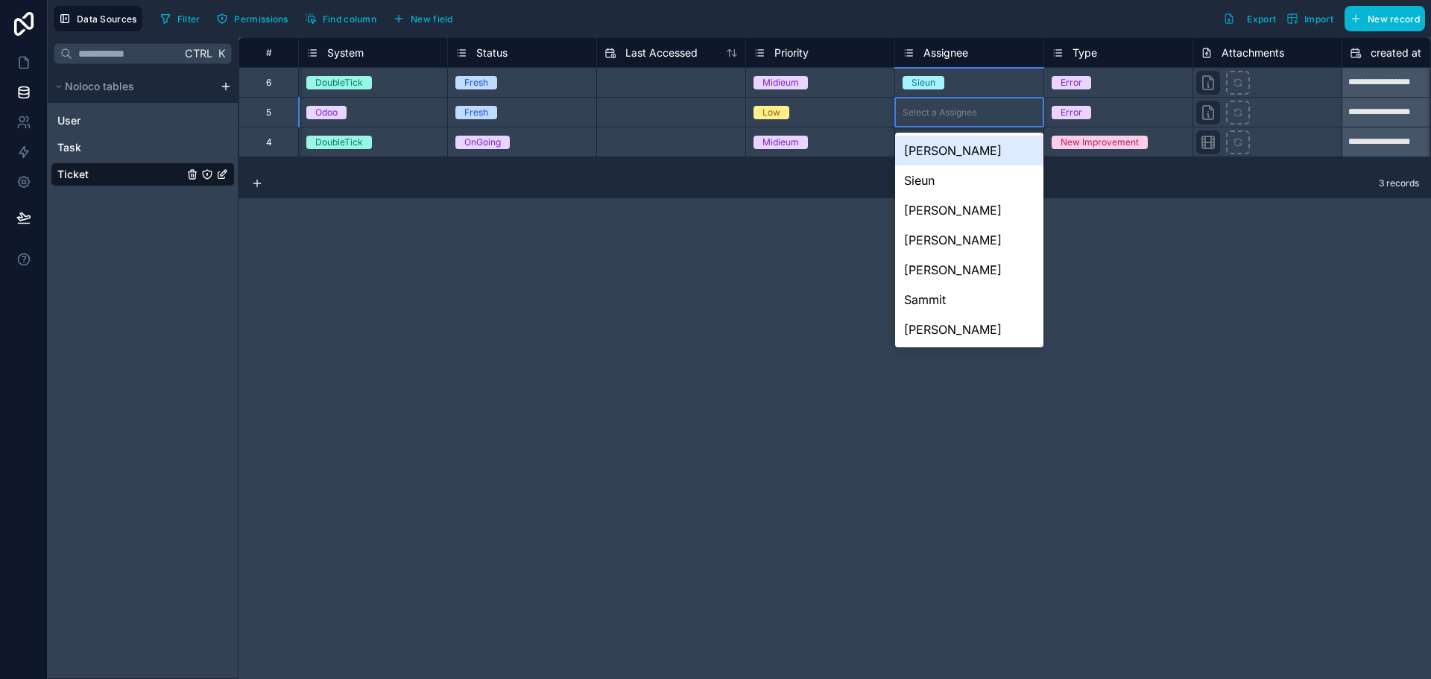
click at [688, 208] on div "**********" at bounding box center [835, 358] width 1193 height 642
drag, startPoint x: 617, startPoint y: 289, endPoint x: 642, endPoint y: 324, distance: 42.8
click at [619, 294] on div "**********" at bounding box center [835, 358] width 1193 height 642
click at [735, 420] on div "**********" at bounding box center [835, 358] width 1193 height 642
click at [1190, 423] on div "**********" at bounding box center [835, 358] width 1193 height 642
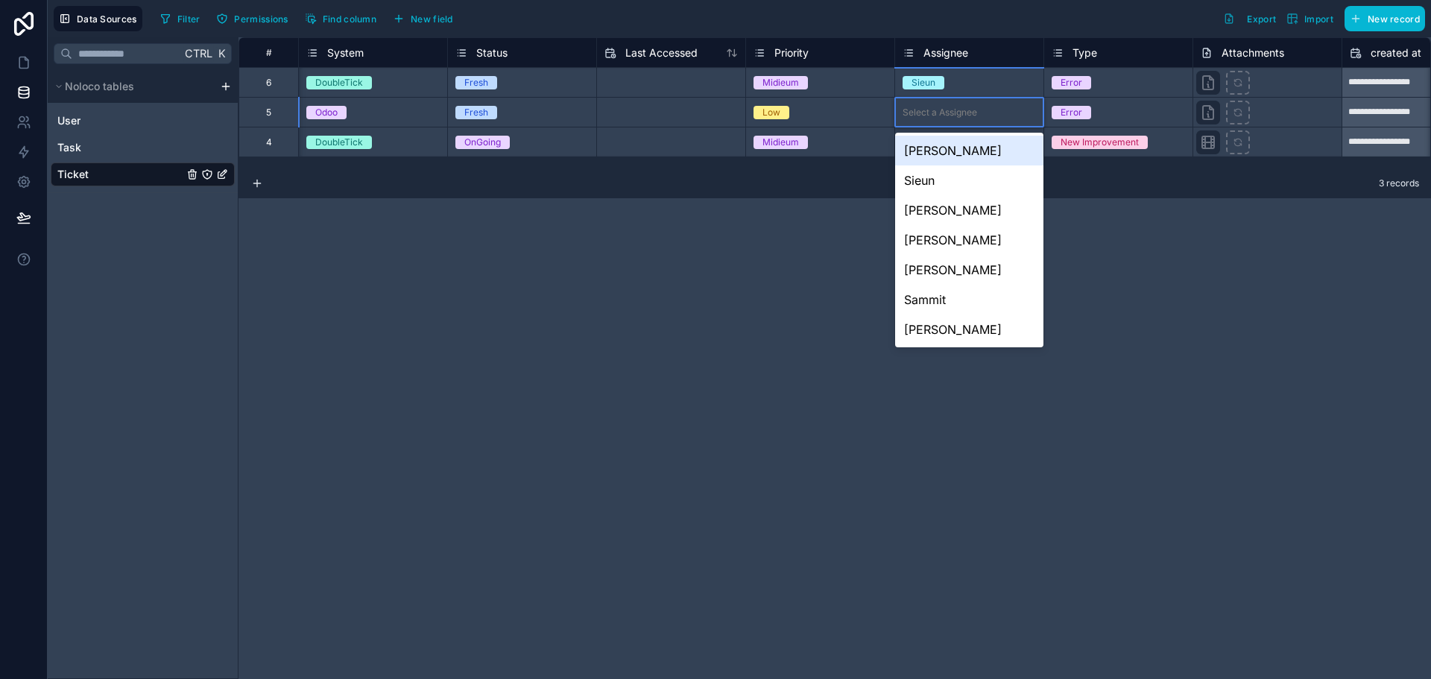
click at [960, 11] on div "Filter Permissions Find column New field Export Import New record" at bounding box center [789, 18] width 1271 height 25
click at [988, 111] on div "Select a Assignee" at bounding box center [969, 112] width 148 height 15
click at [861, 247] on div "**********" at bounding box center [835, 358] width 1193 height 642
click at [491, 300] on div "**********" at bounding box center [835, 358] width 1193 height 642
drag, startPoint x: 7, startPoint y: 69, endPoint x: 42, endPoint y: 103, distance: 49.0
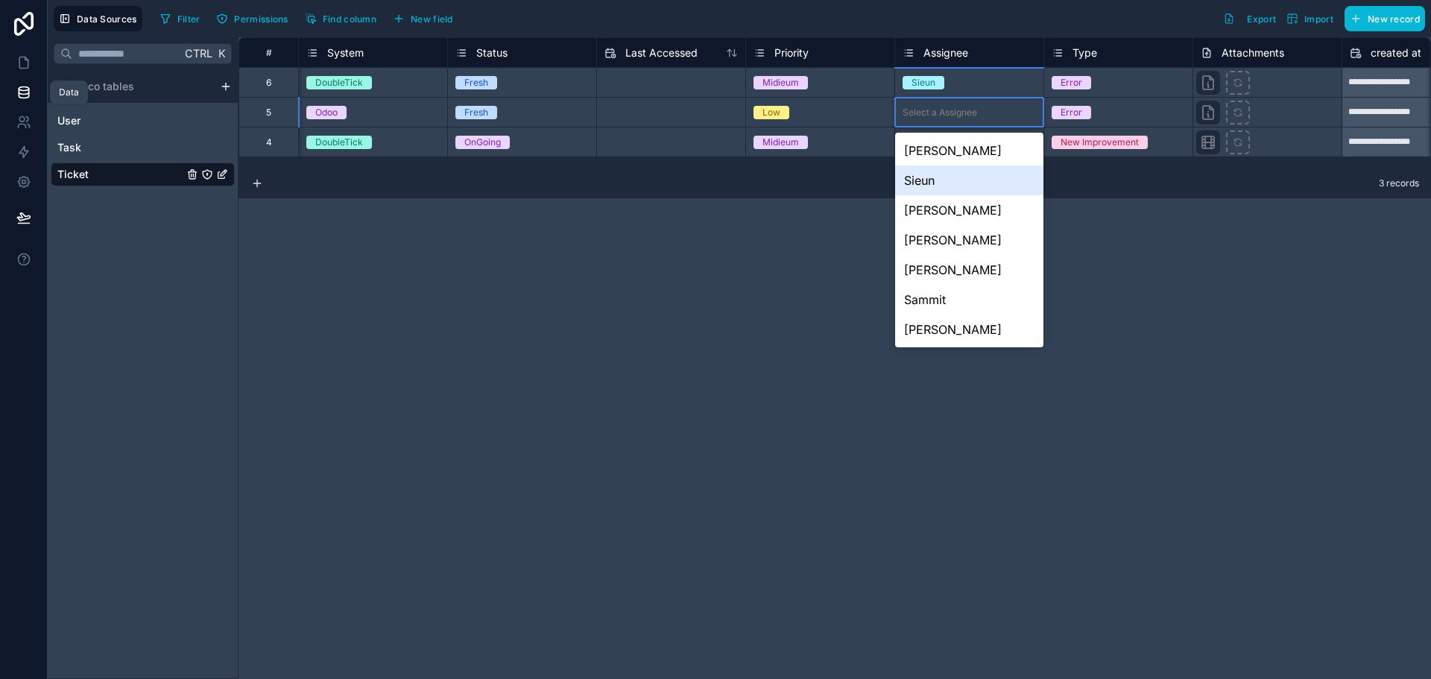
click at [7, 69] on link at bounding box center [23, 63] width 47 height 30
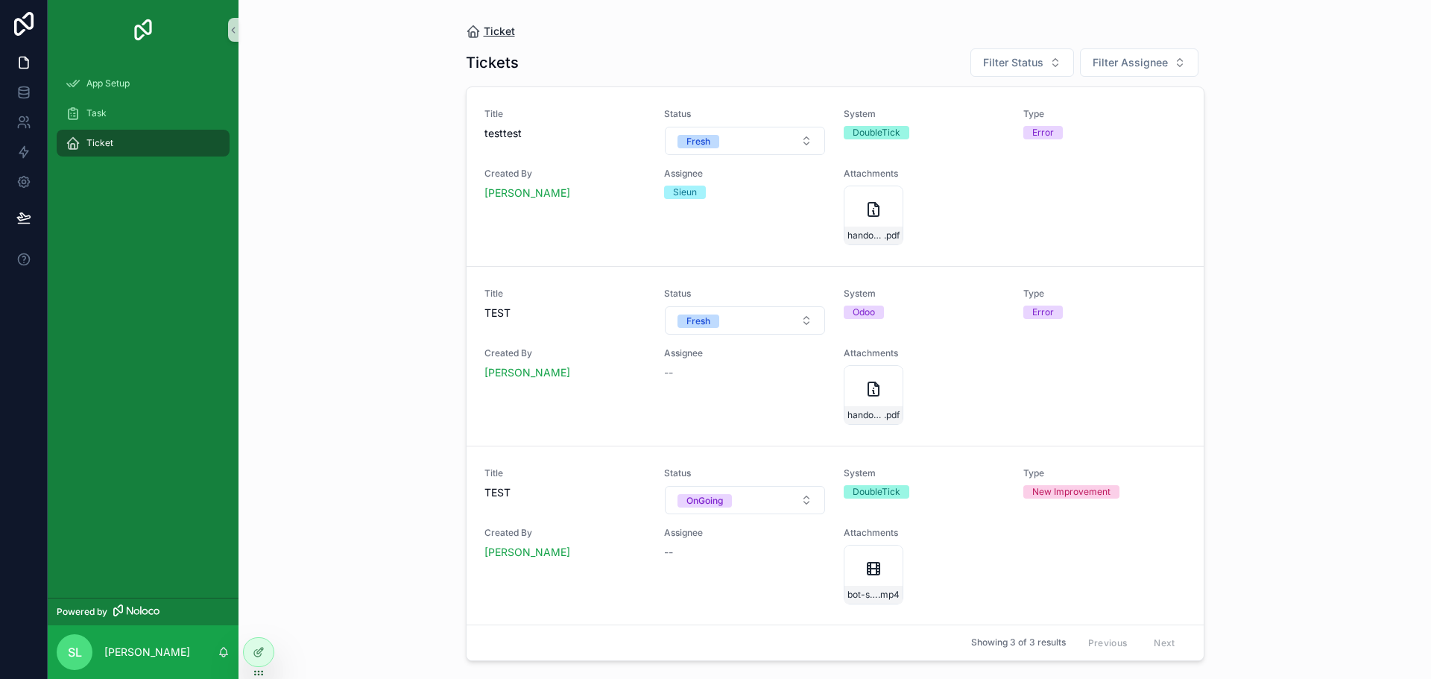
click at [499, 26] on span "Ticket" at bounding box center [499, 31] width 31 height 15
click at [16, 142] on link at bounding box center [23, 152] width 47 height 30
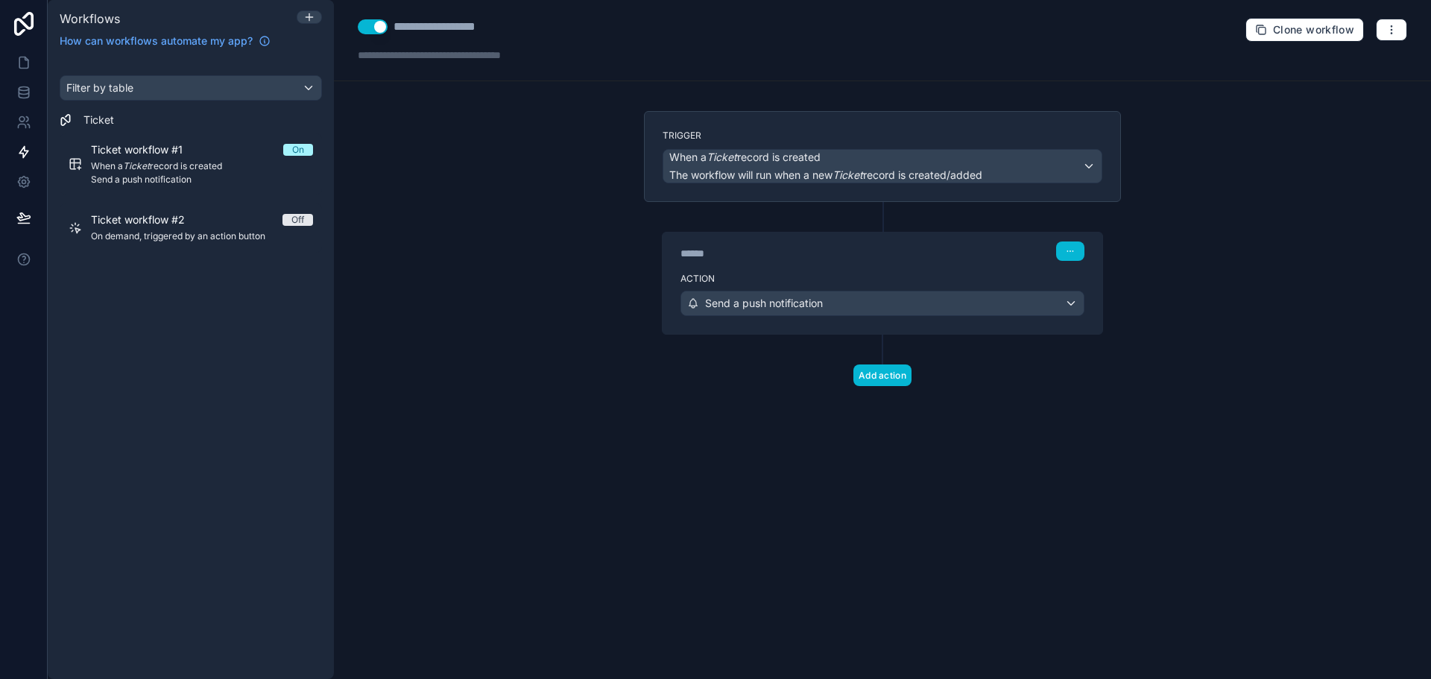
click at [1009, 366] on div "Add action" at bounding box center [882, 360] width 477 height 51
drag, startPoint x: 237, startPoint y: 165, endPoint x: 253, endPoint y: 203, distance: 42.1
click at [237, 165] on span "When a Ticket record is created" at bounding box center [202, 166] width 222 height 12
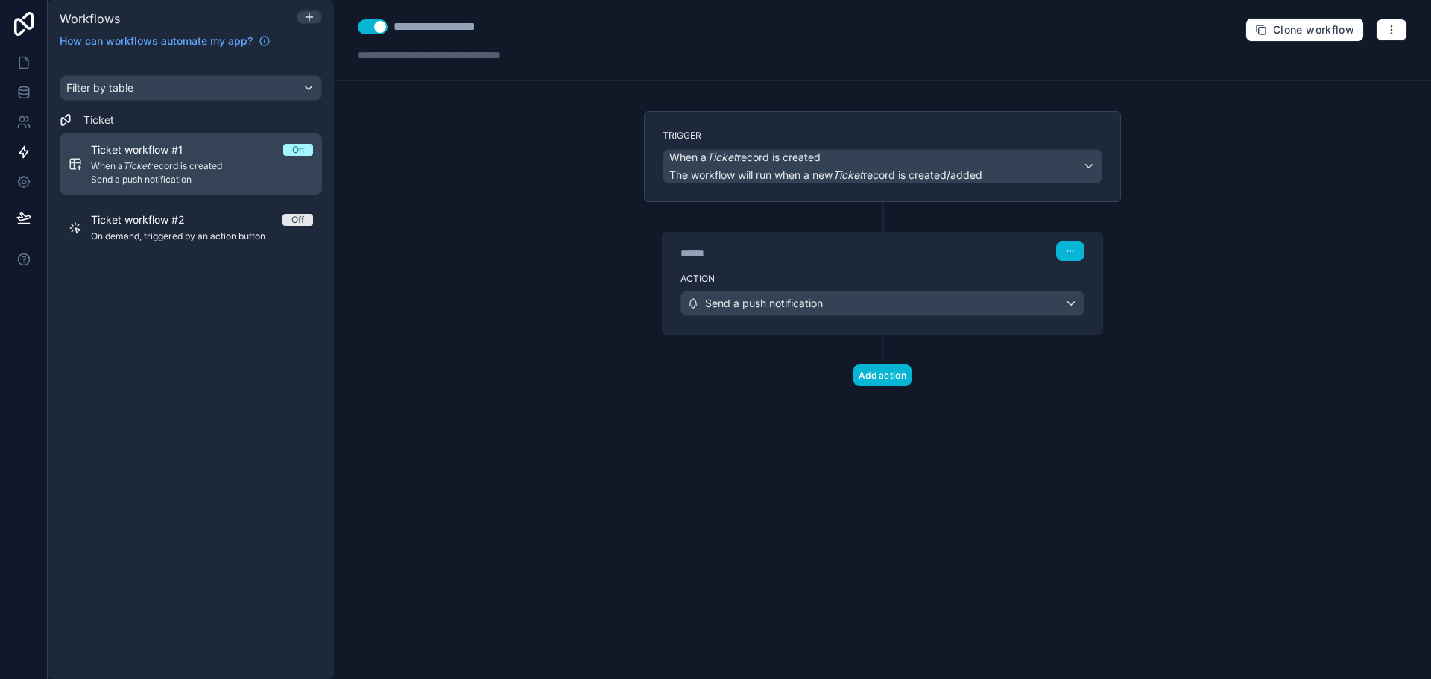
click at [151, 175] on span "Send a push notification" at bounding box center [202, 180] width 222 height 12
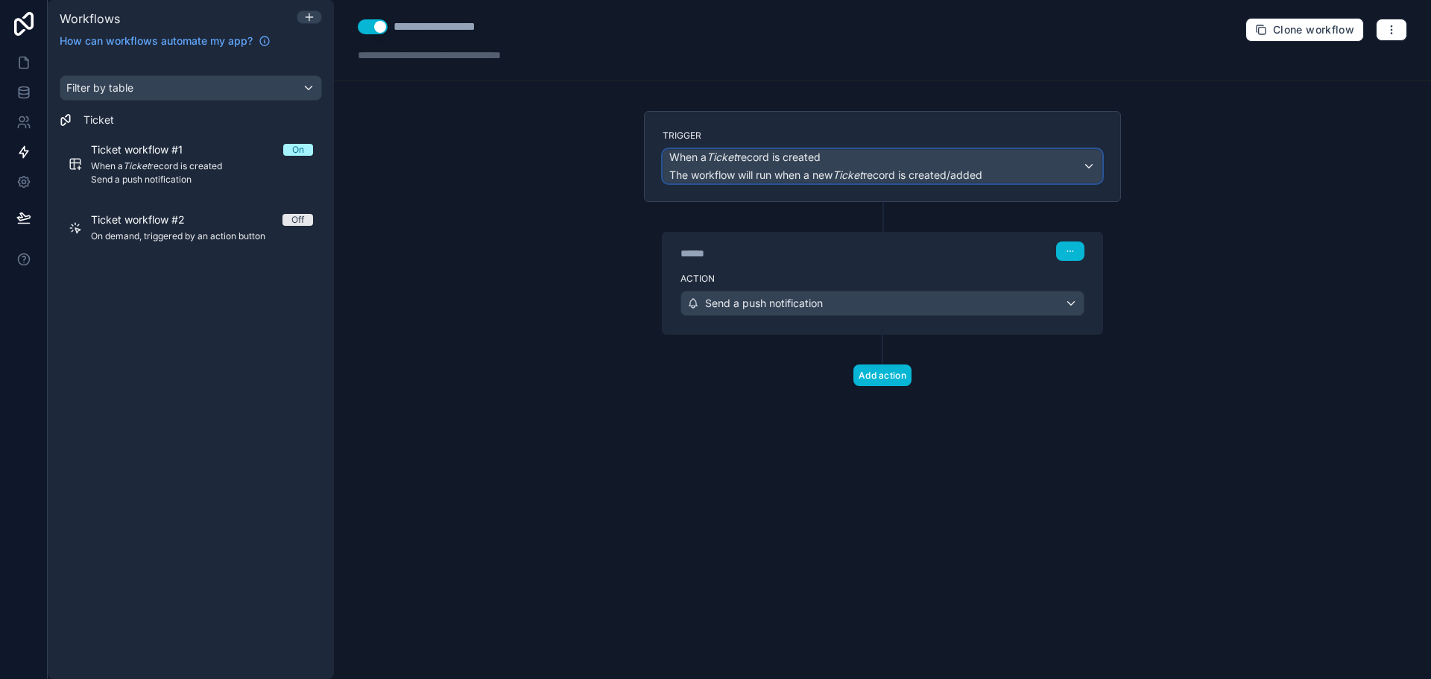
click at [889, 161] on span "When a Ticket record is created" at bounding box center [825, 157] width 313 height 15
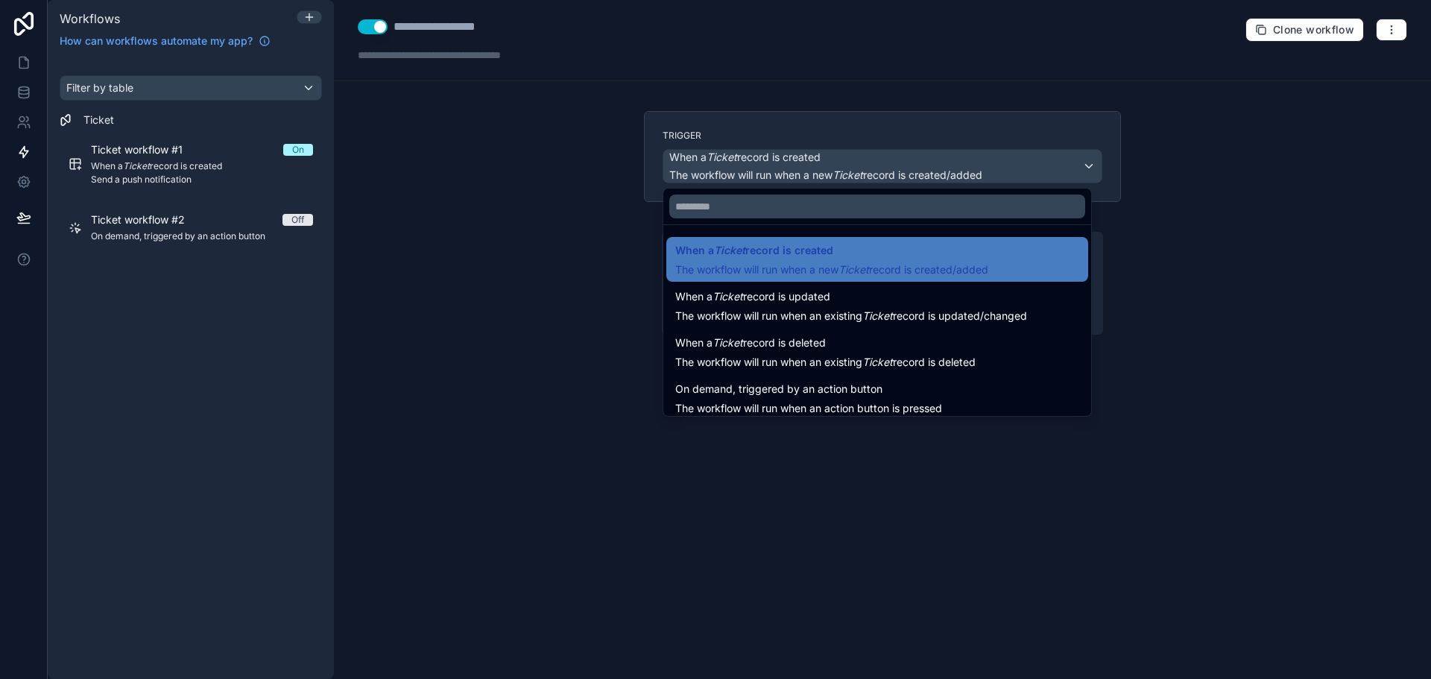
click at [1203, 413] on div at bounding box center [715, 339] width 1431 height 679
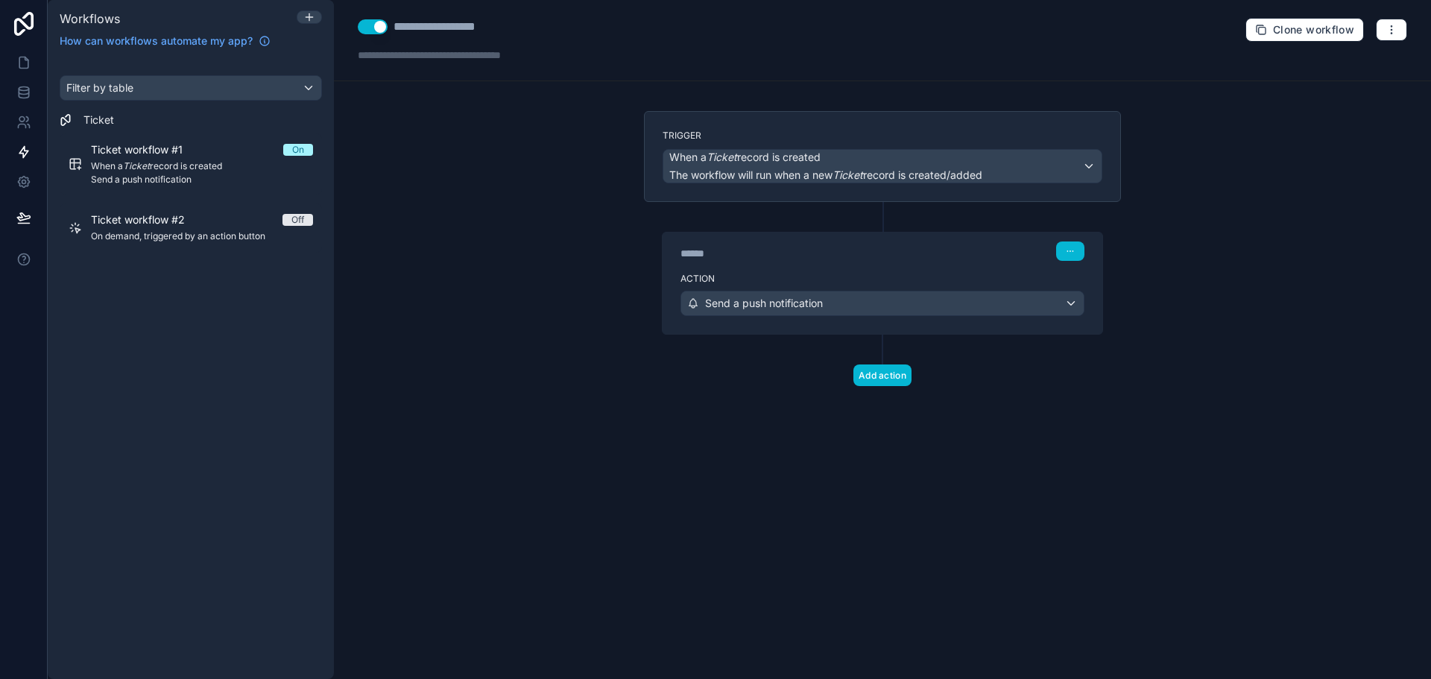
click at [768, 260] on div "******" at bounding box center [793, 253] width 224 height 15
click at [784, 303] on span "Send a push notification" at bounding box center [764, 303] width 118 height 15
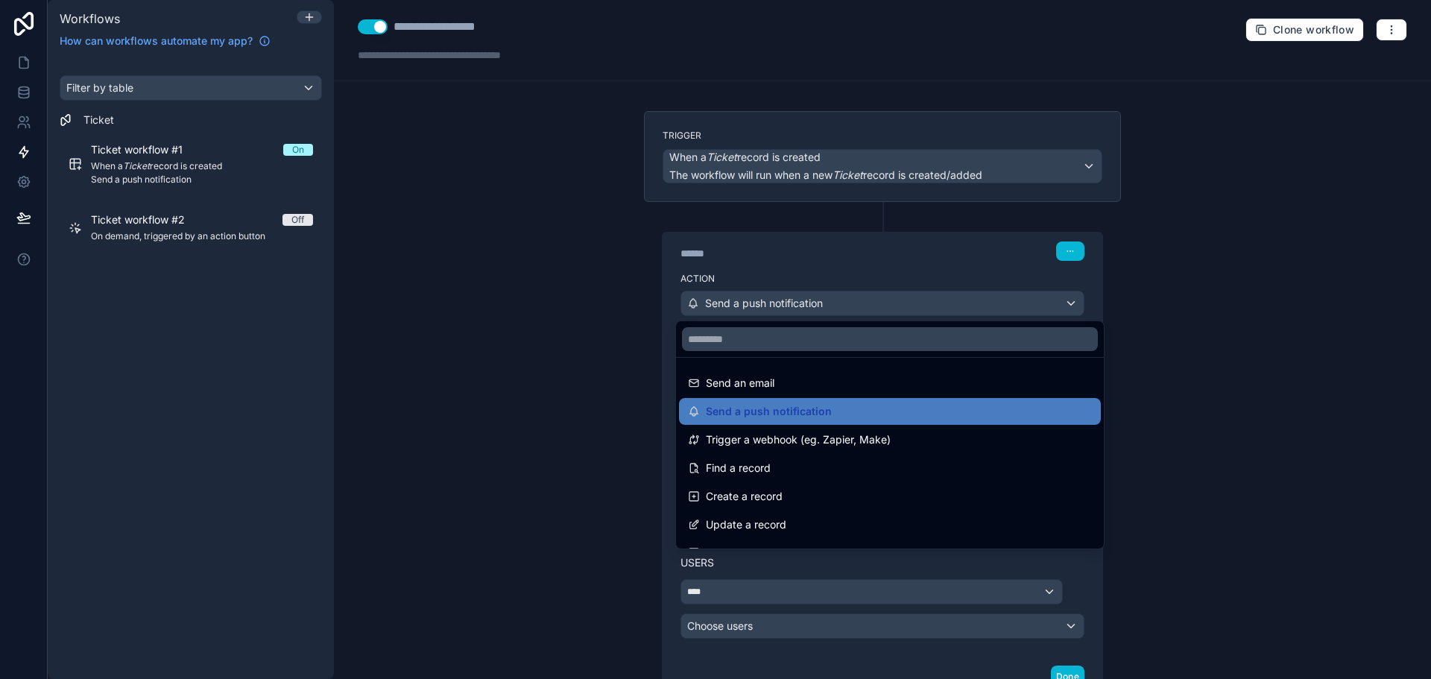
click at [841, 253] on div at bounding box center [715, 339] width 1431 height 679
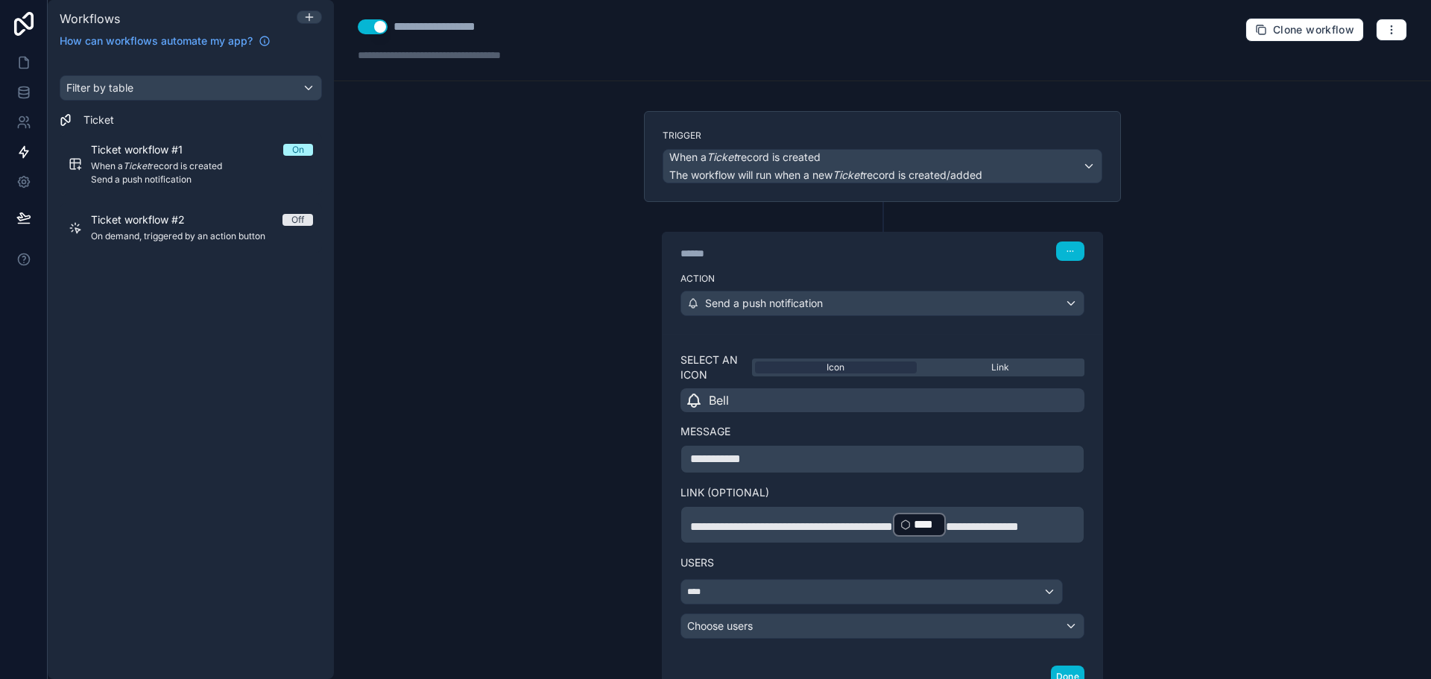
click at [1202, 346] on div "**********" at bounding box center [882, 339] width 1097 height 679
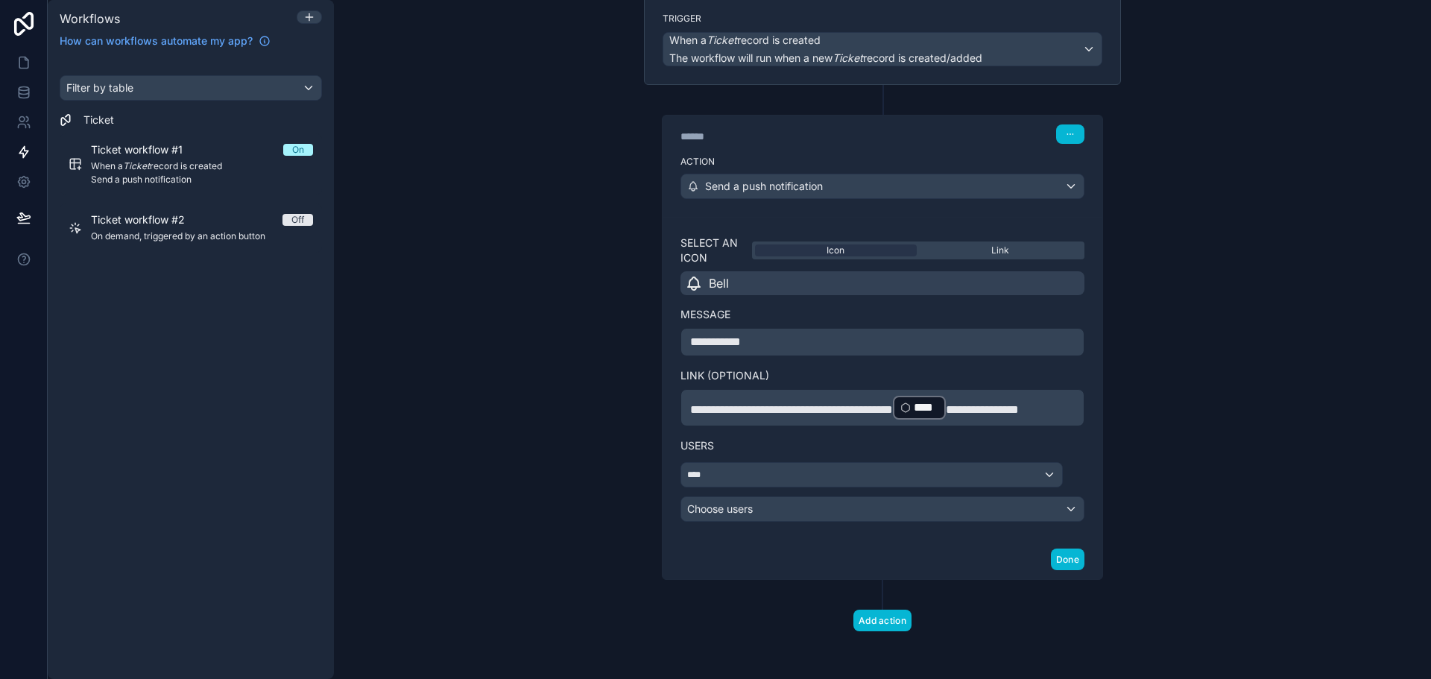
scroll to position [135, 0]
click at [454, 461] on div "**********" at bounding box center [882, 339] width 1097 height 679
drag, startPoint x: 673, startPoint y: 217, endPoint x: 731, endPoint y: 227, distance: 59.1
click at [731, 227] on div "**********" at bounding box center [883, 378] width 440 height 323
click at [973, 244] on div "Link" at bounding box center [1001, 250] width 162 height 12
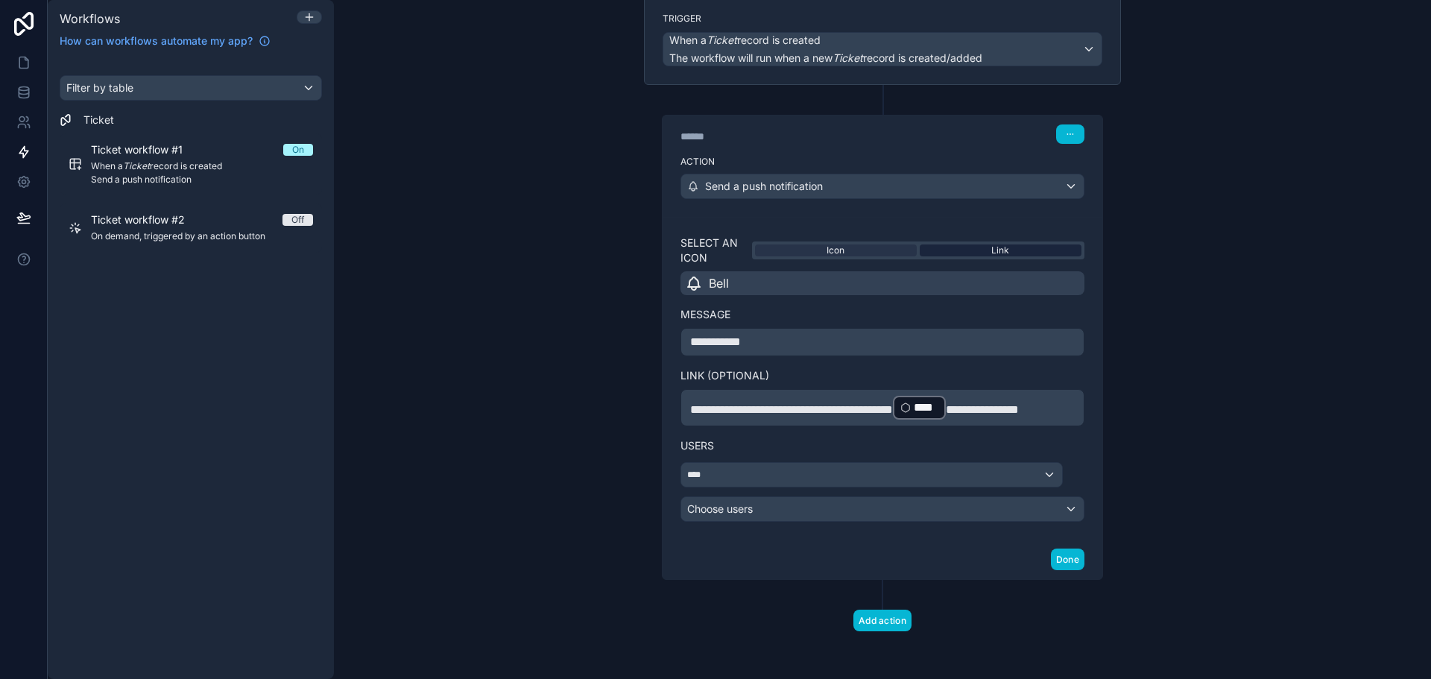
scroll to position [127, 0]
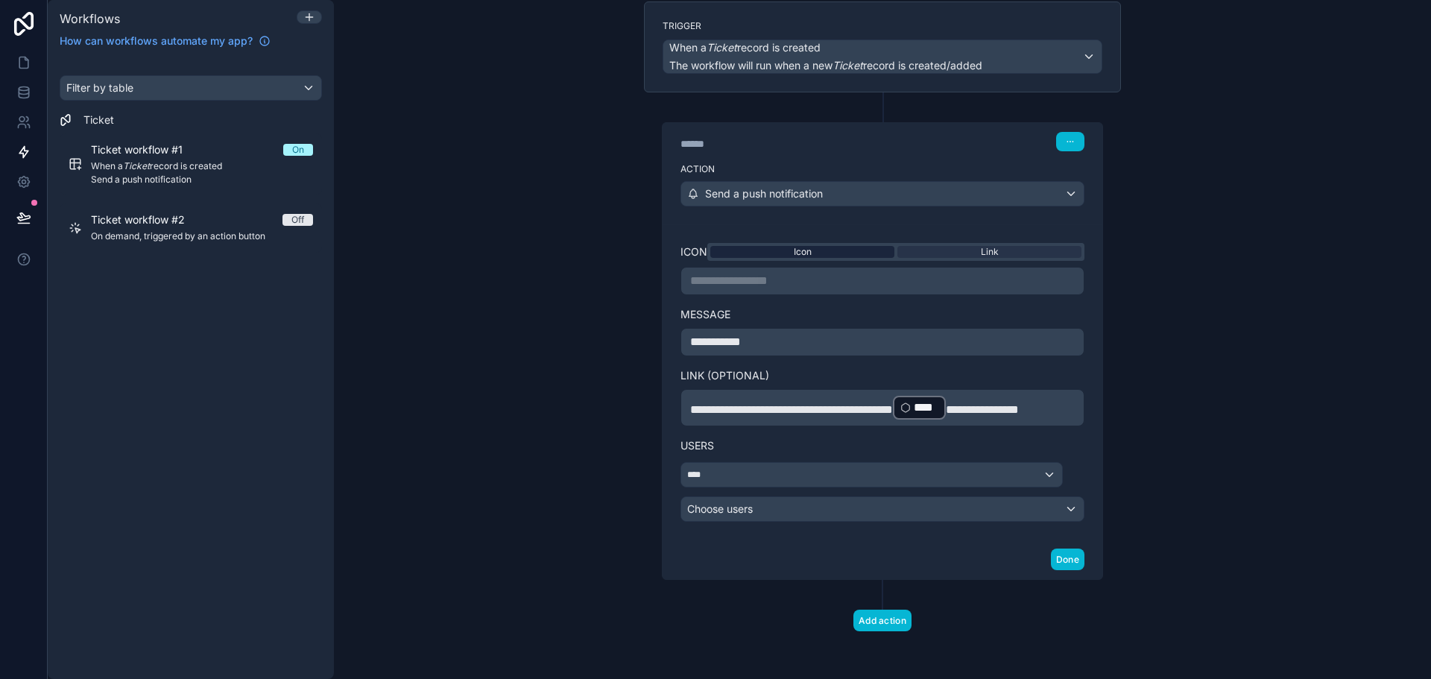
click at [829, 246] on div "Icon" at bounding box center [802, 252] width 184 height 12
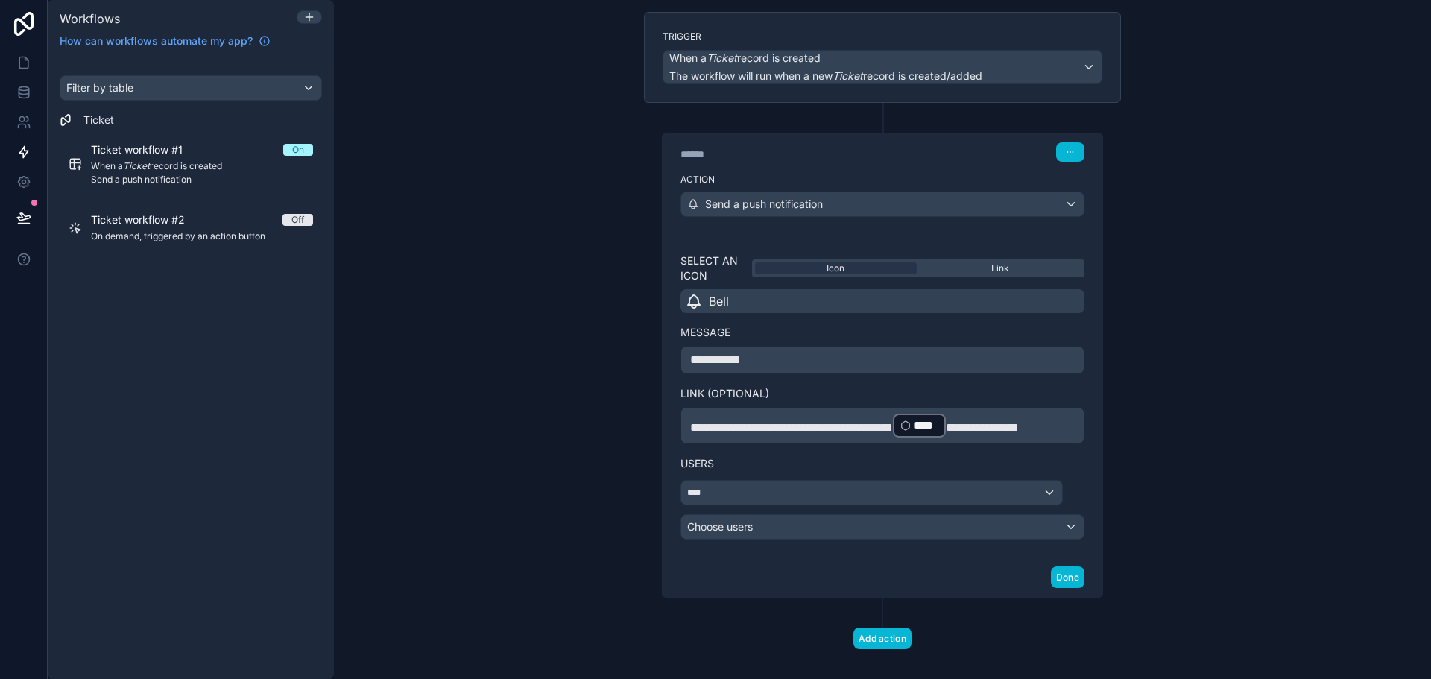
scroll to position [135, 0]
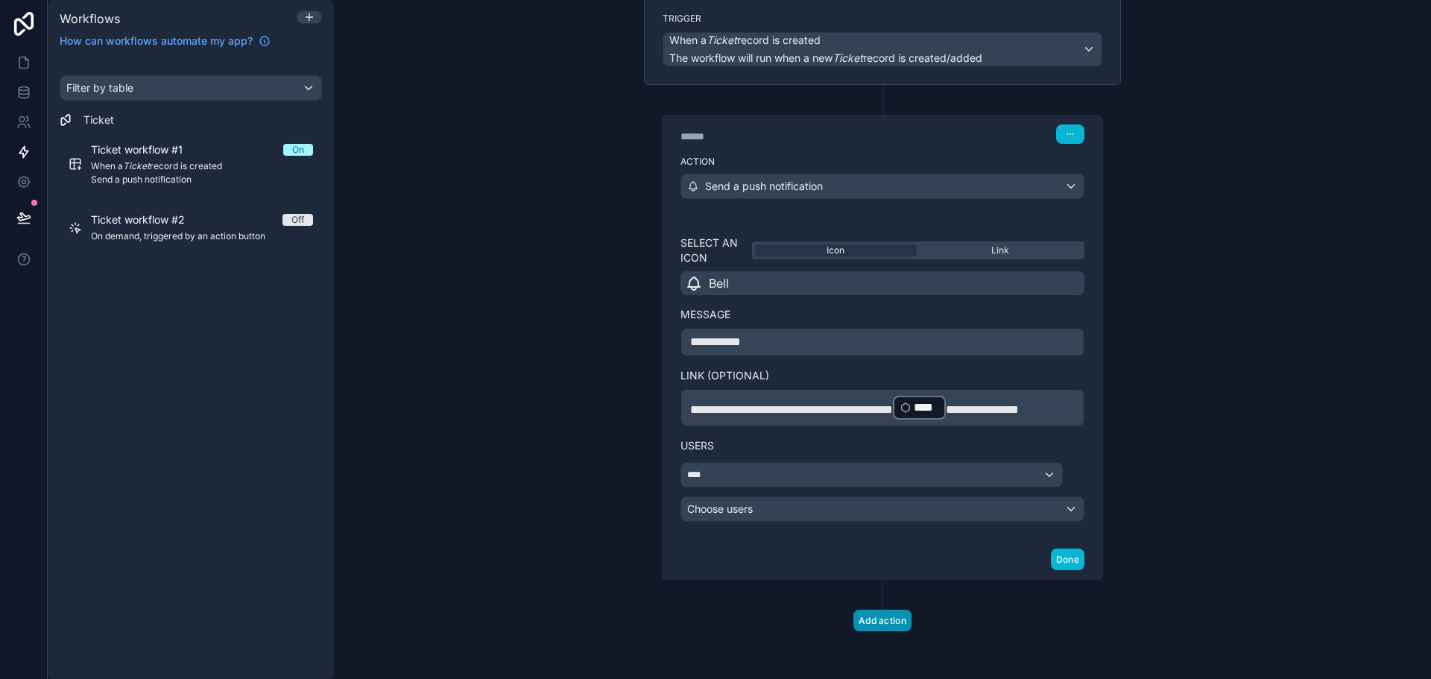
click at [867, 623] on button "Add action" at bounding box center [883, 621] width 58 height 22
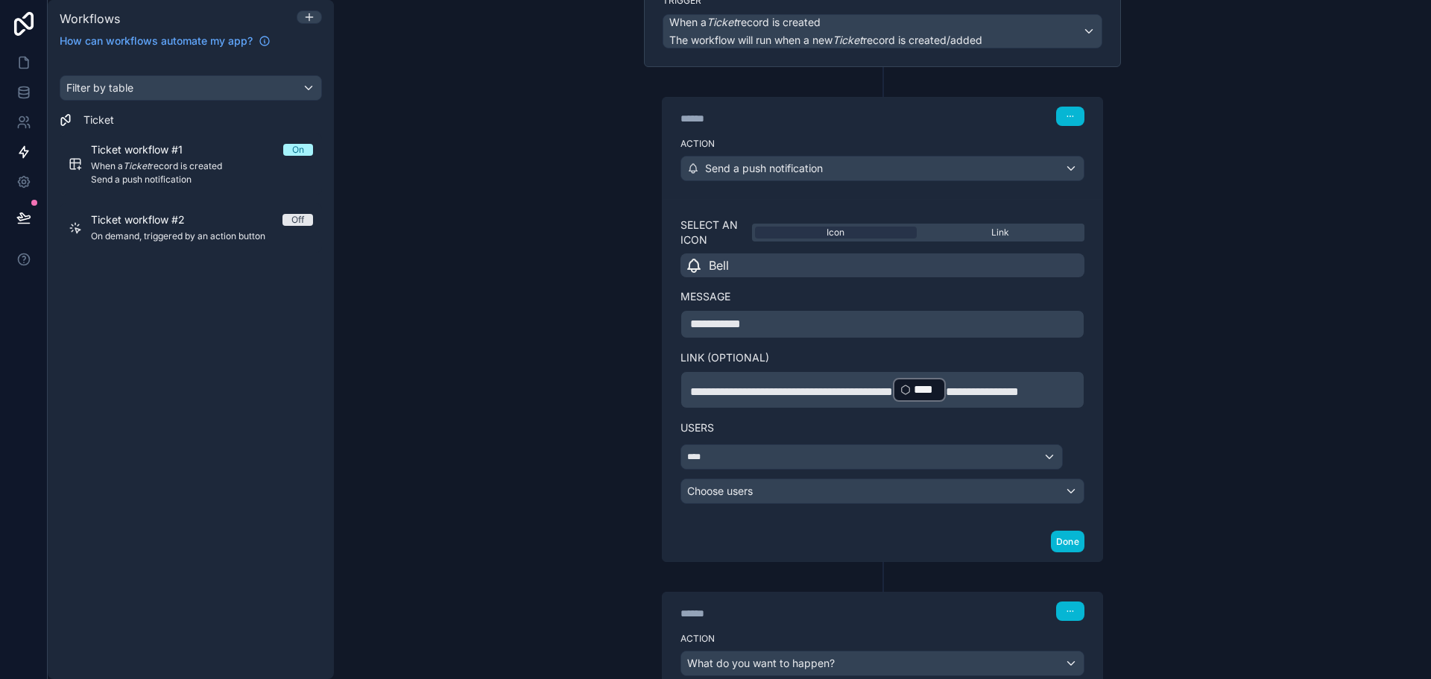
scroll to position [268, 0]
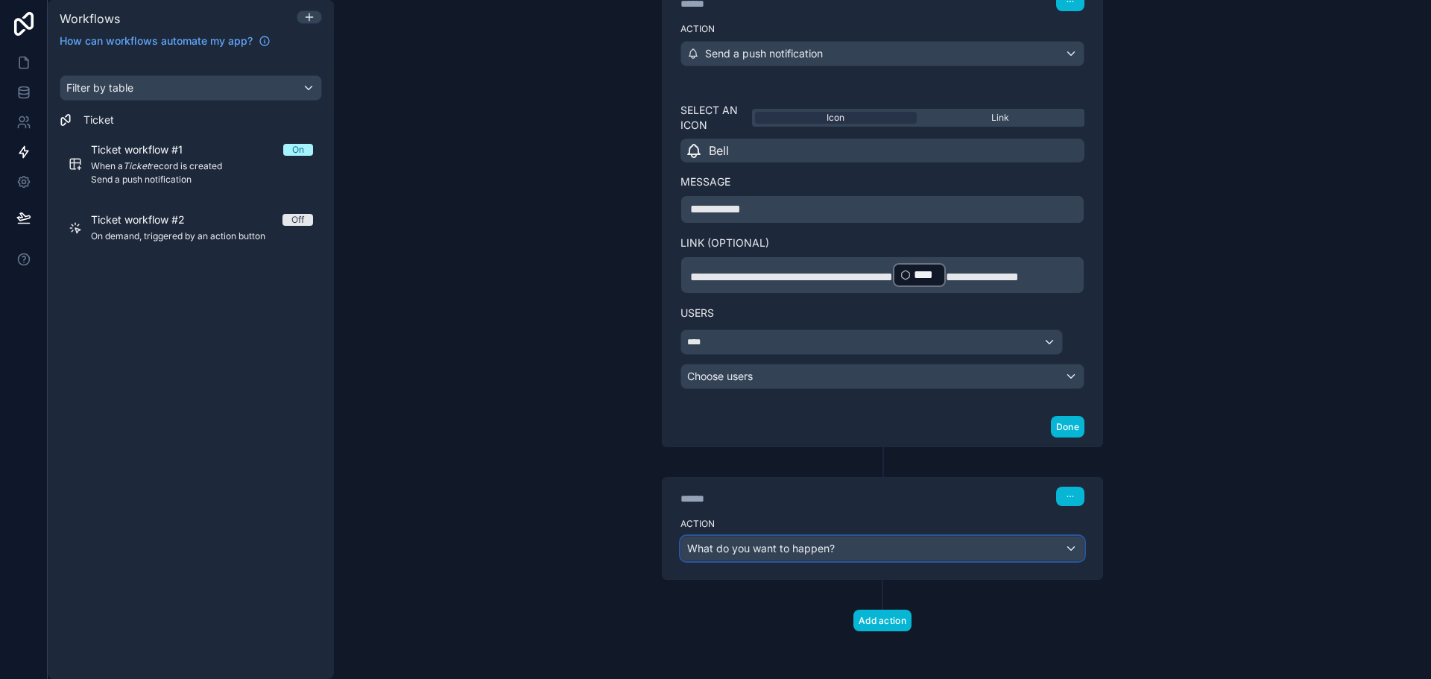
click at [742, 546] on span "What do you want to happen?" at bounding box center [761, 548] width 148 height 13
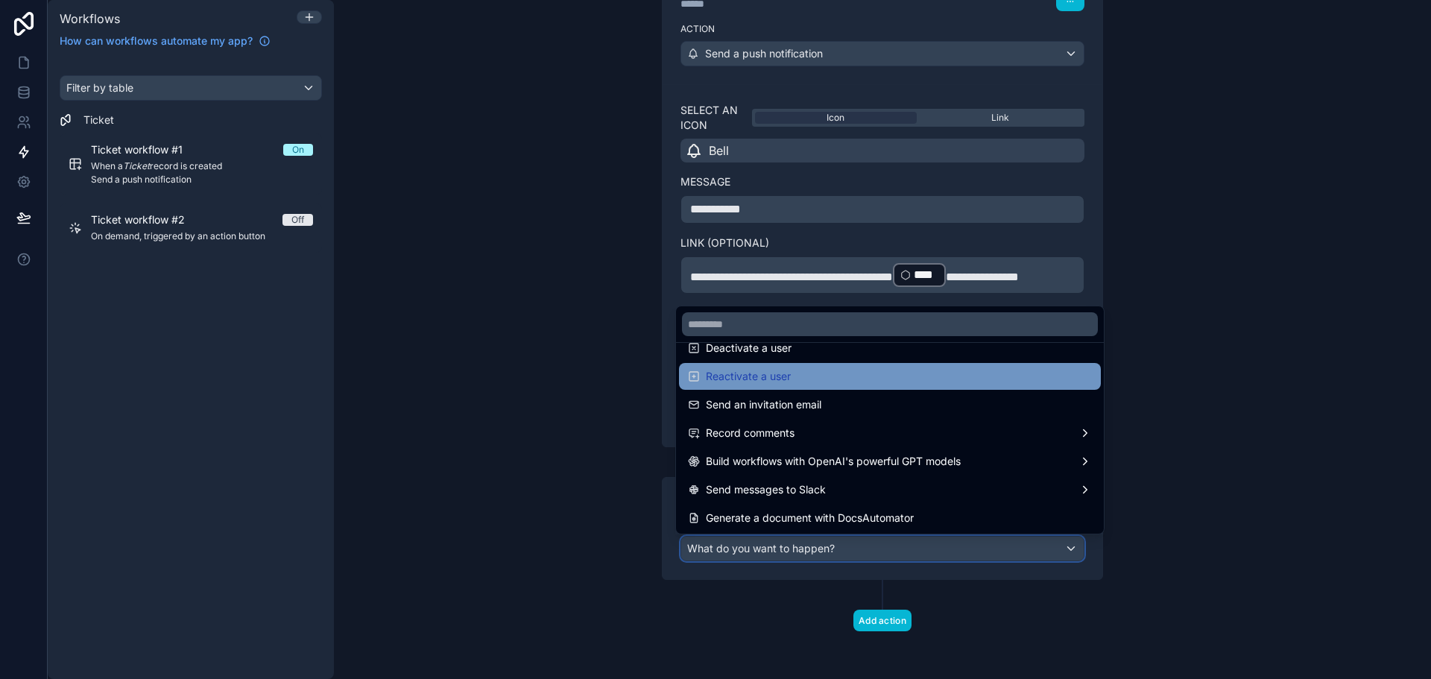
scroll to position [276, 0]
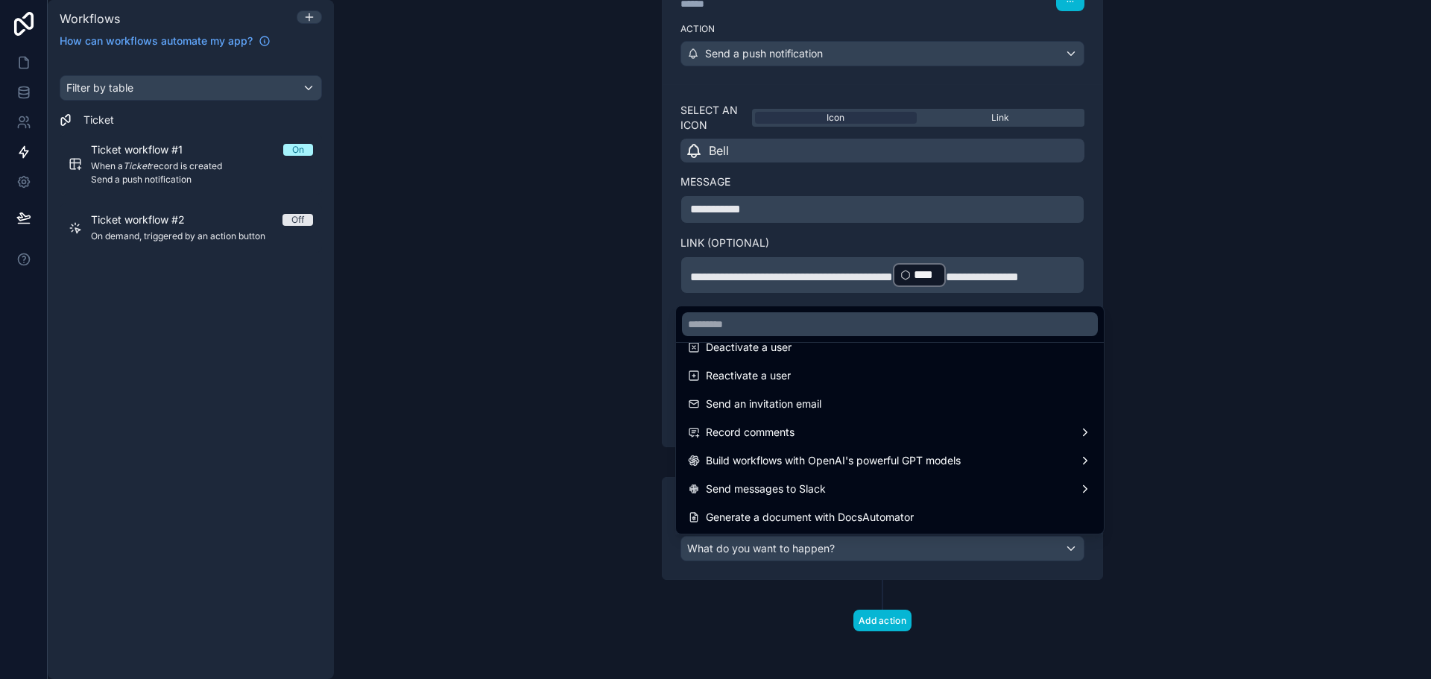
click at [1283, 493] on div at bounding box center [715, 339] width 1431 height 679
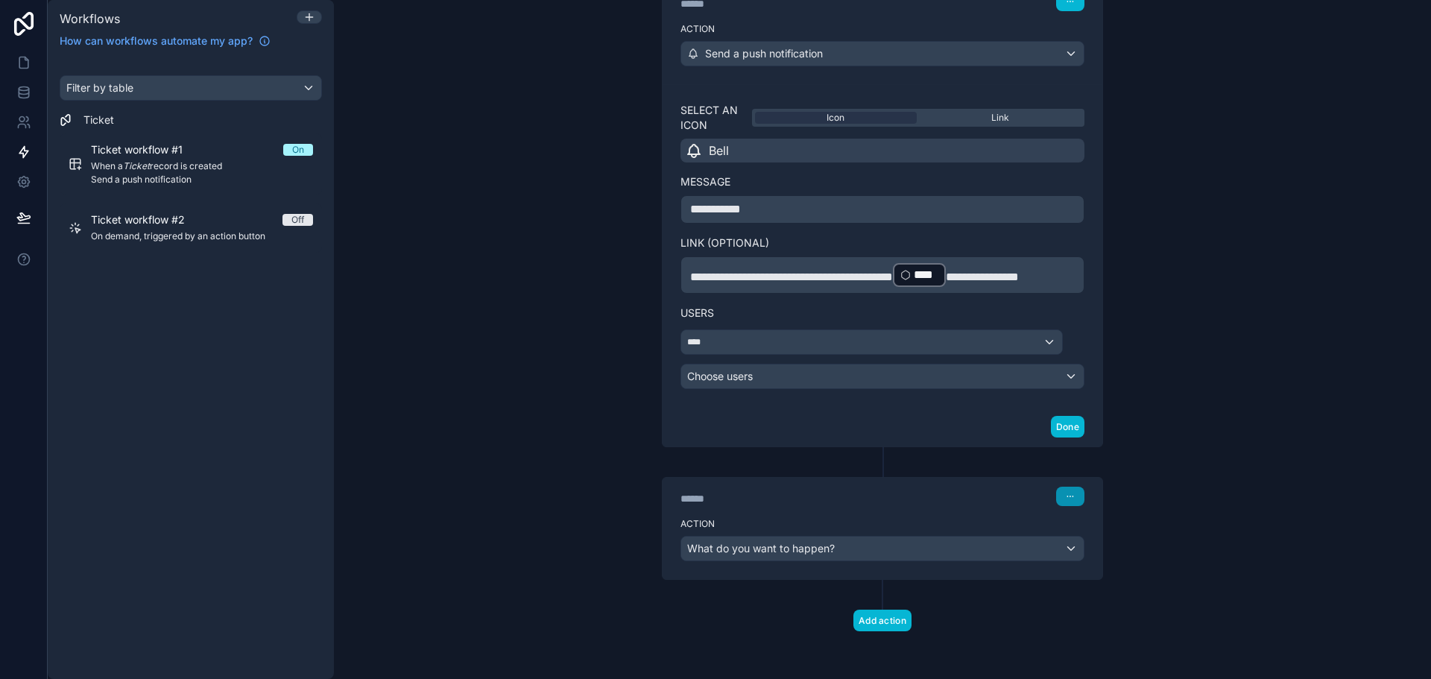
click at [1069, 489] on button "button" at bounding box center [1070, 496] width 28 height 19
click at [1080, 549] on span "Delete" at bounding box center [1093, 554] width 28 height 12
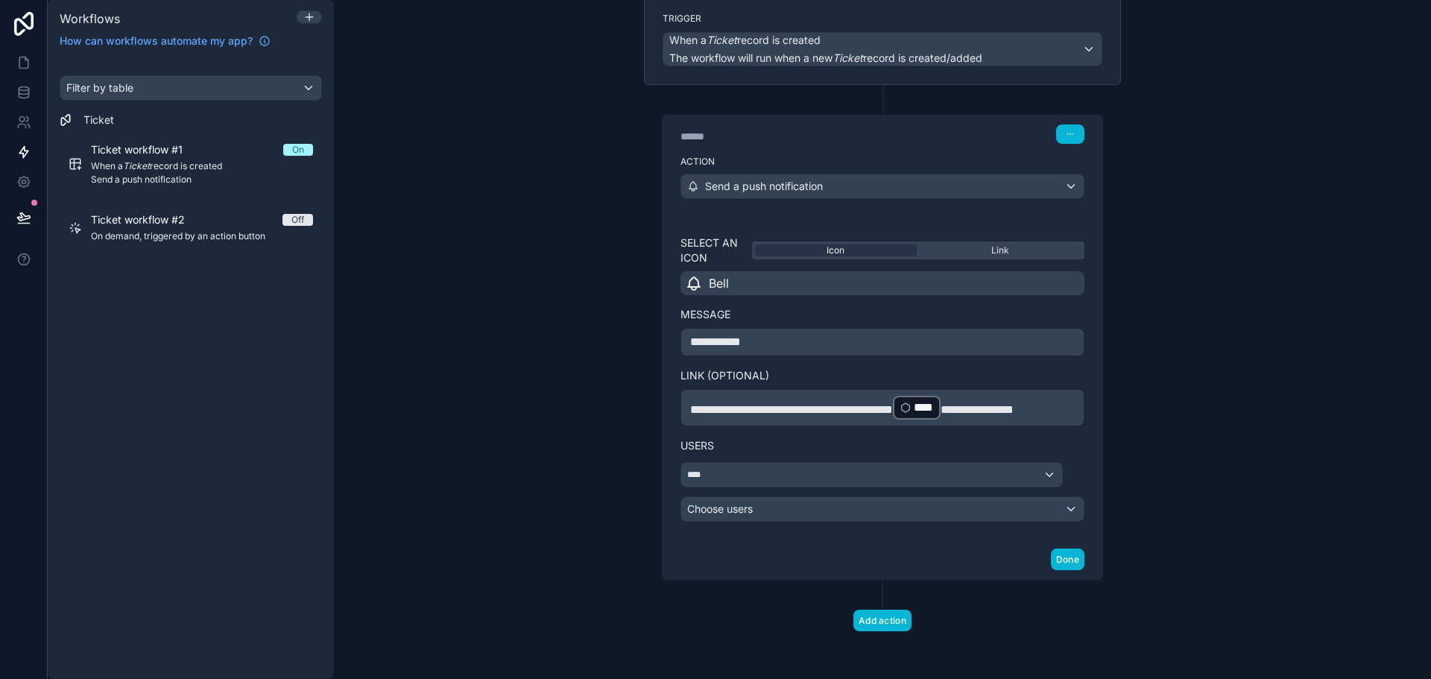
scroll to position [135, 0]
click at [1176, 571] on div "**********" at bounding box center [882, 339] width 1097 height 679
click at [204, 244] on link "Ticket workflow #2 Off On demand, triggered by an action button" at bounding box center [191, 227] width 262 height 49
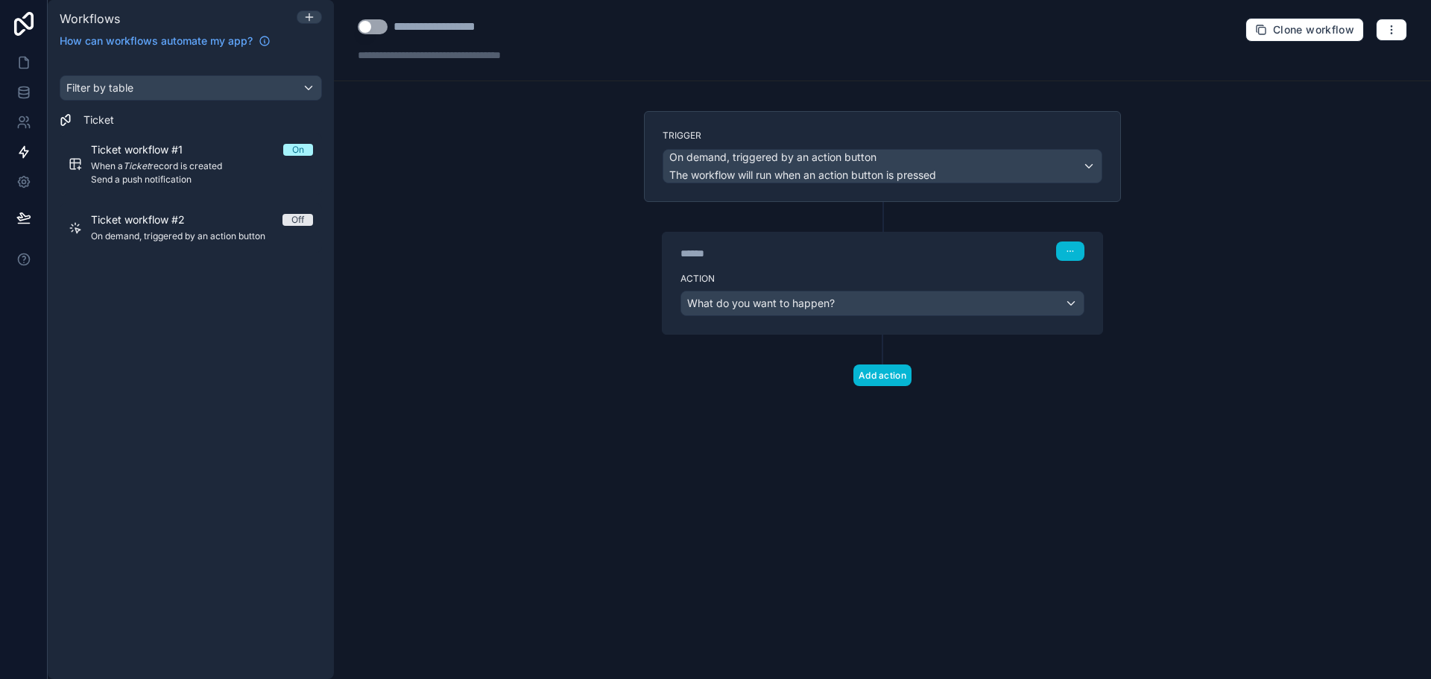
drag, startPoint x: 282, startPoint y: 239, endPoint x: 700, endPoint y: 356, distance: 434.2
click at [700, 356] on div "Add action" at bounding box center [882, 360] width 477 height 51
click at [1400, 26] on button "button" at bounding box center [1391, 30] width 31 height 22
click at [1339, 122] on button "Delete workflow" at bounding box center [1340, 113] width 107 height 24
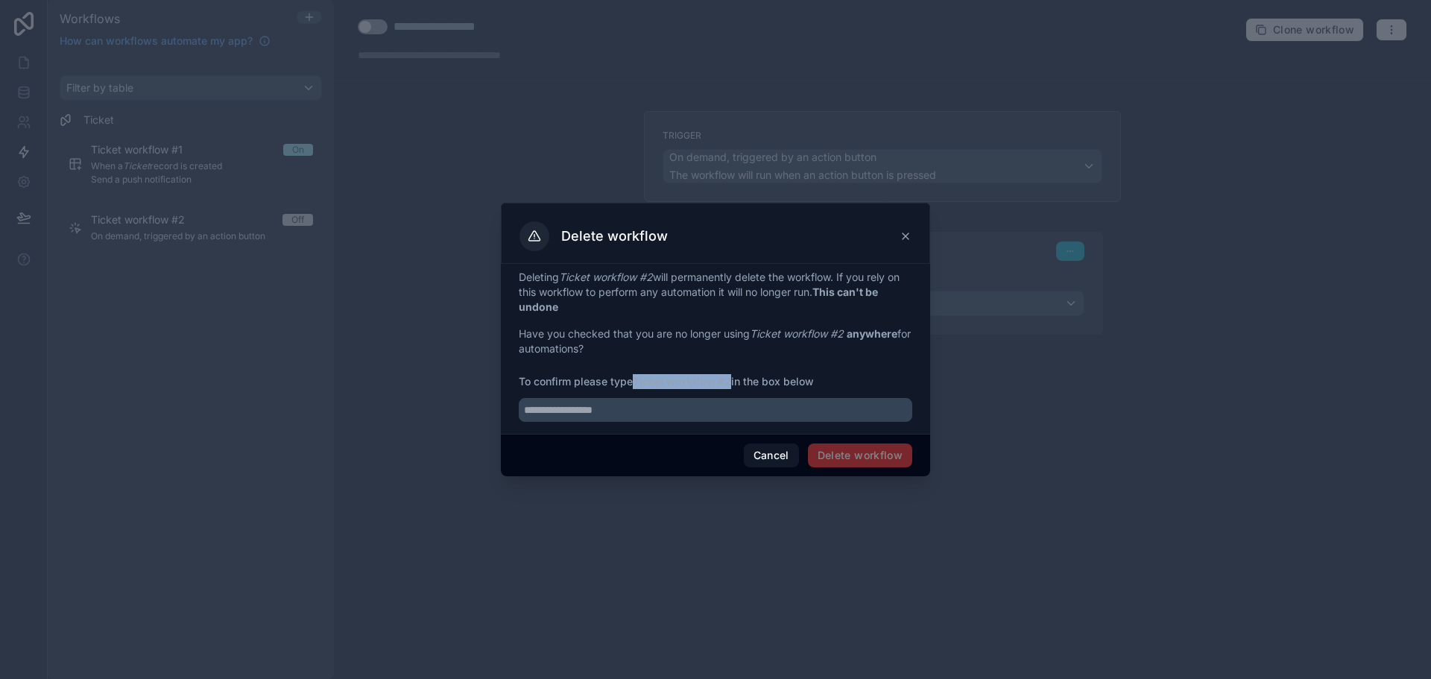
drag, startPoint x: 637, startPoint y: 378, endPoint x: 732, endPoint y: 384, distance: 94.9
click at [731, 384] on strong "Ticket workflow #2" at bounding box center [682, 381] width 98 height 13
copy strong "Ticket workflow #2"
click at [706, 409] on input "text" at bounding box center [716, 410] width 394 height 24
paste input "**********"
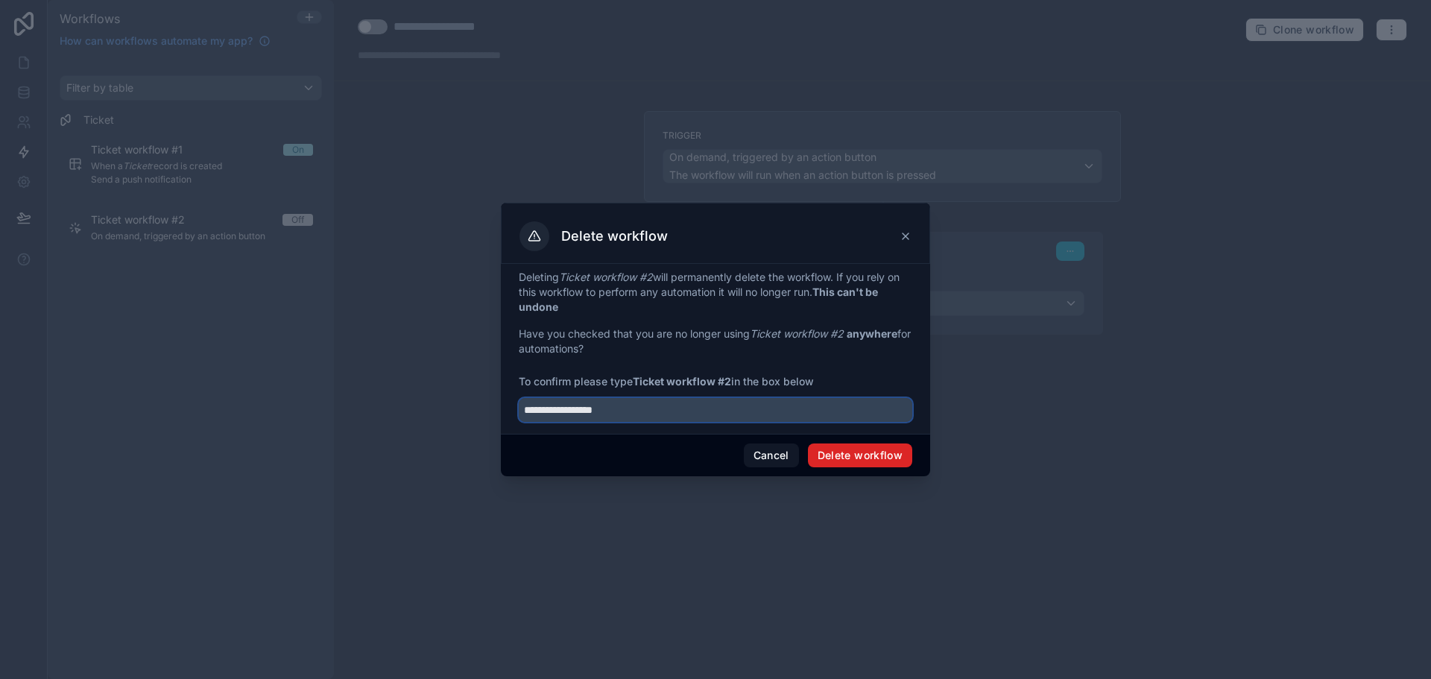
type input "**********"
click at [852, 463] on button "Delete workflow" at bounding box center [860, 456] width 104 height 24
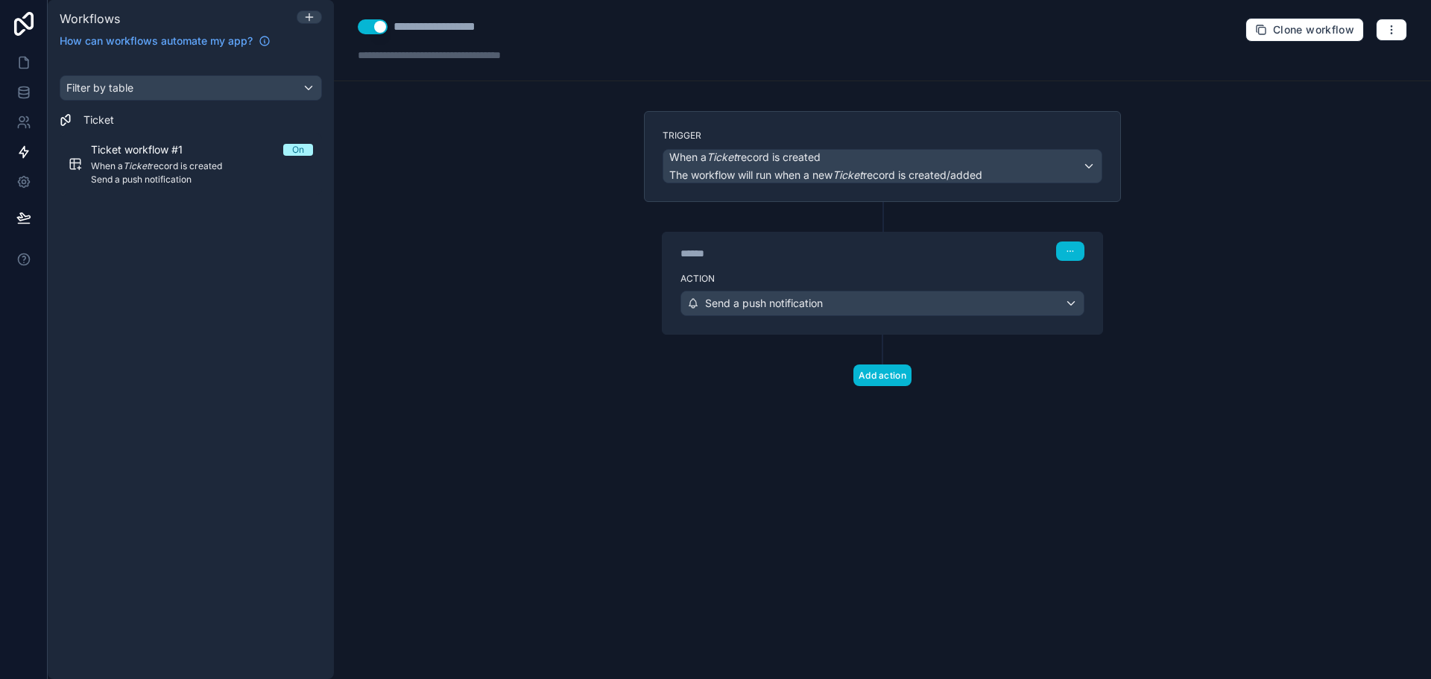
click at [514, 523] on div "**********" at bounding box center [882, 339] width 1097 height 679
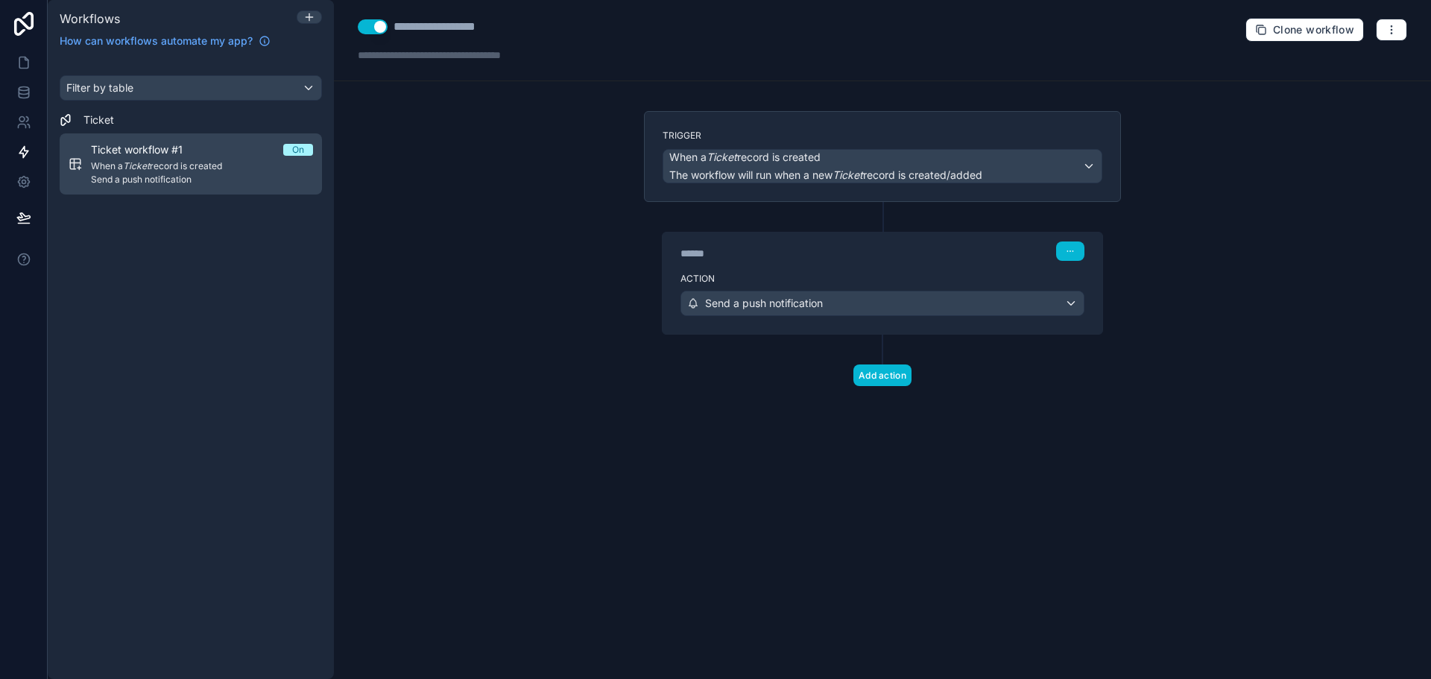
click at [233, 174] on span "Send a push notification" at bounding box center [202, 180] width 222 height 12
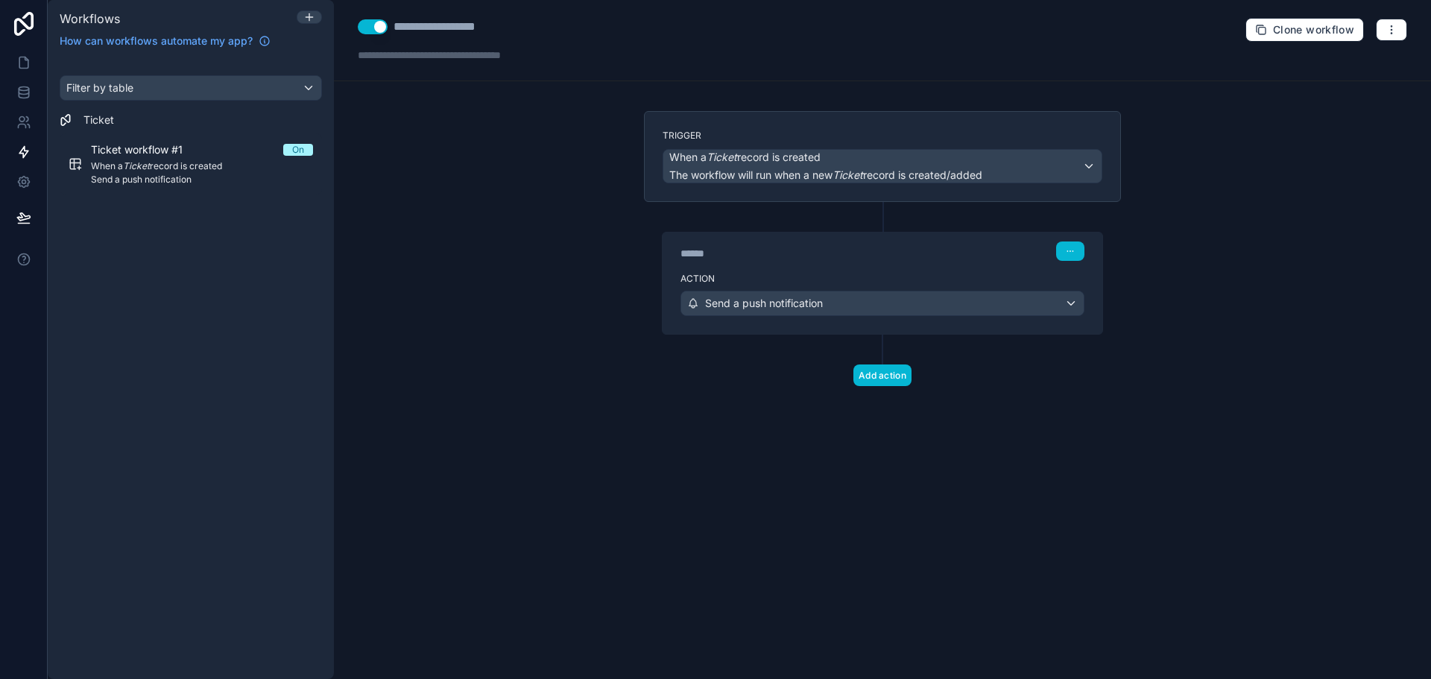
click at [581, 484] on div "**********" at bounding box center [882, 339] width 1097 height 679
click at [1138, 473] on div "**********" at bounding box center [882, 339] width 1097 height 679
click at [904, 136] on label "Trigger" at bounding box center [883, 136] width 440 height 12
click at [919, 169] on span "The workflow will run when a new Ticket record is created/added" at bounding box center [825, 174] width 313 height 13
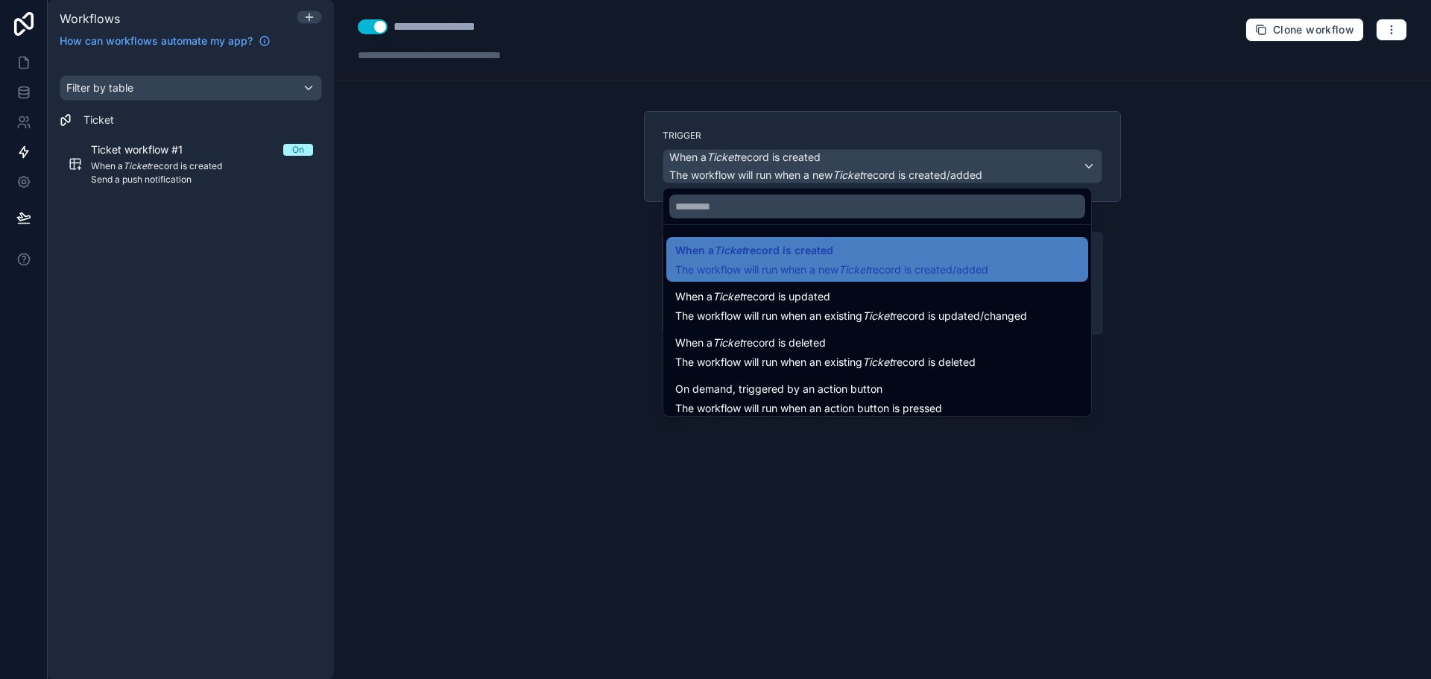
click at [919, 169] on div at bounding box center [715, 339] width 1431 height 679
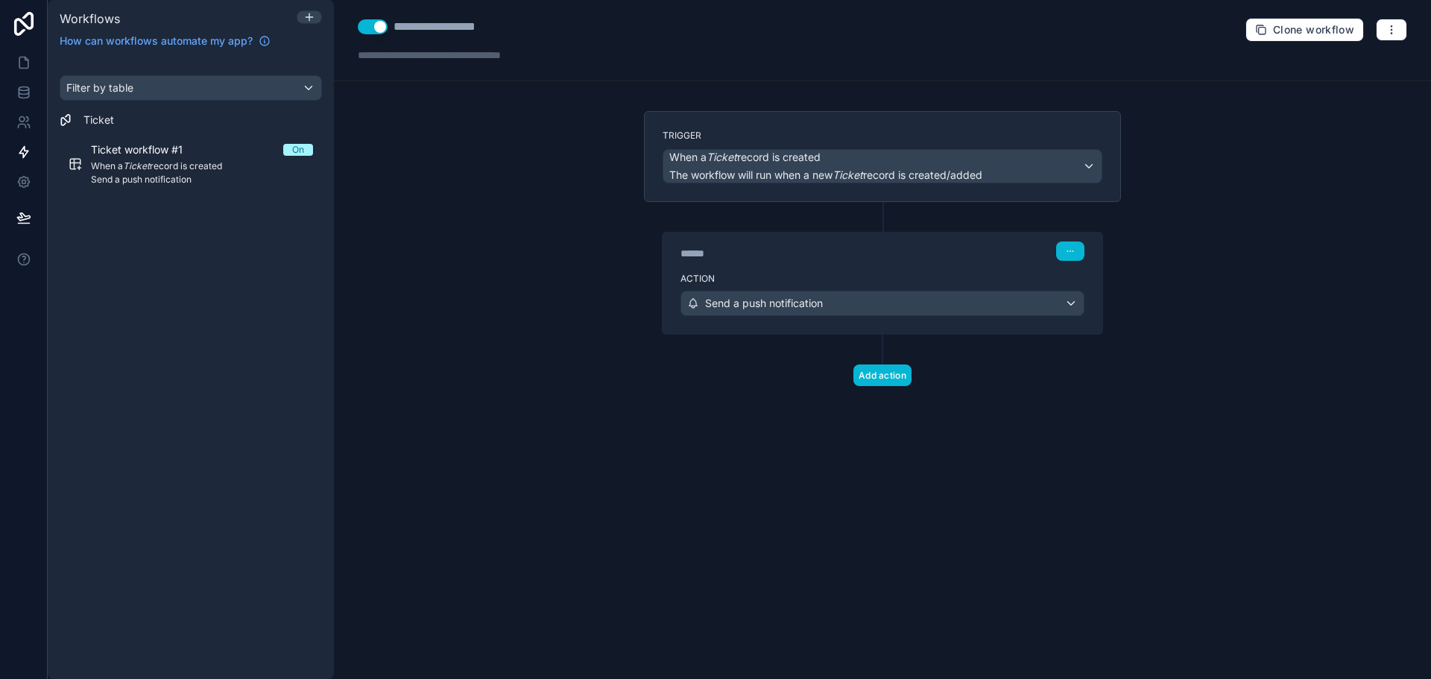
click at [906, 270] on div "Action Send a push notification" at bounding box center [883, 300] width 440 height 67
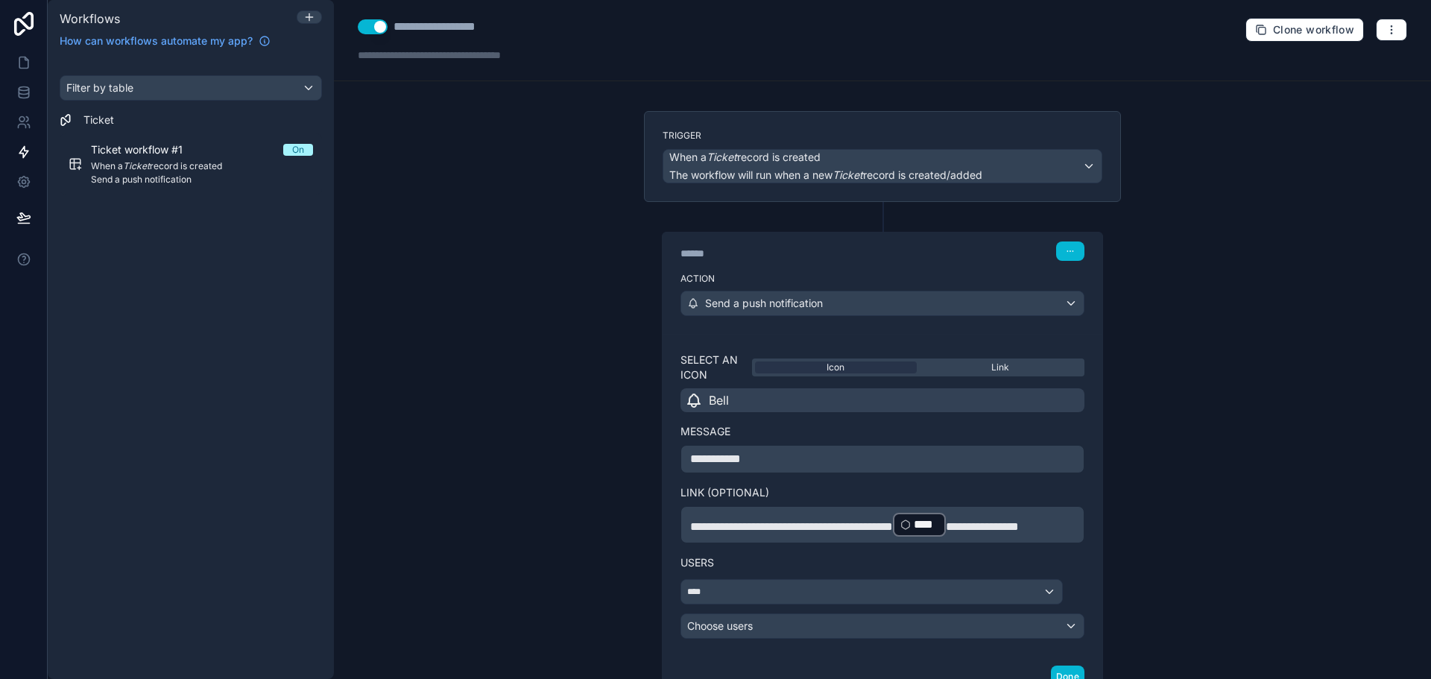
click at [889, 261] on div "****** Step 1" at bounding box center [883, 250] width 440 height 34
drag, startPoint x: 27, startPoint y: 61, endPoint x: 29, endPoint y: 121, distance: 59.7
click at [27, 61] on icon at bounding box center [23, 62] width 15 height 15
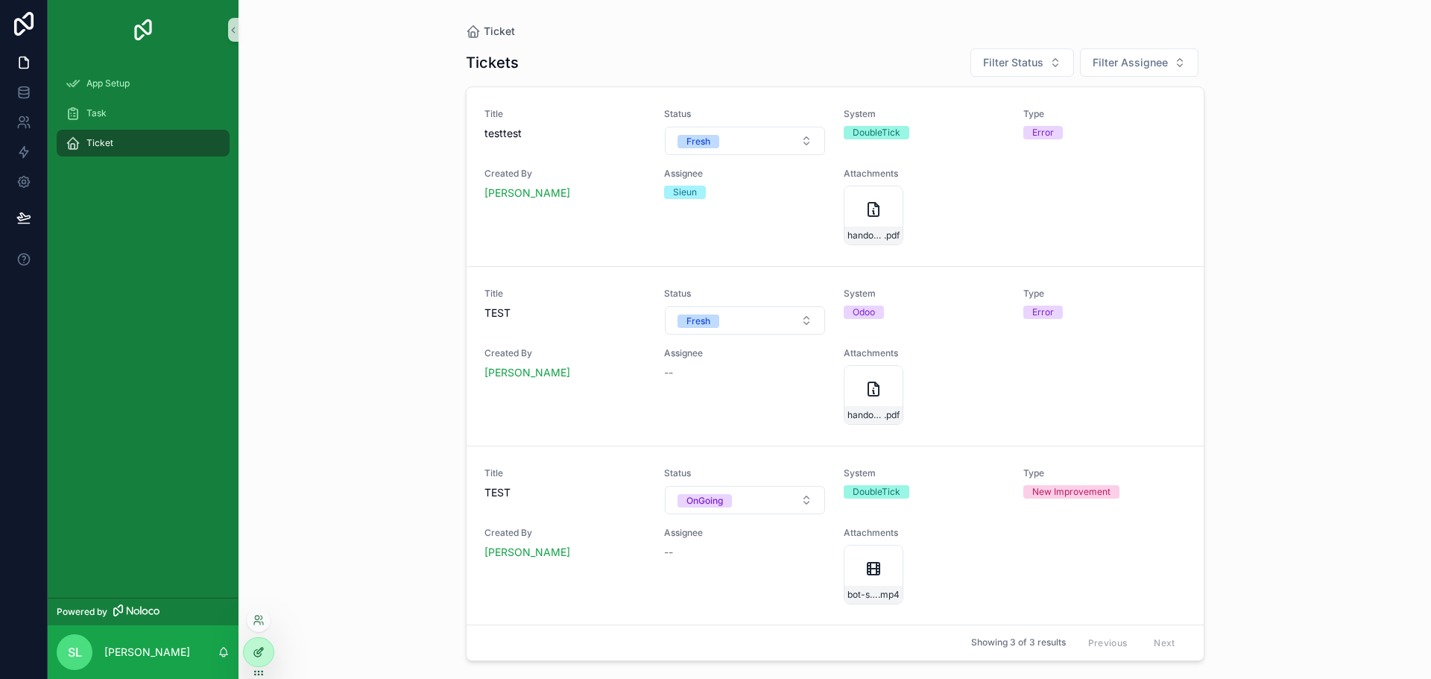
click at [258, 650] on icon at bounding box center [259, 652] width 12 height 12
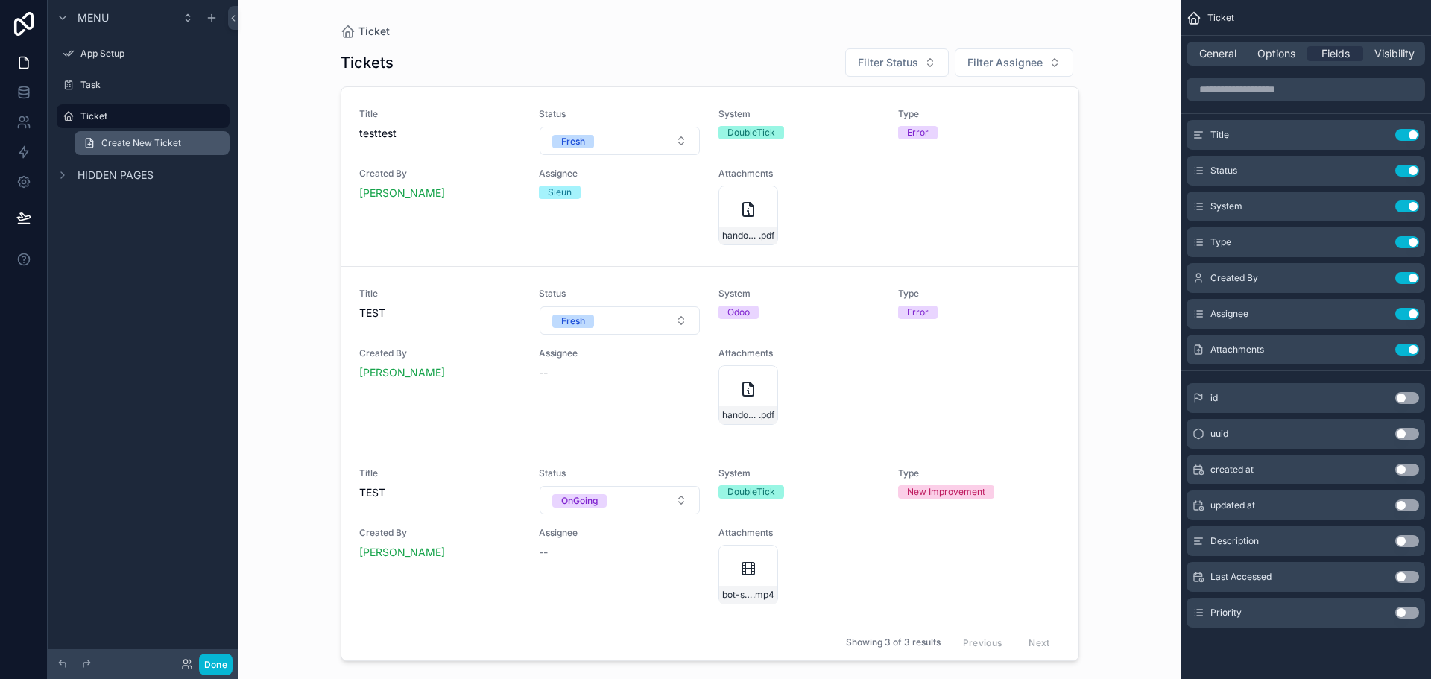
click at [123, 133] on link "Create New Ticket" at bounding box center [152, 143] width 155 height 24
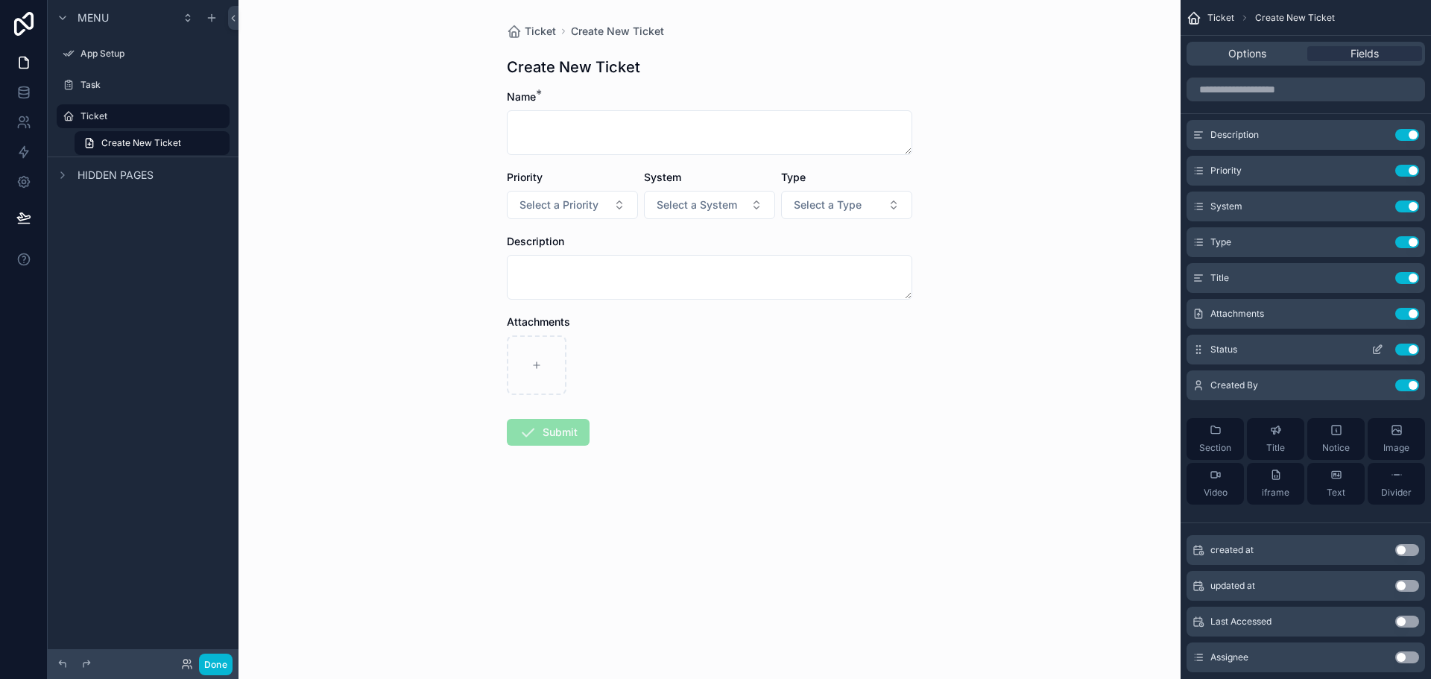
click at [1372, 346] on icon "scrollable content" at bounding box center [1378, 350] width 12 height 12
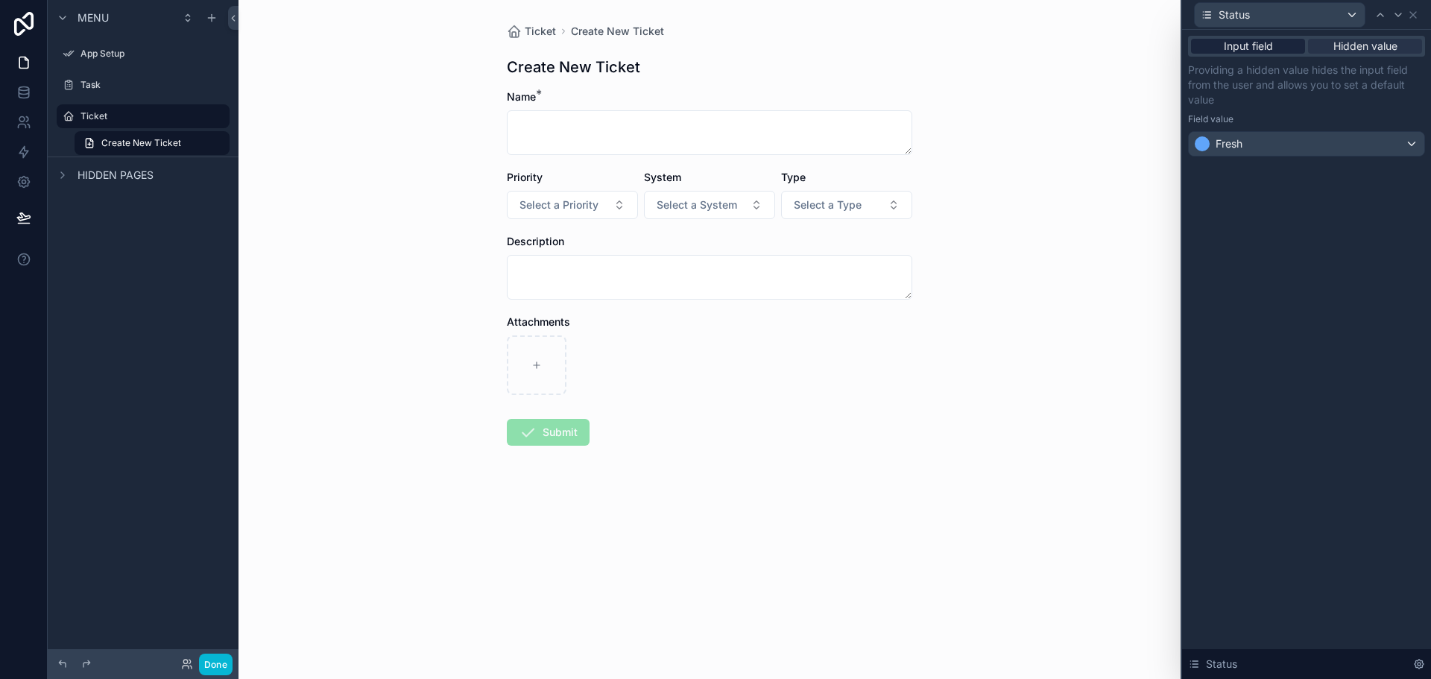
click at [1241, 47] on span "Input field" at bounding box center [1248, 46] width 49 height 15
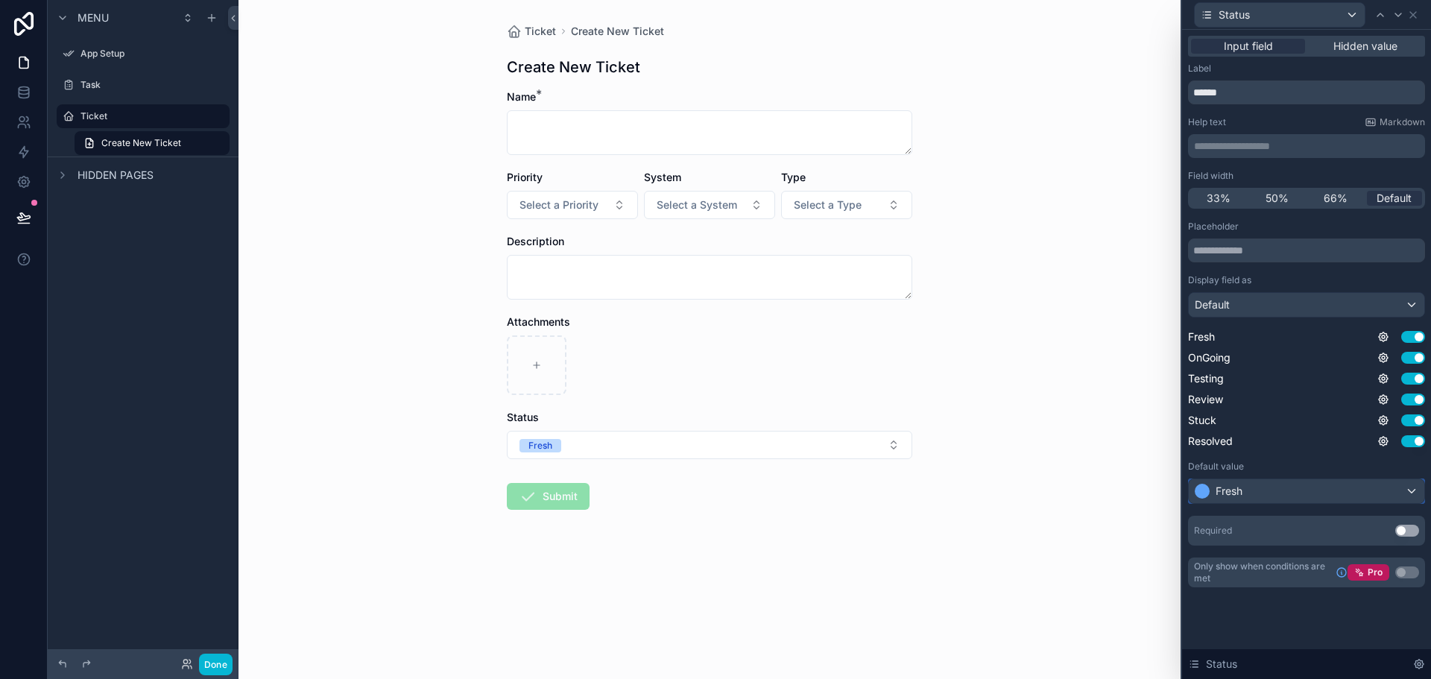
click at [1240, 490] on span "Fresh" at bounding box center [1229, 491] width 27 height 15
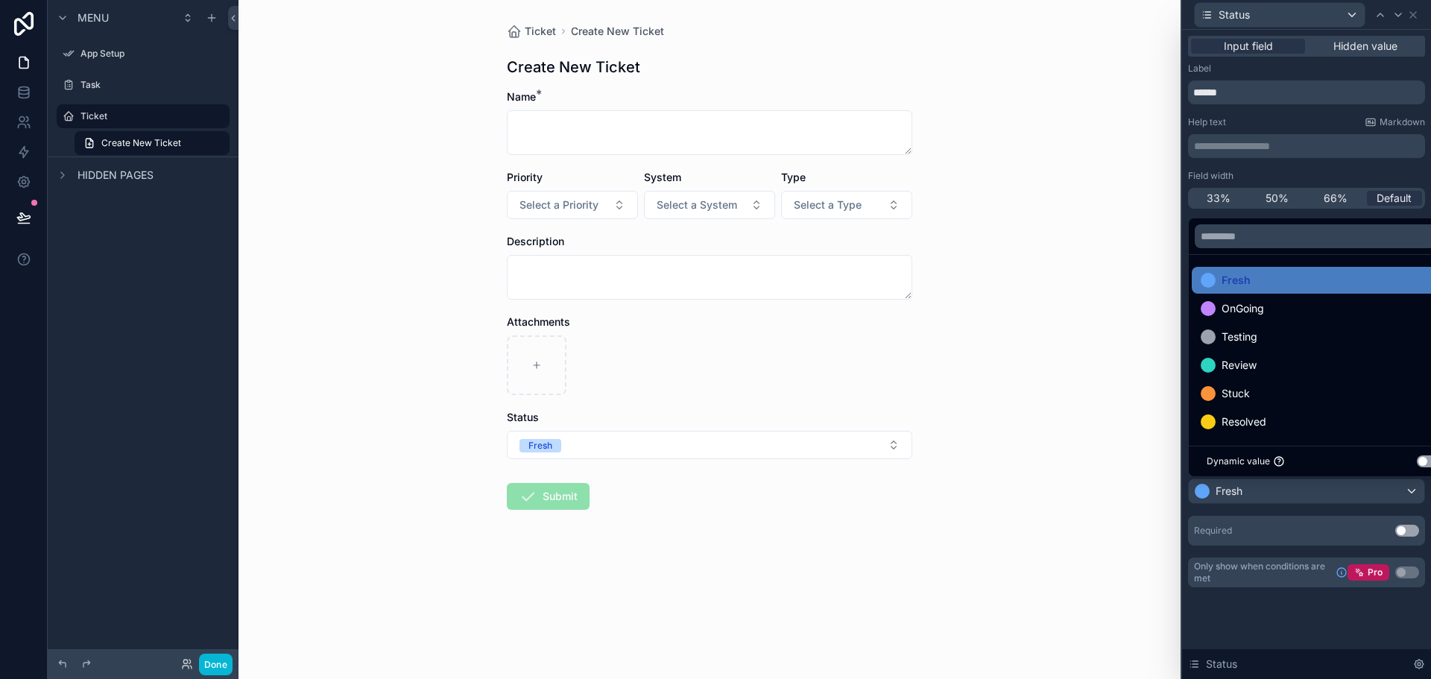
click at [1129, 555] on div "Ticket Create New Ticket Create New Ticket Name * Priority Select a Priority Sy…" at bounding box center [710, 339] width 942 height 679
click at [1351, 633] on div at bounding box center [1306, 339] width 249 height 679
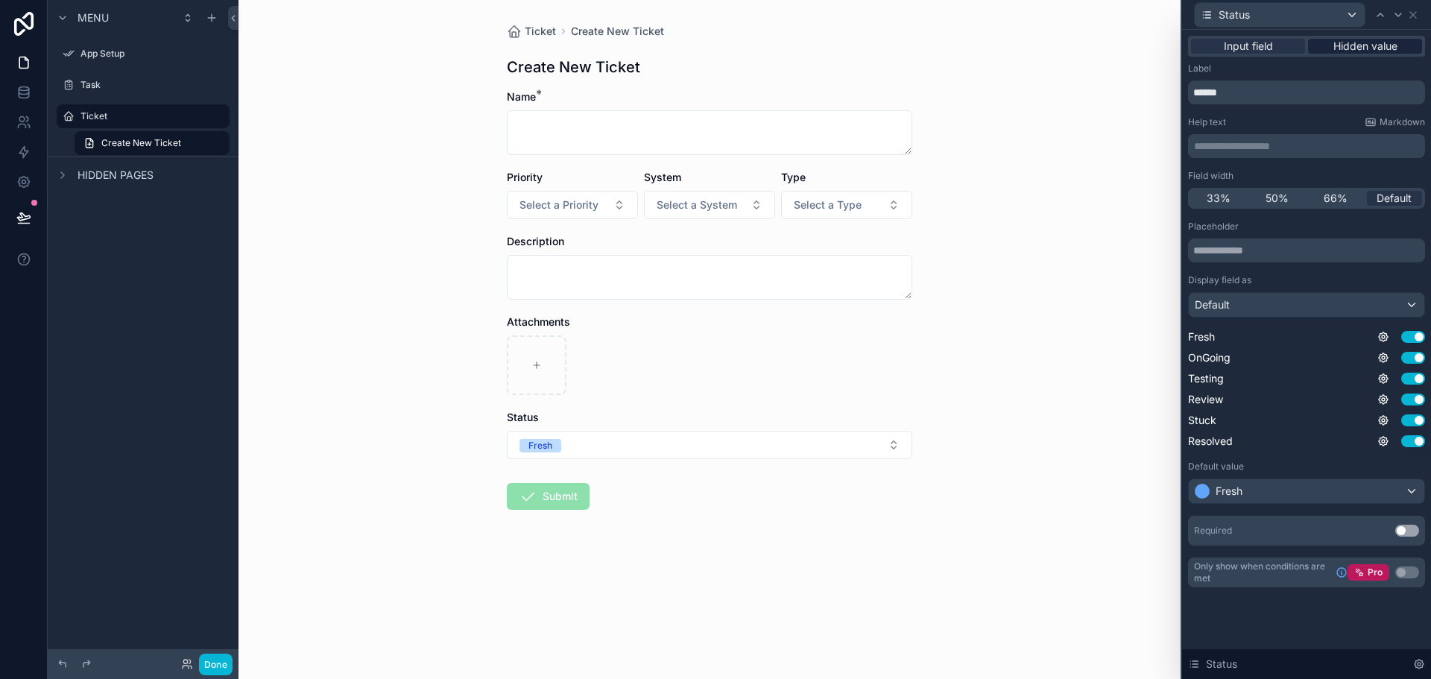
click at [1356, 45] on span "Hidden value" at bounding box center [1366, 46] width 64 height 15
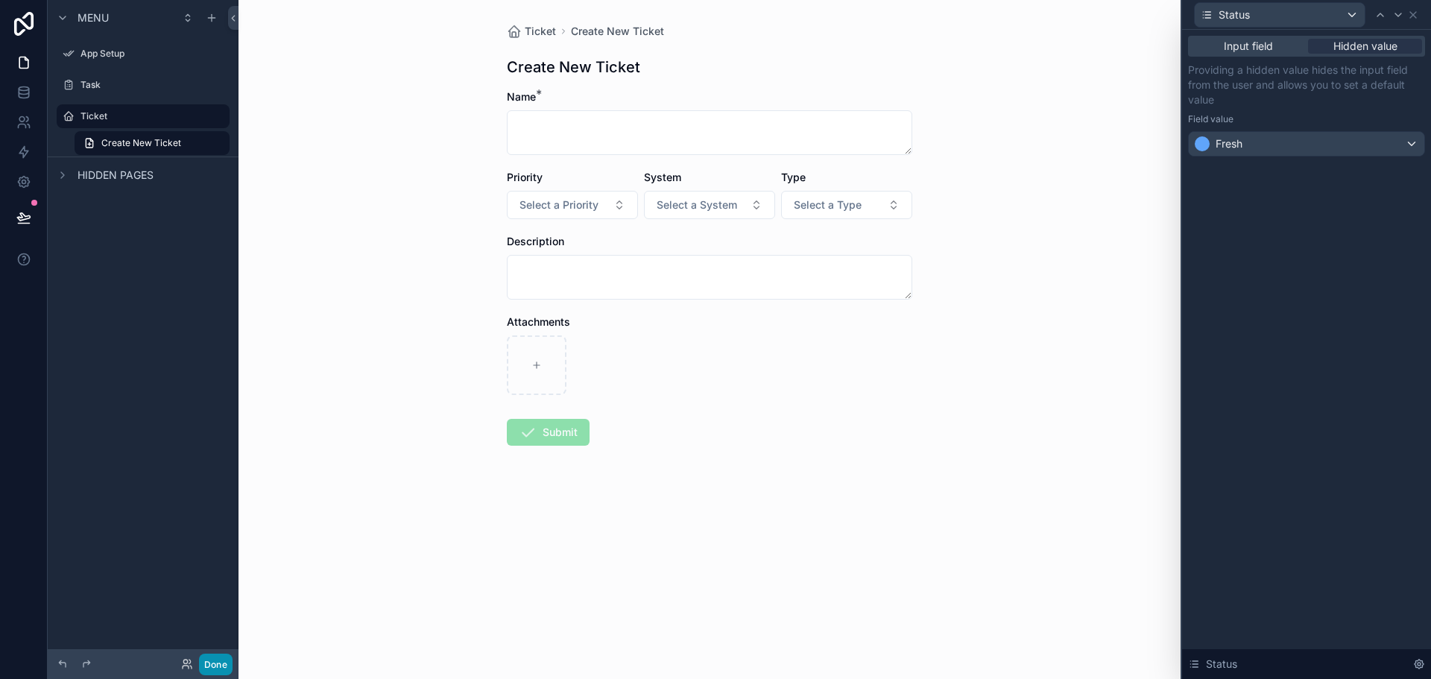
click at [218, 659] on button "Done" at bounding box center [216, 665] width 34 height 22
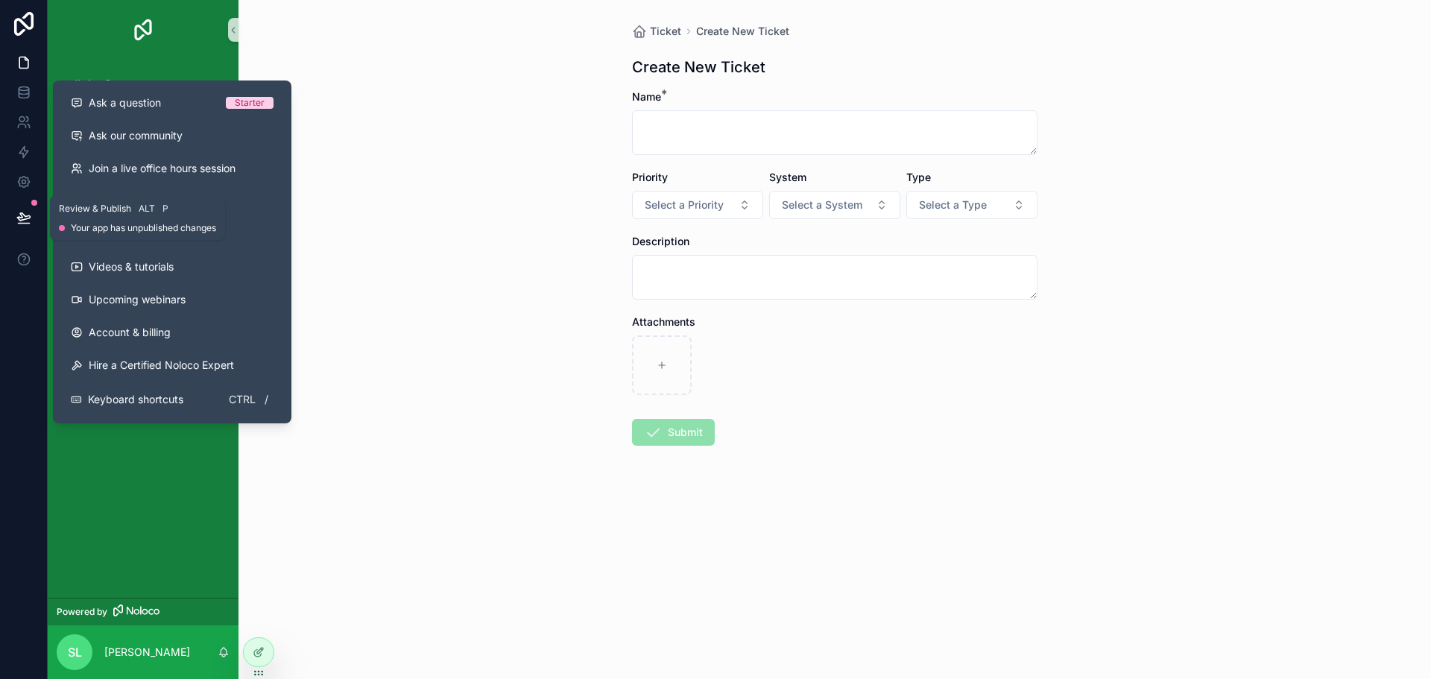
click at [26, 221] on icon at bounding box center [23, 217] width 15 height 15
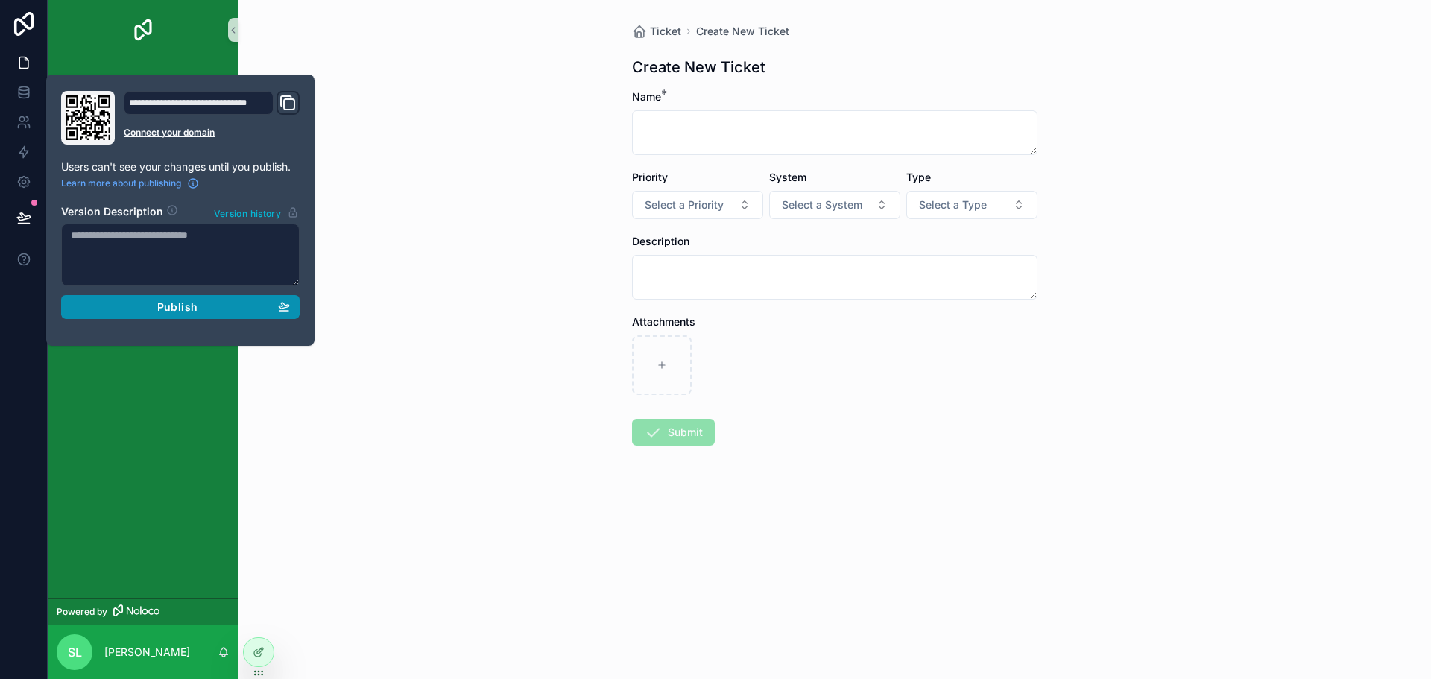
click at [190, 303] on span "Publish" at bounding box center [177, 306] width 40 height 13
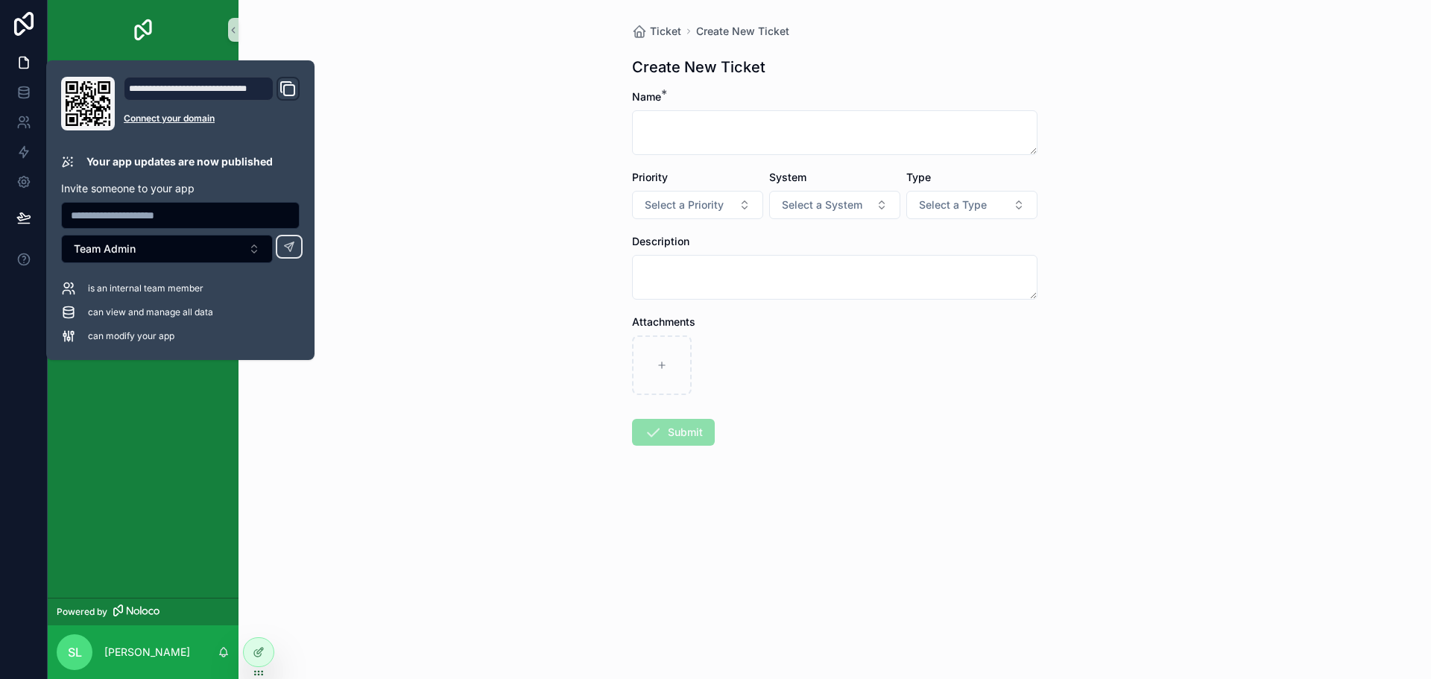
click at [400, 573] on div "Ticket Create New Ticket Create New Ticket Name * Priority Select a Priority Sy…" at bounding box center [835, 339] width 1193 height 679
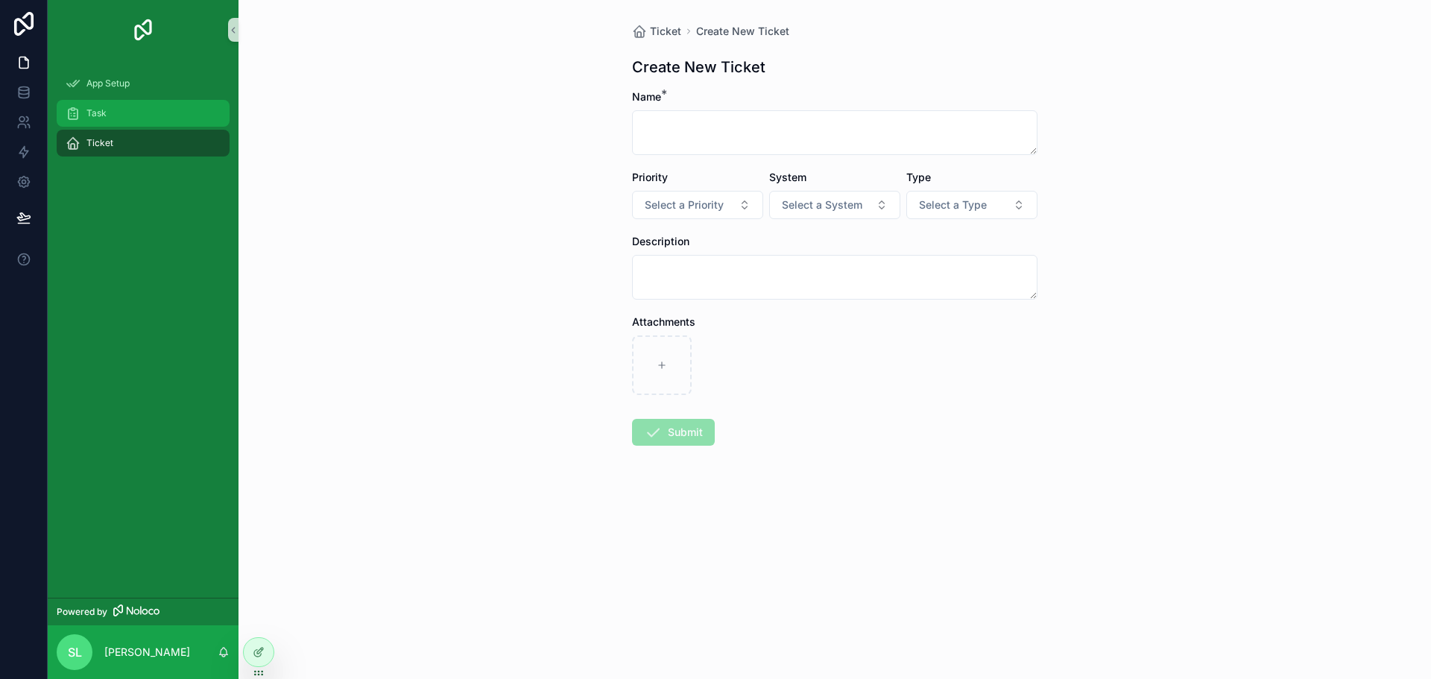
click at [118, 113] on div "Task" at bounding box center [143, 113] width 155 height 24
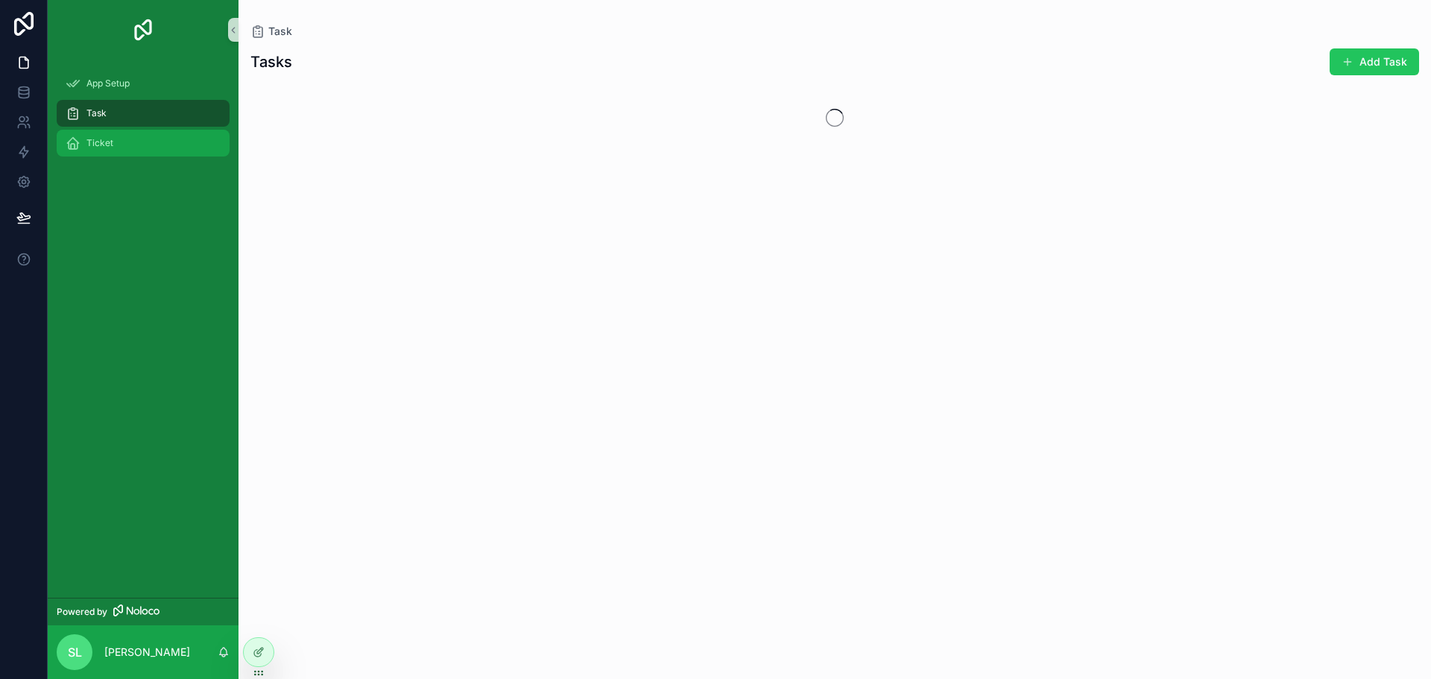
click at [123, 138] on div "Ticket" at bounding box center [143, 143] width 155 height 24
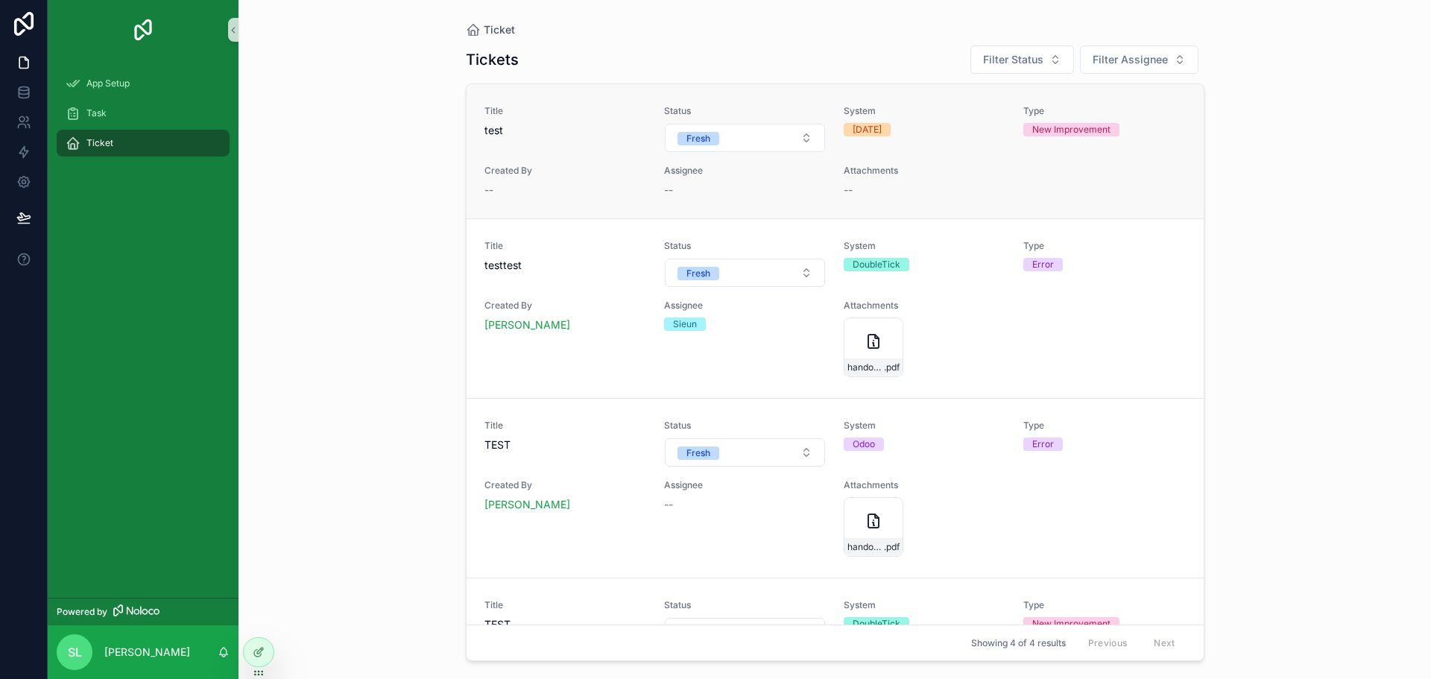
click at [1002, 156] on div "Title test Status Fresh System [DATE] Type New Improvement Created By -- Assign…" at bounding box center [835, 151] width 701 height 92
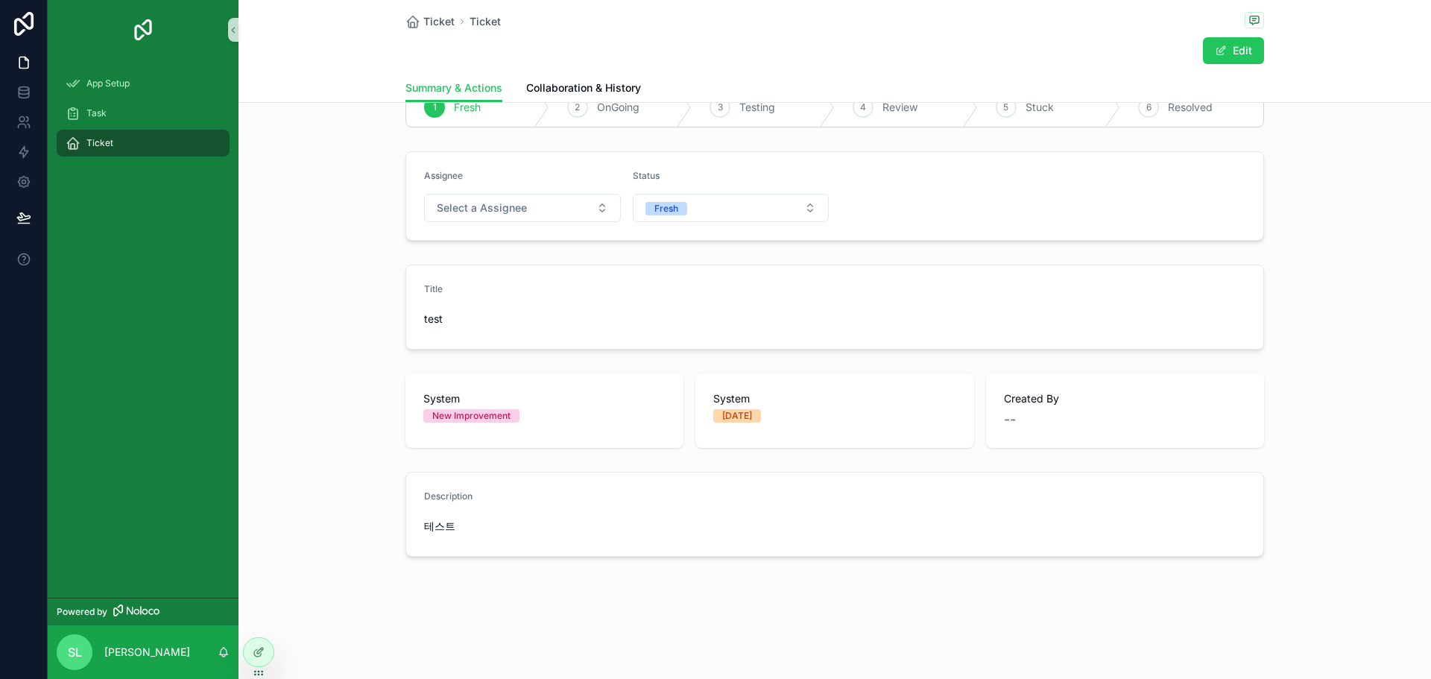
scroll to position [87, 0]
drag, startPoint x: 444, startPoint y: 529, endPoint x: 382, endPoint y: 531, distance: 62.7
click at [382, 531] on div "Description 테스트" at bounding box center [835, 511] width 1193 height 97
click at [545, 561] on div "Tickets 1 Fresh 2 OnGoing 3 Testing 4 Review 5 Stuck 6 Resolved Assignee Select…" at bounding box center [835, 309] width 1193 height 550
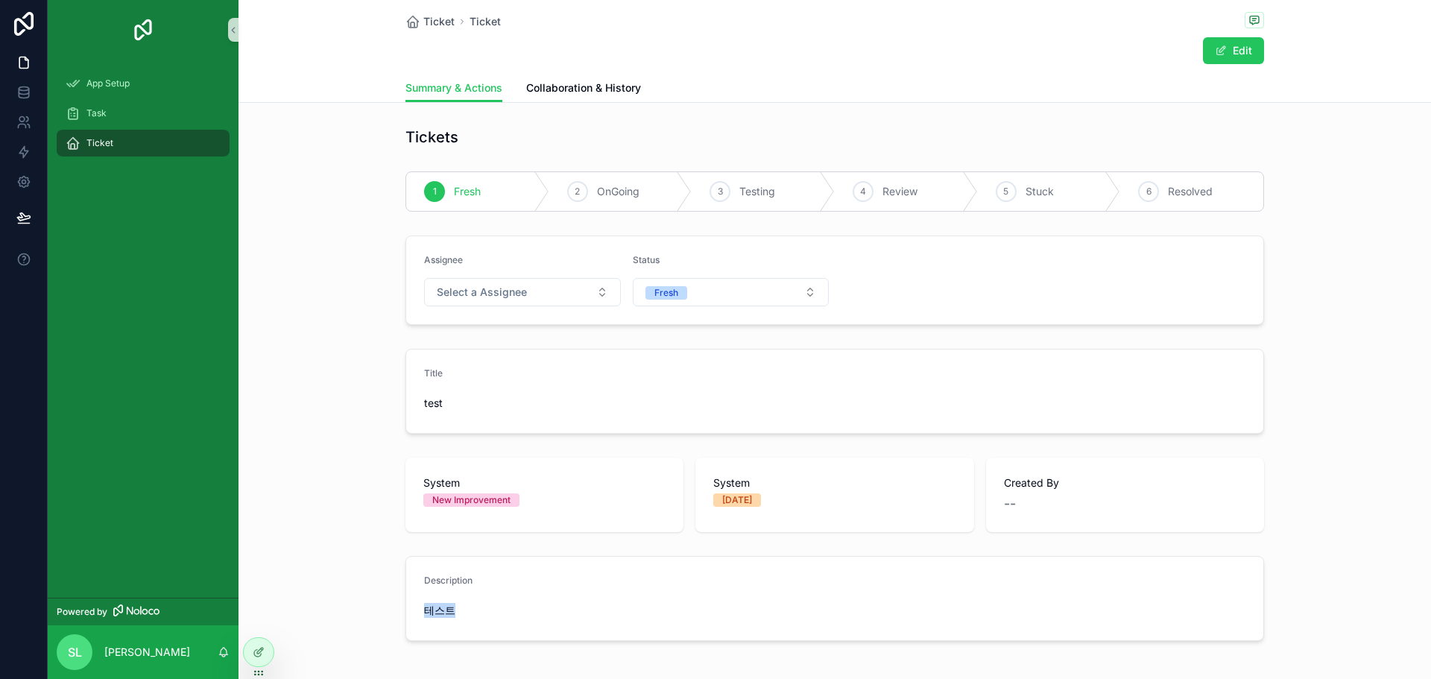
drag, startPoint x: 513, startPoint y: 597, endPoint x: 540, endPoint y: 596, distance: 26.8
click at [540, 596] on form "Description 테스트" at bounding box center [834, 598] width 857 height 83
drag, startPoint x: 443, startPoint y: 397, endPoint x: 329, endPoint y: 398, distance: 113.3
click at [338, 397] on div "Title test" at bounding box center [835, 391] width 1193 height 97
drag, startPoint x: 312, startPoint y: 618, endPoint x: 133, endPoint y: 615, distance: 178.2
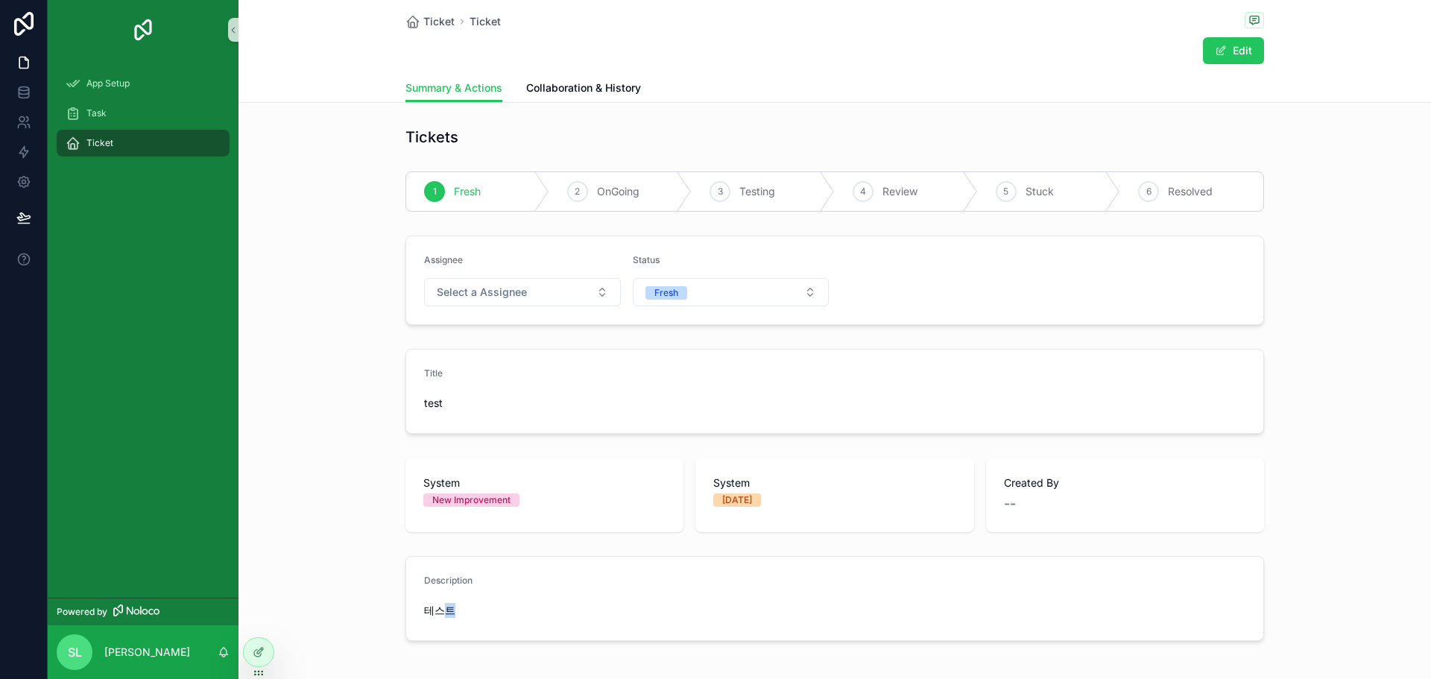
click at [151, 617] on div "App Setup Task Ticket Powered by [PERSON_NAME] Ticket Ticket Edit Summary & Act…" at bounding box center [739, 339] width 1383 height 679
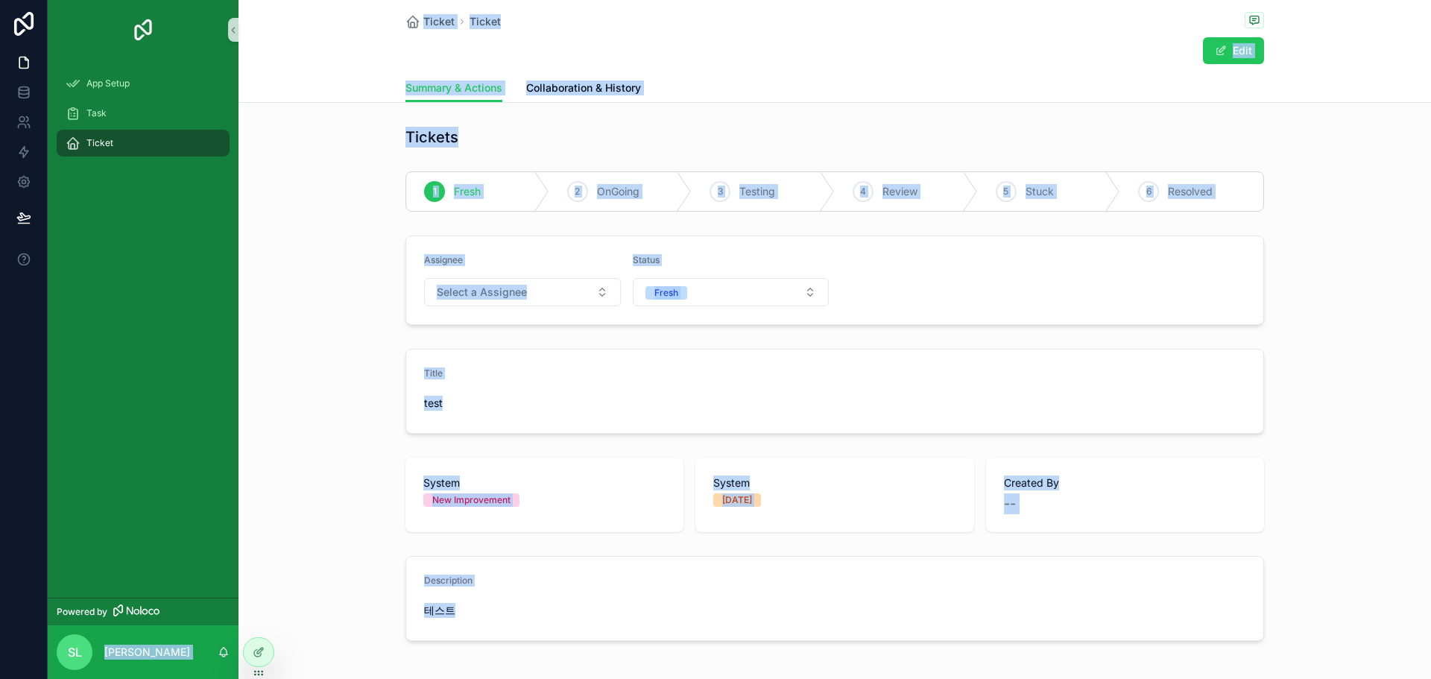
click at [503, 599] on div "테스트" at bounding box center [522, 611] width 197 height 24
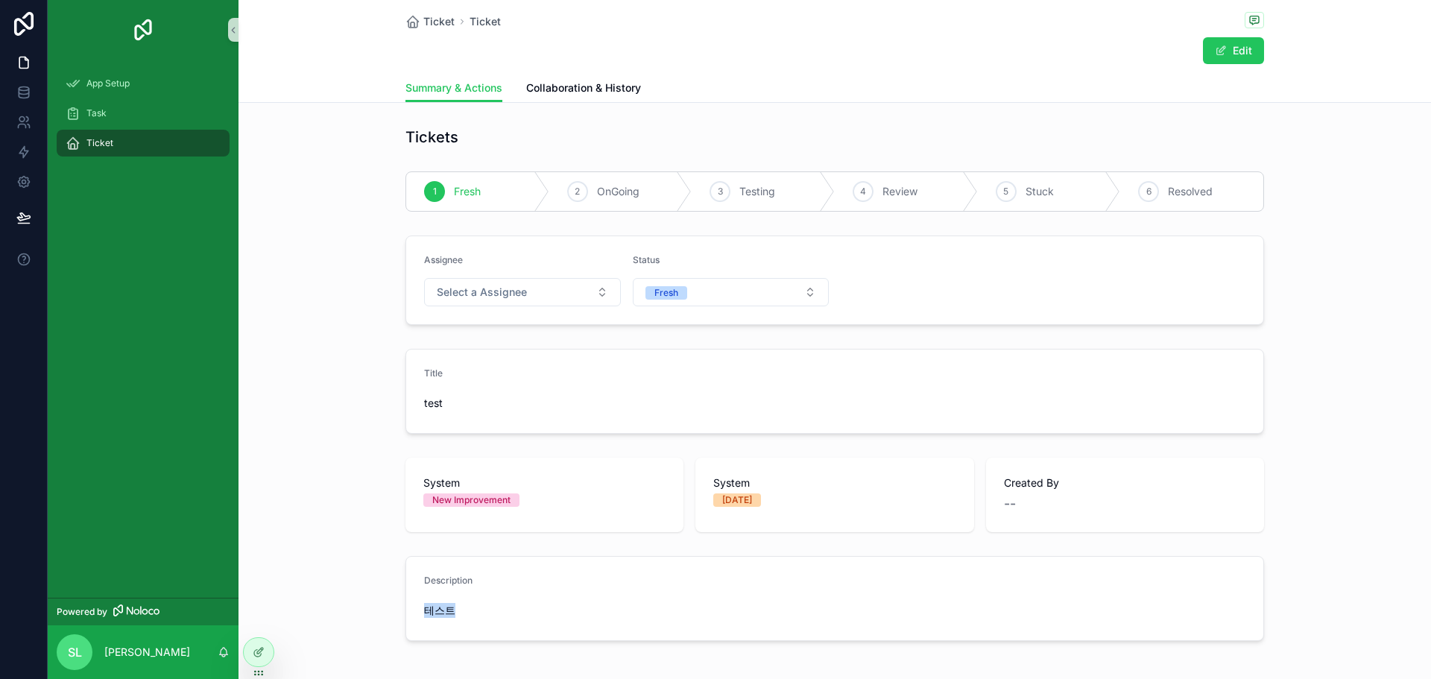
drag, startPoint x: 417, startPoint y: 608, endPoint x: 484, endPoint y: 608, distance: 67.1
click at [484, 608] on form "Description 테스트" at bounding box center [834, 598] width 857 height 83
drag, startPoint x: 418, startPoint y: 581, endPoint x: 496, endPoint y: 581, distance: 77.5
click at [496, 581] on div "Description" at bounding box center [522, 584] width 197 height 18
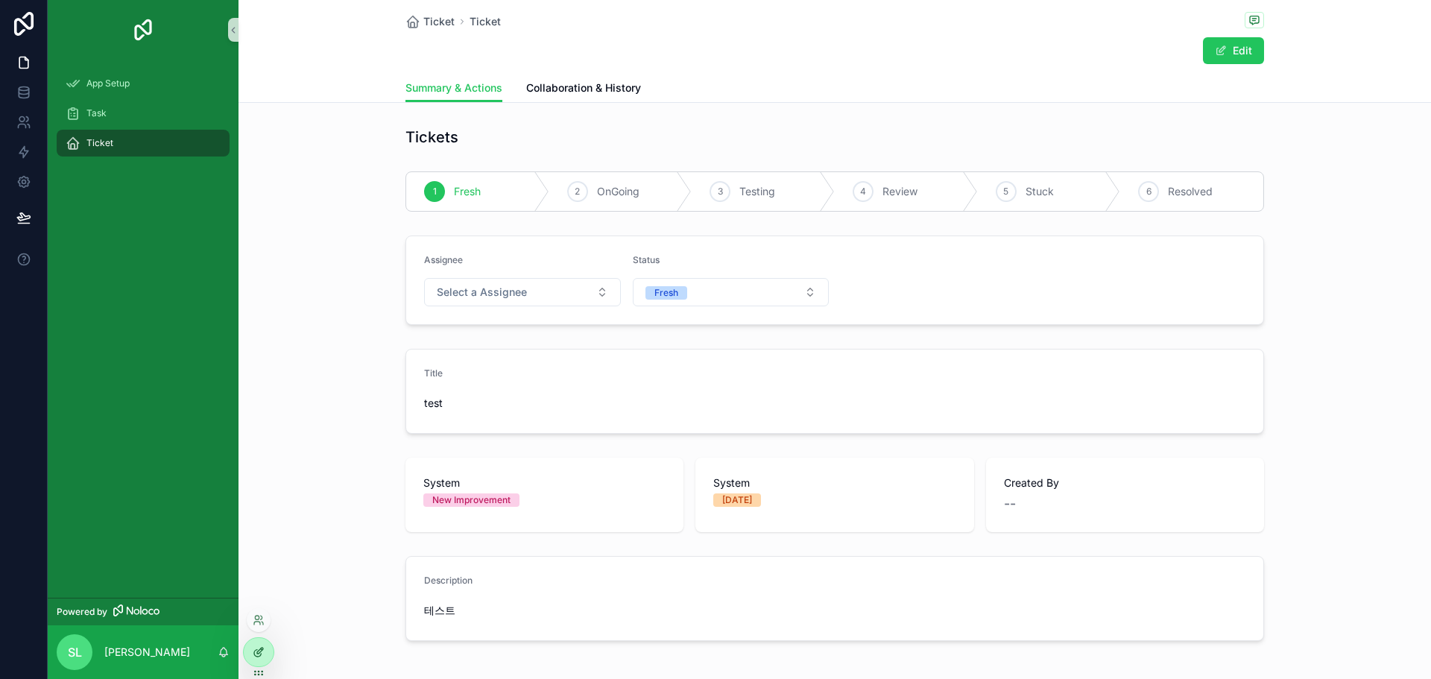
click at [252, 649] on div at bounding box center [259, 652] width 30 height 28
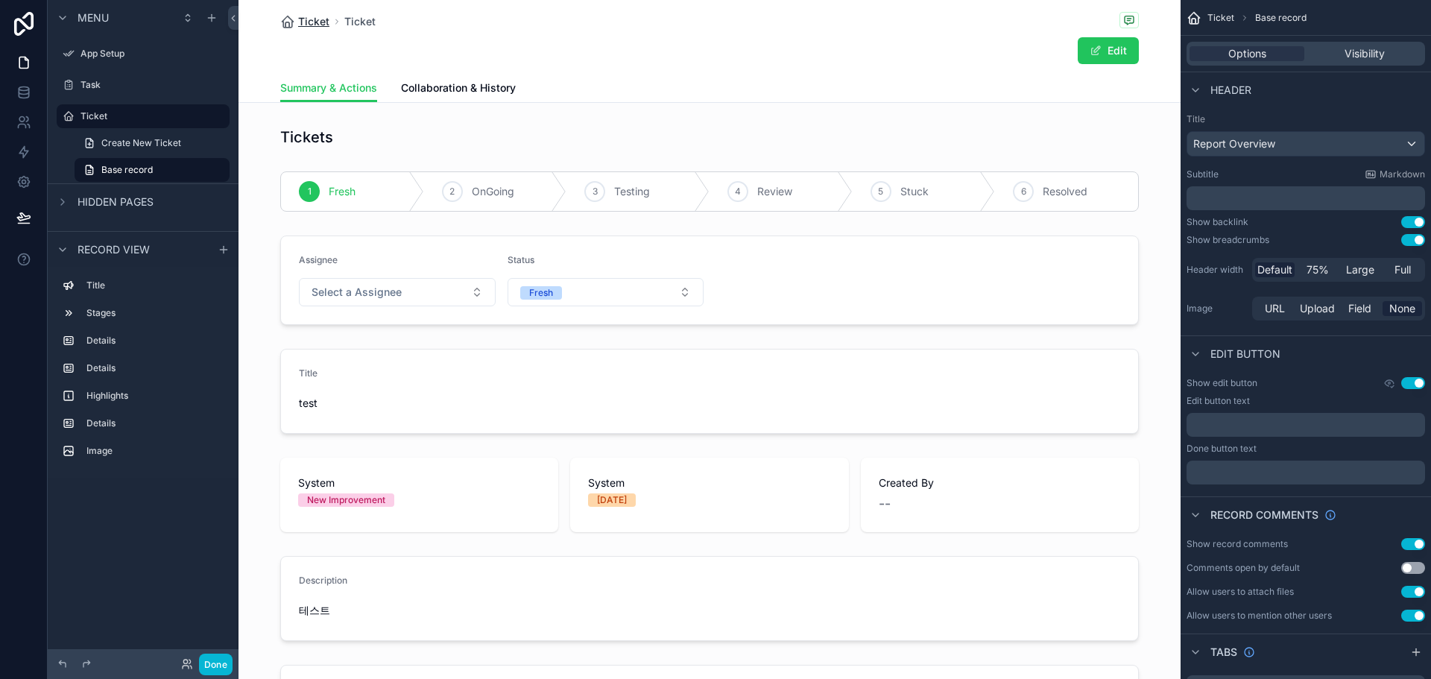
click at [312, 22] on span "Ticket" at bounding box center [313, 21] width 31 height 15
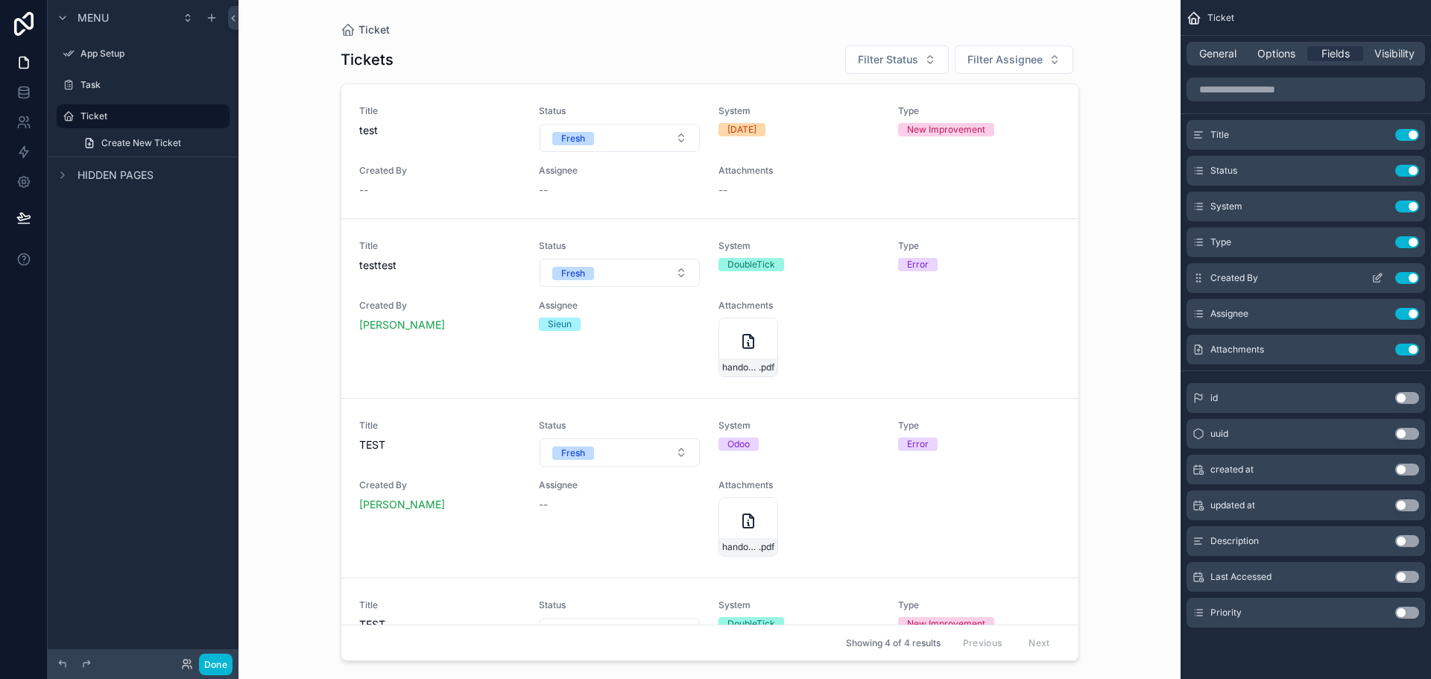
click at [1380, 274] on icon "scrollable content" at bounding box center [1380, 274] width 1 height 1
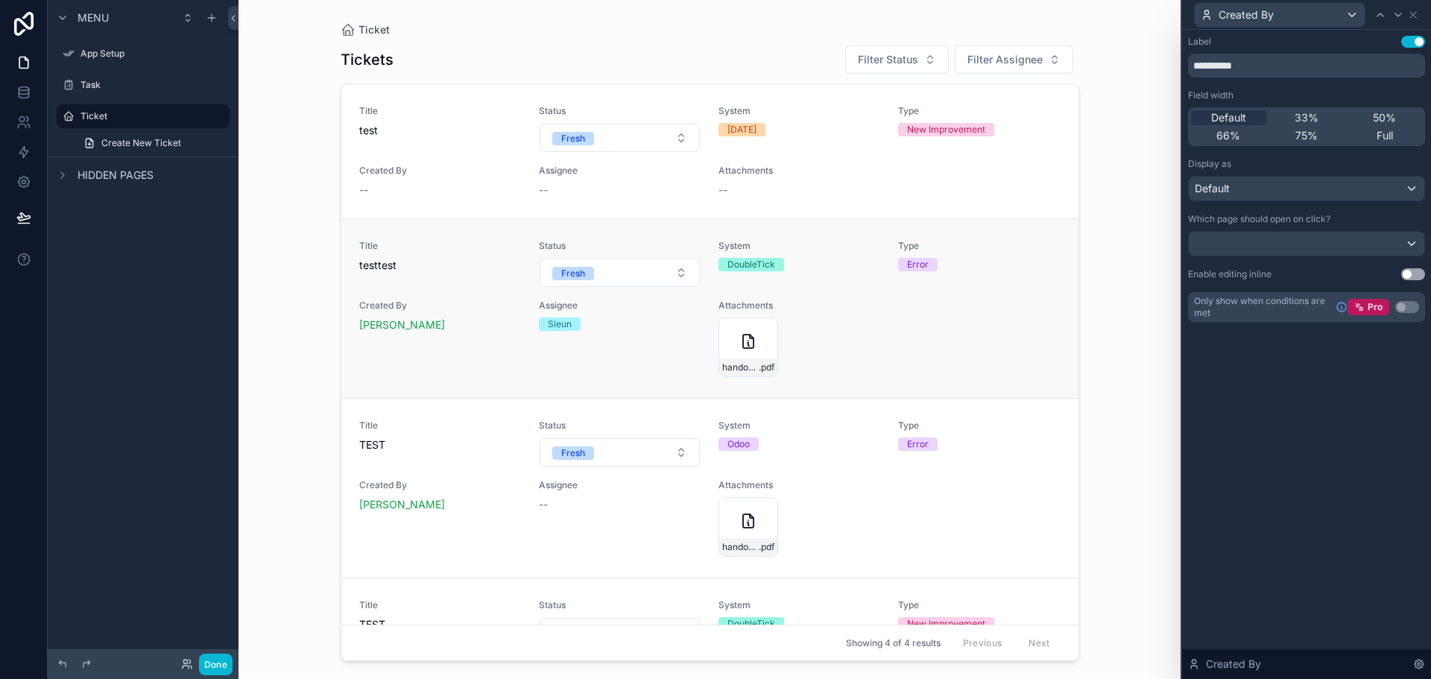
click at [953, 312] on div "Title testtest Status Fresh System DoubleTick Type Error Created By Sieun Lee A…" at bounding box center [709, 308] width 701 height 137
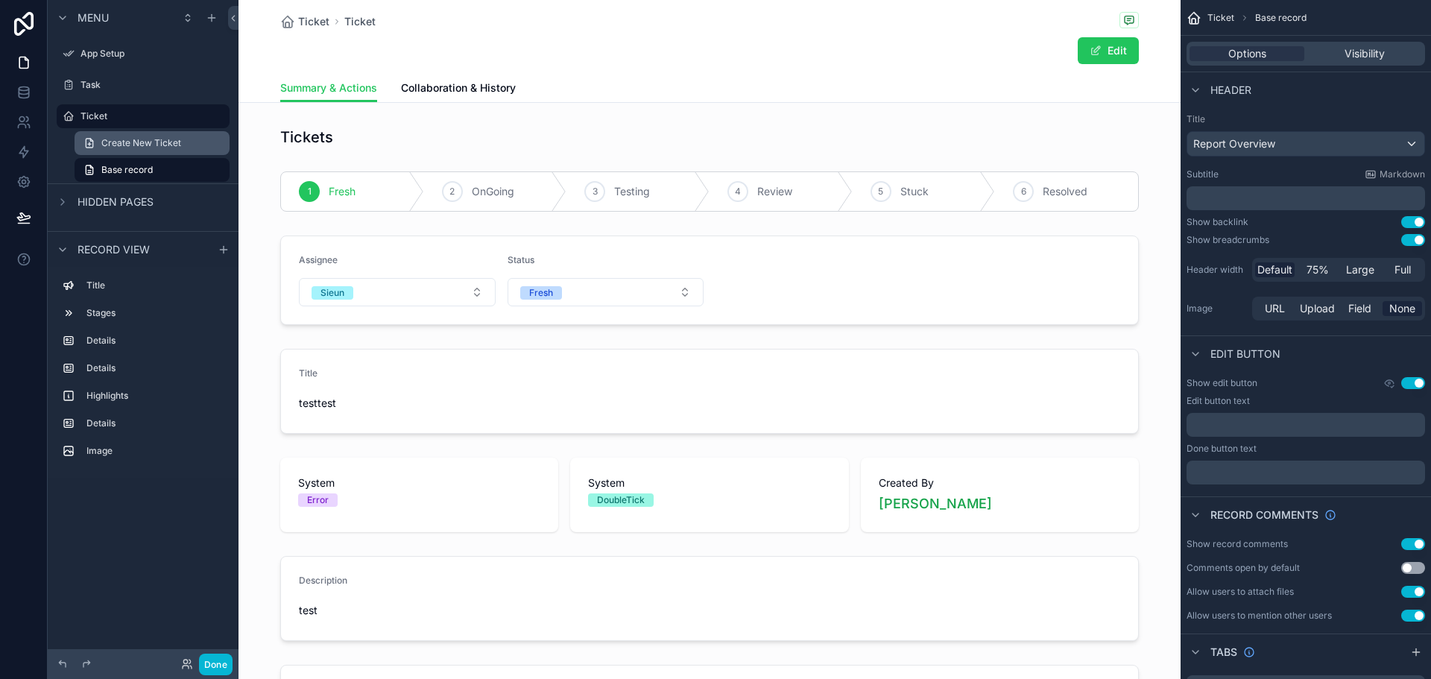
click at [154, 134] on link "Create New Ticket" at bounding box center [152, 143] width 155 height 24
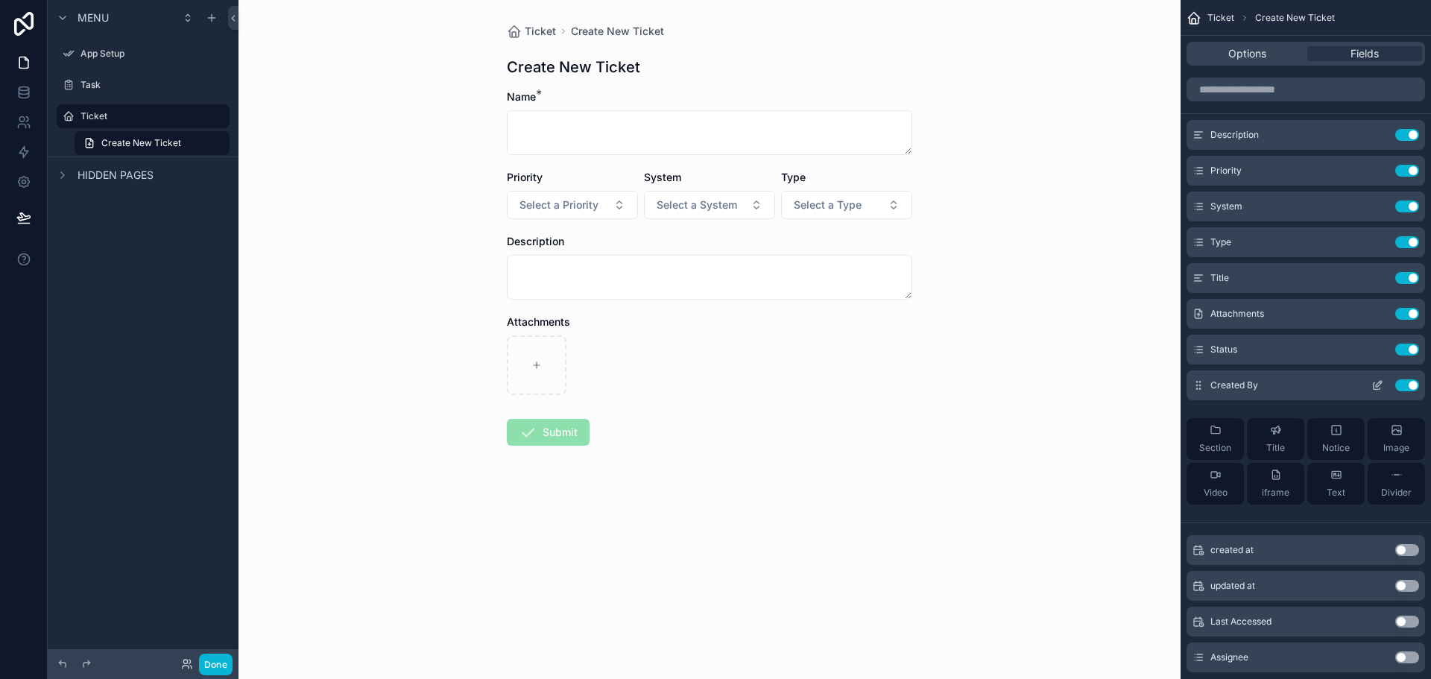
click at [1374, 384] on icon "scrollable content" at bounding box center [1377, 386] width 7 height 7
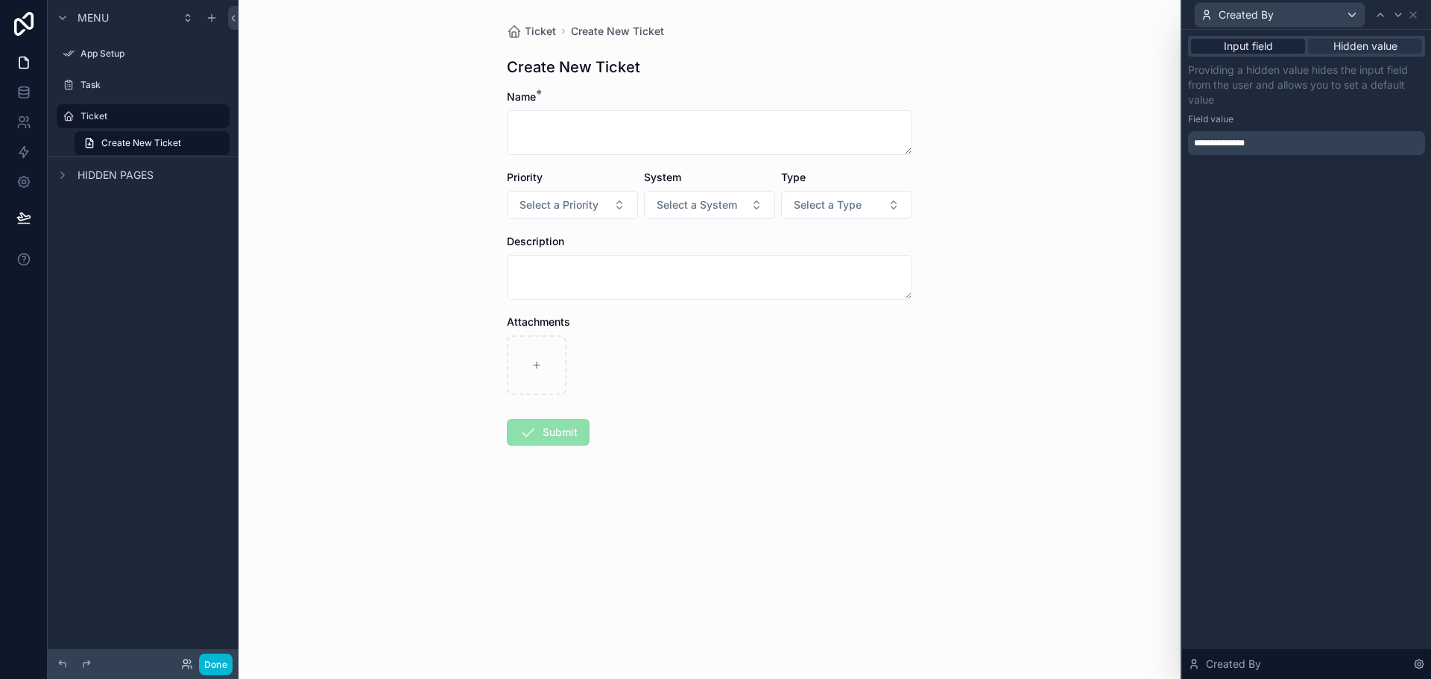
click at [1240, 48] on span "Input field" at bounding box center [1248, 46] width 49 height 15
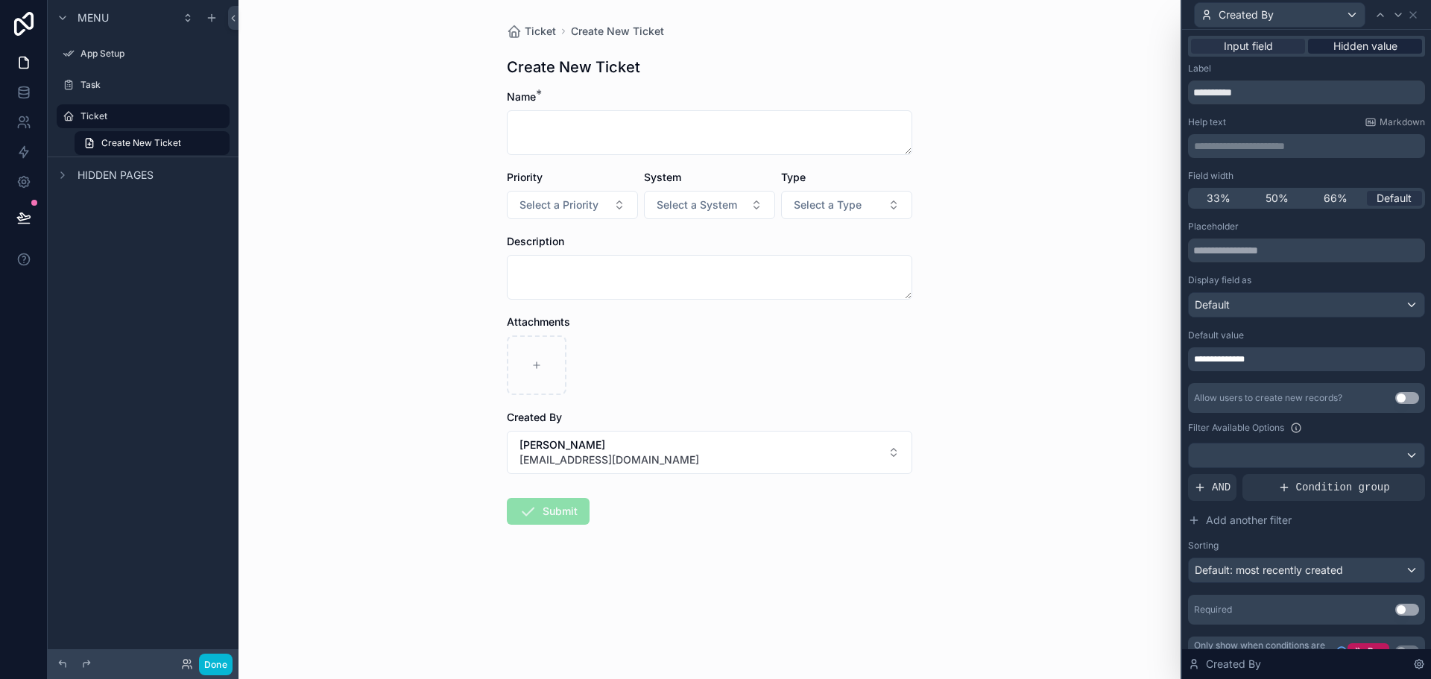
click at [1348, 47] on span "Hidden value" at bounding box center [1366, 46] width 64 height 15
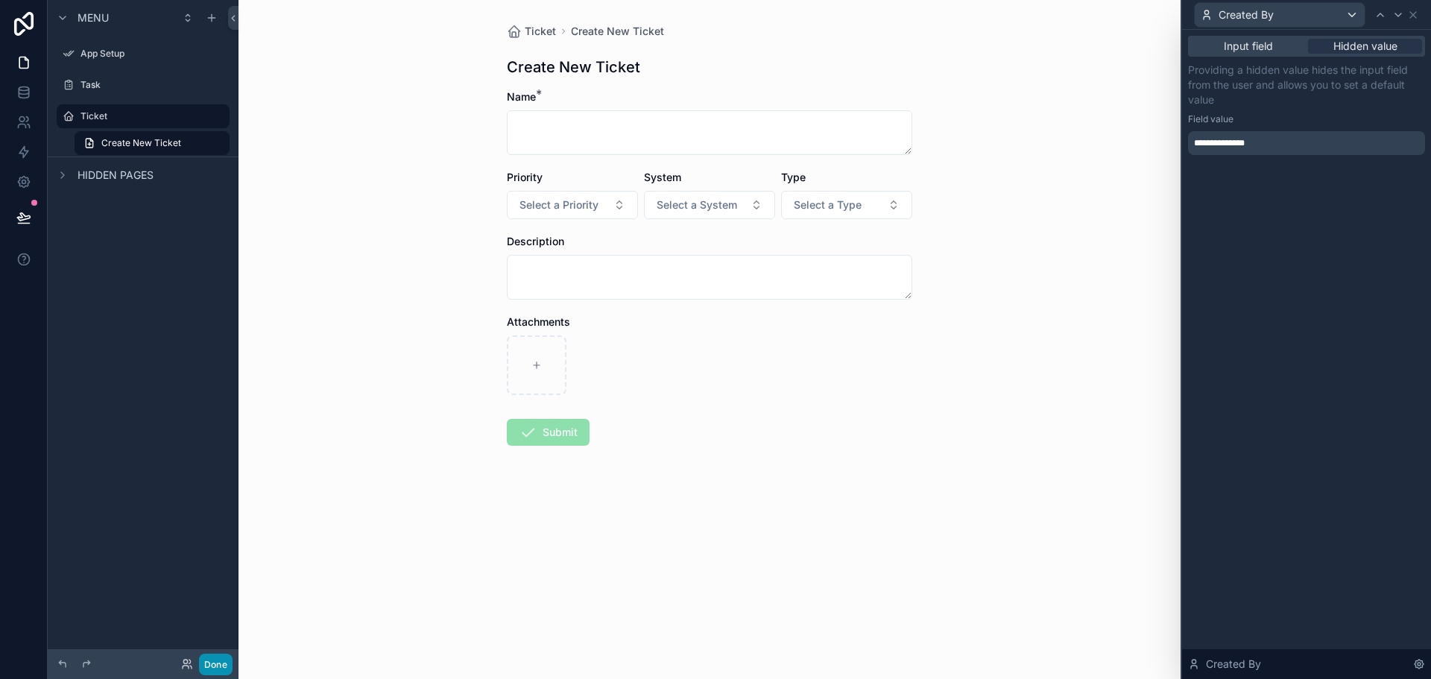
click at [216, 667] on button "Done" at bounding box center [216, 665] width 34 height 22
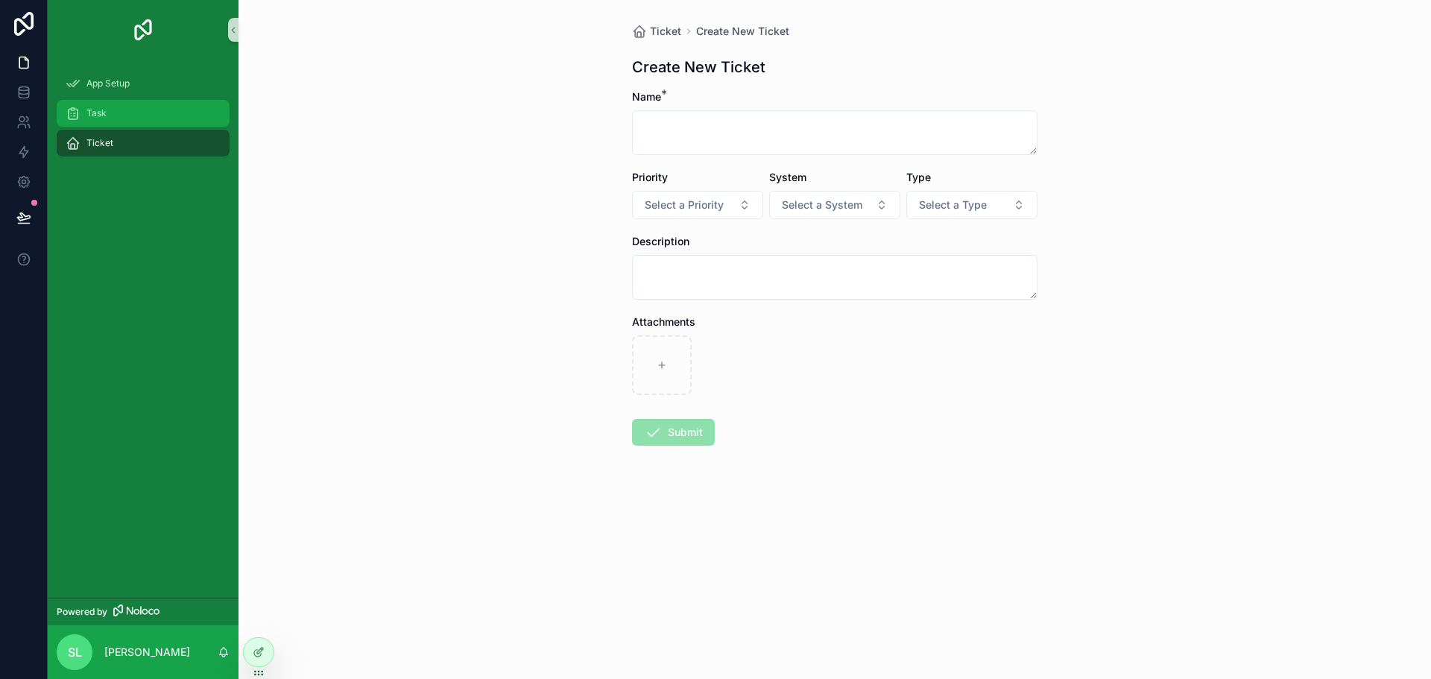
click at [152, 108] on div "Task" at bounding box center [143, 113] width 155 height 24
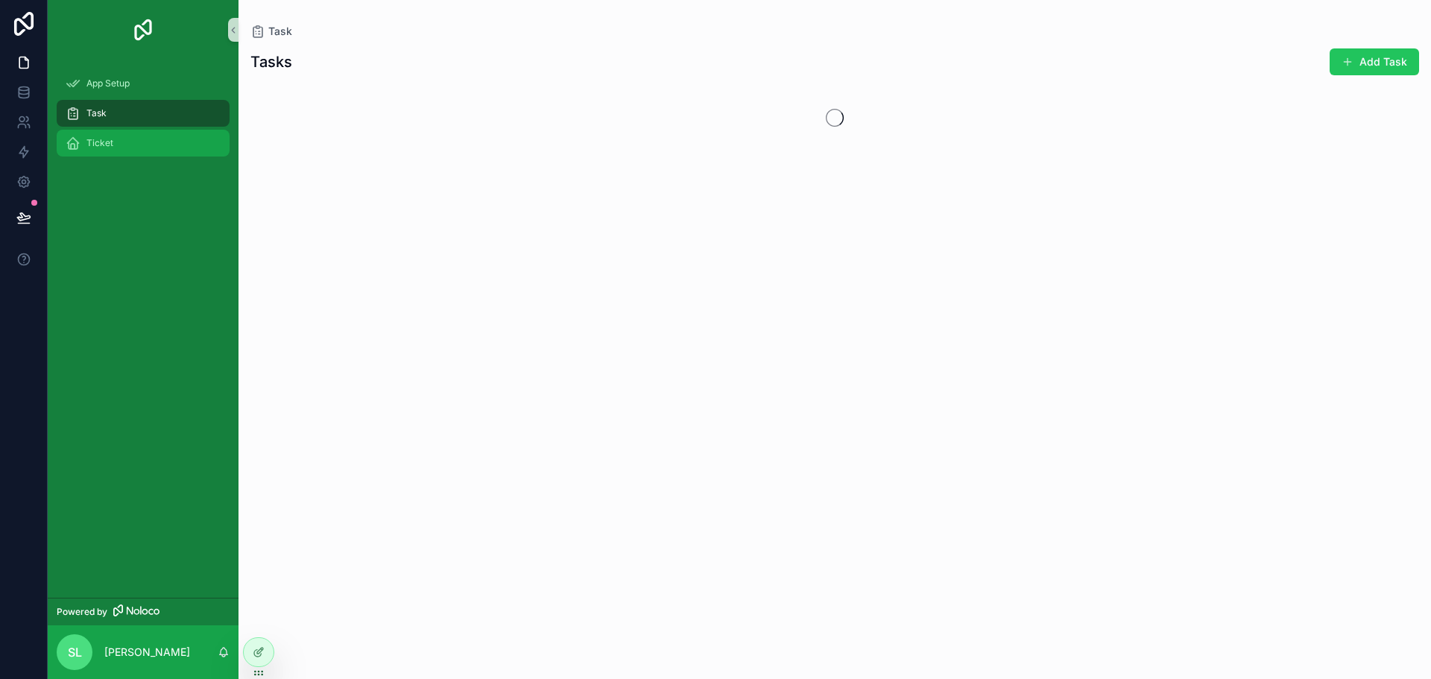
click at [151, 140] on div "Ticket" at bounding box center [143, 143] width 155 height 24
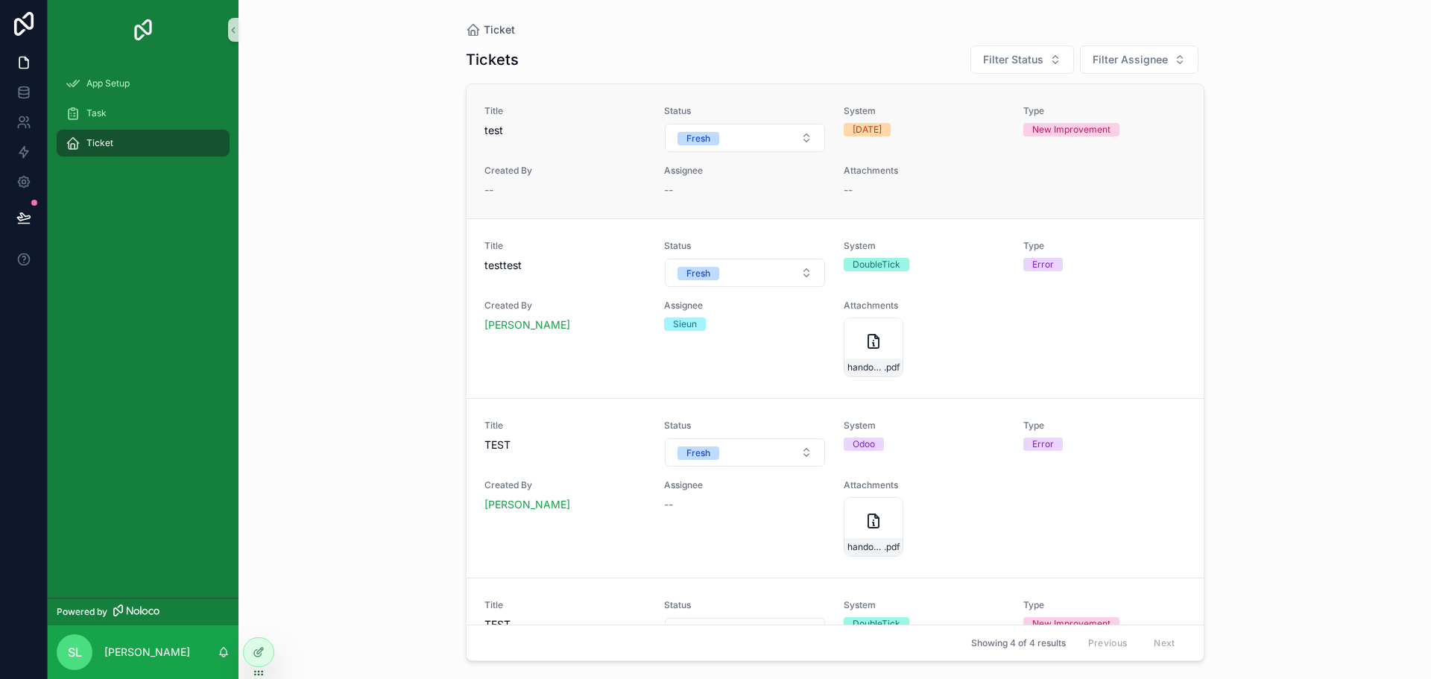
click at [572, 157] on div "Title test Status Fresh System [DATE] Type New Improvement Created By -- Assign…" at bounding box center [835, 151] width 701 height 92
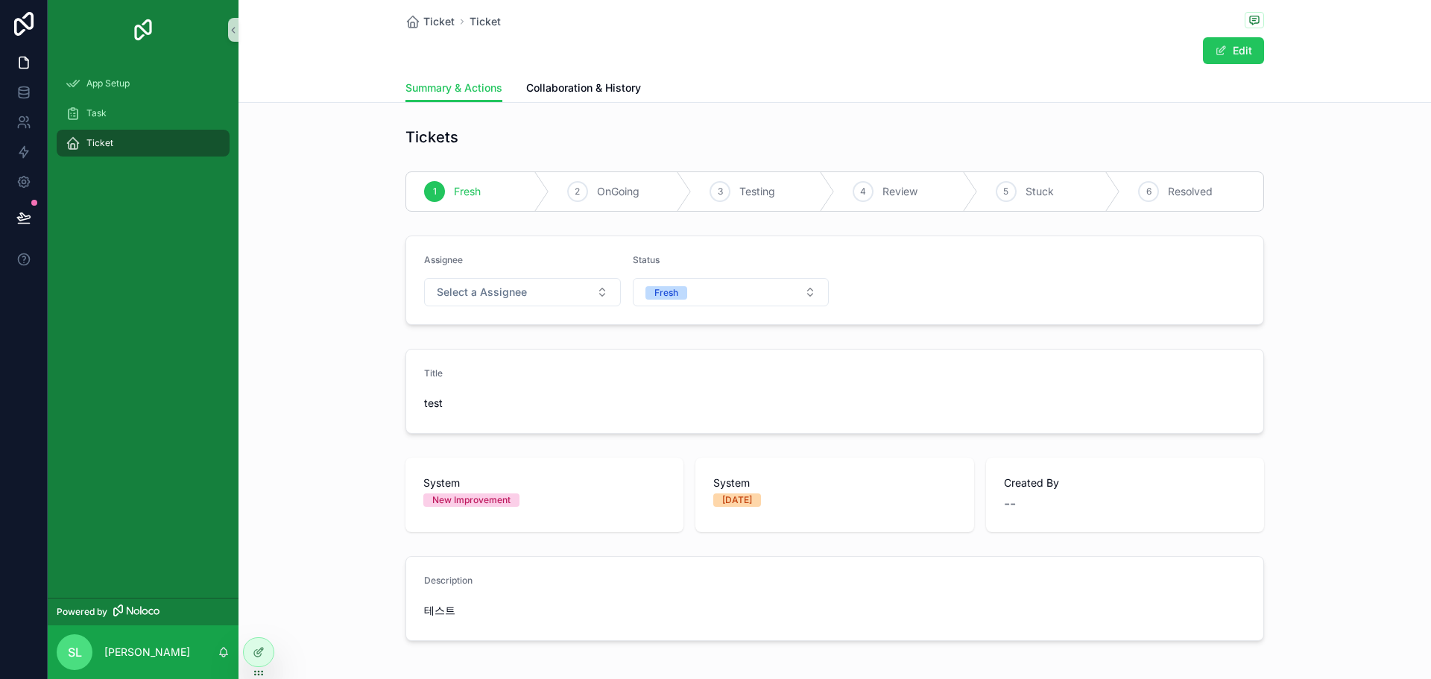
click at [1283, 370] on div "Title test" at bounding box center [835, 391] width 1193 height 97
click at [306, 342] on div "Tickets 1 Fresh 2 OnGoing 3 Testing 4 Review 5 Stuck 6 Resolved Assignee Select…" at bounding box center [835, 396] width 1193 height 550
click at [303, 360] on div "Title test" at bounding box center [835, 391] width 1193 height 97
click at [265, 644] on div at bounding box center [259, 652] width 30 height 28
click at [256, 662] on div at bounding box center [259, 652] width 30 height 28
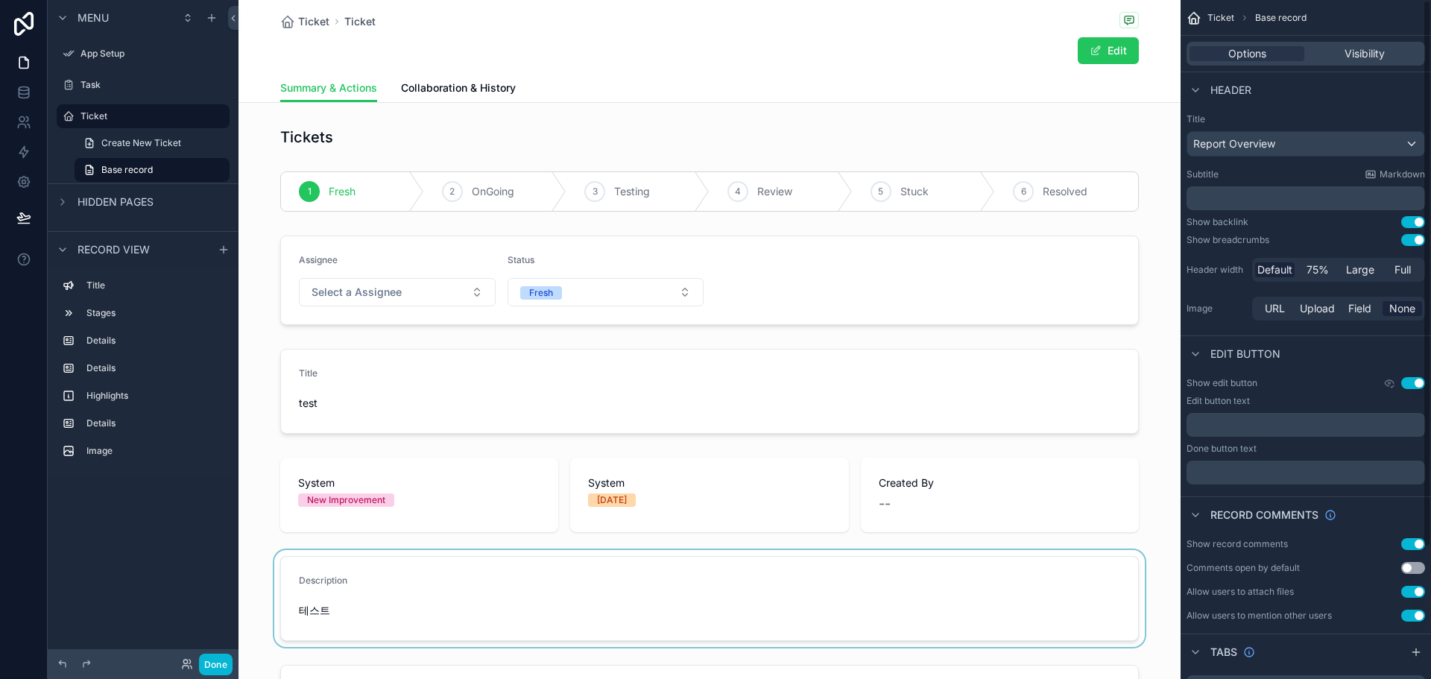
click at [1163, 641] on div "scrollable content" at bounding box center [710, 598] width 942 height 97
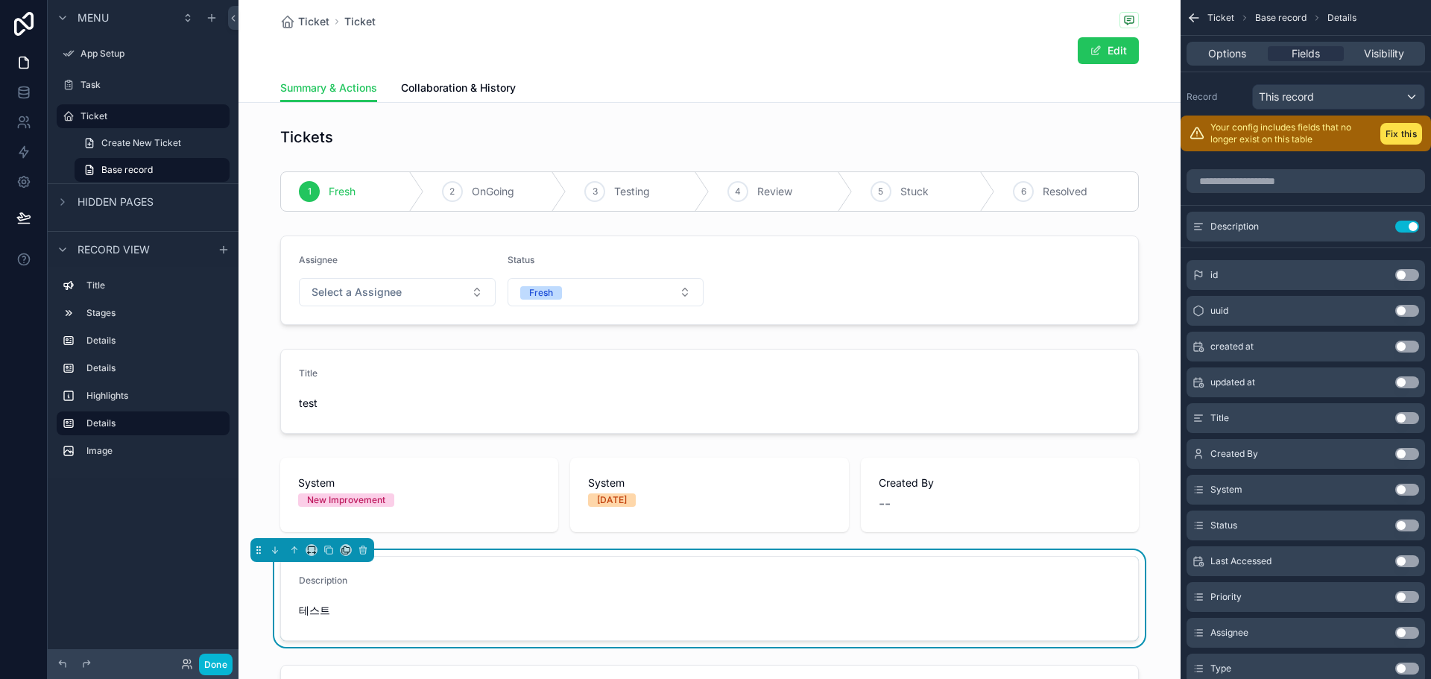
drag, startPoint x: 660, startPoint y: 104, endPoint x: 675, endPoint y: 163, distance: 61.3
click at [1205, 15] on div "Ticket Base record Details" at bounding box center [1306, 18] width 250 height 36
click at [1187, 15] on icon "scrollable content" at bounding box center [1194, 17] width 15 height 15
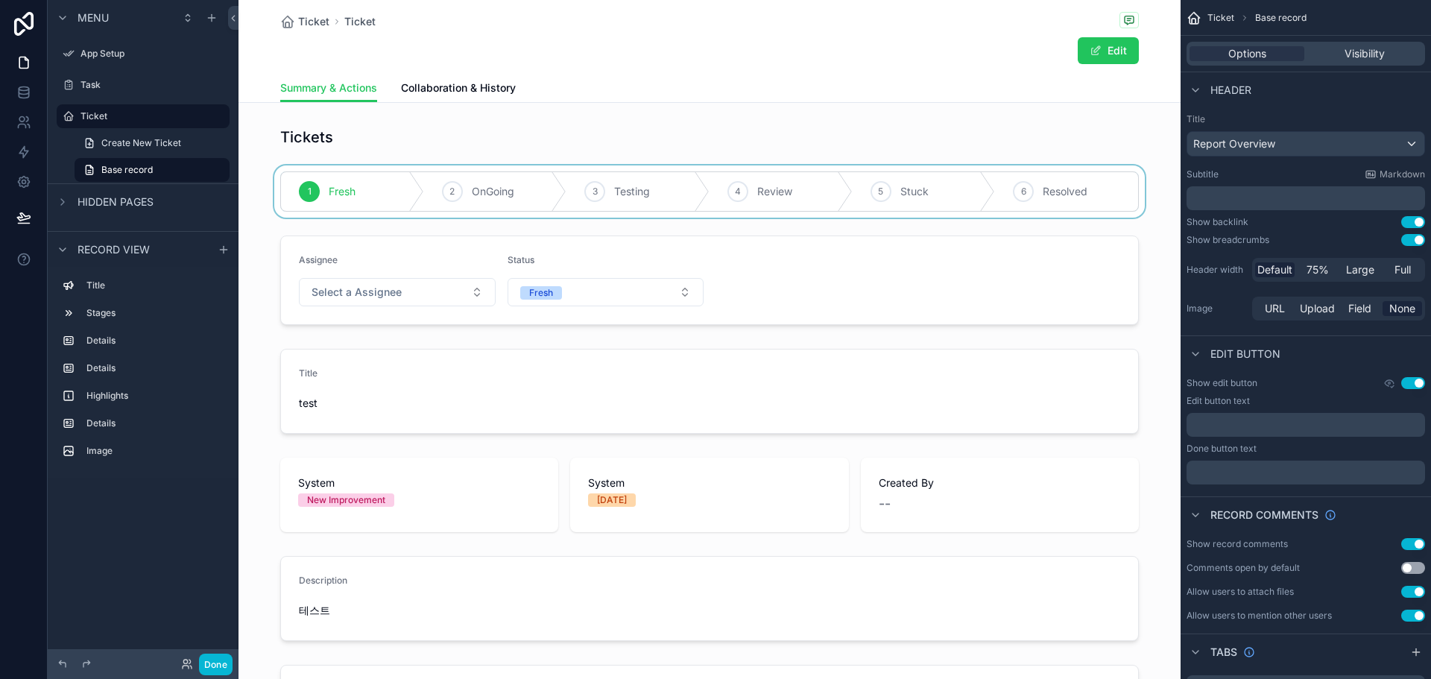
click at [628, 199] on div "scrollable content" at bounding box center [710, 191] width 942 height 52
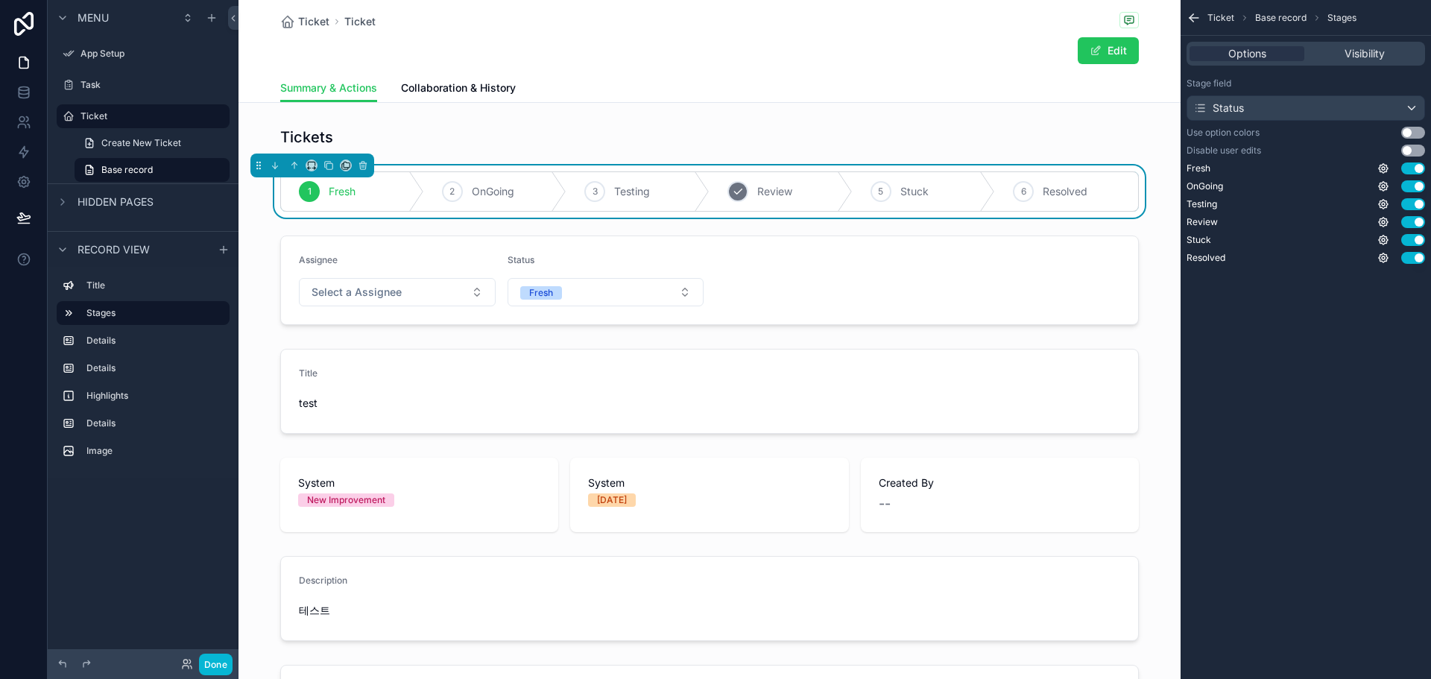
click at [777, 190] on span "Review" at bounding box center [774, 191] width 35 height 15
click at [268, 190] on div "Testing 4 Review 5 Stuck 6 Resolved" at bounding box center [710, 191] width 942 height 52
click at [287, 192] on div "scrollable content" at bounding box center [315, 191] width 69 height 39
click at [1165, 414] on div "scrollable content" at bounding box center [710, 391] width 942 height 97
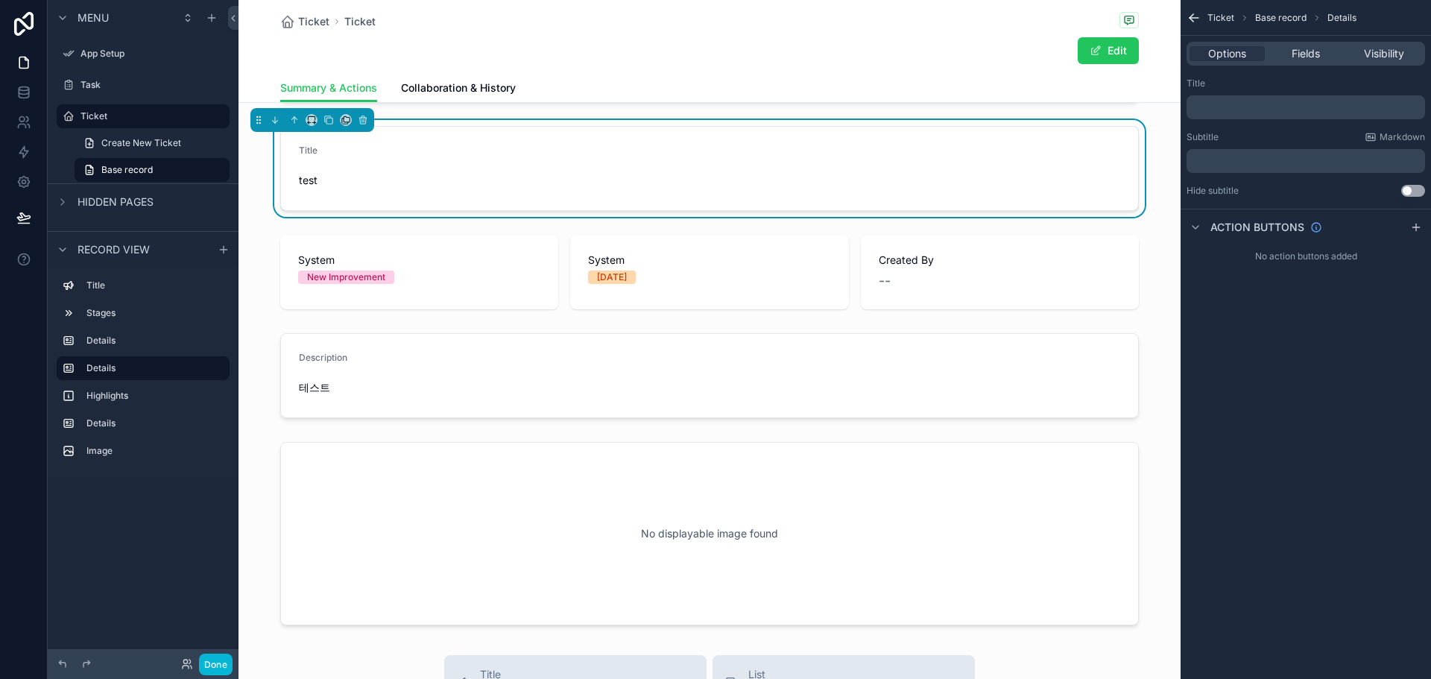
scroll to position [224, 0]
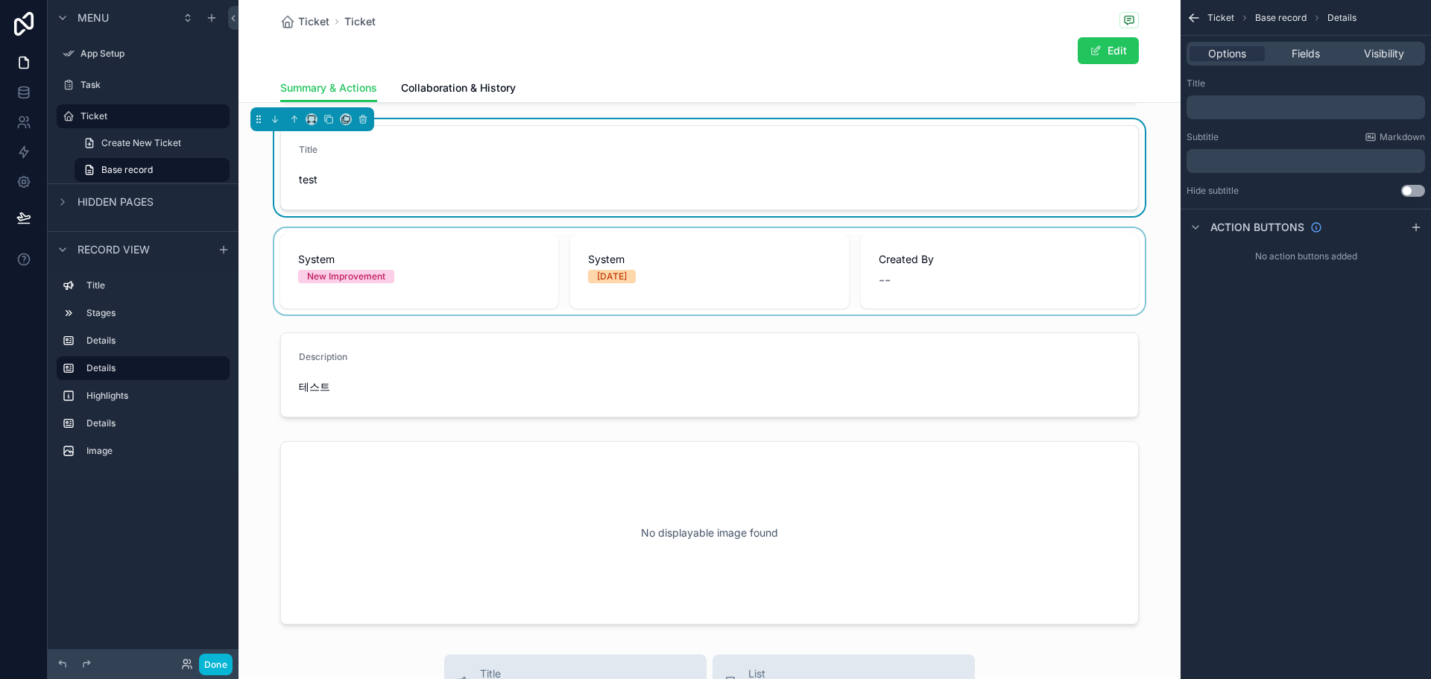
click at [1018, 276] on div "scrollable content" at bounding box center [710, 271] width 942 height 86
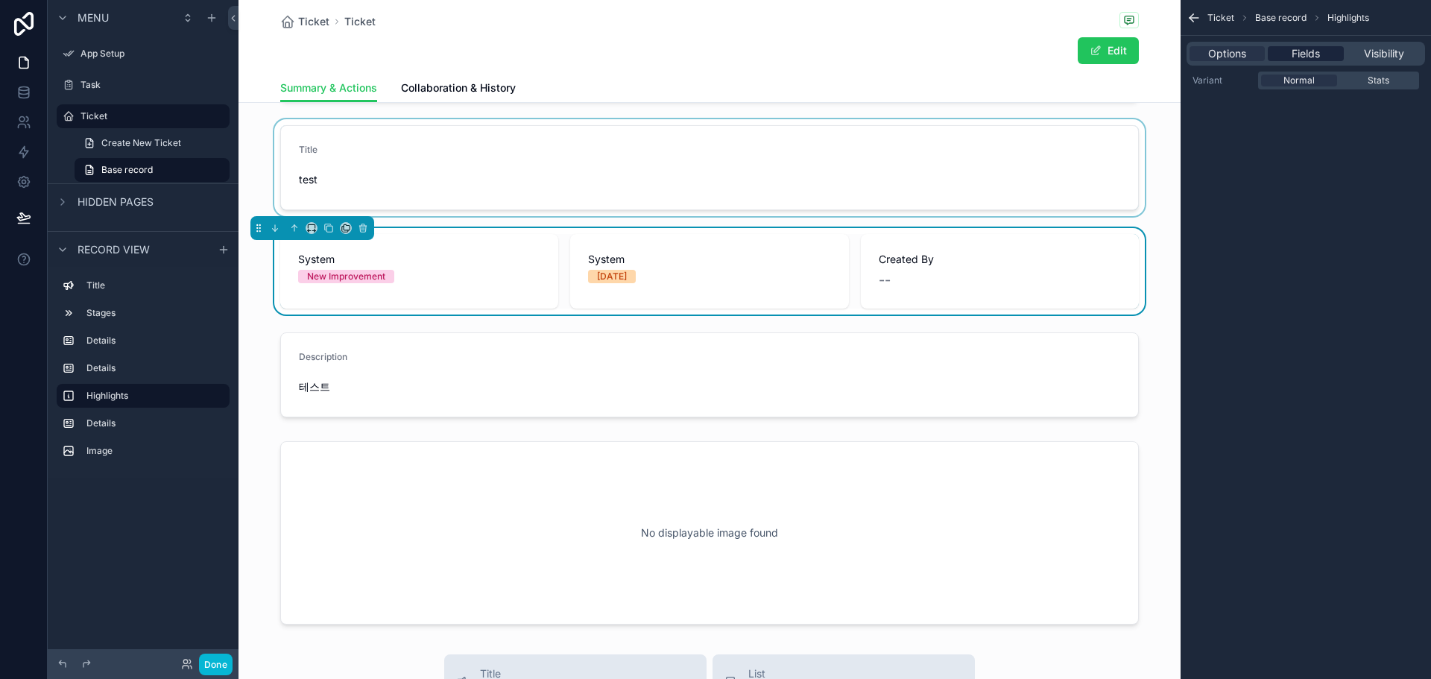
click at [1307, 59] on span "Fields" at bounding box center [1306, 53] width 28 height 15
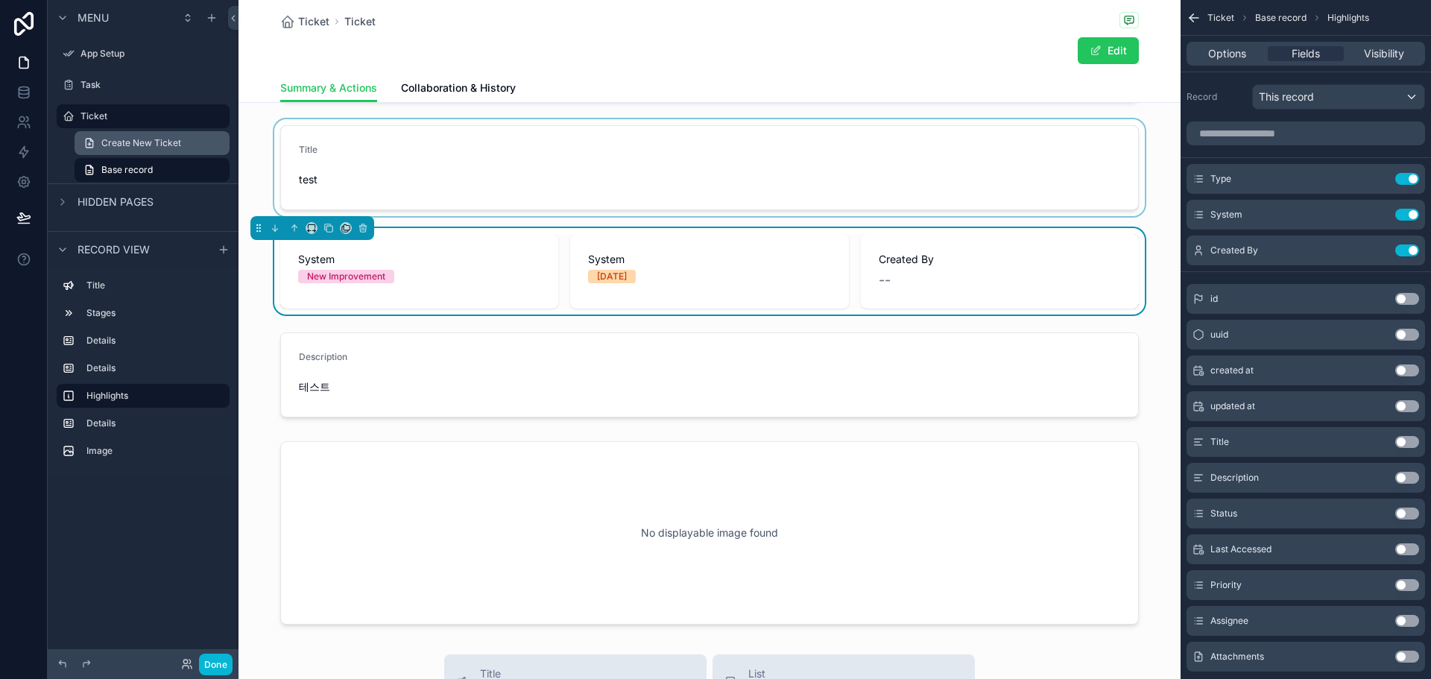
click at [142, 152] on link "Create New Ticket" at bounding box center [152, 143] width 155 height 24
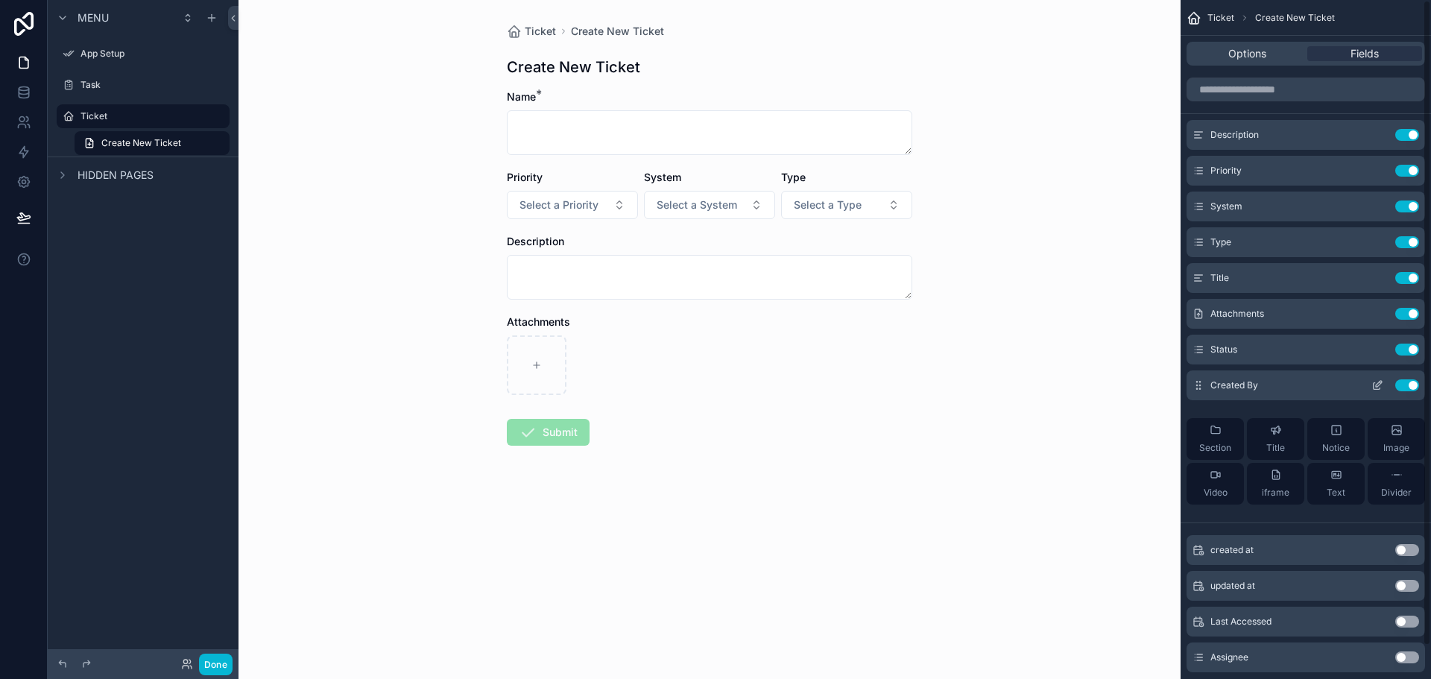
click at [1372, 386] on icon "scrollable content" at bounding box center [1378, 385] width 12 height 12
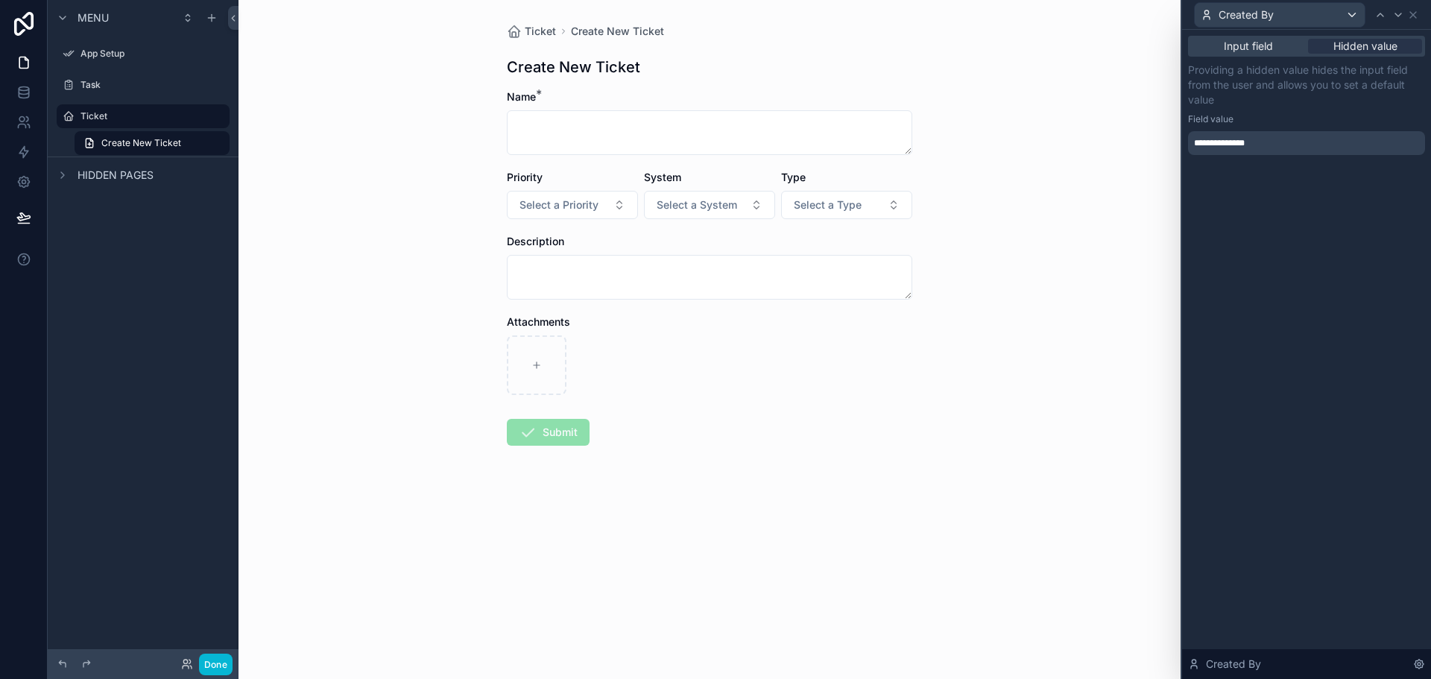
click at [1285, 145] on div "**********" at bounding box center [1306, 143] width 237 height 24
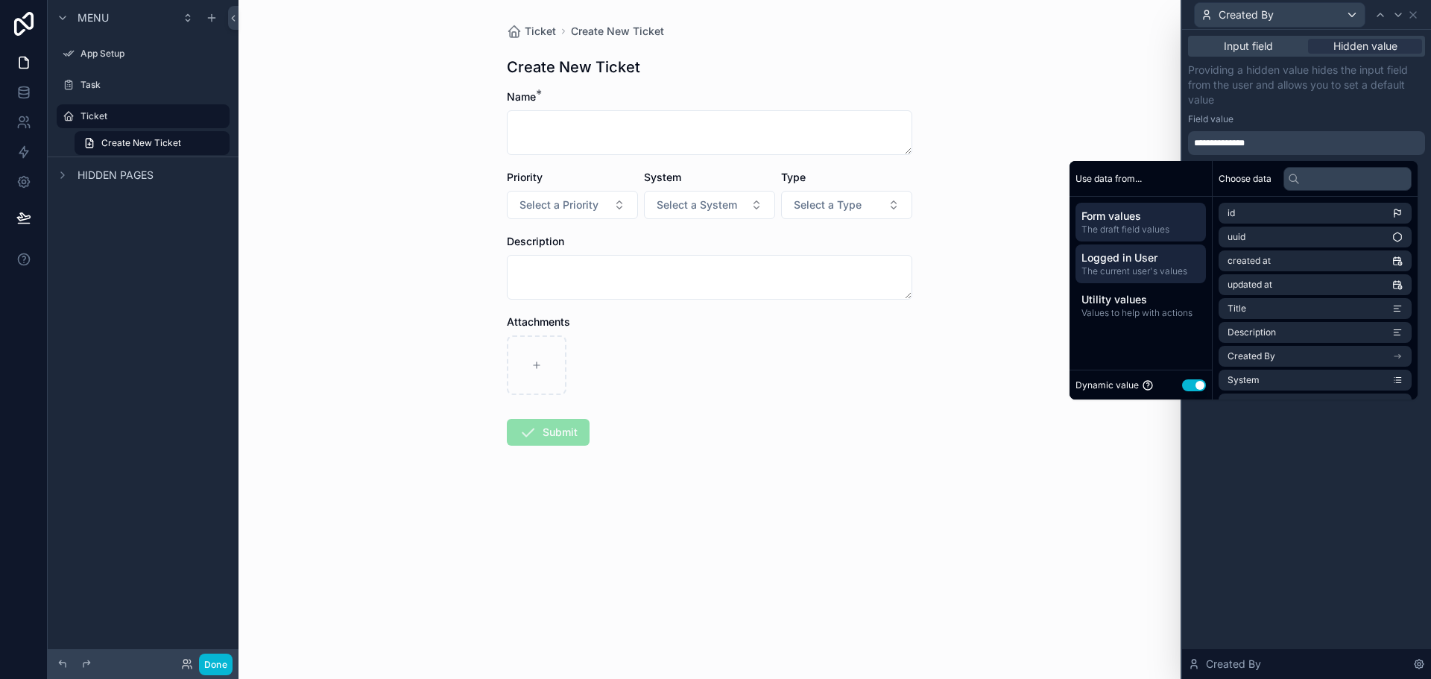
click at [1123, 268] on span "The current user's values" at bounding box center [1141, 271] width 119 height 12
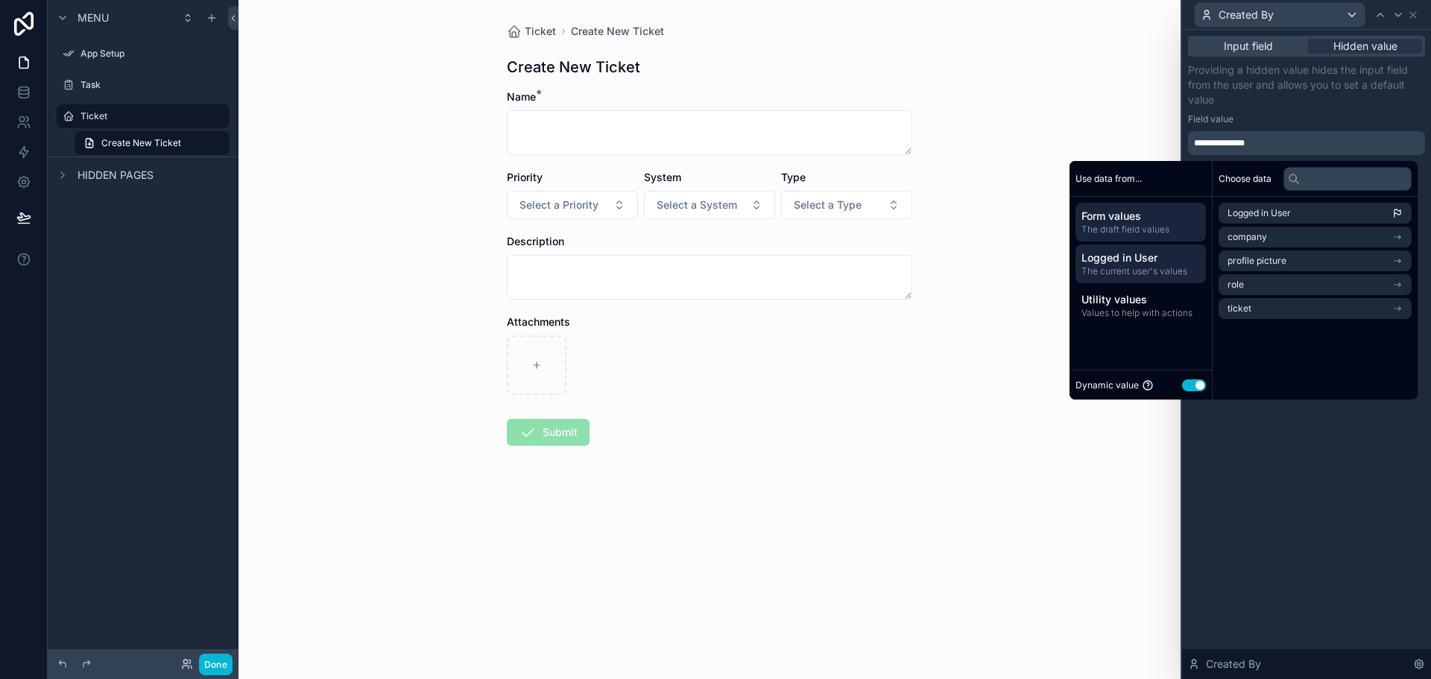
click at [1168, 223] on span "Form values" at bounding box center [1141, 216] width 119 height 15
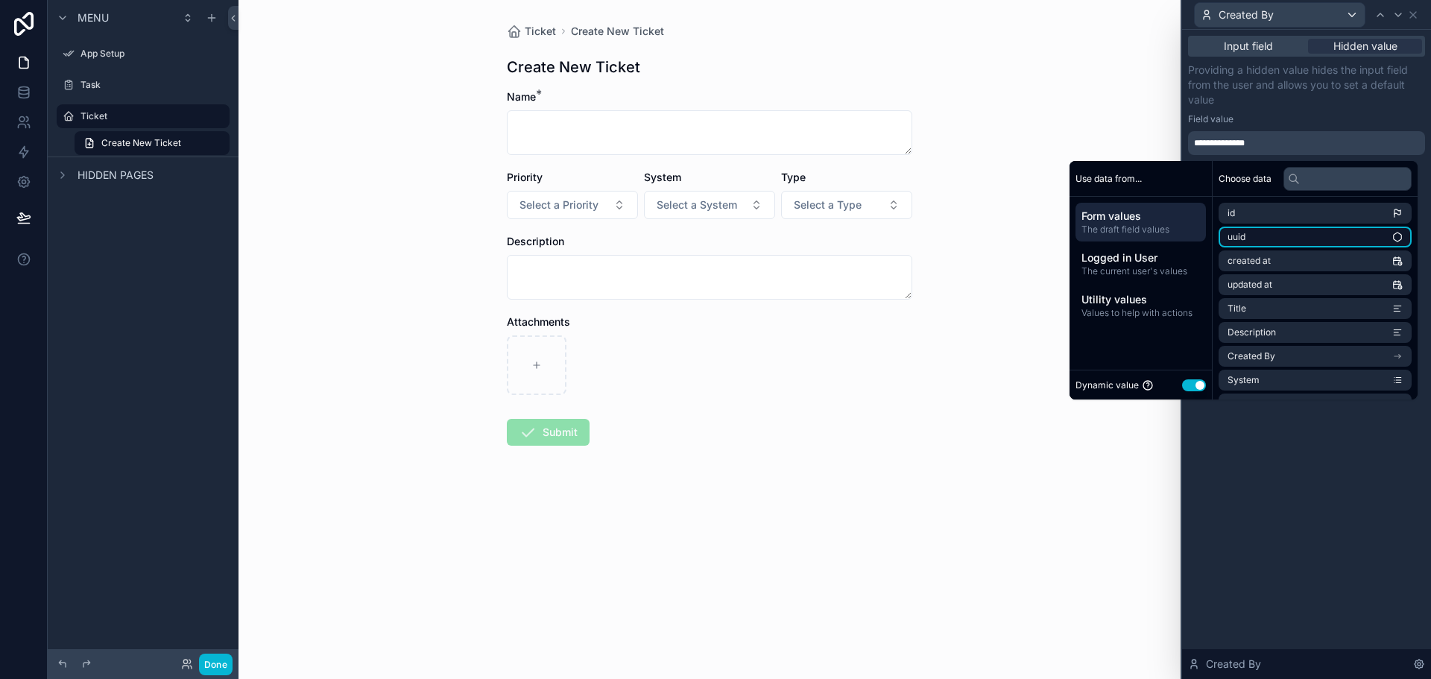
click at [1266, 232] on li "uuid" at bounding box center [1315, 237] width 193 height 21
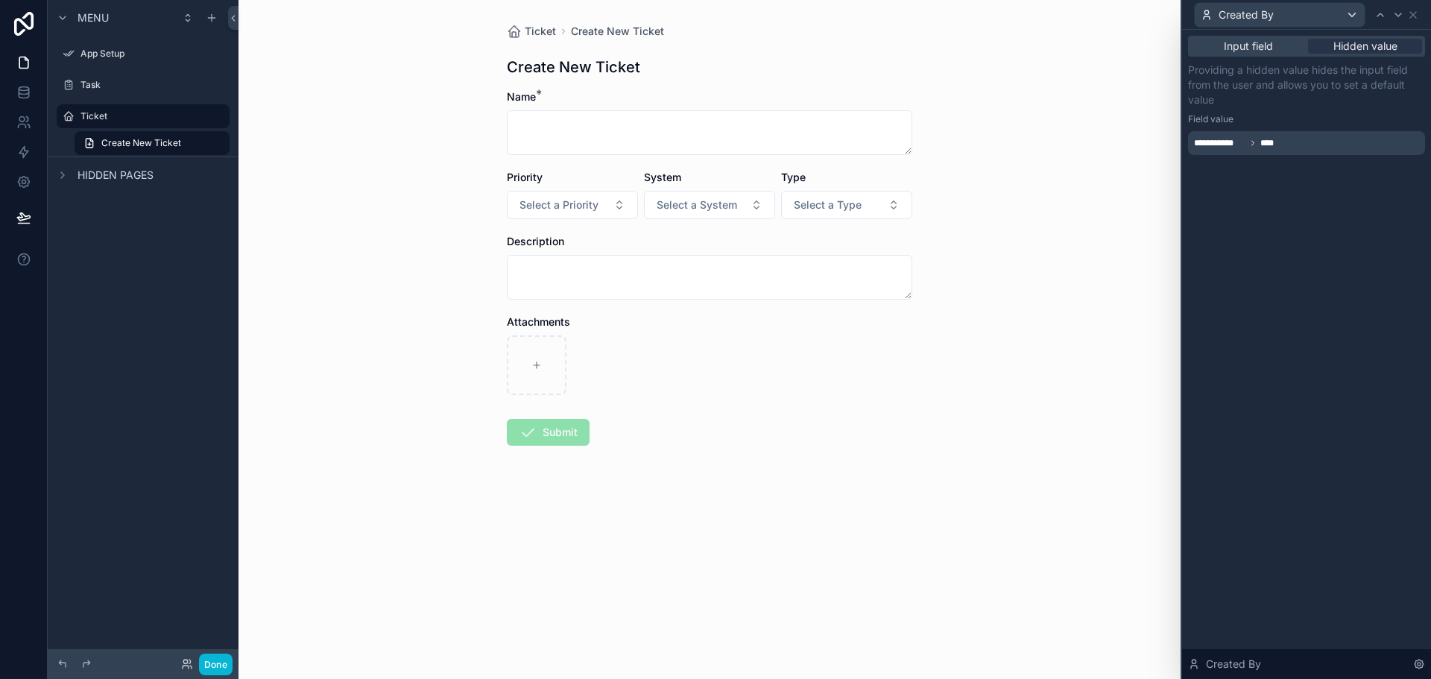
click at [1322, 605] on div "**********" at bounding box center [1306, 354] width 249 height 649
click at [1275, 127] on div "**********" at bounding box center [1306, 109] width 237 height 92
click at [1272, 145] on span "****" at bounding box center [1270, 143] width 18 height 12
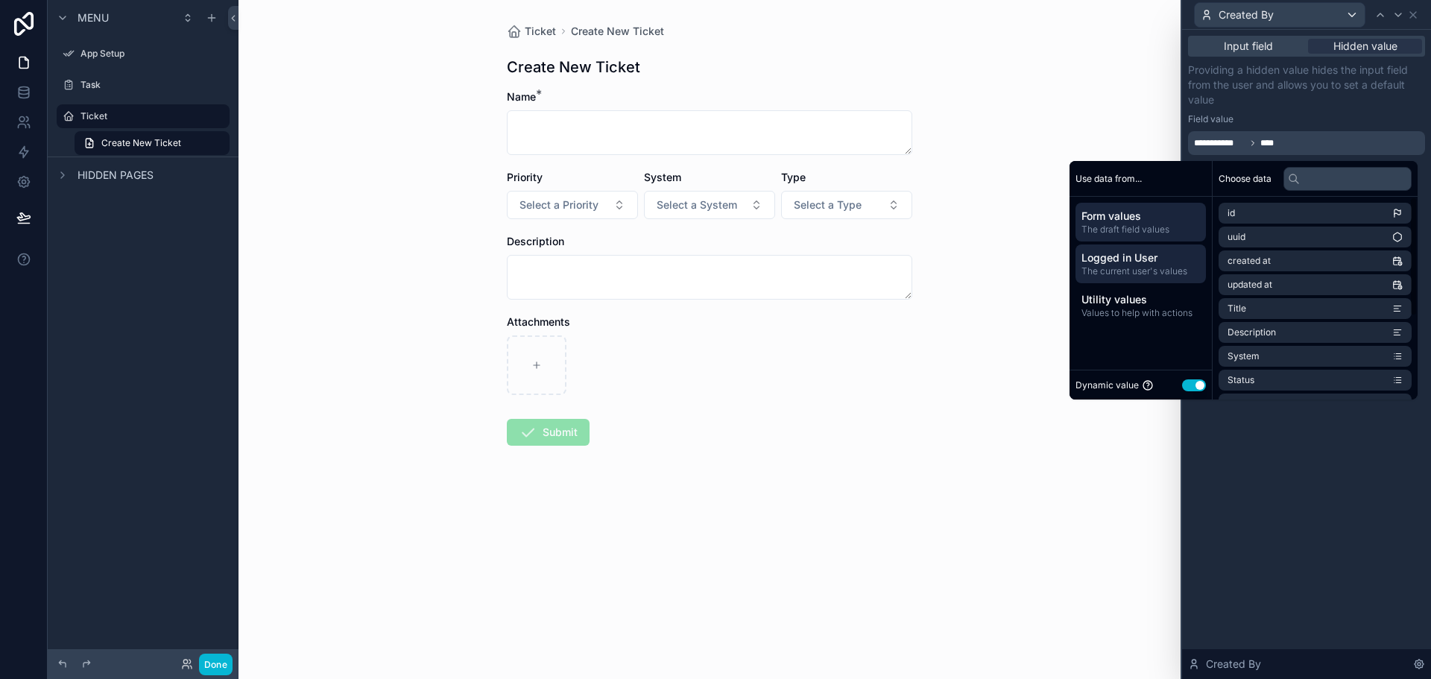
click at [1117, 250] on span "Logged in User" at bounding box center [1141, 257] width 119 height 15
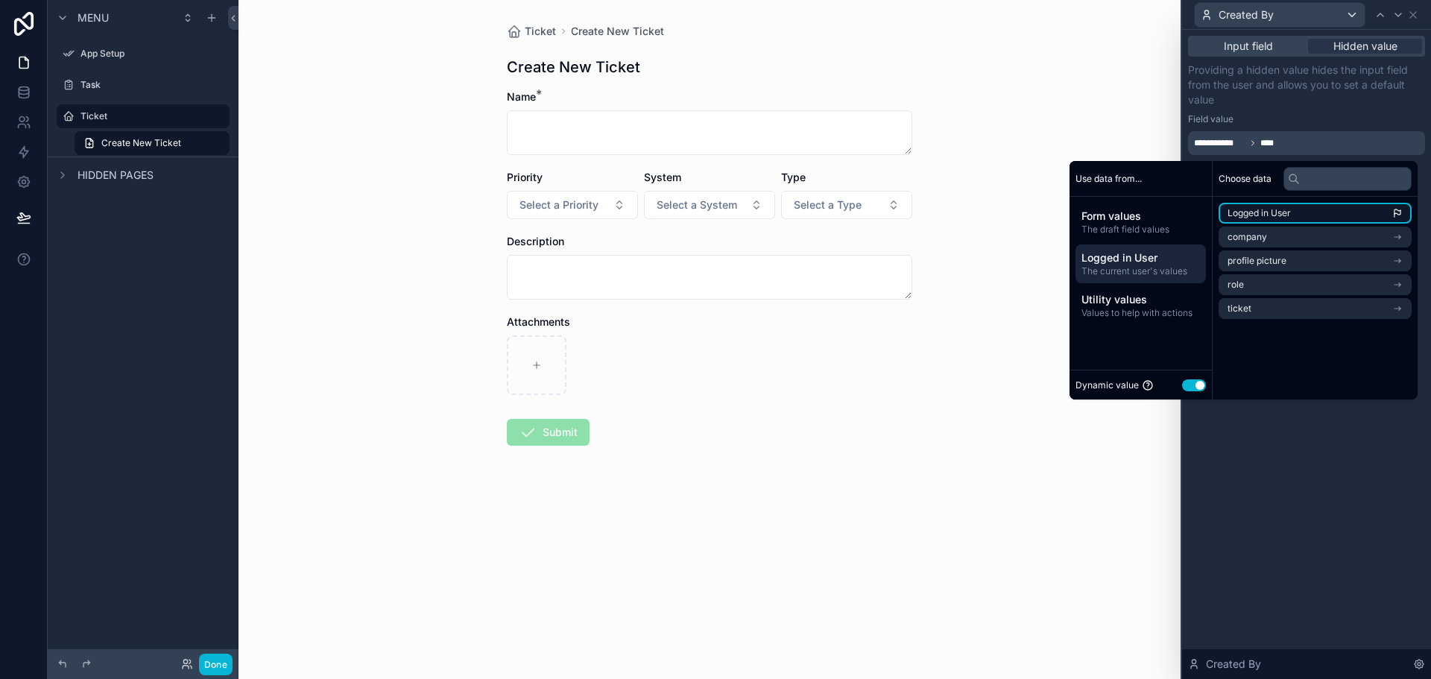
click at [1262, 205] on li "Logged in User" at bounding box center [1315, 213] width 193 height 21
click at [1141, 219] on span "Form values" at bounding box center [1141, 216] width 119 height 15
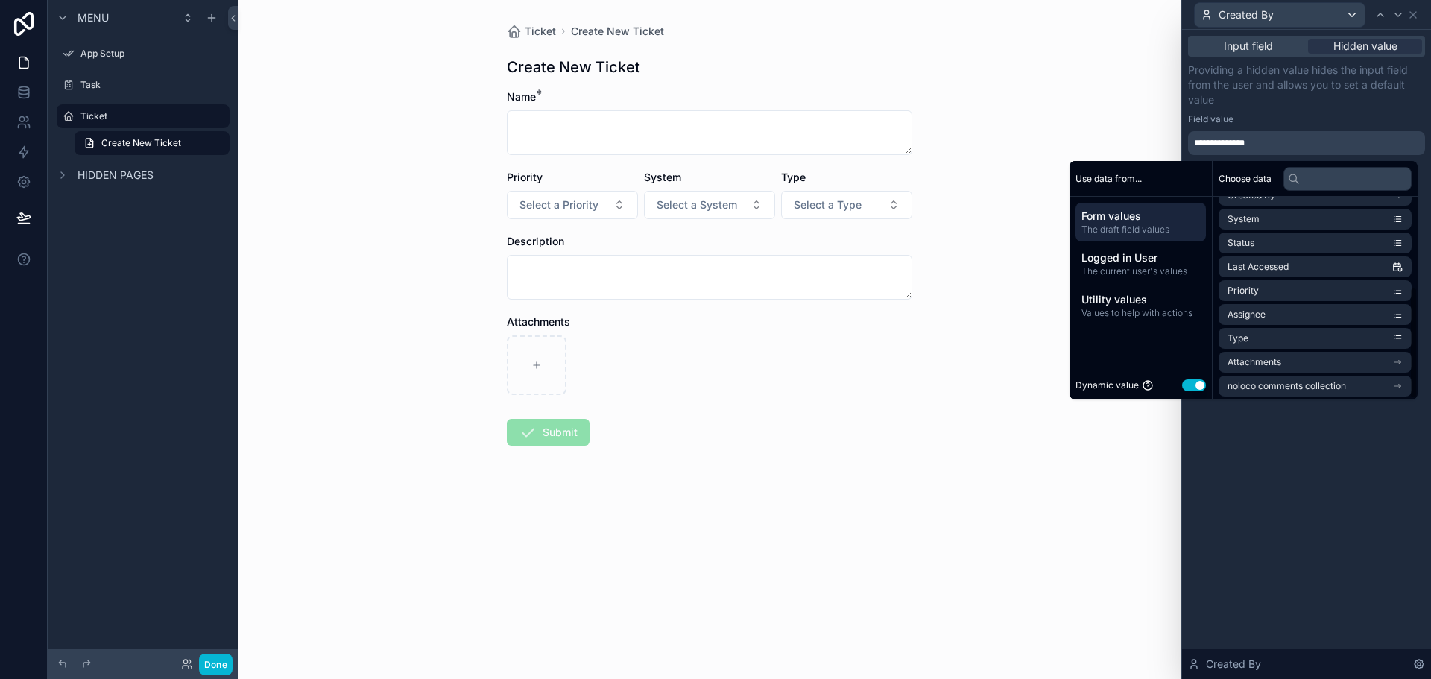
scroll to position [164, 0]
click at [1262, 49] on span "Input field" at bounding box center [1248, 46] width 49 height 15
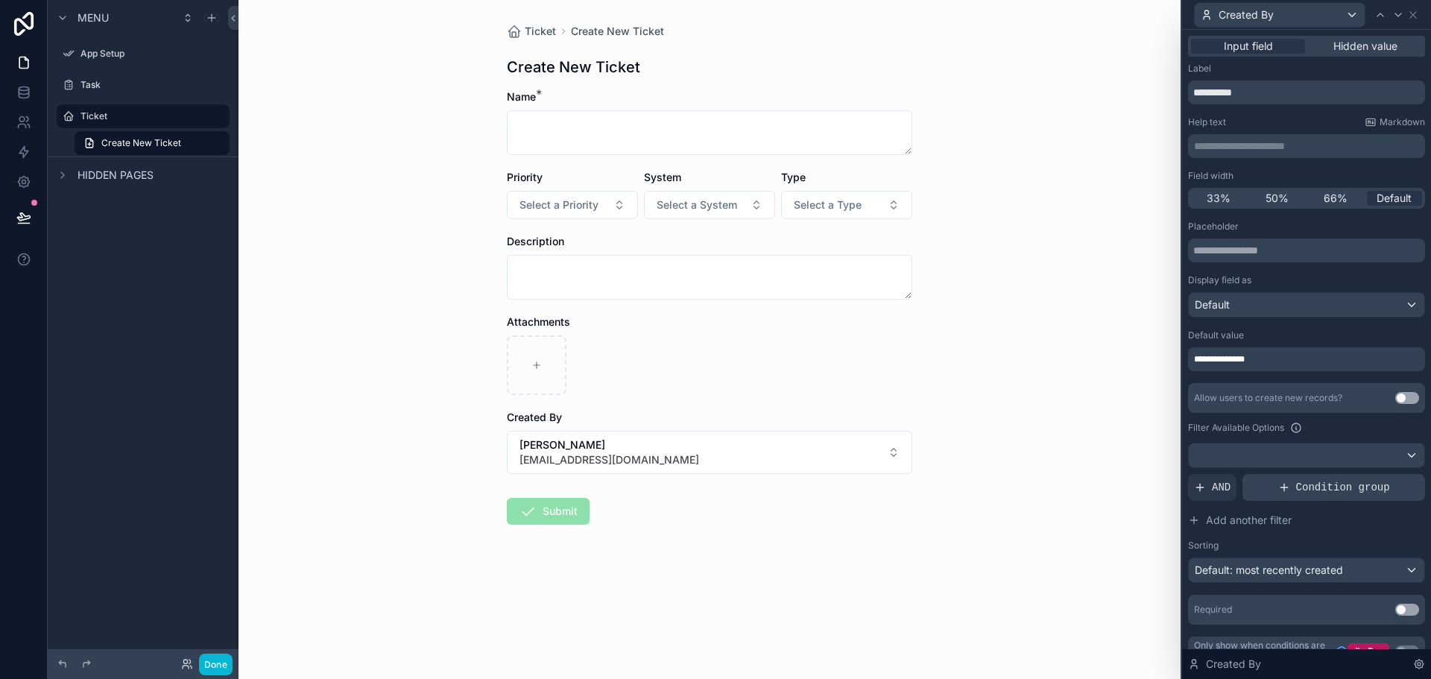
scroll to position [23, 0]
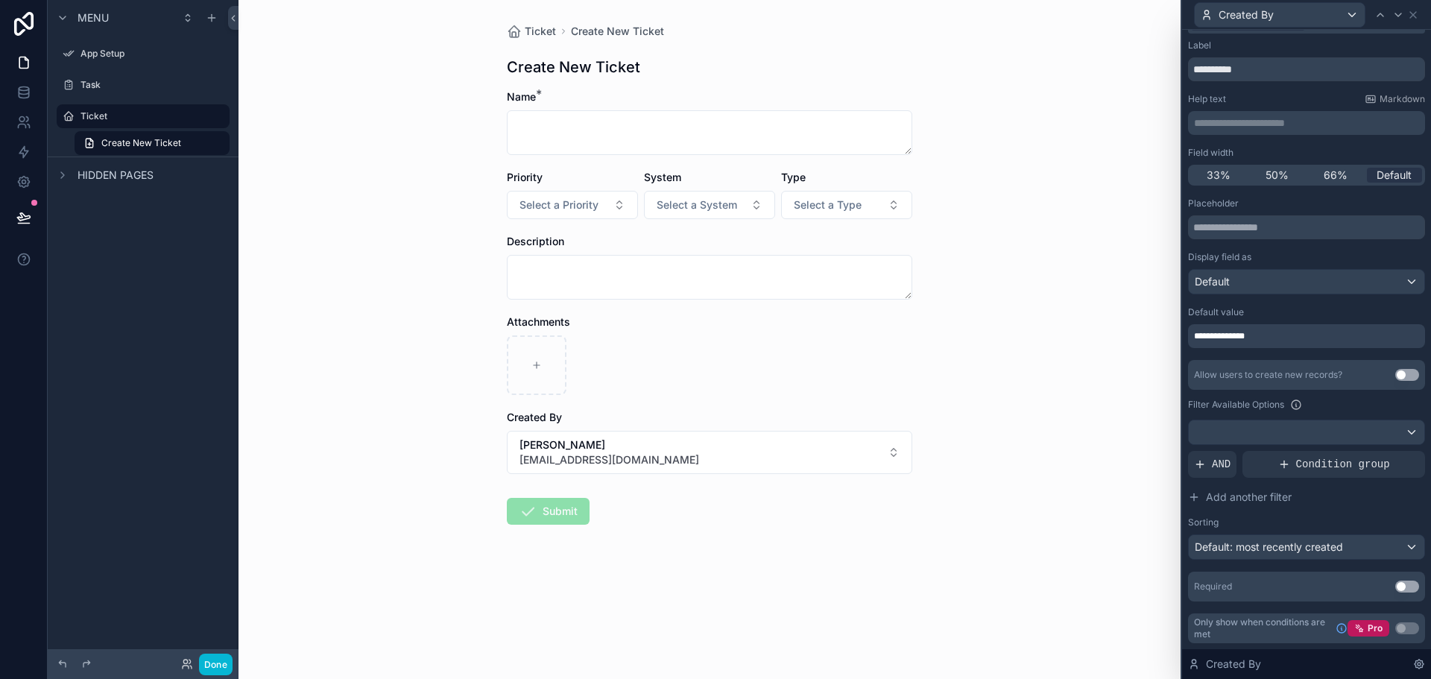
click at [1280, 329] on div "**********" at bounding box center [1306, 336] width 237 height 24
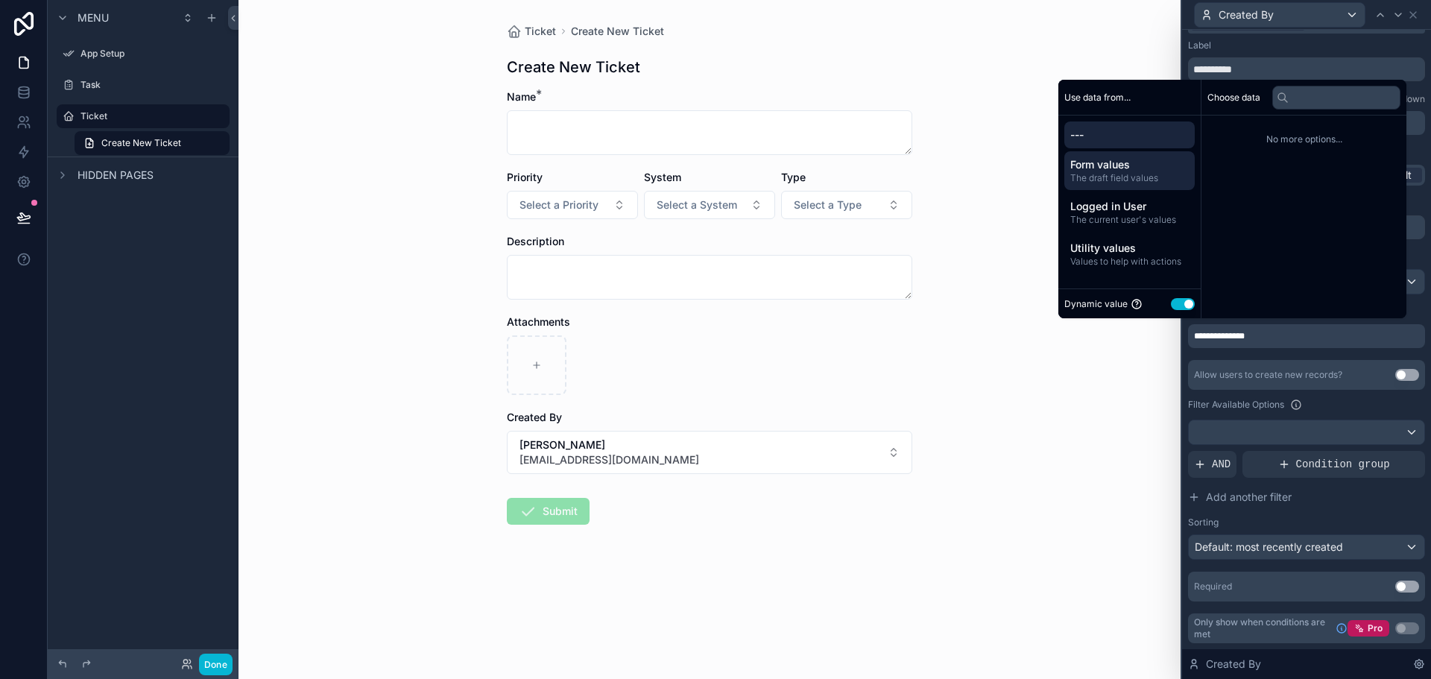
click at [1070, 157] on span "Form values" at bounding box center [1129, 164] width 119 height 15
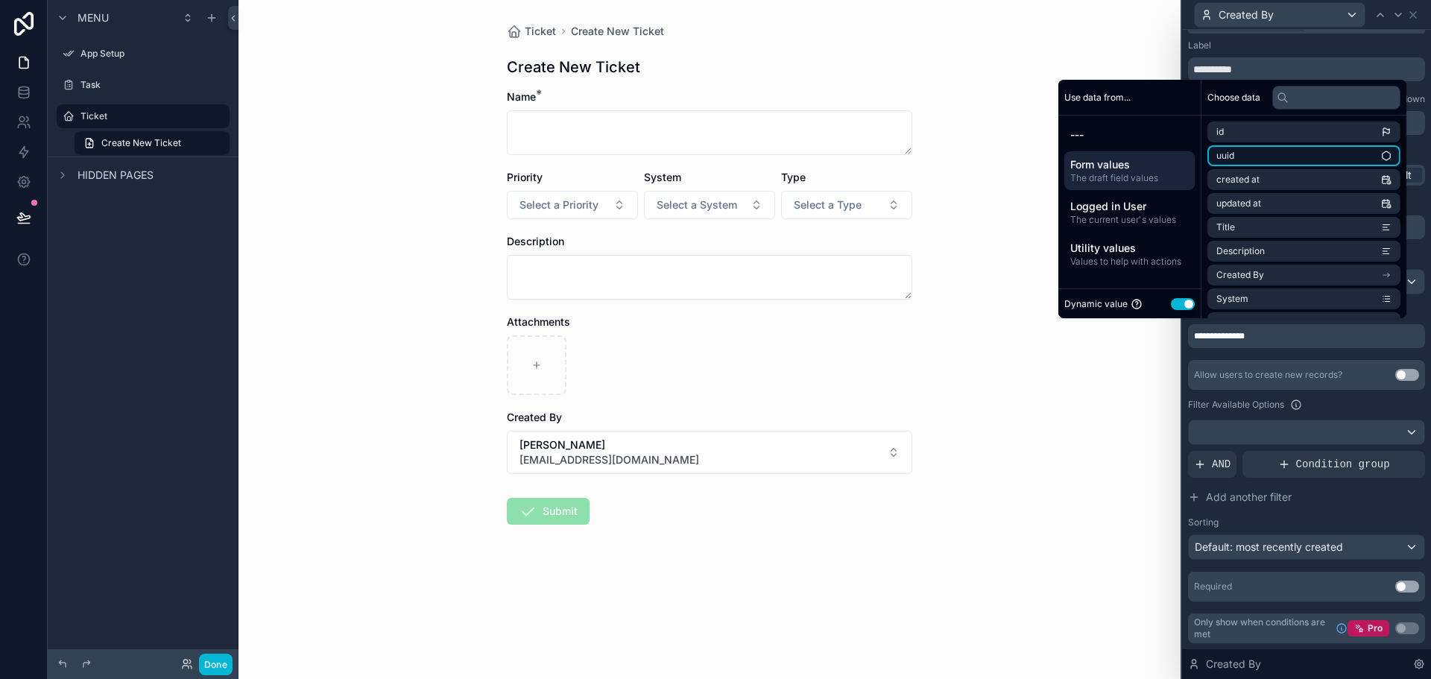
click at [1239, 158] on li "uuid" at bounding box center [1304, 155] width 193 height 21
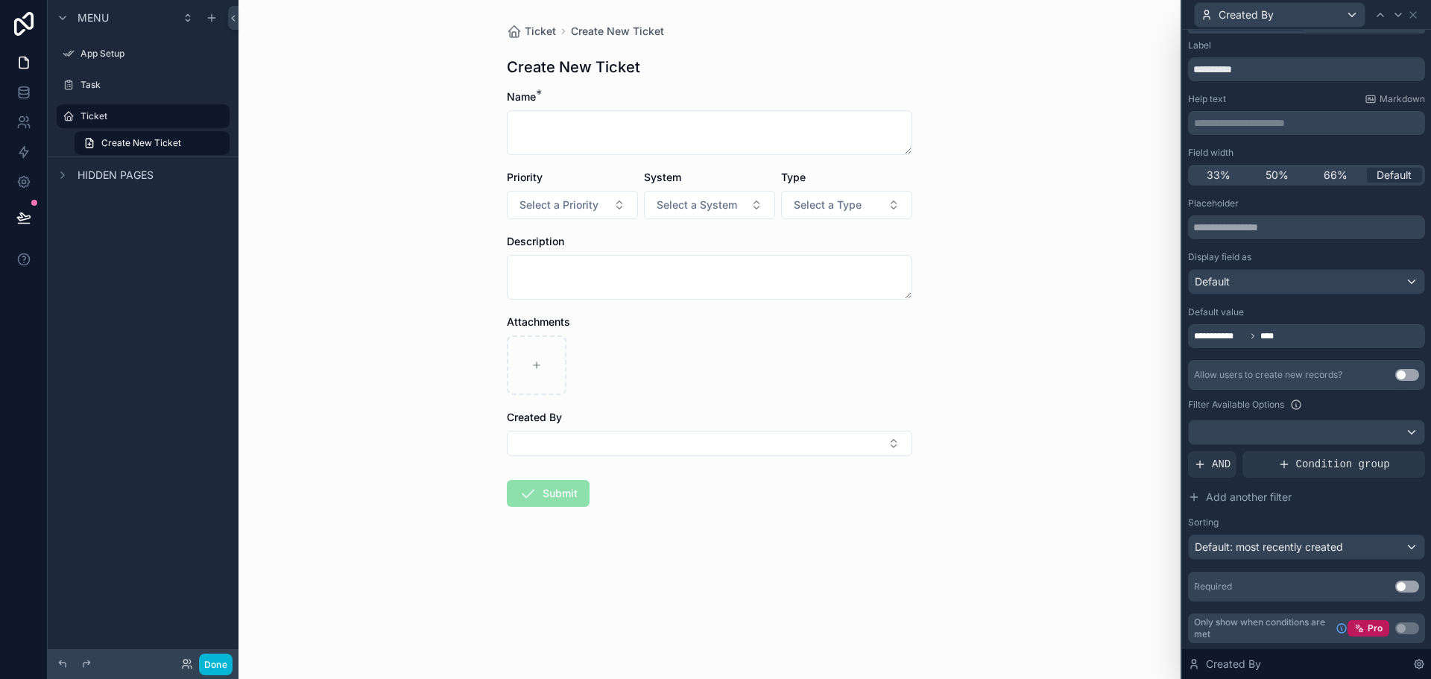
click at [911, 657] on div "Ticket Create New Ticket Create New Ticket Name * Priority Select a Priority Sy…" at bounding box center [710, 339] width 942 height 679
click at [805, 444] on button "Select Button" at bounding box center [710, 443] width 406 height 25
click at [1075, 423] on div "Ticket Create New Ticket Create New Ticket Name * Priority Select a Priority Sy…" at bounding box center [710, 339] width 942 height 679
click at [220, 662] on button "Done" at bounding box center [216, 665] width 34 height 22
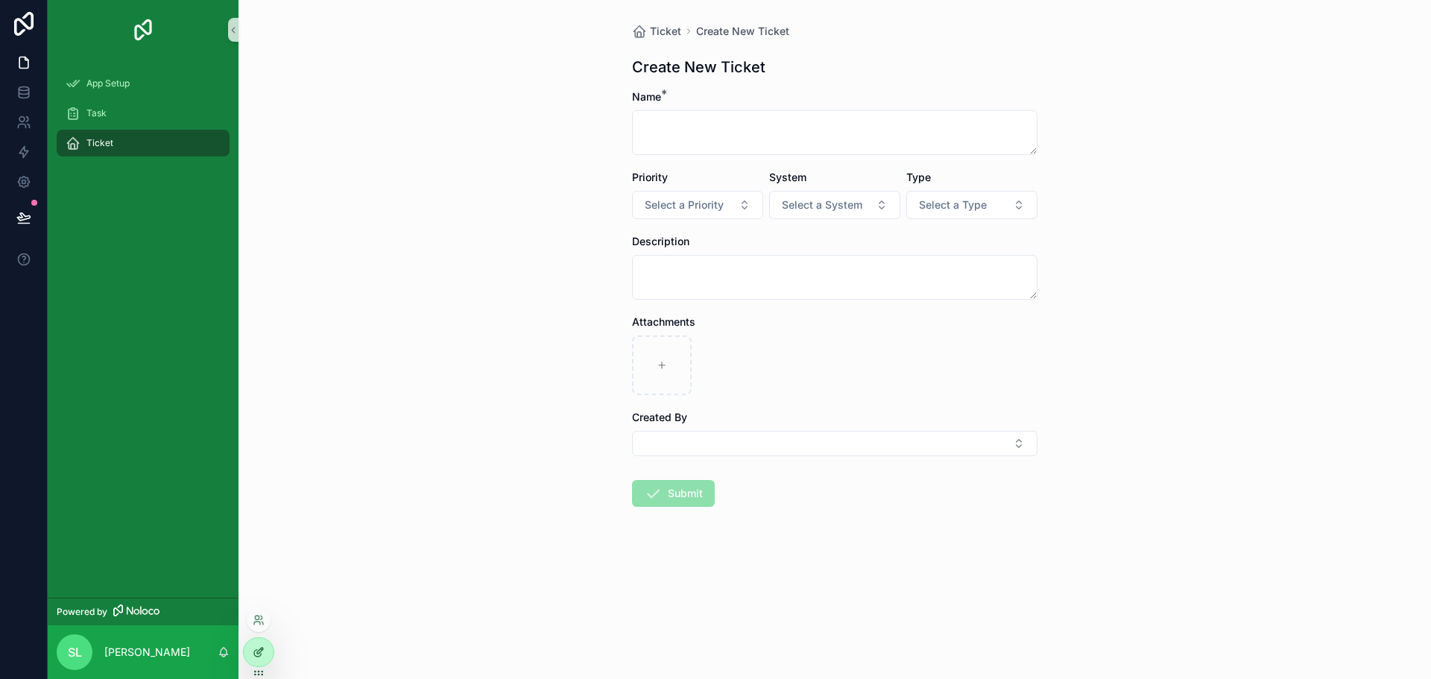
click at [251, 640] on div at bounding box center [259, 652] width 30 height 28
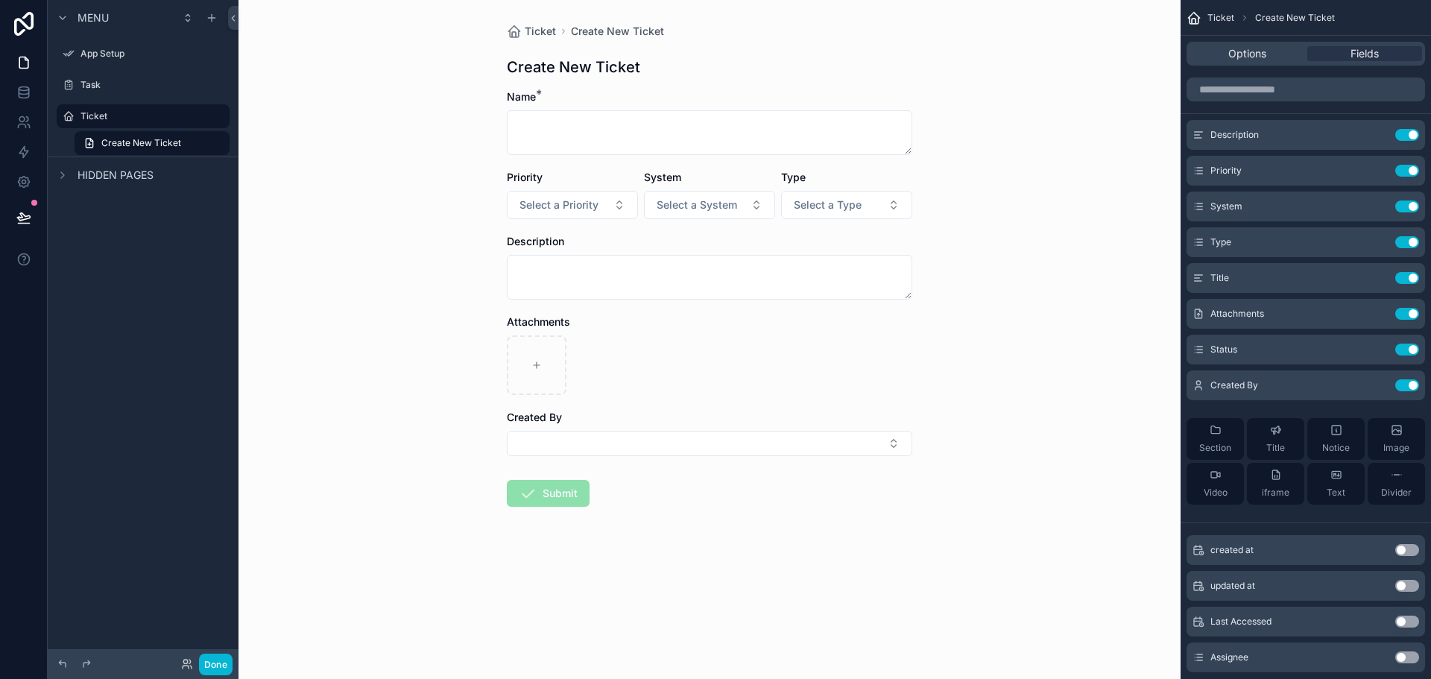
click at [579, 420] on div "Created By" at bounding box center [710, 417] width 406 height 15
click at [1375, 381] on icon "scrollable content" at bounding box center [1378, 385] width 12 height 12
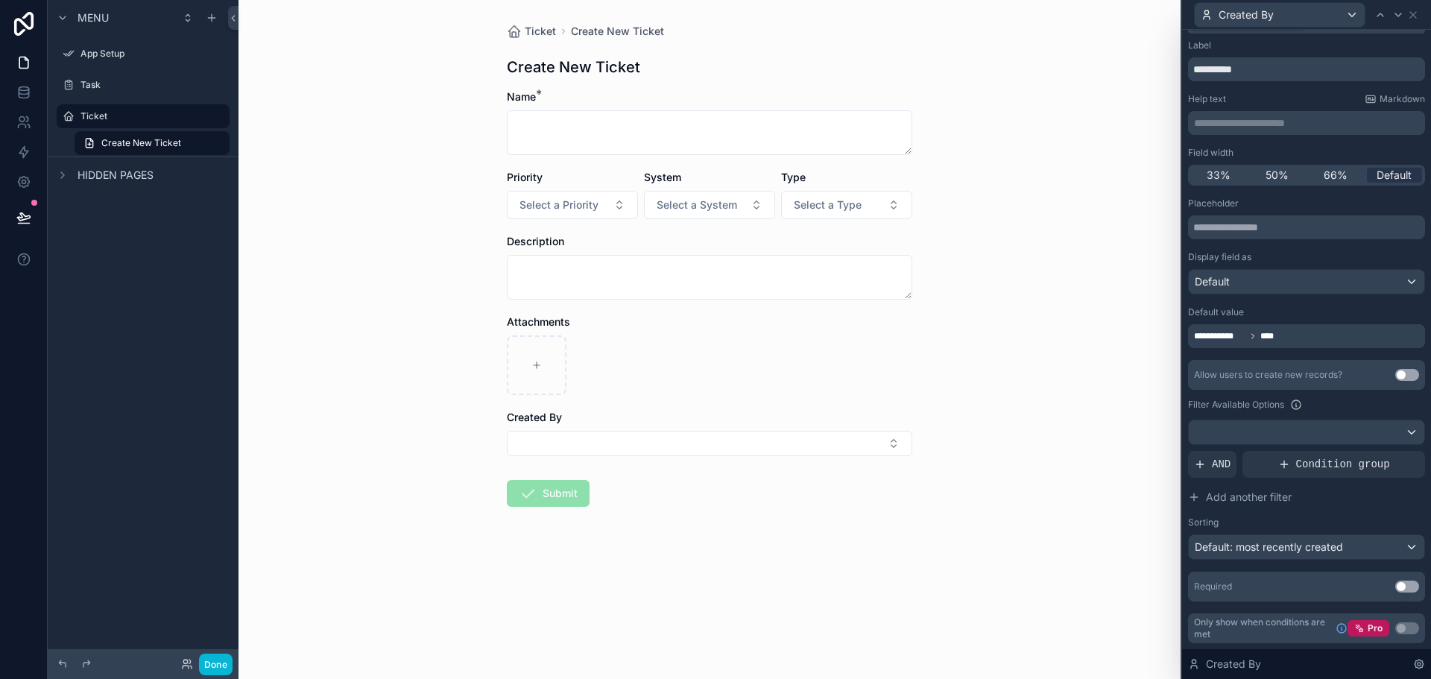
click at [1395, 585] on button "Use setting" at bounding box center [1407, 587] width 24 height 12
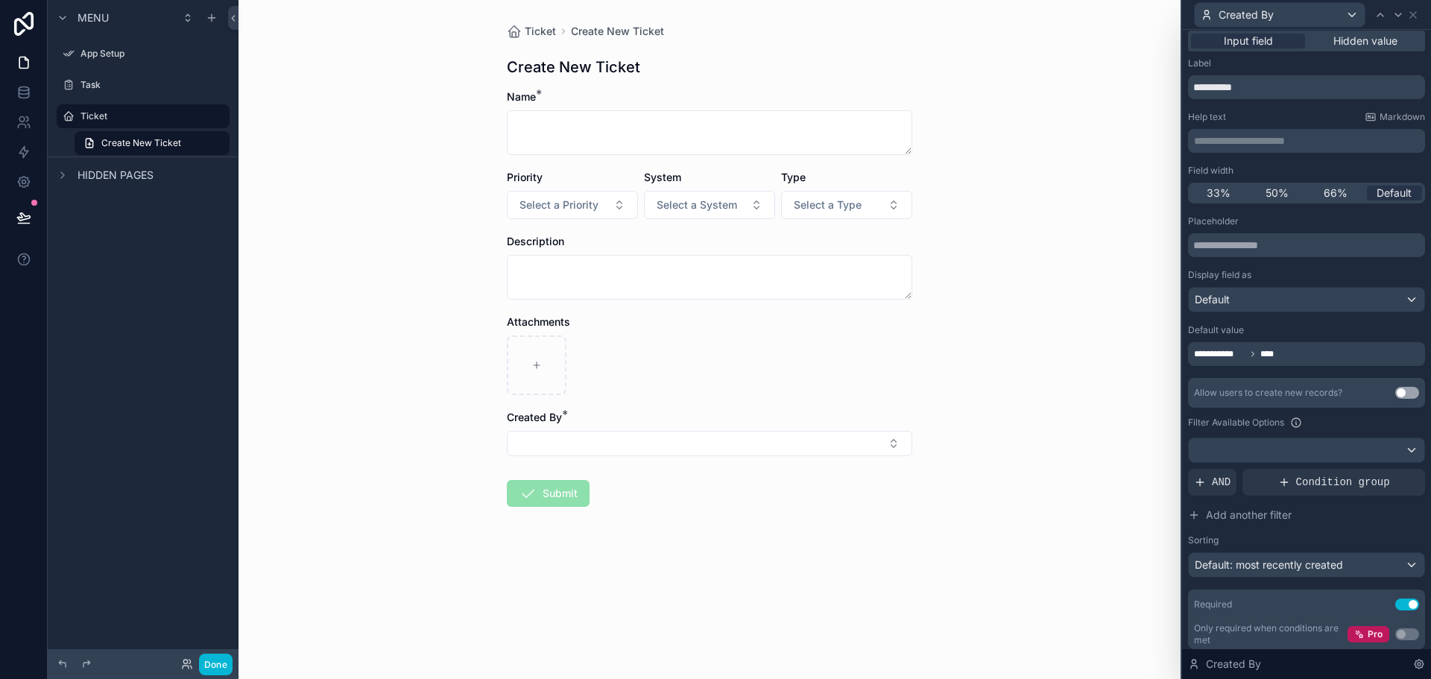
scroll to position [0, 0]
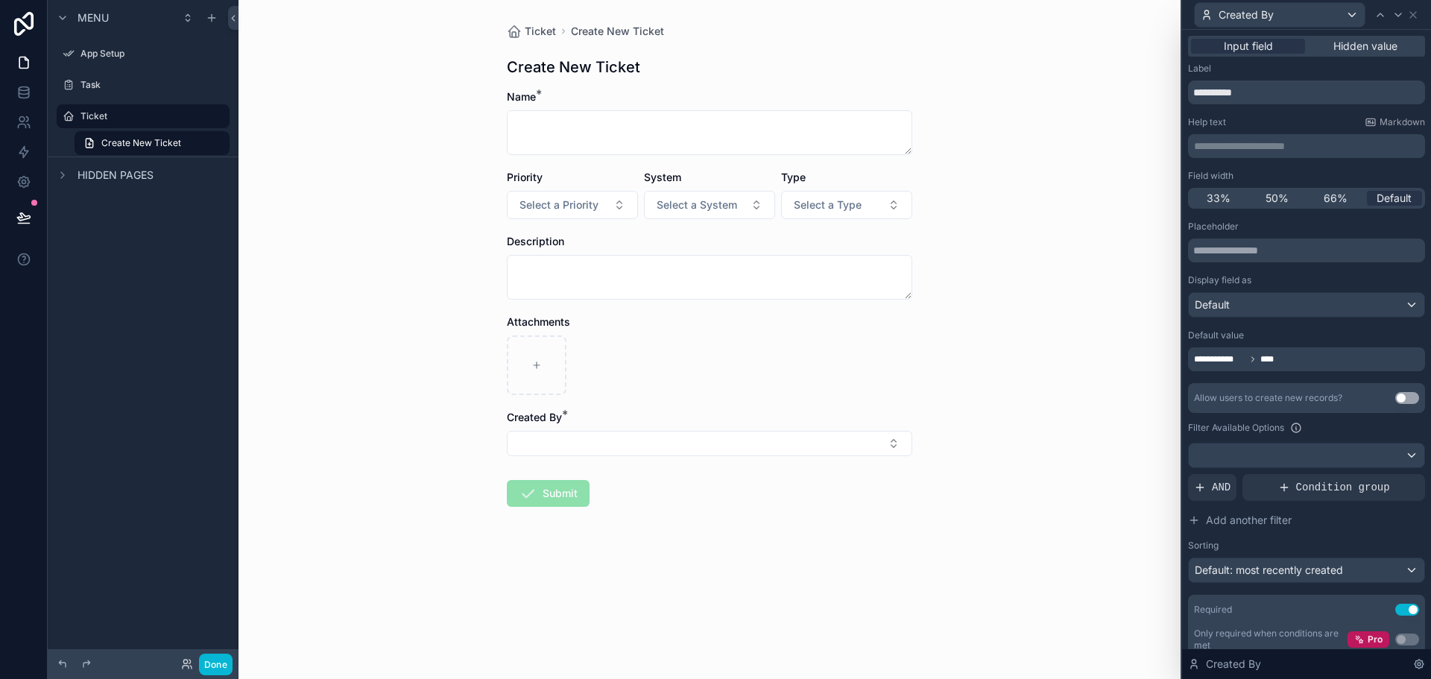
click at [1290, 351] on div "**********" at bounding box center [1306, 359] width 237 height 24
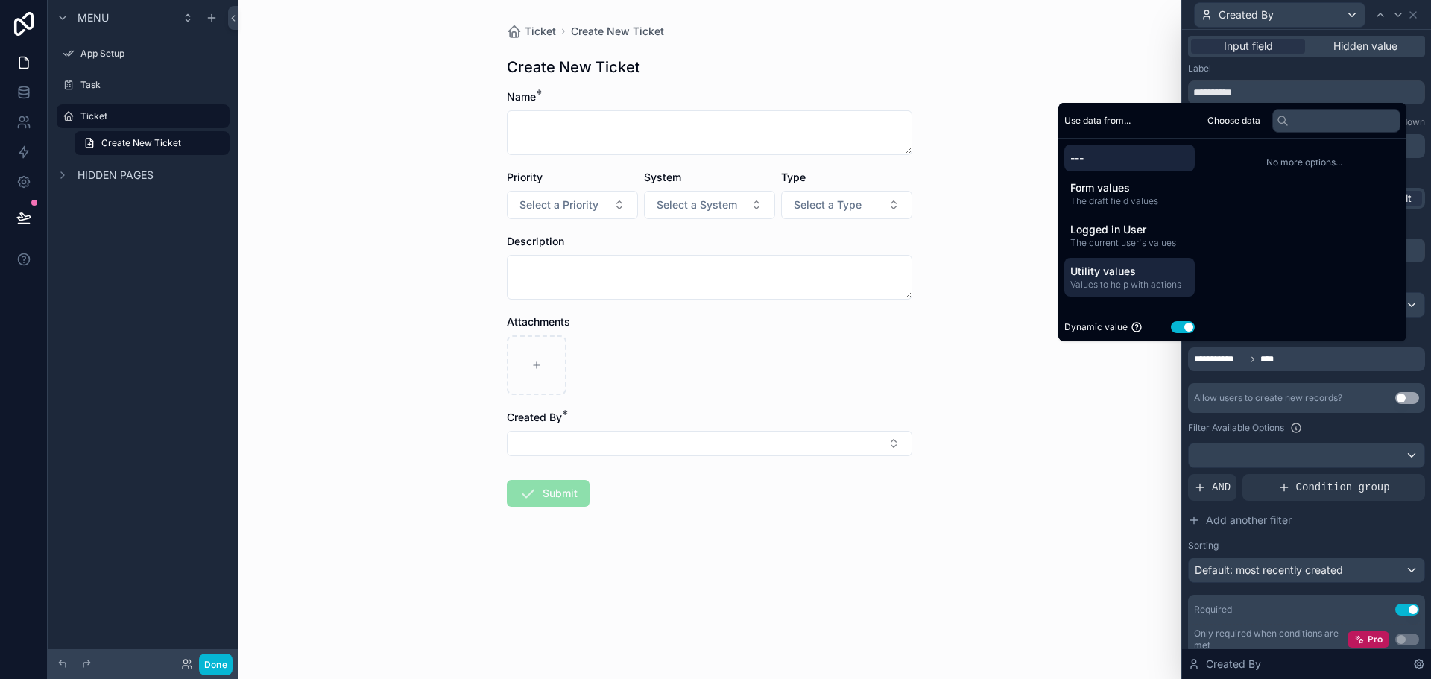
click at [1128, 265] on span "Utility values" at bounding box center [1129, 271] width 119 height 15
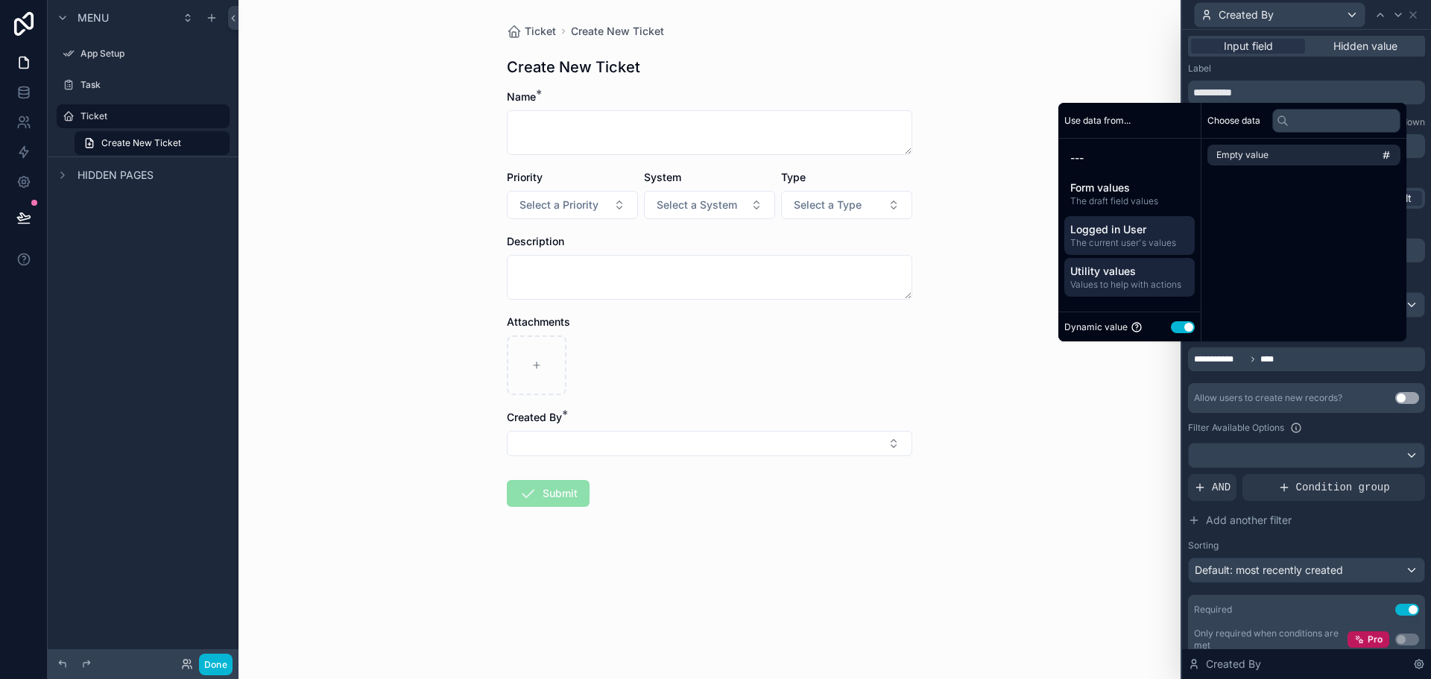
click at [1120, 247] on span "The current user's values" at bounding box center [1129, 243] width 119 height 12
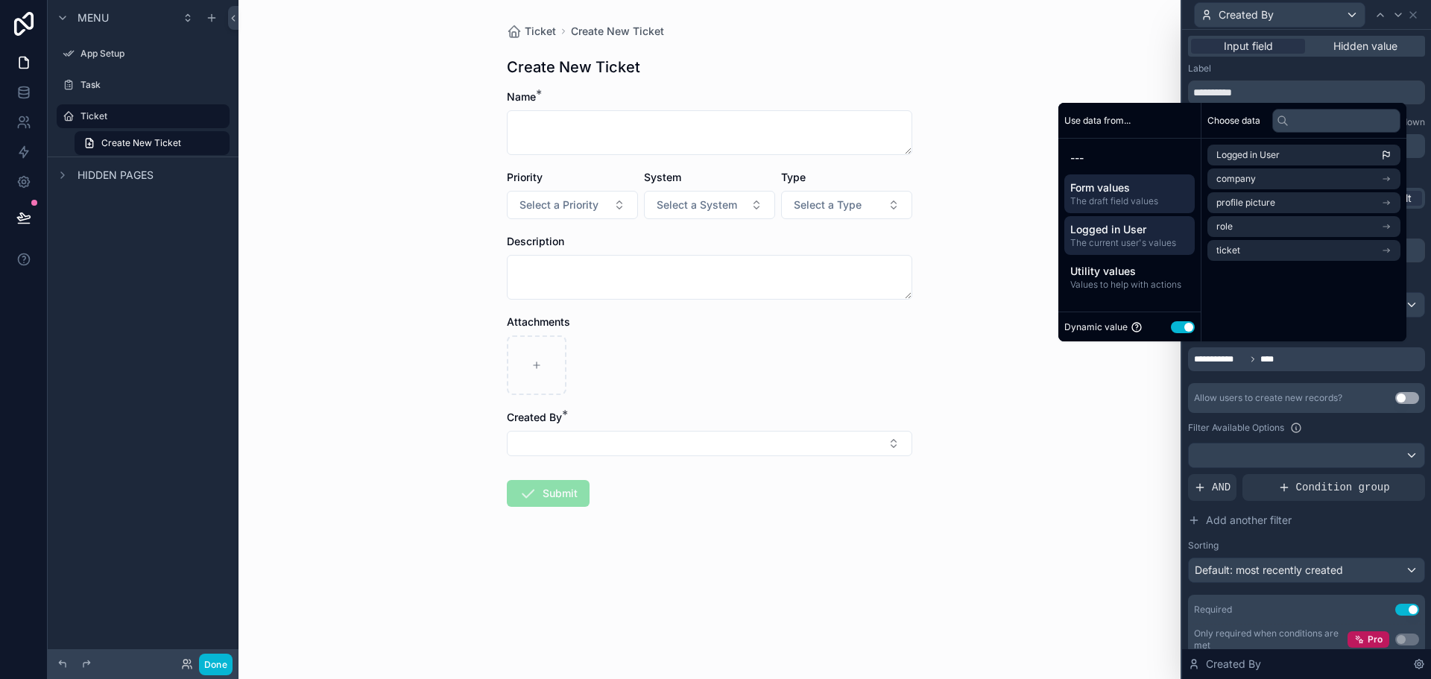
click at [1128, 190] on span "Form values" at bounding box center [1129, 187] width 119 height 15
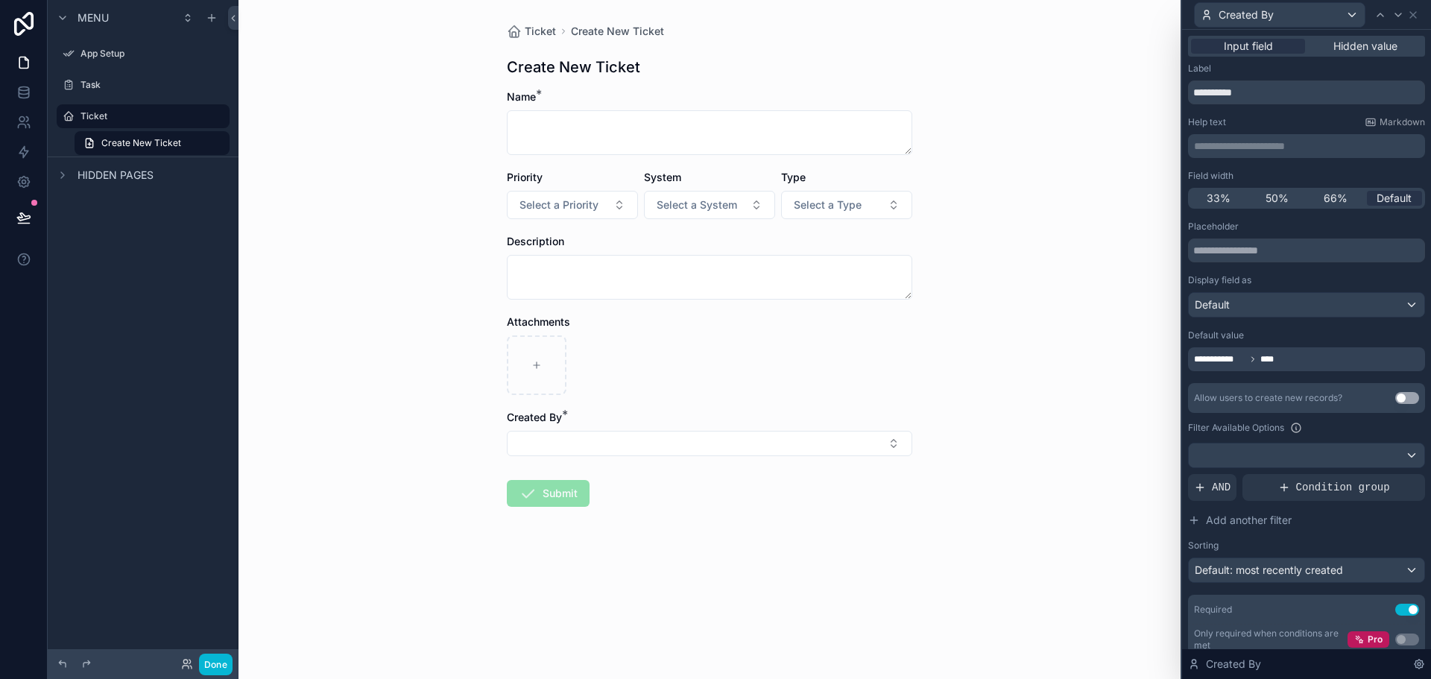
drag, startPoint x: 1041, startPoint y: 632, endPoint x: 1038, endPoint y: 619, distance: 12.9
click at [1041, 625] on div "Ticket Create New Ticket Create New Ticket Name * Priority Select a Priority Sy…" at bounding box center [710, 339] width 942 height 679
click at [218, 667] on button "Done" at bounding box center [216, 665] width 34 height 22
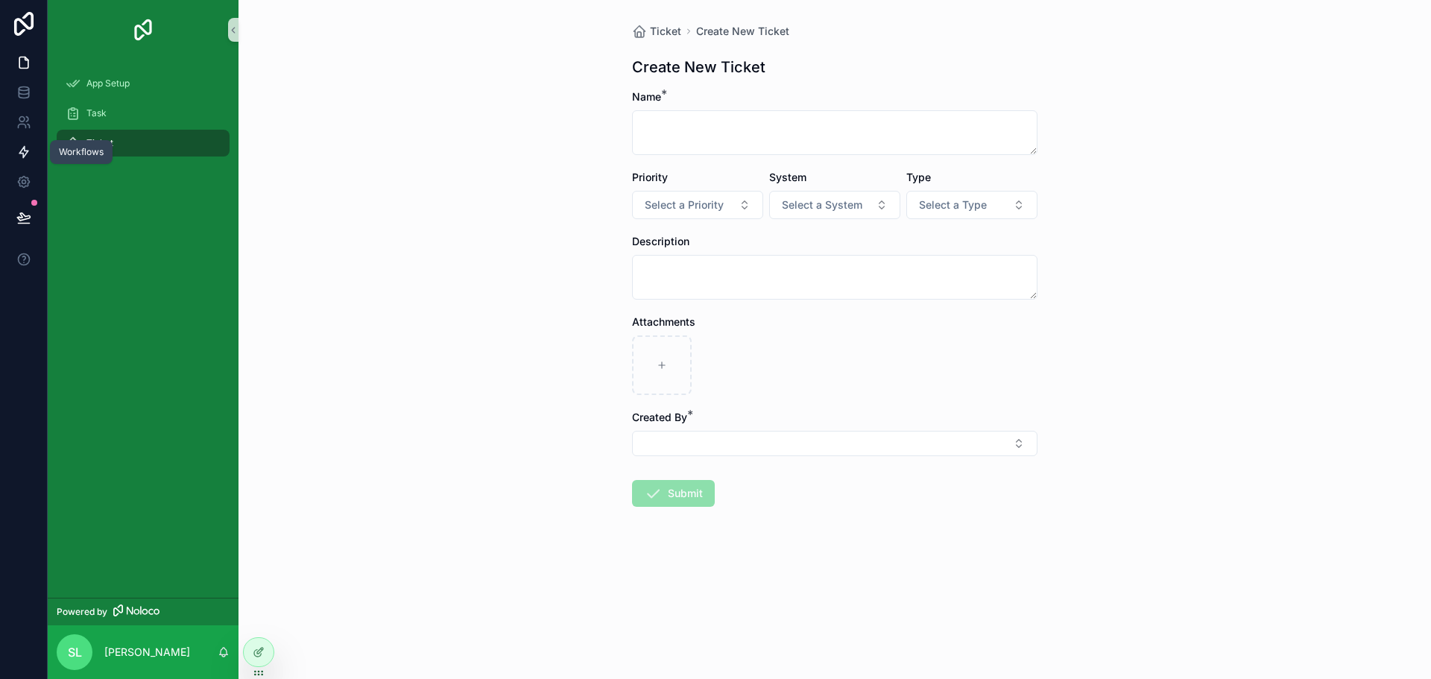
click at [19, 153] on icon at bounding box center [23, 152] width 9 height 11
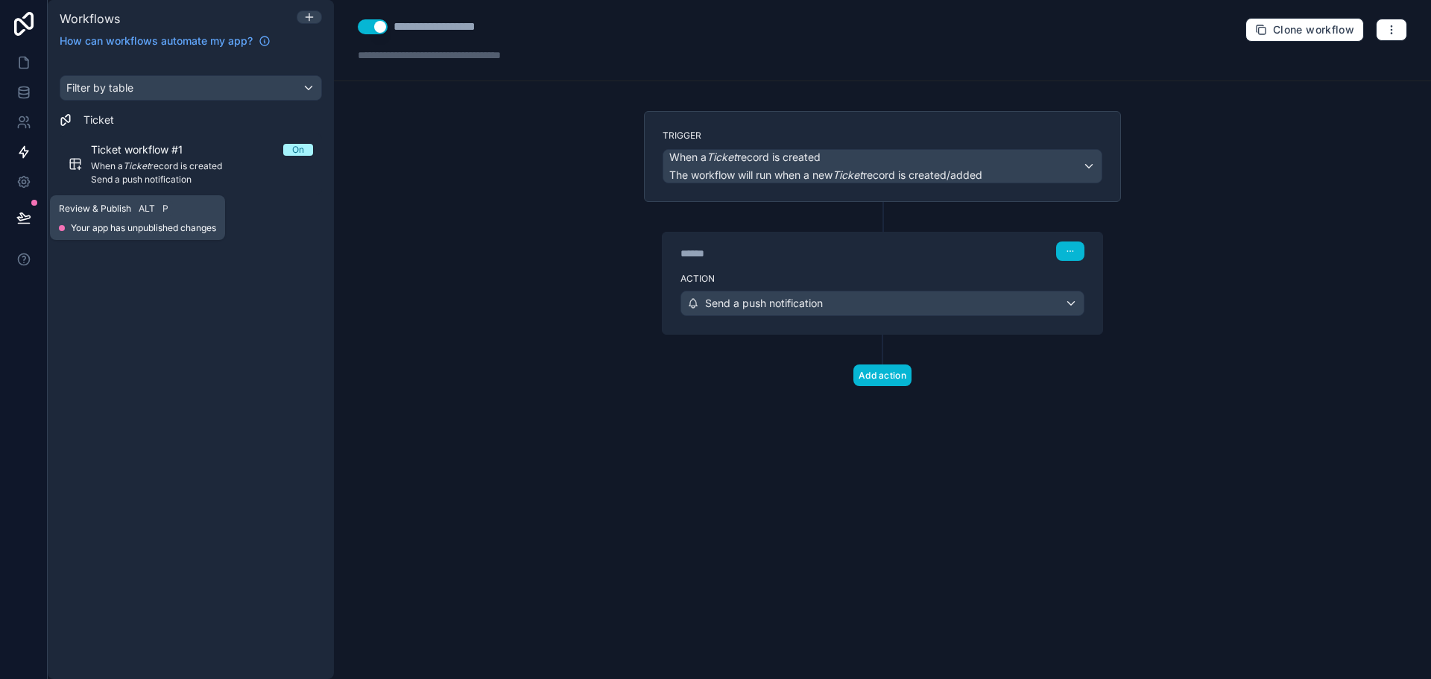
click at [20, 218] on icon at bounding box center [23, 216] width 13 height 7
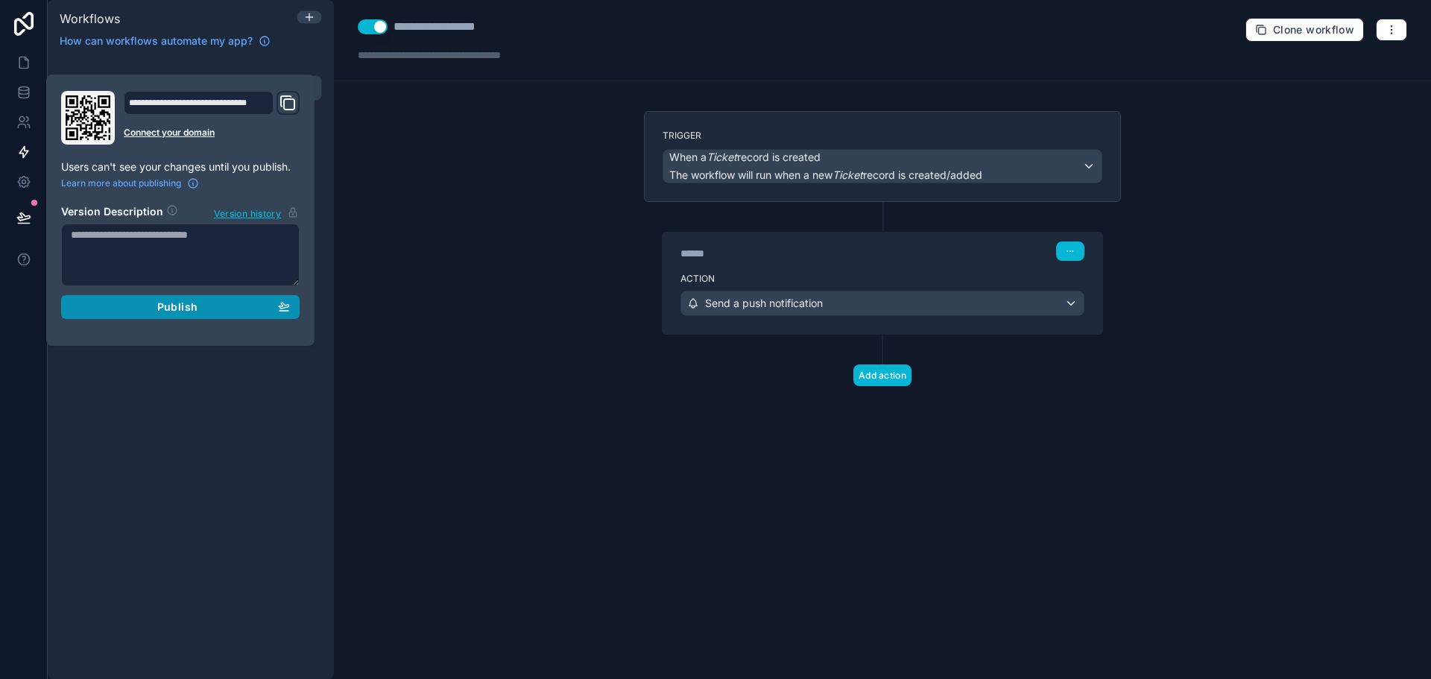
click at [180, 306] on span "Publish" at bounding box center [177, 306] width 40 height 13
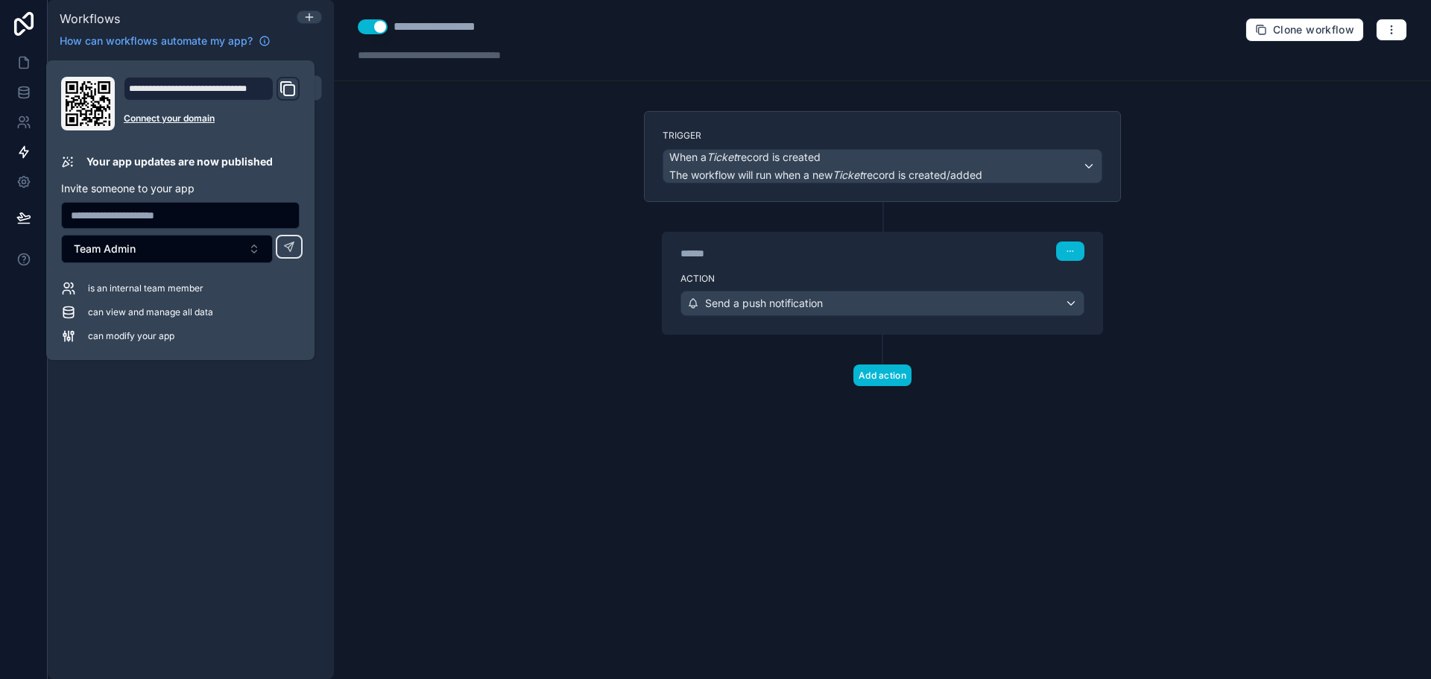
click at [224, 549] on div "Filter by table Ticket Ticket workflow #1 On When a Ticket record is created Se…" at bounding box center [191, 368] width 286 height 622
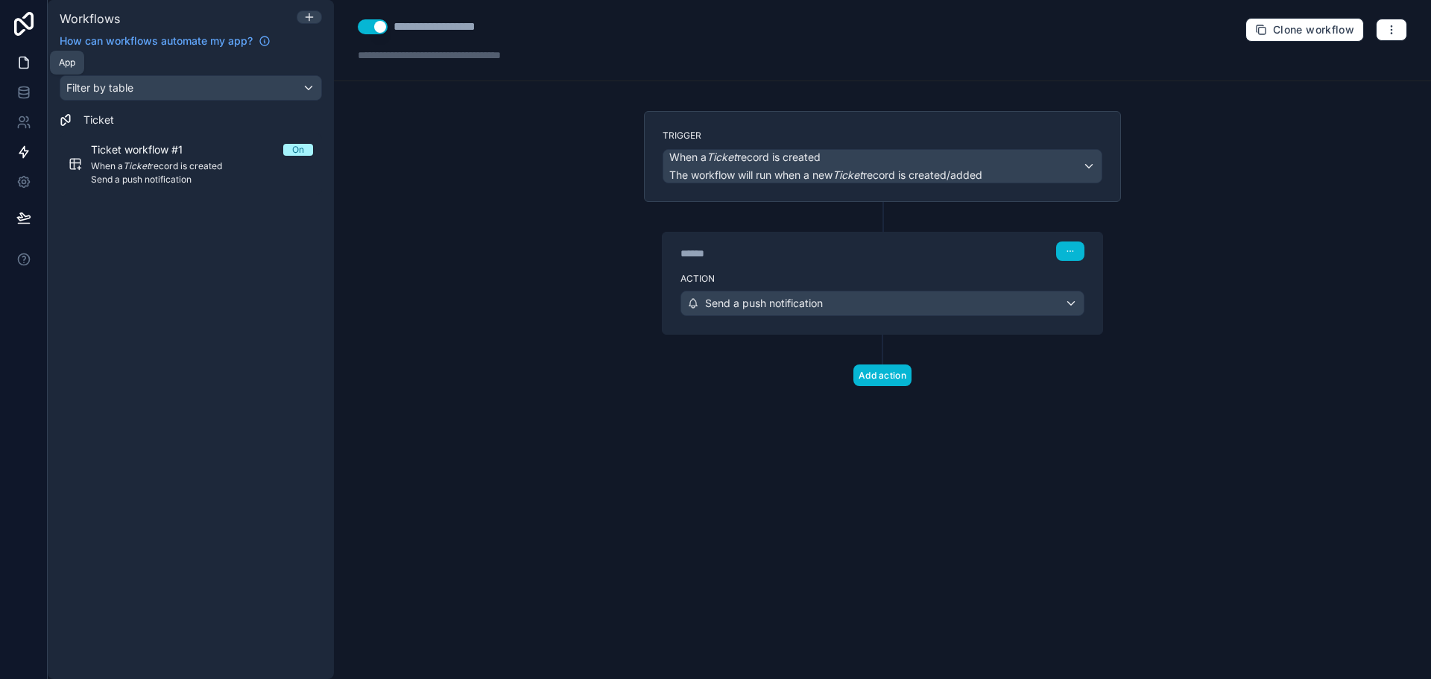
click at [22, 57] on icon at bounding box center [23, 62] width 9 height 11
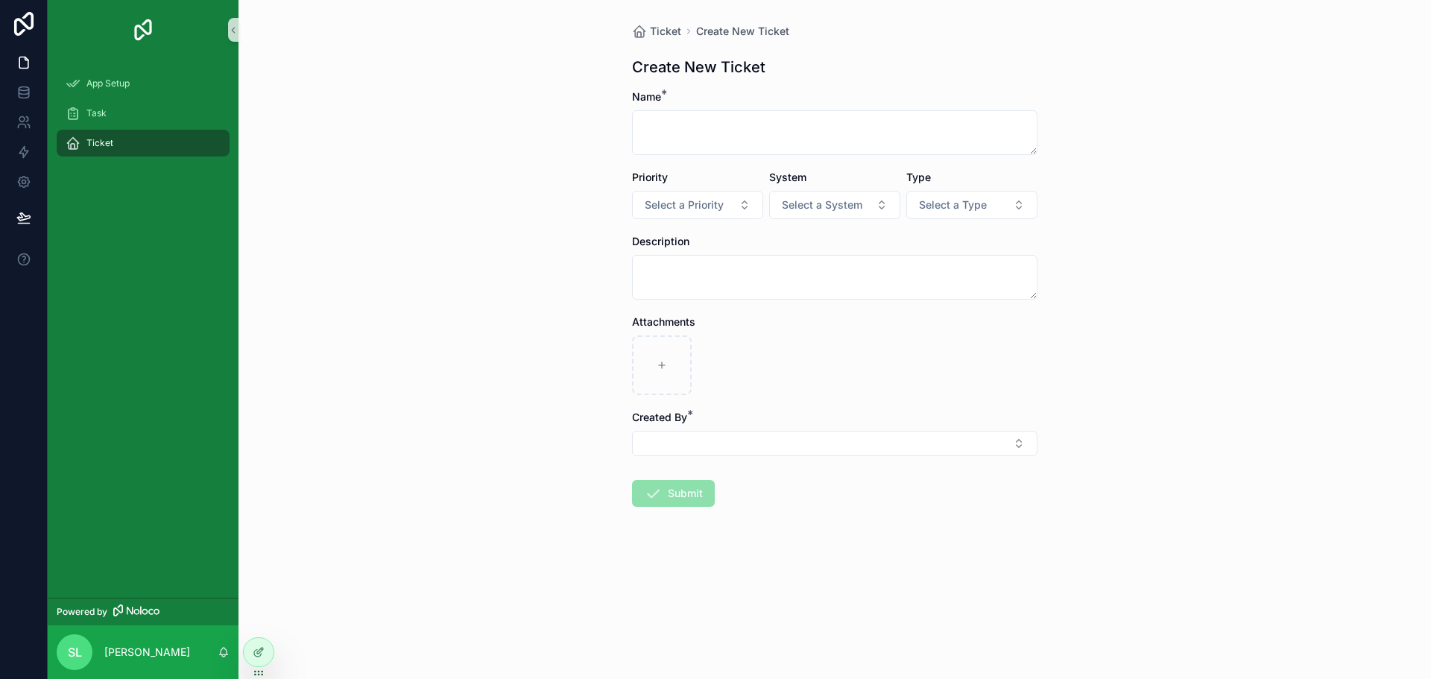
click at [349, 356] on div "Ticket Create New Ticket Create New Ticket Name * Priority Select a Priority Sy…" at bounding box center [835, 339] width 1193 height 679
click at [136, 151] on div "Ticket" at bounding box center [143, 143] width 155 height 24
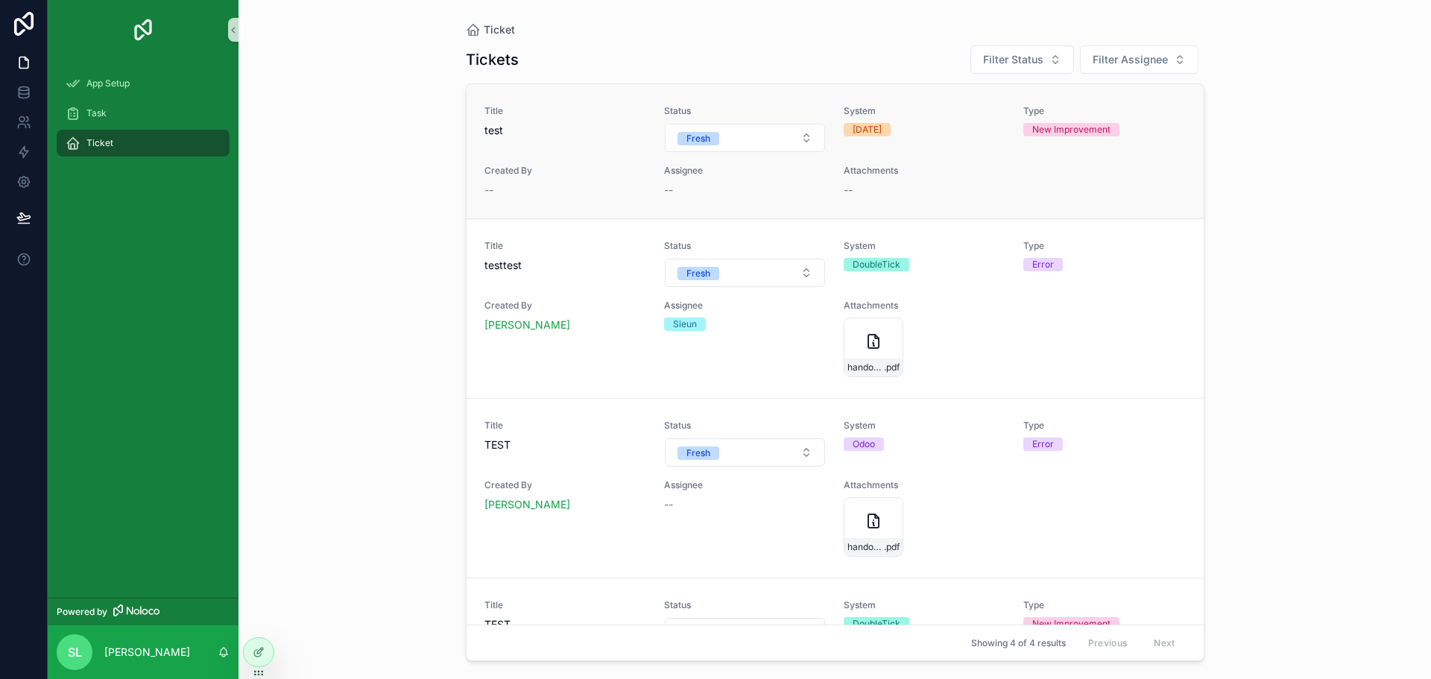
click at [575, 198] on div "--" at bounding box center [566, 190] width 162 height 15
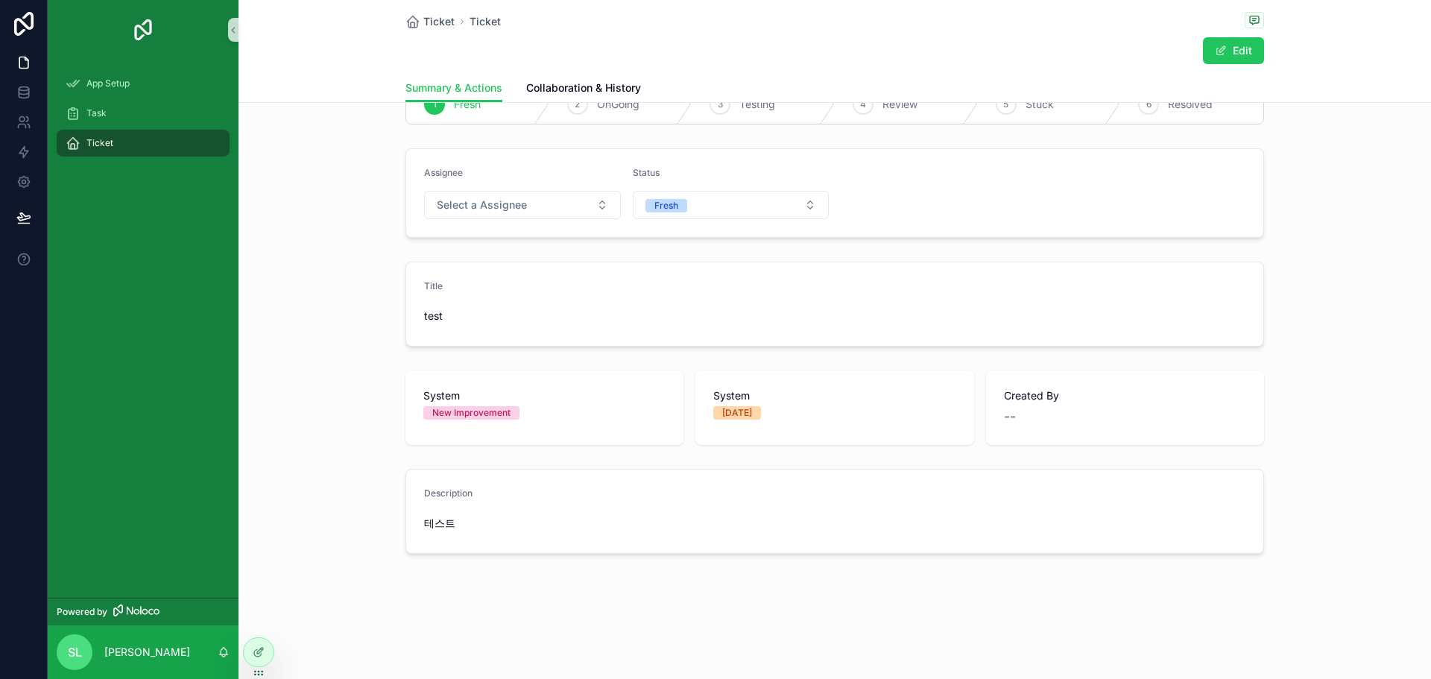
click at [1077, 419] on div "--" at bounding box center [1125, 416] width 242 height 21
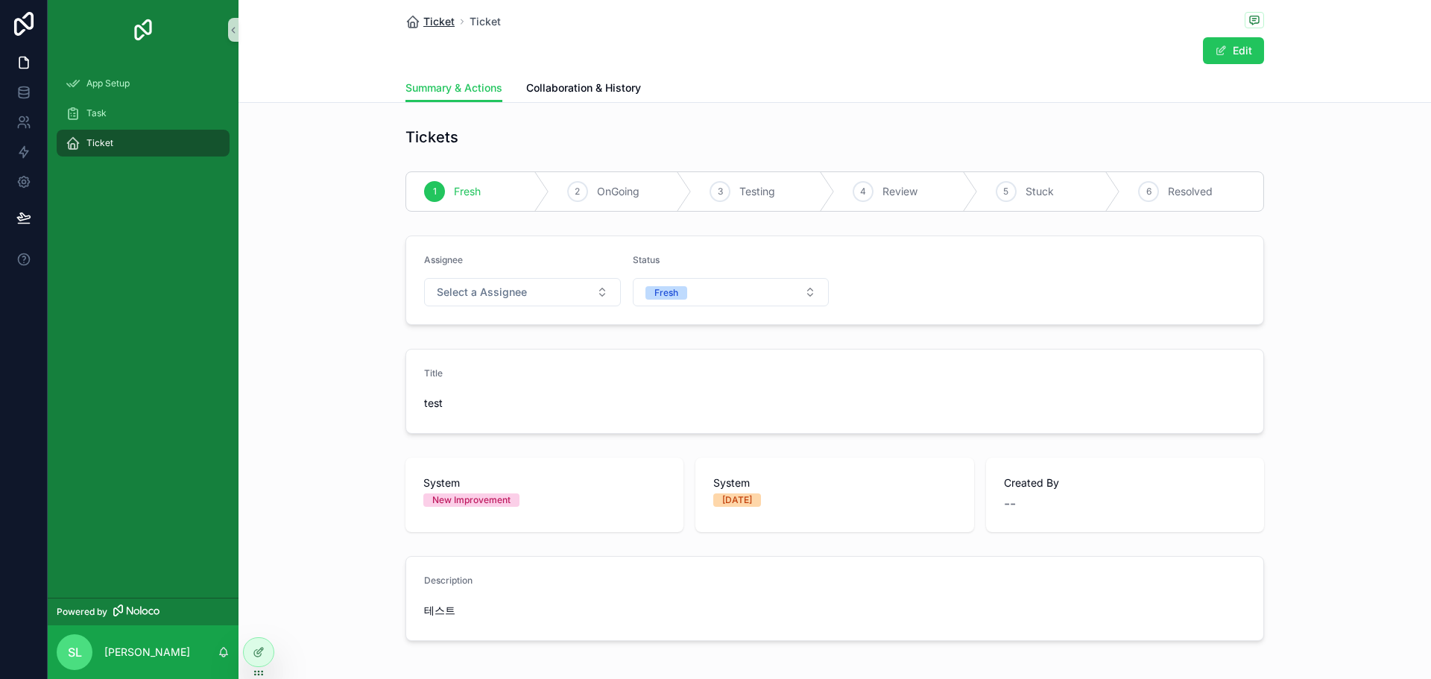
click at [433, 25] on span "Ticket" at bounding box center [438, 21] width 31 height 15
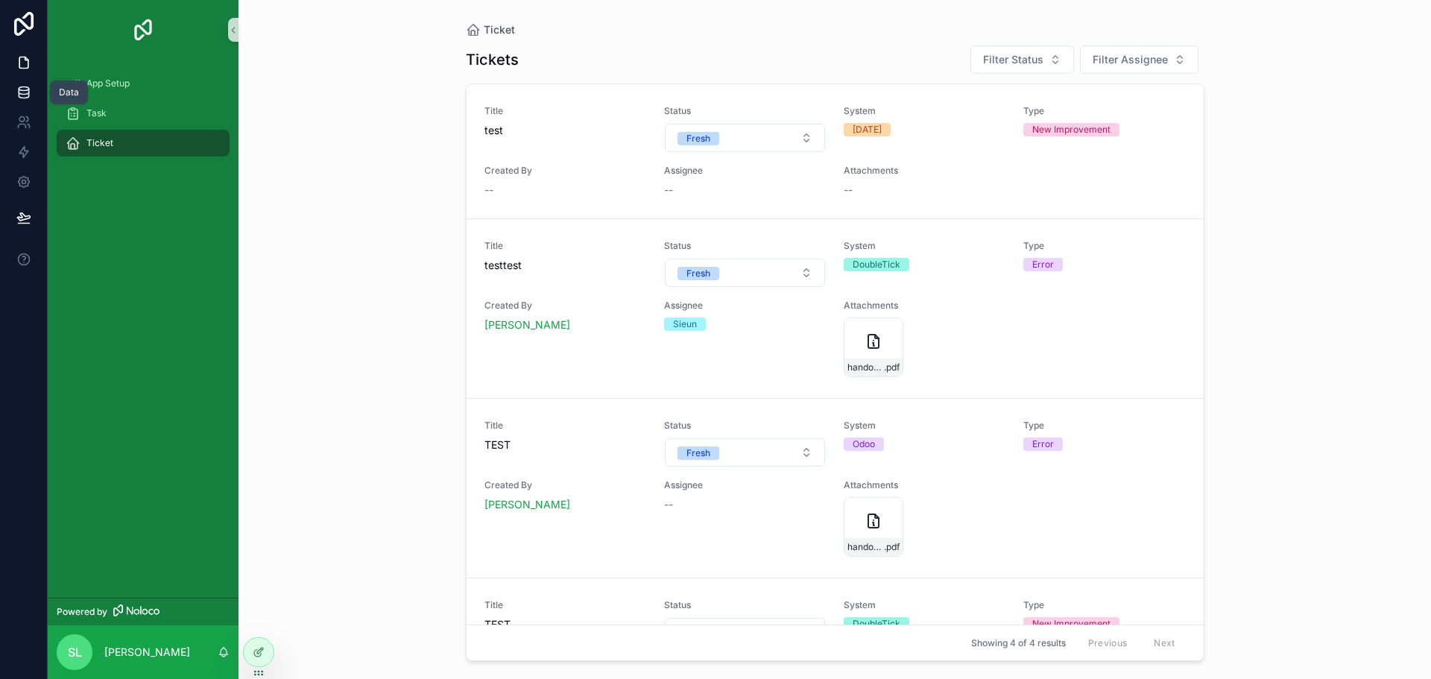
click at [33, 98] on link at bounding box center [23, 93] width 47 height 30
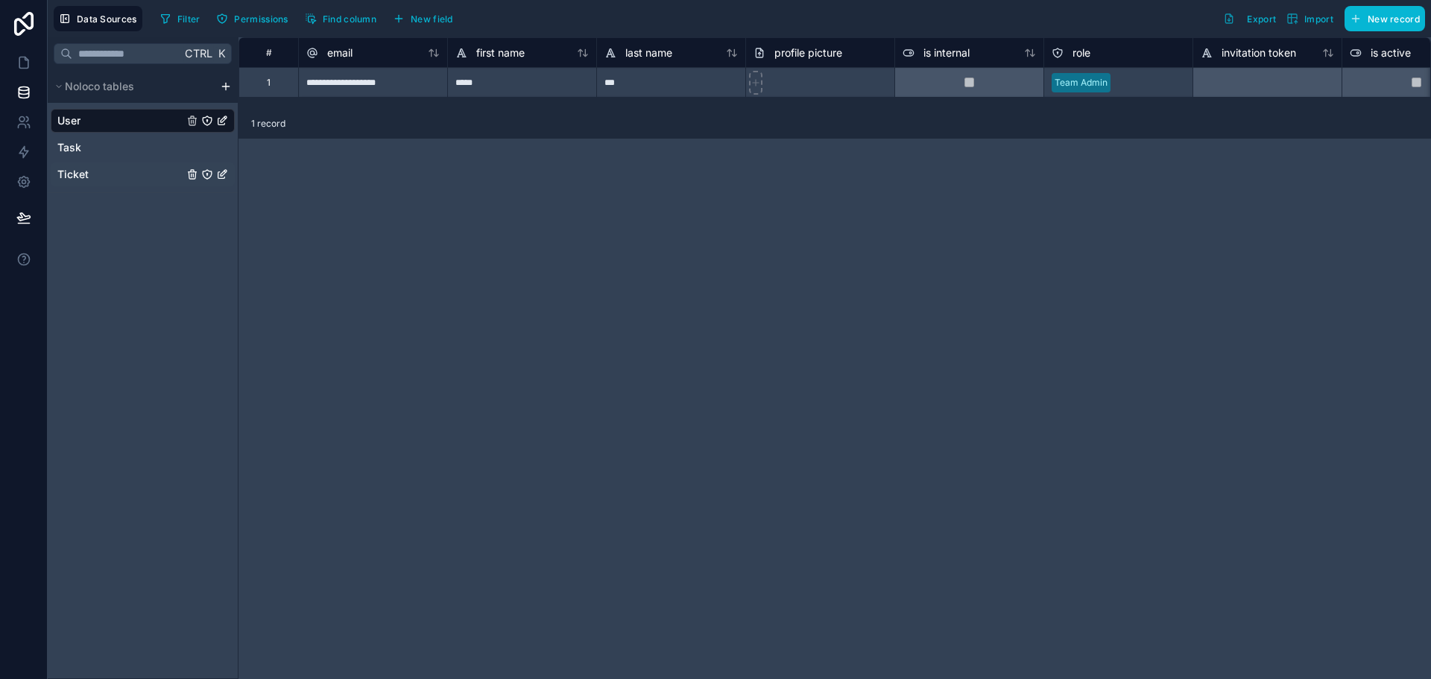
click at [76, 163] on div "Ticket" at bounding box center [143, 175] width 184 height 24
click at [79, 169] on span "Ticket" at bounding box center [72, 174] width 31 height 15
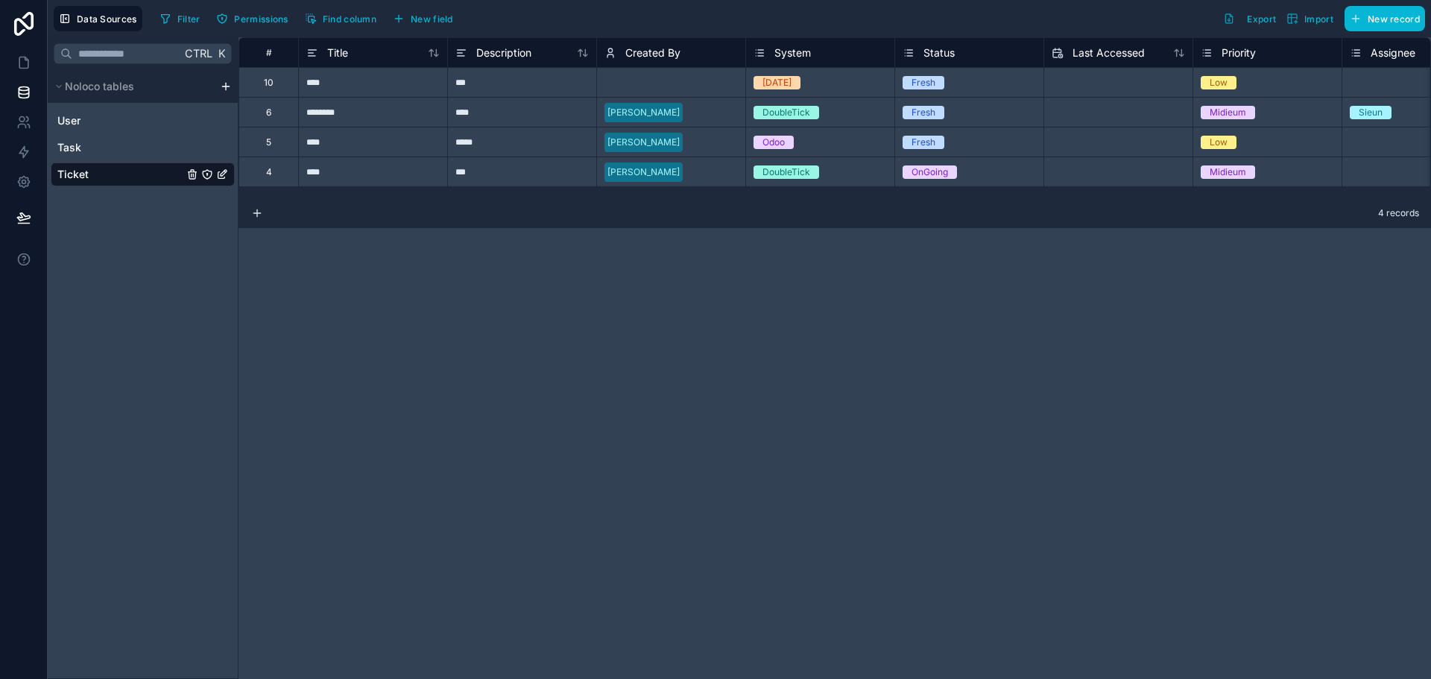
click at [259, 81] on div "10" at bounding box center [269, 82] width 60 height 30
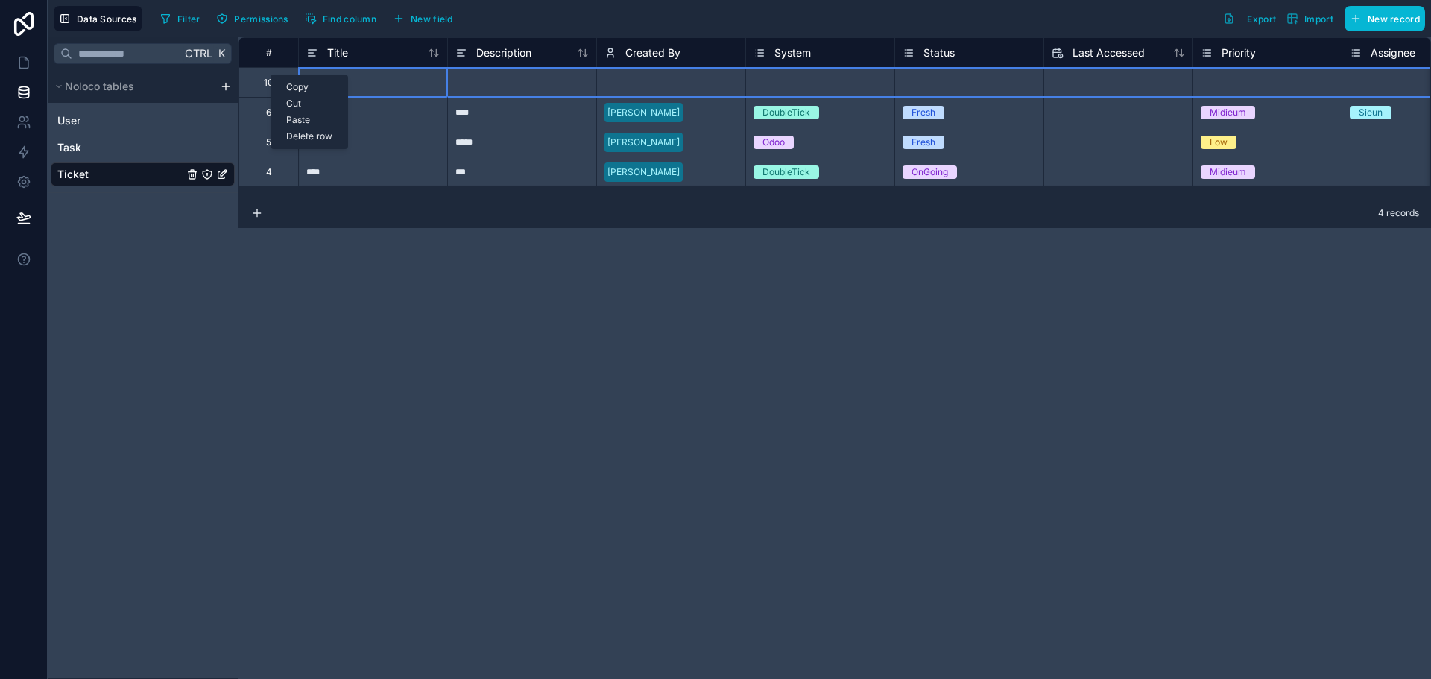
click at [288, 130] on div "Delete row" at bounding box center [309, 136] width 76 height 16
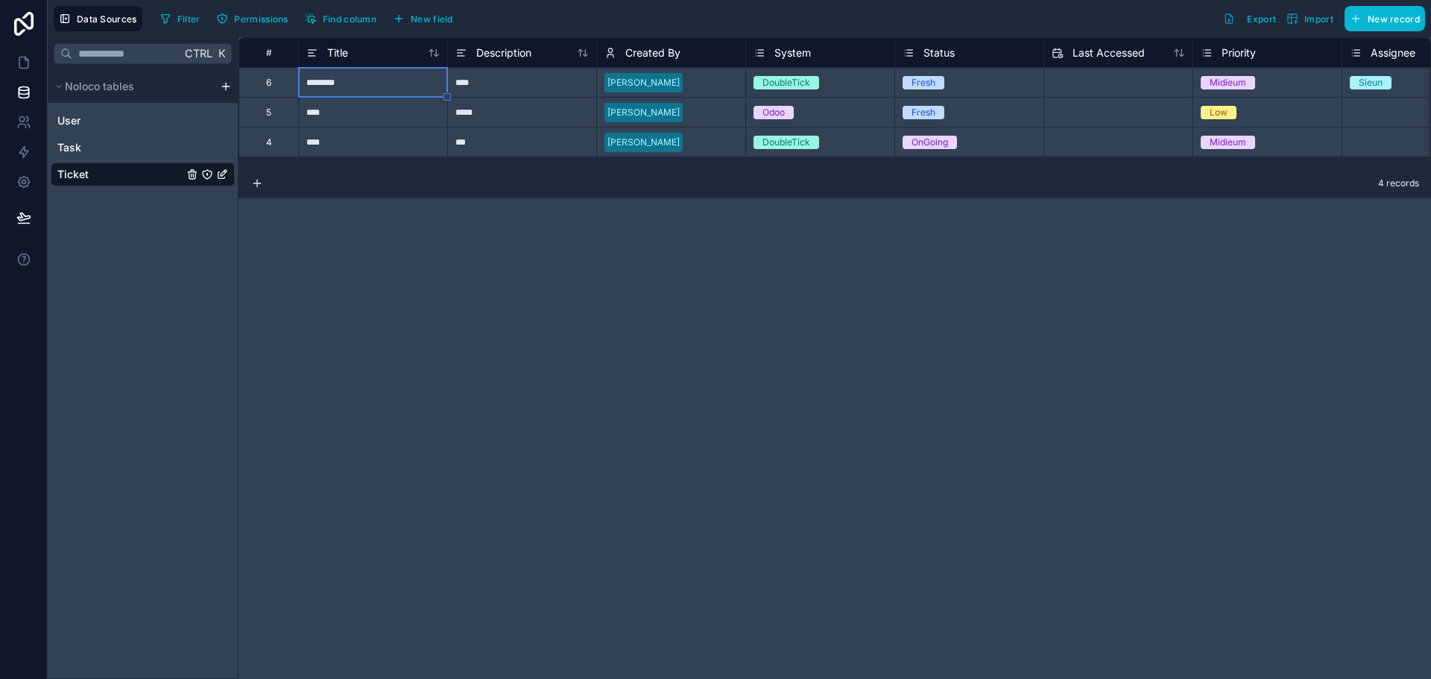
click at [496, 367] on div "# Title Description Created By System Status Last Accessed Priority Assignee Ty…" at bounding box center [835, 358] width 1193 height 642
drag, startPoint x: 13, startPoint y: 62, endPoint x: 28, endPoint y: 78, distance: 21.7
click at [13, 62] on link at bounding box center [23, 63] width 47 height 30
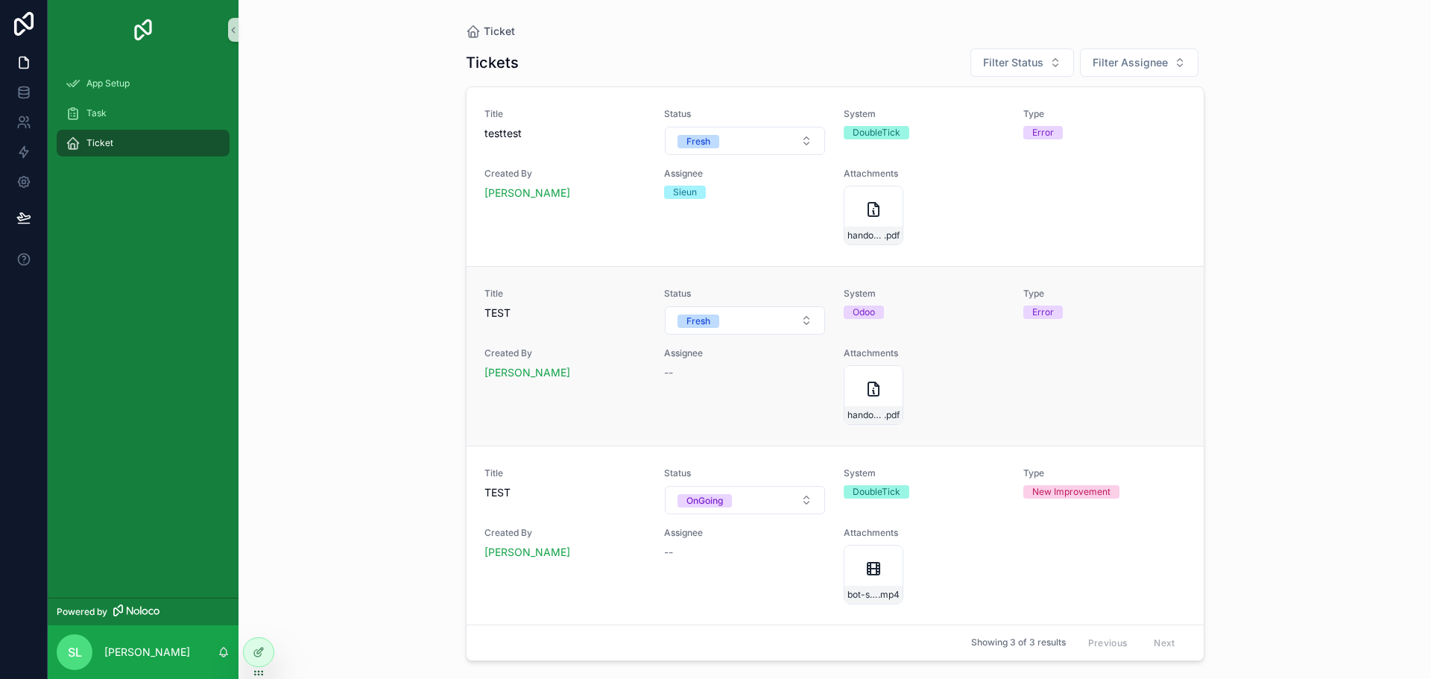
scroll to position [1, 0]
click at [266, 309] on div "Ticket Tickets Filter Status Filter Assignee Title testtest Status Fresh System…" at bounding box center [835, 339] width 1193 height 679
